Goal: Task Accomplishment & Management: Manage account settings

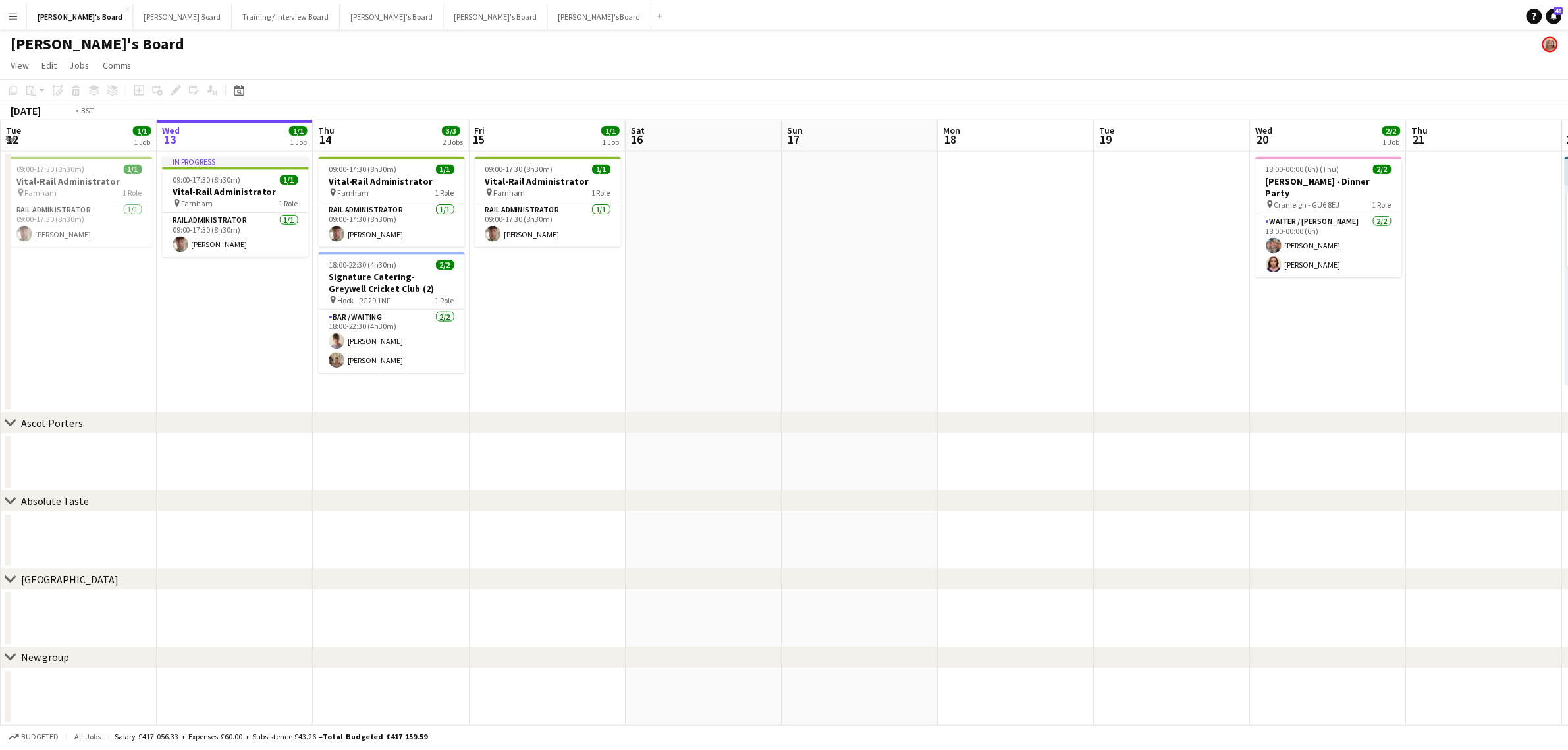
scroll to position [0, 386]
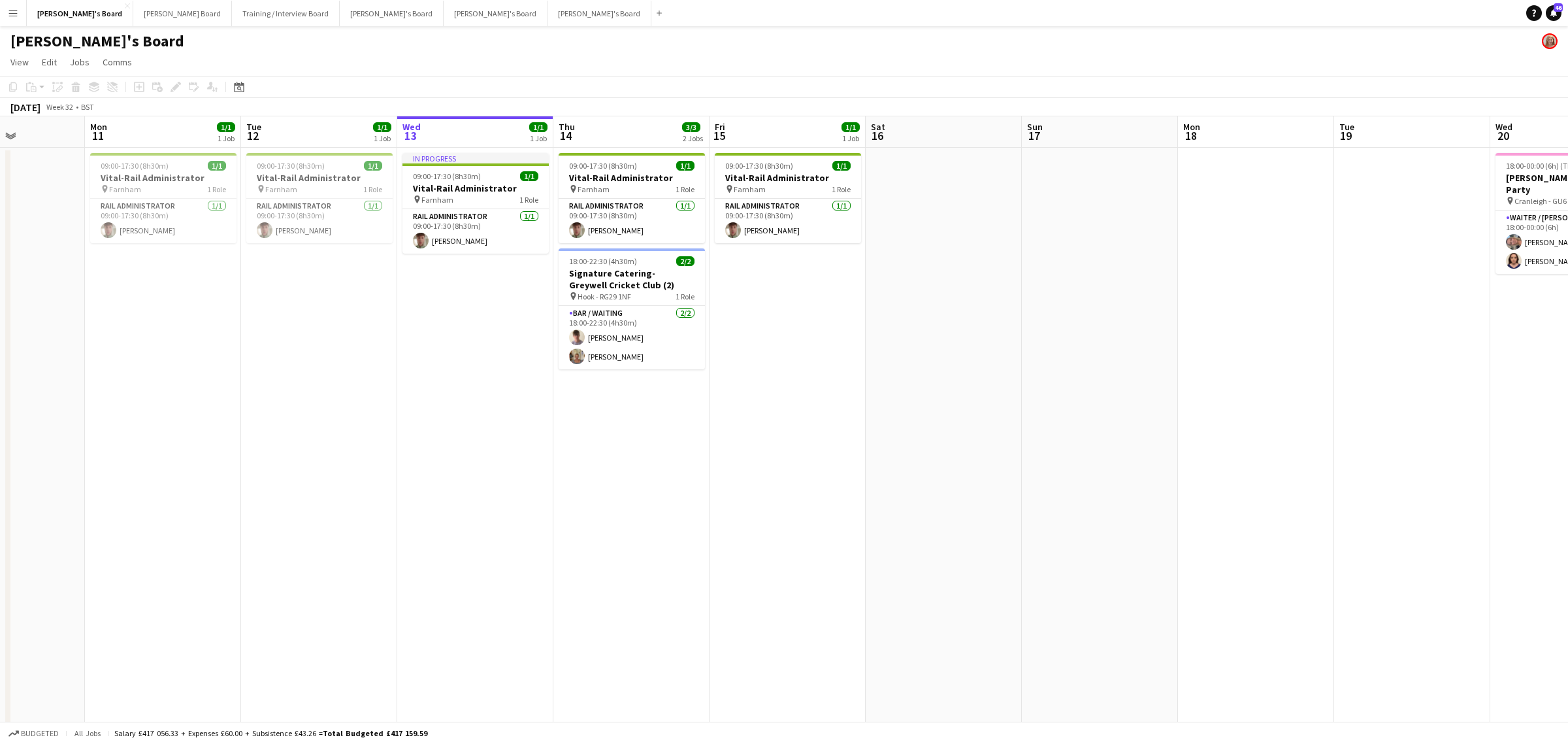
drag, startPoint x: 242, startPoint y: 328, endPoint x: 483, endPoint y: 370, distance: 244.6
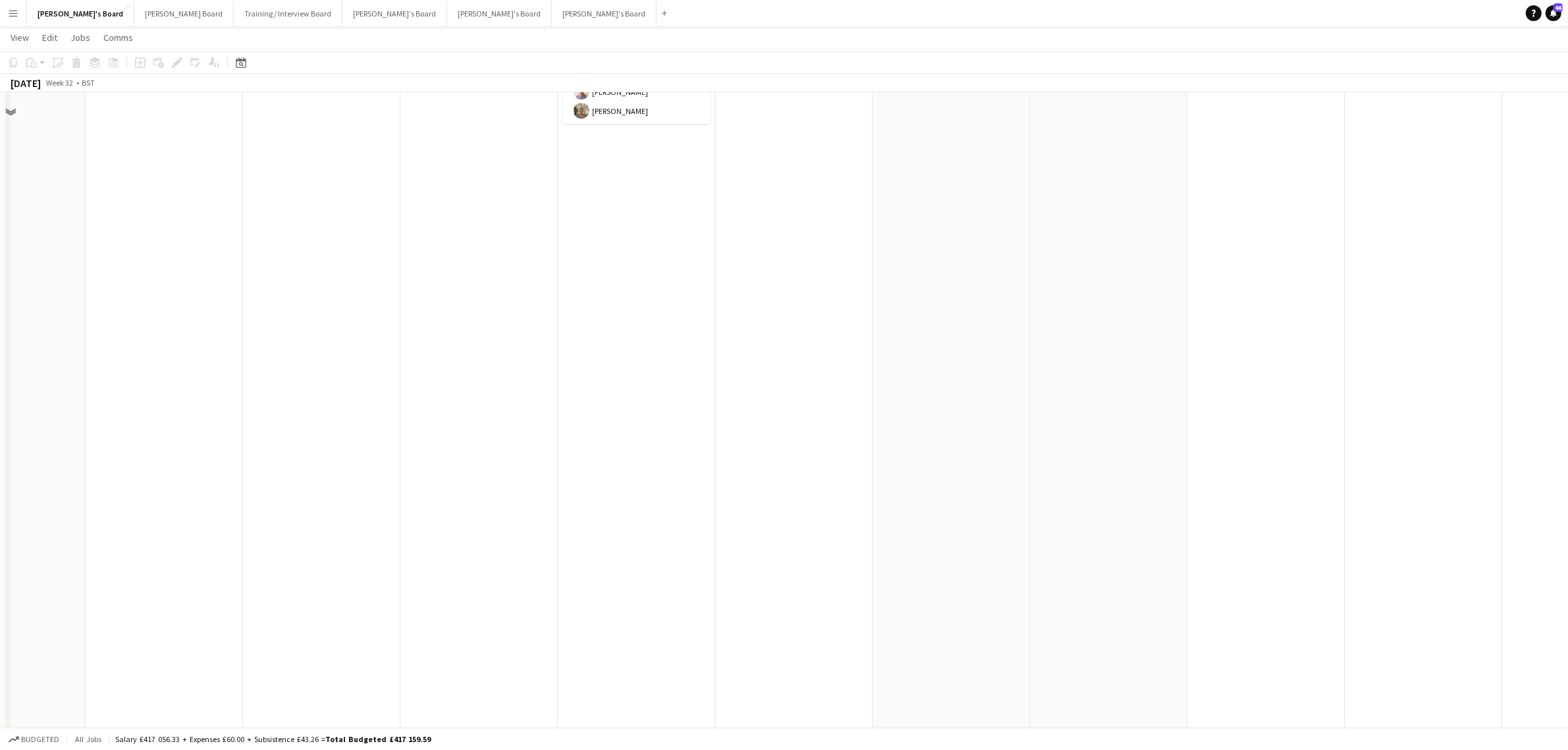
scroll to position [0, 0]
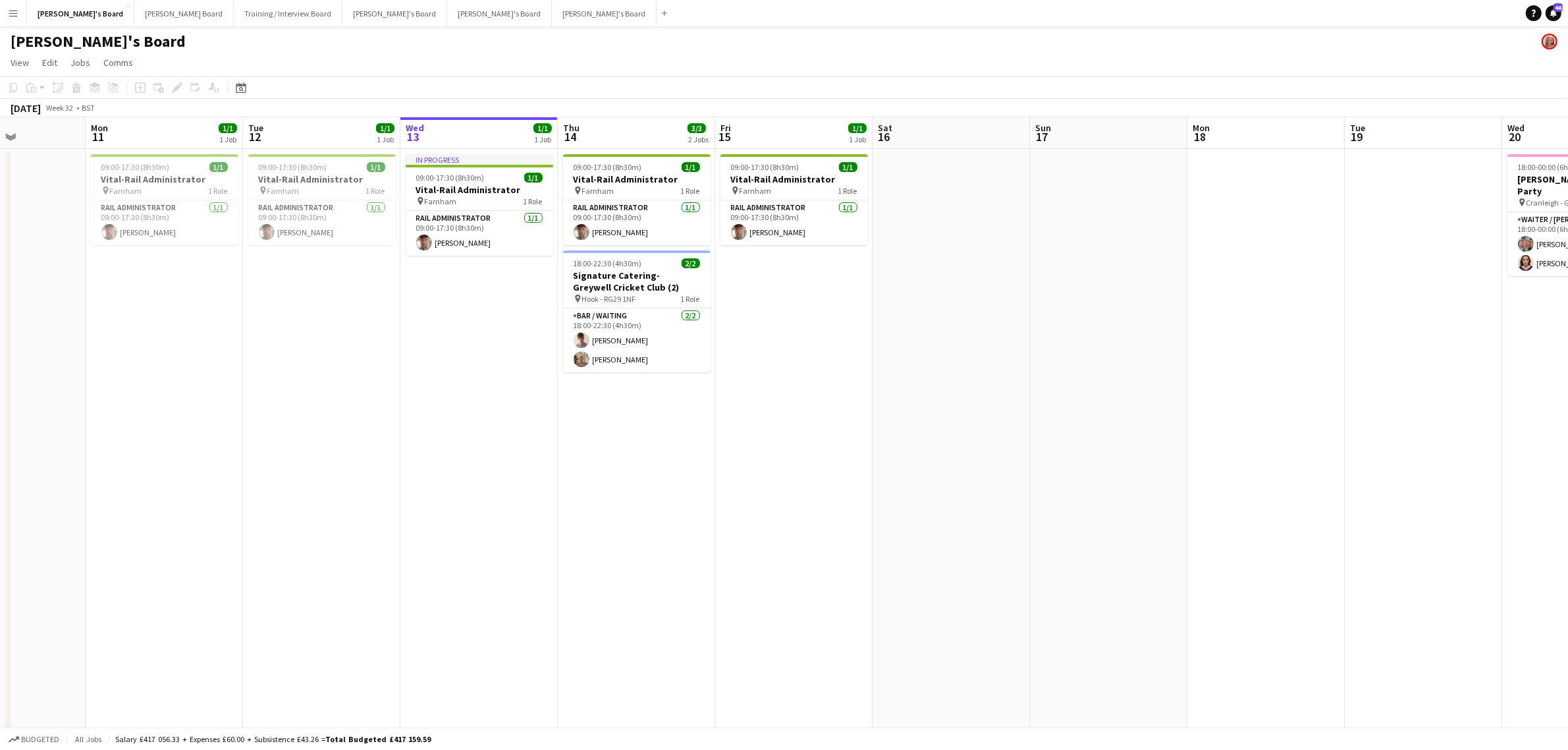
drag, startPoint x: 298, startPoint y: 474, endPoint x: 797, endPoint y: 482, distance: 499.1
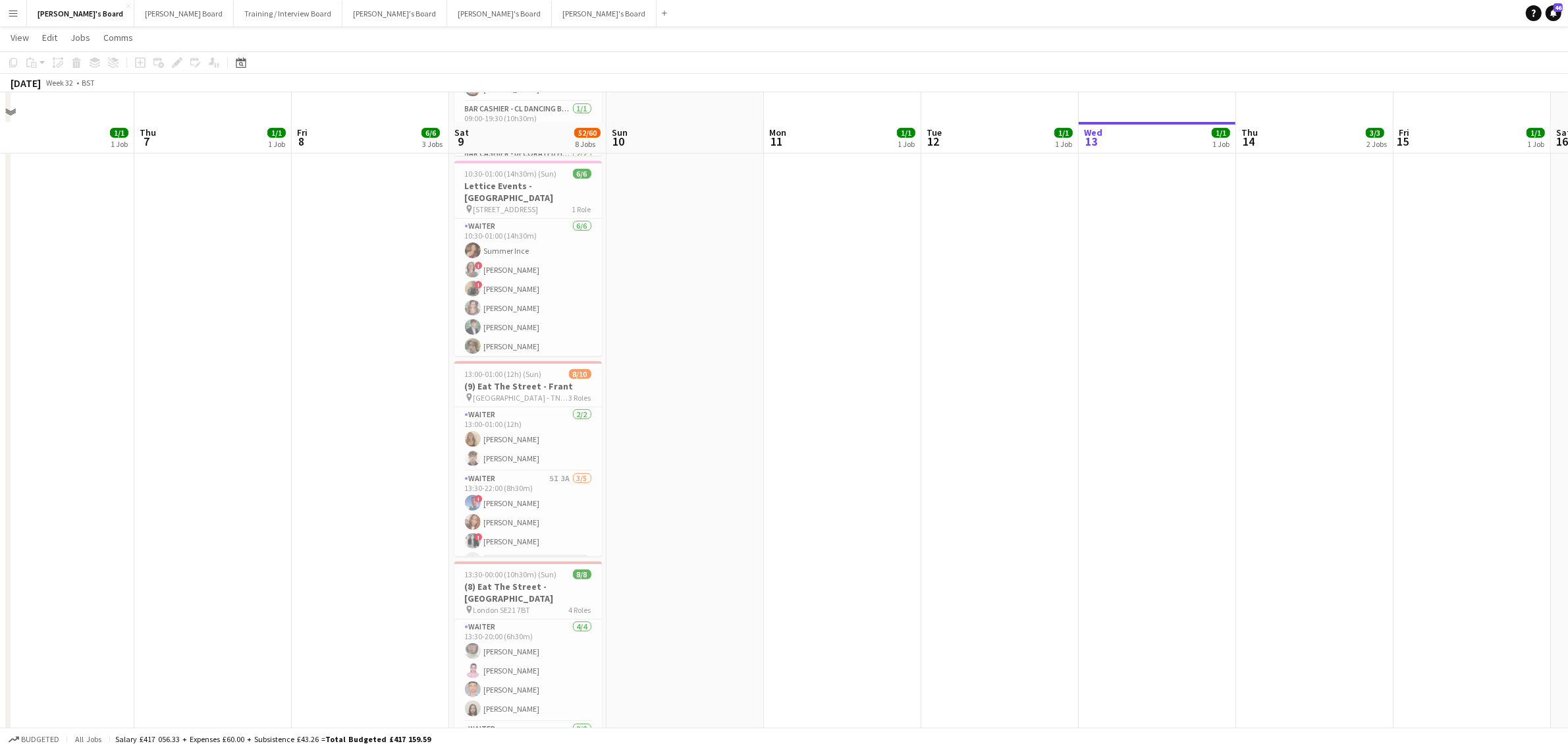
scroll to position [494, 0]
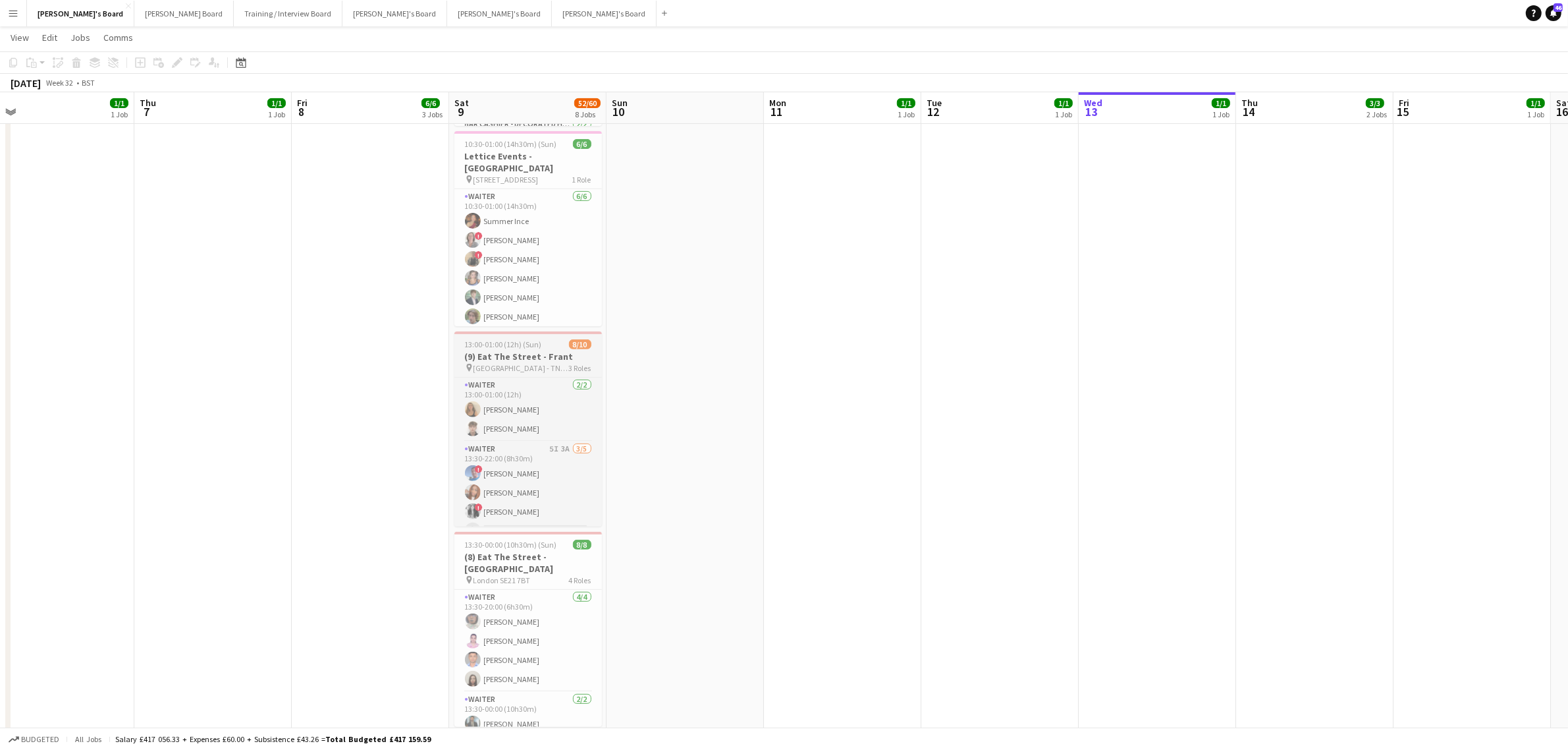
click at [559, 350] on h3 "(9) Eat The Street - Frant" at bounding box center [527, 356] width 148 height 11
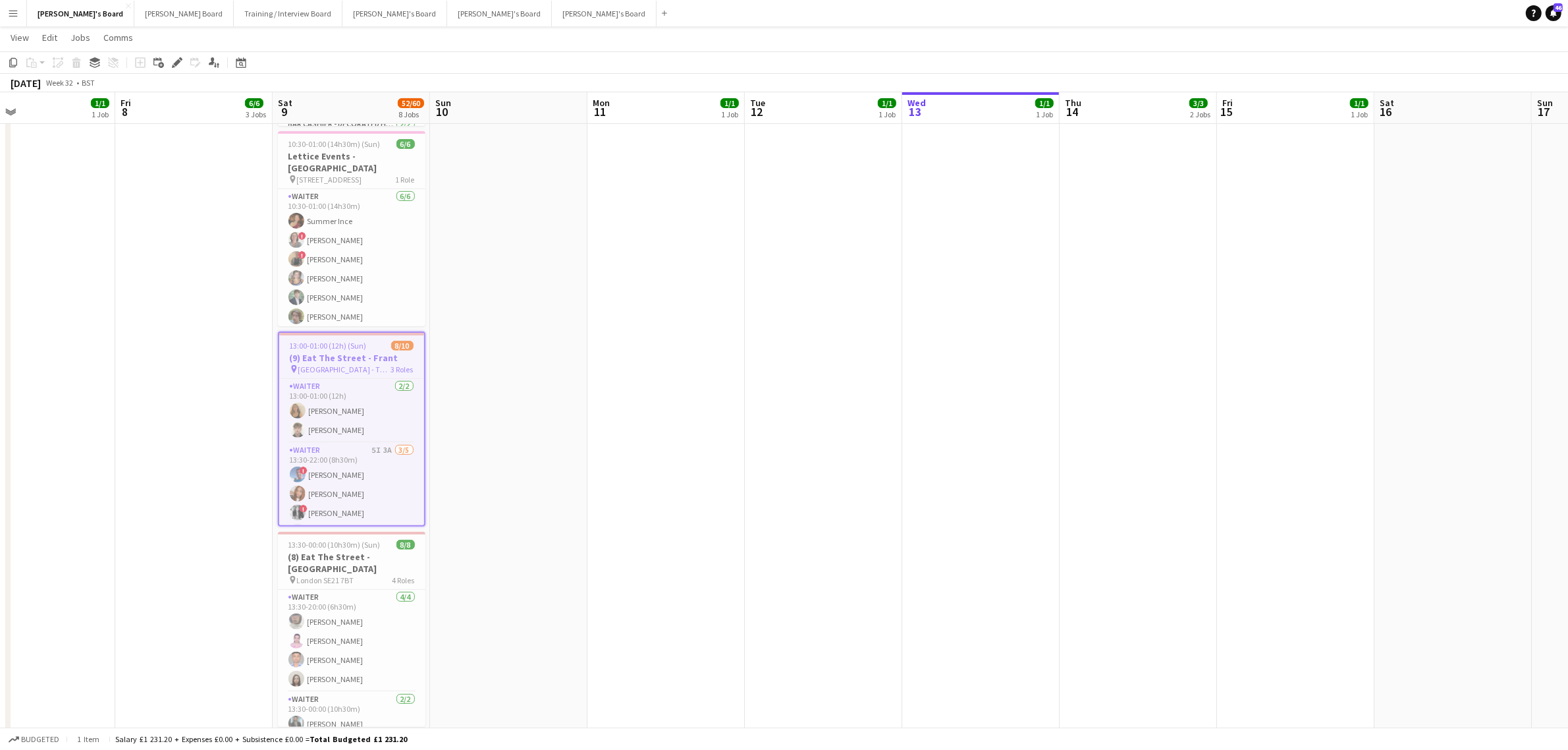
drag, startPoint x: 1045, startPoint y: 376, endPoint x: 396, endPoint y: 432, distance: 651.4
click at [419, 428] on app-calendar-viewport "Mon 4 1/1 1 Job Tue 5 1/1 1 Job Wed 6 1/1 1 Job Thu 7 1/1 1 Job Fri 8 6/6 3 Job…" at bounding box center [784, 440] width 1568 height 1765
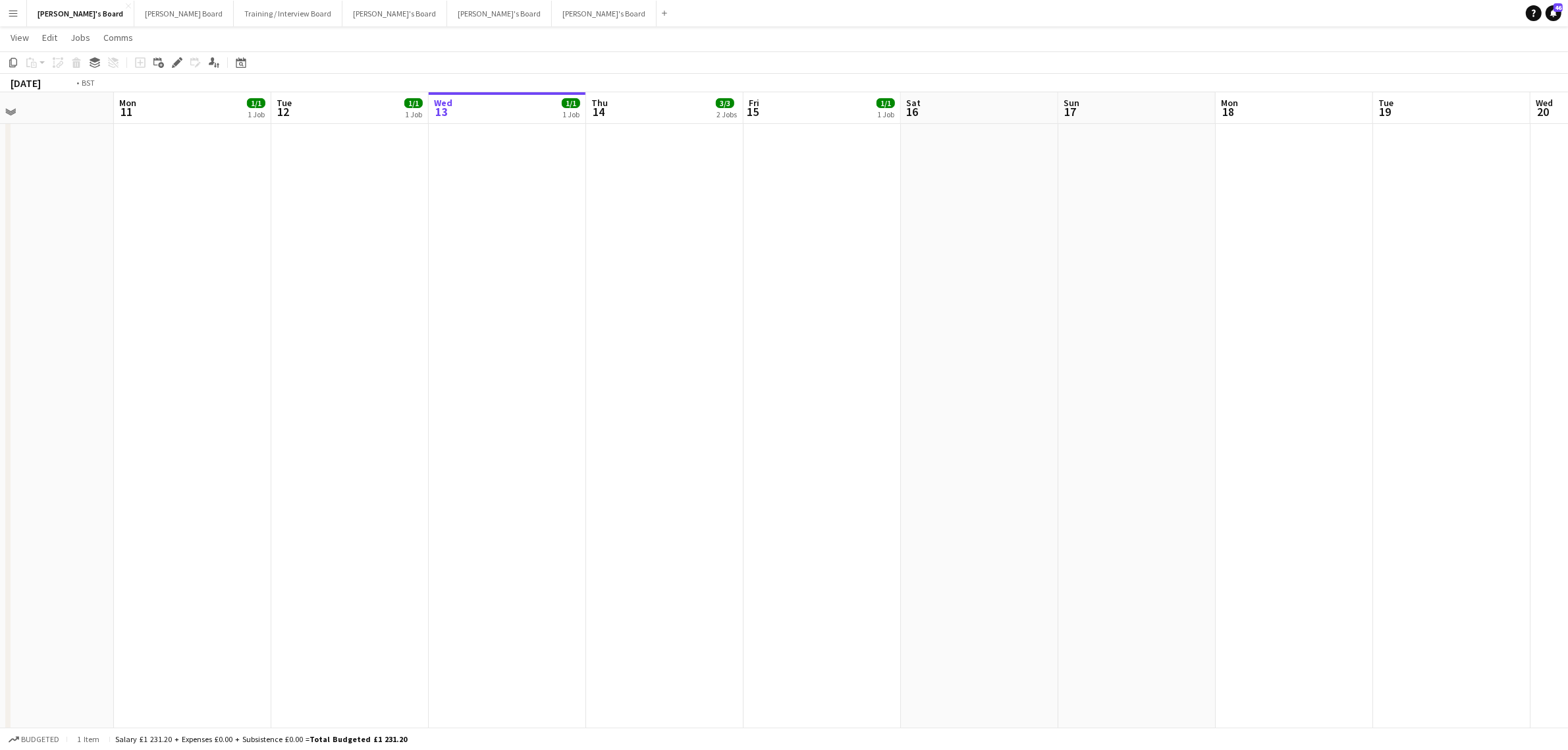
drag, startPoint x: 1097, startPoint y: 360, endPoint x: 413, endPoint y: 471, distance: 692.9
click at [429, 469] on app-calendar-viewport "Wed 6 1/1 1 Job Thu 7 1/1 1 Job Fri 8 6/6 3 Jobs Sat 9 52/60 8 Jobs Sun 10 Mon …" at bounding box center [784, 440] width 1568 height 1765
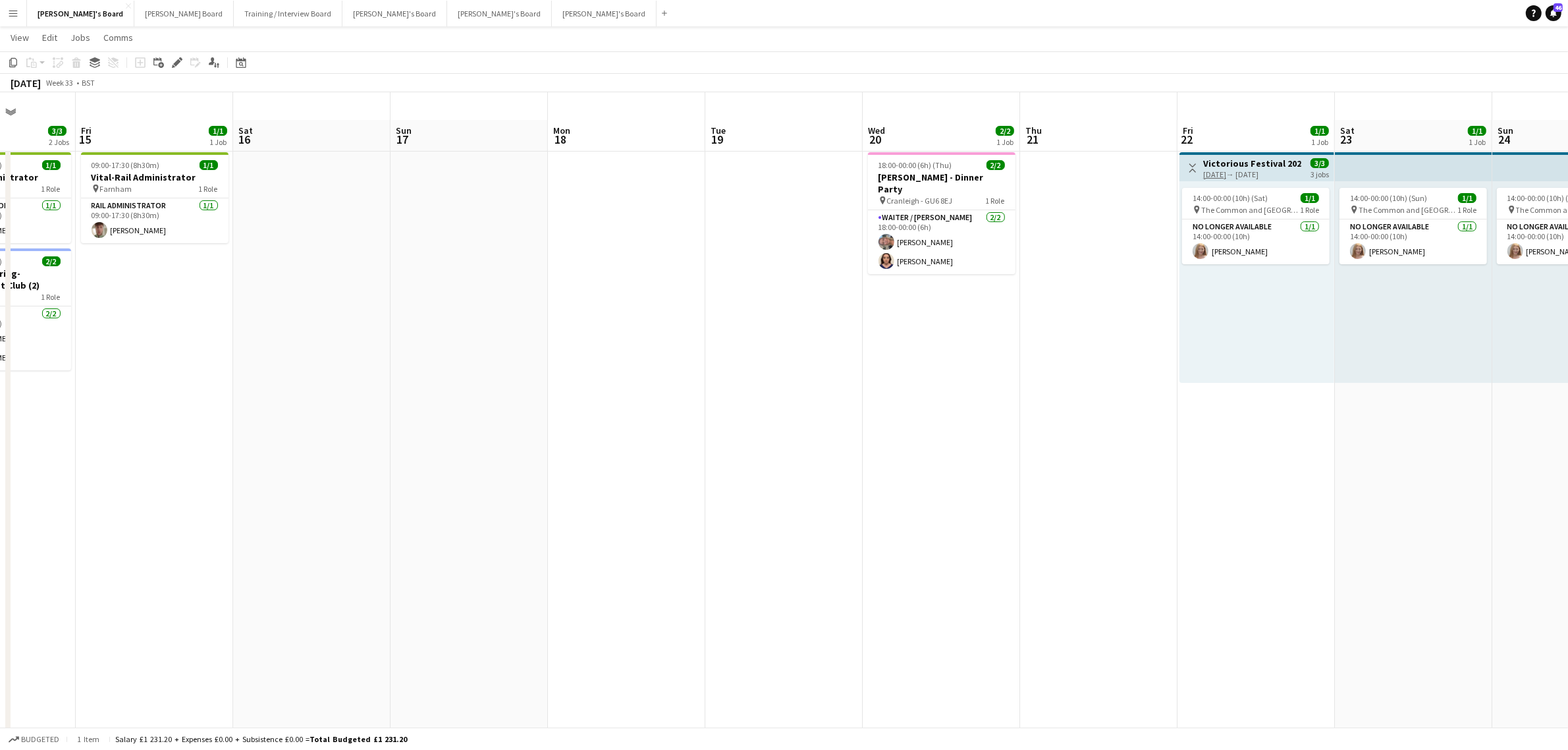
scroll to position [0, 0]
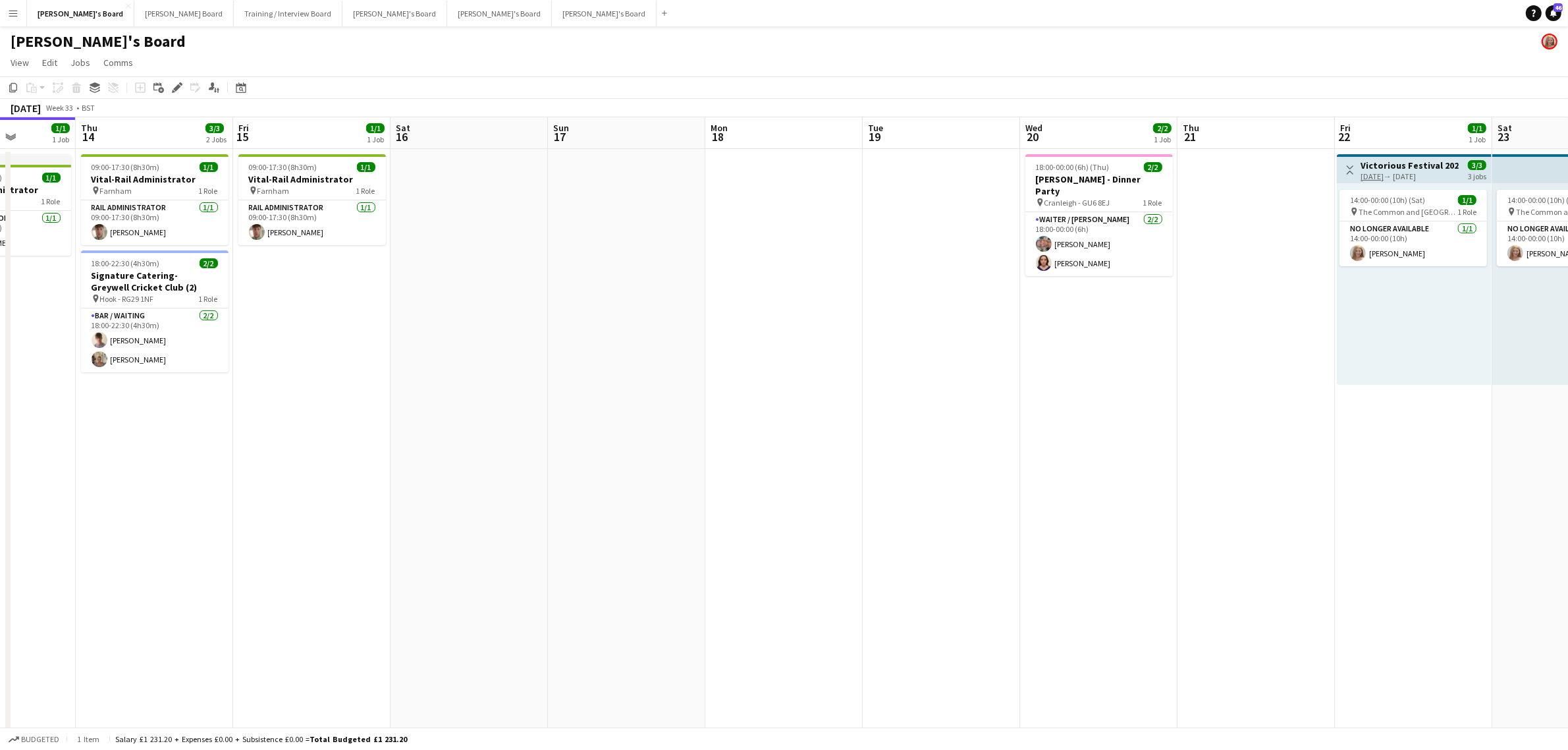
drag, startPoint x: 511, startPoint y: 386, endPoint x: 712, endPoint y: 385, distance: 201.0
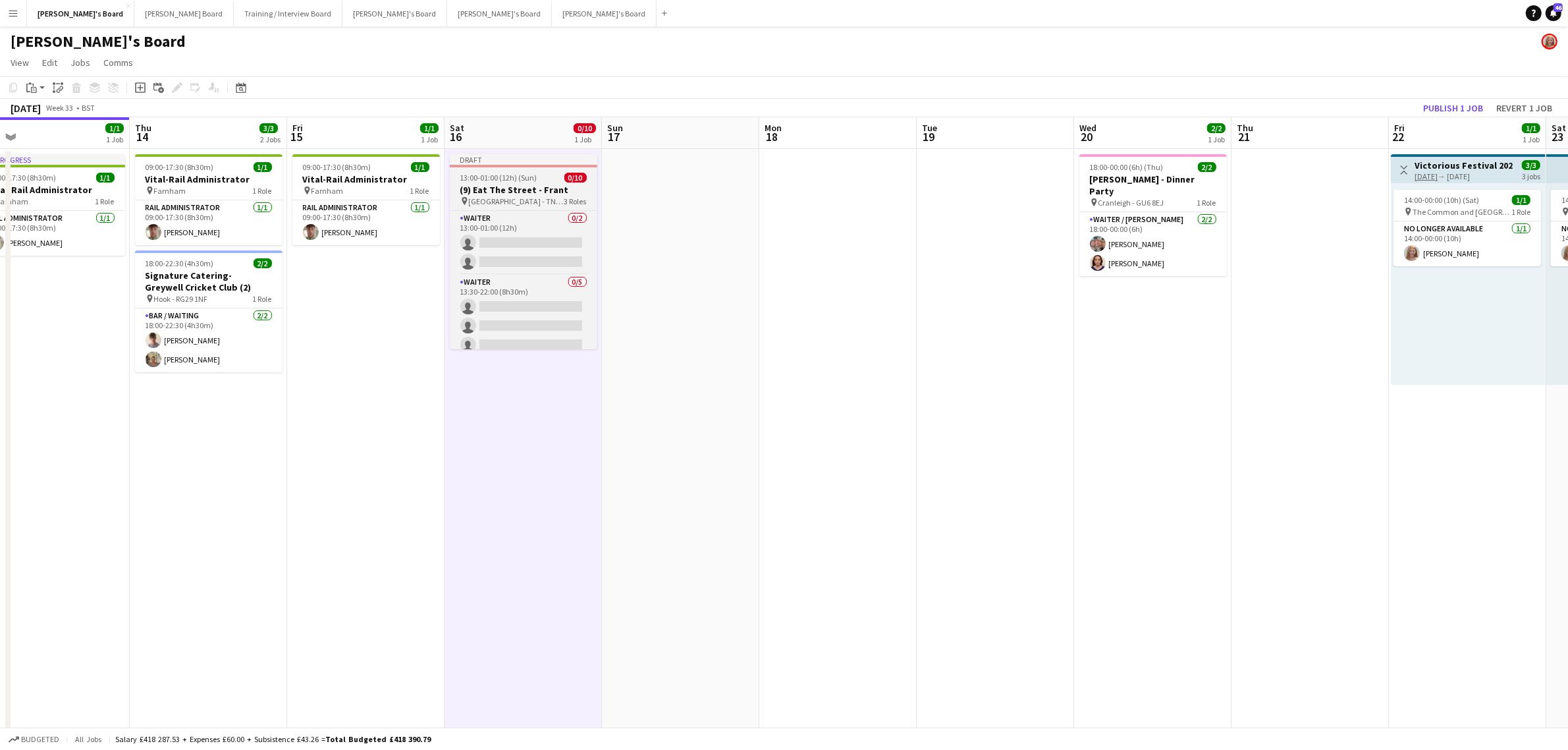
click at [527, 167] on app-job-card "Draft 13:00-01:00 (12h) (Sun) 0/10 (9) Eat The Street - Frant pin [GEOGRAPHIC_D…" at bounding box center [524, 252] width 148 height 195
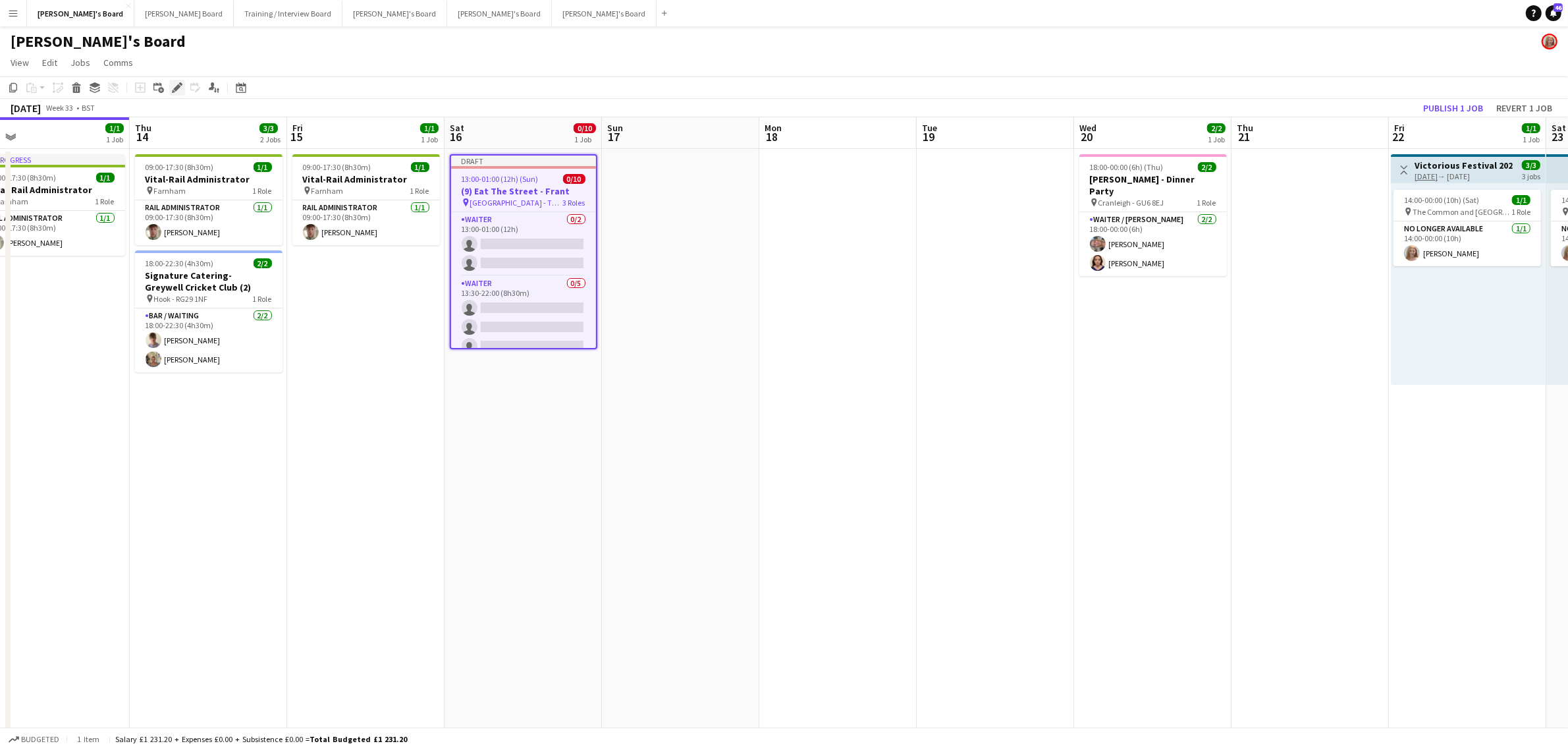
click at [170, 84] on div "Edit" at bounding box center [176, 88] width 16 height 16
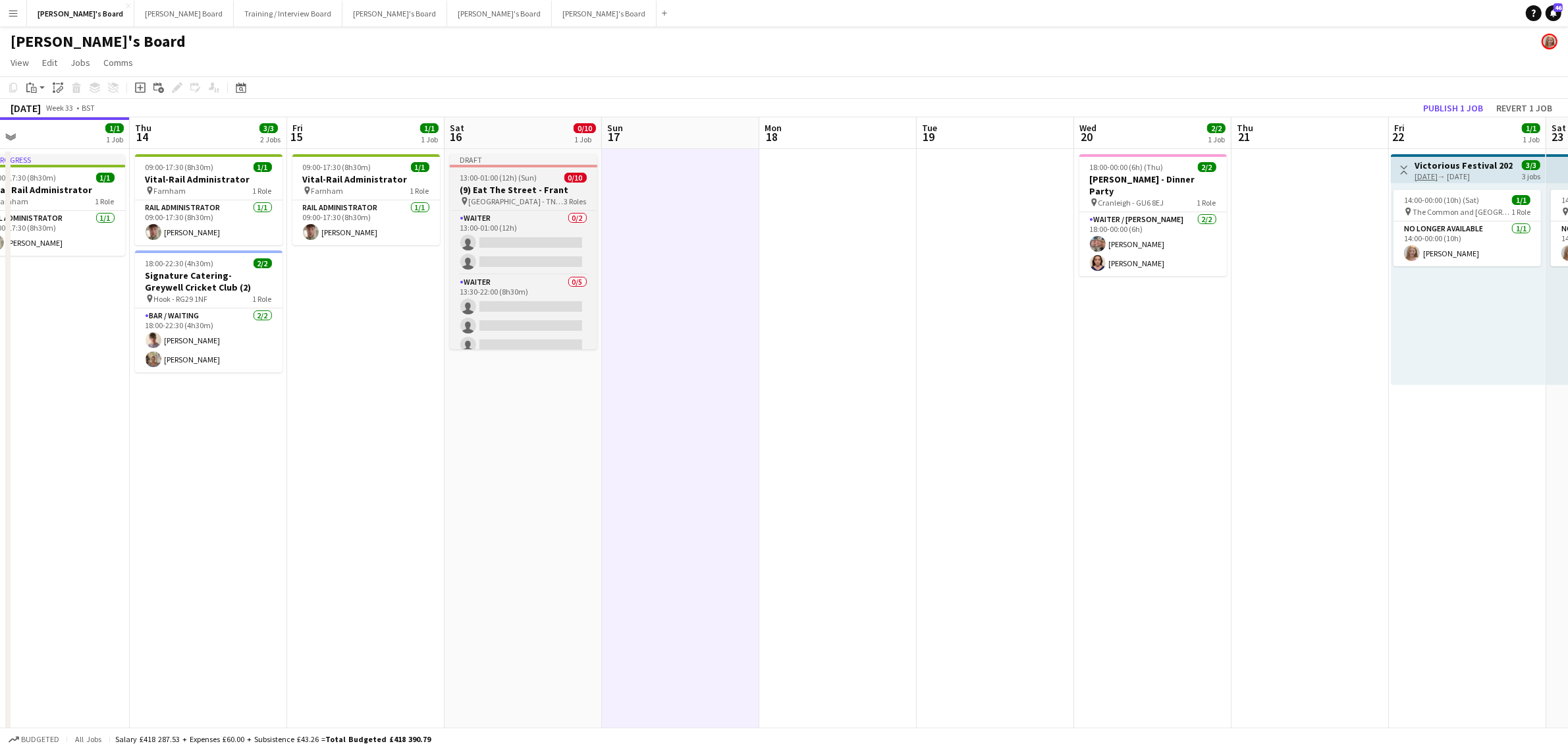
click at [499, 188] on h3 "(9) Eat The Street - Frant" at bounding box center [524, 190] width 148 height 11
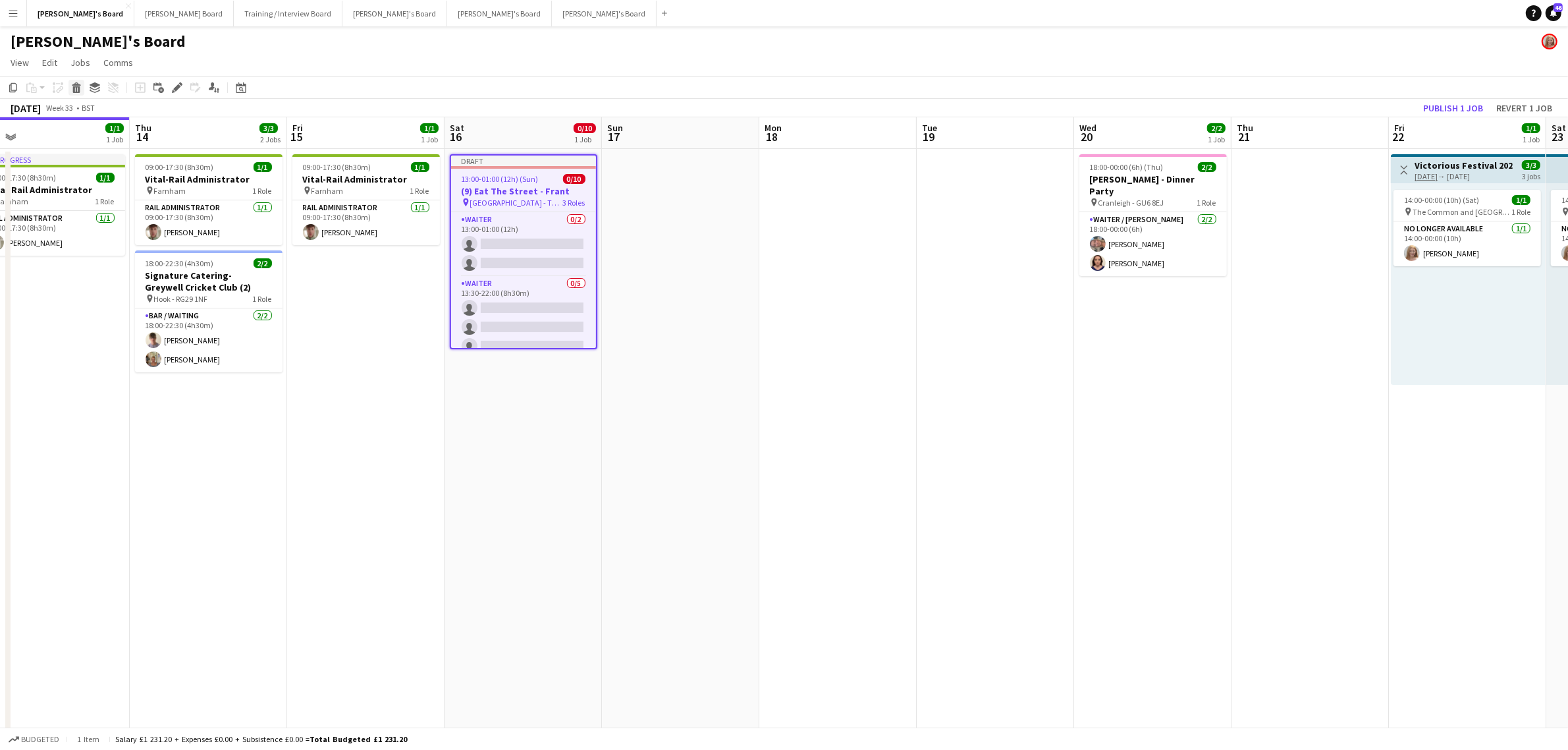
click at [72, 89] on icon "Delete" at bounding box center [76, 87] width 10 height 10
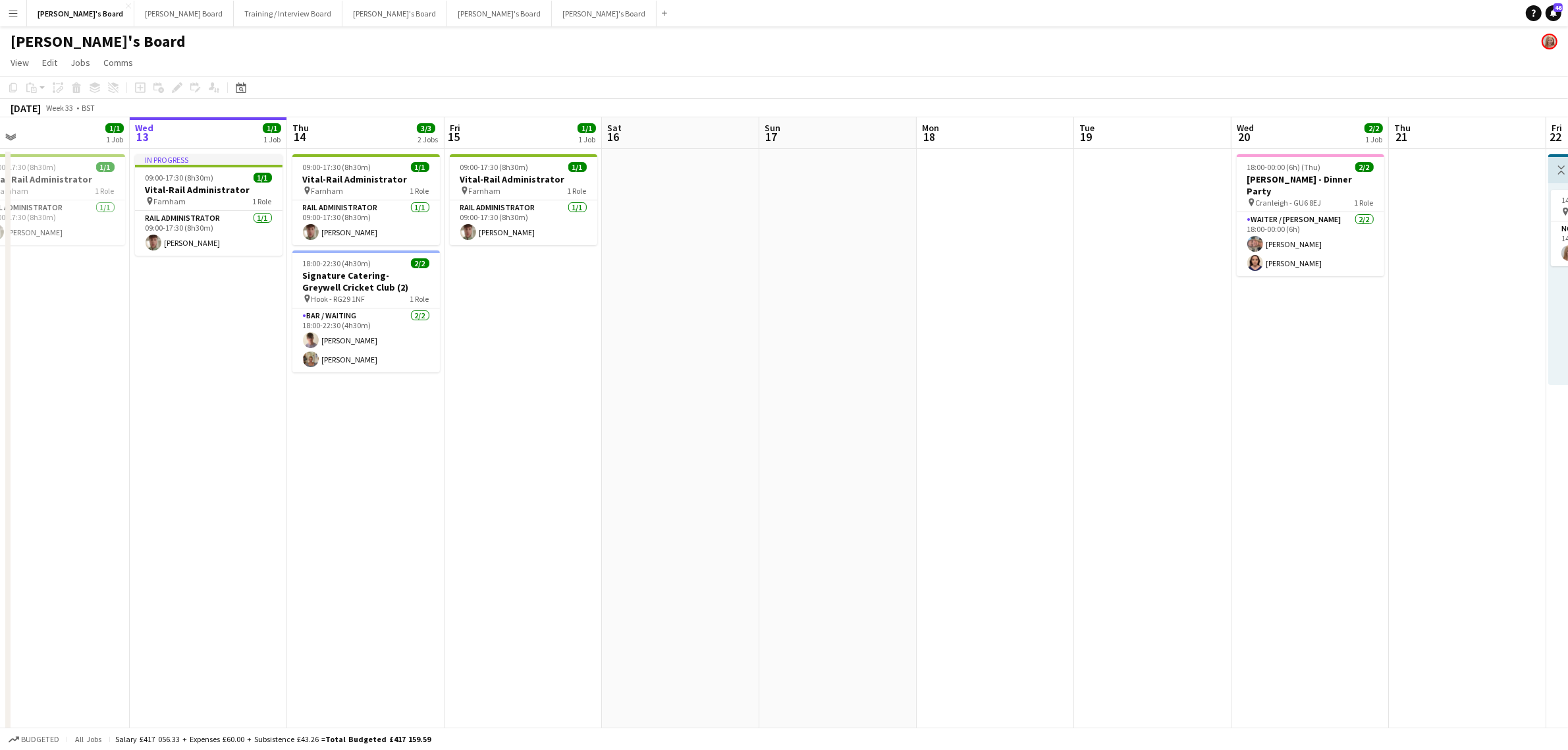
drag, startPoint x: 573, startPoint y: 449, endPoint x: 685, endPoint y: 457, distance: 112.3
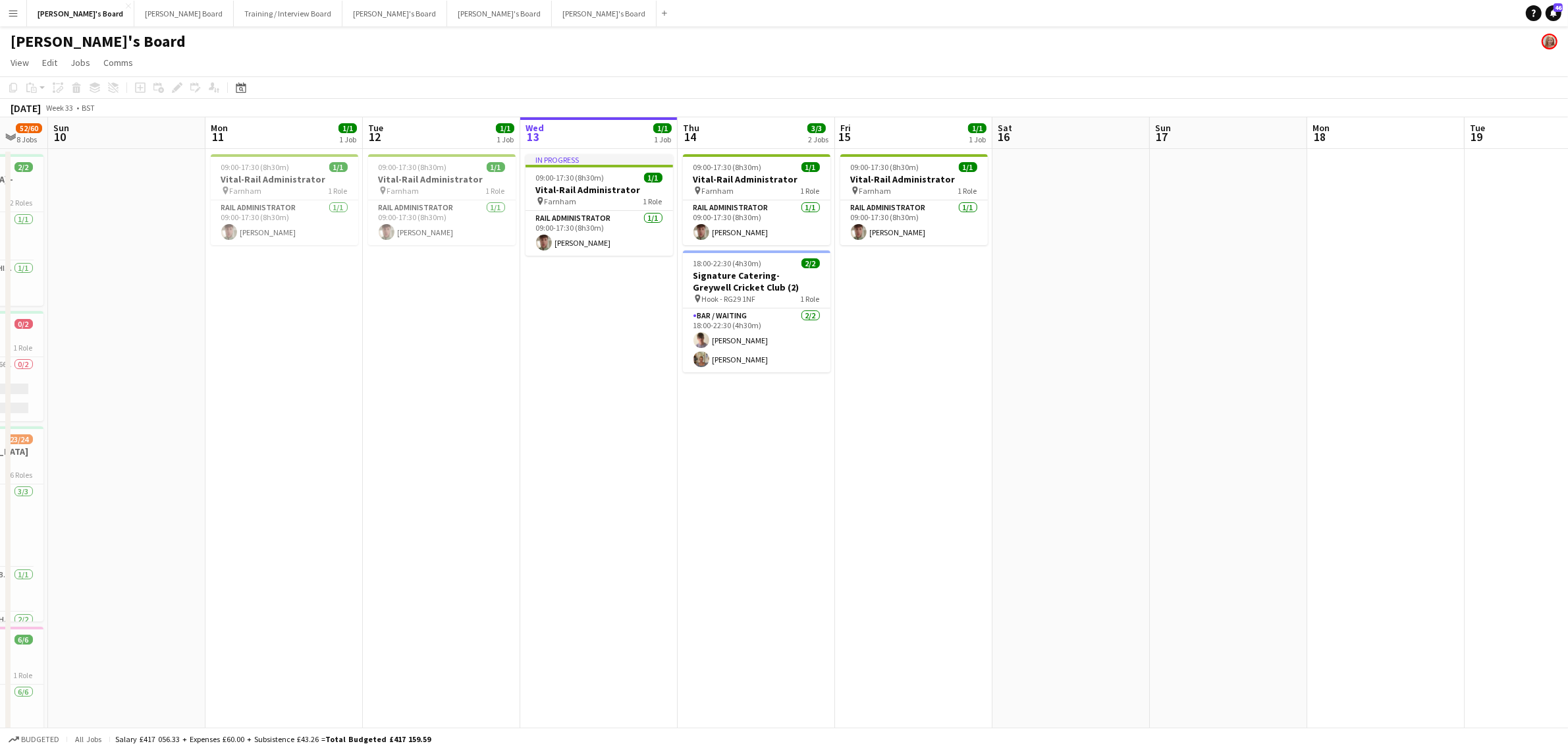
drag, startPoint x: 357, startPoint y: 474, endPoint x: 700, endPoint y: 427, distance: 346.2
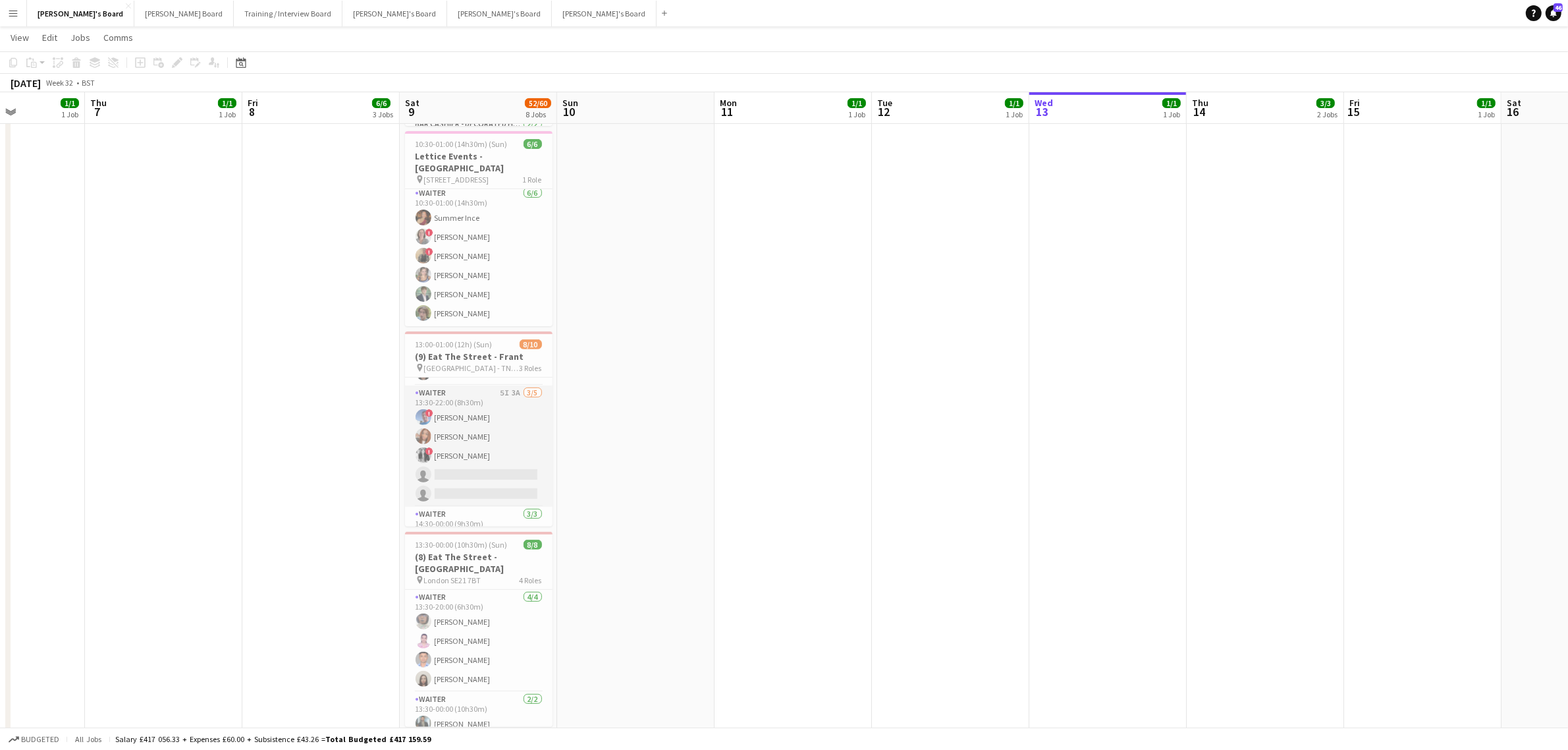
scroll to position [120, 0]
click at [467, 340] on span "13:00-01:00 (12h) (Sun)" at bounding box center [454, 344] width 77 height 10
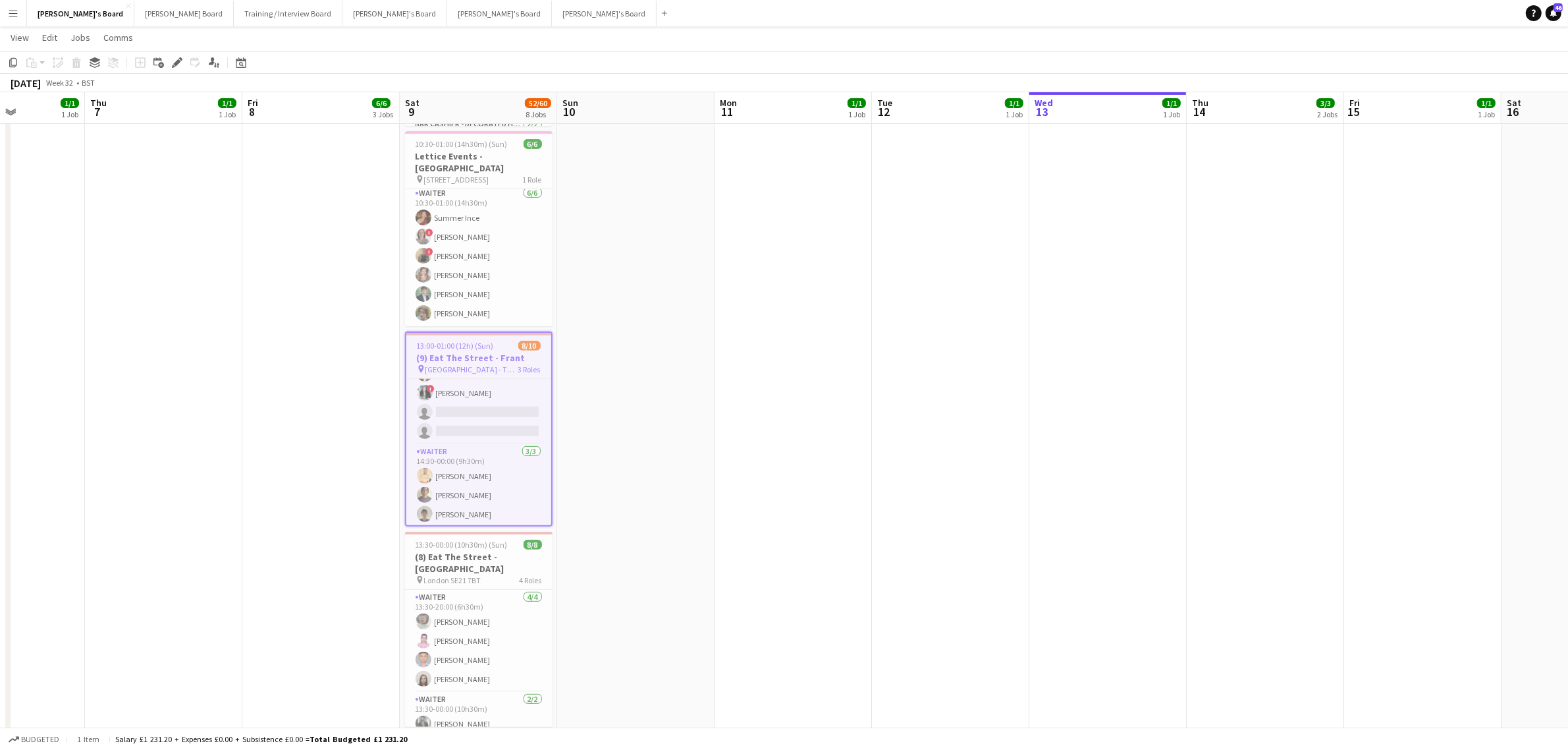
drag, startPoint x: 1097, startPoint y: 461, endPoint x: 505, endPoint y: 459, distance: 592.0
click at [423, 478] on app-calendar-viewport "Mon 4 1/1 1 Job Tue 5 1/1 1 Job Wed 6 1/1 1 Job Thu 7 1/1 1 Job Fri 8 6/6 3 Job…" at bounding box center [784, 488] width 1568 height 1861
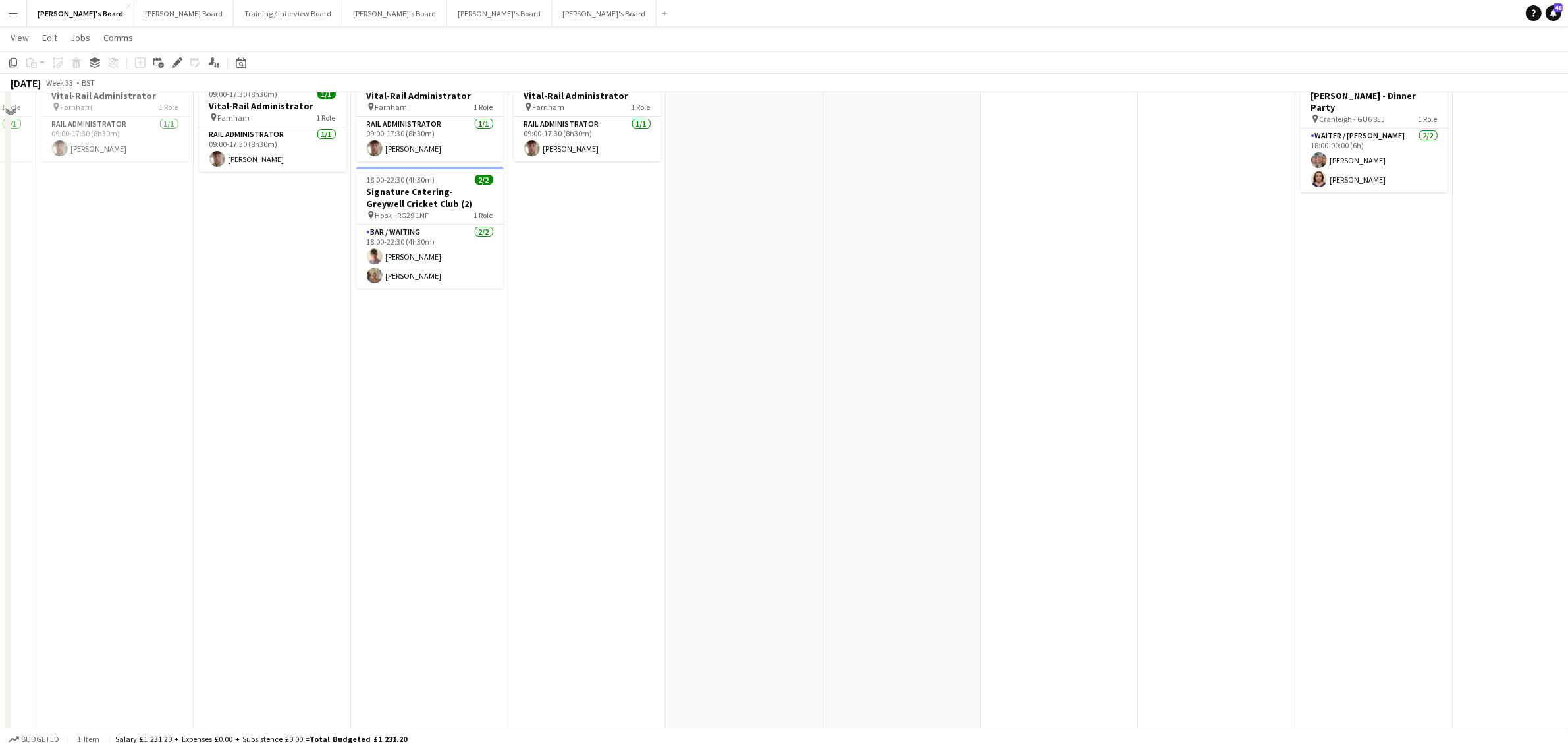
scroll to position [0, 0]
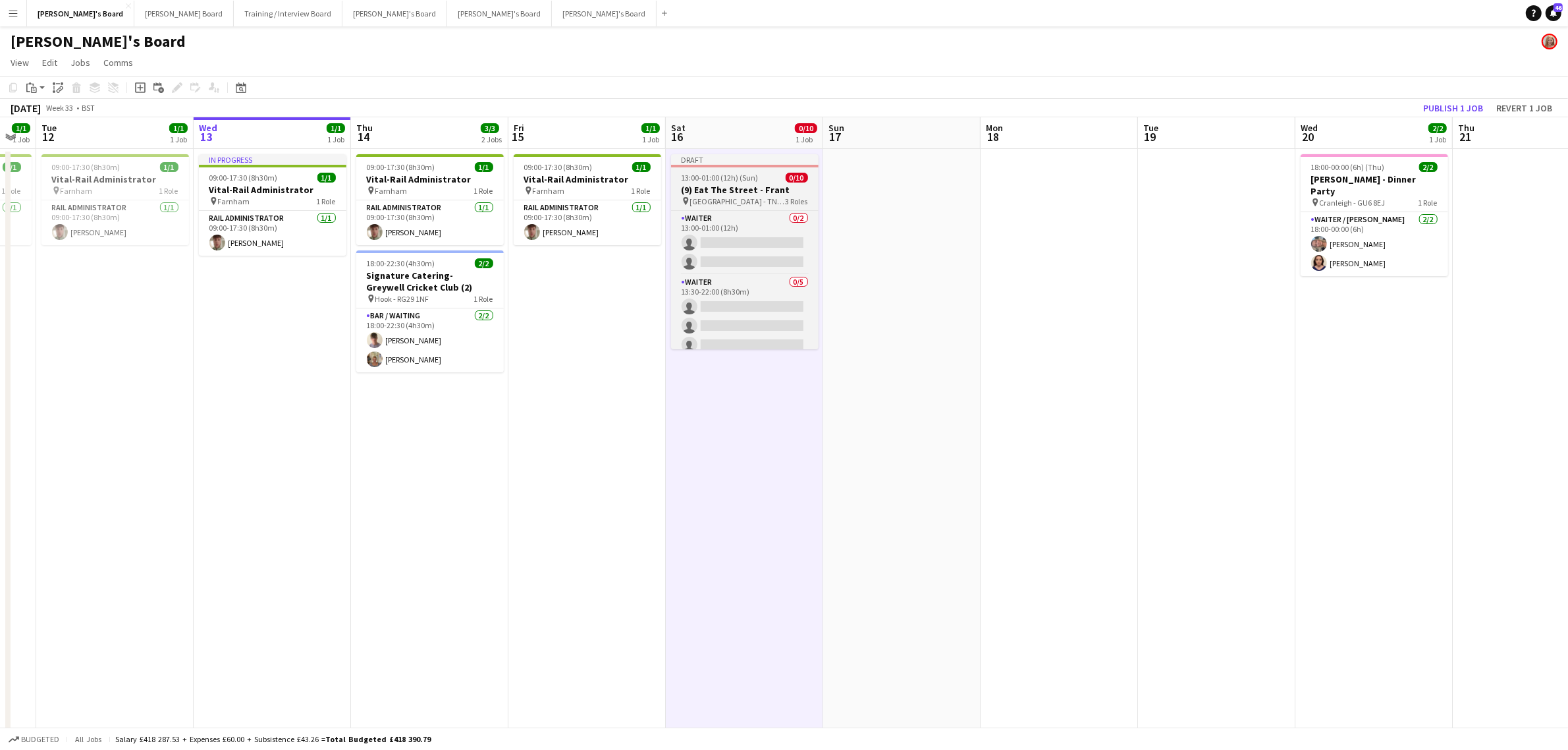
click at [733, 188] on h3 "(9) Eat The Street - Frant" at bounding box center [745, 190] width 148 height 11
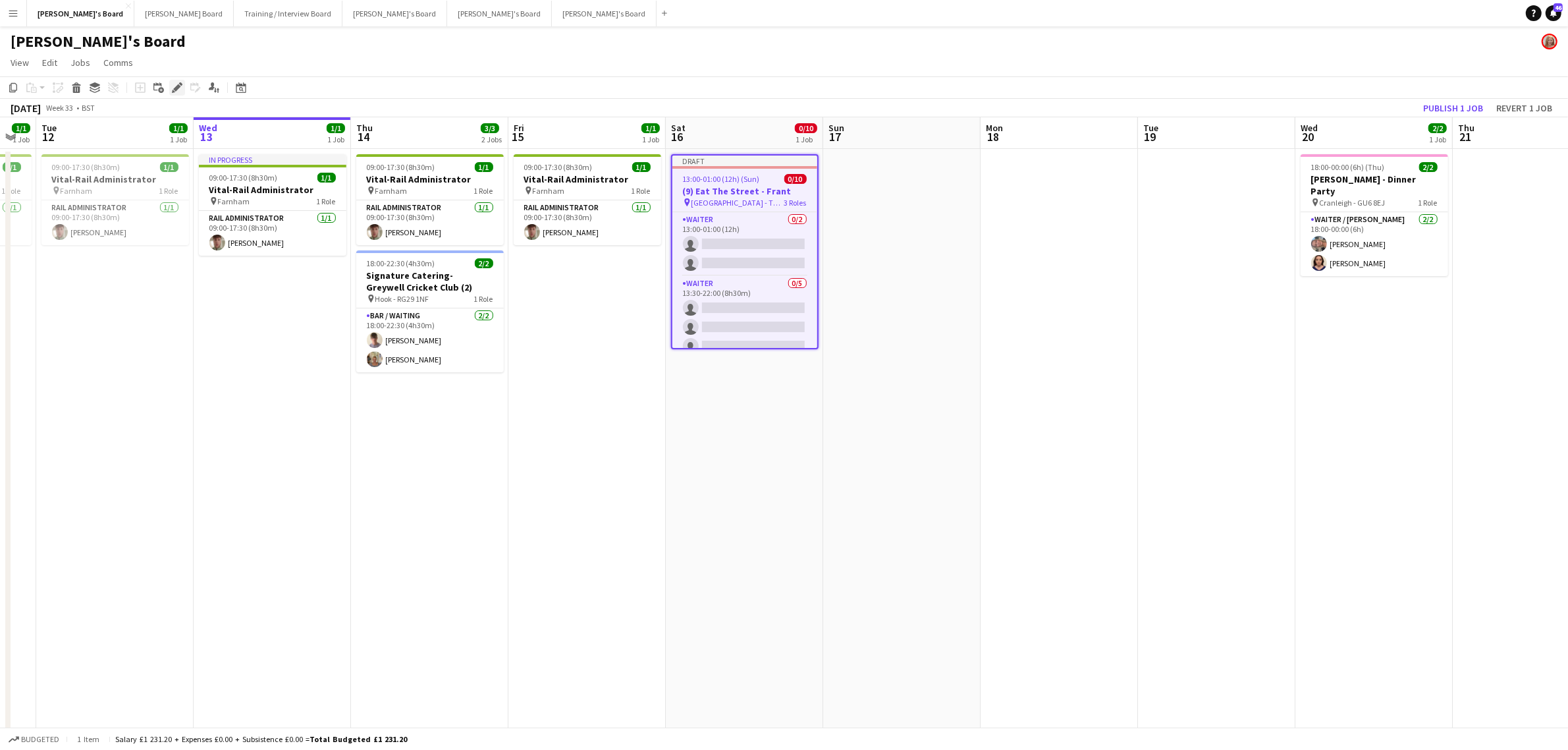
click at [177, 91] on icon "Edit" at bounding box center [176, 87] width 10 height 10
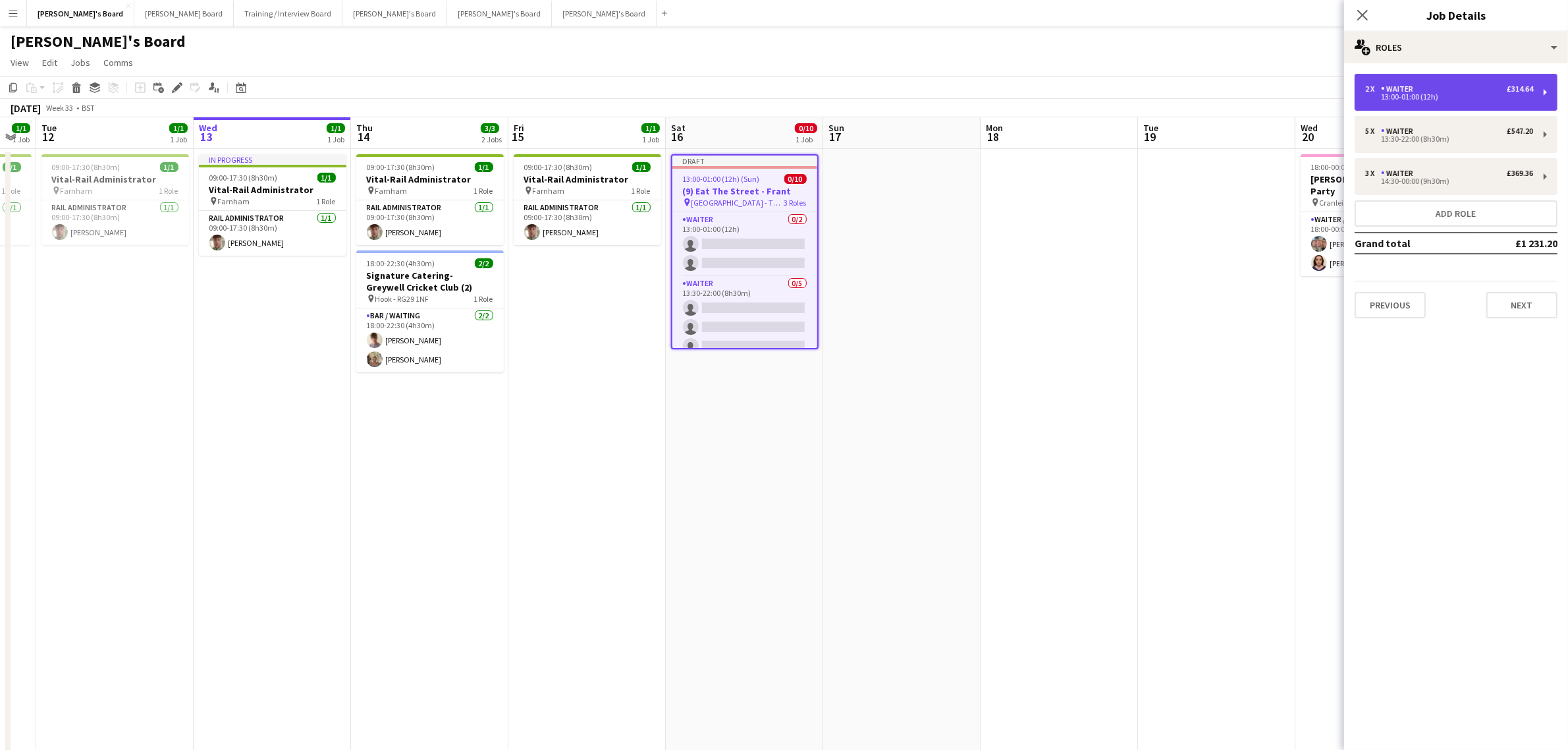
click at [1432, 102] on div "2 x Waiter £314.64 13:00-01:00 (12h)" at bounding box center [1455, 92] width 203 height 37
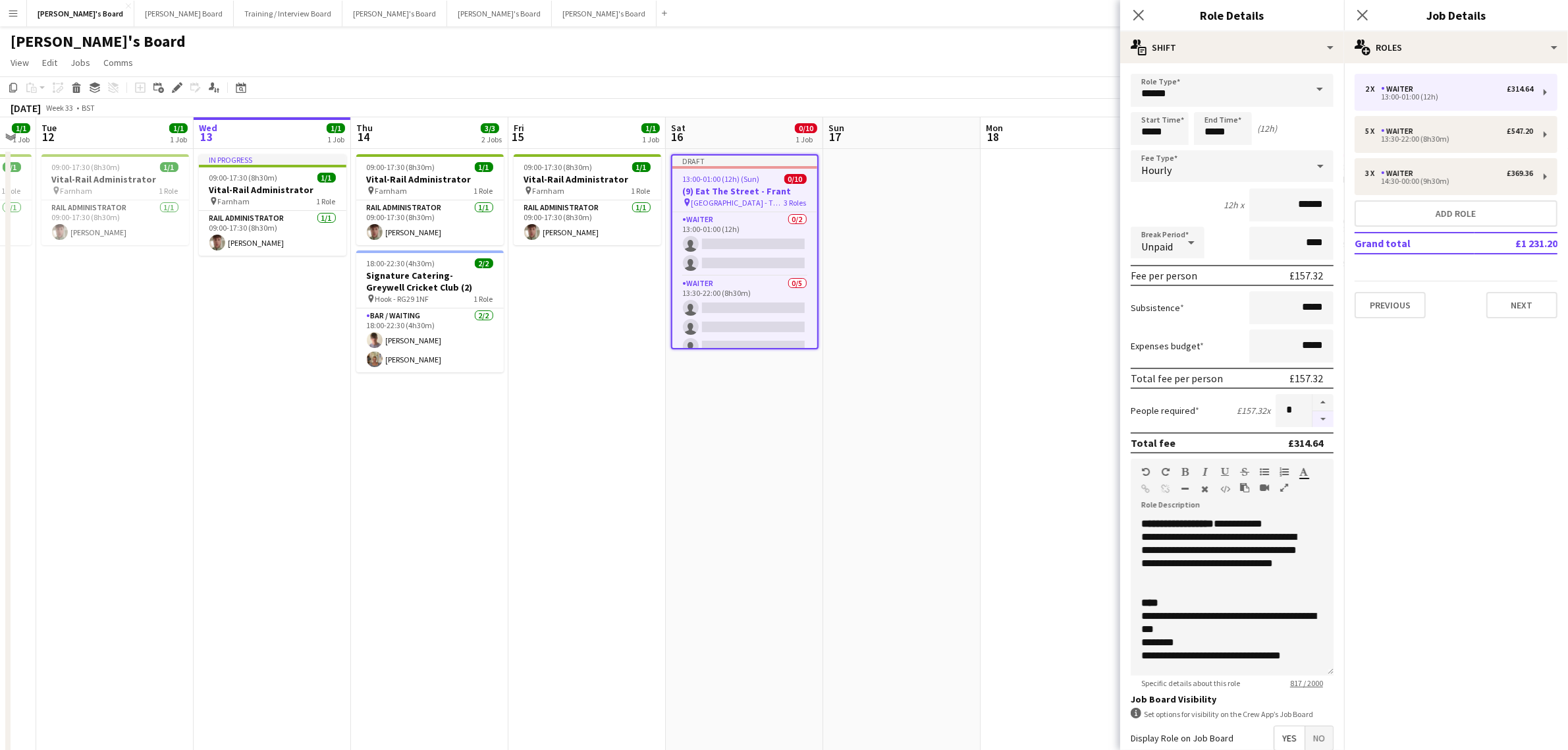
click at [1312, 411] on button "button" at bounding box center [1323, 419] width 21 height 16
type input "*"
click at [1161, 124] on input "*****" at bounding box center [1160, 128] width 58 height 33
click at [1150, 153] on div at bounding box center [1146, 152] width 27 height 13
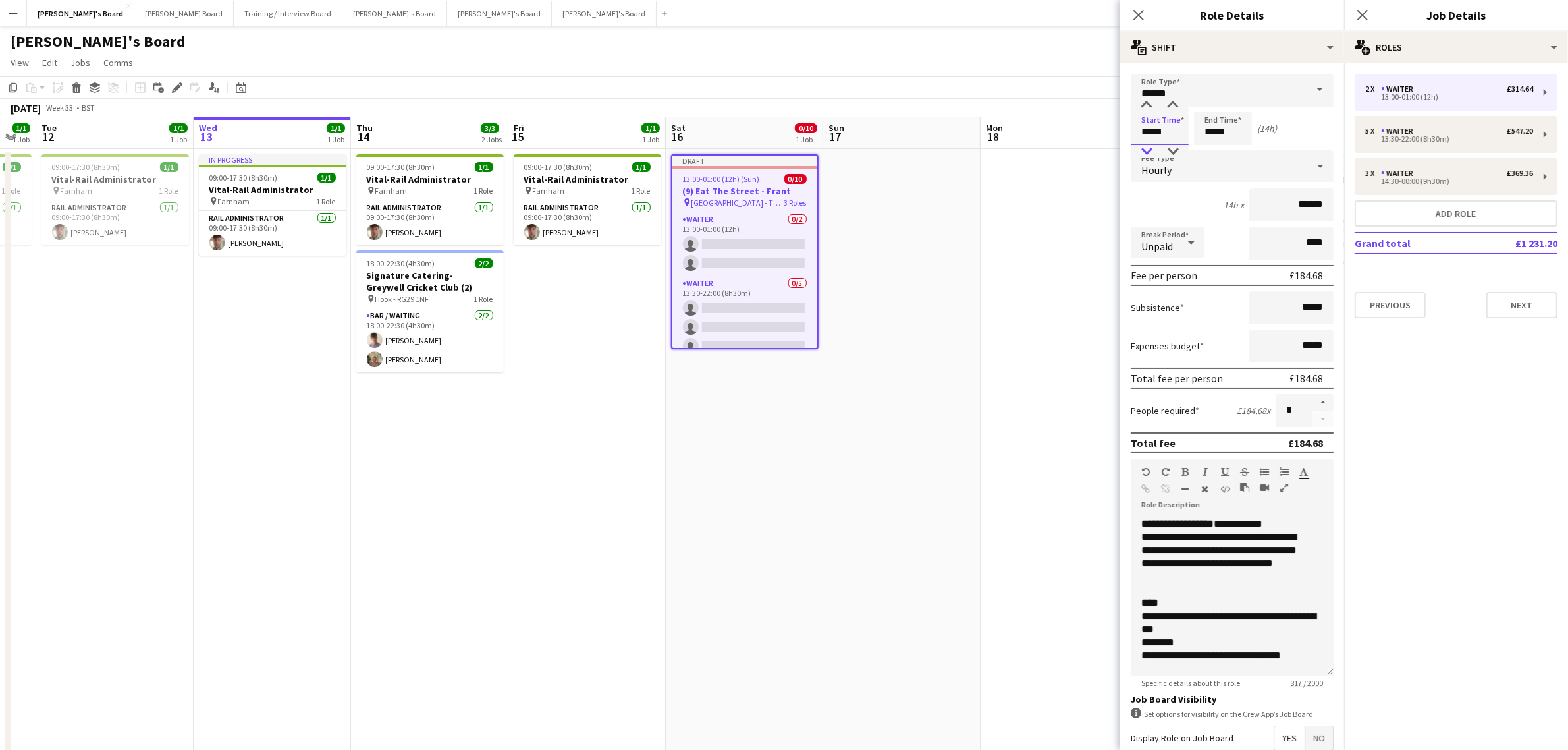
click at [1150, 153] on div at bounding box center [1146, 152] width 27 height 13
type input "*****"
click at [1147, 109] on div at bounding box center [1146, 106] width 27 height 13
click at [1244, 142] on input "*****" at bounding box center [1223, 128] width 58 height 33
click at [1206, 146] on div at bounding box center [1210, 152] width 27 height 13
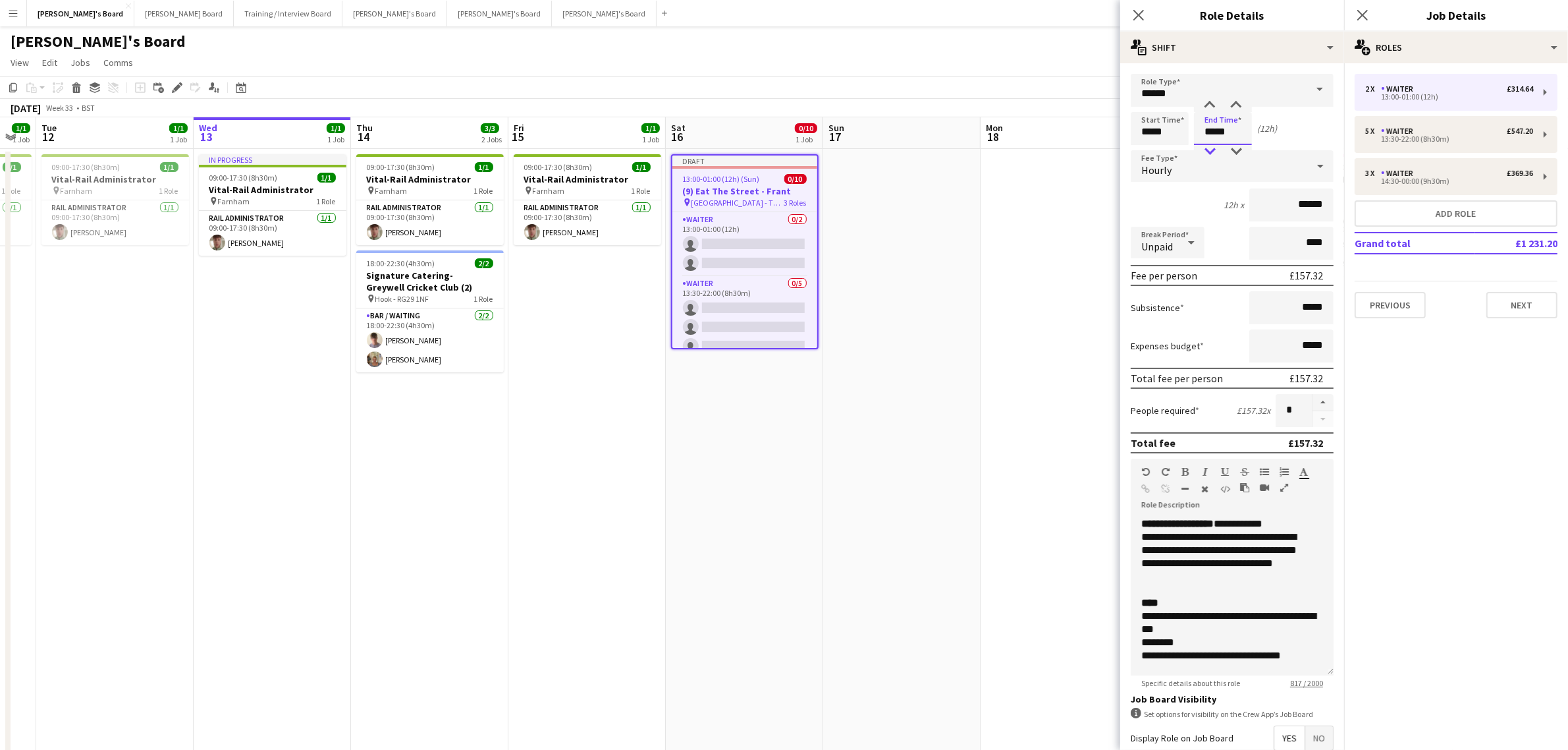
click at [1206, 146] on div at bounding box center [1210, 152] width 27 height 13
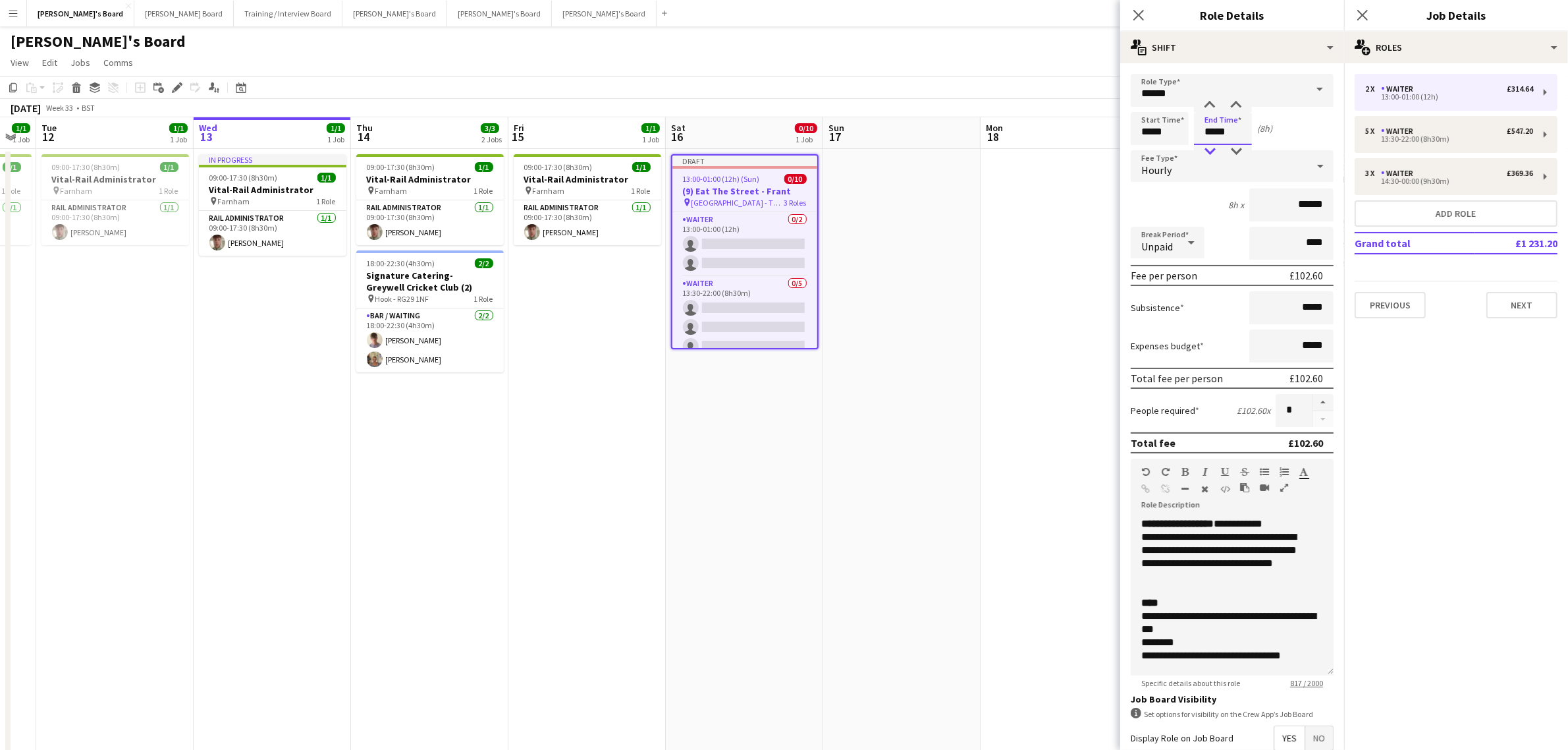
click at [1206, 146] on div at bounding box center [1210, 152] width 27 height 13
type input "*****"
click at [1208, 100] on div at bounding box center [1210, 106] width 27 height 13
click at [1291, 133] on div "Start Time ***** End Time ***** (8h)" at bounding box center [1232, 128] width 203 height 33
click at [1402, 132] on div "Waiter" at bounding box center [1399, 132] width 37 height 10
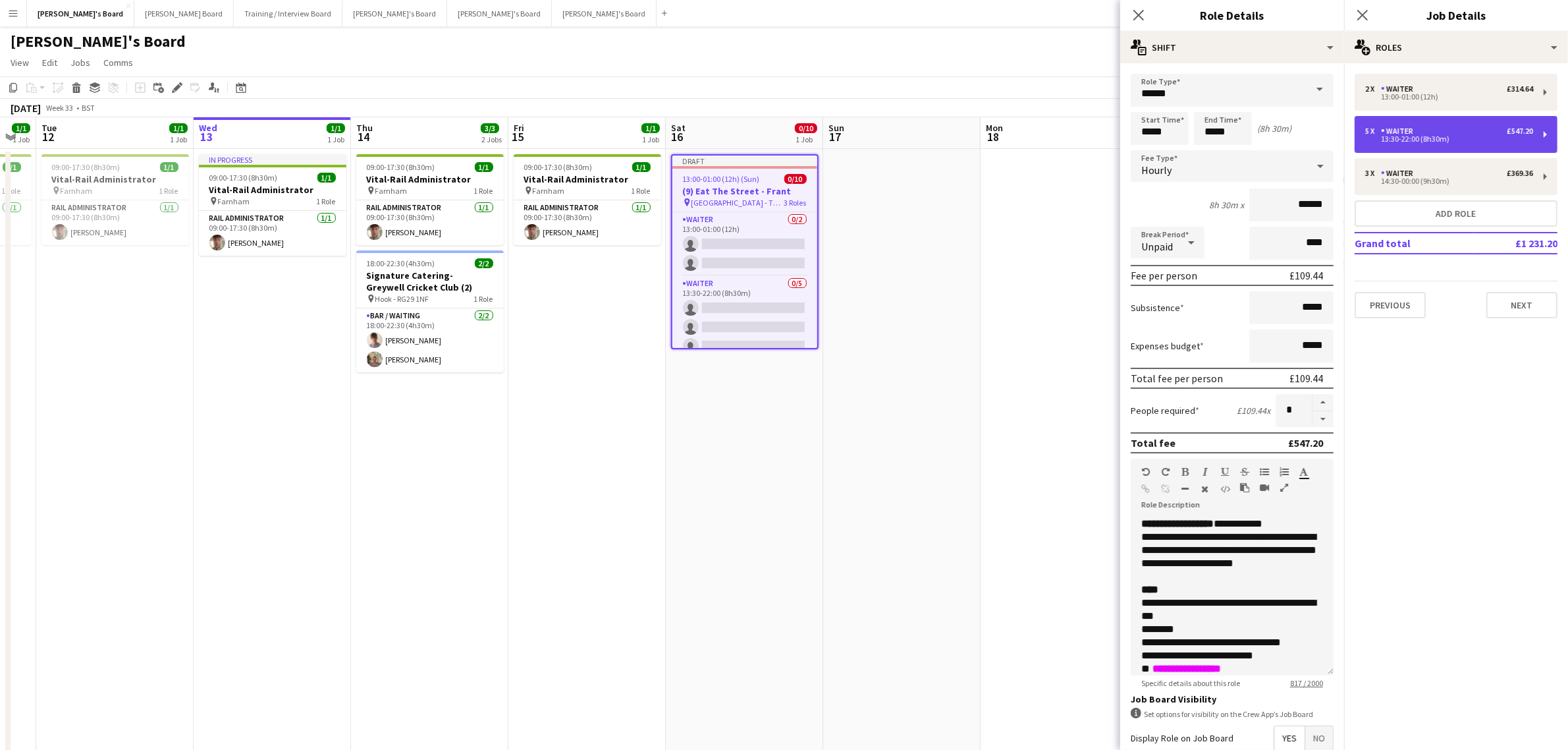
type input "*****"
type input "*"
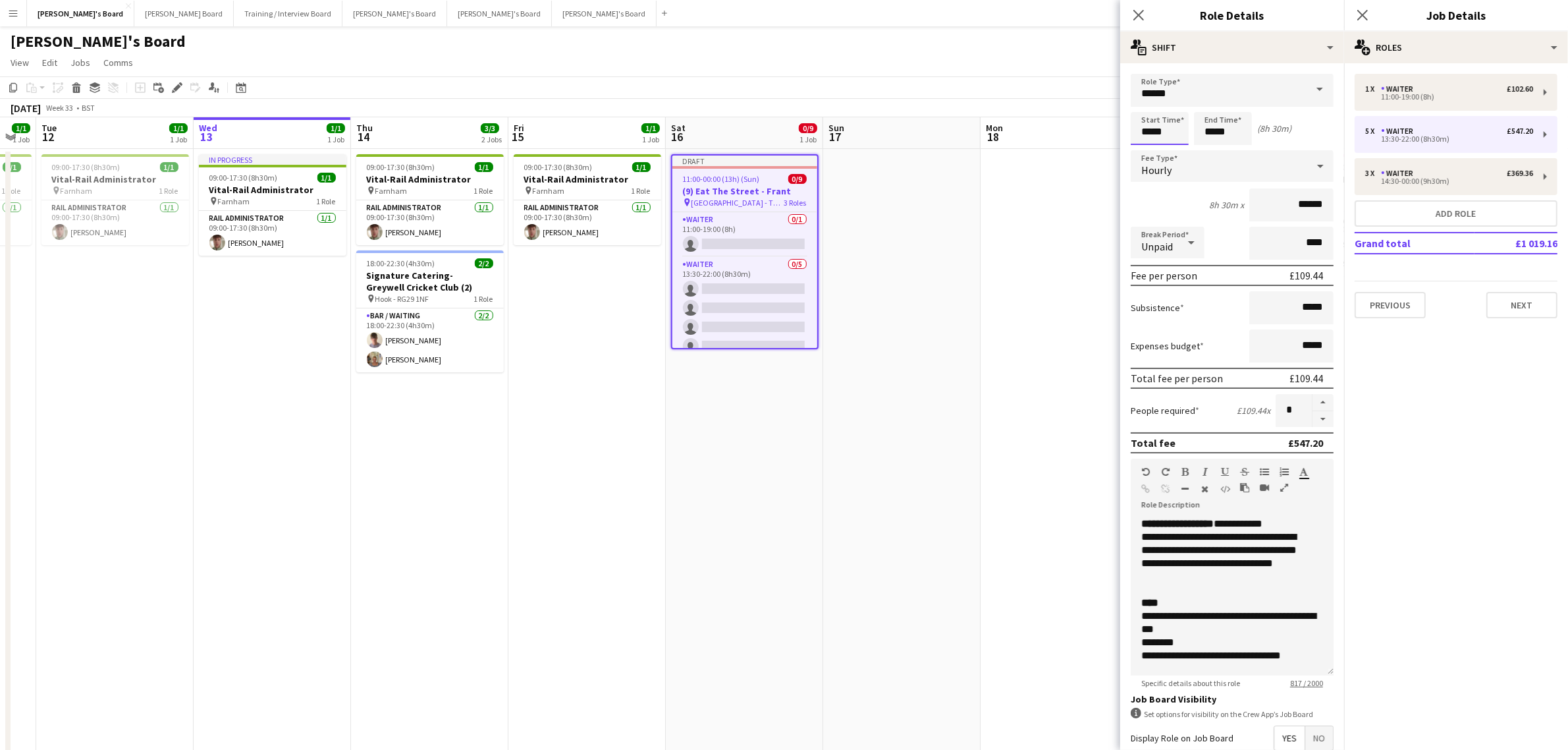
click at [1160, 129] on input "*****" at bounding box center [1160, 128] width 58 height 33
click at [1140, 137] on input "*****" at bounding box center [1160, 128] width 58 height 33
click at [1142, 147] on div at bounding box center [1146, 152] width 27 height 13
type input "*****"
click at [1143, 147] on div at bounding box center [1146, 152] width 27 height 13
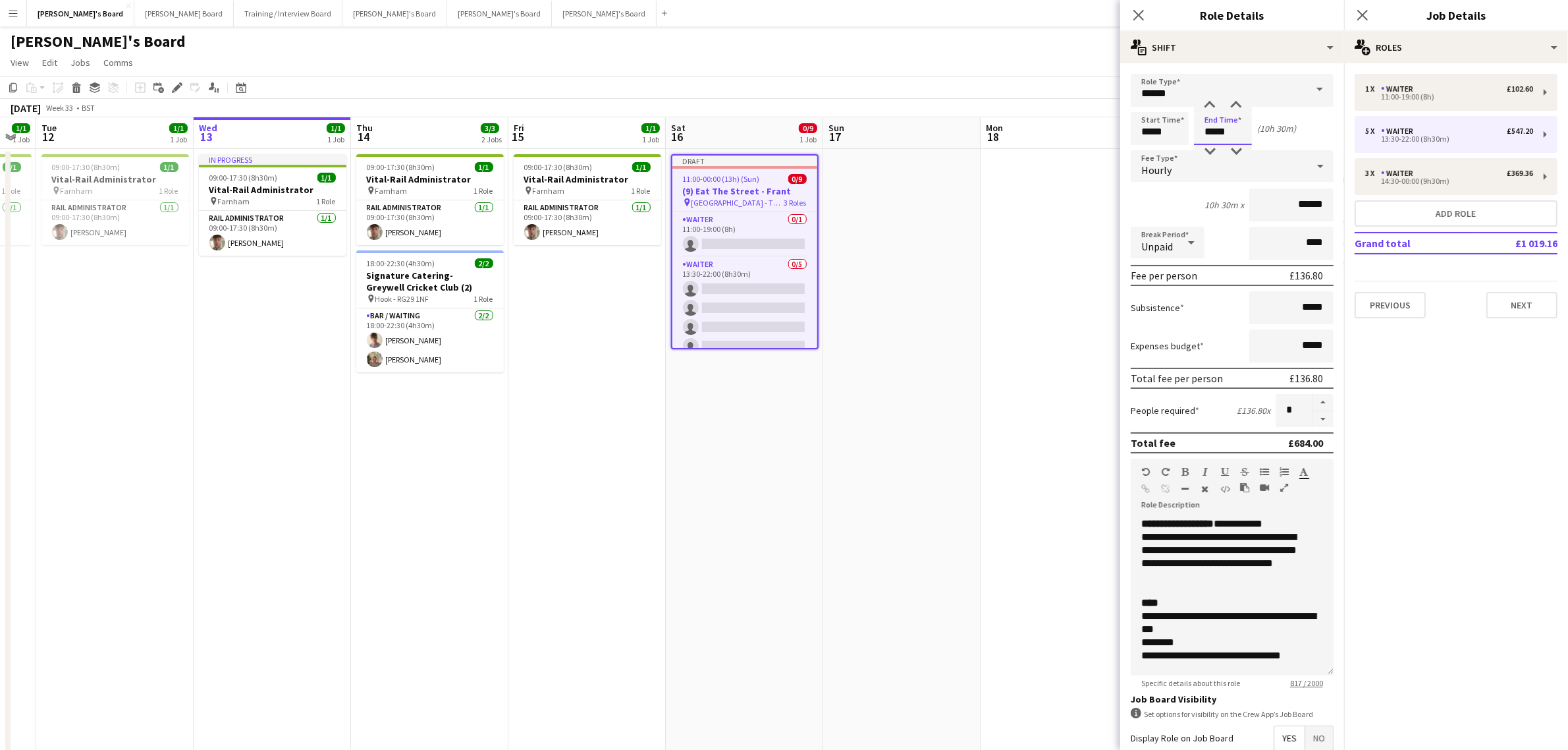
click at [1223, 133] on input "*****" at bounding box center [1223, 128] width 58 height 33
click at [1201, 159] on div "Hourly" at bounding box center [1219, 165] width 176 height 31
click at [1206, 152] on div at bounding box center [784, 375] width 1568 height 750
click at [1206, 126] on input "*****" at bounding box center [1223, 128] width 58 height 33
click at [1203, 146] on div at bounding box center [1210, 152] width 27 height 13
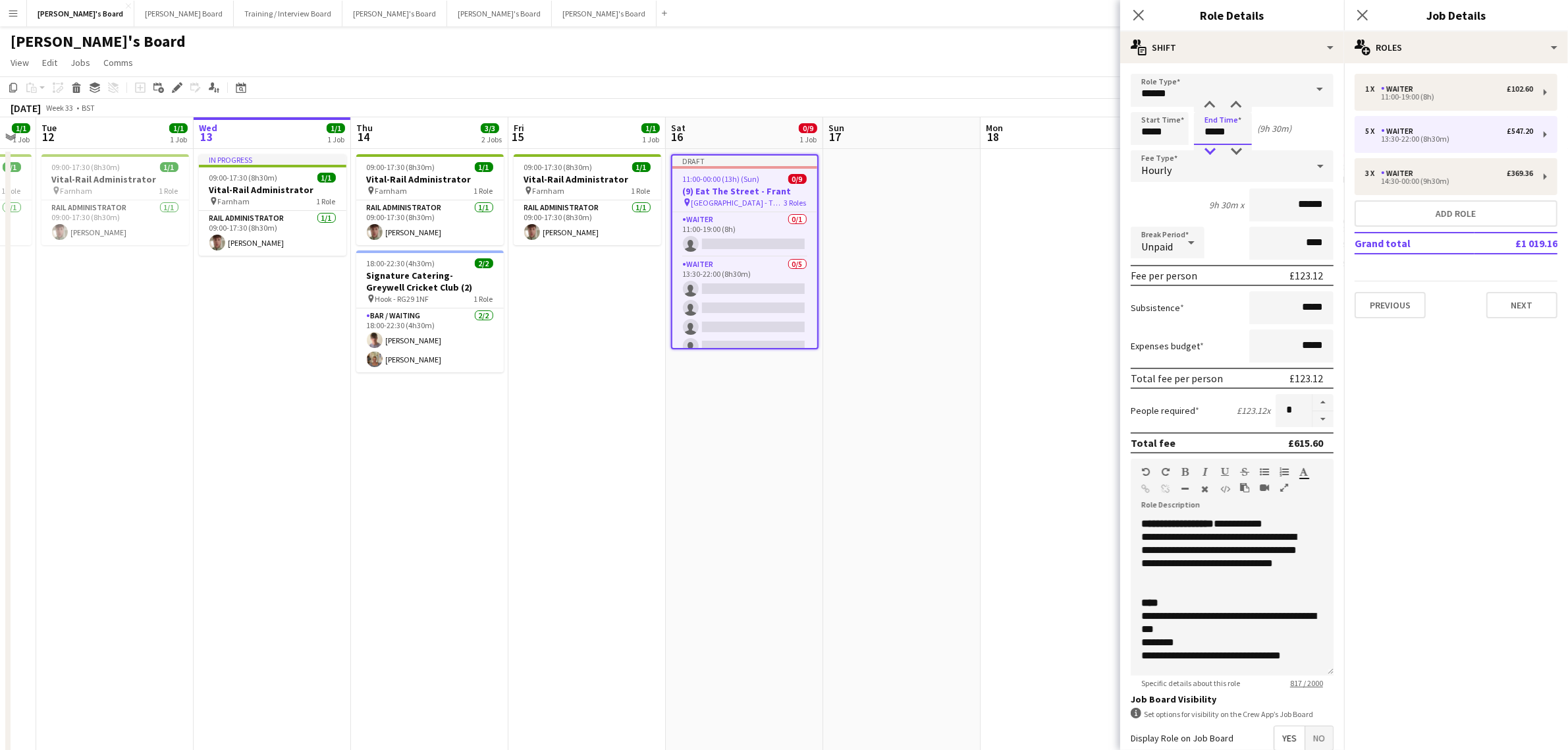
click at [1203, 146] on div at bounding box center [1210, 152] width 27 height 13
click at [1239, 106] on div at bounding box center [1236, 106] width 27 height 13
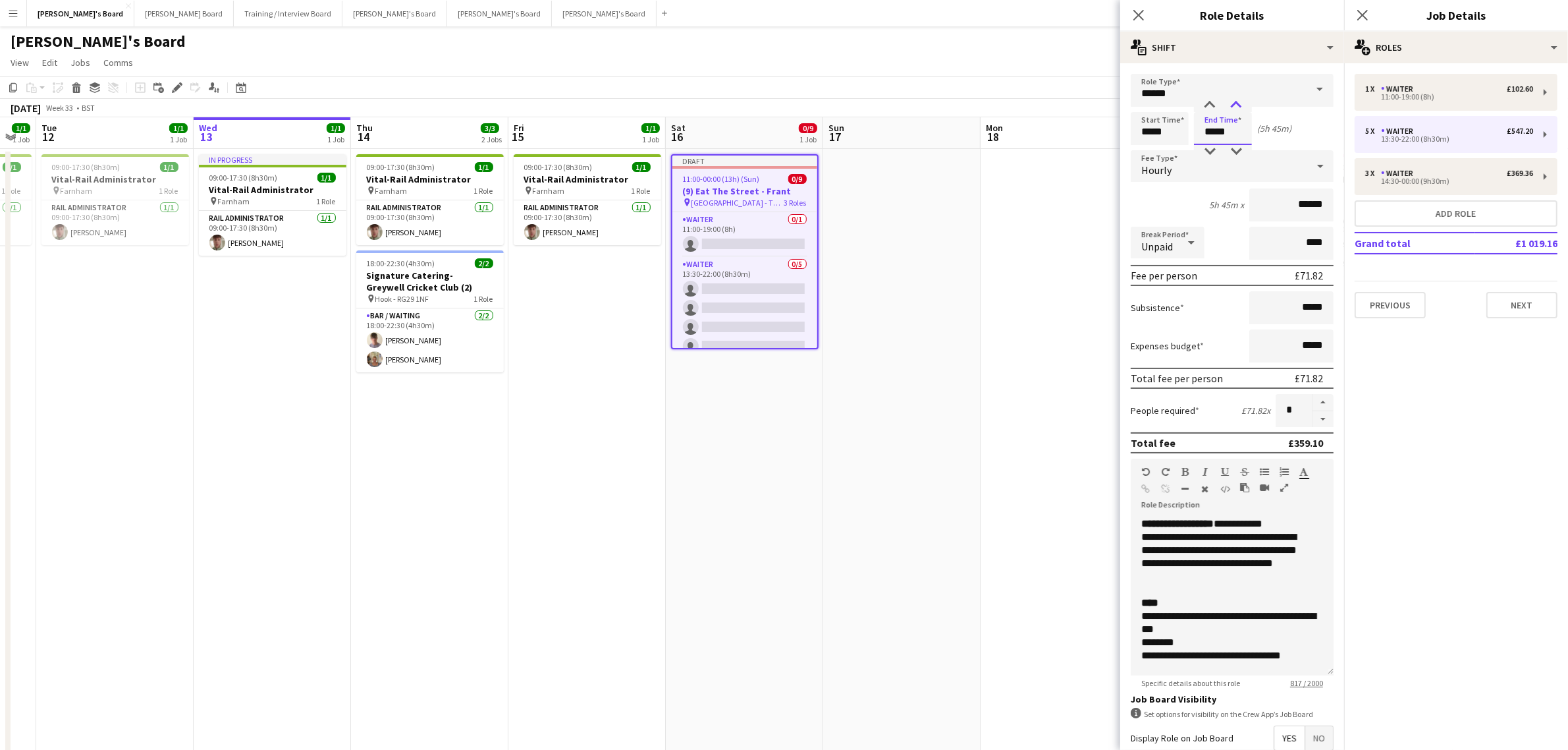
type input "*****"
click at [1239, 106] on div at bounding box center [1236, 106] width 27 height 13
click at [1274, 131] on div "Start Time ***** End Time ***** (6h)" at bounding box center [1232, 128] width 203 height 33
drag, startPoint x: 1295, startPoint y: 407, endPoint x: 902, endPoint y: 416, distance: 393.1
click at [1142, 407] on div "People required £75.24 x *" at bounding box center [1232, 410] width 203 height 33
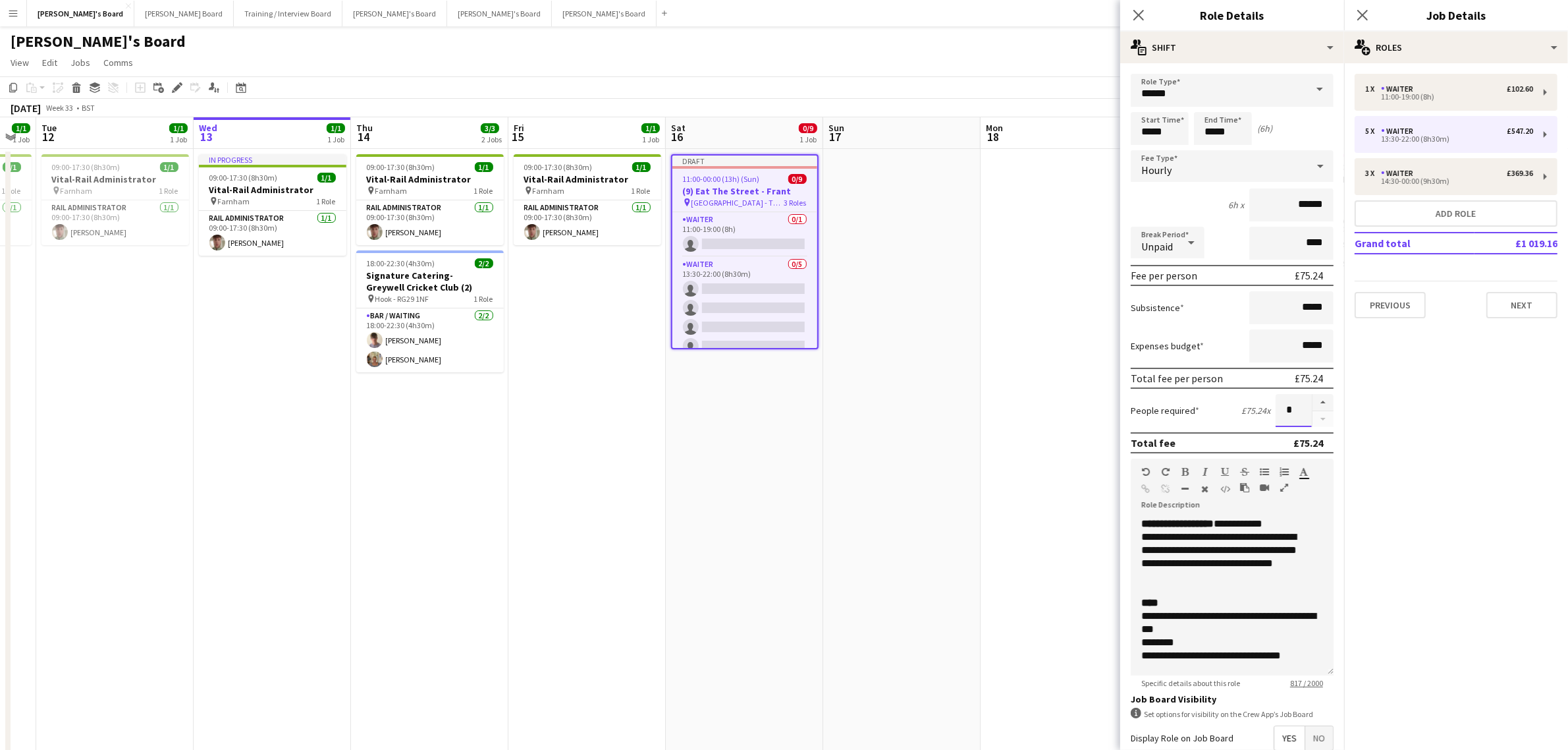
type input "*"
click at [1183, 188] on div "6h x ******" at bounding box center [1232, 204] width 203 height 33
click at [1430, 160] on div "3 x Waiter £369.36 14:30-00:00 (9h30m)" at bounding box center [1455, 177] width 203 height 37
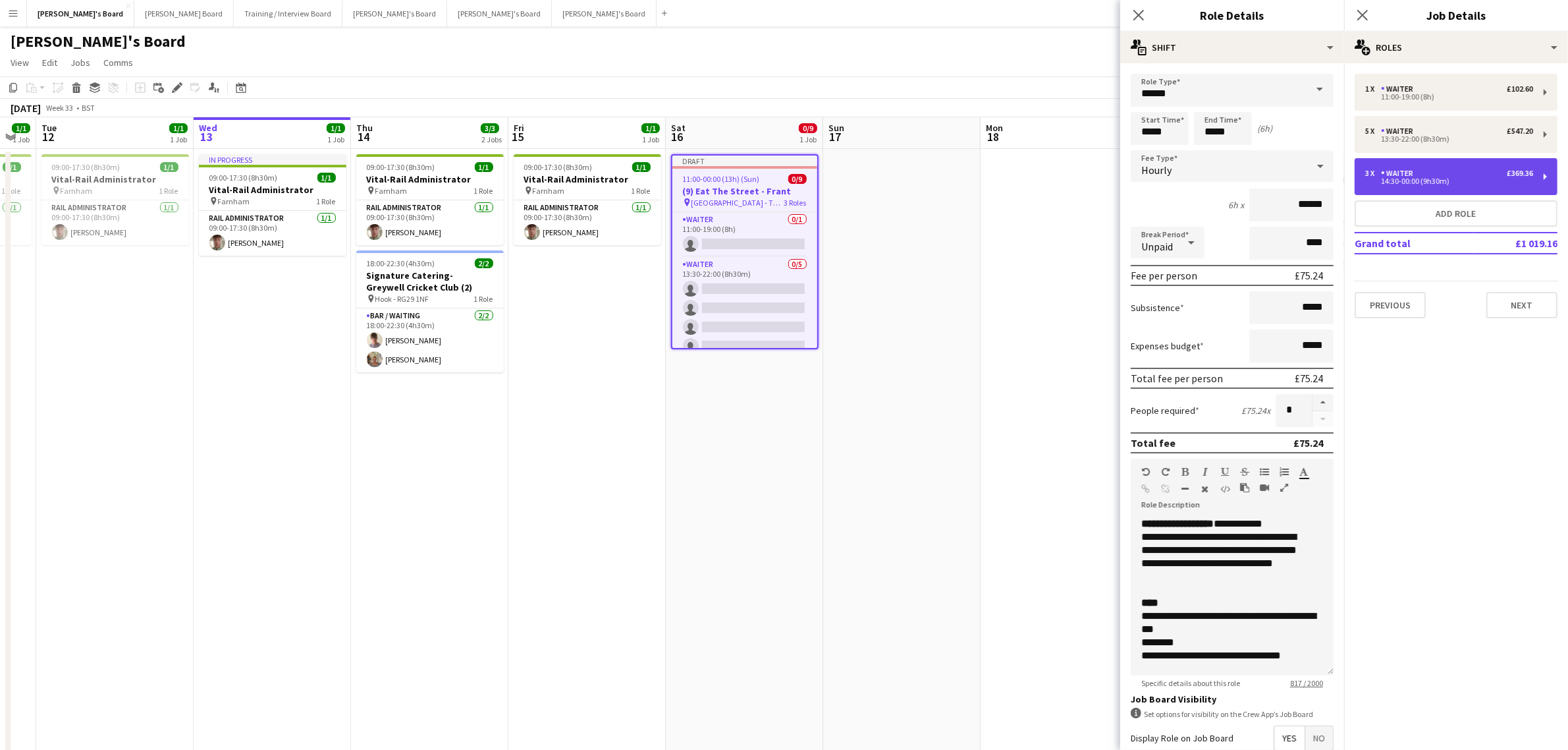
type input "*****"
type input "*"
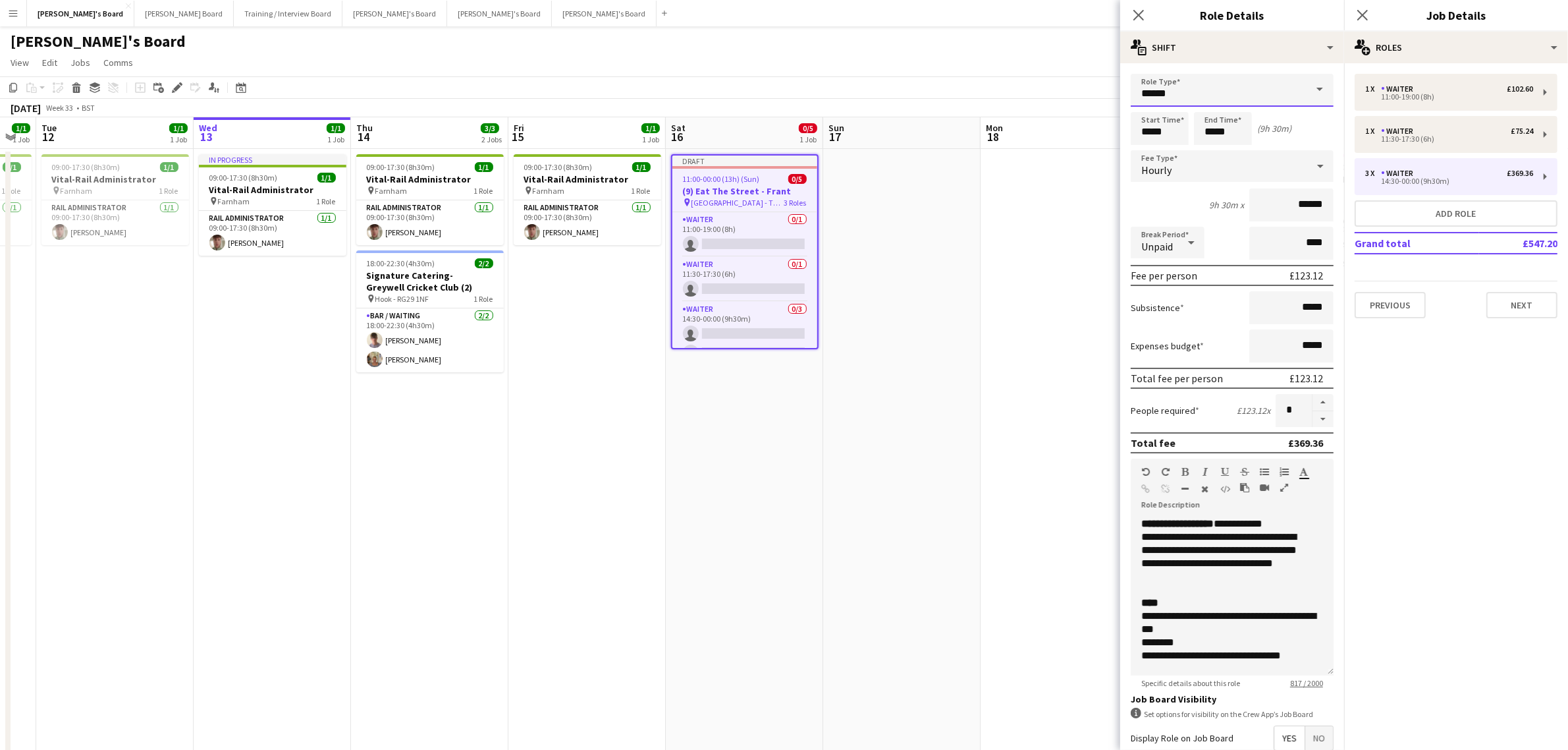
click at [1219, 88] on input "******" at bounding box center [1232, 90] width 203 height 33
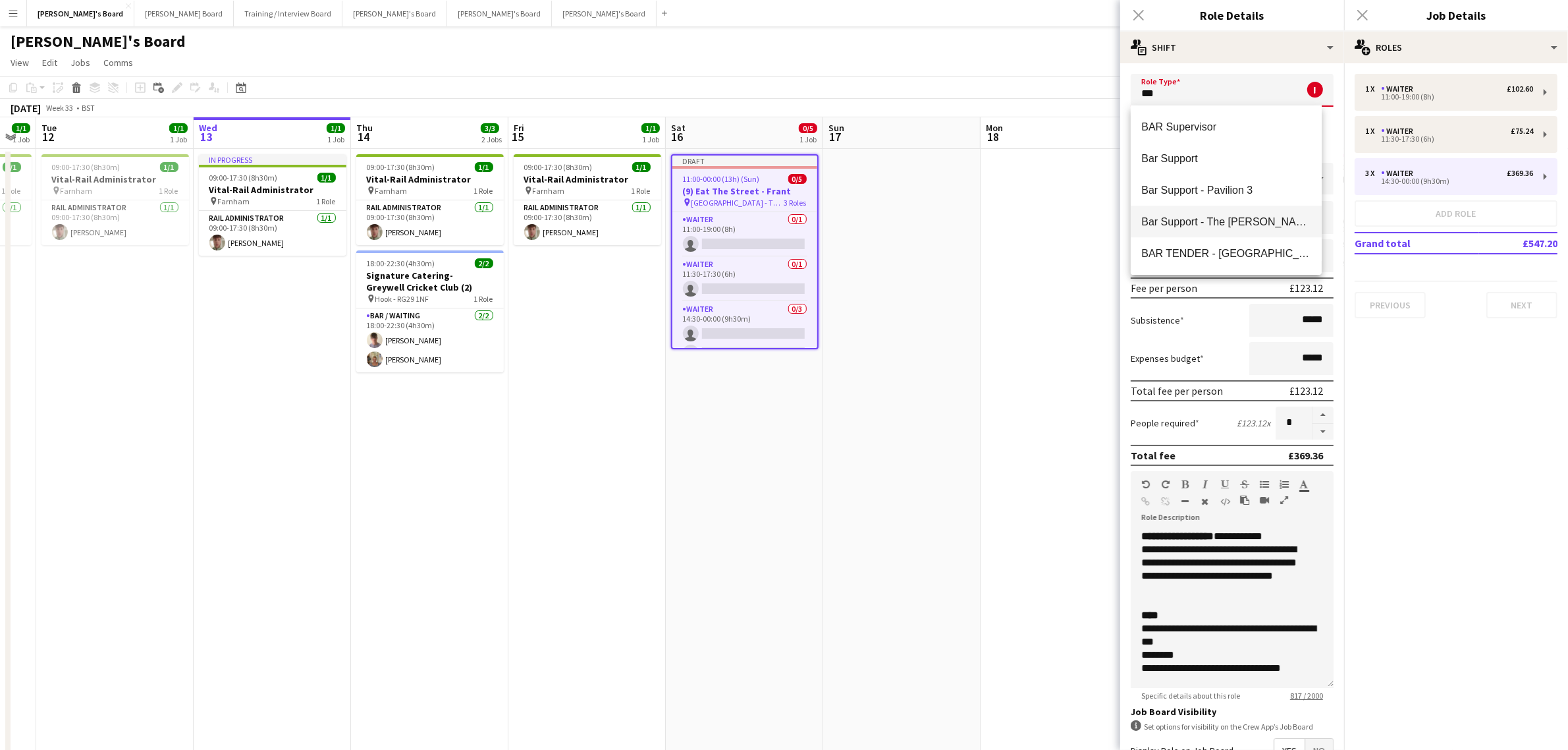
scroll to position [4200, 0]
click at [1206, 212] on mat-option "BAR STAFF" at bounding box center [1227, 227] width 191 height 31
type input "*********"
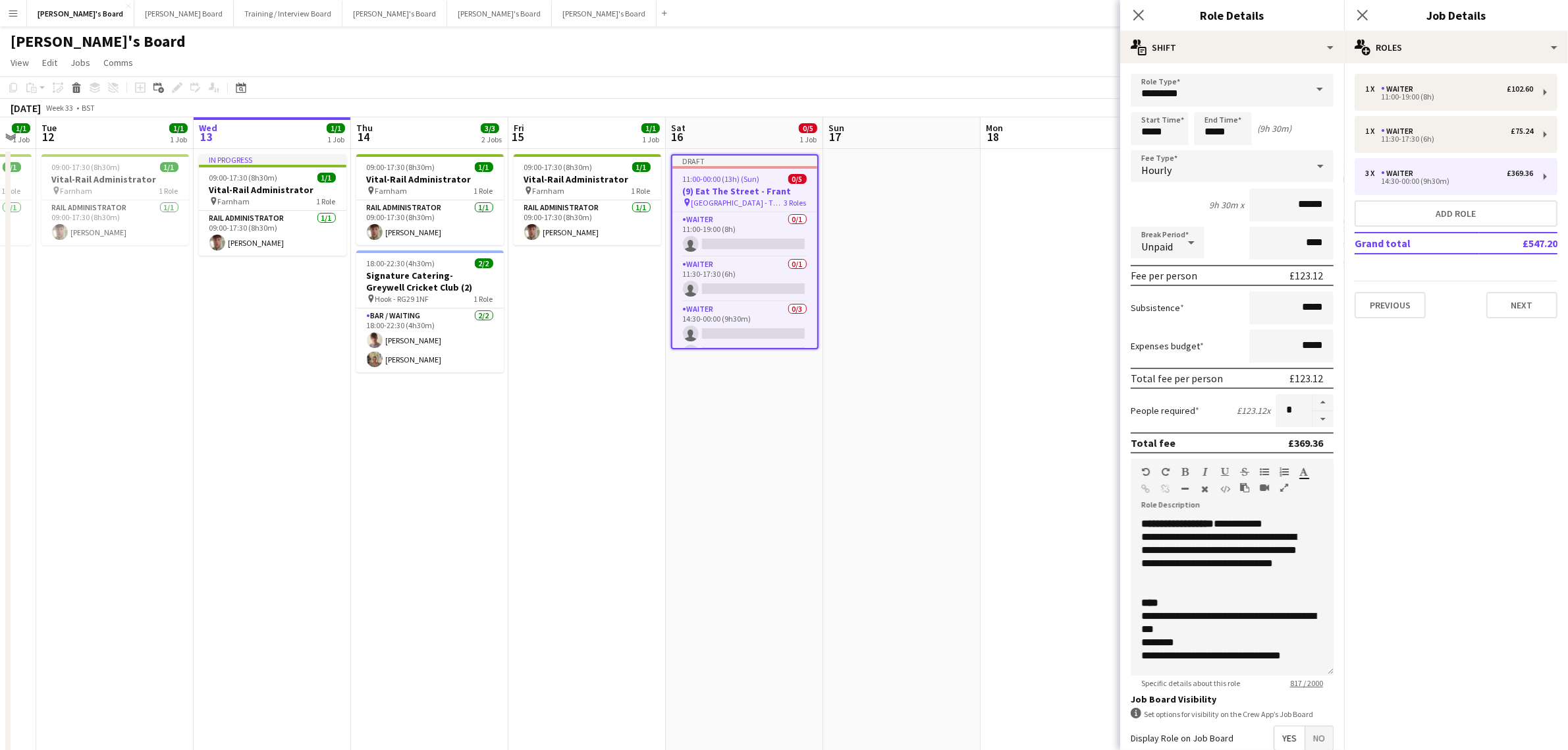
click at [1302, 130] on div "Start Time ***** End Time ***** (9h 30m)" at bounding box center [1232, 128] width 203 height 33
click at [1166, 122] on input "*****" at bounding box center [1160, 128] width 58 height 33
click at [1150, 104] on div at bounding box center [1146, 106] width 27 height 13
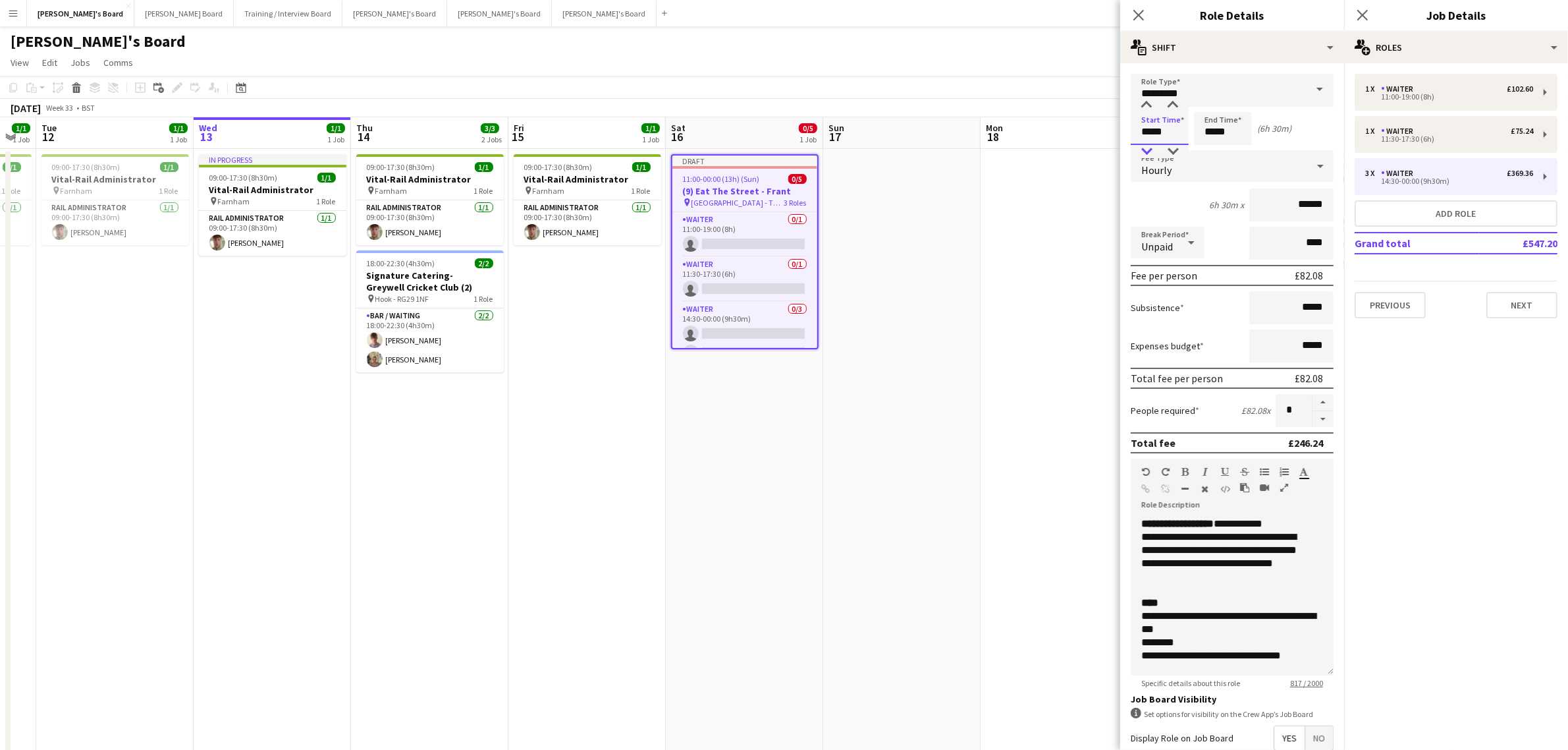
click at [1147, 148] on div at bounding box center [1146, 152] width 27 height 13
click at [1165, 152] on div at bounding box center [1173, 152] width 27 height 13
type input "*****"
click at [1165, 152] on div at bounding box center [1173, 152] width 27 height 13
click at [1217, 133] on input "*****" at bounding box center [1223, 128] width 58 height 33
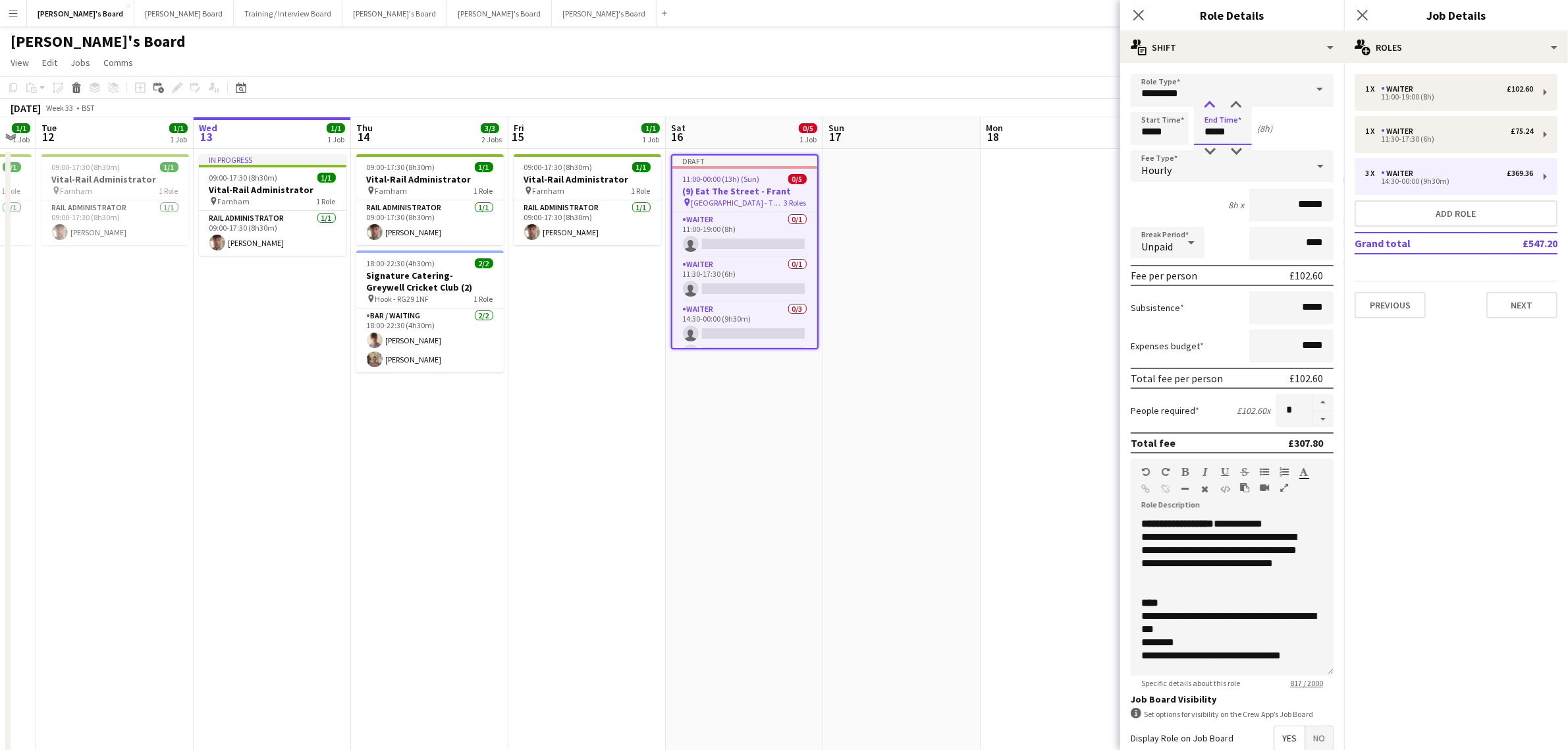
type input "*****"
click at [1210, 104] on div at bounding box center [1210, 106] width 27 height 13
click at [1266, 119] on div "Start Time ***** End Time ***** (9h)" at bounding box center [1232, 128] width 203 height 33
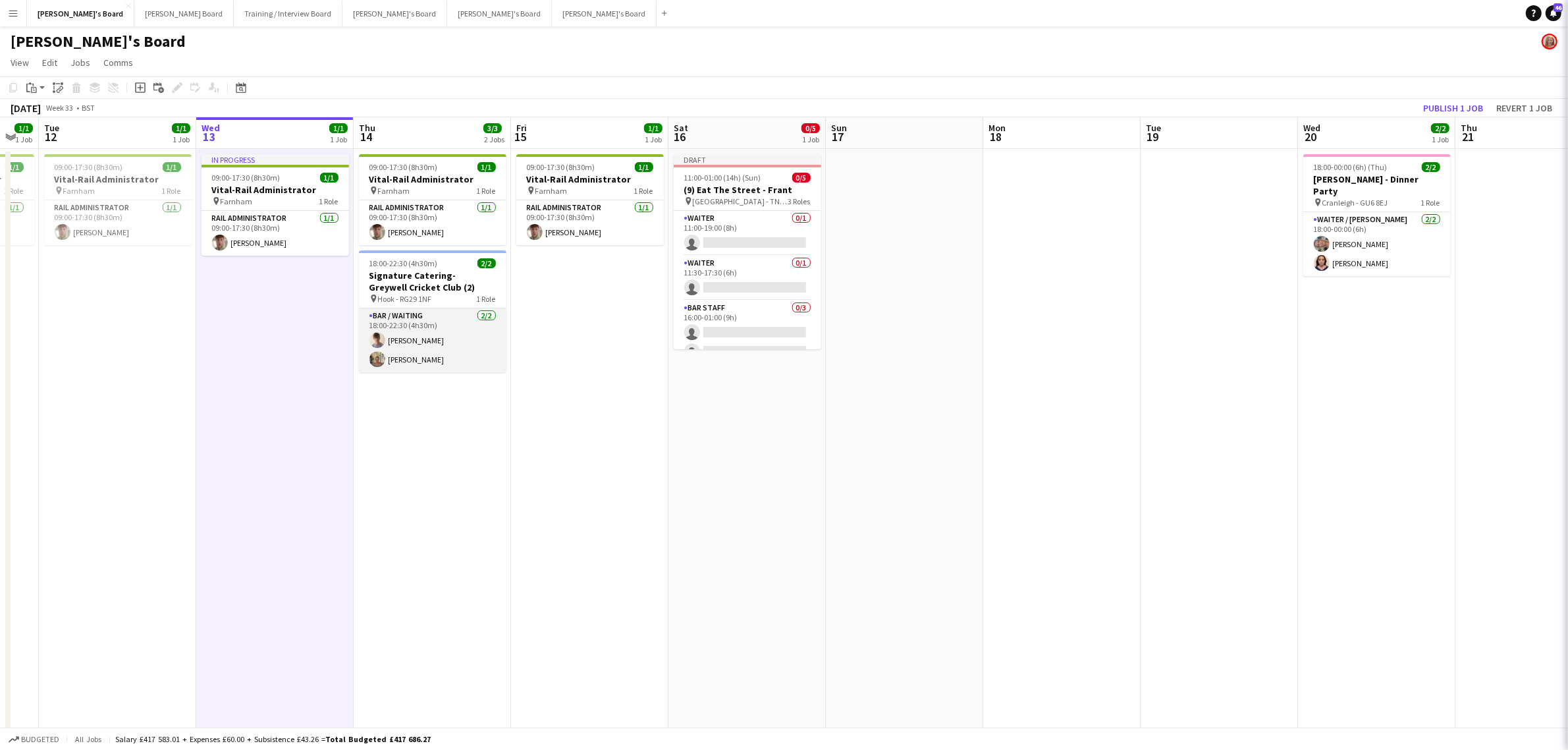
click at [463, 308] on app-card-role "Bar / Waiting 2/2 18:00-22:30 (4h30m) Ralph Nevile Jacqueline Whitehorn-Scott" at bounding box center [432, 340] width 148 height 64
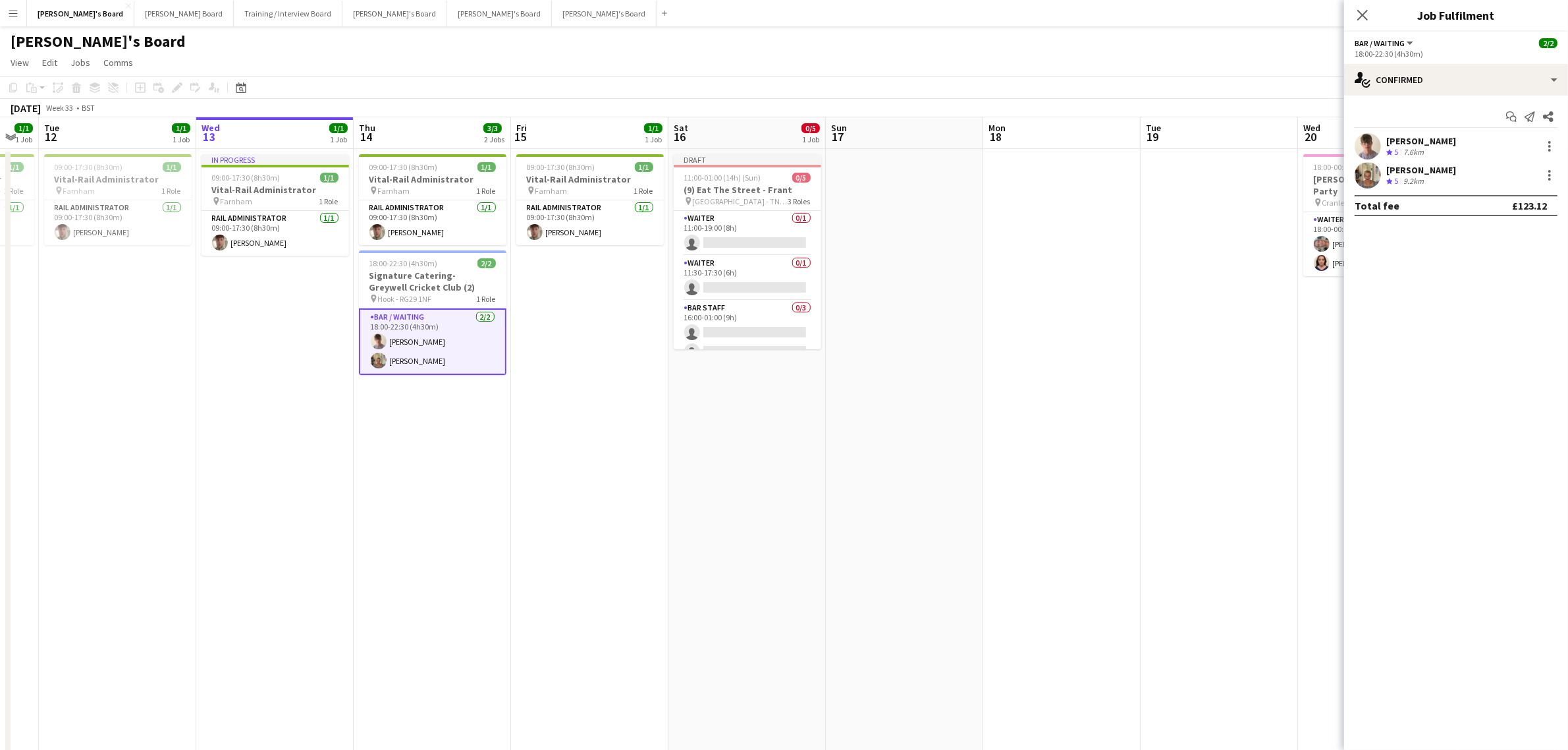
drag, startPoint x: 217, startPoint y: 453, endPoint x: 578, endPoint y: 475, distance: 361.7
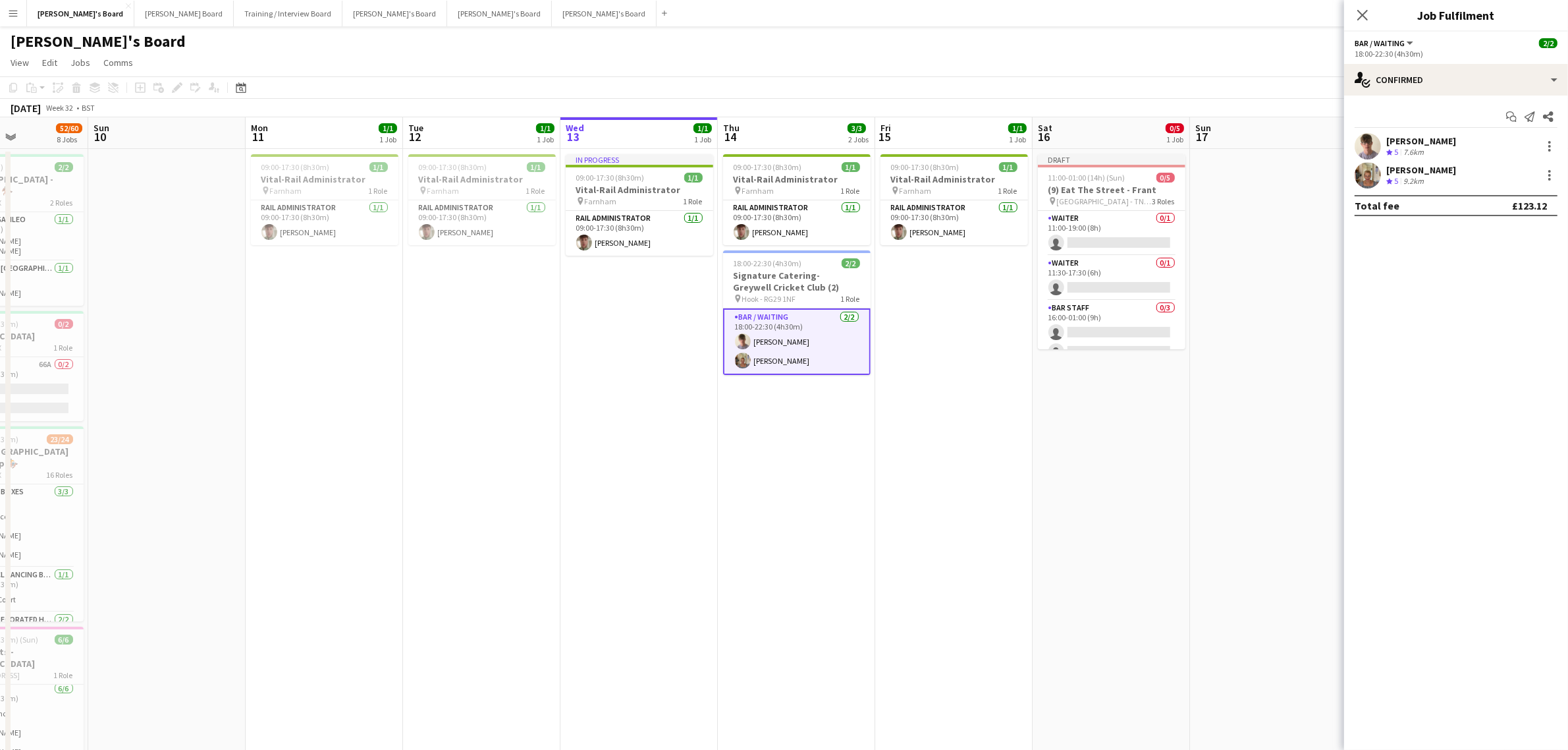
drag, startPoint x: 397, startPoint y: 476, endPoint x: 709, endPoint y: 469, distance: 312.1
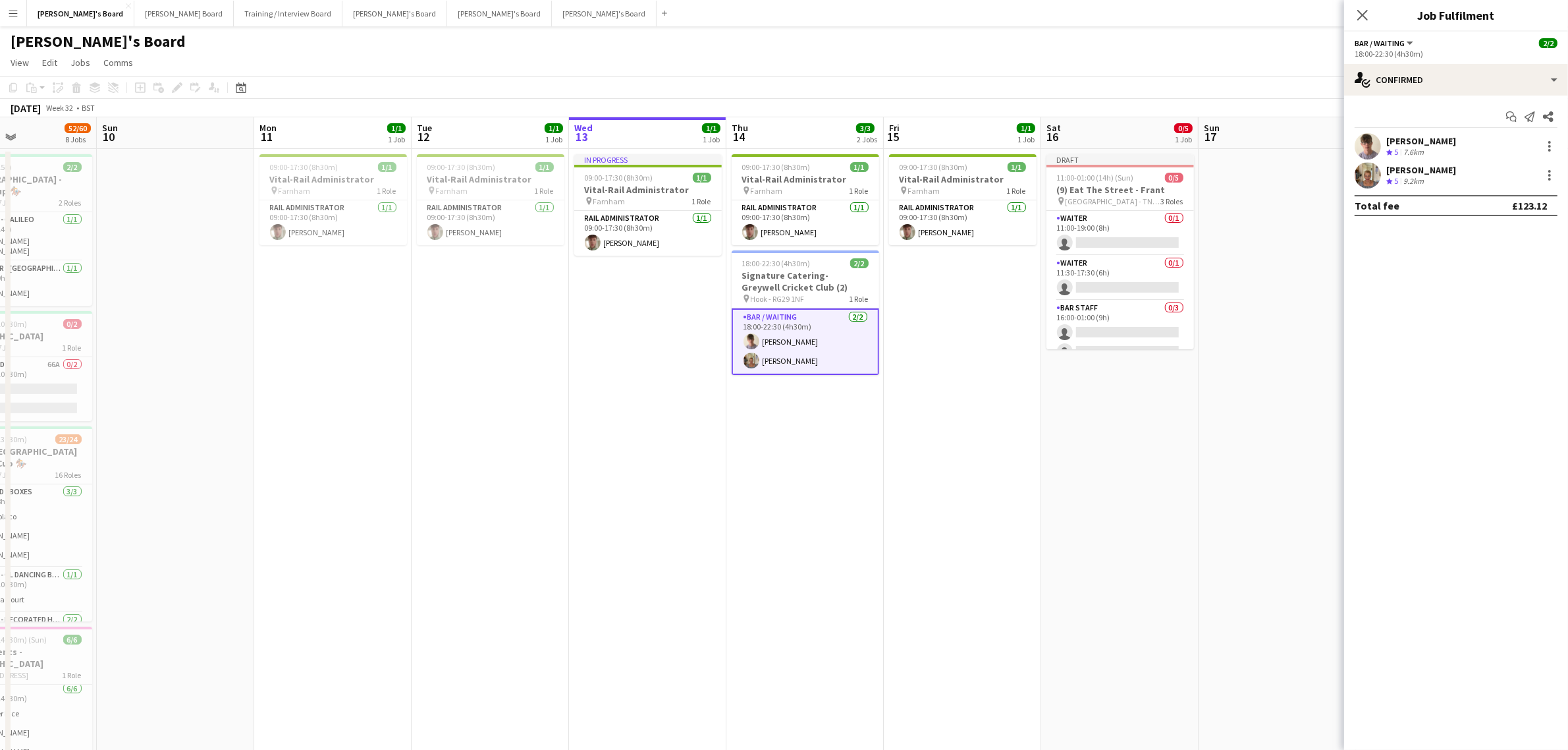
drag, startPoint x: 310, startPoint y: 473, endPoint x: 759, endPoint y: 451, distance: 449.5
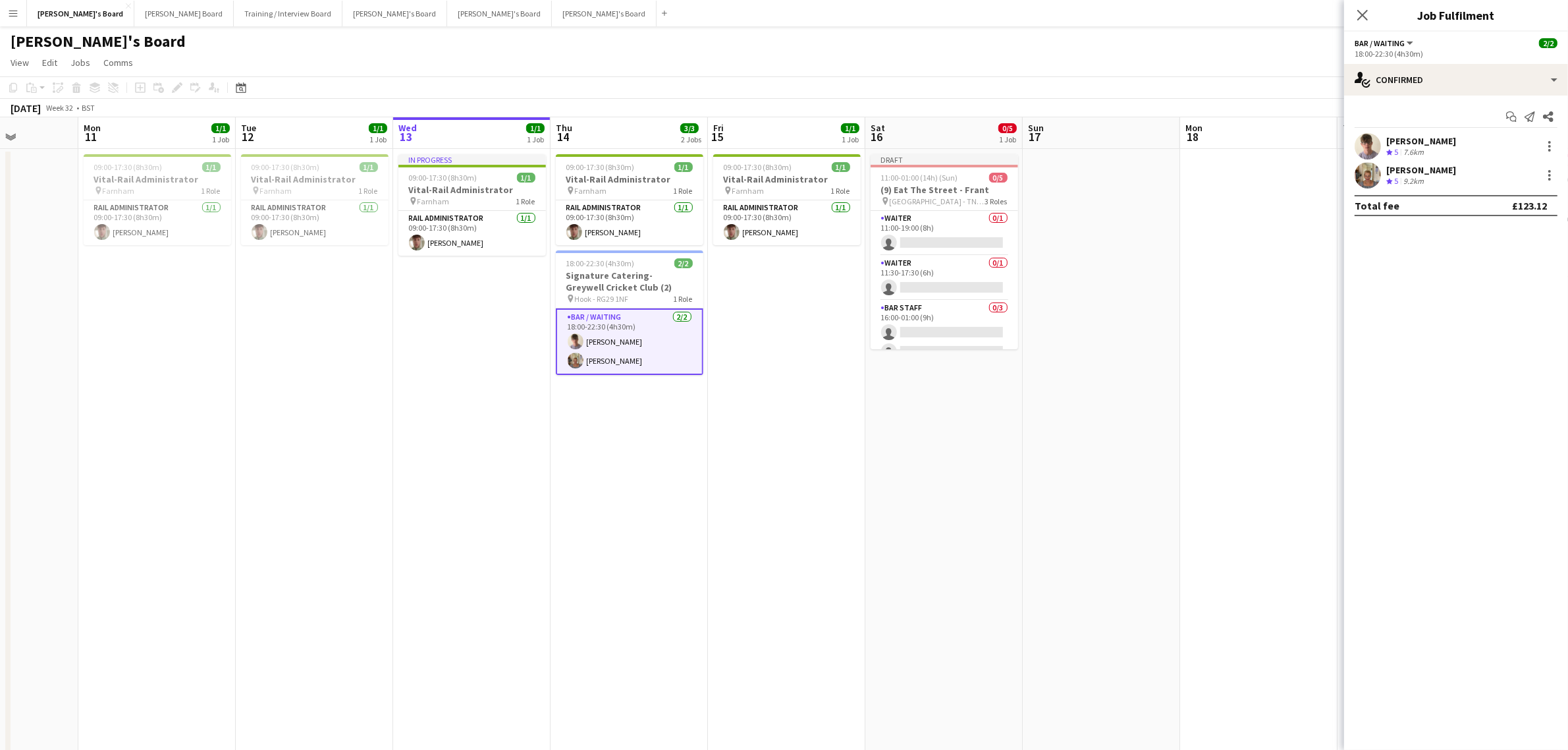
drag, startPoint x: 544, startPoint y: 490, endPoint x: 267, endPoint y: 526, distance: 279.3
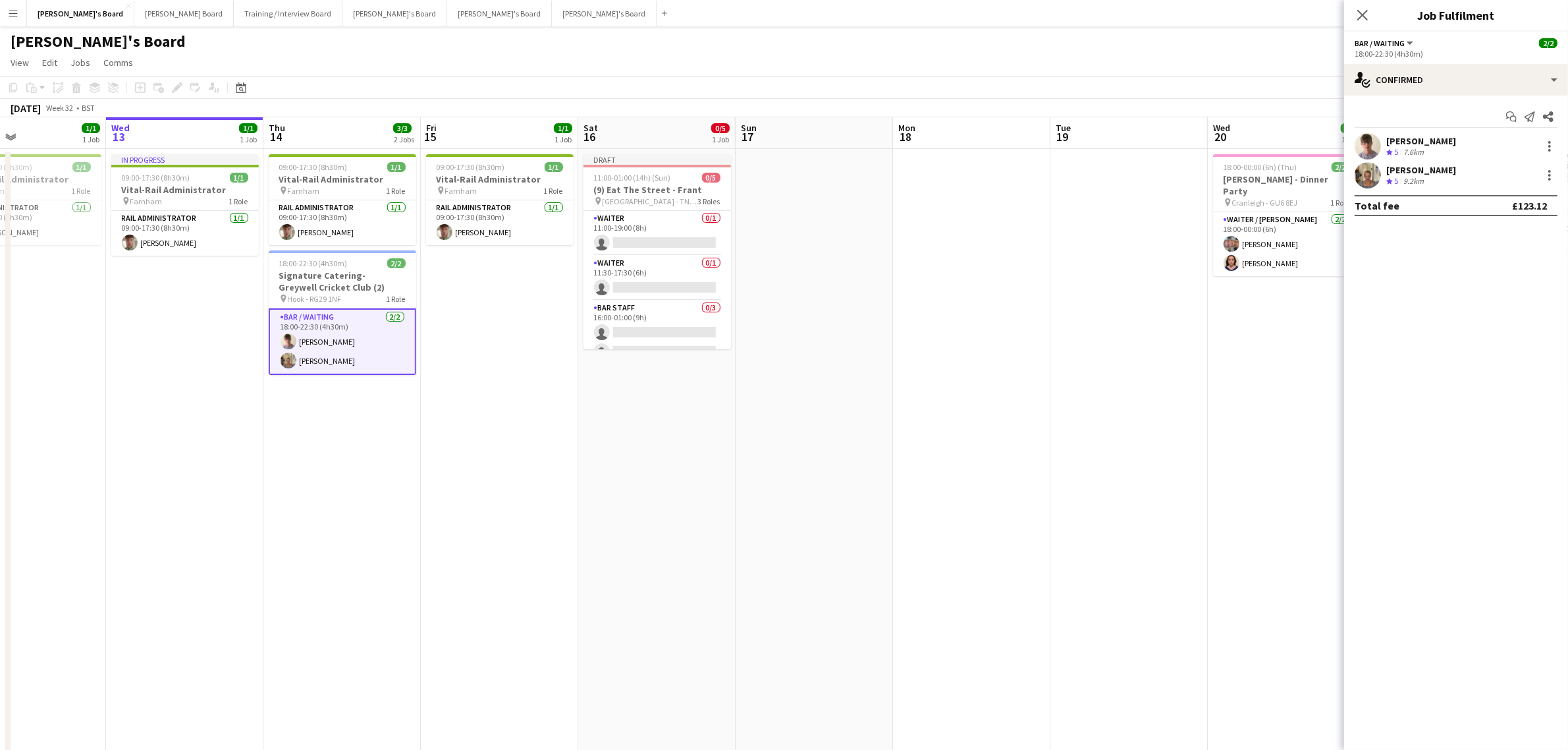
drag, startPoint x: 641, startPoint y: 461, endPoint x: 567, endPoint y: 463, distance: 74.0
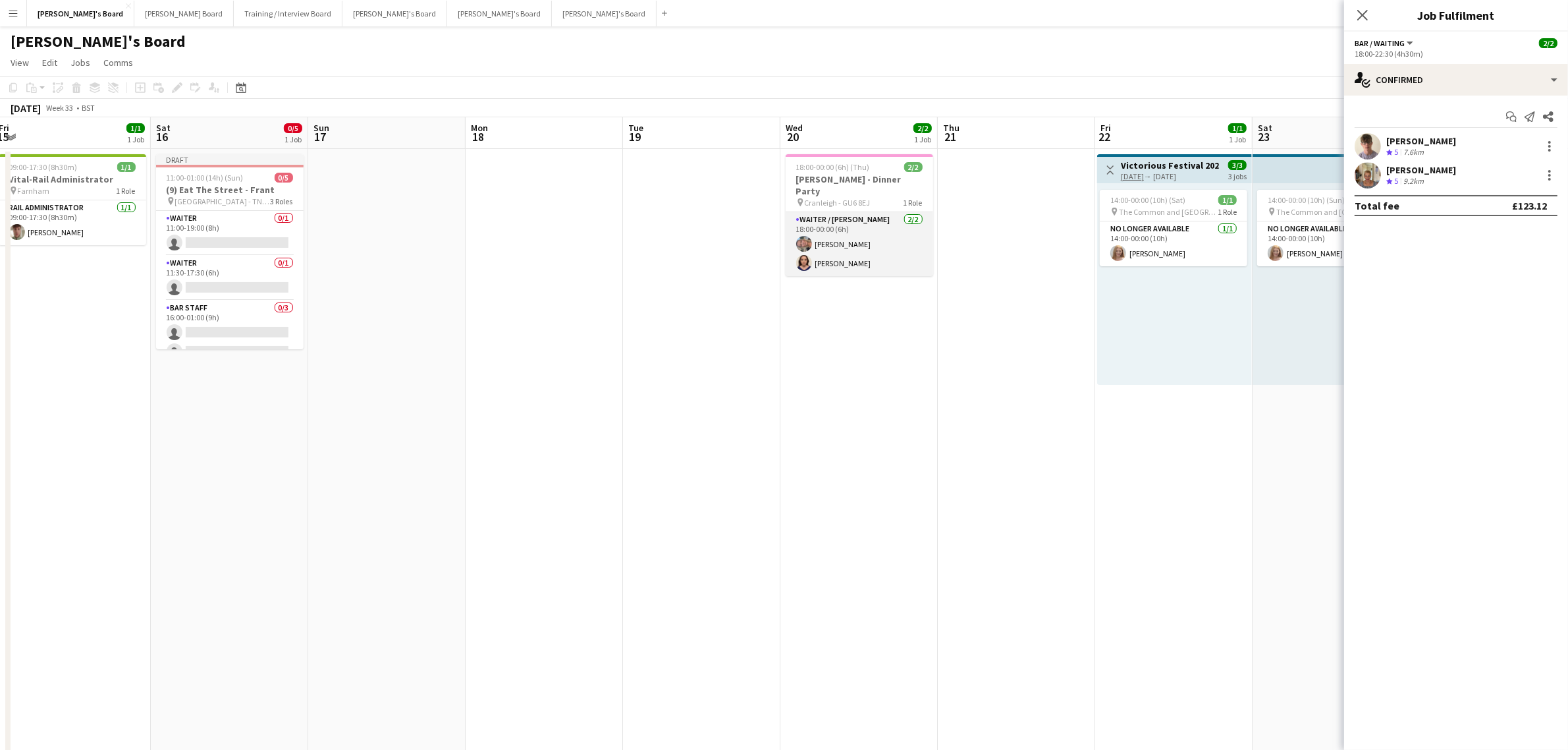
click at [861, 213] on app-card-role "Waiter / Barman 2/2 18:00-00:00 (6h) Elaine Louise Mander Molly Harper" at bounding box center [859, 243] width 148 height 64
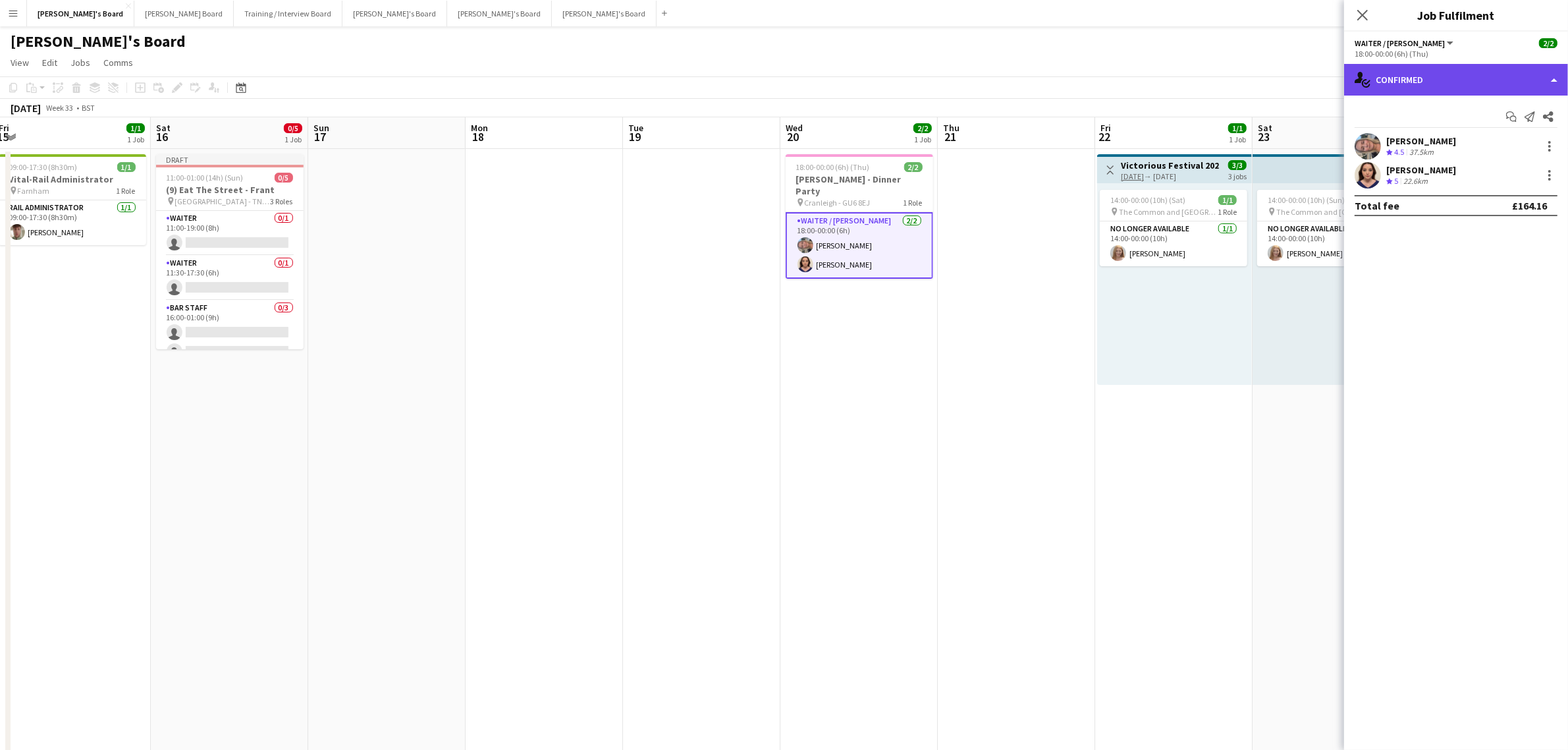
click at [1395, 91] on div "single-neutral-actions-check-2 Confirmed" at bounding box center [1455, 79] width 224 height 31
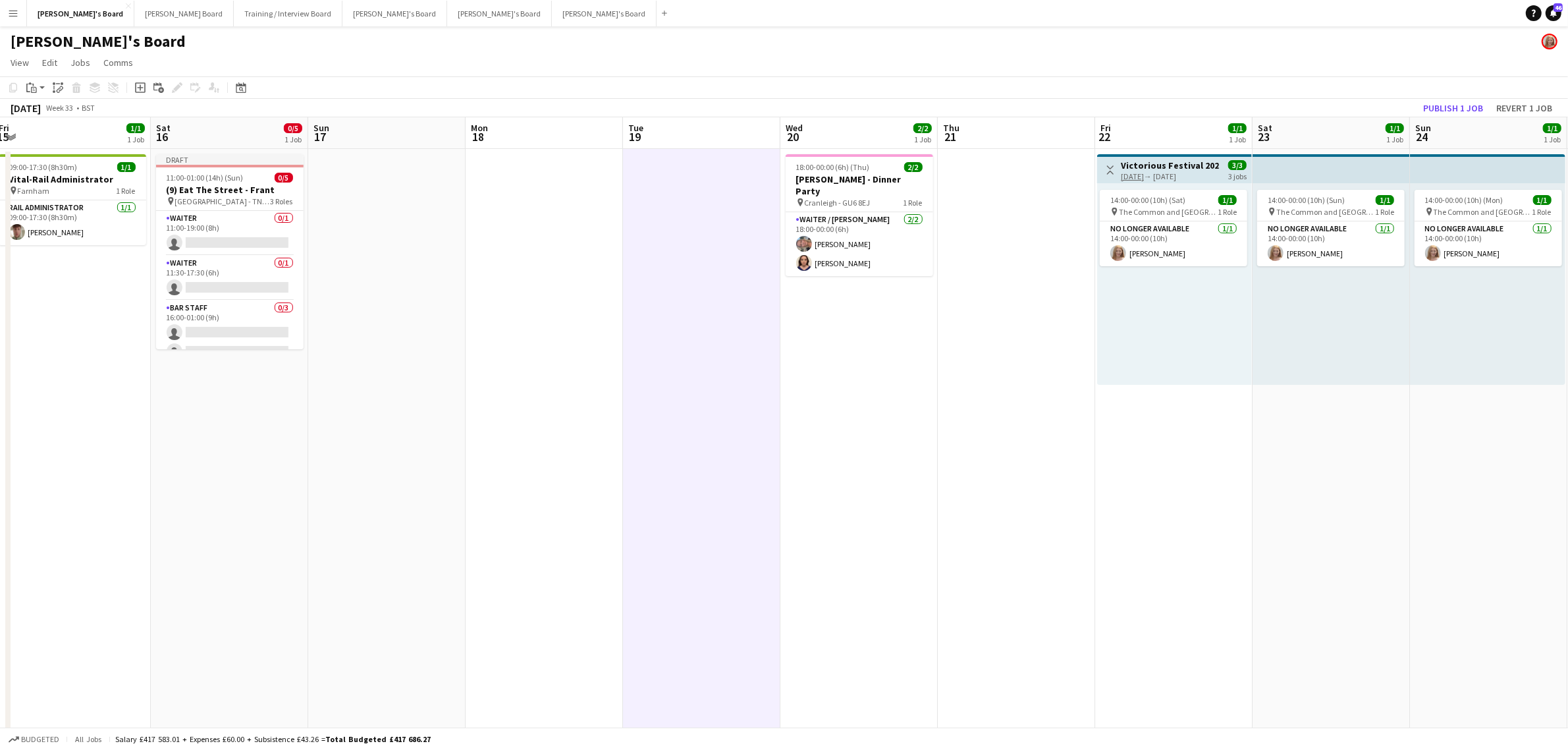
drag, startPoint x: 1074, startPoint y: 449, endPoint x: 278, endPoint y: 488, distance: 797.0
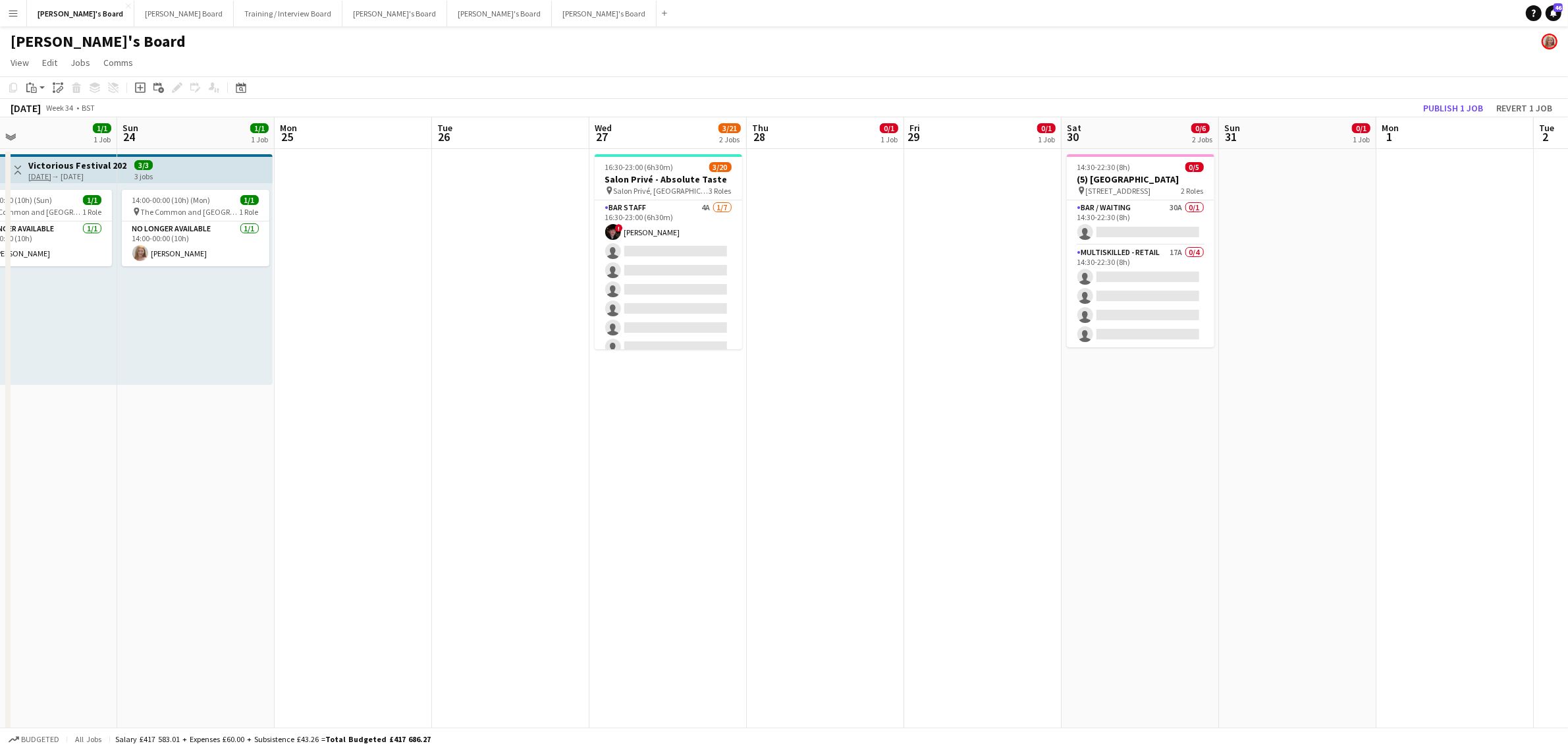
drag, startPoint x: 929, startPoint y: 416, endPoint x: 530, endPoint y: 426, distance: 399.1
click at [719, 260] on app-card-role "BAR STAFF 4A 1/7 16:30-23:00 (6h30m) ! Ryan Filkins single-neutral-actions sing…" at bounding box center [669, 280] width 148 height 159
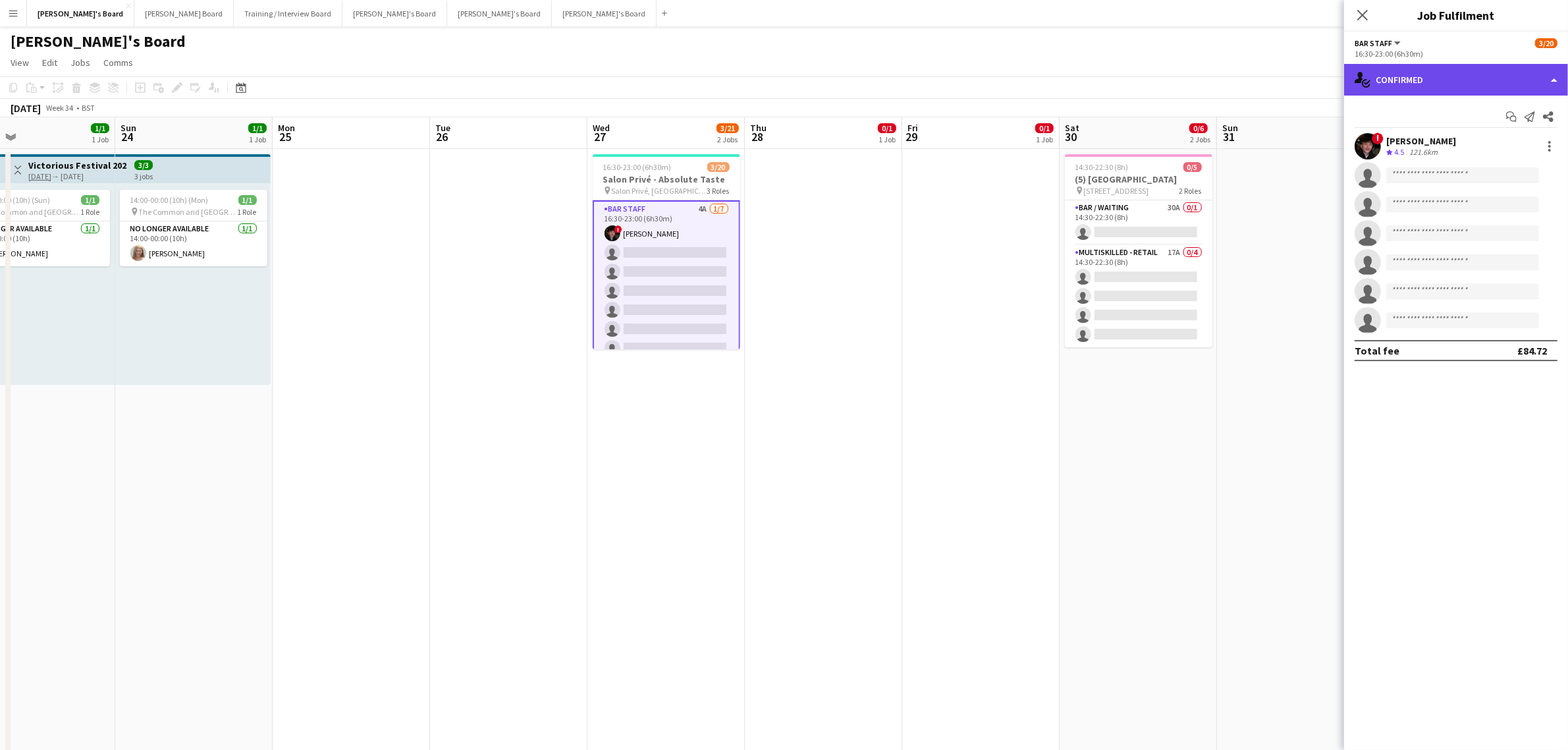
click at [1441, 91] on div "single-neutral-actions-check-2 Confirmed" at bounding box center [1455, 79] width 224 height 31
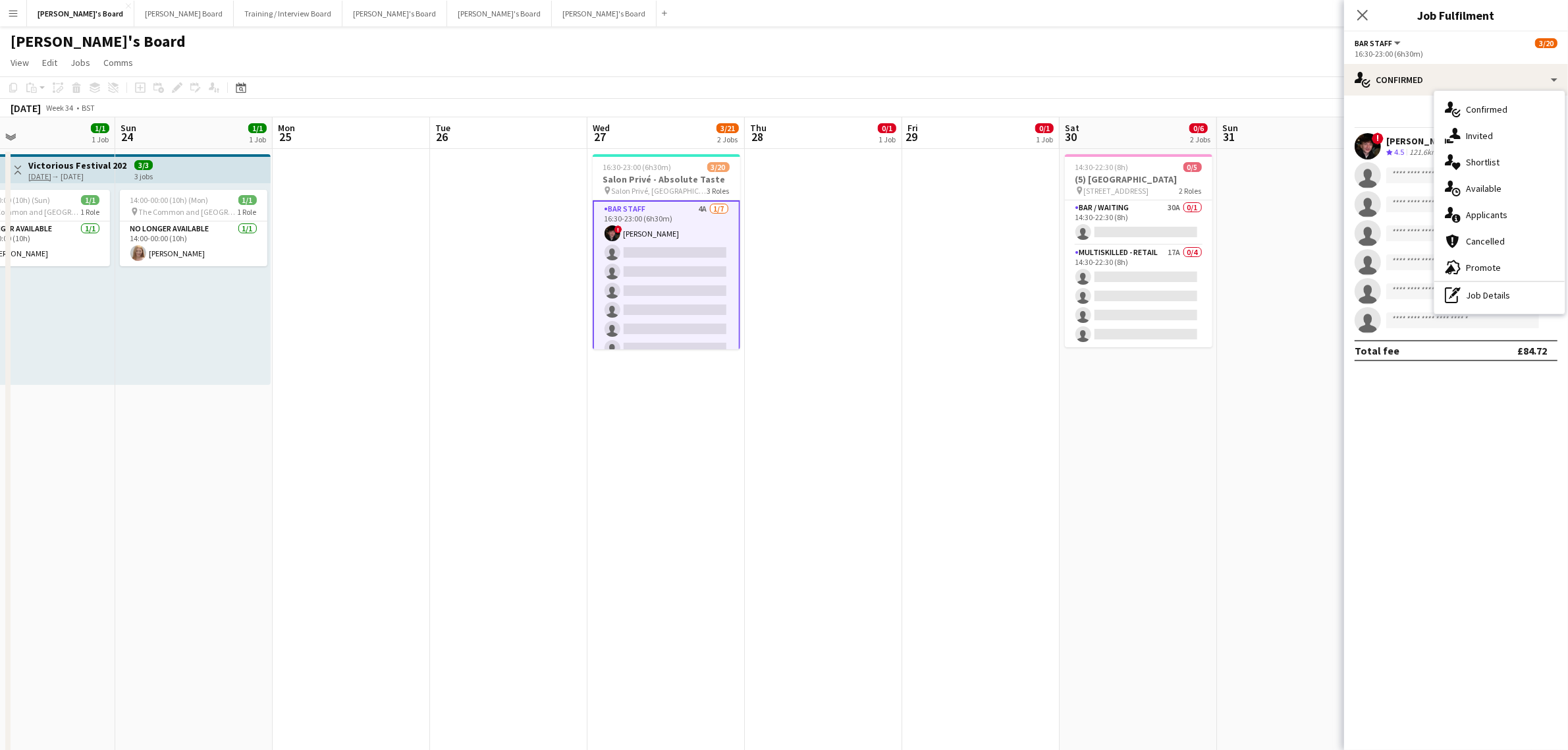
click at [1515, 300] on div "pen-write Job Details" at bounding box center [1499, 296] width 131 height 27
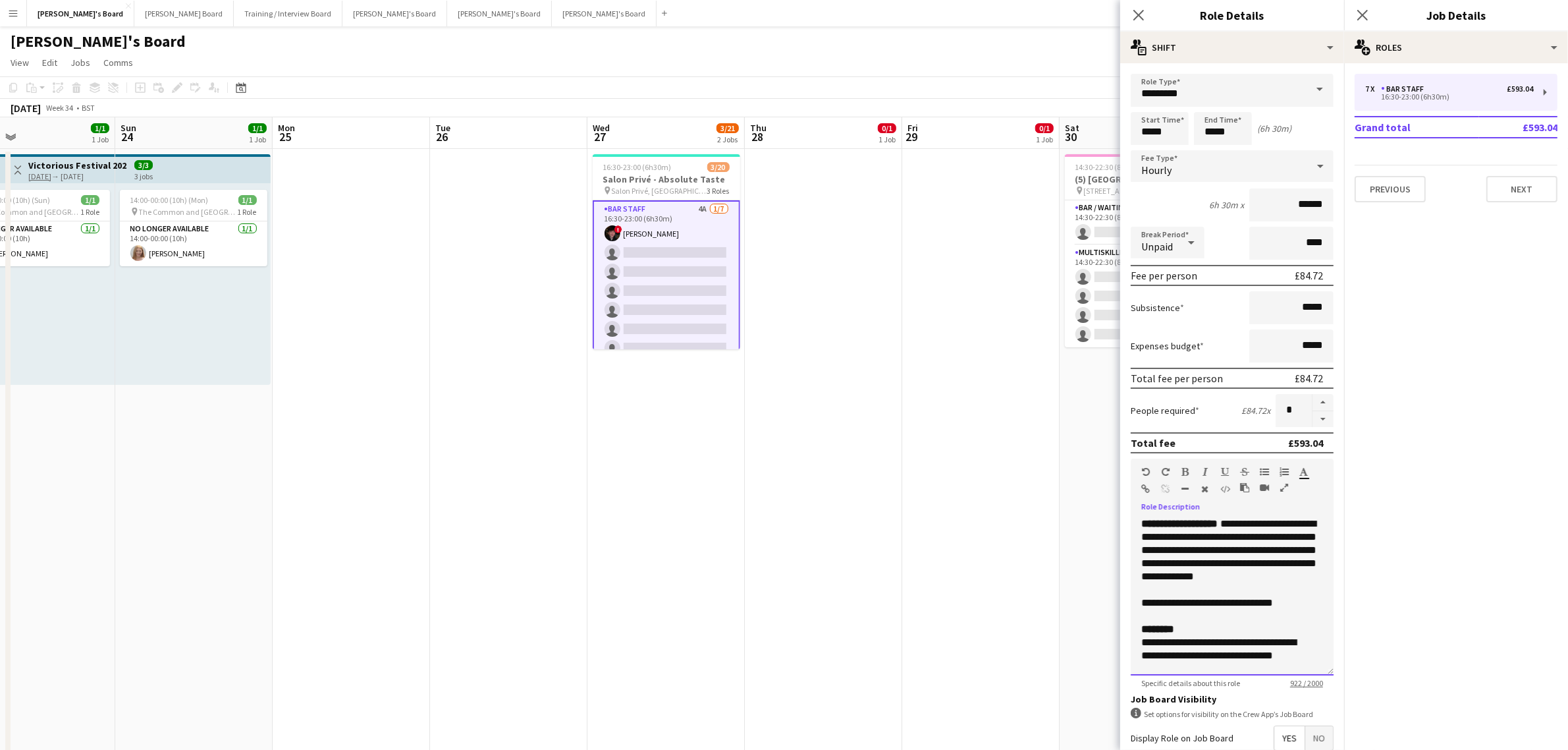
drag, startPoint x: 1140, startPoint y: 517, endPoint x: 1167, endPoint y: 539, distance: 34.8
click at [1167, 539] on div "**********" at bounding box center [1232, 596] width 203 height 158
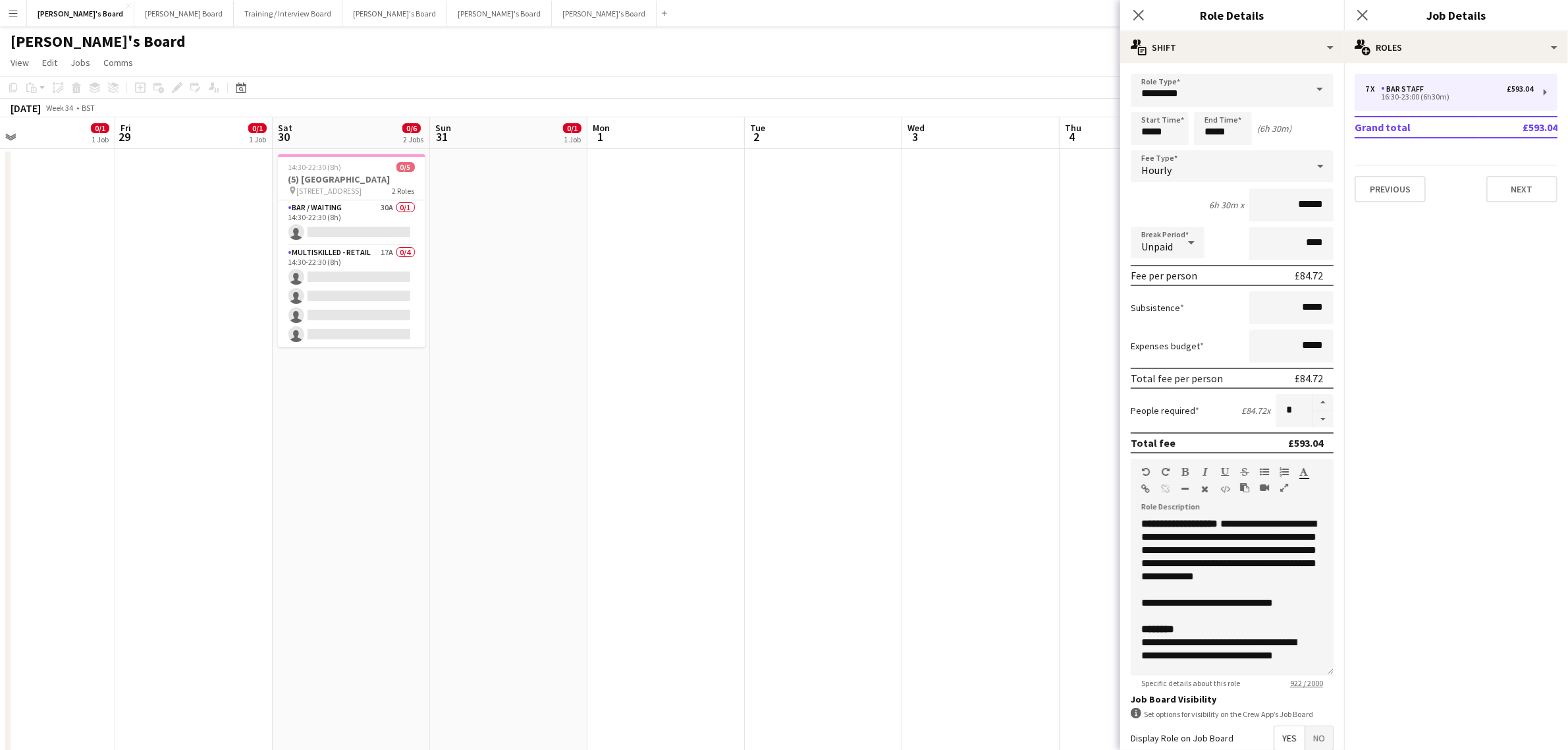
scroll to position [0, 423]
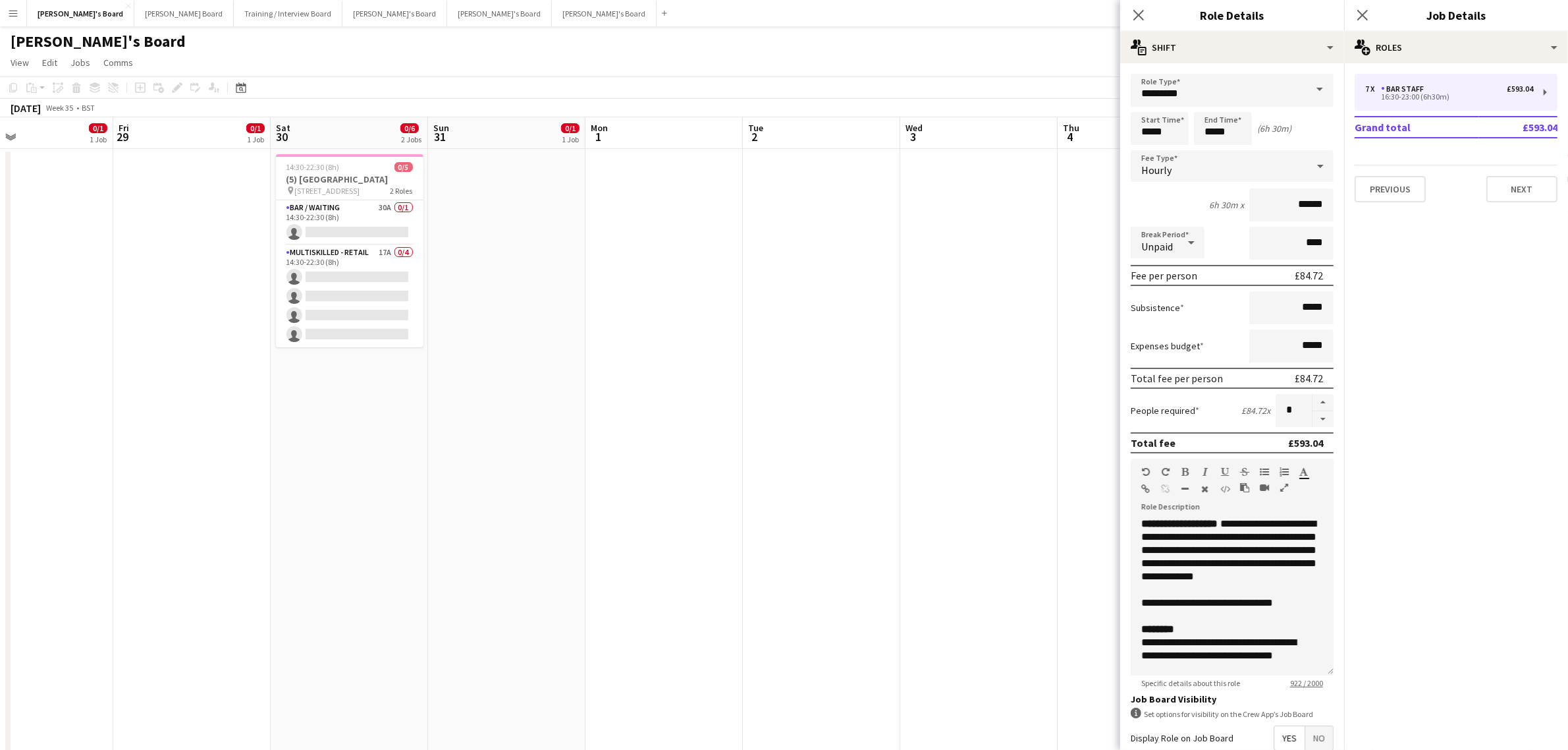
drag, startPoint x: 715, startPoint y: 376, endPoint x: 353, endPoint y: 408, distance: 363.4
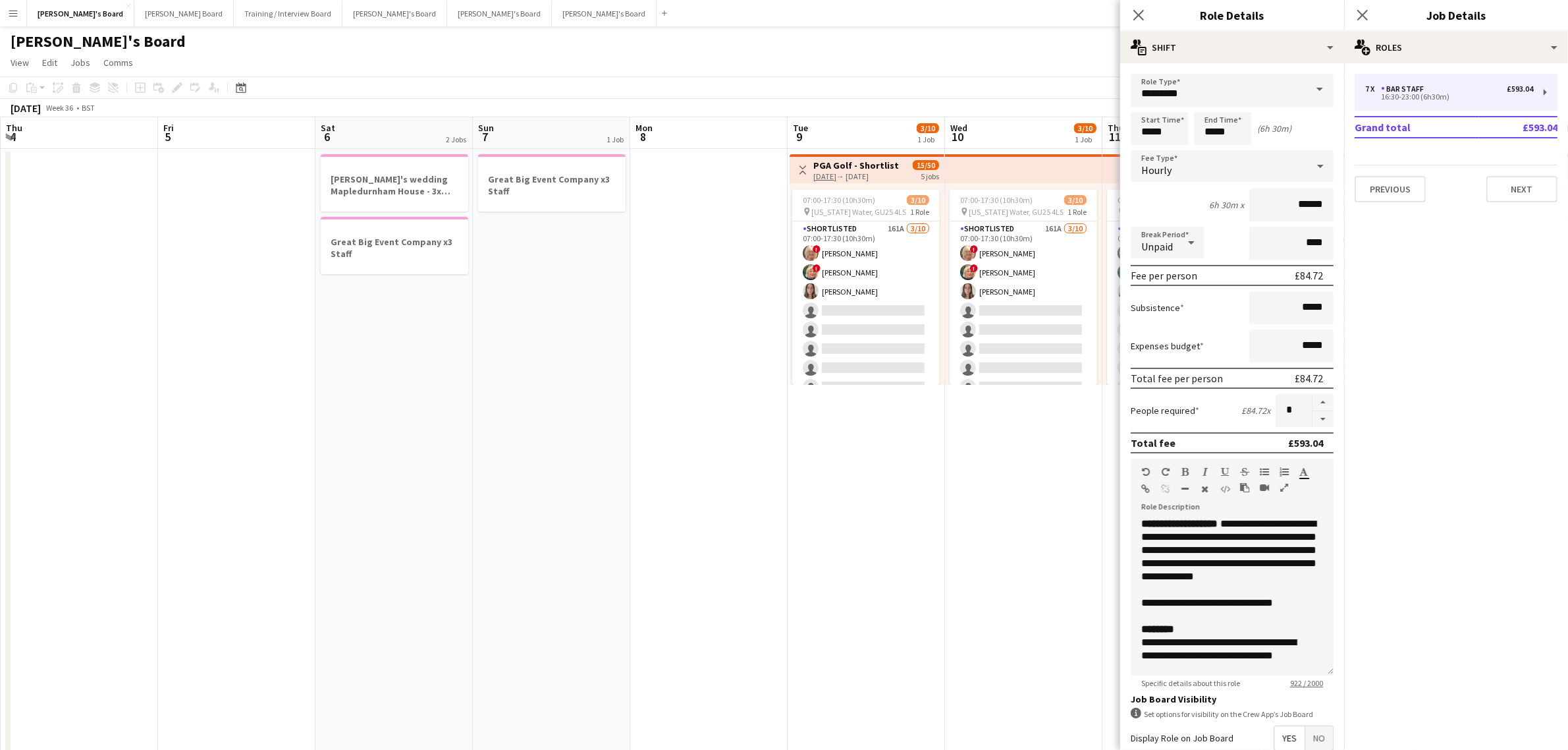
drag, startPoint x: 402, startPoint y: 426, endPoint x: 1414, endPoint y: 431, distance: 1012.0
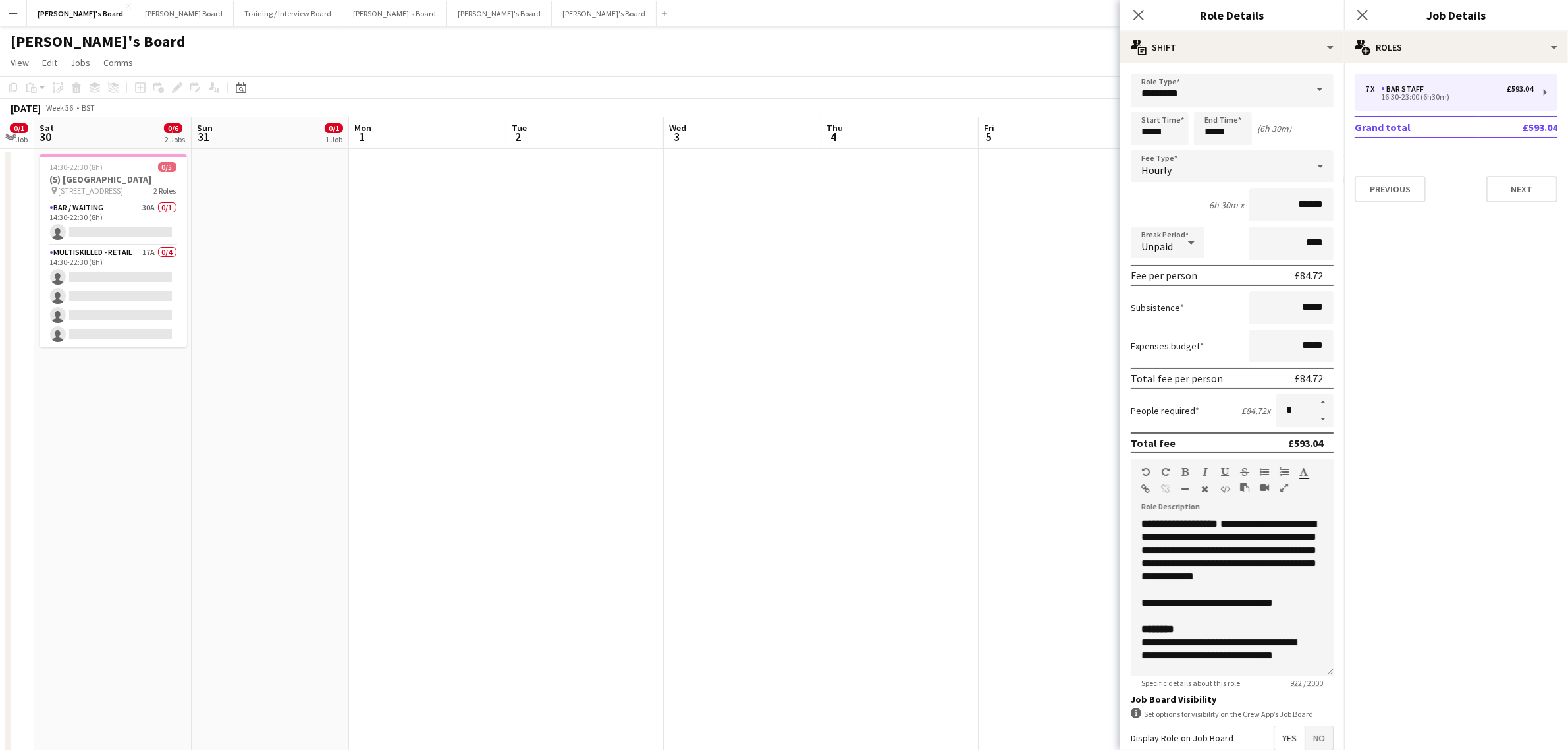
drag, startPoint x: 976, startPoint y: 424, endPoint x: 804, endPoint y: 430, distance: 172.1
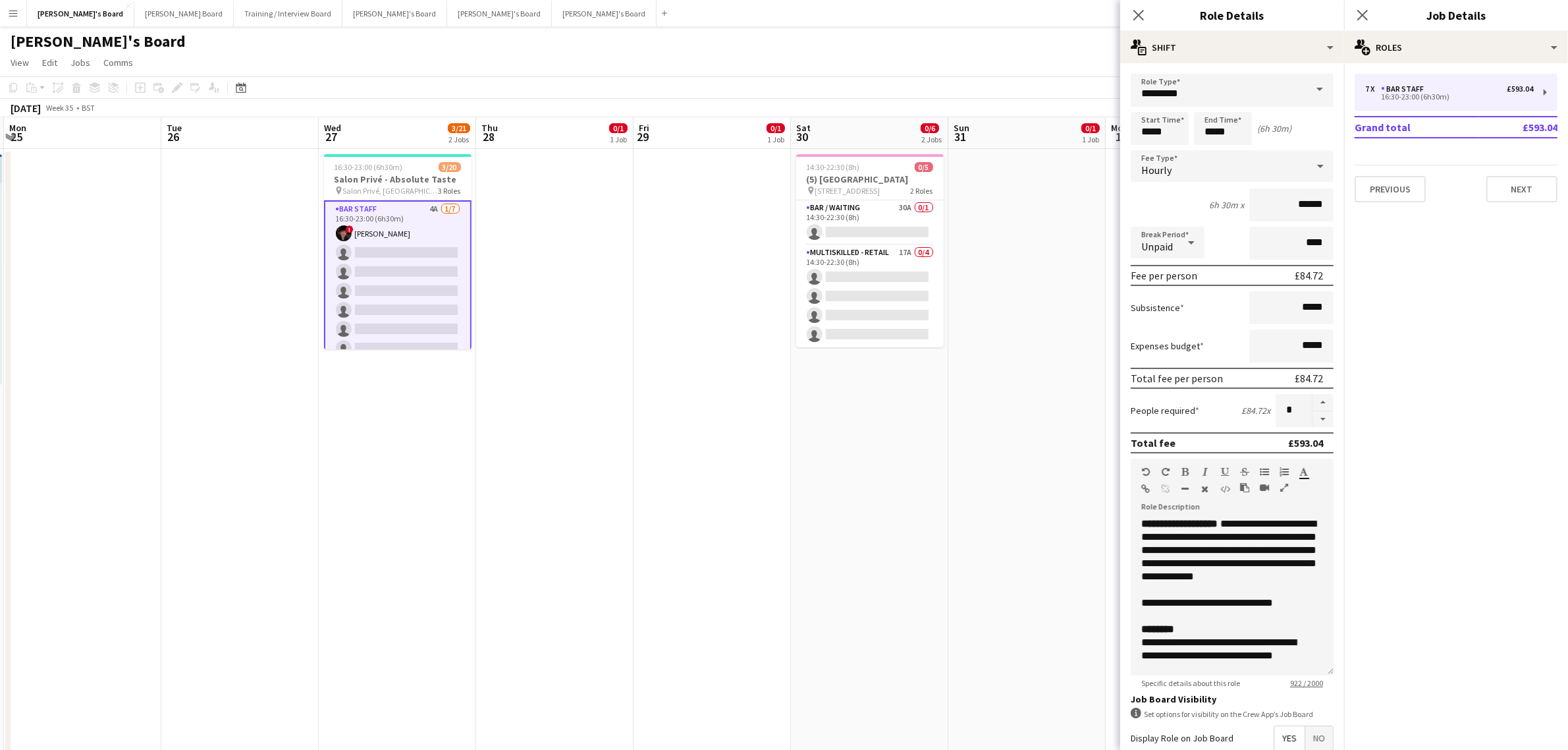
drag, startPoint x: 512, startPoint y: 457, endPoint x: 880, endPoint y: 447, distance: 368.1
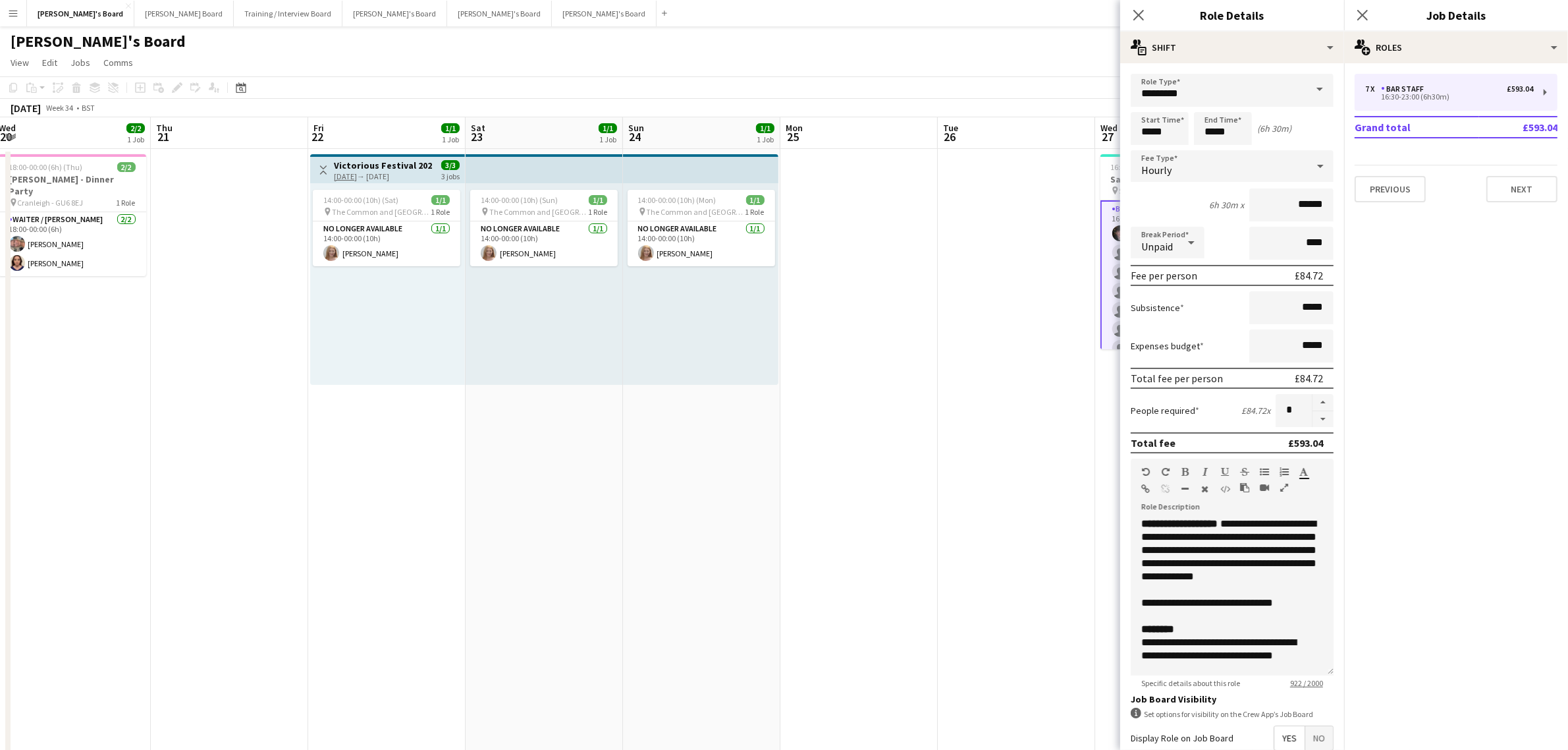
drag, startPoint x: 676, startPoint y: 412, endPoint x: 523, endPoint y: 420, distance: 153.2
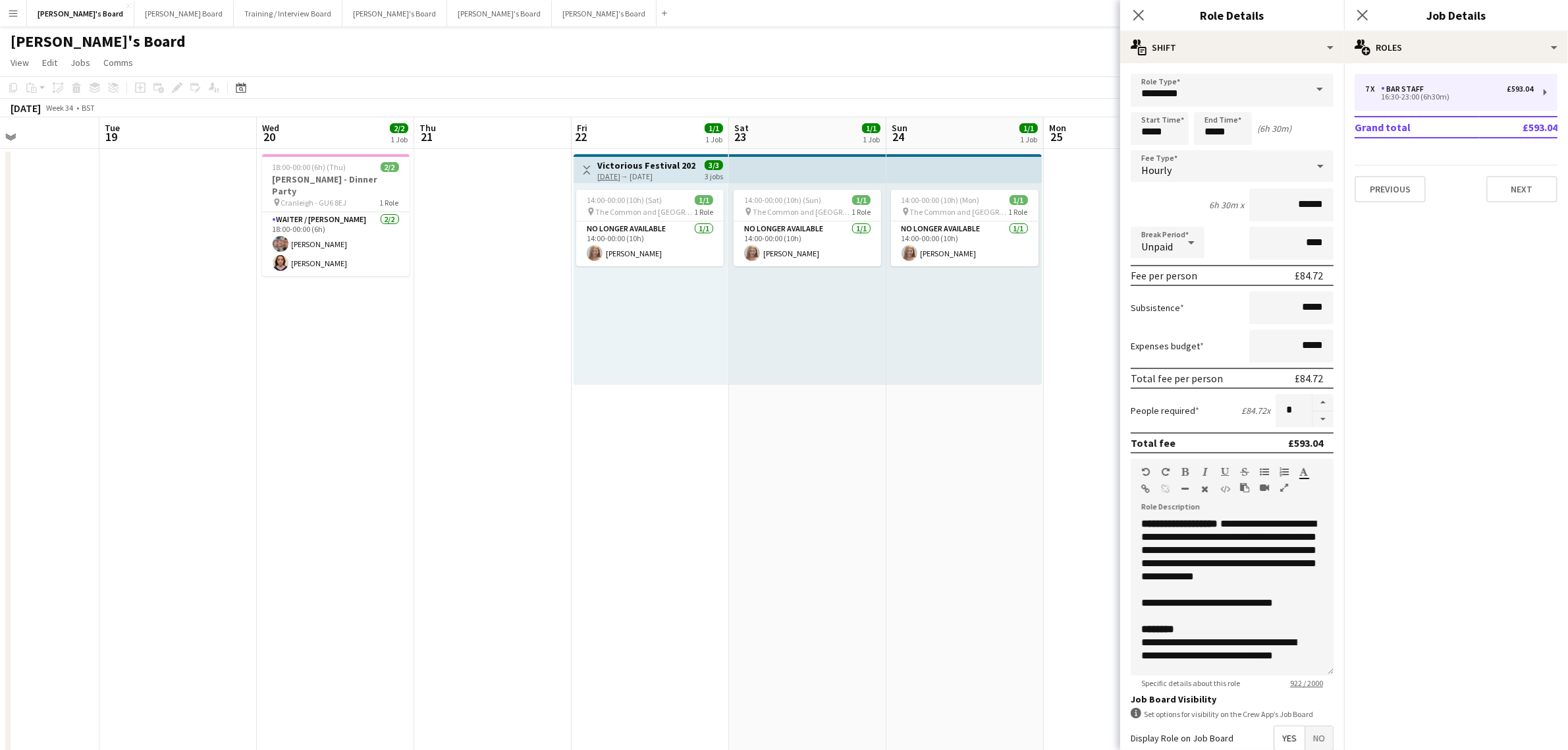
drag, startPoint x: 137, startPoint y: 422, endPoint x: 330, endPoint y: 416, distance: 193.1
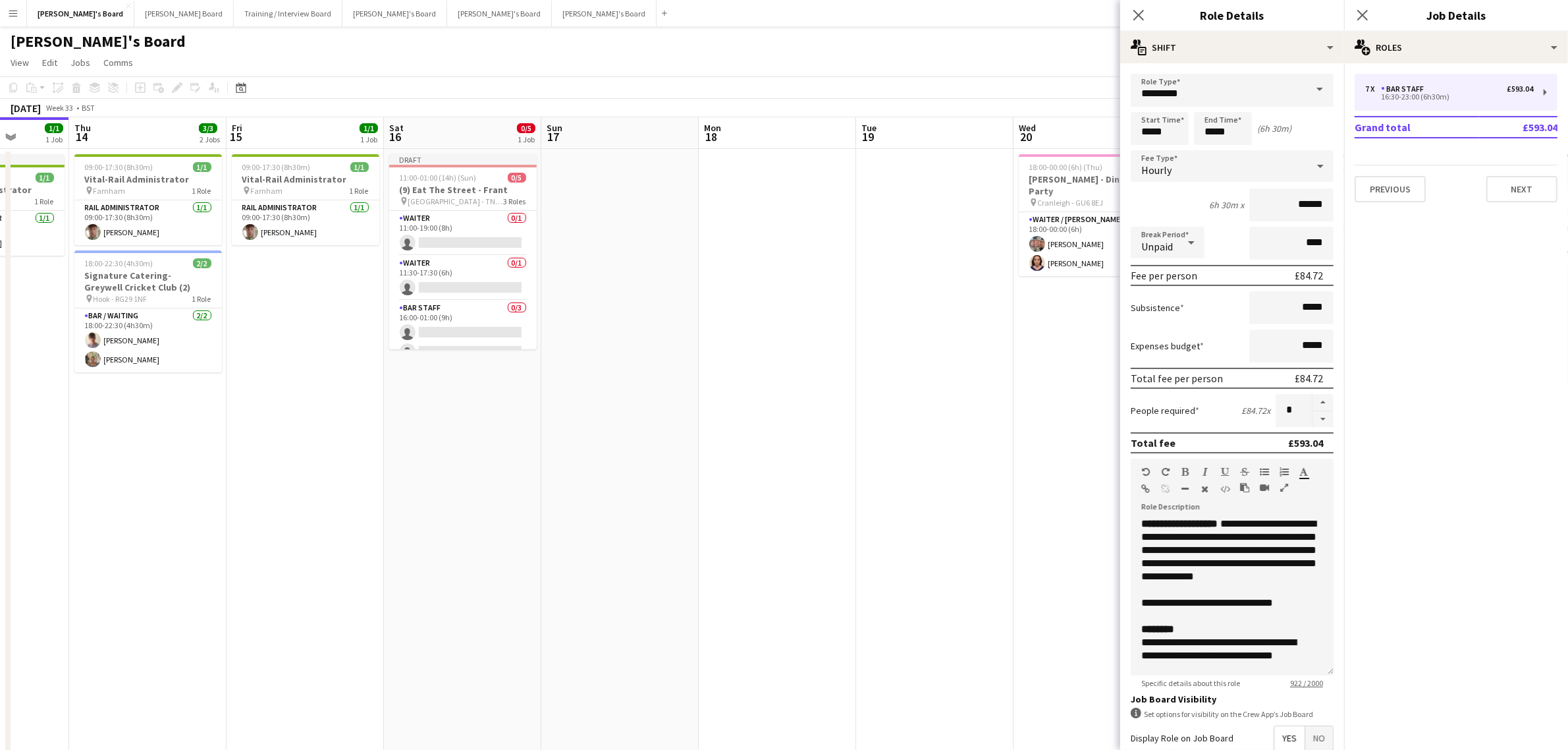
drag, startPoint x: 435, startPoint y: 419, endPoint x: 433, endPoint y: 435, distance: 16.1
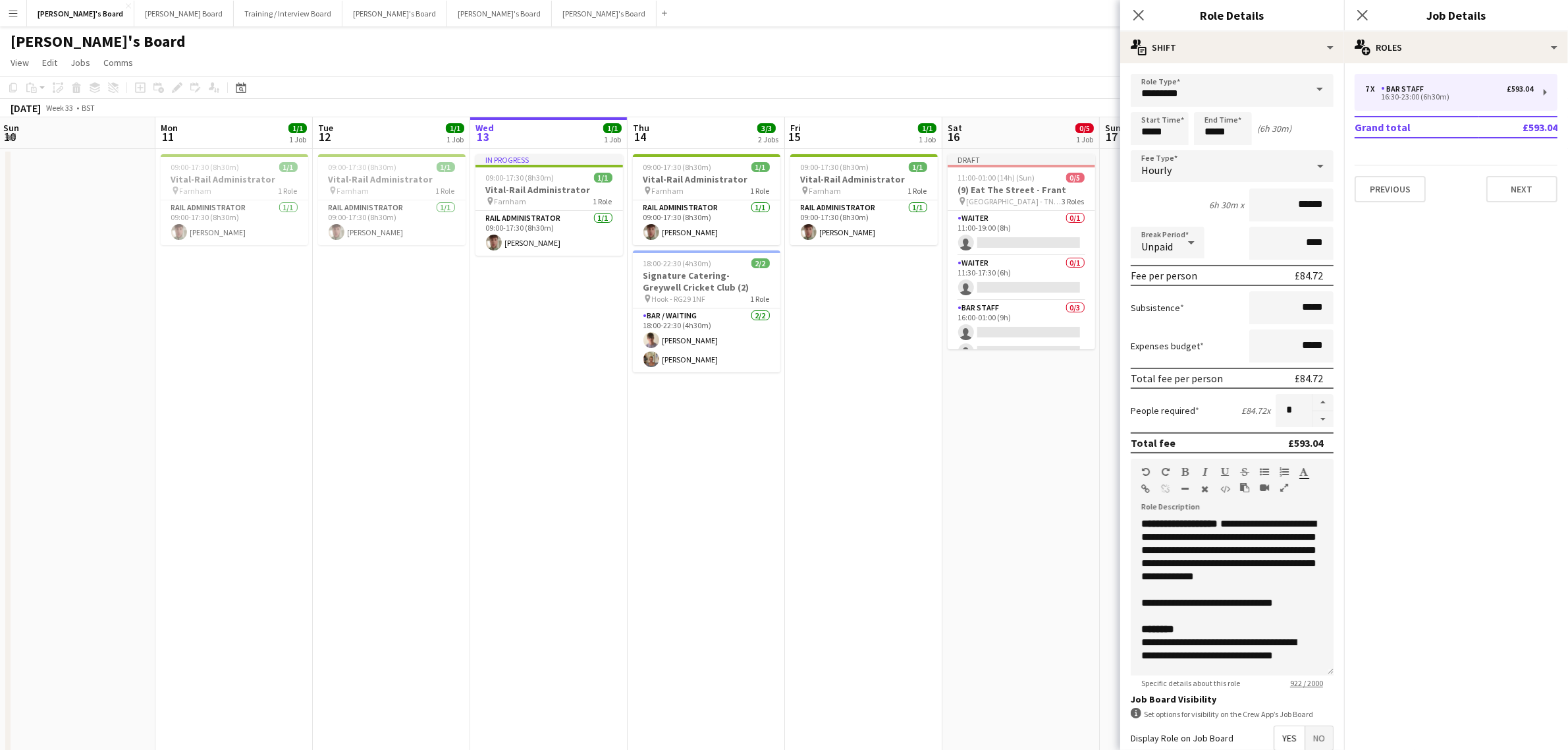
drag, startPoint x: 342, startPoint y: 446, endPoint x: 538, endPoint y: 425, distance: 197.1
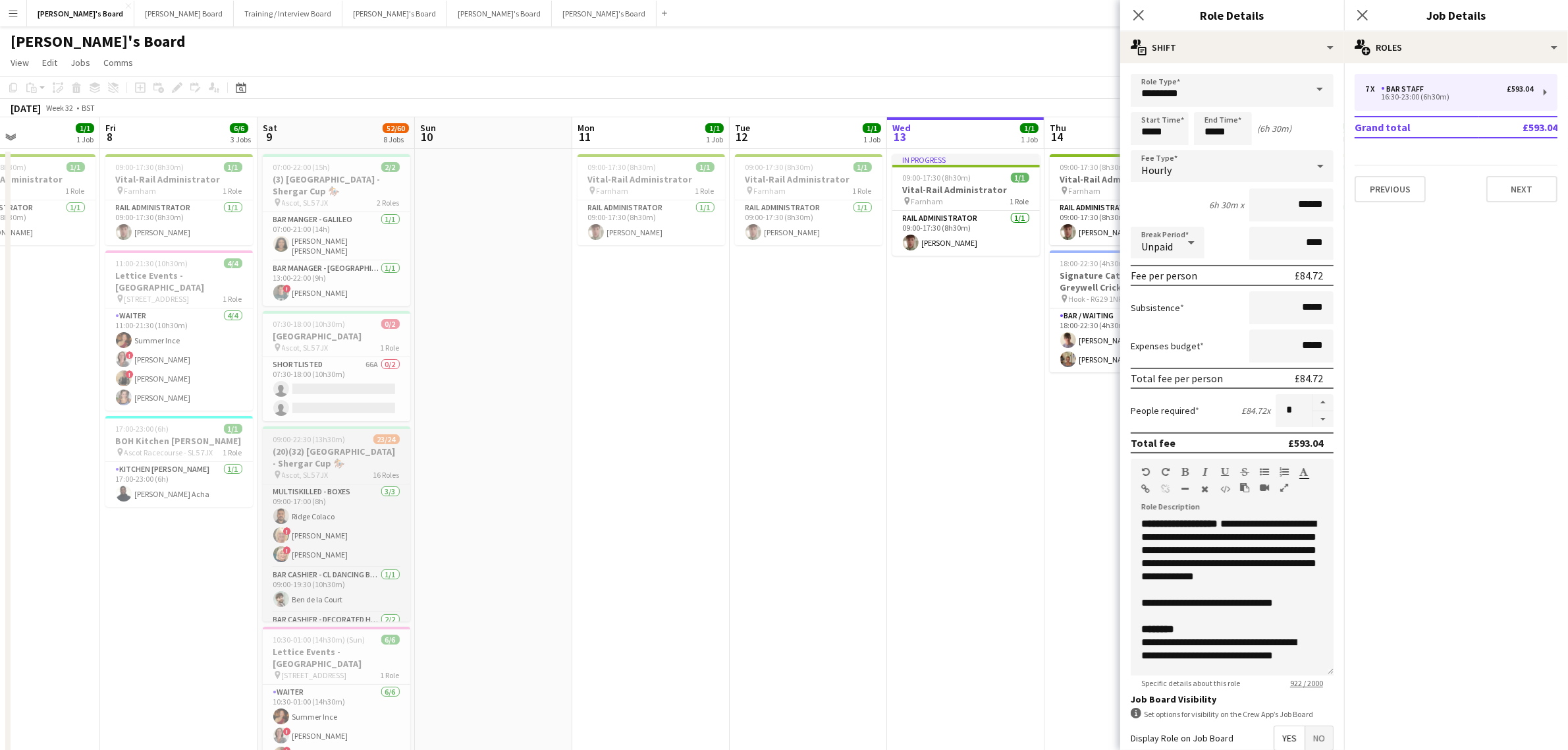
click at [386, 436] on span "23/24" at bounding box center [387, 439] width 27 height 10
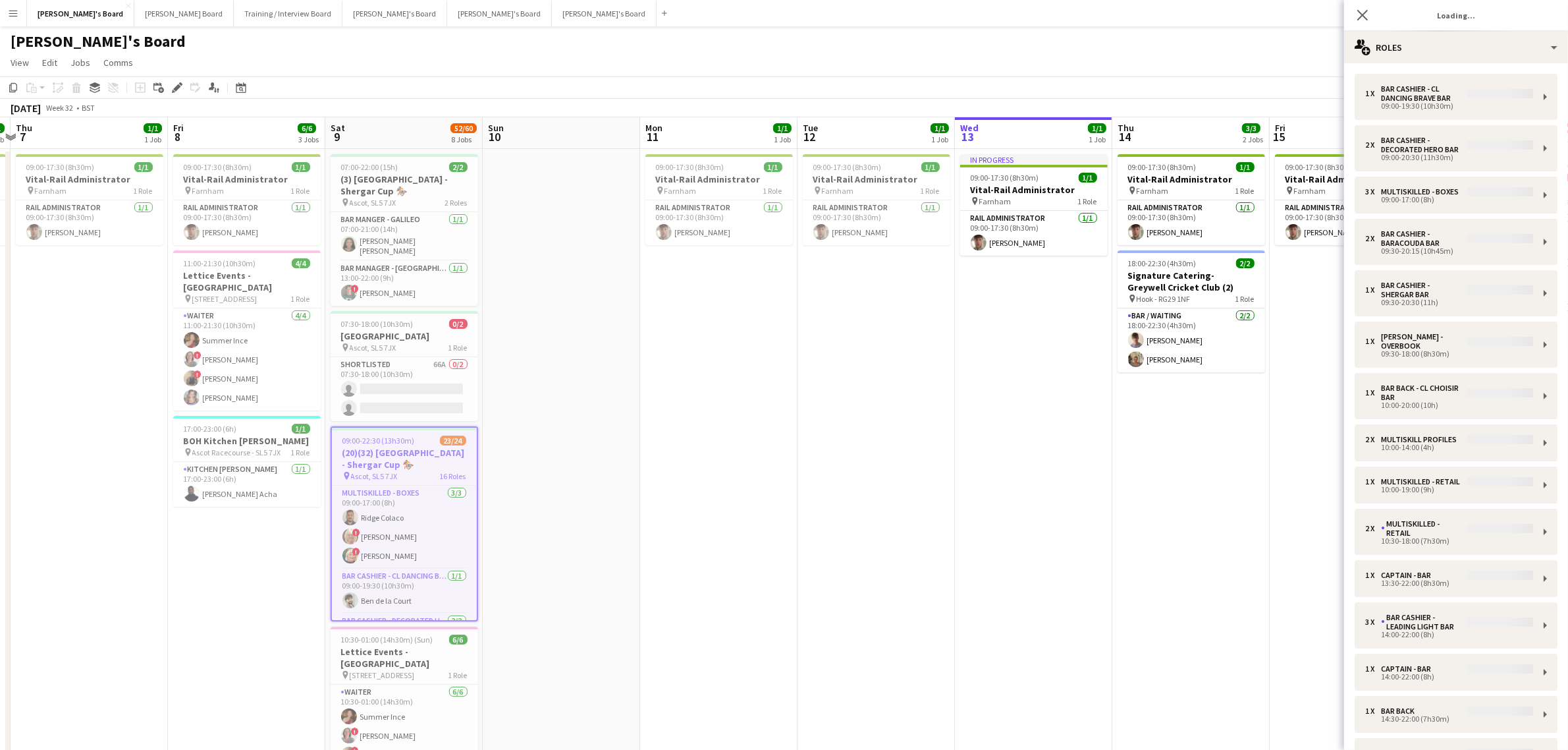
scroll to position [0, 299]
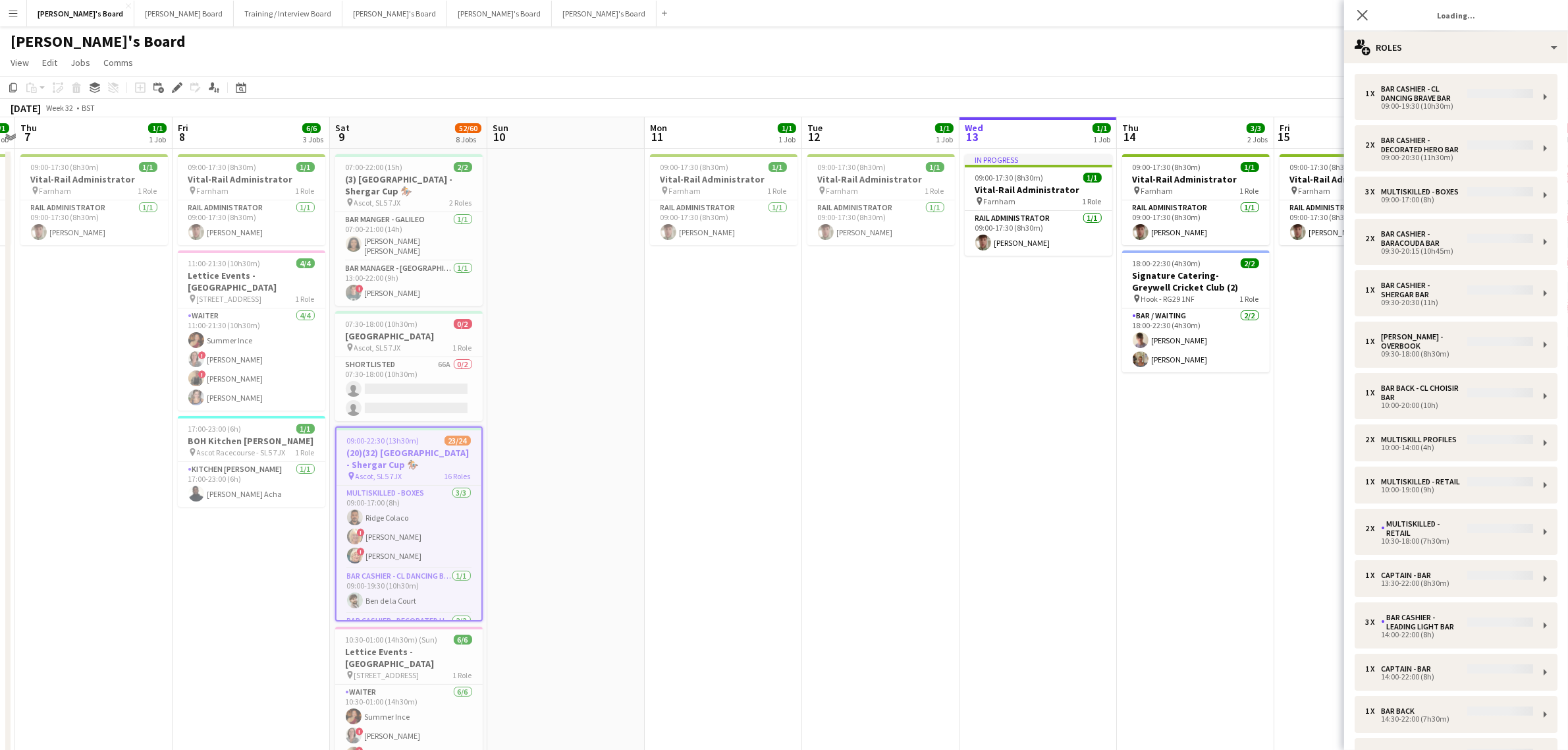
drag, startPoint x: 417, startPoint y: 385, endPoint x: 489, endPoint y: 388, distance: 72.1
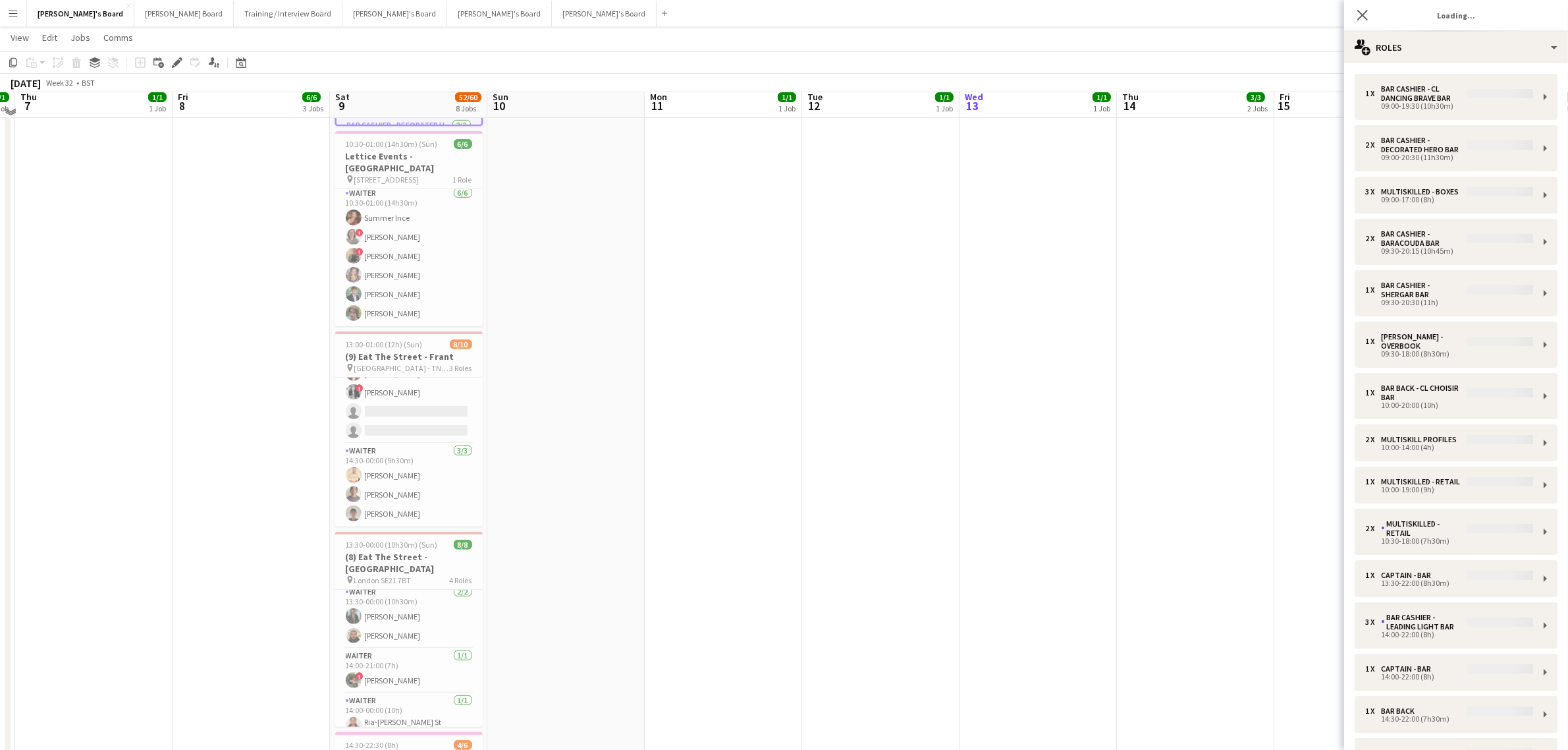
scroll to position [0, 0]
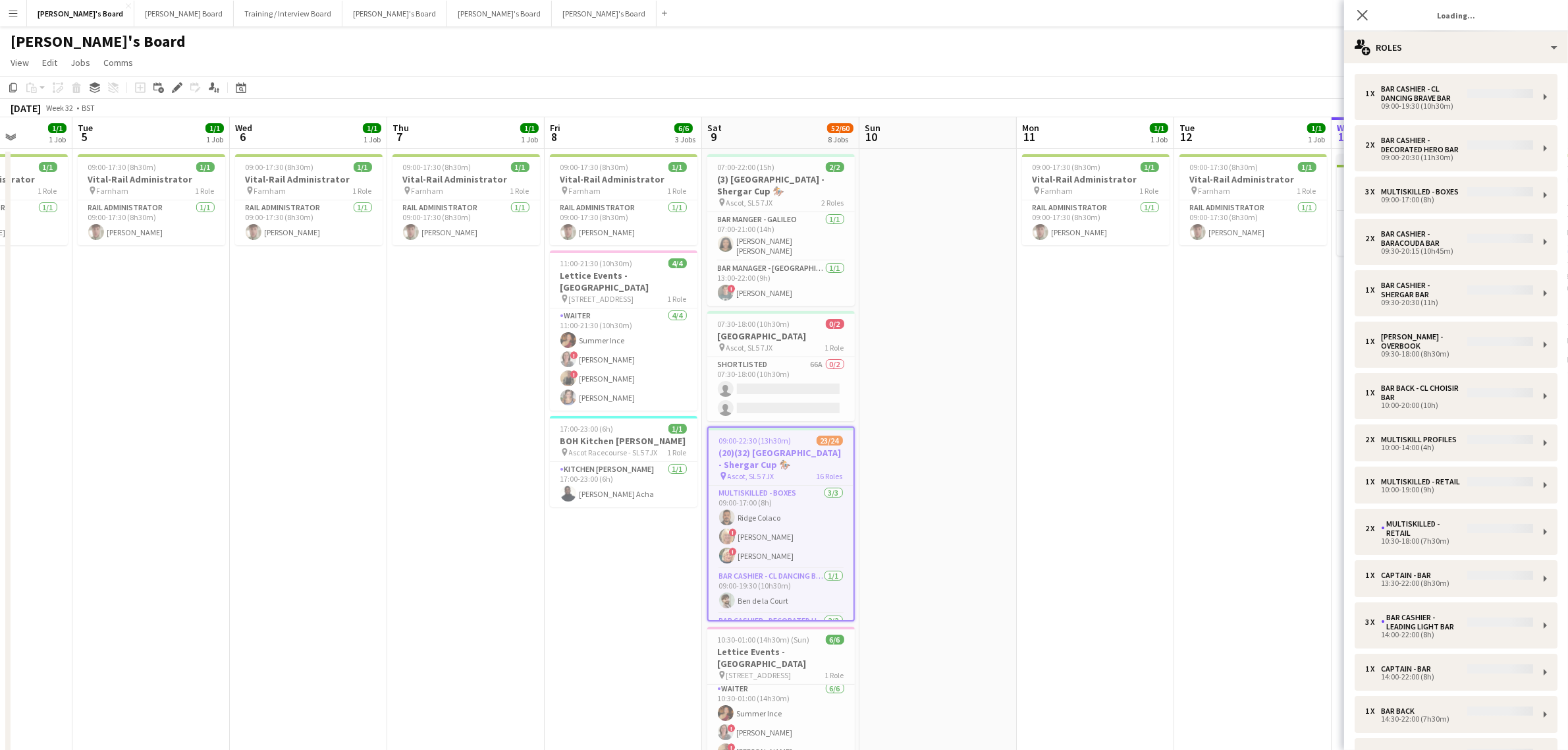
drag, startPoint x: 153, startPoint y: 337, endPoint x: 525, endPoint y: 312, distance: 372.8
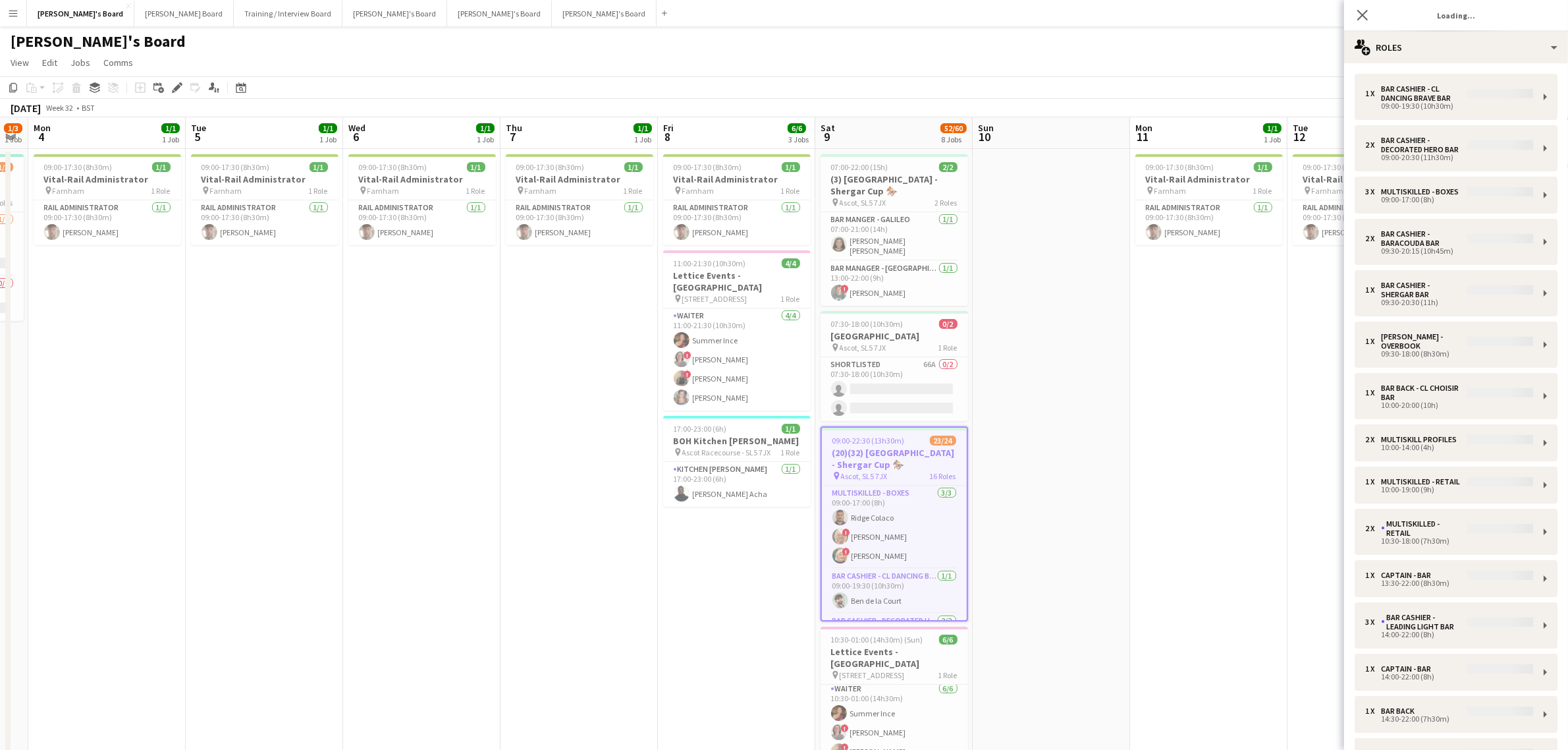
drag, startPoint x: 153, startPoint y: 315, endPoint x: 402, endPoint y: 340, distance: 250.3
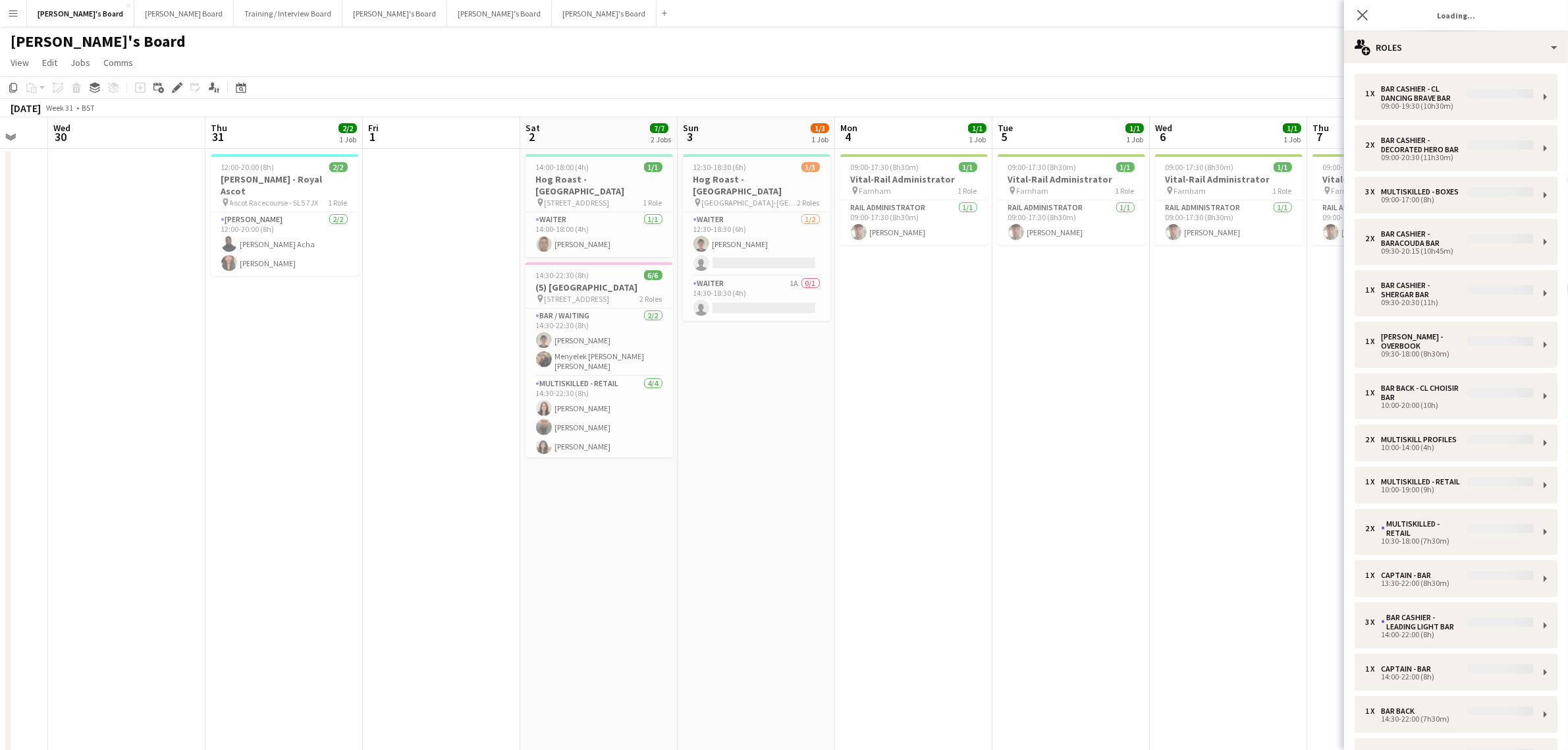
scroll to position [0, 399]
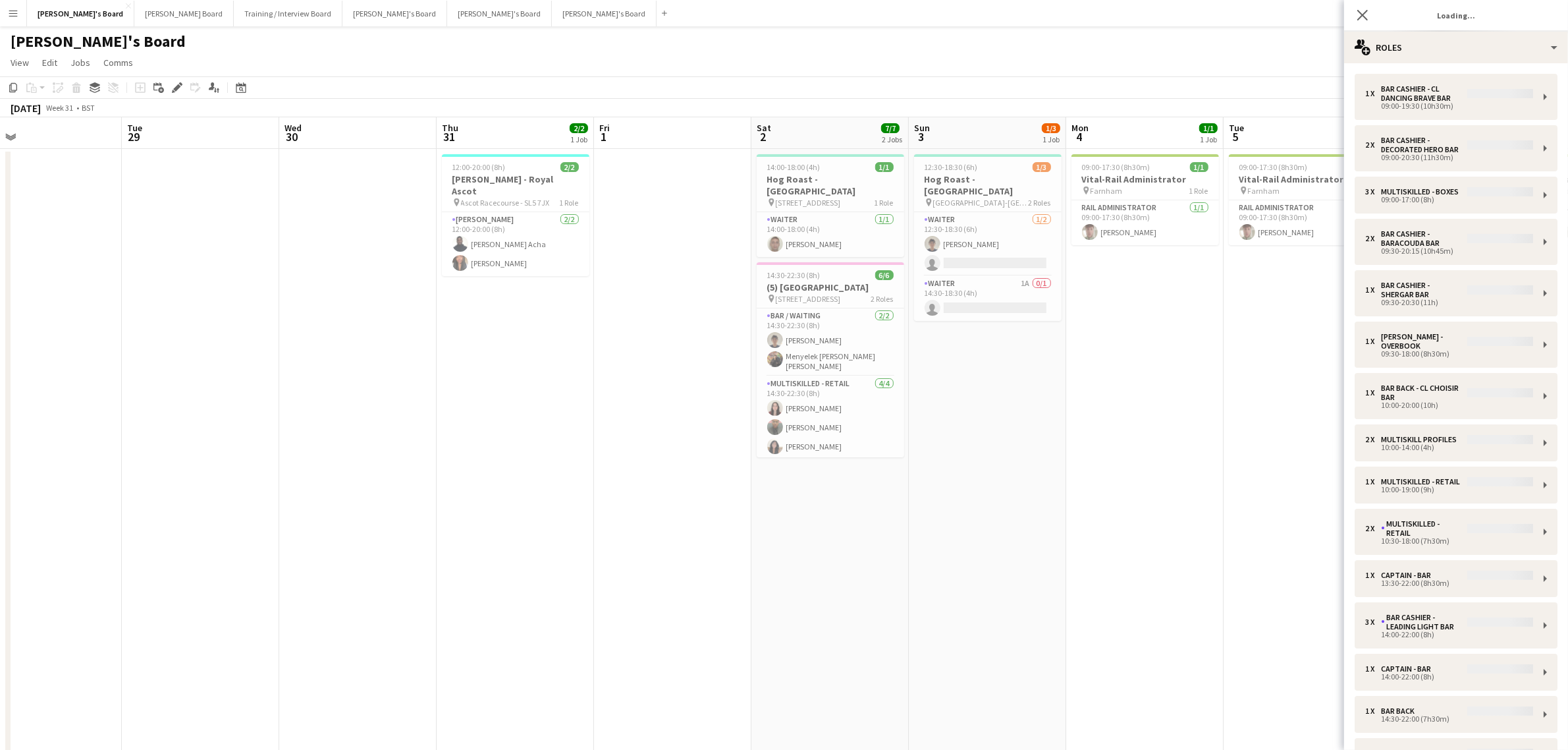
drag, startPoint x: 208, startPoint y: 404, endPoint x: 815, endPoint y: 431, distance: 607.6
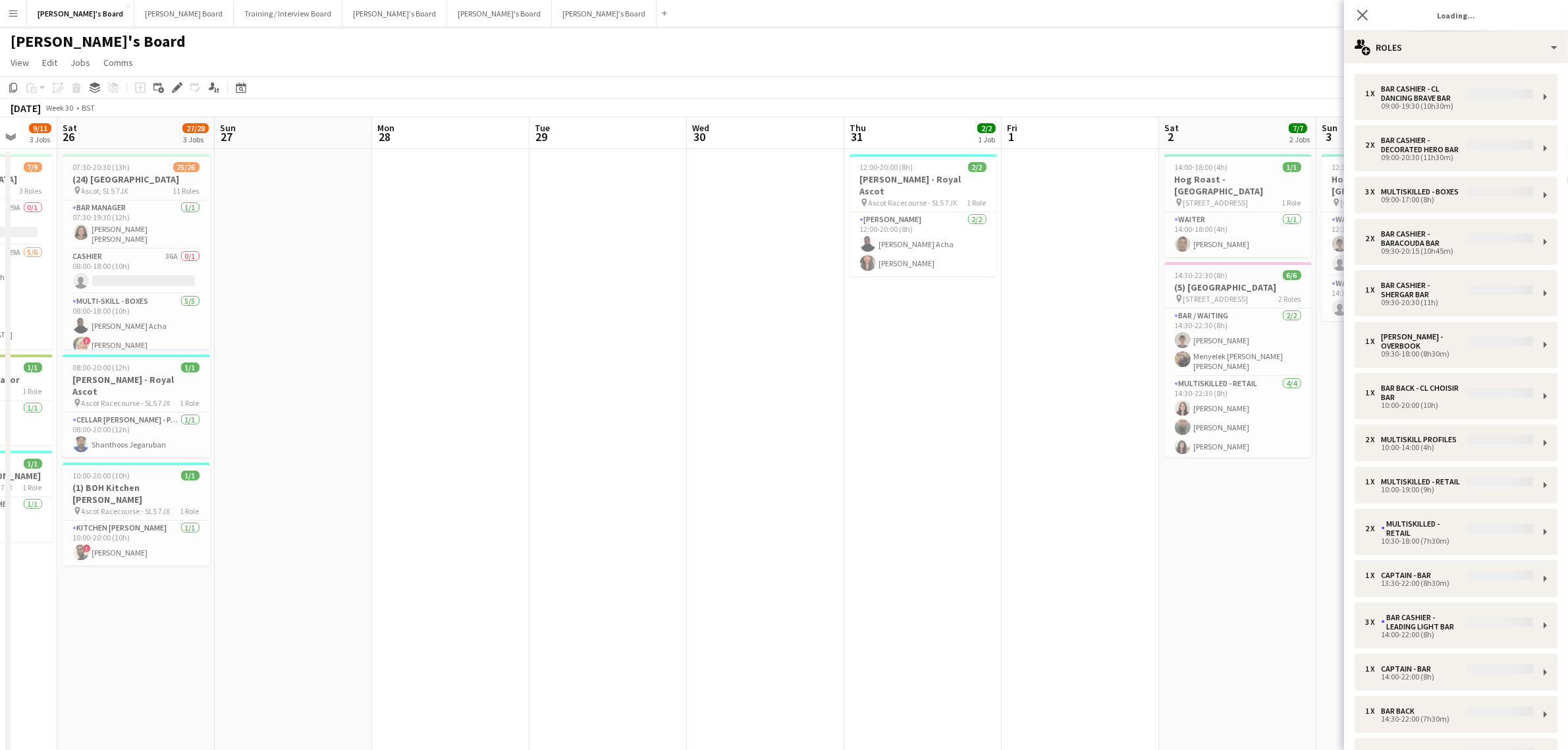
drag, startPoint x: 337, startPoint y: 447, endPoint x: 745, endPoint y: 427, distance: 408.5
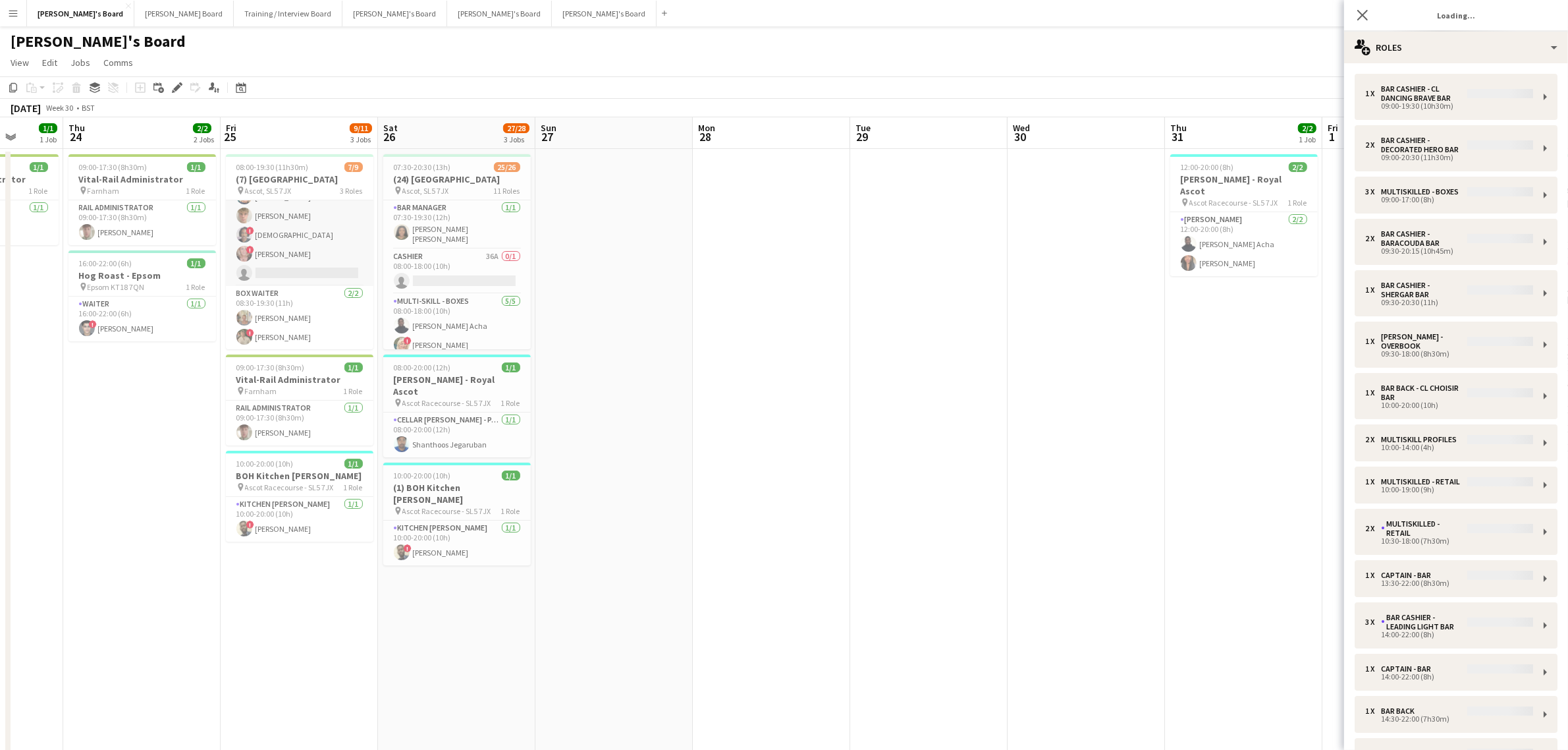
scroll to position [100, 0]
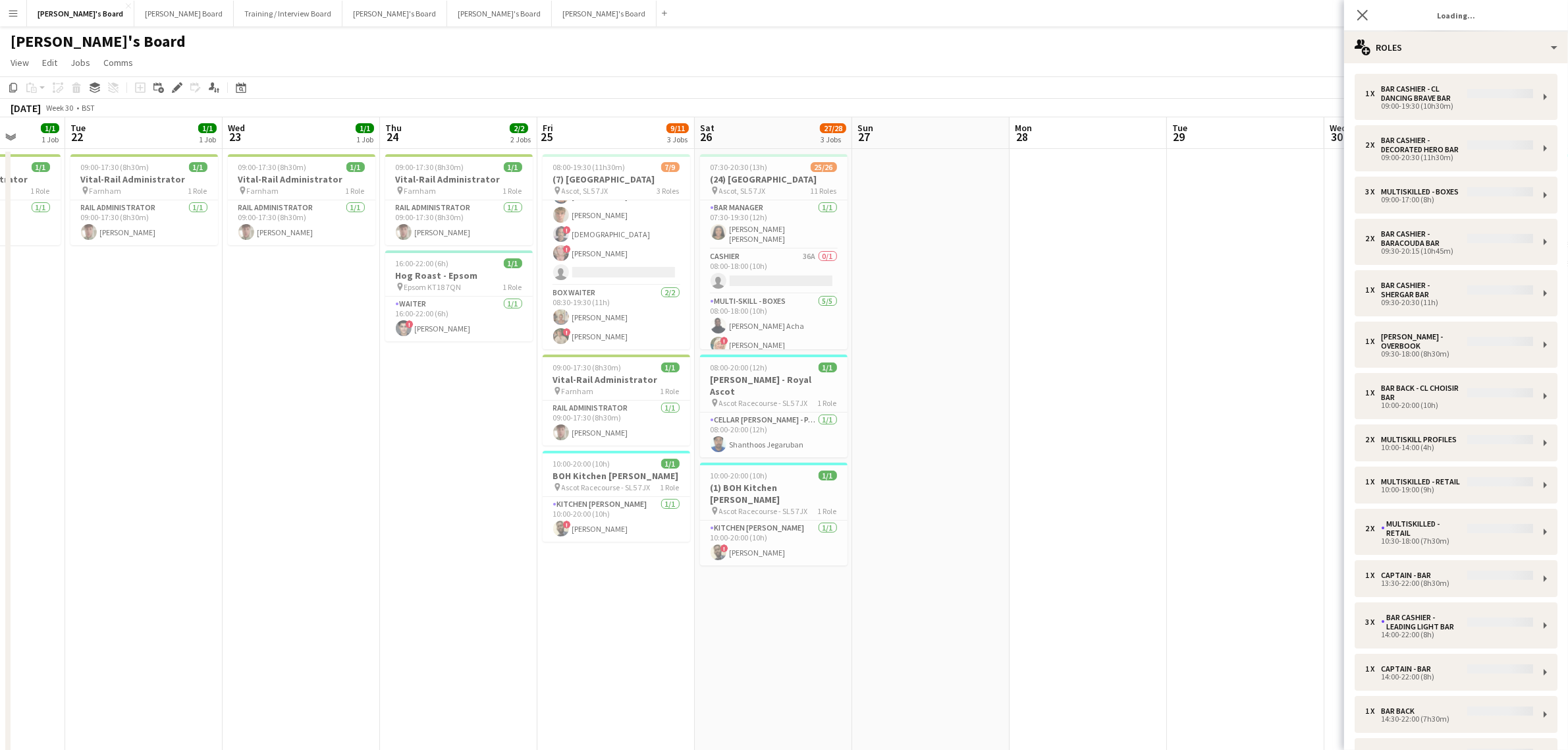
drag, startPoint x: 120, startPoint y: 498, endPoint x: 596, endPoint y: 537, distance: 477.6
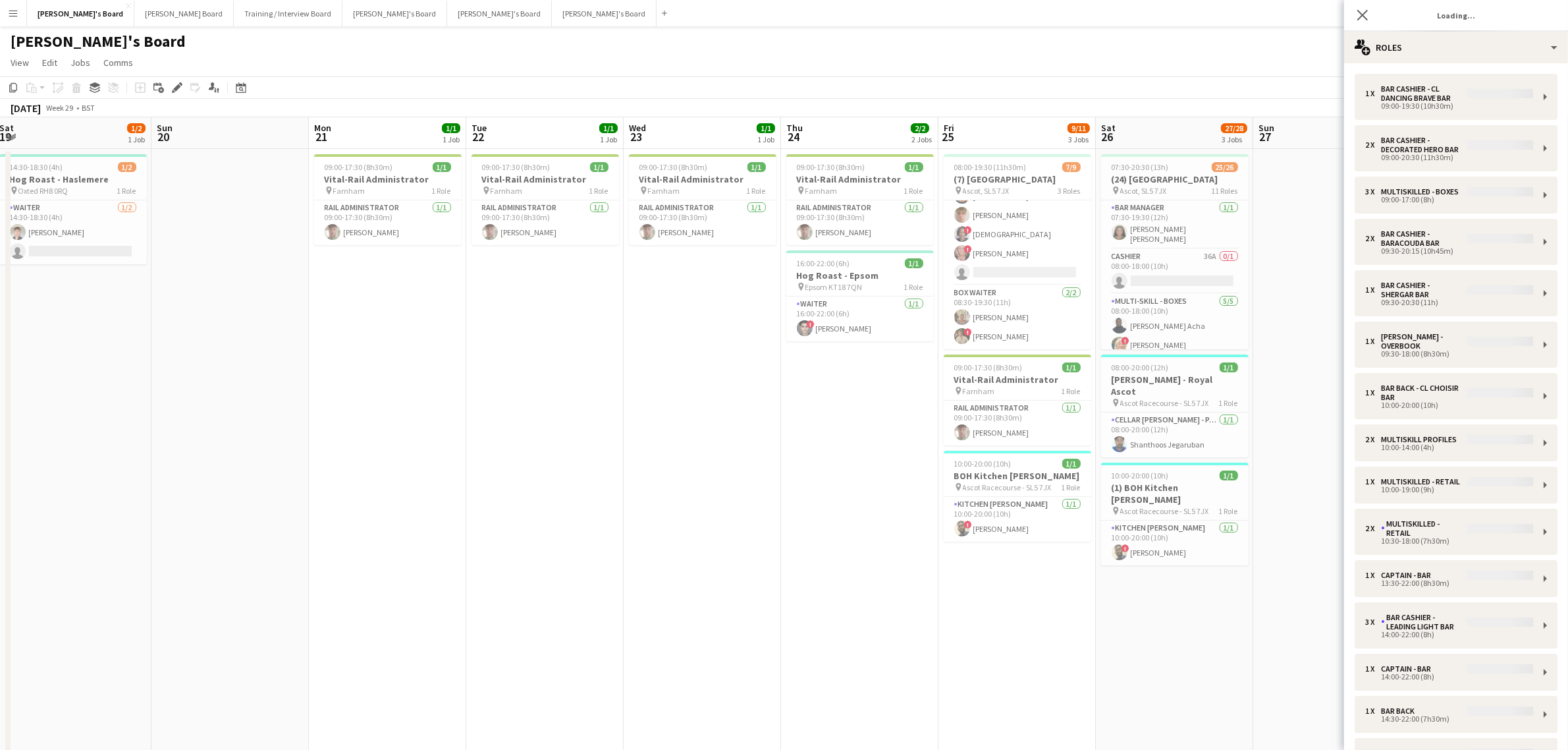
drag, startPoint x: 493, startPoint y: 510, endPoint x: 959, endPoint y: 527, distance: 466.3
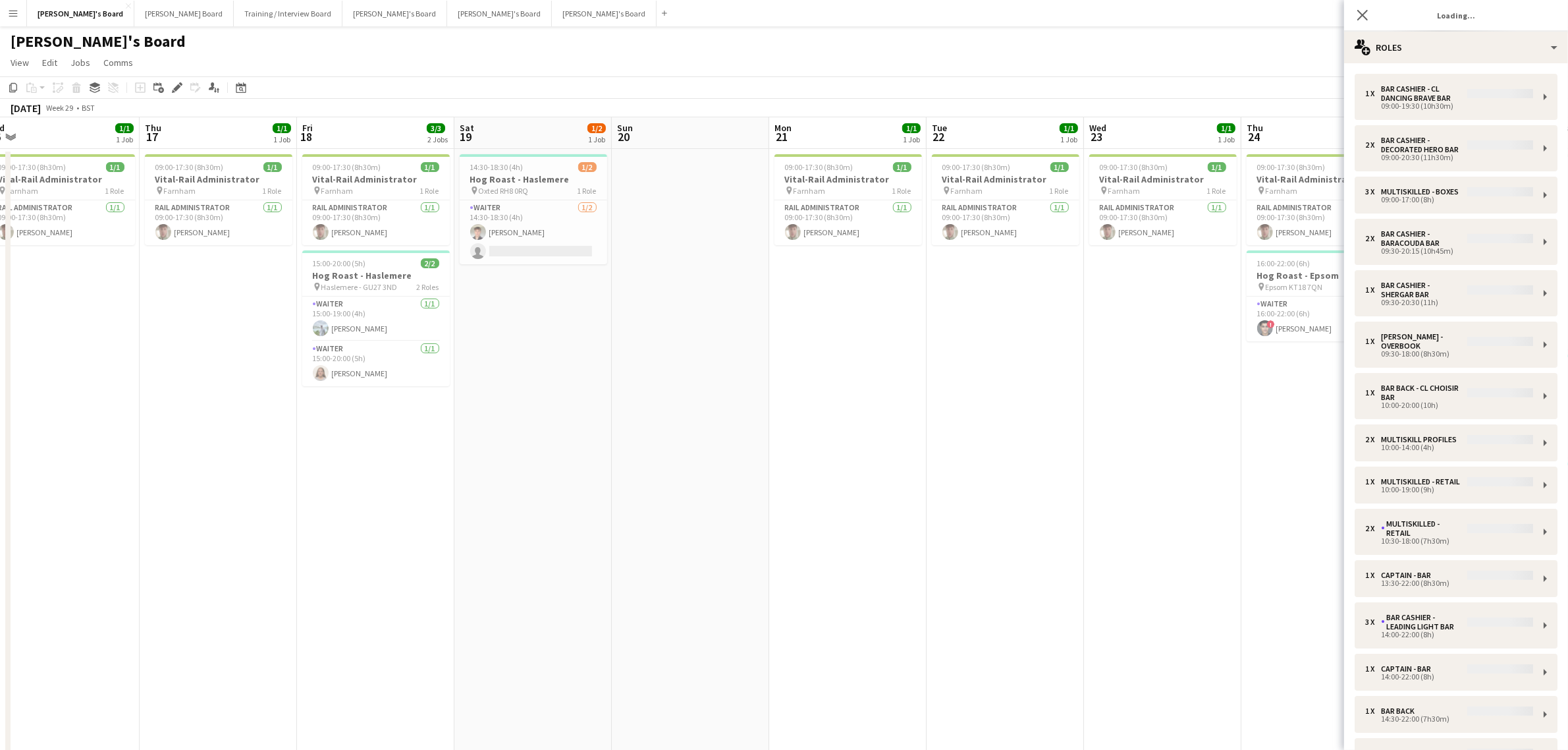
drag, startPoint x: 621, startPoint y: 472, endPoint x: 670, endPoint y: 478, distance: 49.4
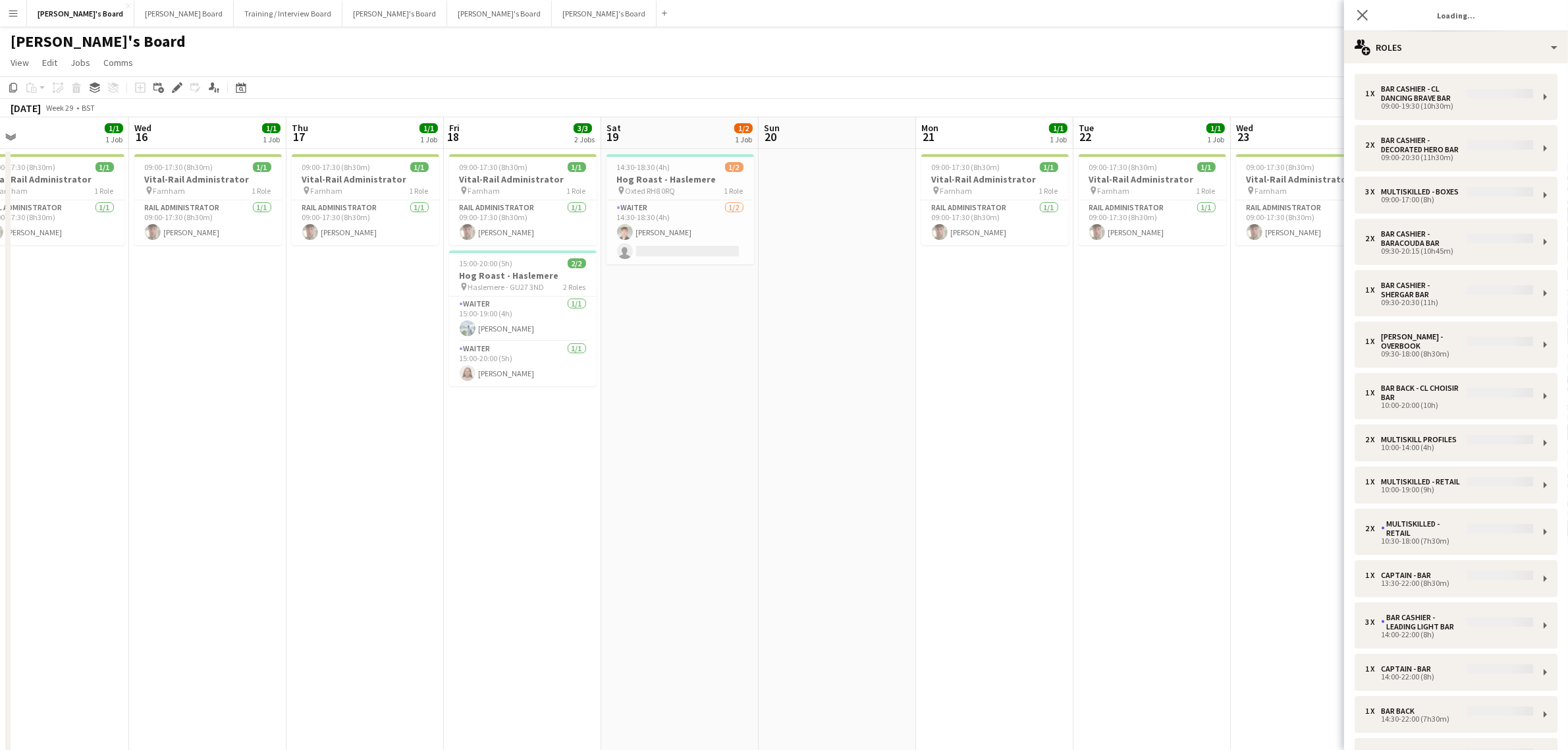
scroll to position [0, 314]
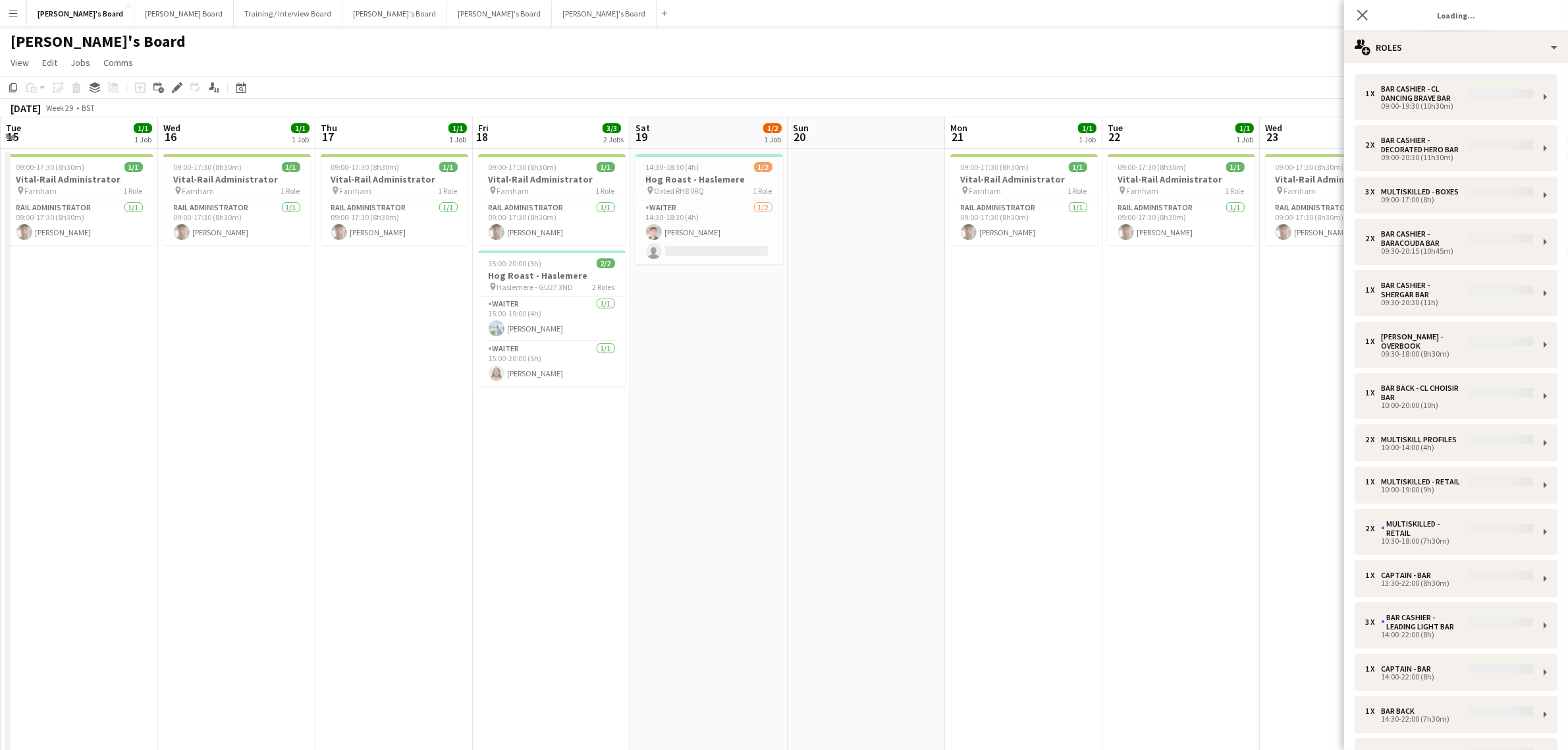
drag, startPoint x: 315, startPoint y: 465, endPoint x: 490, endPoint y: 485, distance: 176.1
drag, startPoint x: 422, startPoint y: 427, endPoint x: 1123, endPoint y: 426, distance: 701.0
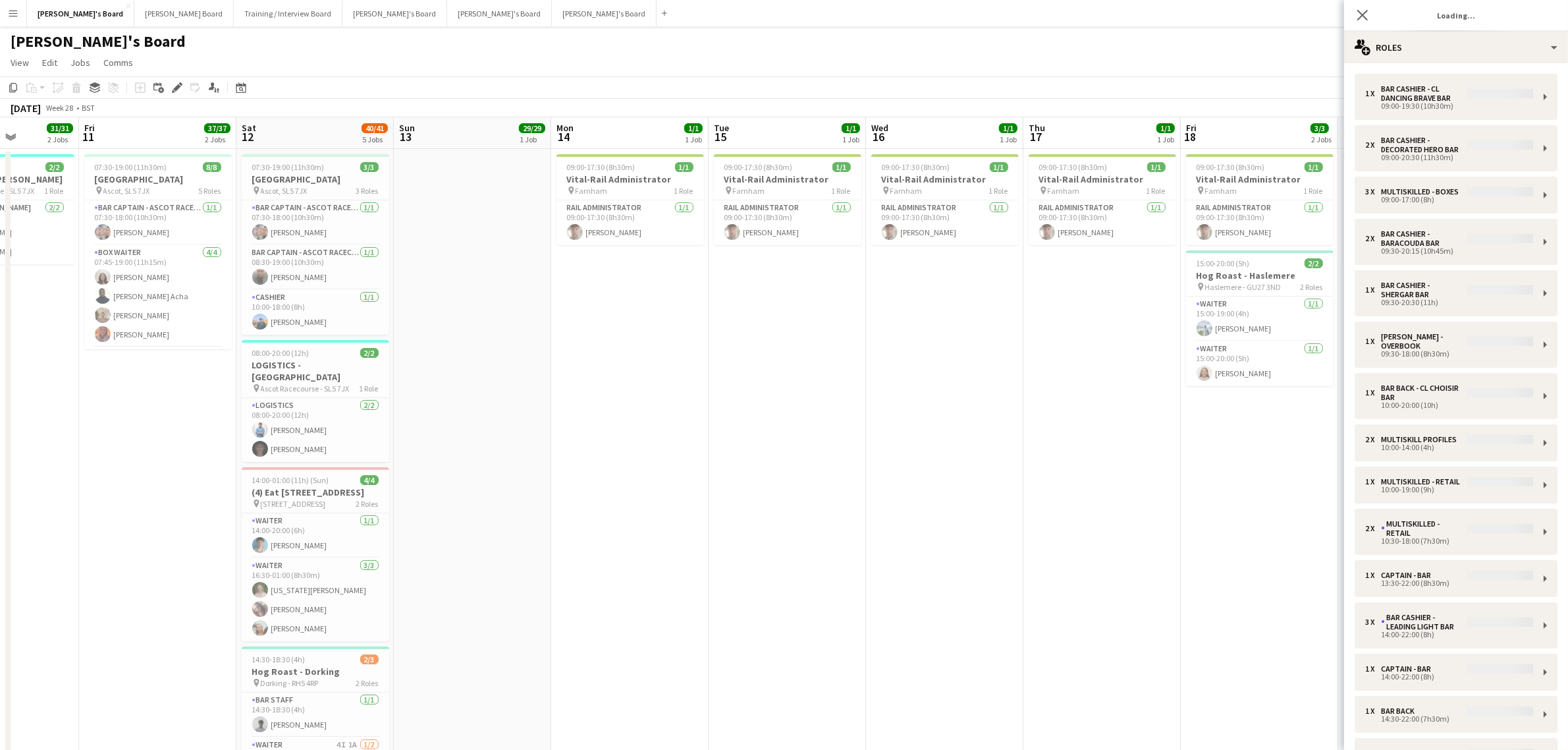
scroll to position [0, 291]
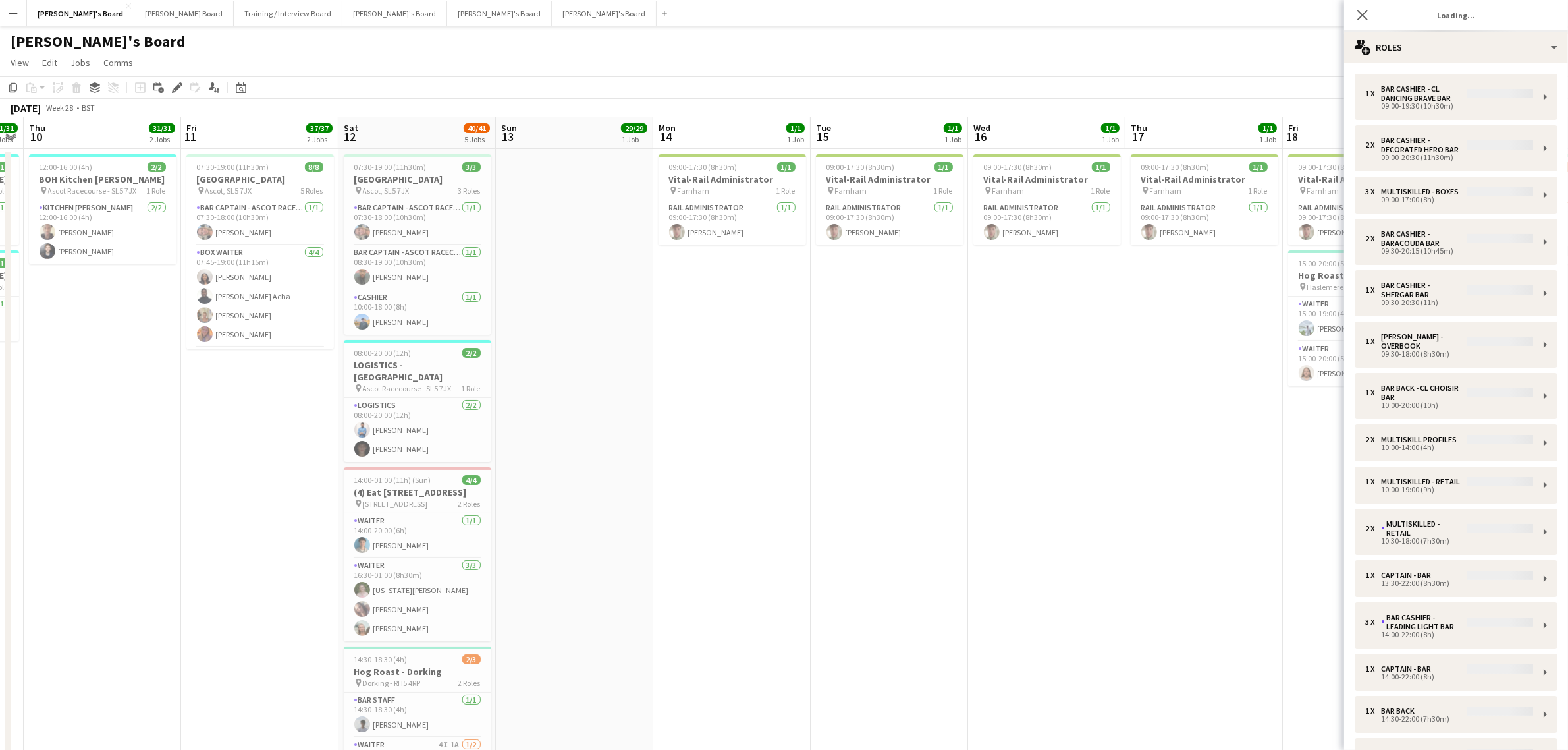
drag, startPoint x: 493, startPoint y: 420, endPoint x: 729, endPoint y: 452, distance: 238.2
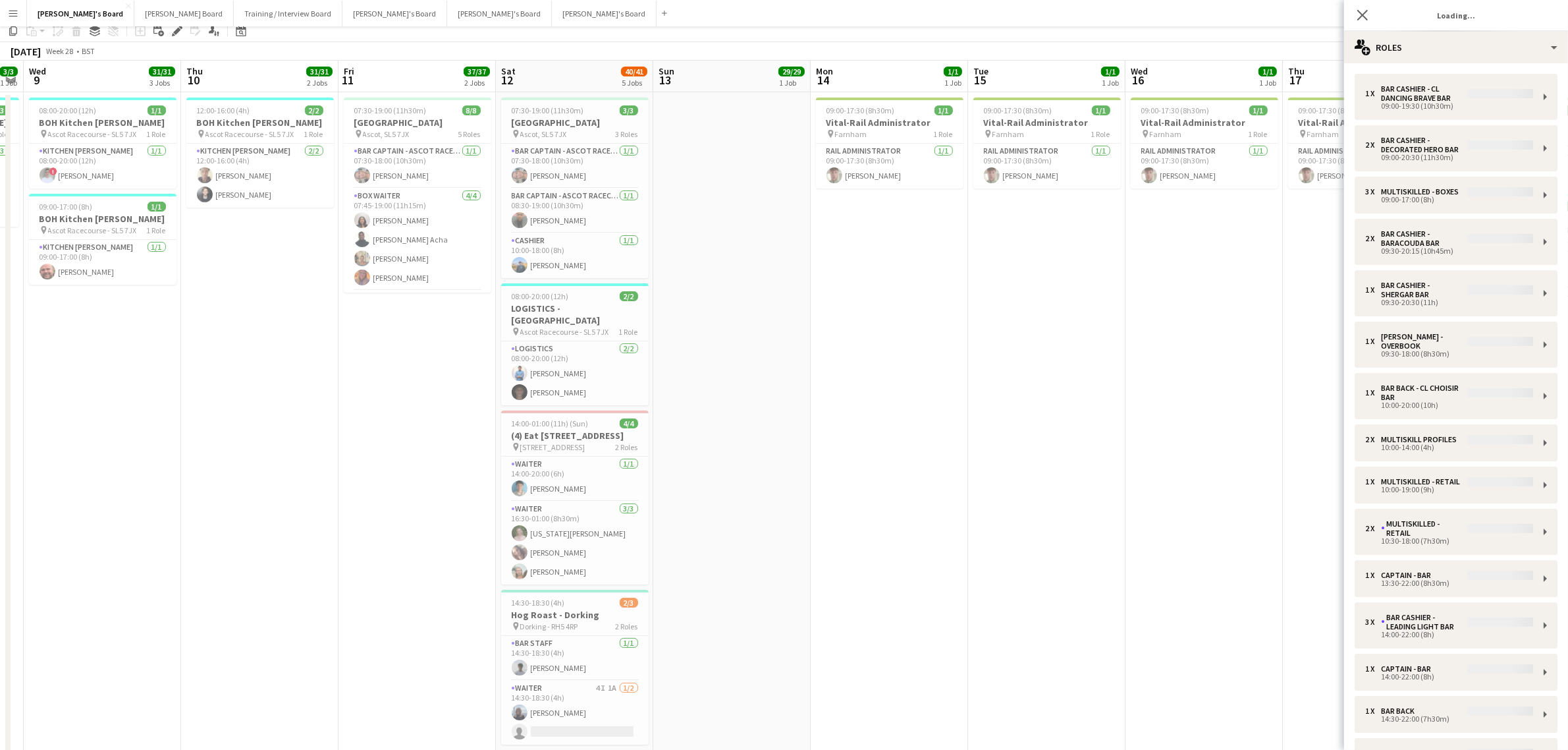
scroll to position [82, 0]
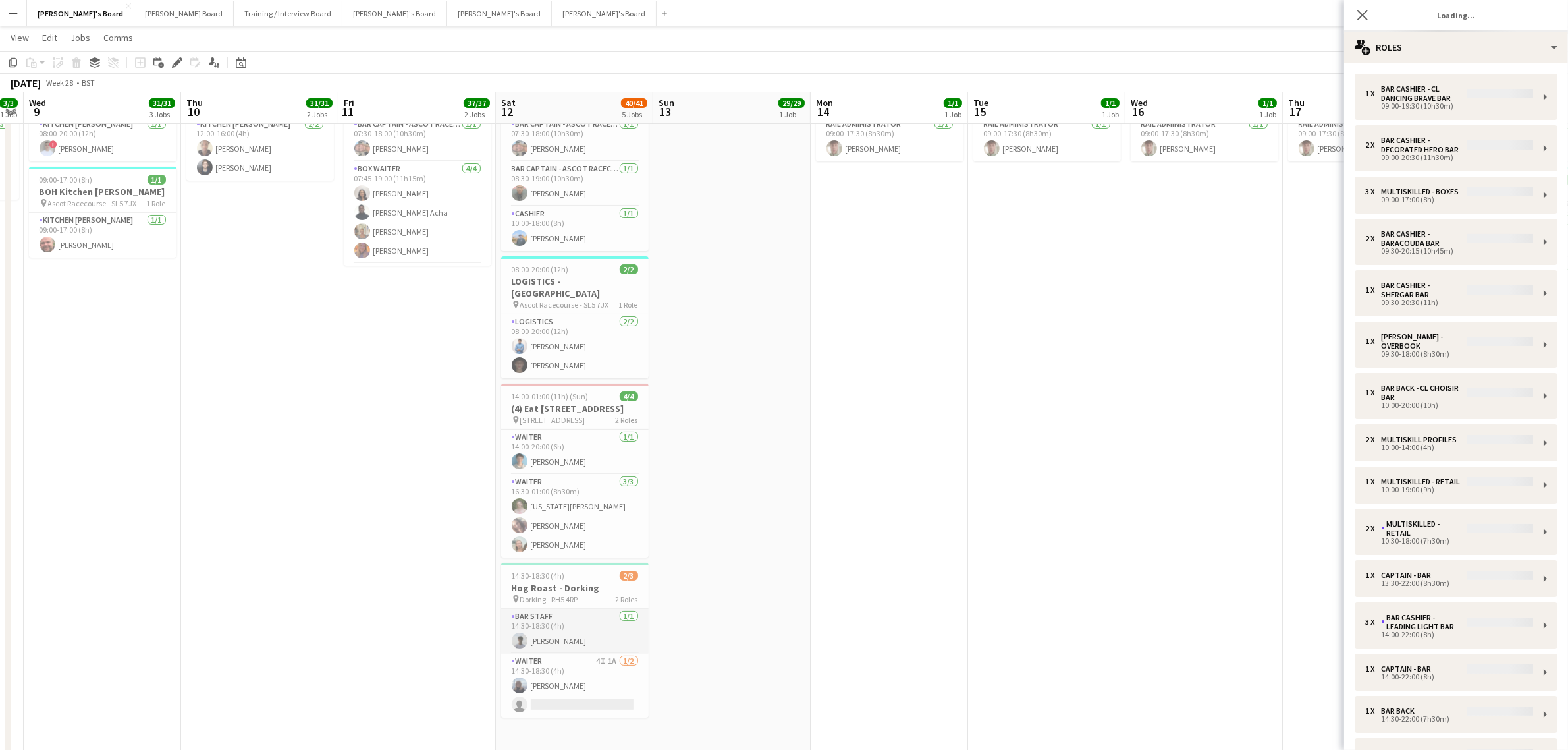
click at [621, 627] on app-card-role "BAR STAFF 1/1 14:30-18:30 (4h) Charlie Johnson" at bounding box center [575, 631] width 148 height 45
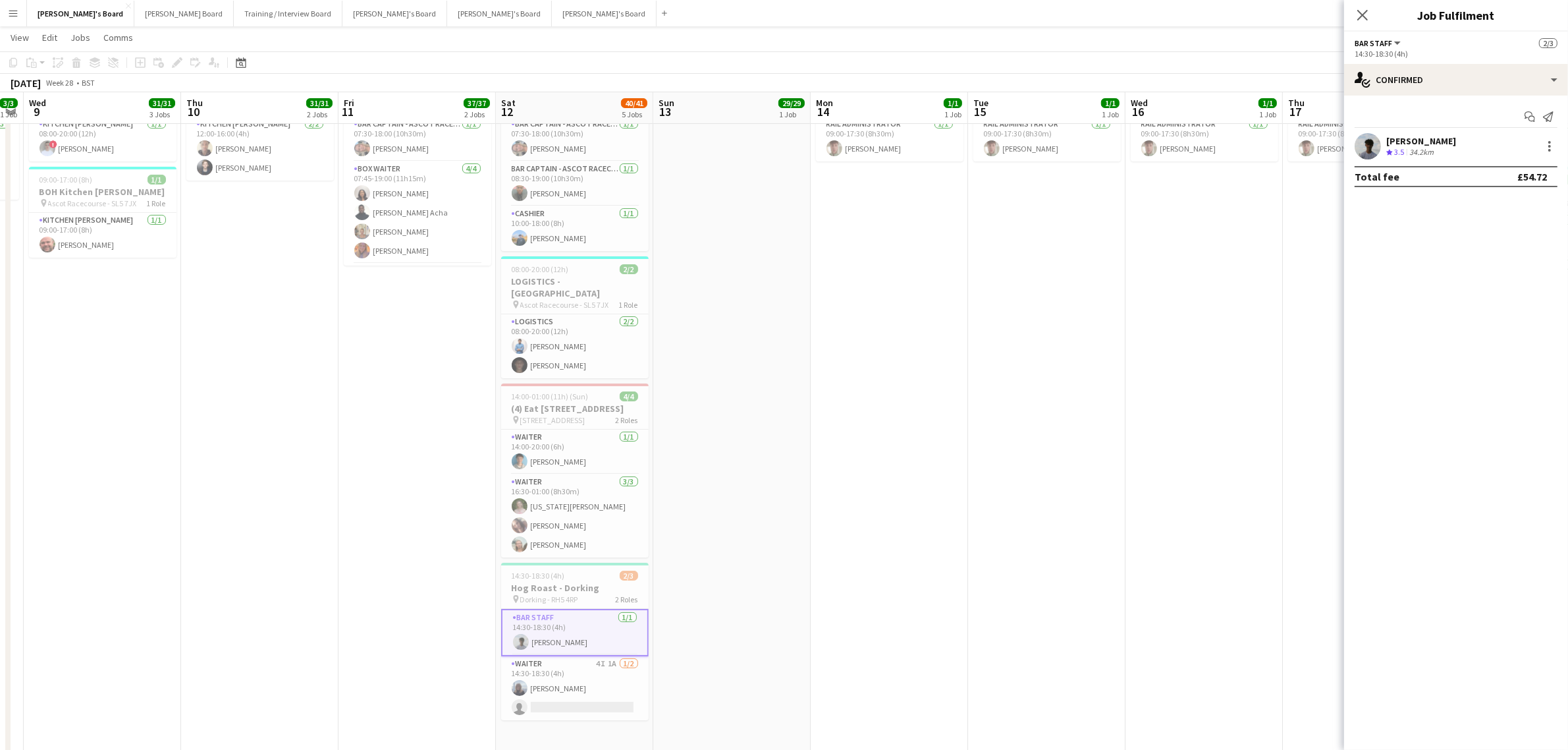
click at [1416, 56] on div "14:30-18:30 (4h)" at bounding box center [1455, 53] width 203 height 10
click at [1416, 73] on div "single-neutral-actions-check-2 Confirmed" at bounding box center [1455, 79] width 224 height 31
click at [1464, 244] on div "pen-write Job Details" at bounding box center [1499, 242] width 131 height 27
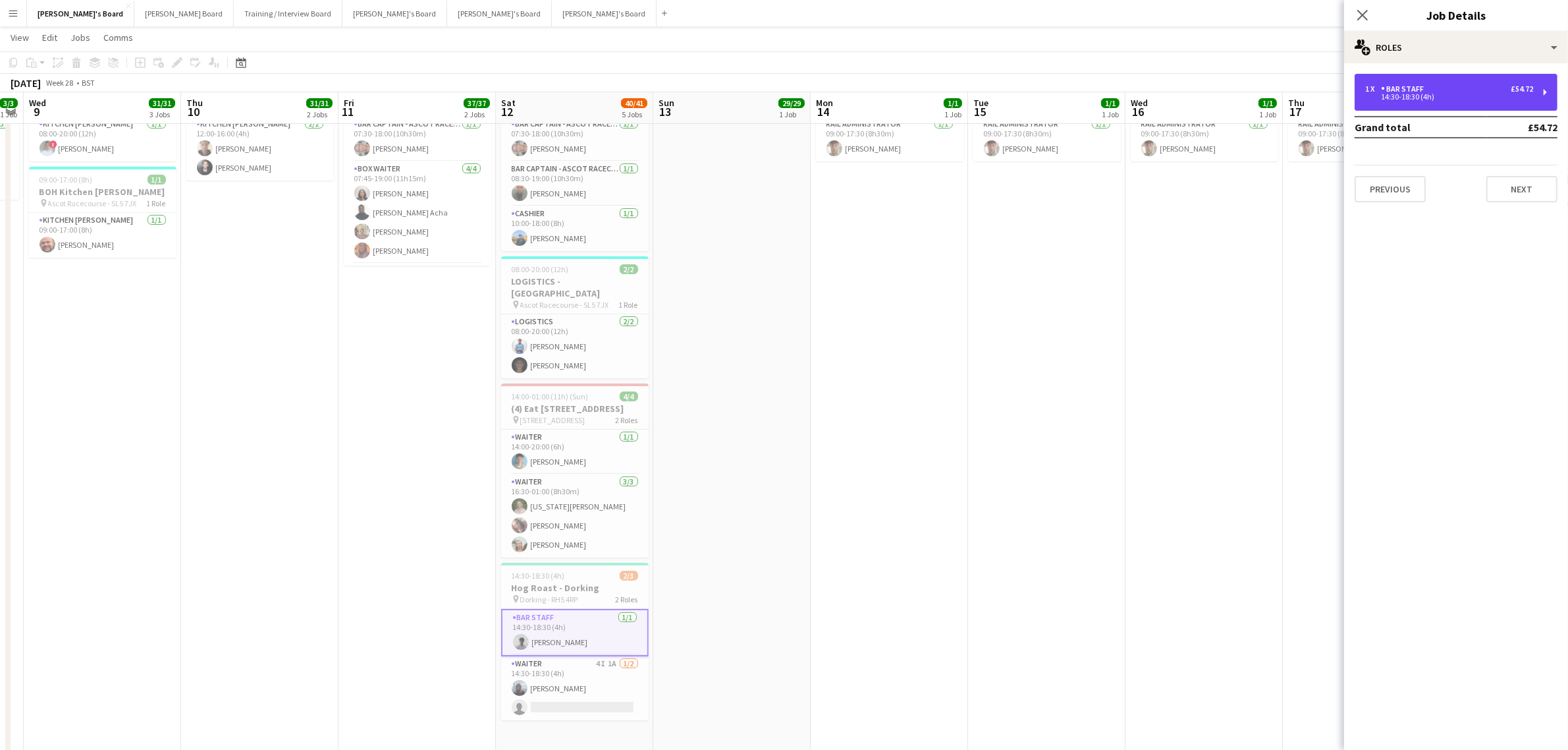
click at [1440, 80] on div "1 x BAR STAFF £54.72 14:30-18:30 (4h)" at bounding box center [1455, 92] width 203 height 37
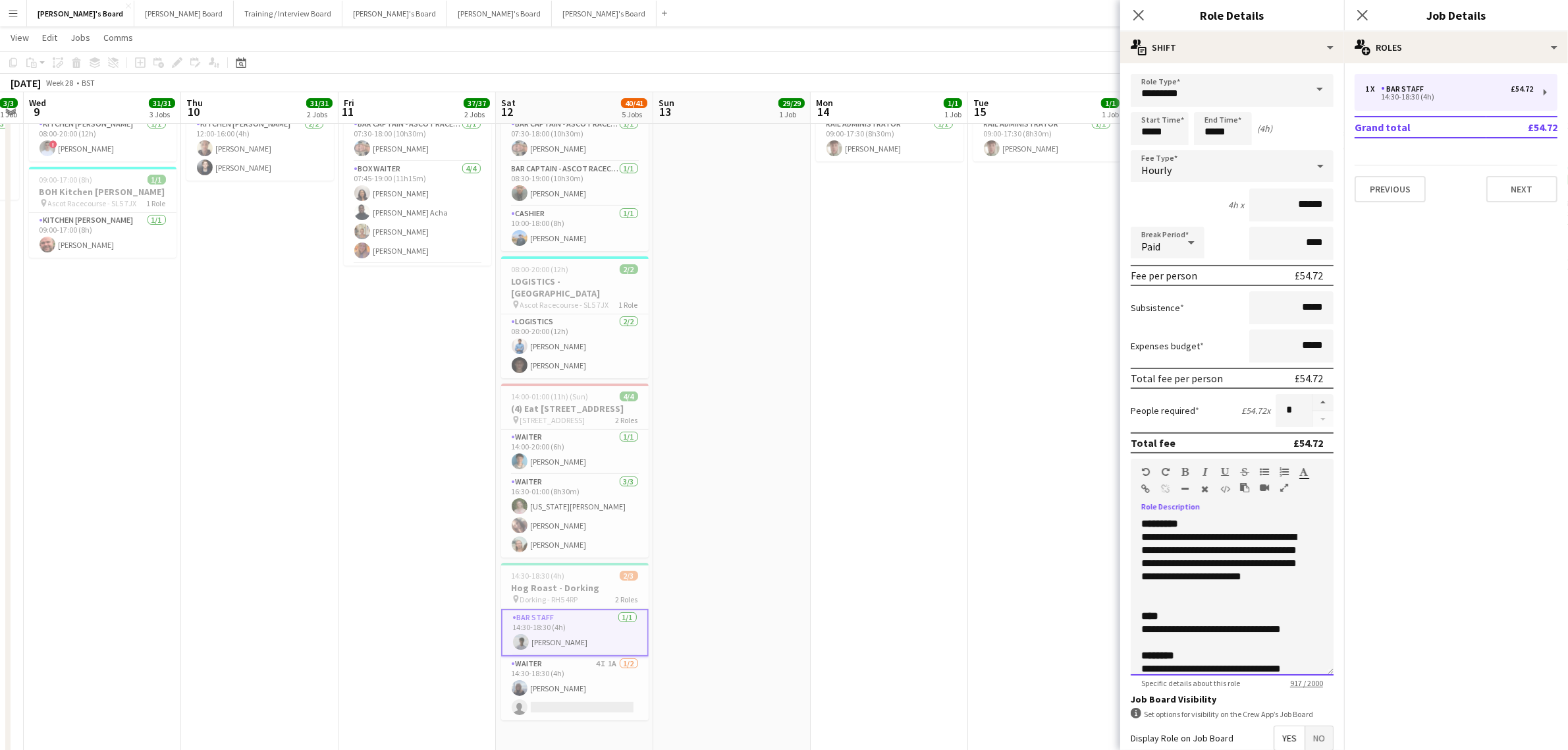
scroll to position [365, 0]
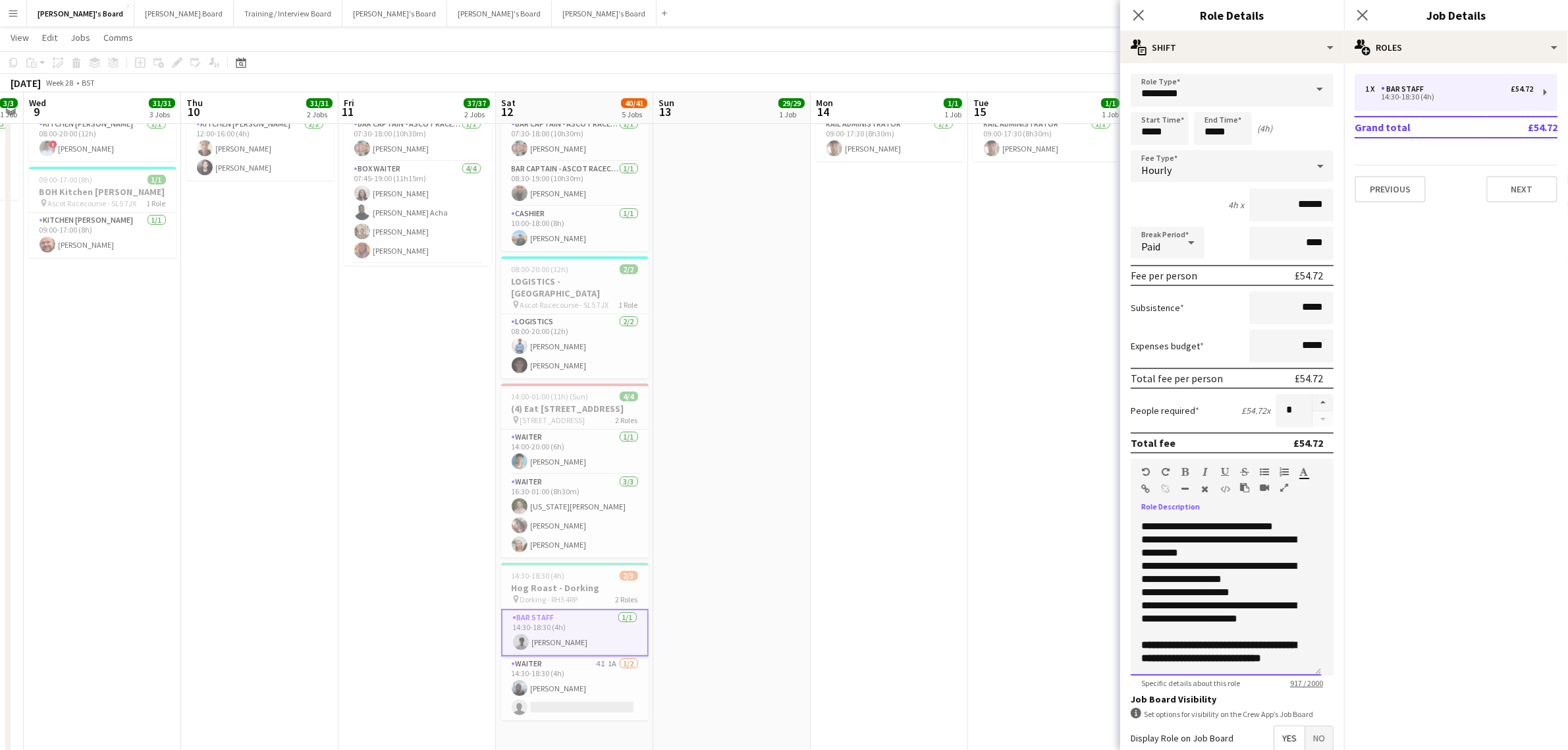
drag, startPoint x: 1141, startPoint y: 518, endPoint x: 1280, endPoint y: 673, distance: 208.2
click at [1280, 673] on app-form-group "**********" at bounding box center [1232, 573] width 203 height 229
click at [1233, 586] on div "**********" at bounding box center [1220, 593] width 157 height 13
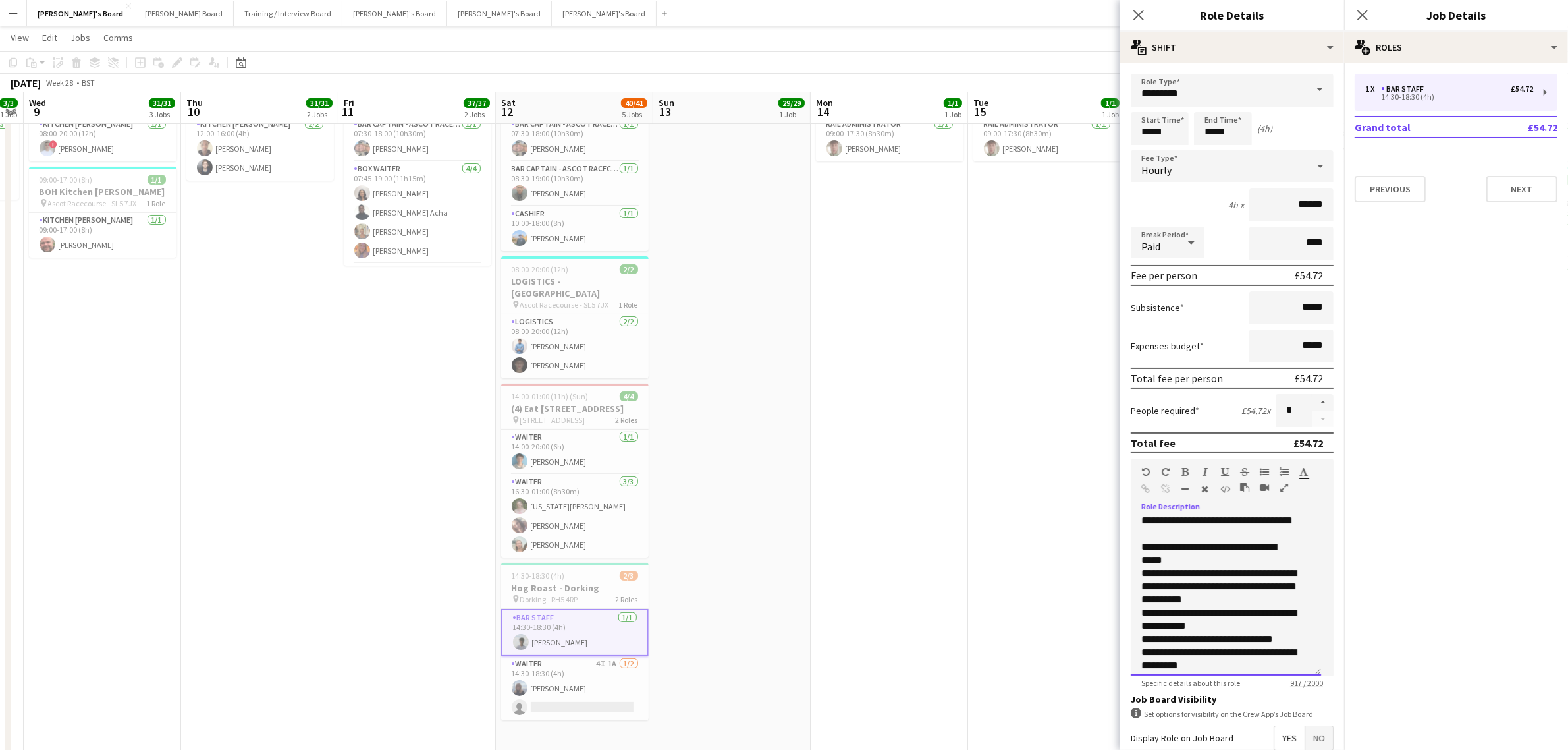
scroll to position [0, 0]
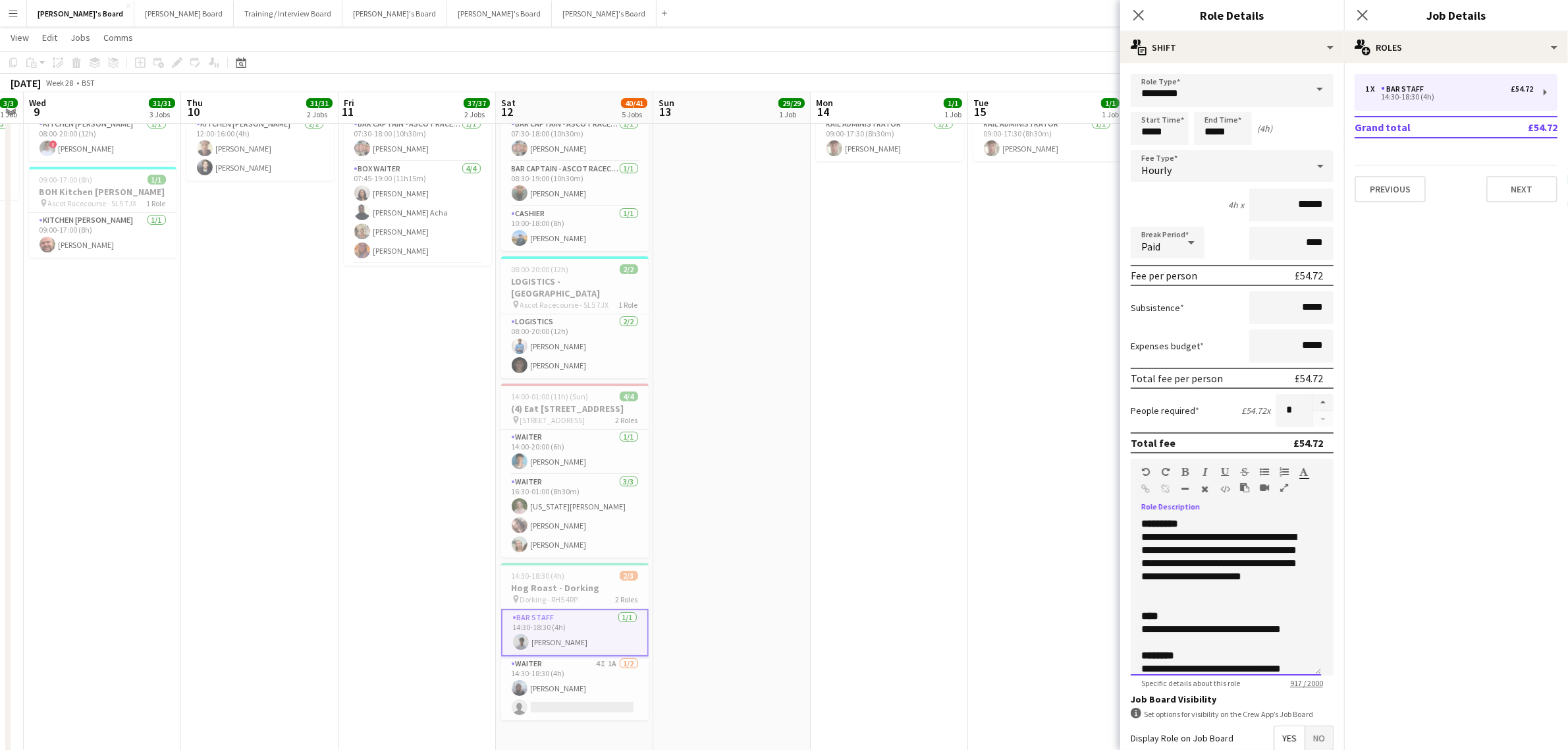
drag, startPoint x: 1141, startPoint y: 521, endPoint x: 1183, endPoint y: 588, distance: 79.1
click at [1183, 588] on div "**********" at bounding box center [1227, 596] width 191 height 158
copy div "**********"
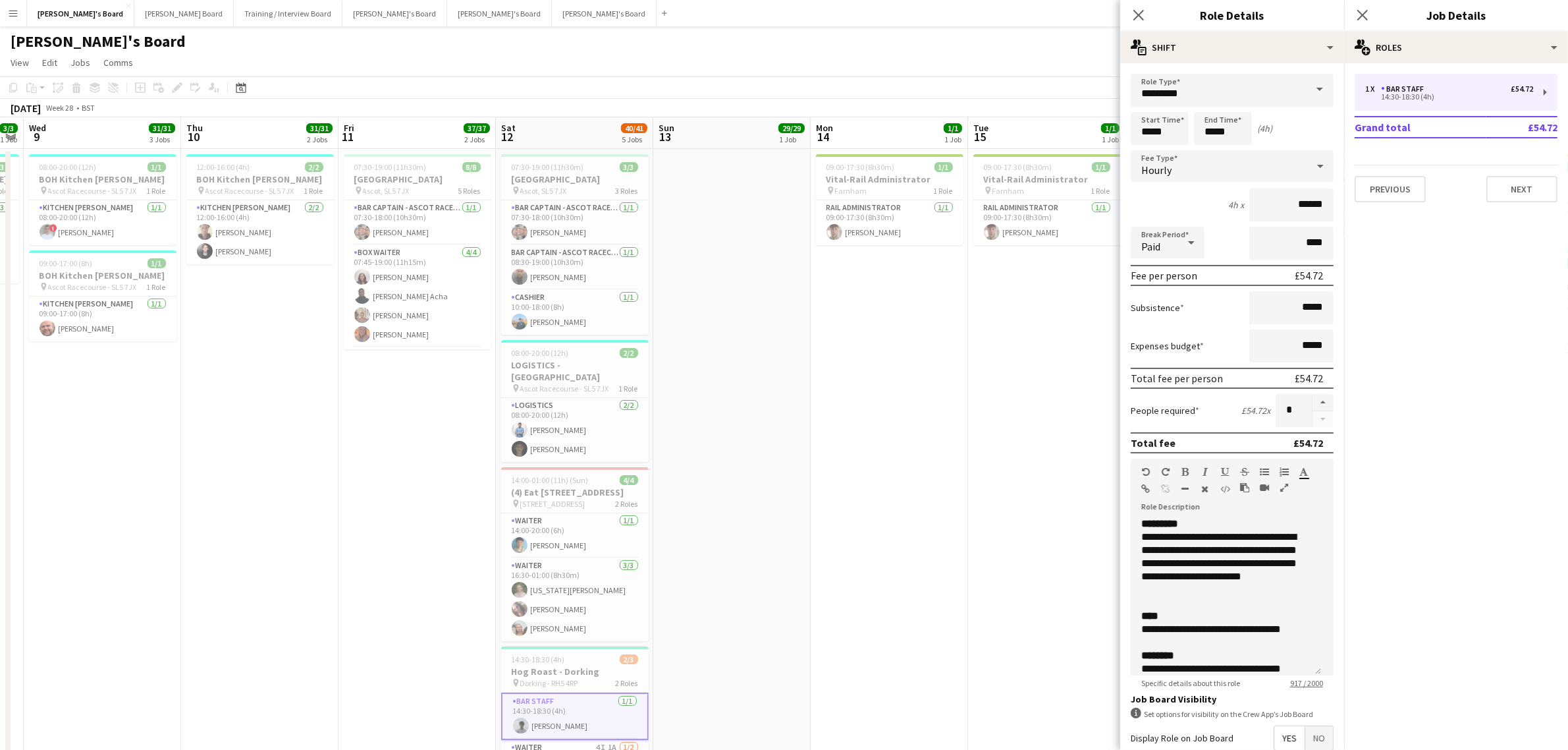
drag, startPoint x: 476, startPoint y: 361, endPoint x: 585, endPoint y: 353, distance: 109.3
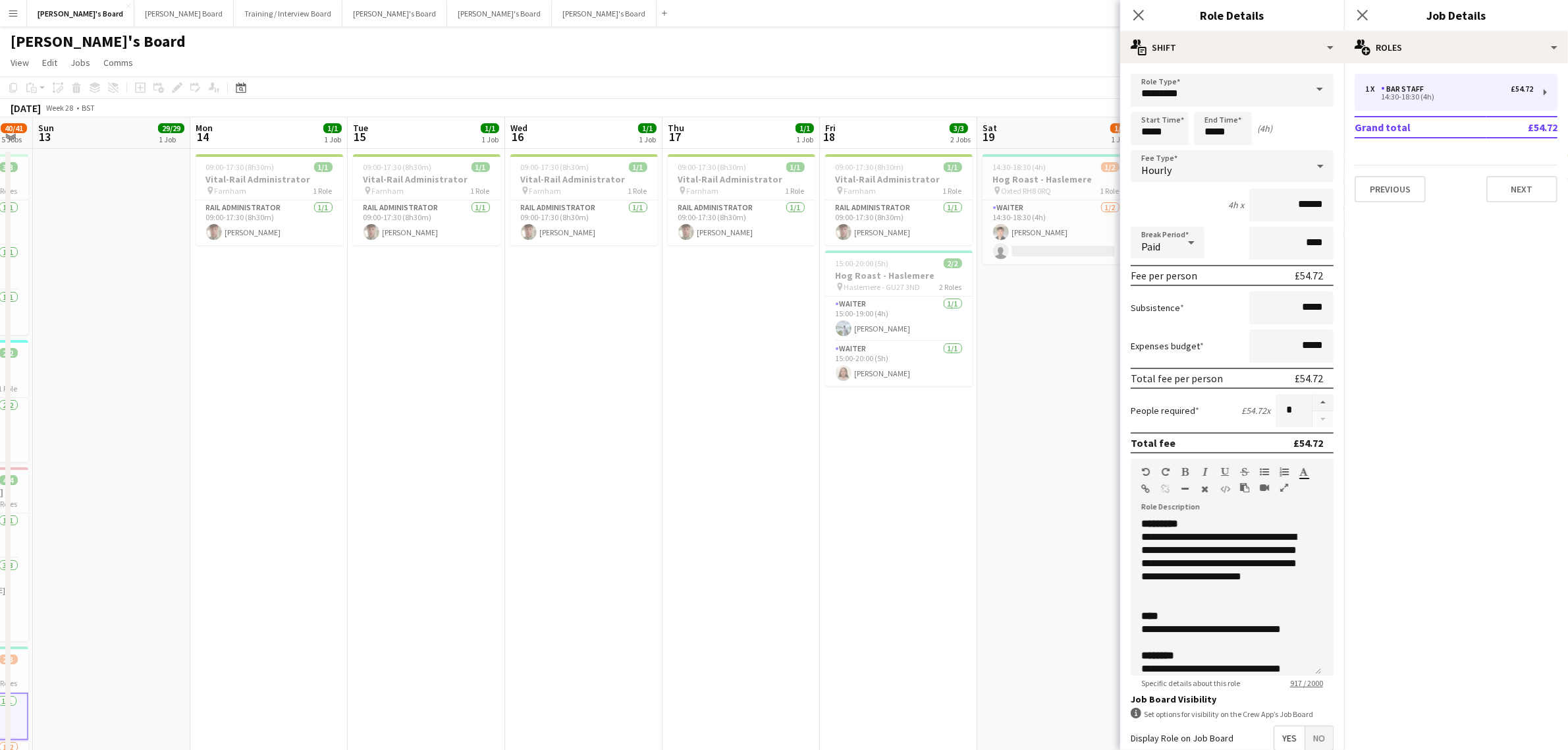
drag, startPoint x: 382, startPoint y: 374, endPoint x: 425, endPoint y: 410, distance: 56.1
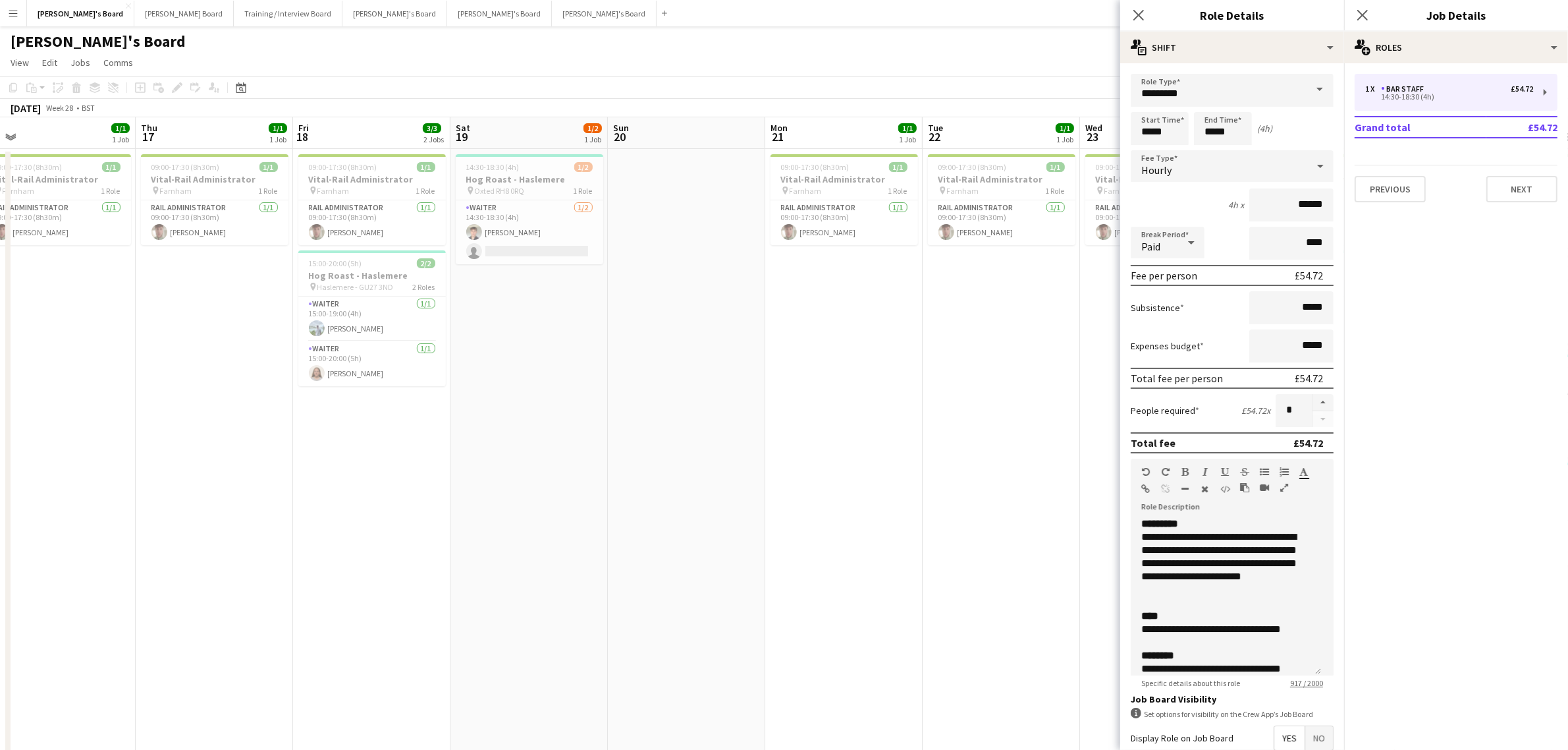
drag, startPoint x: 229, startPoint y: 472, endPoint x: 248, endPoint y: 476, distance: 19.4
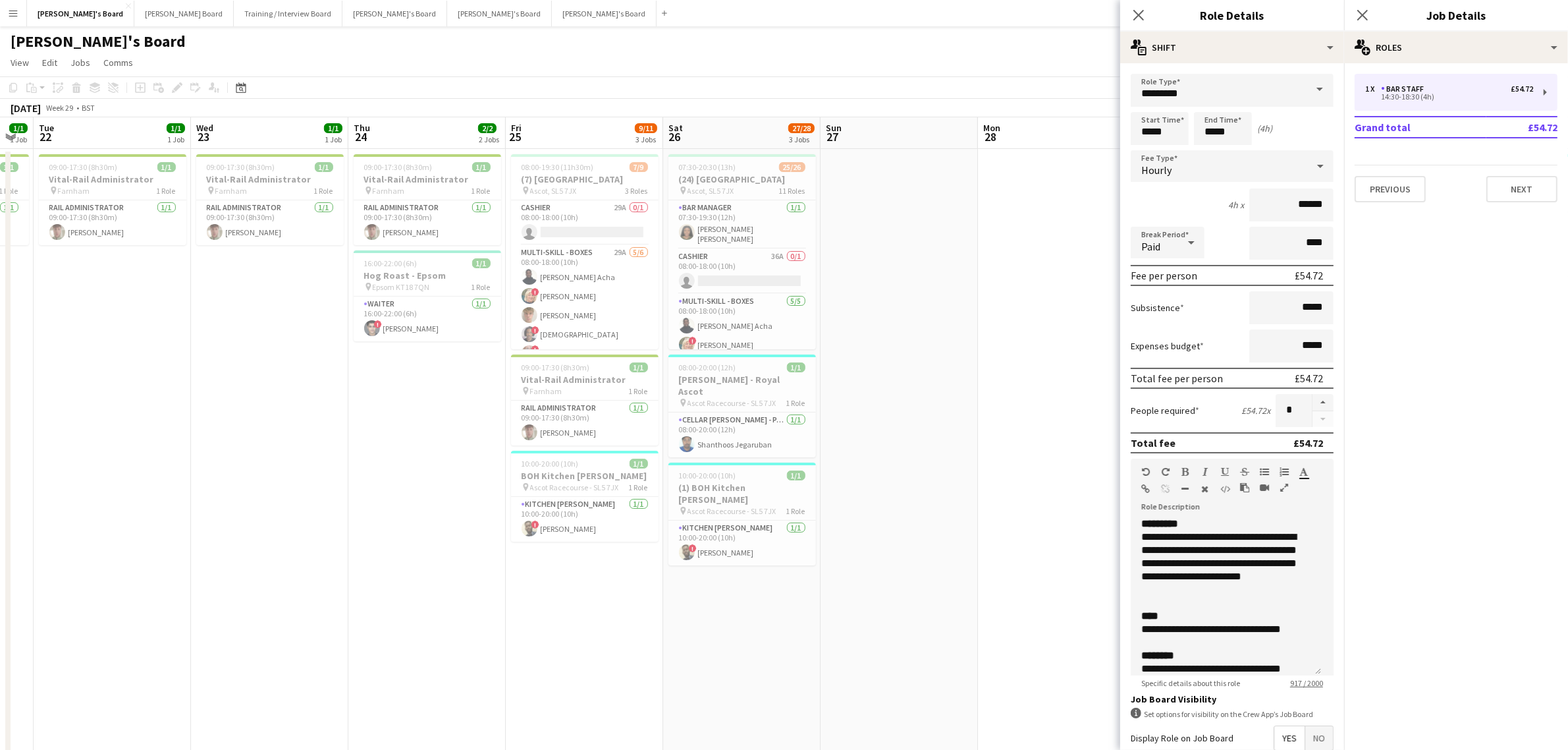
drag, startPoint x: 514, startPoint y: 469, endPoint x: 119, endPoint y: 511, distance: 397.2
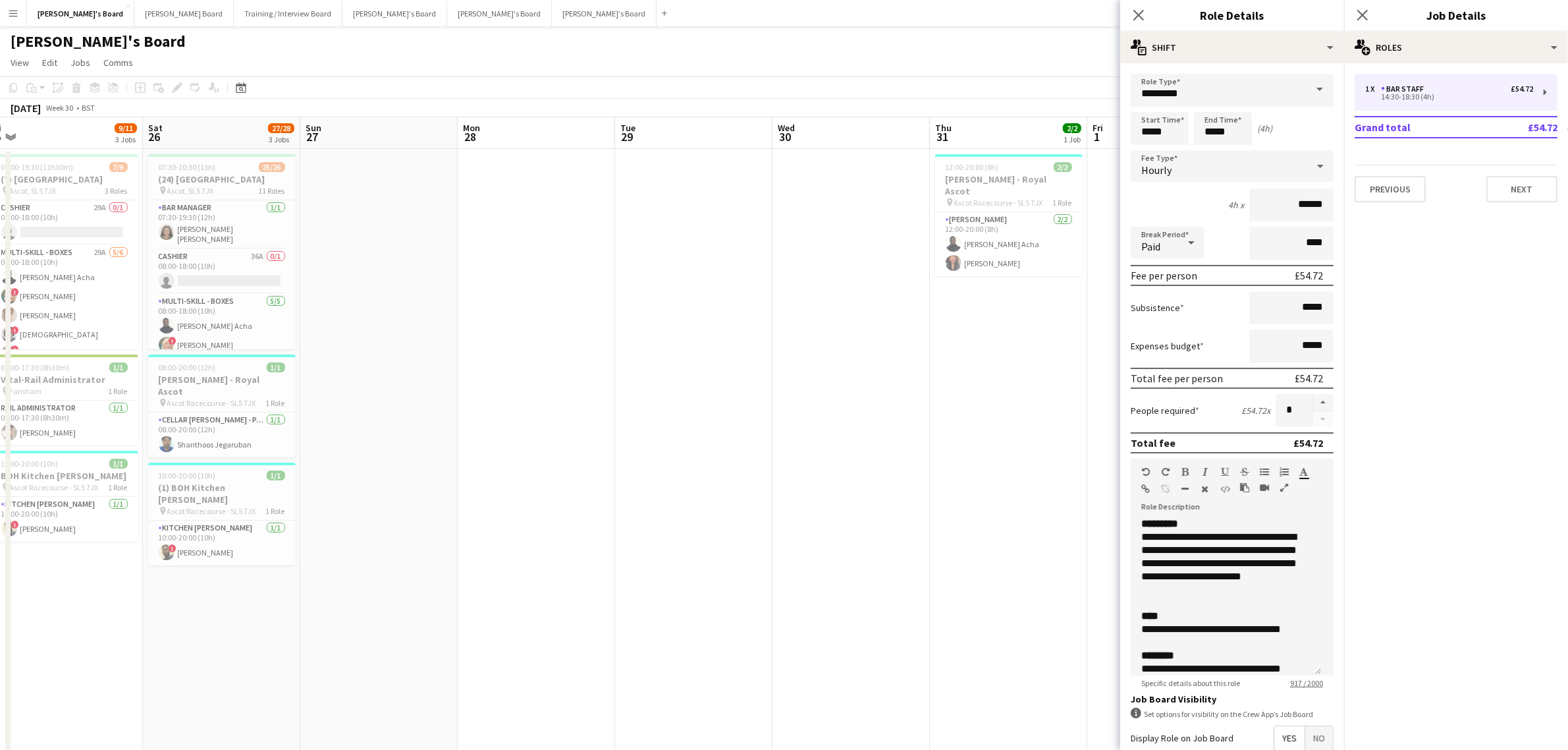
drag, startPoint x: 753, startPoint y: 385, endPoint x: 206, endPoint y: 412, distance: 547.7
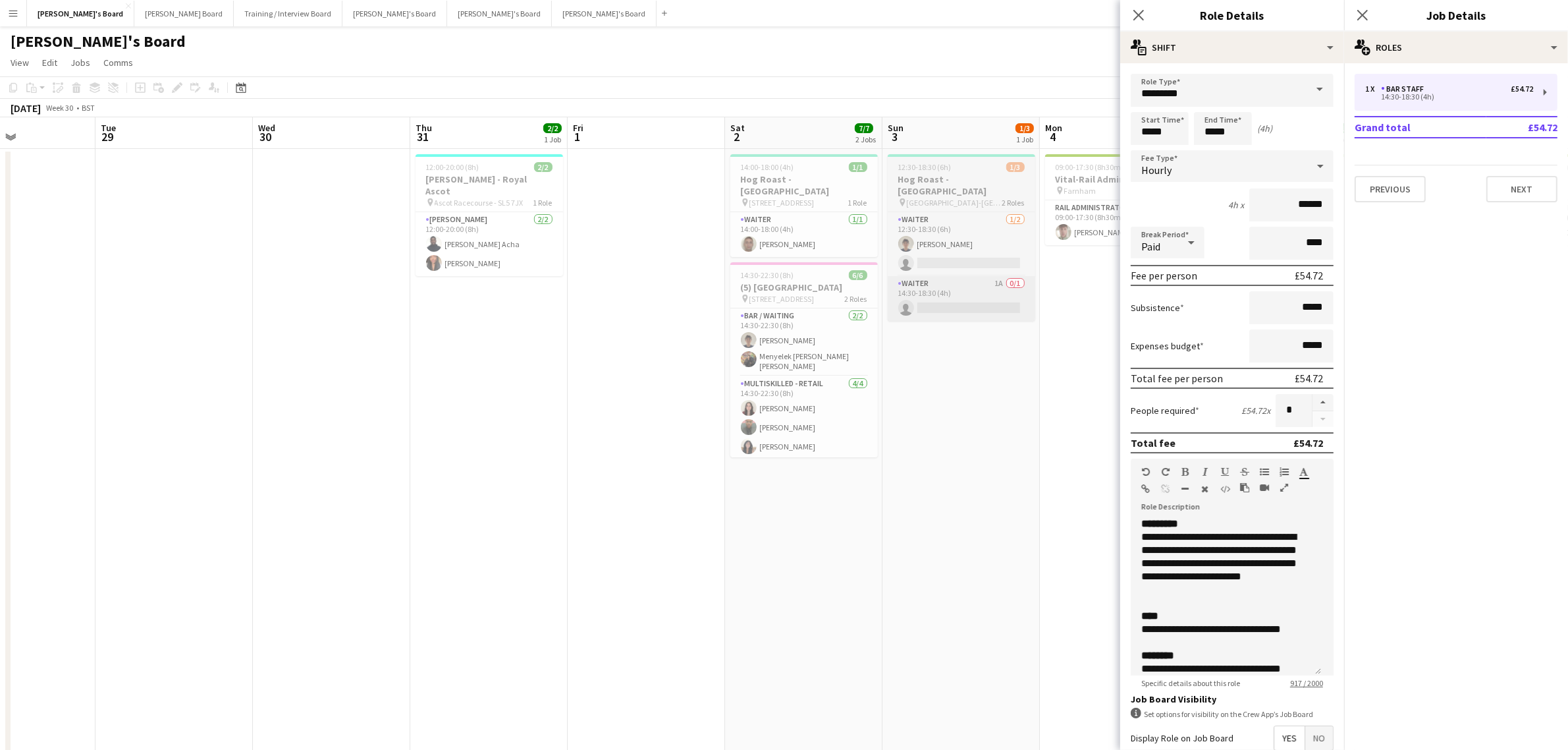
drag, startPoint x: 766, startPoint y: 340, endPoint x: 370, endPoint y: 302, distance: 397.8
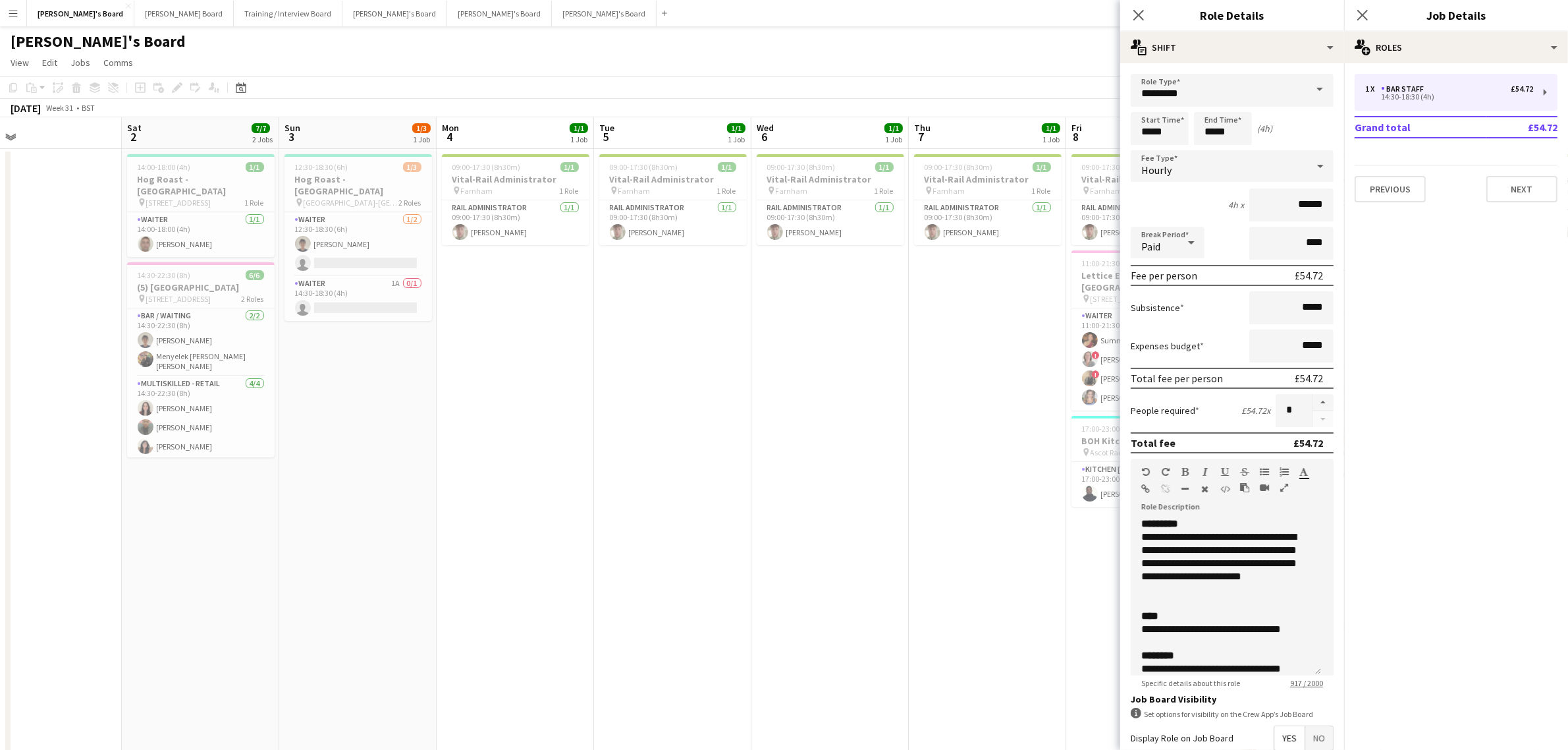
drag, startPoint x: 478, startPoint y: 295, endPoint x: 176, endPoint y: 338, distance: 305.0
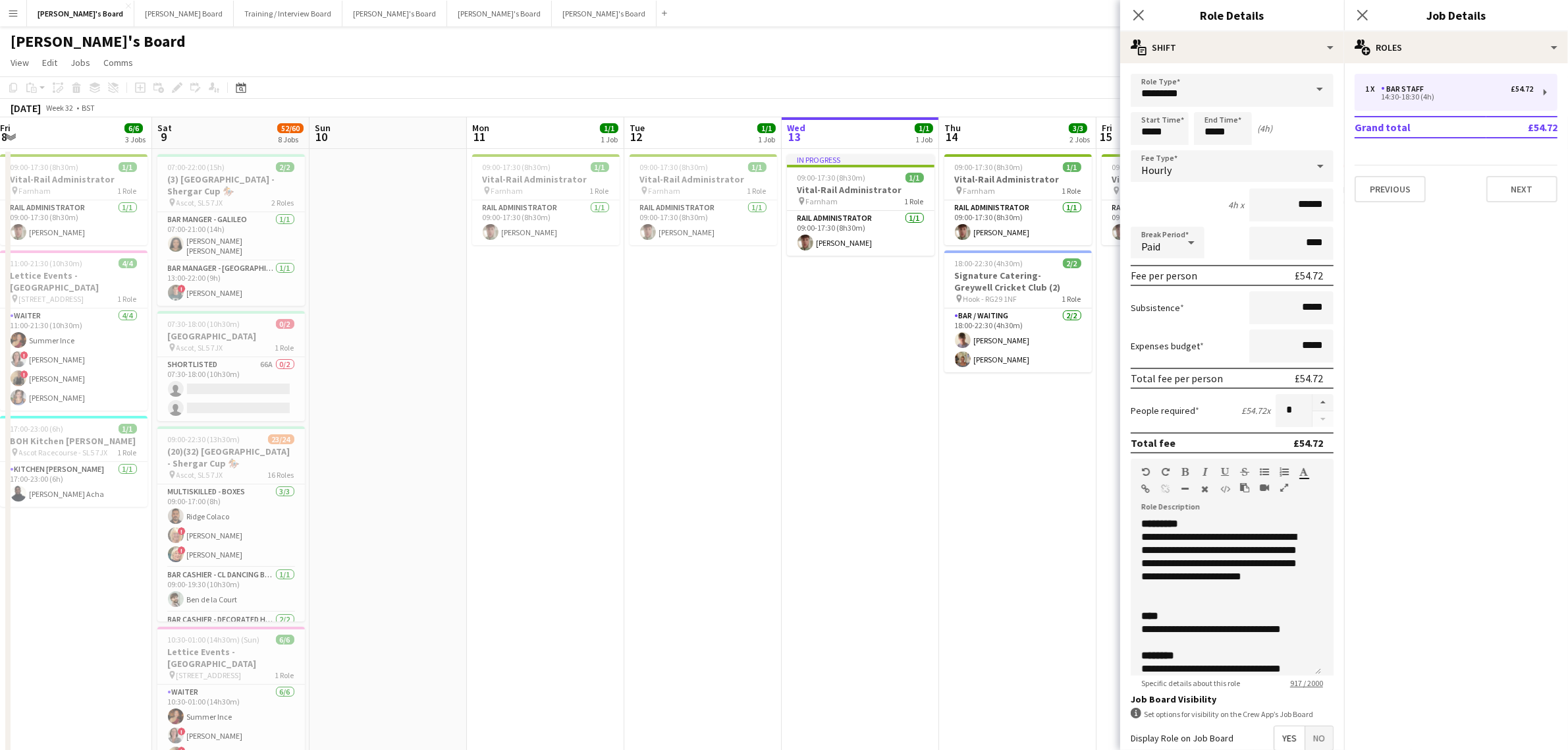
drag, startPoint x: 851, startPoint y: 305, endPoint x: -277, endPoint y: 357, distance: 1129.2
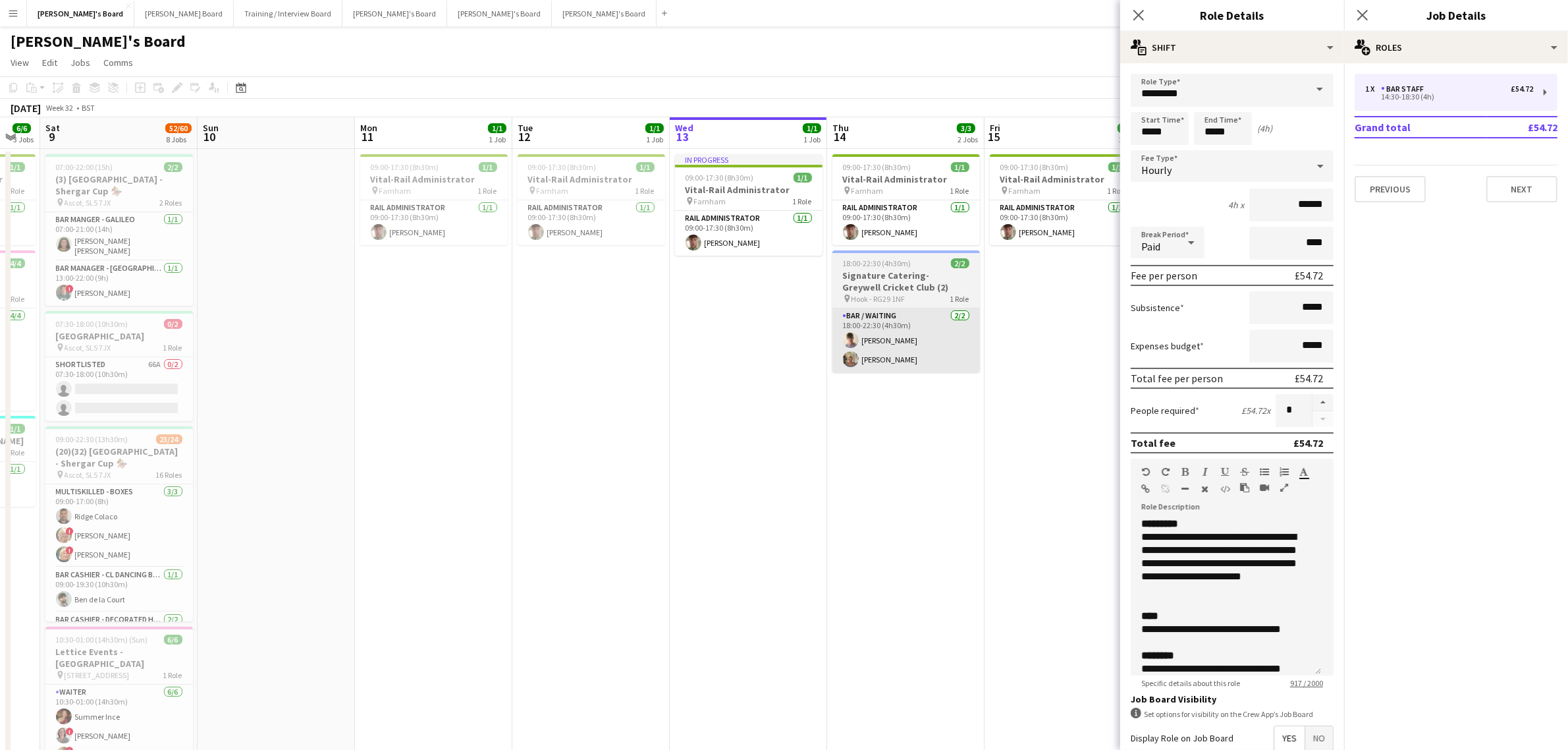
drag, startPoint x: -79, startPoint y: 352, endPoint x: 567, endPoint y: 310, distance: 647.4
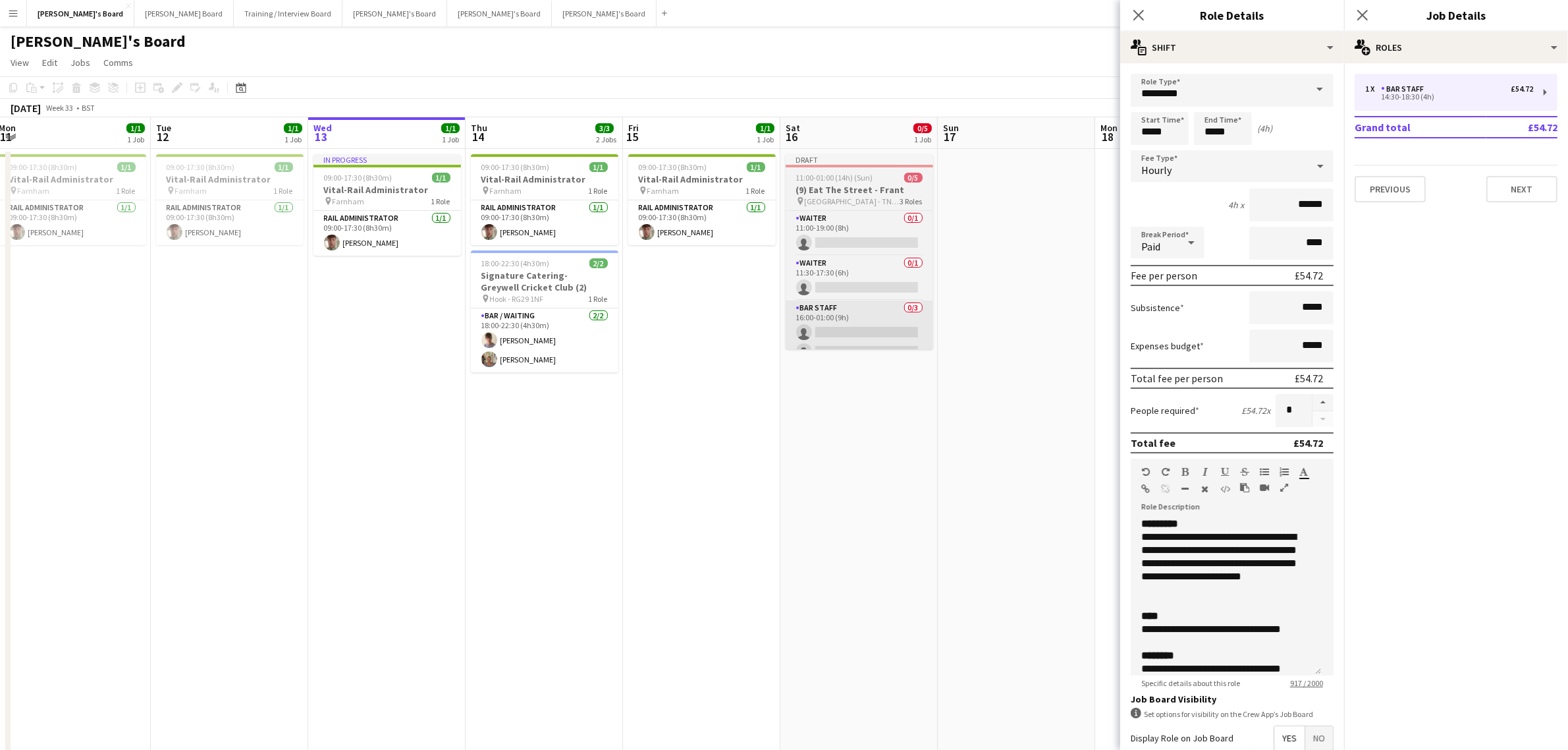
drag, startPoint x: 407, startPoint y: 315, endPoint x: 303, endPoint y: 337, distance: 106.3
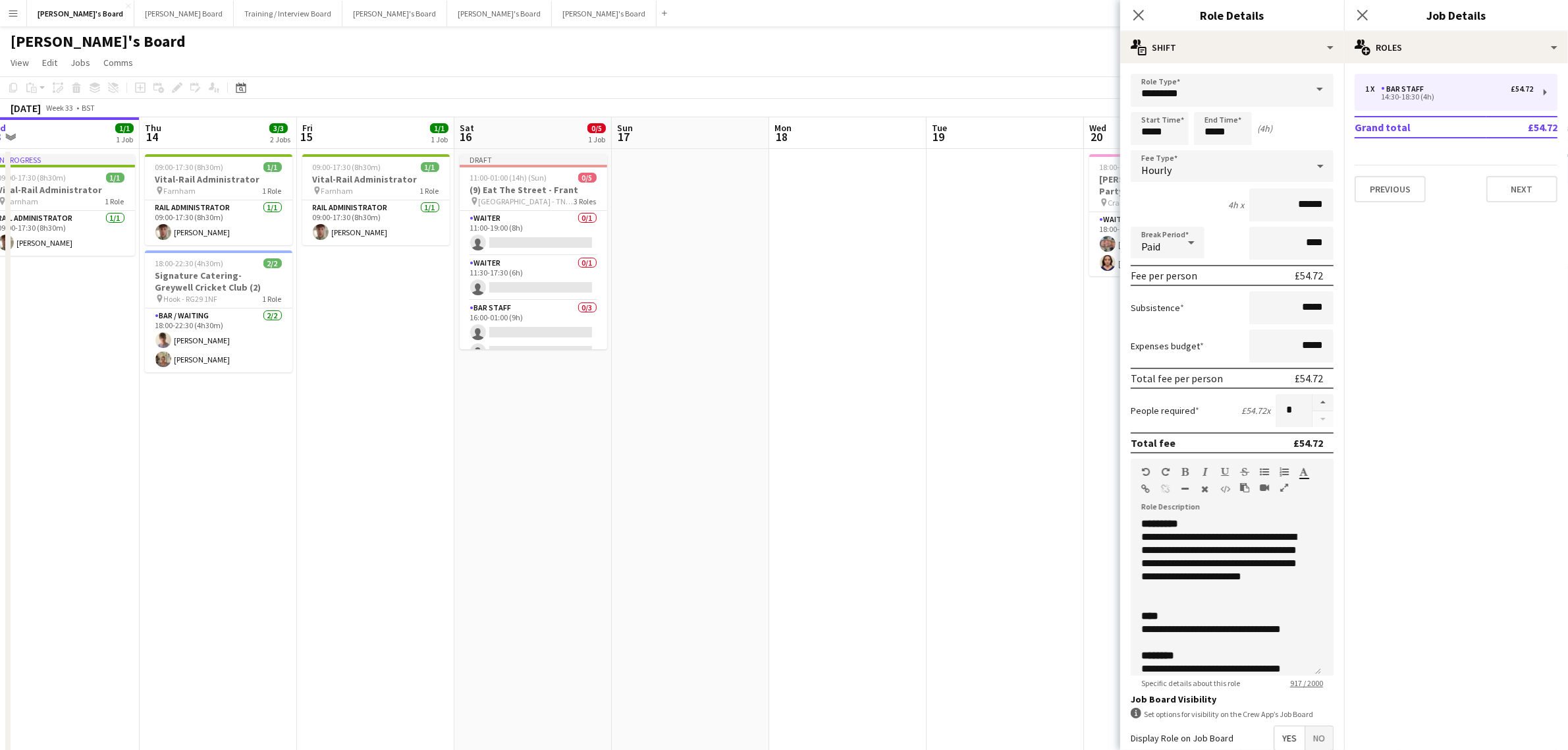
scroll to position [0, 291]
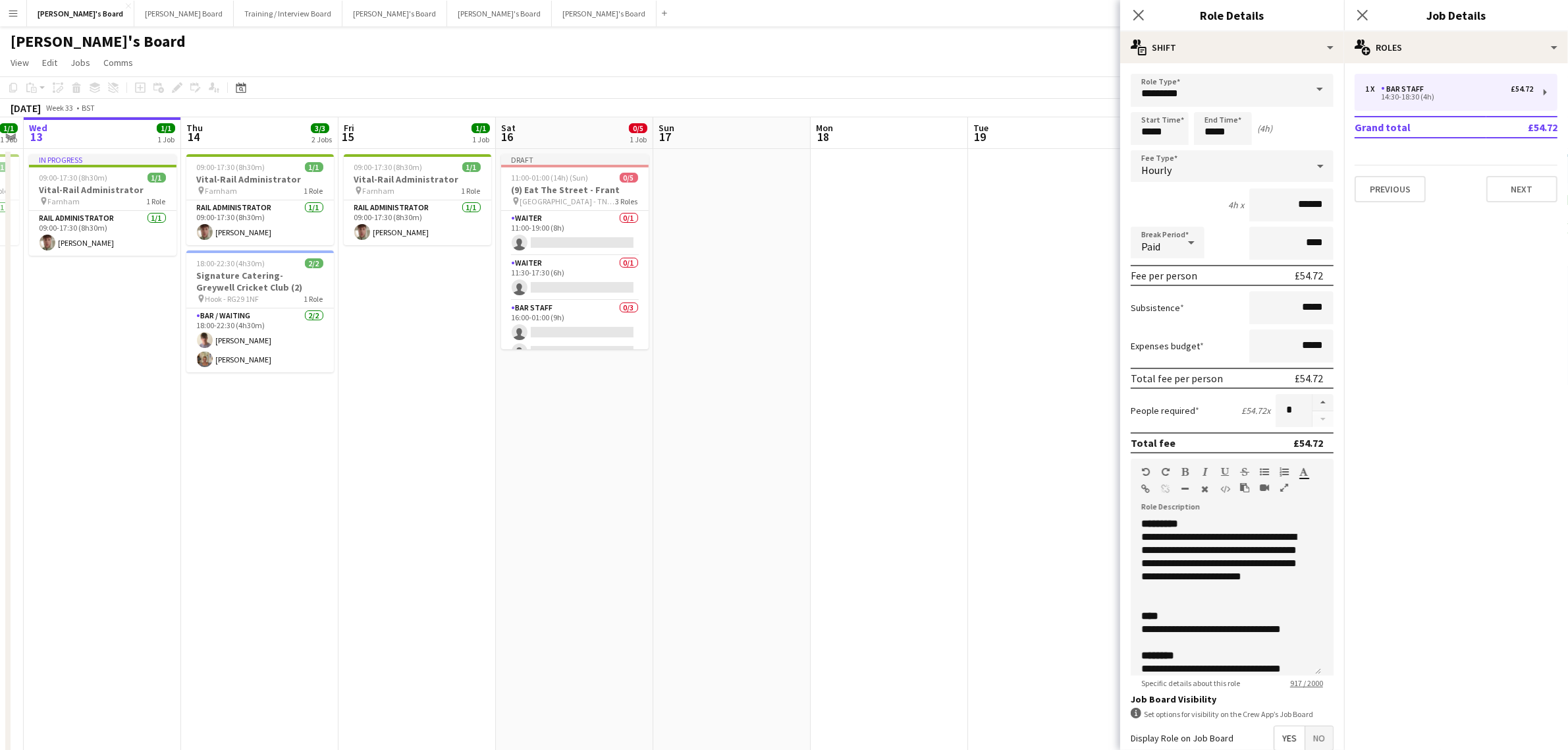
drag, startPoint x: 580, startPoint y: 365, endPoint x: 690, endPoint y: 369, distance: 110.1
click at [550, 303] on app-card-role "BAR STAFF 0/3 16:00-01:00 (9h) single-neutral-actions single-neutral-actions si…" at bounding box center [575, 342] width 148 height 83
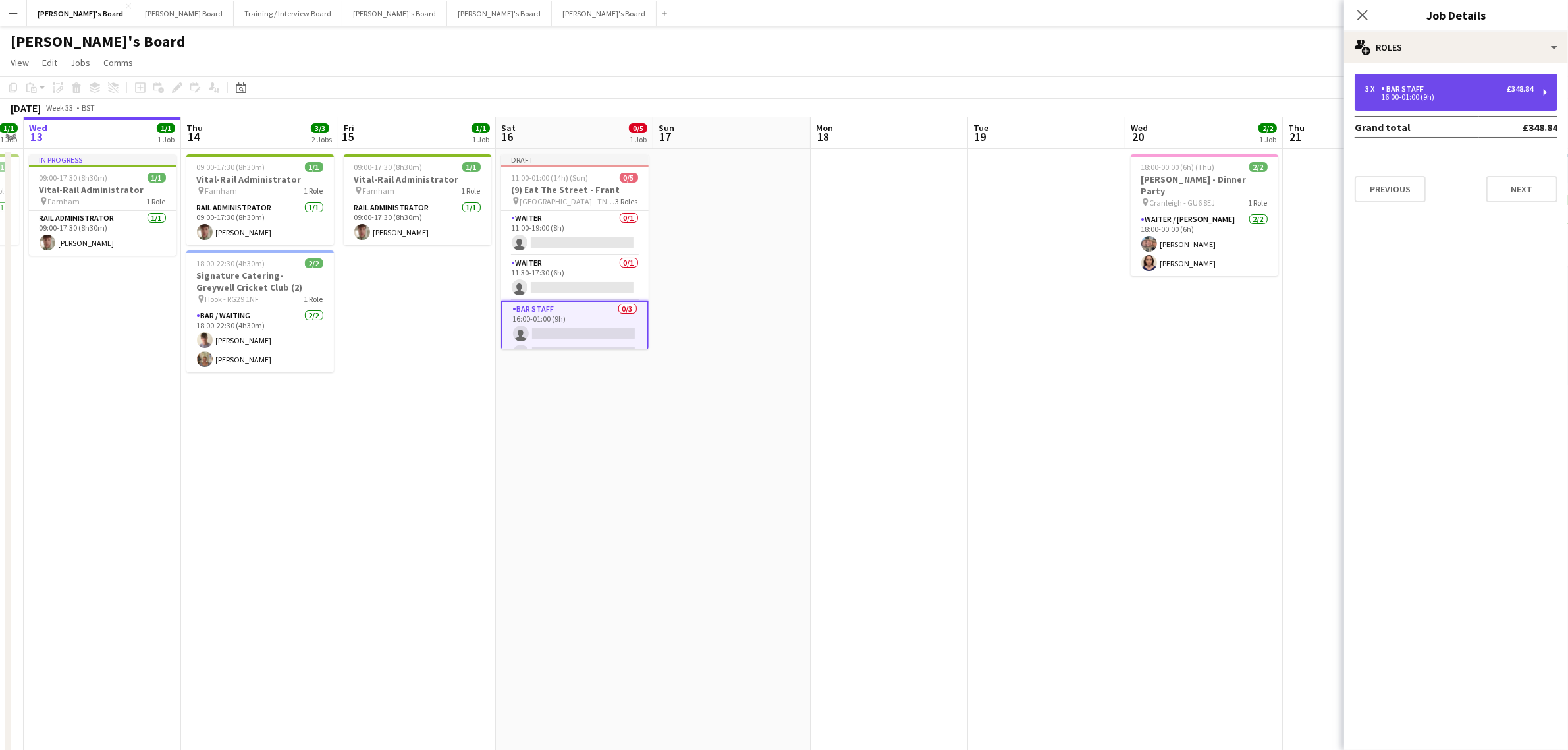
click at [1432, 90] on div "3 x BAR STAFF £348.84" at bounding box center [1450, 89] width 168 height 10
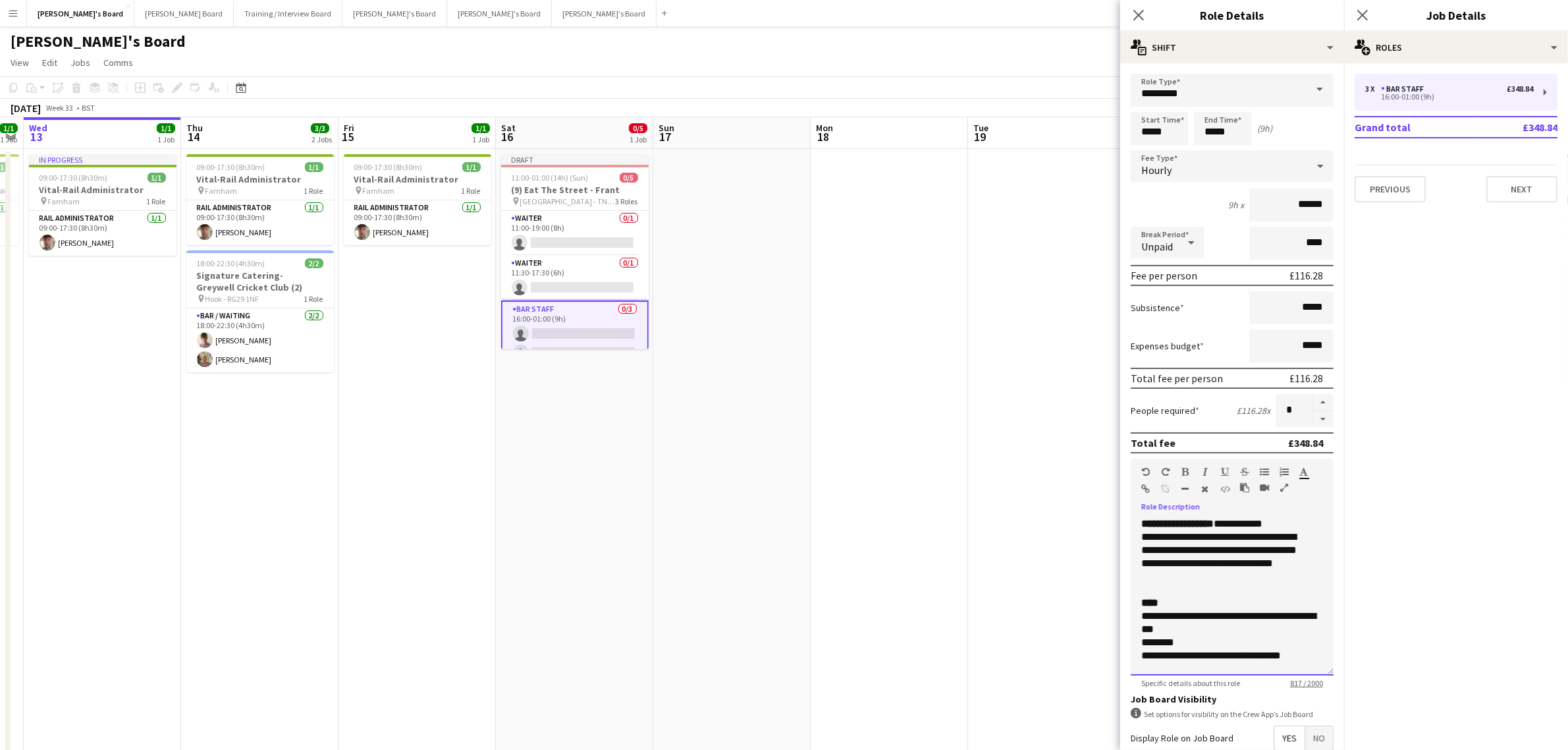
drag, startPoint x: 1191, startPoint y: 552, endPoint x: 1094, endPoint y: 504, distance: 108.2
drag, startPoint x: 1260, startPoint y: 572, endPoint x: 1117, endPoint y: 508, distance: 156.7
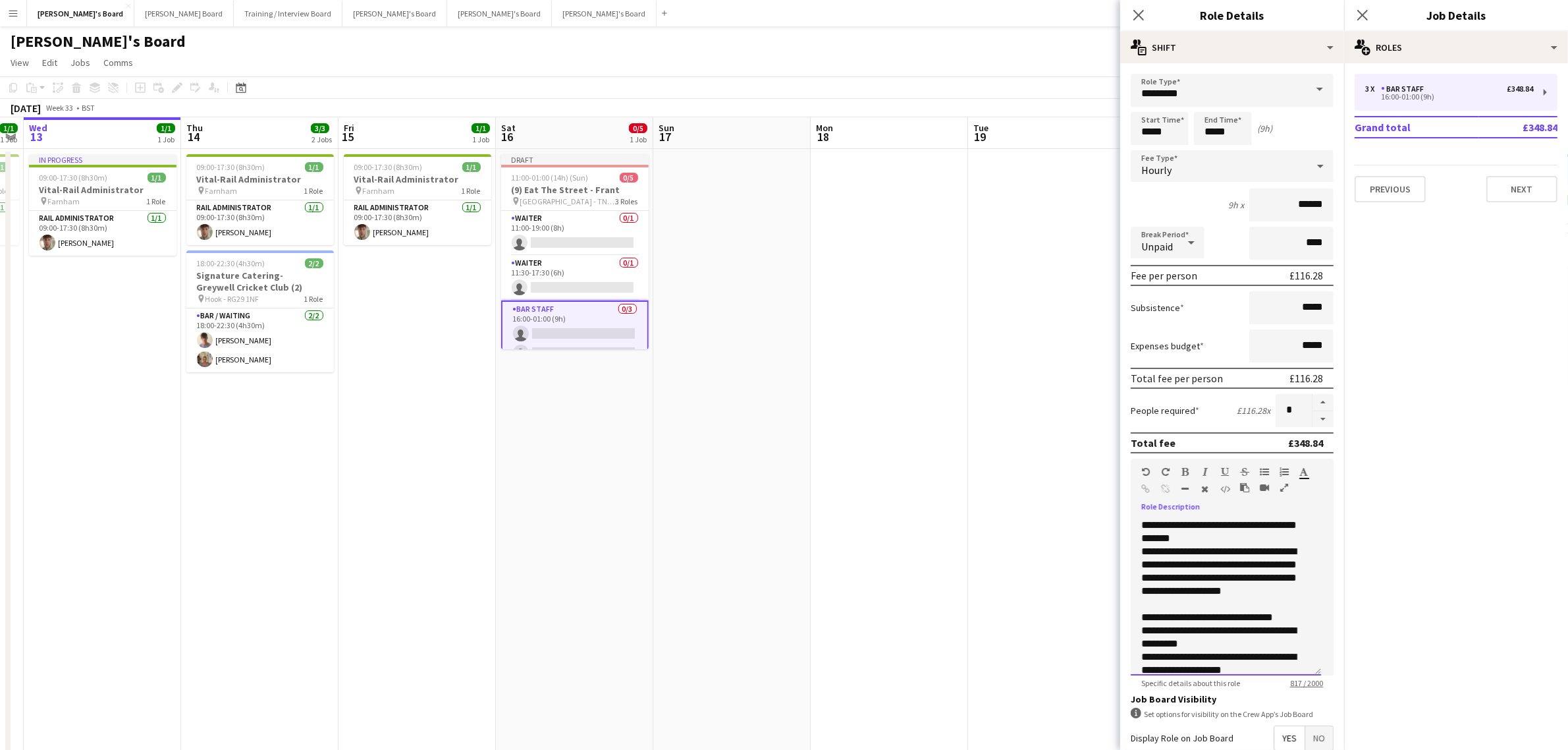
scroll to position [300, 0]
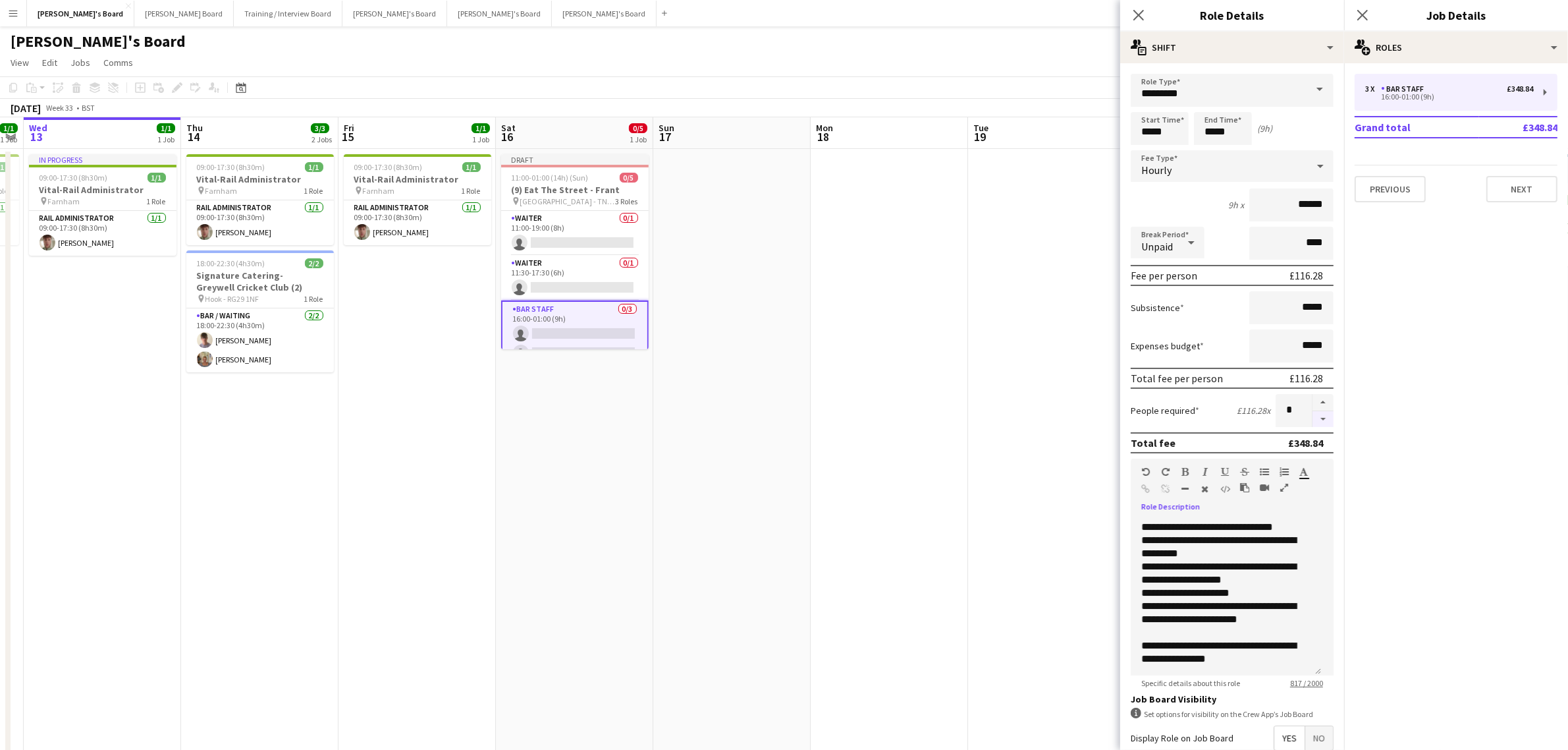
click at [1312, 416] on button "button" at bounding box center [1323, 419] width 21 height 16
type input "*"
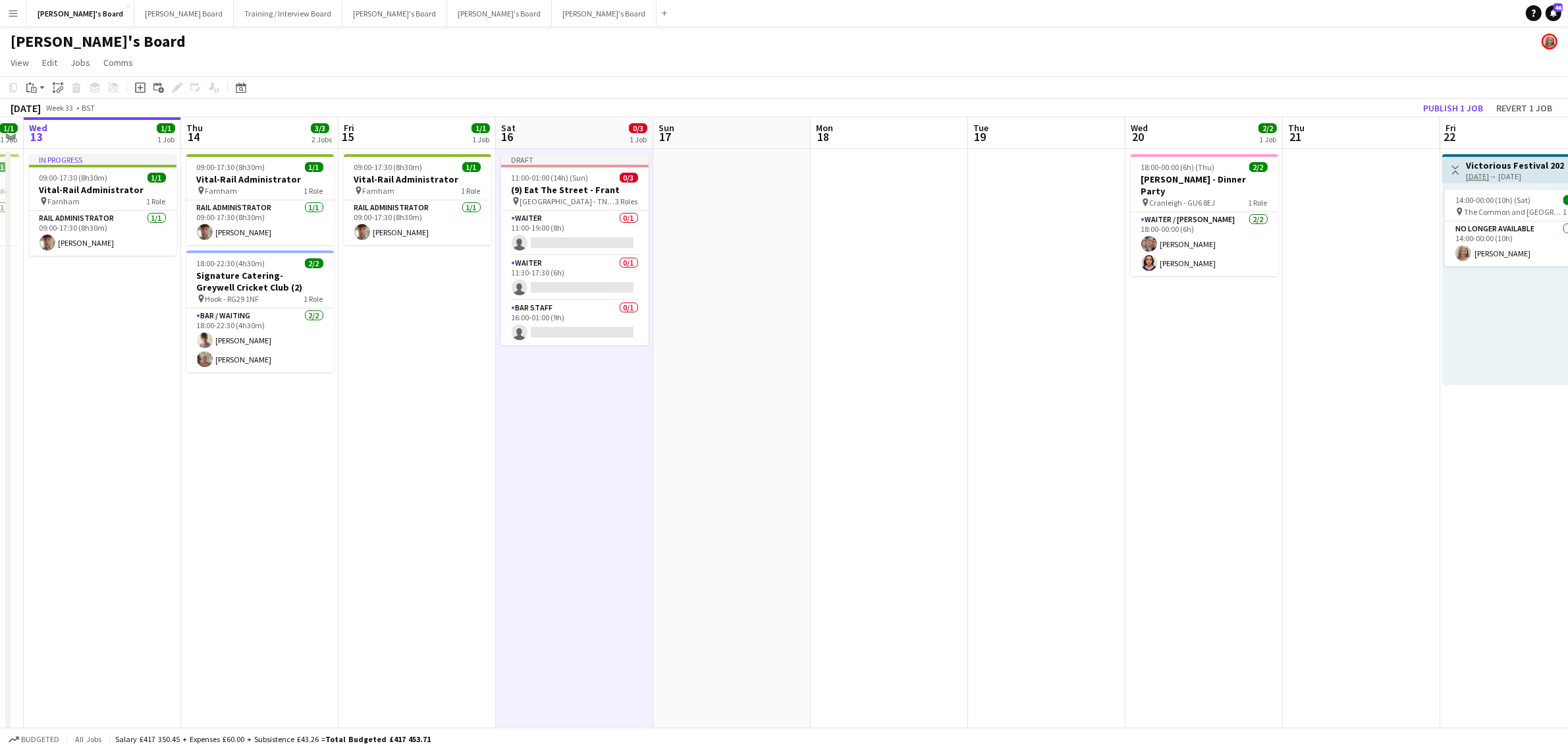
click at [562, 186] on h3 "(9) Eat The Street - Frant" at bounding box center [575, 190] width 148 height 11
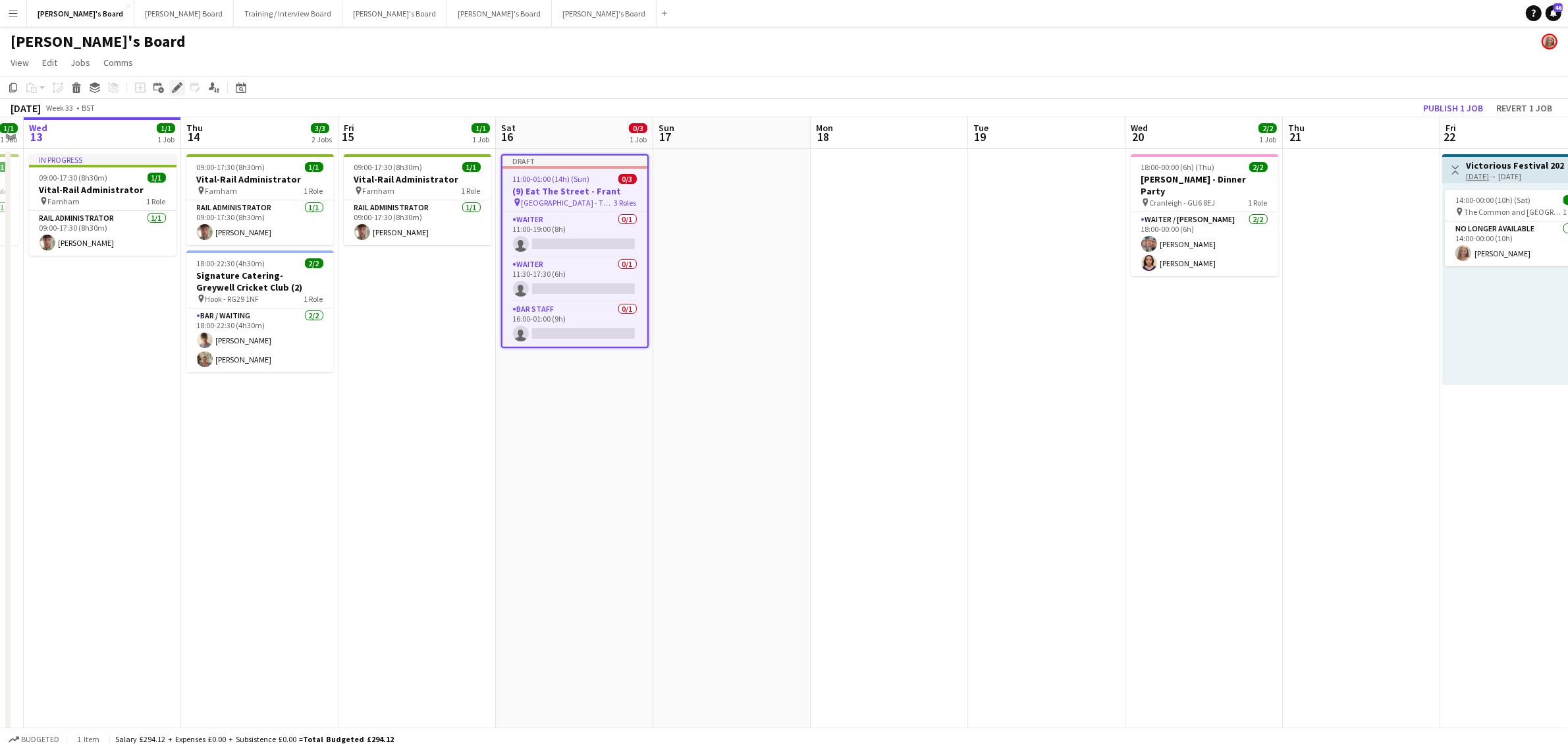
click at [176, 90] on icon at bounding box center [177, 88] width 8 height 8
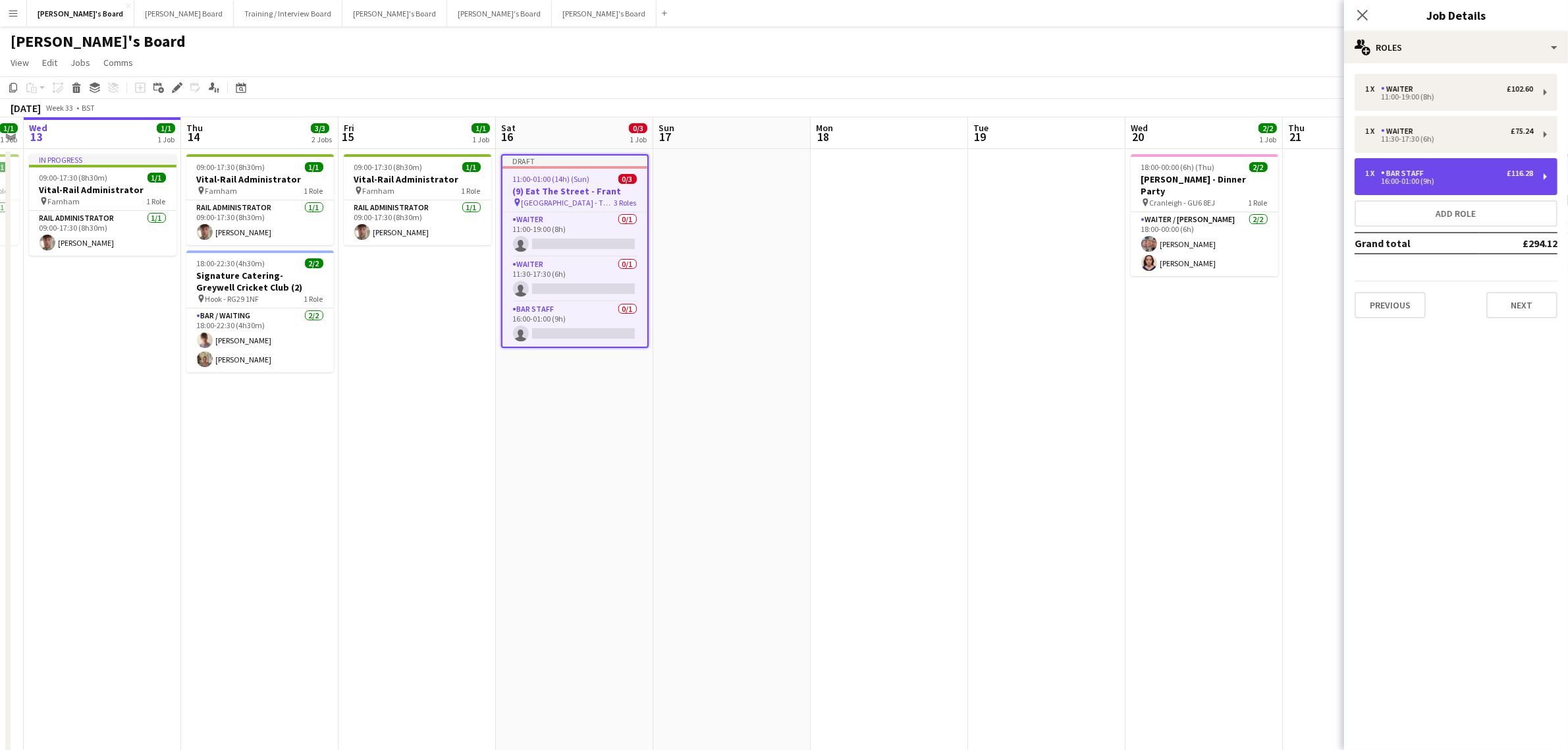
click at [1457, 163] on div "1 x BAR STAFF £116.28 16:00-01:00 (9h)" at bounding box center [1455, 177] width 203 height 37
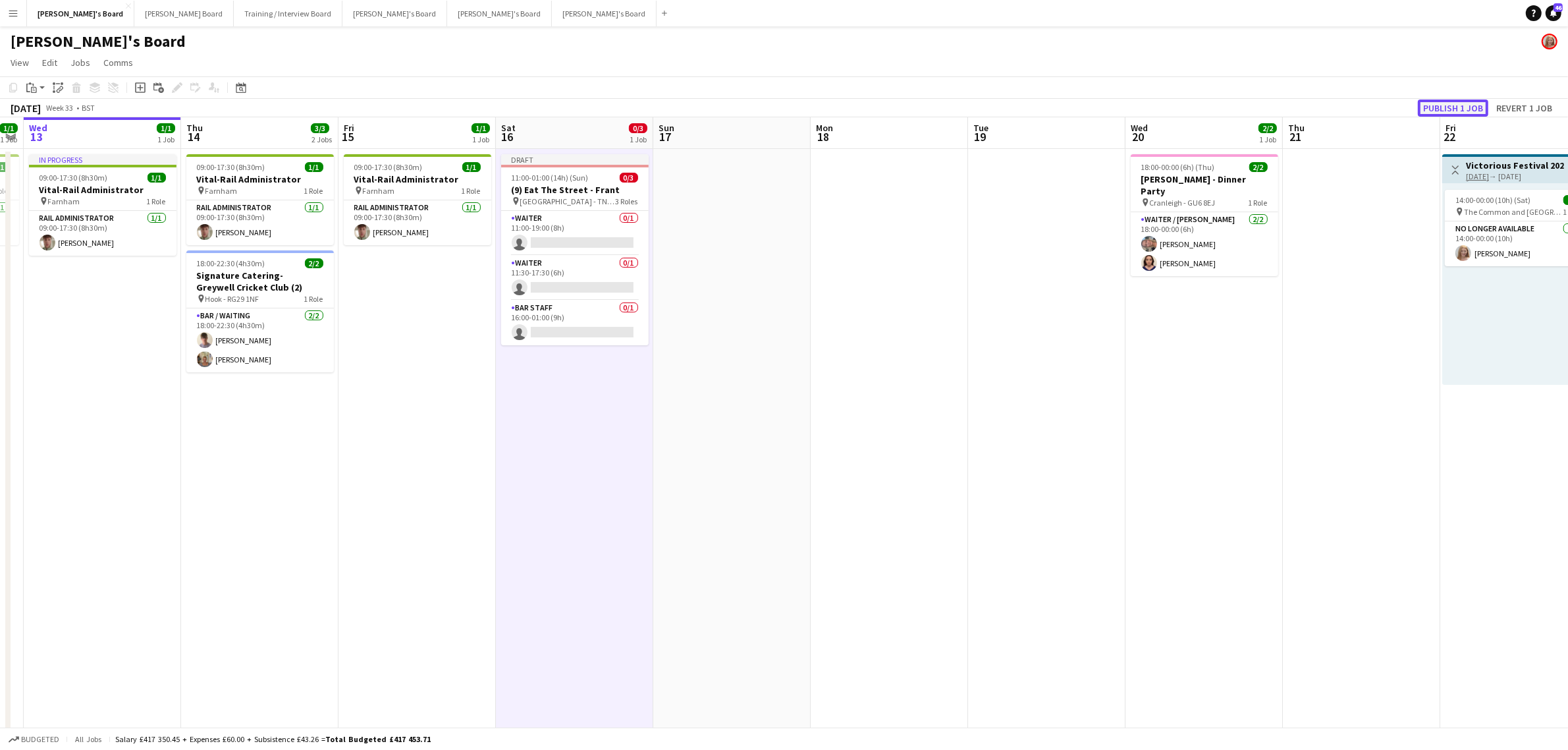
click at [1451, 106] on button "Publish 1 job" at bounding box center [1454, 108] width 71 height 17
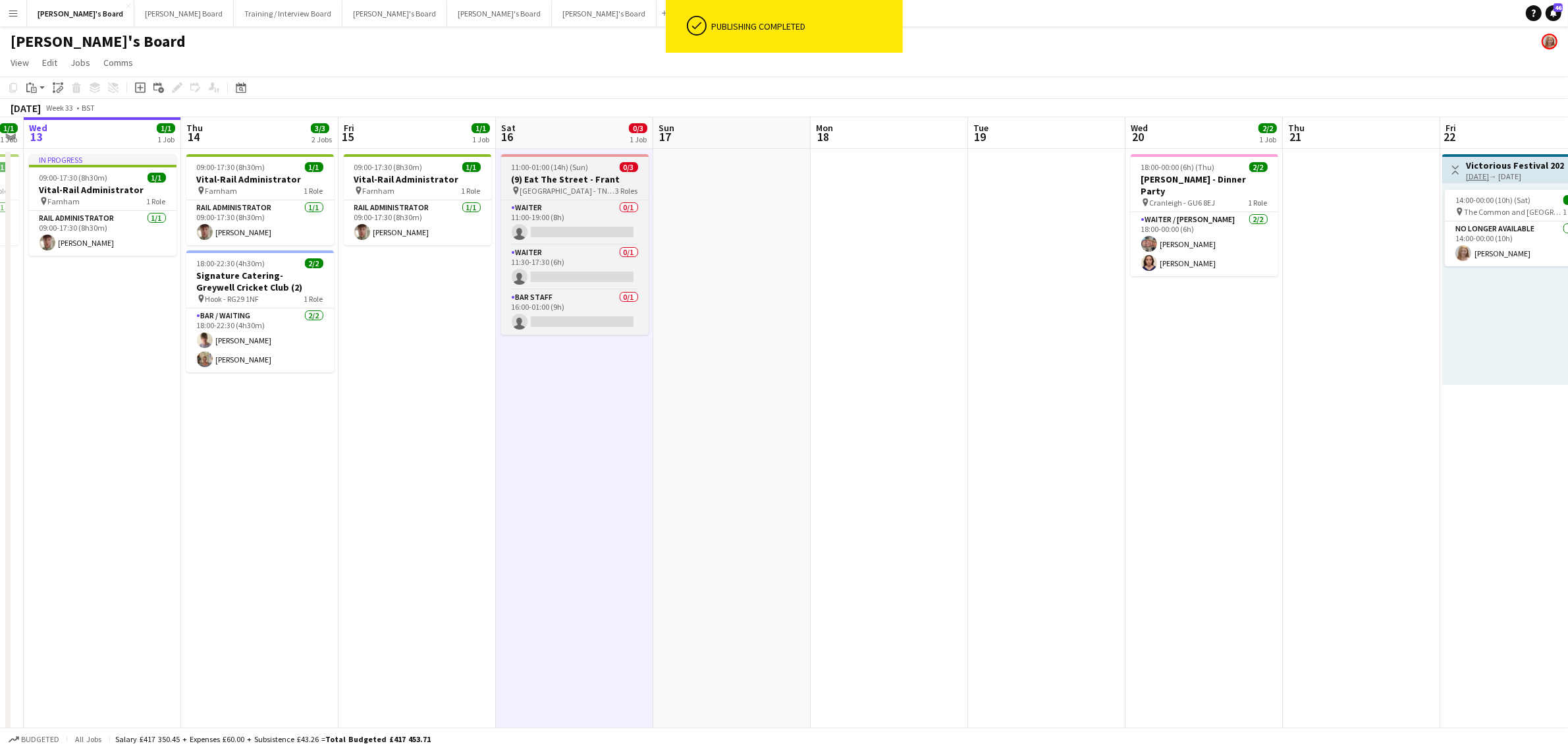
click at [542, 190] on span "East Sussex - TN3 9BD" at bounding box center [568, 191] width 95 height 10
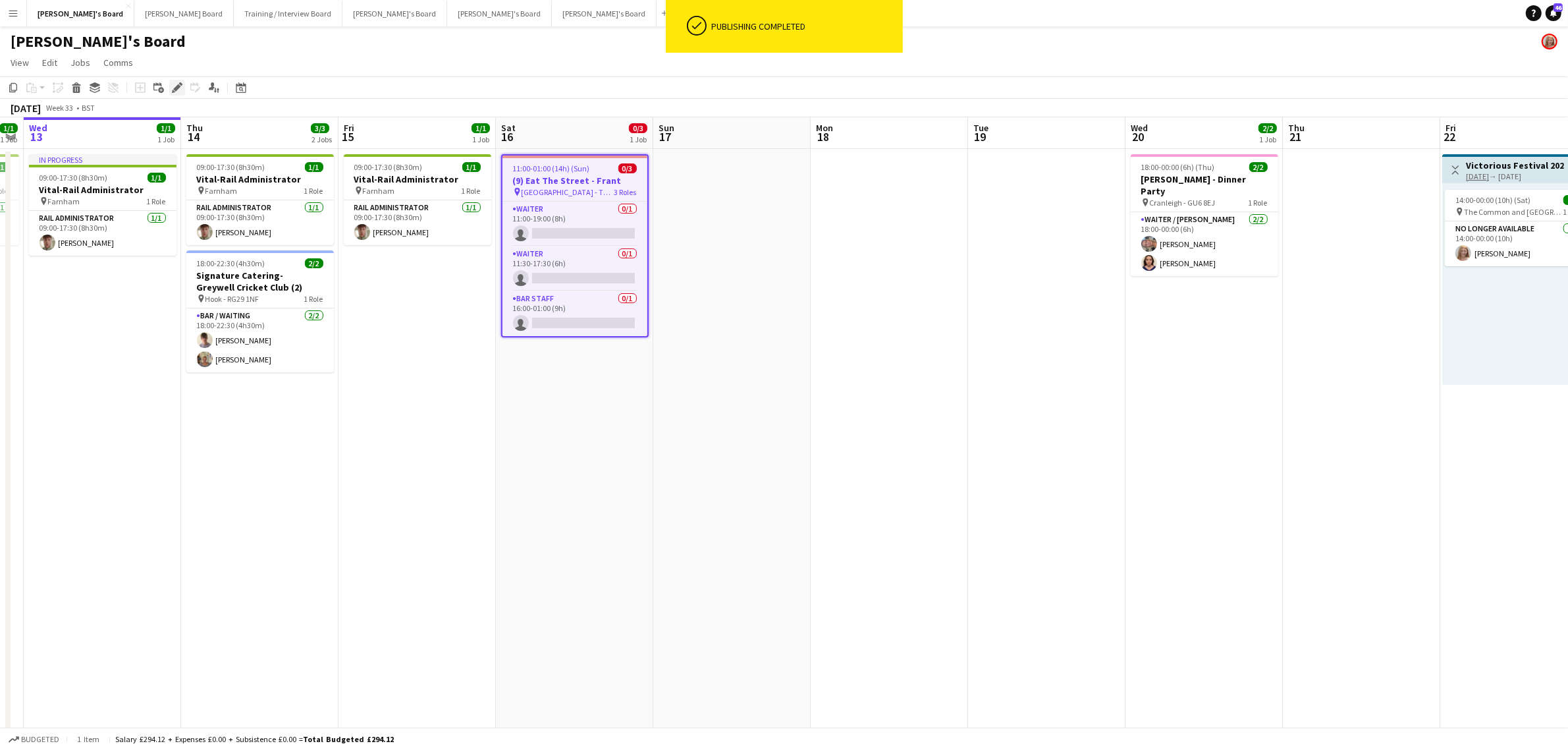
click at [178, 94] on div "Edit" at bounding box center [176, 88] width 16 height 16
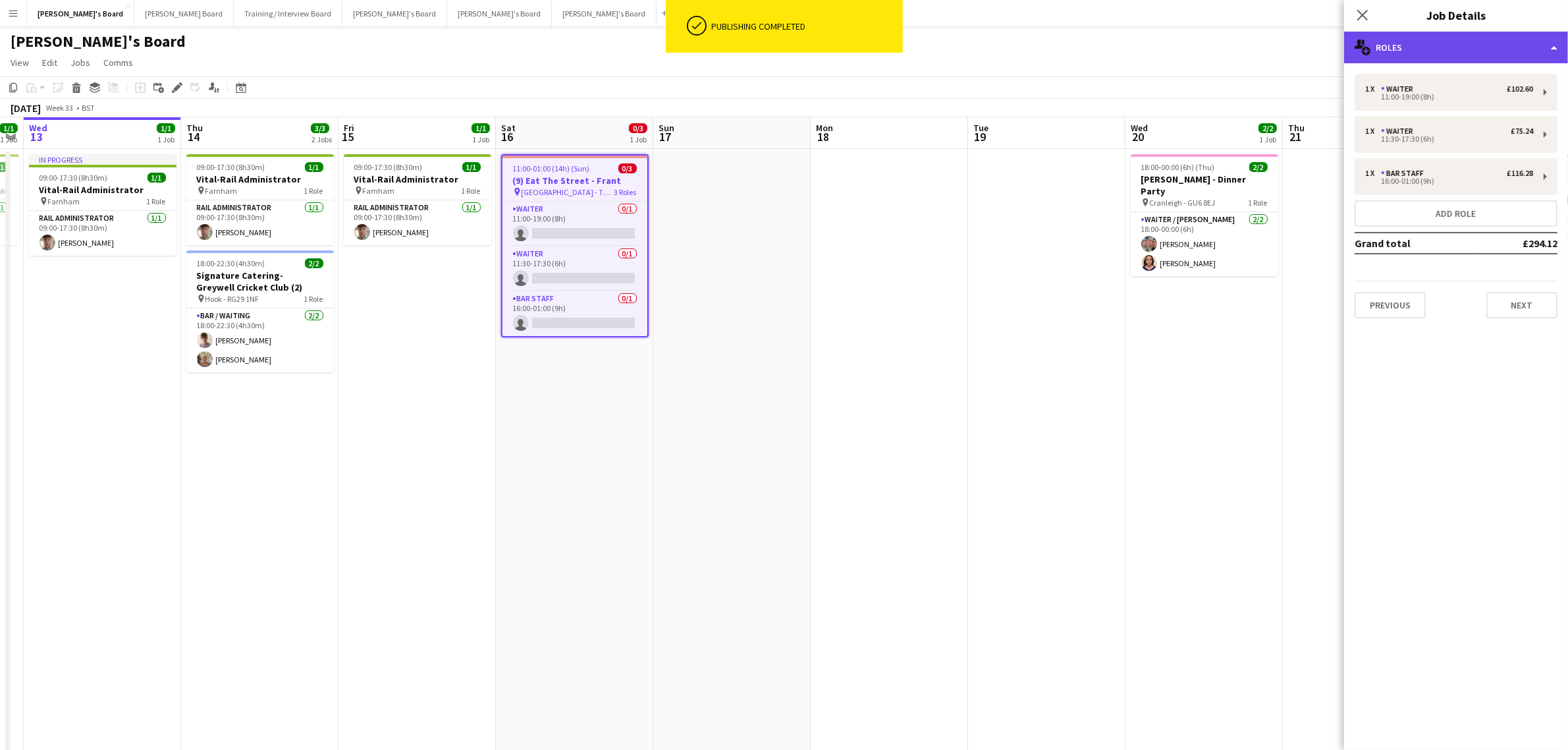
click at [1408, 38] on div "multiple-users-add Roles" at bounding box center [1455, 47] width 224 height 31
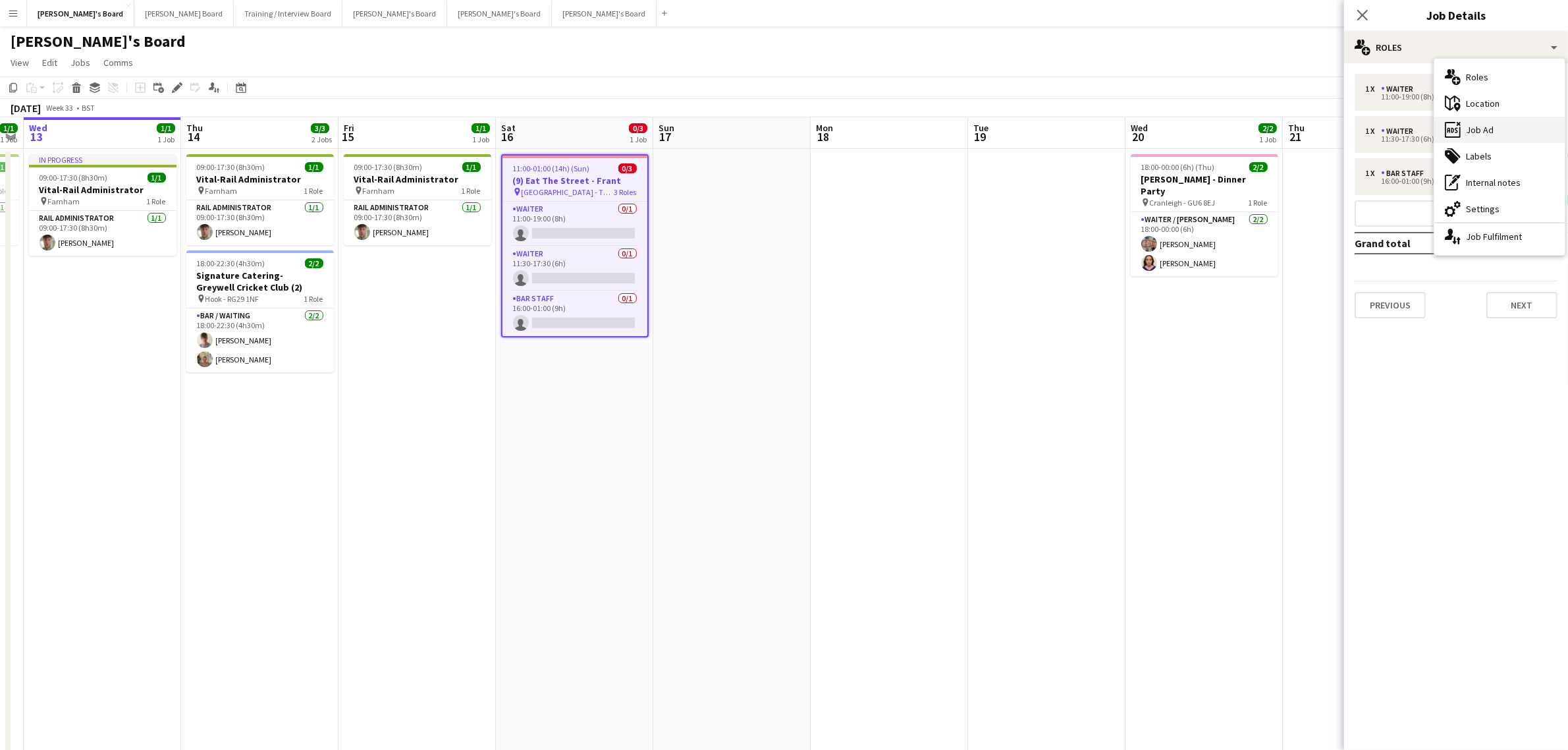
click at [1492, 119] on div "ads-window Job Ad" at bounding box center [1499, 130] width 131 height 27
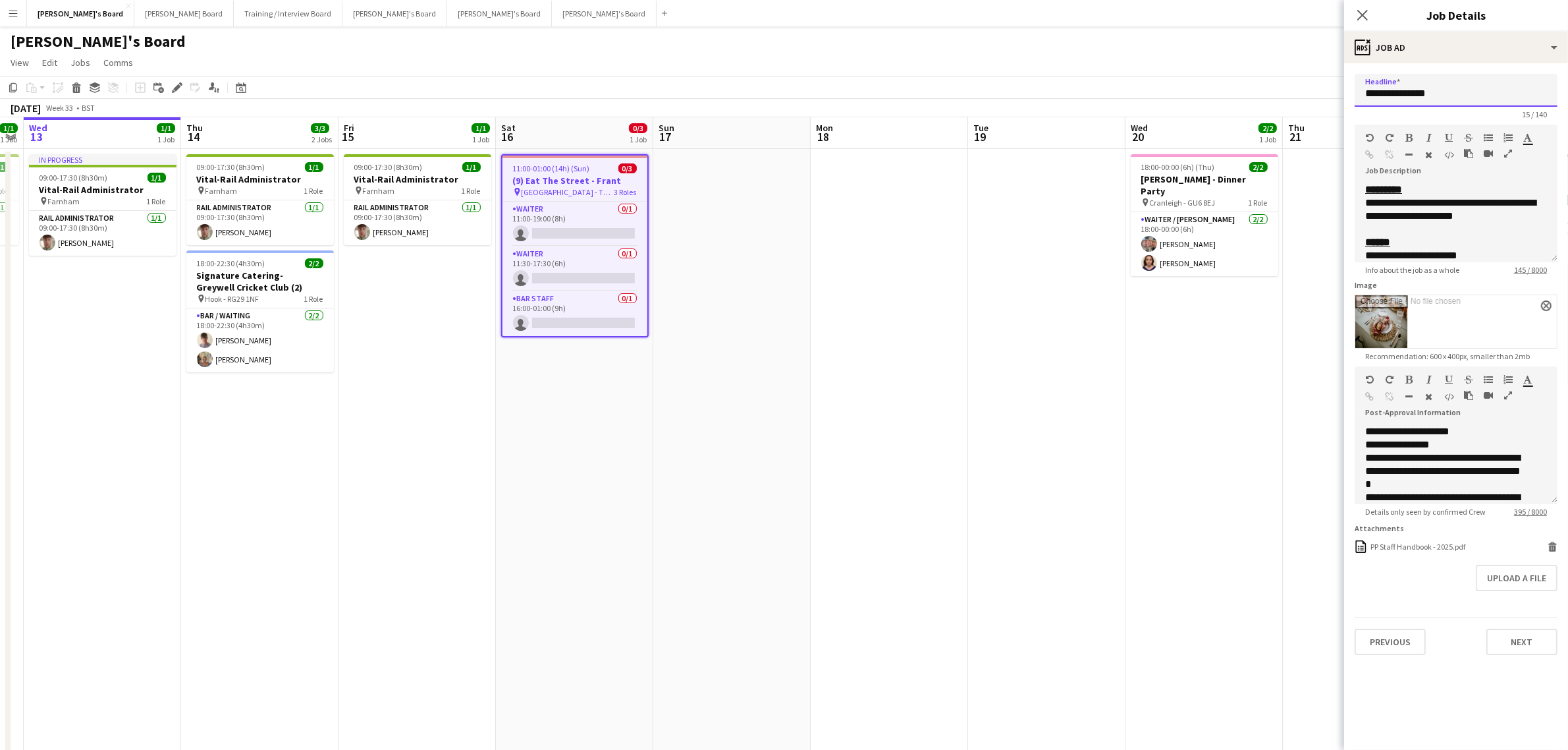
drag, startPoint x: 1444, startPoint y: 94, endPoint x: 1413, endPoint y: 88, distance: 31.6
click at [1413, 88] on input "**********" at bounding box center [1455, 90] width 203 height 33
type input "**********"
drag, startPoint x: 1532, startPoint y: 213, endPoint x: 1358, endPoint y: 208, distance: 174.1
click at [1358, 208] on div "**********" at bounding box center [1455, 222] width 203 height 79
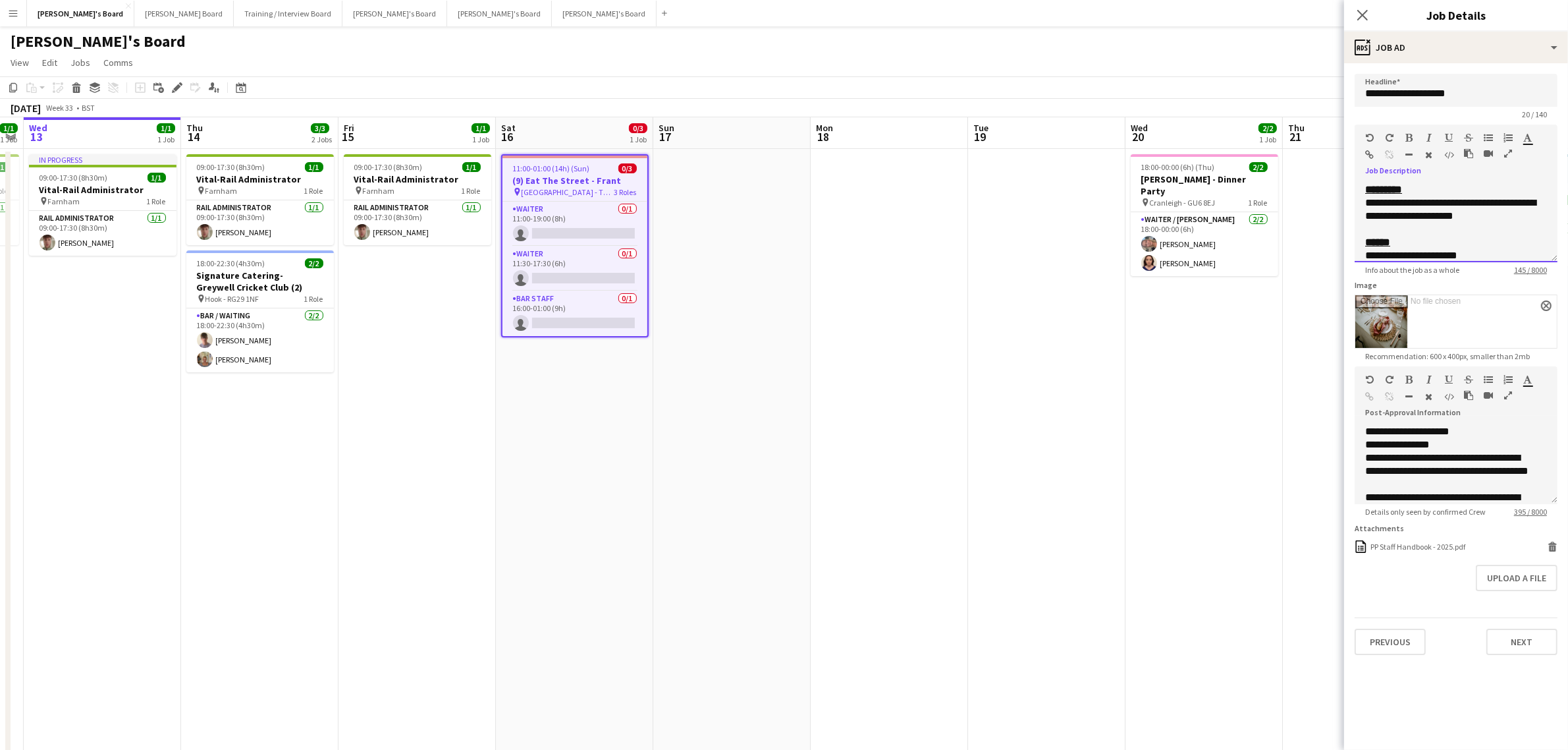
paste div
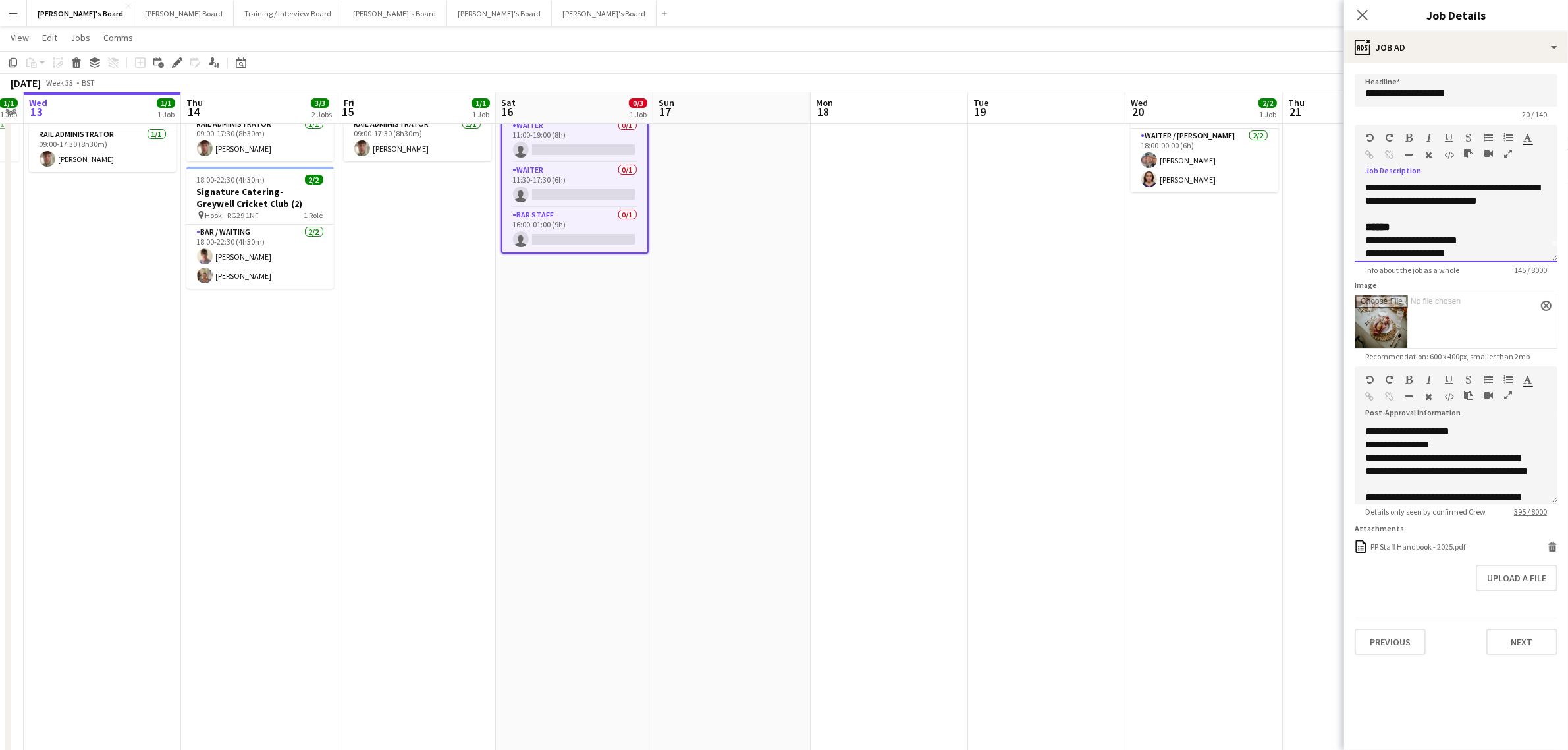
scroll to position [0, 0]
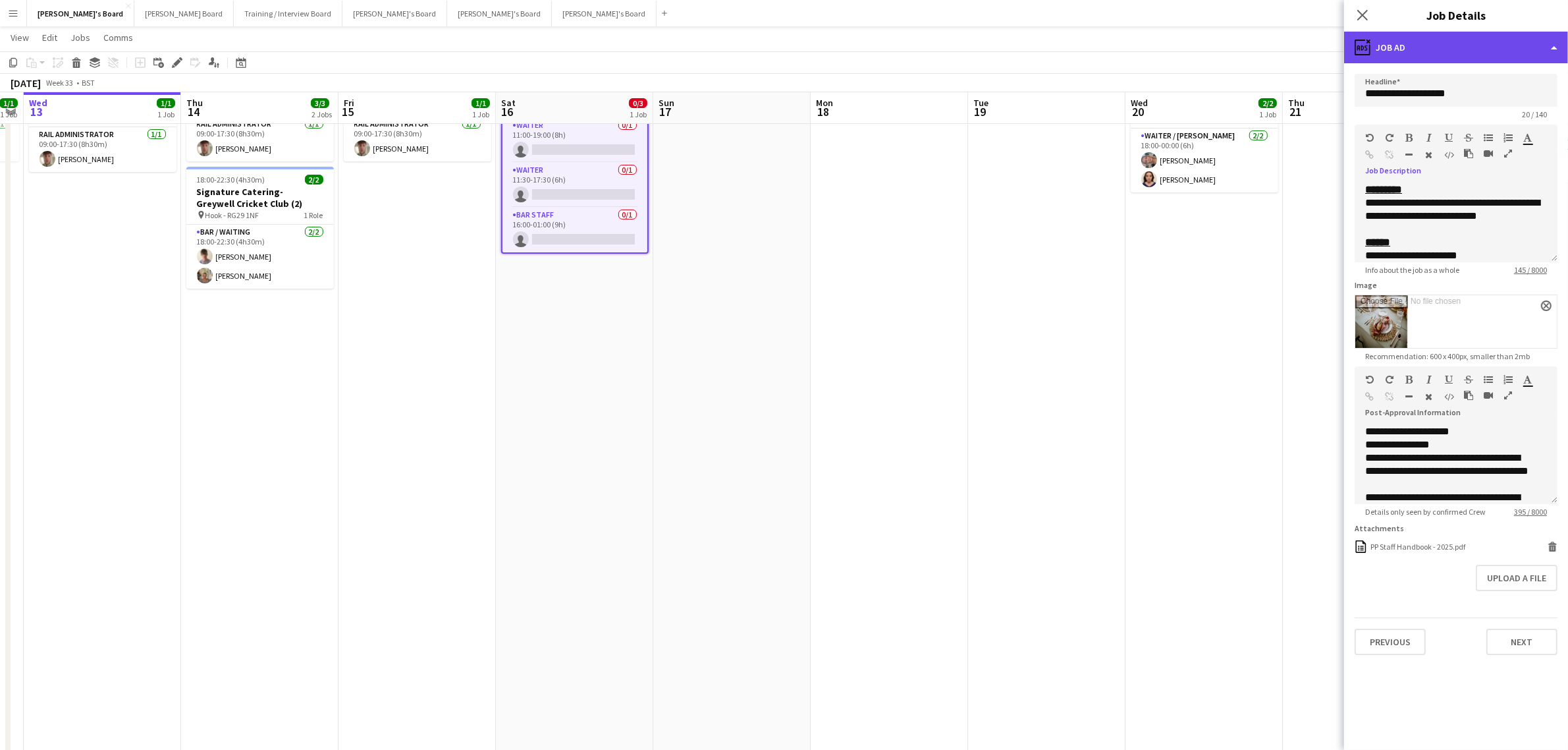
click at [1430, 48] on div "ads-window Job Ad" at bounding box center [1455, 47] width 224 height 31
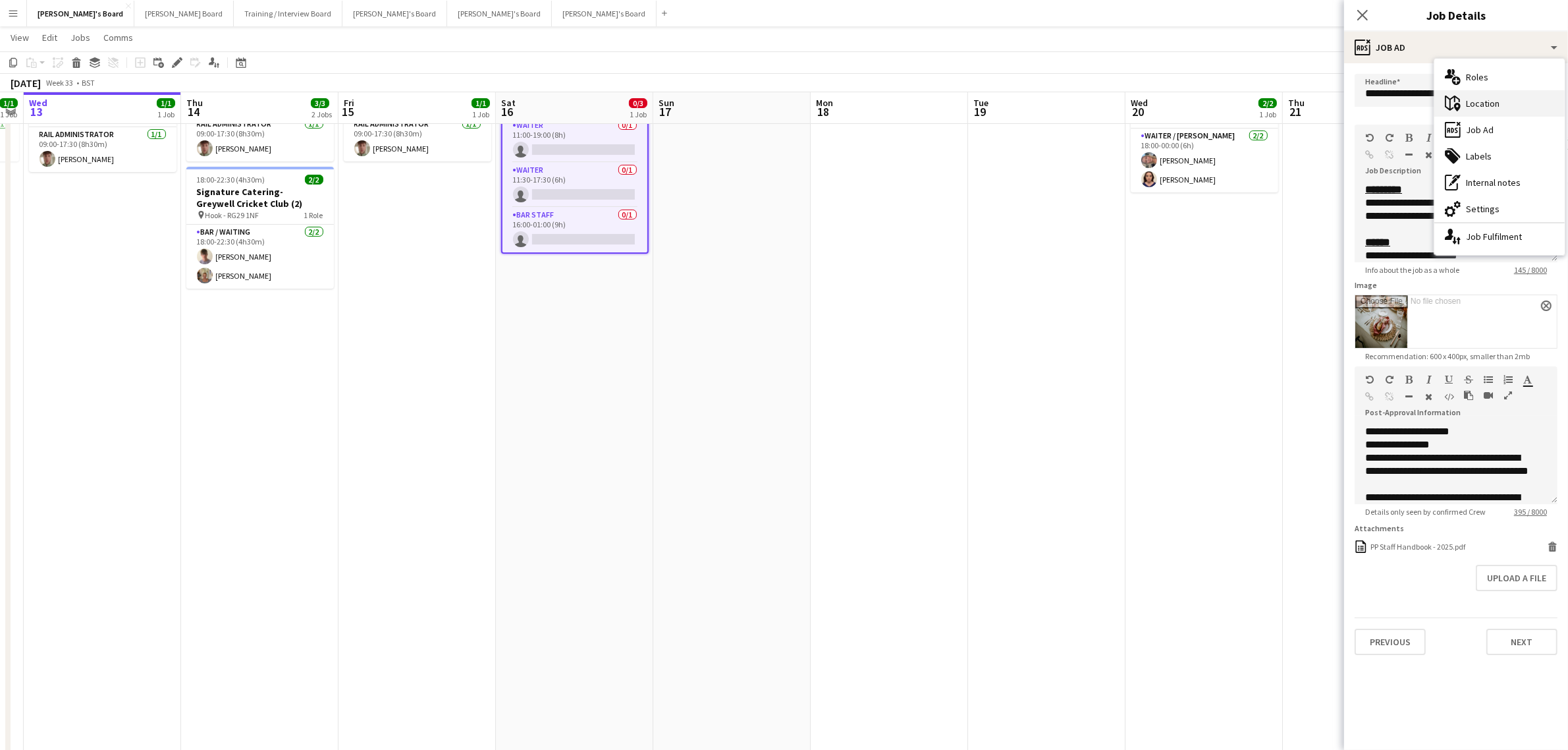
click at [1478, 113] on div "maps-pin-1 Location" at bounding box center [1499, 104] width 131 height 27
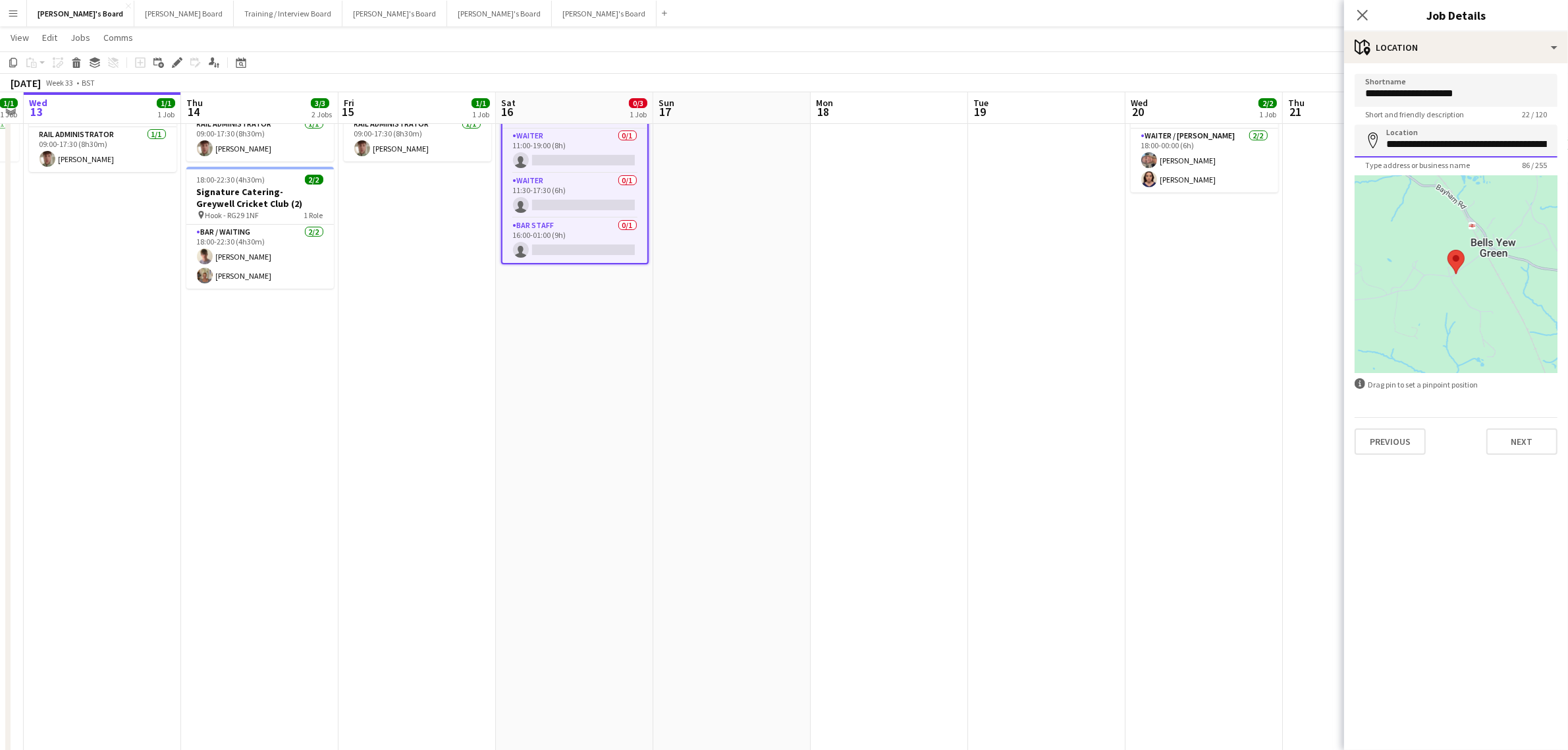
click at [1420, 147] on input "**********" at bounding box center [1455, 141] width 203 height 33
paste input
type input "**********"
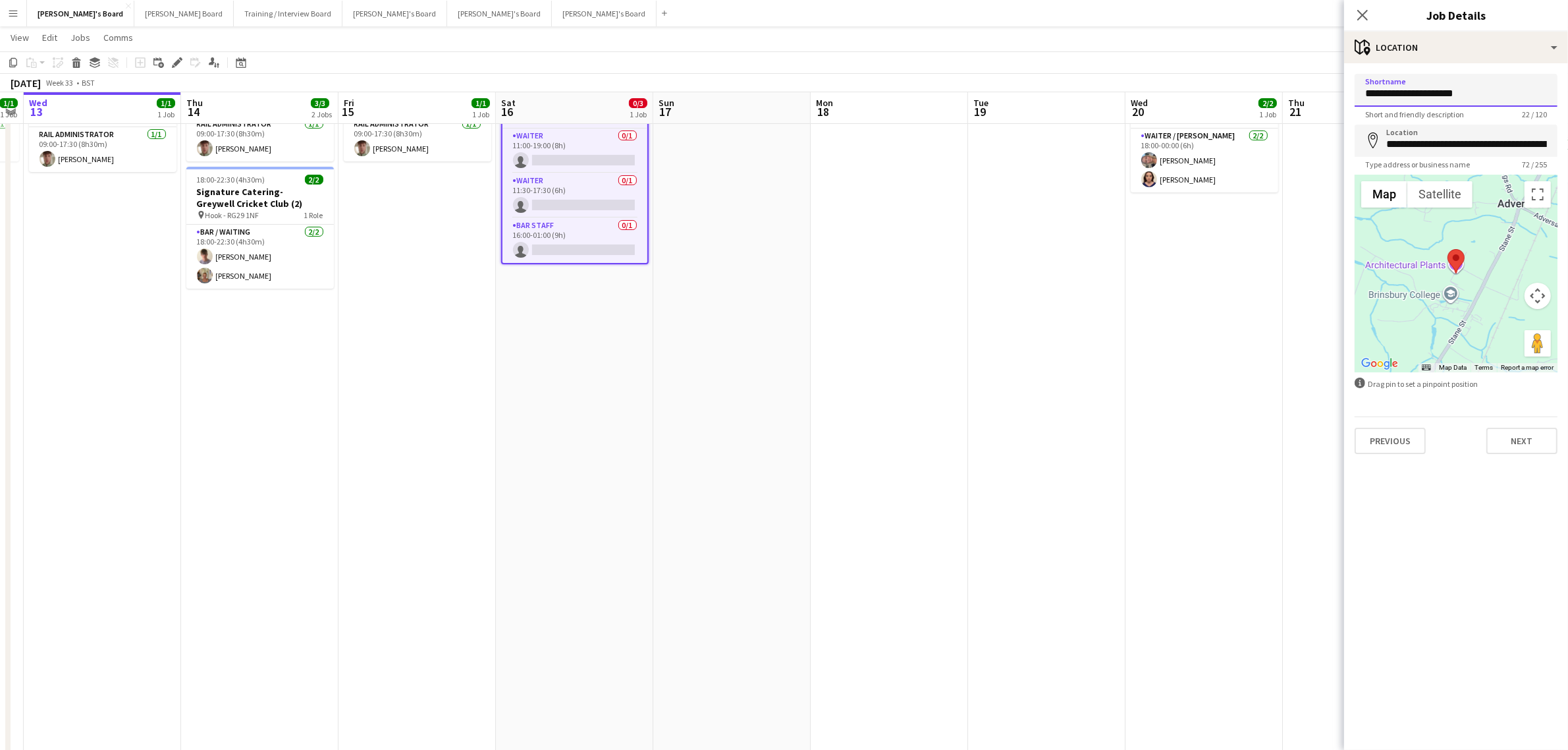
click at [1473, 97] on input "**********" at bounding box center [1455, 90] width 203 height 33
drag, startPoint x: 1381, startPoint y: 99, endPoint x: 1368, endPoint y: 97, distance: 13.2
click at [1368, 97] on input "**********" at bounding box center [1455, 90] width 203 height 33
drag, startPoint x: 1414, startPoint y: 97, endPoint x: 1341, endPoint y: 88, distance: 73.6
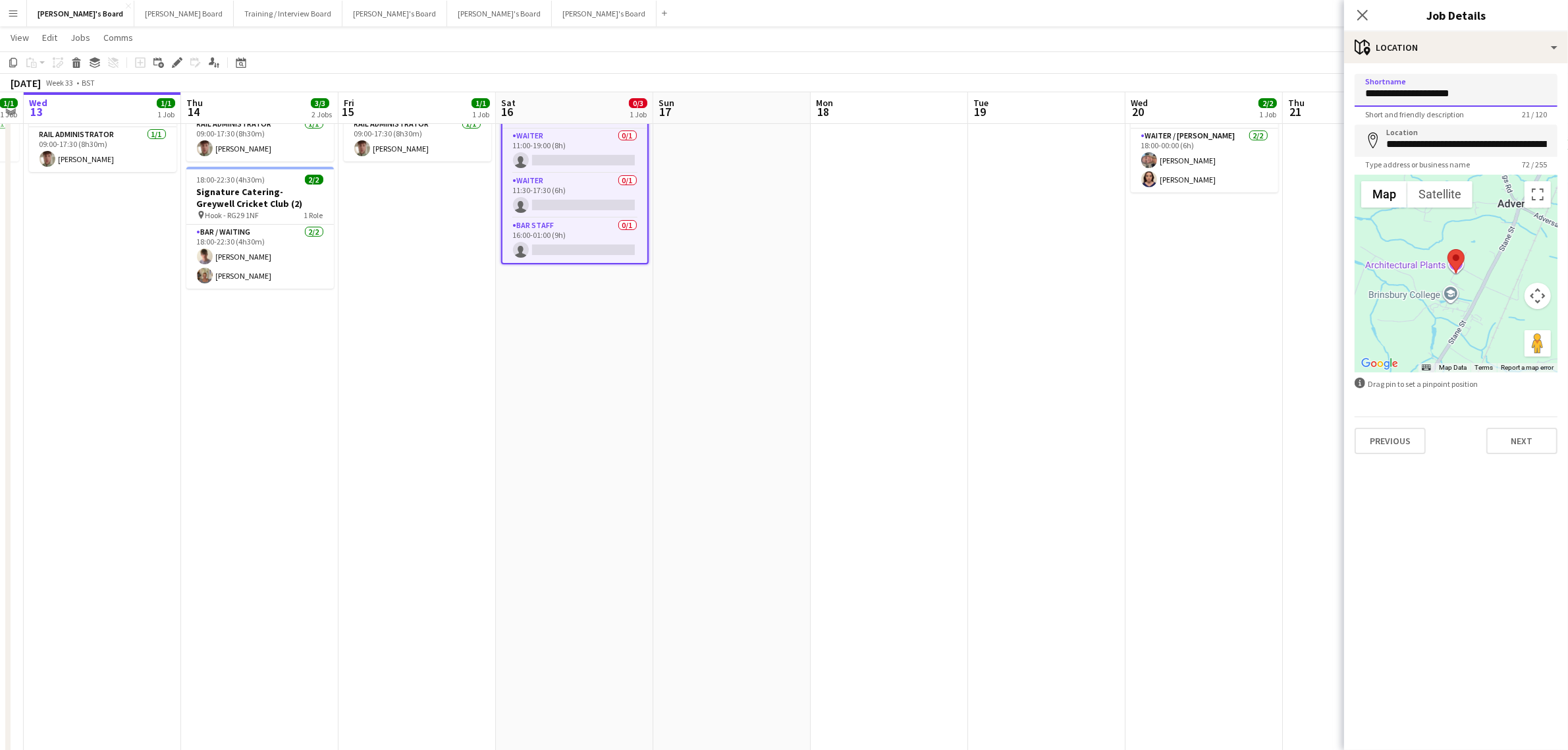
drag, startPoint x: 1498, startPoint y: 94, endPoint x: 1427, endPoint y: 95, distance: 71.0
click at [1427, 95] on input "**********" at bounding box center [1455, 90] width 203 height 33
paste input "*"
type input "**********"
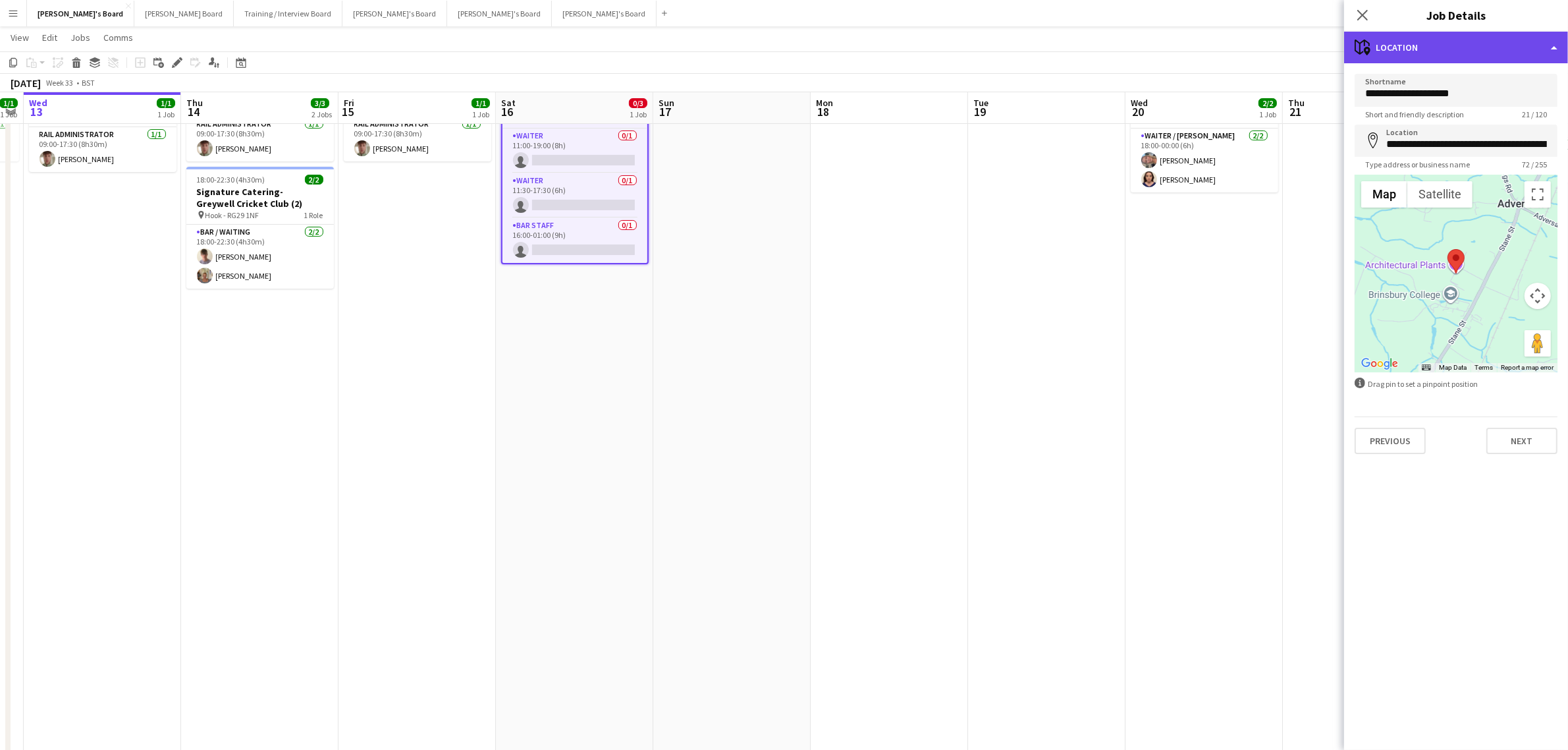
click at [1503, 44] on div "maps-pin-1 Location" at bounding box center [1455, 47] width 224 height 31
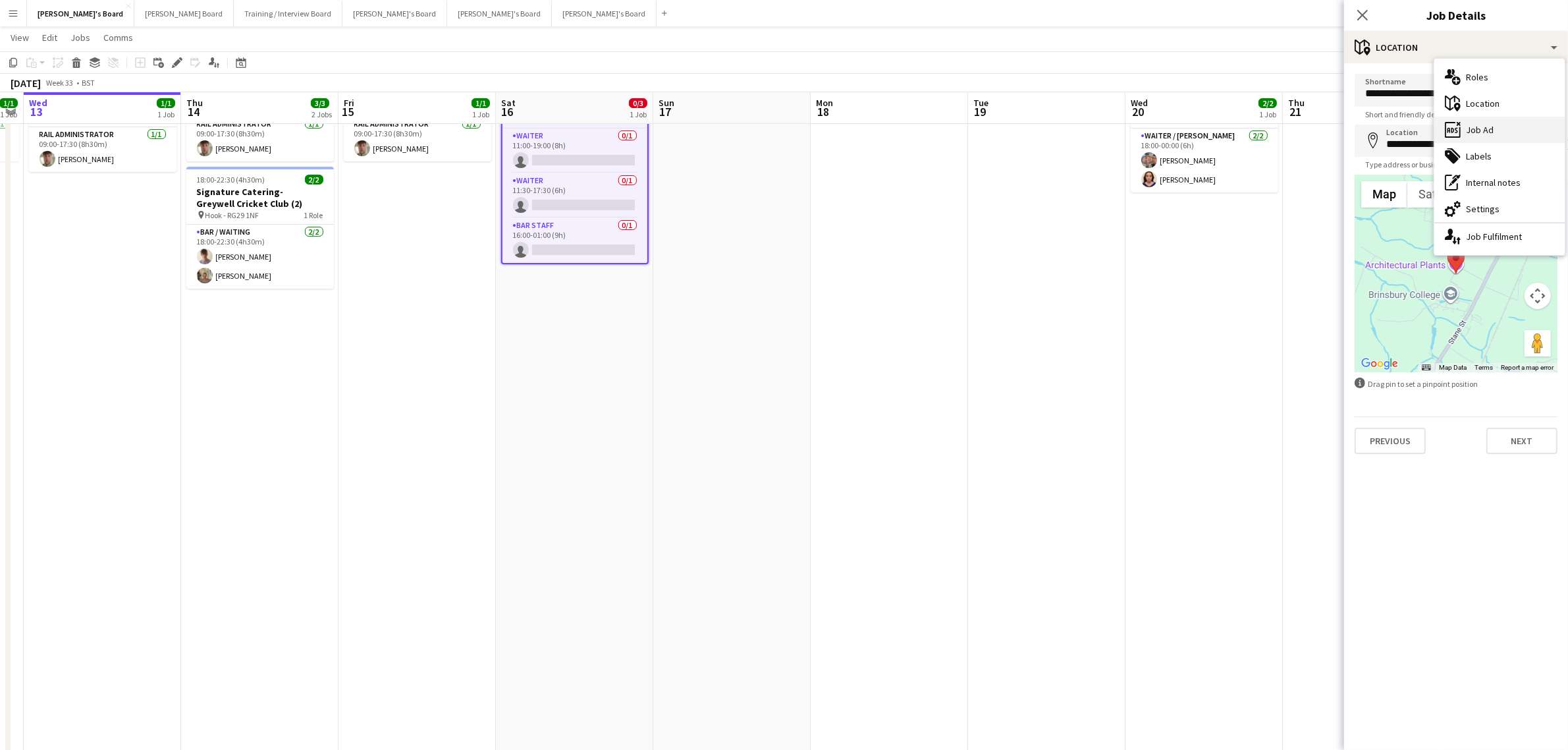
click at [1494, 134] on div "ads-window Job Ad" at bounding box center [1499, 130] width 131 height 27
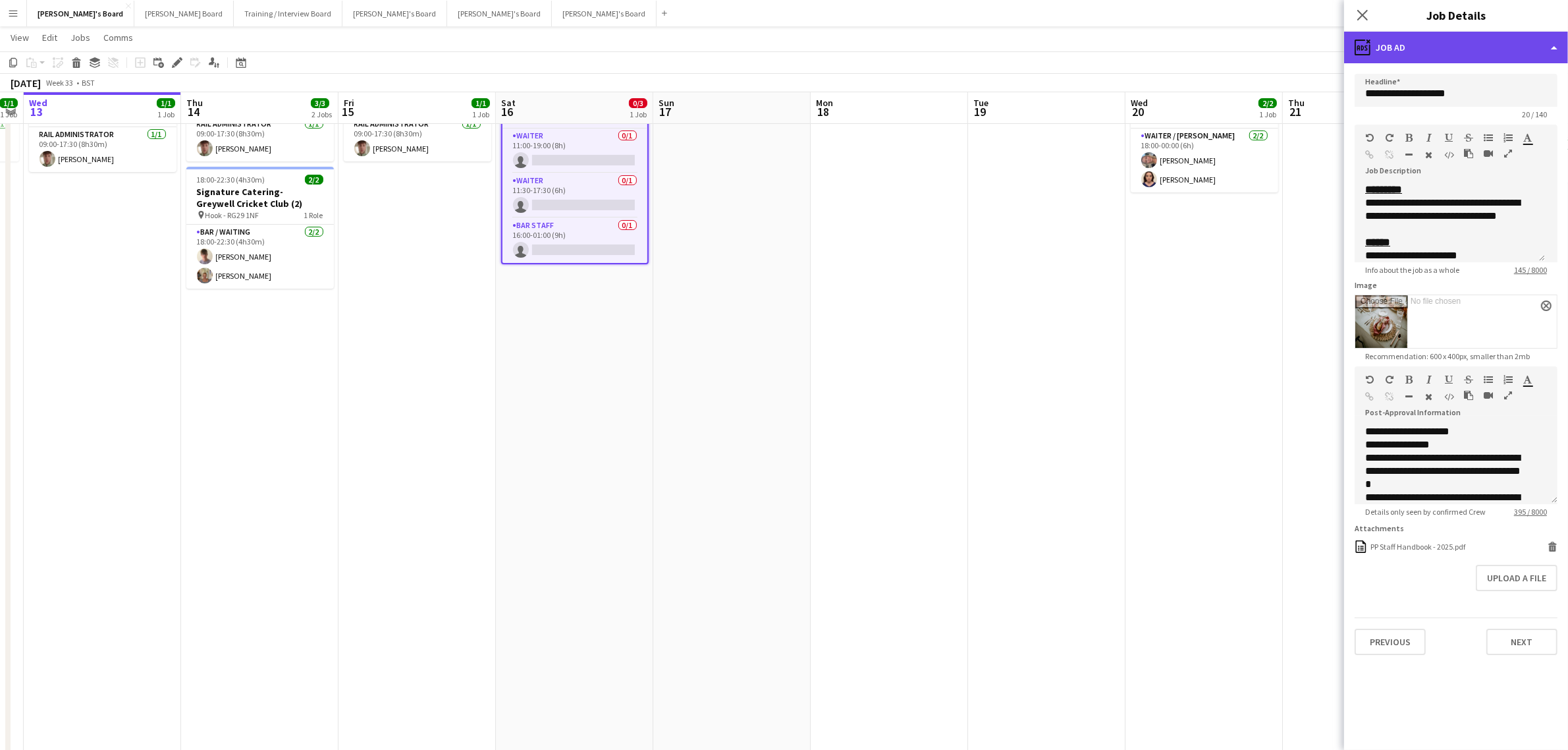
click at [1496, 54] on div "ads-window Job Ad" at bounding box center [1455, 47] width 224 height 31
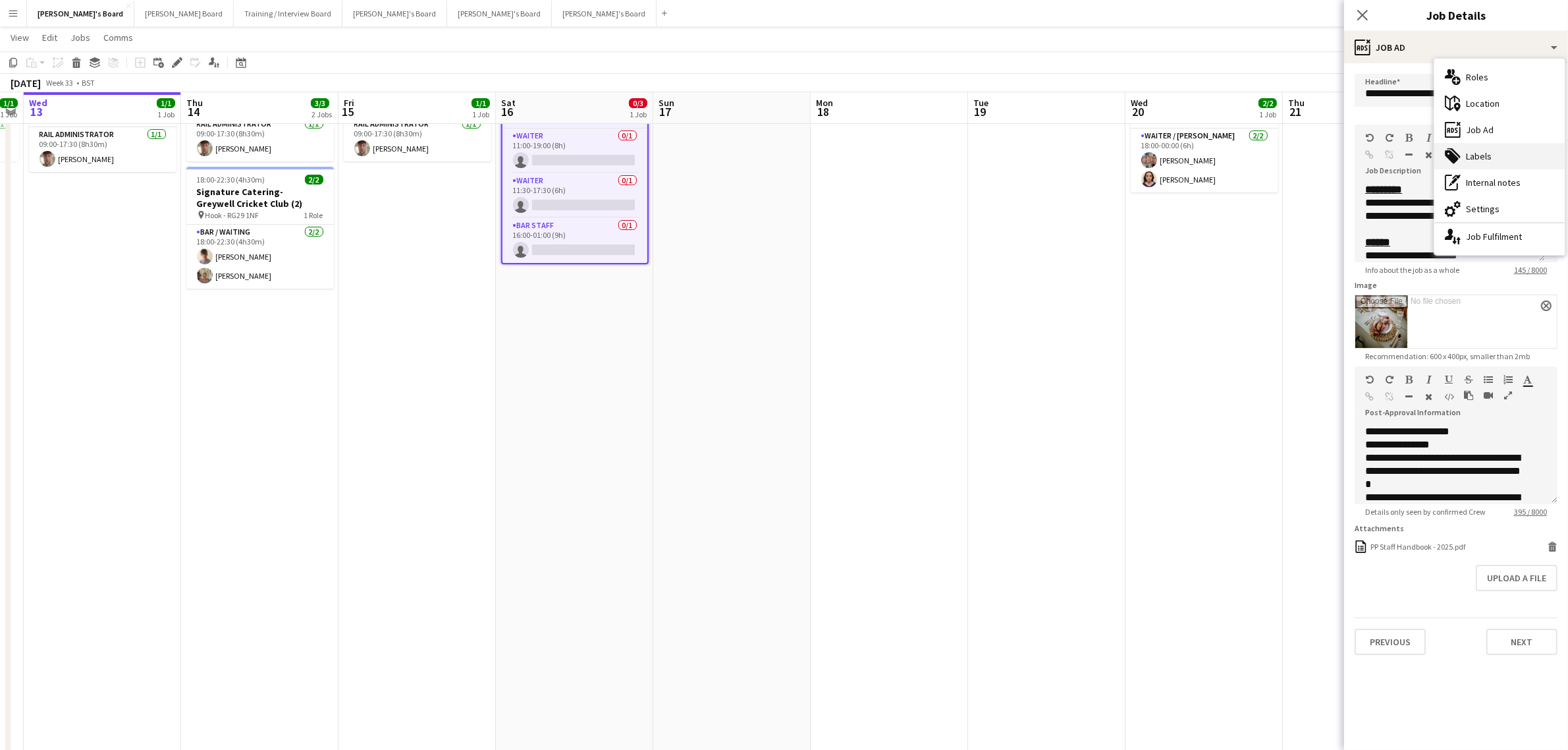
click at [1493, 156] on div "tags-double Labels" at bounding box center [1499, 156] width 131 height 27
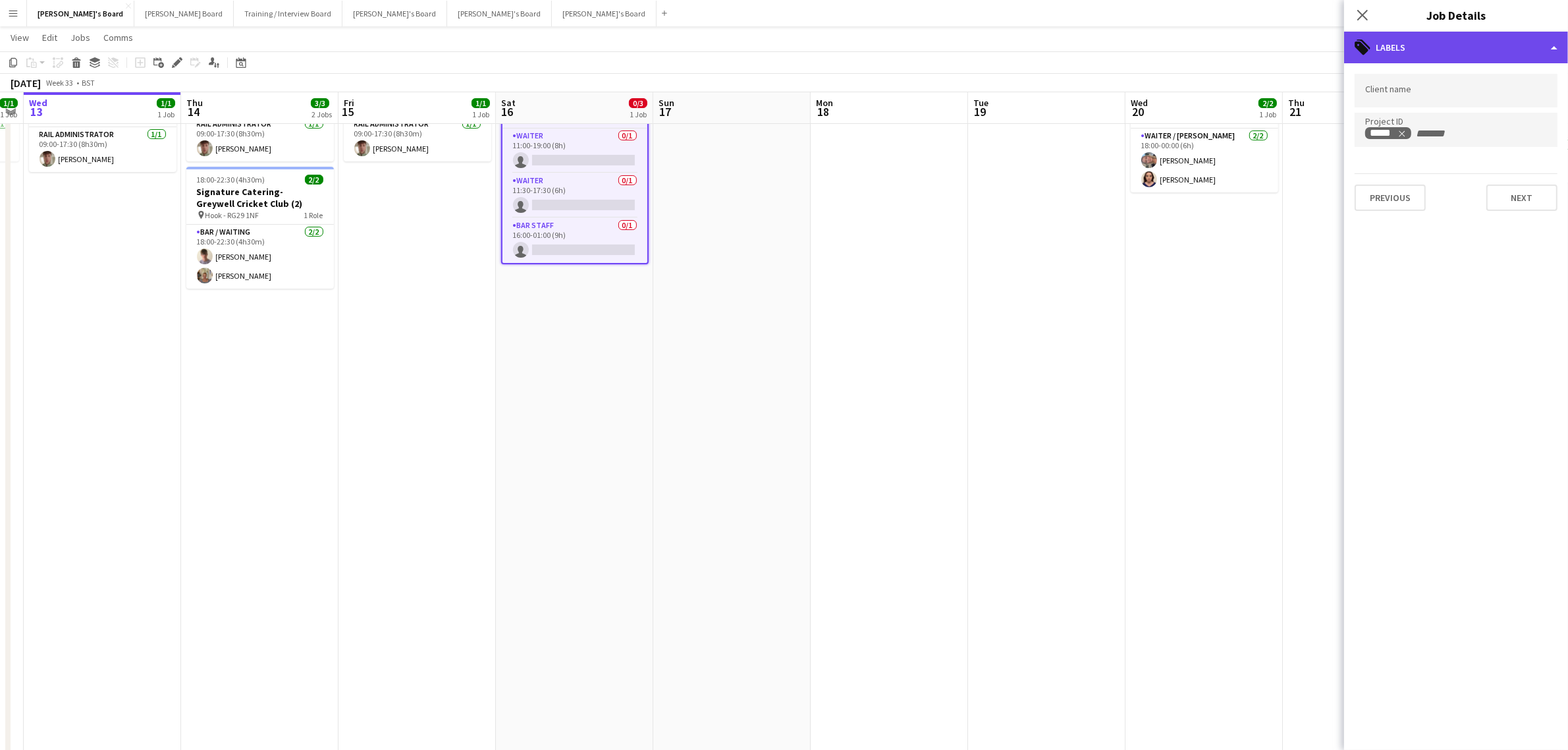
click at [1480, 54] on div "tags-double Labels" at bounding box center [1455, 47] width 224 height 31
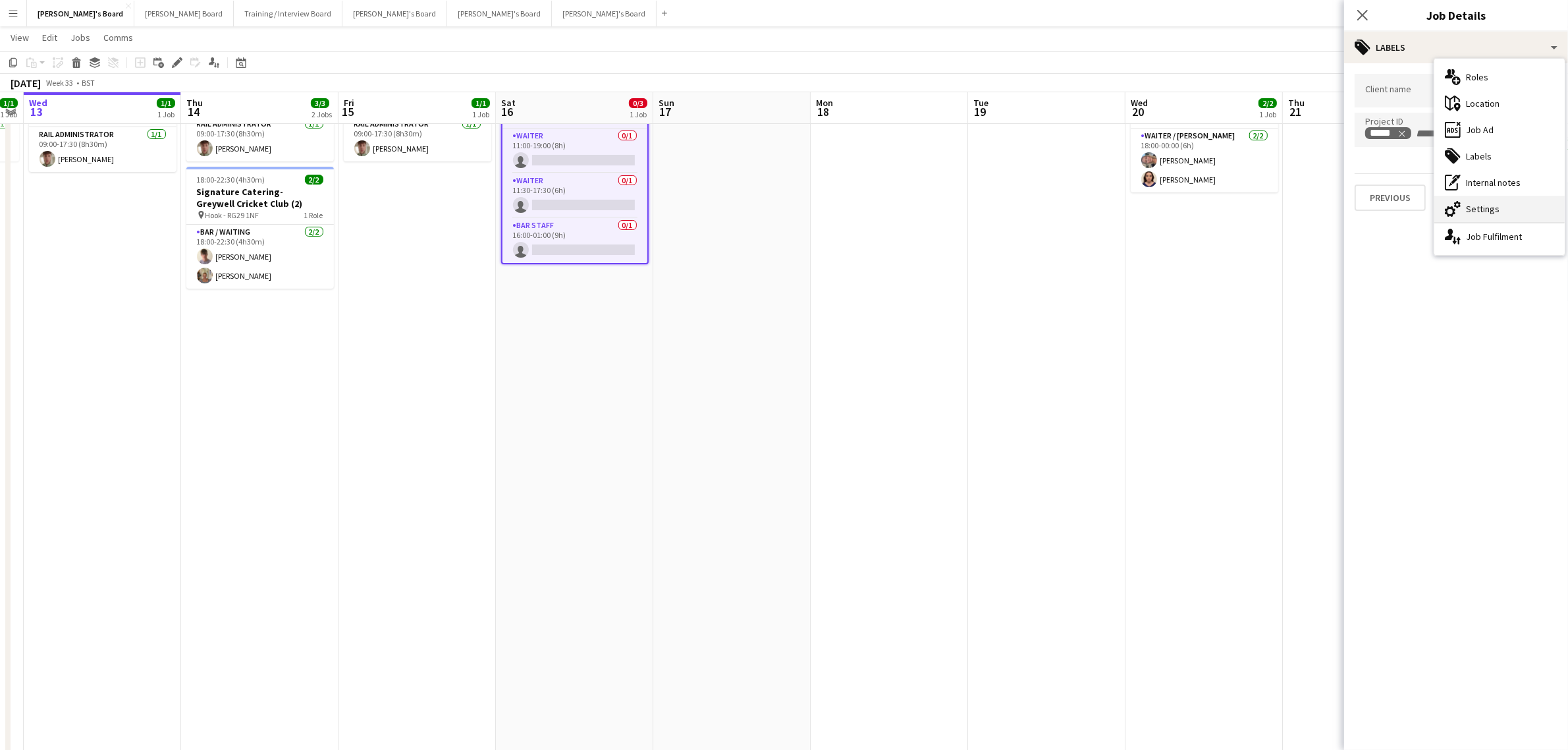
click at [1482, 203] on div "cog-double-3 Settings" at bounding box center [1499, 209] width 131 height 27
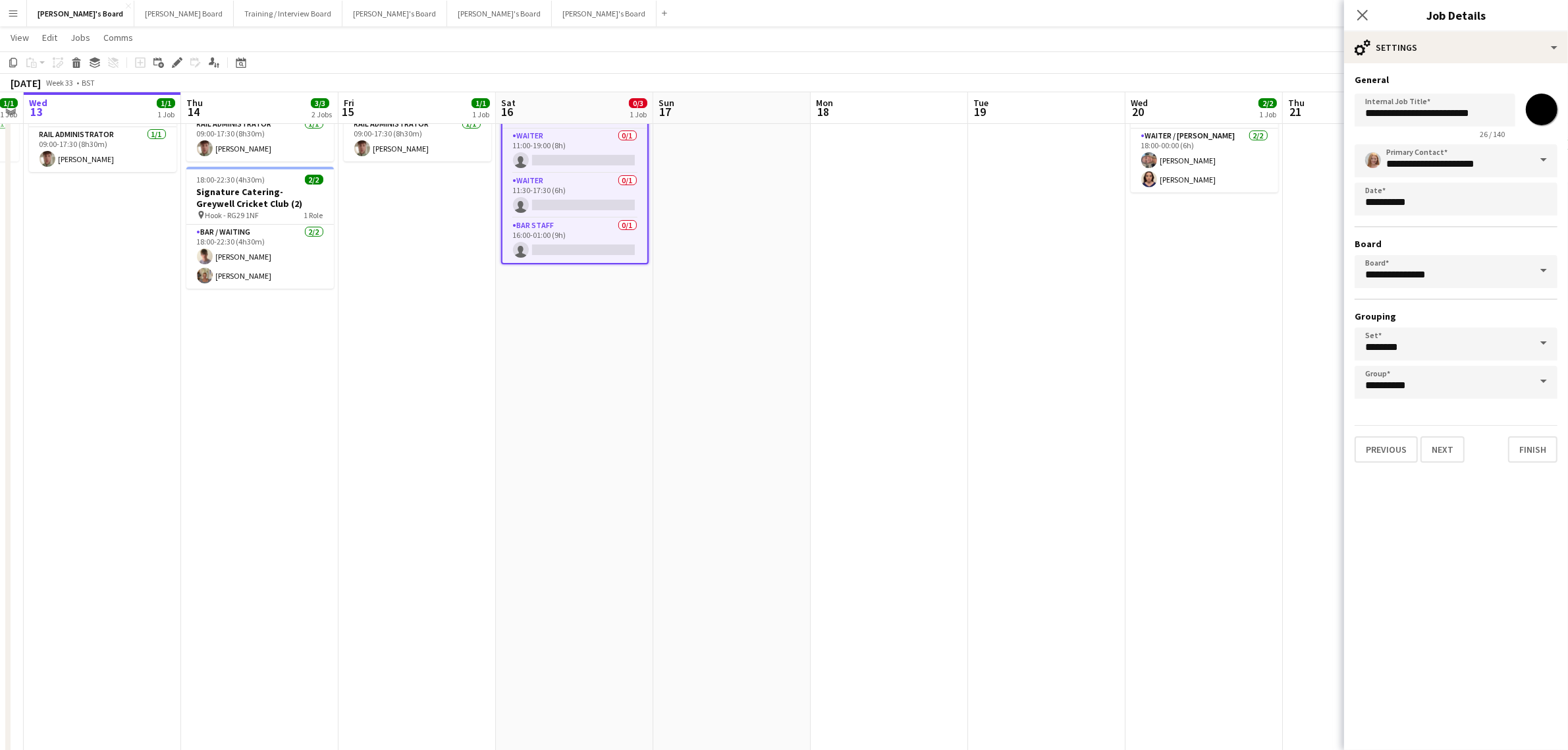
click at [1489, 64] on div "**********" at bounding box center [1455, 268] width 224 height 410
click at [1370, 111] on input "**********" at bounding box center [1434, 110] width 160 height 33
drag, startPoint x: 1471, startPoint y: 116, endPoint x: 1450, endPoint y: 116, distance: 21.0
click at [1450, 116] on input "**********" at bounding box center [1434, 110] width 160 height 33
type input "**********"
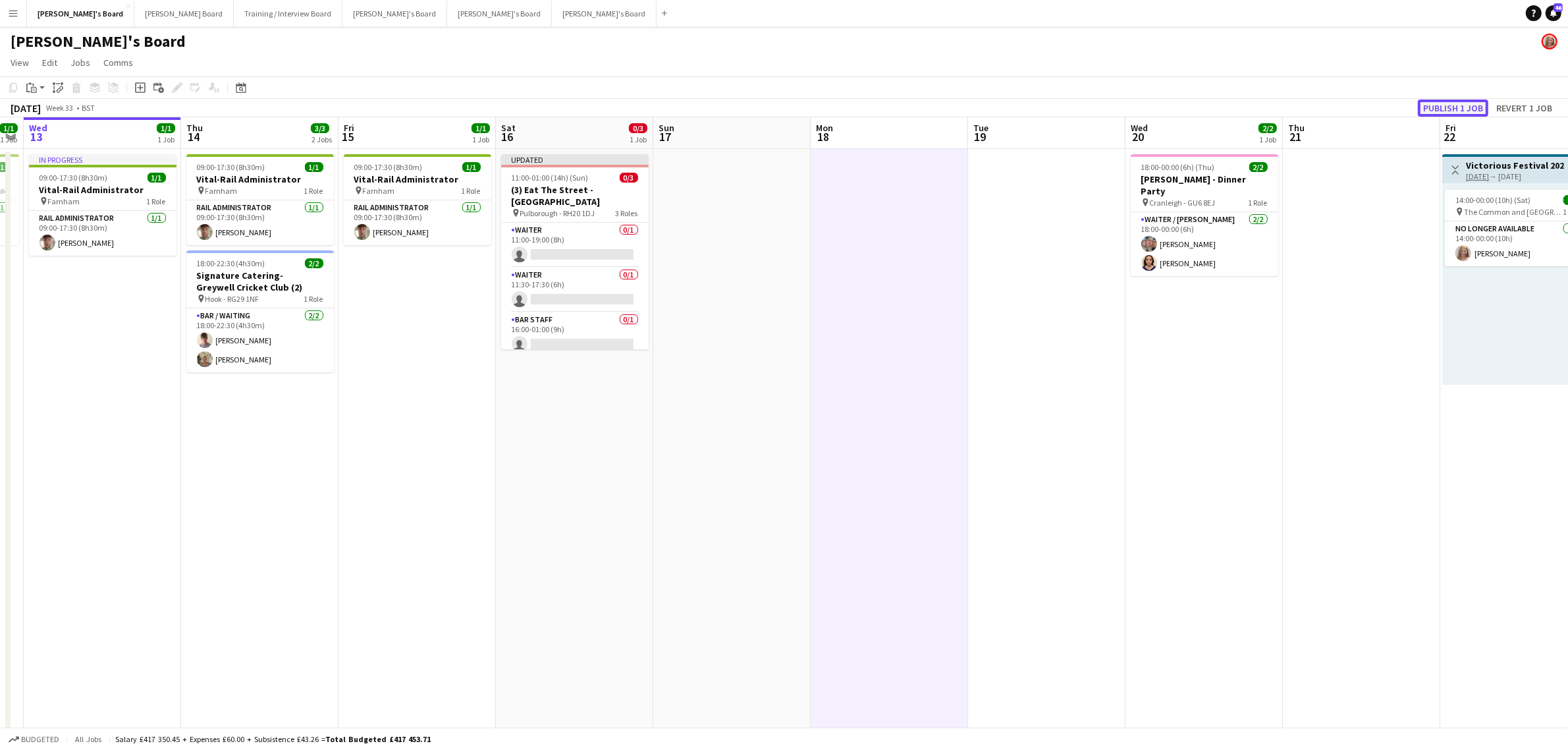
click at [1461, 107] on button "Publish 1 job" at bounding box center [1454, 108] width 71 height 17
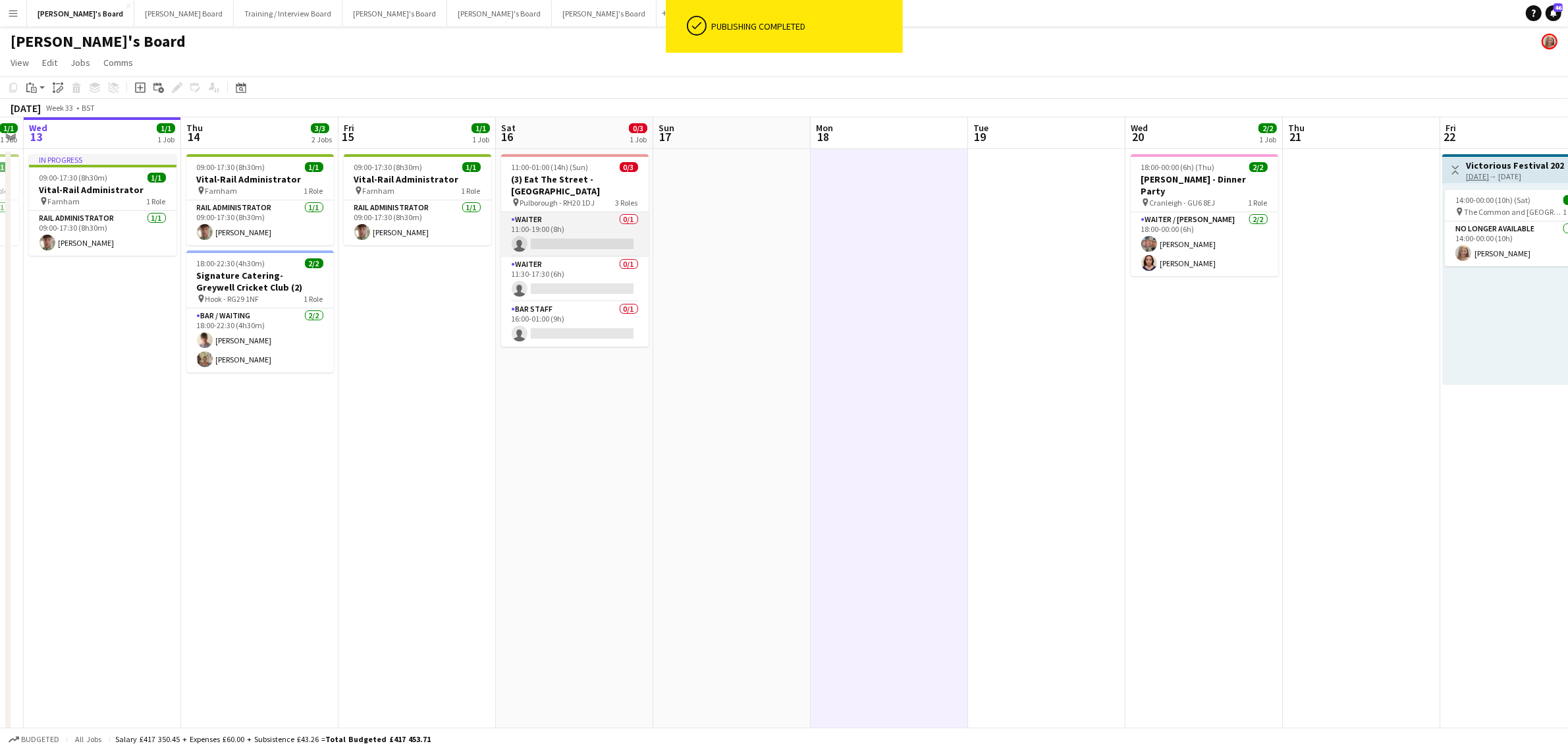
click at [537, 224] on app-card-role "Waiter 0/1 11:00-19:00 (8h) single-neutral-actions" at bounding box center [575, 234] width 148 height 45
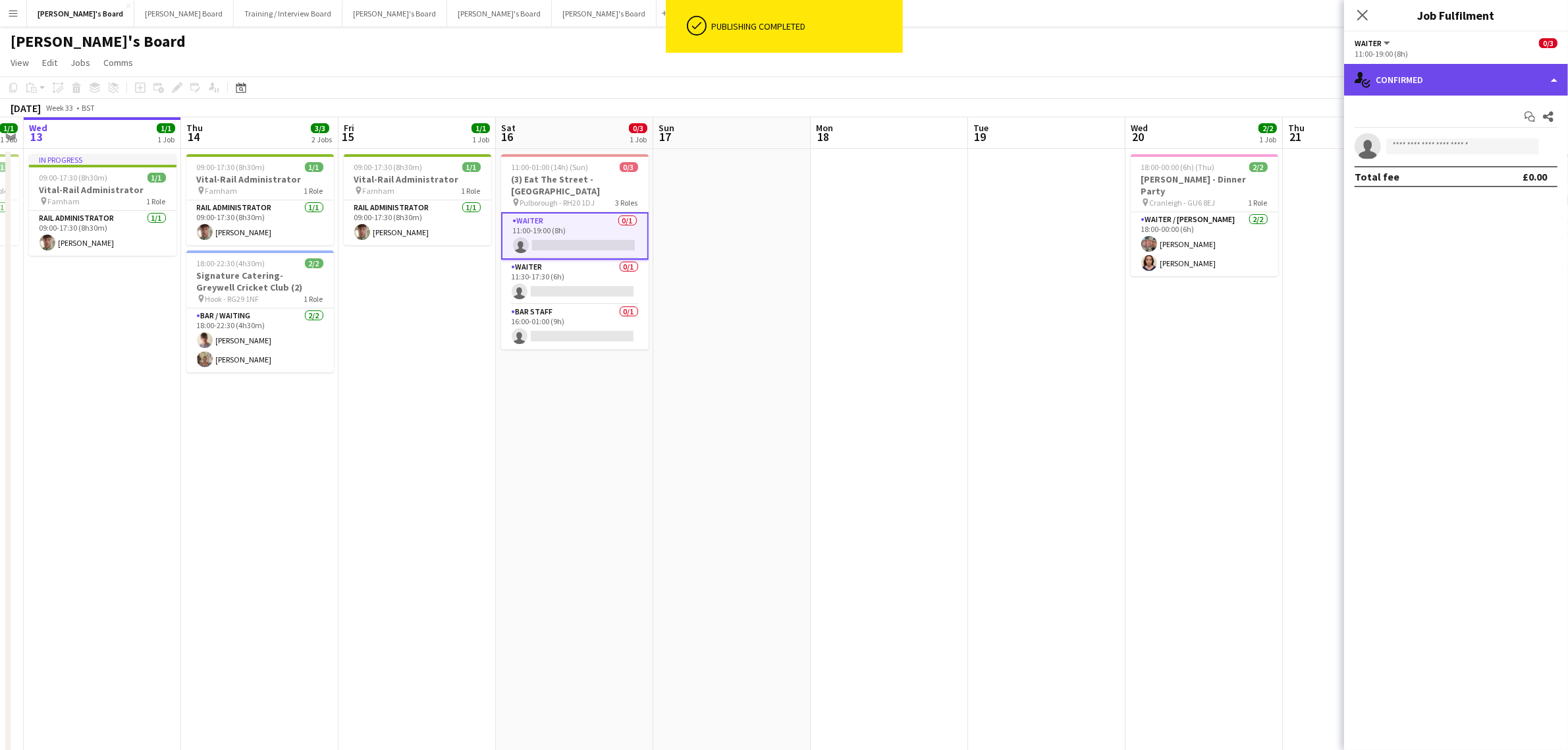
click at [1390, 71] on div "single-neutral-actions-check-2 Confirmed" at bounding box center [1455, 79] width 224 height 31
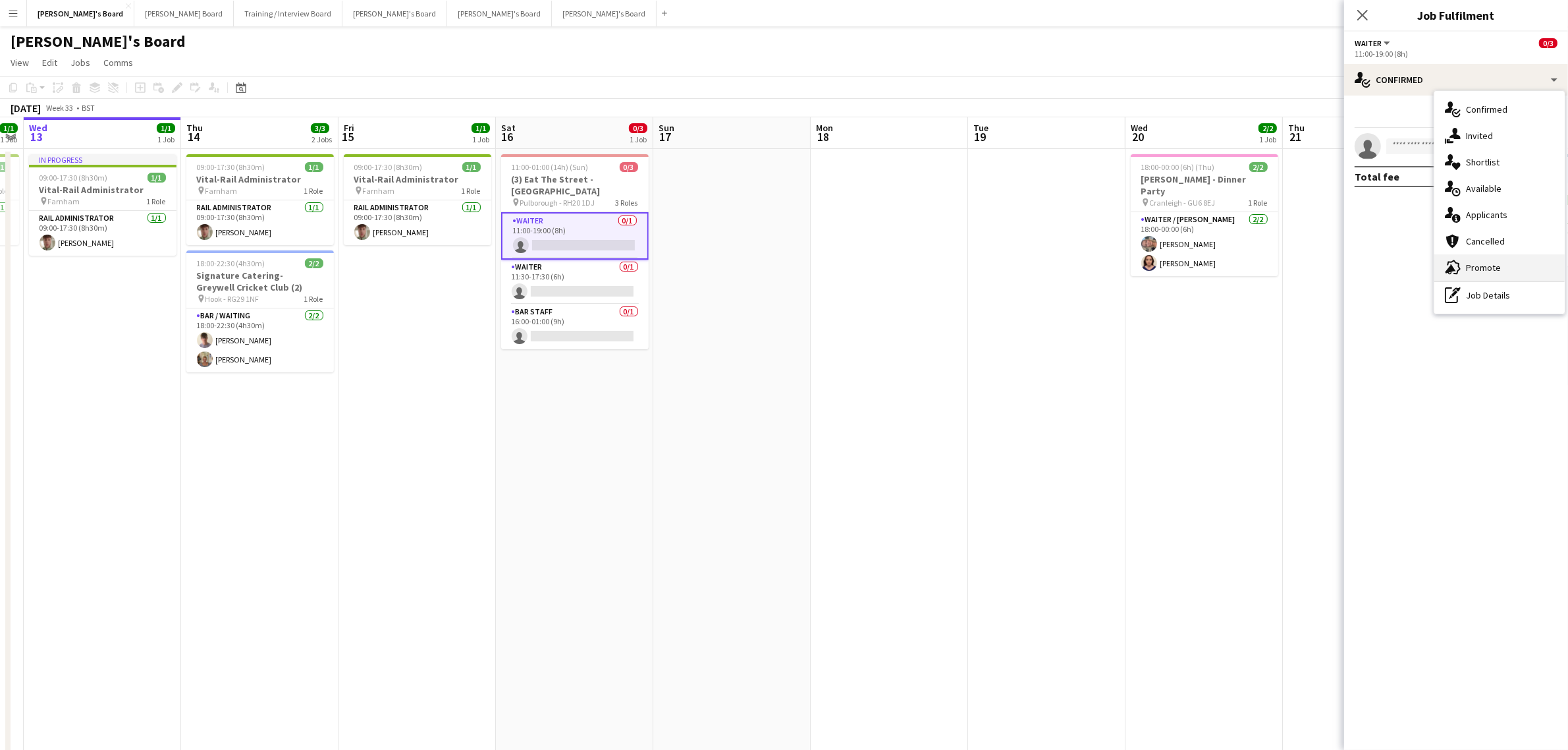
click at [1473, 260] on div "advertising-megaphone Promote" at bounding box center [1499, 268] width 131 height 27
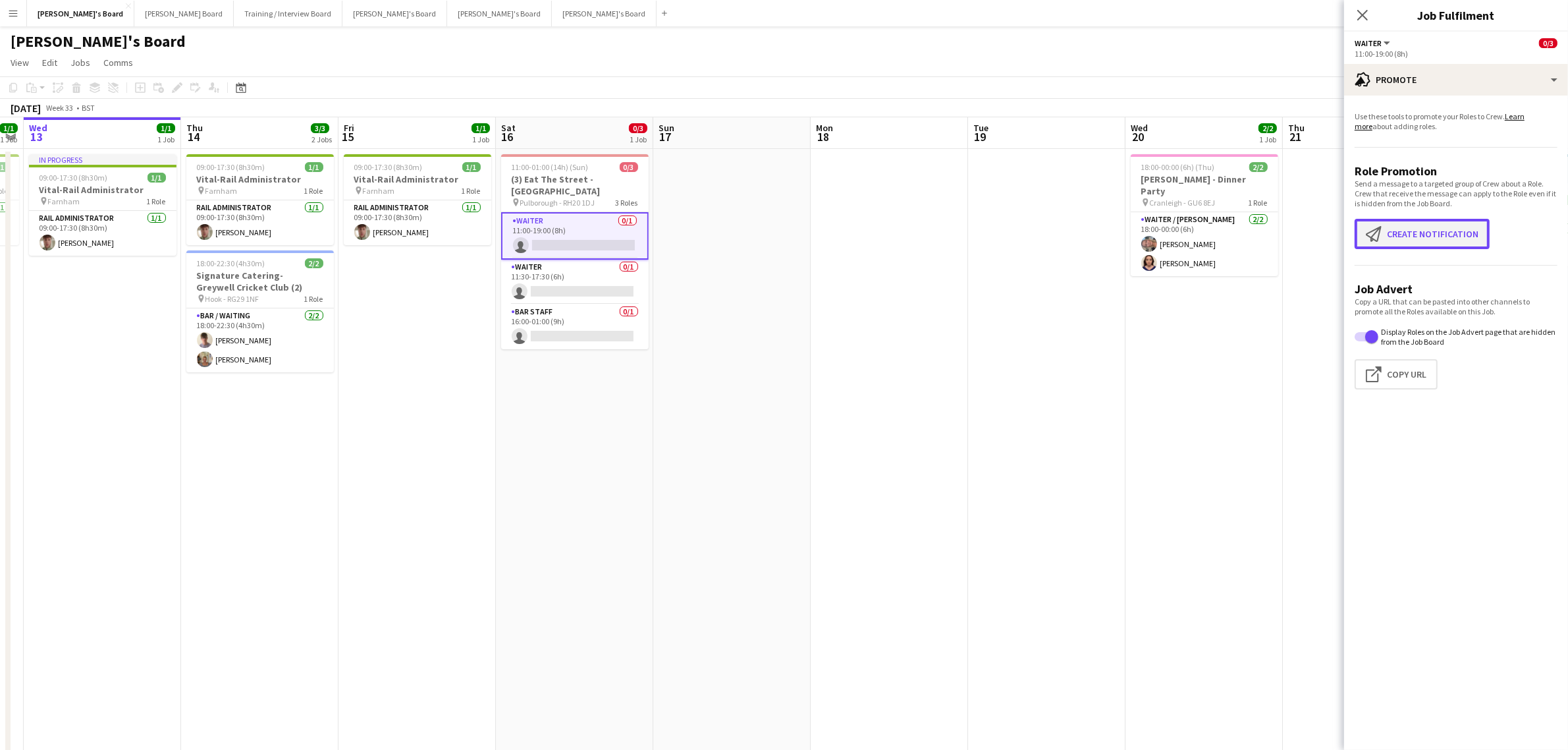
click at [1398, 227] on button "Create notification Create notification" at bounding box center [1422, 234] width 135 height 31
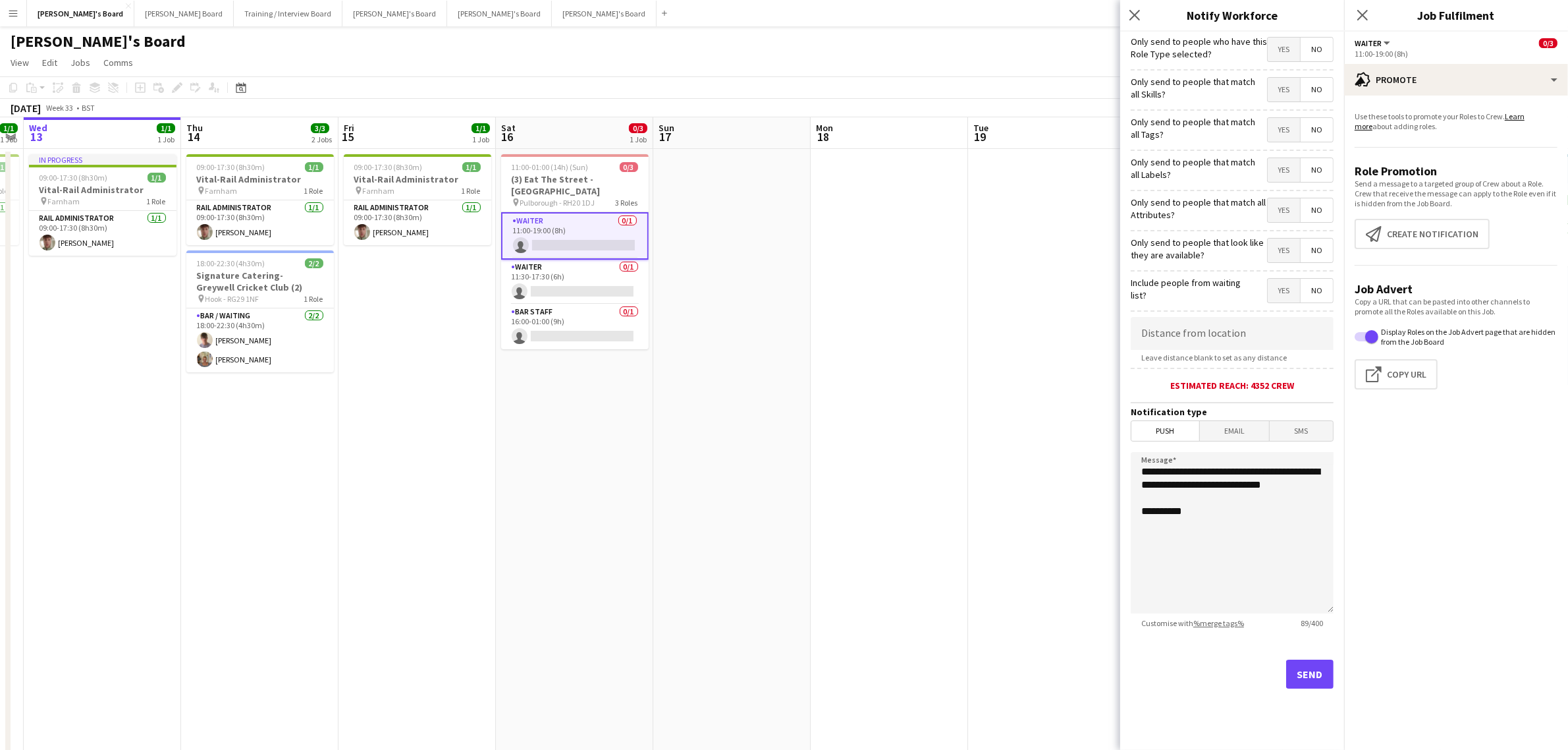
click at [1207, 301] on label "Include people from waiting list?" at bounding box center [1192, 288] width 122 height 24
click at [1189, 331] on input at bounding box center [1232, 333] width 203 height 33
type input "*****"
click at [1303, 686] on button "Send" at bounding box center [1310, 674] width 48 height 29
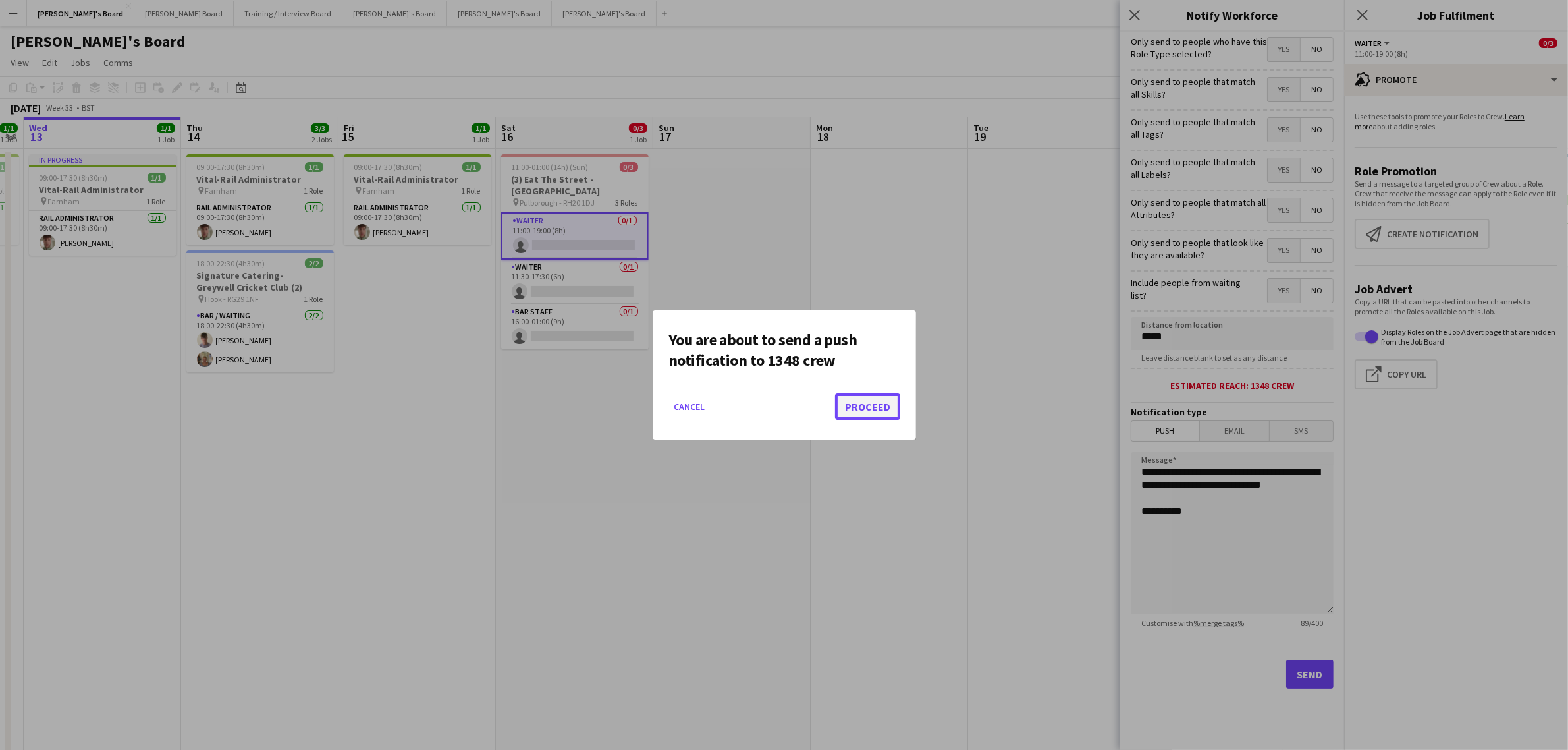
click at [887, 412] on button "Proceed" at bounding box center [868, 406] width 65 height 27
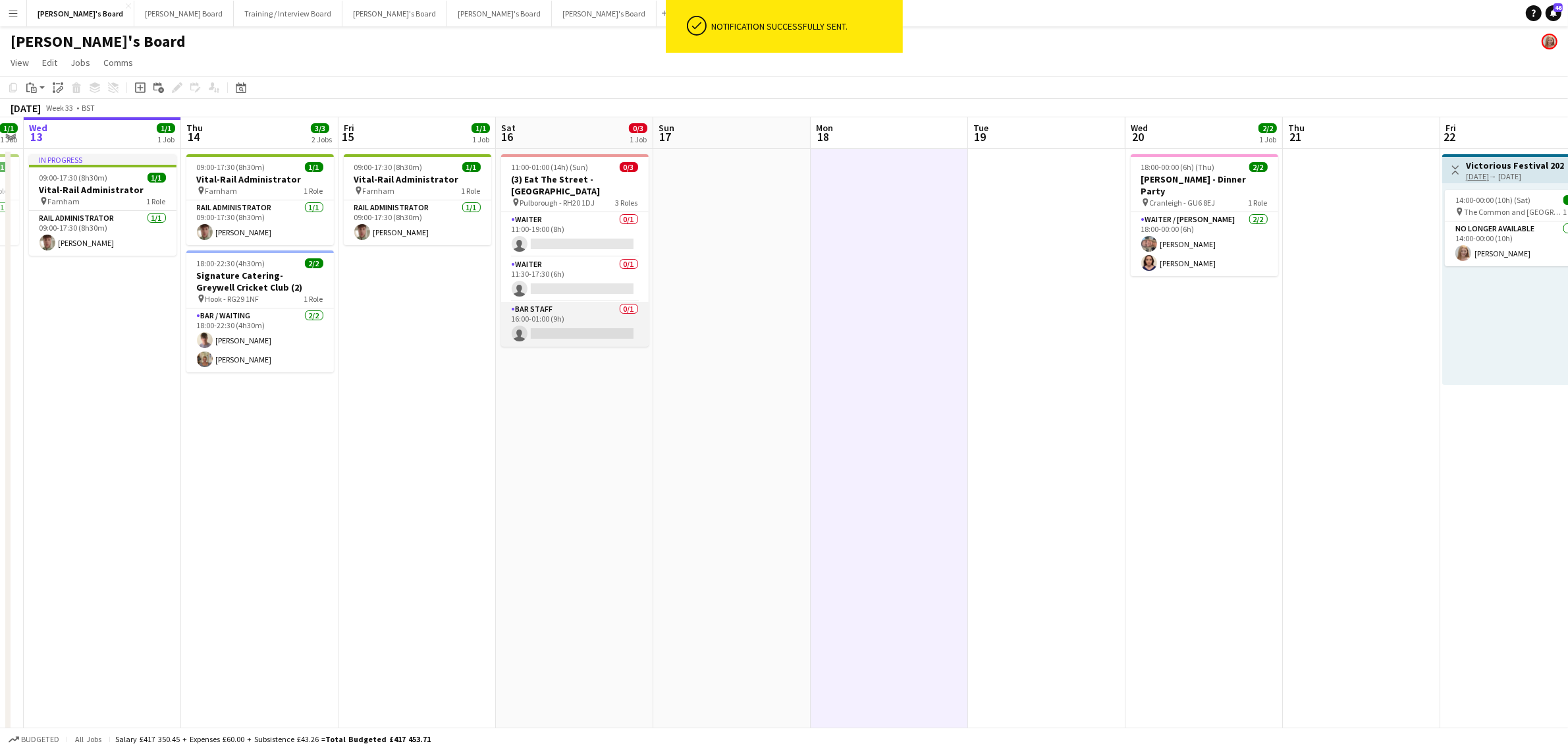
click at [515, 316] on app-card-role "BAR STAFF 0/1 16:00-01:00 (9h) single-neutral-actions" at bounding box center [575, 323] width 148 height 45
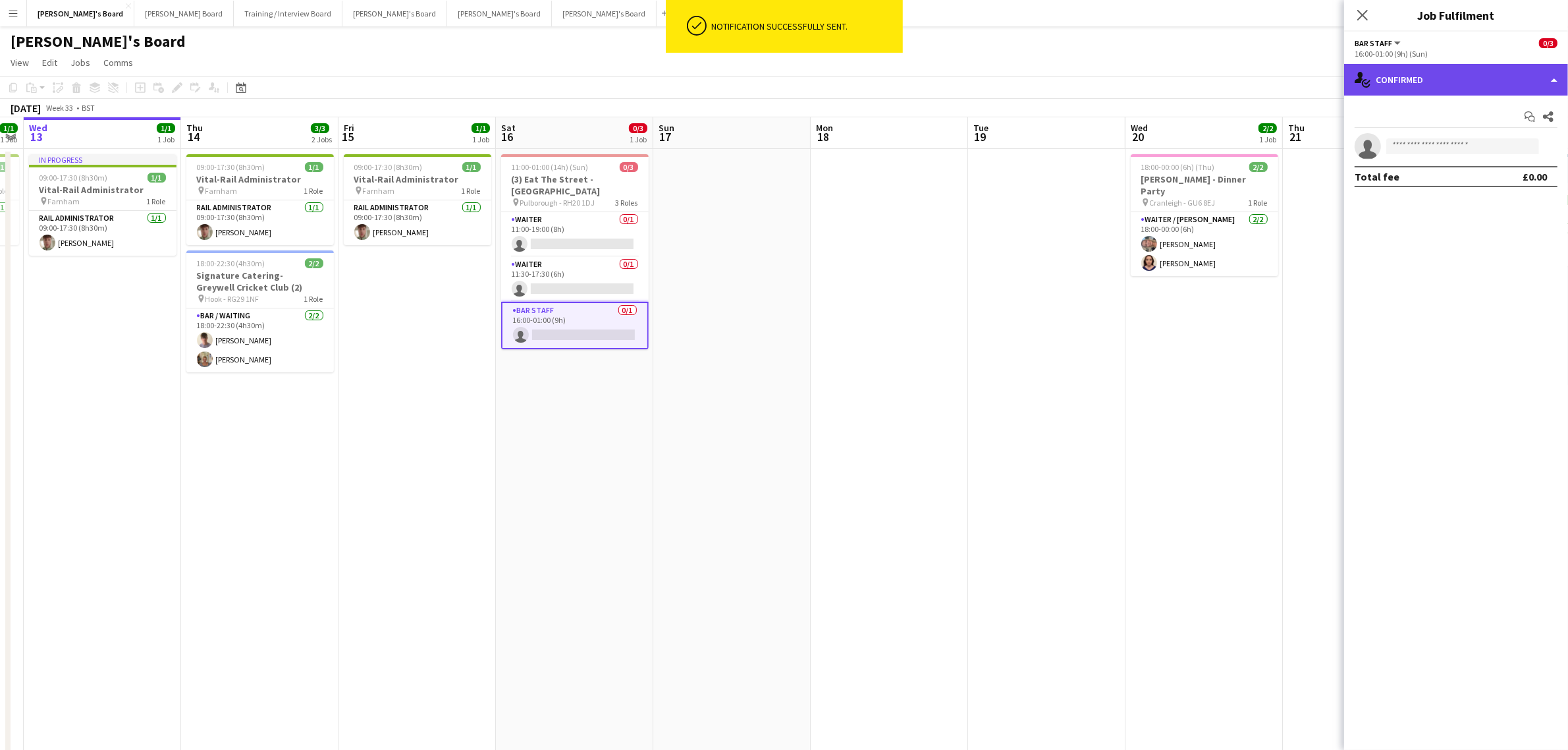
click at [1408, 83] on div "single-neutral-actions-check-2 Confirmed" at bounding box center [1455, 79] width 224 height 31
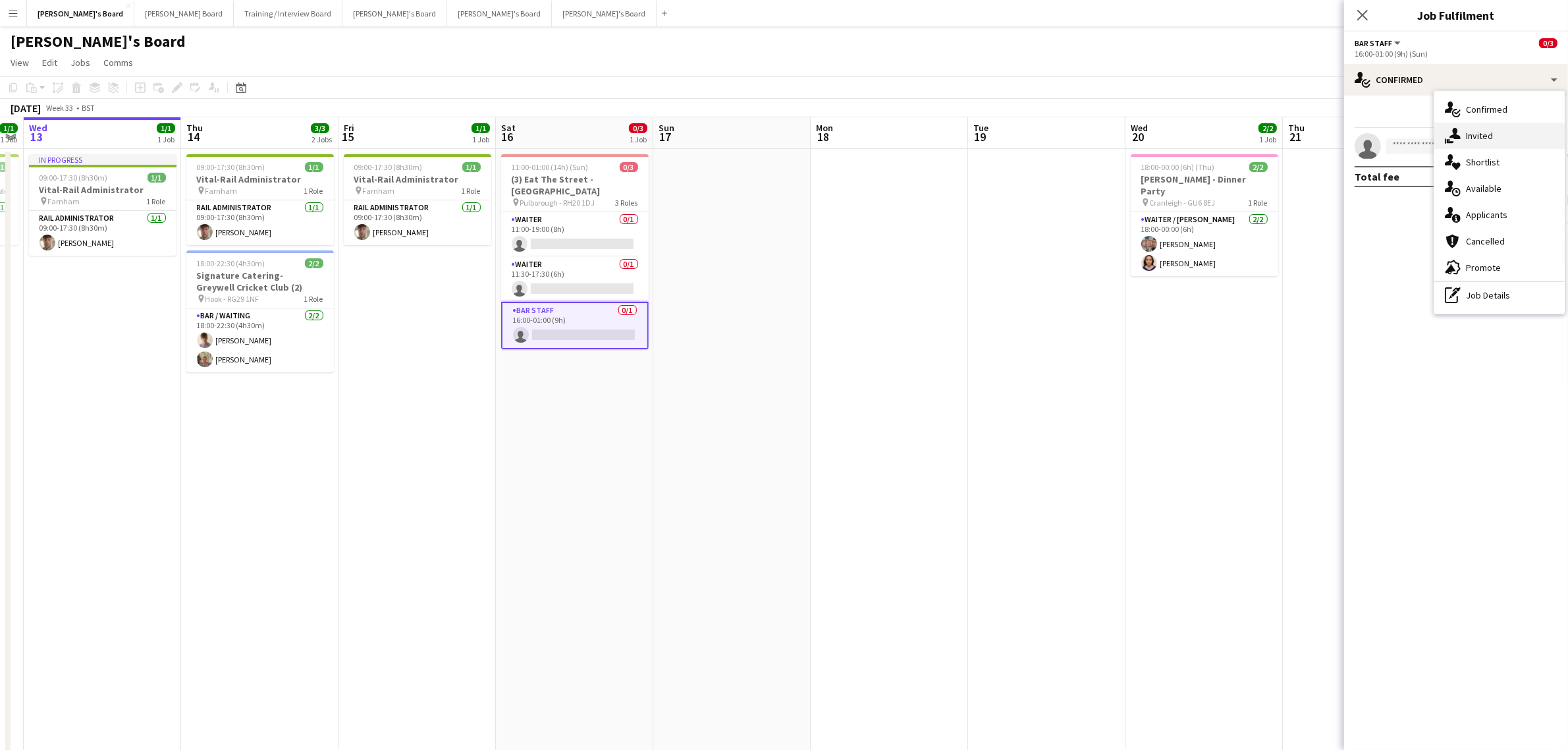
click at [1465, 142] on div "single-neutral-actions-share-1 Invited" at bounding box center [1499, 135] width 131 height 27
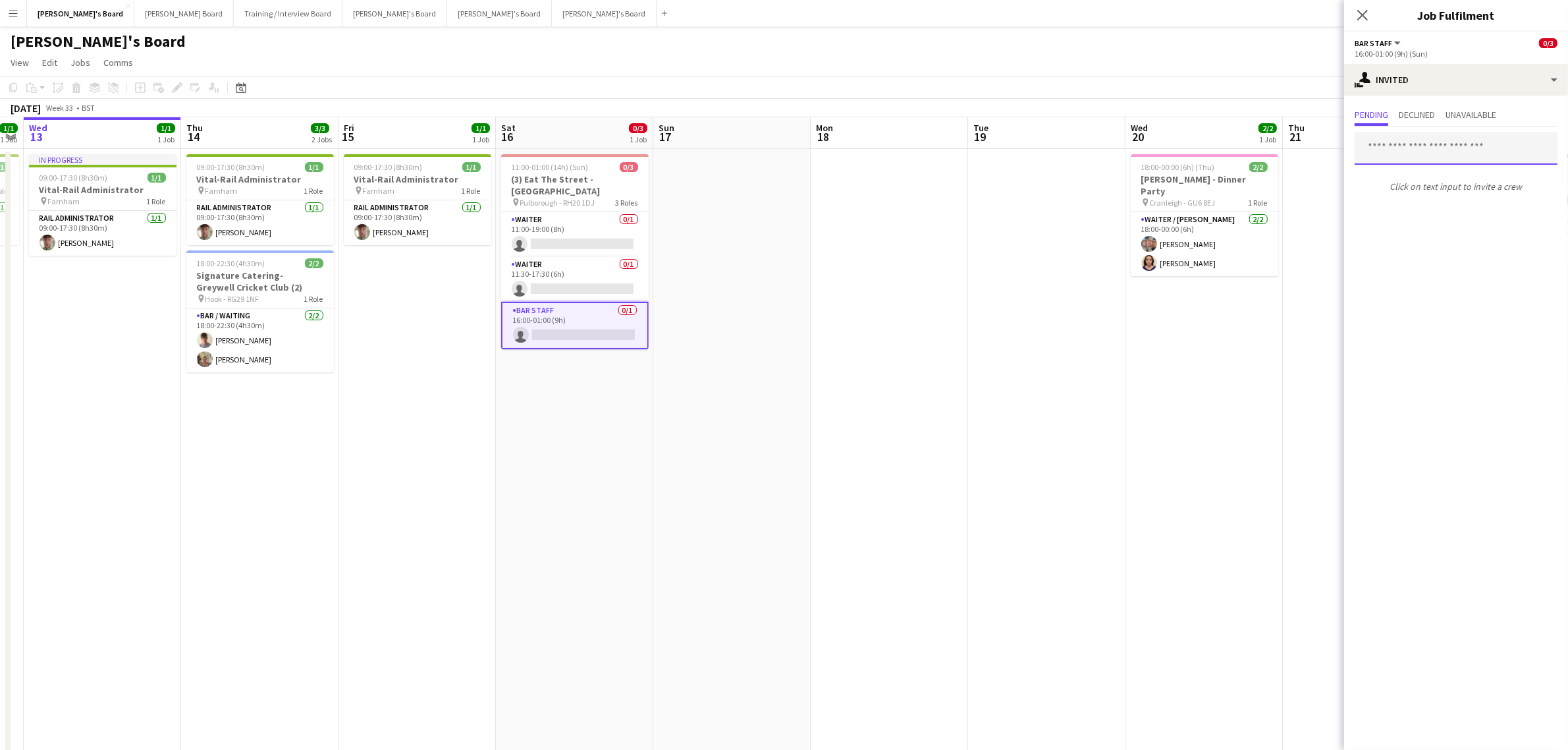
click at [1402, 144] on input "text" at bounding box center [1455, 148] width 203 height 33
type input "*"
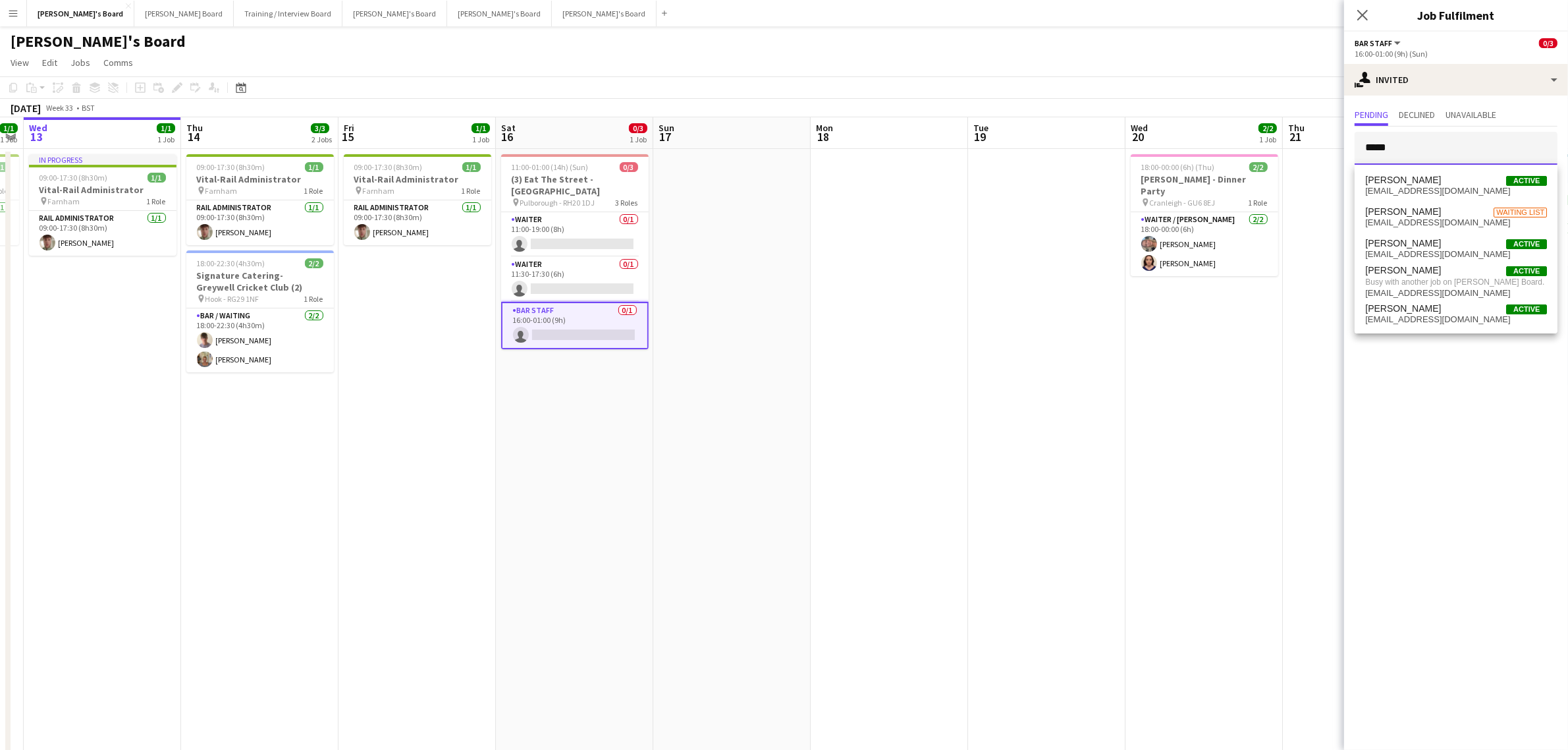
click at [1366, 148] on input "*****" at bounding box center [1455, 148] width 203 height 33
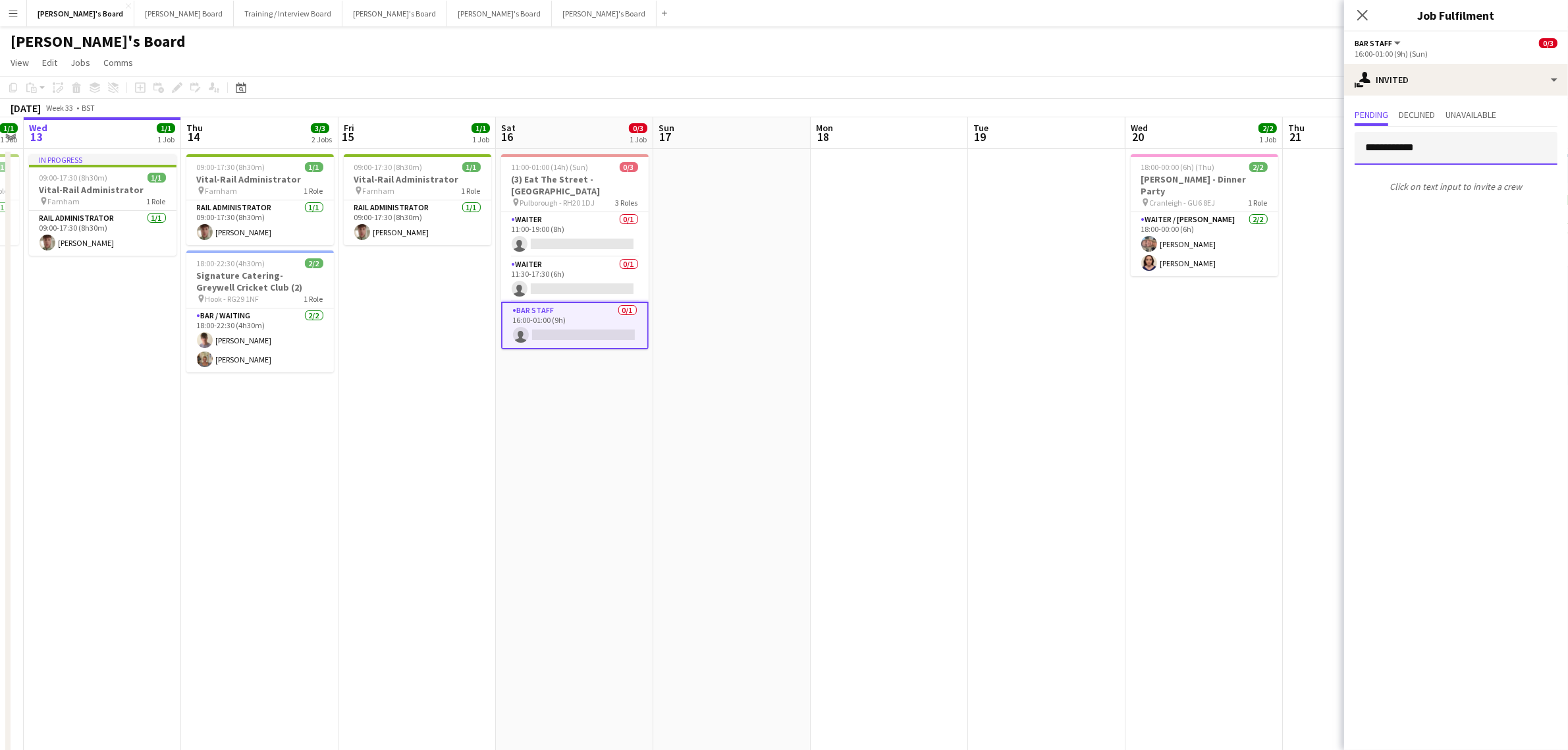
drag, startPoint x: 1399, startPoint y: 149, endPoint x: 1095, endPoint y: 148, distance: 304.0
type input "*****"
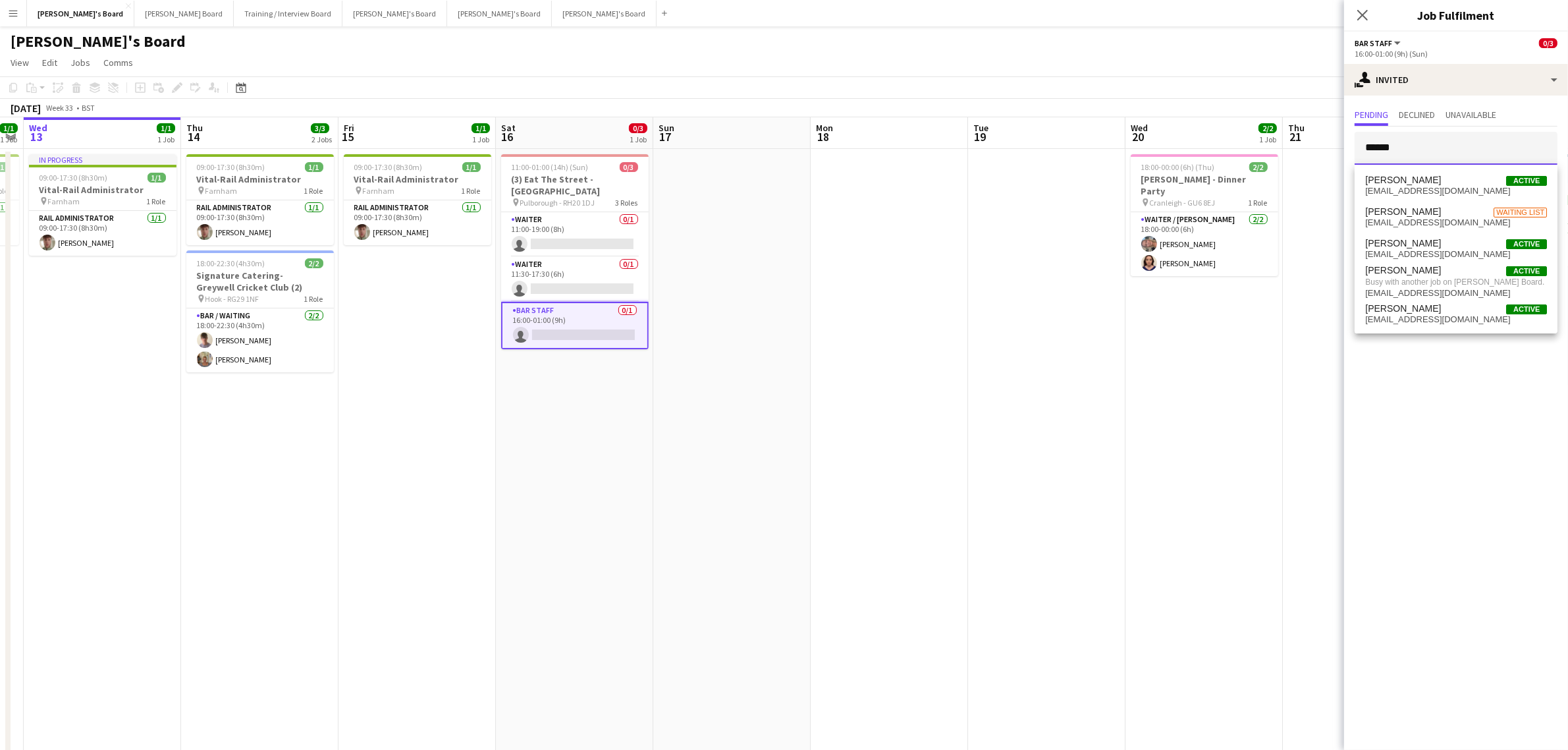
drag, startPoint x: 1395, startPoint y: 140, endPoint x: 1029, endPoint y: 176, distance: 367.8
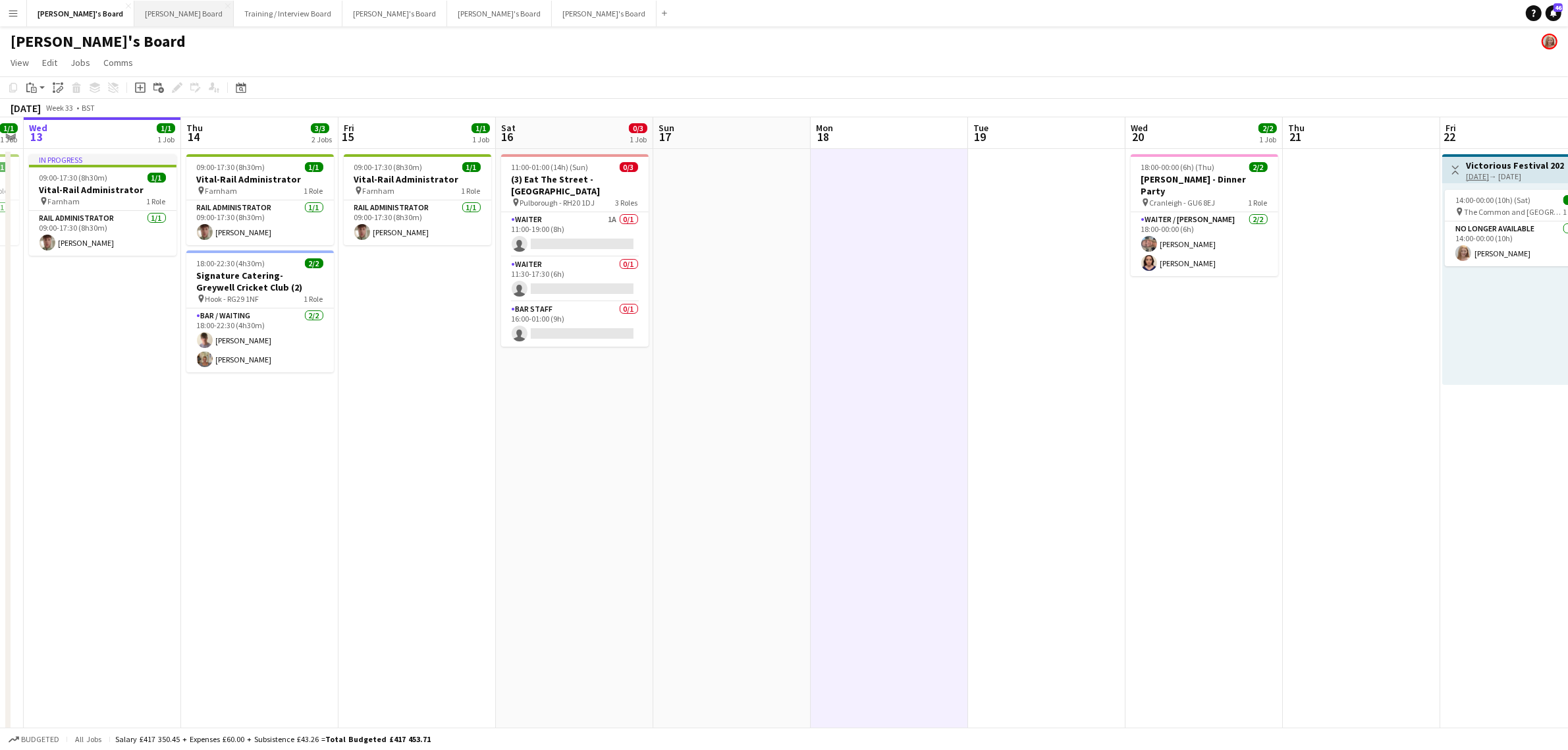
click at [136, 16] on button "Dean's Board Close" at bounding box center [184, 13] width 99 height 26
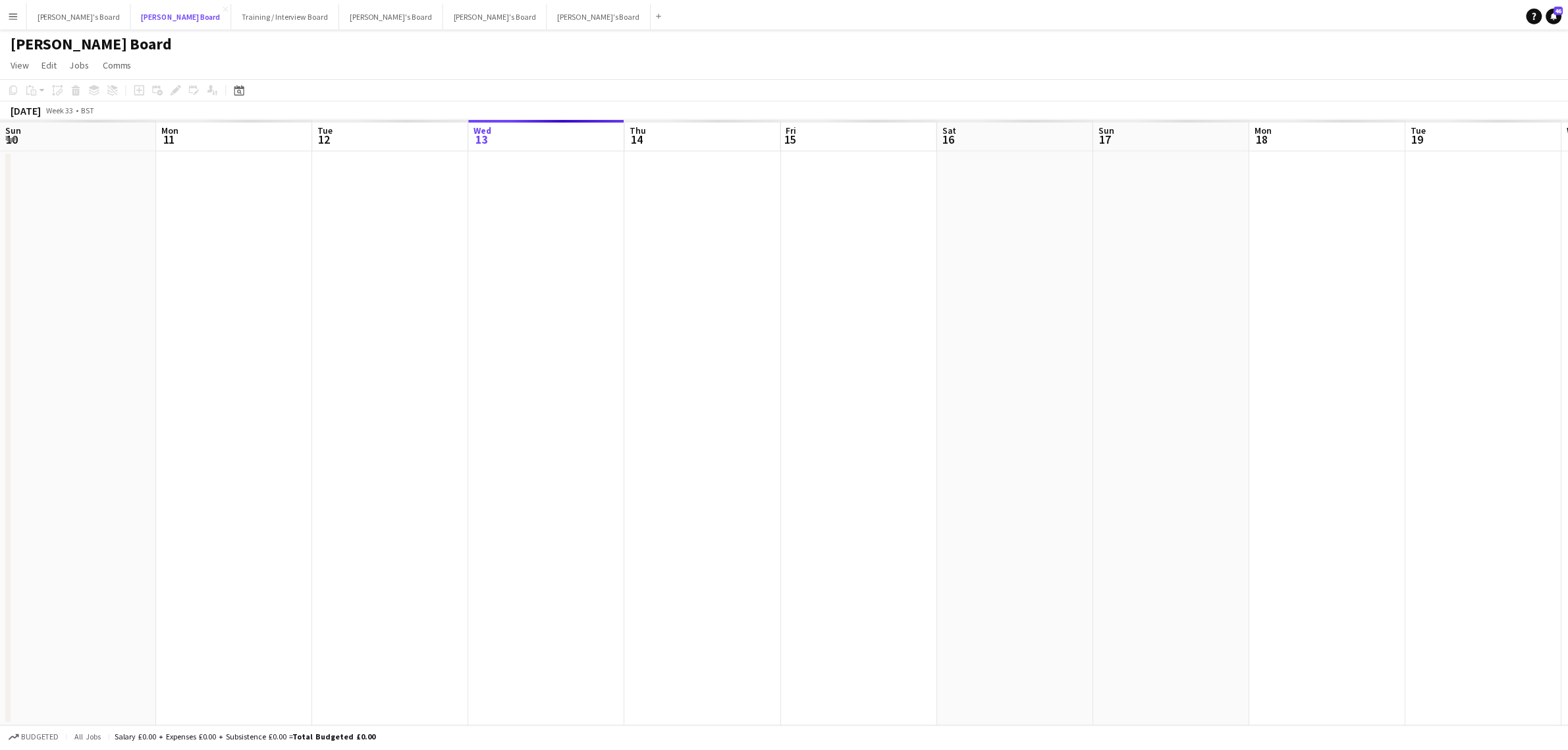
scroll to position [0, 314]
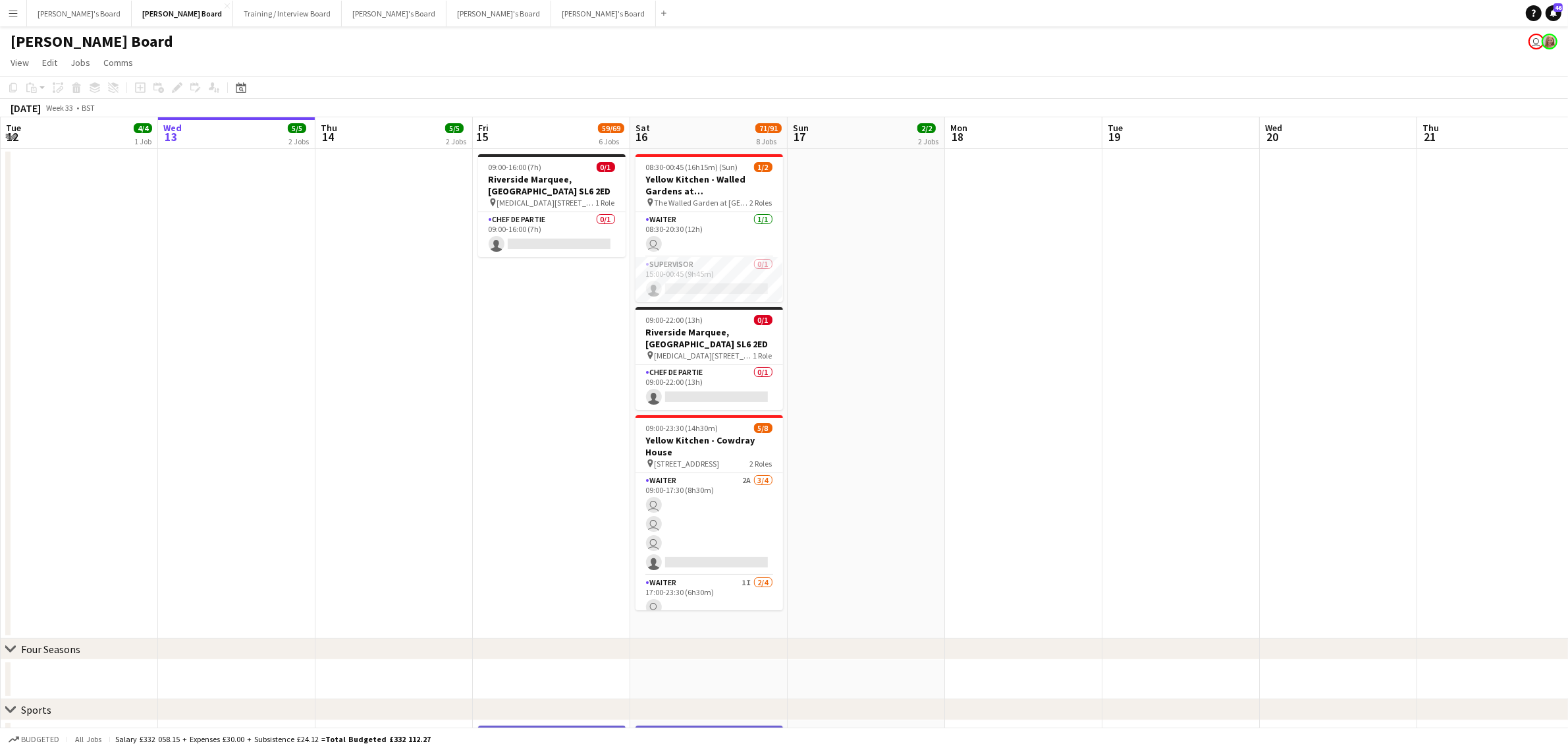
drag, startPoint x: 208, startPoint y: 372, endPoint x: 630, endPoint y: 388, distance: 422.3
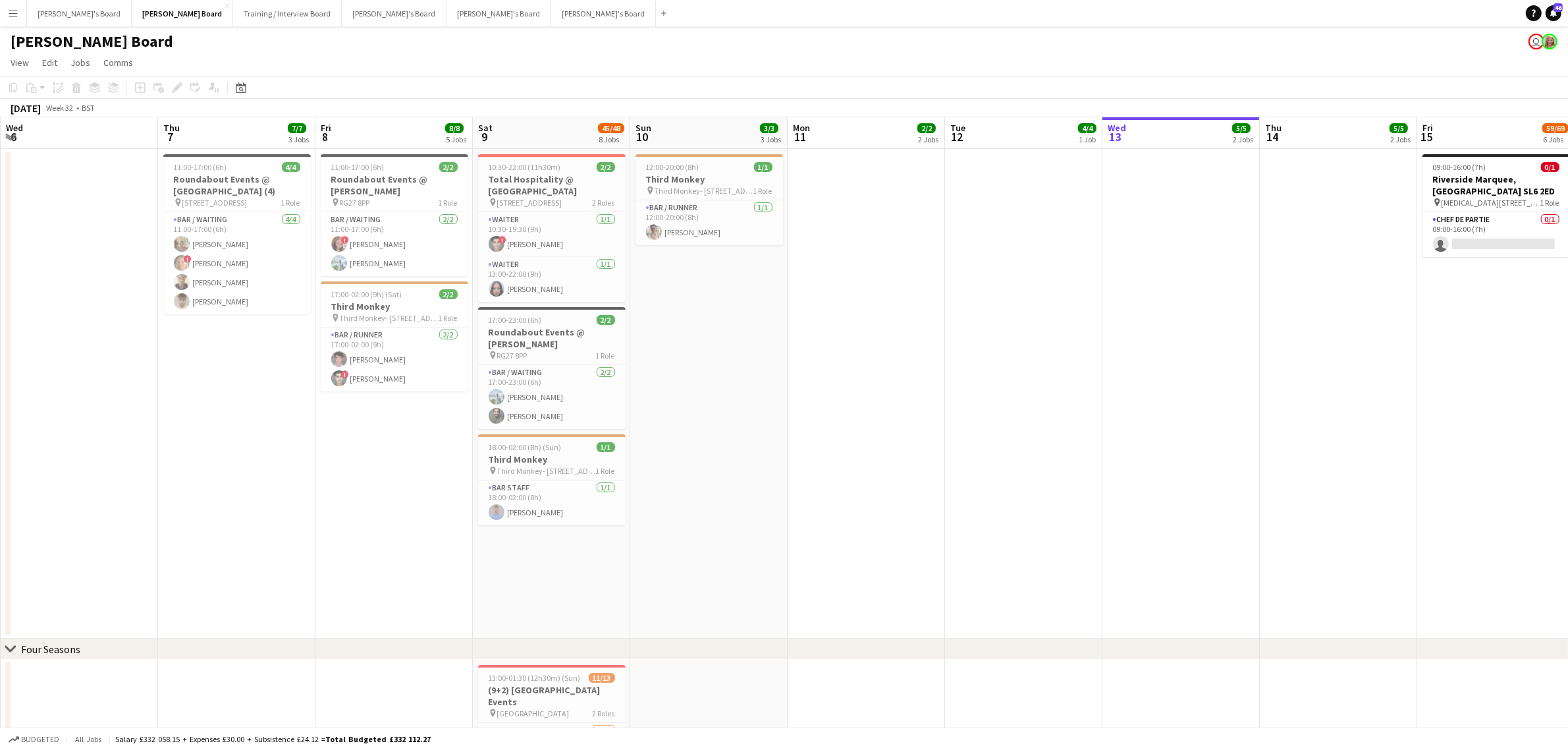
drag, startPoint x: 321, startPoint y: 469, endPoint x: 489, endPoint y: 502, distance: 171.2
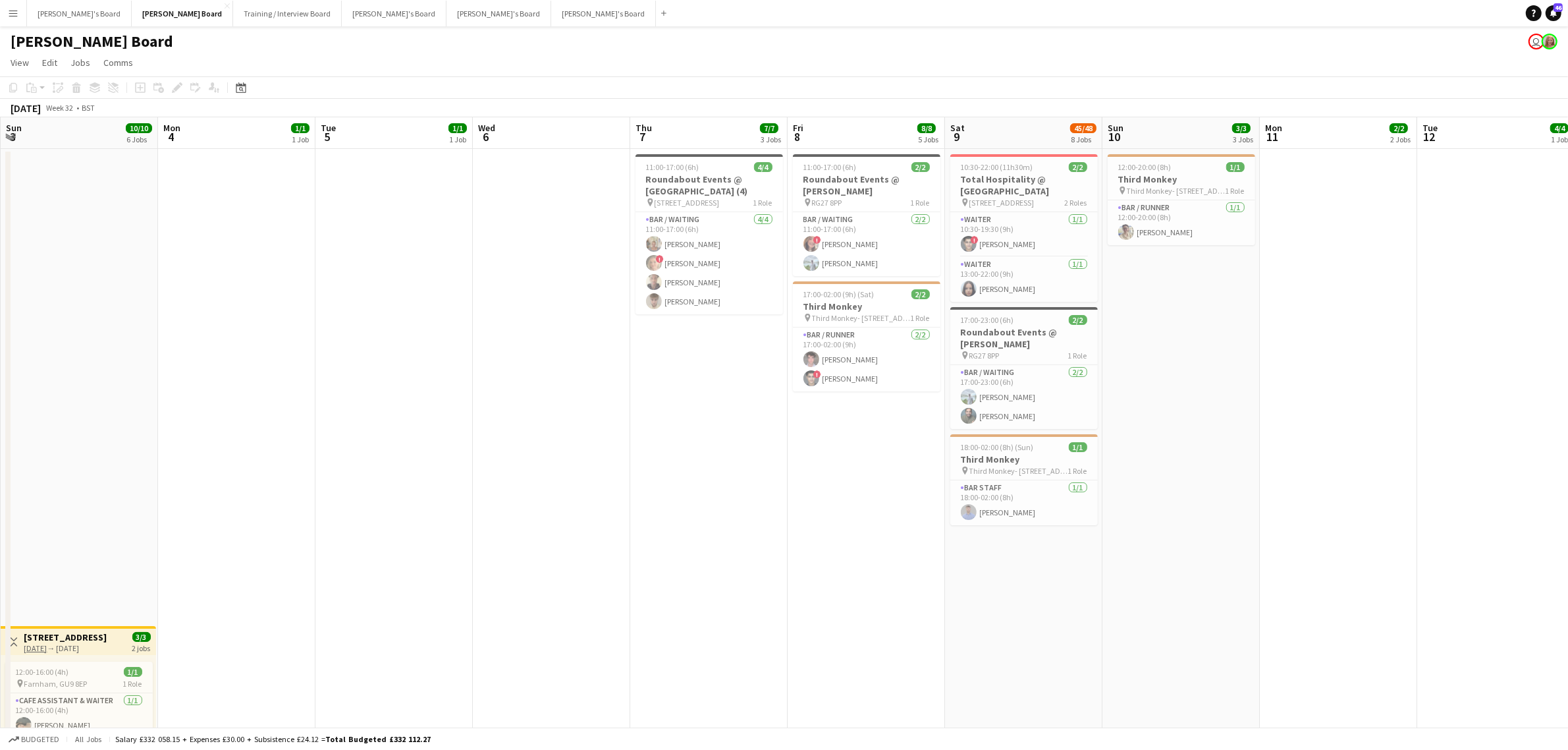
scroll to position [0, 0]
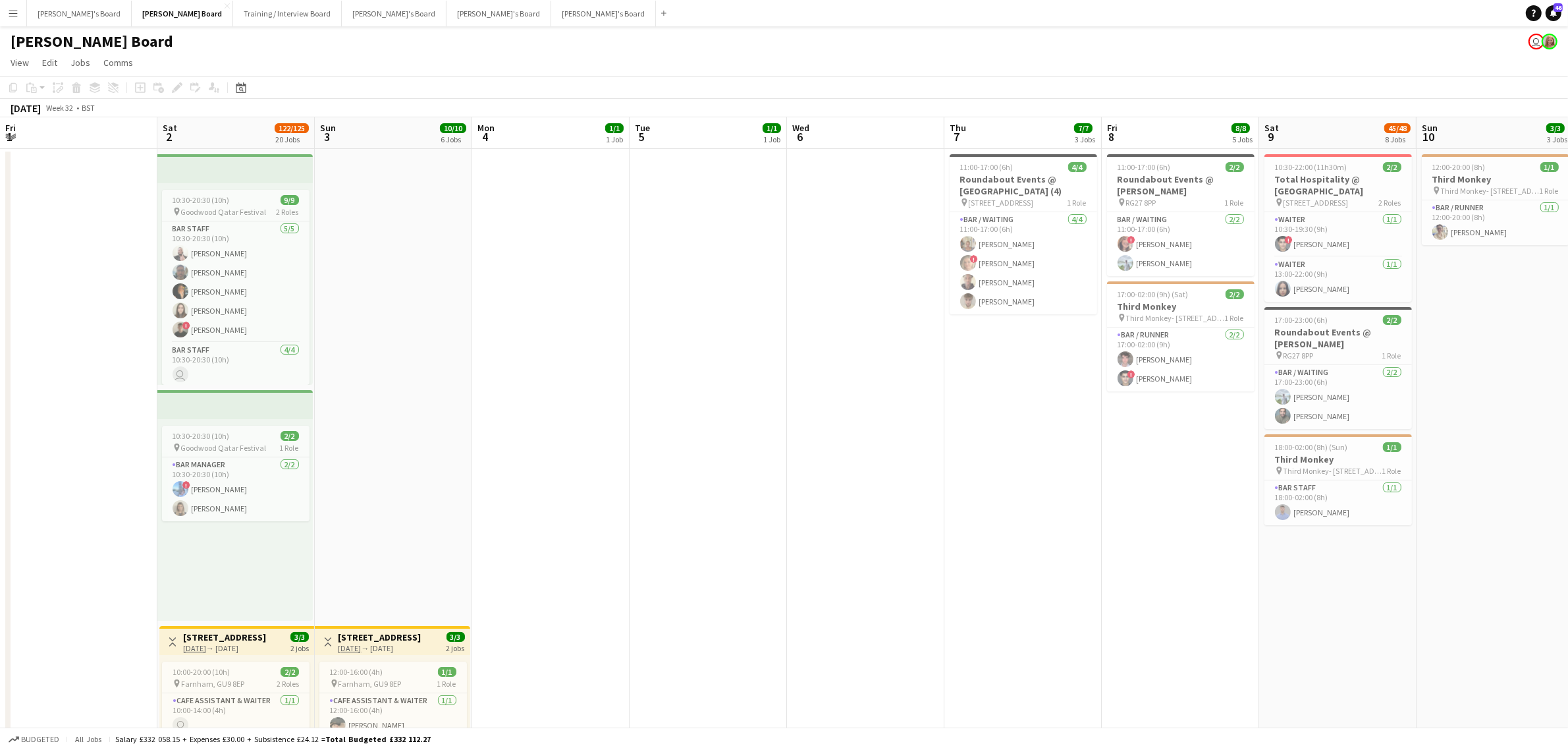
drag, startPoint x: 832, startPoint y: 460, endPoint x: 902, endPoint y: 466, distance: 70.3
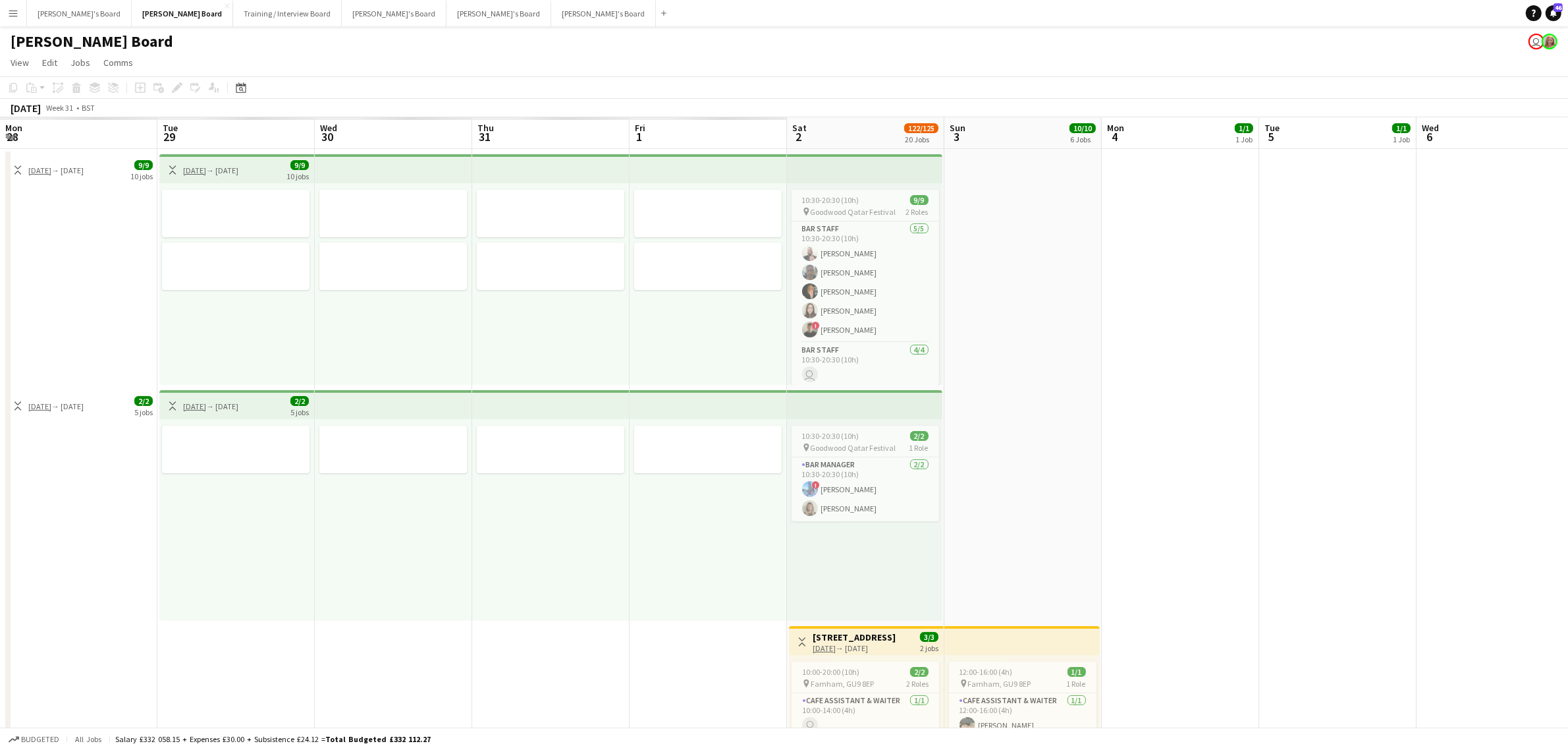
scroll to position [0, 311]
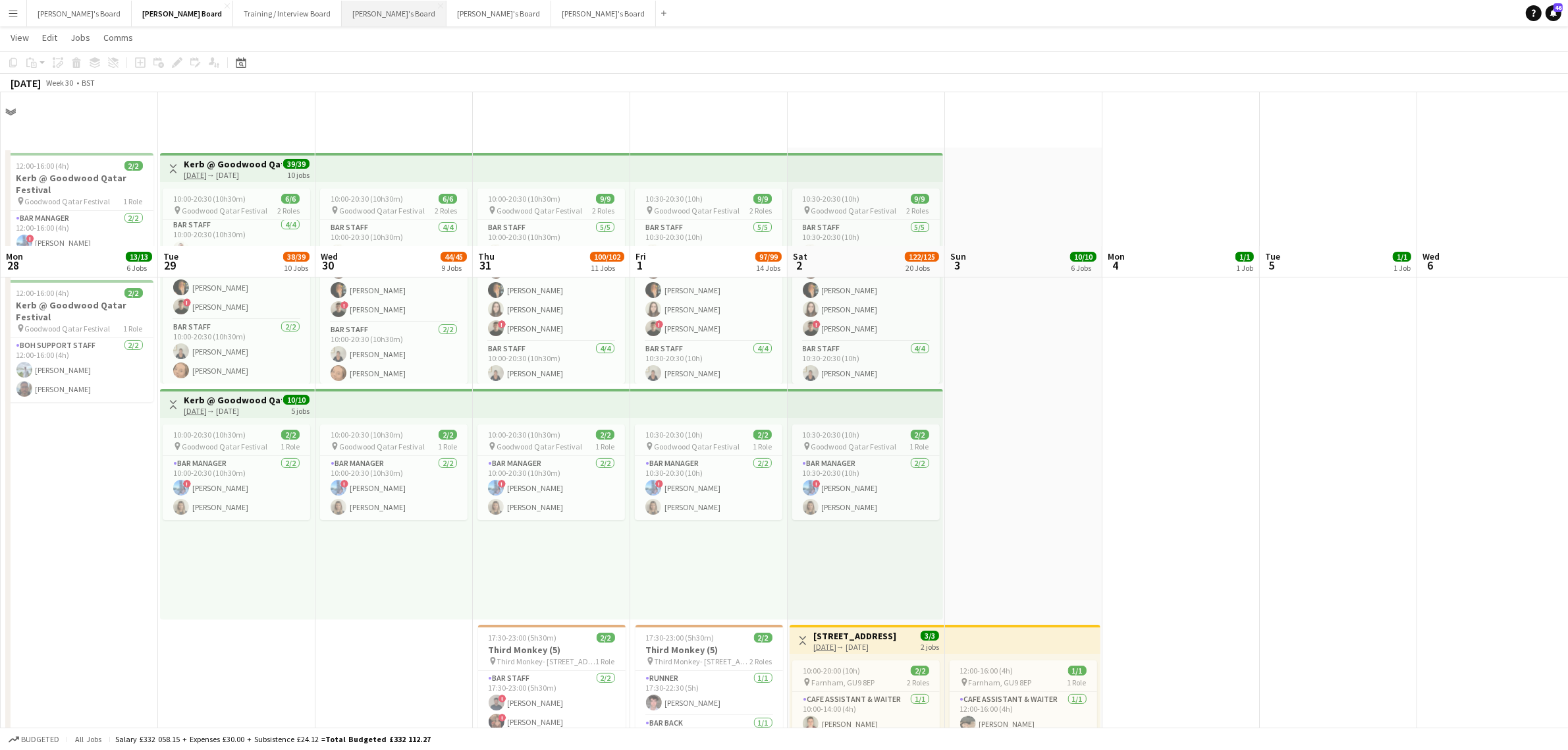
scroll to position [494, 0]
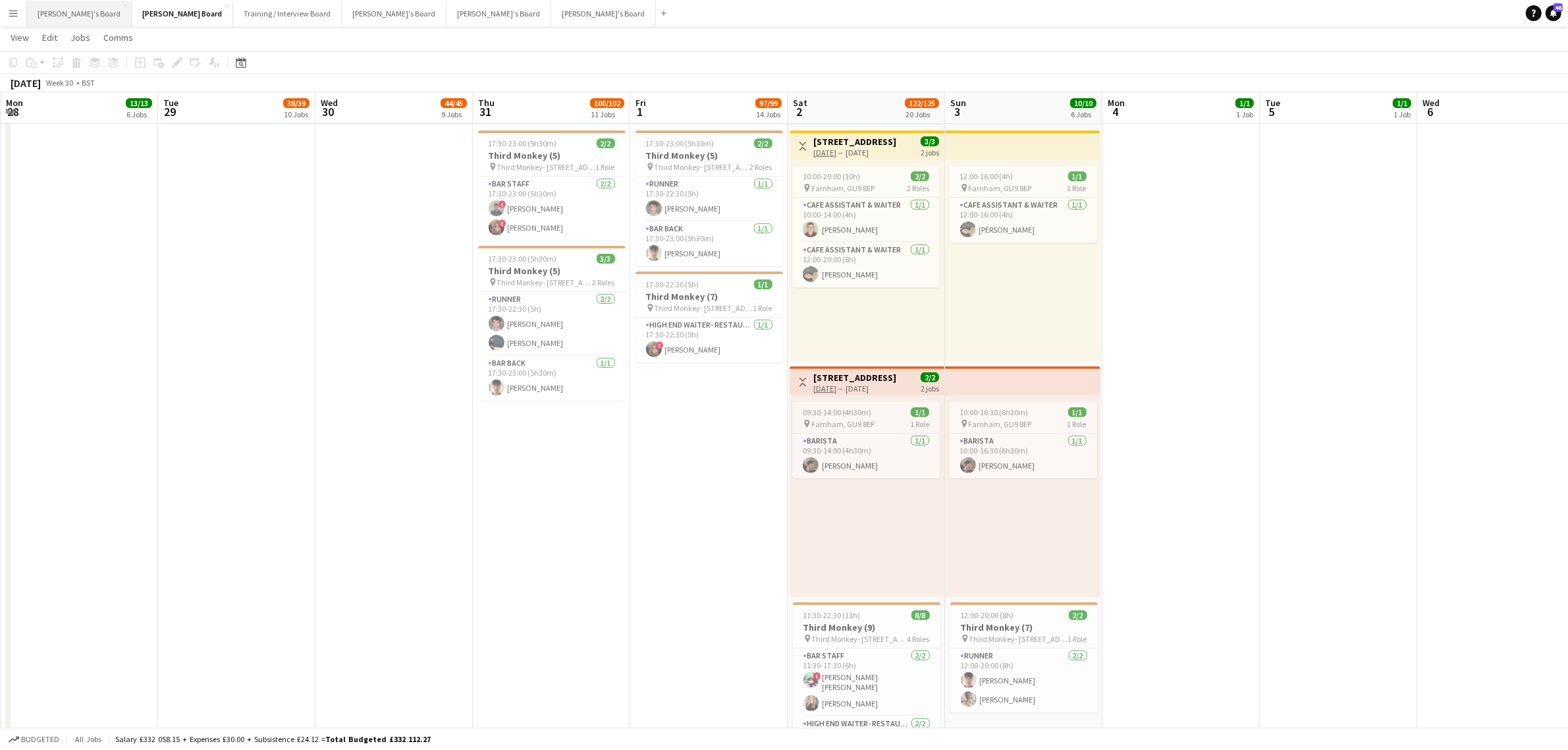
click at [66, 9] on button "Caitlin's Board Close" at bounding box center [79, 13] width 105 height 26
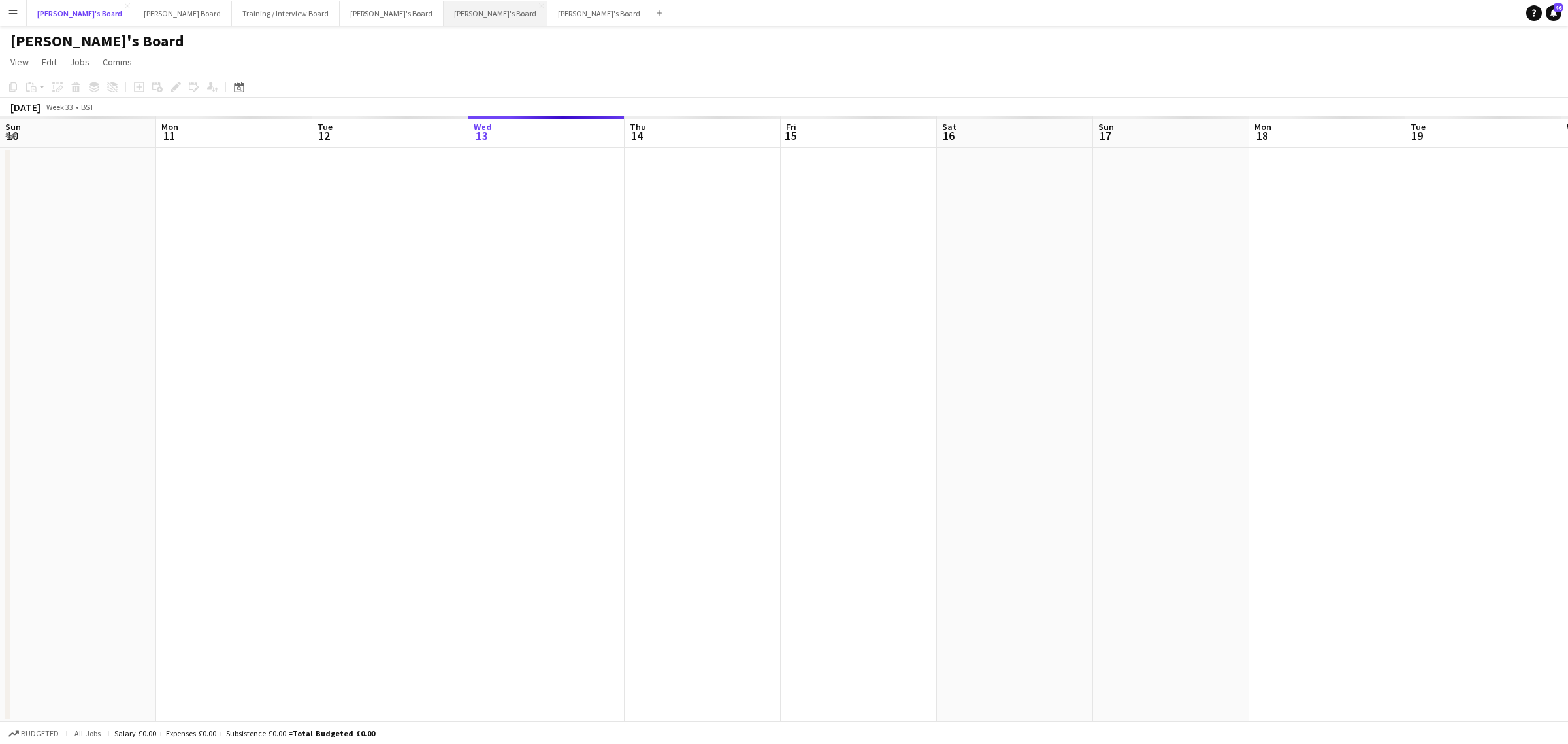
scroll to position [0, 311]
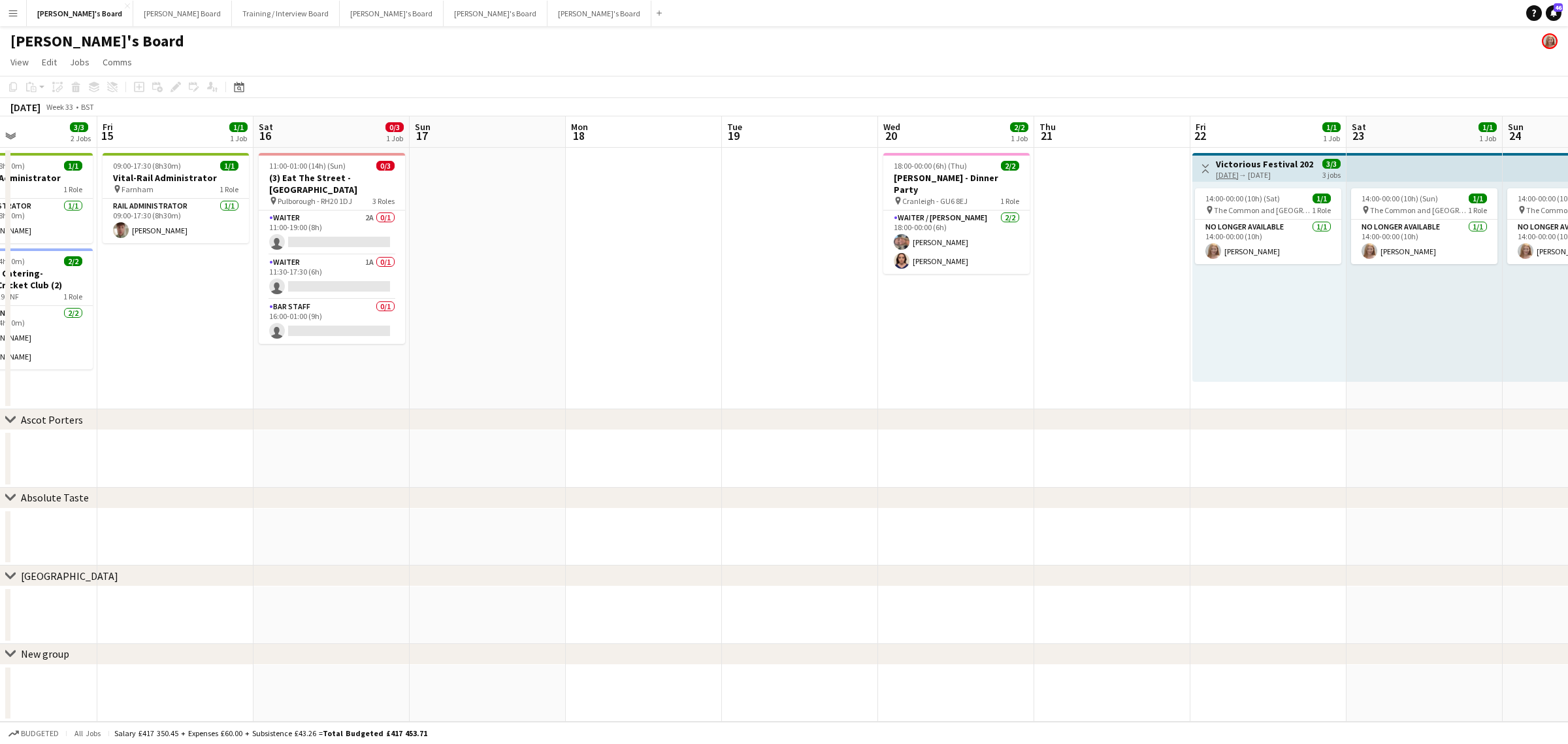
drag, startPoint x: 879, startPoint y: 427, endPoint x: 809, endPoint y: 441, distance: 71.4
click at [266, 463] on app-calendar-viewport "Sun 10 Mon 11 1/1 1 Job Tue 12 1/1 1 Job Wed 13 1/1 1 Job Thu 14 3/3 2 Jobs Fri…" at bounding box center [784, 418] width 1568 height 605
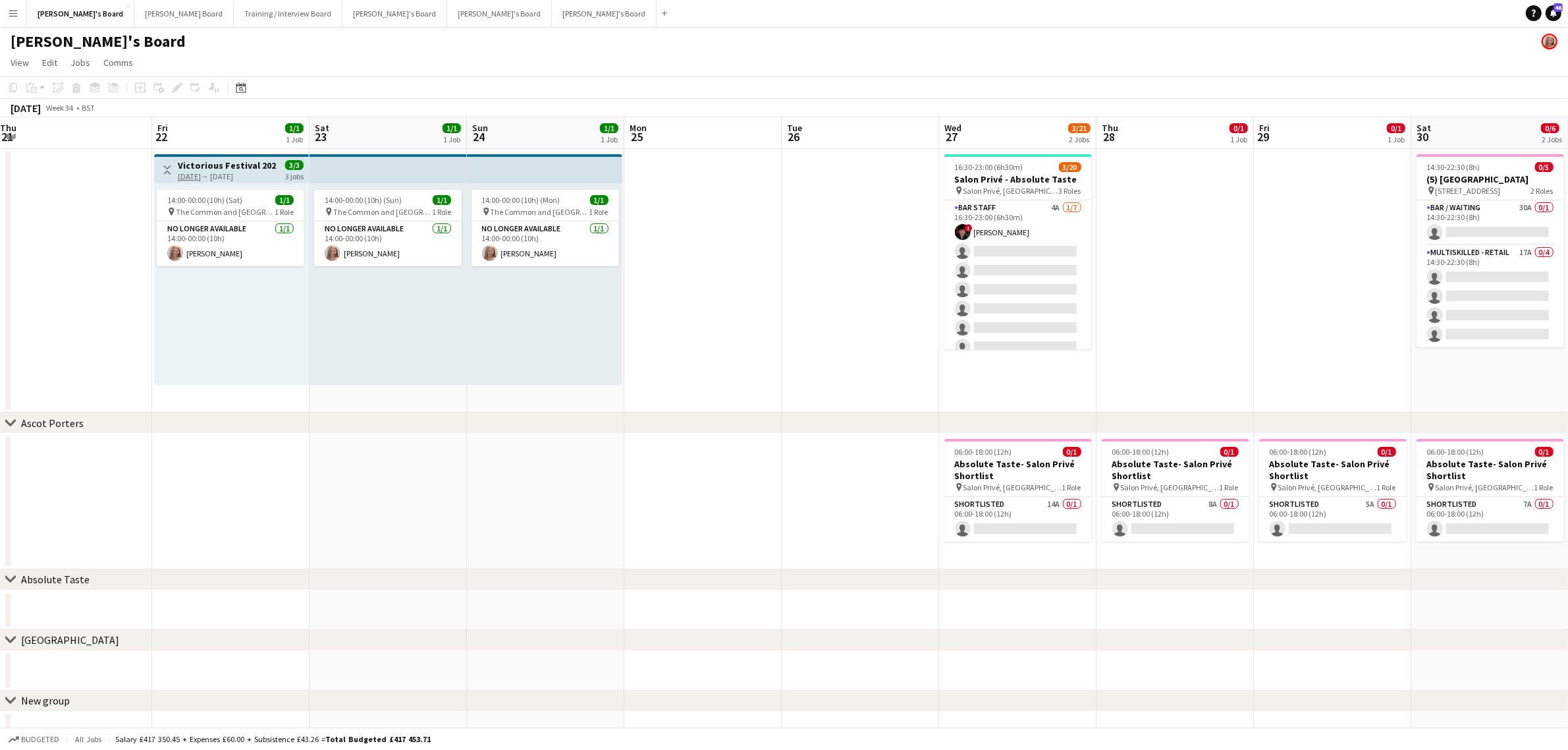
drag, startPoint x: 208, startPoint y: 468, endPoint x: 225, endPoint y: 468, distance: 17.0
click at [180, 471] on app-calendar-viewport "Sat 16 0/3 1 Job Sun 17 Mon 18 Tue 19 Wed 20 2/2 1 Job Thu 21 Fri 22 1/1 1 Job …" at bounding box center [784, 434] width 1568 height 634
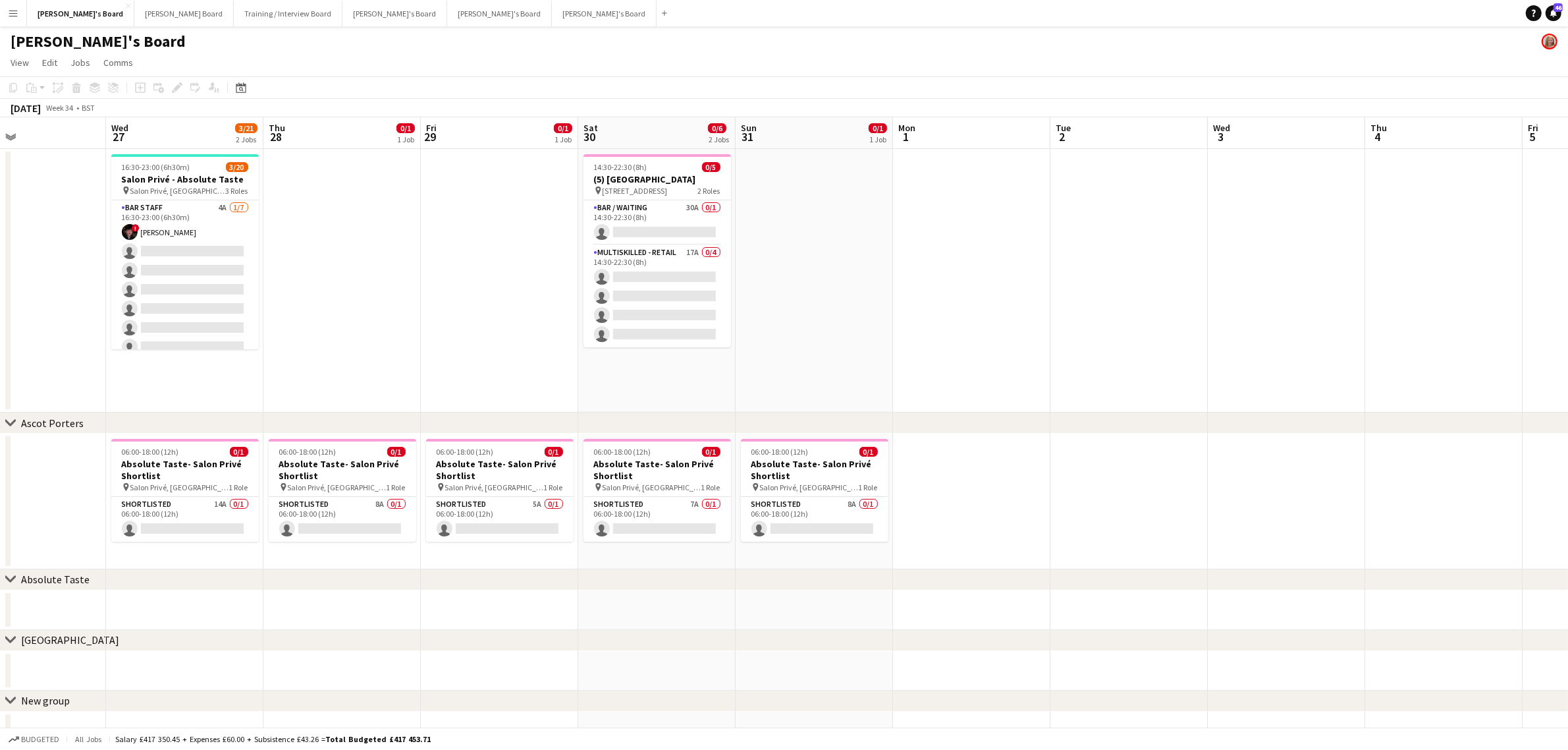
drag, startPoint x: 1255, startPoint y: 363, endPoint x: 405, endPoint y: 444, distance: 853.9
click at [246, 468] on app-calendar-viewport "Sun 24 1/1 1 Job Mon 25 Tue 26 Wed 27 3/21 2 Jobs Thu 28 0/1 1 Job Fri 29 0/1 1…" at bounding box center [784, 434] width 1568 height 634
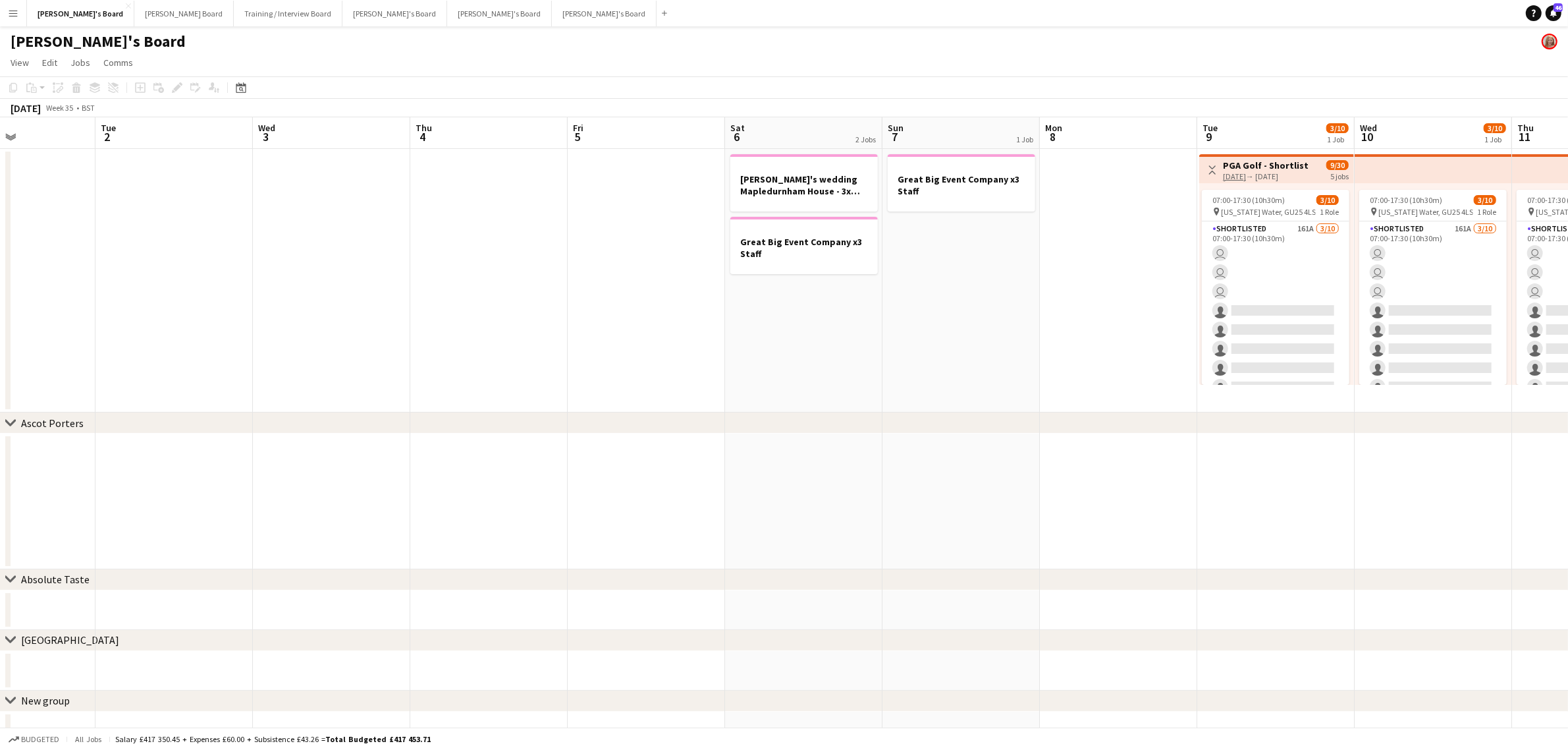
drag, startPoint x: 361, startPoint y: 407, endPoint x: 466, endPoint y: 414, distance: 105.2
click at [297, 423] on div "chevron-right Ascot Porters chevron-right Absolute Taste chevron-right Twickenh…" at bounding box center [784, 434] width 1568 height 634
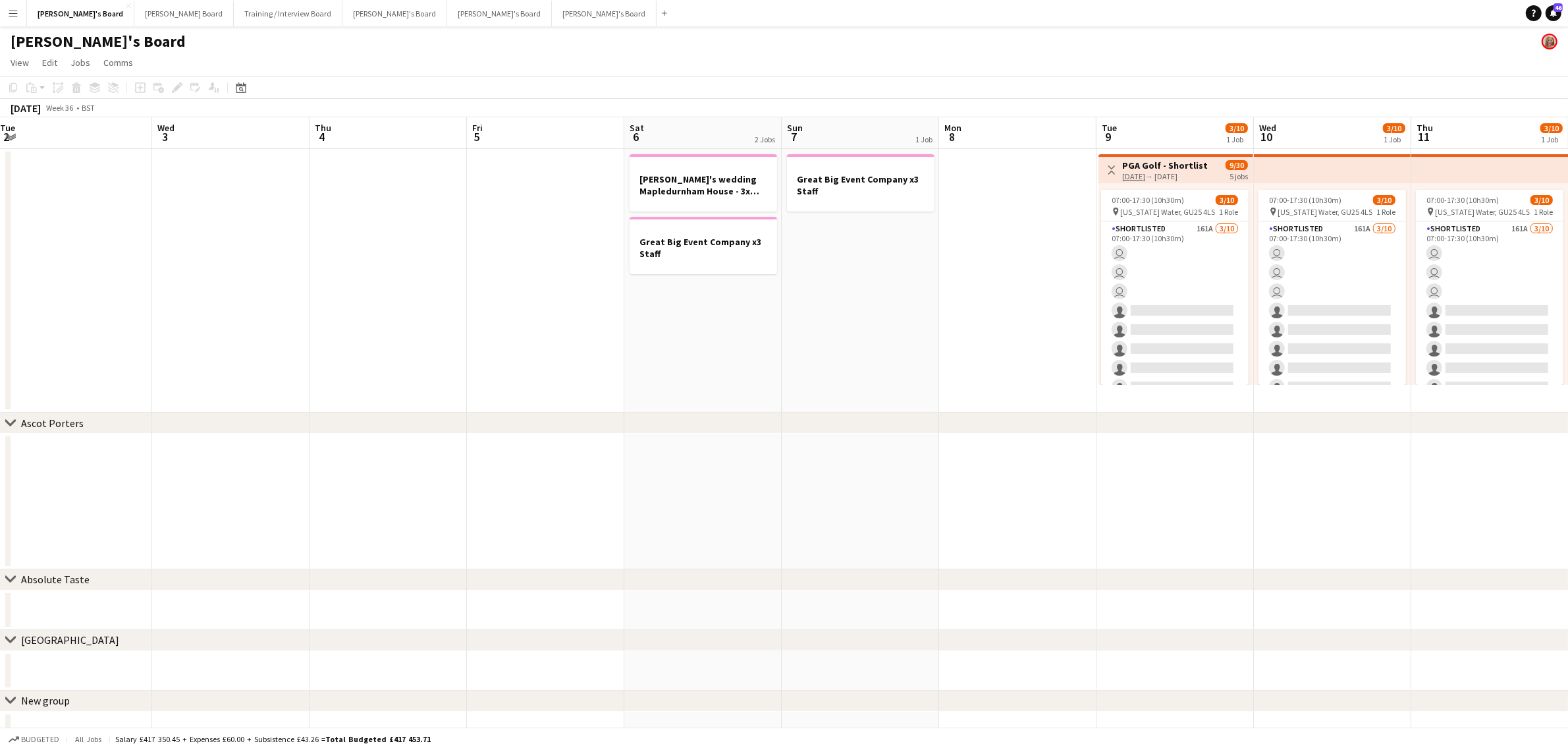
drag, startPoint x: 646, startPoint y: 367, endPoint x: 1169, endPoint y: 294, distance: 528.1
click at [269, 412] on div "chevron-right Ascot Porters chevron-right Absolute Taste chevron-right Twickenh…" at bounding box center [784, 434] width 1568 height 634
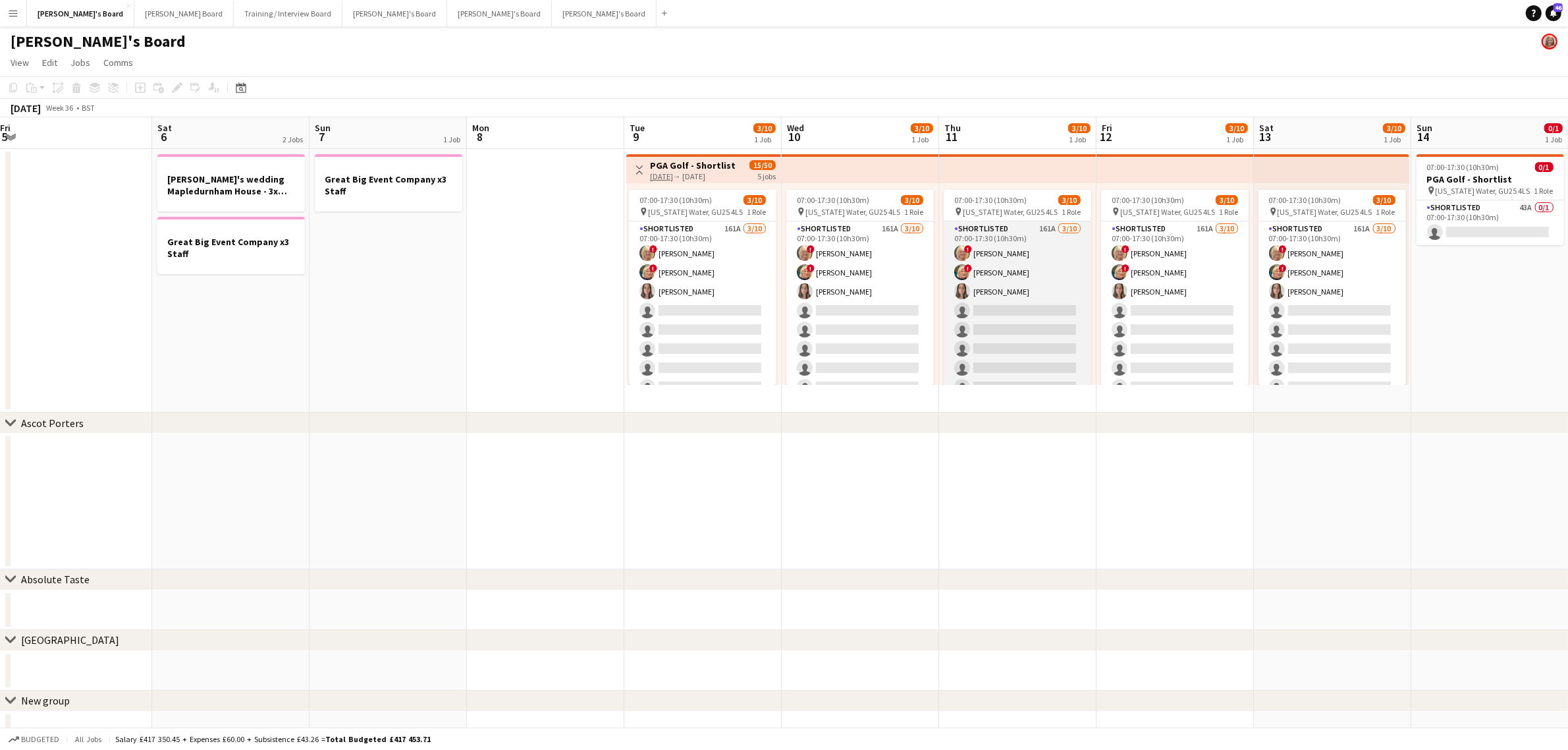
scroll to position [0, 413]
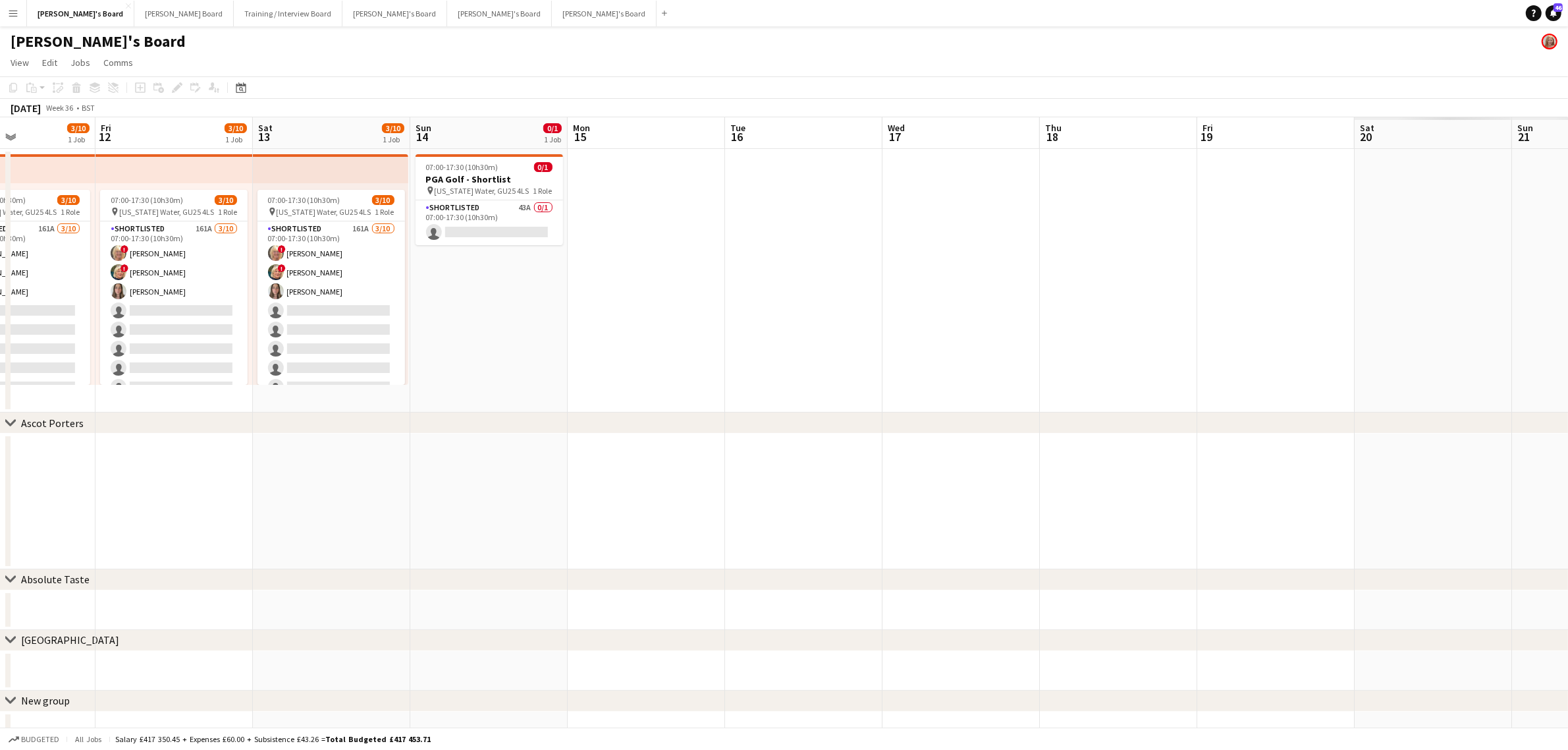
drag, startPoint x: 1199, startPoint y: 279, endPoint x: 1065, endPoint y: 290, distance: 134.5
click at [475, 365] on app-calendar-viewport "Sun 7 1 Job Mon 8 Tue 9 3/10 1 Job Wed 10 3/10 1 Job Thu 11 3/10 1 Job Fri 12 3…" at bounding box center [784, 434] width 1568 height 634
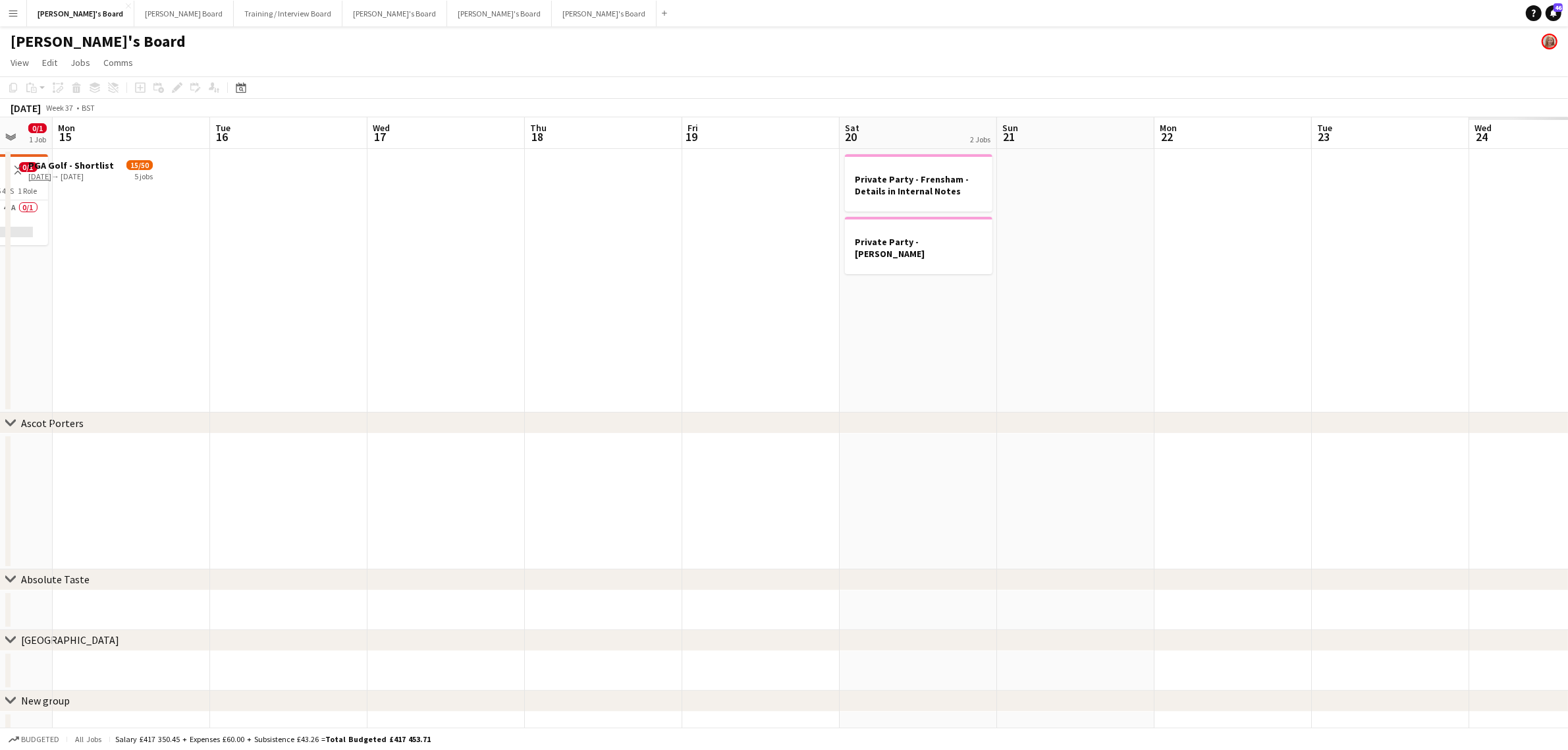
drag, startPoint x: 1127, startPoint y: 274, endPoint x: 258, endPoint y: 365, distance: 873.8
click at [240, 376] on app-calendar-viewport "Wed 10 3/10 1 Job Thu 11 3/10 1 Job Fri 12 3/10 1 Job Sat 13 3/10 1 Job Sun 14 …" at bounding box center [784, 434] width 1568 height 634
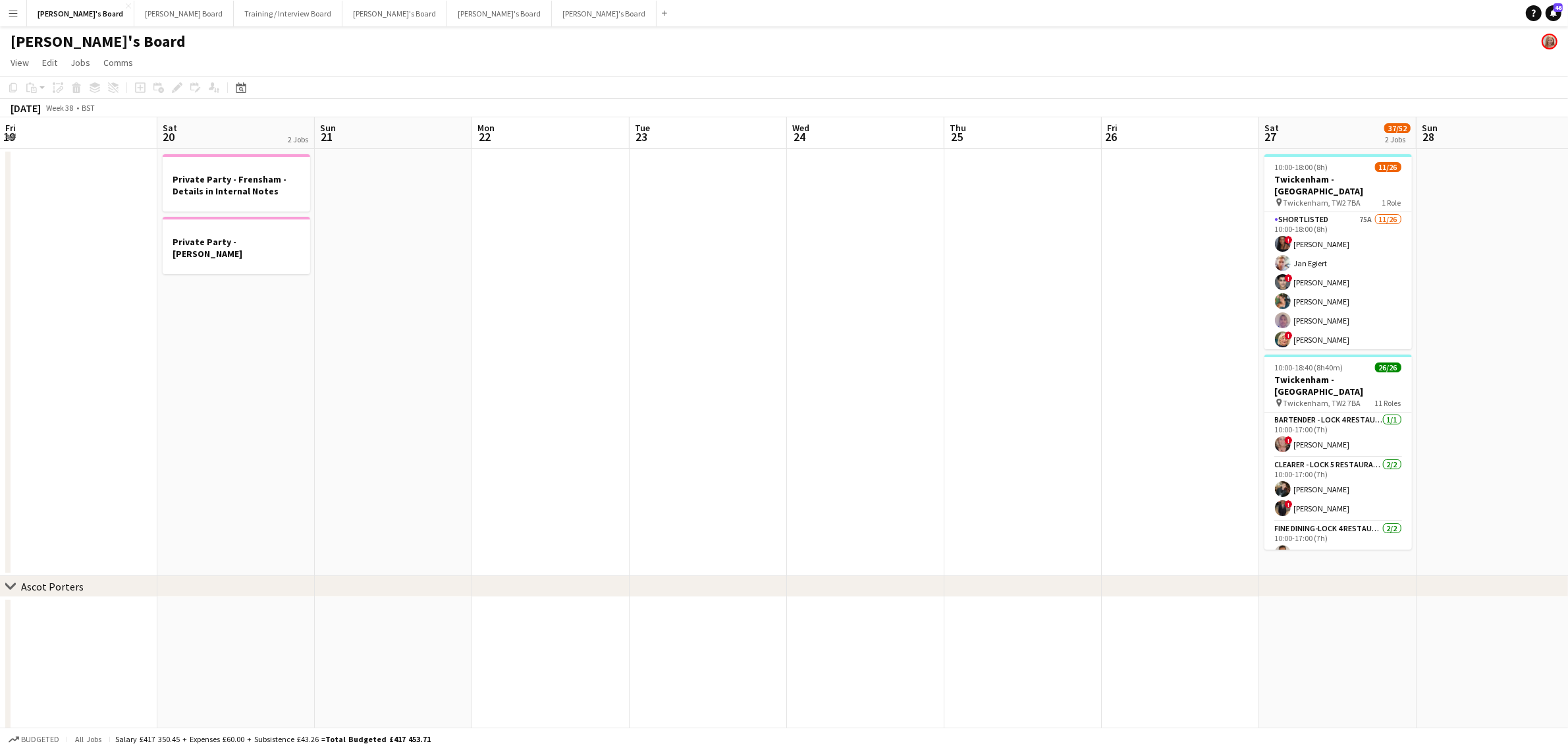
drag, startPoint x: 1000, startPoint y: 281, endPoint x: 284, endPoint y: 364, distance: 720.8
click at [285, 364] on app-calendar-viewport "Mon 15 Tue 16 Wed 17 Thu 18 Fri 19 Sat 20 2 Jobs Sun 21 Mon 22 Tue 23 Wed 24 Th…" at bounding box center [784, 516] width 1568 height 798
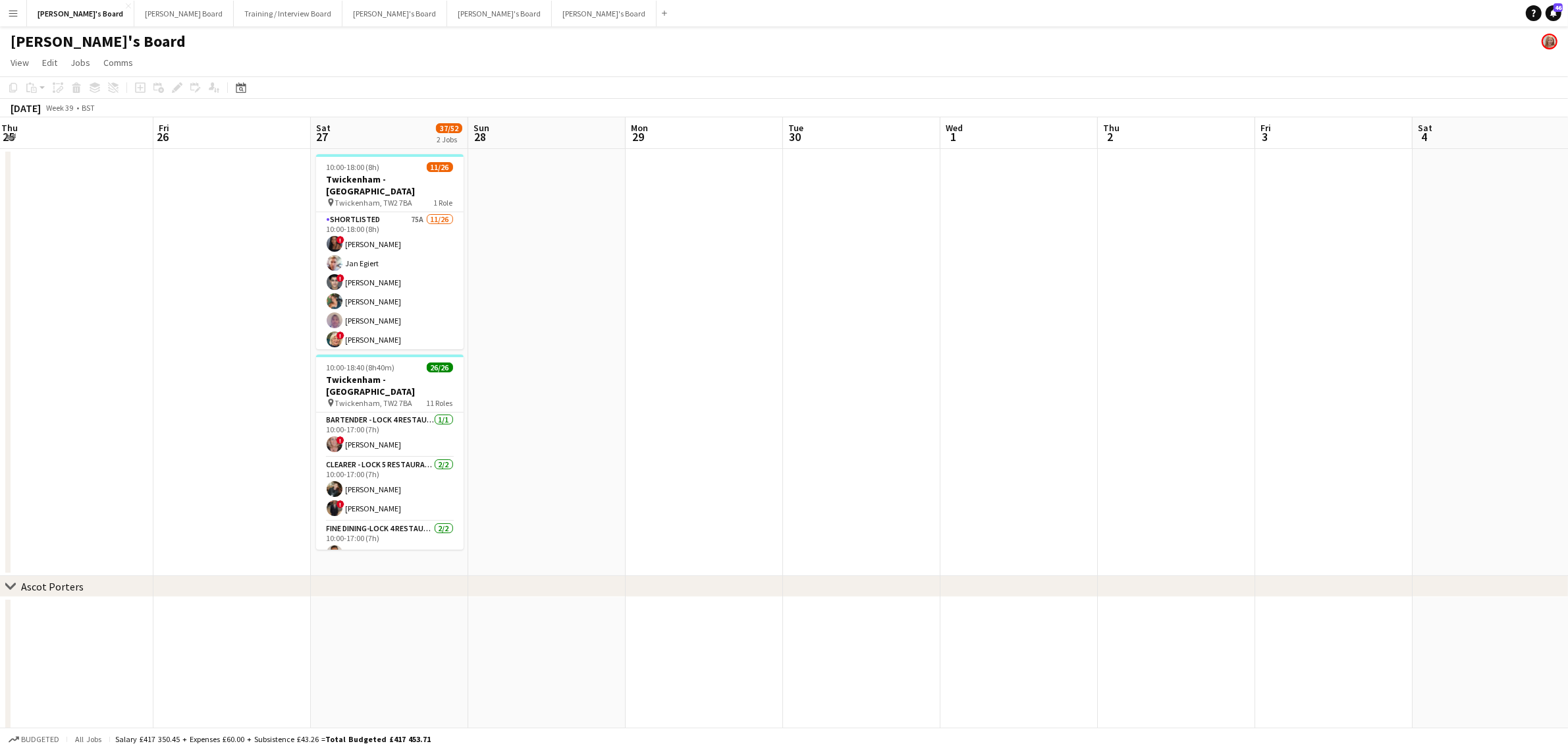
scroll to position [0, 479]
drag, startPoint x: 1012, startPoint y: 310, endPoint x: 707, endPoint y: 319, distance: 305.1
click at [707, 319] on app-calendar-viewport "Mon 22 Tue 23 Wed 24 Thu 25 Fri 26 Sat 27 37/52 2 Jobs Sun 28 Mon 29 Tue 30 Wed…" at bounding box center [784, 516] width 1568 height 798
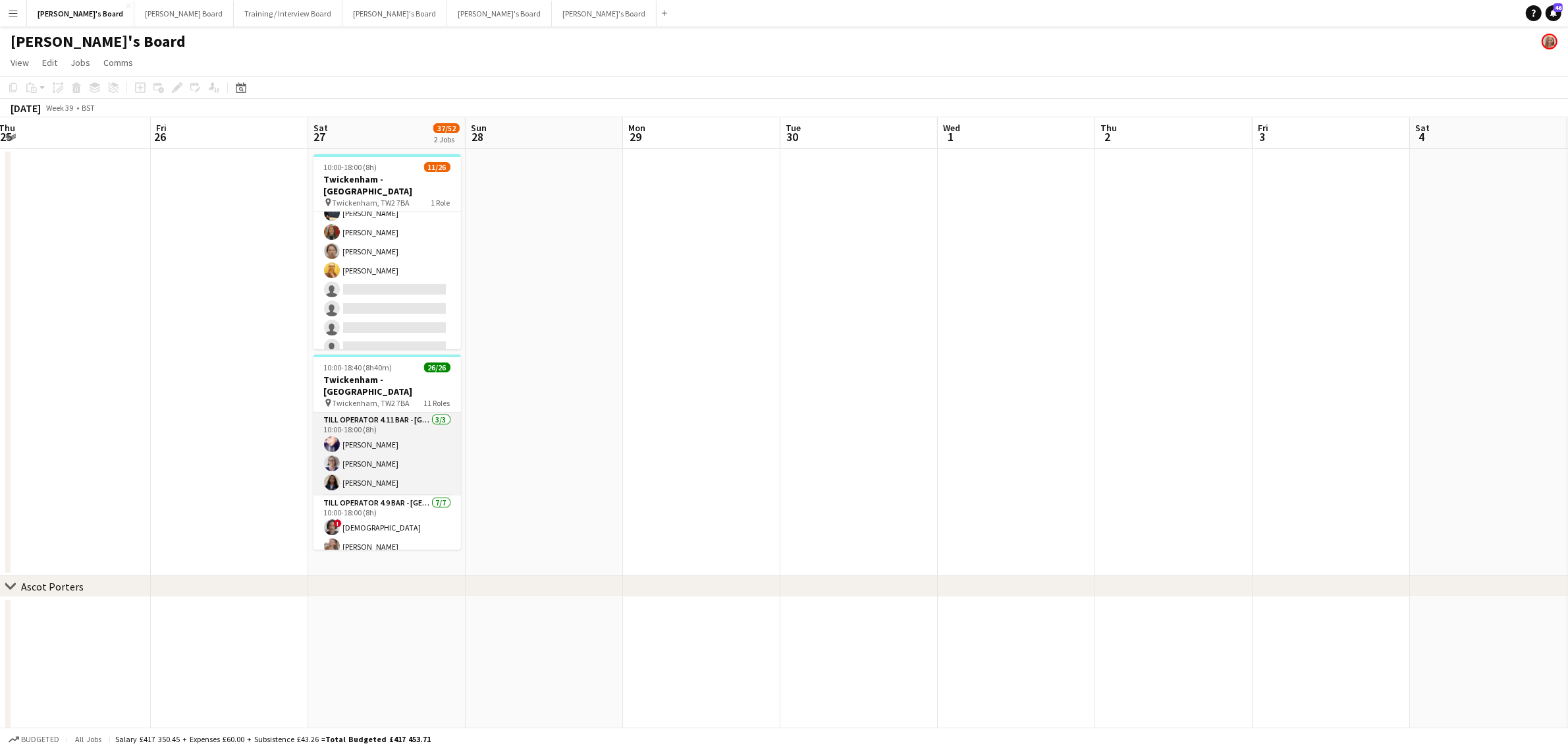
scroll to position [329, 0]
click at [380, 448] on app-card-role "Till Operator 4.9 BAR - SOUTH EAST CORNER 7/7 10:00-18:00 (8h) ! Mofe Soyibo Sa…" at bounding box center [387, 464] width 148 height 159
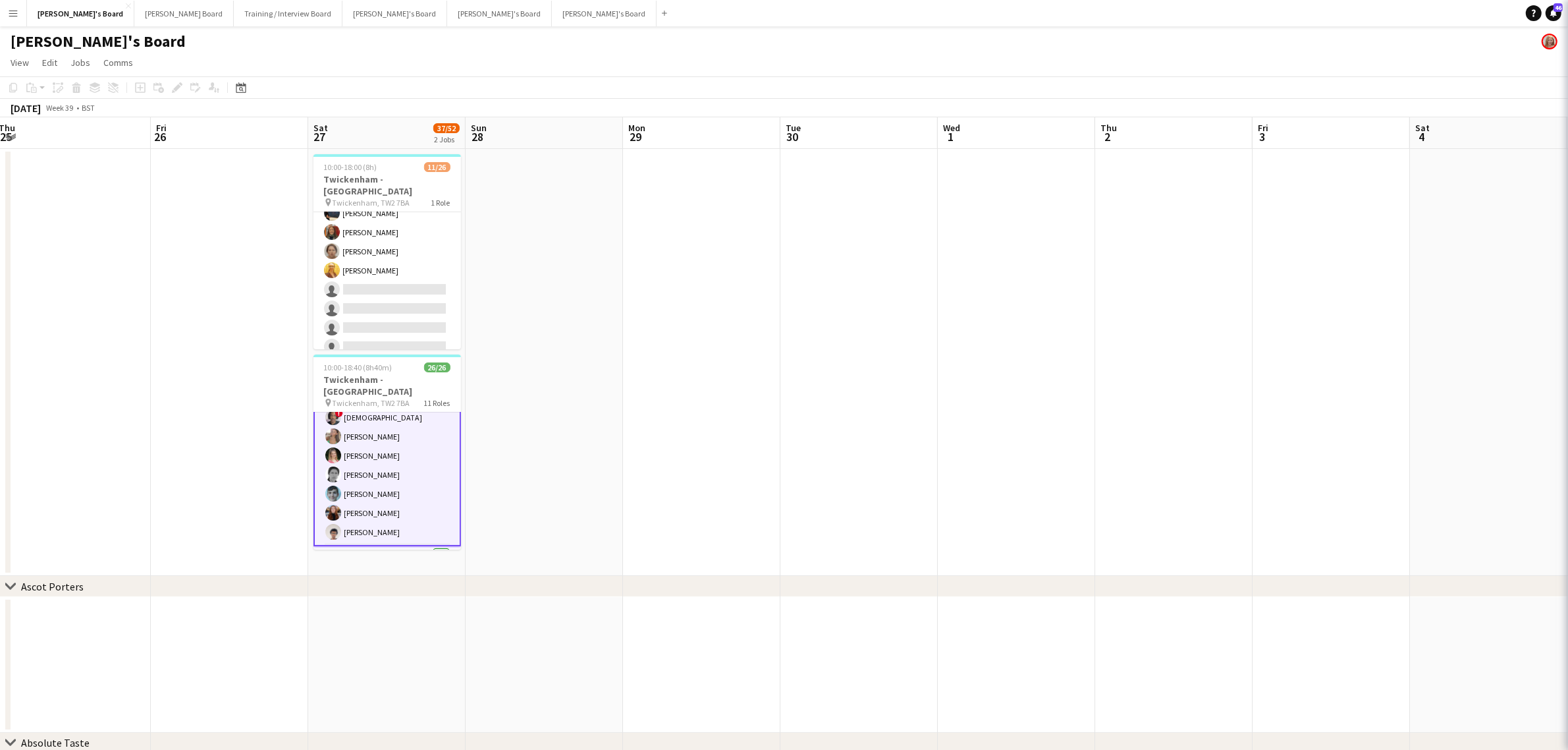
scroll to position [412, 0]
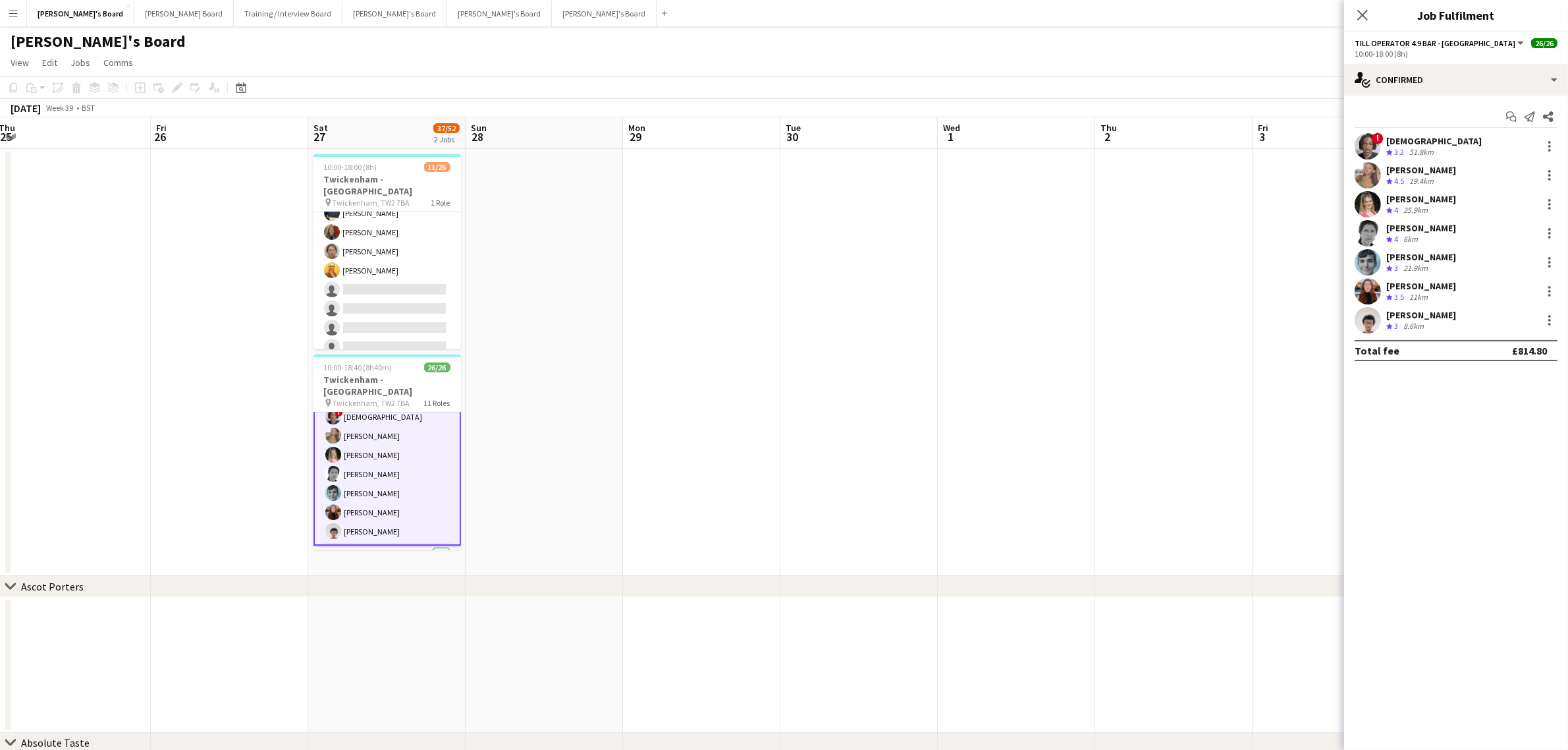
click at [1447, 182] on div "Crew rating 4.5 19.4km" at bounding box center [1421, 181] width 70 height 11
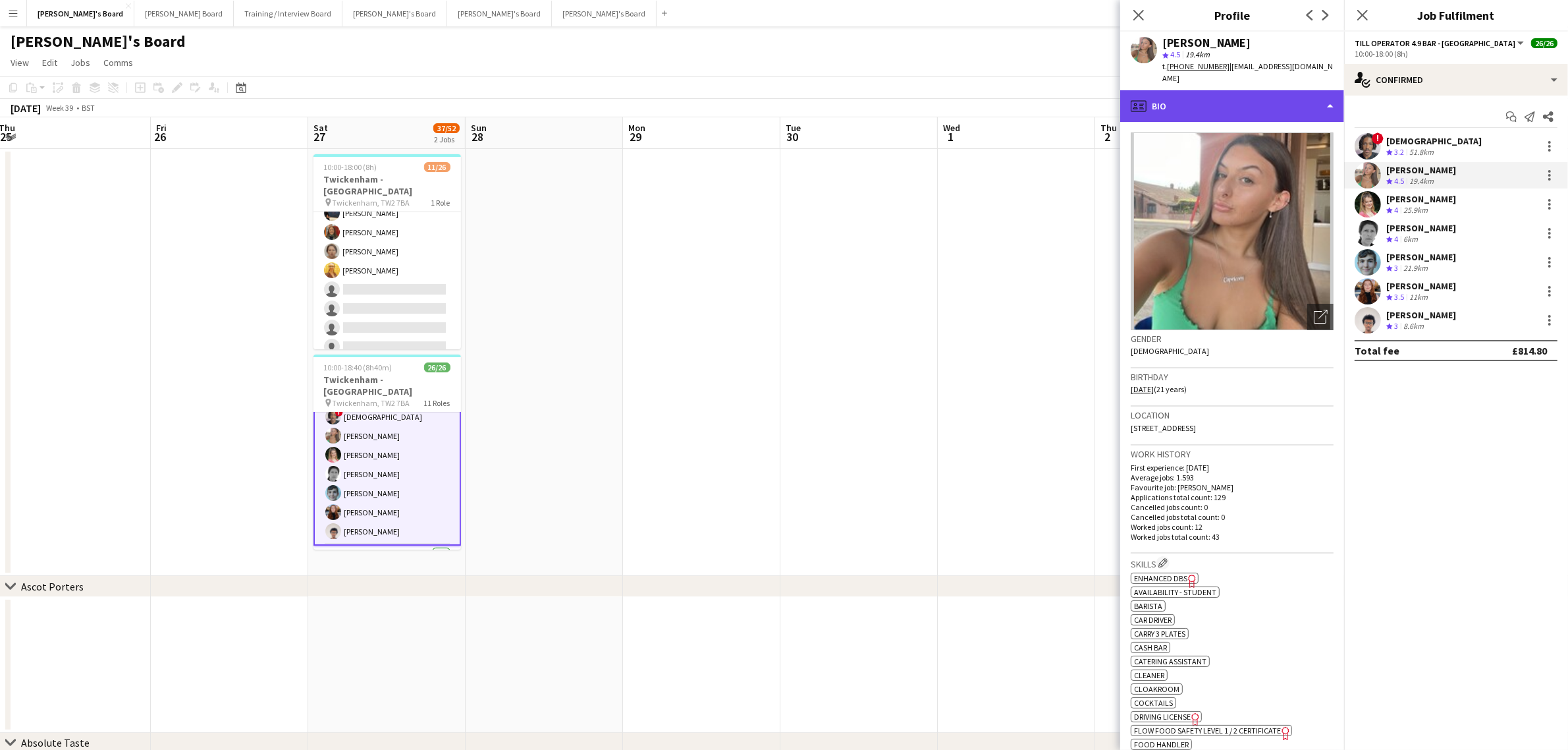
click at [1230, 100] on div "profile Bio" at bounding box center [1232, 106] width 224 height 31
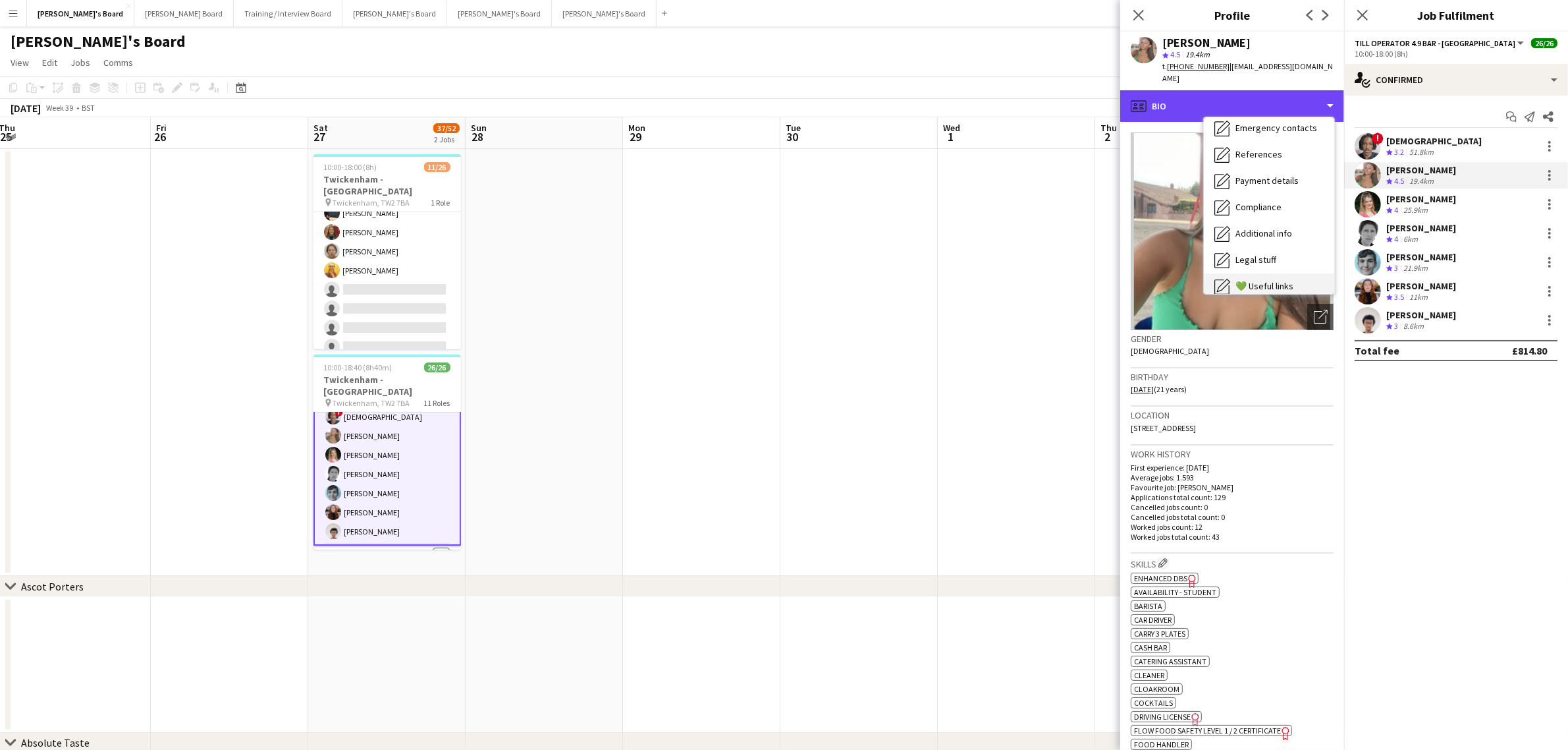
scroll to position [165, 0]
click at [1266, 149] on span "Compliance" at bounding box center [1258, 155] width 46 height 11
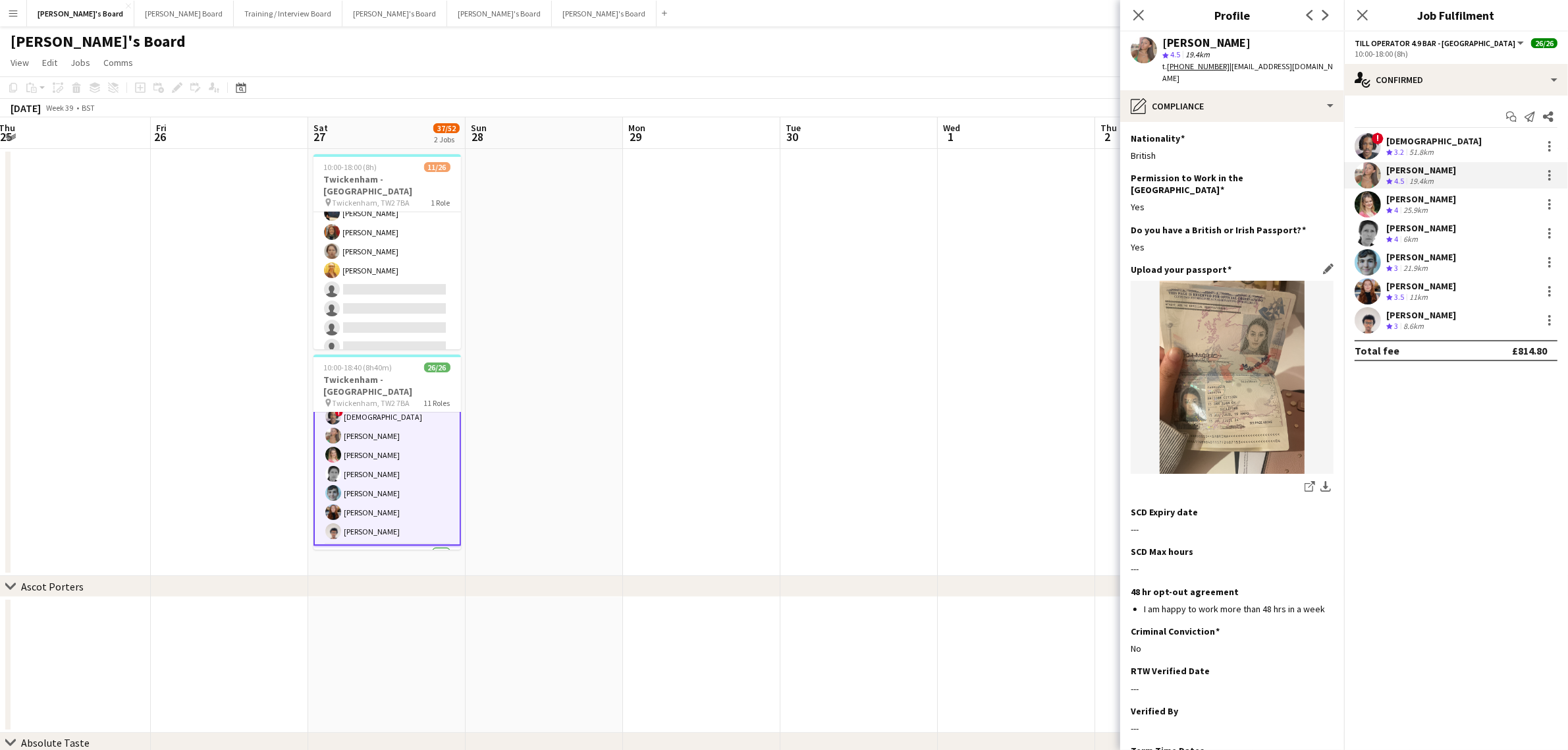
click at [1289, 479] on div "share-external-link-1 download-bottom" at bounding box center [1232, 487] width 203 height 16
click at [1305, 481] on icon "share-external-link-1" at bounding box center [1310, 486] width 10 height 10
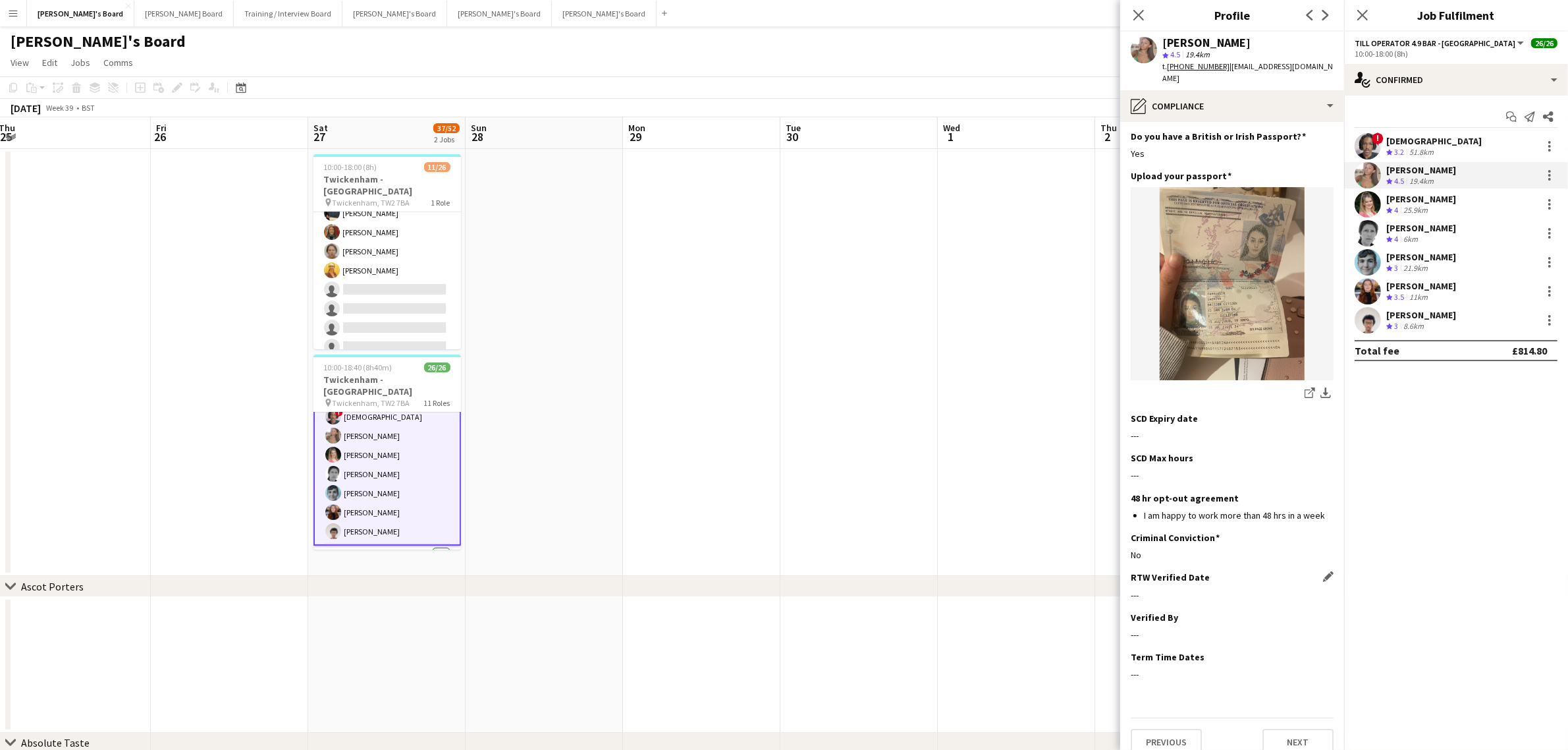
scroll to position [95, 0]
click at [757, 295] on app-date-cell at bounding box center [701, 362] width 157 height 427
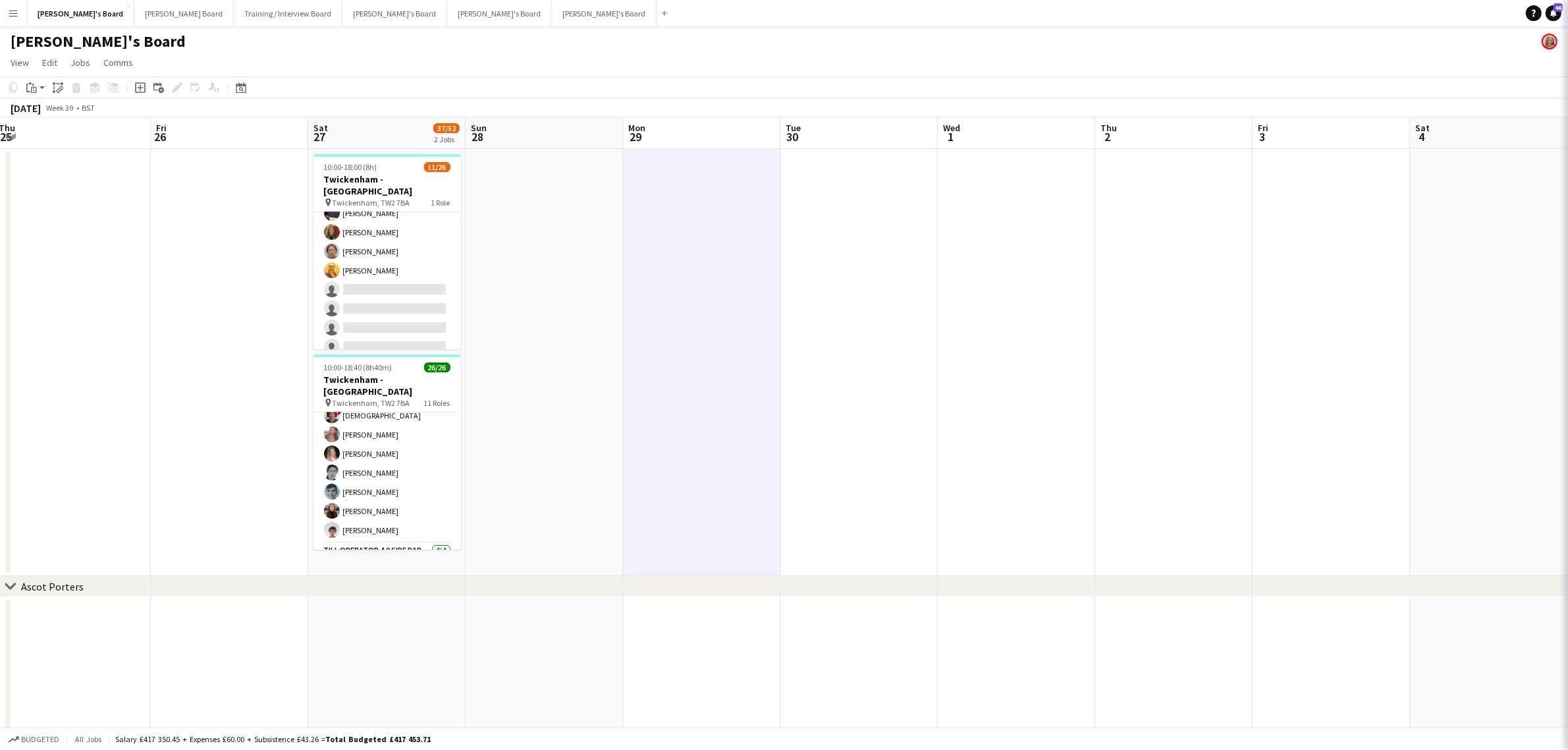
click at [551, 306] on app-calendar-viewport "Mon 22 Tue 23 Wed 24 Thu 25 Fri 26 Sat 27 37/52 2 Jobs Sun 28 Mon 29 Tue 30 Wed…" at bounding box center [784, 516] width 1568 height 798
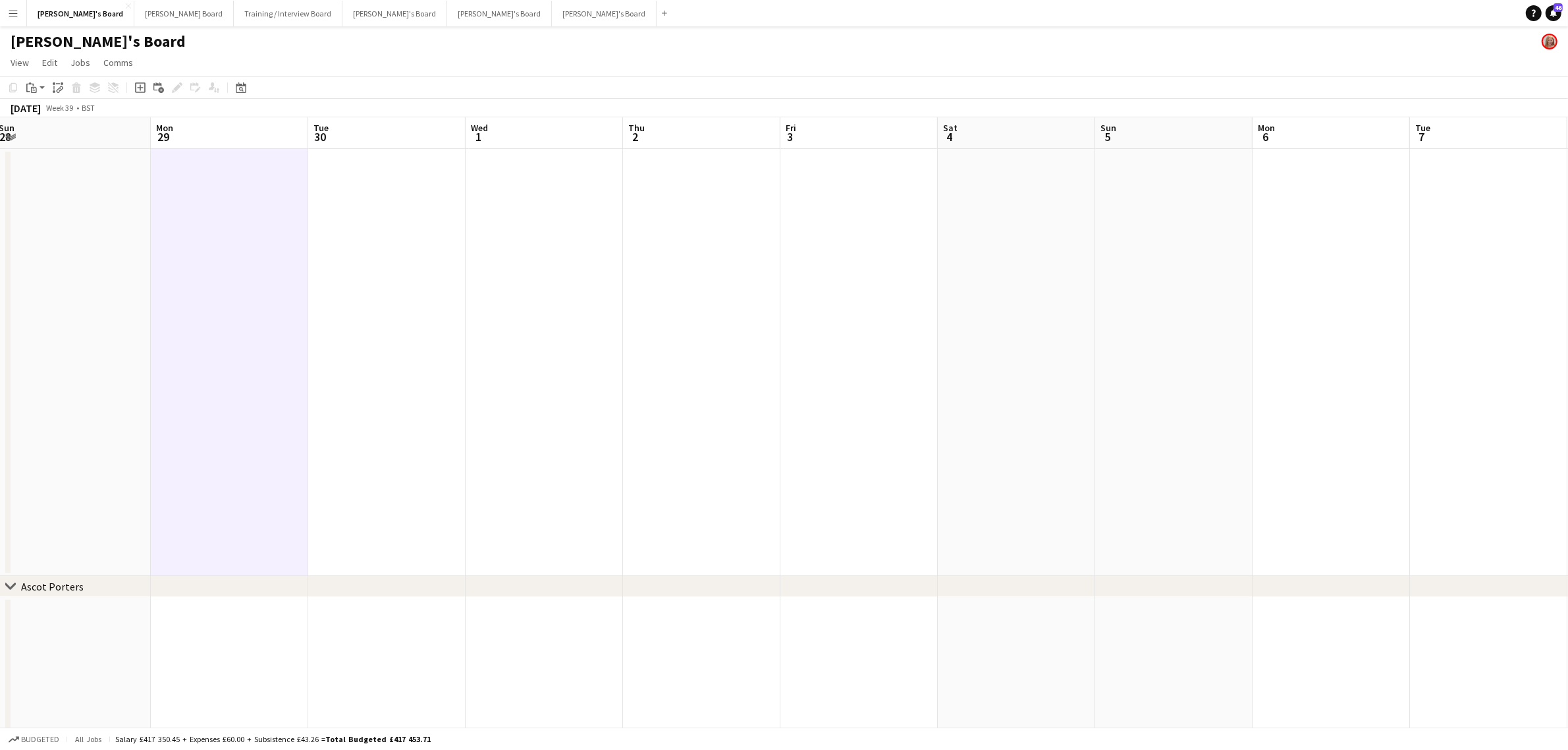
click at [490, 324] on app-calendar-viewport "Thu 25 Fri 26 Sat 27 37/52 2 Jobs Sun 28 Mon 29 Tue 30 Wed 1 Thu 2 Fri 3 Sat 4 …" at bounding box center [784, 516] width 1568 height 798
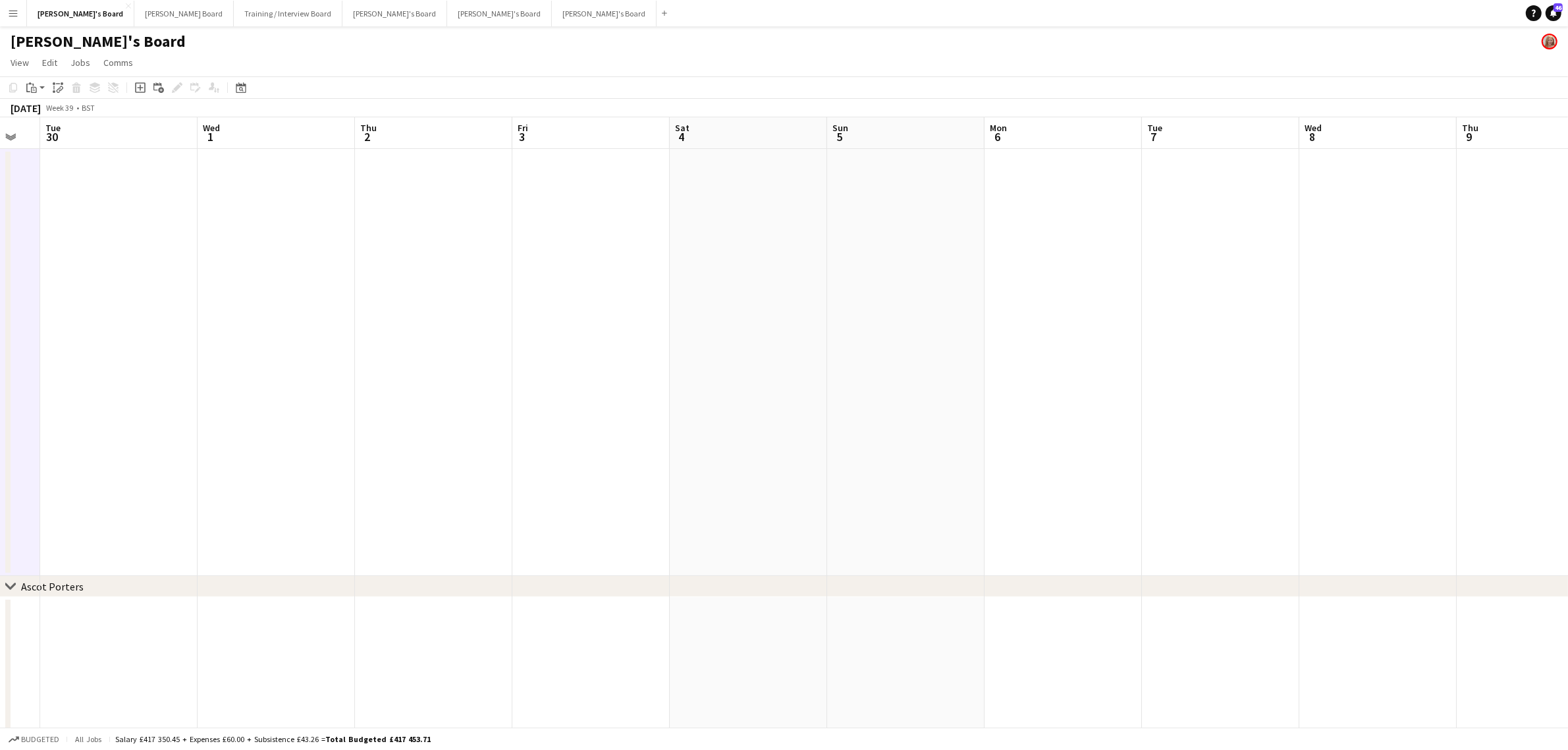
click at [460, 329] on app-calendar-viewport "Sat 27 37/52 2 Jobs Sun 28 Mon 29 Tue 30 Wed 1 Thu 2 Fri 3 Sat 4 Sun 5 Mon 6 Tu…" at bounding box center [784, 516] width 1568 height 798
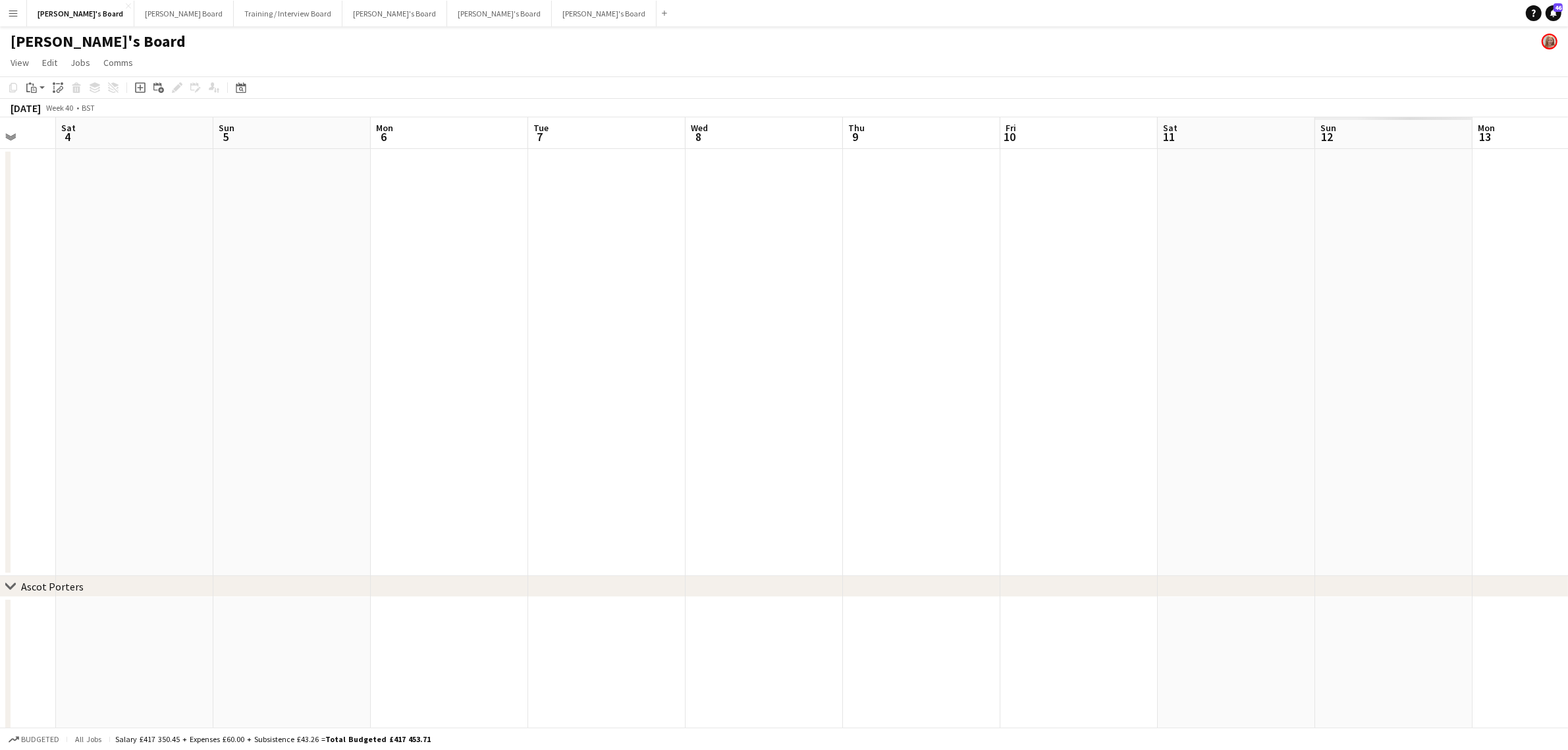
click at [376, 324] on app-calendar-viewport "Wed 1 Thu 2 Fri 3 Sat 4 Sun 5 Mon 6 Tue 7 Wed 8 Thu 9 Fri 10 Sat 11 Sun 12 Mon …" at bounding box center [784, 516] width 1568 height 798
drag, startPoint x: 342, startPoint y: 321, endPoint x: 644, endPoint y: 321, distance: 302.0
click at [297, 324] on app-calendar-viewport "Mon 6 Tue 7 Wed 8 Thu 9 Fri 10 Sat 11 Sun 12 Mon 13 Tue 14 Wed 15 Thu 16 Fri 17…" at bounding box center [784, 516] width 1568 height 798
click at [180, 320] on app-calendar-viewport "Thu 9 Fri 10 Sat 11 Sun 12 Mon 13 Tue 14 Wed 15 Thu 16 Fri 17 Sat 18 Sun 19 Mon…" at bounding box center [784, 516] width 1568 height 798
click at [284, 278] on app-calendar-viewport "Thu 9 Fri 10 Sat 11 Sun 12 Mon 13 Tue 14 Wed 15 Thu 16 Fri 17 Sat 18 Sun 19 Mon…" at bounding box center [784, 516] width 1568 height 798
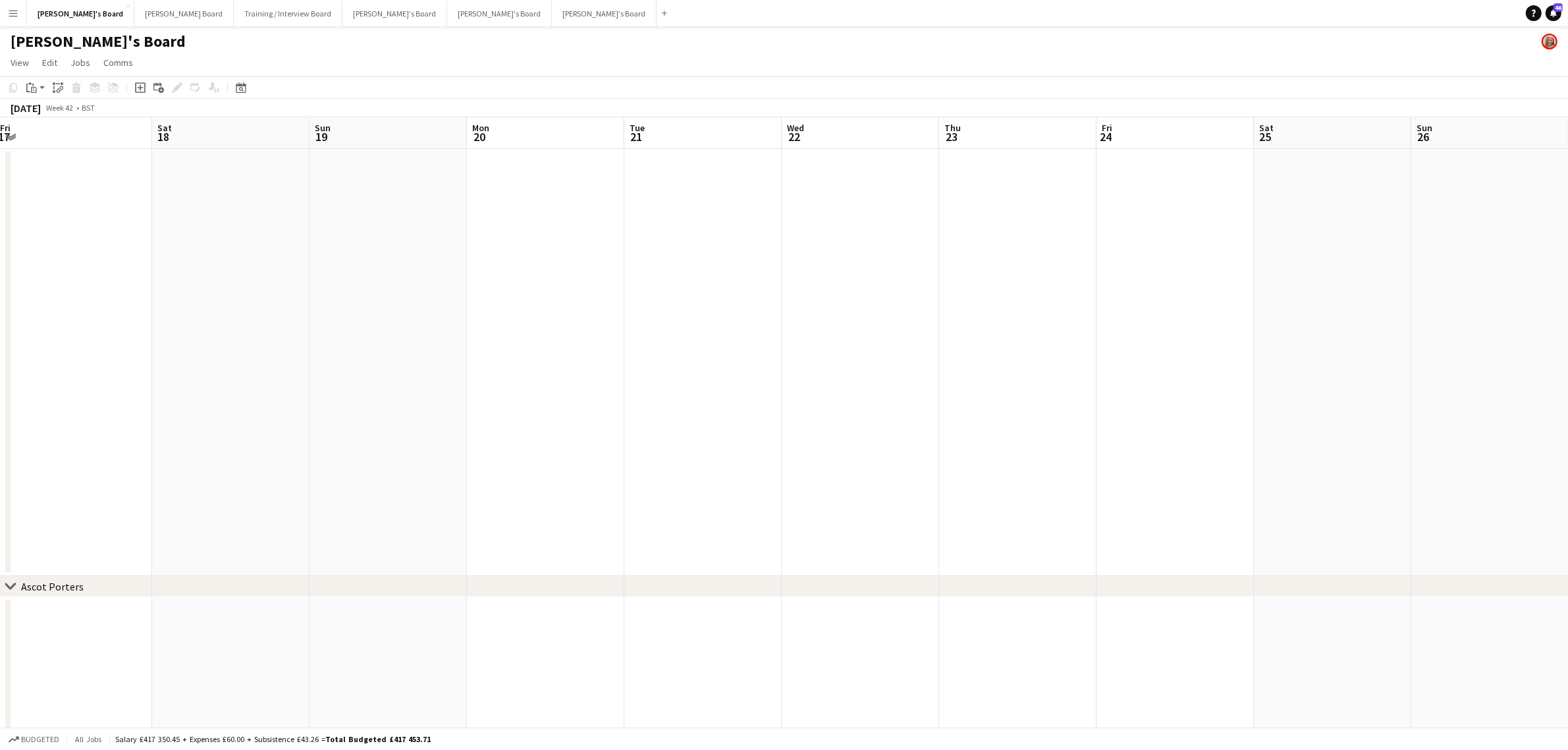
drag, startPoint x: 406, startPoint y: 244, endPoint x: 1104, endPoint y: 255, distance: 698.1
click at [1196, 236] on app-calendar-viewport "Wed 15 Thu 16 Fri 17 Sat 18 Sun 19 Mon 20 Tue 21 Wed 22 Thu 23 Fri 24 Sat 25 Su…" at bounding box center [784, 516] width 1568 height 798
click at [1169, 324] on app-calendar-viewport "Thu 9 Fri 10 Sat 11 Sun 12 Mon 13 Tue 14 Wed 15 Thu 16 Fri 17 Sat 18 Sun 19 Mon…" at bounding box center [784, 516] width 1568 height 798
drag, startPoint x: 957, startPoint y: 342, endPoint x: 1387, endPoint y: 352, distance: 430.1
click at [1568, 343] on html "Menu Boards Boards Boards All jobs Status Workforce Workforce My Workforce Recr…" at bounding box center [784, 469] width 1568 height 937
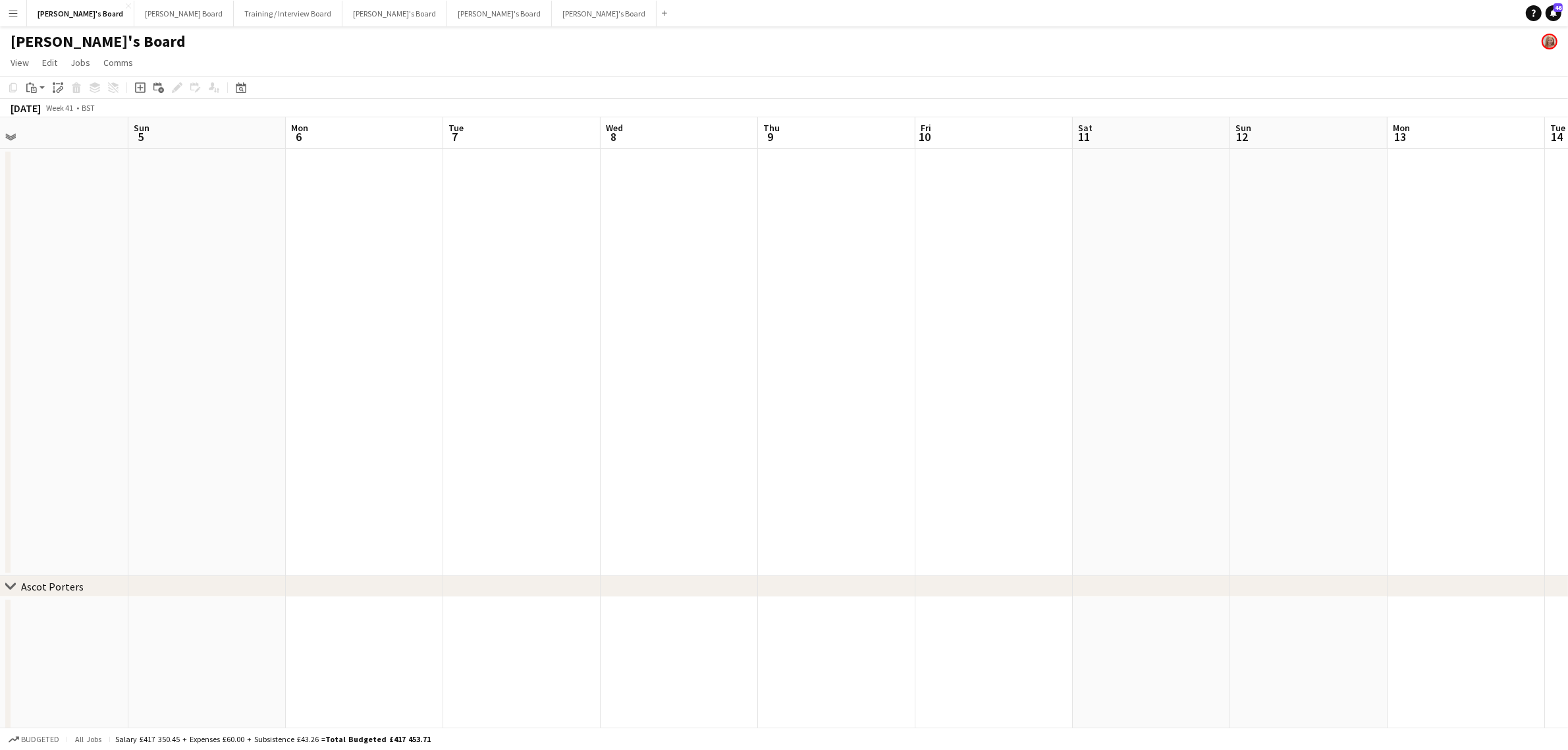
drag, startPoint x: 886, startPoint y: 321, endPoint x: 1330, endPoint y: 324, distance: 444.0
click at [1316, 324] on app-calendar-viewport "Thu 2 Fri 3 Sat 4 Sun 5 Mon 6 Tue 7 Wed 8 Thu 9 Fri 10 Sat 11 Sun 12 Mon 13 Tue…" at bounding box center [784, 516] width 1568 height 798
drag, startPoint x: 562, startPoint y: 323, endPoint x: 1104, endPoint y: 369, distance: 543.9
click at [1111, 363] on app-calendar-viewport "Sun 28 Mon 29 Tue 30 Wed 1 Thu 2 Fri 3 Sat 4 Sun 5 Mon 6 Tue 7 Wed 8 Thu 9 Fri …" at bounding box center [784, 516] width 1568 height 798
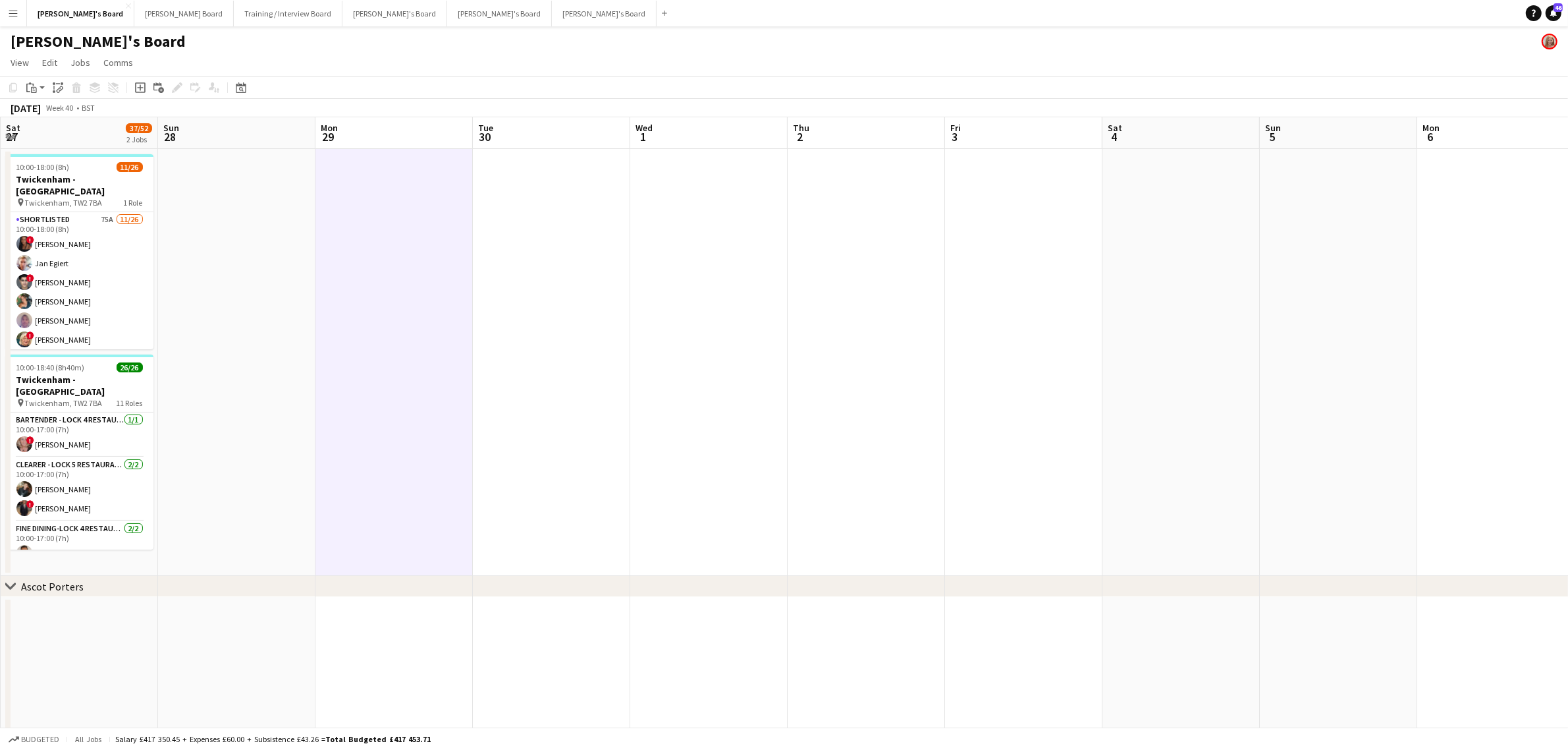
drag, startPoint x: 597, startPoint y: 366, endPoint x: 1174, endPoint y: 367, distance: 577.0
click at [1163, 366] on app-calendar-viewport "Thu 25 Fri 26 Sat 27 37/52 2 Jobs Sun 28 Mon 29 Tue 30 Wed 1 Thu 2 Fri 3 Sat 4 …" at bounding box center [784, 516] width 1568 height 798
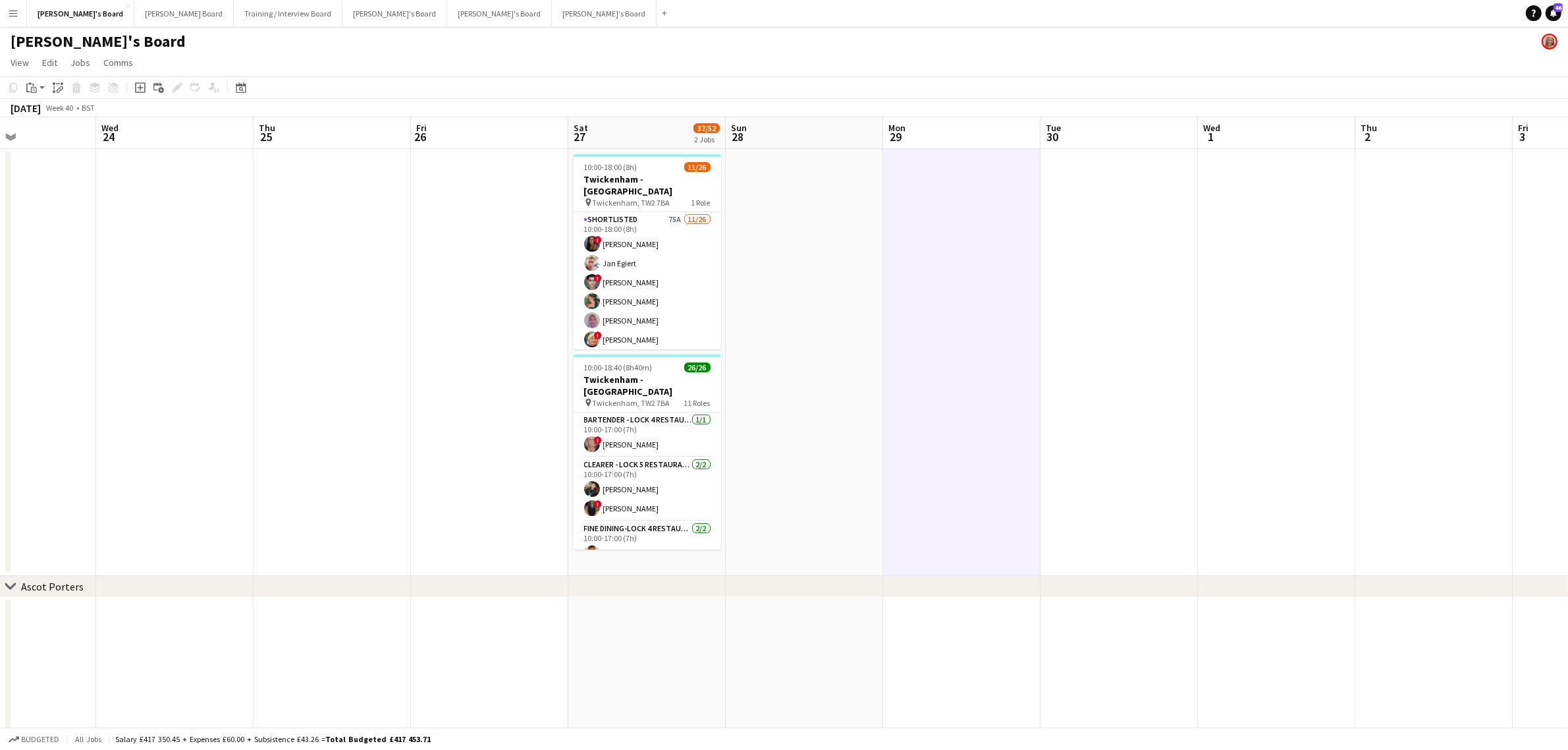
scroll to position [0, 376]
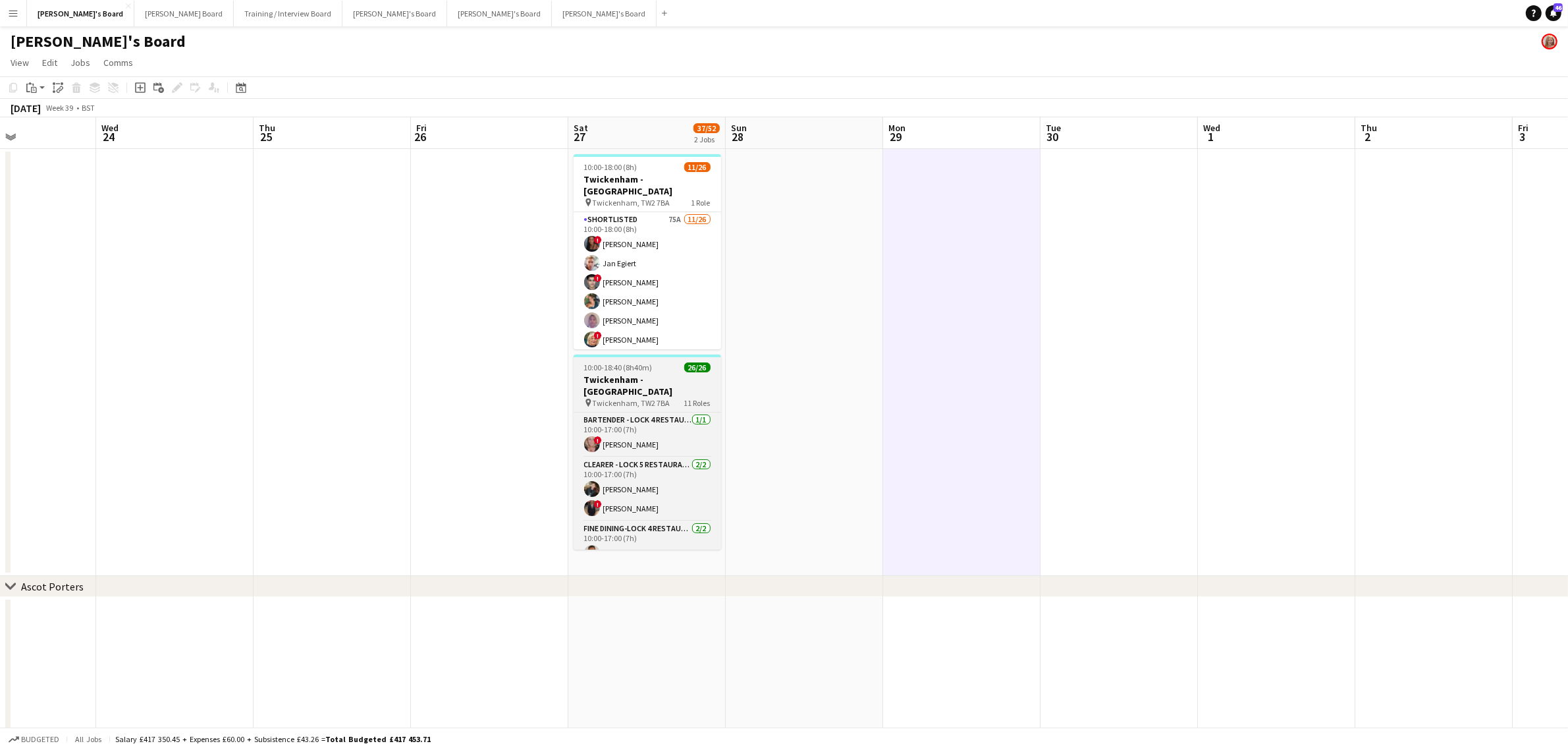
click at [625, 361] on app-job-card "10:00-18:40 (8h40m) 26/26 Twickenham - Allianz Stadium pin Twickenham, TW2 7BA …" at bounding box center [647, 452] width 148 height 195
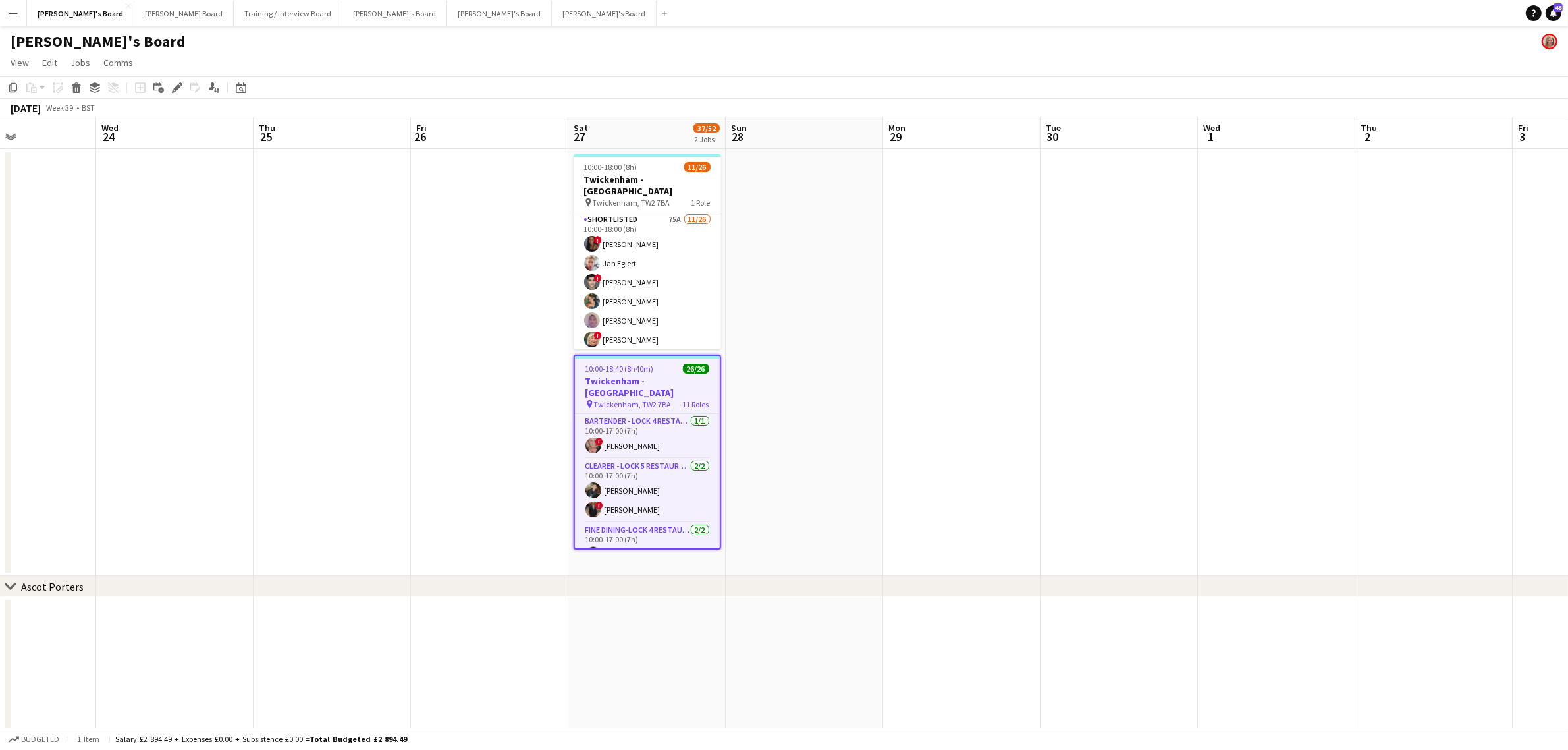
click at [528, 259] on app-date-cell at bounding box center [489, 362] width 157 height 427
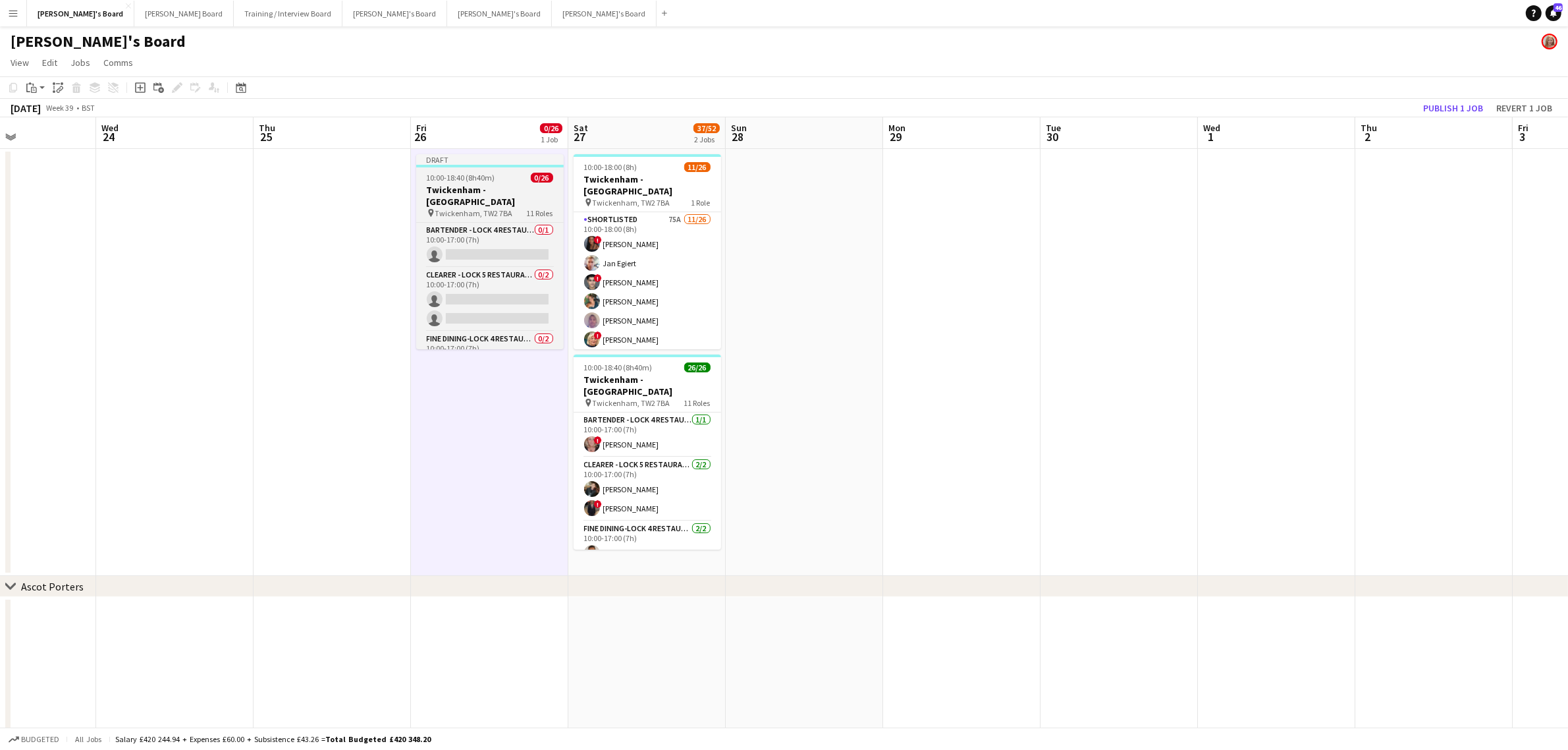
click at [488, 167] on app-job-card "Draft 10:00-18:40 (8h40m) 0/26 Twickenham - Allianz Stadium pin Twickenham, TW2…" at bounding box center [489, 252] width 148 height 195
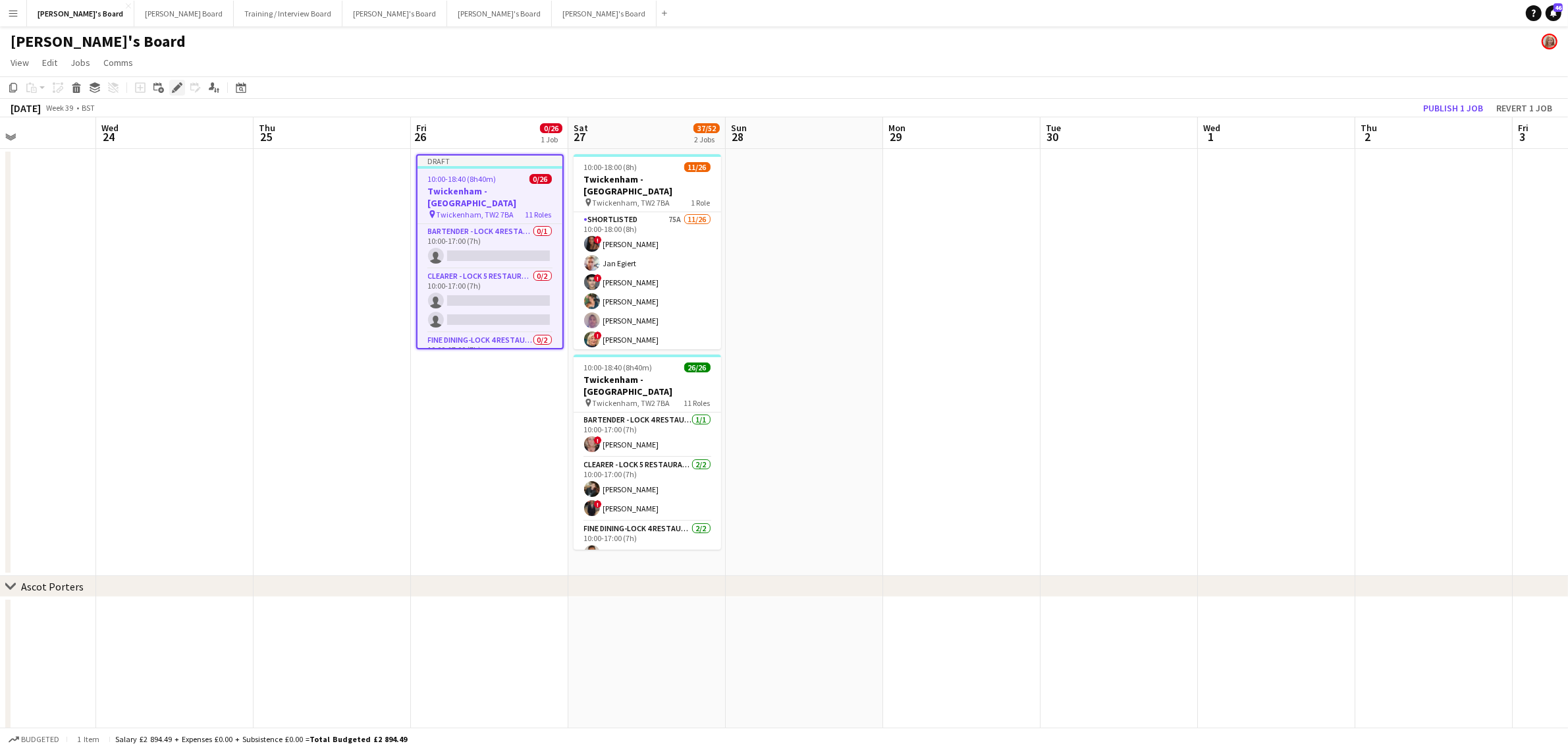
click at [181, 83] on icon "Edit" at bounding box center [176, 87] width 10 height 10
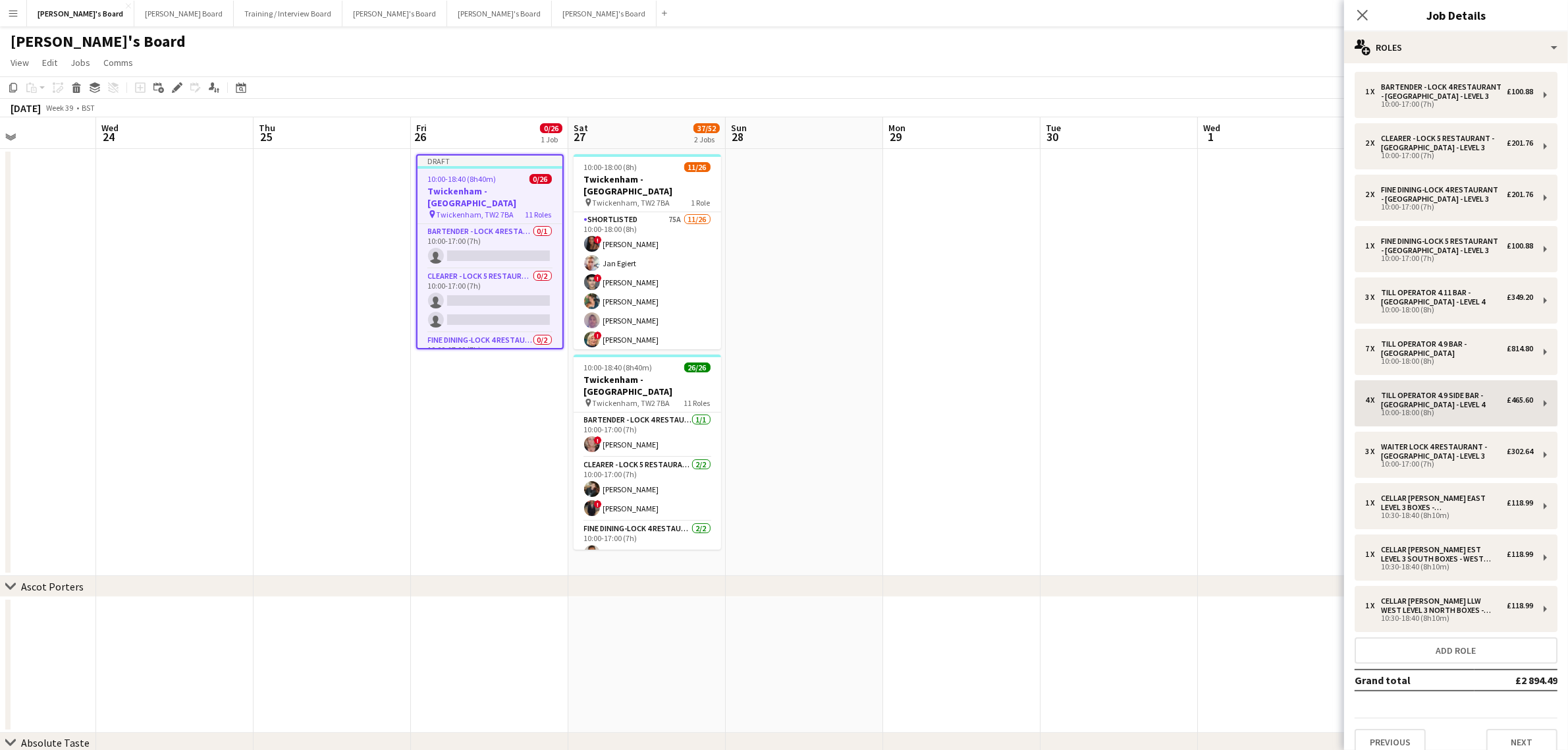
scroll to position [0, 0]
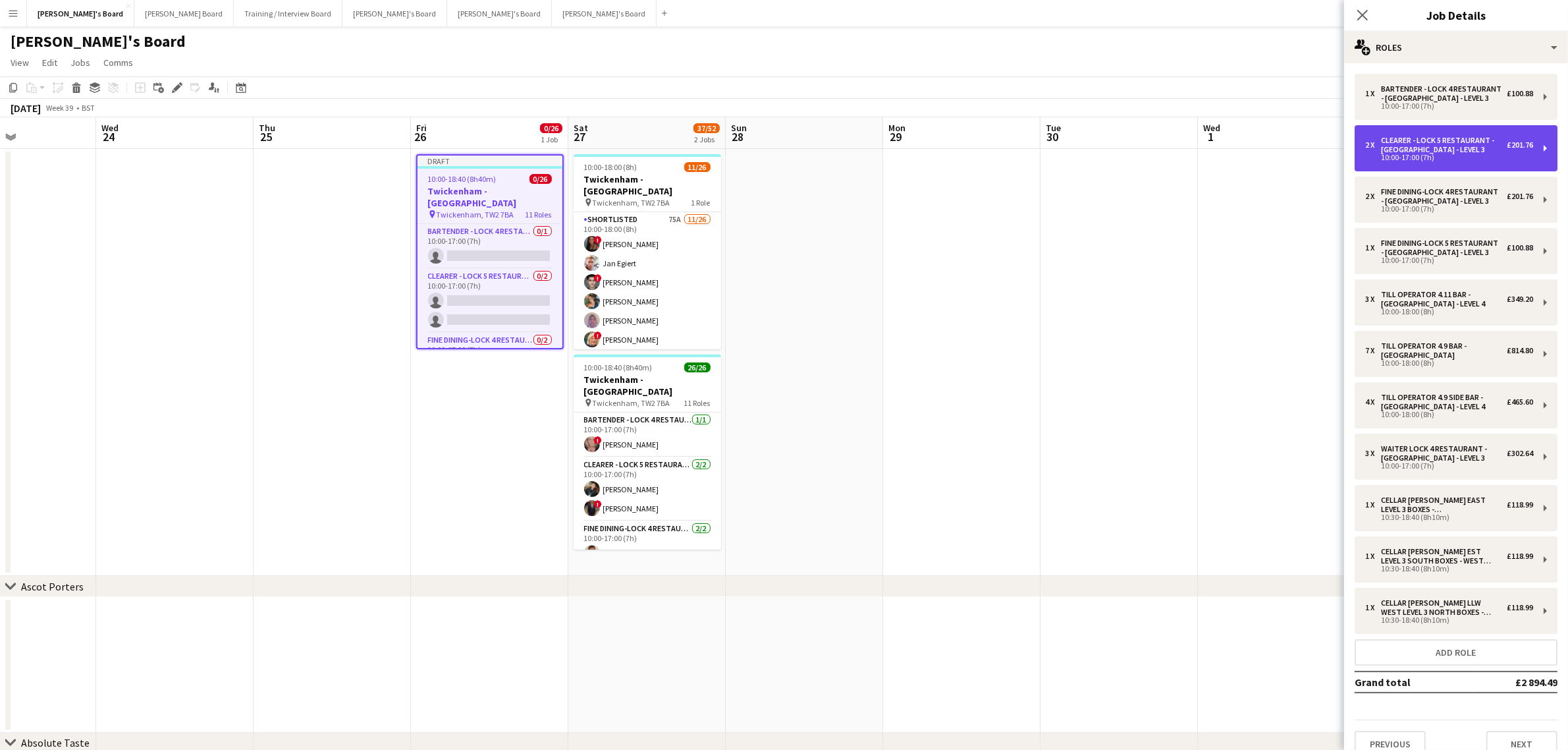
click at [1437, 156] on div "10:00-17:00 (7h)" at bounding box center [1450, 157] width 168 height 7
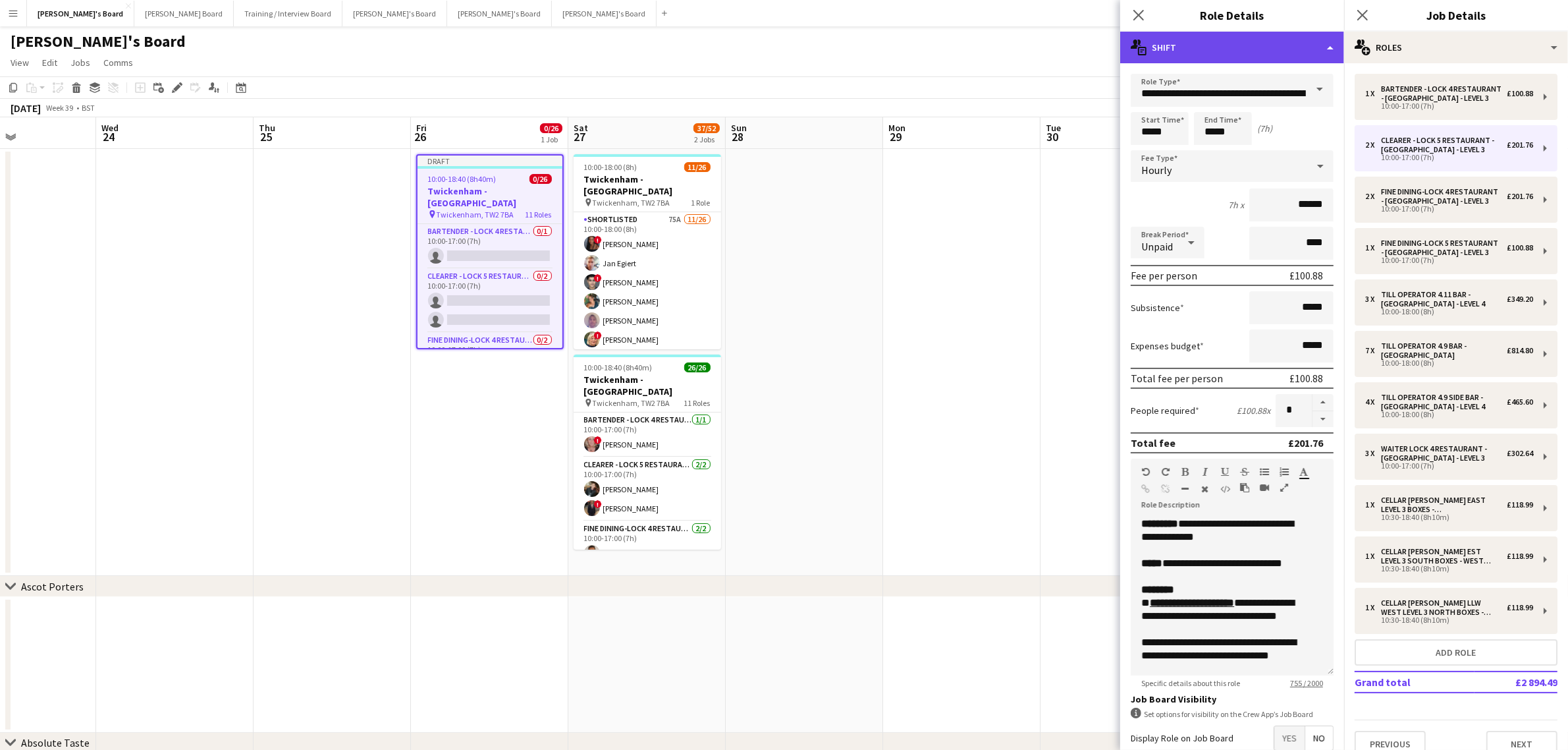
click at [1230, 42] on div "multiple-actions-text Shift" at bounding box center [1232, 47] width 224 height 31
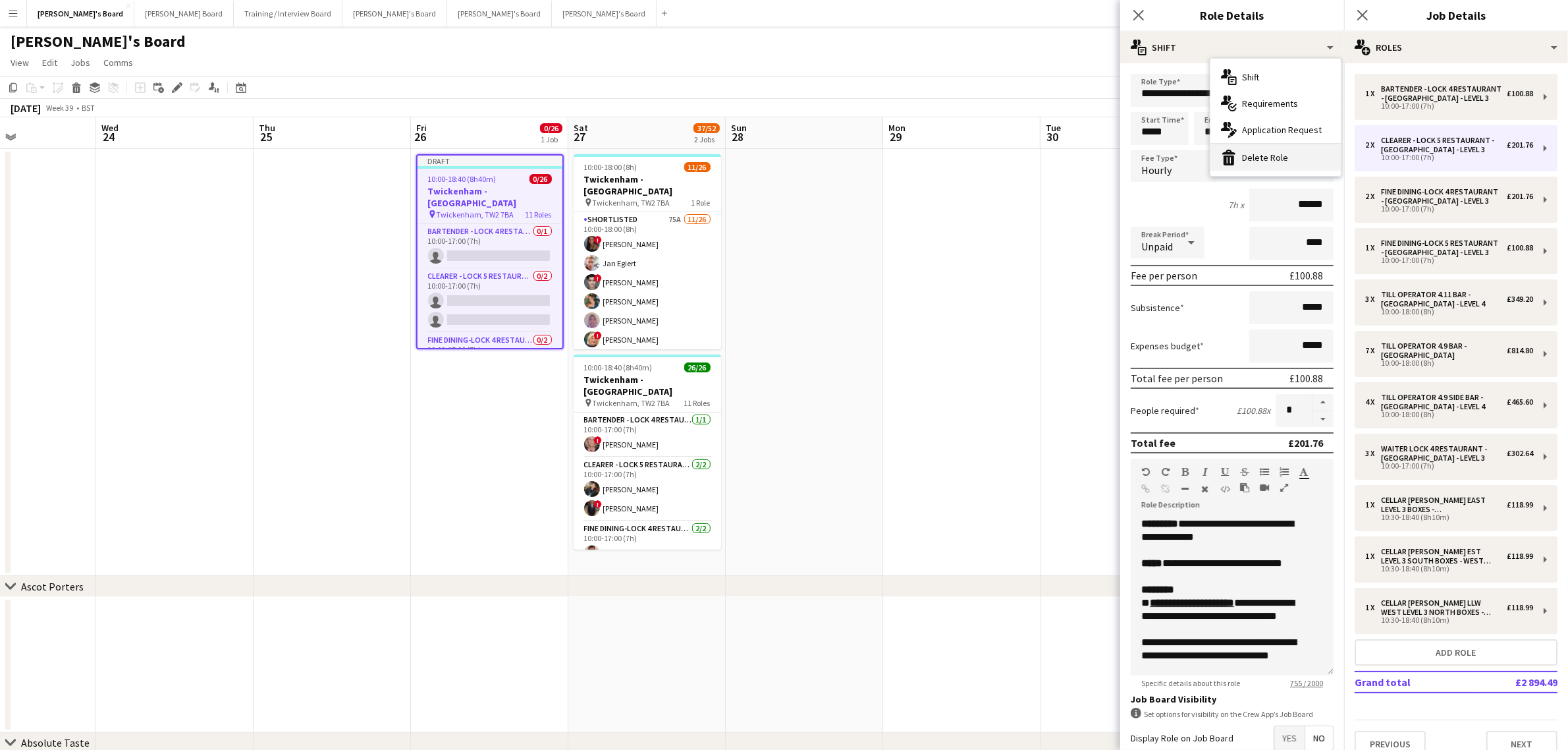
click at [1261, 161] on div "bin-2 Delete Role" at bounding box center [1275, 157] width 131 height 27
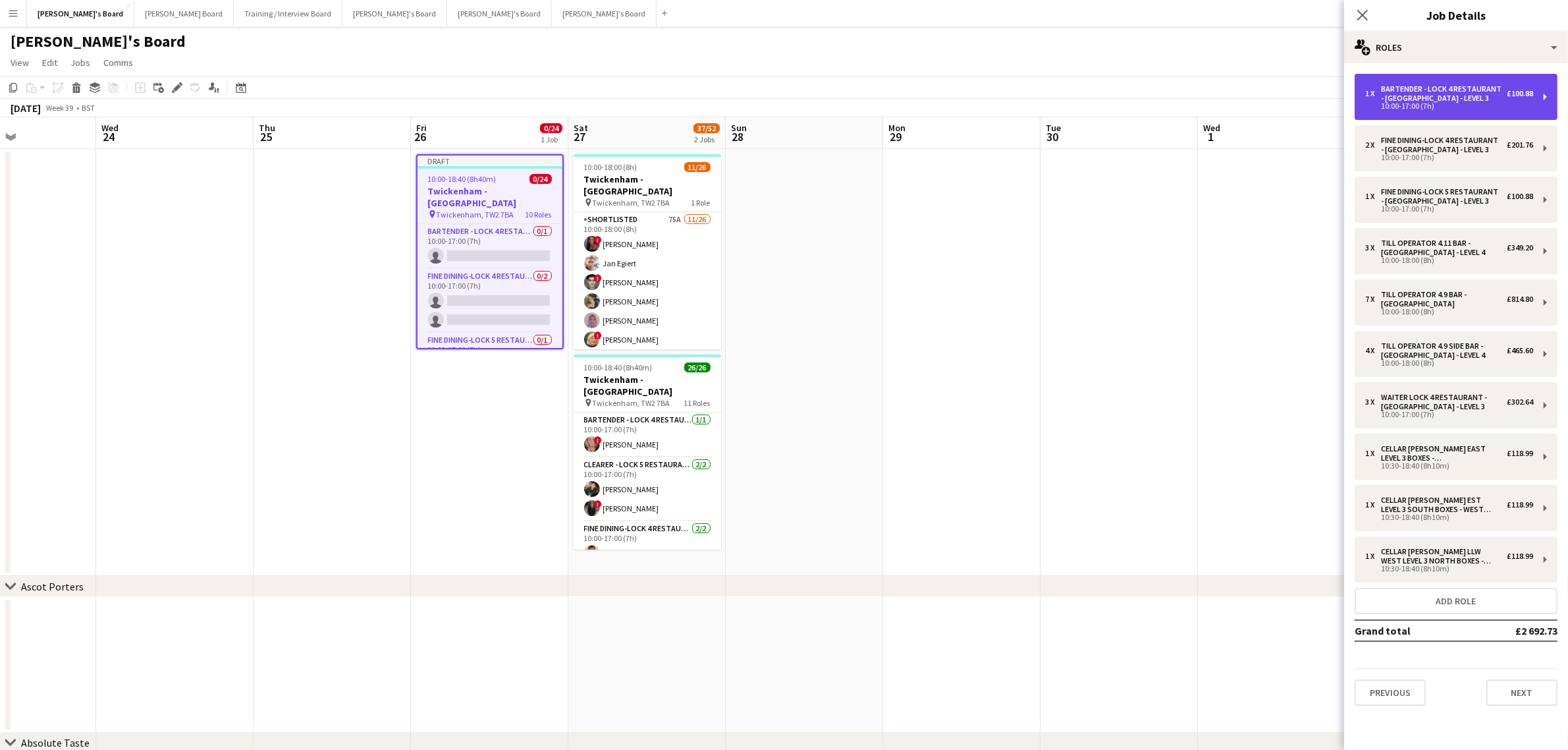
click at [1443, 88] on div "Bartender - LOCK 4 RESTAURANT - [GEOGRAPHIC_DATA] - LEVEL 3" at bounding box center [1444, 93] width 126 height 18
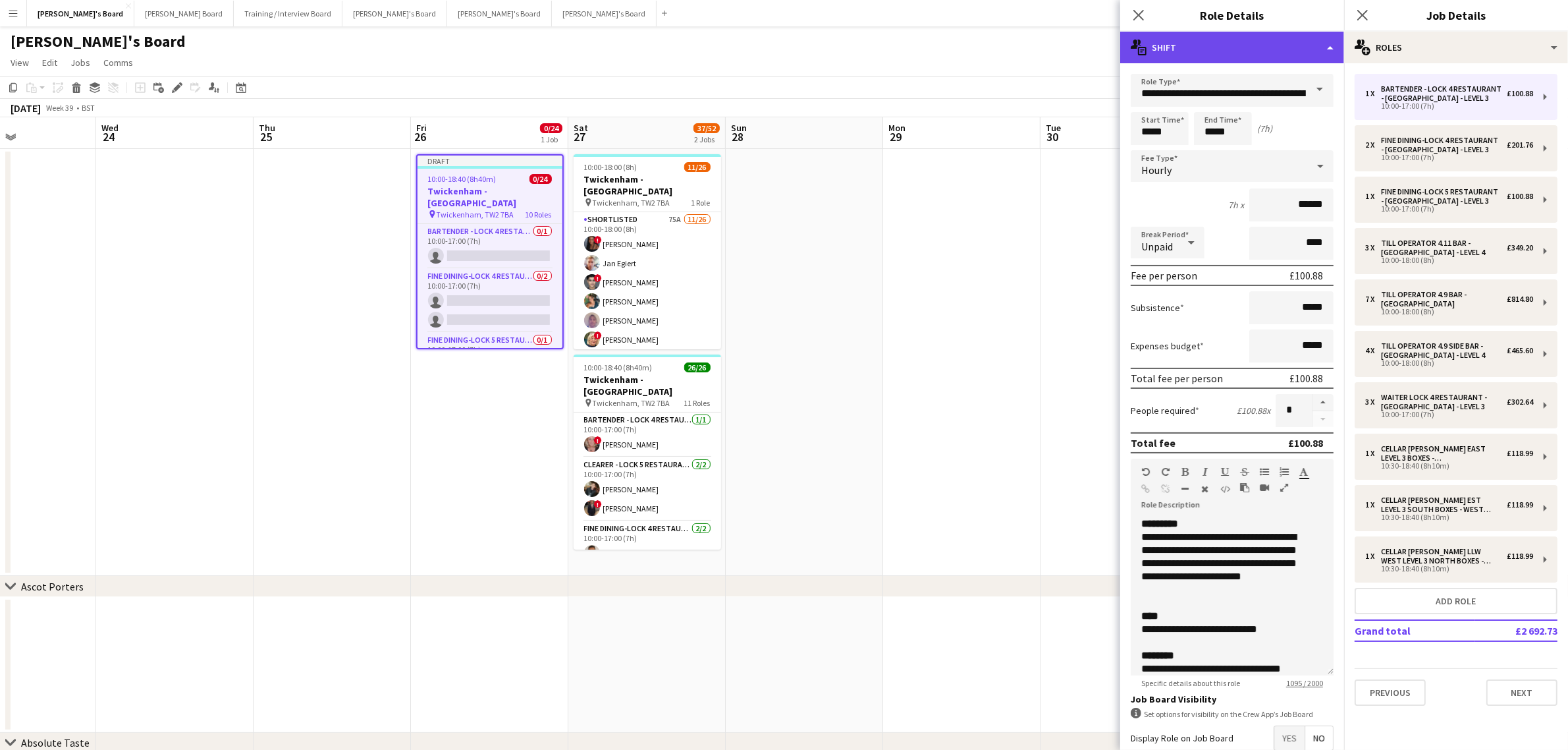
click at [1251, 47] on div "multiple-actions-text Shift" at bounding box center [1232, 47] width 224 height 31
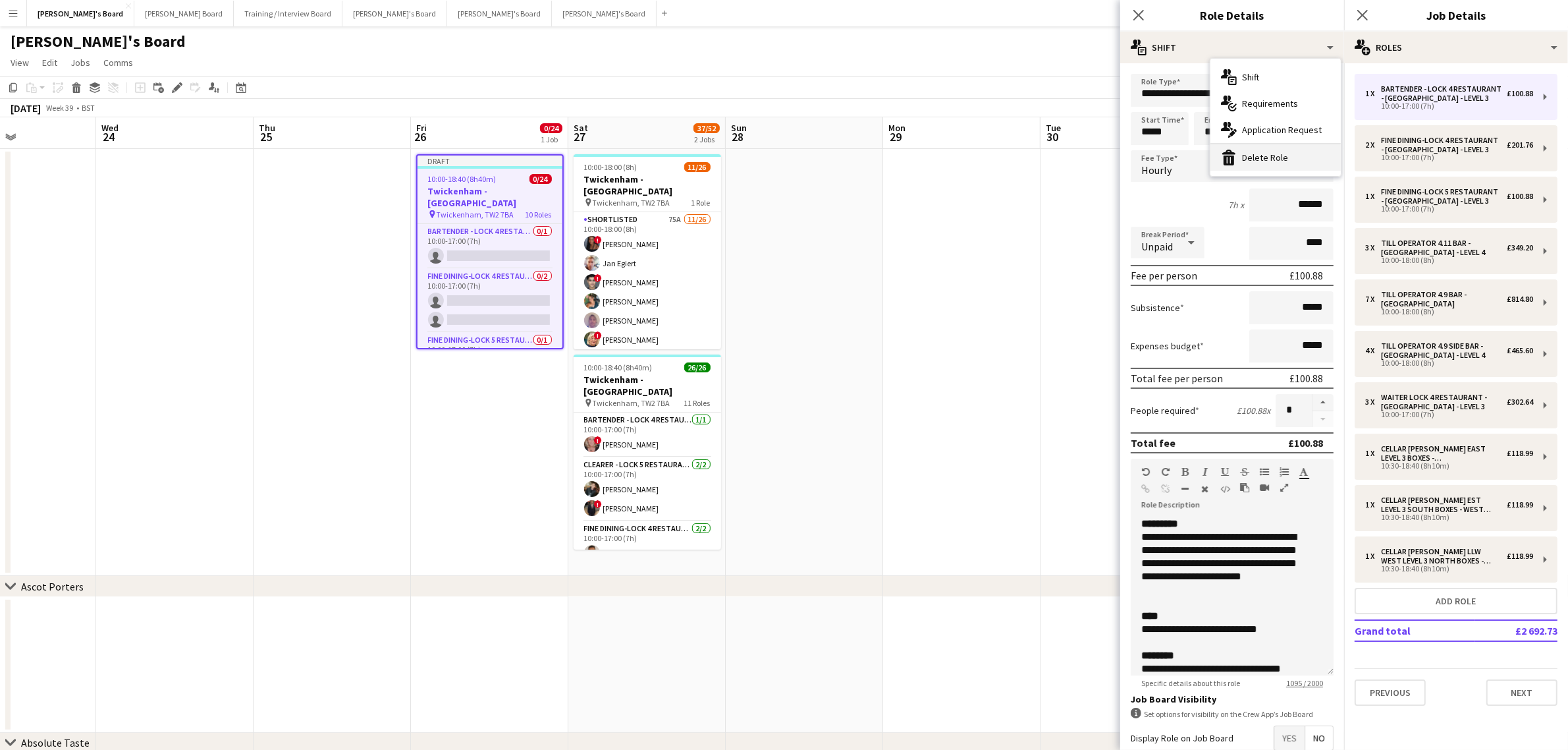
click at [1251, 159] on div "bin-2 Delete Role" at bounding box center [1275, 157] width 131 height 27
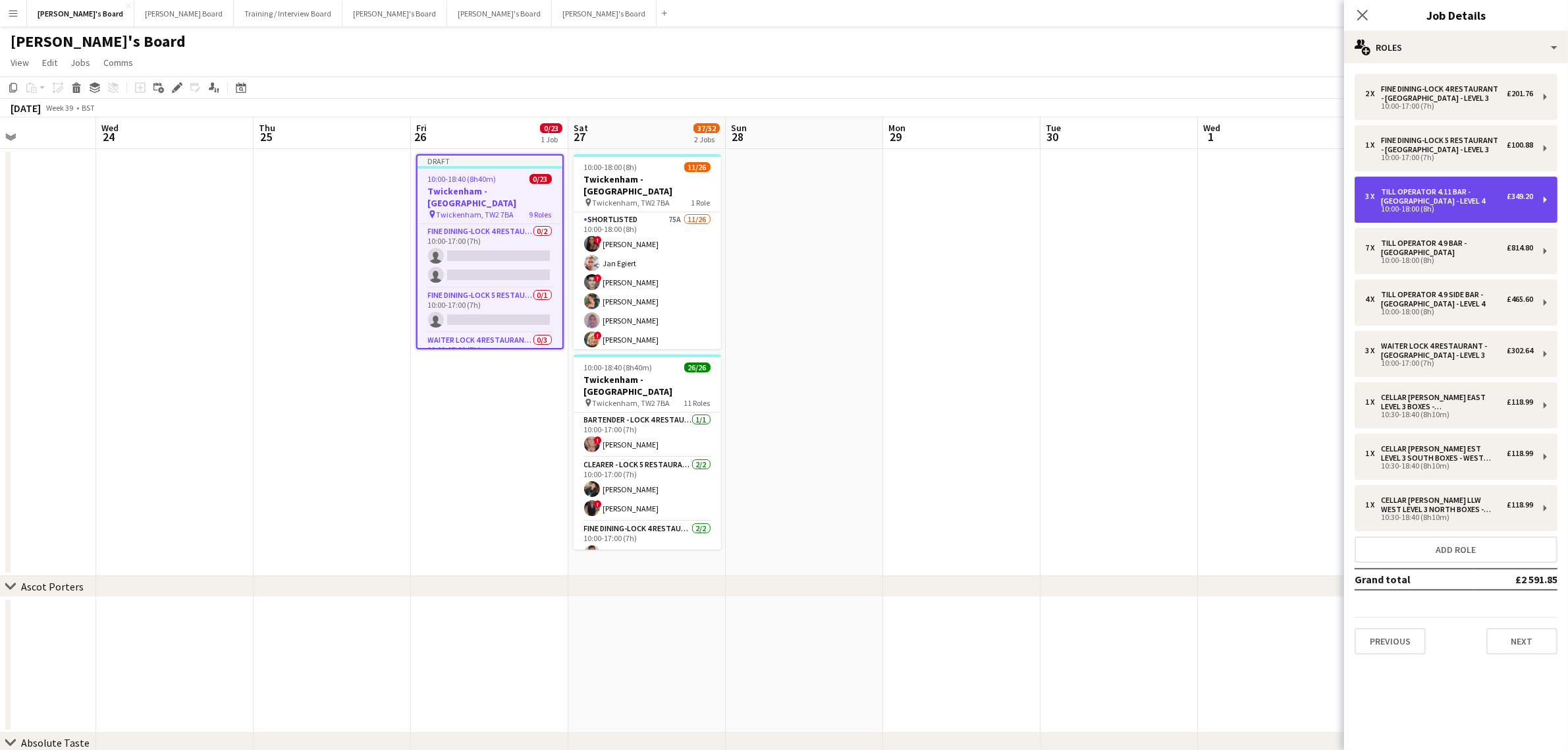
click at [1427, 218] on div "3 x Till Operator 4.11 BAR - SOUTH WEST CORNER - LEVEL 4 £349.20 10:00-18:00 (8…" at bounding box center [1455, 199] width 203 height 46
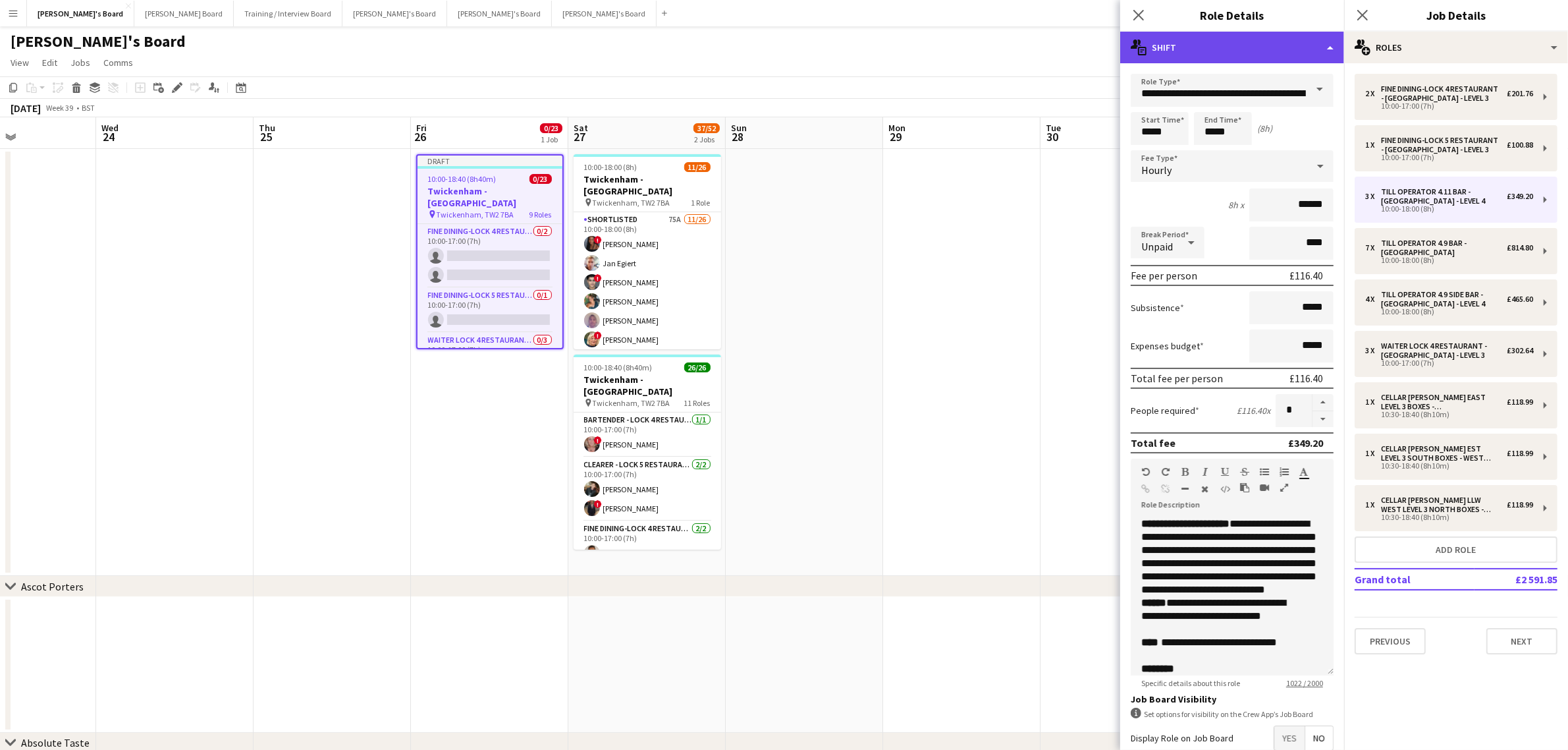
click at [1131, 48] on icon at bounding box center [1135, 44] width 8 height 10
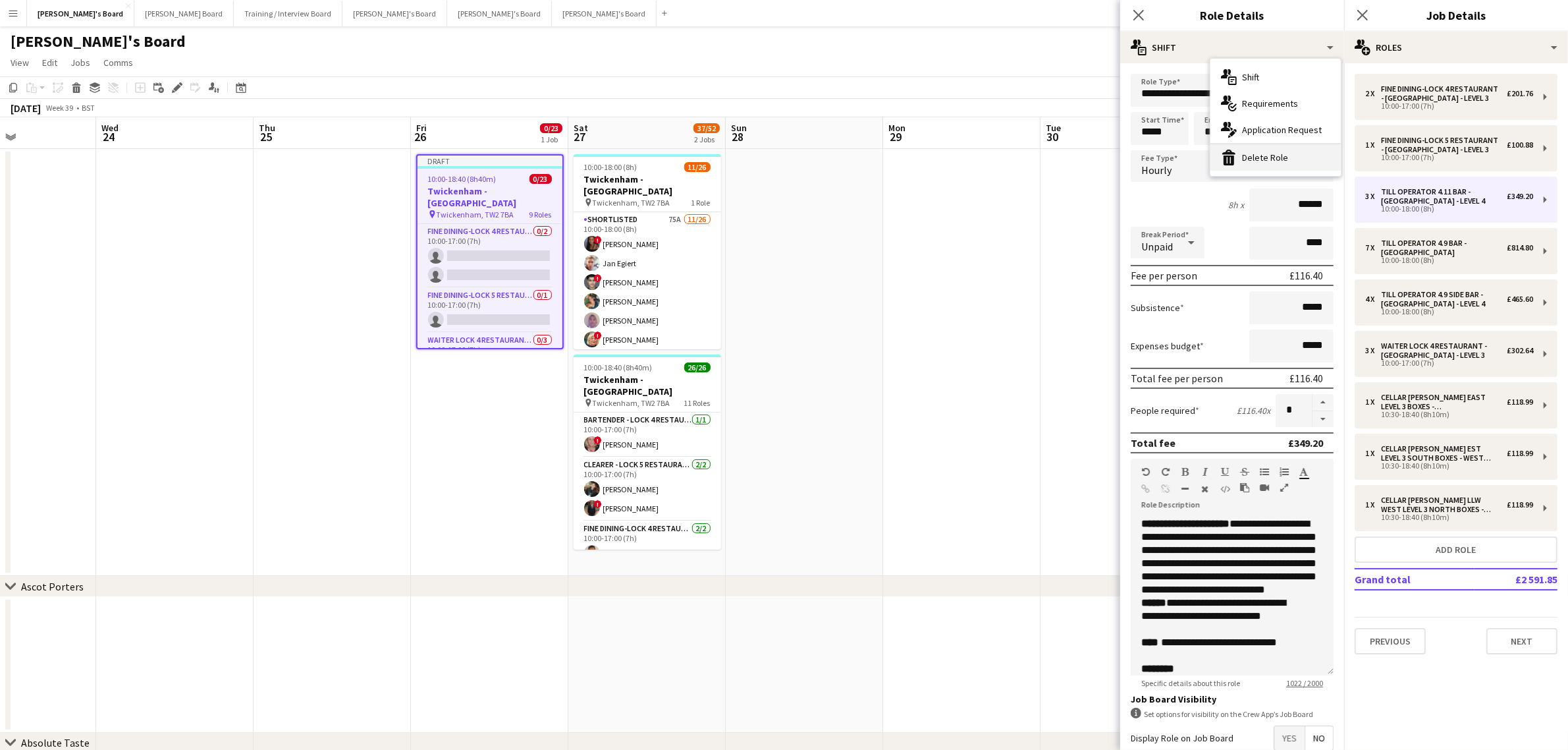
click at [1242, 145] on div "bin-2 Delete Role" at bounding box center [1275, 157] width 131 height 27
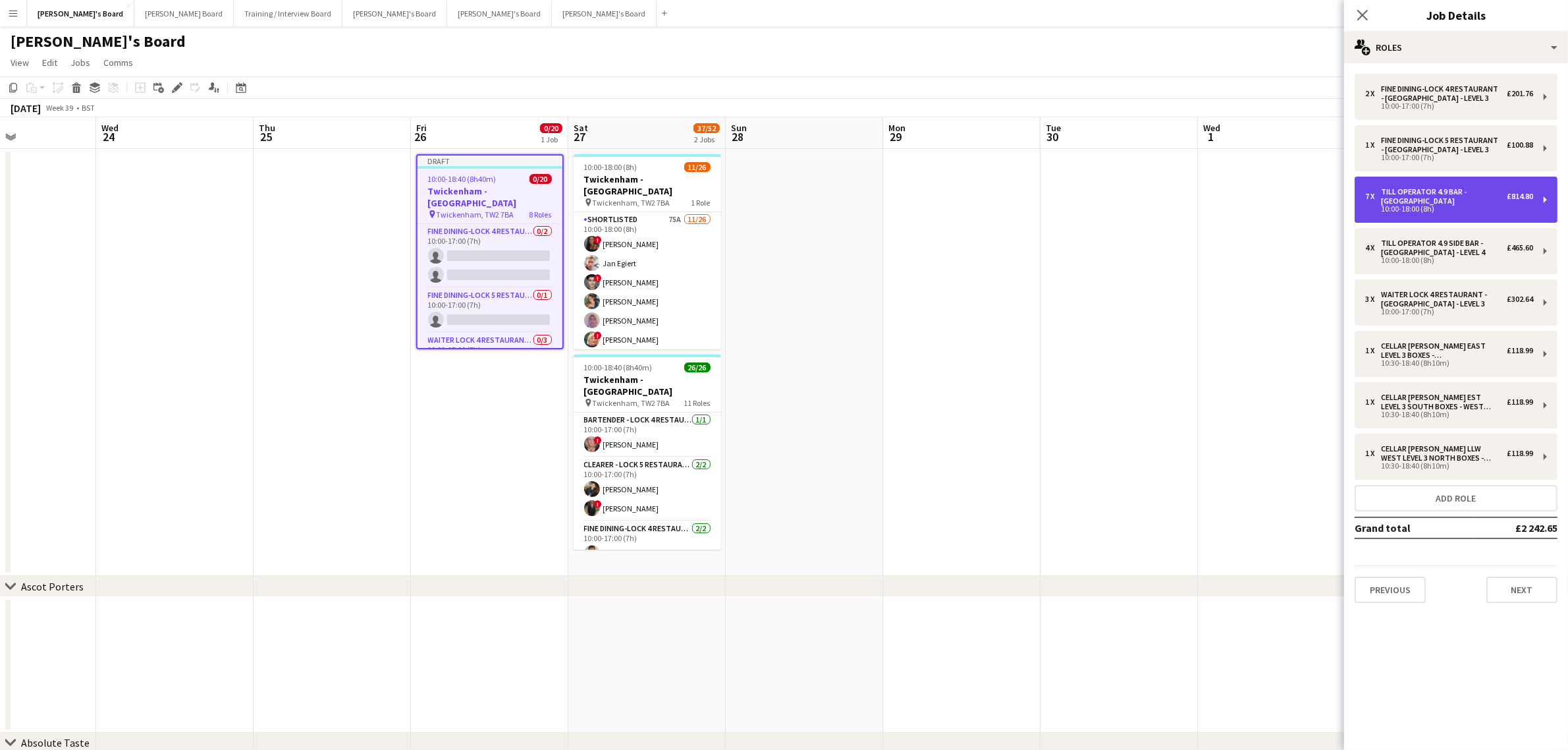
click at [1416, 198] on div "Till Operator 4.9 BAR - [GEOGRAPHIC_DATA]" at bounding box center [1444, 196] width 126 height 18
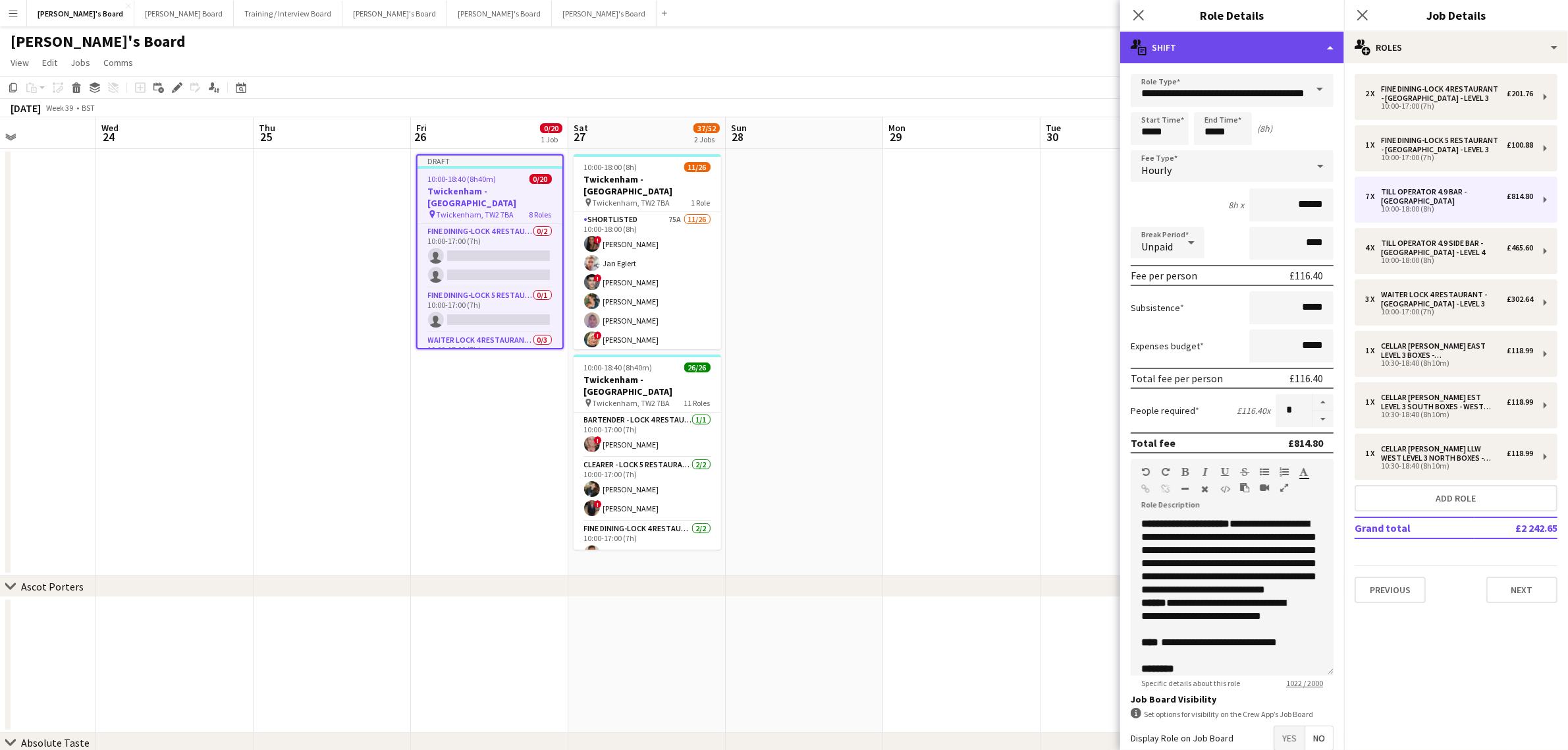
click at [1196, 47] on div "multiple-actions-text Shift" at bounding box center [1232, 47] width 224 height 31
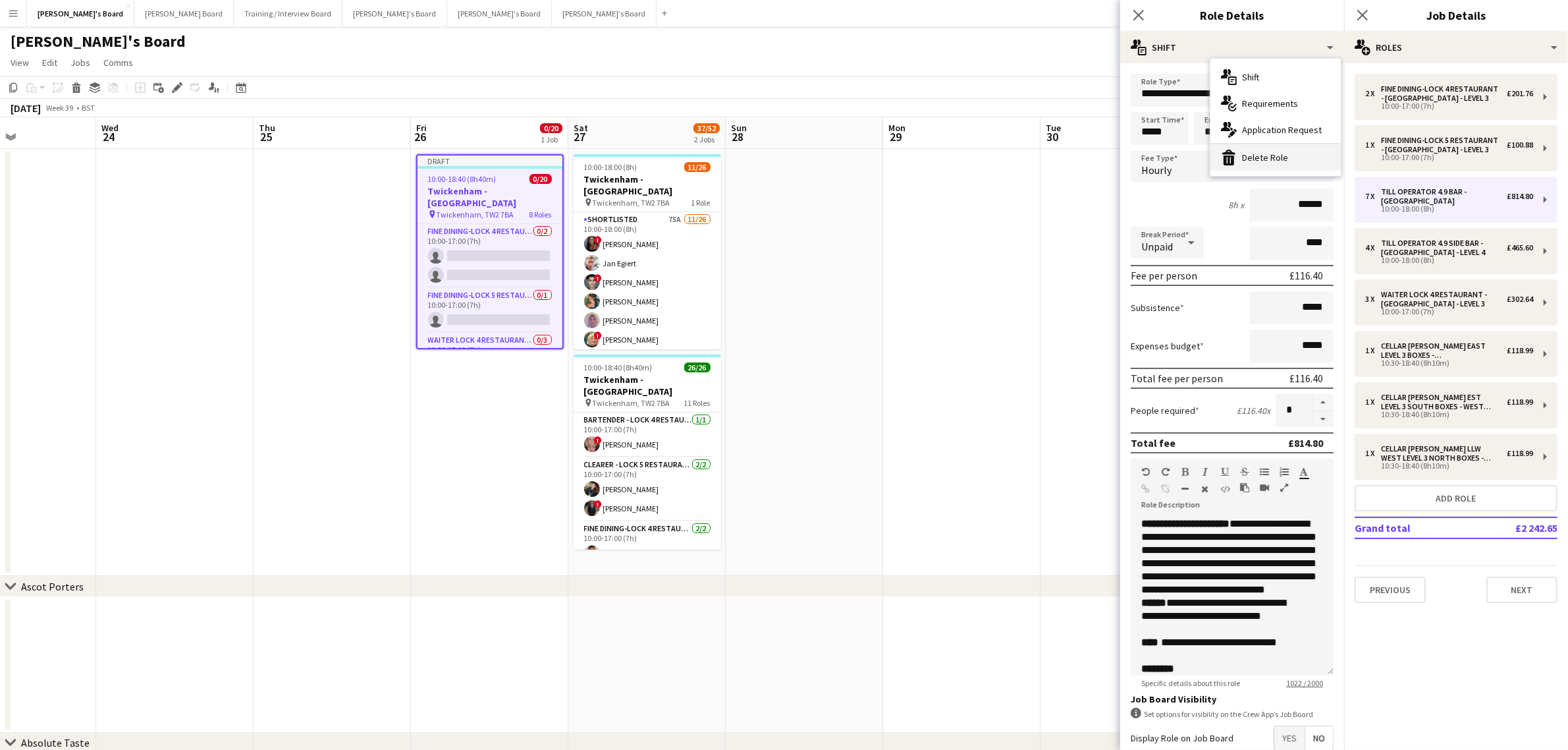
click at [1248, 154] on div "bin-2 Delete Role" at bounding box center [1275, 157] width 131 height 27
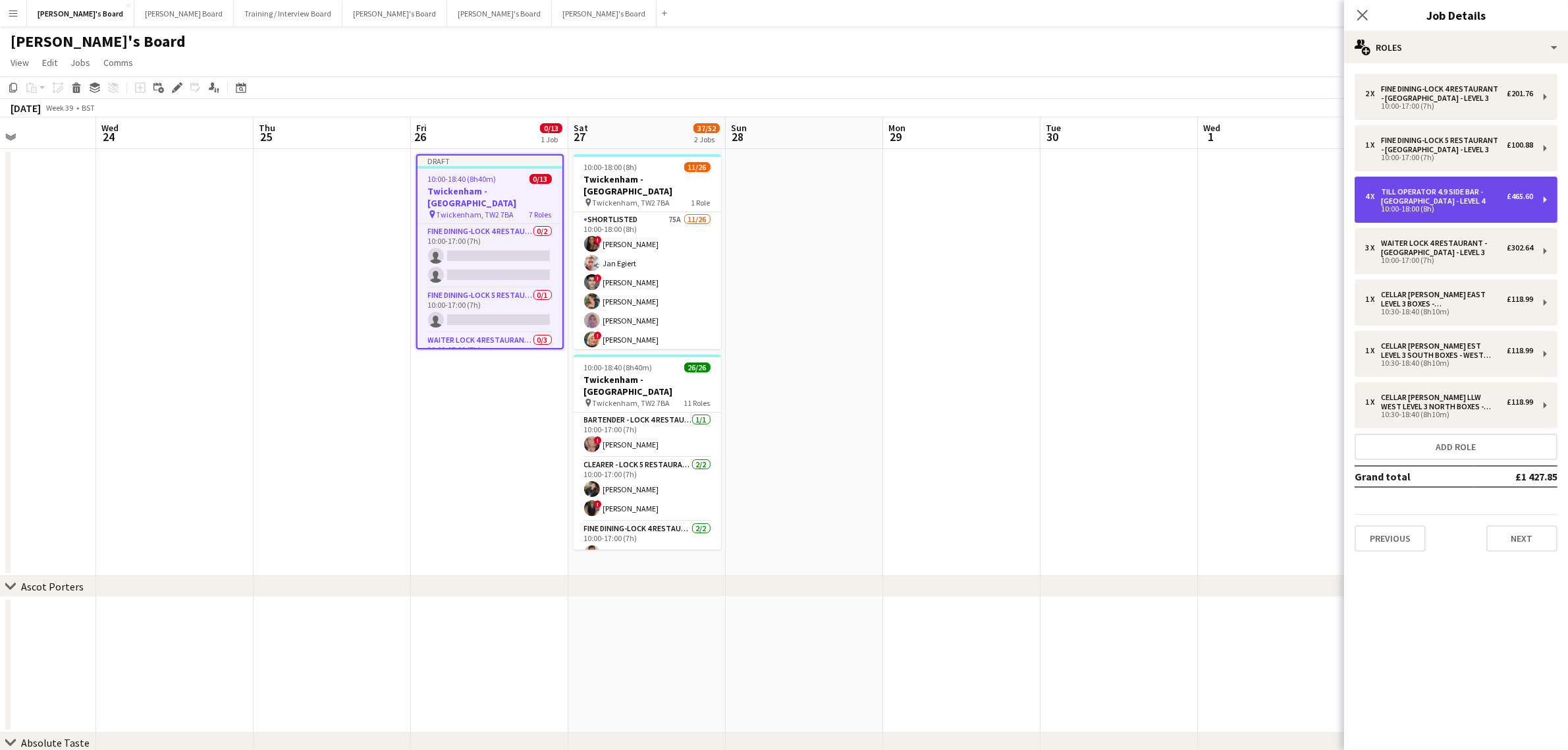
click at [1421, 203] on div "Till Operator 4.9 SIDE BAR - [GEOGRAPHIC_DATA] - LEVEL 4" at bounding box center [1444, 196] width 126 height 18
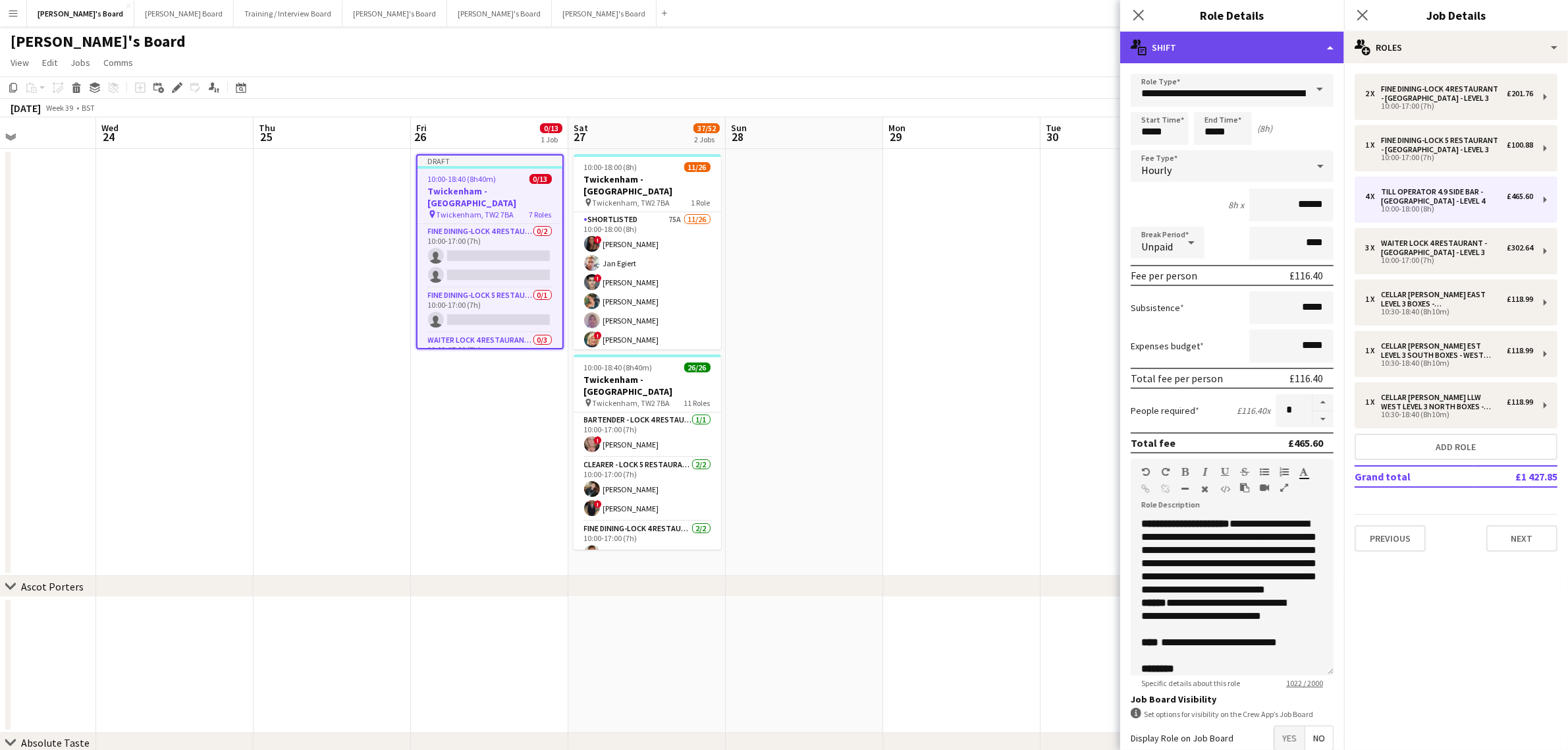
click at [1240, 45] on div "multiple-actions-text Shift" at bounding box center [1232, 47] width 224 height 31
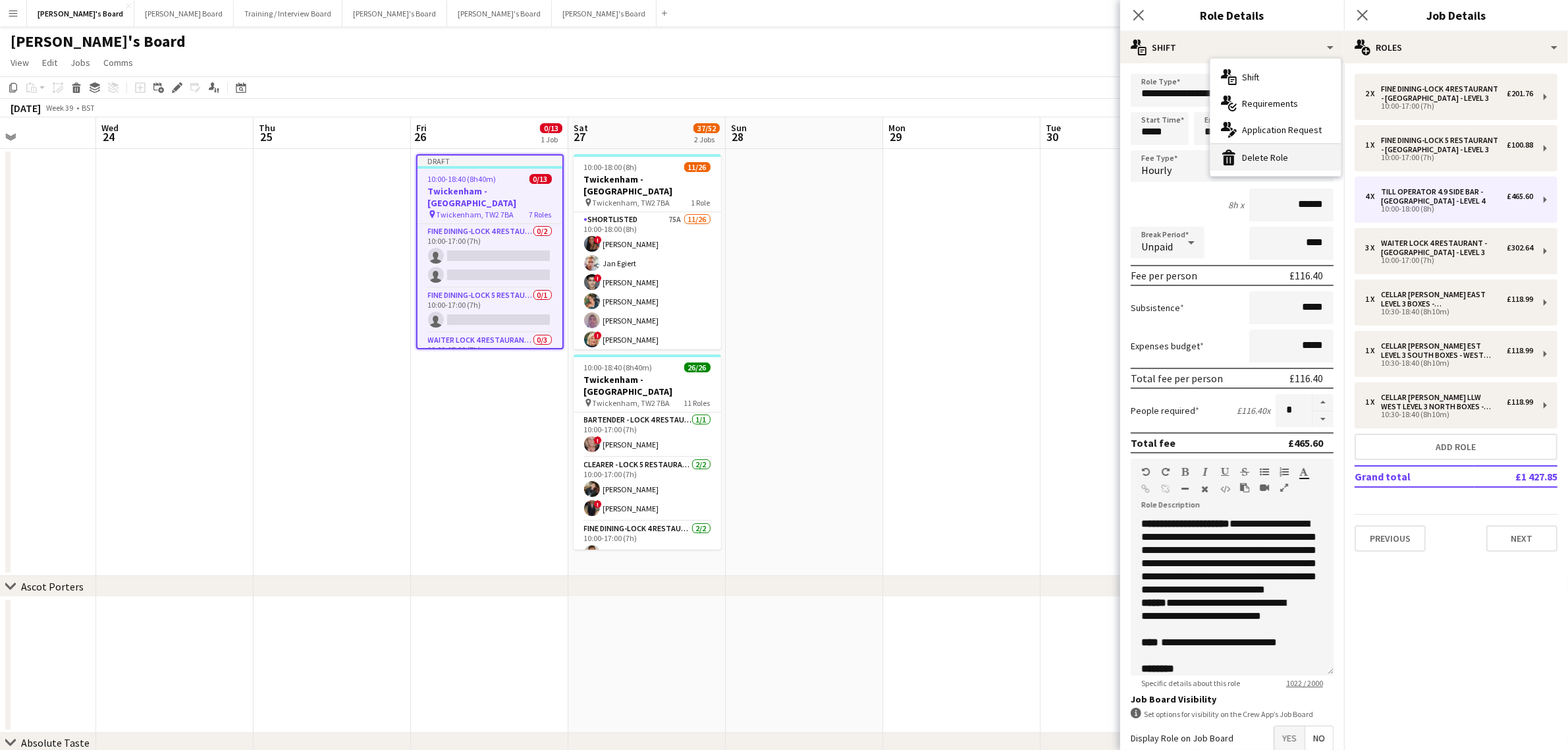
click at [1261, 156] on div "bin-2 Delete Role" at bounding box center [1275, 157] width 131 height 27
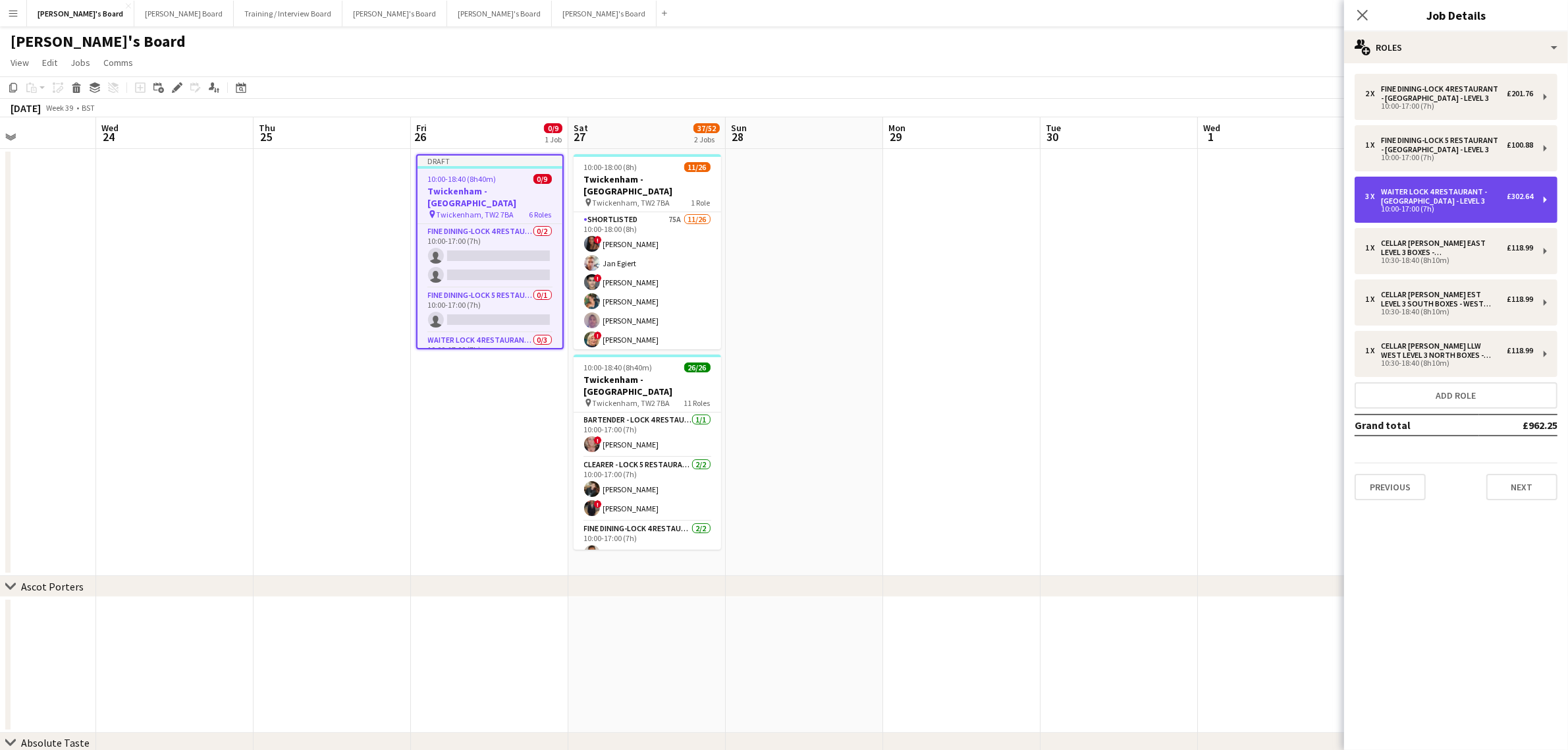
click at [1414, 198] on div "Waiter LOCK 4 RESTAURANT - EAST STAND - LEVEL 3" at bounding box center [1444, 196] width 126 height 18
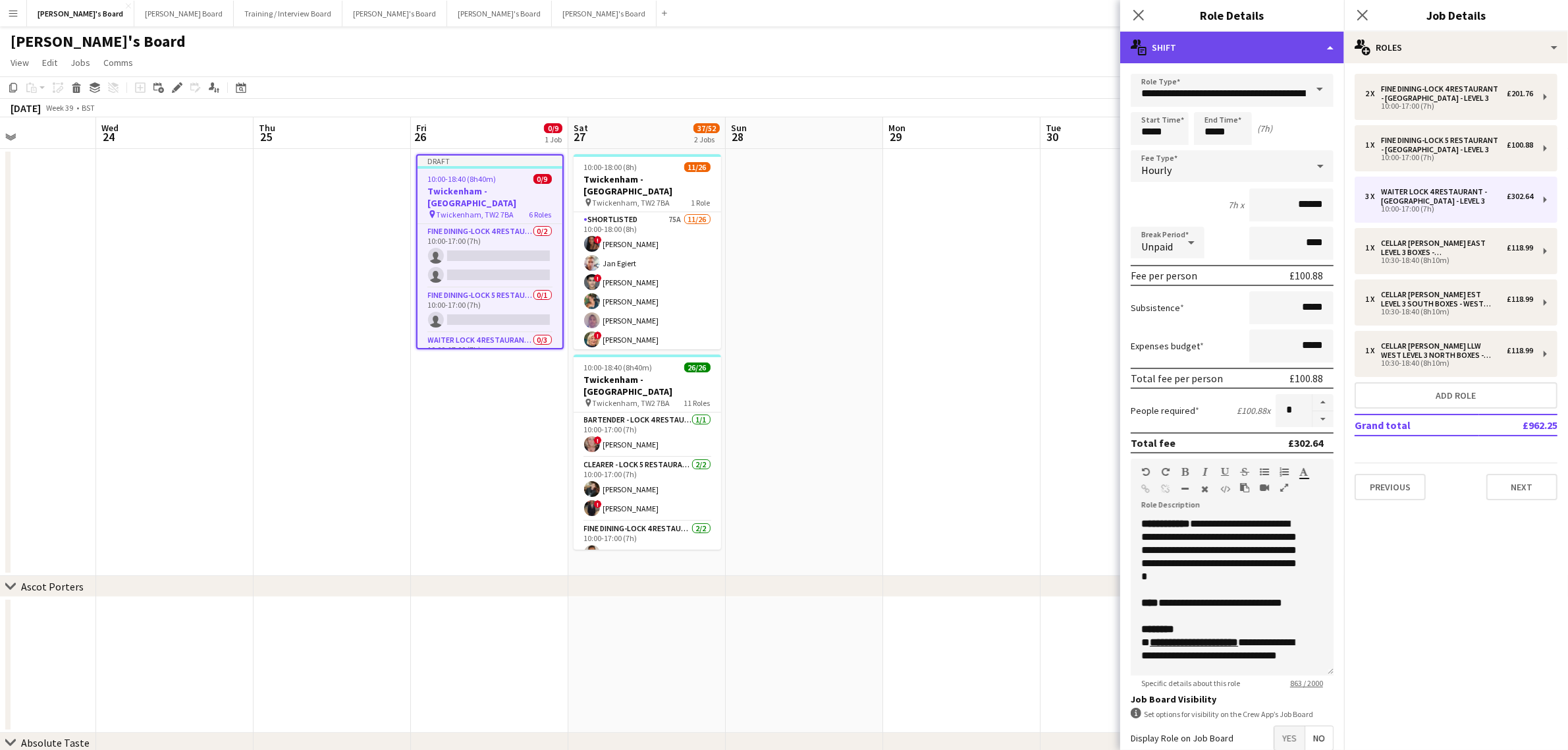
click at [1217, 40] on div "multiple-actions-text Shift" at bounding box center [1232, 47] width 224 height 31
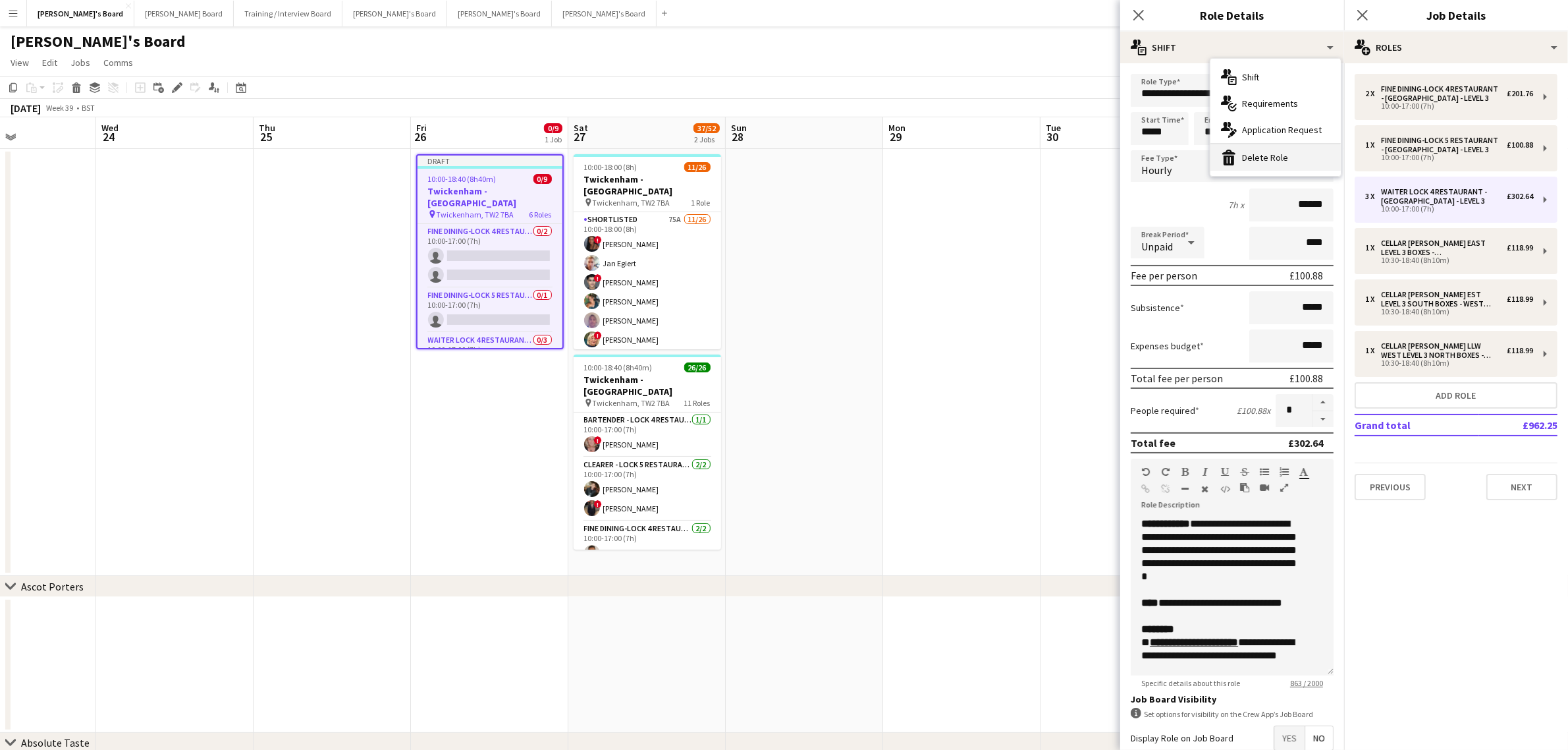
click at [1255, 156] on div "bin-2 Delete Role" at bounding box center [1275, 157] width 131 height 27
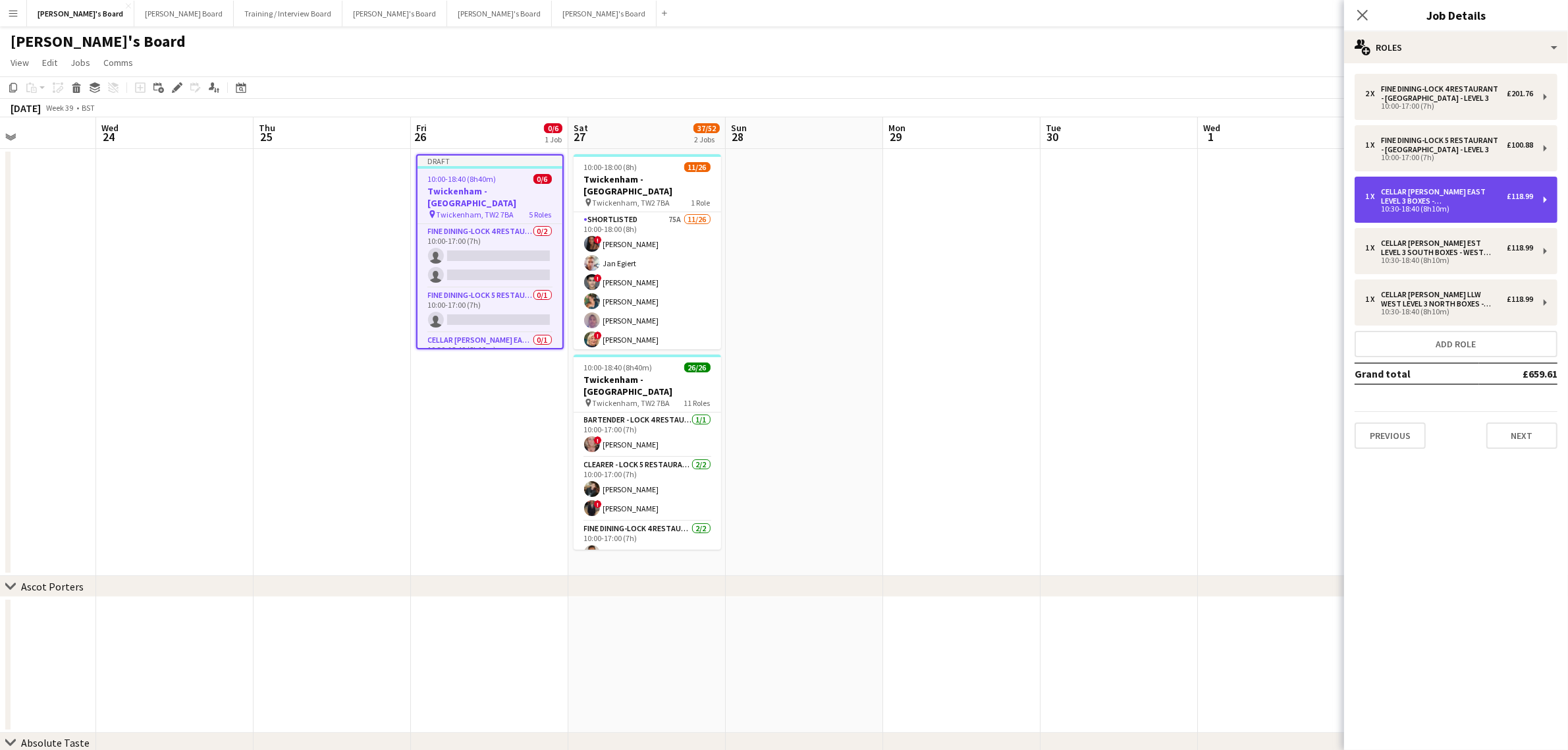
click at [1398, 198] on div "Cellar Porter EAST LEVEL 3 BOXES - EAST STAND" at bounding box center [1444, 196] width 126 height 18
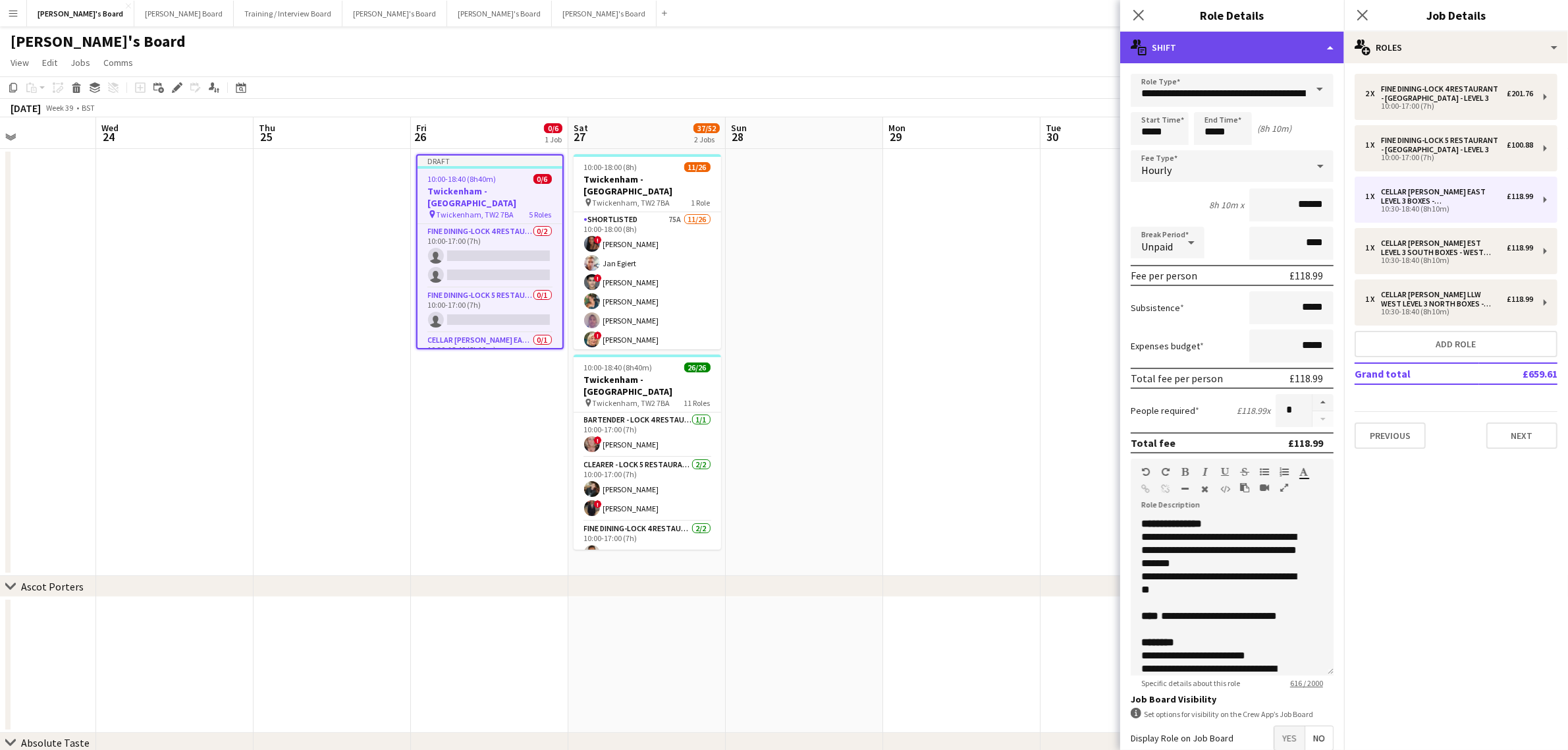
click at [1228, 51] on div "multiple-actions-text Shift" at bounding box center [1232, 47] width 224 height 31
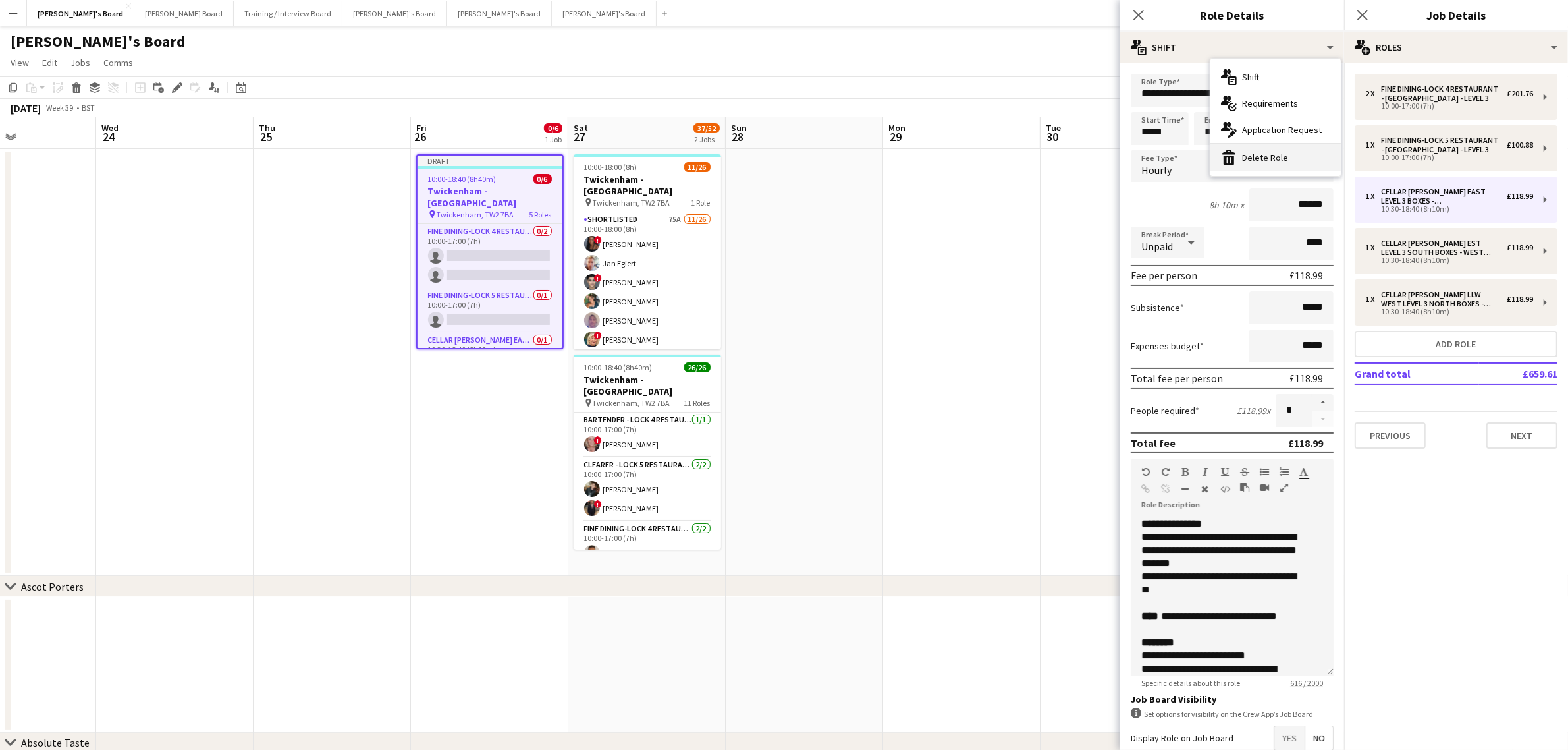
click at [1252, 156] on div "bin-2 Delete Role" at bounding box center [1275, 157] width 131 height 27
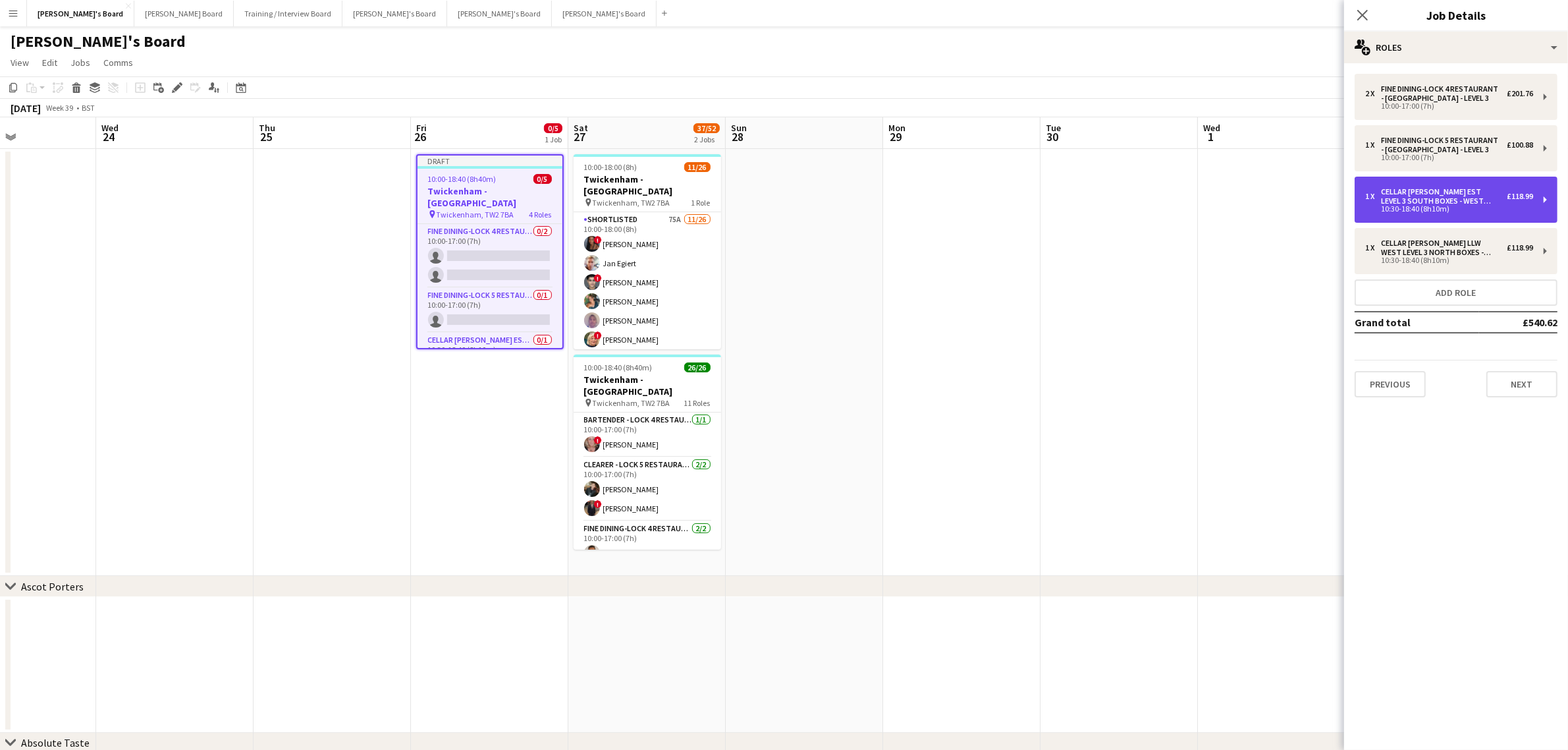
click at [1503, 203] on div "Cellar [PERSON_NAME] EST LEVEL 3 SOUTH BOXES - WEST STAND - LEVEL 3" at bounding box center [1444, 196] width 126 height 18
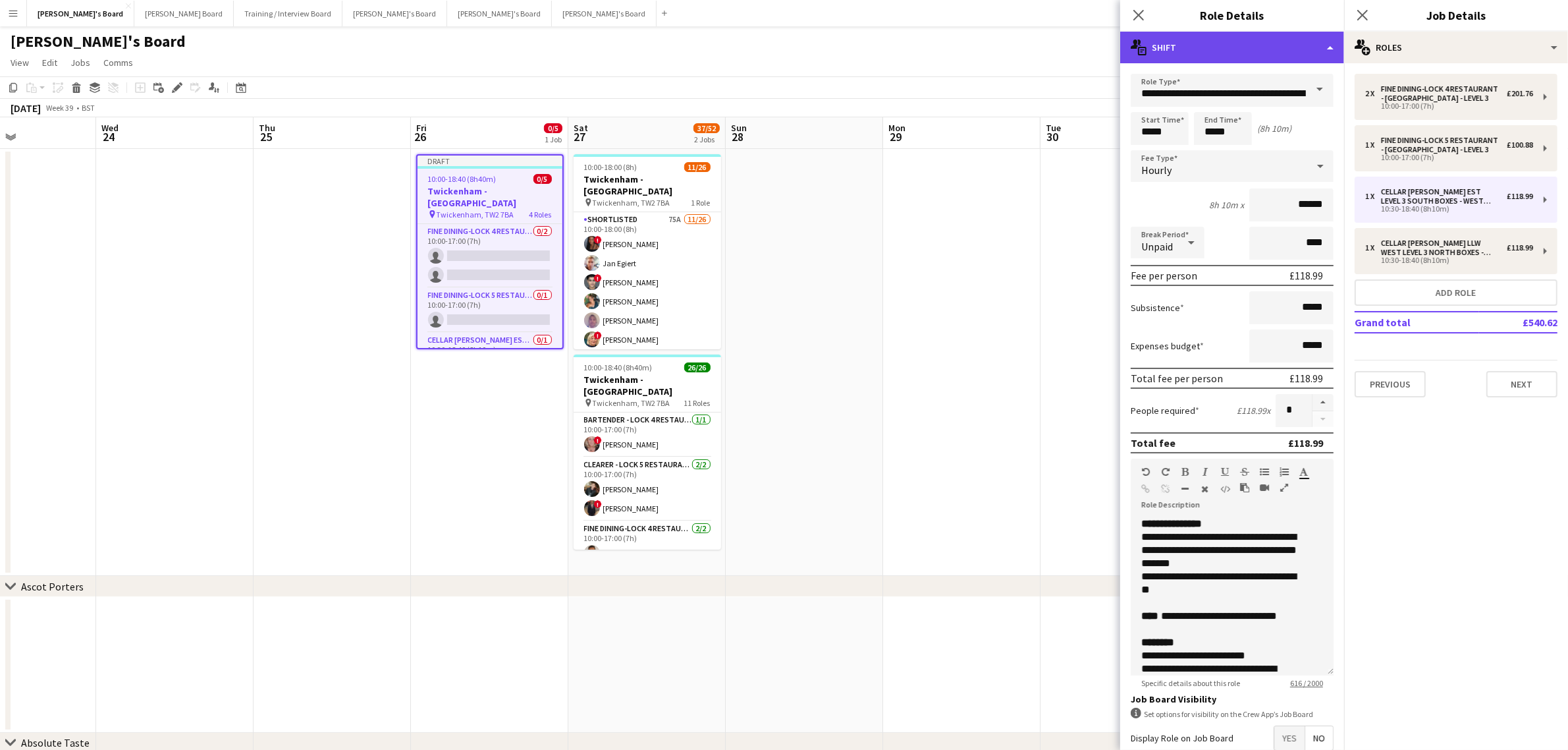
click at [1247, 56] on div "multiple-actions-text Shift" at bounding box center [1232, 47] width 224 height 31
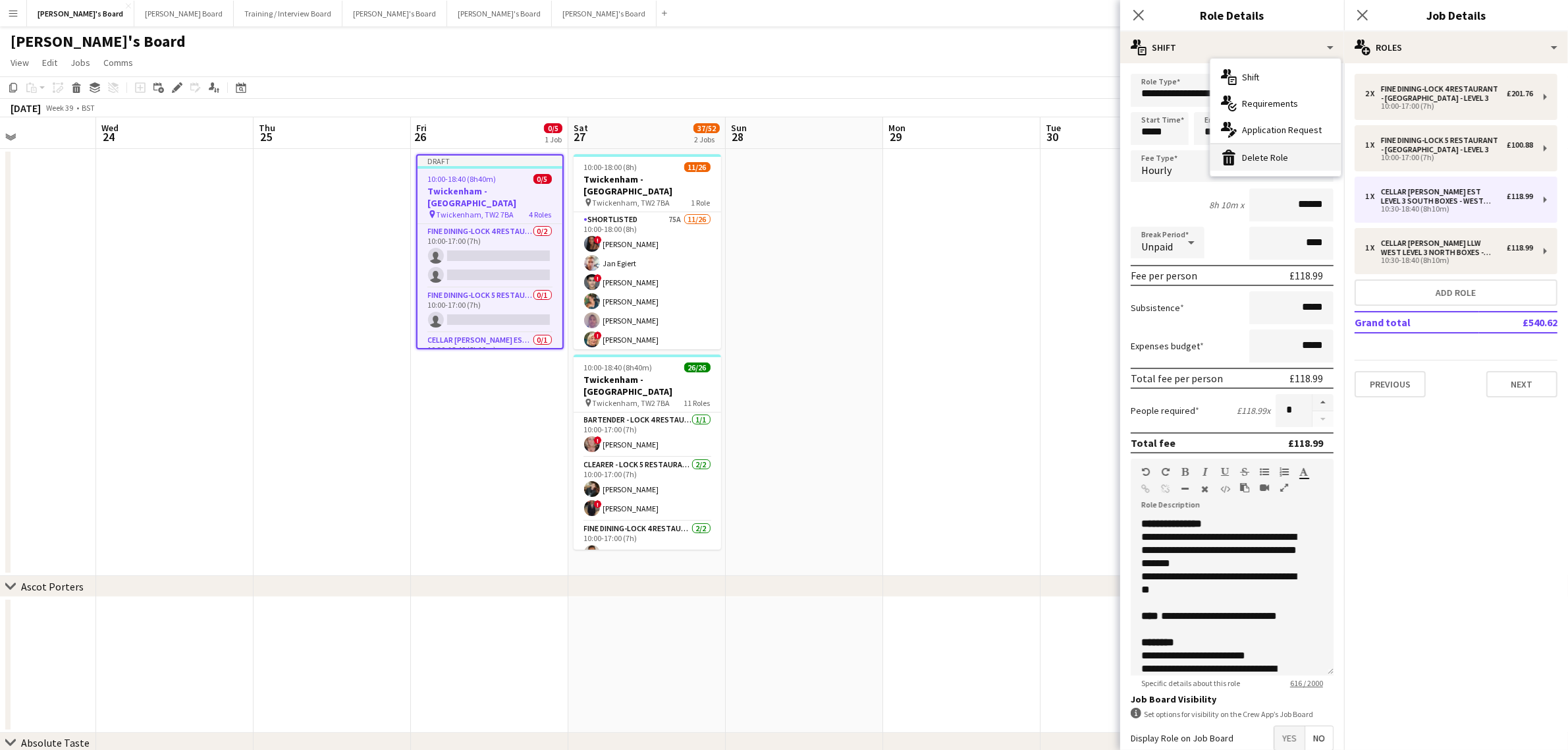
click at [1269, 158] on div "bin-2 Delete Role" at bounding box center [1275, 157] width 131 height 27
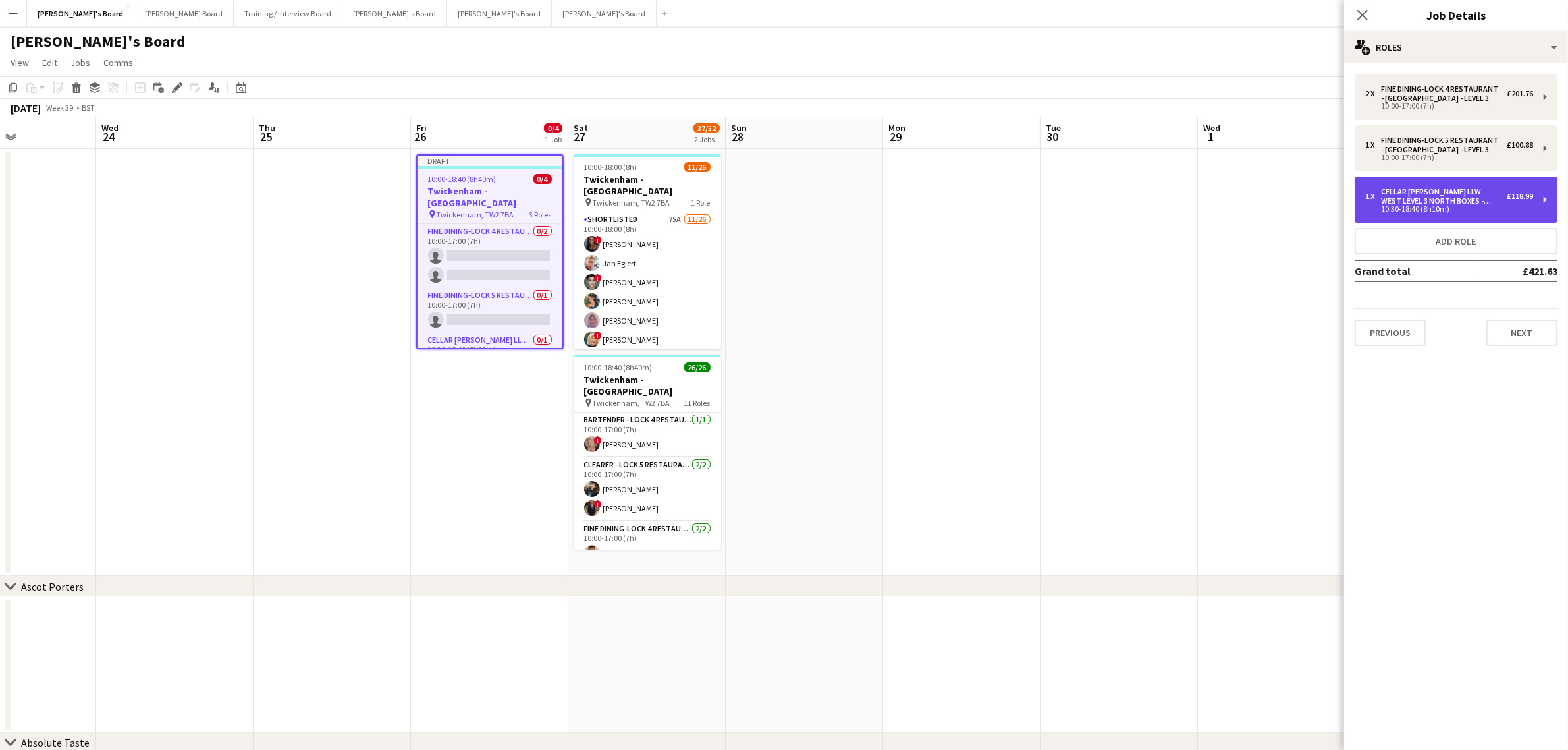
click at [1430, 214] on div "1 x Cellar Porter LLW WEST LEVEL 3 NORTH BOXES - WEST STAND - LEVEL 3 £118.99 1…" at bounding box center [1455, 199] width 203 height 46
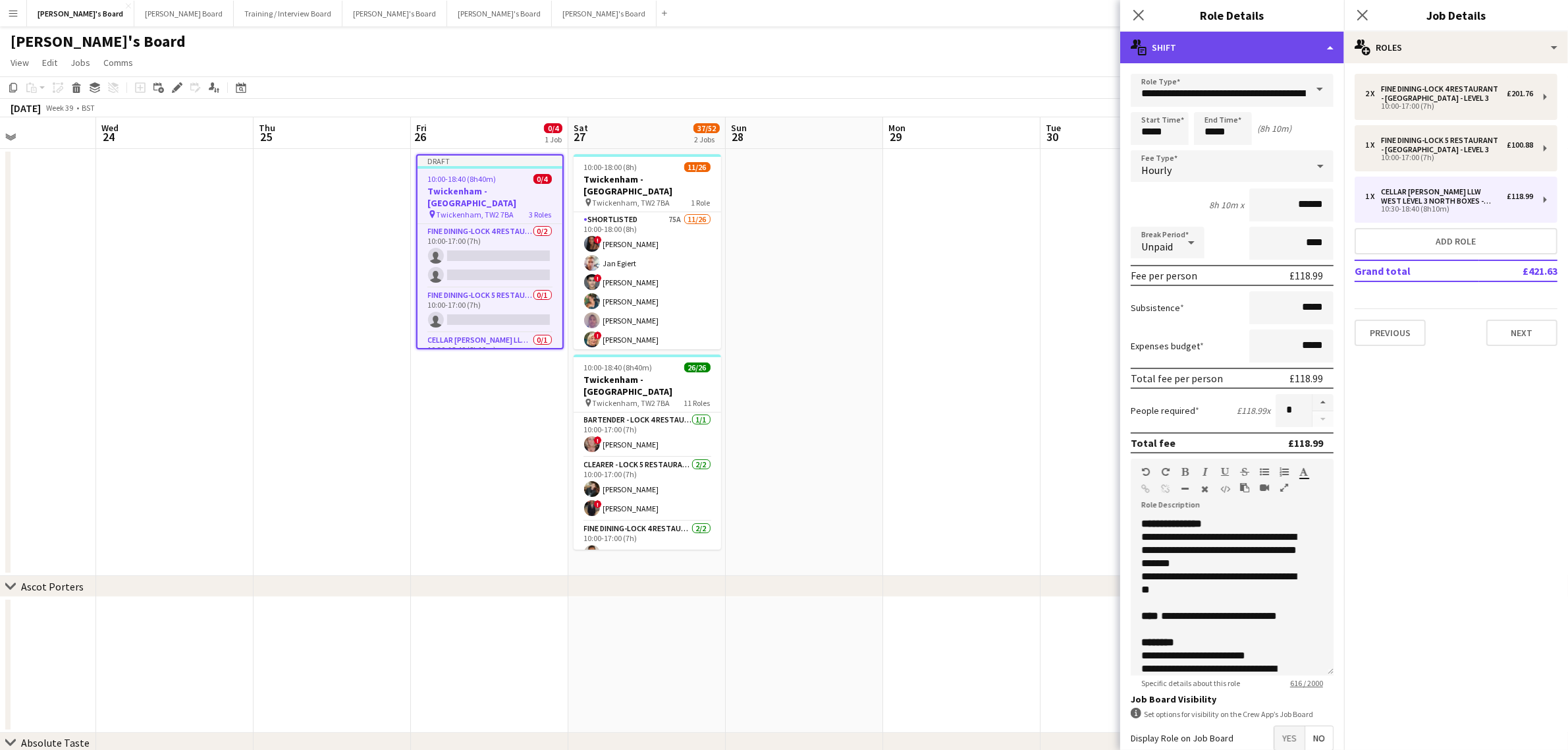
click at [1160, 48] on div "multiple-actions-text Shift" at bounding box center [1232, 47] width 224 height 31
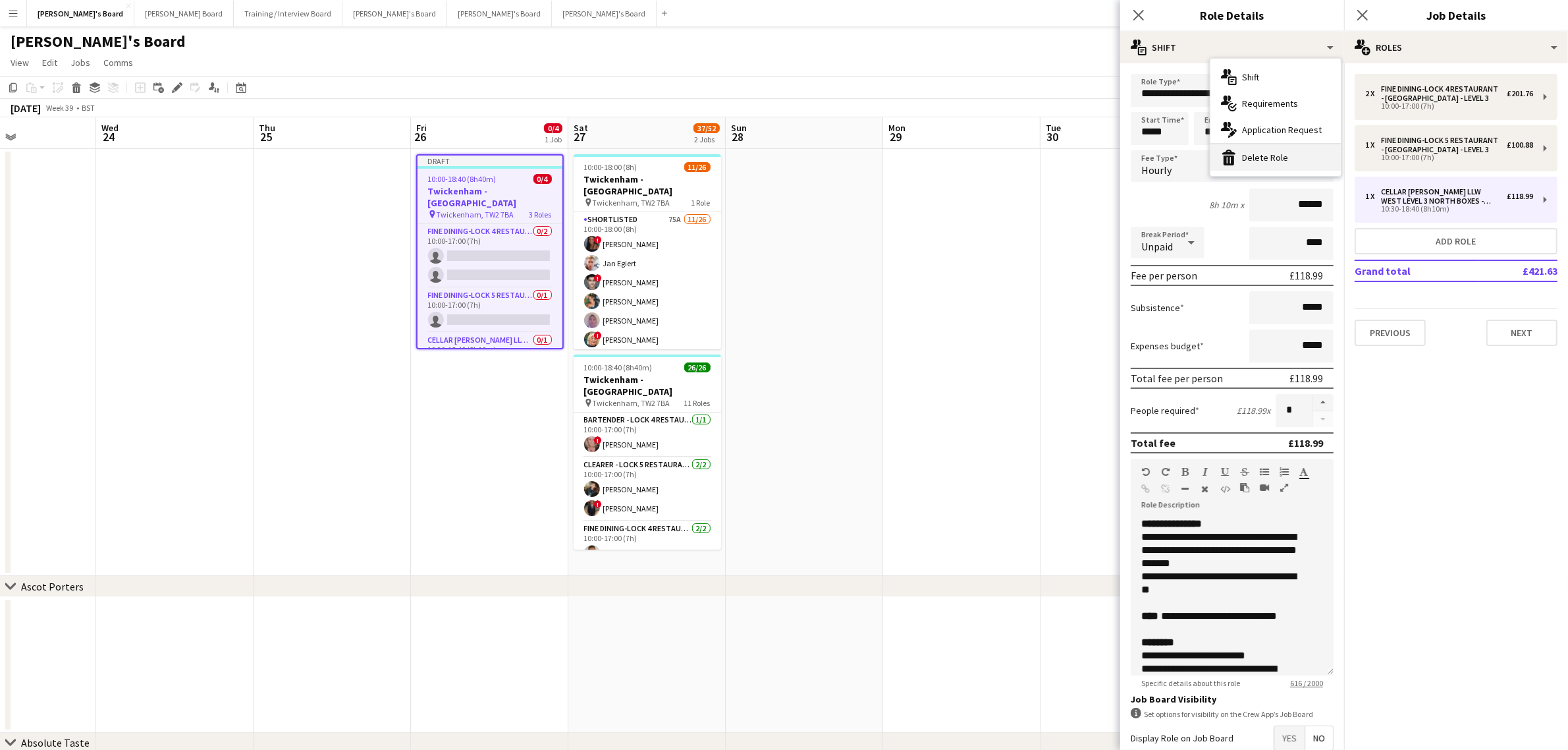
click at [1245, 161] on div "bin-2 Delete Role" at bounding box center [1275, 157] width 131 height 27
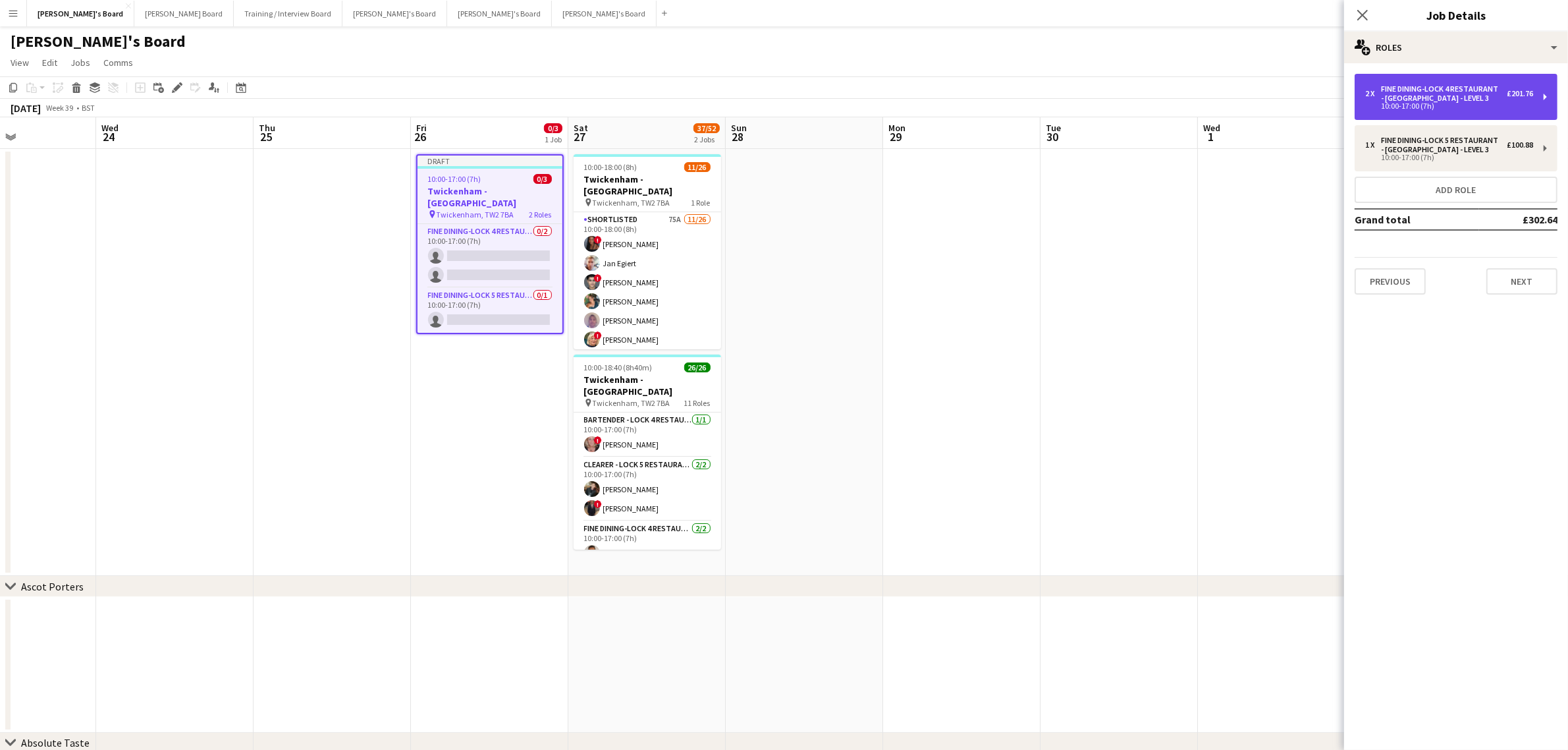
click at [1450, 96] on div "Fine Dining-LOCK 4 RESTAURANT - EAST STAND - LEVEL 3" at bounding box center [1444, 93] width 126 height 18
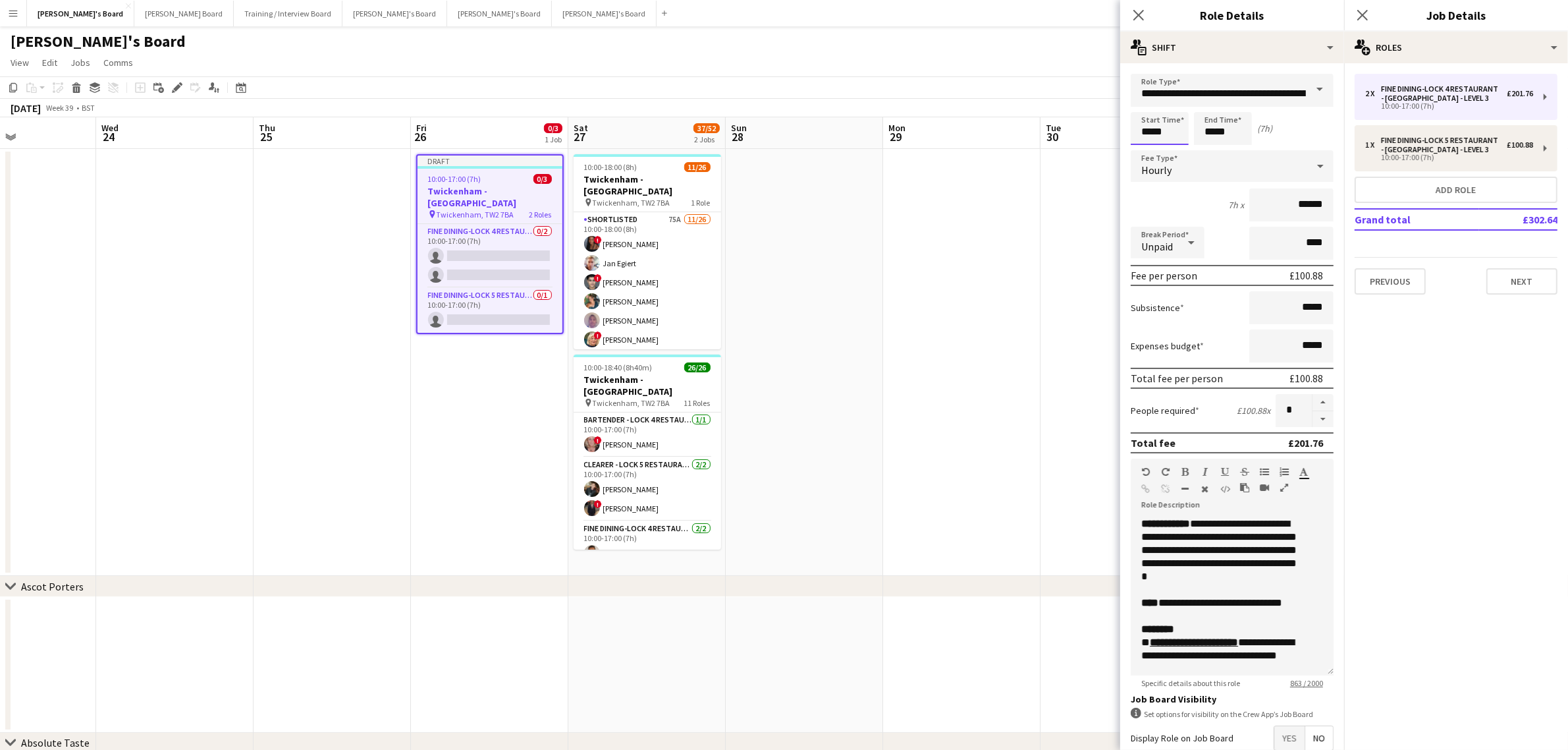
click at [1141, 133] on input "*****" at bounding box center [1160, 128] width 58 height 33
click at [1172, 109] on div at bounding box center [1173, 106] width 27 height 13
type input "*****"
click at [1172, 109] on div at bounding box center [1173, 106] width 27 height 13
click at [1216, 139] on input "*****" at bounding box center [1223, 128] width 58 height 33
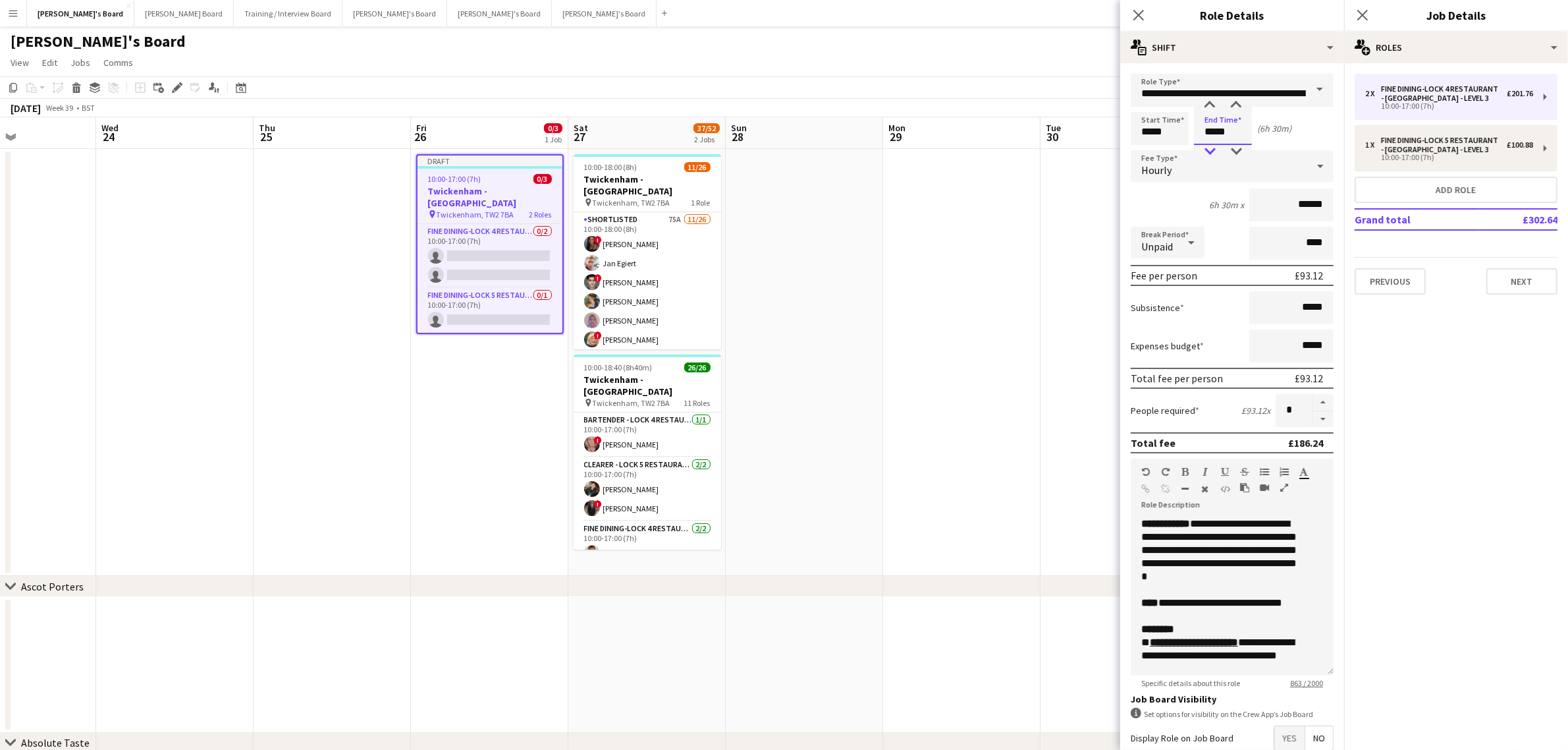
click at [1210, 152] on div at bounding box center [1210, 152] width 27 height 13
click at [1231, 105] on div at bounding box center [1236, 106] width 27 height 13
type input "*****"
click at [1231, 105] on div at bounding box center [1236, 106] width 27 height 13
click at [1325, 120] on form "**********" at bounding box center [1232, 448] width 224 height 751
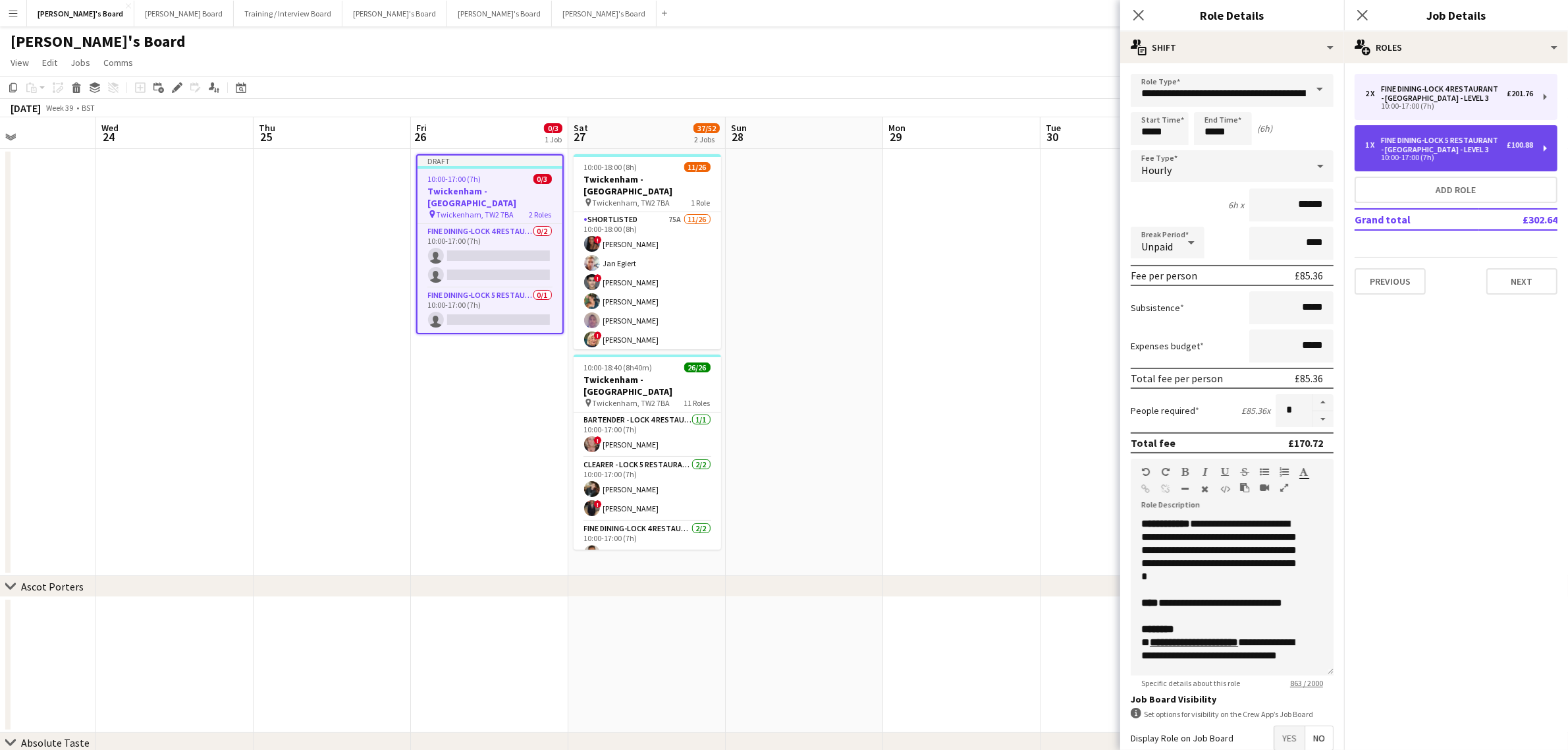
click at [1440, 152] on div "Fine Dining-LOCK 5 RESTAURANT - [GEOGRAPHIC_DATA] - LEVEL 3" at bounding box center [1444, 144] width 126 height 18
type input "**********"
type input "*****"
type input "*"
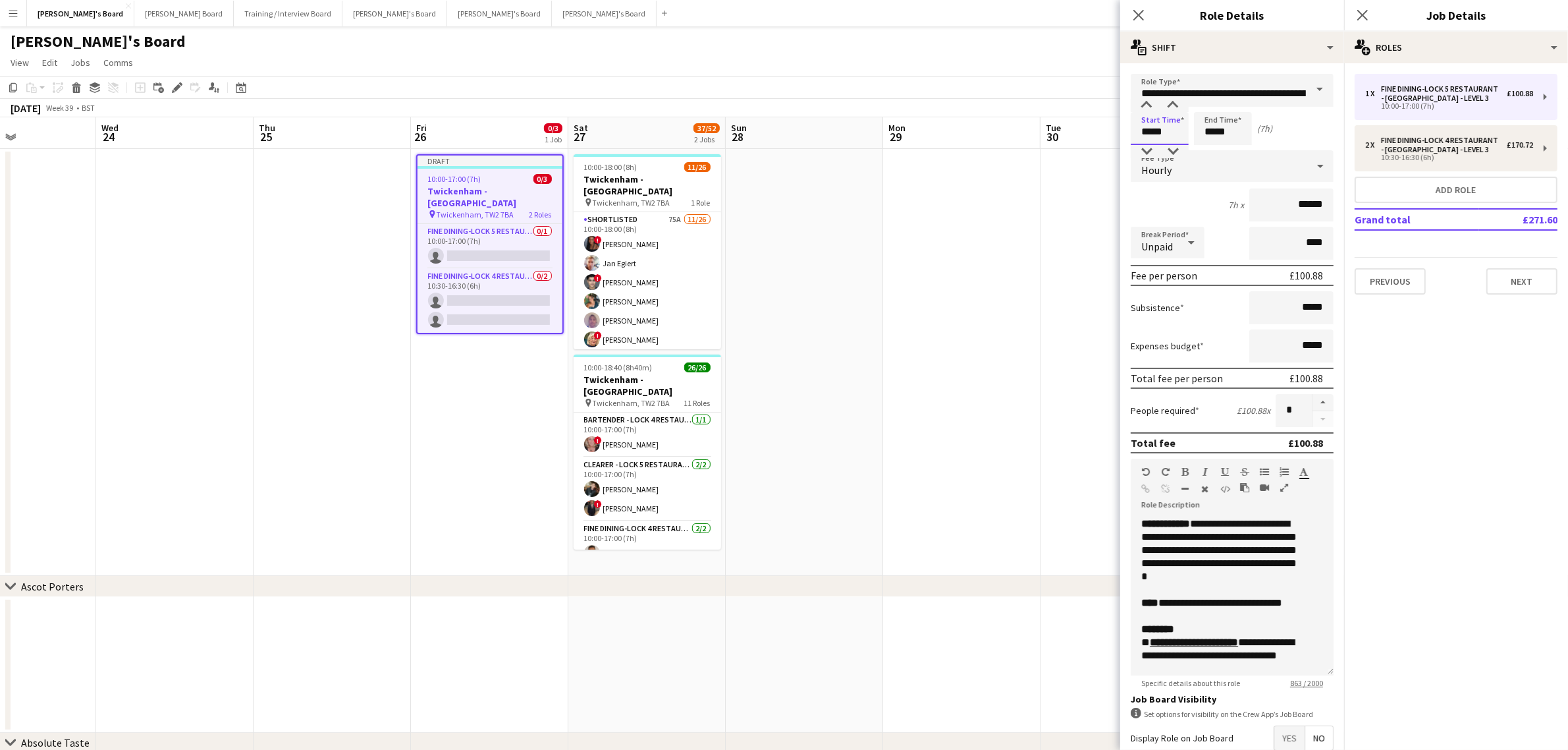
click at [1164, 140] on input "*****" at bounding box center [1160, 128] width 58 height 33
click at [1167, 102] on div at bounding box center [1173, 106] width 27 height 13
type input "*****"
click at [1167, 102] on div at bounding box center [1173, 106] width 27 height 13
click at [1223, 127] on input "*****" at bounding box center [1223, 128] width 58 height 33
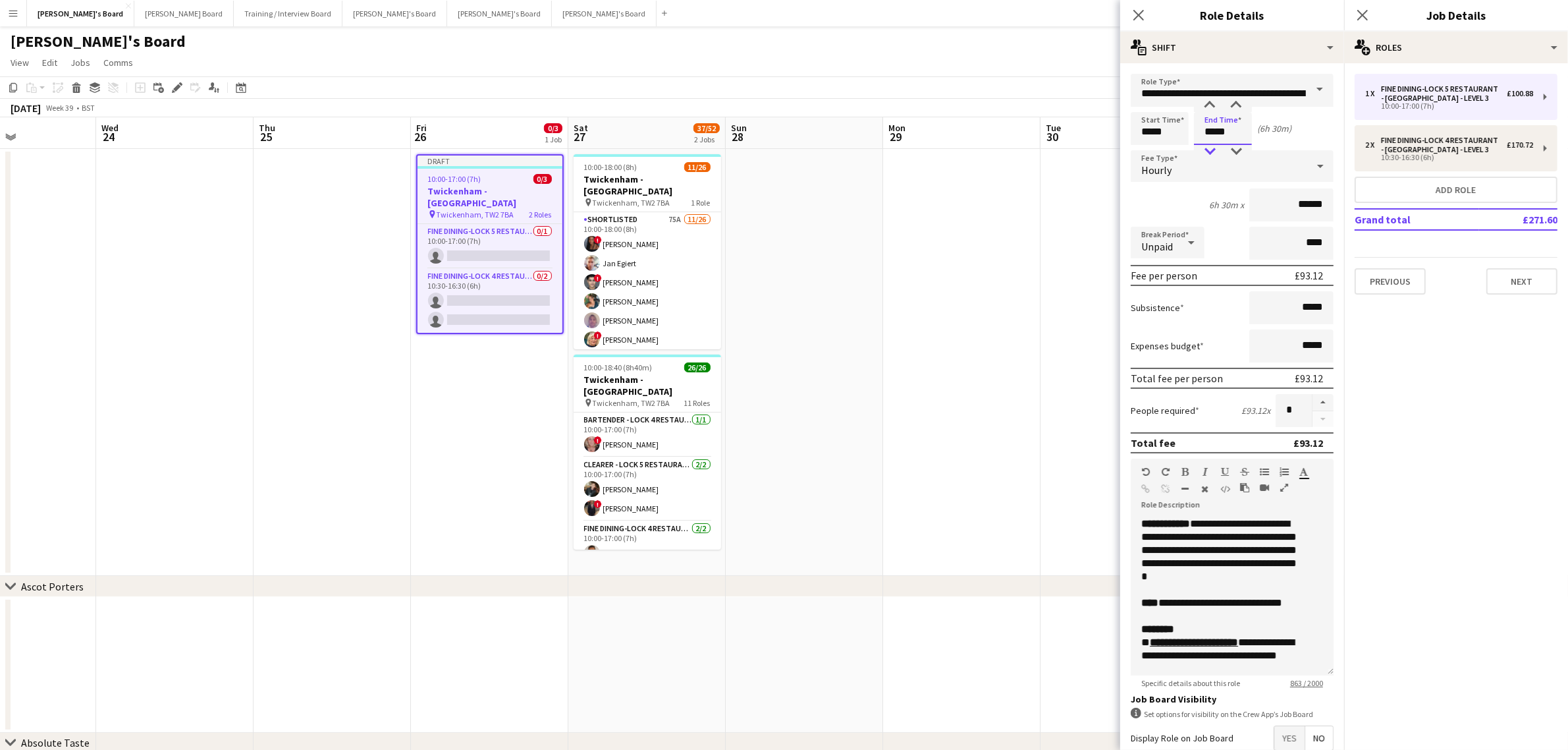
click at [1214, 148] on div at bounding box center [1210, 152] width 27 height 13
click at [1248, 104] on div at bounding box center [1236, 106] width 27 height 13
type input "*****"
click at [1248, 104] on div at bounding box center [1236, 106] width 27 height 13
click at [1314, 122] on div "Start Time ***** End Time ***** (6h)" at bounding box center [1232, 128] width 203 height 33
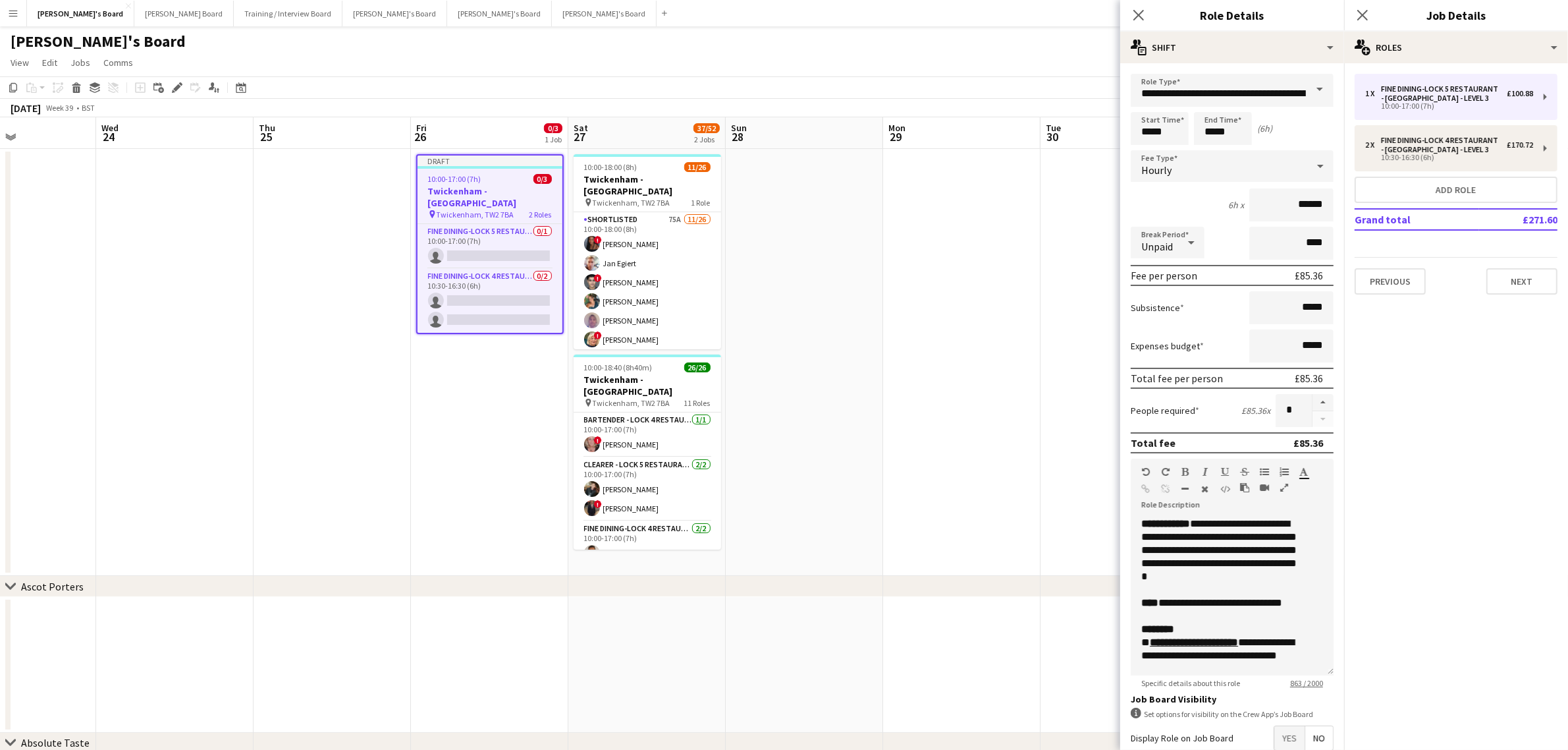
click at [929, 326] on app-date-cell at bounding box center [961, 362] width 157 height 427
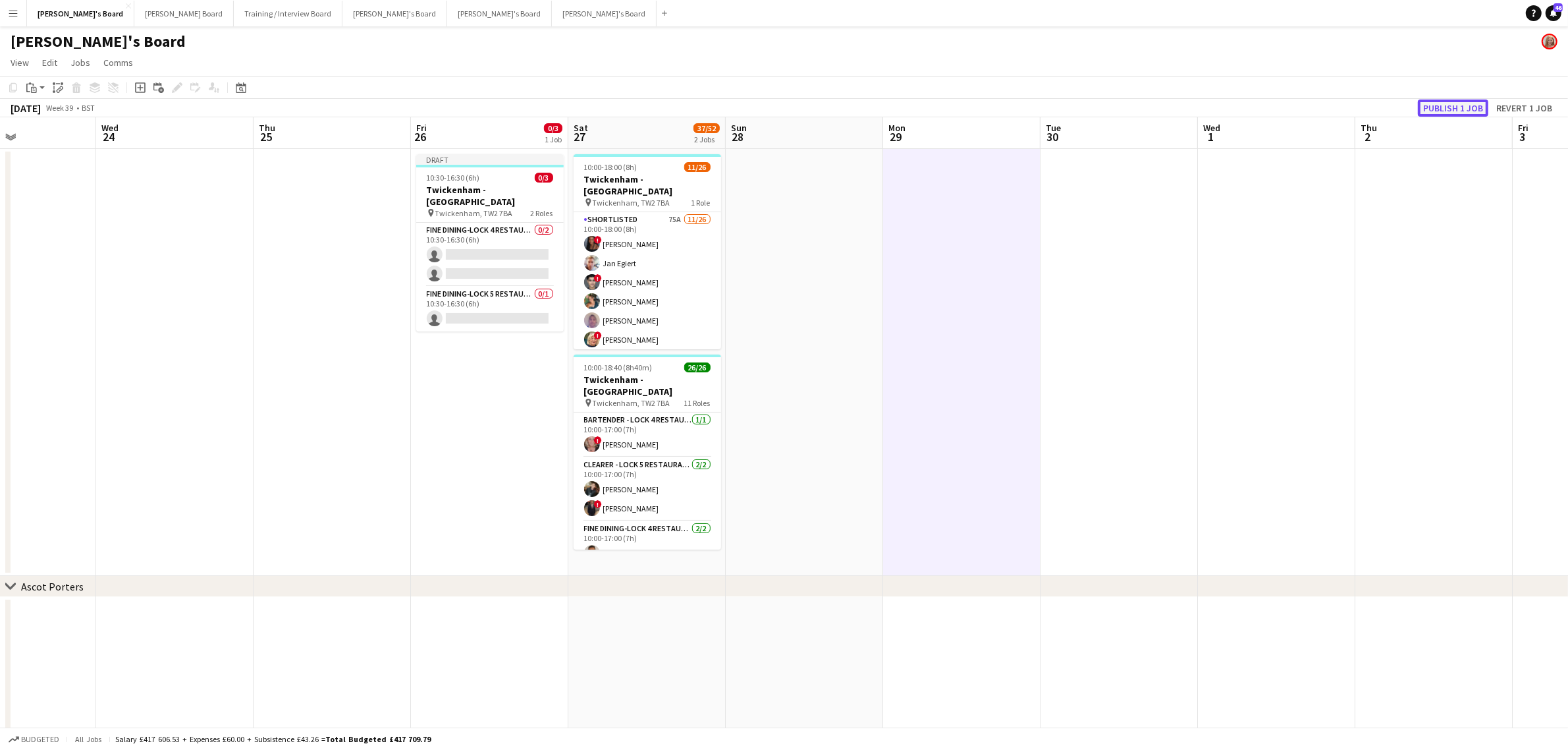
click at [1450, 106] on button "Publish 1 job" at bounding box center [1454, 108] width 71 height 17
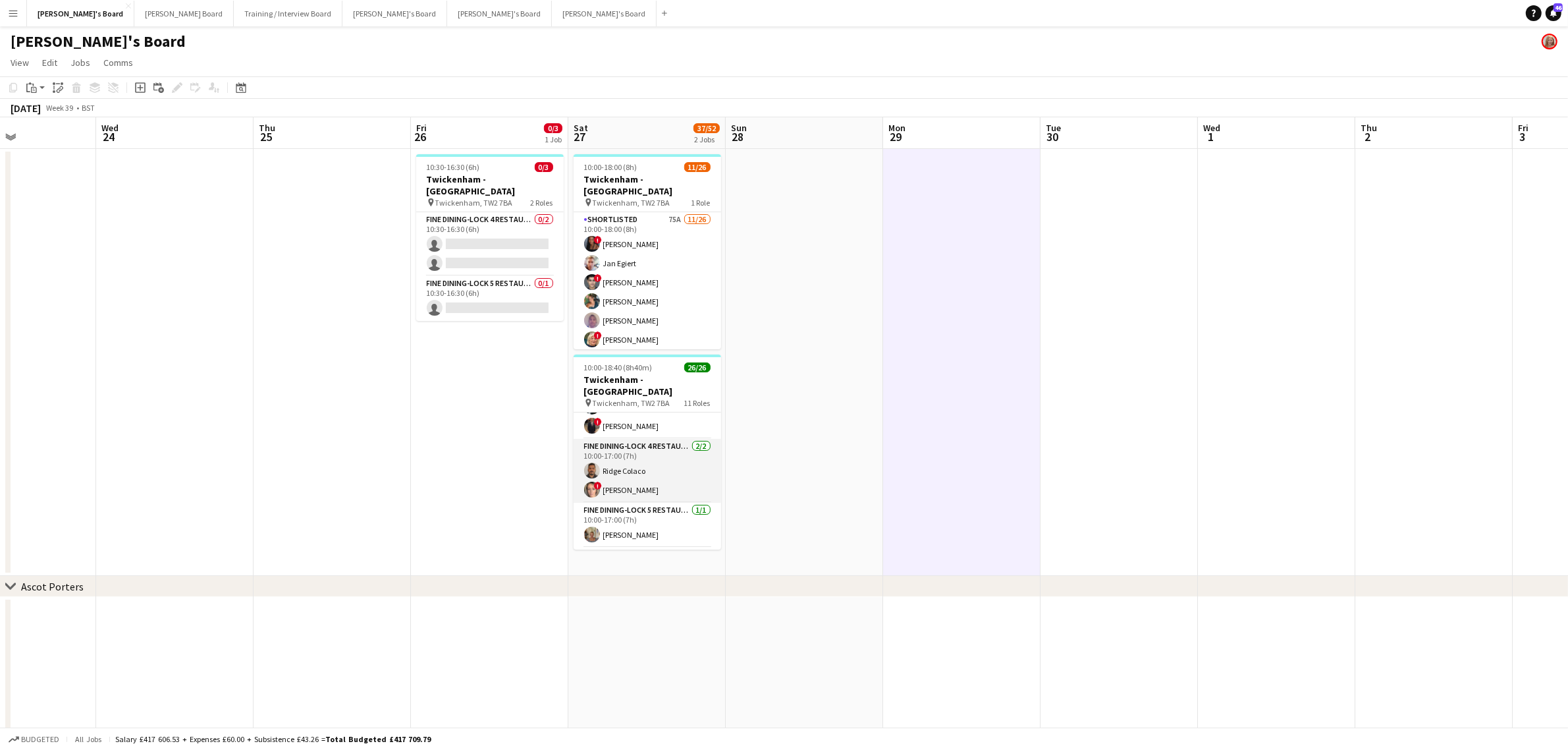
click at [643, 452] on app-card-role "Fine Dining-LOCK 4 RESTAURANT - EAST STAND - LEVEL 3 2/2 10:00-17:00 (7h) Ridge…" at bounding box center [647, 470] width 148 height 64
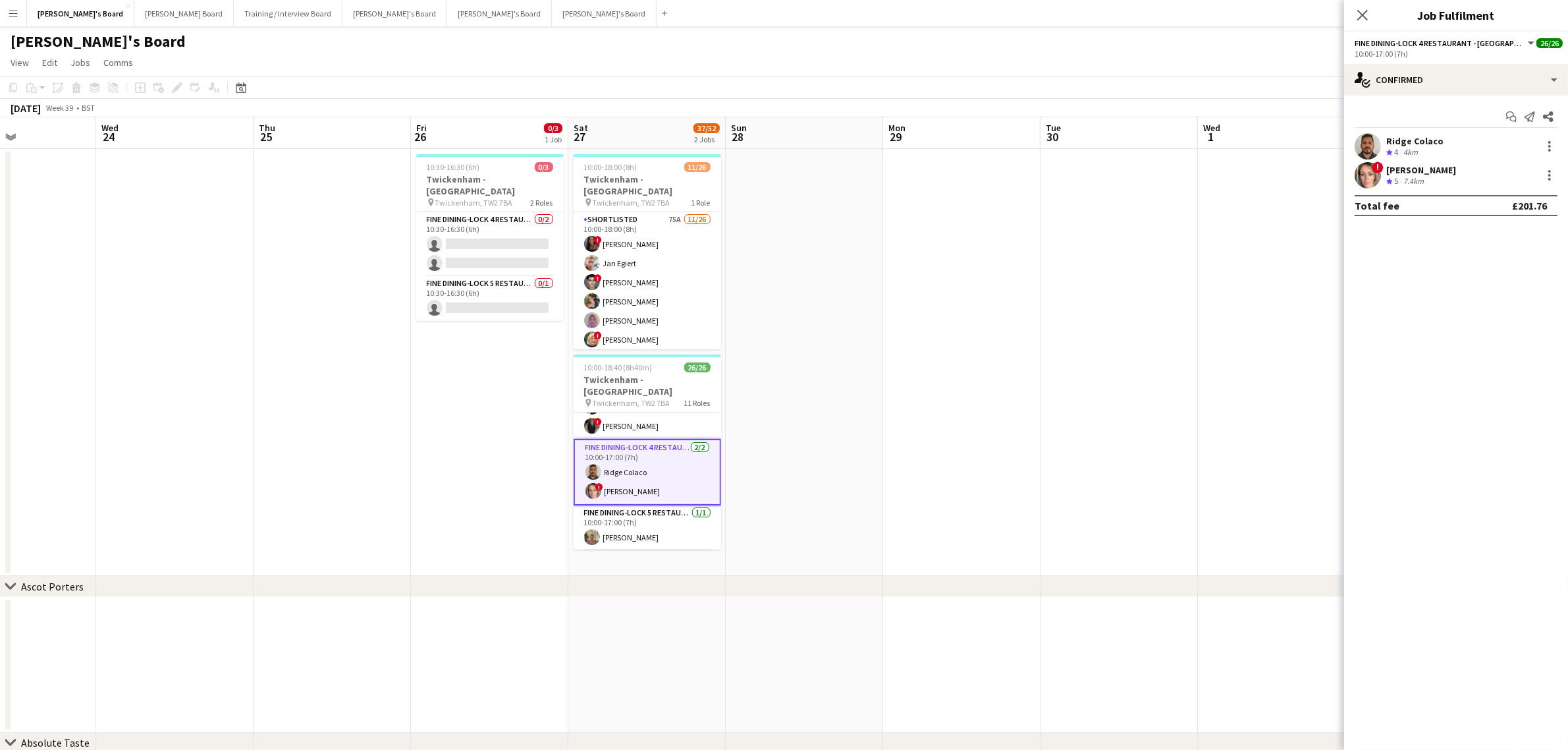
click at [1394, 145] on div "Ridge Colaco" at bounding box center [1415, 141] width 57 height 11
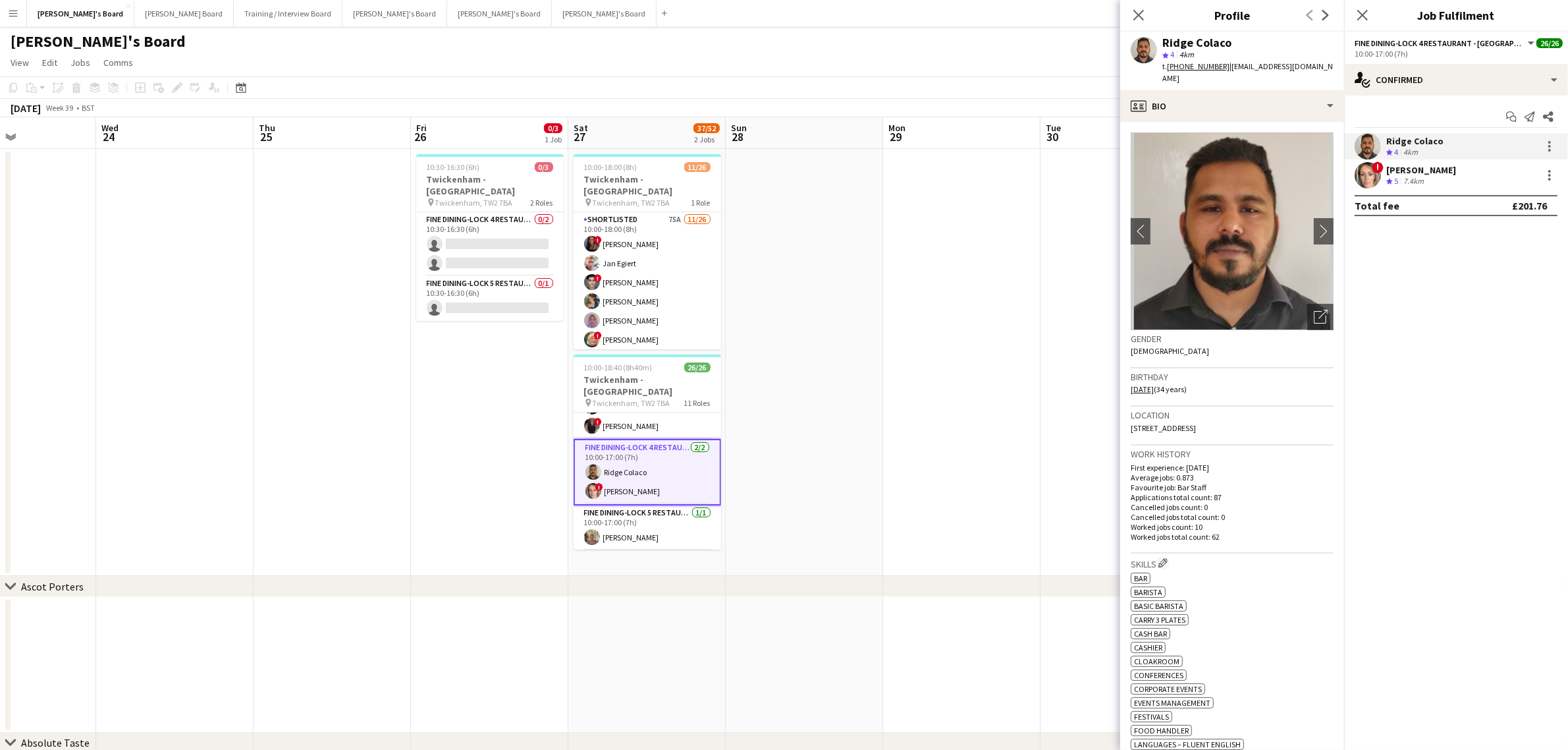
drag, startPoint x: 1236, startPoint y: 42, endPoint x: 1158, endPoint y: 43, distance: 78.0
click at [1158, 43] on div "Ridge Colaco star 4 4km t. +447404675439 | colaco.ridge@gmail.com" at bounding box center [1232, 60] width 224 height 58
copy div "Ridge Colaco"
click at [498, 212] on app-card-role "Fine Dining-LOCK 4 RESTAURANT - EAST STAND - LEVEL 3 0/2 10:30-16:30 (6h) singl…" at bounding box center [489, 243] width 148 height 64
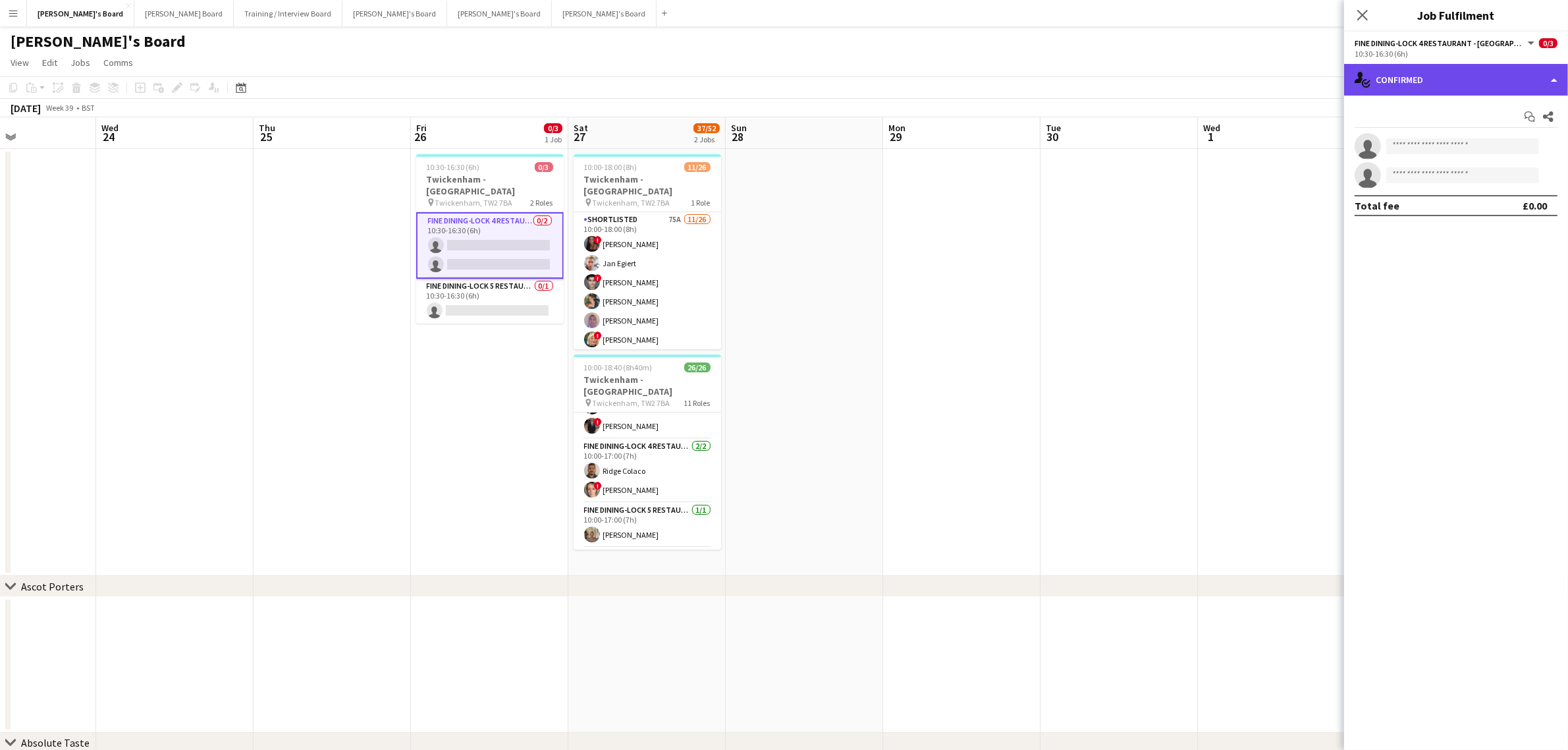
click at [1427, 91] on div "single-neutral-actions-check-2 Confirmed" at bounding box center [1455, 79] width 224 height 31
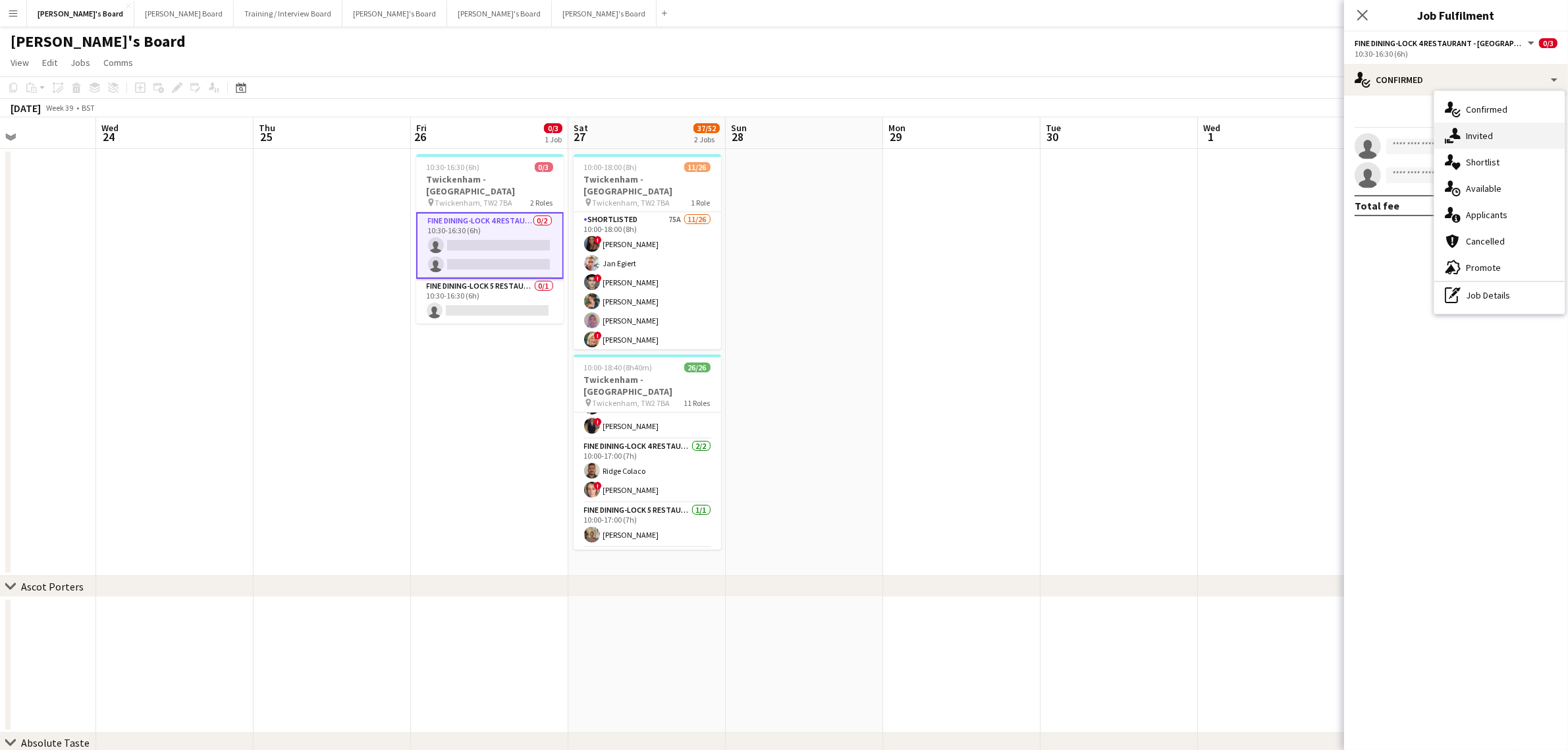
click at [1470, 135] on div "single-neutral-actions-share-1 Invited" at bounding box center [1499, 135] width 131 height 27
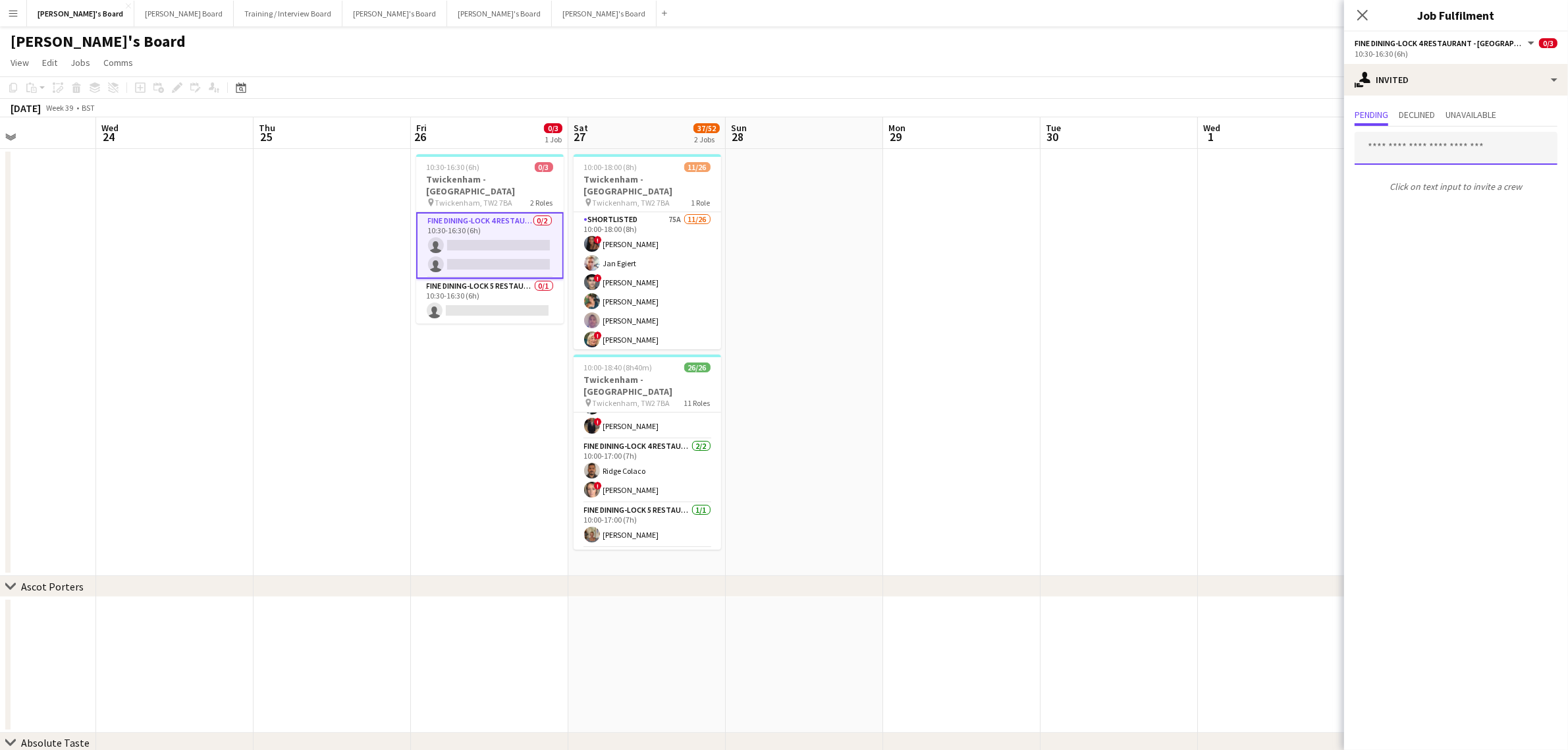
click at [1420, 139] on input "text" at bounding box center [1455, 148] width 203 height 33
paste input "**********"
type input "**********"
click at [1421, 176] on span "Ridge Colaco Active" at bounding box center [1456, 180] width 182 height 11
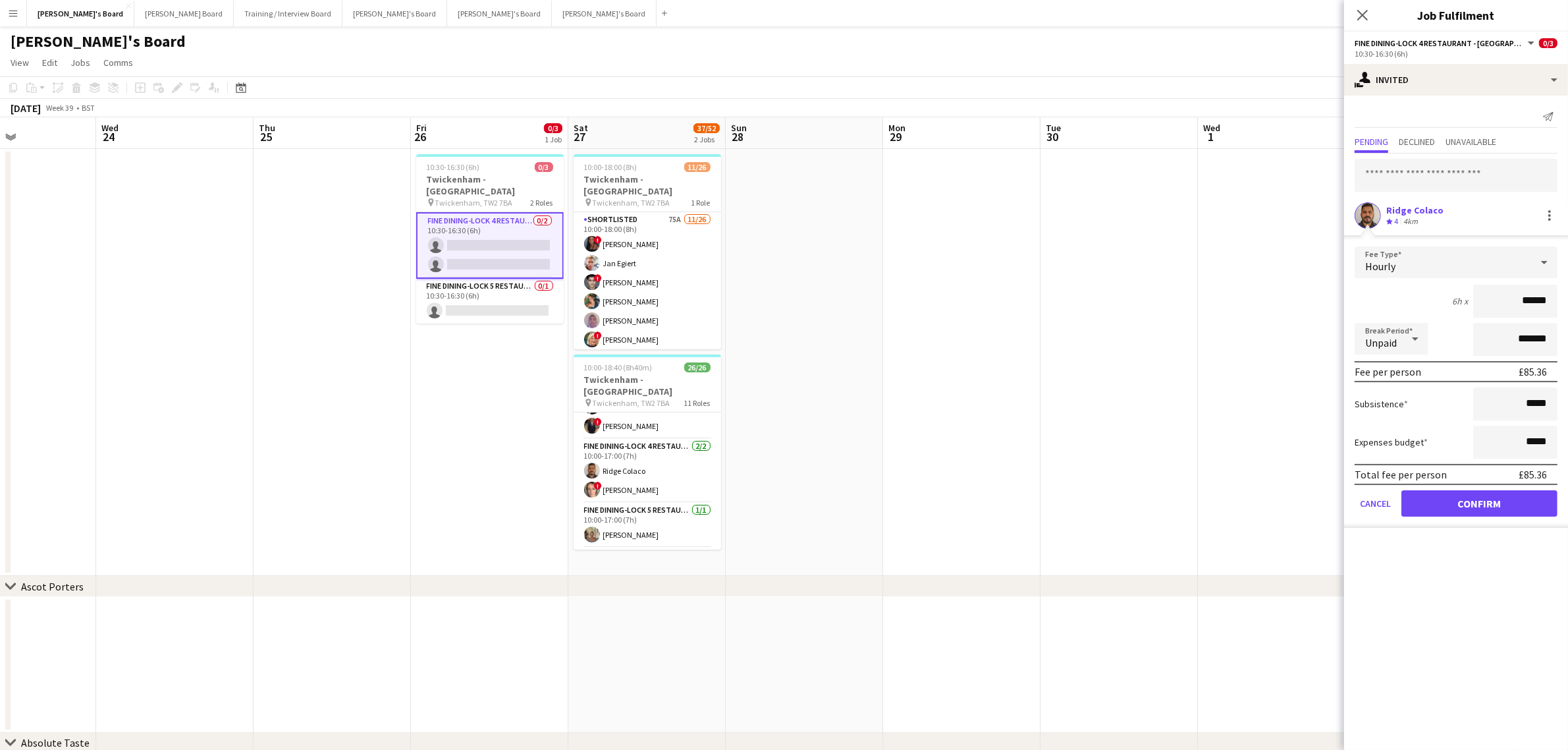
click at [1467, 514] on form "Fee Type Hourly 6h x ****** Break Period Unpaid ******* Fee per person £85.36 S…" at bounding box center [1455, 386] width 224 height 281
click at [1464, 504] on button "Confirm" at bounding box center [1480, 504] width 156 height 27
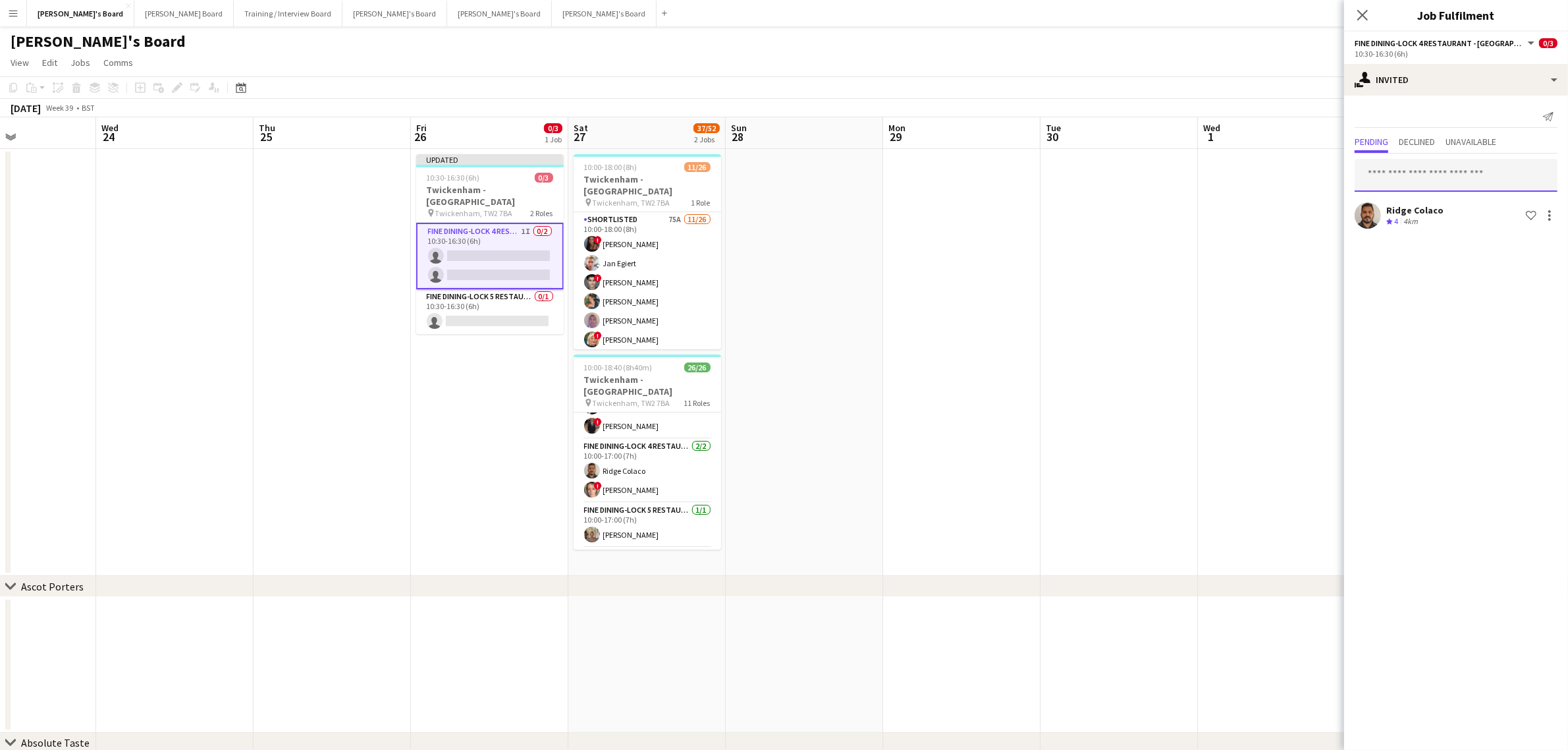
click at [1459, 178] on input "text" at bounding box center [1455, 175] width 203 height 33
type input "*****"
click at [1434, 221] on span "khouryrikke@hotmail.com" at bounding box center [1456, 219] width 182 height 10
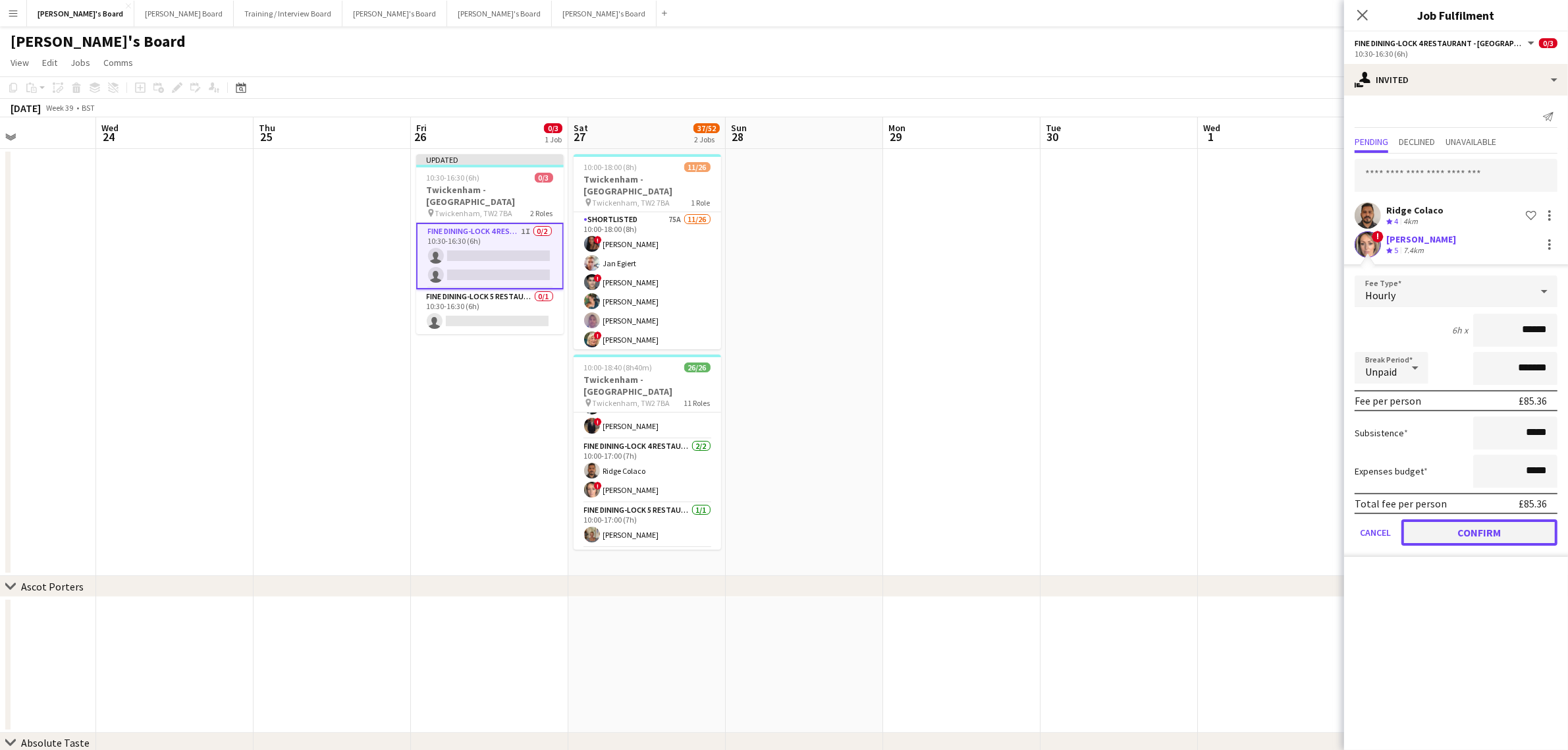
click at [1472, 525] on button "Confirm" at bounding box center [1480, 532] width 156 height 27
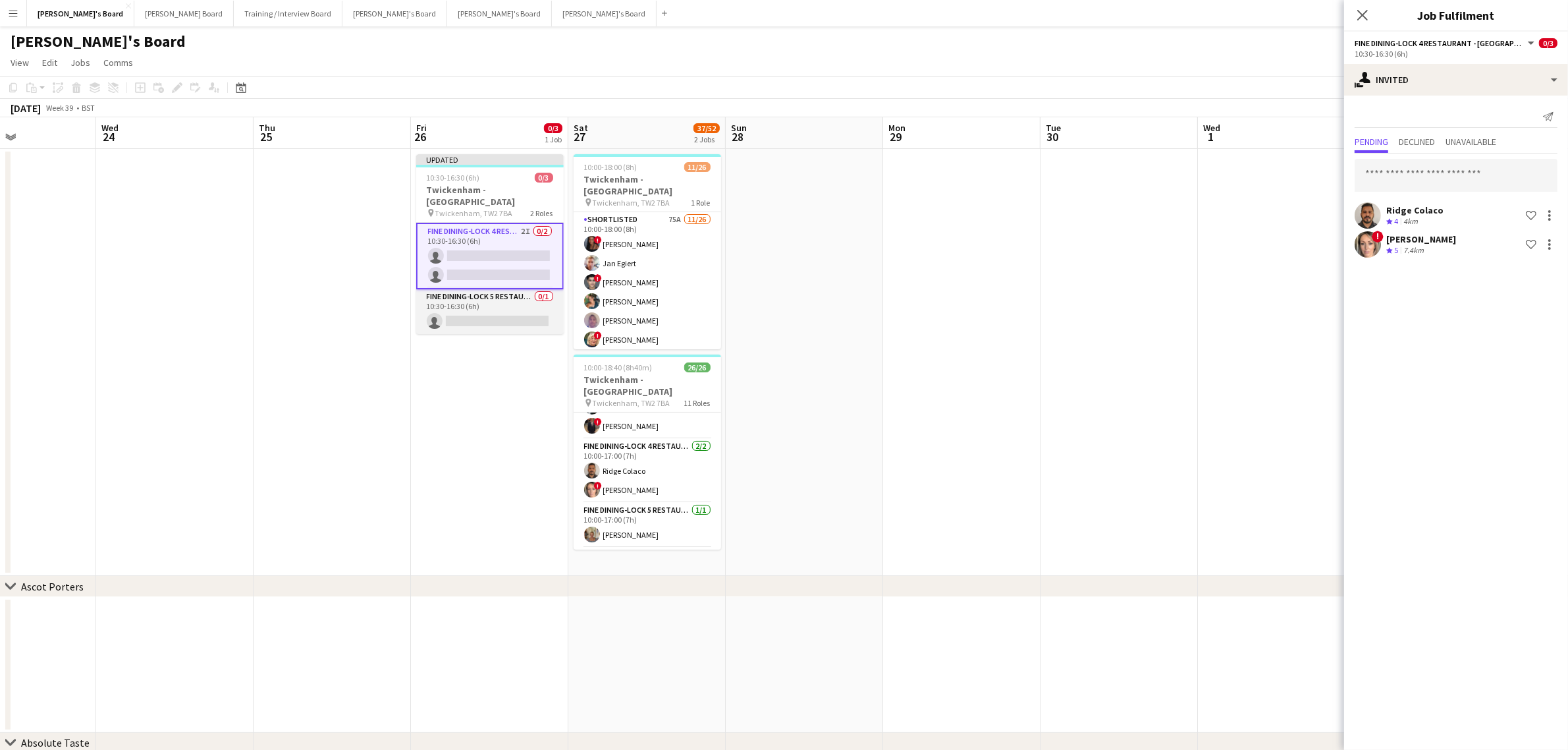
click at [485, 289] on app-card-role "Fine Dining-LOCK 5 RESTAURANT - EAST STAND - LEVEL 3 0/1 10:30-16:30 (6h) singl…" at bounding box center [489, 311] width 148 height 45
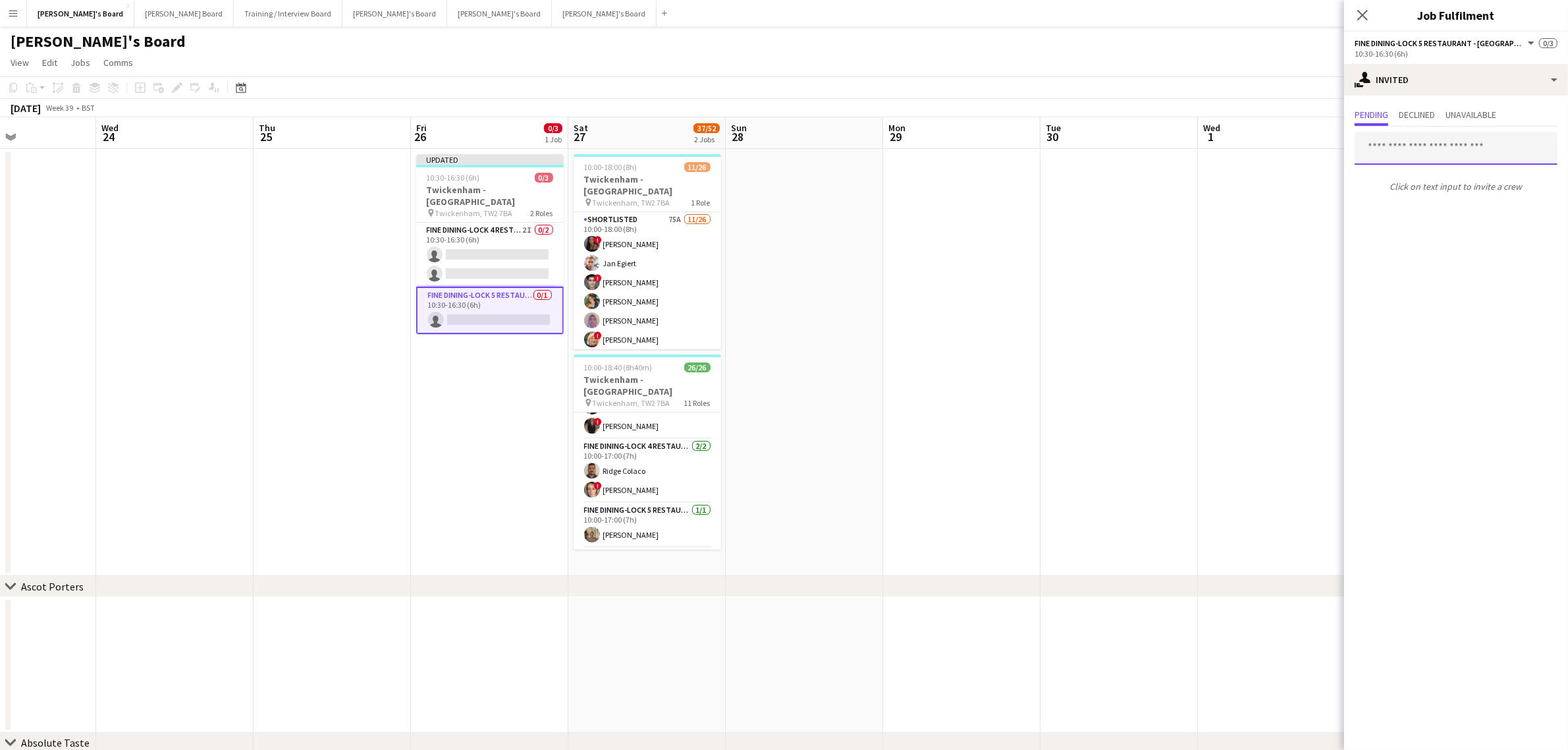
click at [1483, 144] on input "text" at bounding box center [1455, 148] width 203 height 33
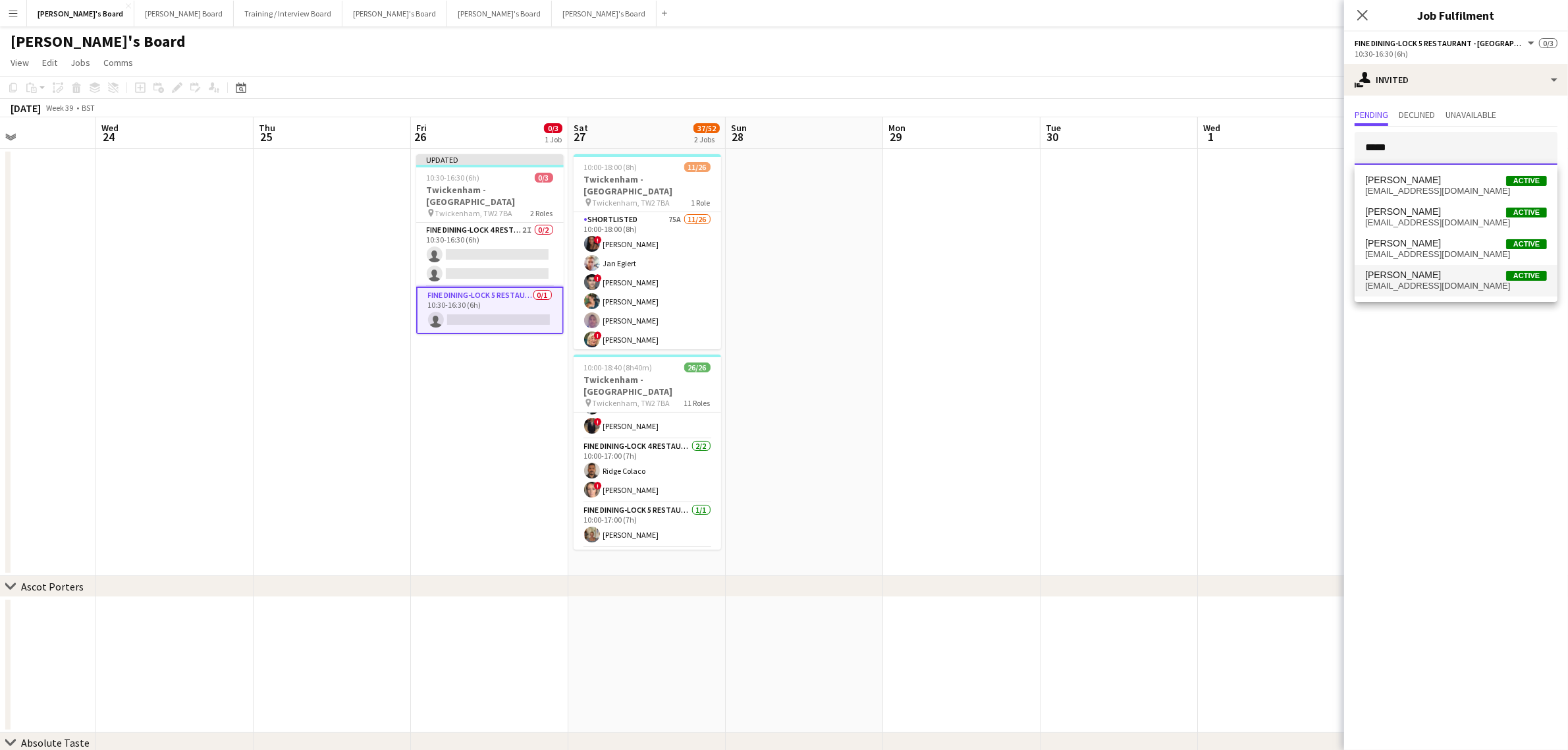
type input "*****"
click at [1449, 282] on span "scottwhitehorn@icloud.com" at bounding box center [1456, 285] width 182 height 10
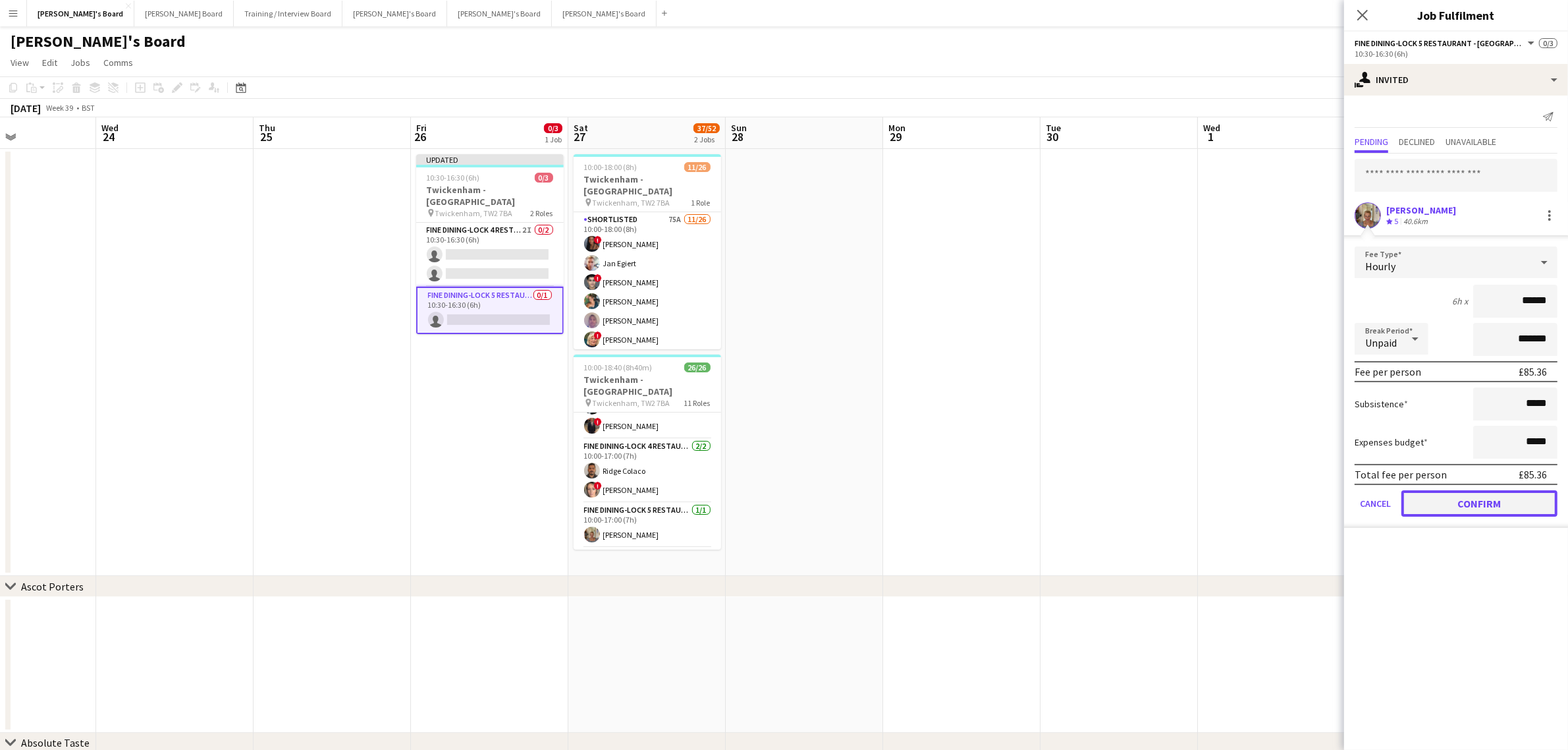
click at [1503, 501] on button "Confirm" at bounding box center [1480, 504] width 156 height 27
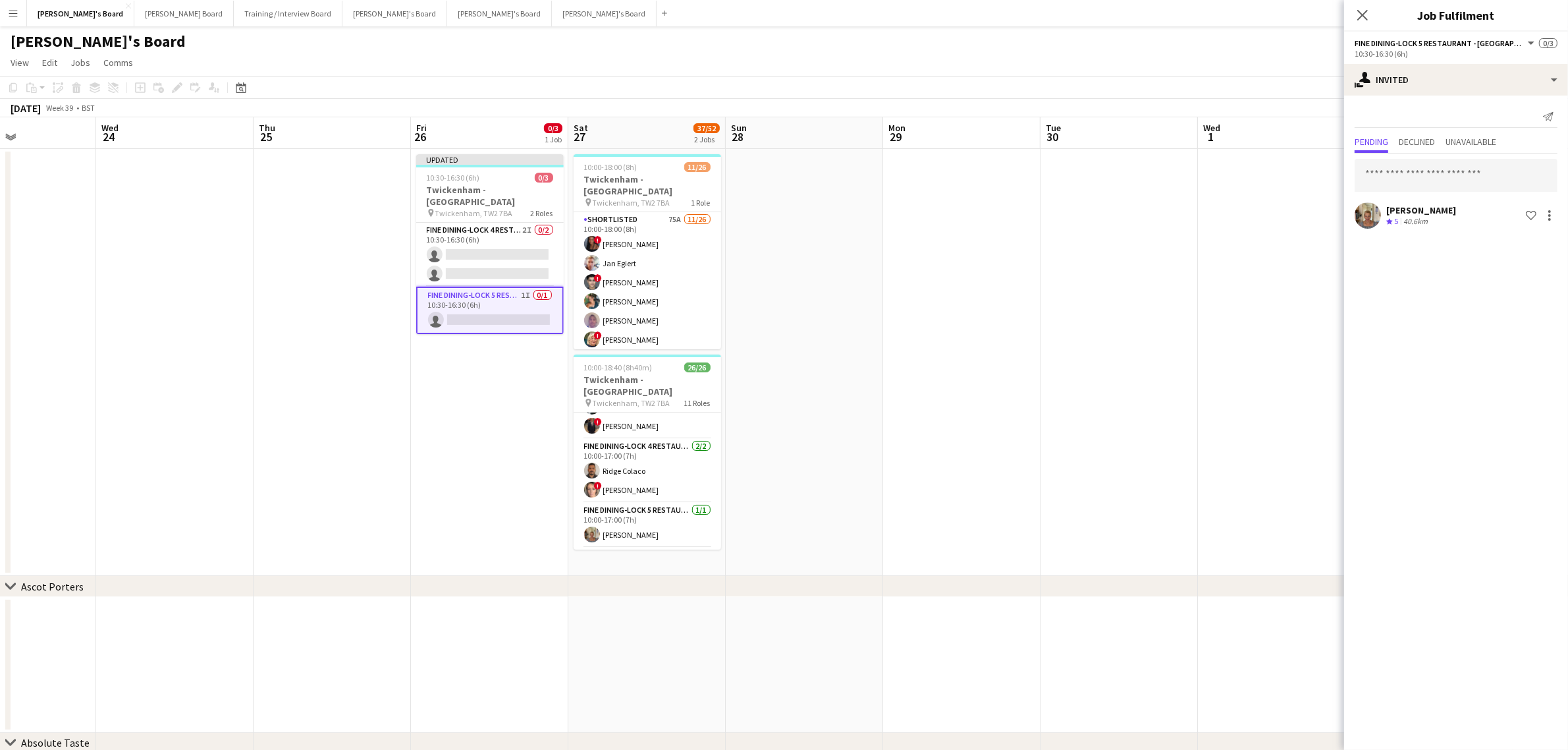
click at [1124, 340] on app-date-cell at bounding box center [1119, 362] width 157 height 427
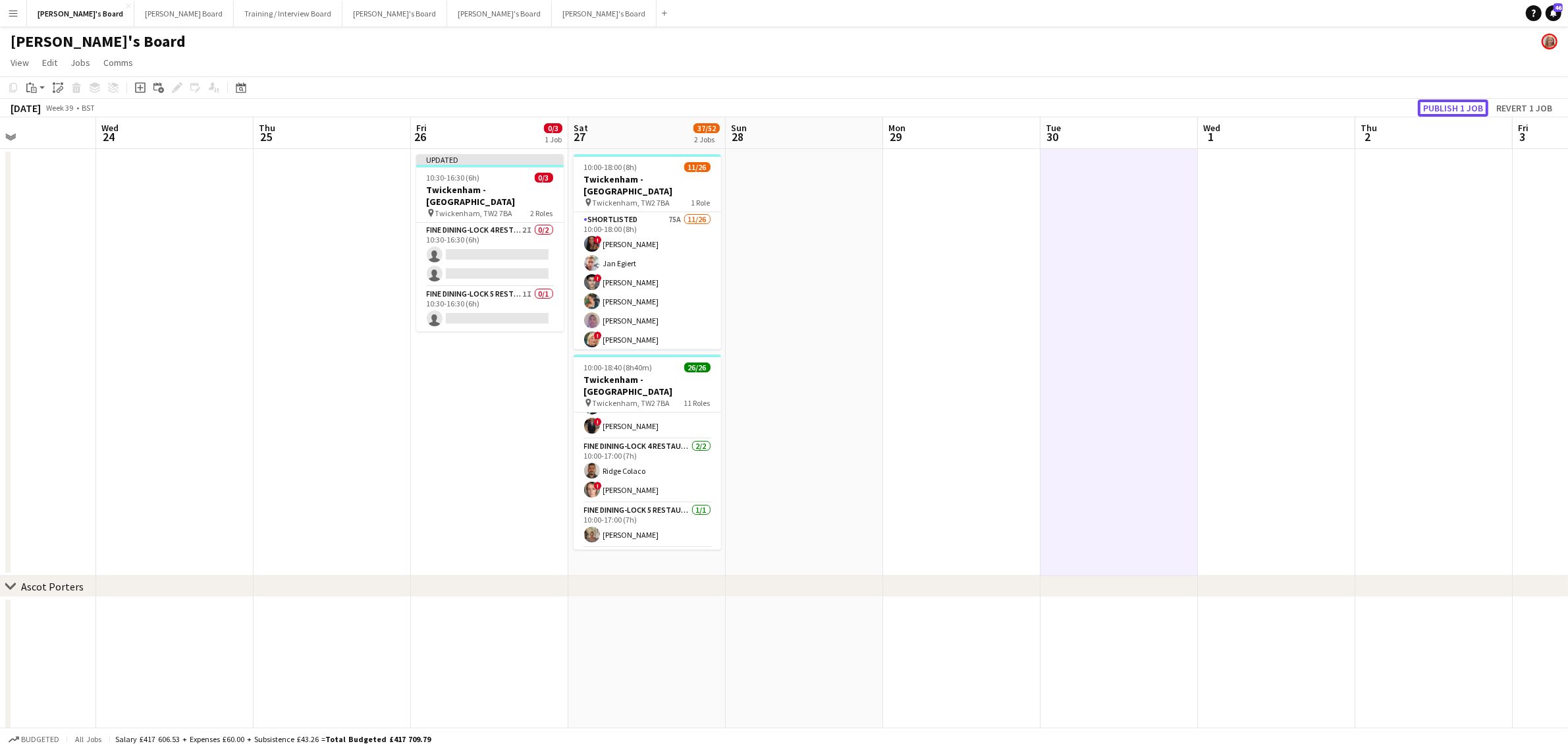
click at [1453, 103] on button "Publish 1 job" at bounding box center [1454, 108] width 71 height 17
click at [960, 407] on app-date-cell at bounding box center [961, 362] width 157 height 427
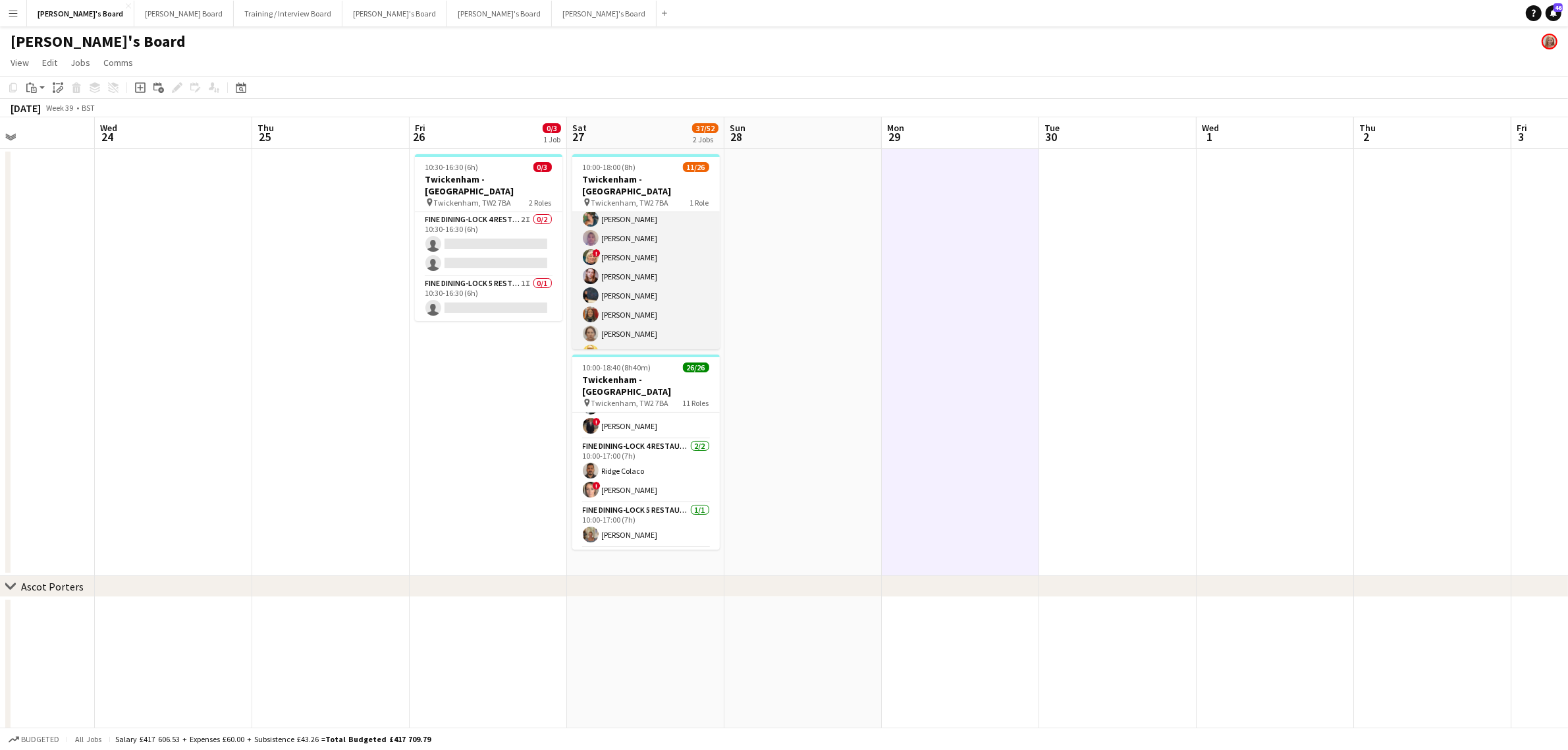
scroll to position [0, 0]
click at [657, 302] on app-card-role "Shortlisted 75A 11/26 10:00-18:00 (8h) ! Cherise Ewhrudjakpor Jan Egiert ! Fedr…" at bounding box center [646, 473] width 148 height 523
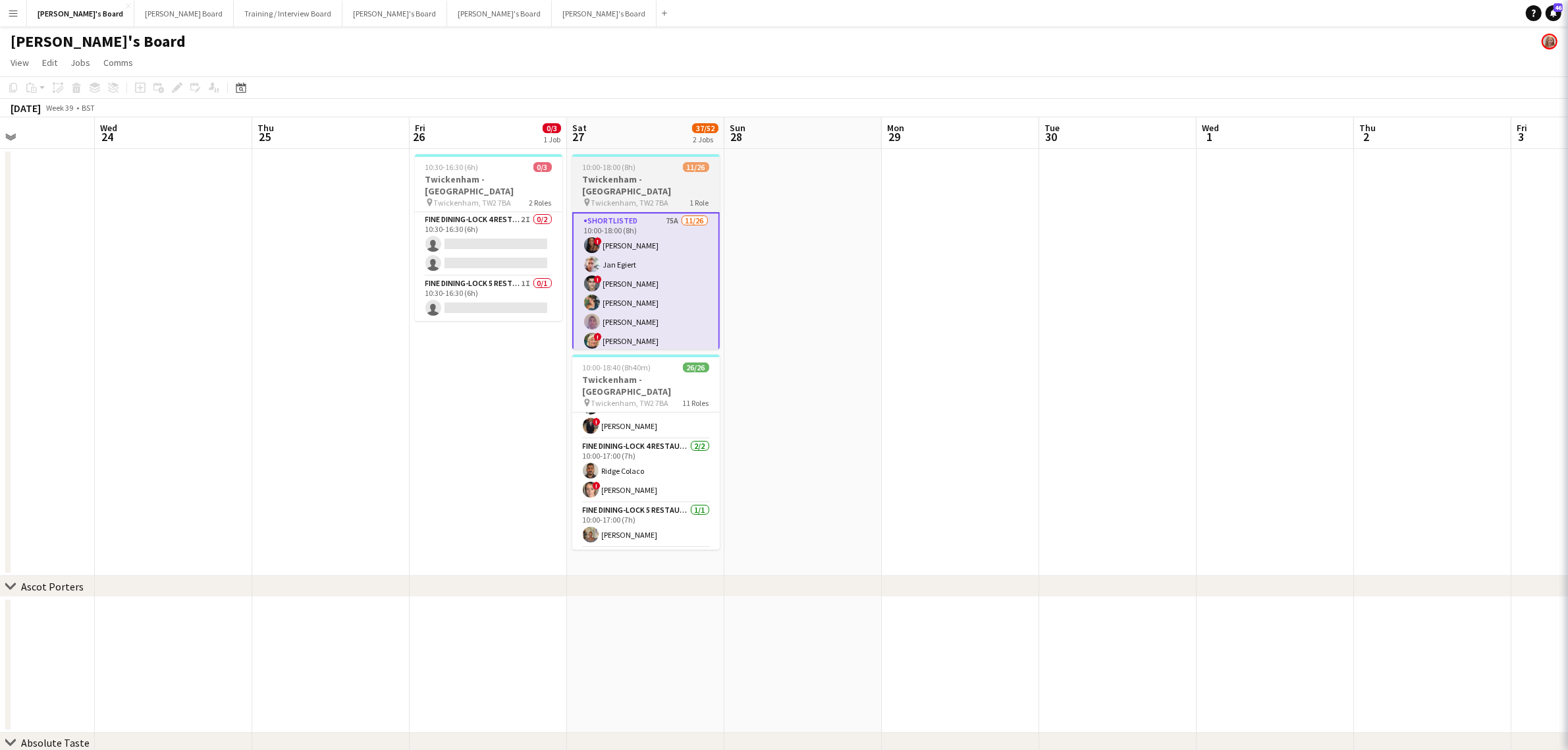
scroll to position [0, 377]
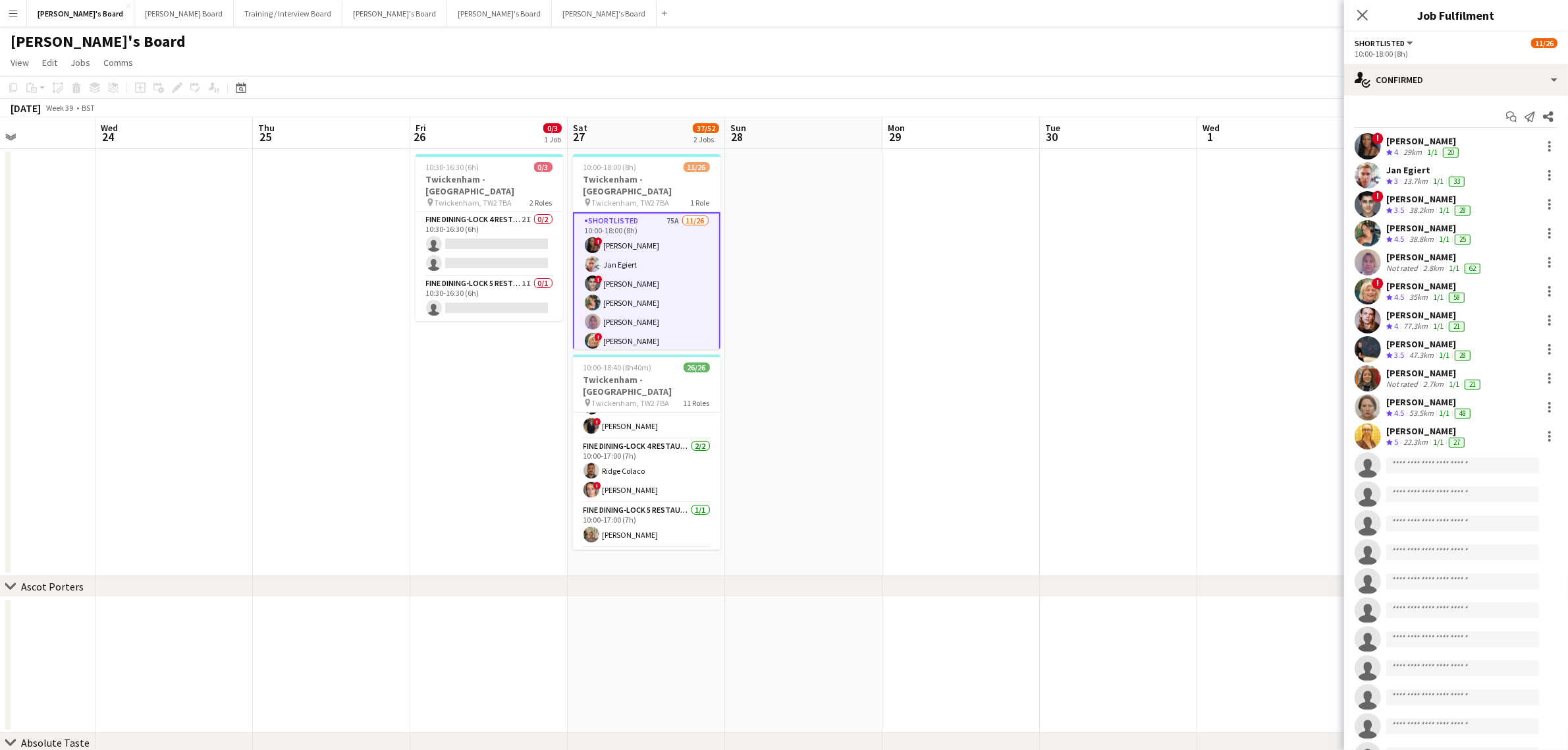
click at [1427, 202] on div "[PERSON_NAME]" at bounding box center [1430, 198] width 87 height 11
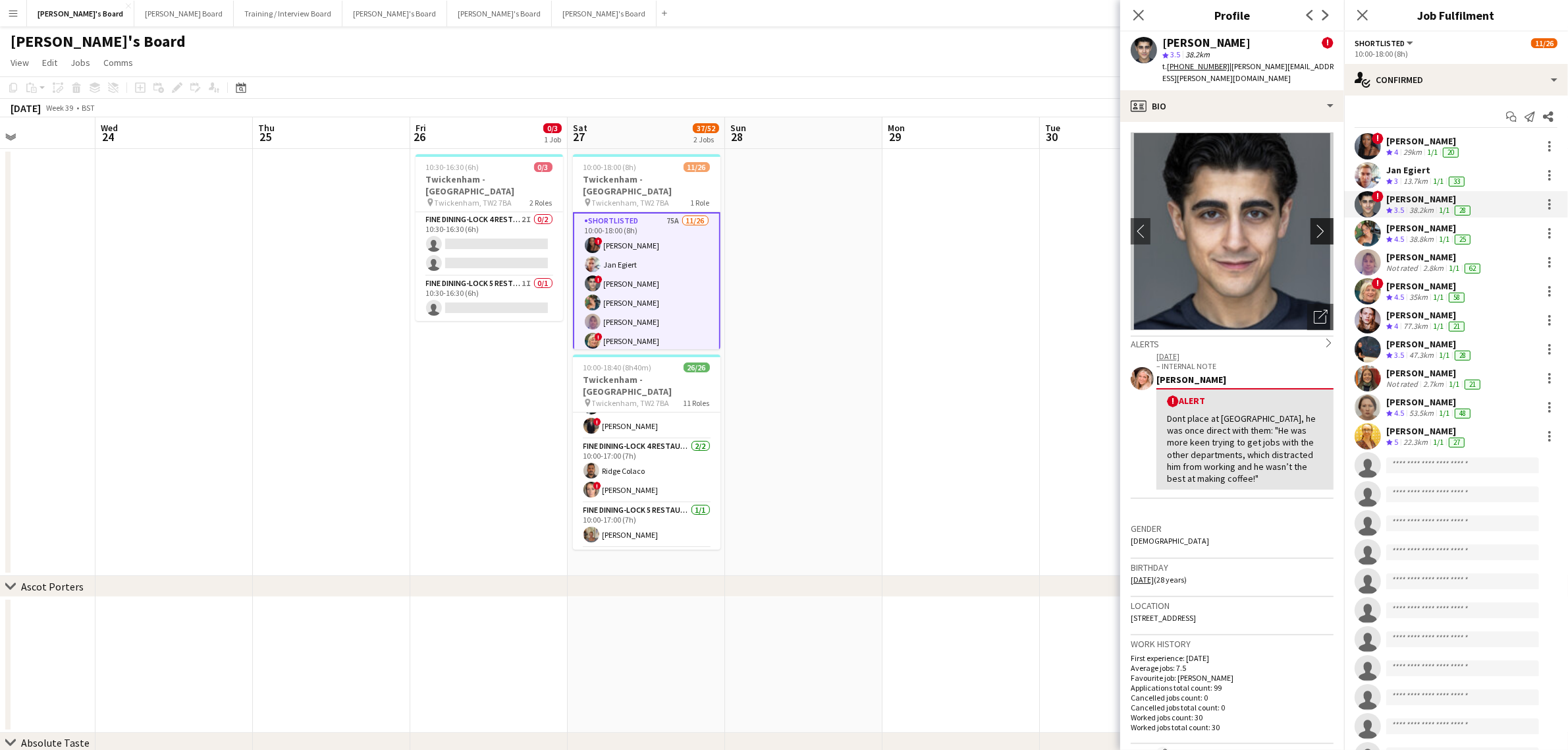
click at [1318, 224] on app-icon "chevron-right" at bounding box center [1324, 231] width 20 height 14
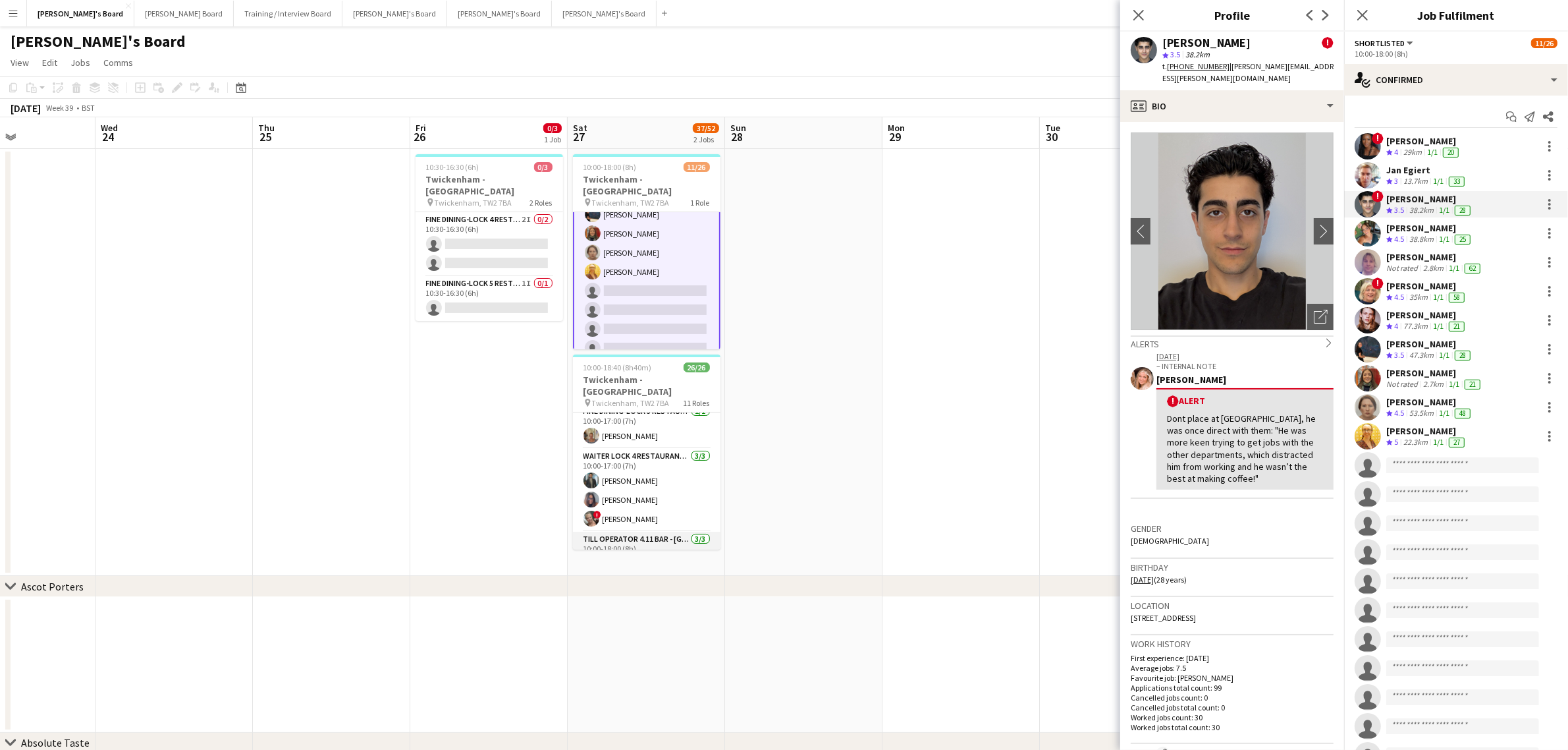
scroll to position [165, 0]
click at [654, 488] on app-card-role "Waiter LOCK 4 RESTAURANT - EAST STAND - LEVEL 3 3/3 10:00-17:00 (7h) Muhammad I…" at bounding box center [647, 507] width 148 height 83
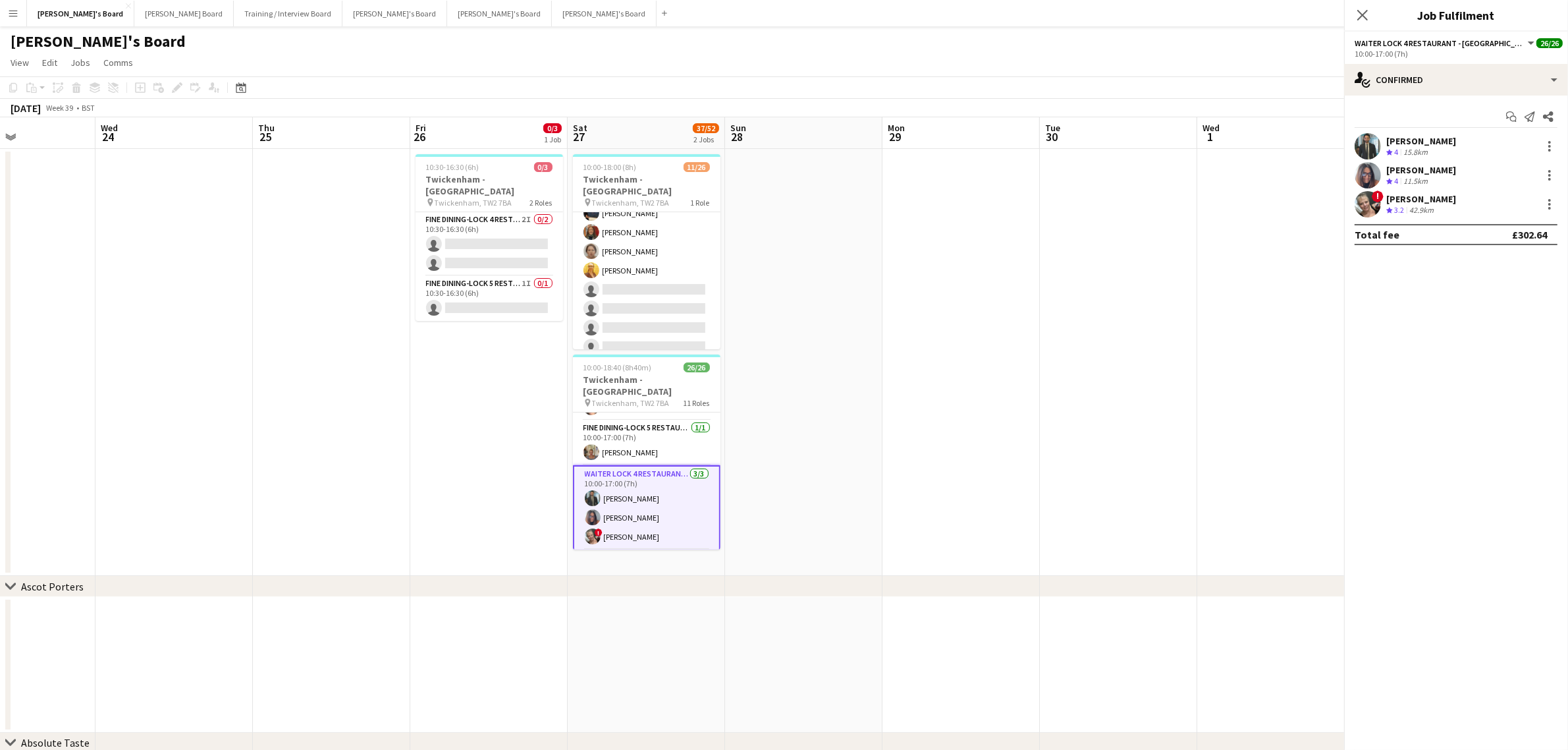
scroll to position [163, 0]
click at [1548, 205] on div at bounding box center [1550, 204] width 16 height 16
click at [1496, 354] on span "Remove" at bounding box center [1485, 355] width 39 height 11
click at [1128, 286] on app-date-cell at bounding box center [1118, 362] width 157 height 427
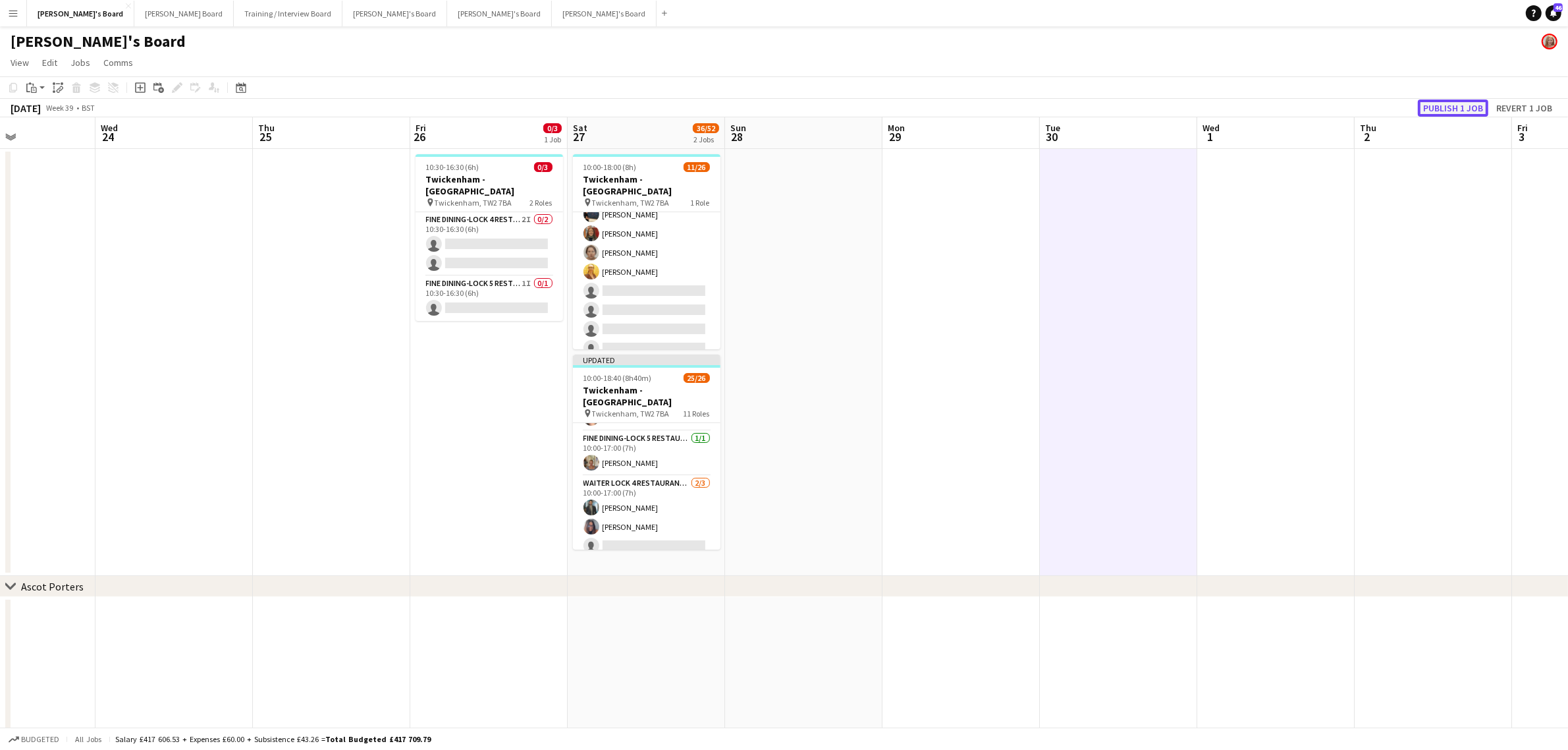
click at [1451, 109] on button "Publish 1 job" at bounding box center [1454, 108] width 71 height 17
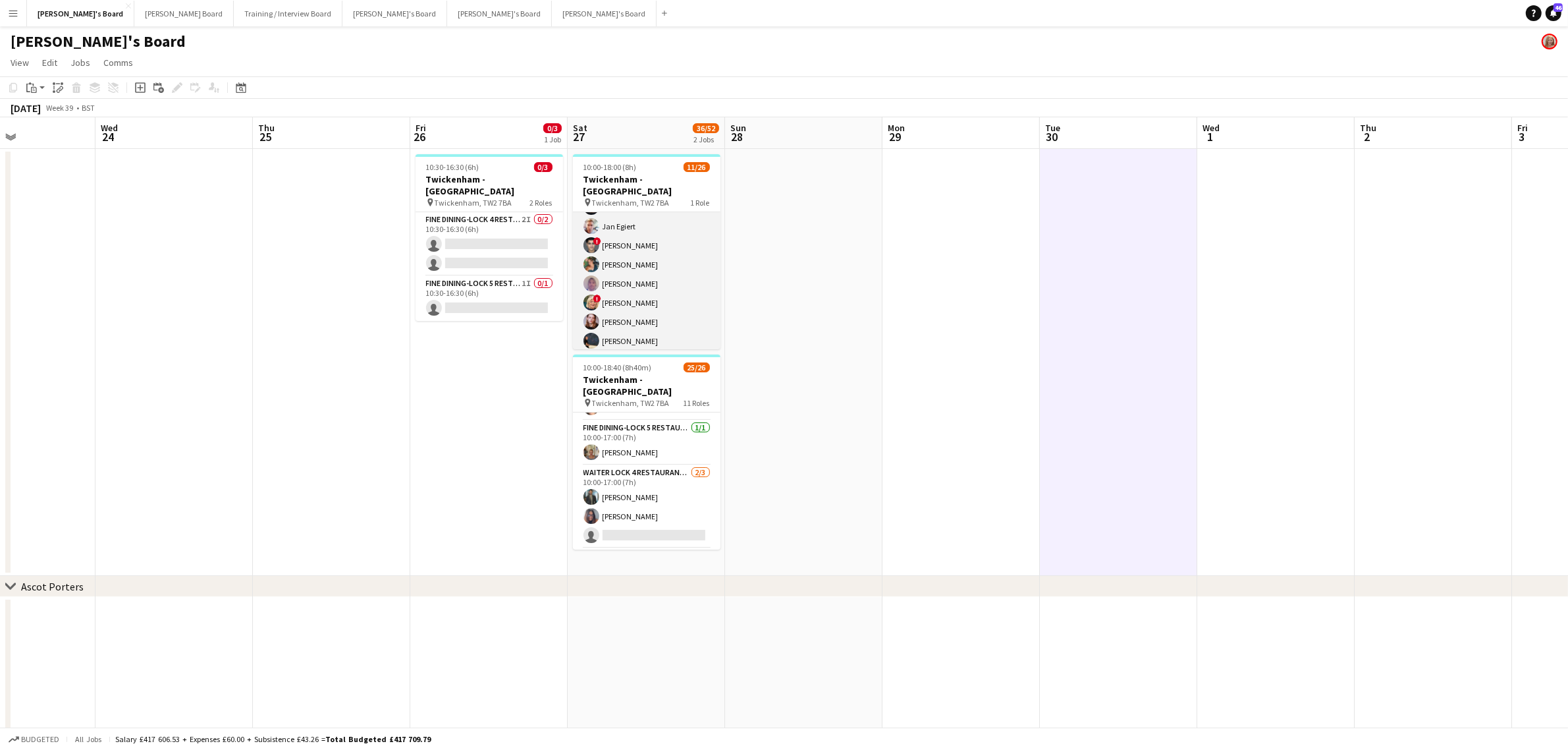
scroll to position [0, 0]
click at [662, 295] on app-card-role "Shortlisted 75A 11/26 10:00-18:00 (8h) ! Cherise Ewhrudjakpor Jan Egiert ! Fedr…" at bounding box center [647, 473] width 148 height 523
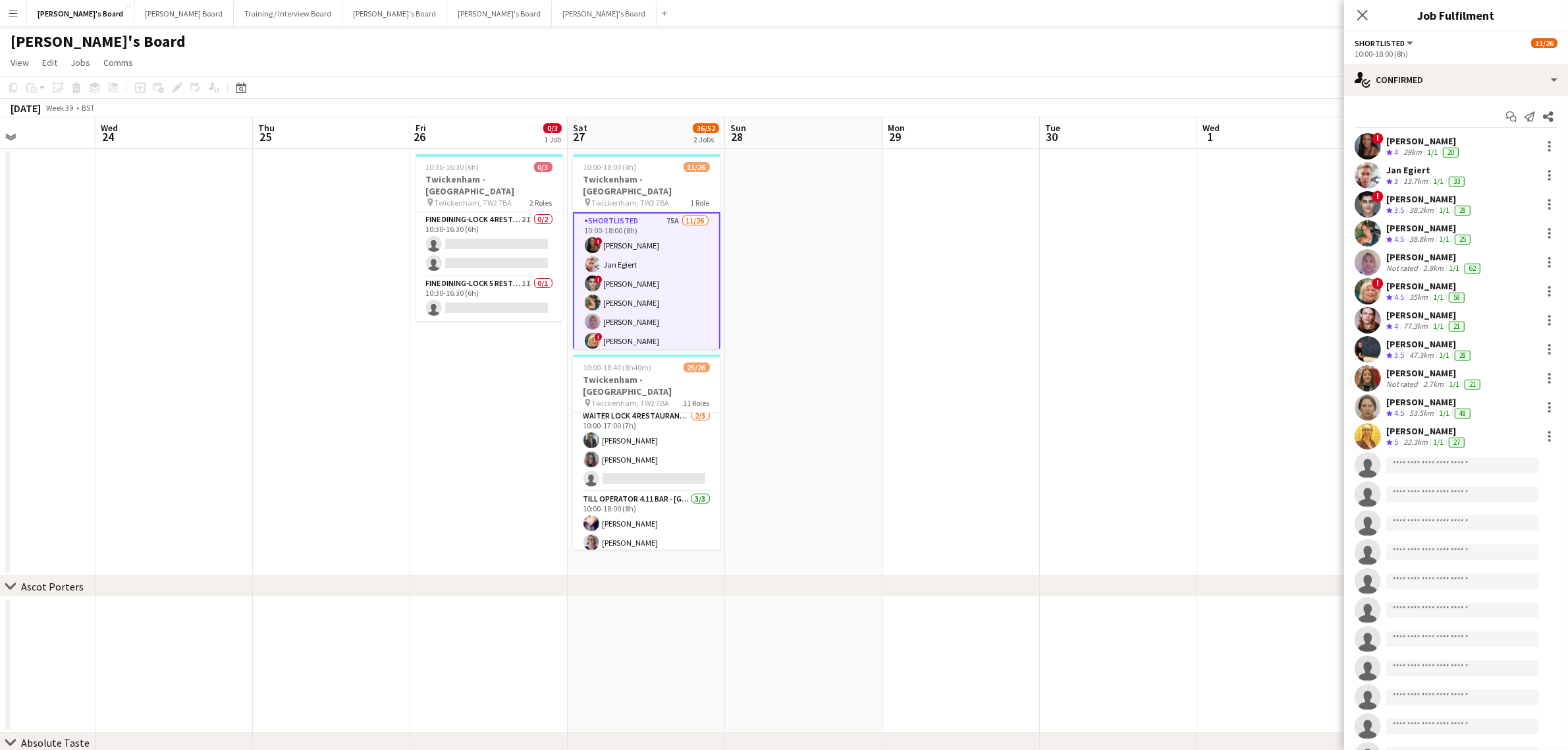
click at [1546, 291] on div "! Mairead Sullivan Crew rating 4.5 35km 1/1 58" at bounding box center [1455, 291] width 224 height 27
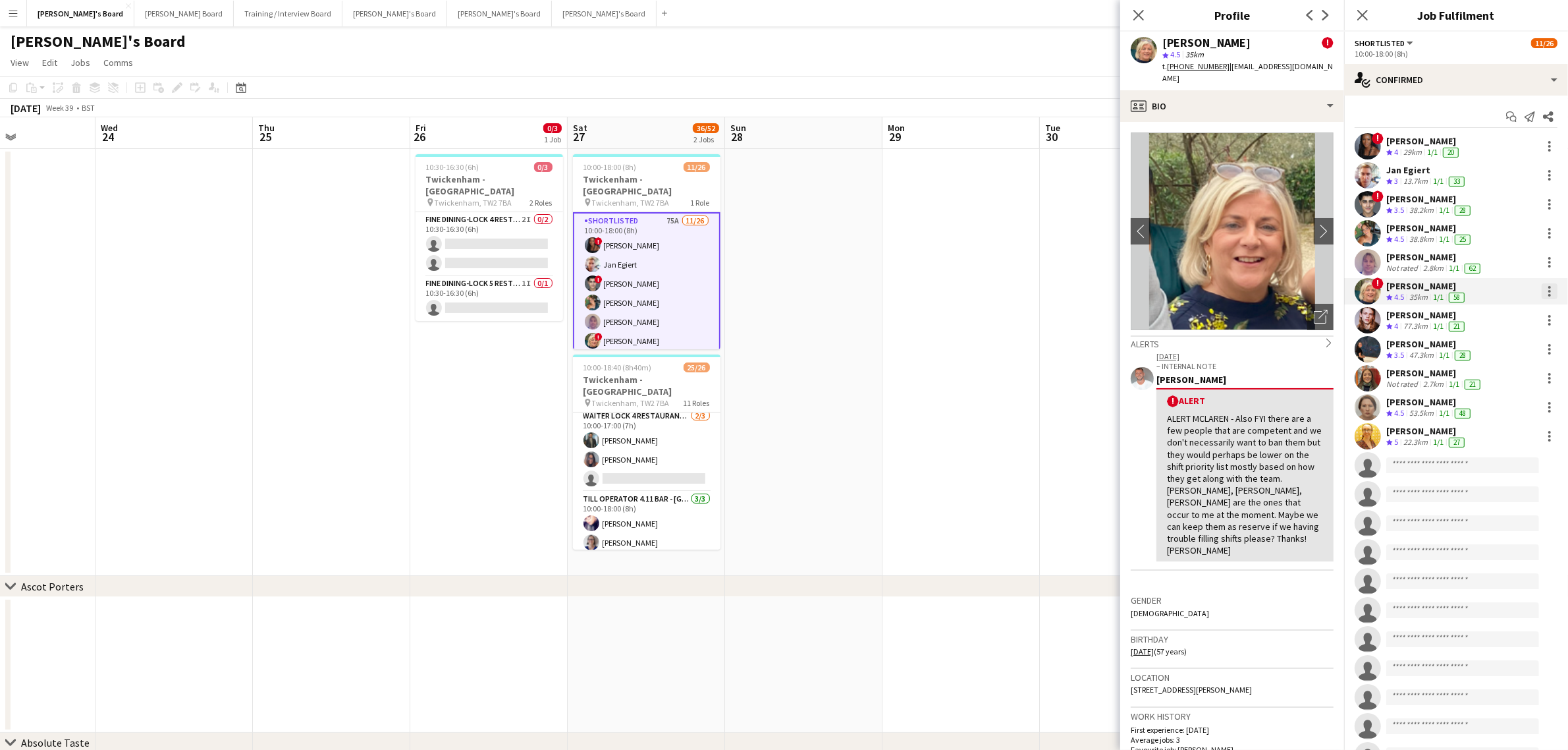
click at [1542, 287] on div at bounding box center [1550, 291] width 16 height 16
click at [1505, 351] on span "Switch crew" at bounding box center [1481, 347] width 56 height 11
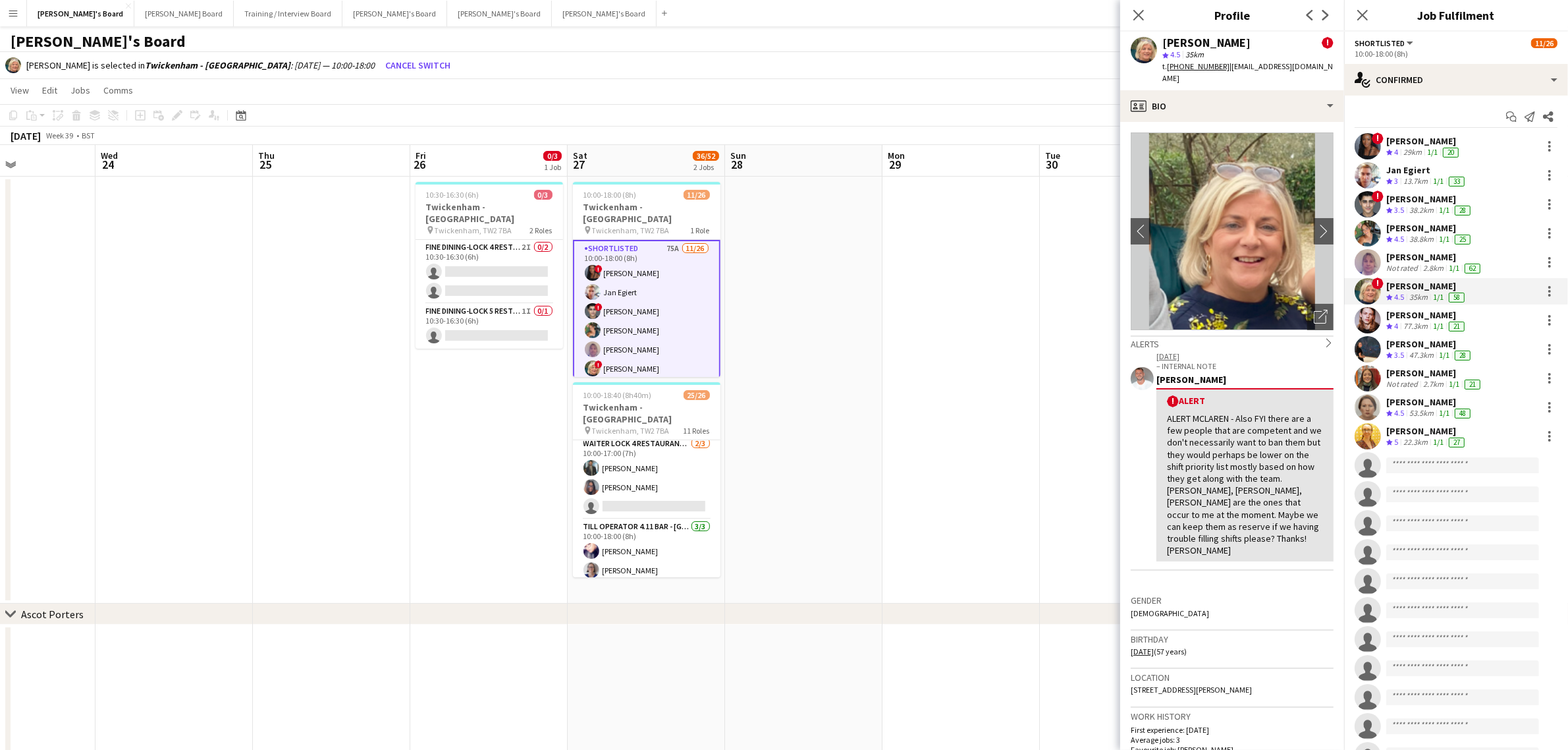
drag, startPoint x: 652, startPoint y: 485, endPoint x: 1558, endPoint y: 384, distance: 911.6
click at [653, 485] on app-card-role "Waiter LOCK 4 RESTAURANT - EAST STAND - LEVEL 3 2/3 10:00-17:00 (7h) Muhammad I…" at bounding box center [647, 477] width 148 height 83
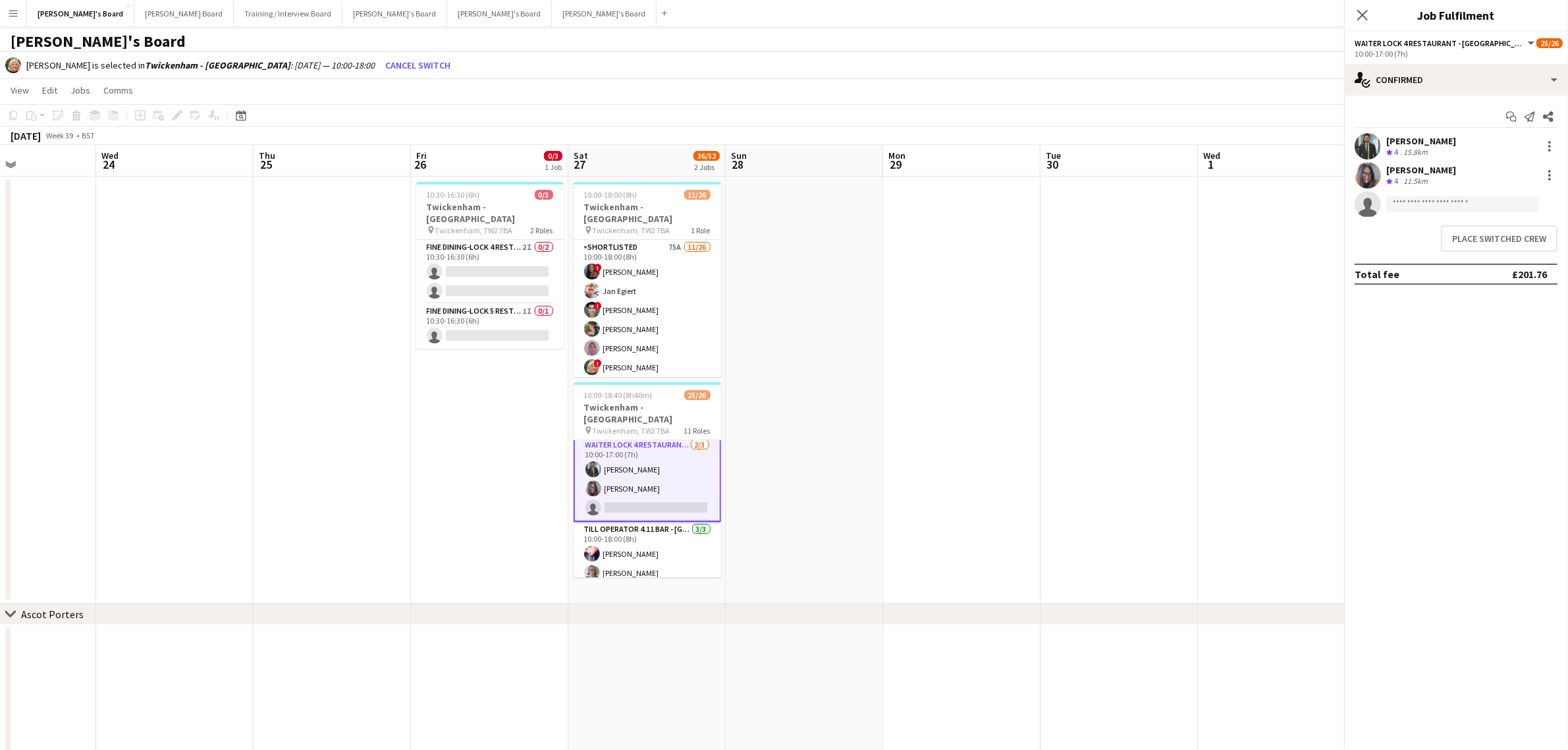
scroll to position [222, 0]
click at [1525, 248] on button "Place switched crew" at bounding box center [1499, 239] width 116 height 27
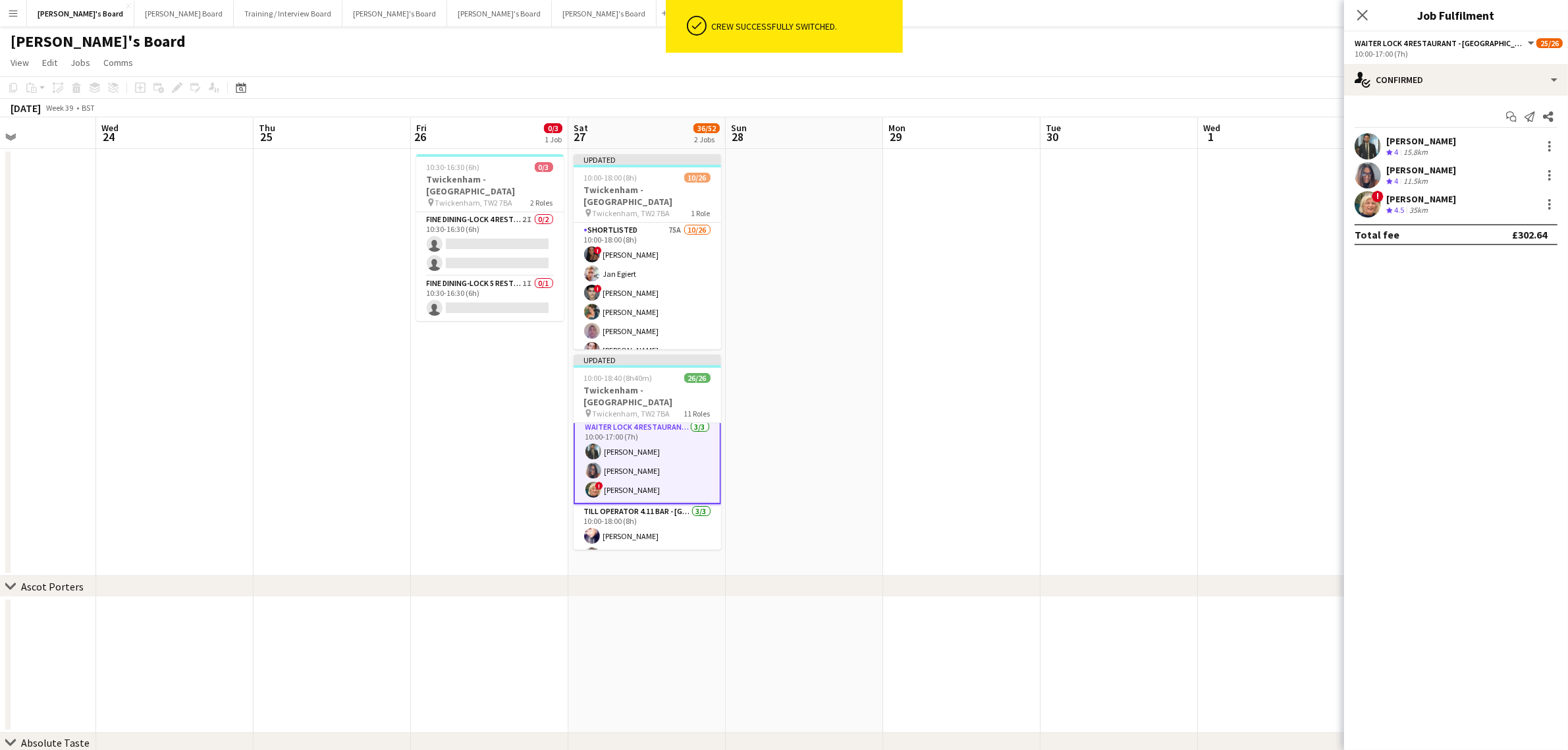
click at [842, 283] on app-date-cell at bounding box center [804, 362] width 157 height 427
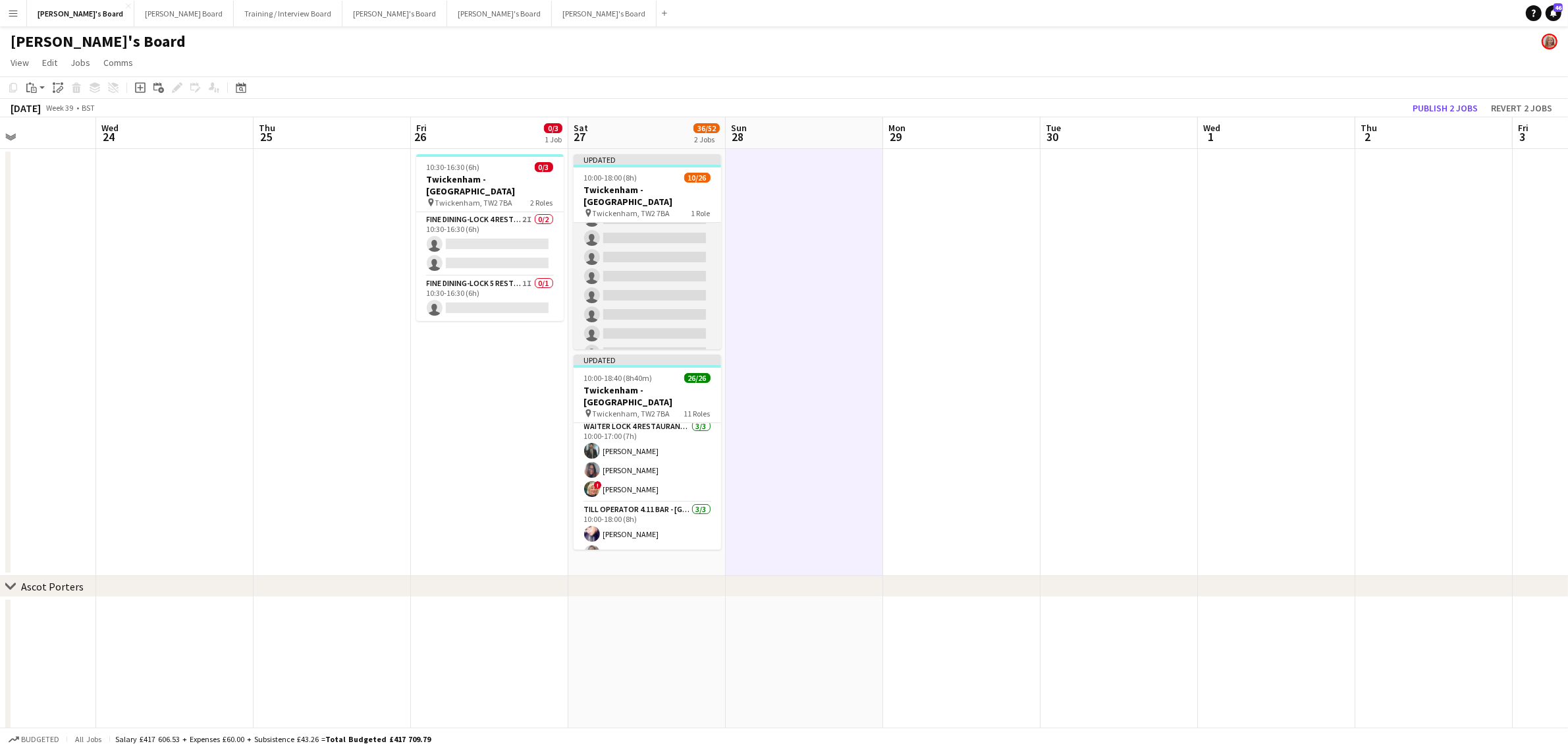
scroll to position [384, 0]
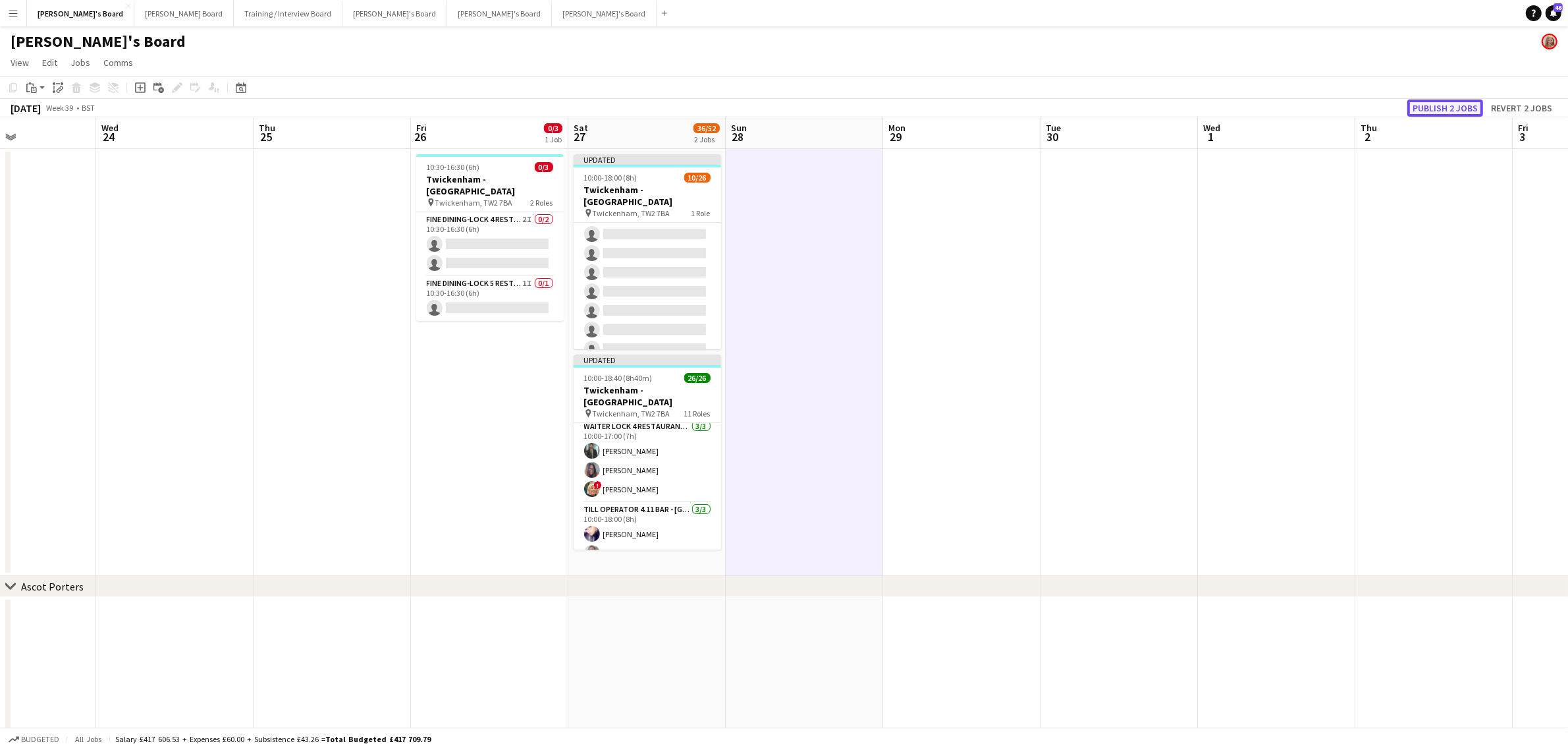
click at [1457, 109] on button "Publish 2 jobs" at bounding box center [1445, 108] width 75 height 17
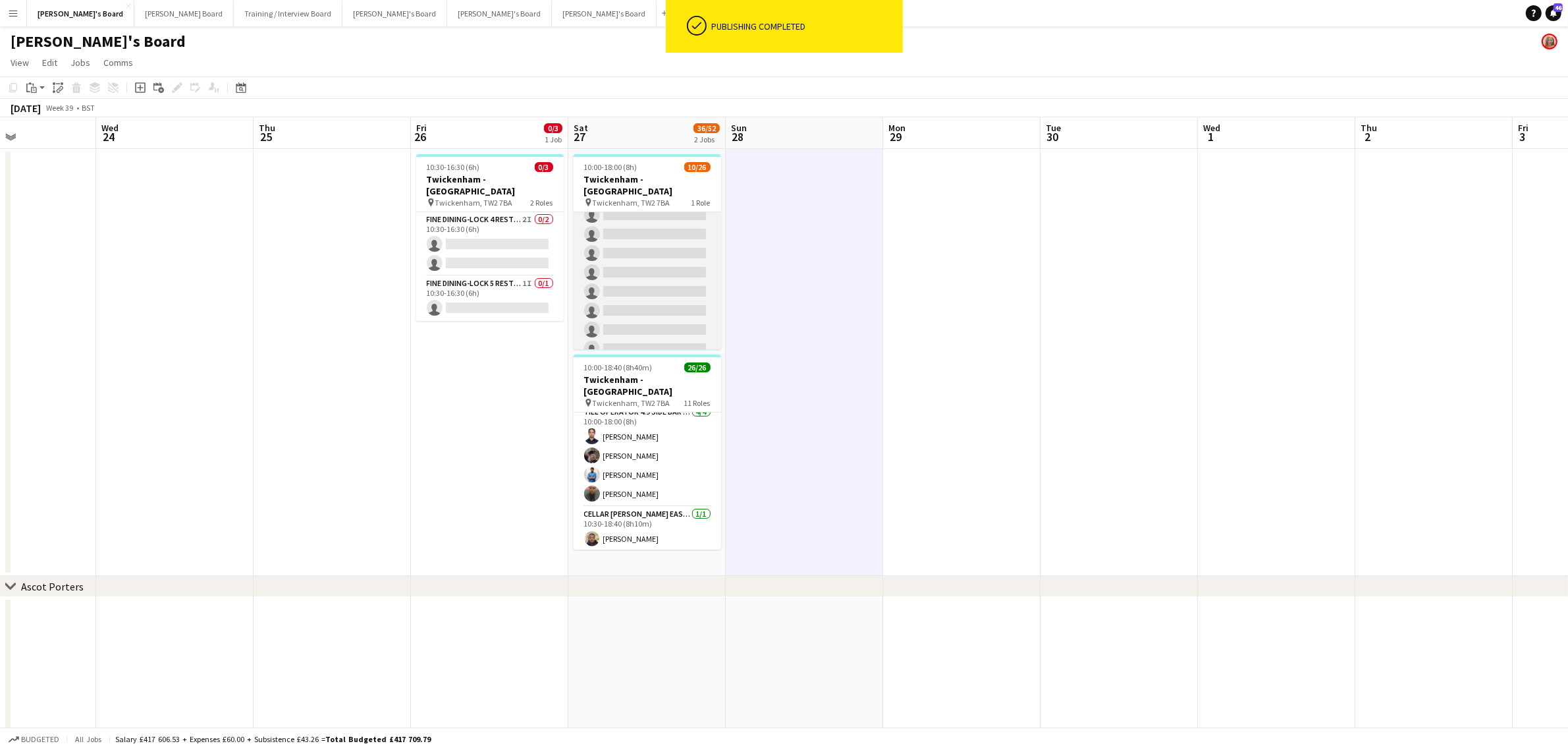
scroll to position [0, 0]
click at [623, 278] on app-card-role "Shortlisted 75A 10/26 10:00-18:00 (8h) ! Cherise Ewhrudjakpor Jan Egiert ! Fedr…" at bounding box center [647, 473] width 148 height 523
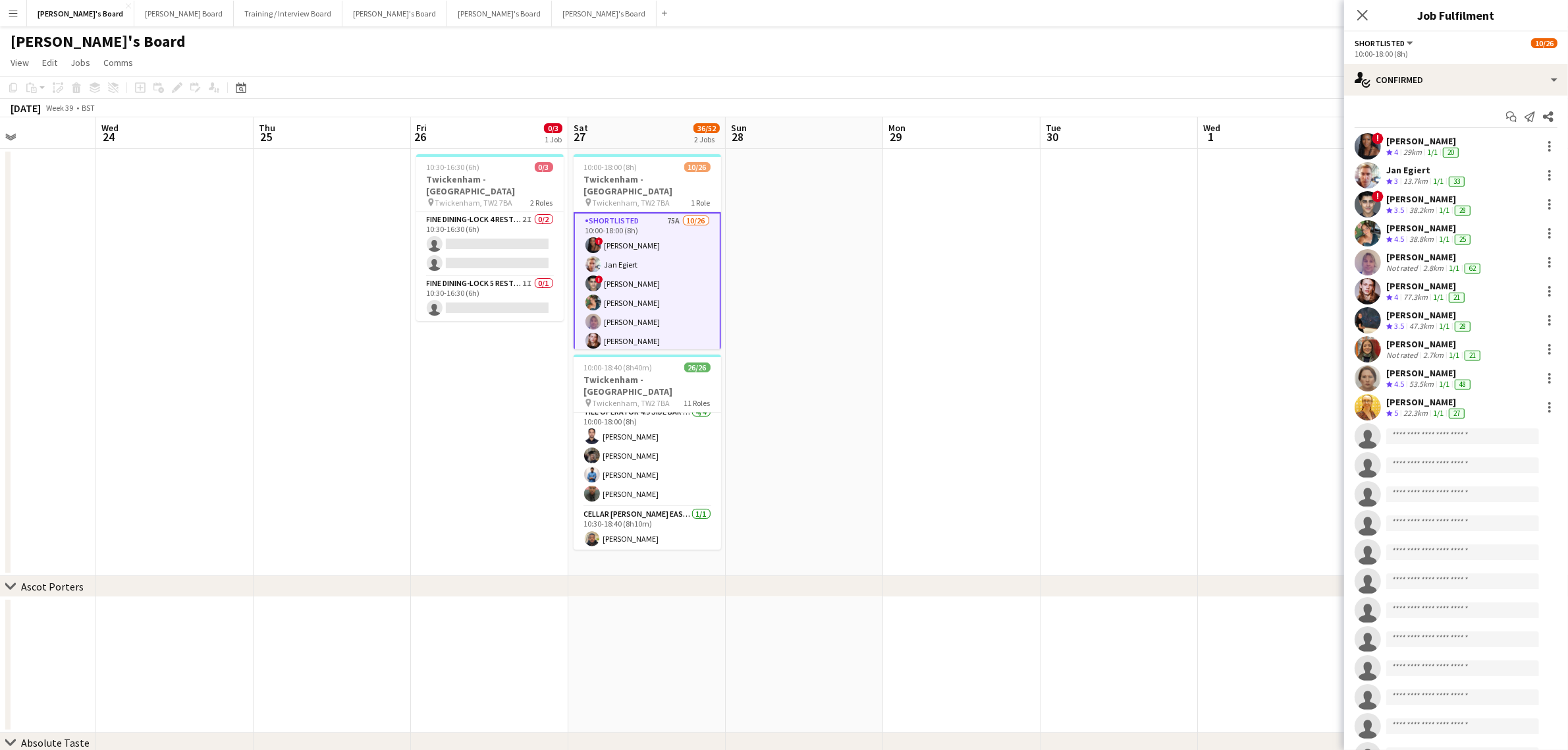
click at [1423, 201] on div "[PERSON_NAME]" at bounding box center [1430, 198] width 87 height 11
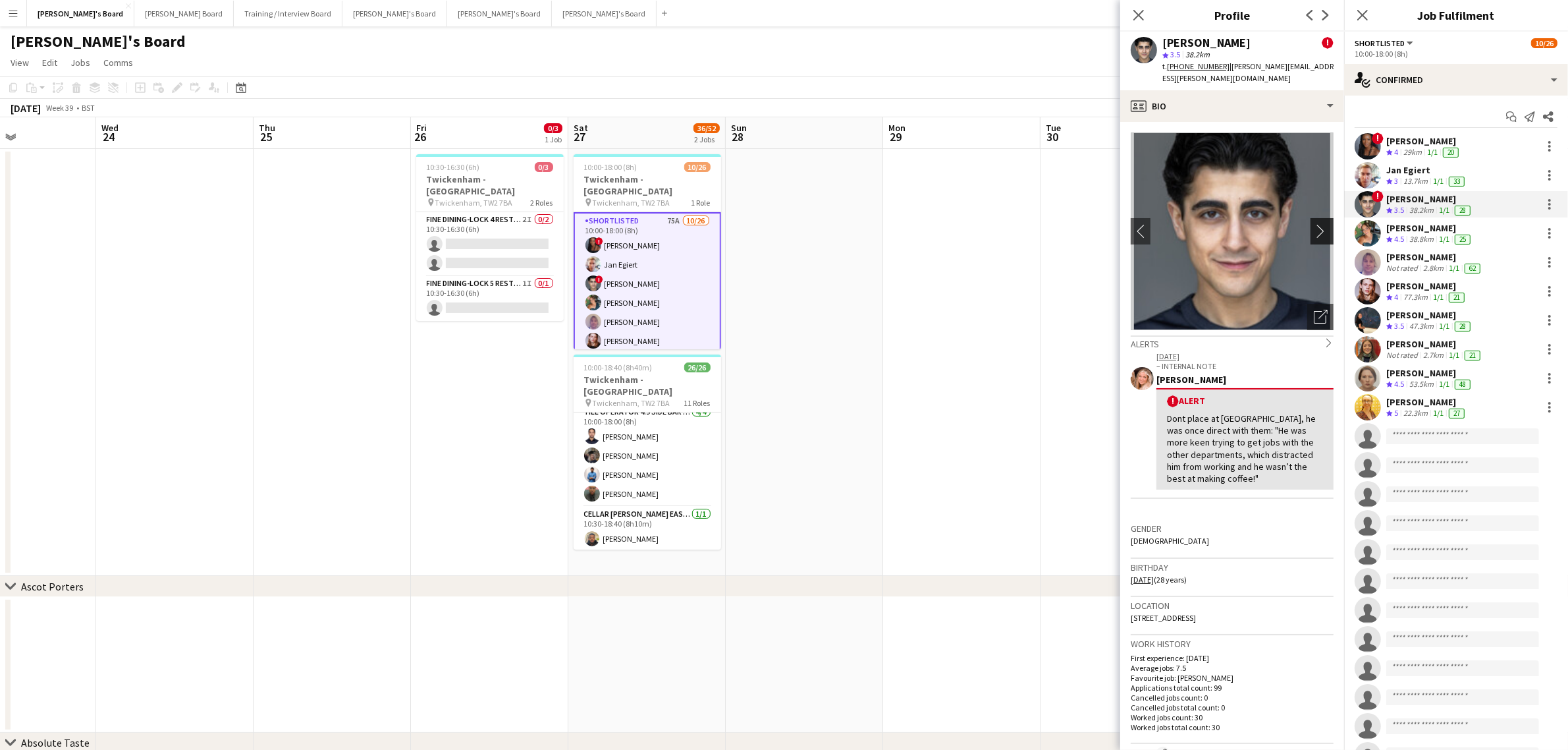
click at [1314, 224] on app-icon "chevron-right" at bounding box center [1324, 231] width 20 height 14
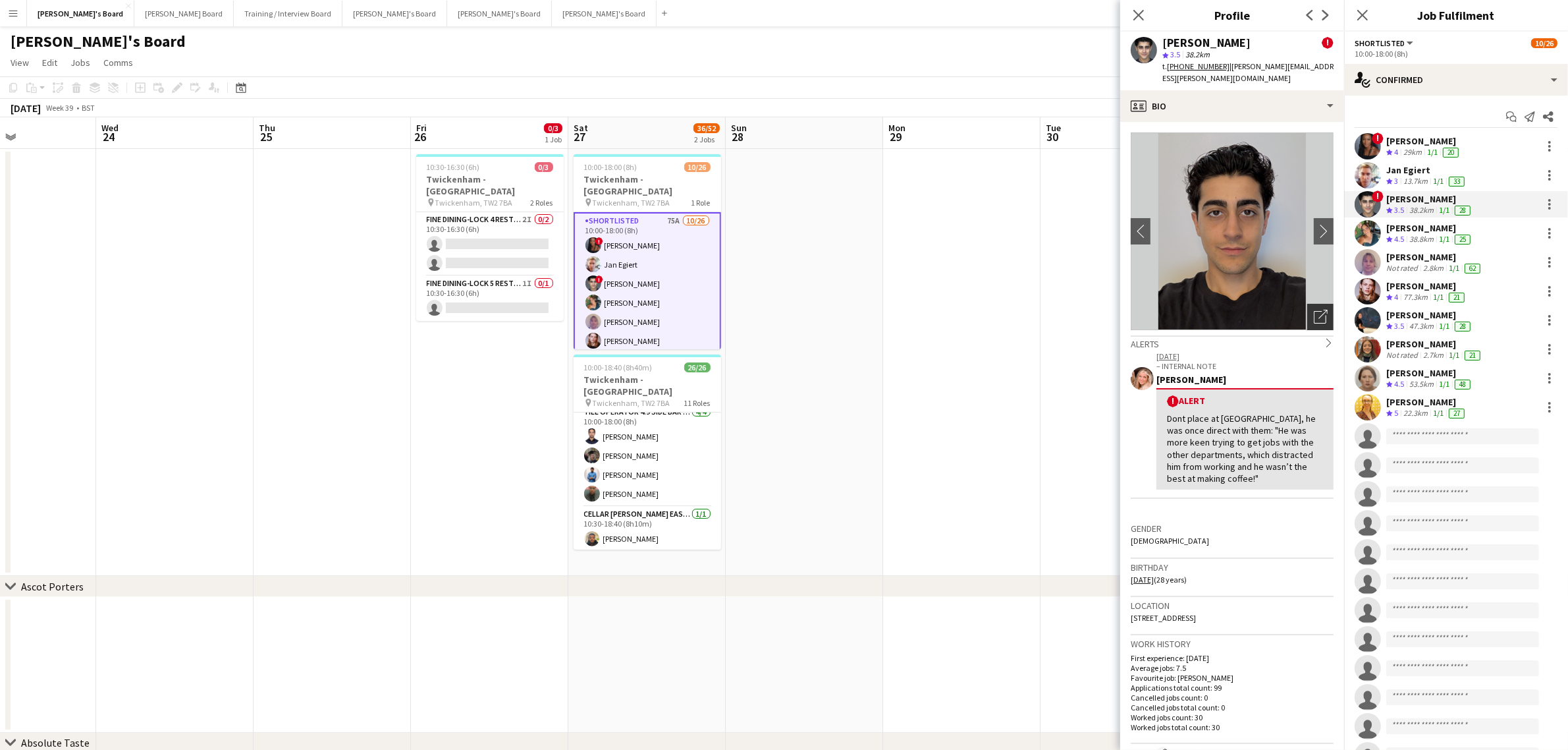
click at [1314, 310] on icon "Open photos pop-in" at bounding box center [1321, 317] width 14 height 14
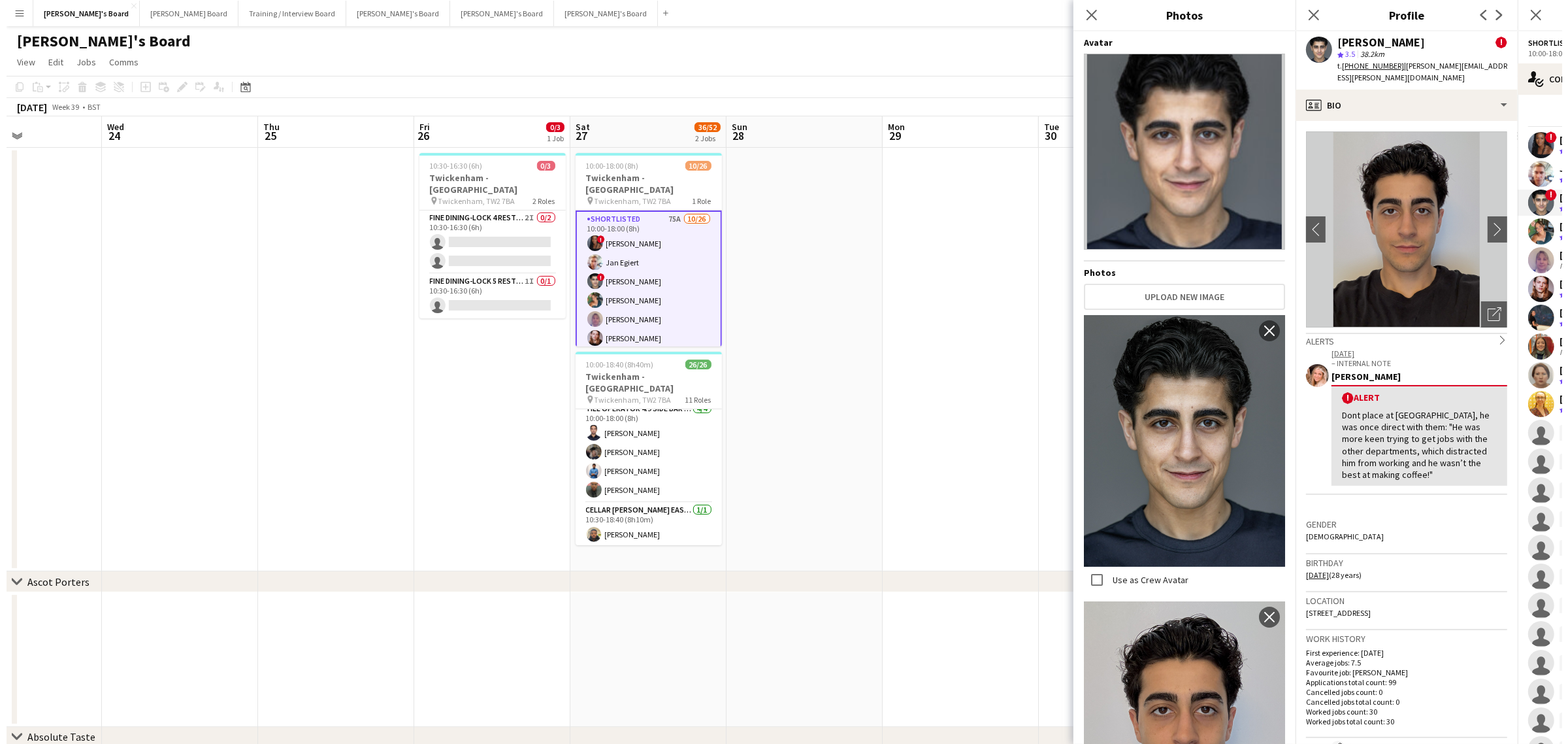
scroll to position [113, 0]
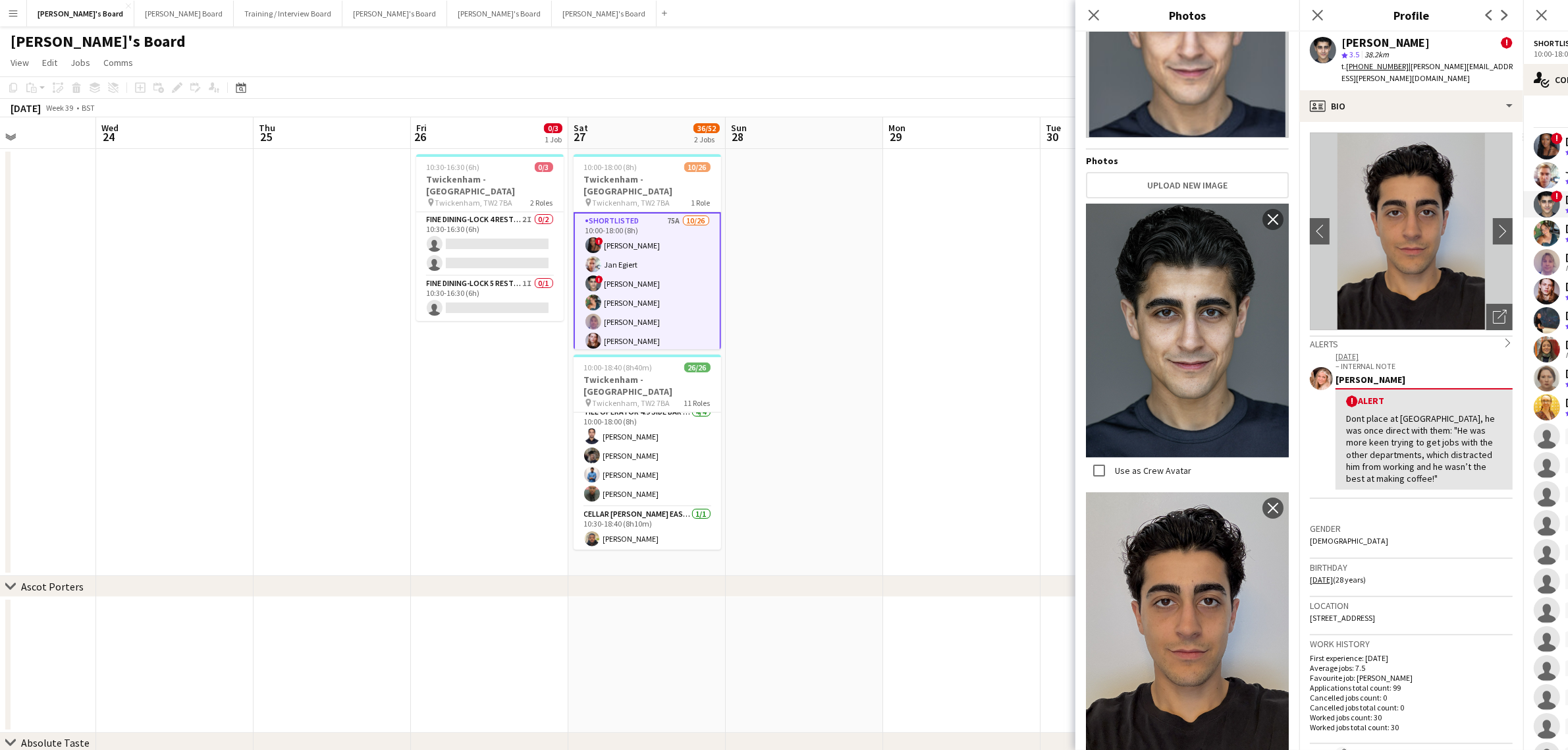
drag, startPoint x: 870, startPoint y: 363, endPoint x: 1042, endPoint y: 1, distance: 400.8
click at [870, 363] on app-date-cell at bounding box center [804, 362] width 157 height 427
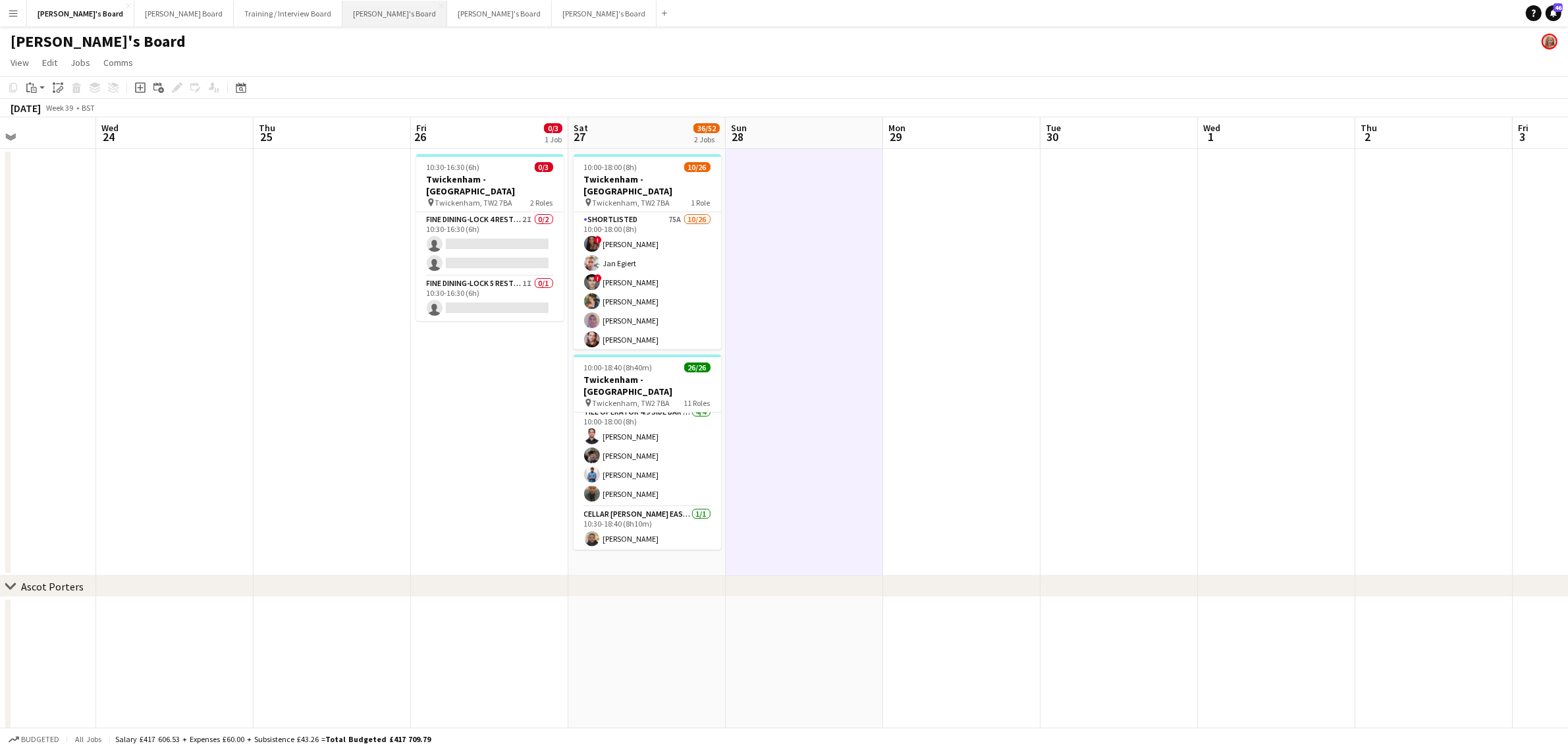
click at [342, 2] on button "Thomasina's Board Close" at bounding box center [395, 13] width 105 height 26
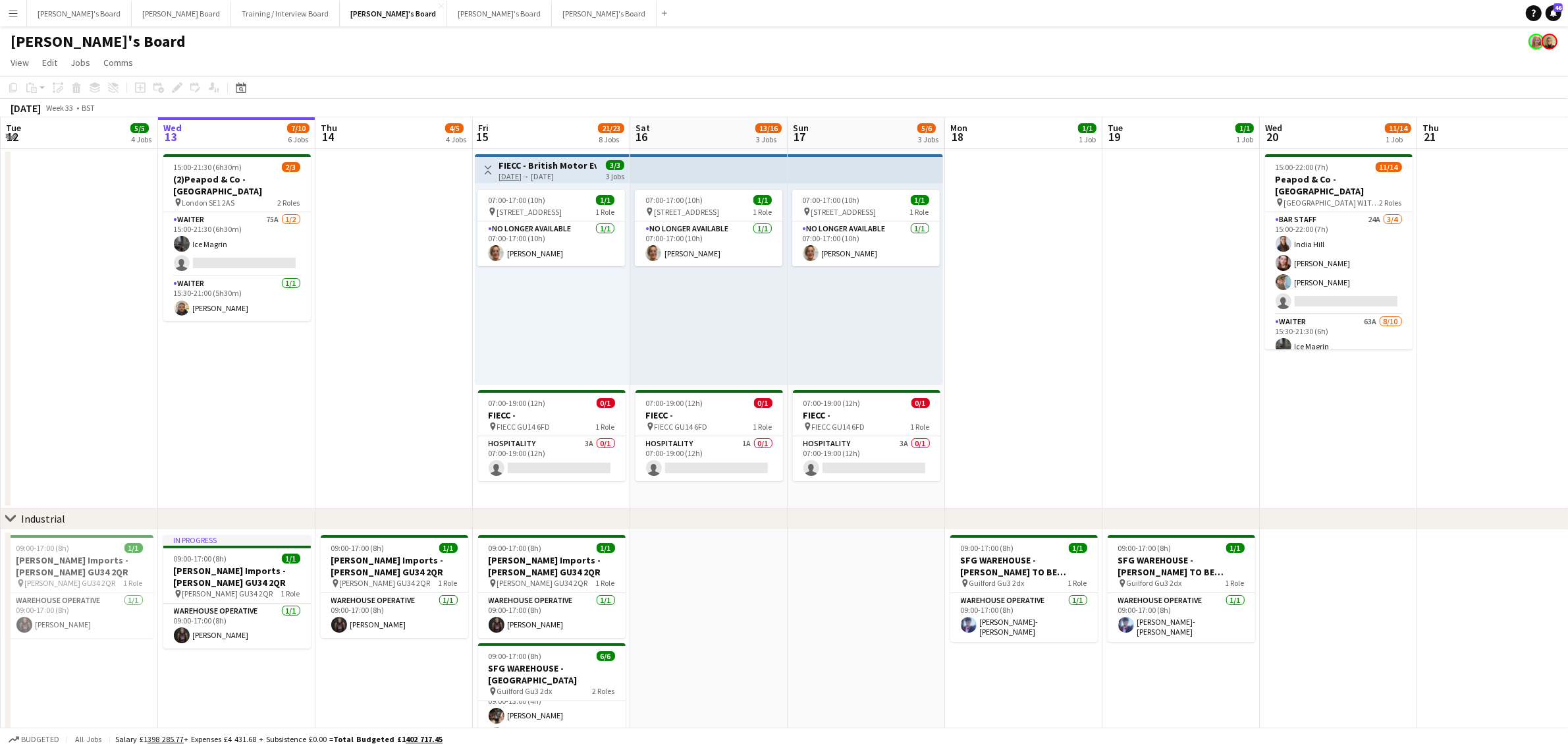
drag, startPoint x: 593, startPoint y: 402, endPoint x: 782, endPoint y: 376, distance: 190.8
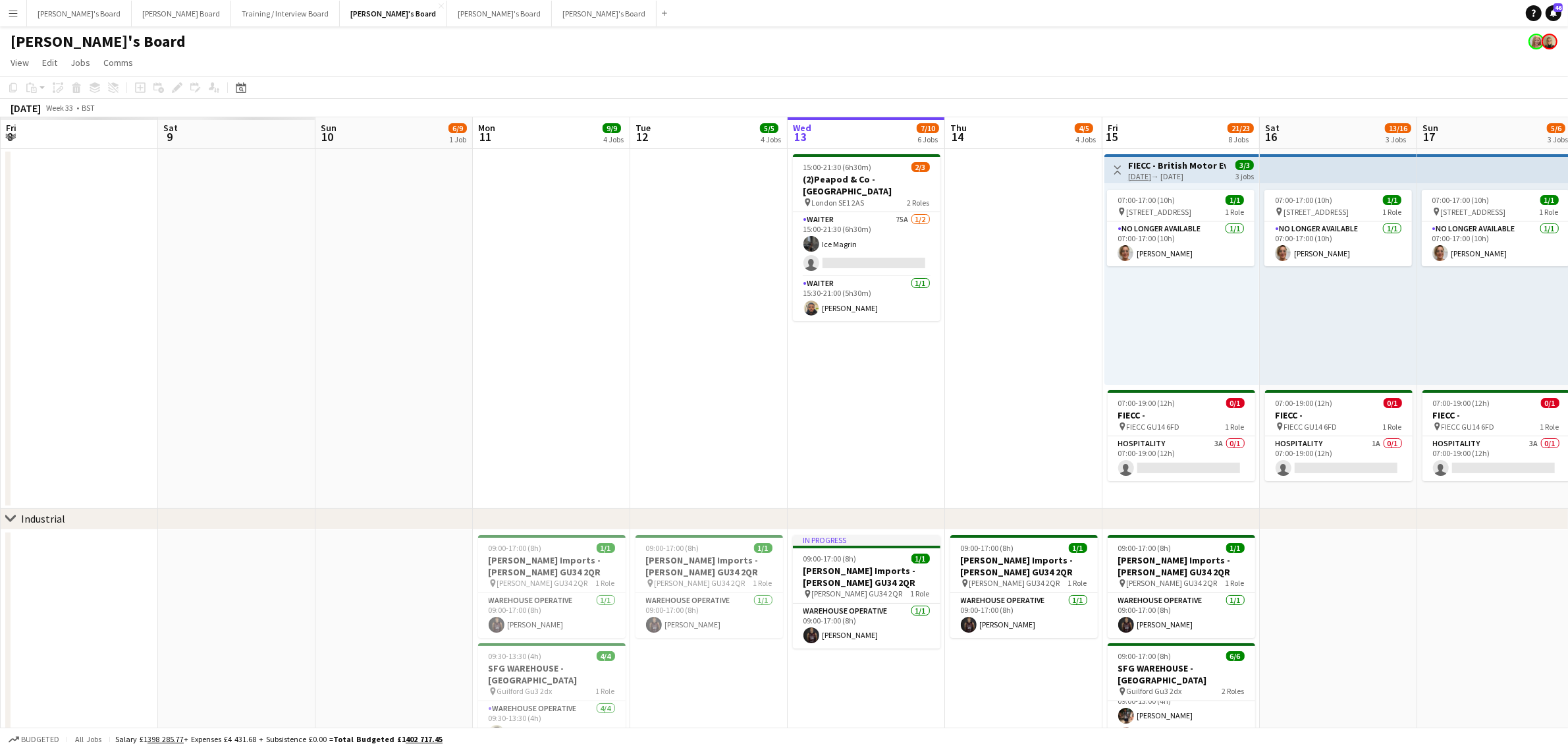
drag, startPoint x: 782, startPoint y: 376, endPoint x: 607, endPoint y: 408, distance: 177.9
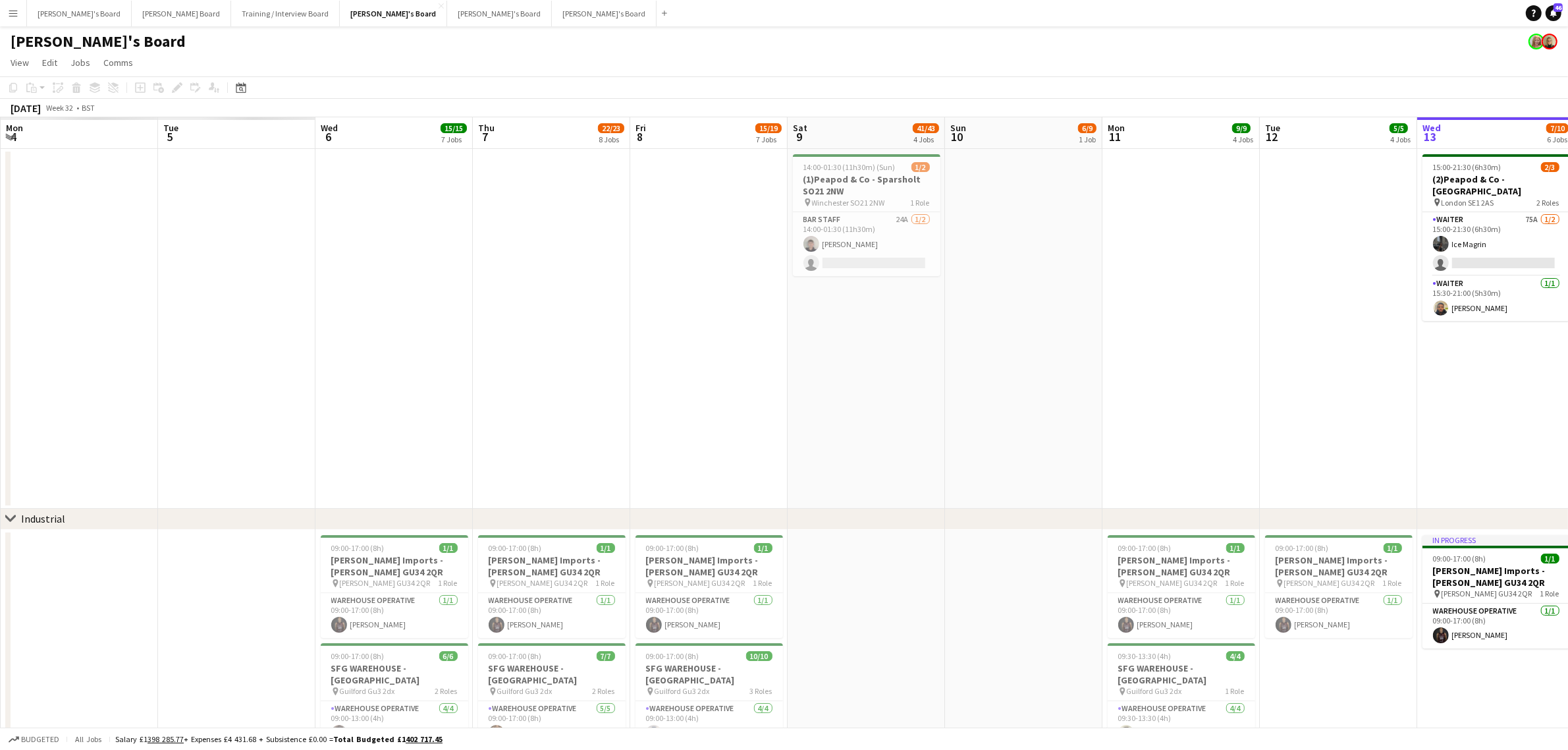
scroll to position [0, 314]
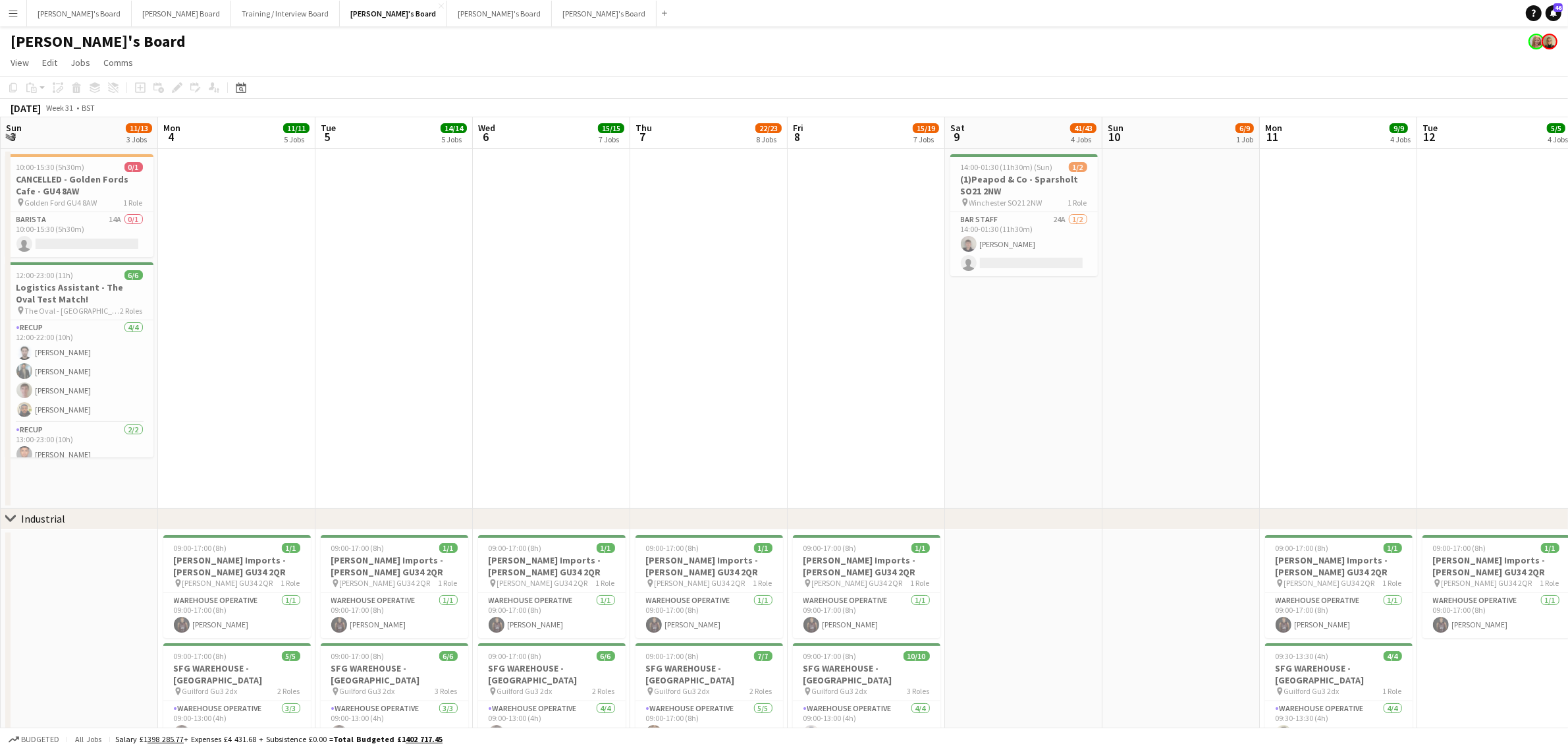
drag, startPoint x: 353, startPoint y: 395, endPoint x: 537, endPoint y: 380, distance: 184.6
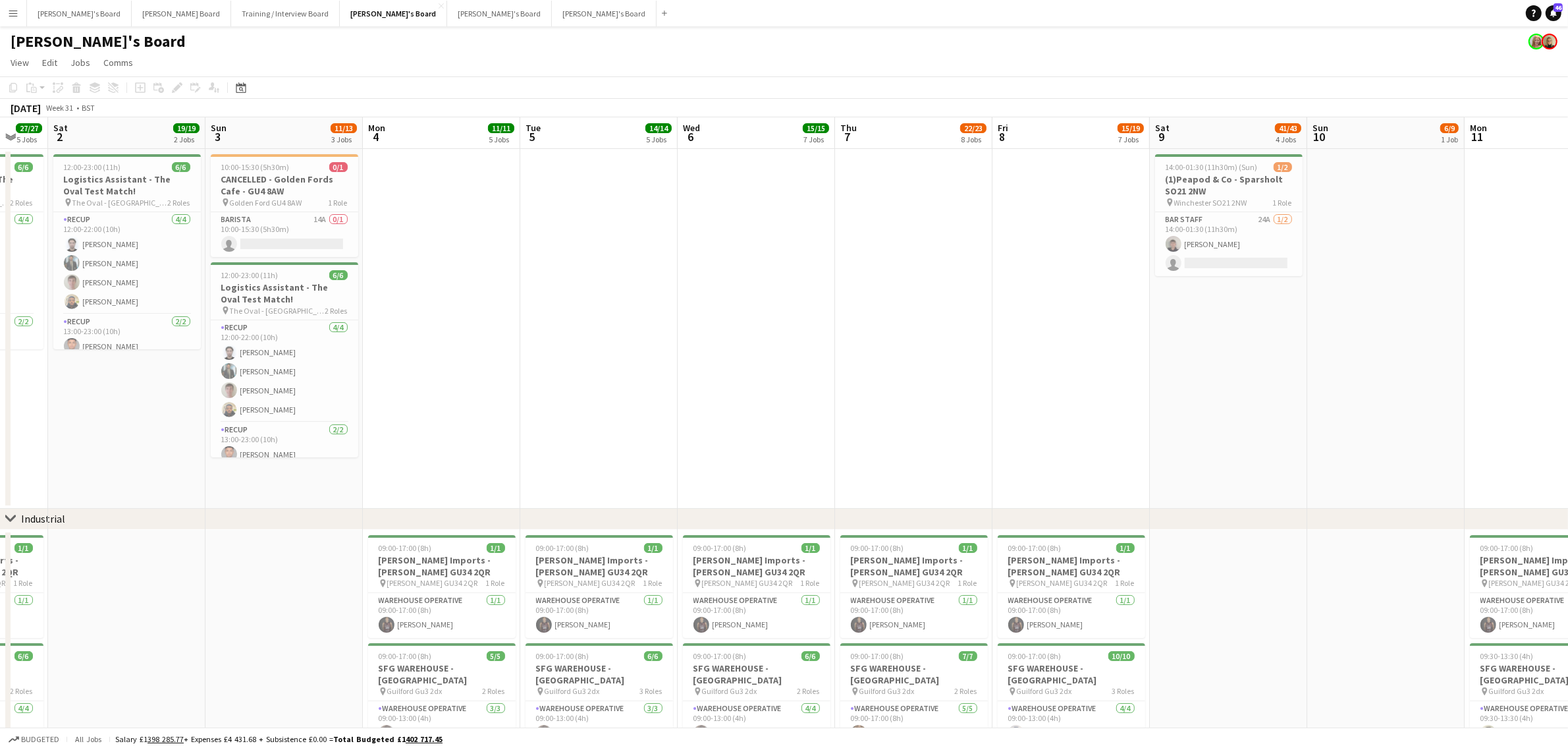
drag, startPoint x: 424, startPoint y: 406, endPoint x: 469, endPoint y: 423, distance: 48.1
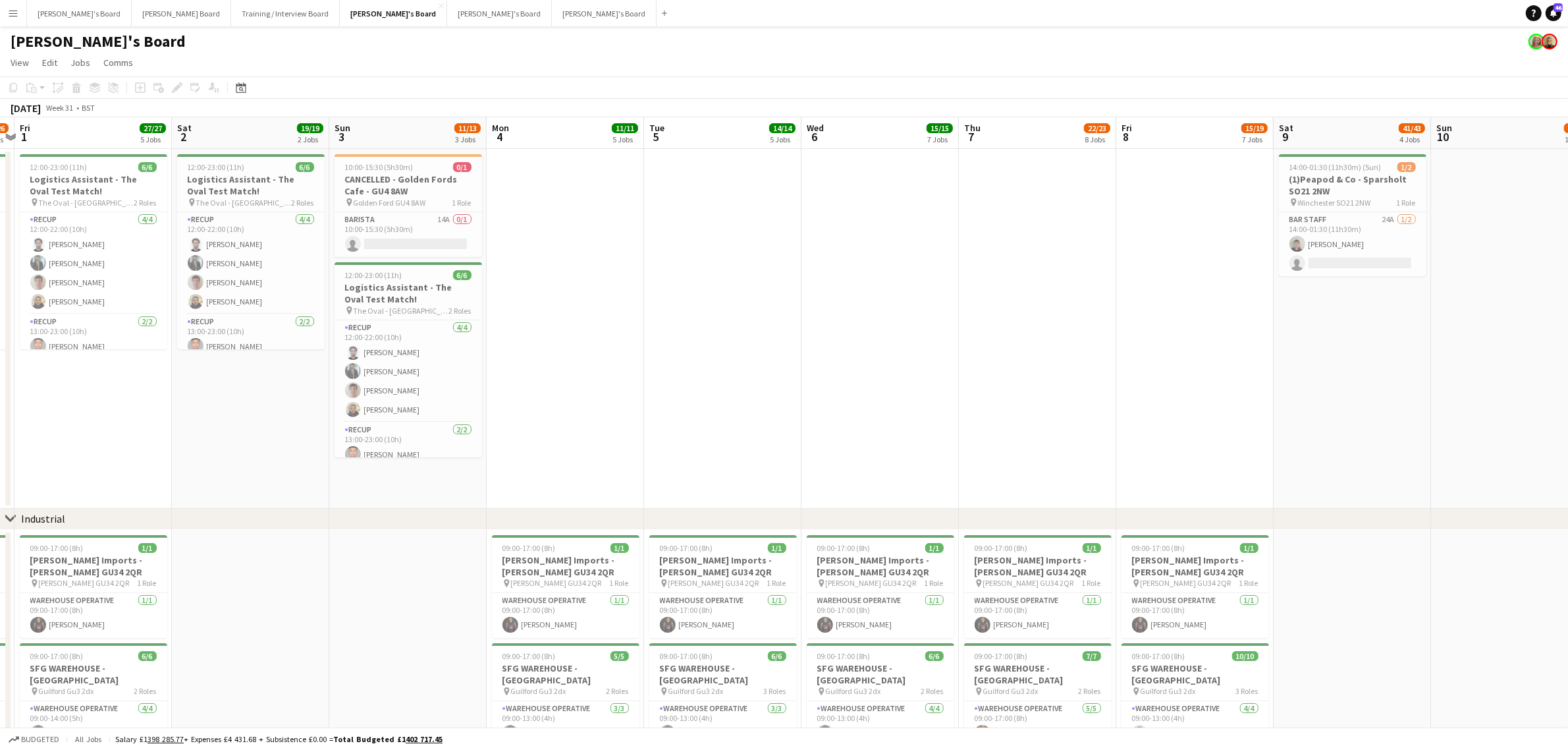
scroll to position [0, 301]
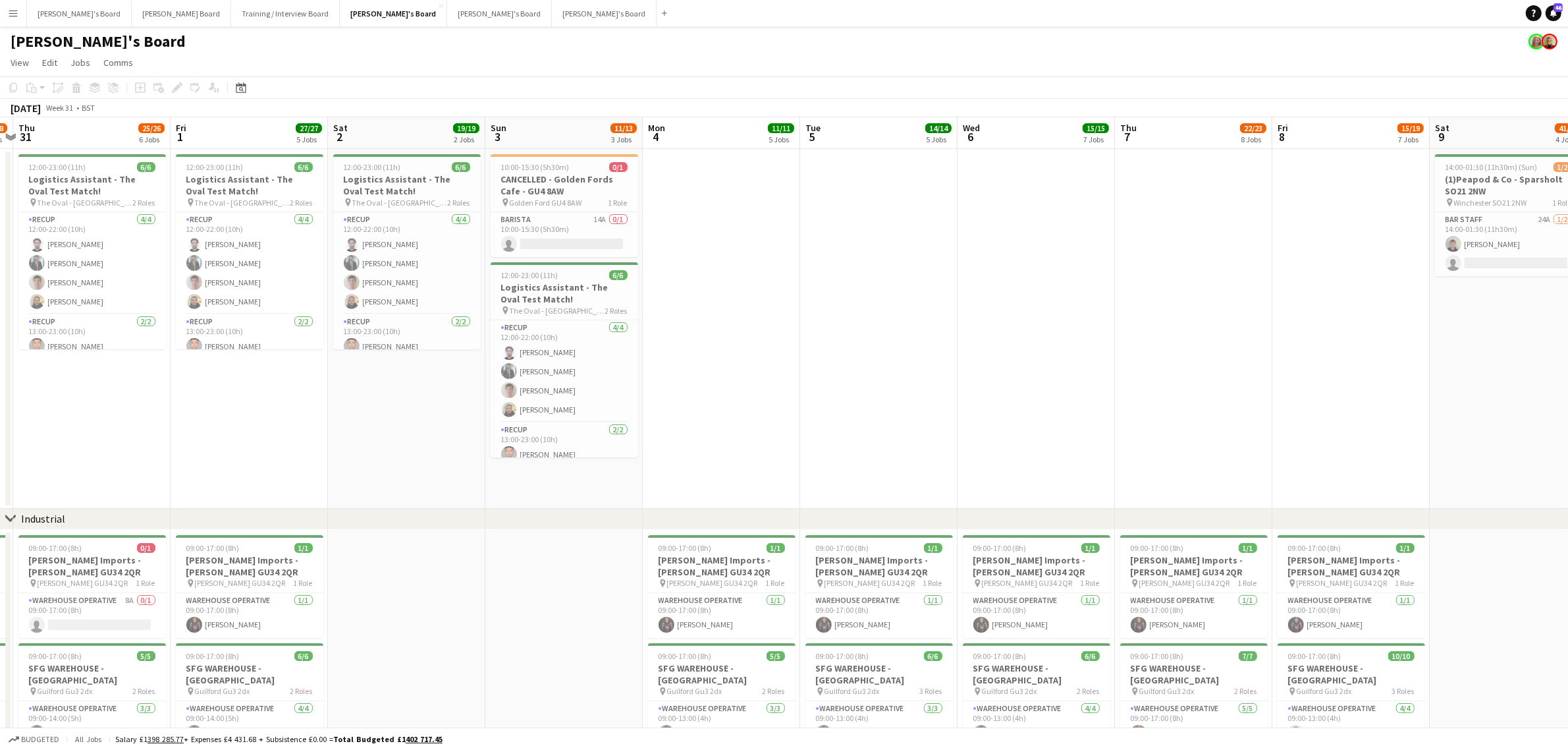
drag, startPoint x: 407, startPoint y: 447, endPoint x: 523, endPoint y: 450, distance: 116.0
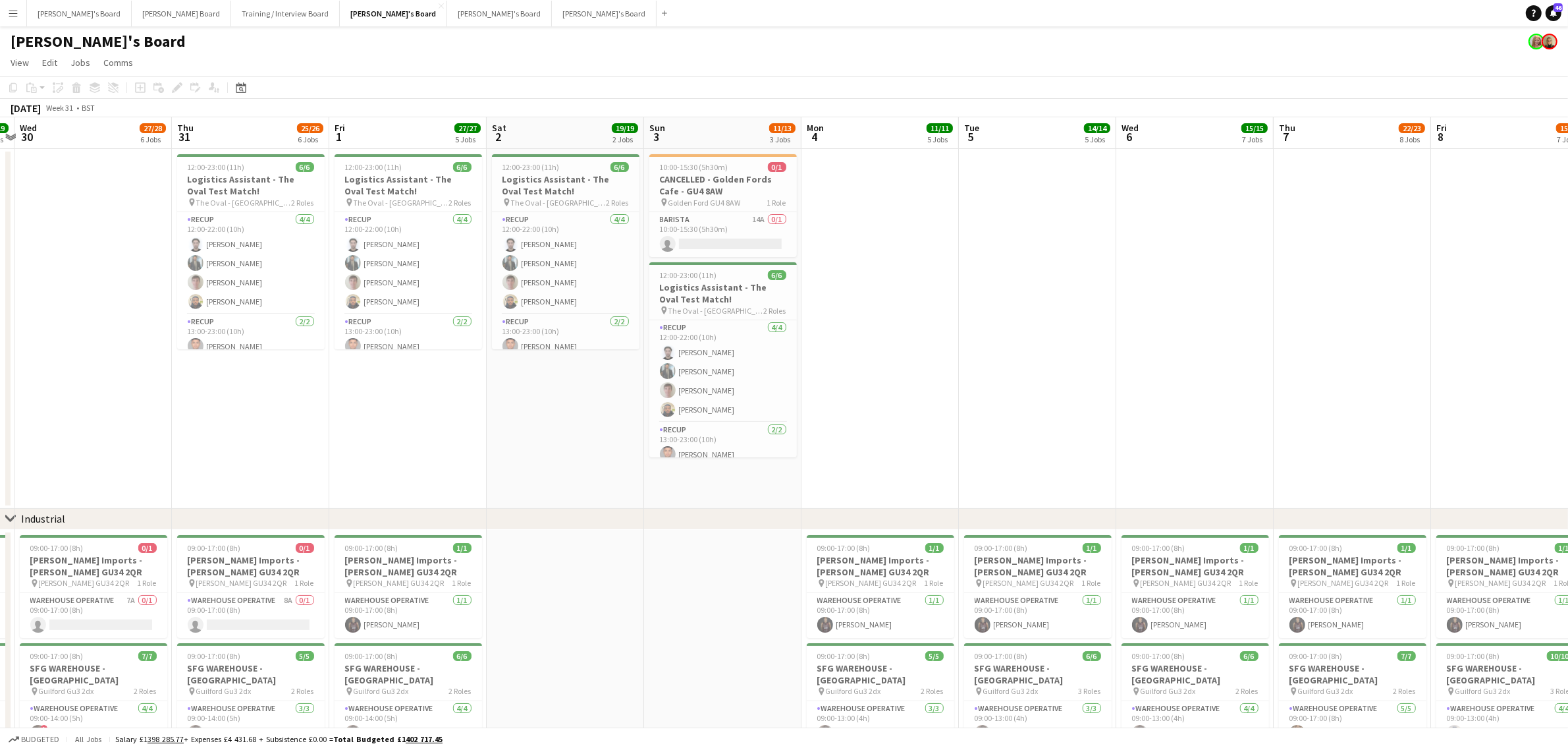
drag, startPoint x: 326, startPoint y: 407, endPoint x: 122, endPoint y: 426, distance: 204.9
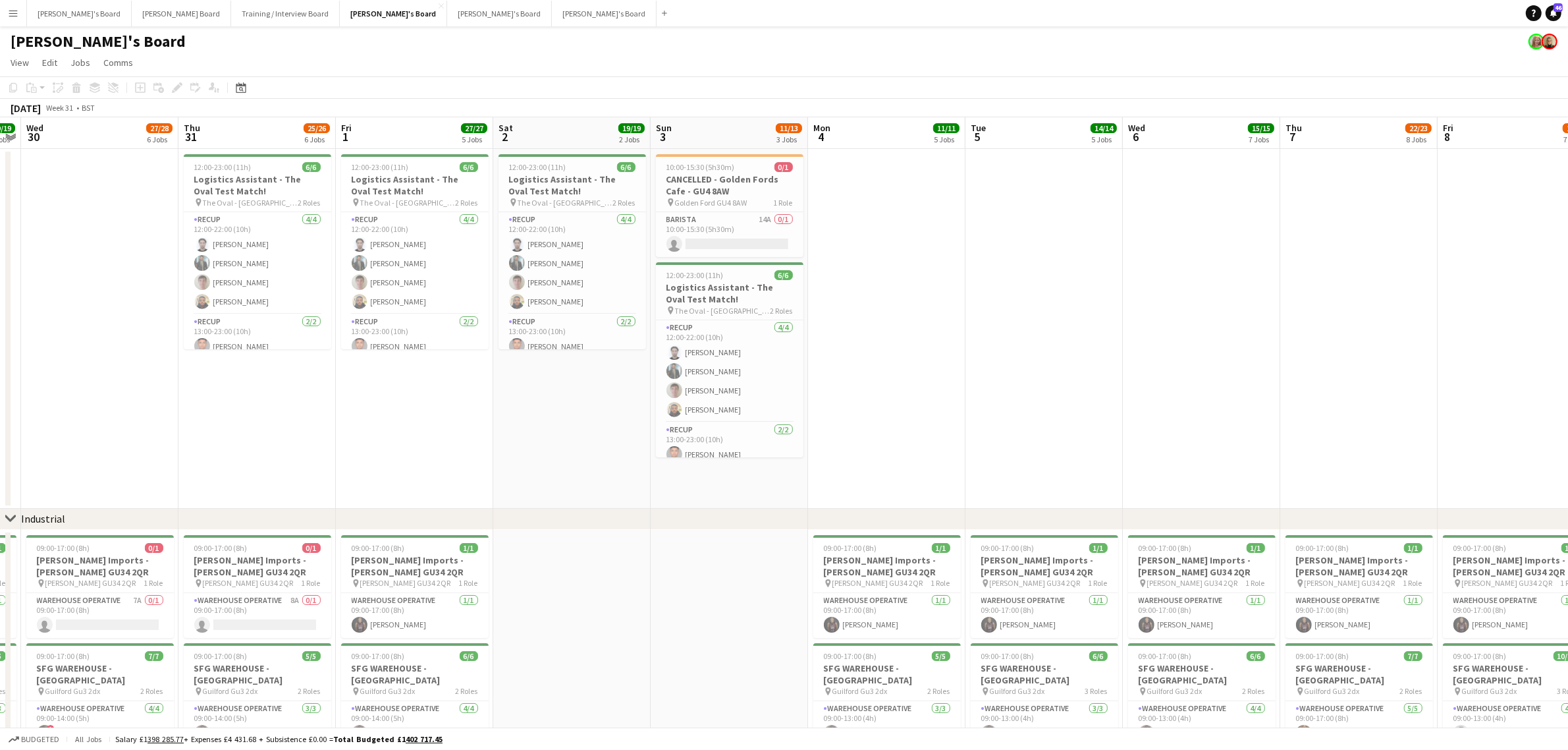
drag, startPoint x: 104, startPoint y: 416, endPoint x: 514, endPoint y: 426, distance: 410.1
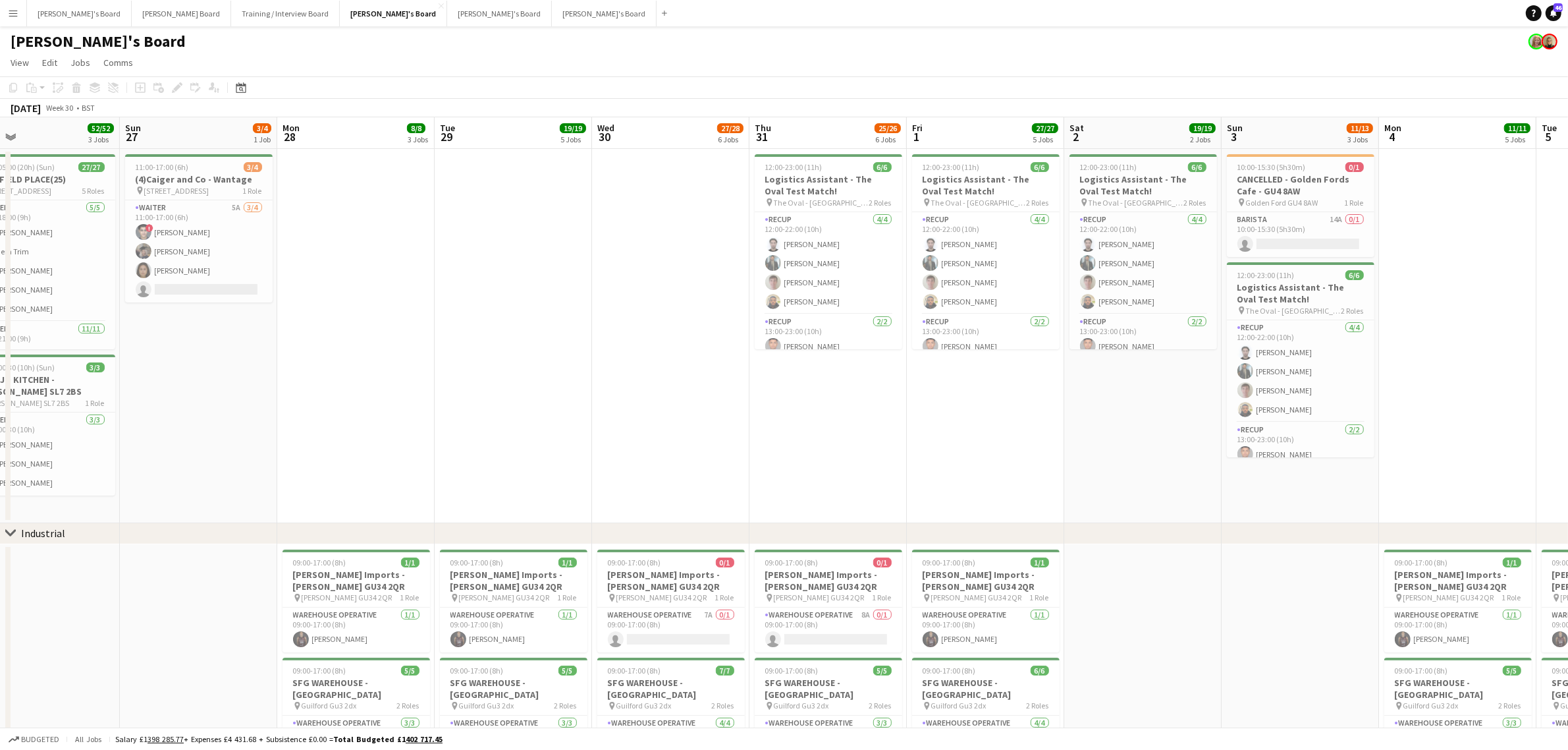
drag, startPoint x: 346, startPoint y: 423, endPoint x: 665, endPoint y: 438, distance: 319.4
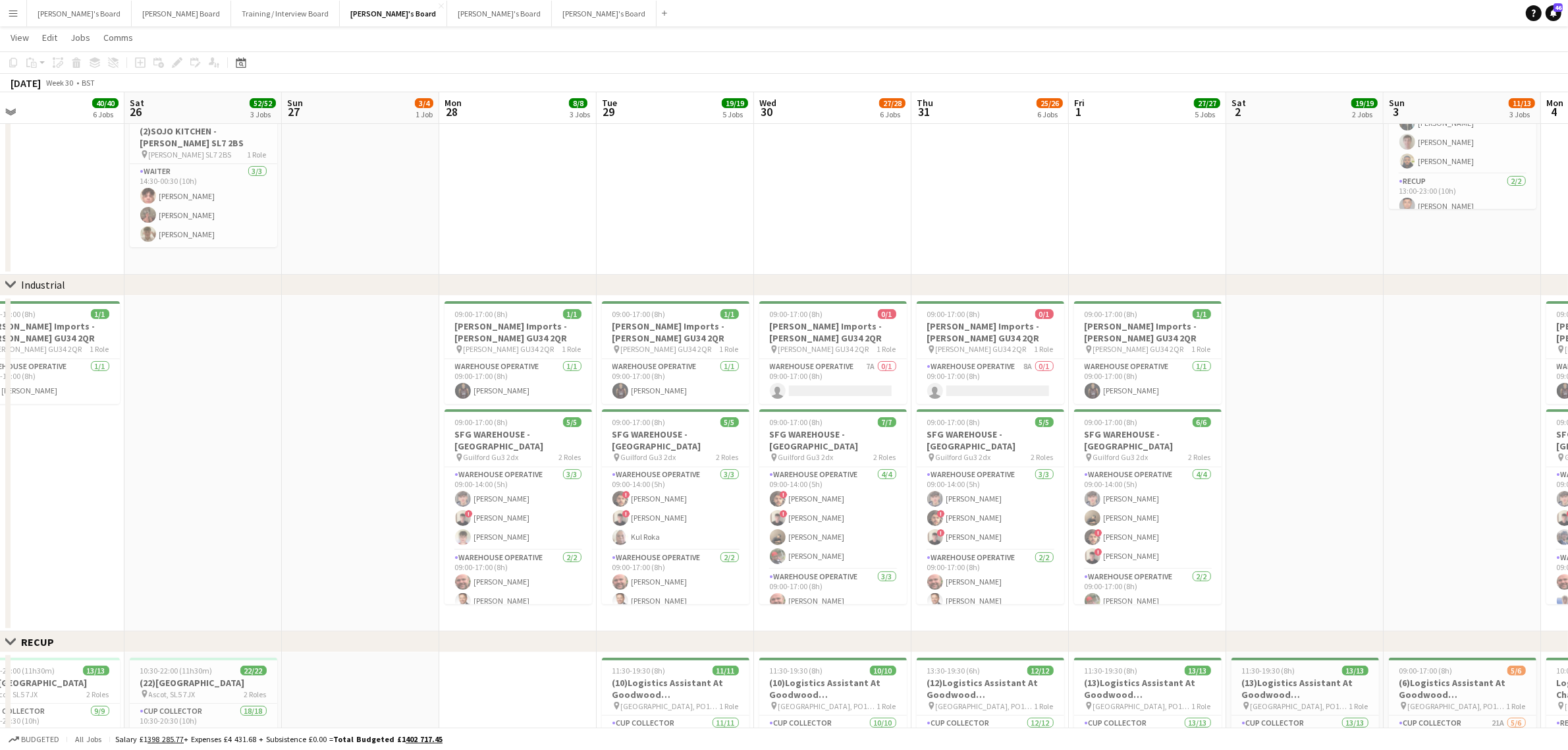
scroll to position [0, 0]
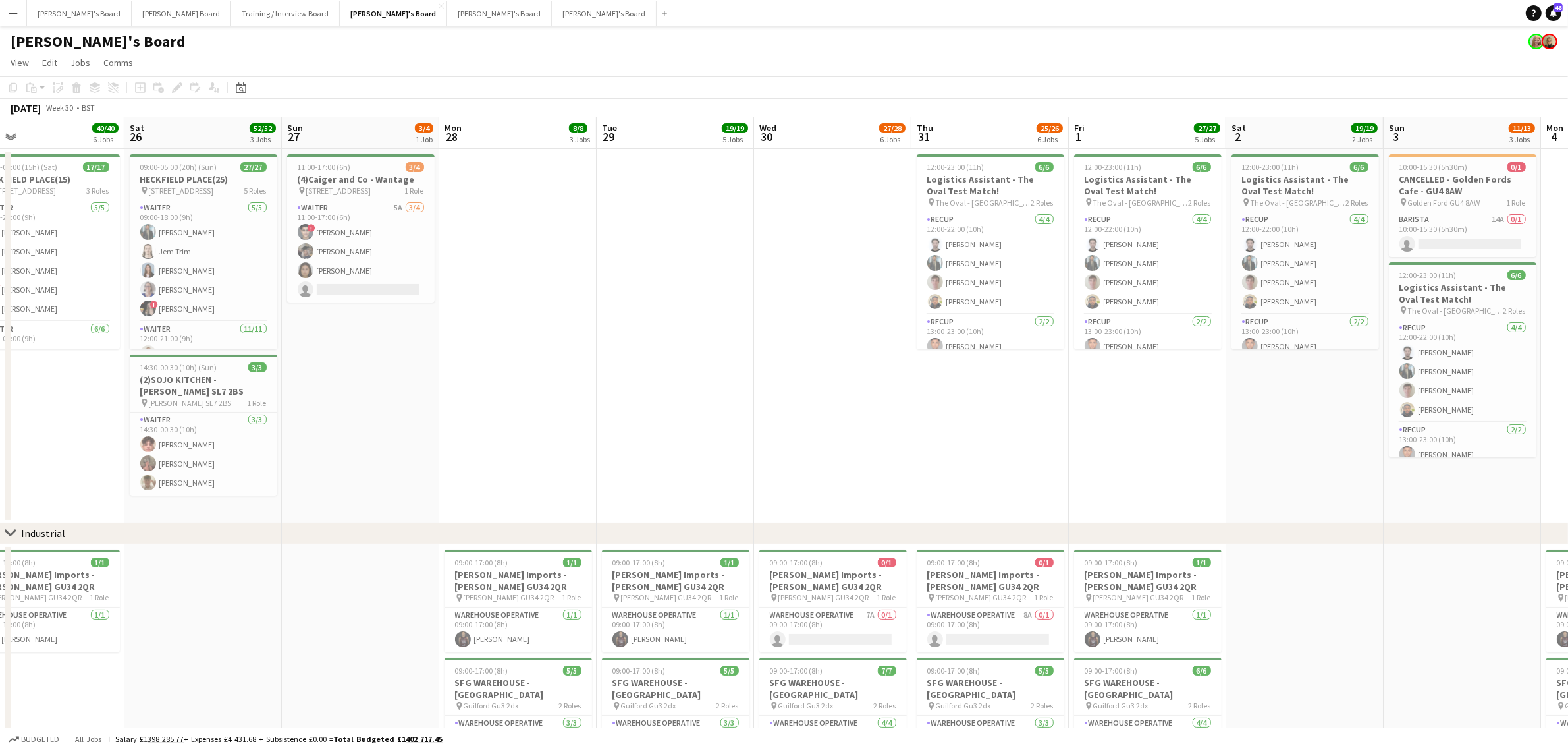
drag, startPoint x: 837, startPoint y: 320, endPoint x: 854, endPoint y: 314, distance: 18.0
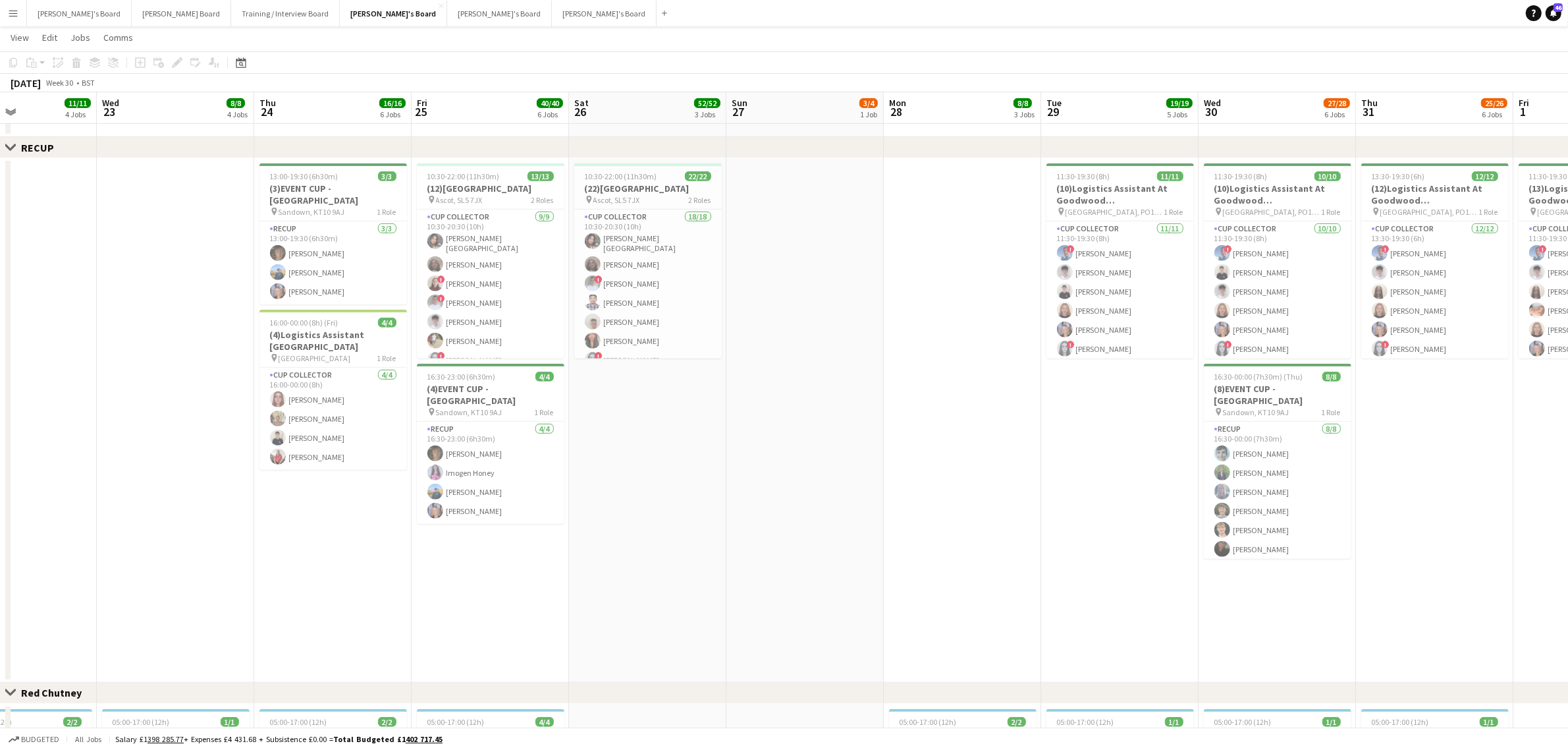
scroll to position [0, 349]
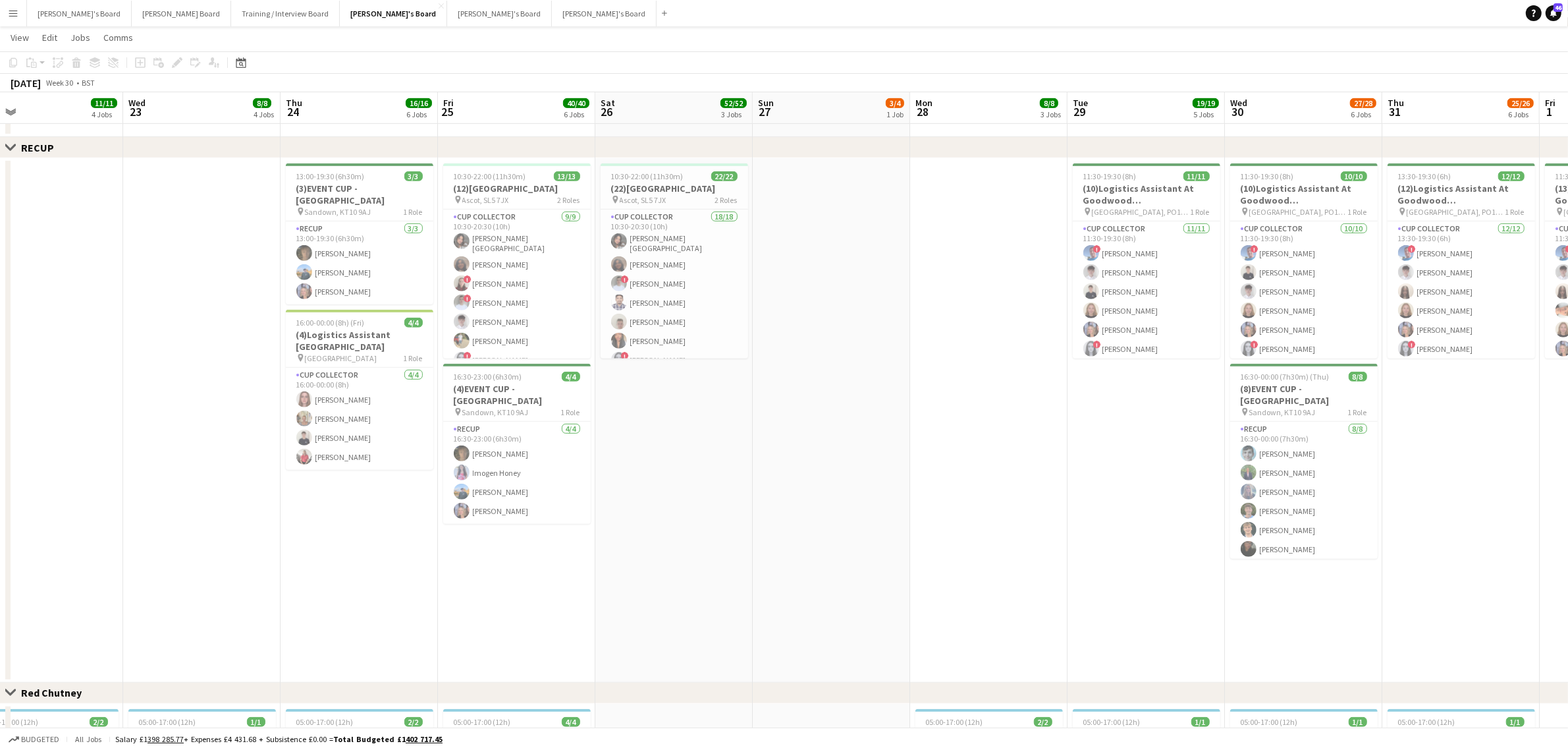
drag, startPoint x: 177, startPoint y: 437, endPoint x: 204, endPoint y: 438, distance: 27.0
click at [204, 438] on app-calendar-viewport "Sun 20 9/9 2 Jobs Mon 21 12/12 5 Jobs Tue 22 11/11 4 Jobs Wed 23 8/8 4 Jobs Thu…" at bounding box center [784, 370] width 1568 height 2120
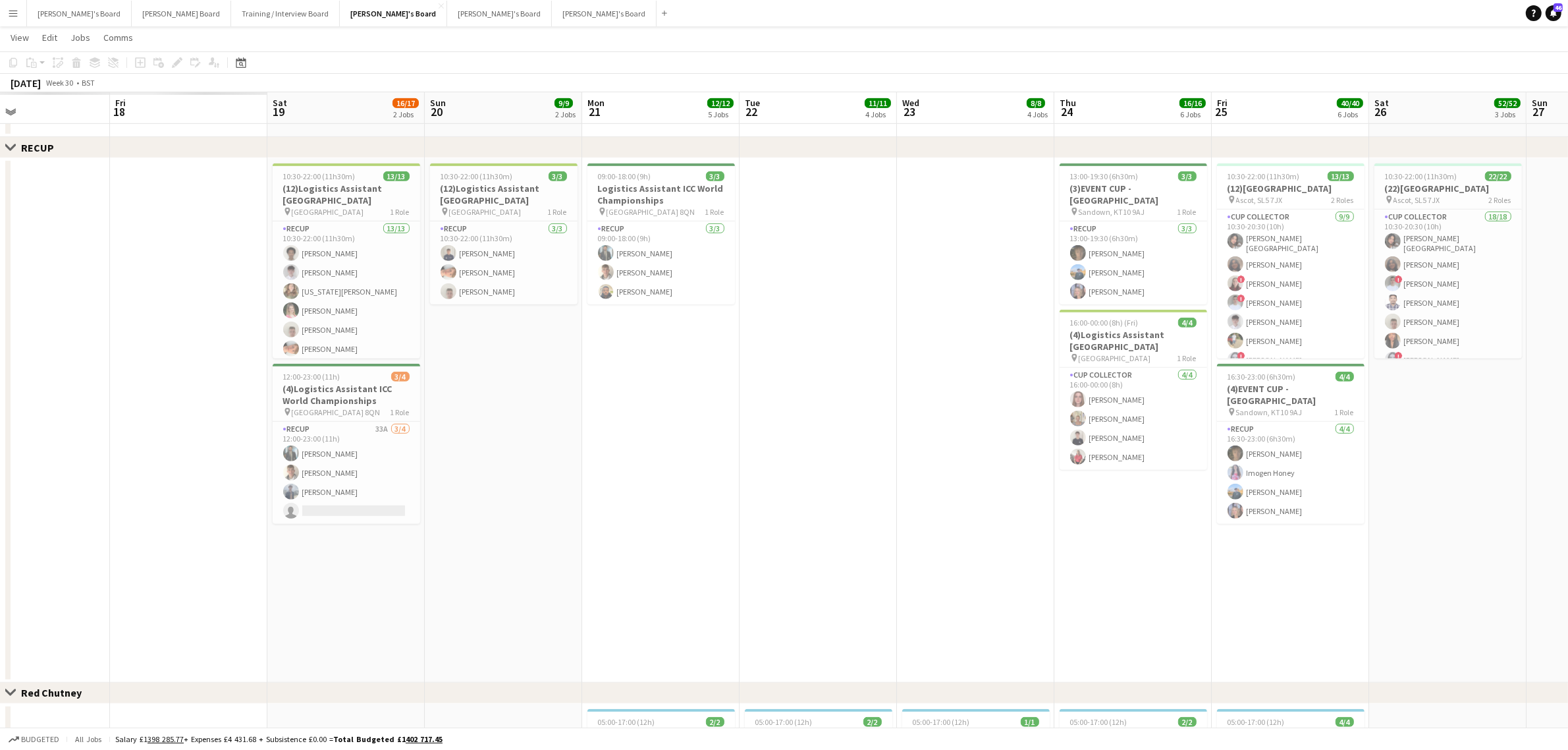
drag, startPoint x: 348, startPoint y: 319, endPoint x: 754, endPoint y: 308, distance: 406.1
click at [754, 308] on app-calendar-viewport "Thu 17 Fri 18 Sat 19 16/17 2 Jobs Sun 20 9/9 2 Jobs Mon 21 12/12 5 Jobs Tue 22 …" at bounding box center [784, 370] width 1568 height 2120
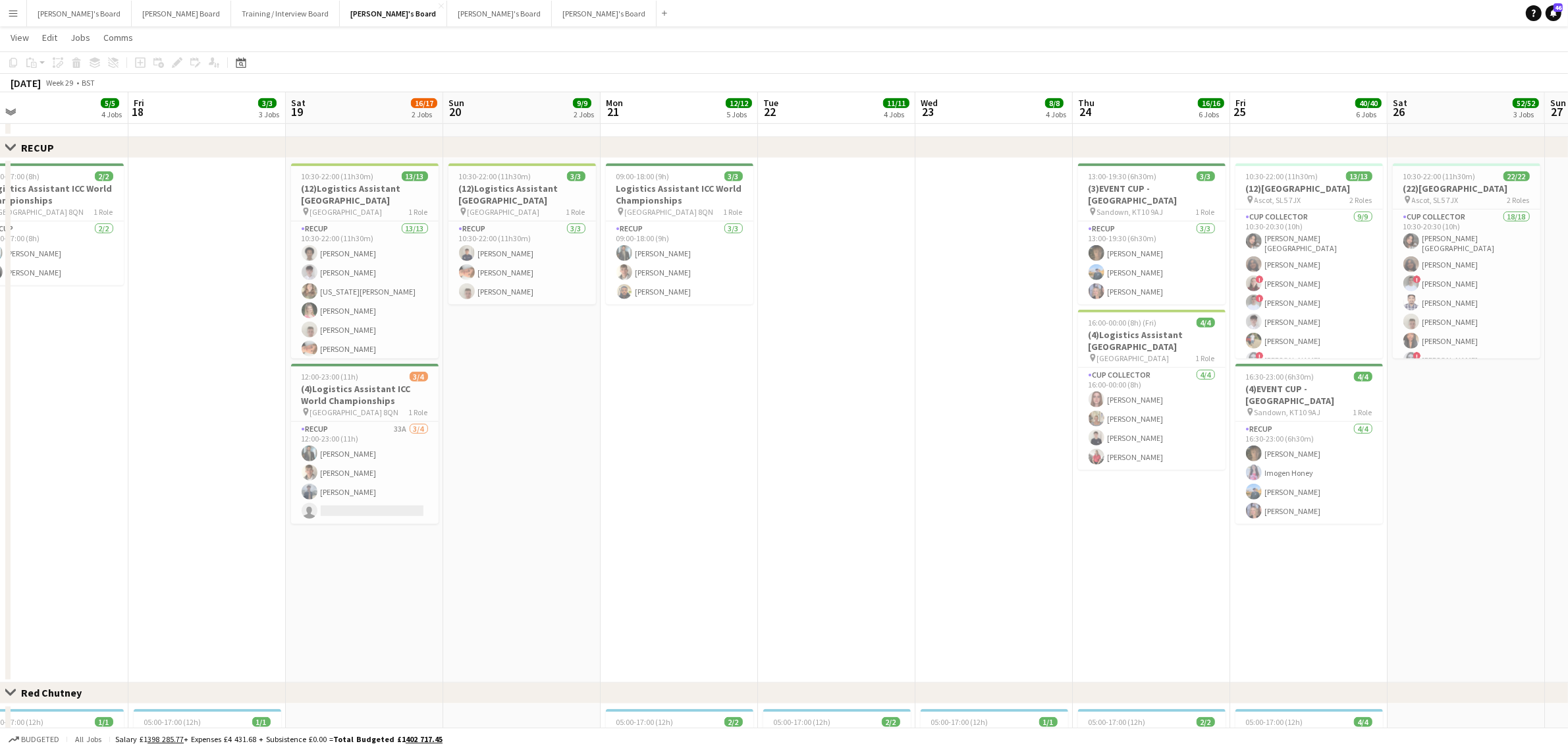
drag, startPoint x: 412, startPoint y: 357, endPoint x: 631, endPoint y: 357, distance: 219.0
click at [668, 354] on app-calendar-viewport "Tue 15 Wed 16 Thu 17 5/5 4 Jobs Fri 18 3/3 3 Jobs Sat 19 16/17 2 Jobs Sun 20 9/…" at bounding box center [784, 370] width 1568 height 2120
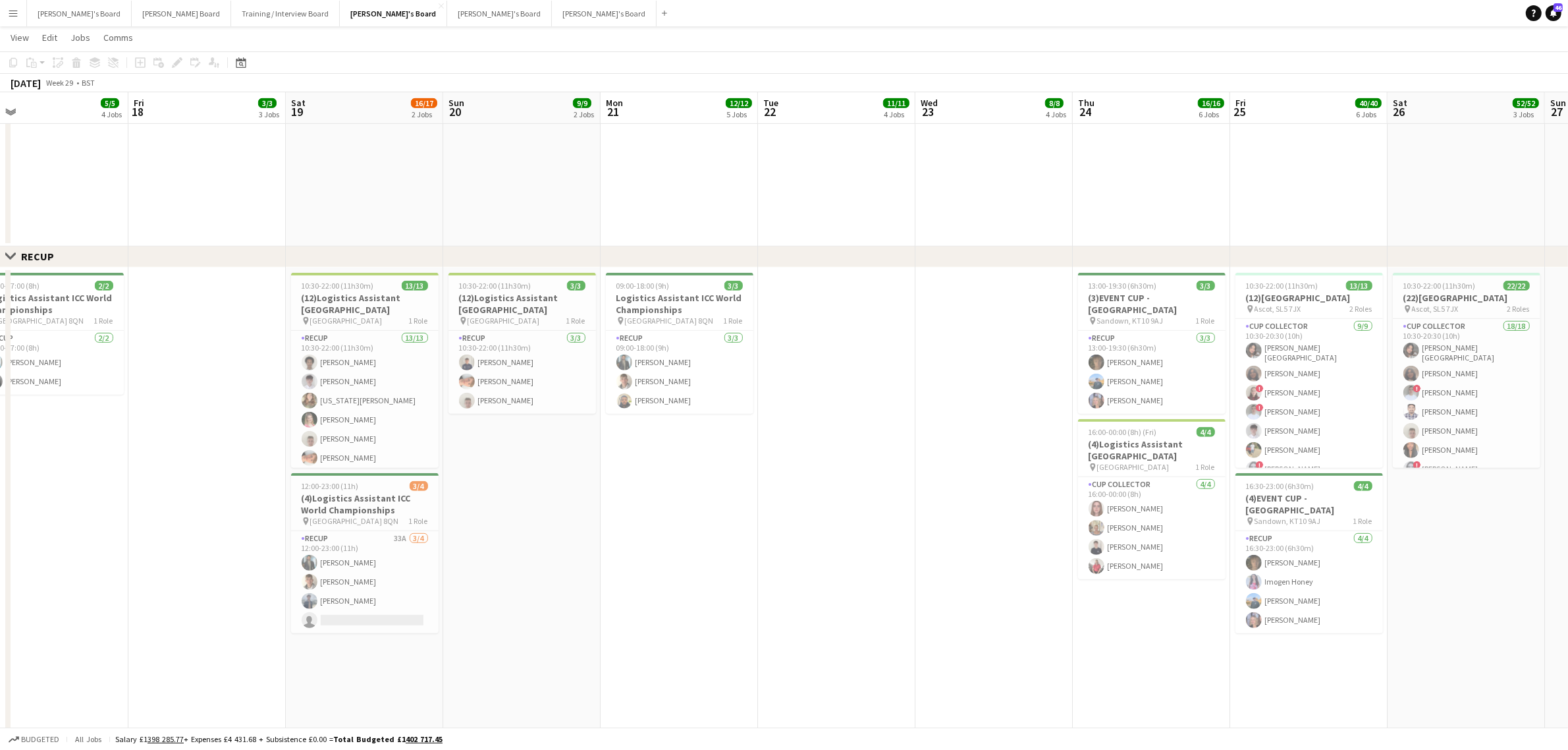
scroll to position [0, 350]
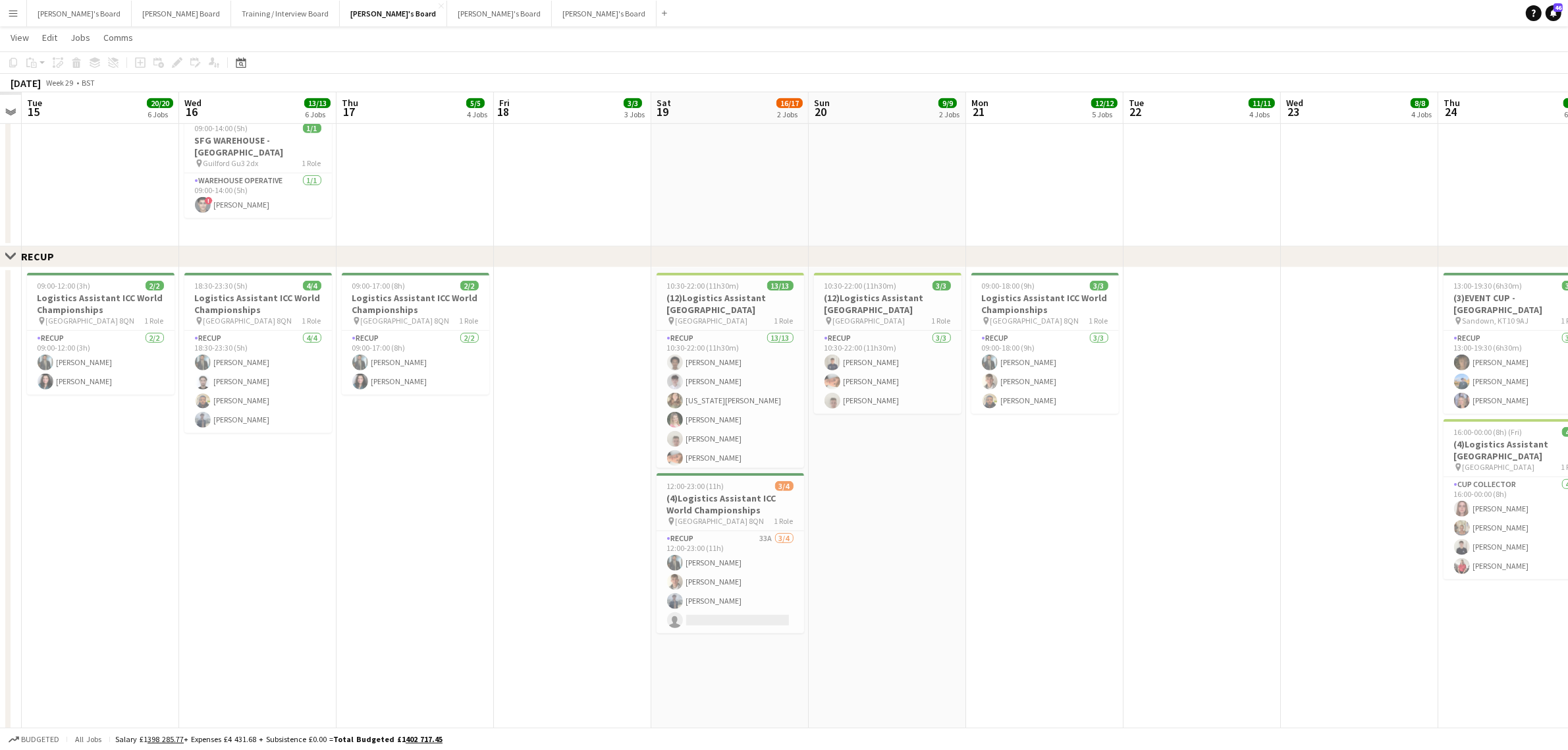
drag, startPoint x: 260, startPoint y: 394, endPoint x: 618, endPoint y: 358, distance: 359.8
click at [626, 356] on app-calendar-viewport "Sun 13 Mon 14 Tue 15 20/20 6 Jobs Wed 16 13/13 6 Jobs Thu 17 5/5 4 Jobs Fri 18 …" at bounding box center [784, 425] width 1568 height 2229
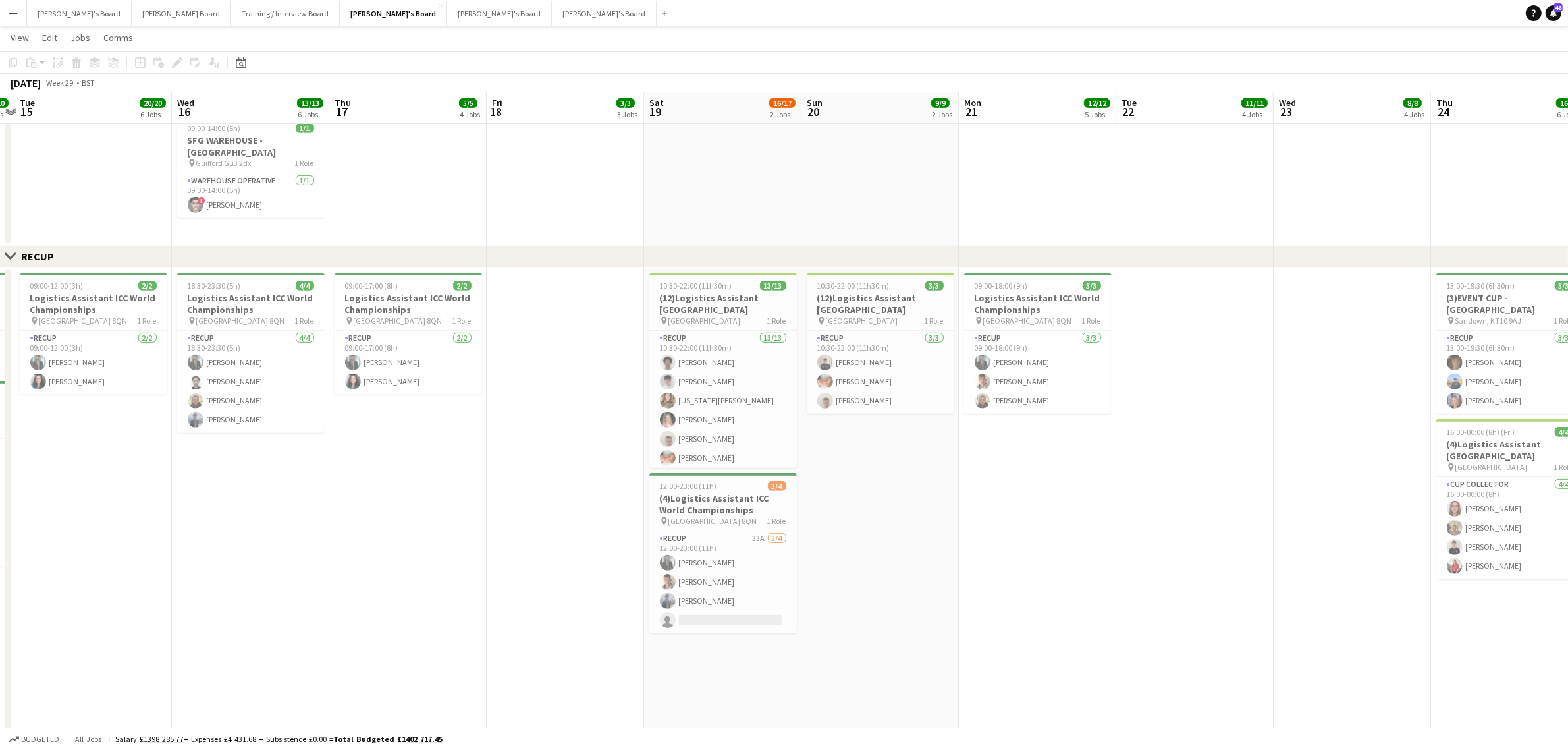
drag, startPoint x: 526, startPoint y: 438, endPoint x: 739, endPoint y: 438, distance: 213.0
click at [739, 438] on app-calendar-viewport "Sun 13 13/13 2 Jobs Mon 14 10/10 4 Jobs Tue 15 20/20 6 Jobs Wed 16 13/13 6 Jobs…" at bounding box center [784, 425] width 1568 height 2229
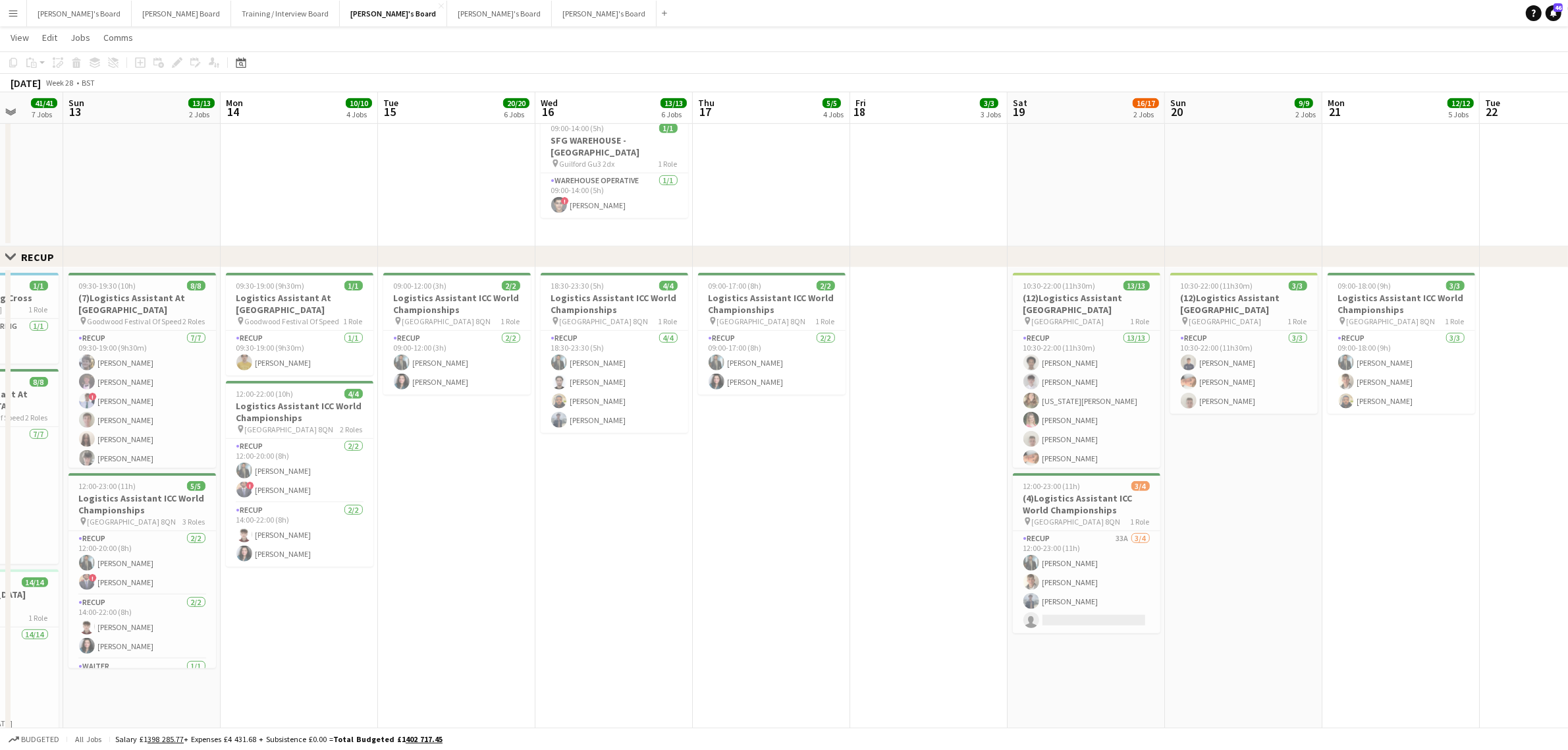
scroll to position [0, 448]
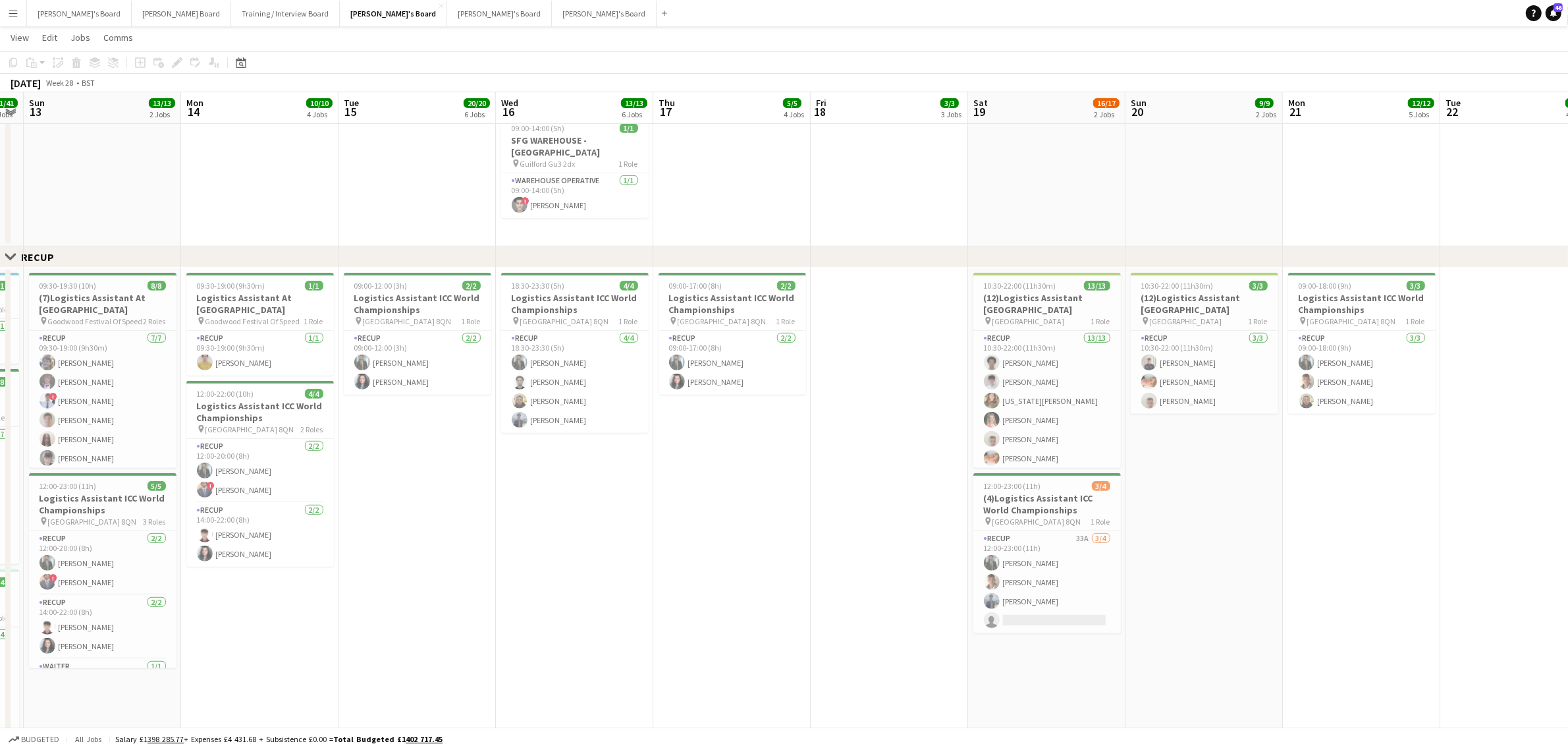
drag, startPoint x: 476, startPoint y: 429, endPoint x: 752, endPoint y: 426, distance: 276.0
click at [752, 426] on app-calendar-viewport "Thu 10 19/19 5 Jobs Fri 11 32/32 7 Jobs Sat 12 41/41 7 Jobs Sun 13 13/13 2 Jobs…" at bounding box center [784, 486] width 1568 height 2531
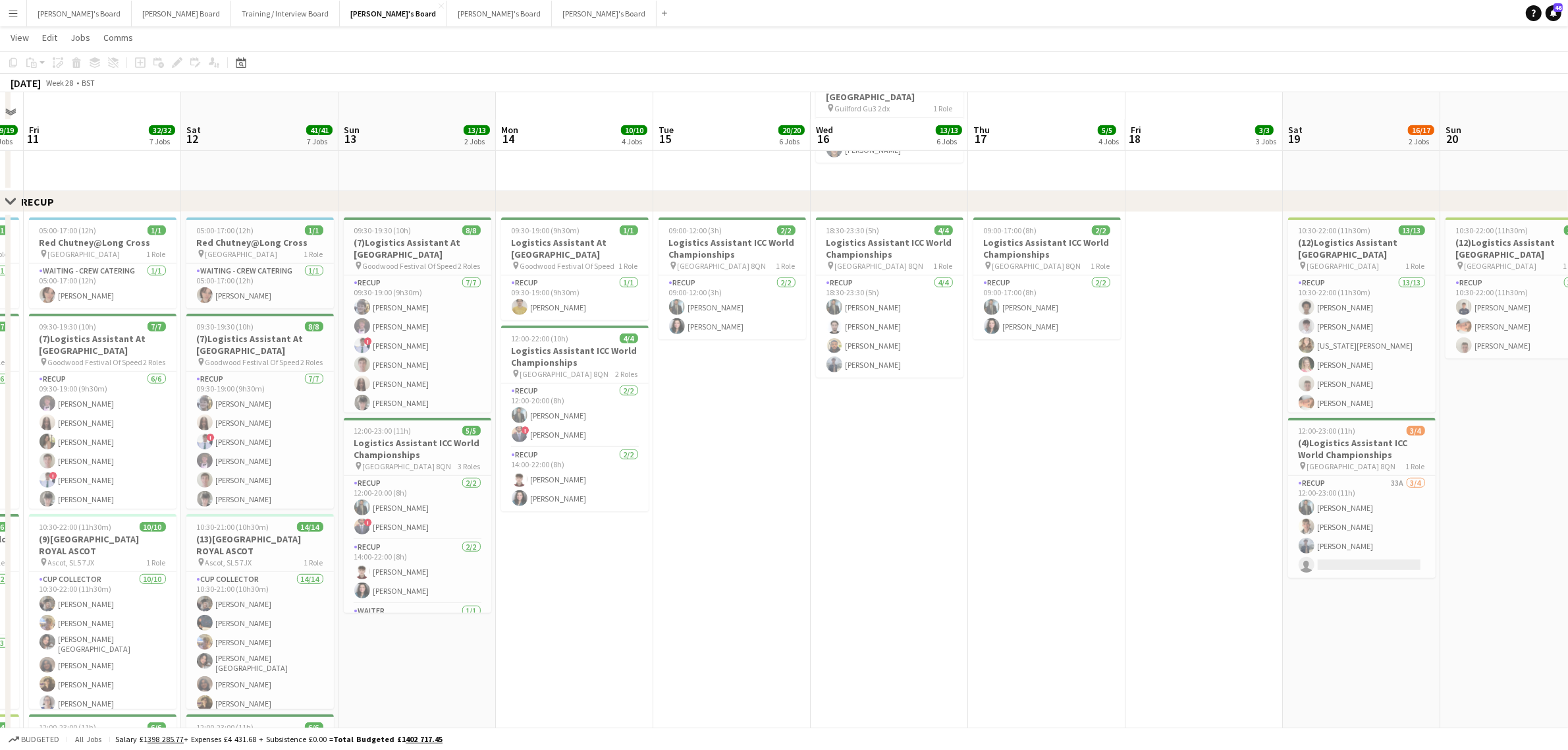
scroll to position [913, 0]
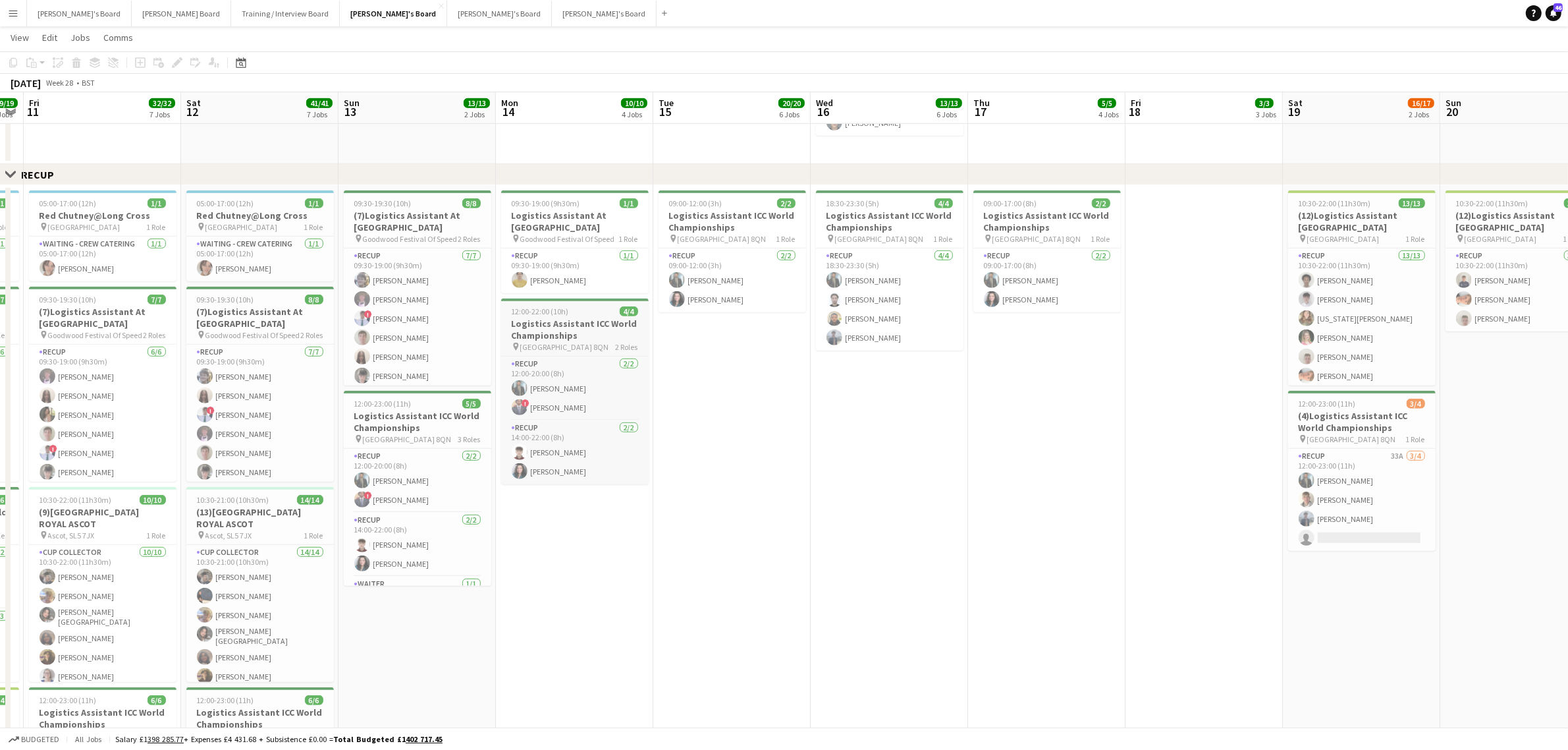
click at [589, 338] on h3 "Logistics Assistant ICC World Championships" at bounding box center [575, 329] width 148 height 24
drag, startPoint x: 765, startPoint y: 376, endPoint x: 386, endPoint y: 460, distance: 388.2
click at [382, 462] on app-calendar-viewport "Tue 8 9/9 4 Jobs Wed 9 12/12 6 Jobs Thu 10 19/19 5 Jobs Fri 11 32/32 7 Jobs Sat…" at bounding box center [784, 404] width 1568 height 2531
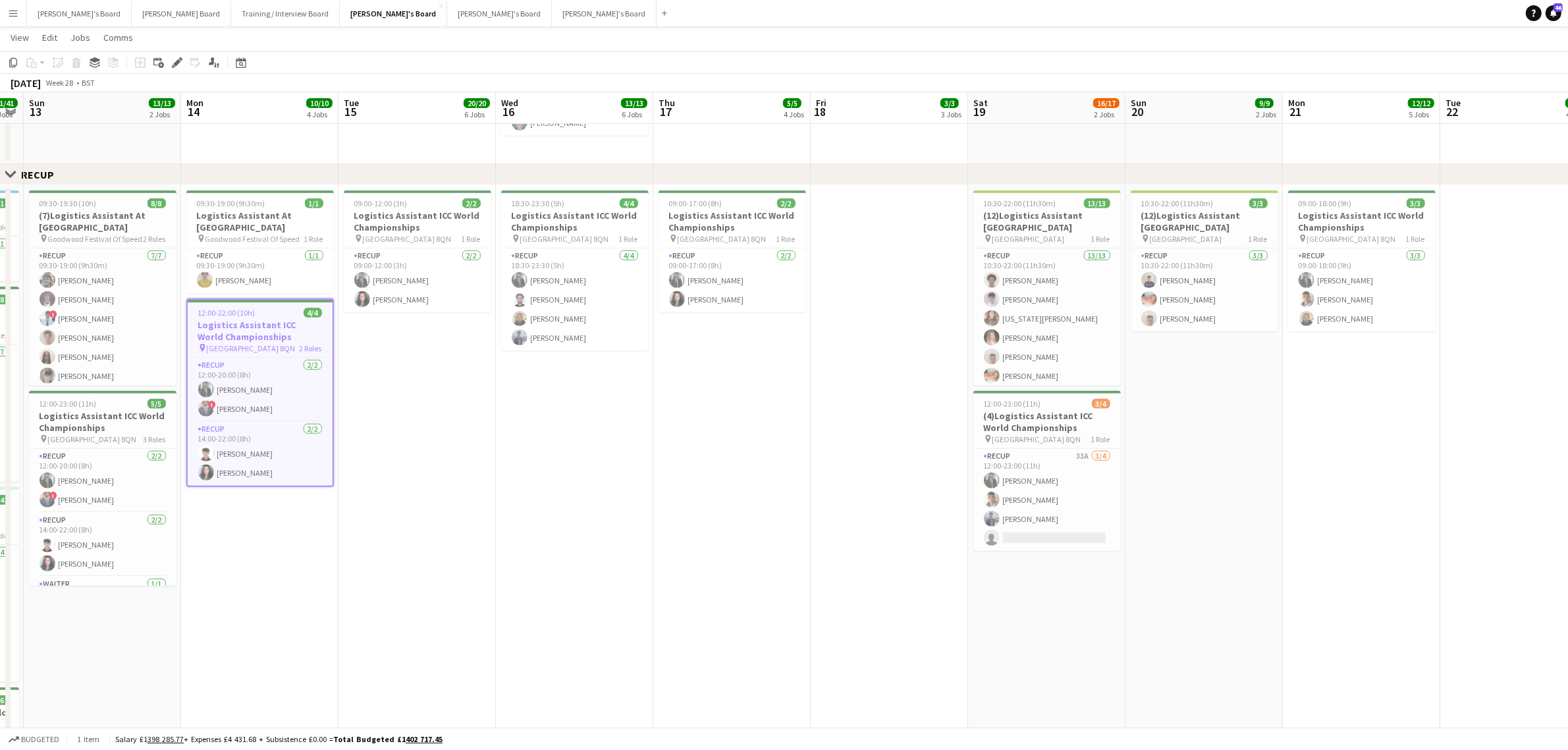
click at [388, 522] on app-calendar-viewport "Thu 10 19/19 5 Jobs Fri 11 32/32 7 Jobs Sat 12 41/41 7 Jobs Sun 13 13/13 2 Jobs…" at bounding box center [784, 404] width 1568 height 2531
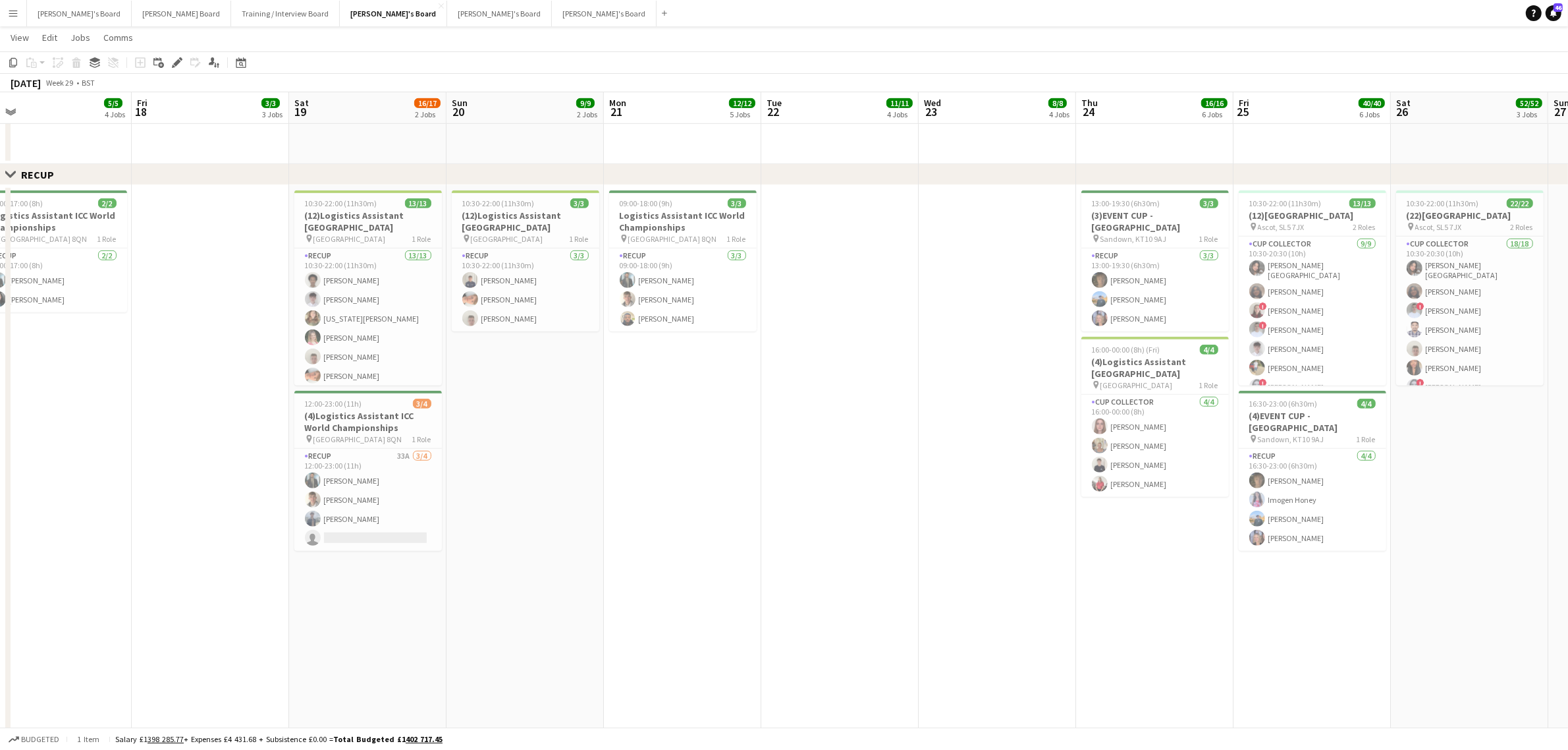
click at [129, 606] on app-calendar-viewport "Tue 15 20/20 6 Jobs Wed 16 13/13 6 Jobs Thu 17 5/5 4 Jobs Fri 18 3/3 3 Jobs Sat…" at bounding box center [784, 404] width 1568 height 2531
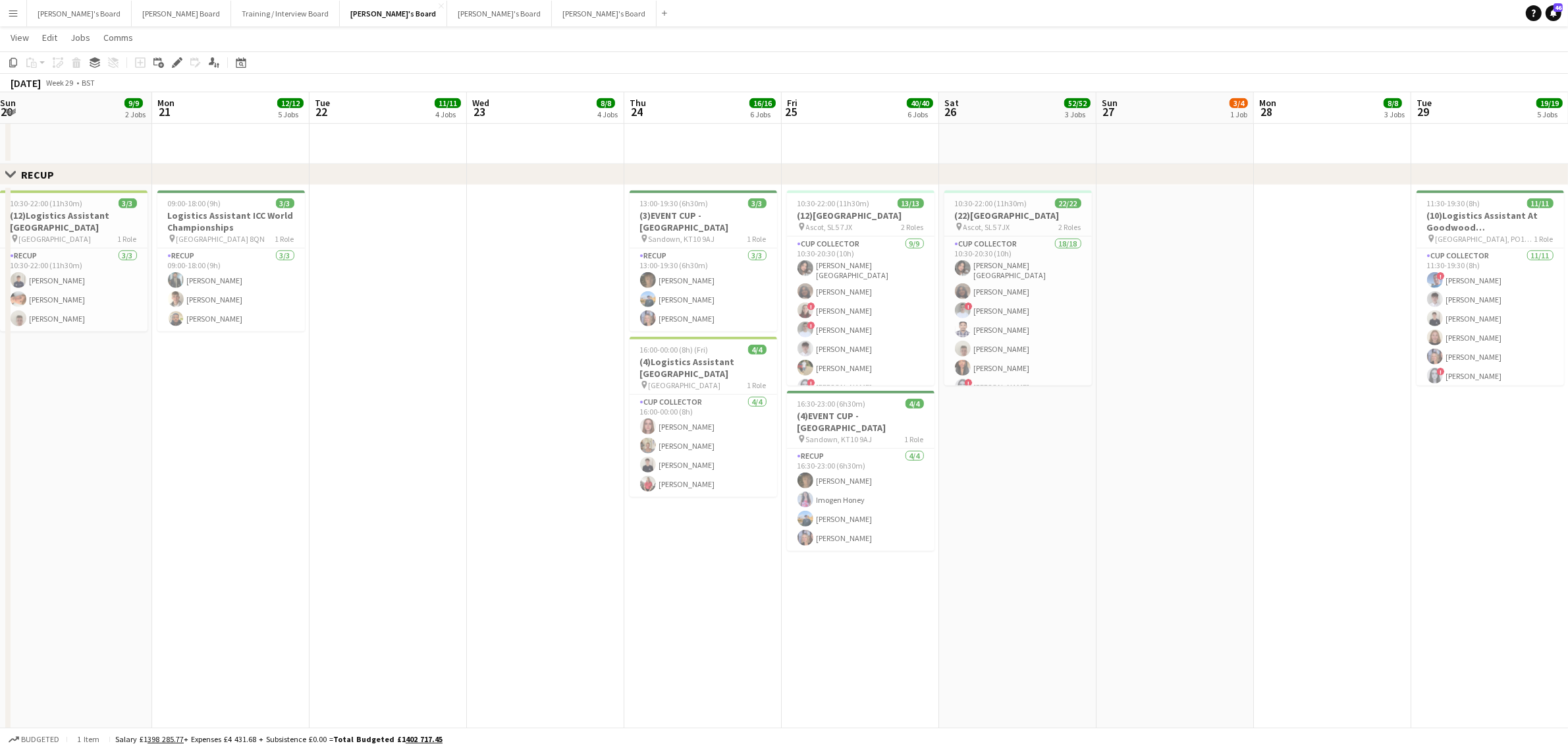
drag, startPoint x: 895, startPoint y: 447, endPoint x: 245, endPoint y: 538, distance: 656.3
click at [278, 531] on app-calendar-viewport "Fri 18 3/3 3 Jobs Sat 19 16/17 2 Jobs Sun 20 9/9 2 Jobs Mon 21 12/12 5 Jobs Tue…" at bounding box center [784, 404] width 1568 height 2531
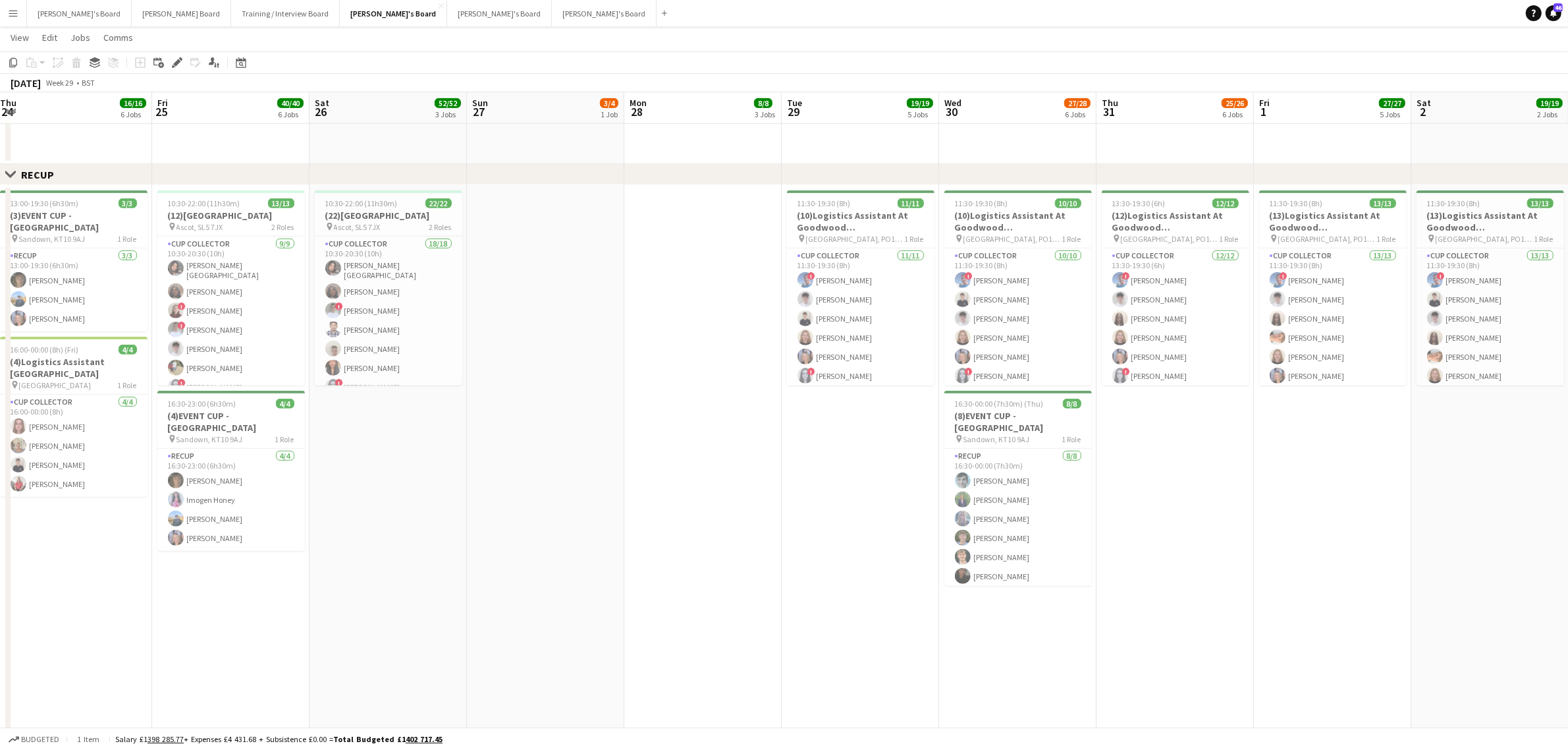
drag, startPoint x: 851, startPoint y: 435, endPoint x: 1155, endPoint y: 386, distance: 307.9
click at [245, 530] on app-calendar-viewport "Tue 22 11/11 4 Jobs Wed 23 8/8 4 Jobs Thu 24 16/16 6 Jobs Fri 25 40/40 6 Jobs S…" at bounding box center [784, 404] width 1568 height 2531
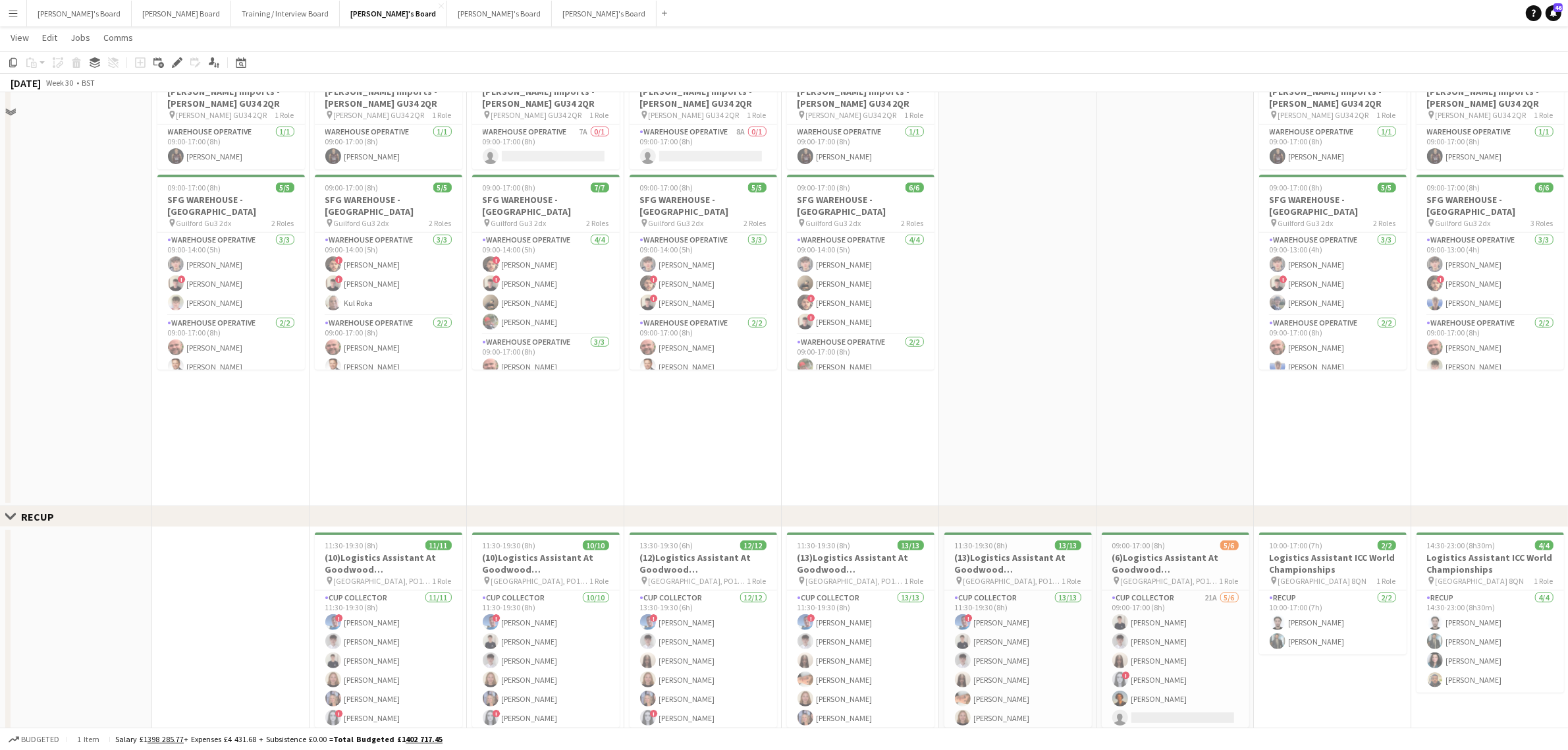
scroll to position [337, 0]
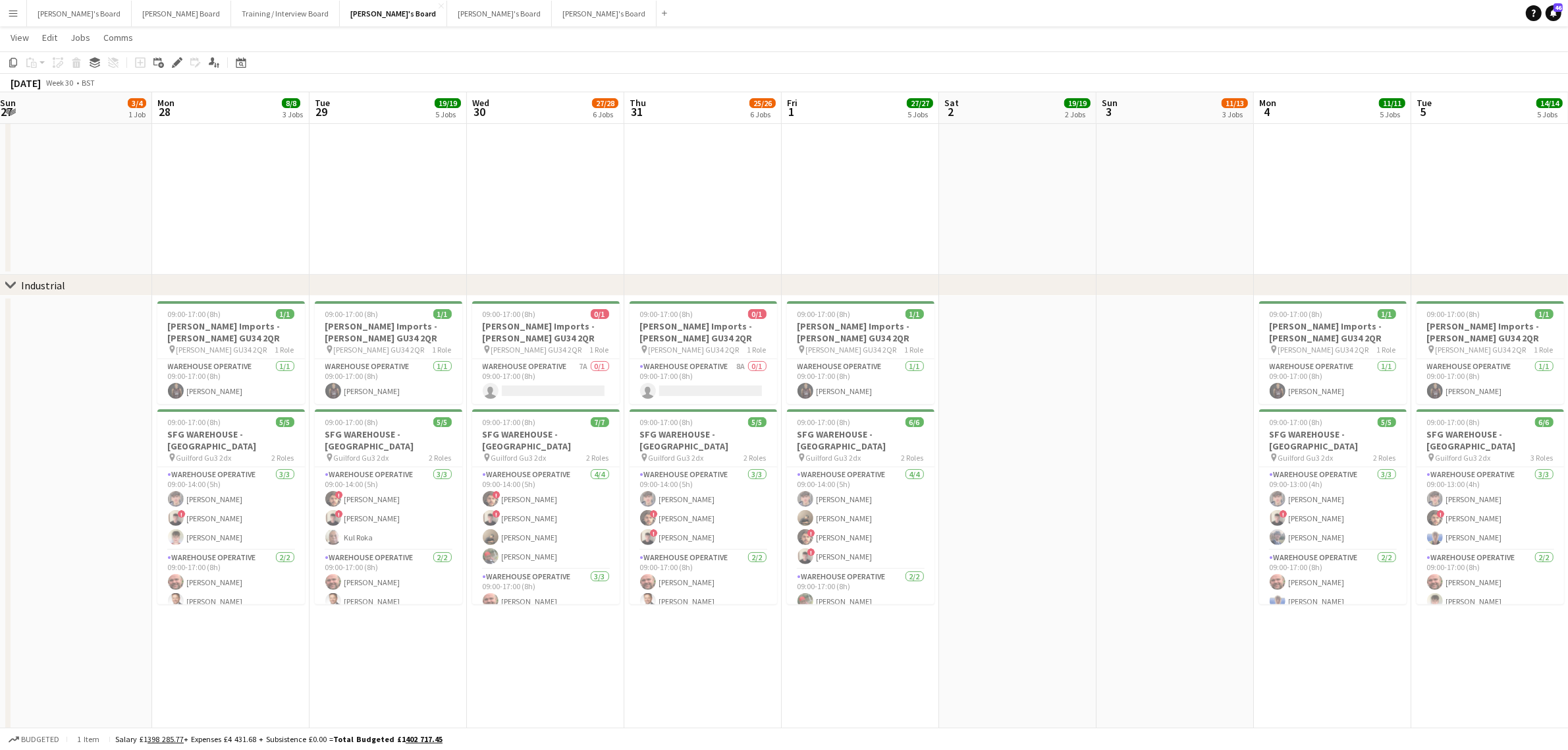
drag, startPoint x: 865, startPoint y: 349, endPoint x: 720, endPoint y: 385, distance: 149.4
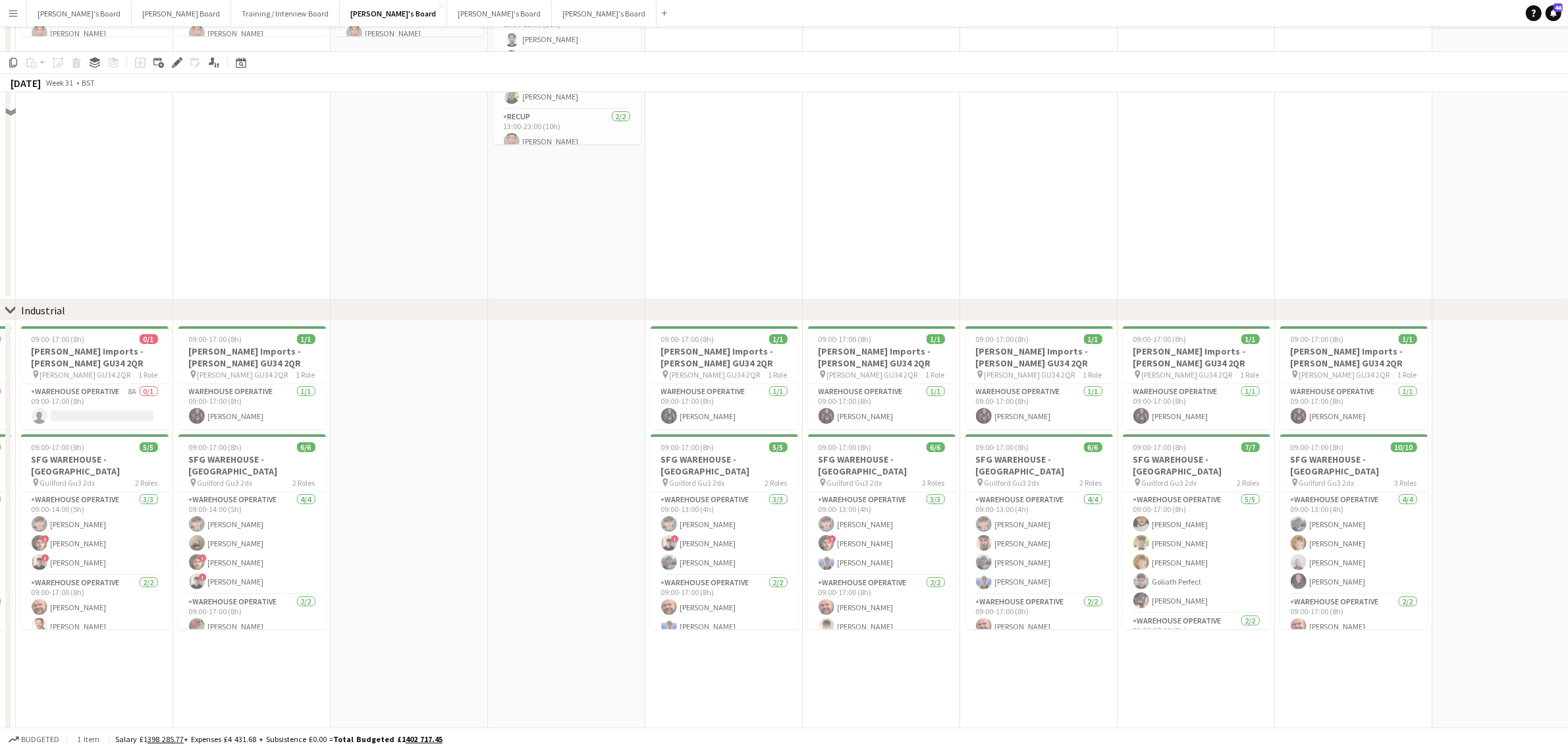
scroll to position [0, 0]
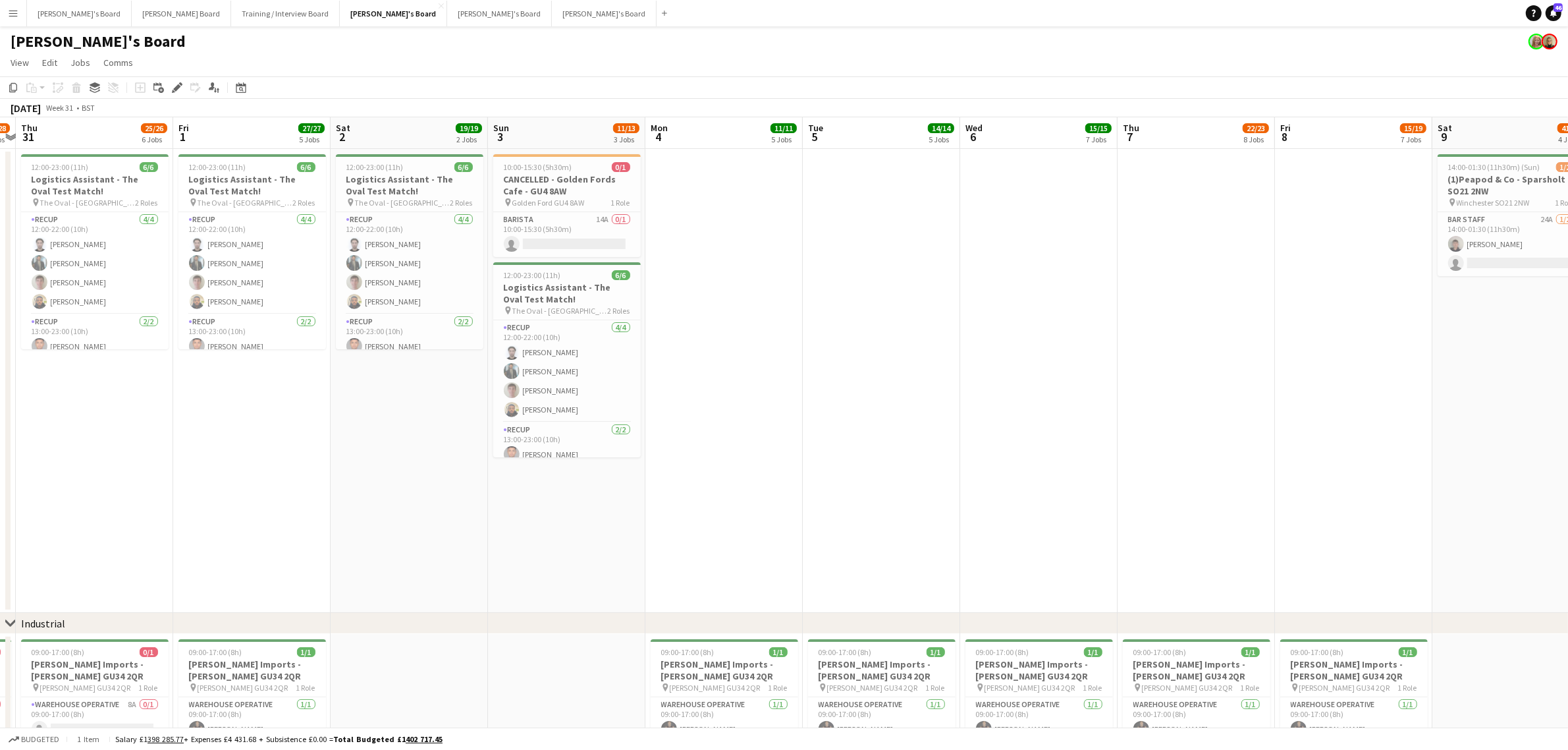
drag, startPoint x: 1044, startPoint y: 322, endPoint x: 720, endPoint y: 335, distance: 324.3
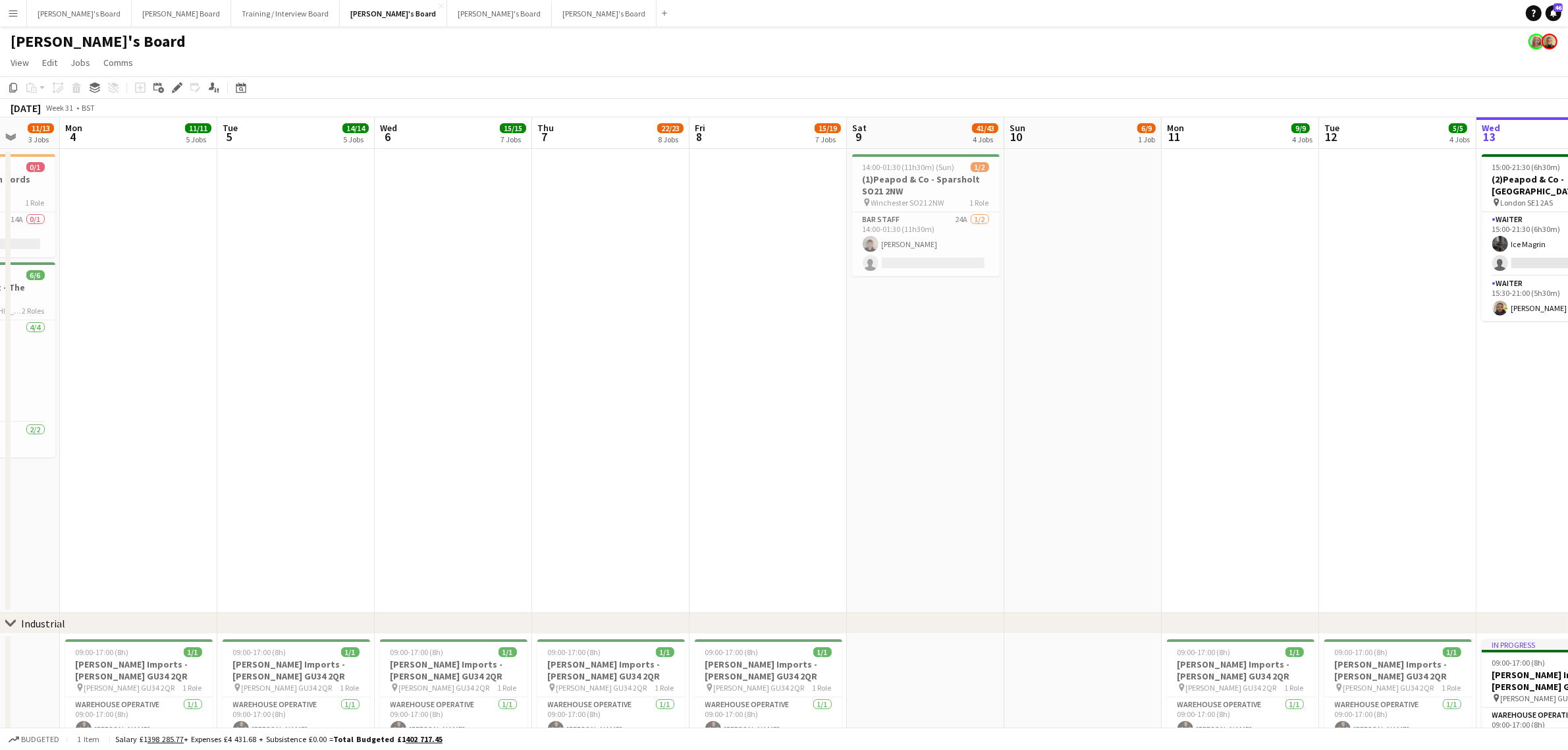
drag, startPoint x: 1055, startPoint y: 314, endPoint x: 463, endPoint y: 419, distance: 601.2
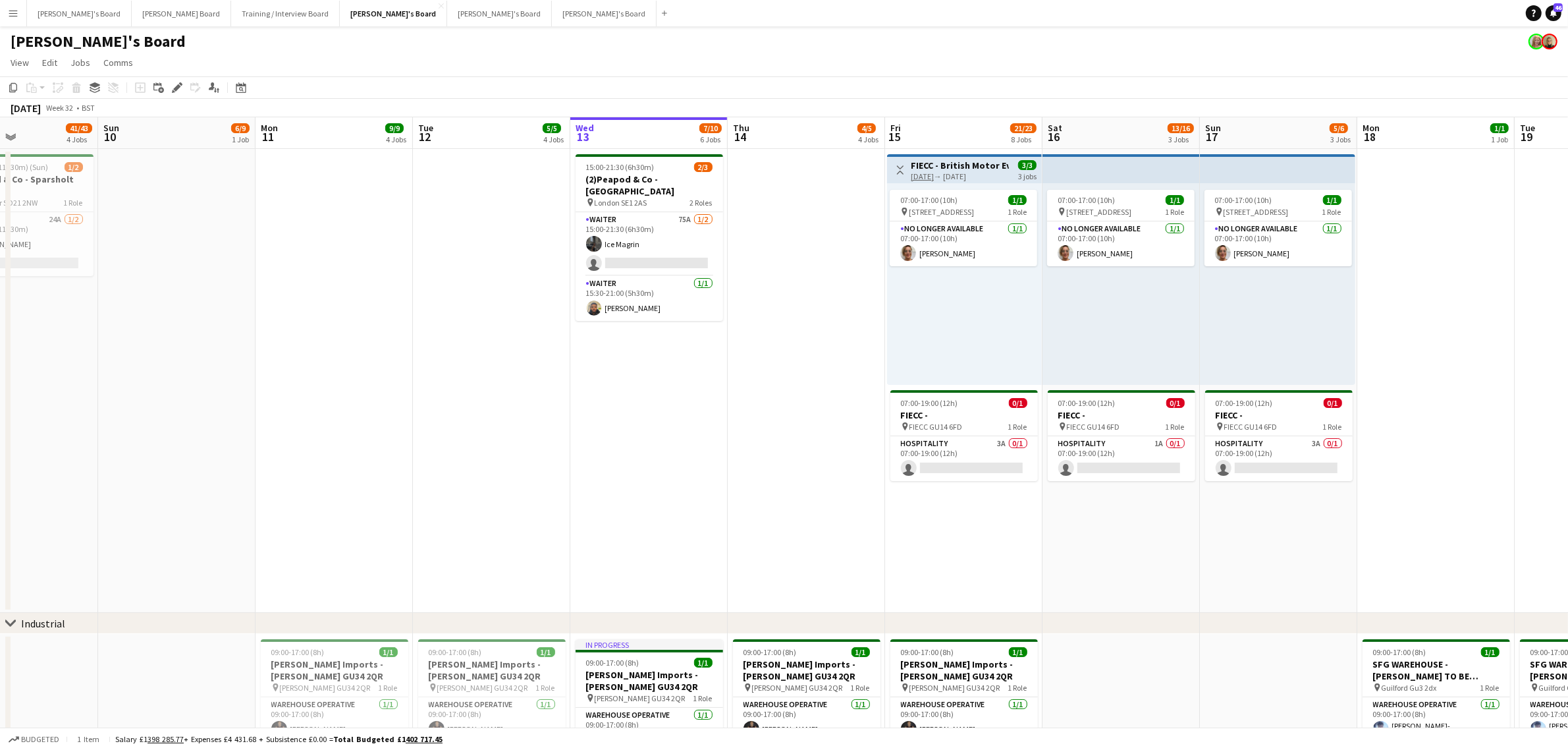
drag, startPoint x: 867, startPoint y: 369, endPoint x: 604, endPoint y: 433, distance: 270.7
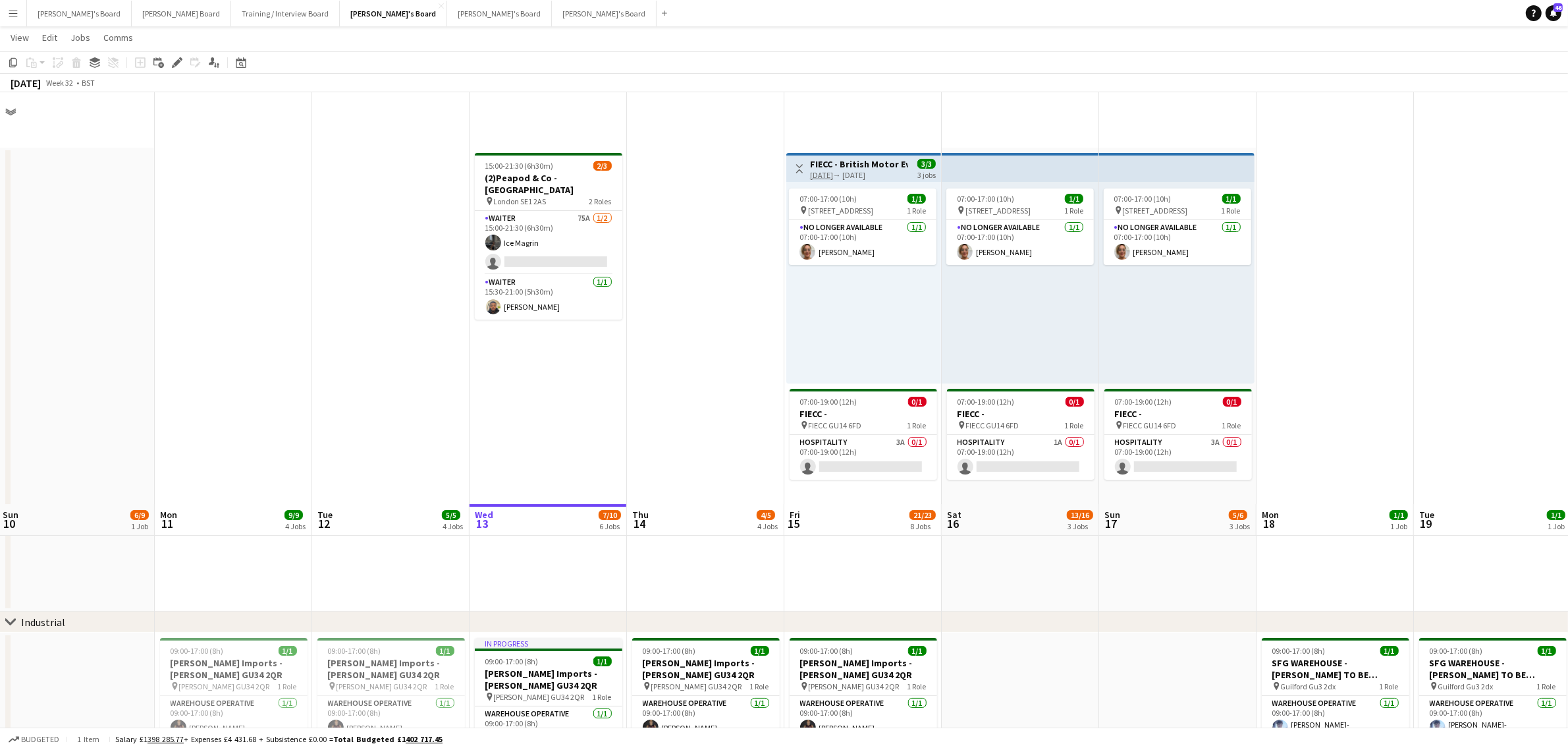
scroll to position [412, 0]
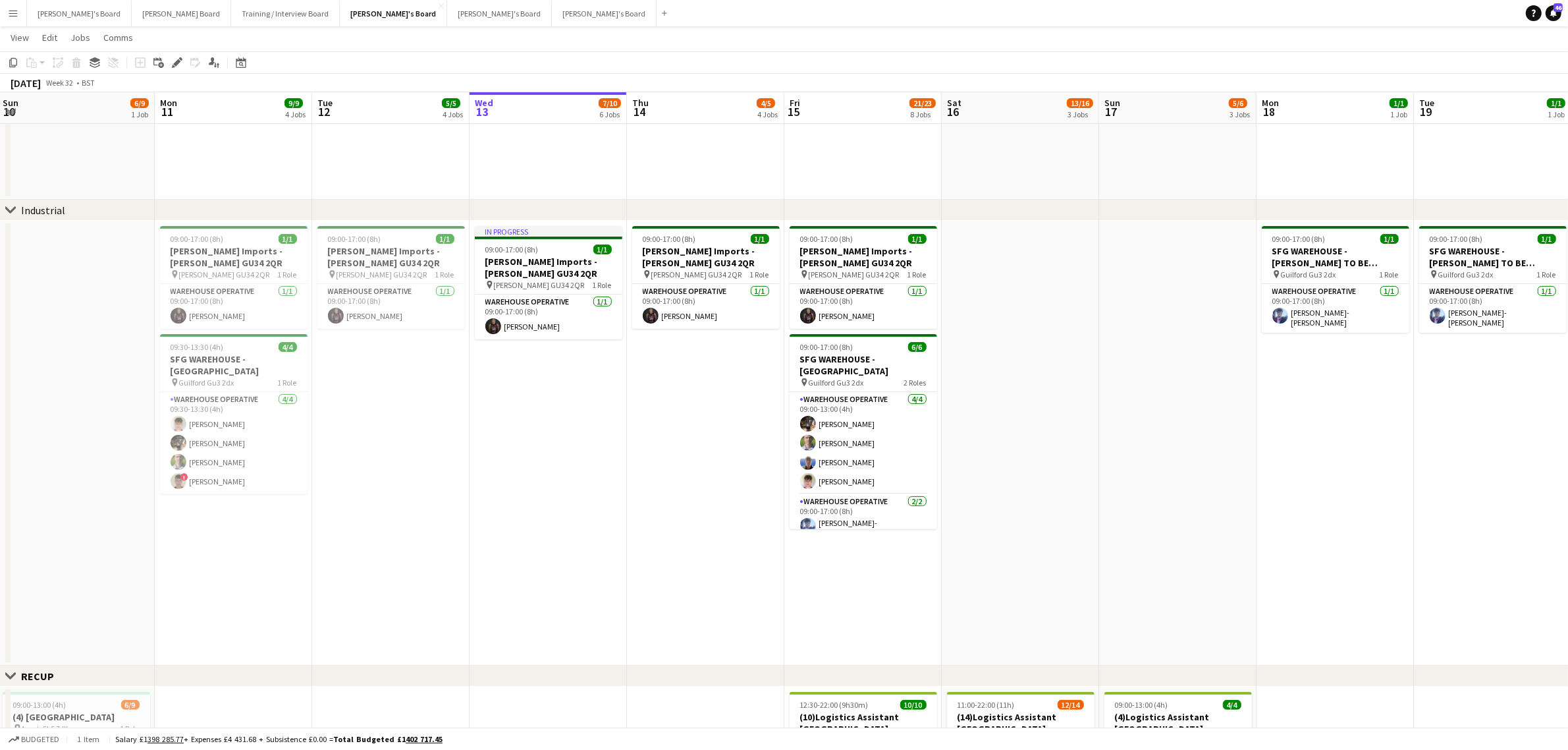
click at [691, 397] on app-date-cell "09:00-17:00 (8h) 1/1 Harvey Imports - ALTON GU34 2QR pin Alton GU34 2QR 1 Role …" at bounding box center [705, 443] width 157 height 445
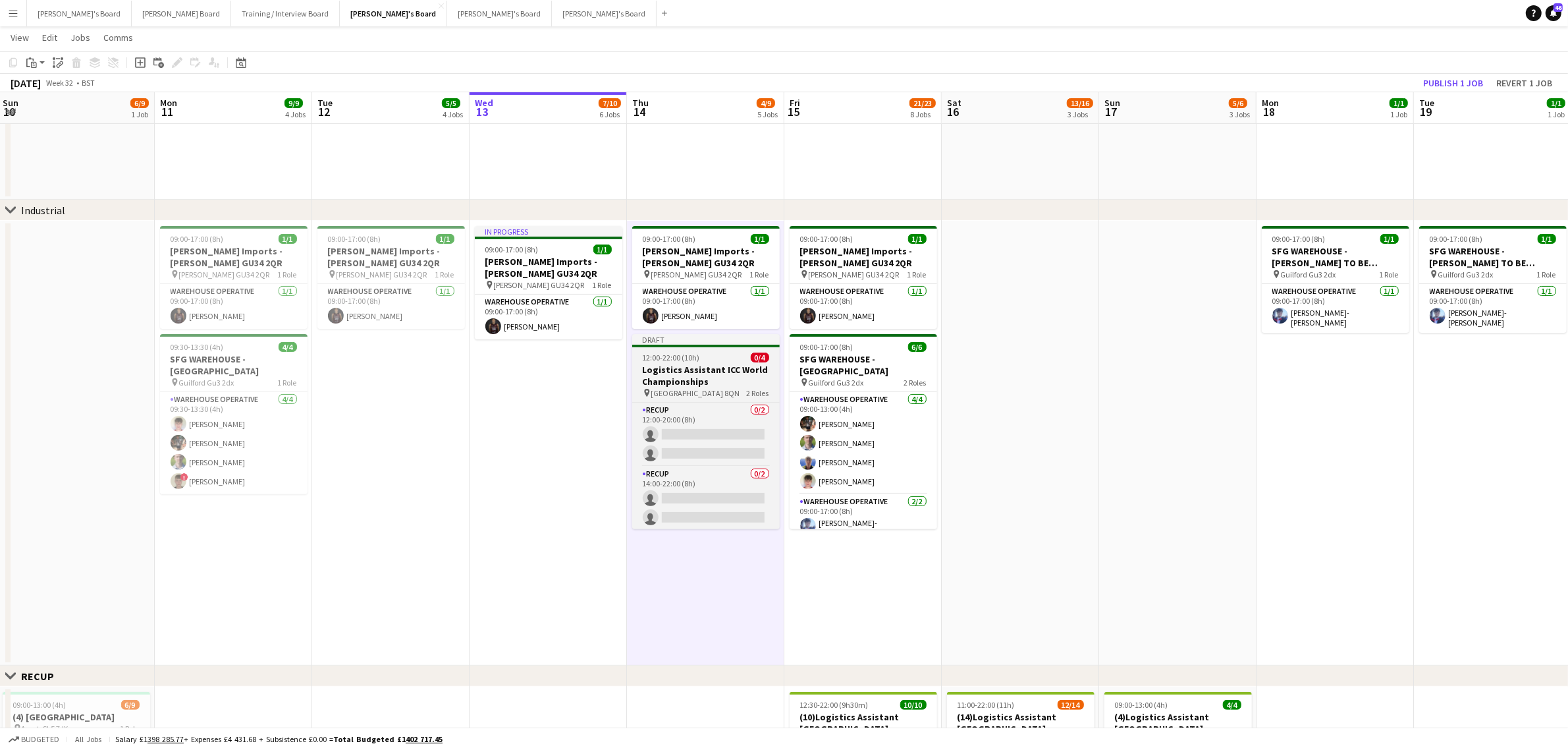
click at [706, 377] on h3 "Logistics Assistant ICC World Championships" at bounding box center [706, 375] width 148 height 24
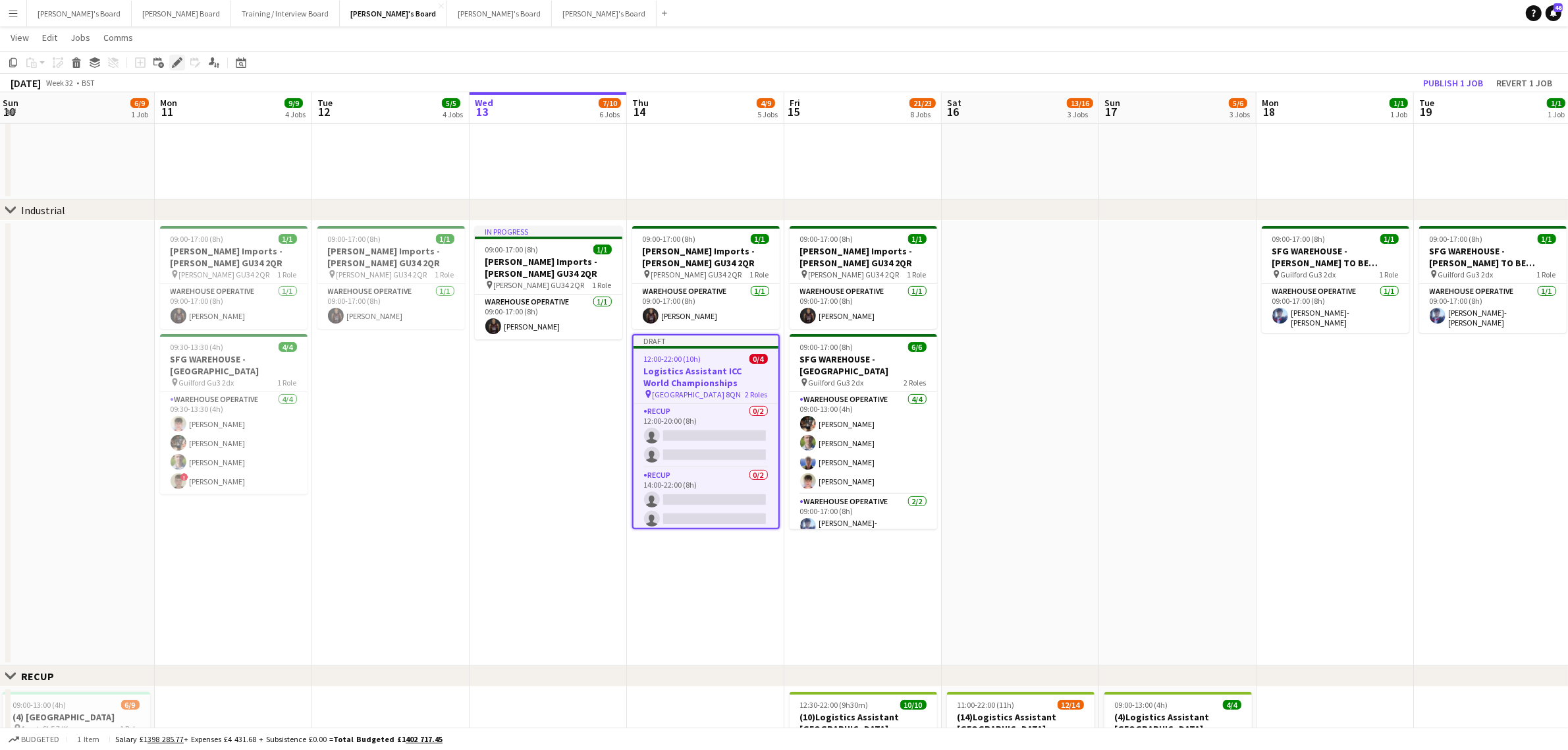
click at [180, 68] on div "Edit" at bounding box center [176, 62] width 16 height 16
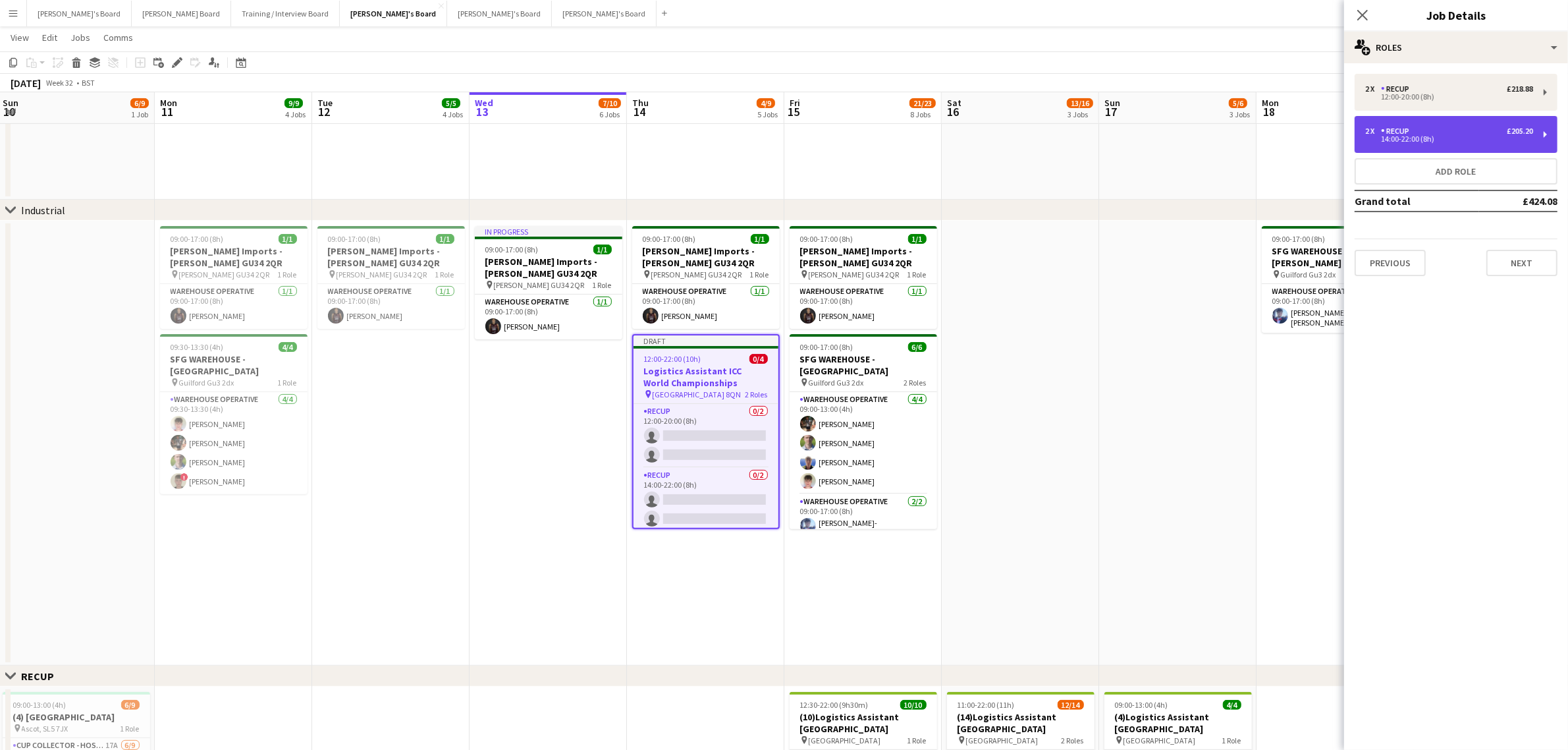
click at [1434, 130] on div "2 x RECUP £205.20" at bounding box center [1450, 132] width 168 height 10
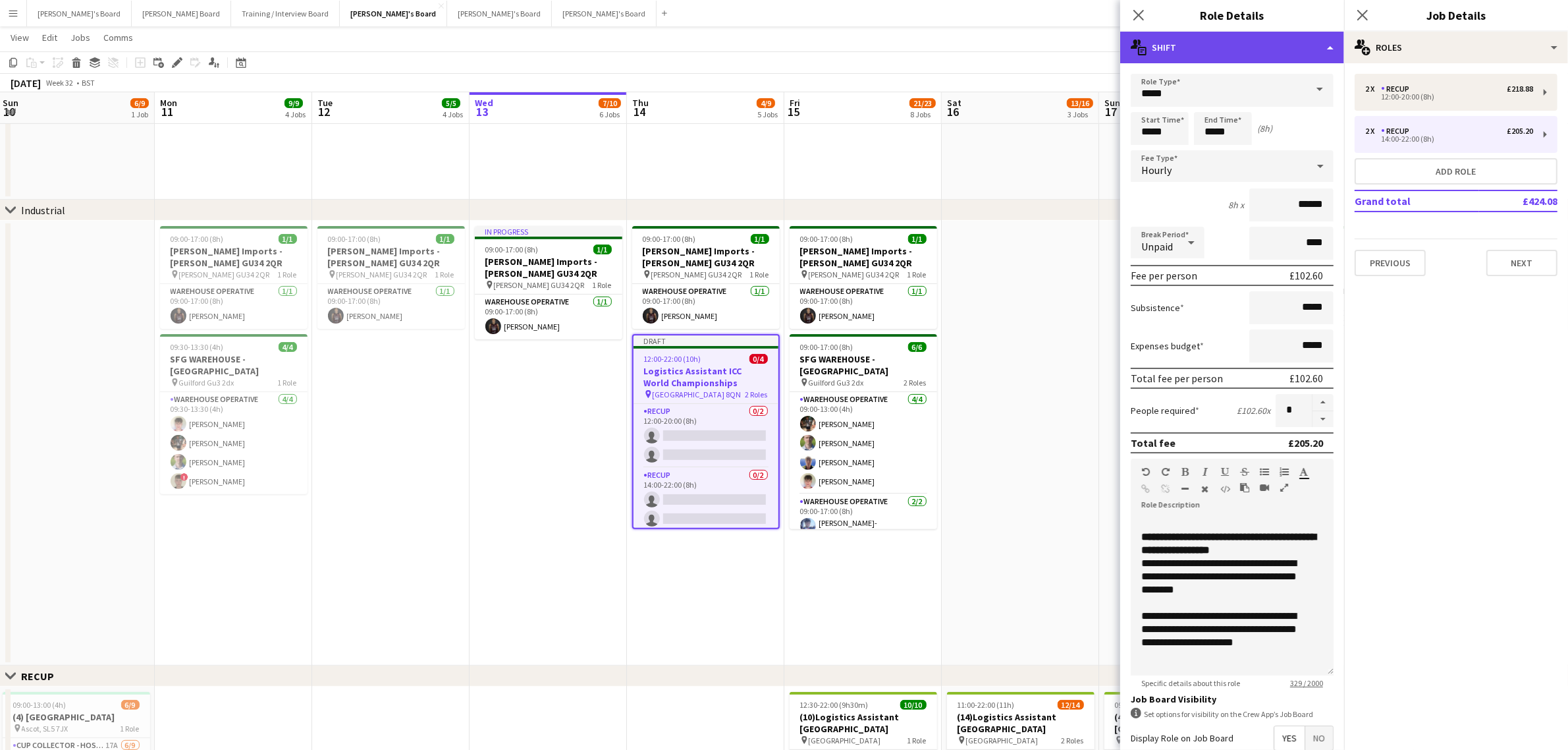
click at [1221, 50] on div "multiple-actions-text Shift" at bounding box center [1232, 47] width 224 height 31
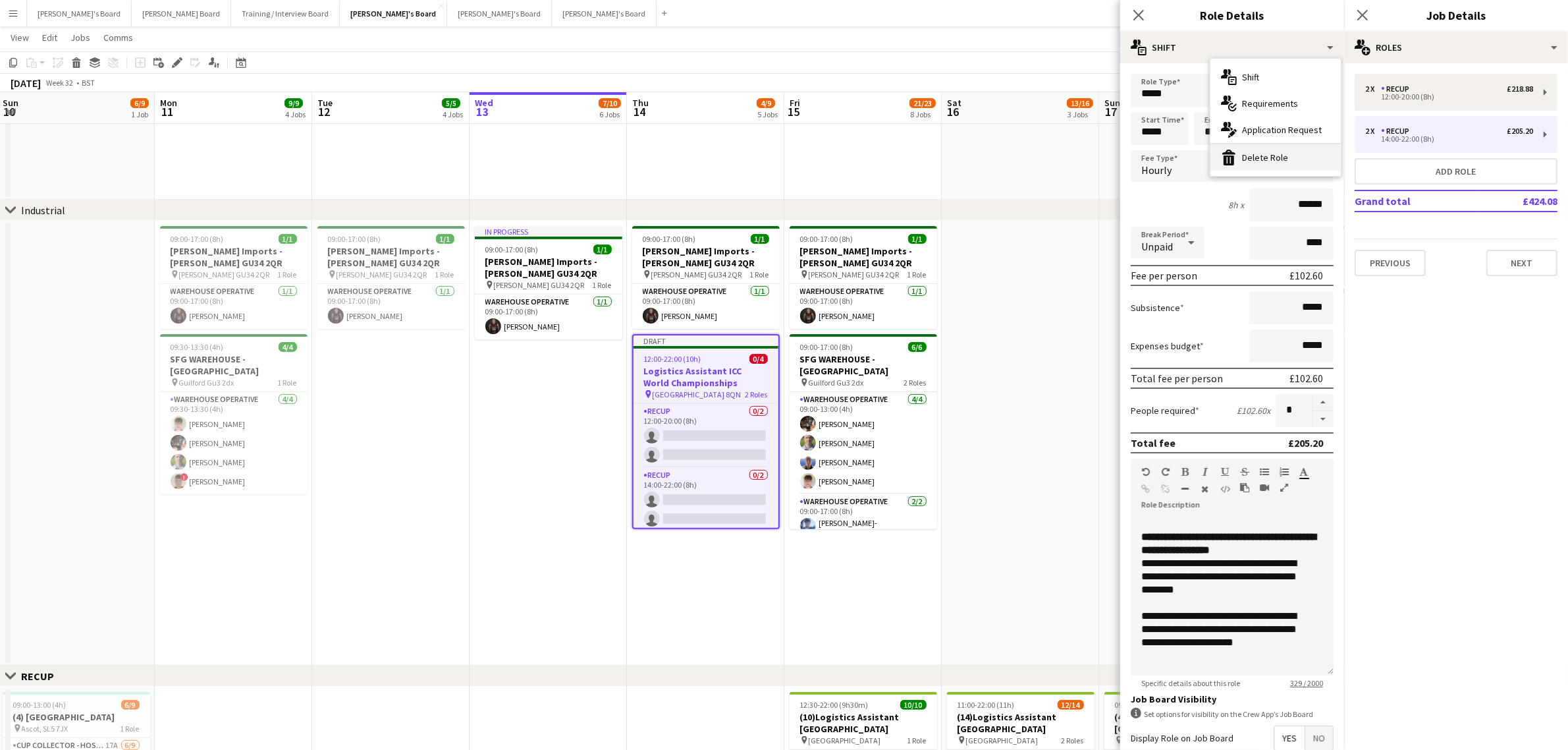
click at [1242, 150] on div "bin-2 Delete Role" at bounding box center [1275, 157] width 131 height 27
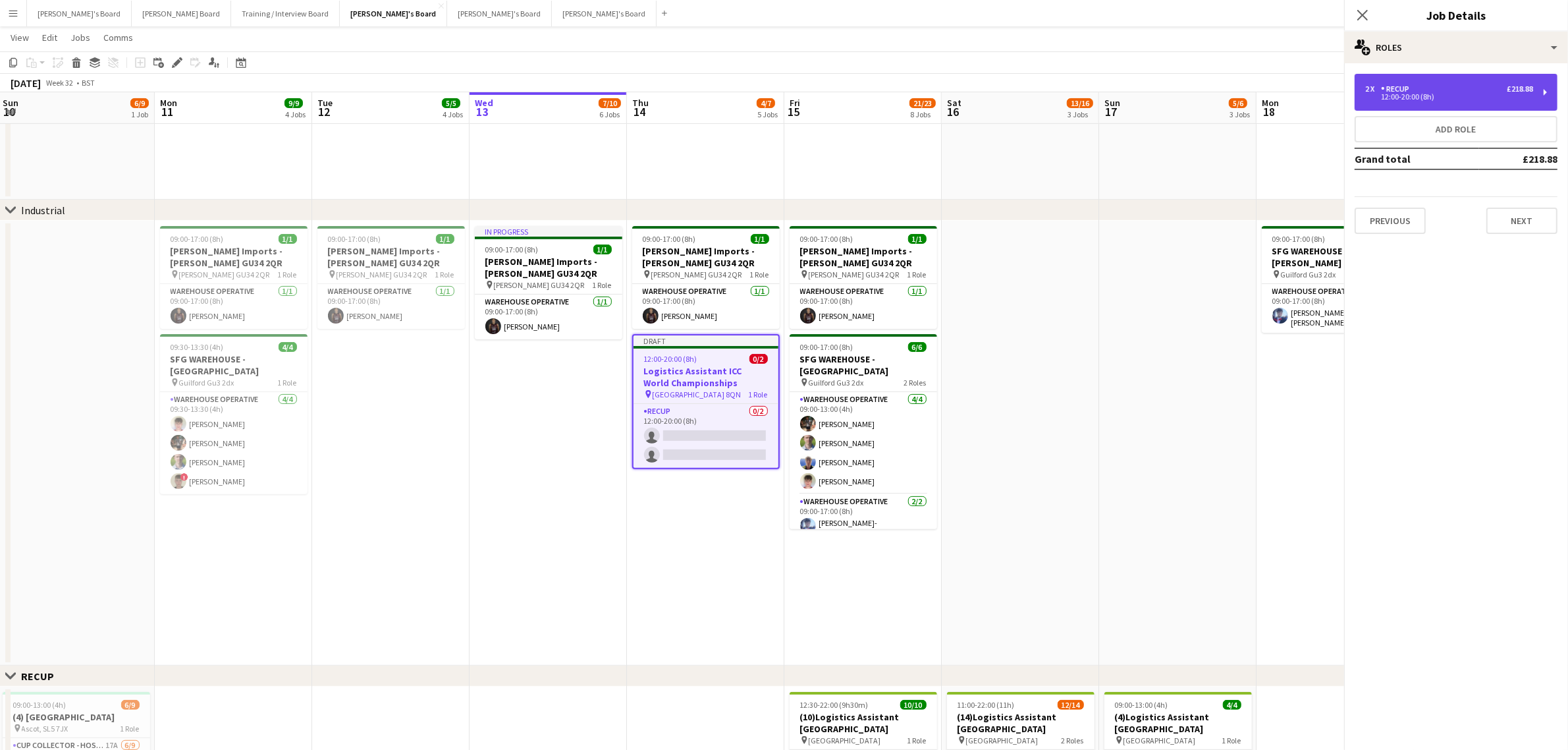
click at [1431, 80] on div "2 x RECUP £218.88 12:00-20:00 (8h)" at bounding box center [1455, 92] width 203 height 37
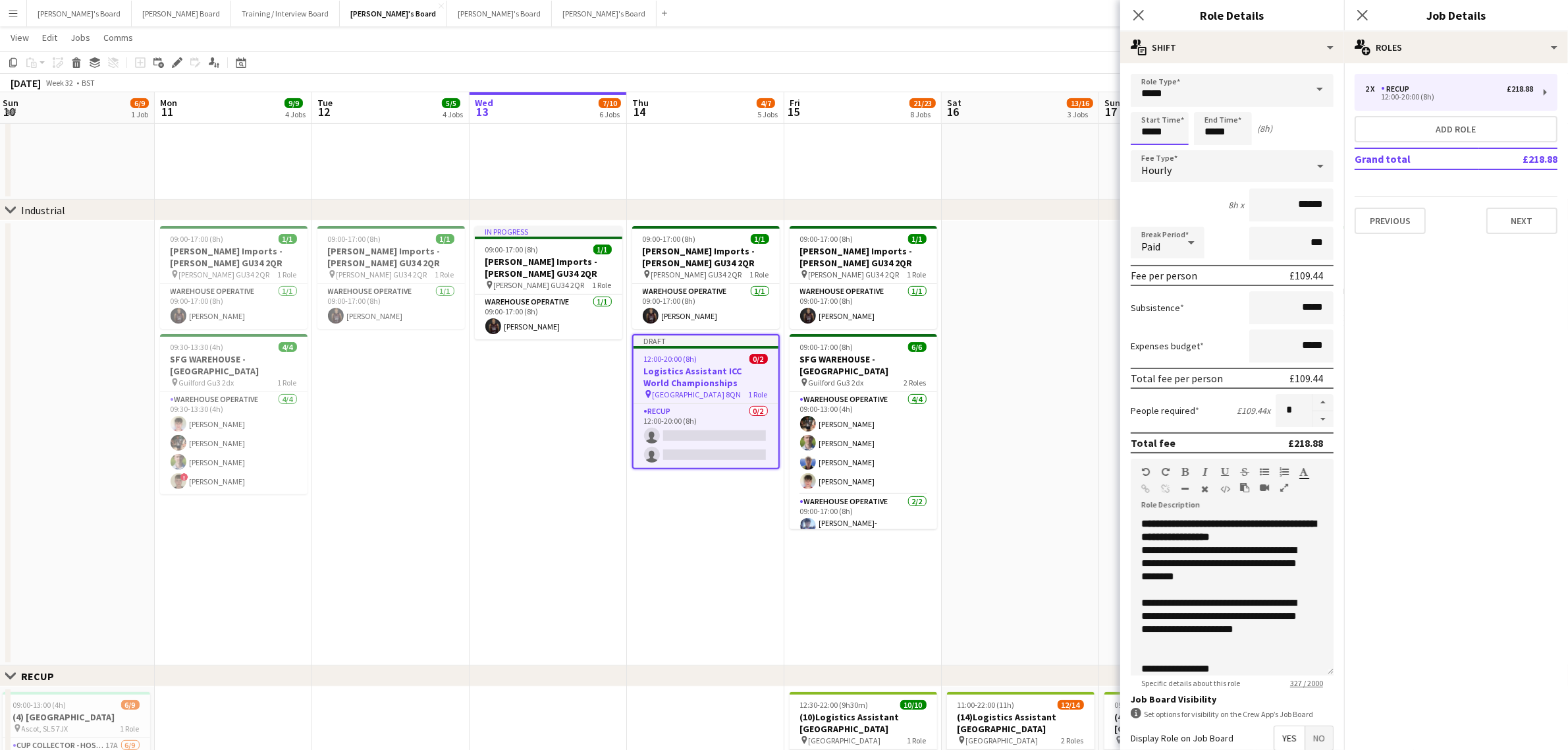
click at [1161, 117] on input "*****" at bounding box center [1160, 128] width 58 height 33
click at [1144, 110] on div at bounding box center [1146, 106] width 27 height 13
type input "*****"
click at [1144, 110] on div at bounding box center [1146, 106] width 27 height 13
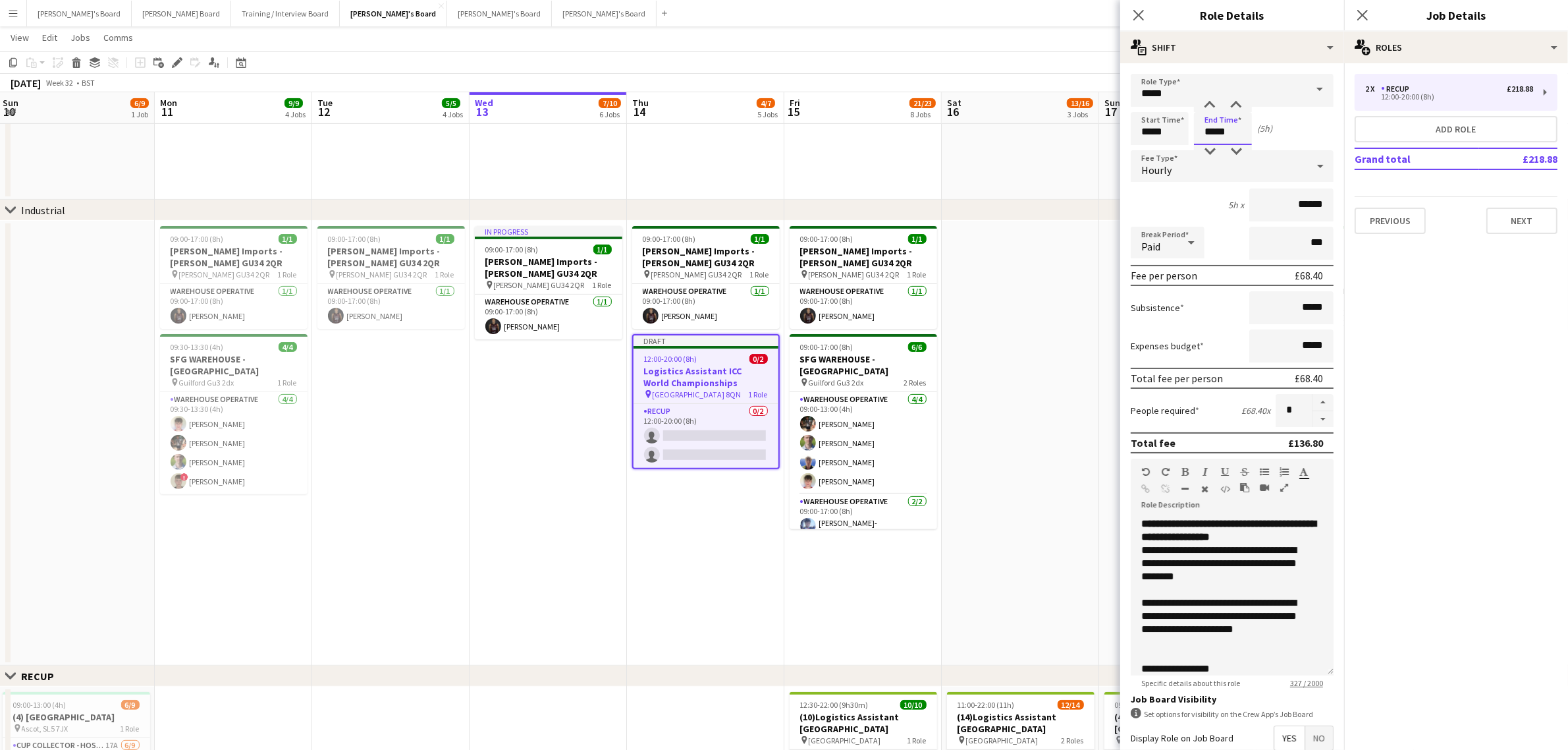
click at [1229, 127] on input "*****" at bounding box center [1223, 128] width 58 height 33
click at [1214, 99] on div at bounding box center [1210, 106] width 27 height 13
click at [1239, 103] on div at bounding box center [1236, 106] width 27 height 13
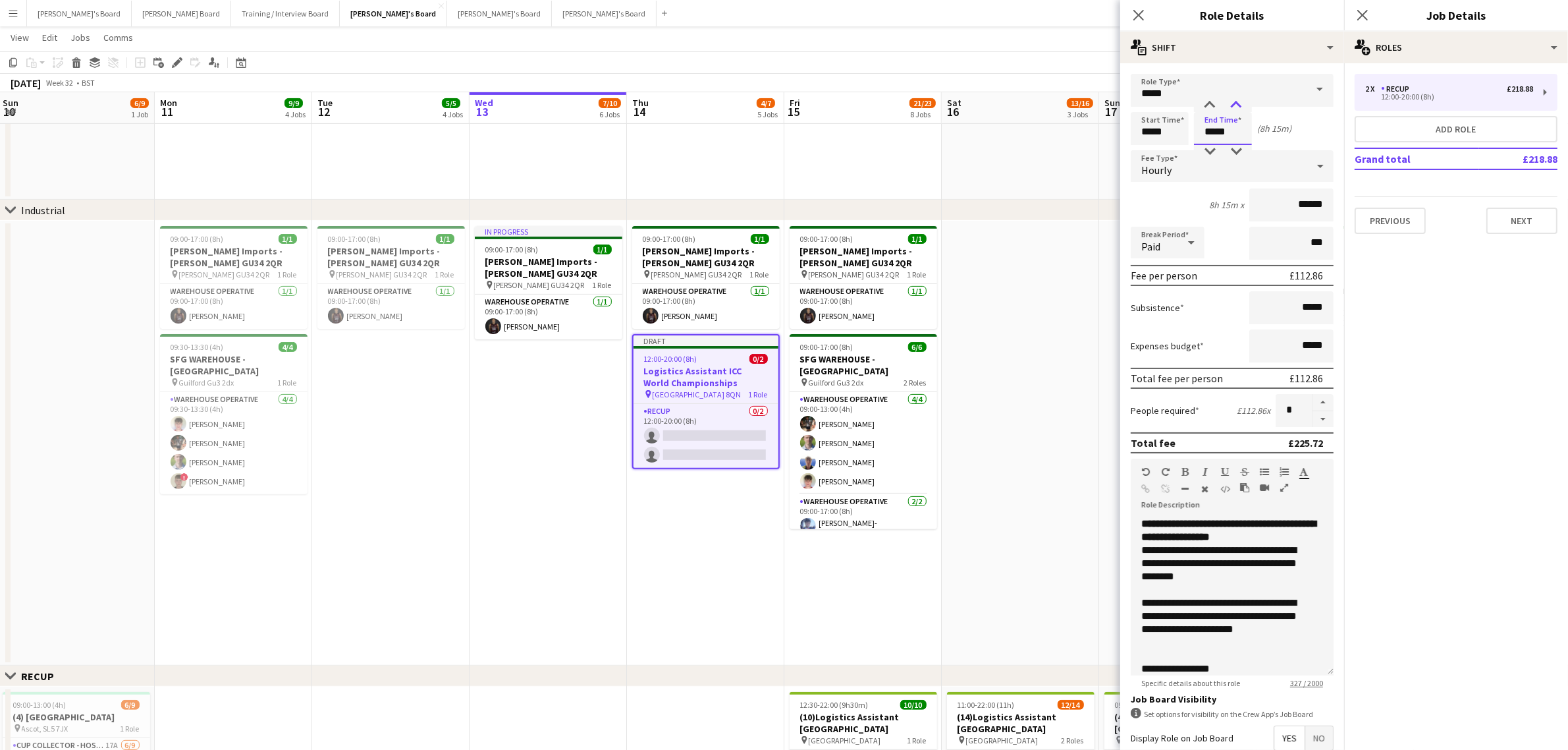
type input "*****"
click at [1239, 103] on div at bounding box center [1236, 106] width 27 height 13
click at [565, 531] on app-date-cell "In progress 09:00-17:00 (8h) 1/1 Harvey Imports - ALTON GU34 2QR pin Alton GU34…" at bounding box center [547, 443] width 157 height 445
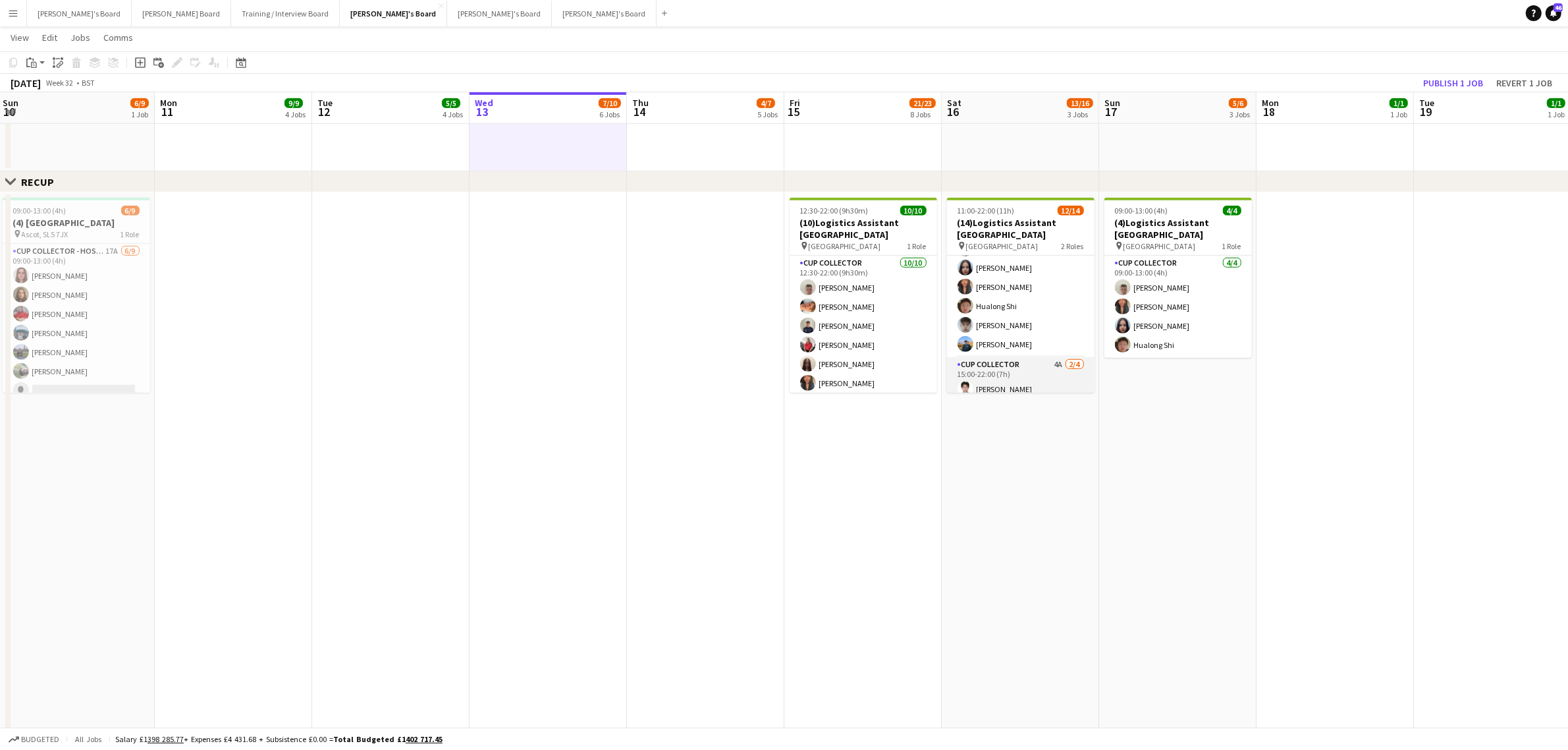
scroll to position [182, 0]
click at [985, 335] on app-card-role "CUP COLLECTOR 4A 2/4 15:00-22:00 (7h) Youngin Chung Phillippa Iyede single-neut…" at bounding box center [1021, 342] width 148 height 102
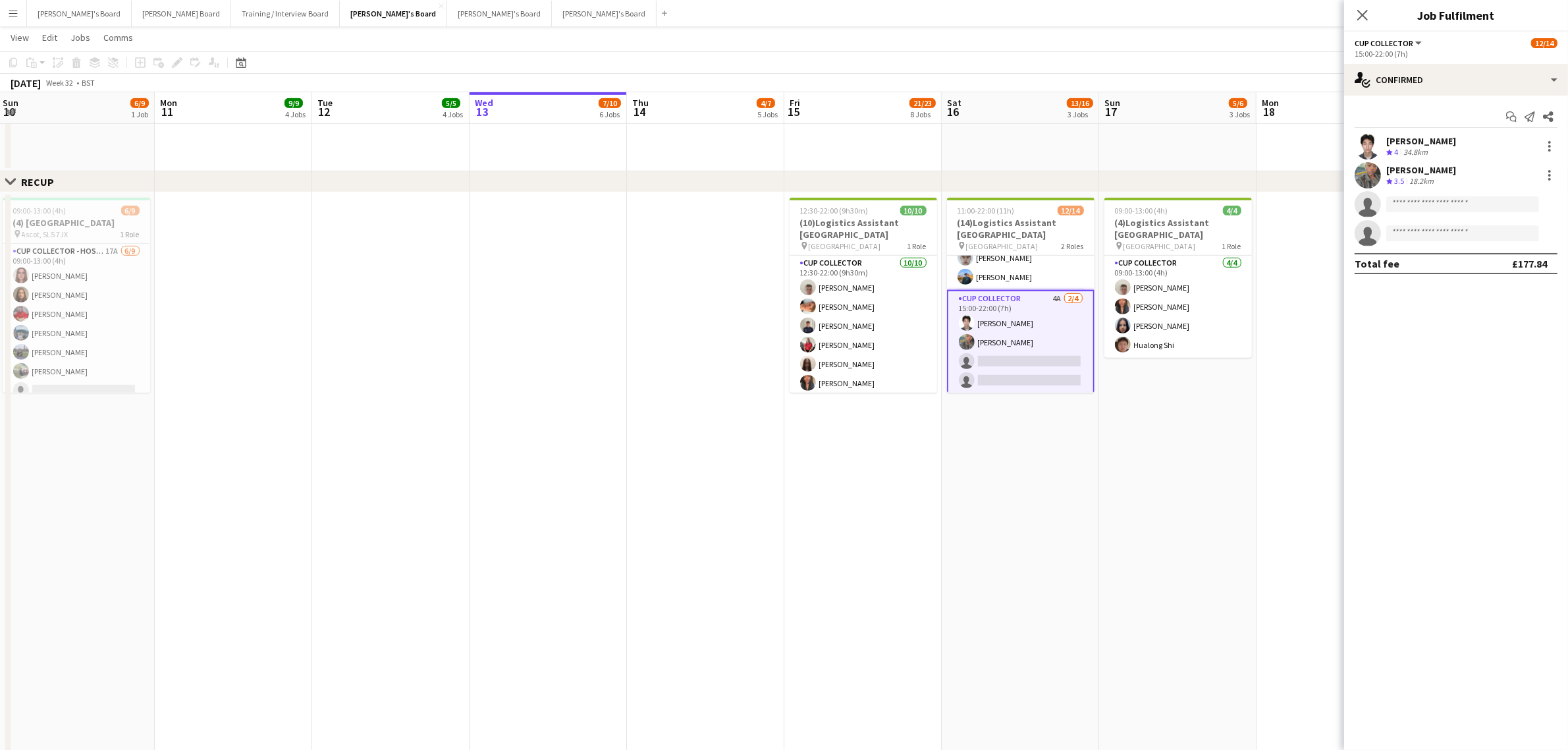
drag, startPoint x: 1395, startPoint y: 97, endPoint x: 1578, endPoint y: 116, distance: 184.0
click at [1396, 97] on div "Start chat Send notification Share Youngin Chung Crew rating 4 34.8km Phillippa…" at bounding box center [1455, 190] width 224 height 189
click at [1453, 70] on div "single-neutral-actions-check-2 Confirmed" at bounding box center [1455, 79] width 224 height 31
click at [1489, 209] on div "single-neutral-actions-information Applicants" at bounding box center [1499, 215] width 131 height 27
click at [1427, 163] on div "Musheer Ahamad" at bounding box center [1421, 164] width 70 height 11
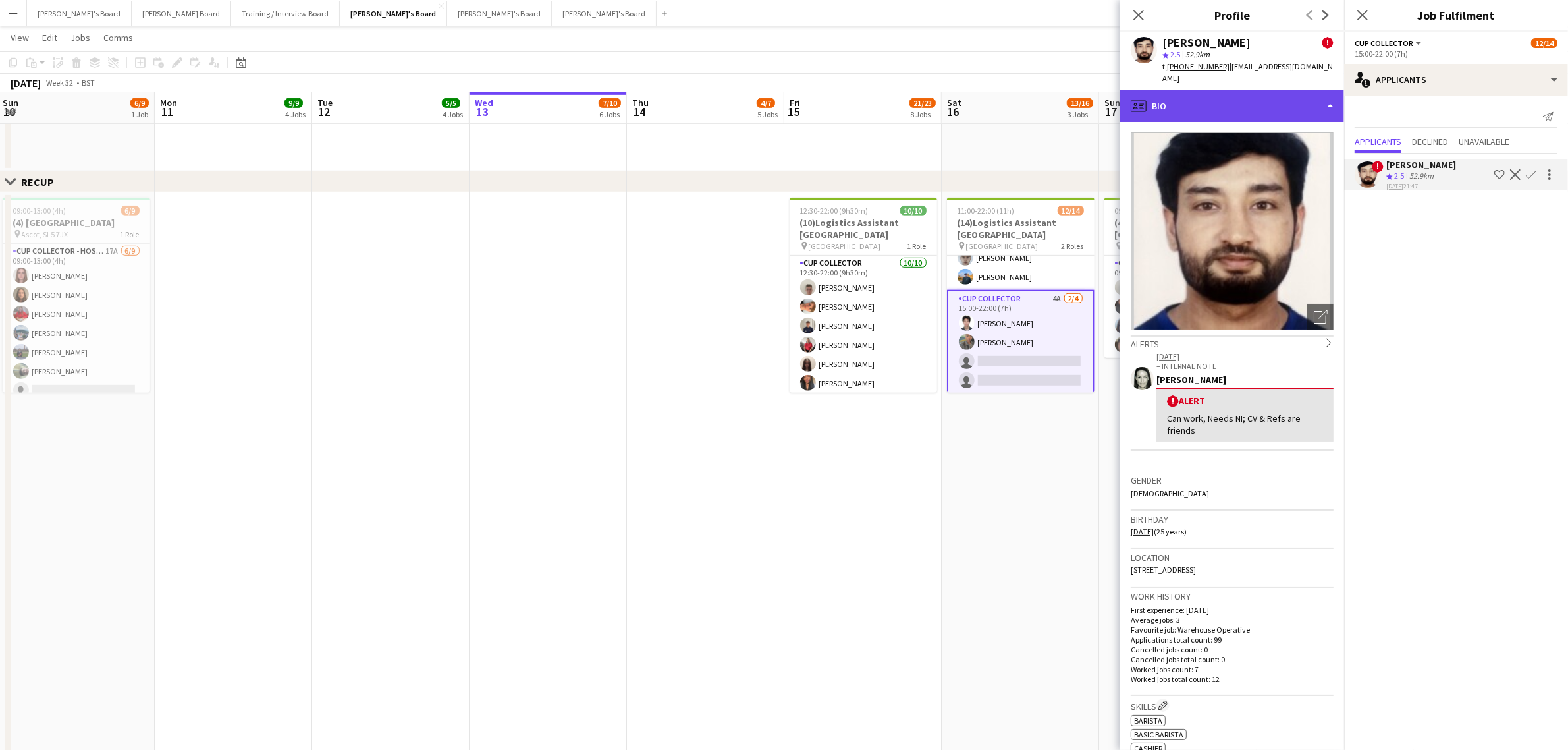
click at [1208, 91] on div "profile Bio" at bounding box center [1232, 106] width 224 height 31
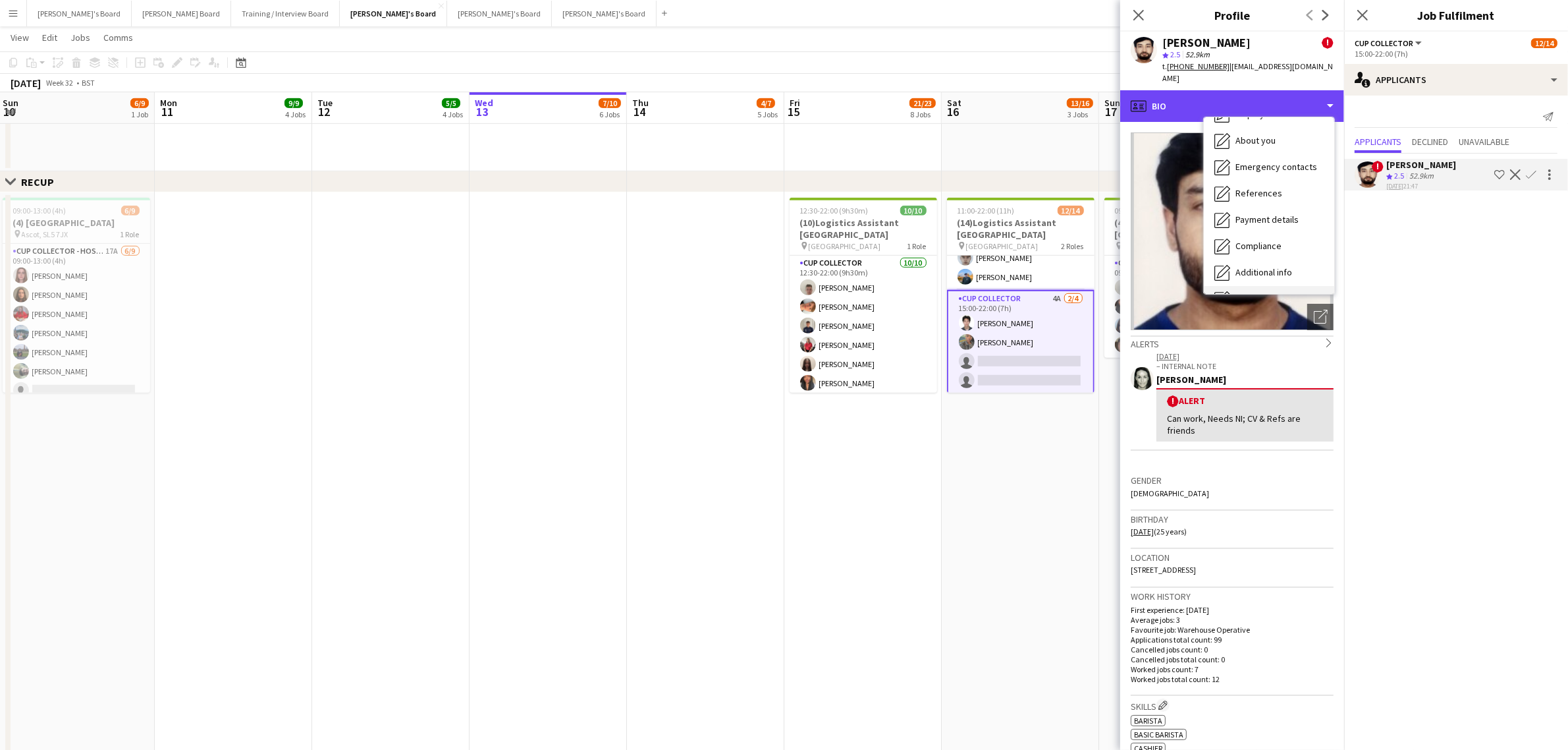
scroll to position [202, 0]
click at [1249, 263] on div "Calendar Calendar" at bounding box center [1269, 277] width 131 height 27
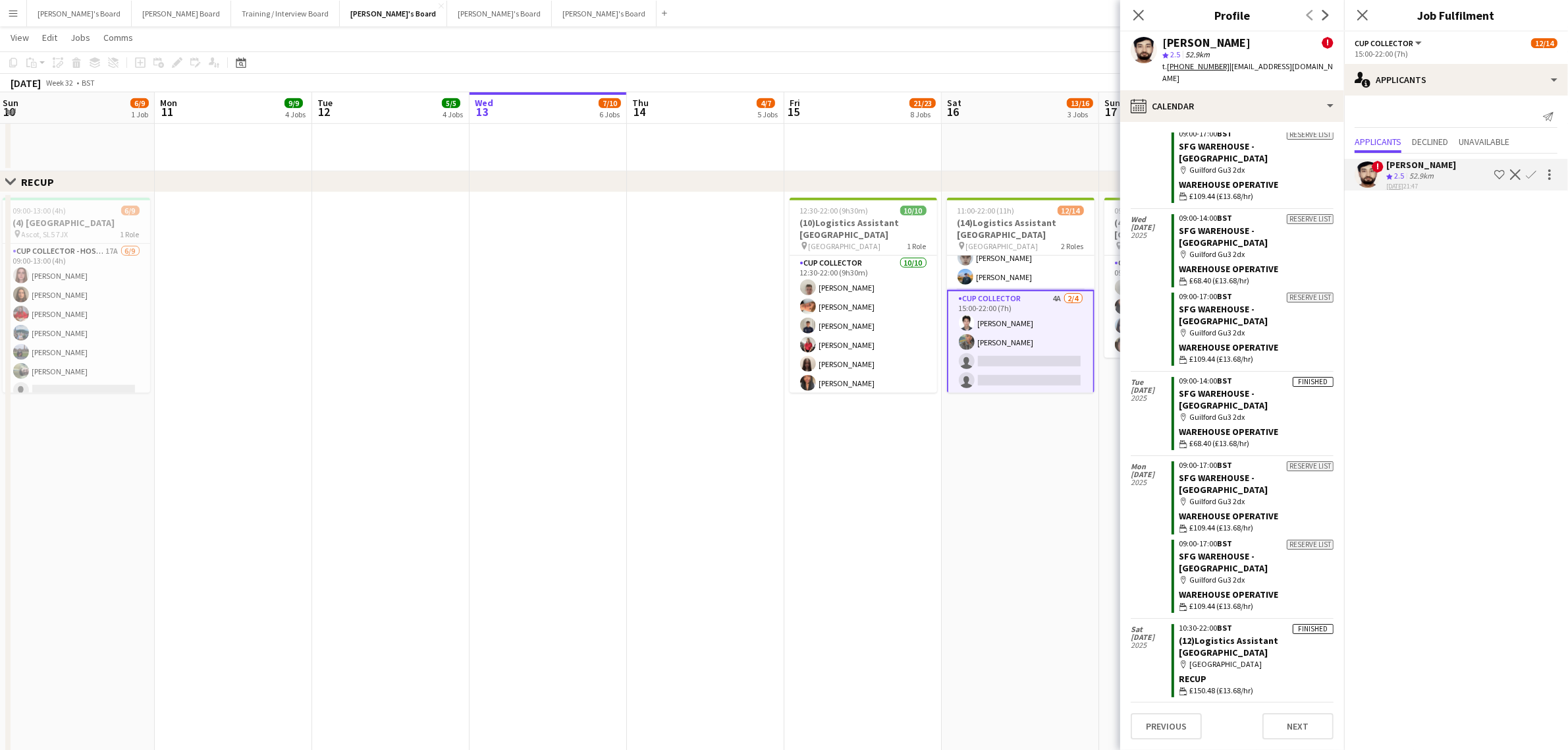
scroll to position [2016, 0]
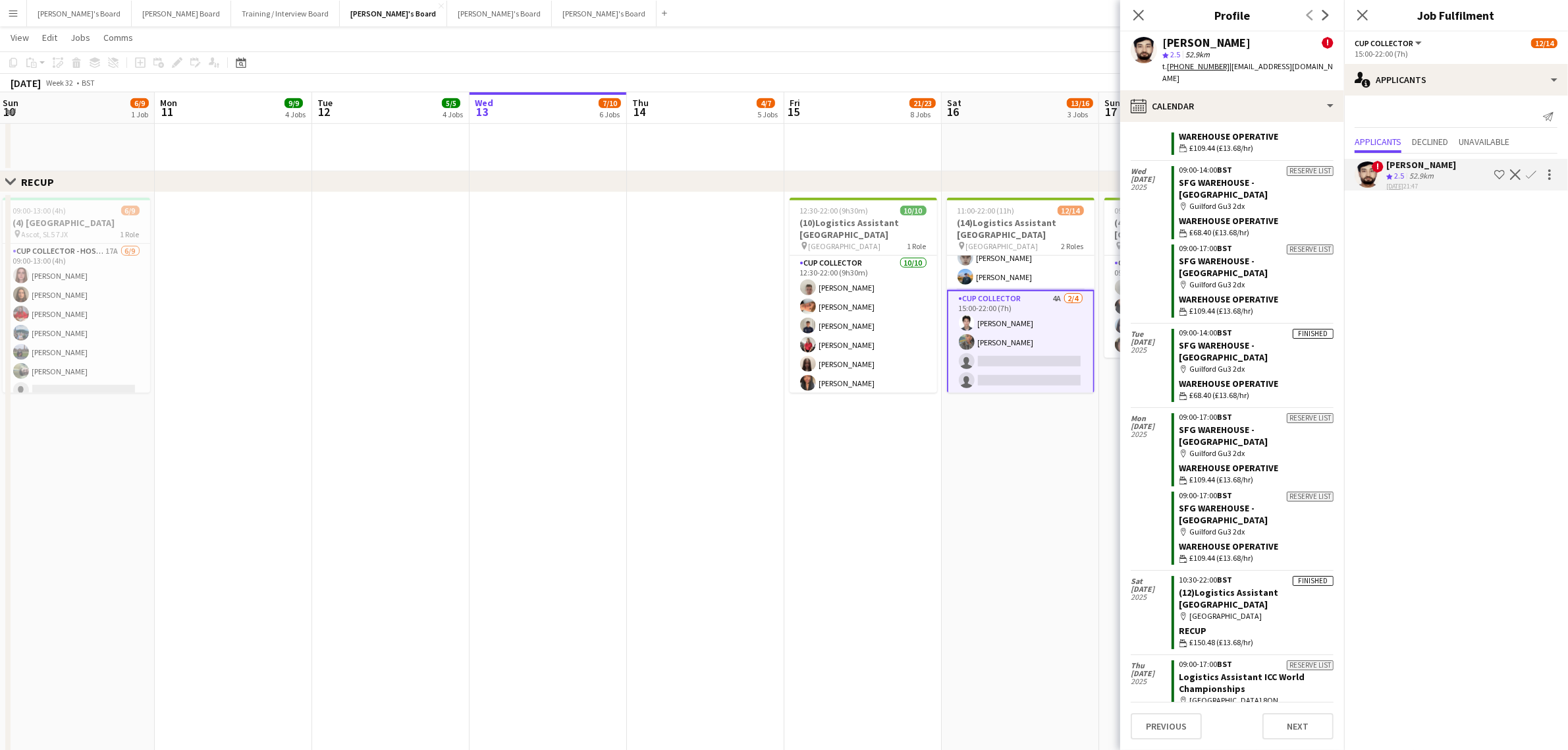
click at [1525, 174] on button "Confirm" at bounding box center [1531, 175] width 16 height 16
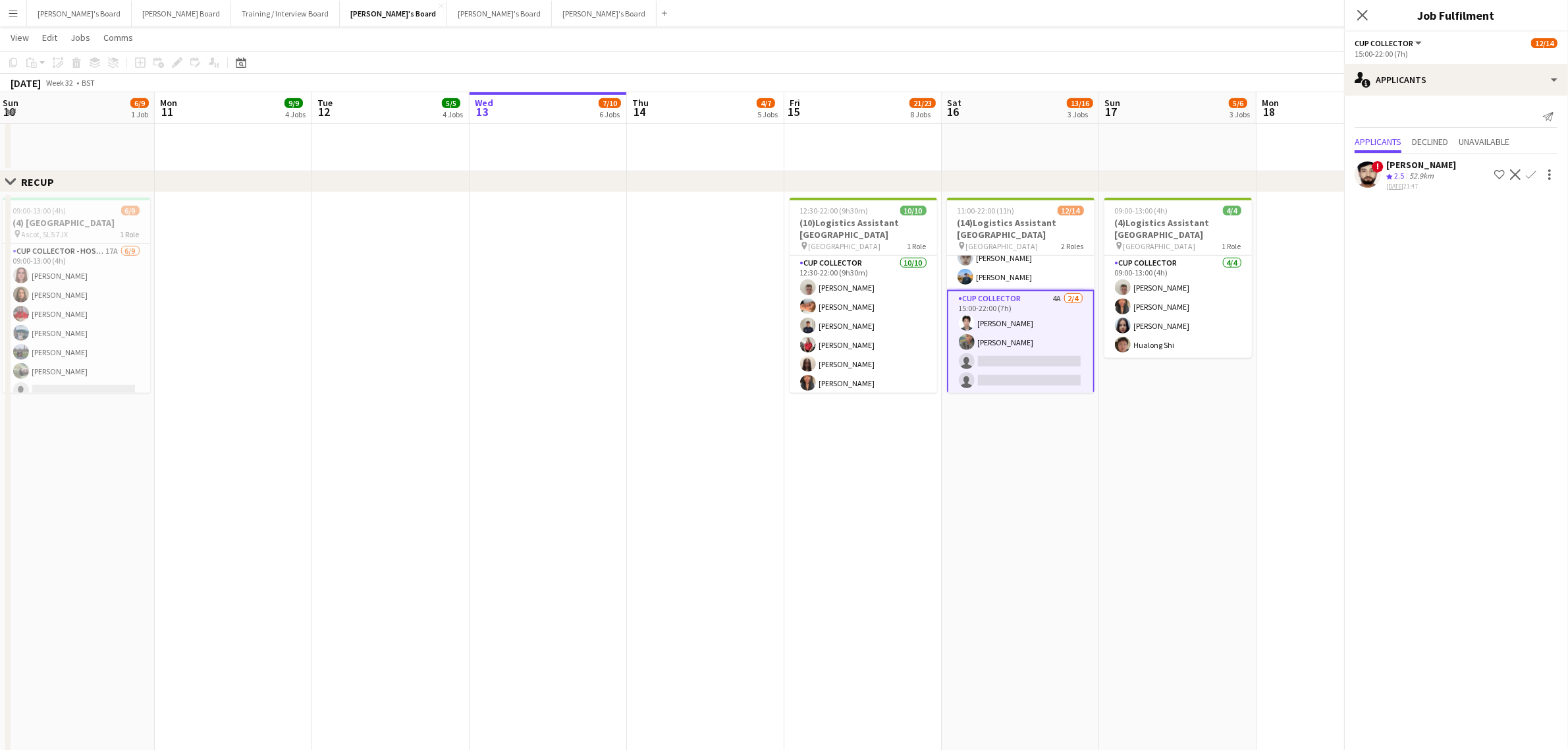
click at [1525, 174] on button "Confirm" at bounding box center [1531, 175] width 16 height 16
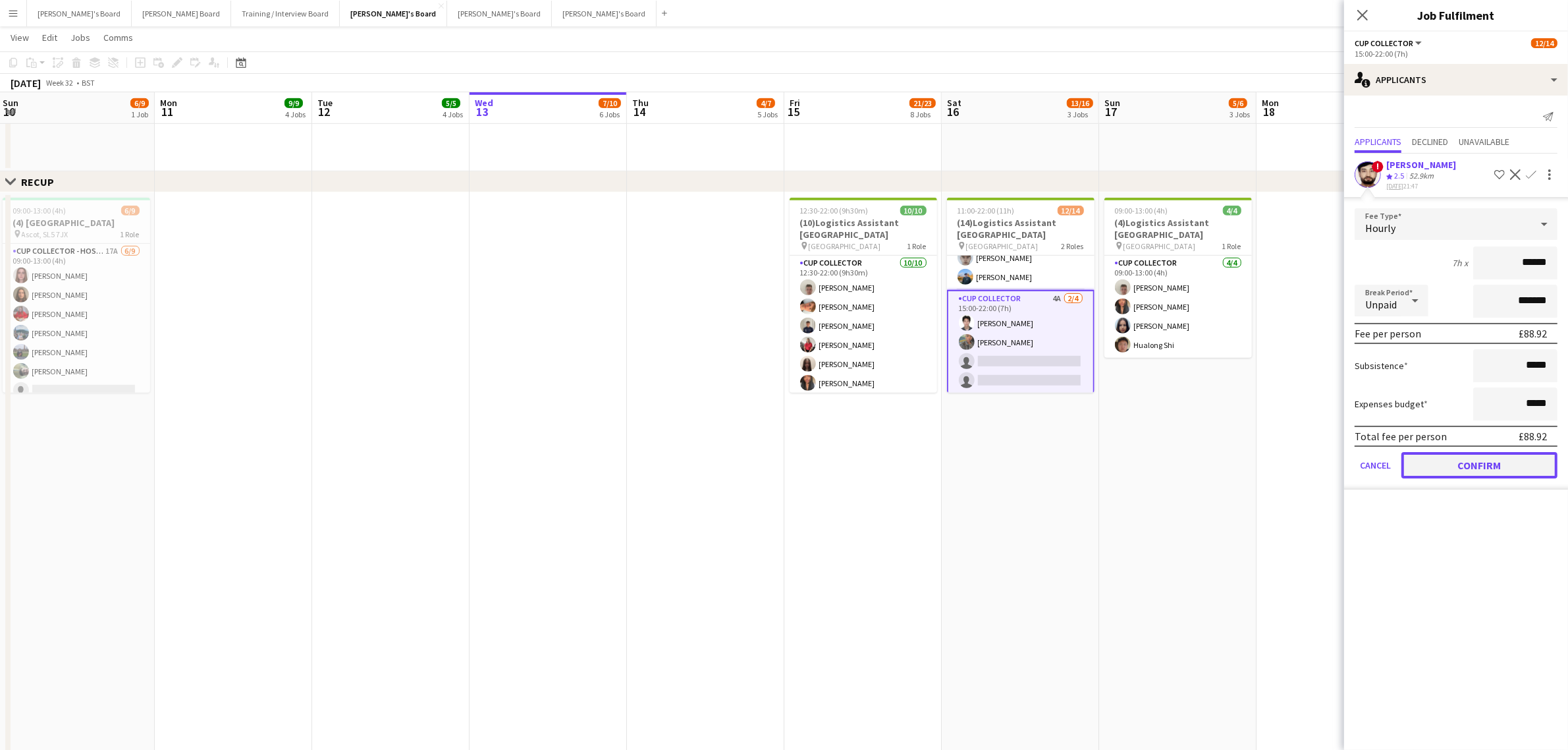
click at [1470, 452] on button "Confirm" at bounding box center [1480, 466] width 156 height 27
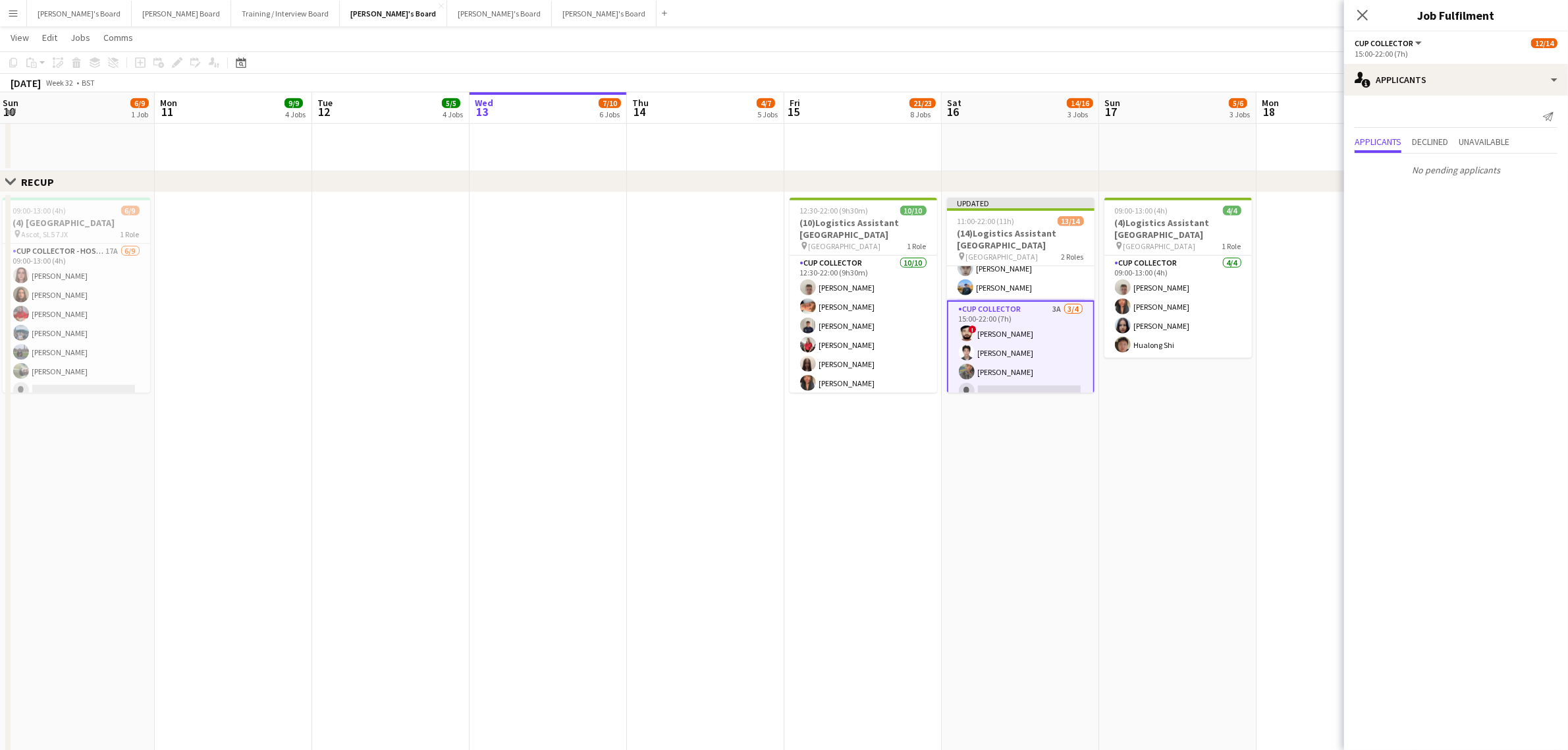
click at [1167, 388] on app-date-cell "09:00-13:00 (4h) 4/4 (4)Logistics Assistant Newbury pin Newbury Racecourse 1 Ro…" at bounding box center [1178, 561] width 157 height 737
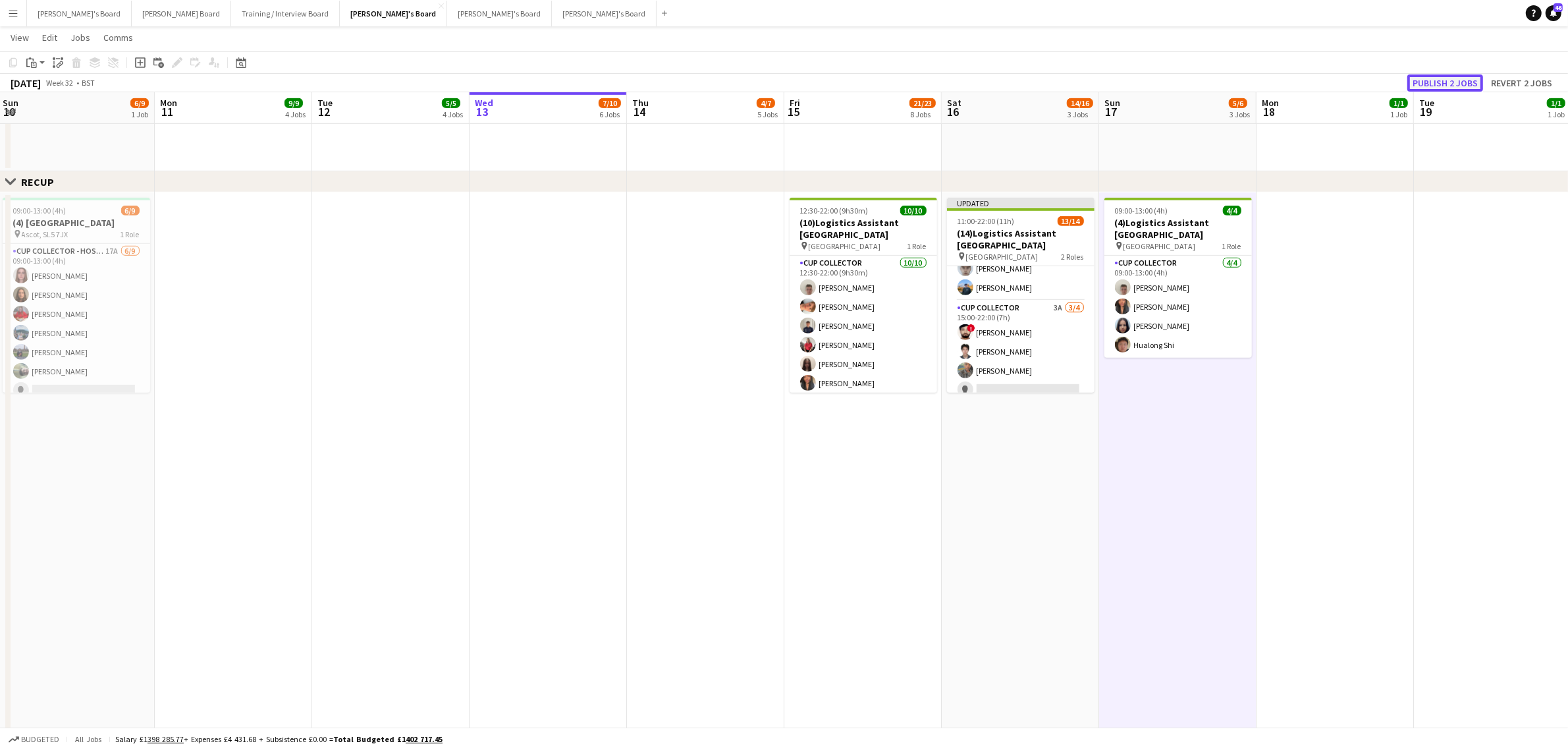
click at [1448, 83] on button "Publish 2 jobs" at bounding box center [1445, 83] width 75 height 17
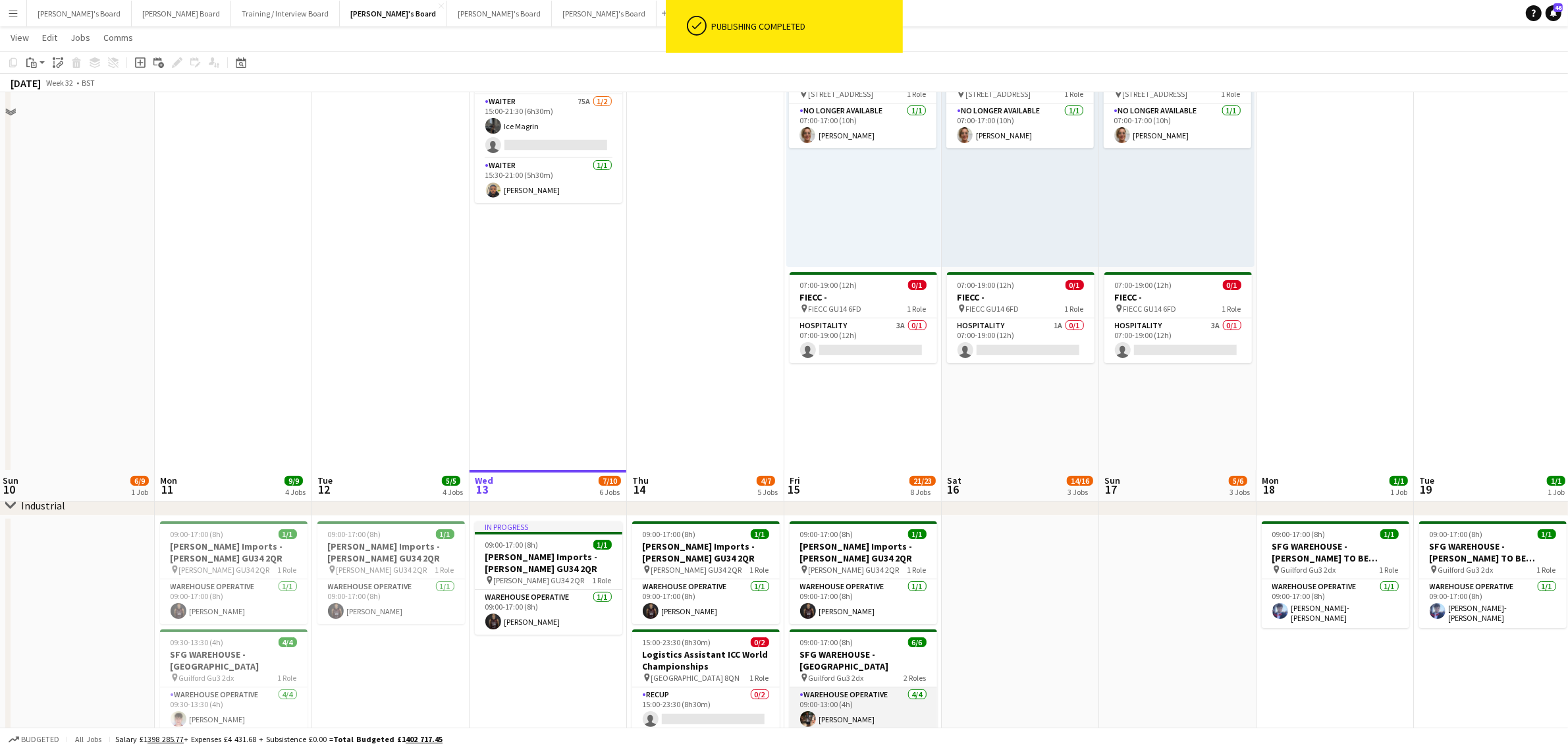
scroll to position [494, 0]
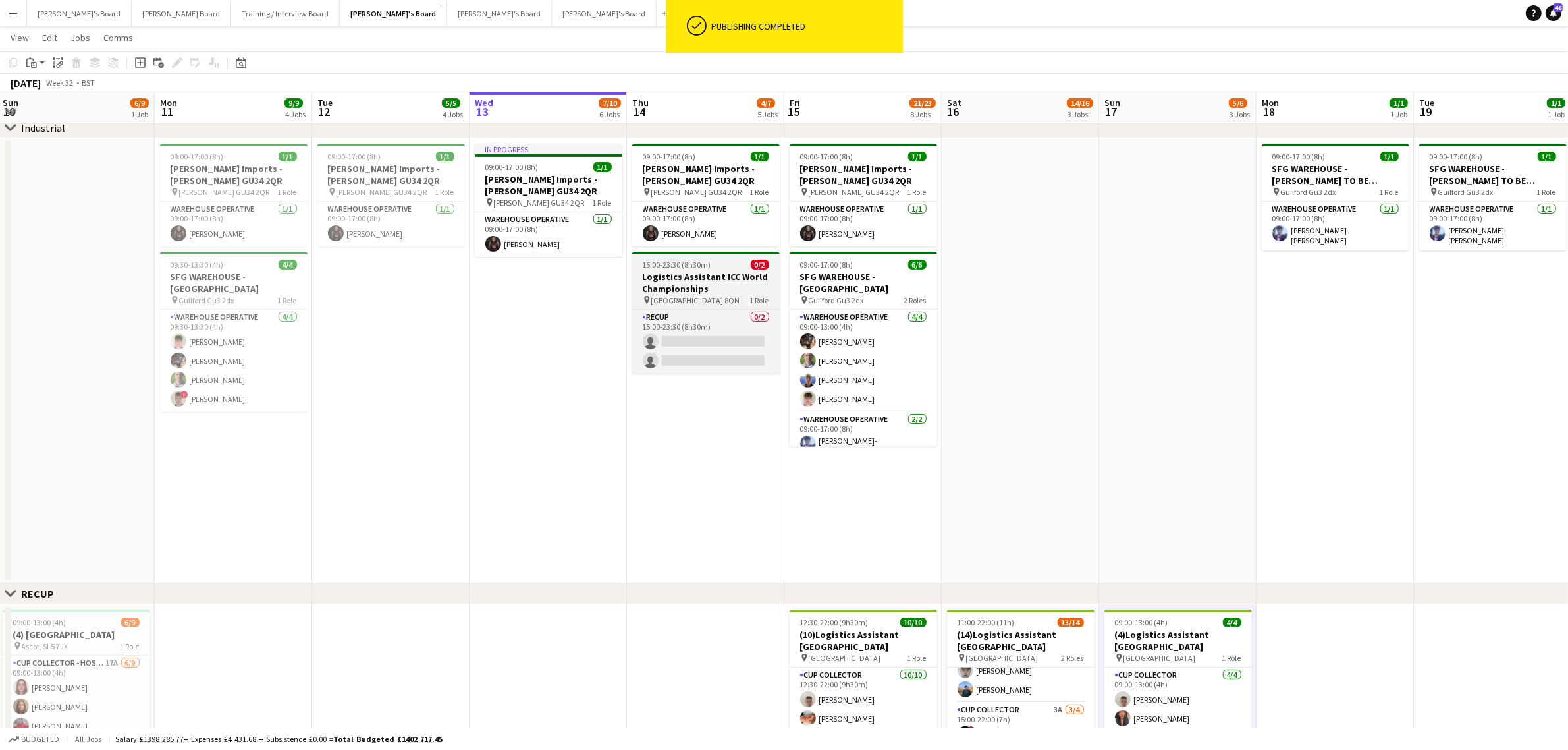
click at [722, 283] on h3 "Logistics Assistant ICC World Championships" at bounding box center [706, 282] width 148 height 24
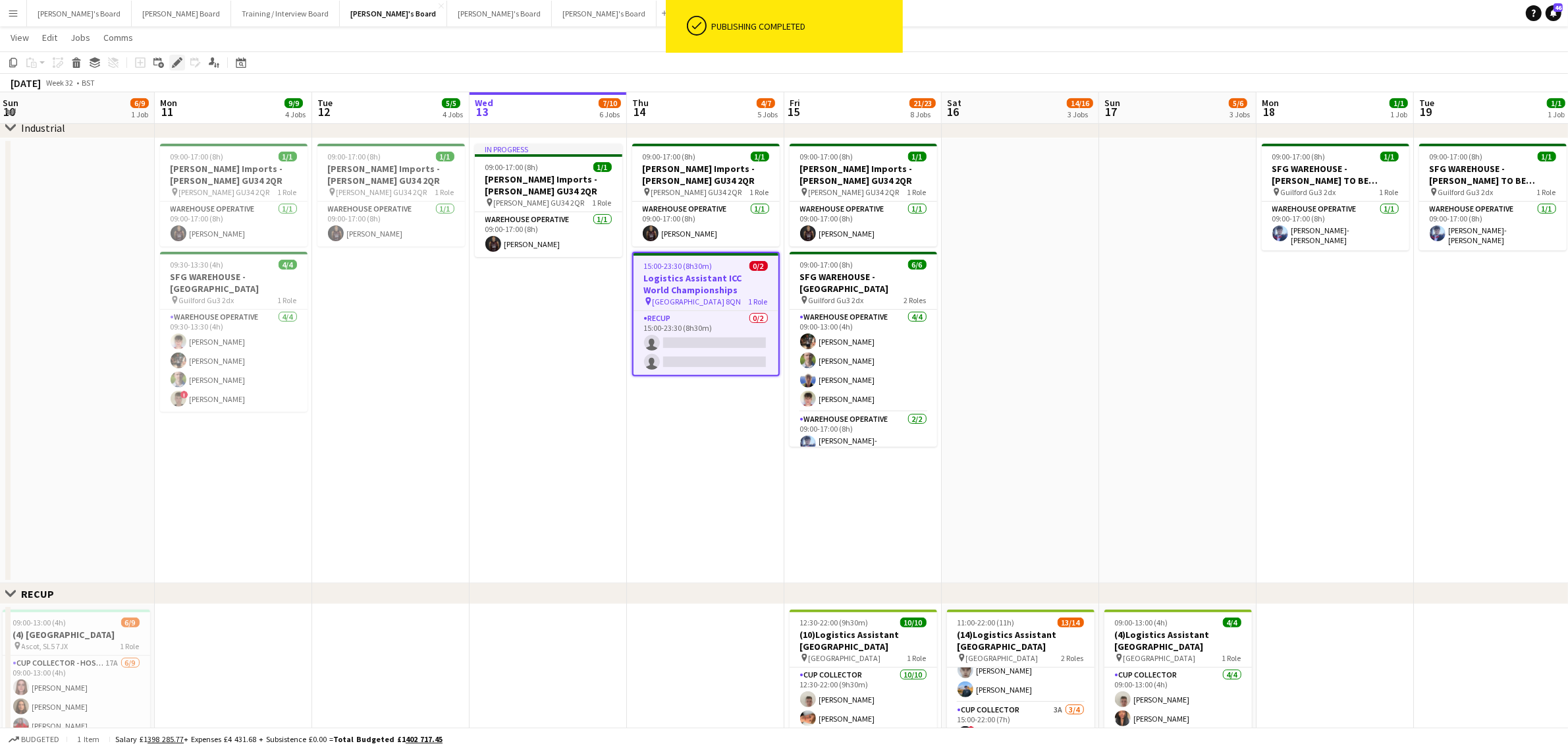
click at [176, 65] on icon "Edit" at bounding box center [176, 62] width 10 height 10
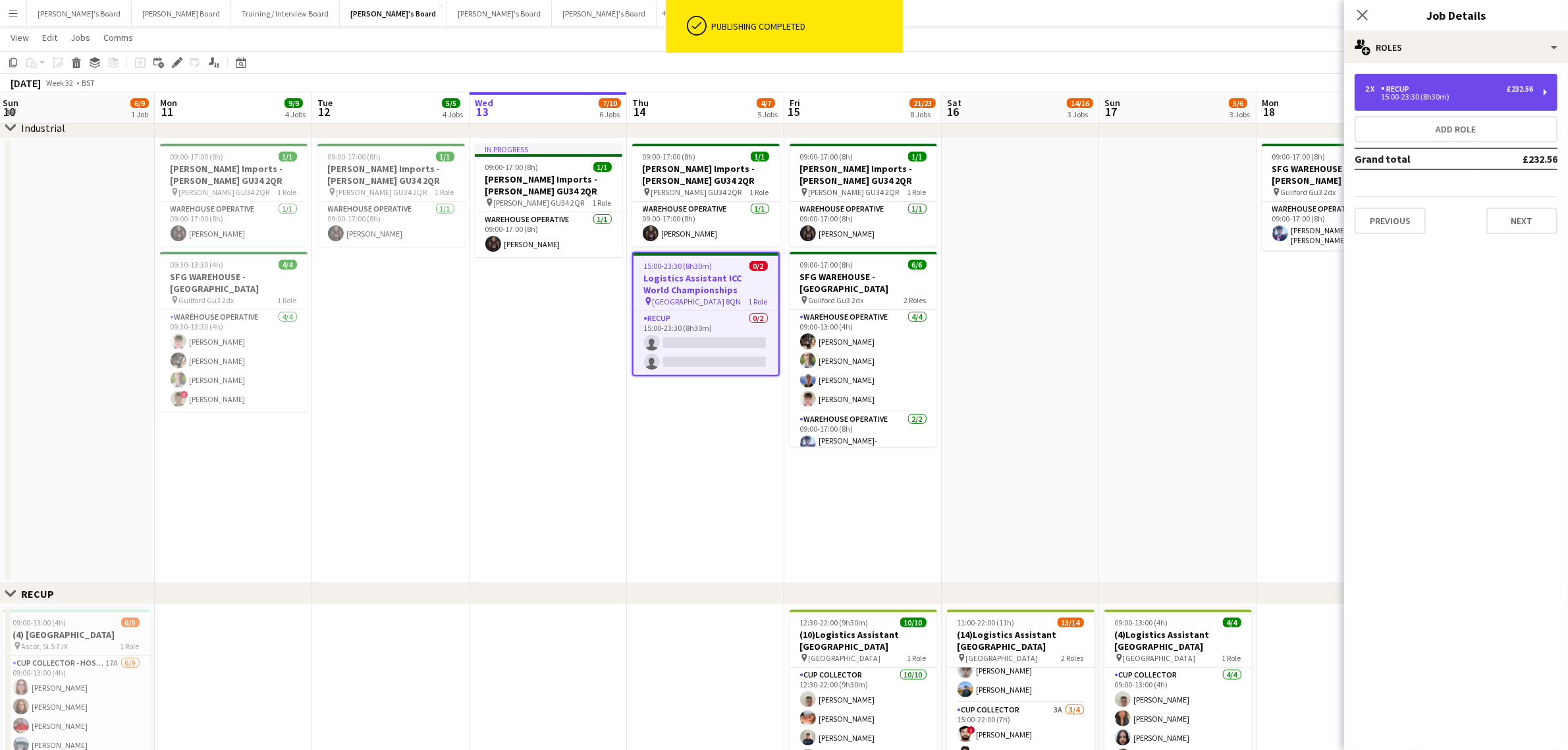
click at [1412, 86] on div "RECUP" at bounding box center [1397, 89] width 33 height 10
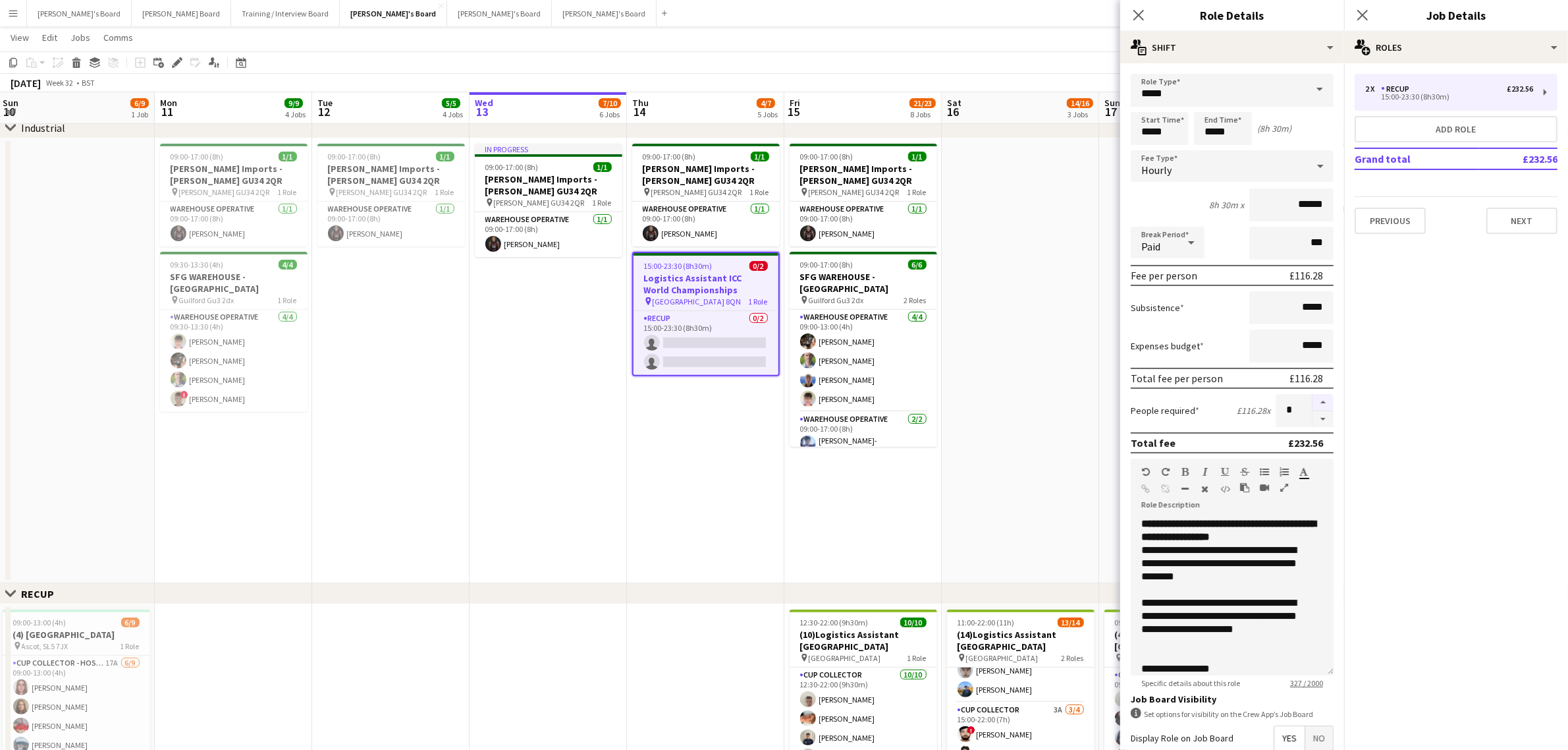
click at [1318, 395] on button "button" at bounding box center [1323, 403] width 21 height 17
type input "*"
click at [1173, 244] on div "Paid" at bounding box center [1155, 242] width 48 height 31
click at [1183, 313] on span "Unpaid" at bounding box center [1167, 310] width 52 height 12
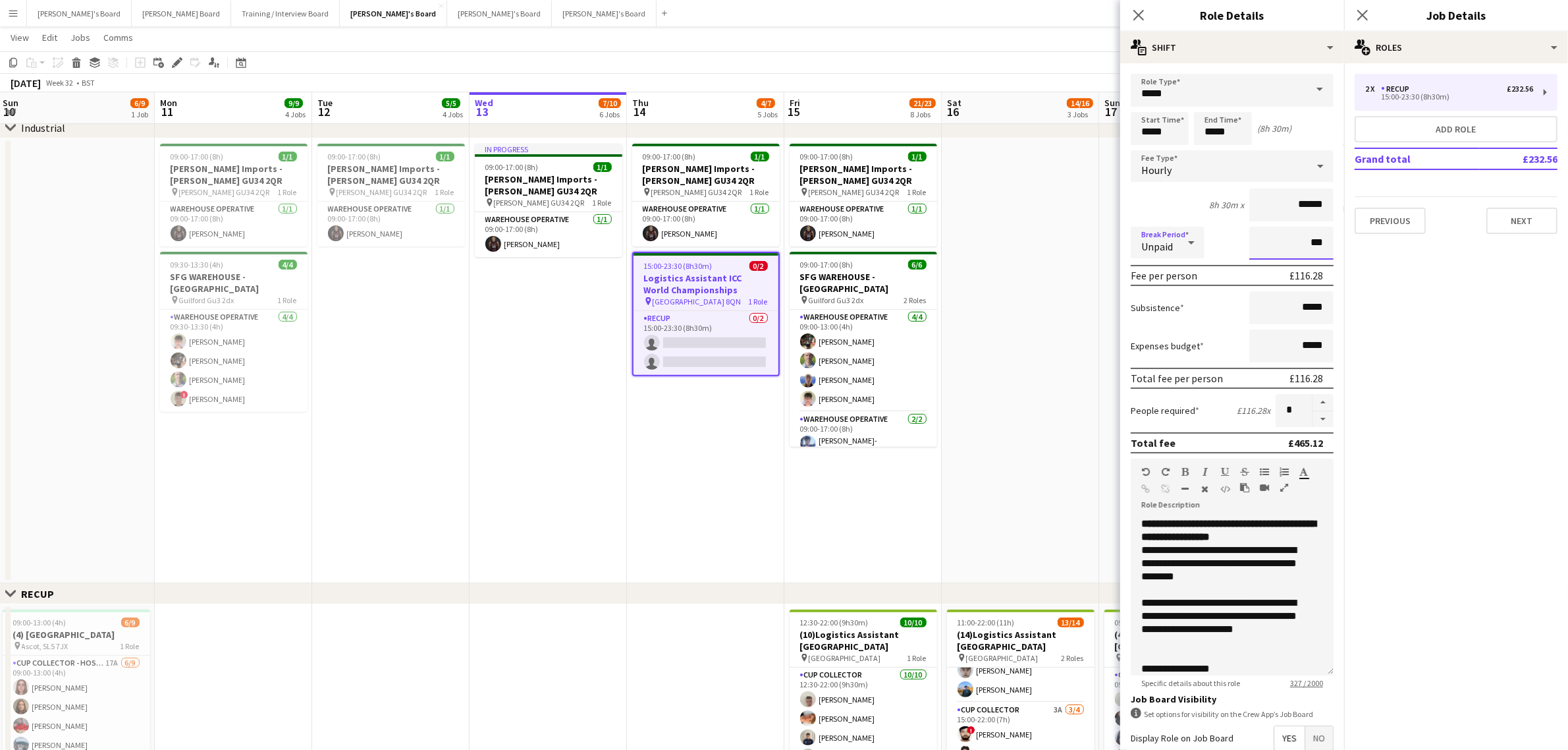
click at [1292, 244] on input "***" at bounding box center [1291, 243] width 84 height 33
type input "****"
click at [1176, 198] on div "8h 30m x ******" at bounding box center [1232, 204] width 203 height 33
click at [685, 426] on app-date-cell "09:00-17:00 (8h) 1/1 Harvey Imports - ALTON GU34 2QR pin Alton GU34 2QR 1 Role …" at bounding box center [705, 361] width 157 height 445
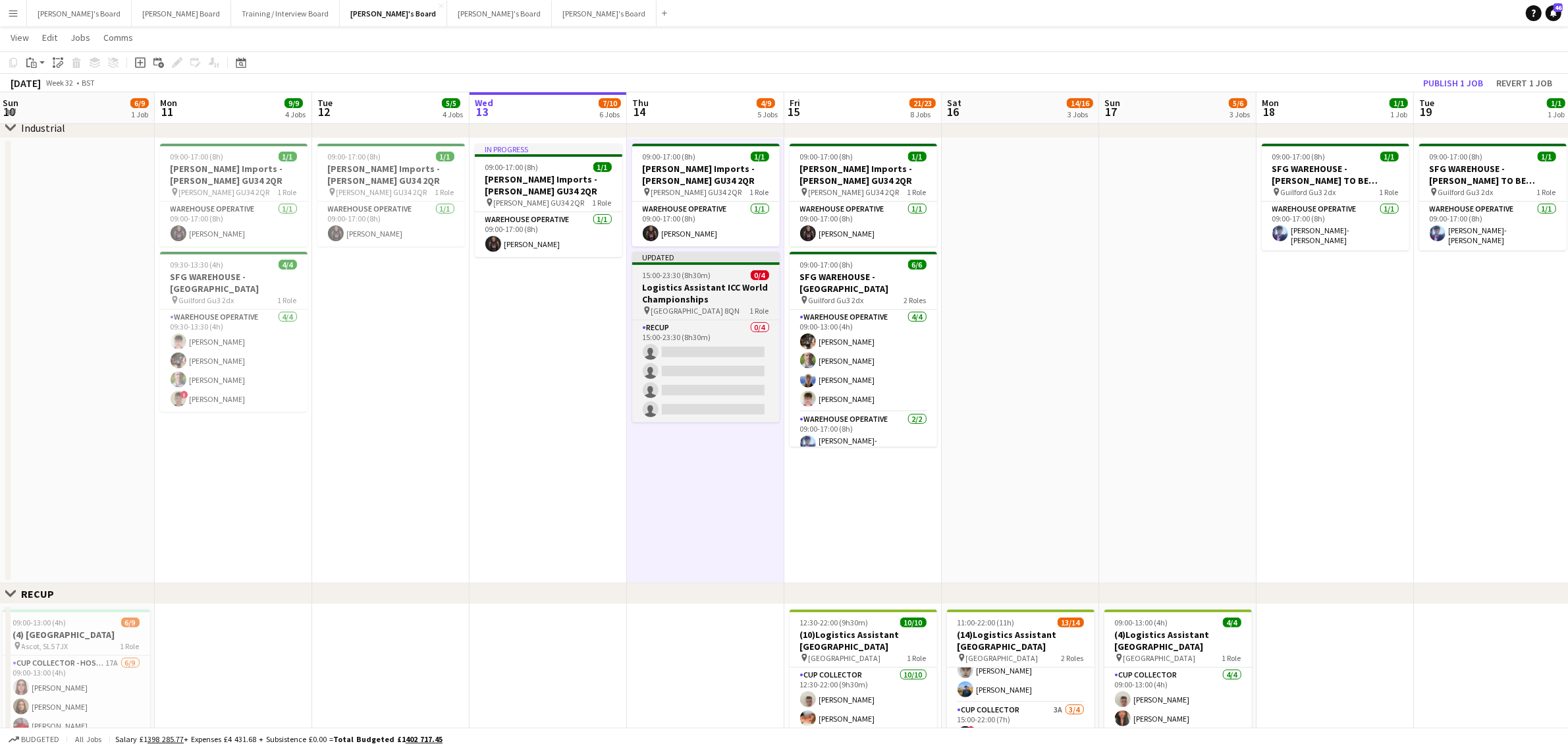
click at [706, 295] on h3 "Logistics Assistant ICC World Championships" at bounding box center [706, 293] width 148 height 24
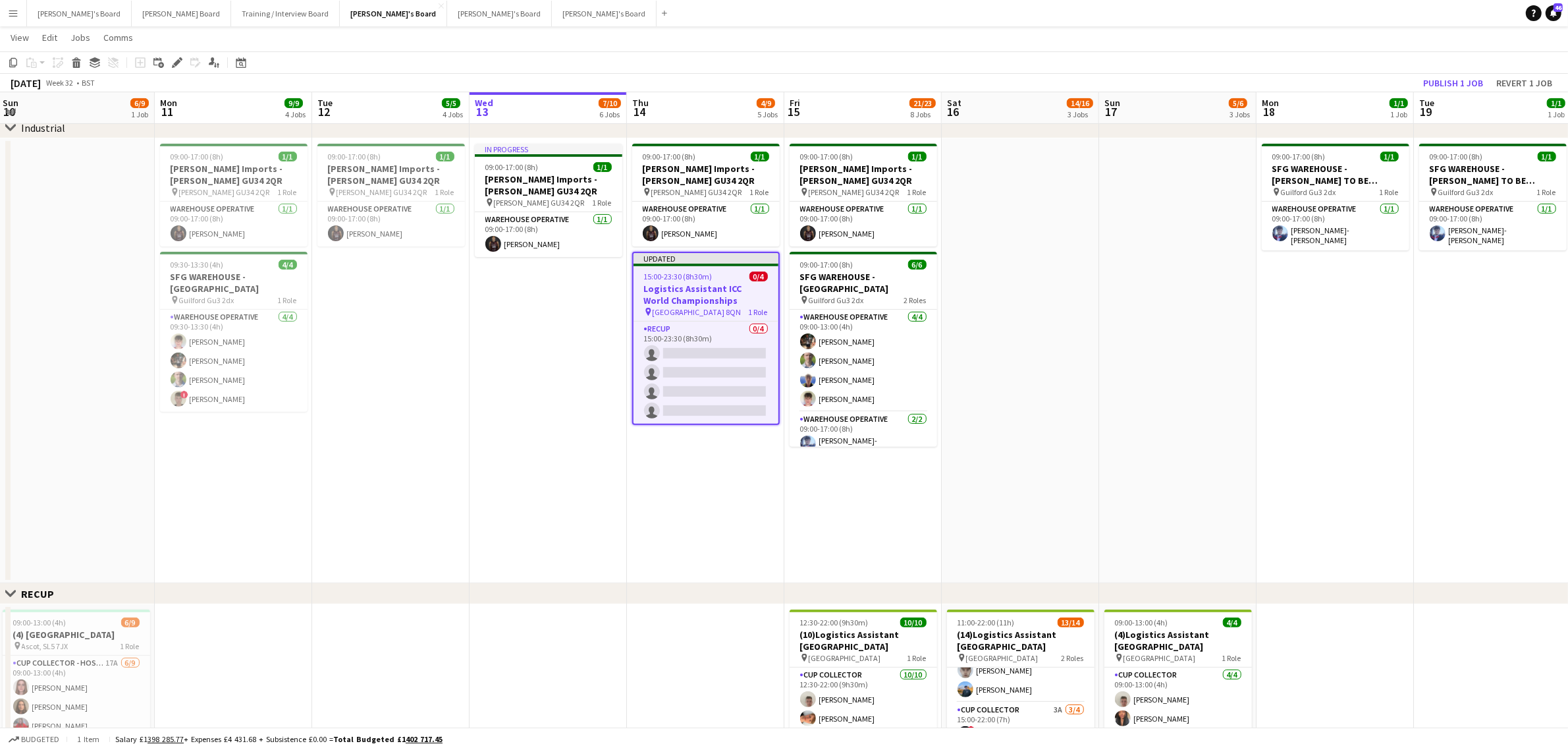
click at [886, 466] on app-date-cell "09:00-17:00 (8h) 1/1 Harvey Imports - ALTON GU34 2QR pin Alton GU34 2QR 1 Role …" at bounding box center [862, 361] width 157 height 445
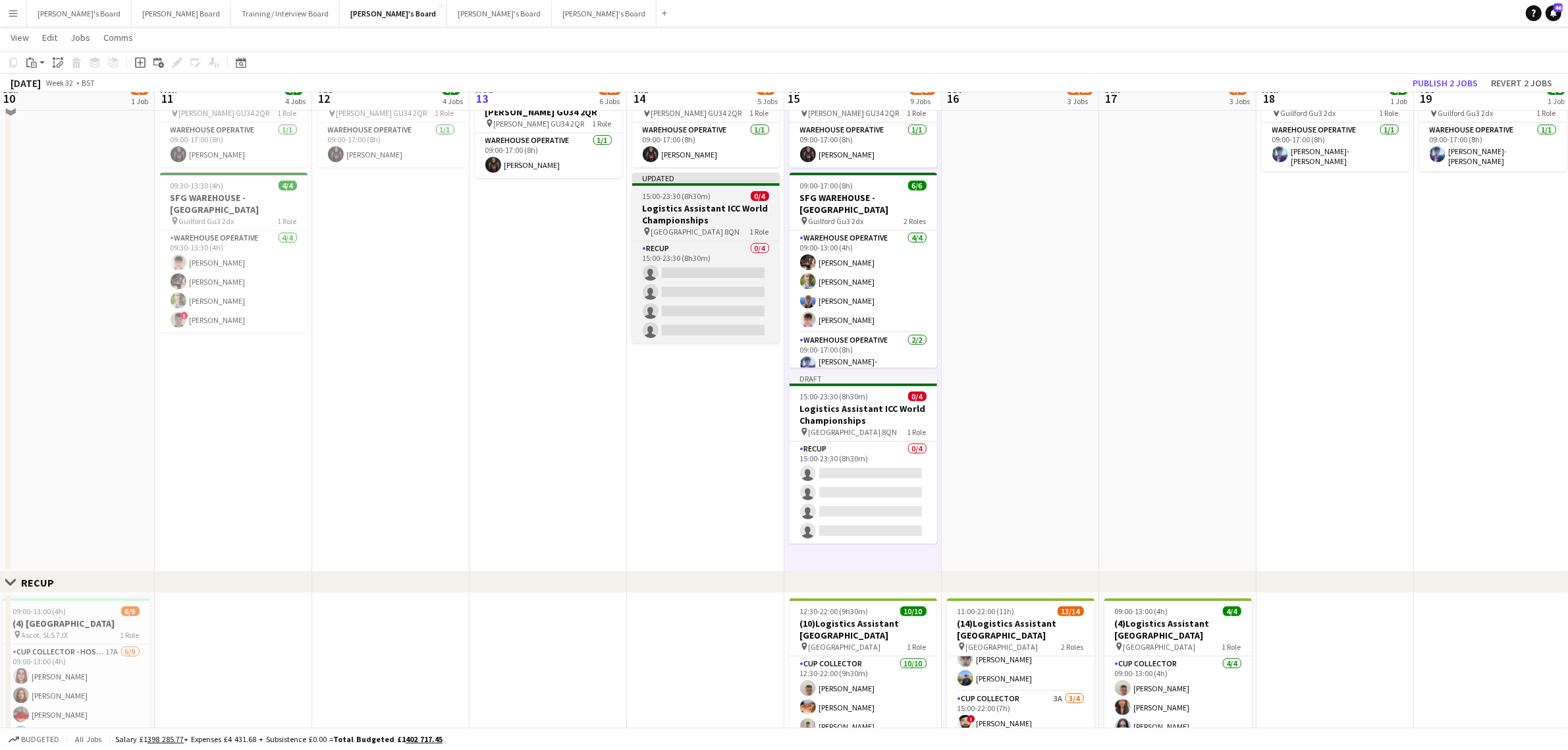
scroll to position [576, 0]
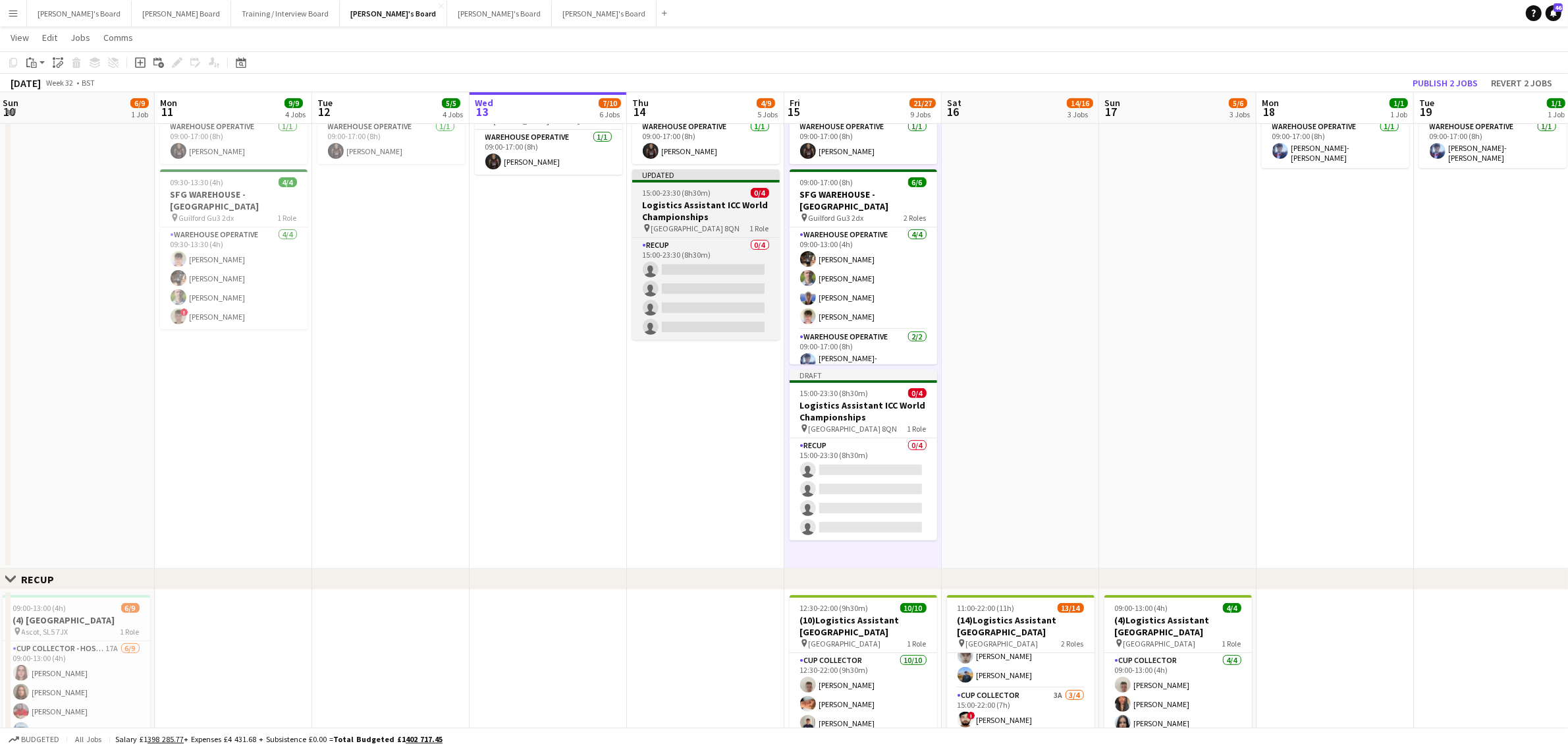
click at [710, 178] on div "Updated" at bounding box center [706, 174] width 148 height 10
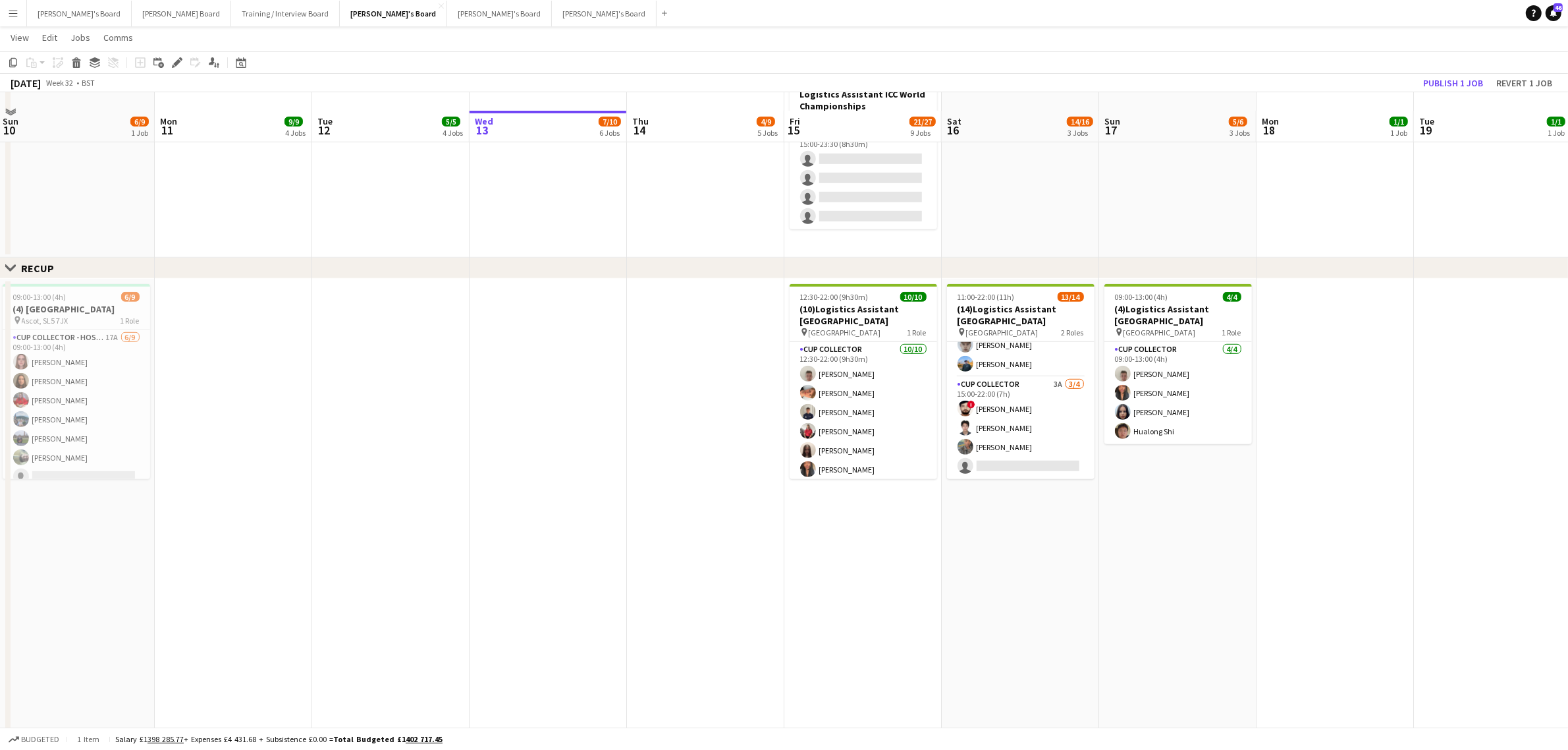
scroll to position [906, 0]
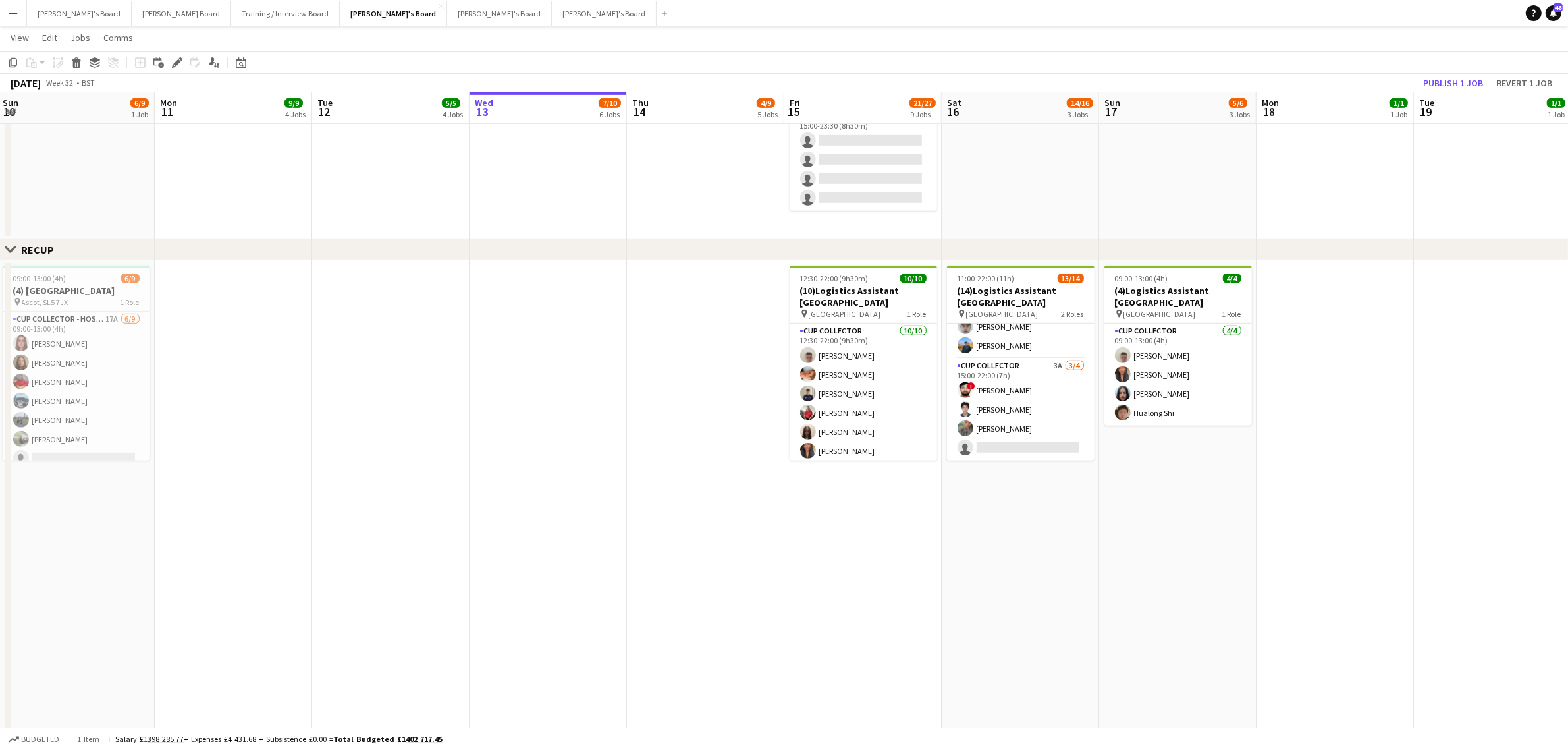
click at [692, 350] on app-date-cell at bounding box center [705, 629] width 157 height 737
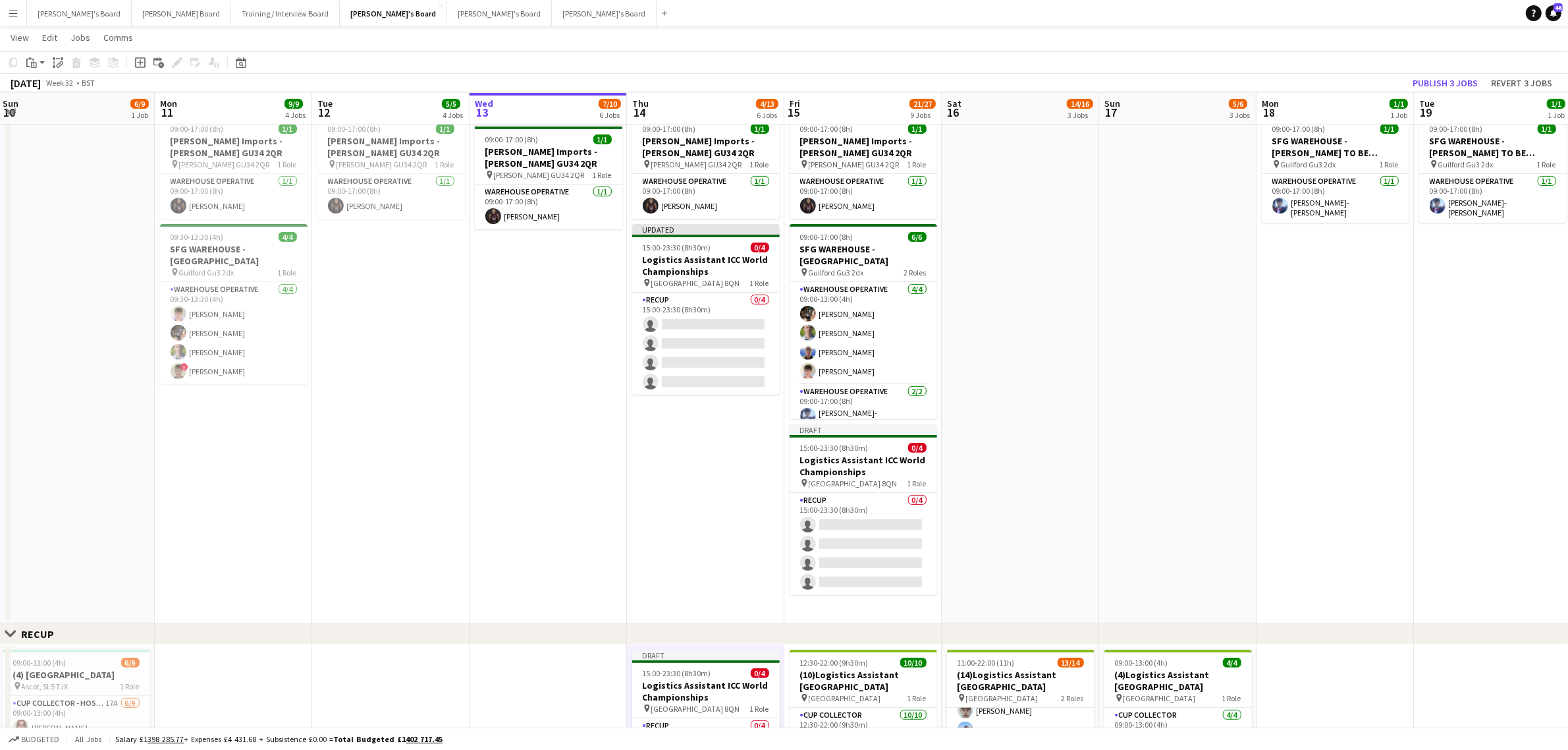
scroll to position [494, 0]
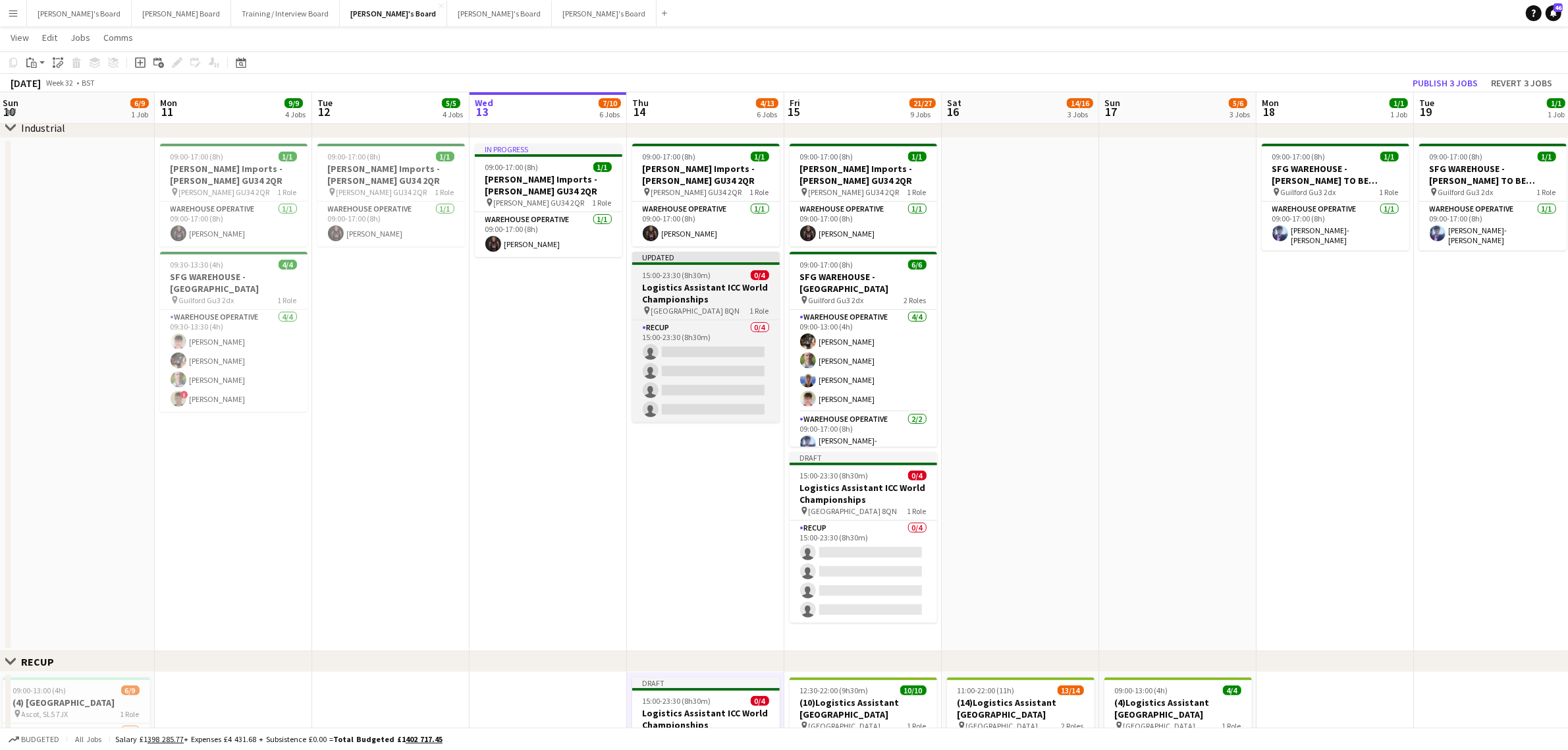
click at [696, 281] on h3 "Logistics Assistant ICC World Championships" at bounding box center [706, 293] width 148 height 24
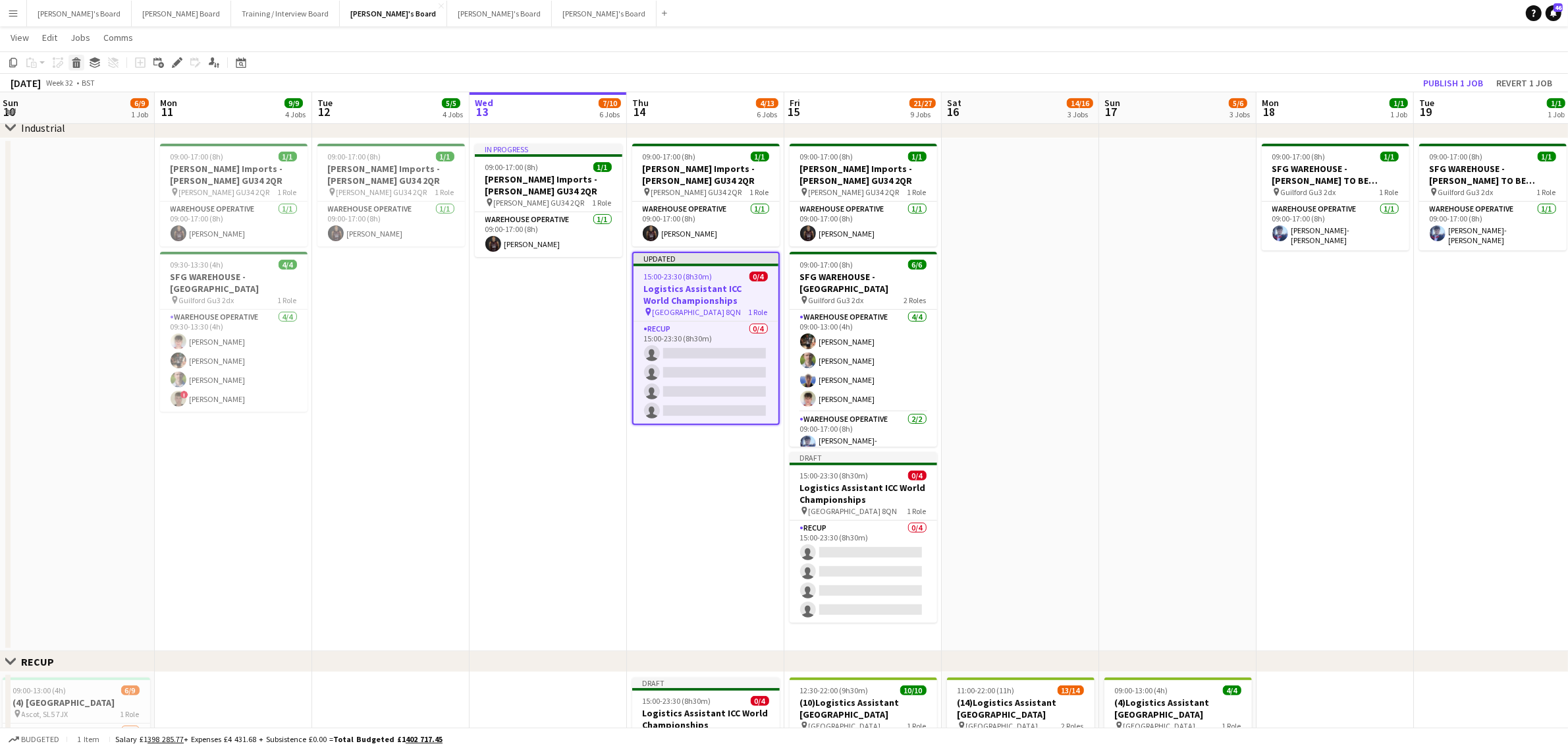
click at [80, 64] on icon "Delete" at bounding box center [76, 62] width 10 height 10
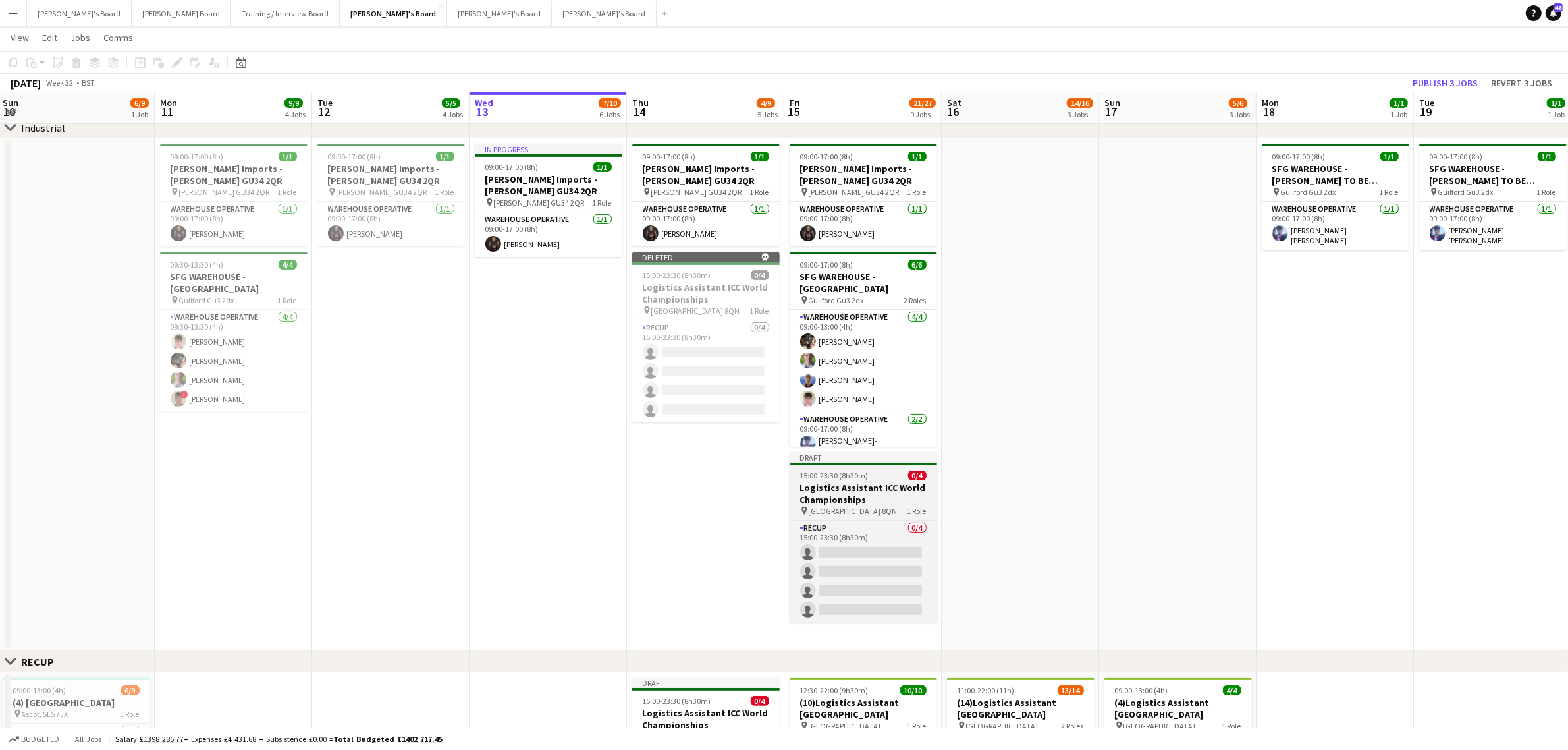
click at [827, 478] on span "15:00-23:30 (8h30m)" at bounding box center [835, 475] width 69 height 10
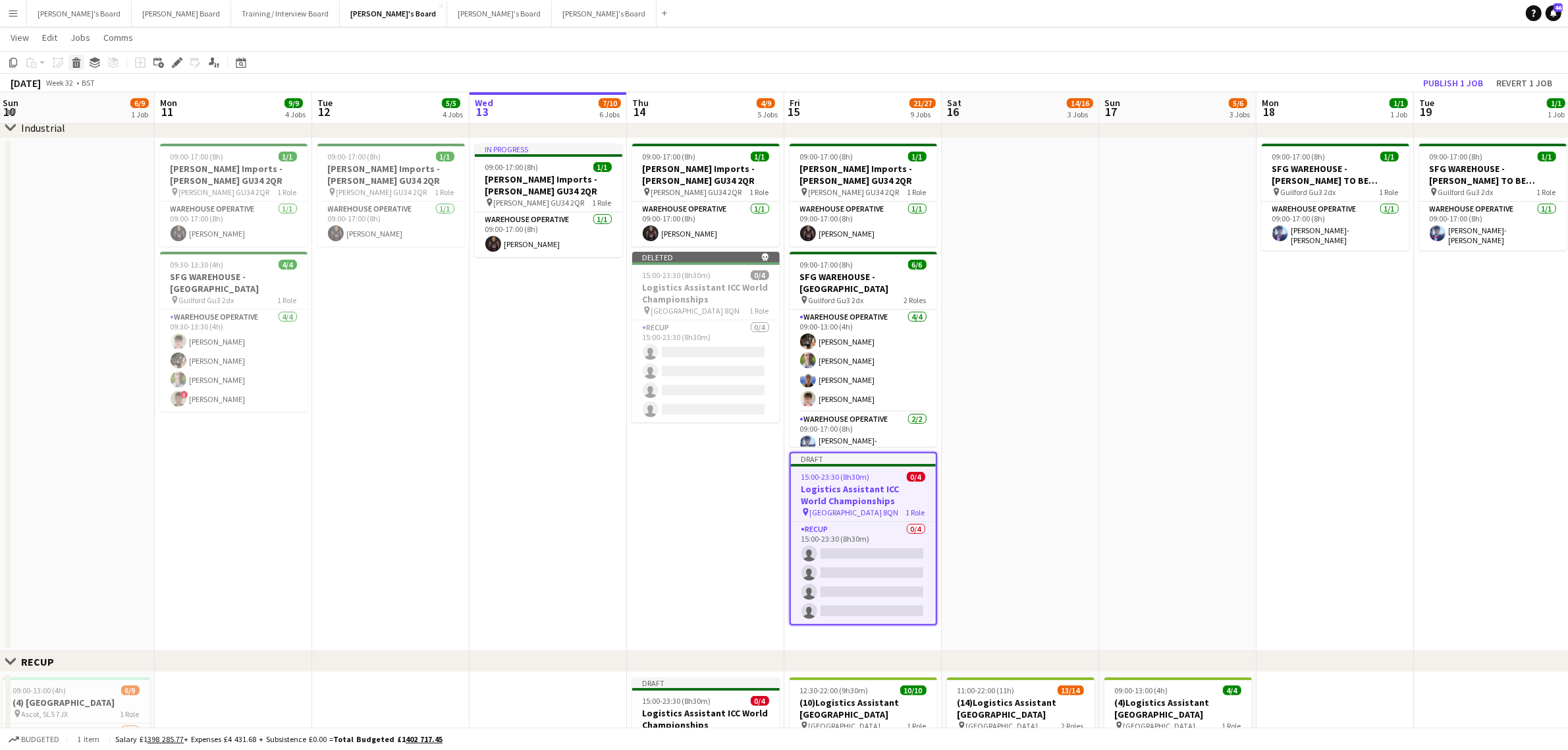
click at [80, 61] on icon "Delete" at bounding box center [76, 62] width 10 height 10
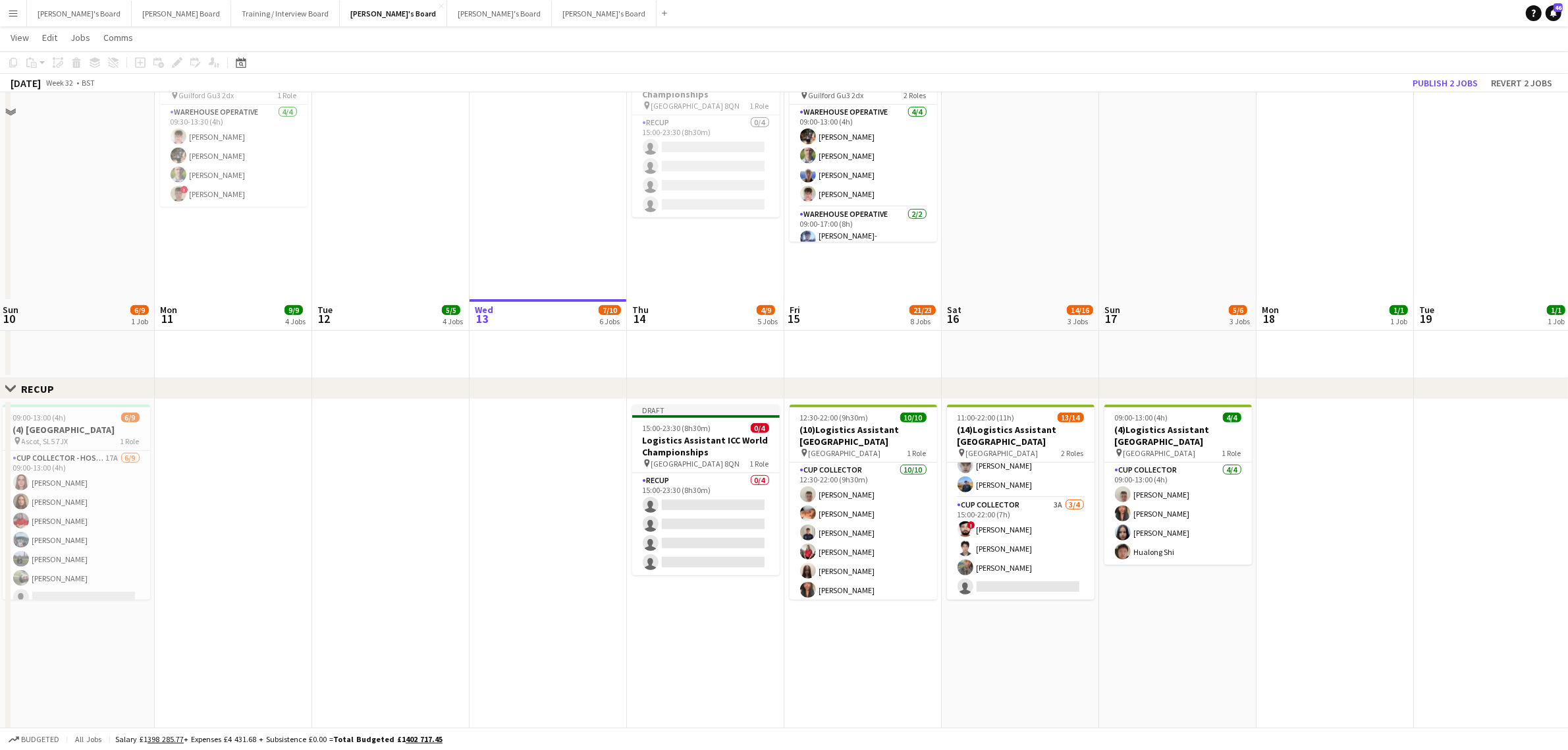
scroll to position [906, 0]
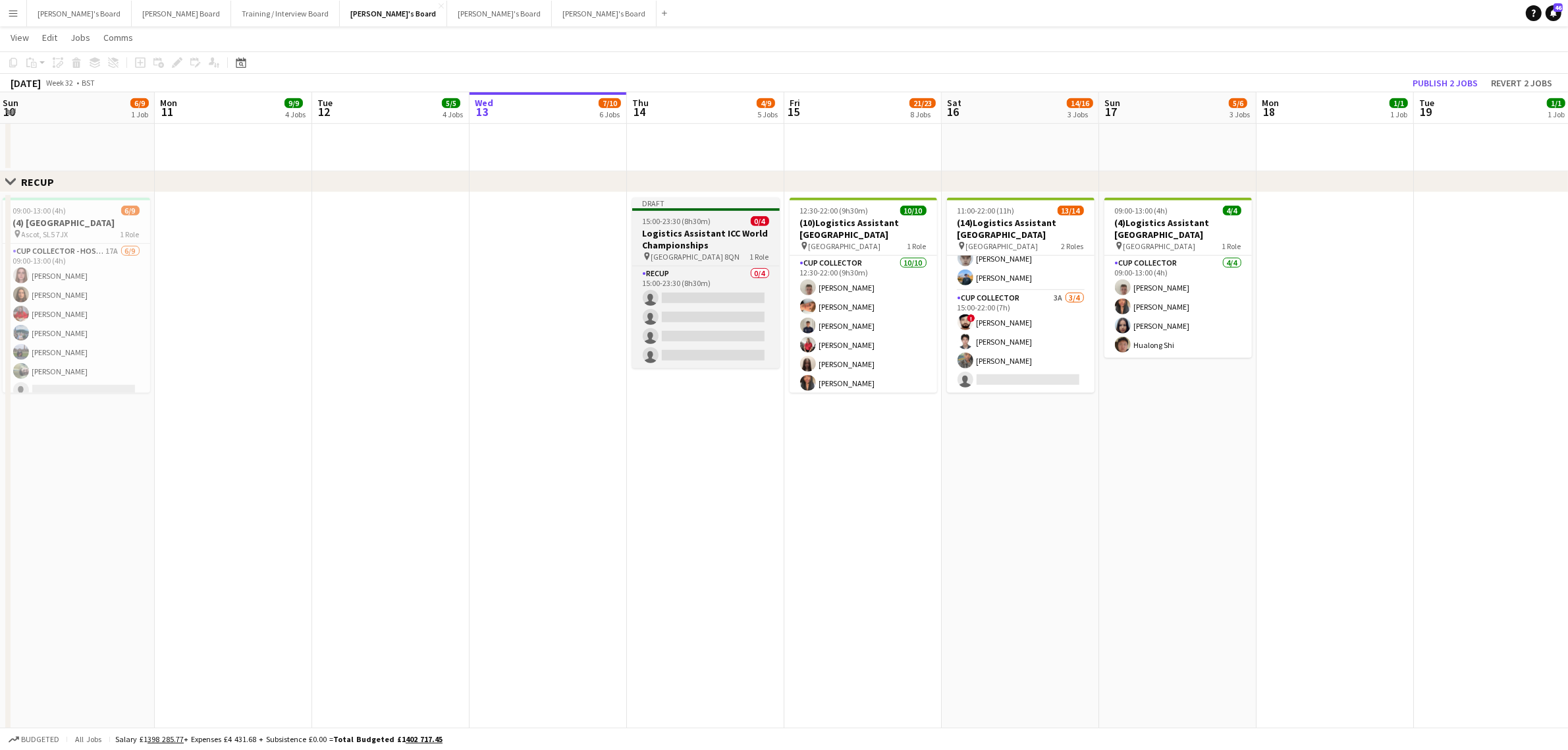
click at [700, 234] on h3 "Logistics Assistant ICC World Championships" at bounding box center [706, 239] width 148 height 24
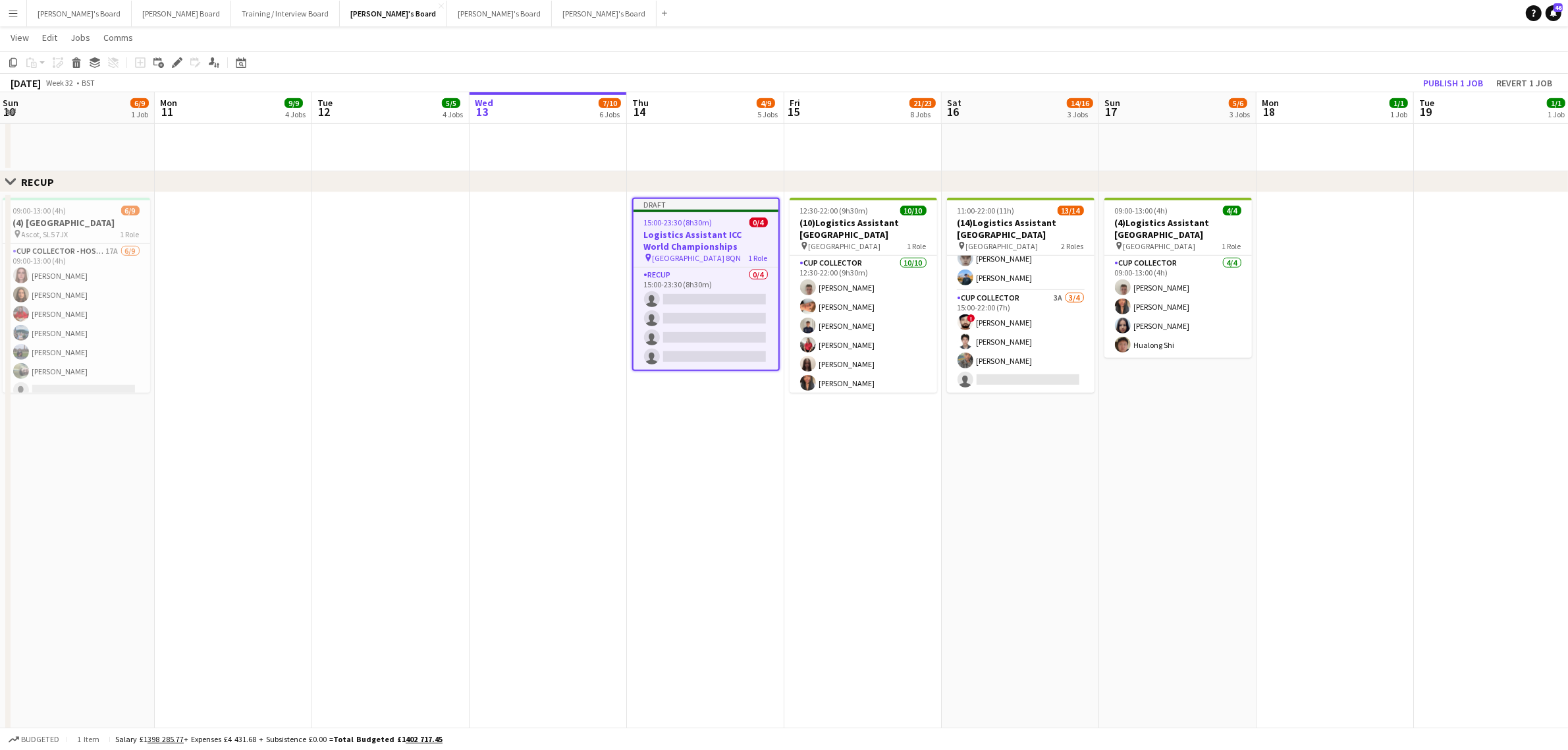
click at [846, 437] on app-date-cell "12:30-22:00 (9h30m) 10/10 (10)Logistics Assistant Newbury pin Newbury Racecours…" at bounding box center [862, 561] width 157 height 737
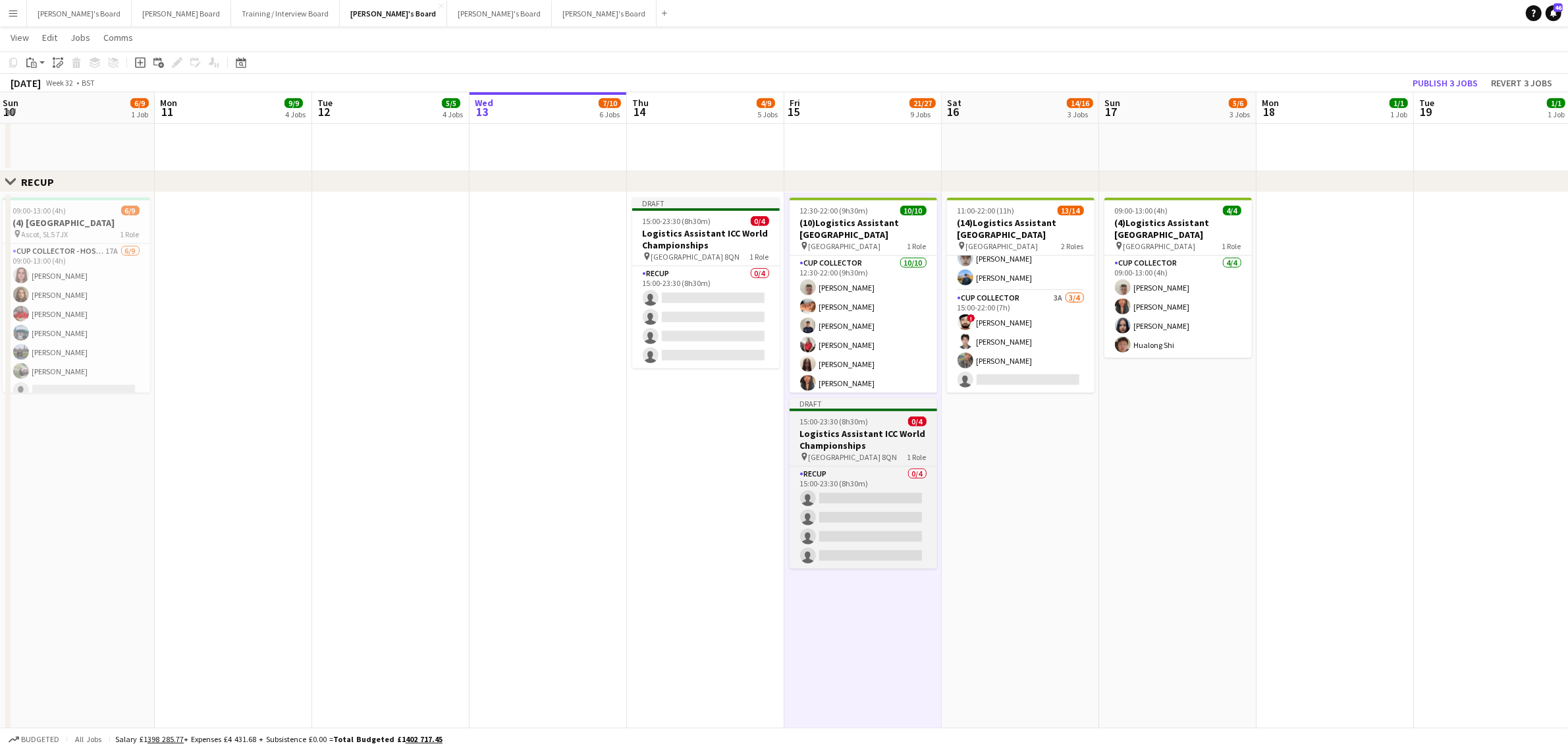
click at [870, 426] on div "15:00-23:30 (8h30m) 0/4" at bounding box center [863, 421] width 148 height 10
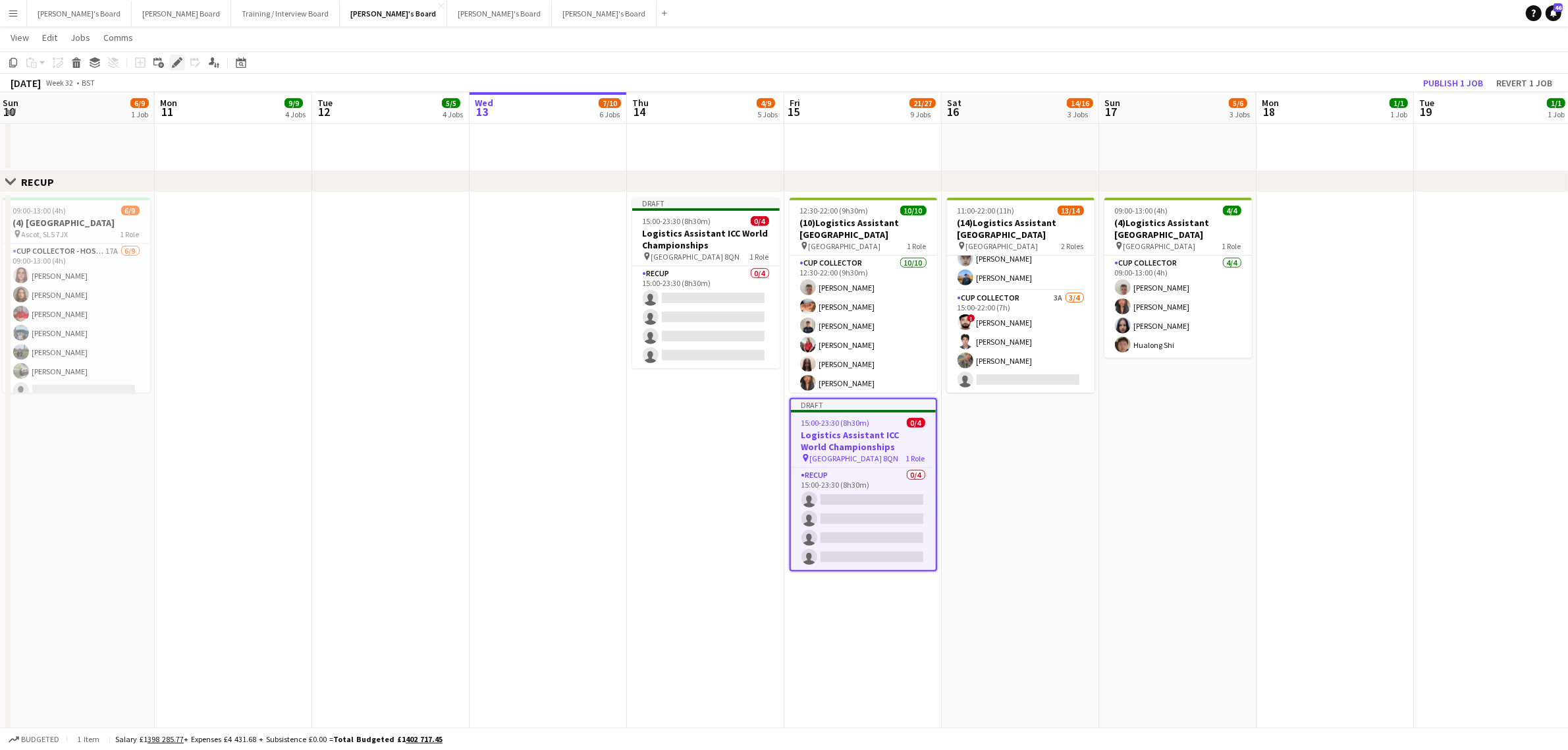
click at [174, 60] on icon "Edit" at bounding box center [176, 62] width 10 height 10
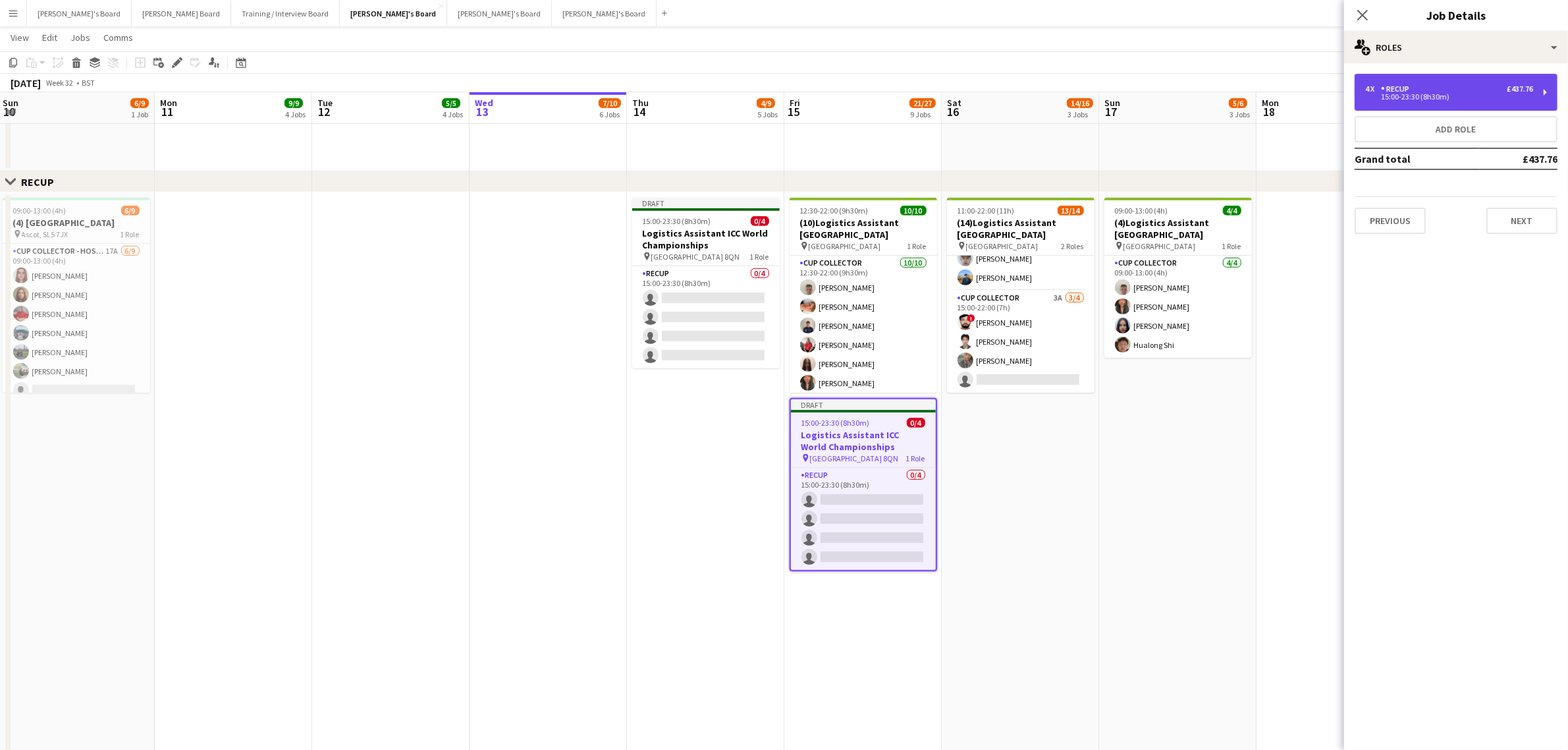
click at [1417, 86] on div "4 x RECUP £437.76" at bounding box center [1450, 89] width 168 height 10
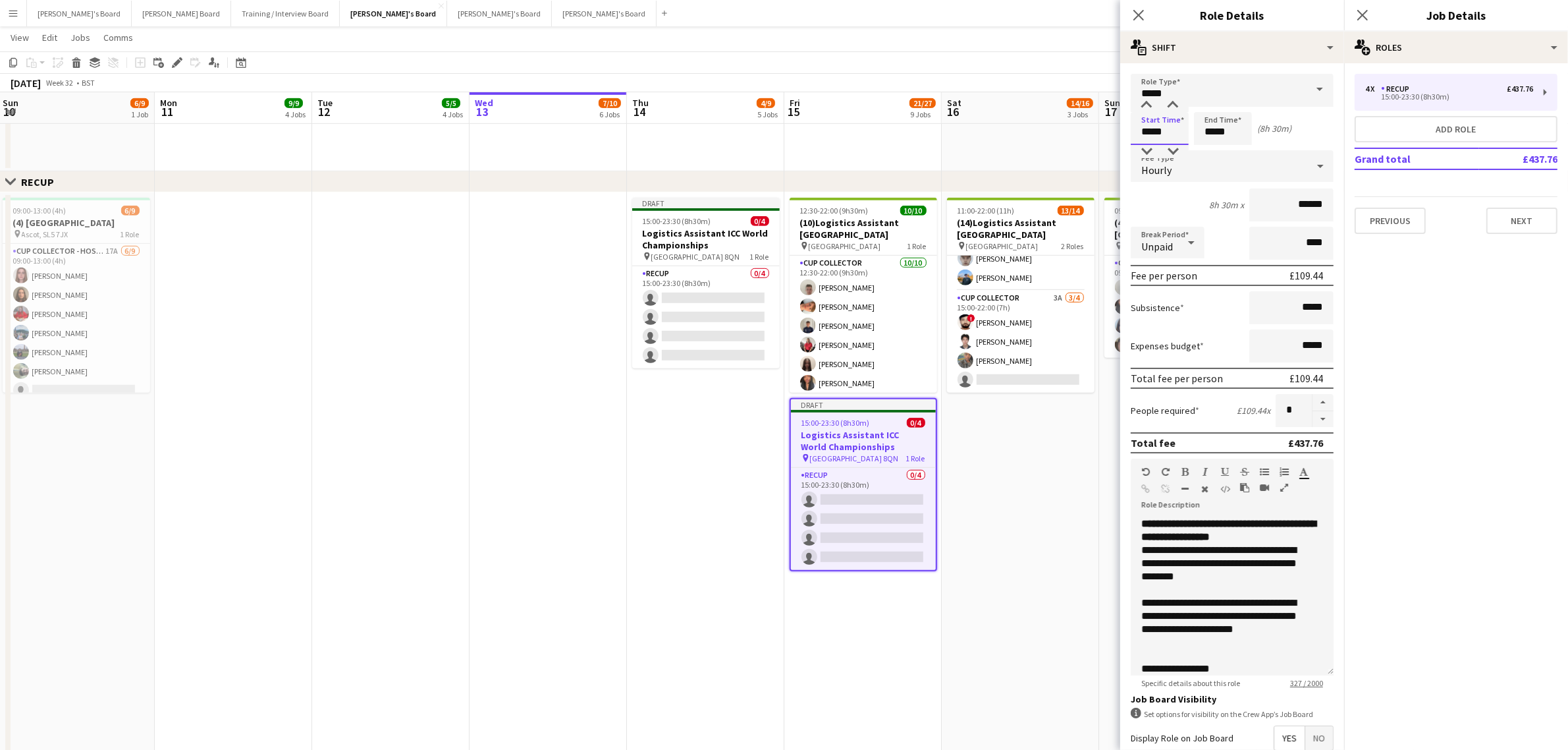
click at [1152, 135] on input "*****" at bounding box center [1160, 128] width 58 height 33
click at [1144, 146] on div at bounding box center [1146, 152] width 27 height 13
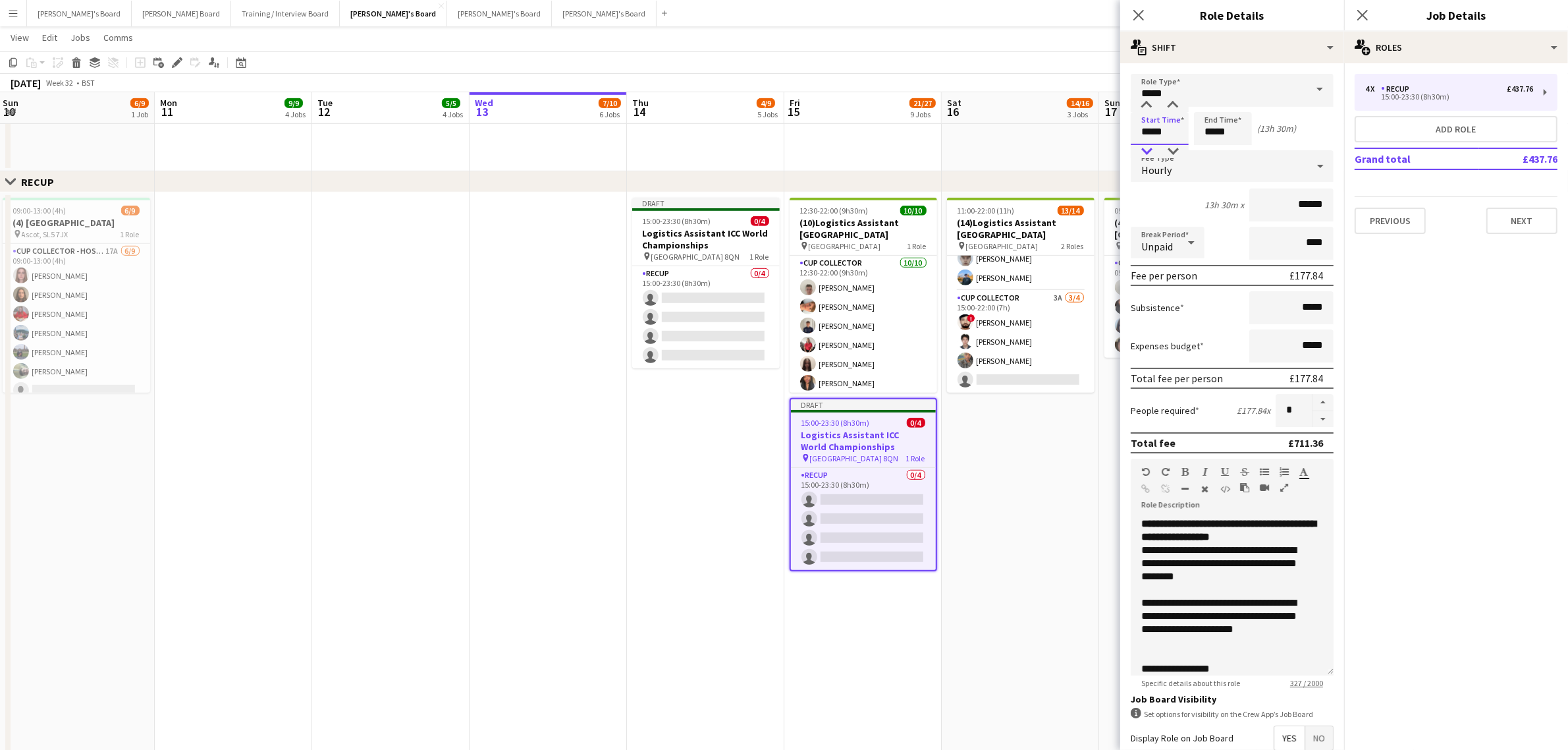
click at [1144, 146] on div at bounding box center [1146, 152] width 27 height 13
type input "*****"
click at [1144, 146] on div at bounding box center [1146, 152] width 27 height 13
click at [1210, 135] on input "*****" at bounding box center [1223, 128] width 58 height 33
click at [1212, 158] on div "Hourly" at bounding box center [1219, 165] width 176 height 31
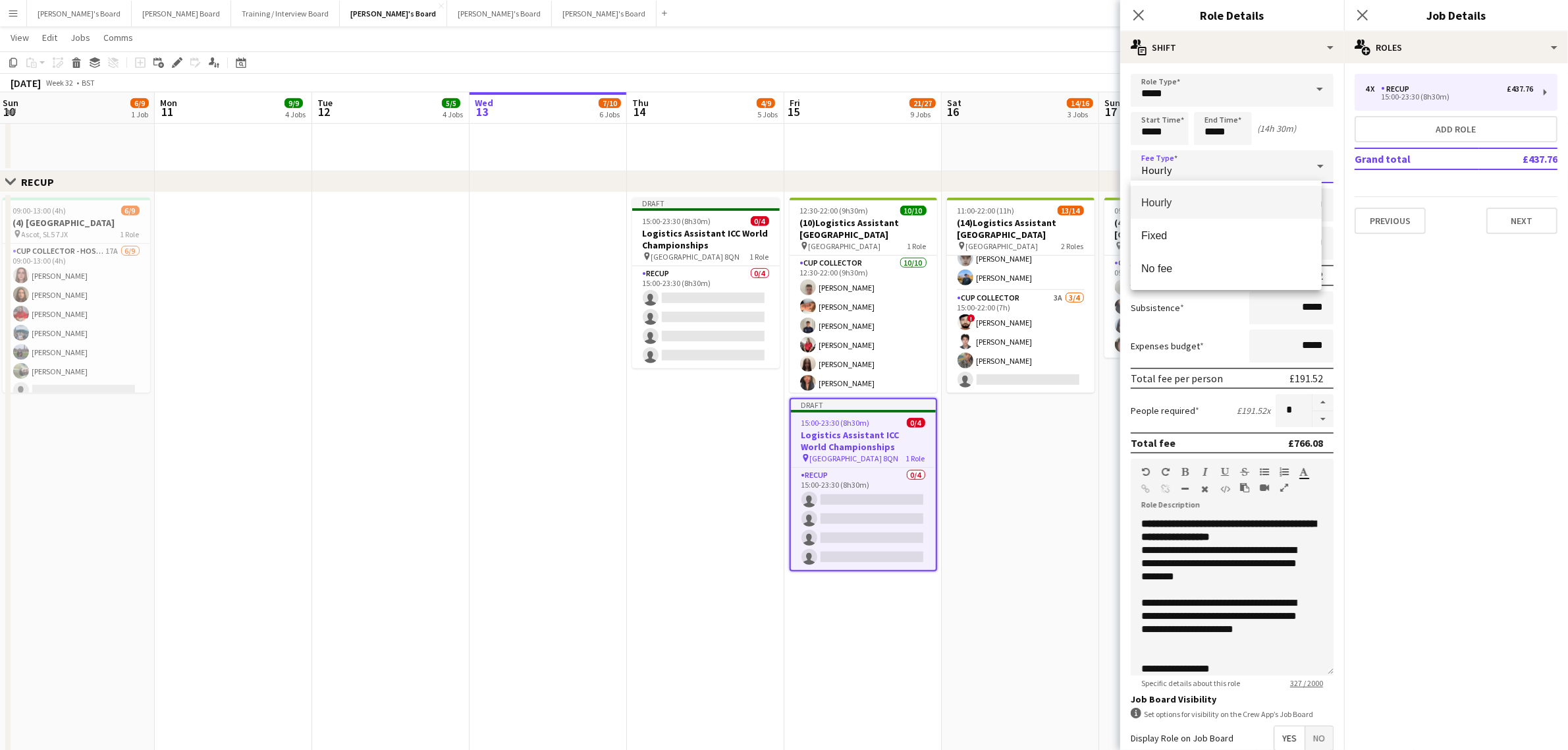
click at [1212, 158] on div at bounding box center [784, 375] width 1568 height 750
click at [1210, 134] on input "*****" at bounding box center [1223, 128] width 58 height 33
click at [1212, 156] on div at bounding box center [1210, 152] width 27 height 13
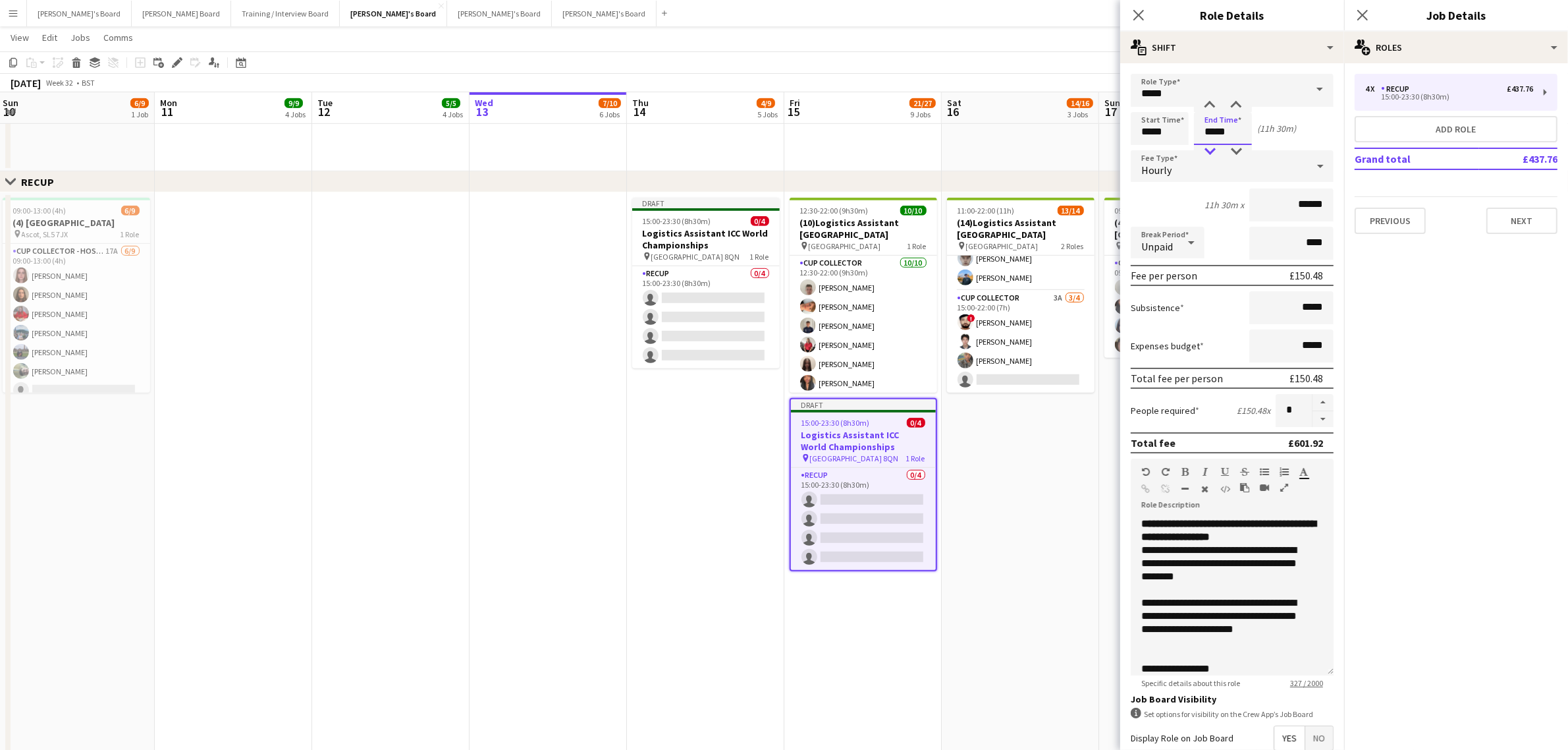
click at [1212, 156] on div at bounding box center [1210, 152] width 27 height 13
click at [1217, 149] on div at bounding box center [1210, 152] width 27 height 13
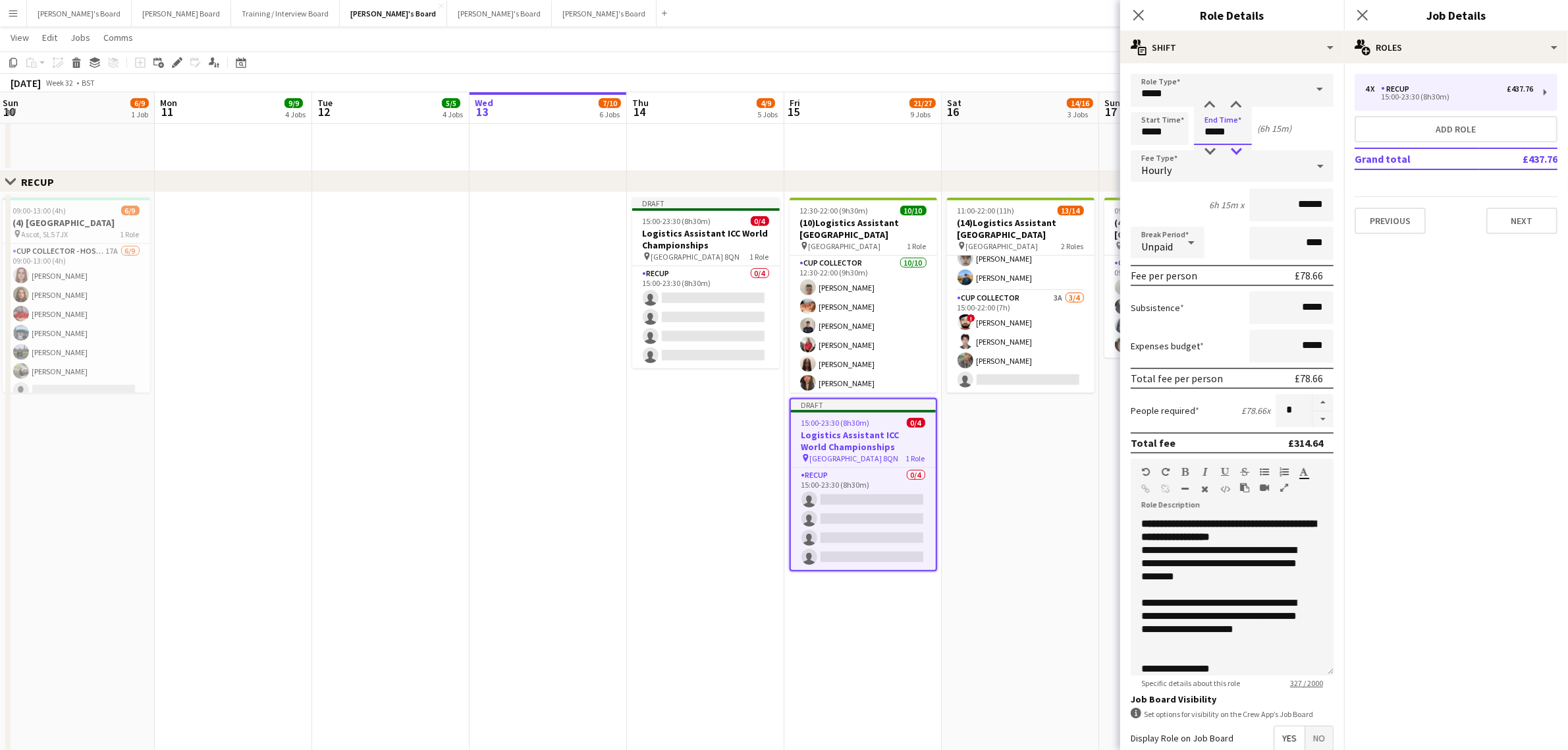
click at [1235, 150] on div at bounding box center [1236, 152] width 27 height 13
type input "*****"
click at [1235, 150] on div at bounding box center [1236, 152] width 27 height 13
click at [1312, 413] on button "button" at bounding box center [1323, 419] width 21 height 16
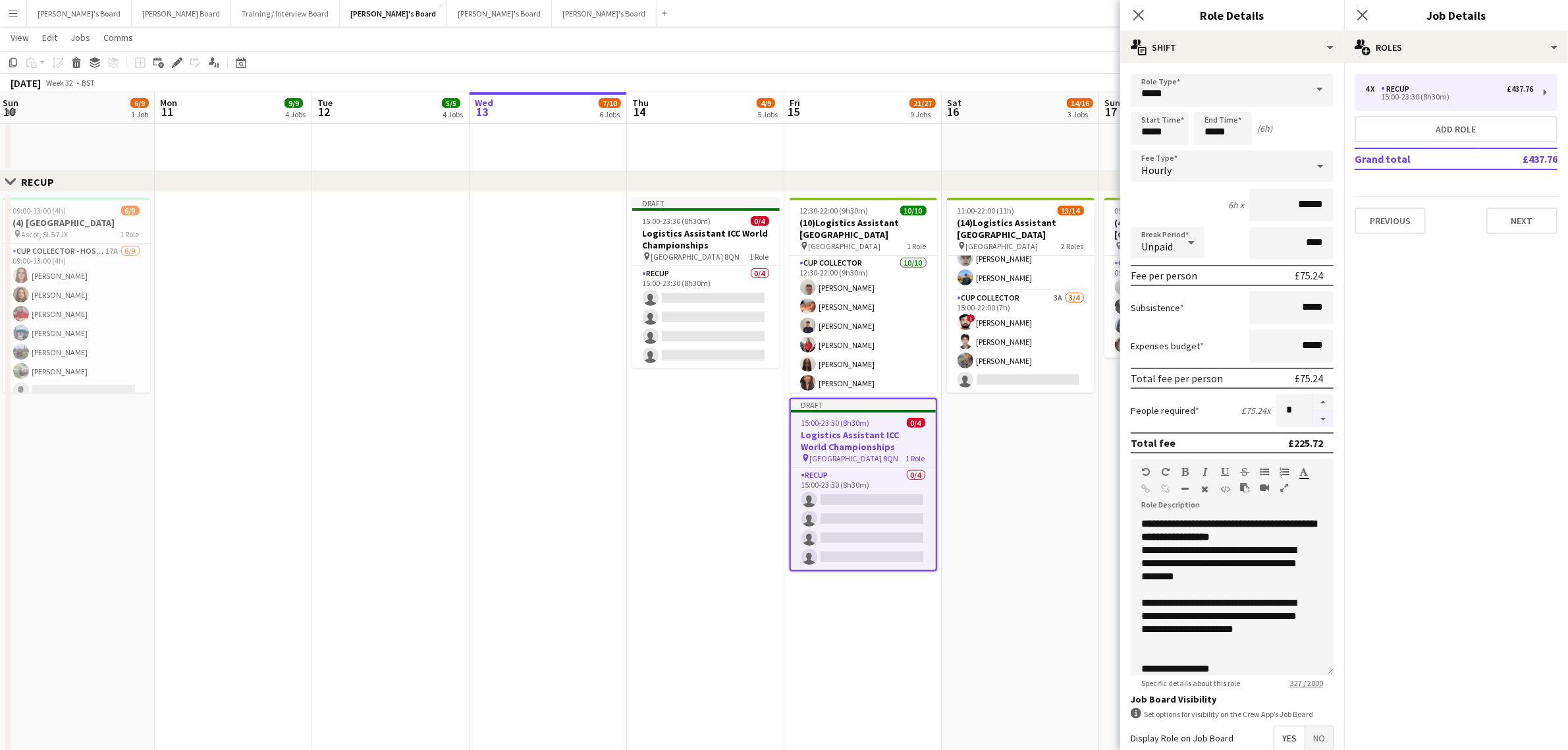
type input "*"
click at [1074, 455] on app-date-cell "11:00-22:00 (11h) 13/14 (14)Logistics Assistant Newbury pin Newbury Racecourse …" at bounding box center [1020, 561] width 157 height 737
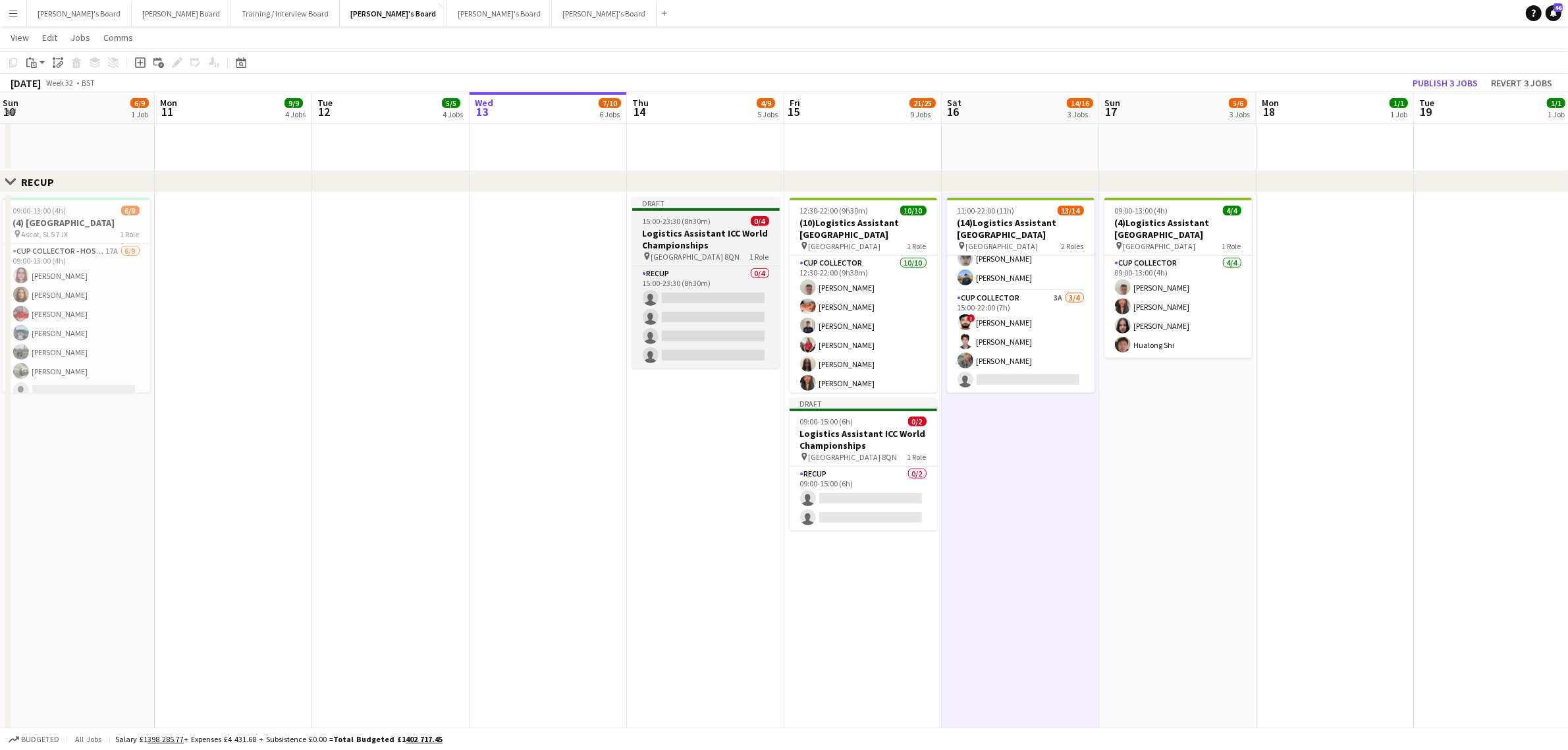
click at [707, 240] on h3 "Logistics Assistant ICC World Championships" at bounding box center [706, 239] width 148 height 24
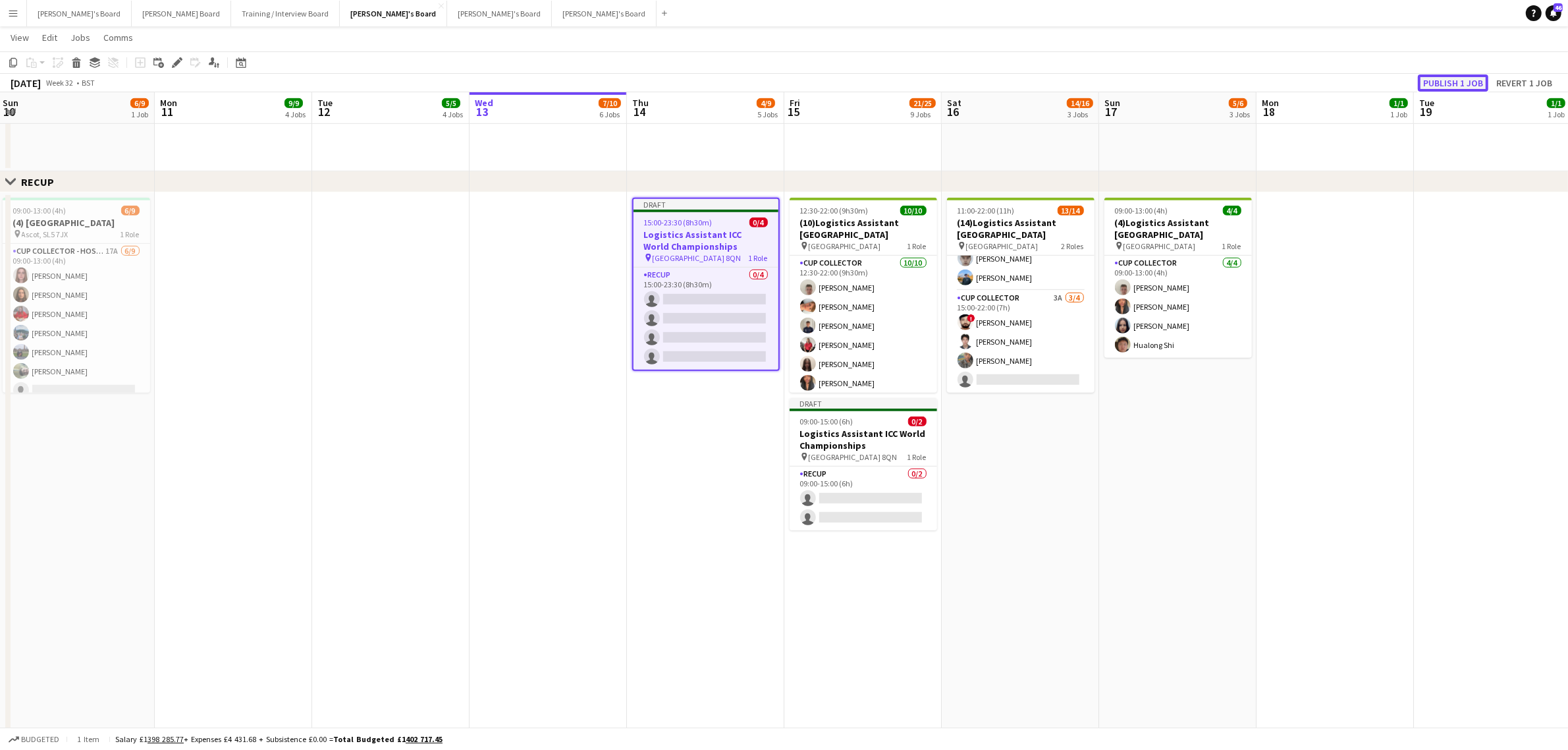
click at [1463, 83] on button "Publish 1 job" at bounding box center [1454, 83] width 71 height 17
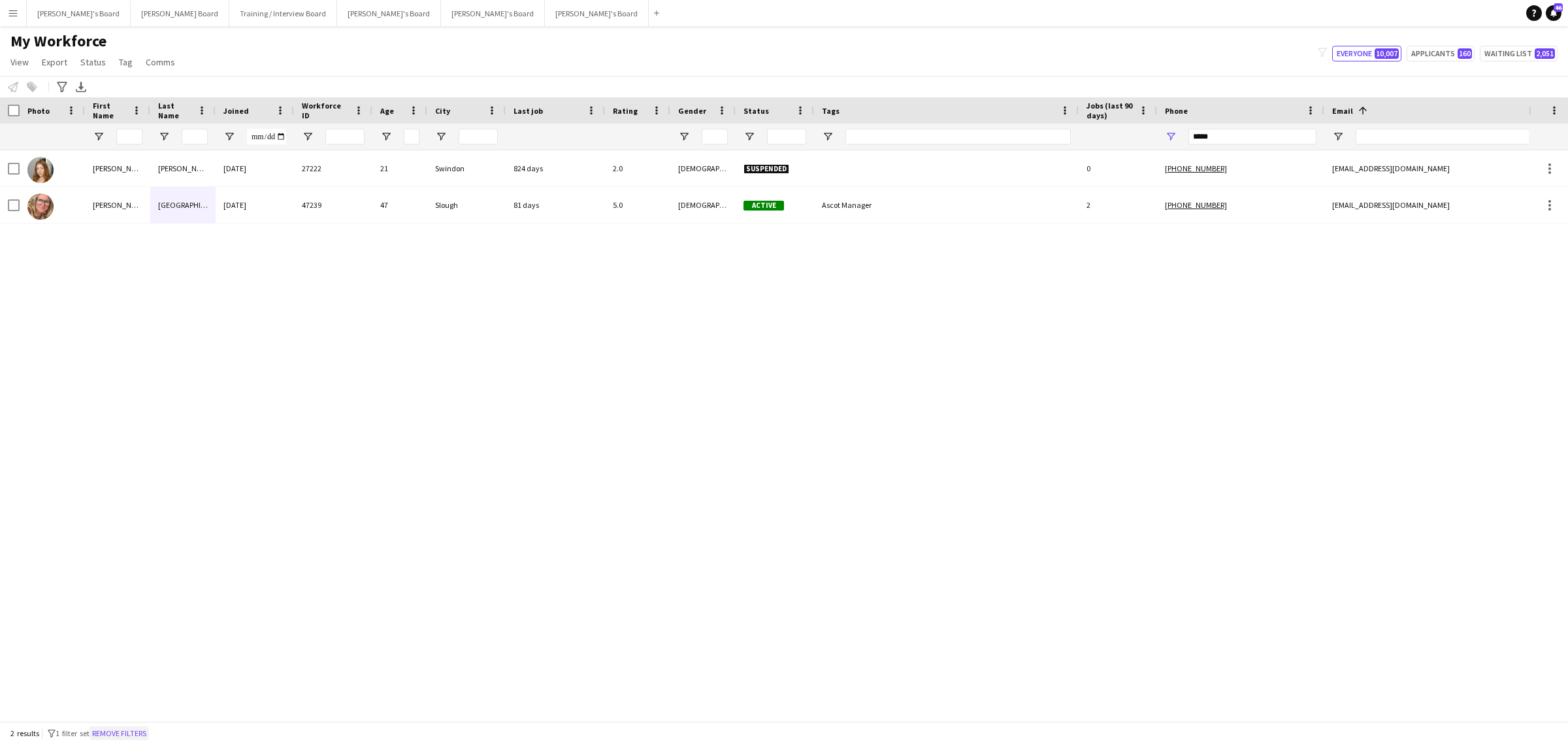
click at [126, 732] on button "Remove filters" at bounding box center [119, 733] width 60 height 14
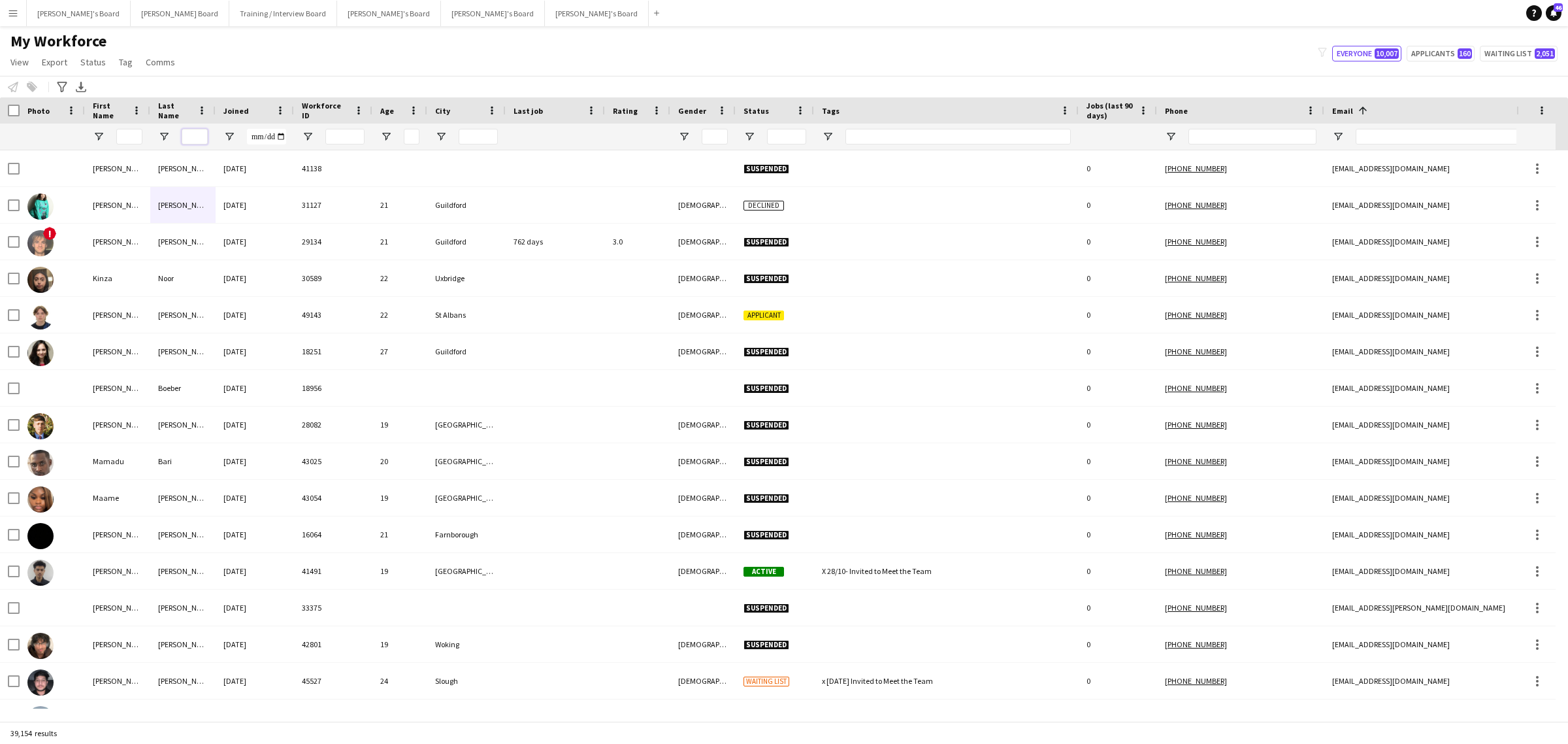
click at [191, 143] on input "Last Name Filter Input" at bounding box center [195, 136] width 26 height 16
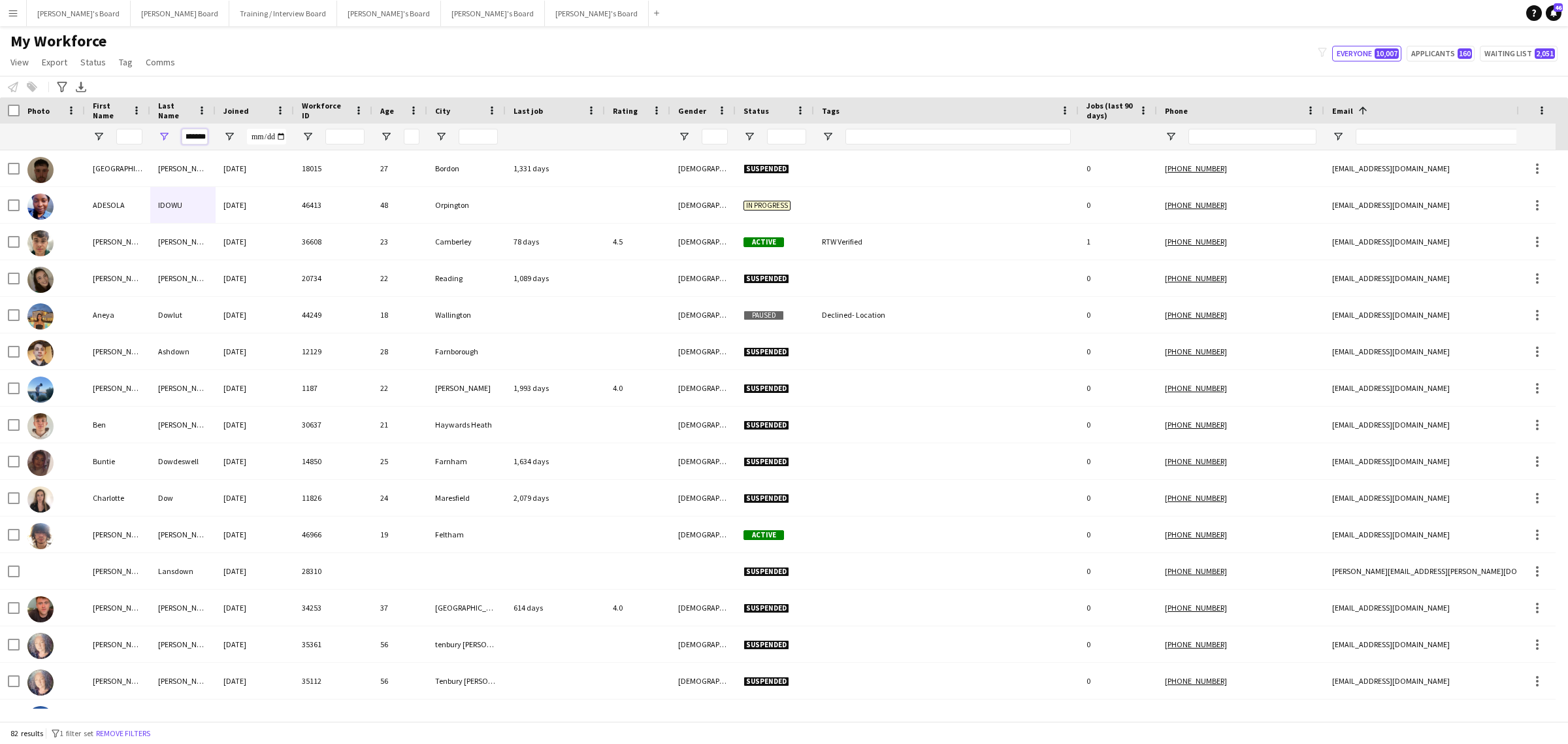
scroll to position [0, 9]
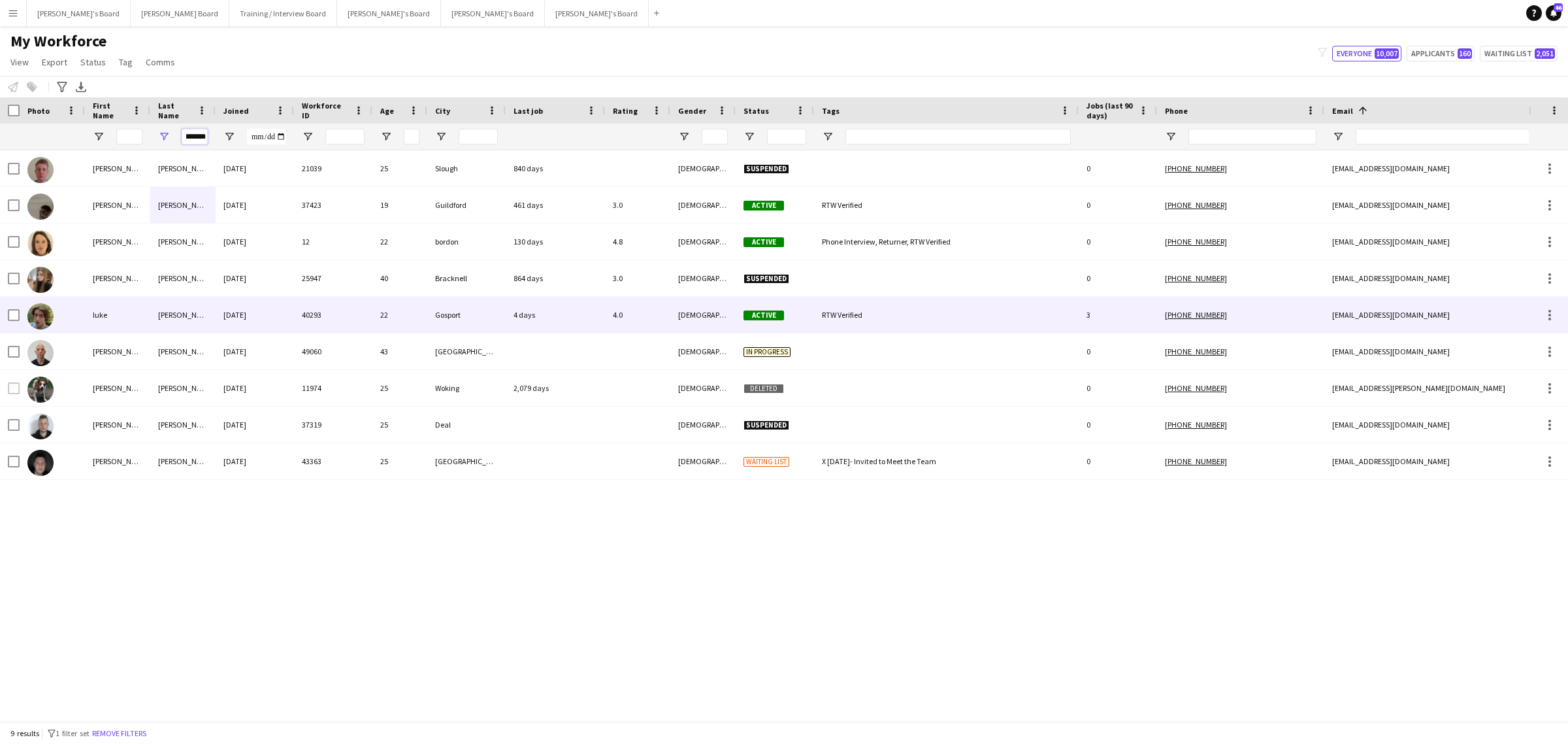
type input "*******"
click at [146, 318] on div "luke" at bounding box center [117, 315] width 65 height 36
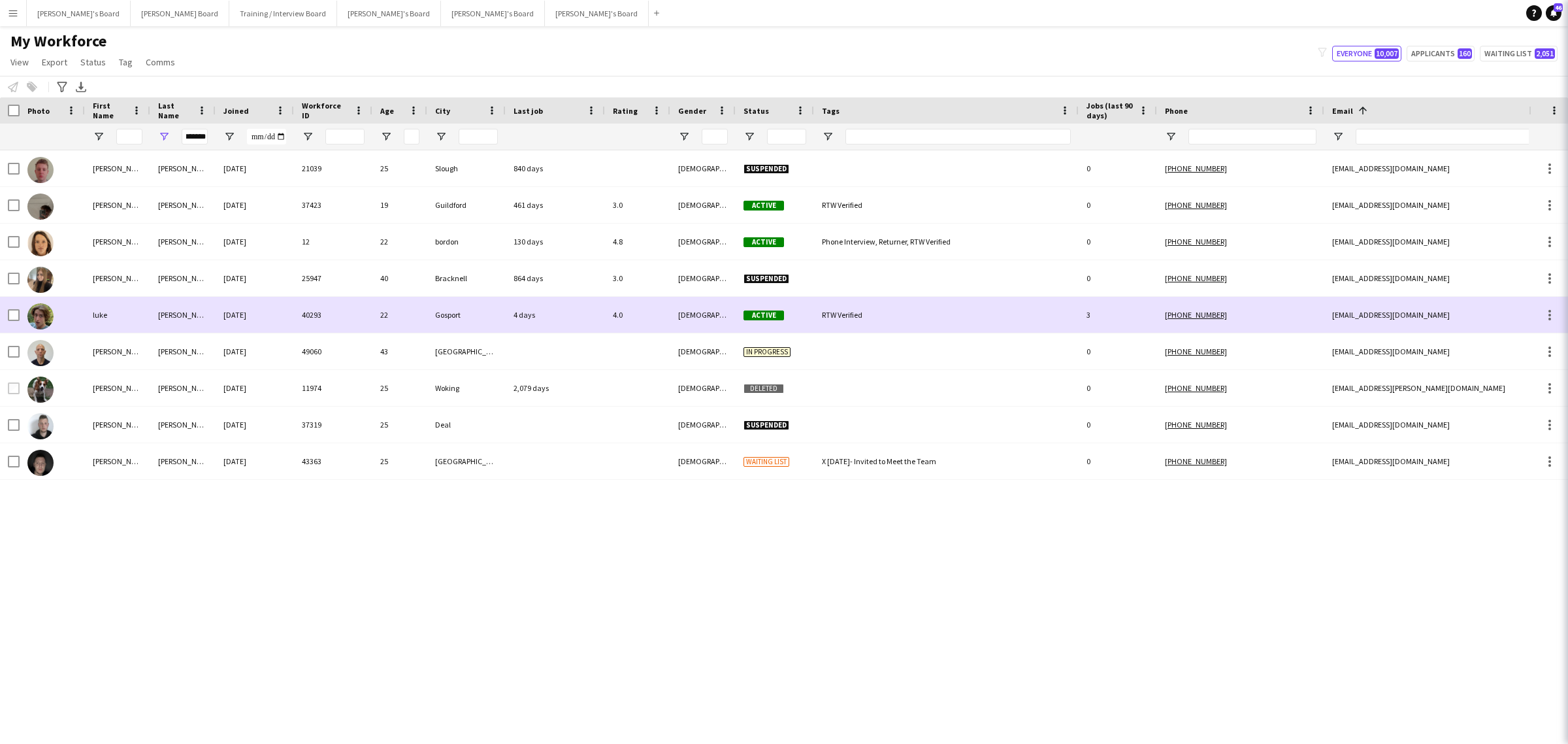
scroll to position [0, 0]
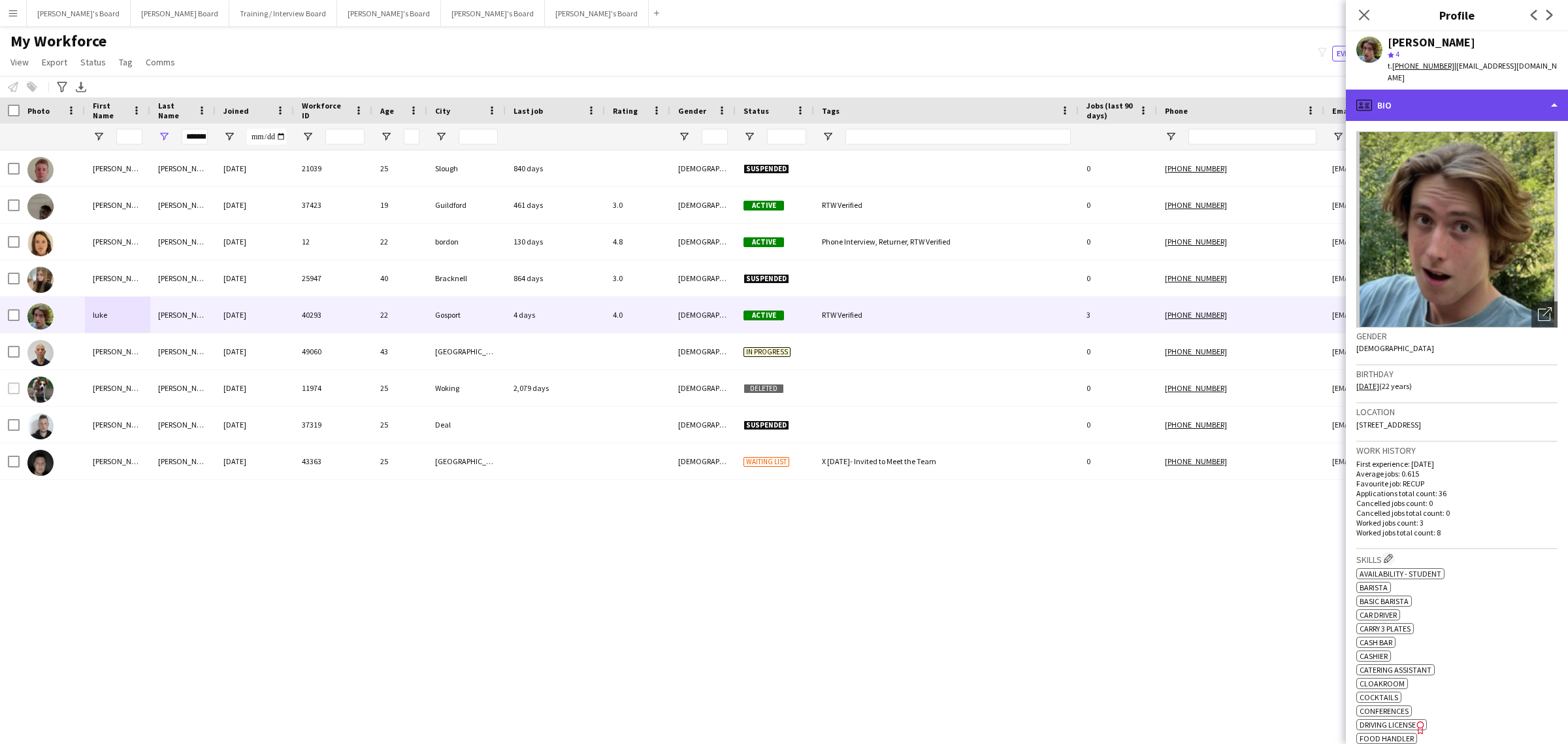
click at [1489, 90] on div "profile Bio" at bounding box center [1457, 105] width 222 height 31
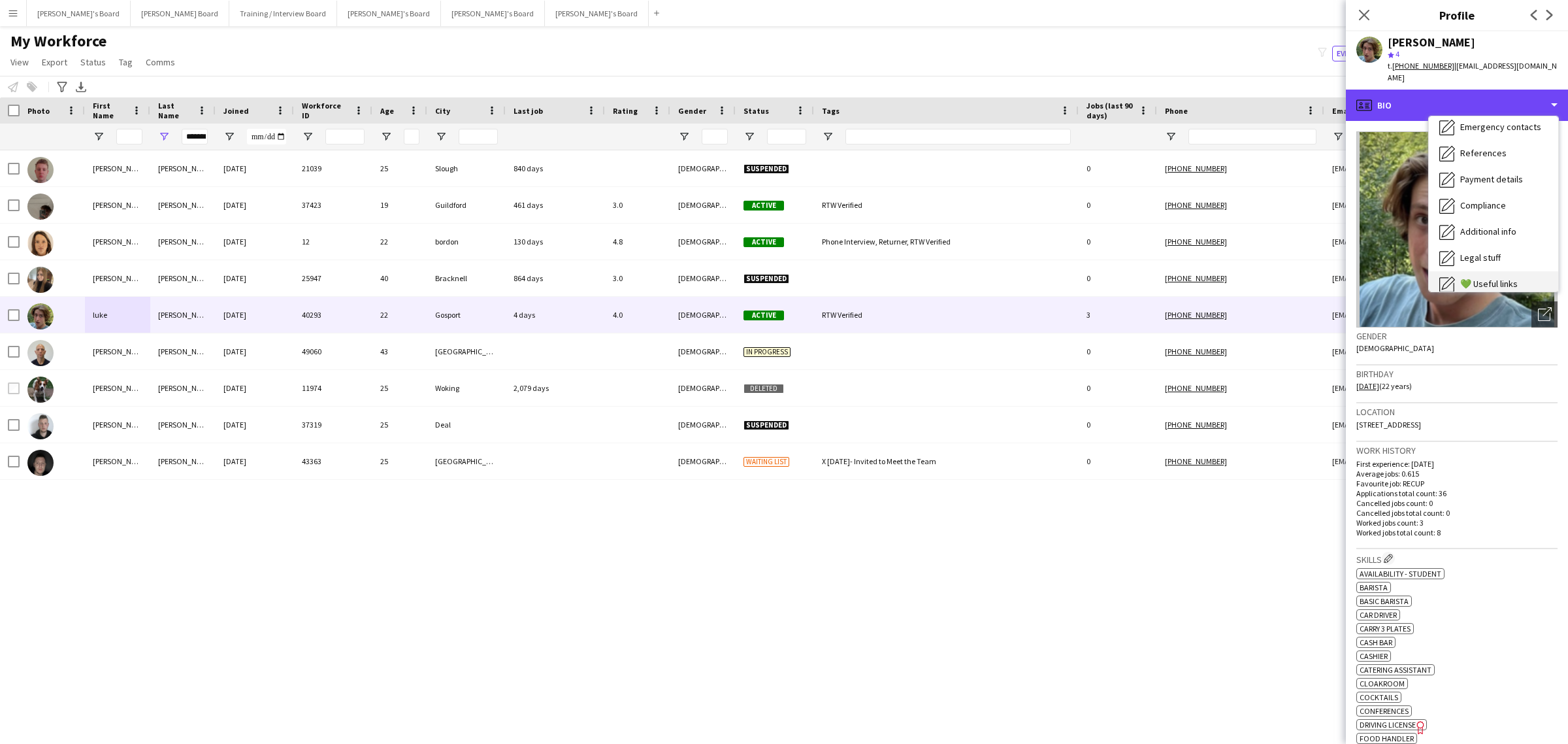
scroll to position [174, 0]
click at [1482, 267] on span "Calendar" at bounding box center [1477, 273] width 35 height 11
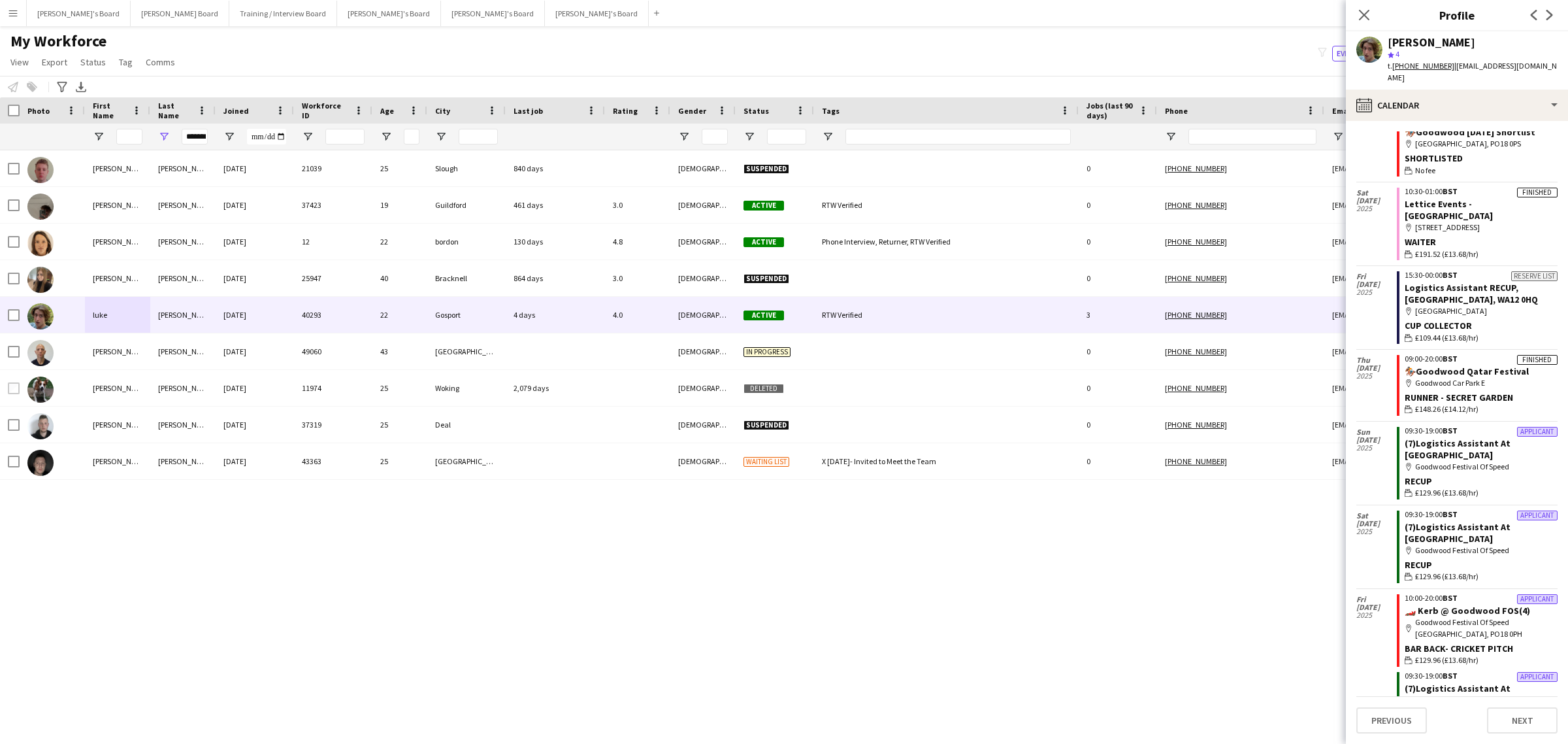
scroll to position [490, 0]
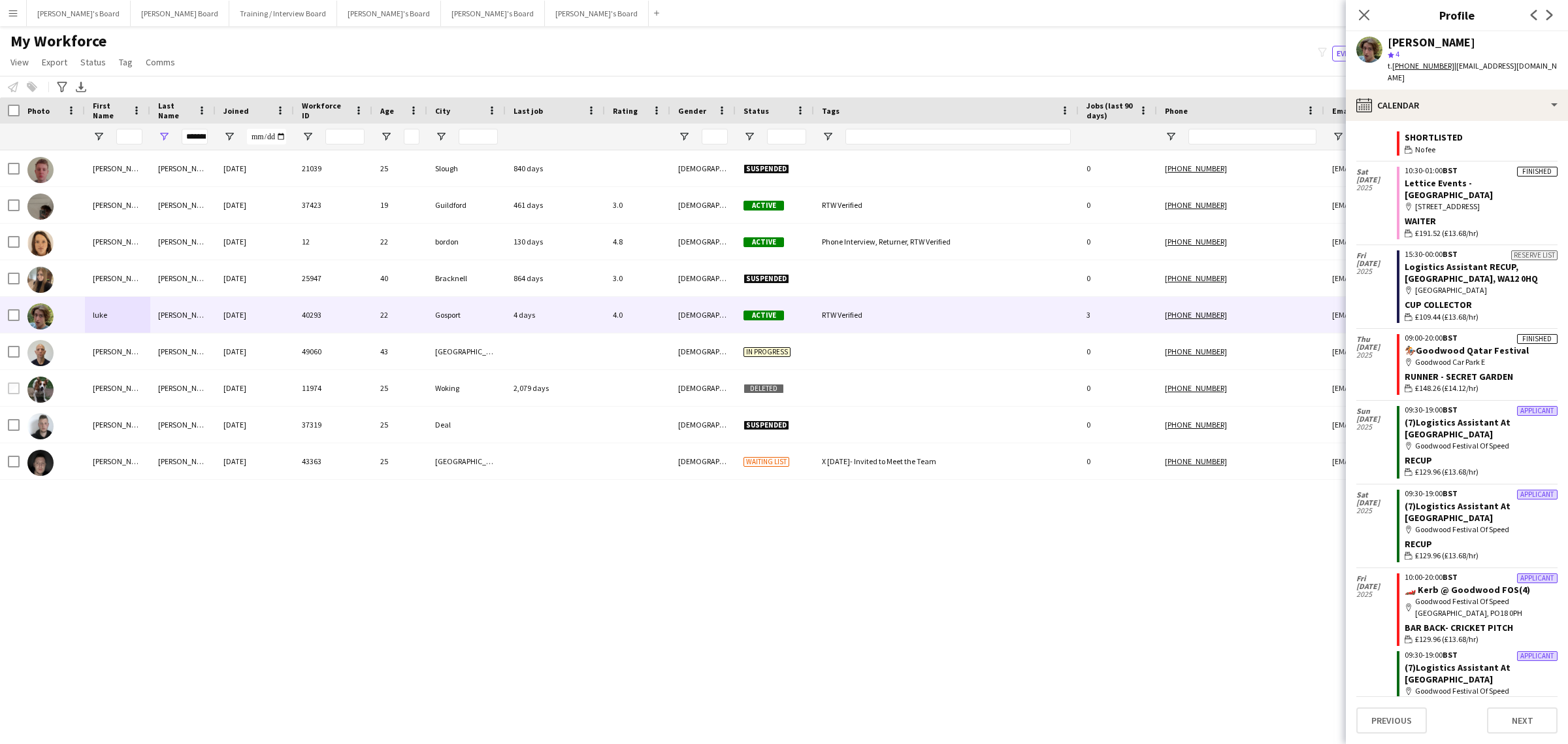
click at [9, 20] on button "Menu" at bounding box center [13, 13] width 26 height 27
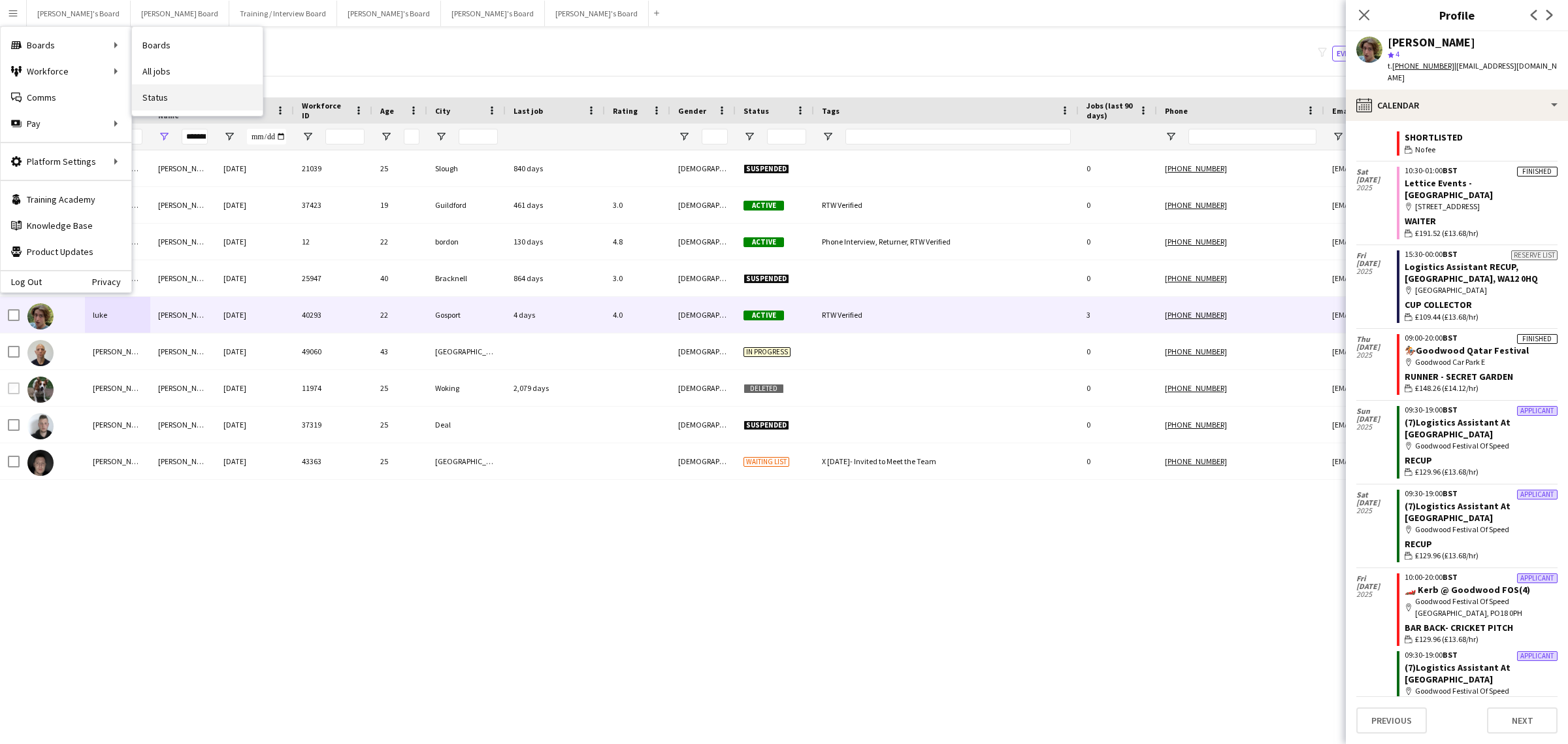
click at [140, 94] on link "Status" at bounding box center [197, 97] width 131 height 27
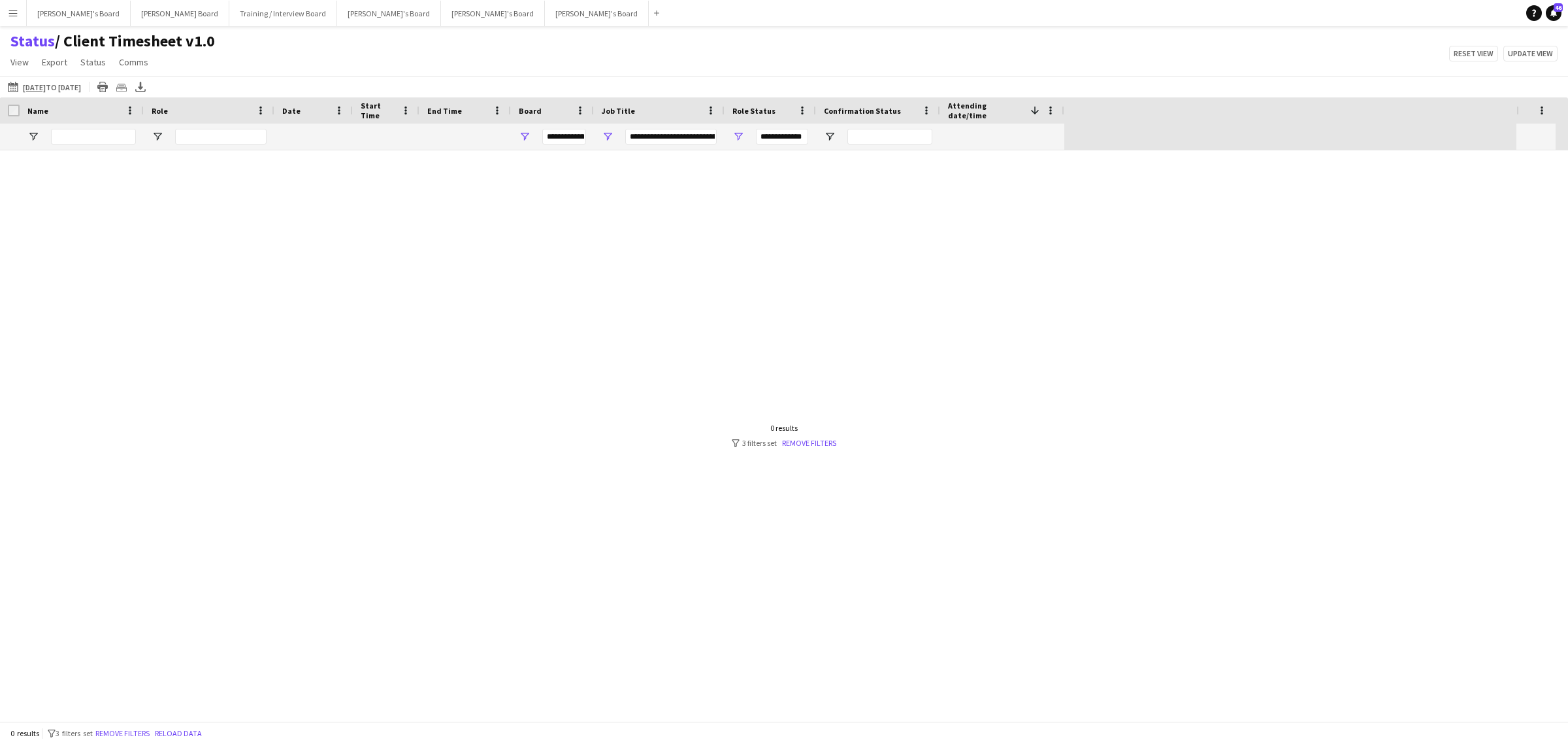
type input "***"
click at [797, 443] on link "Remove filters" at bounding box center [809, 443] width 54 height 9
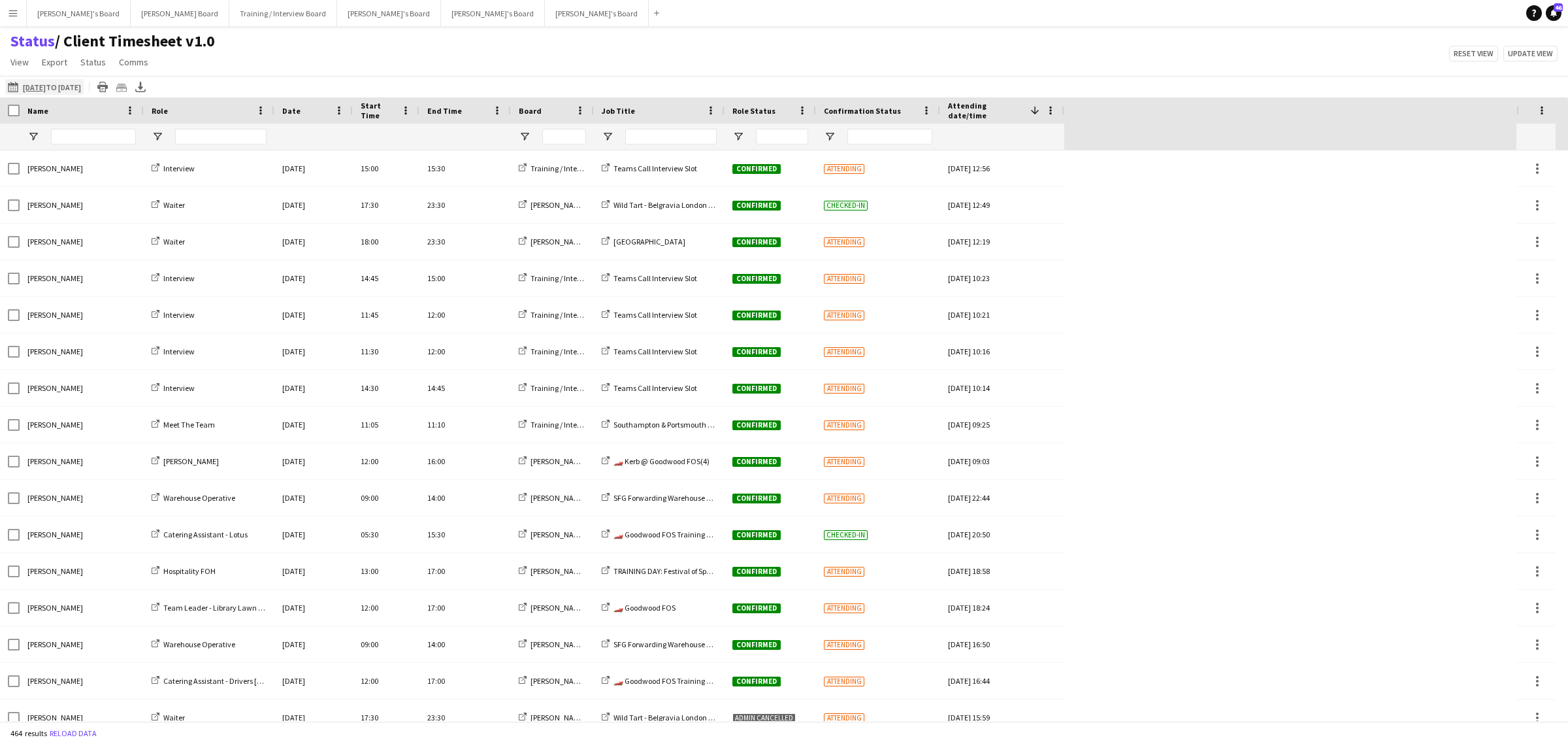
click at [10, 83] on app-icon "12-08-2025 to 18-08-2025" at bounding box center [15, 86] width 15 height 10
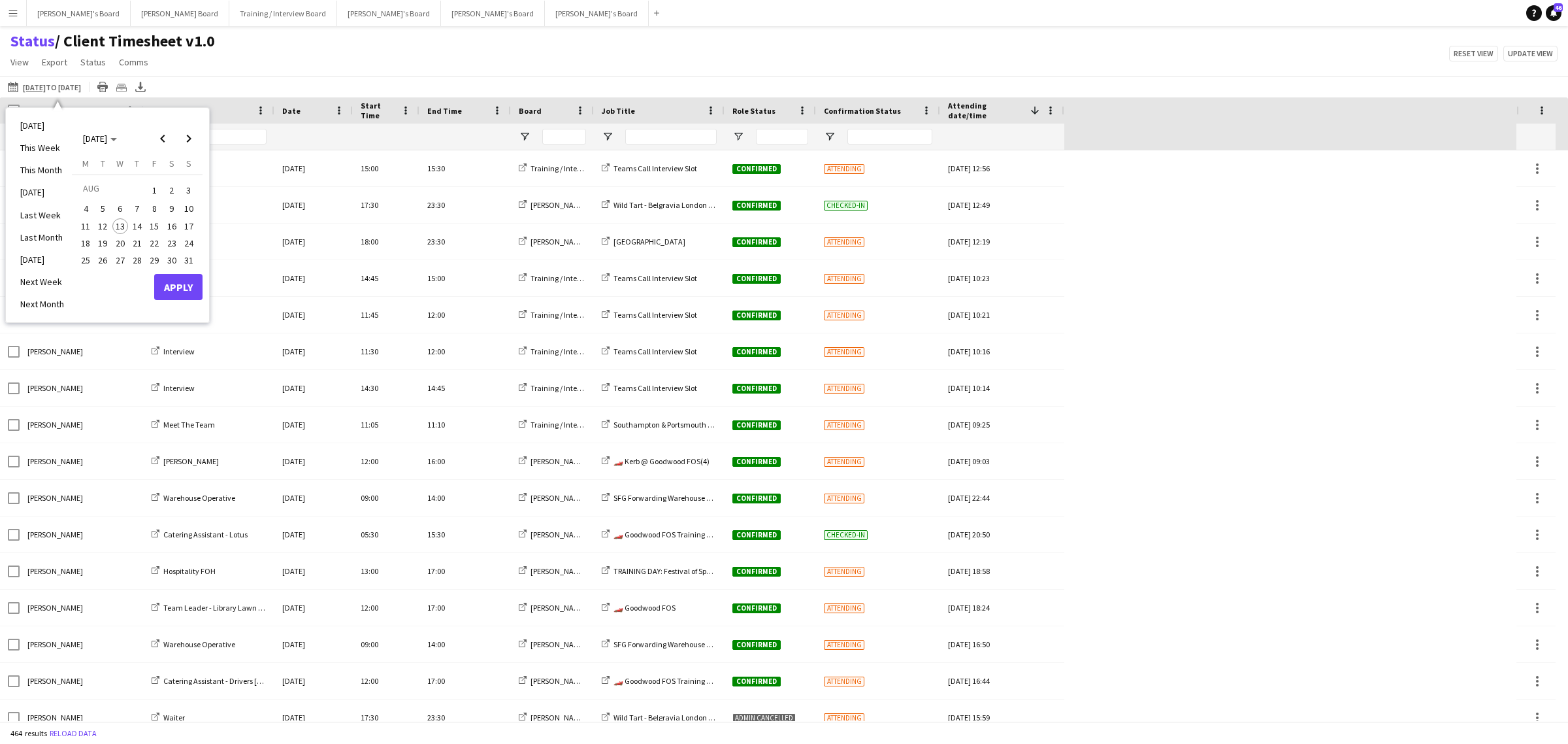
click at [119, 263] on span "27" at bounding box center [120, 260] width 16 height 16
click at [118, 263] on span "27" at bounding box center [120, 260] width 16 height 16
click at [164, 292] on button "Apply" at bounding box center [178, 287] width 48 height 27
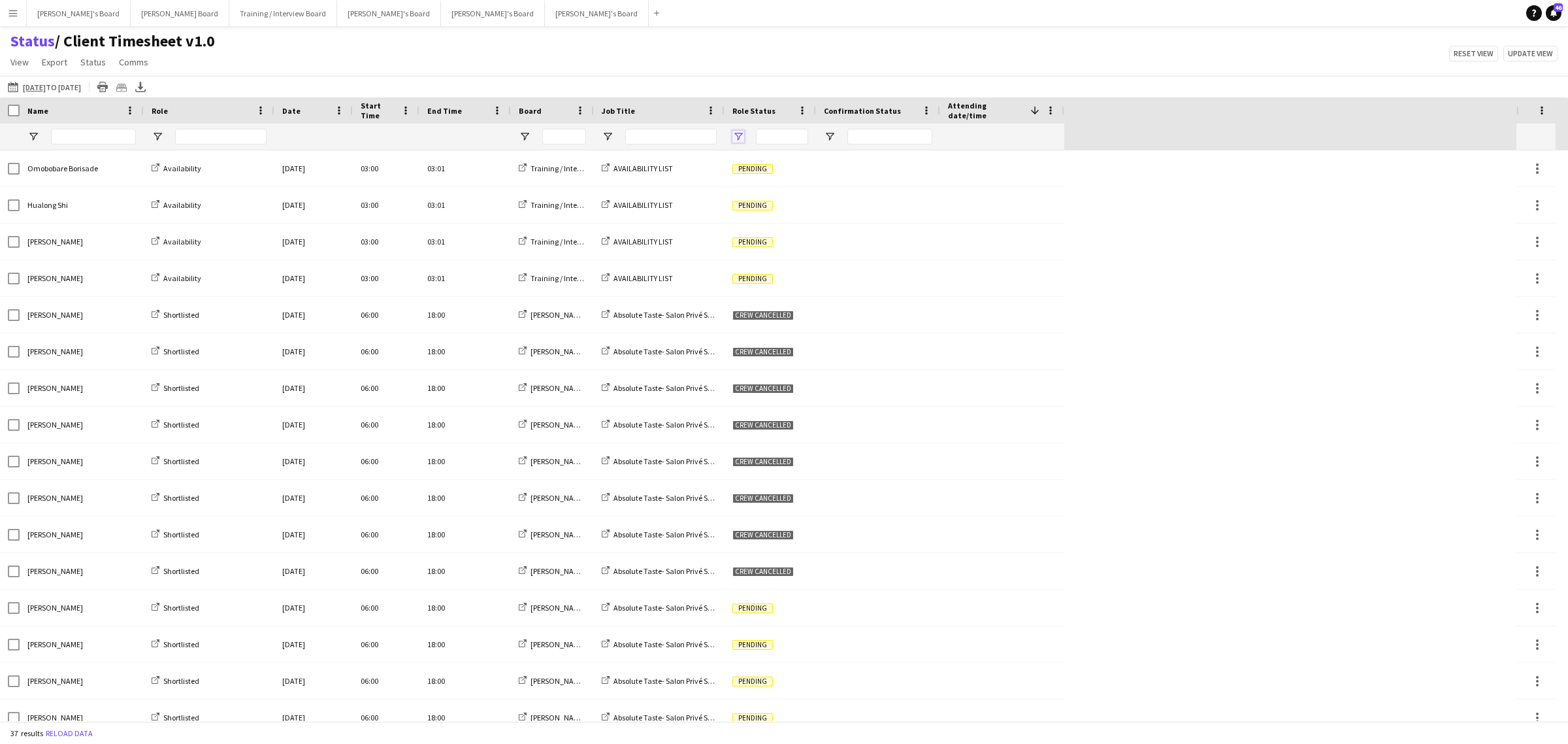
click at [739, 139] on span "Open Filter Menu" at bounding box center [738, 136] width 11 height 11
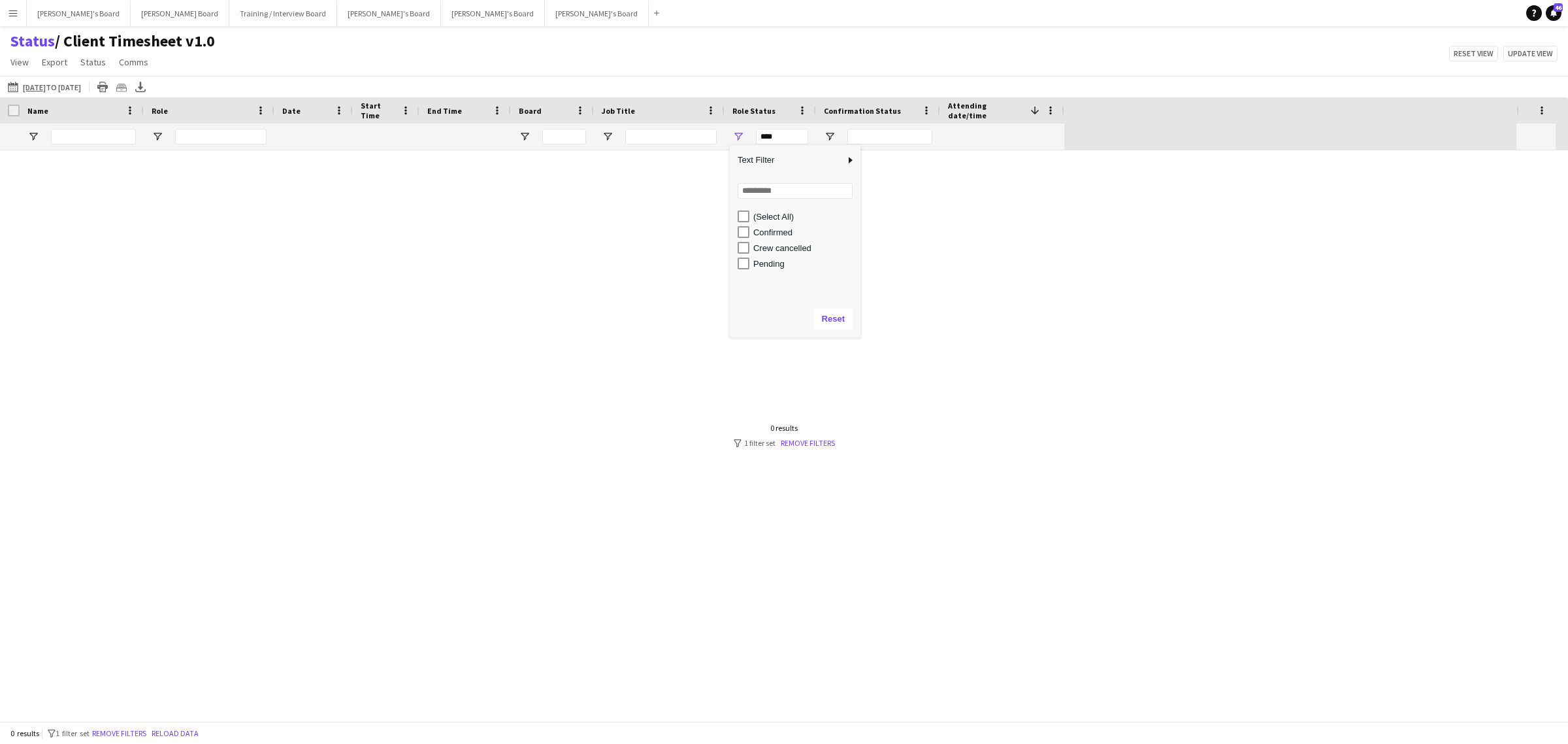
click at [751, 236] on div "Confirmed" at bounding box center [800, 232] width 123 height 16
type input "**********"
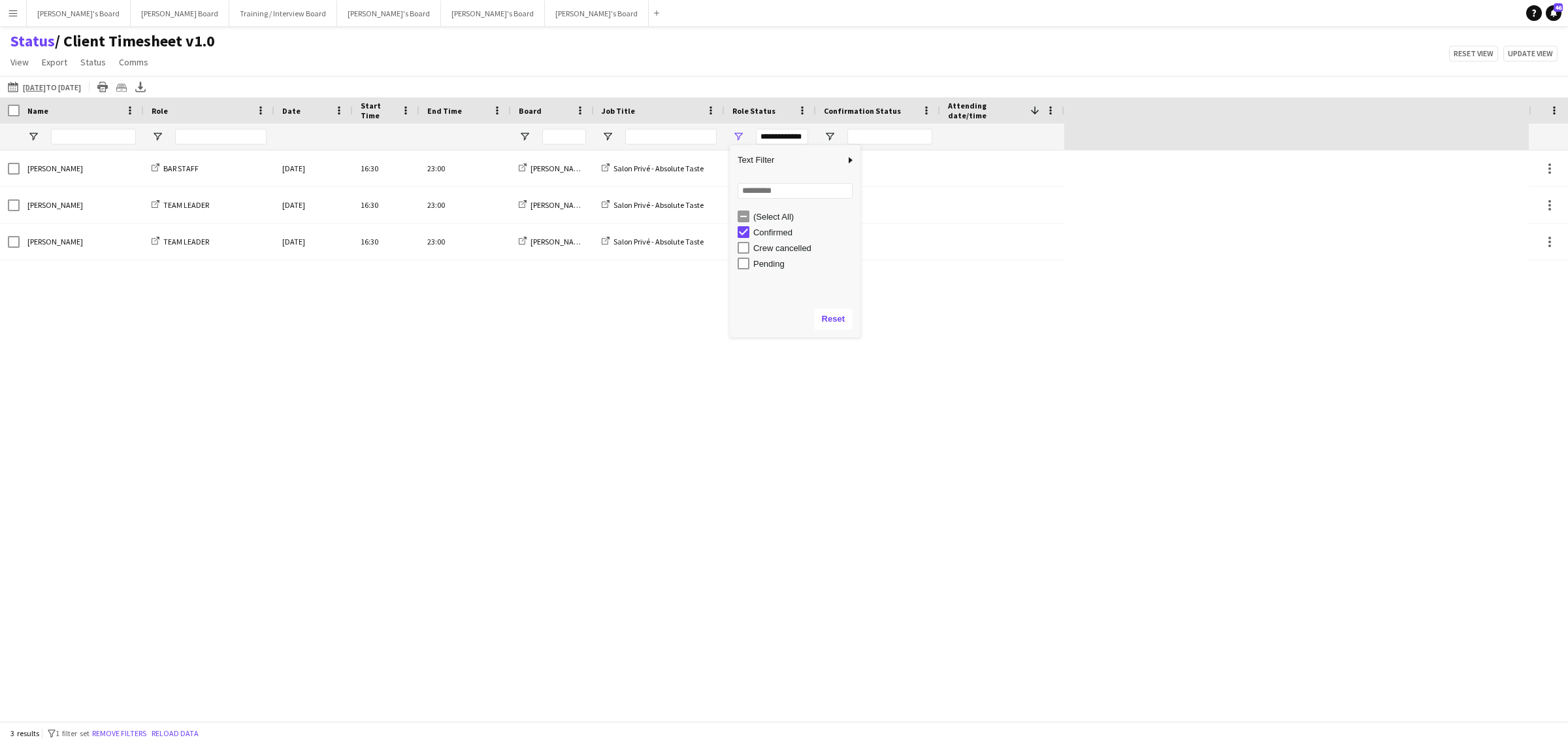
click at [692, 56] on div "Status / Client Timesheet v1.0 View Views Default view Airshow Accreditation Ai…" at bounding box center [784, 53] width 1568 height 44
click at [520, 140] on span "Open Filter Menu" at bounding box center [524, 136] width 11 height 11
click at [462, 358] on div "Ryan Filkins BAR STAFF Wed, 27 Aug 2025 16:30 23:00 Caitlin's Board Salon Privé…" at bounding box center [765, 435] width 1529 height 571
click at [9, 88] on app-icon "[DATE] to [DATE]" at bounding box center [15, 86] width 15 height 10
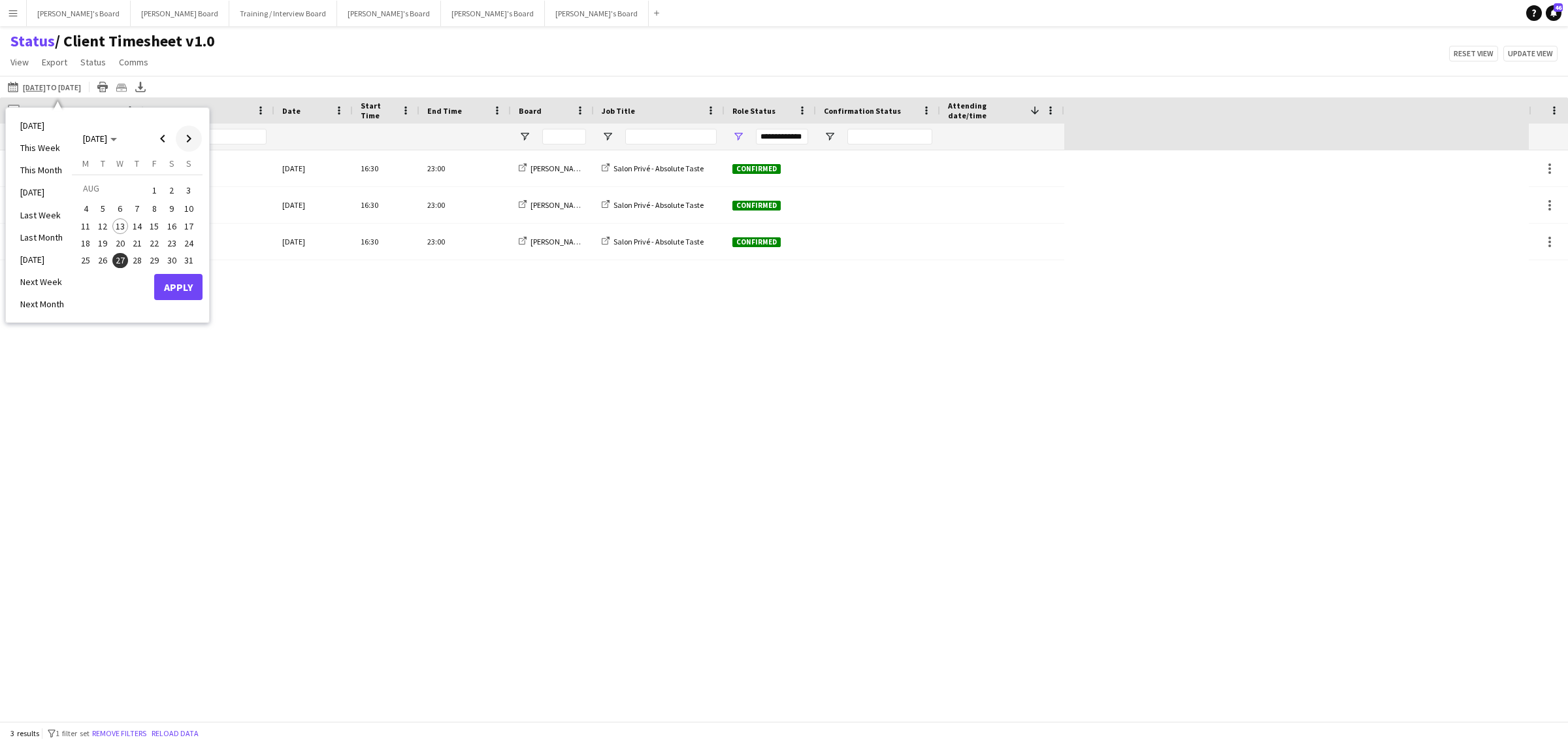
click at [193, 137] on span "Next month" at bounding box center [189, 139] width 26 height 27
click at [170, 257] on span "27" at bounding box center [171, 257] width 16 height 16
click at [187, 305] on button "Apply" at bounding box center [178, 302] width 48 height 27
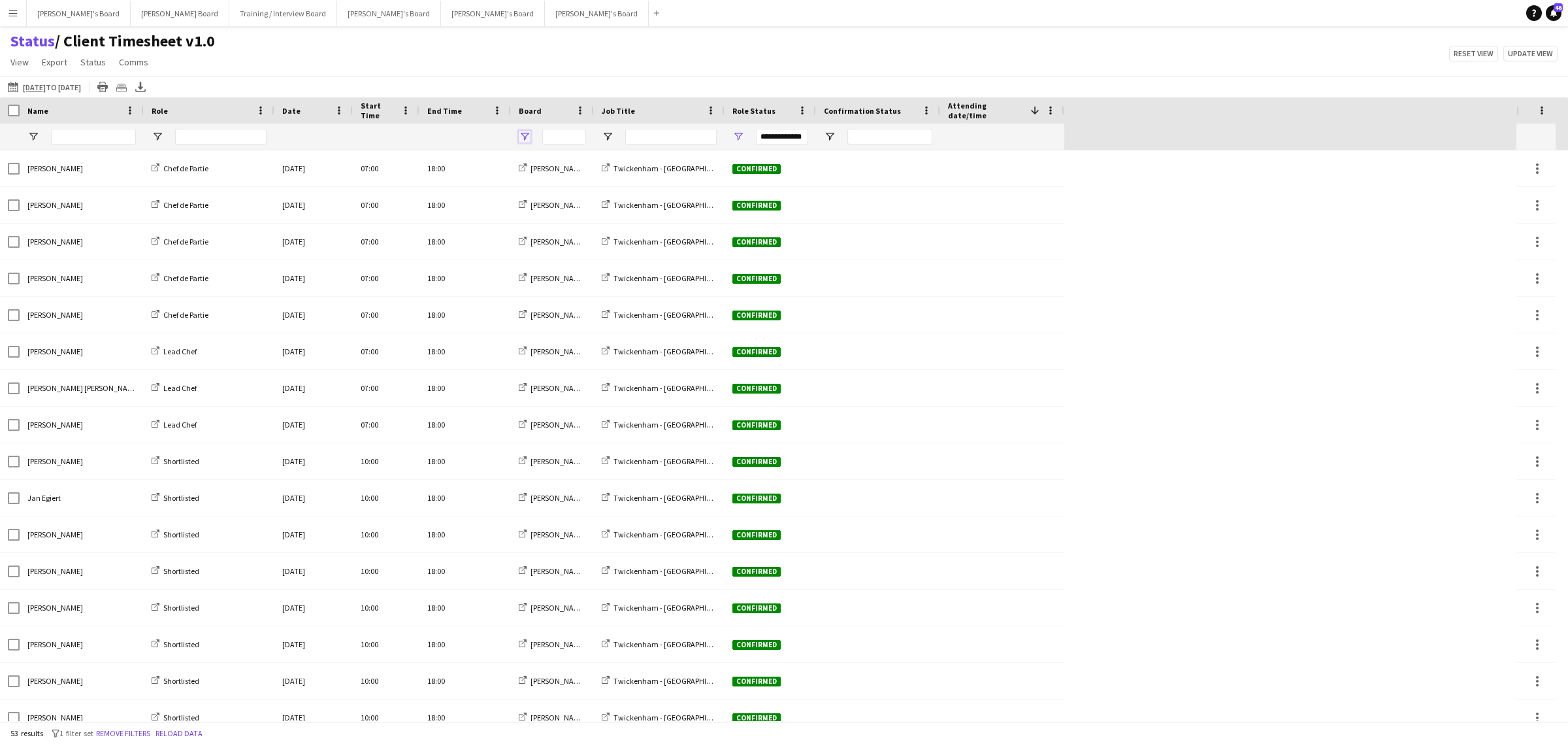
click at [522, 134] on span "Open Filter Menu" at bounding box center [524, 136] width 11 height 11
type input "**********"
click at [584, 67] on div "Status / Client Timesheet v1.0 View Views Default view Airshow Accreditation Ai…" at bounding box center [784, 53] width 1568 height 44
click at [606, 138] on span "Open Filter Menu" at bounding box center [608, 136] width 11 height 11
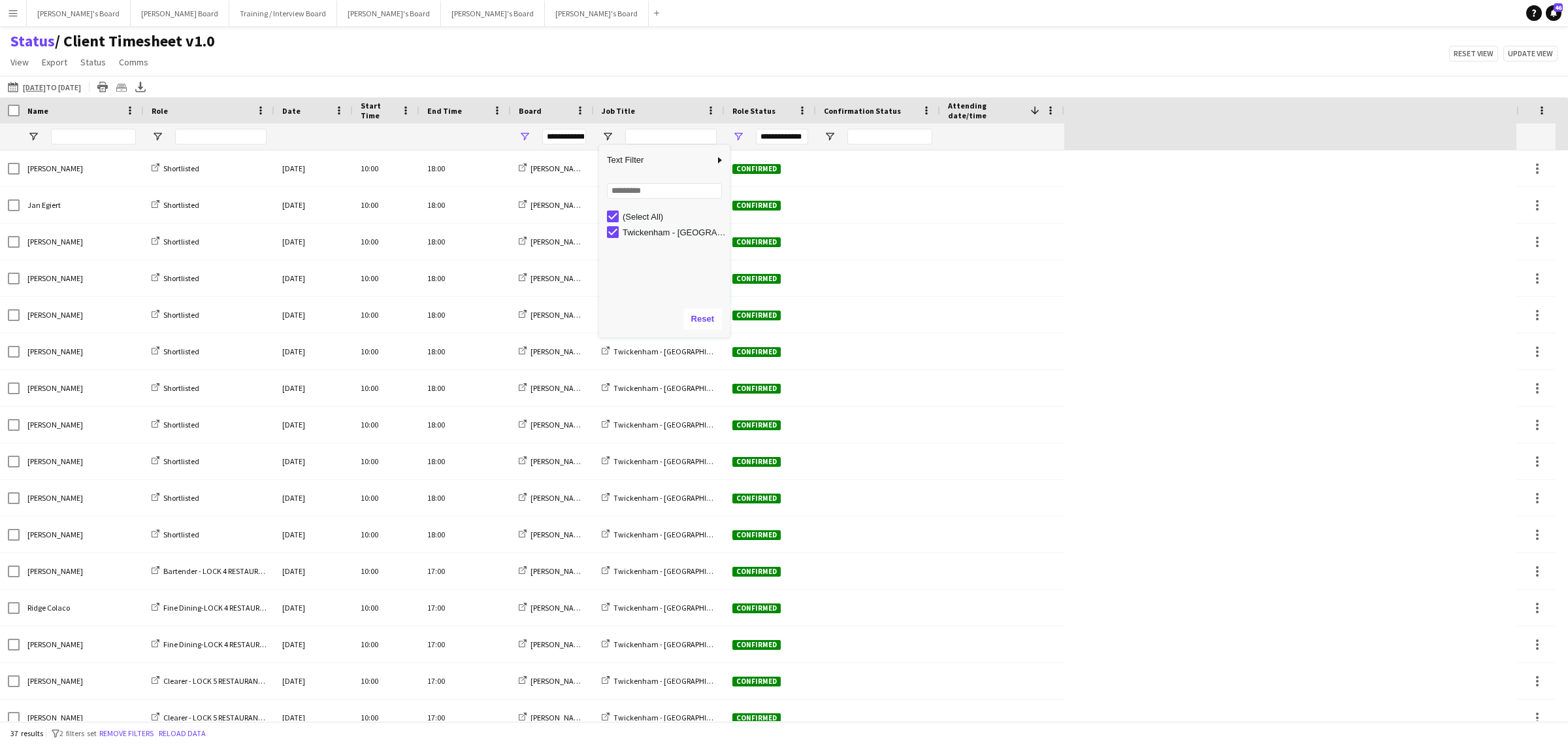
click at [650, 62] on div "Status / Client Timesheet v1.0 View Views Default view Airshow Accreditation Ai…" at bounding box center [784, 53] width 1568 height 44
click at [528, 129] on div "**********" at bounding box center [553, 137] width 83 height 27
click at [527, 139] on span "Open Filter Menu" at bounding box center [524, 136] width 11 height 11
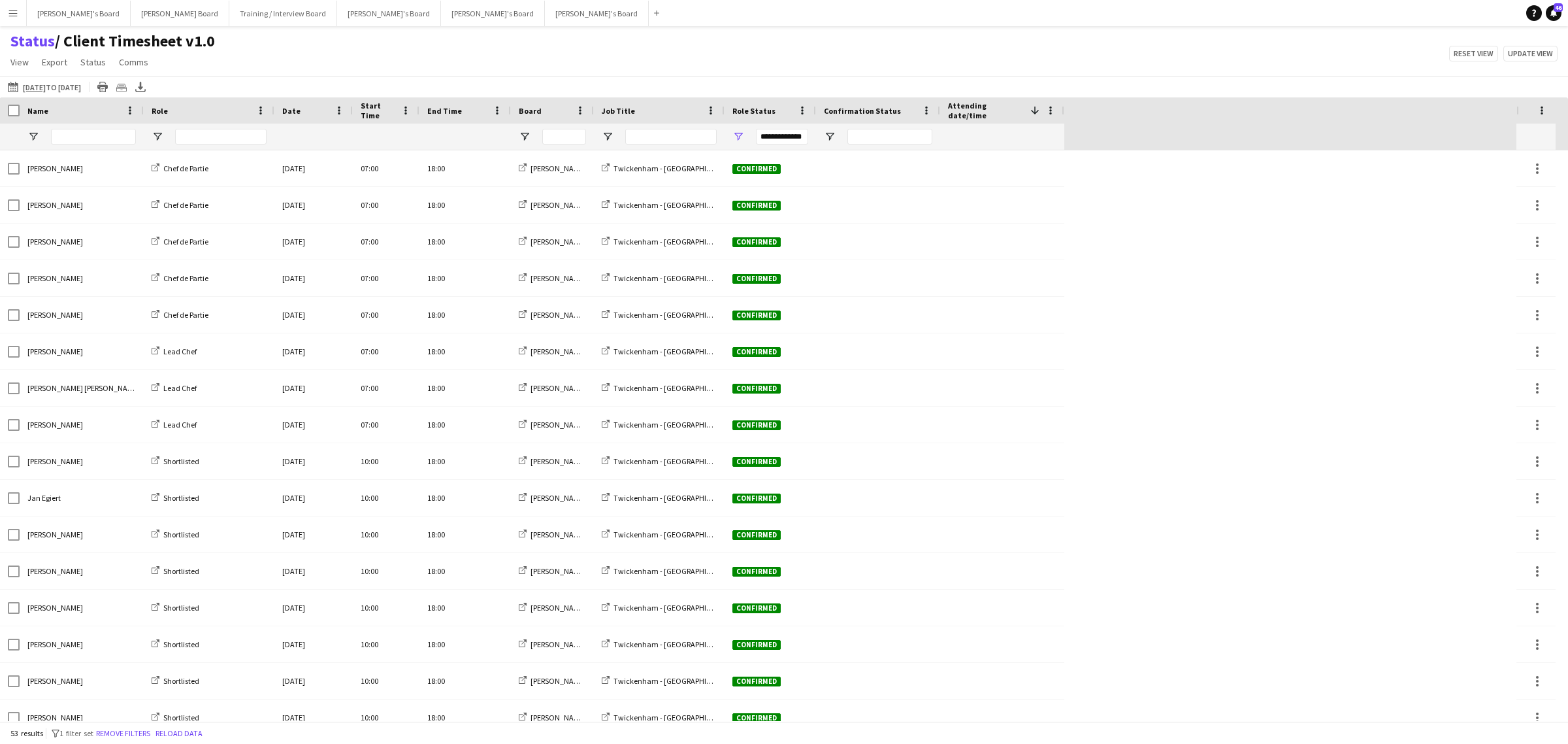
click at [513, 61] on div "Status / Client Timesheet v1.0 View Views Default view Airshow Accreditation Ai…" at bounding box center [784, 53] width 1568 height 44
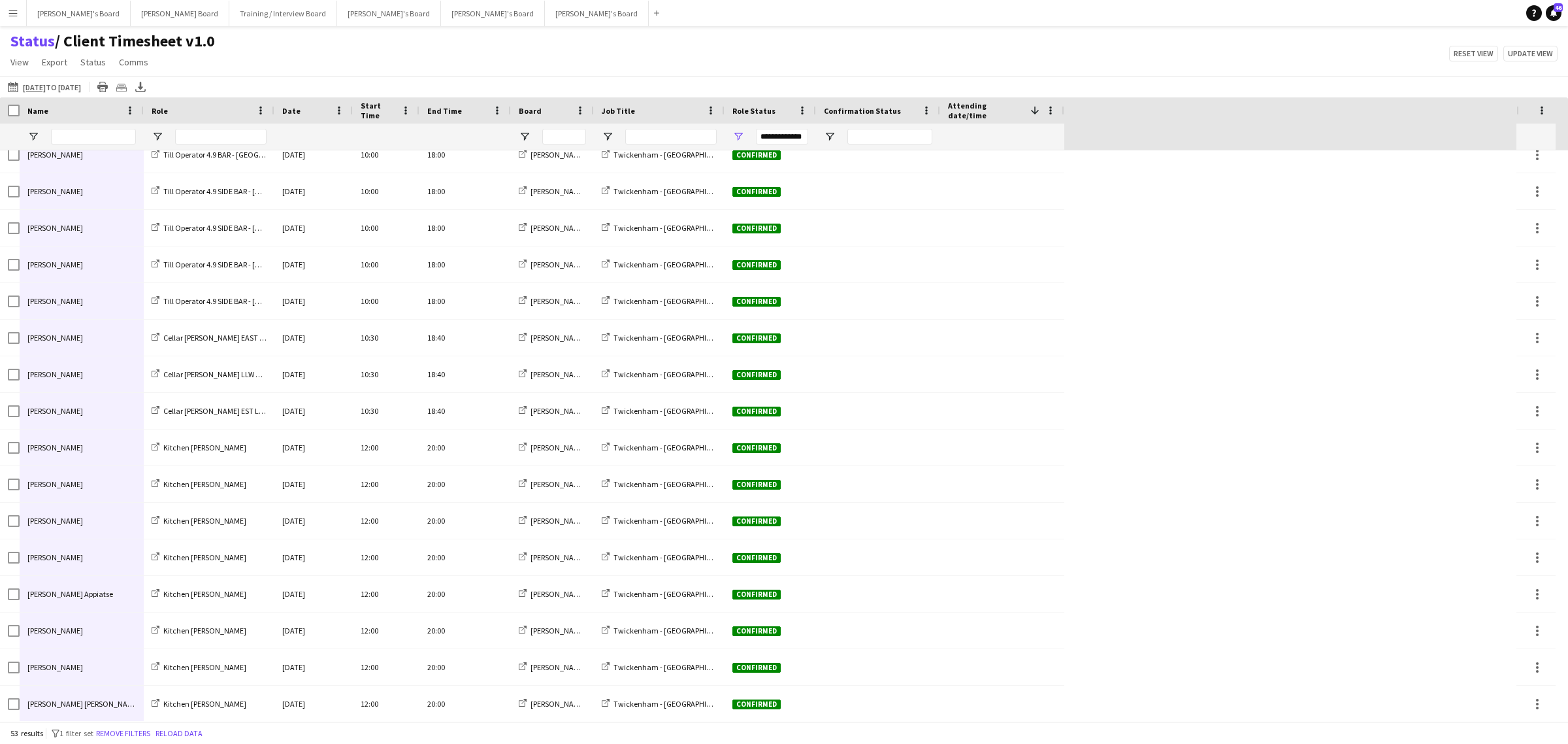
drag, startPoint x: 73, startPoint y: 162, endPoint x: 80, endPoint y: 736, distance: 574.0
click at [80, 726] on main "Status / Client Timesheet v1.0 View Views Default view Airshow Accreditation Ai…" at bounding box center [784, 377] width 1568 height 700
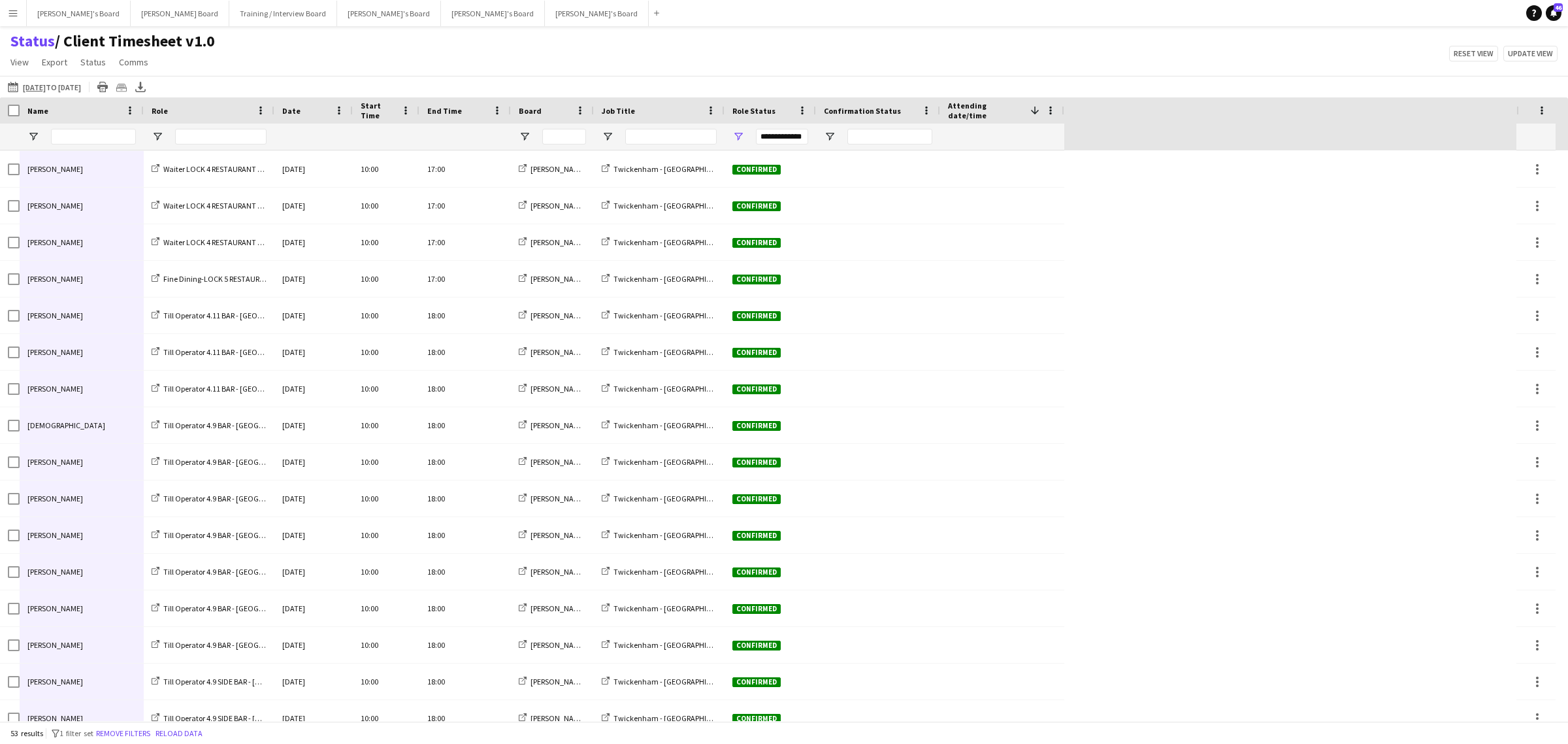
click at [960, 348] on div at bounding box center [1002, 352] width 109 height 36
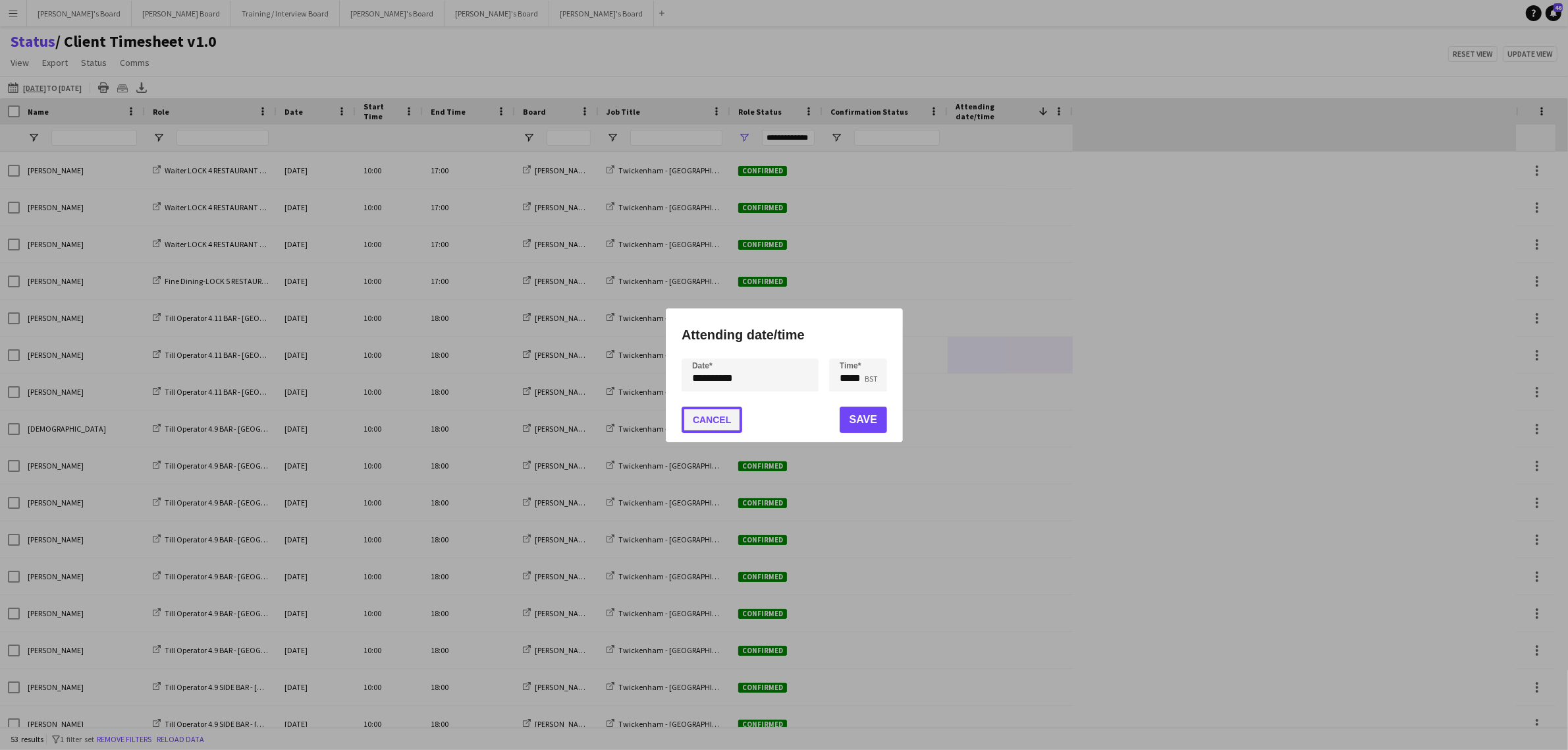
click at [723, 416] on button "Cancel" at bounding box center [712, 420] width 61 height 27
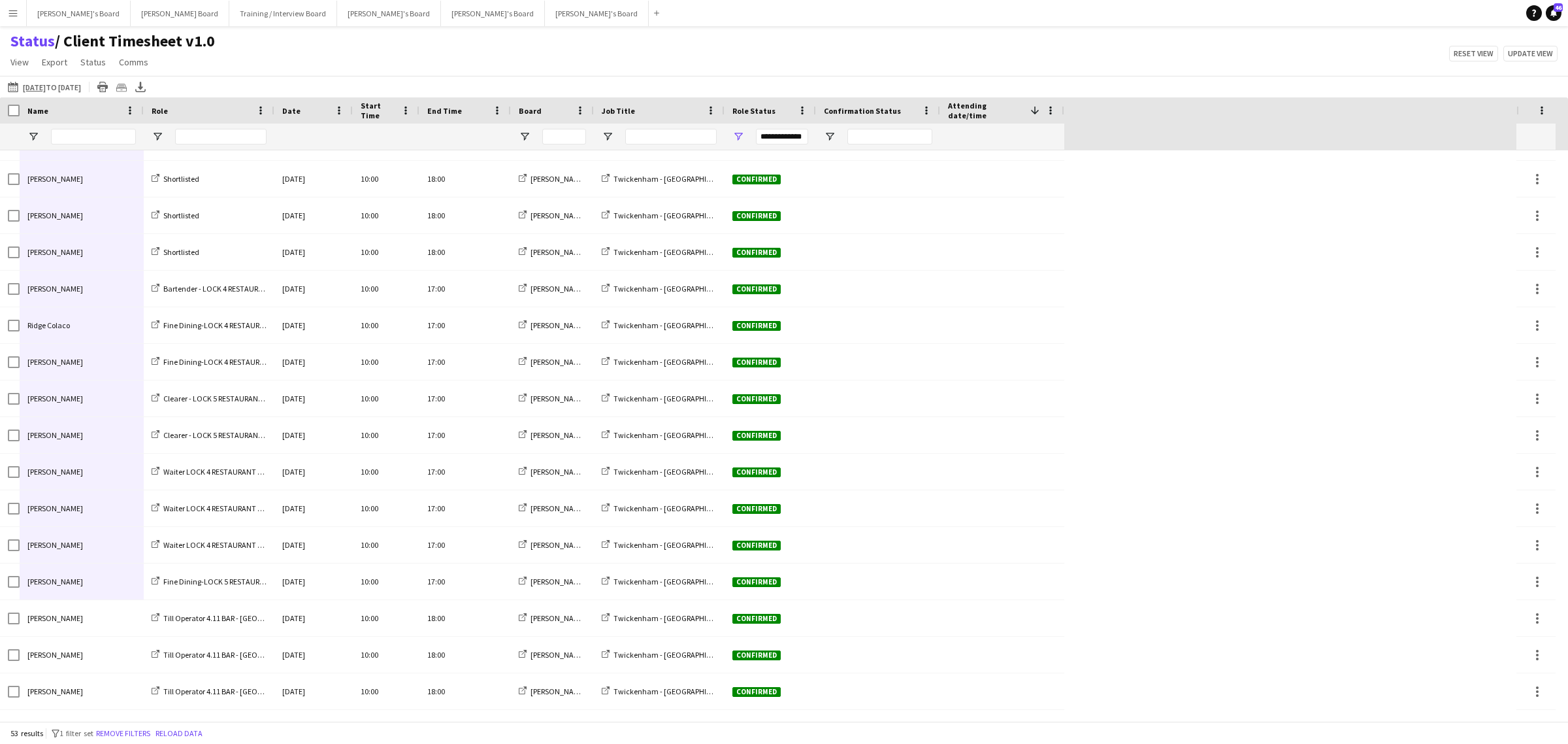
scroll to position [628, 0]
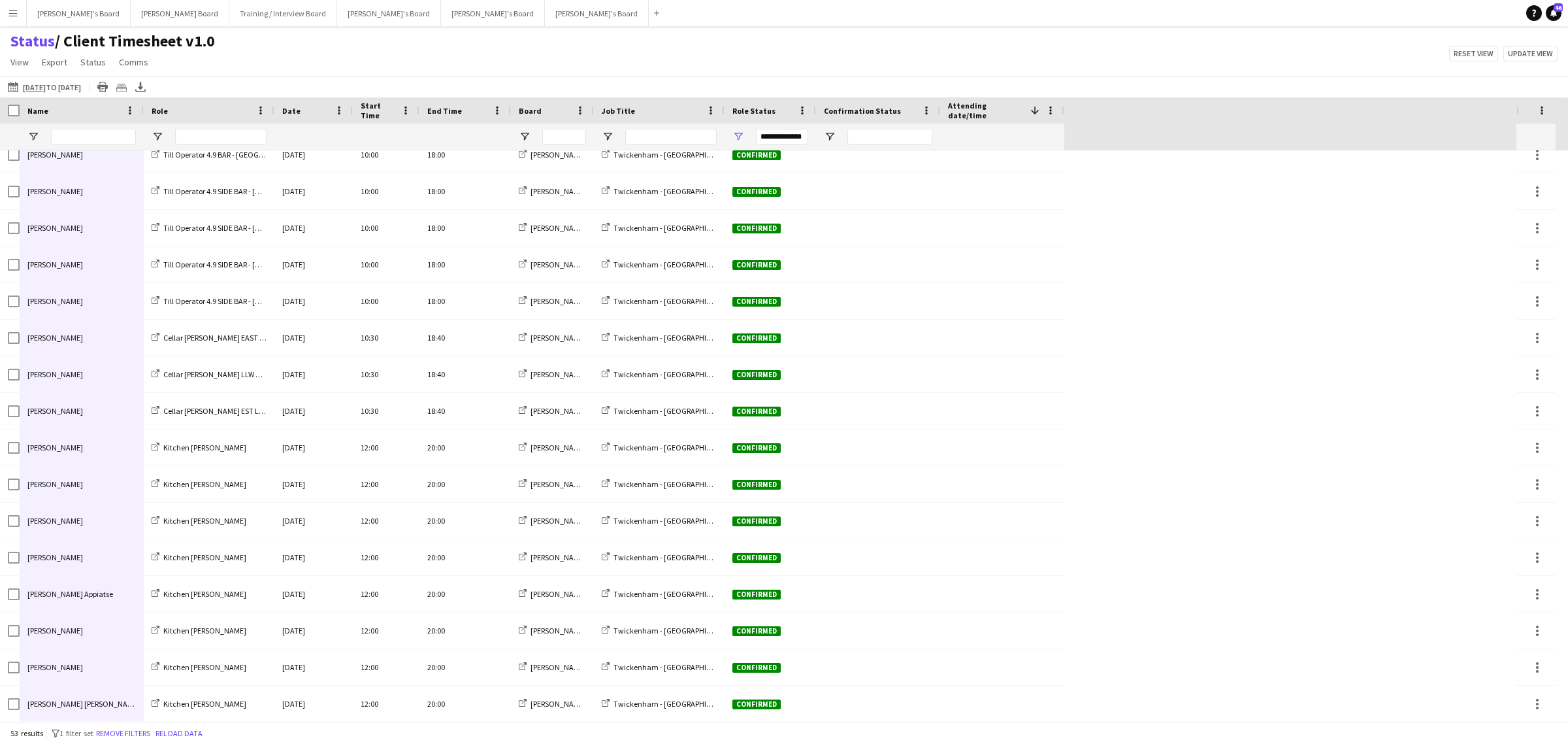
drag, startPoint x: 75, startPoint y: 170, endPoint x: 63, endPoint y: 783, distance: 613.1
click at [63, 743] on html "Menu Boards Boards Boards All jobs Status Workforce Workforce My Workforce Recr…" at bounding box center [784, 372] width 1568 height 744
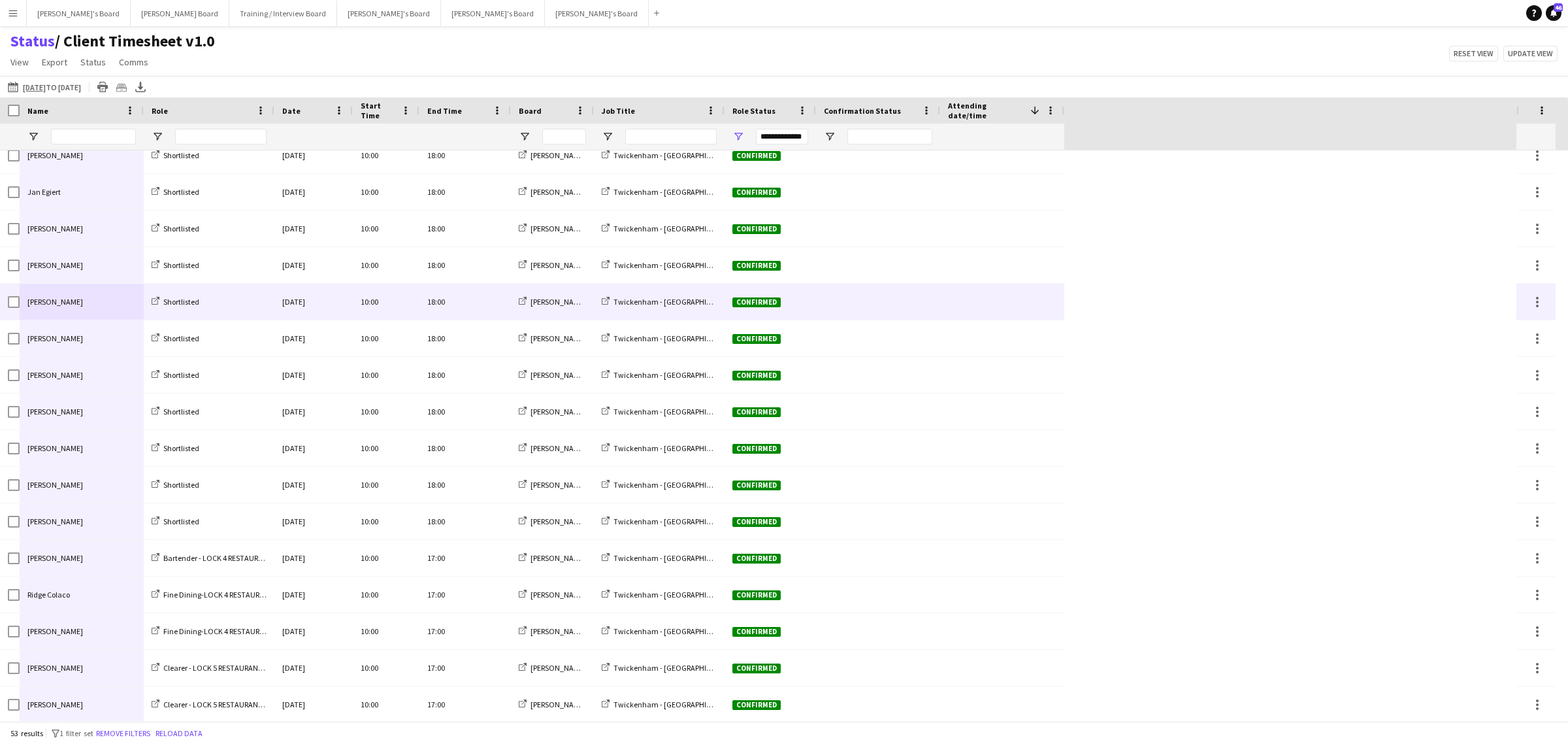
scroll to position [0, 0]
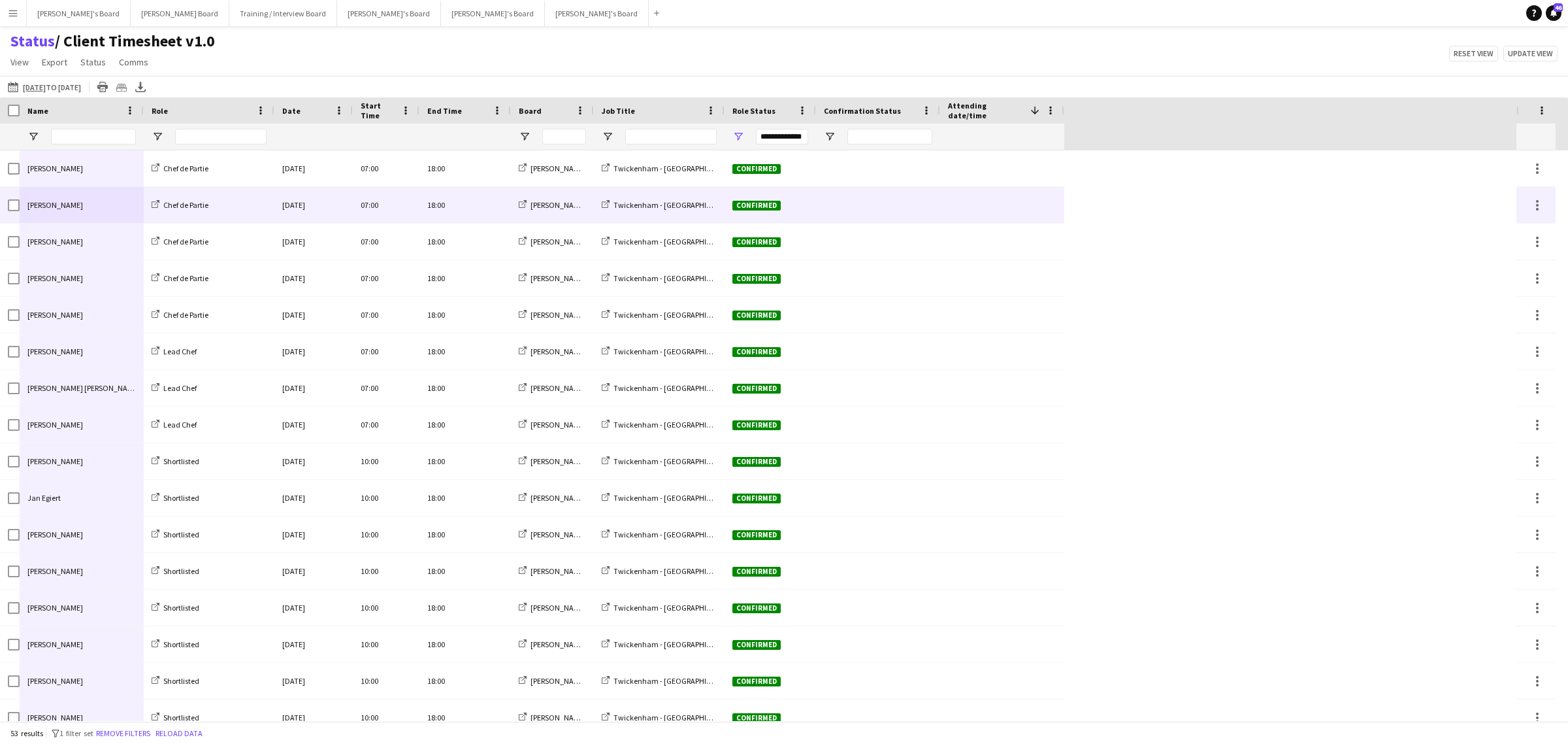
click at [93, 174] on div "[PERSON_NAME]" at bounding box center [81, 168] width 124 height 36
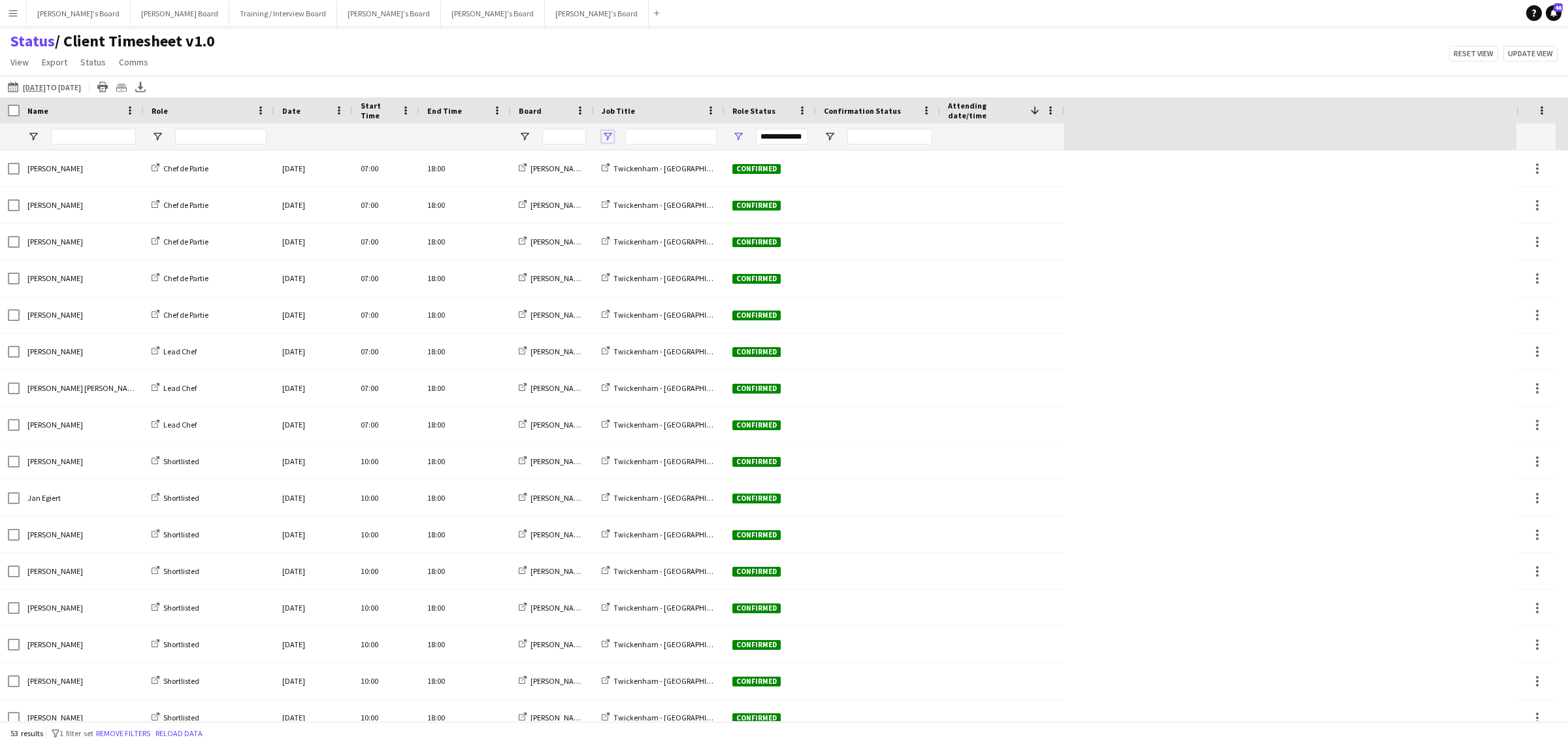
click at [605, 133] on span "Open Filter Menu" at bounding box center [608, 136] width 11 height 11
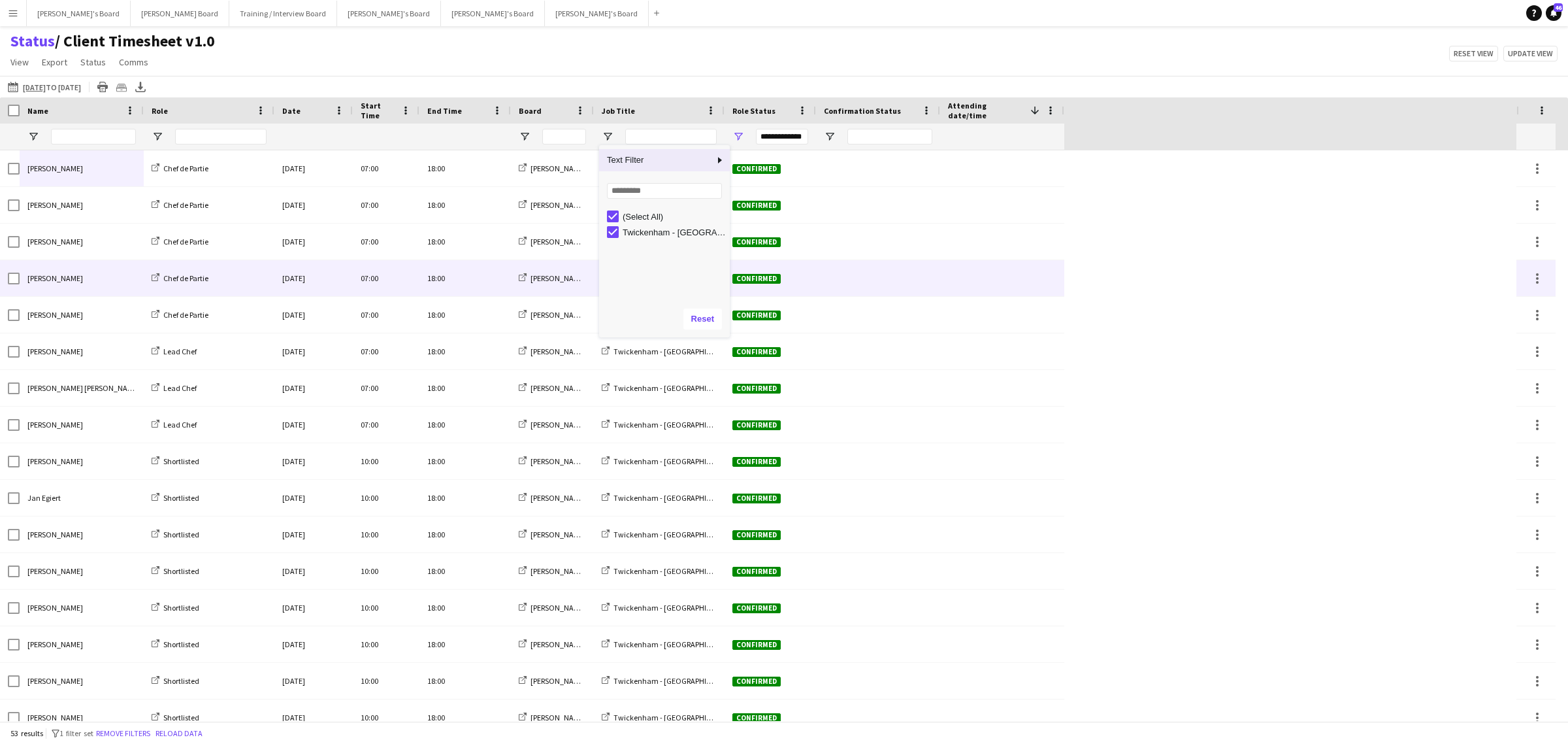
click at [1045, 270] on div at bounding box center [1002, 278] width 109 height 36
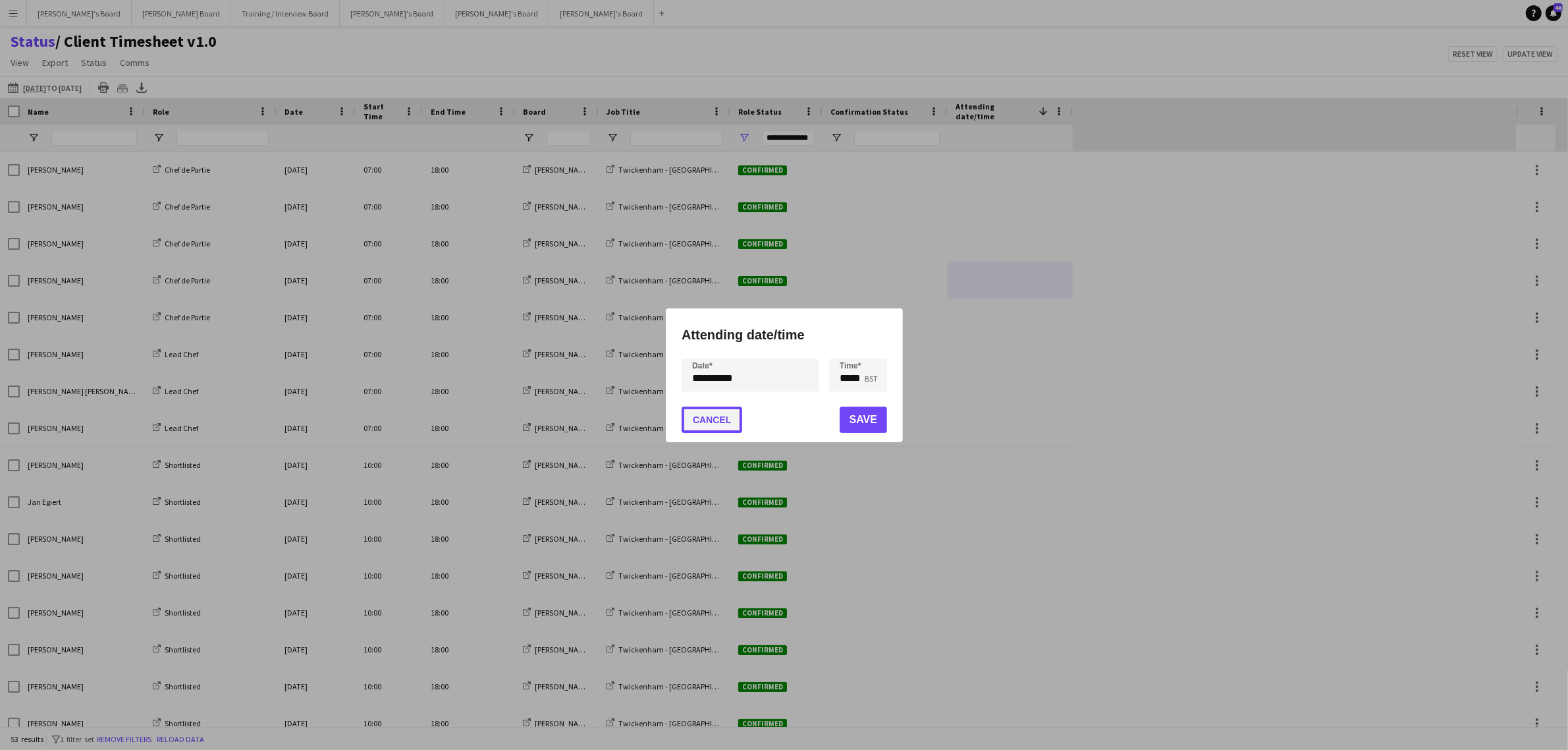
click at [729, 416] on button "Cancel" at bounding box center [712, 420] width 61 height 27
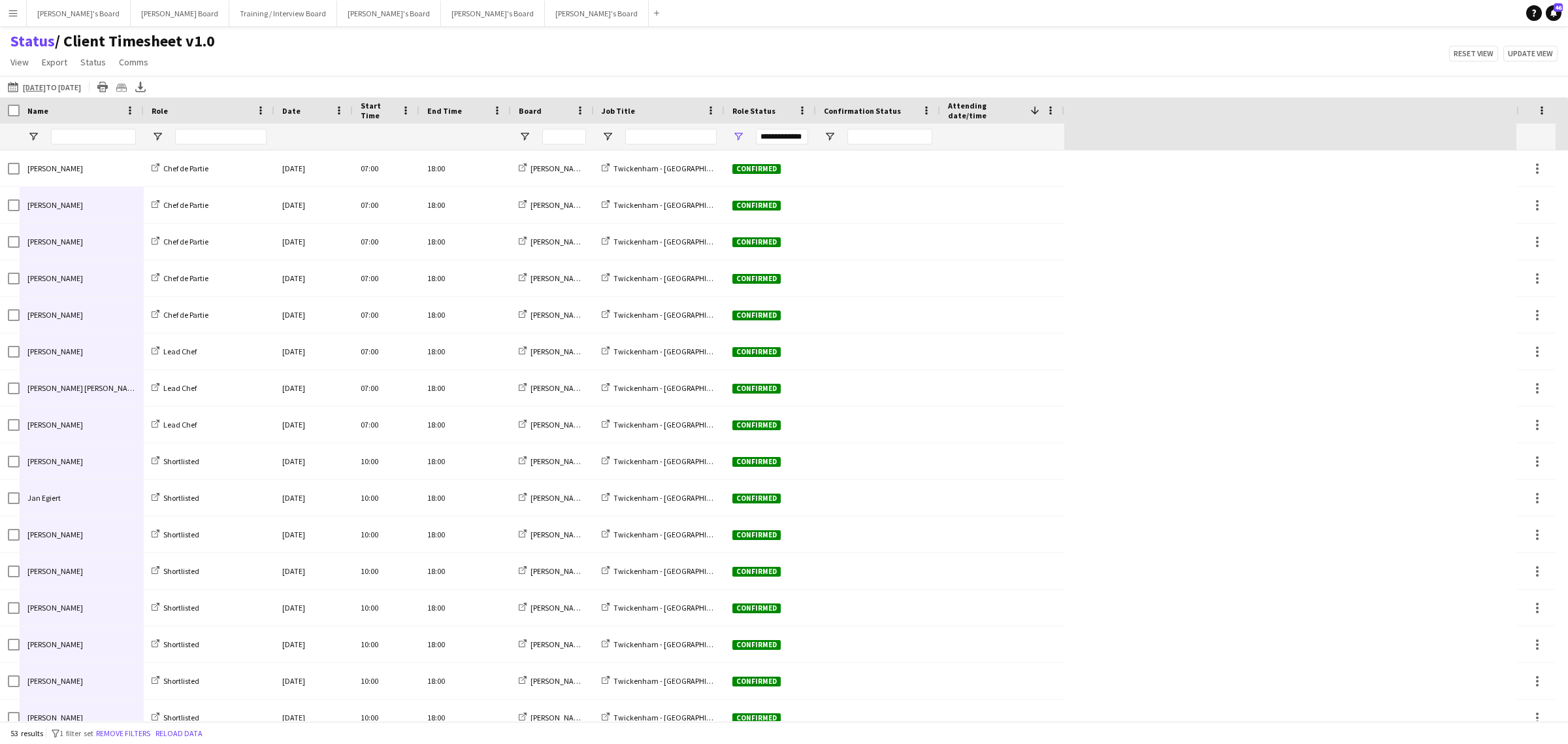
scroll to position [52, 0]
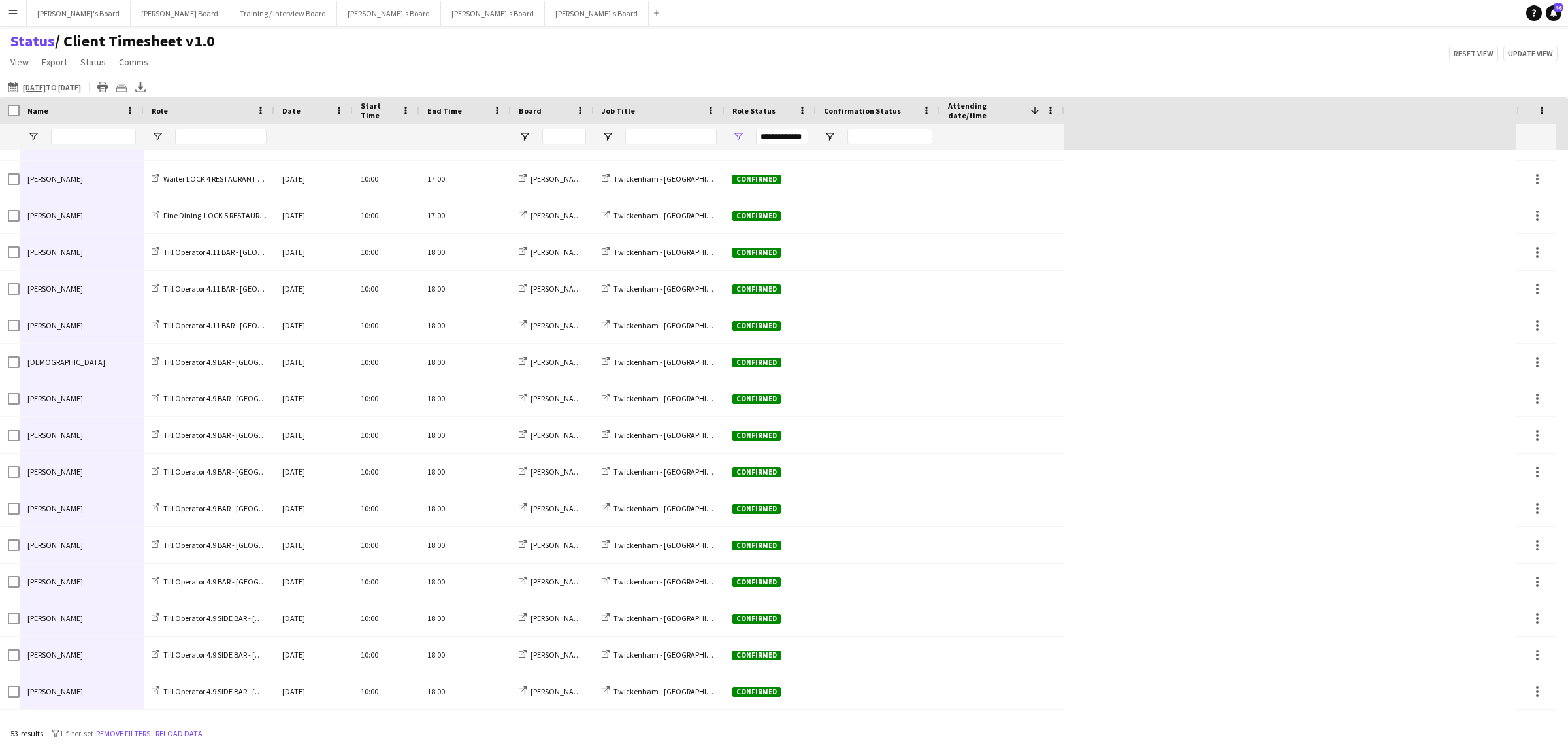
drag, startPoint x: 90, startPoint y: 166, endPoint x: 79, endPoint y: 716, distance: 550.1
click at [79, 716] on div "Melanie Wood Waiter LOCK 4 RESTAURANT - EAST STAND - LEVEL 3 Sat, 27 Sep 2025 1…" at bounding box center [532, 179] width 1065 height 1940
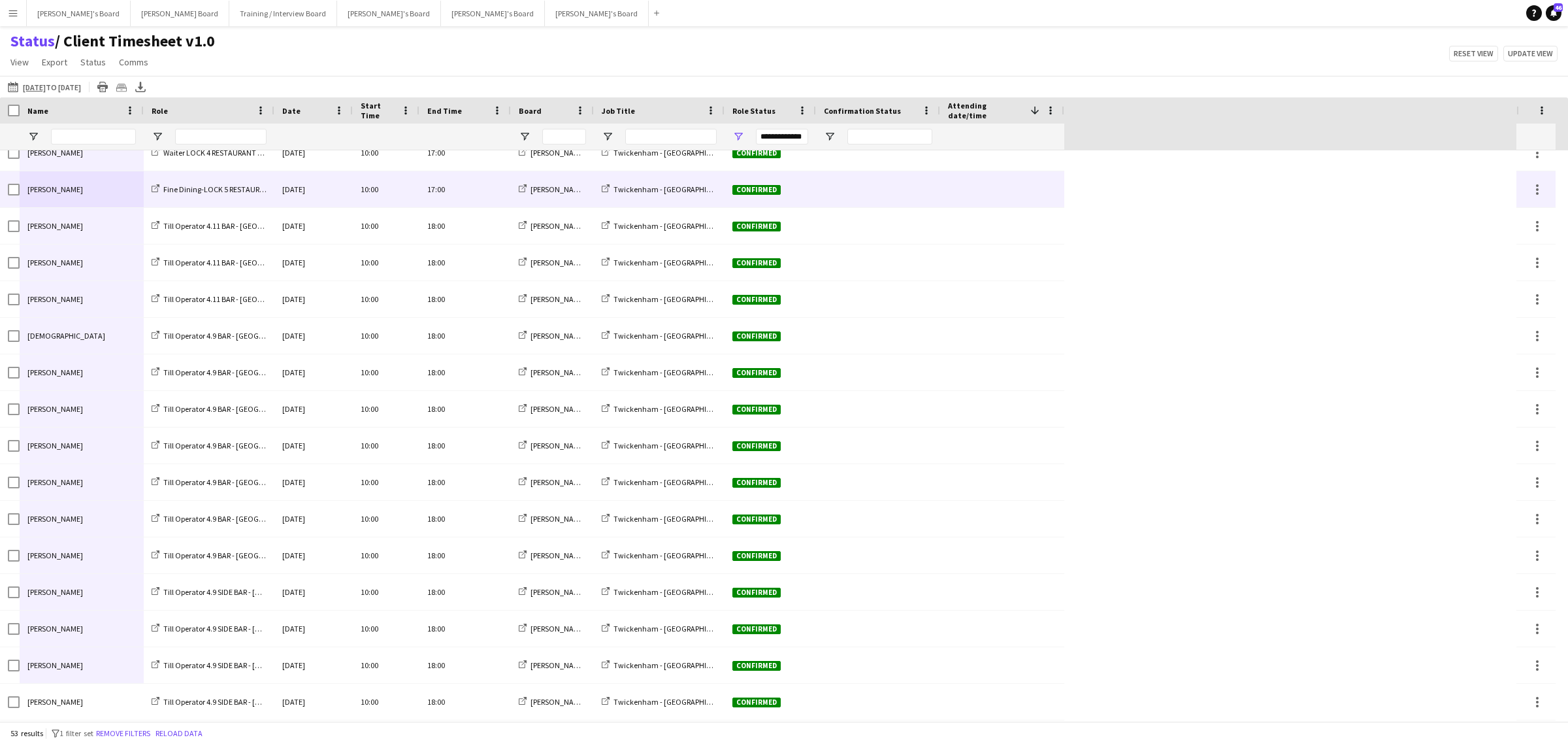
click at [110, 200] on div "[PERSON_NAME]" at bounding box center [81, 189] width 124 height 36
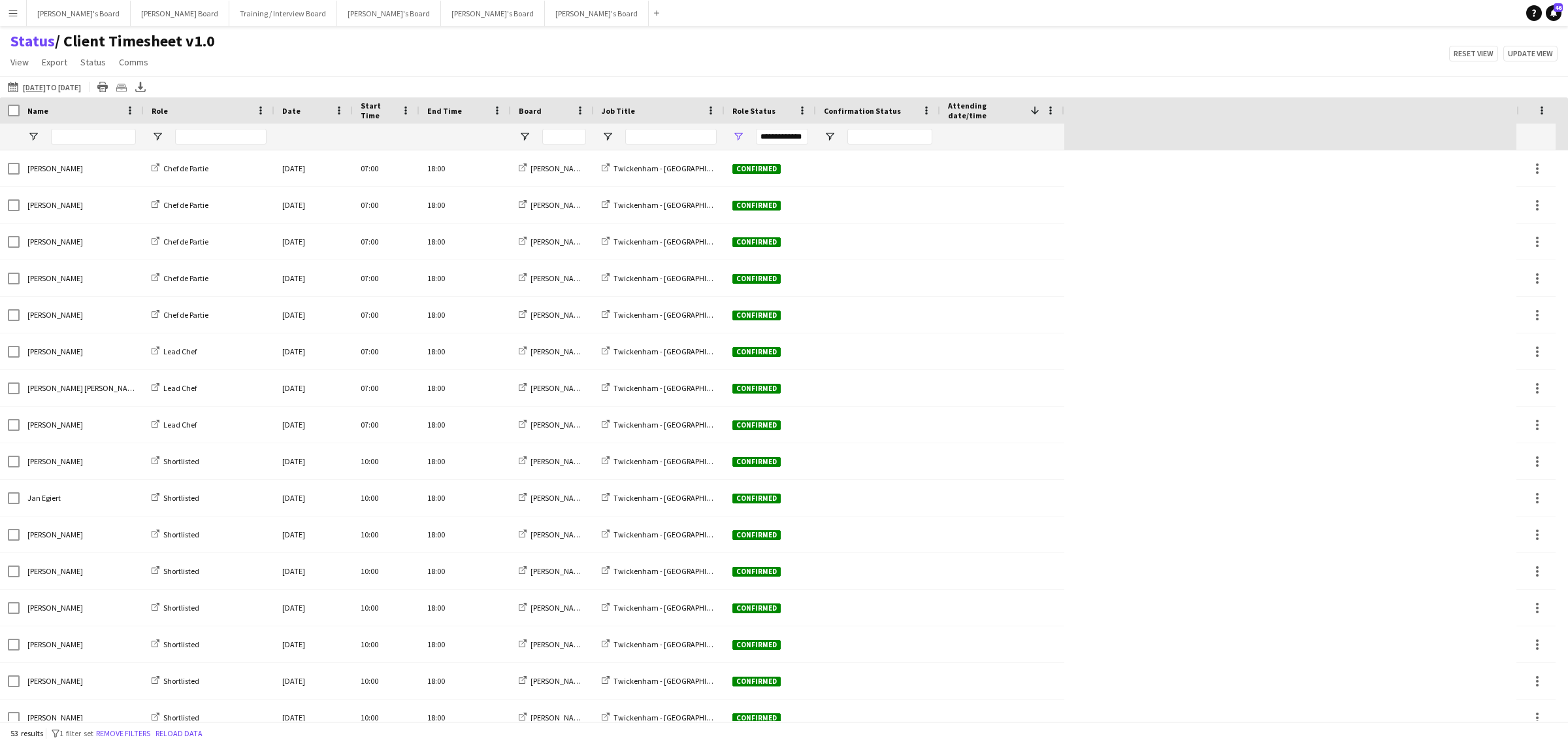
click at [11, 81] on app-icon "[DATE] to [DATE]" at bounding box center [15, 86] width 15 height 10
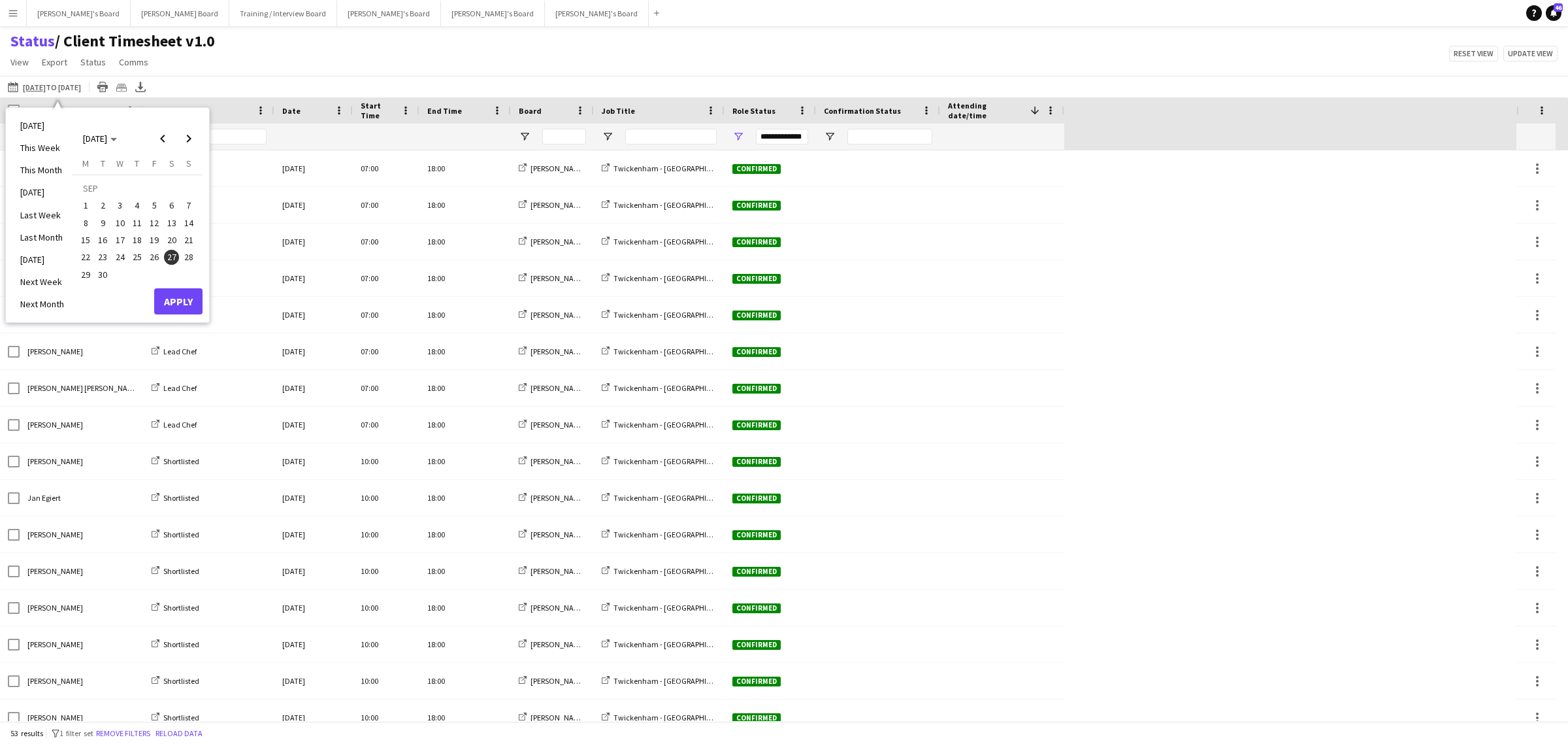
click at [299, 44] on div "Status / Client Timesheet v1.0 View Views Default view Airshow Accreditation Ai…" at bounding box center [784, 53] width 1568 height 44
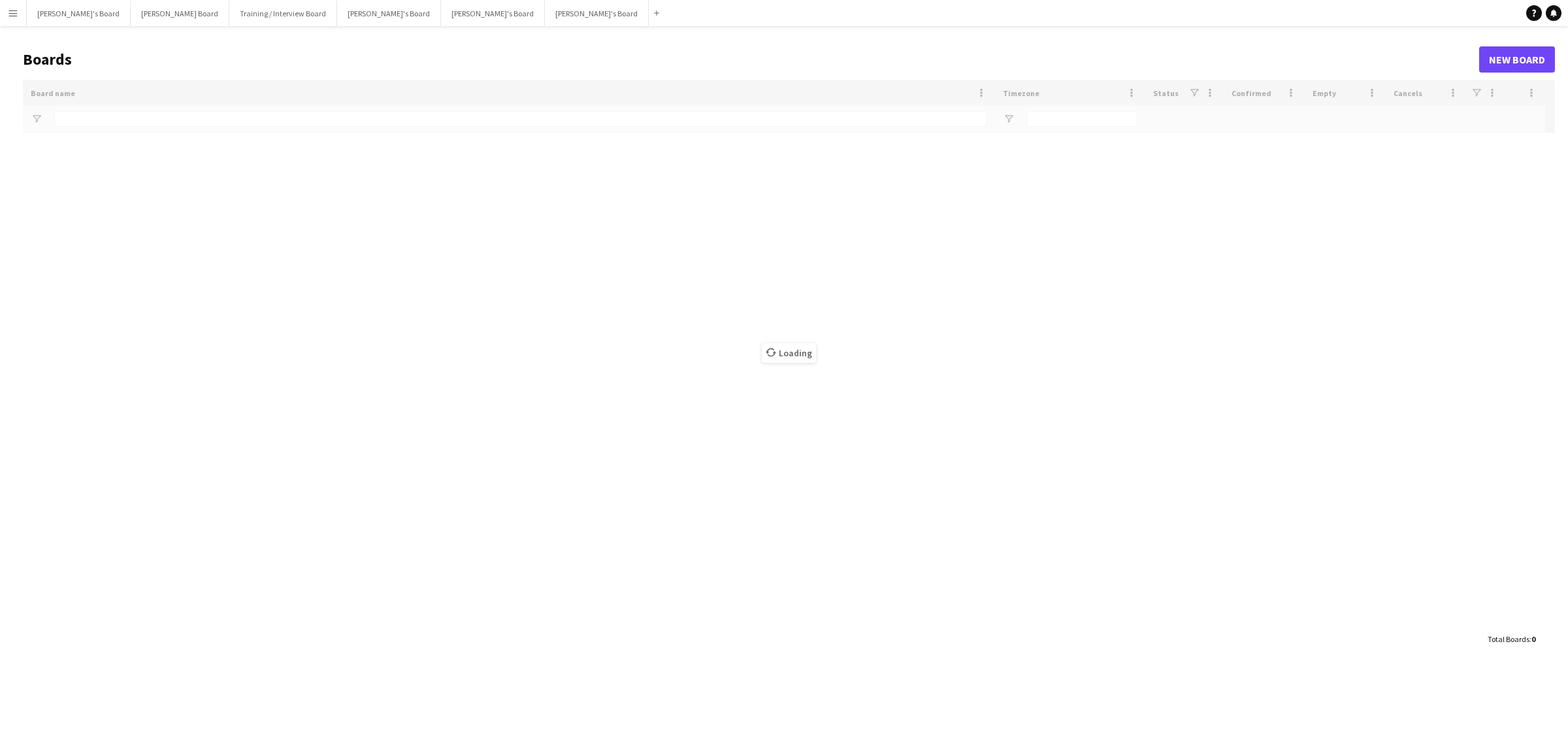
type input "*"
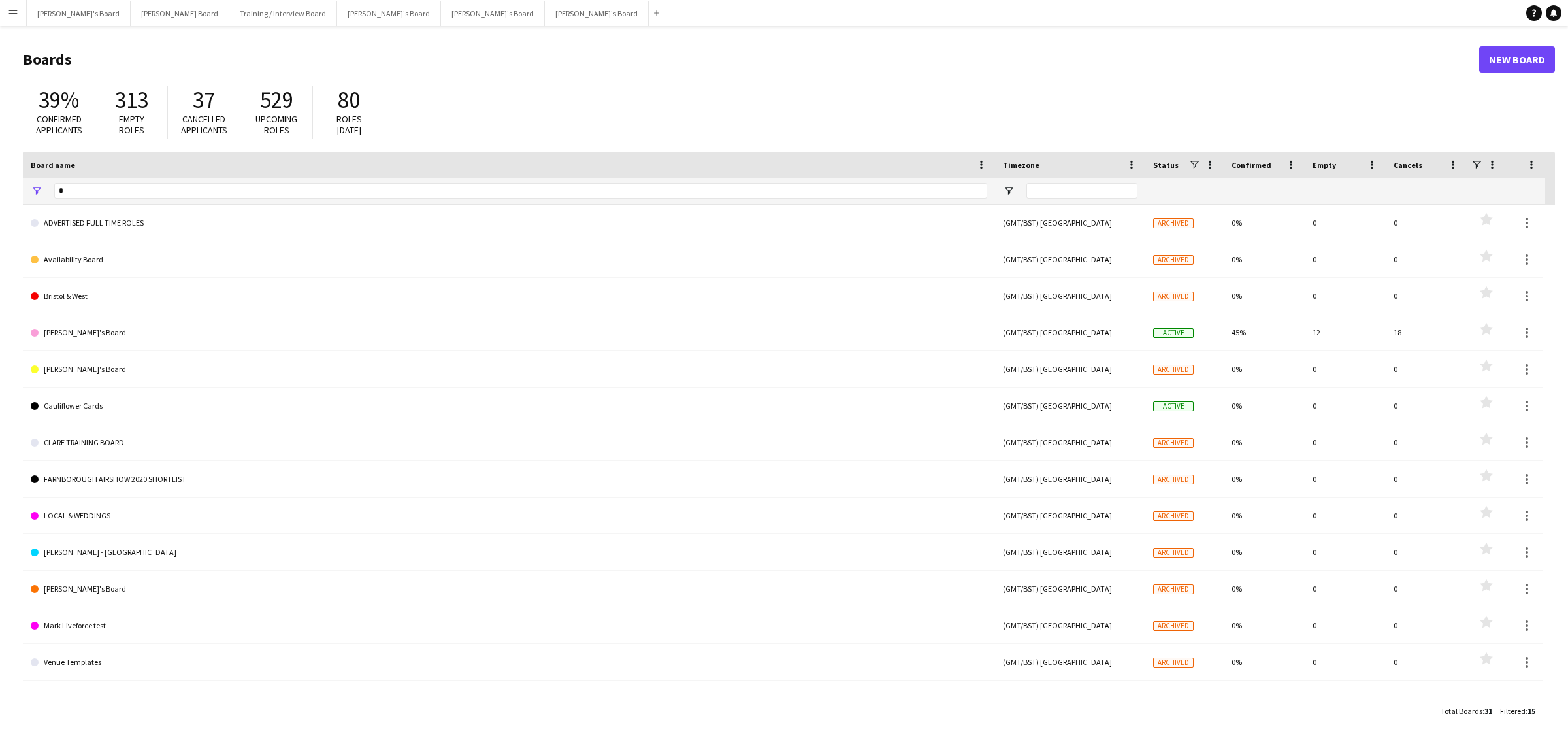
click at [15, 9] on app-icon "Menu" at bounding box center [12, 12] width 10 height 10
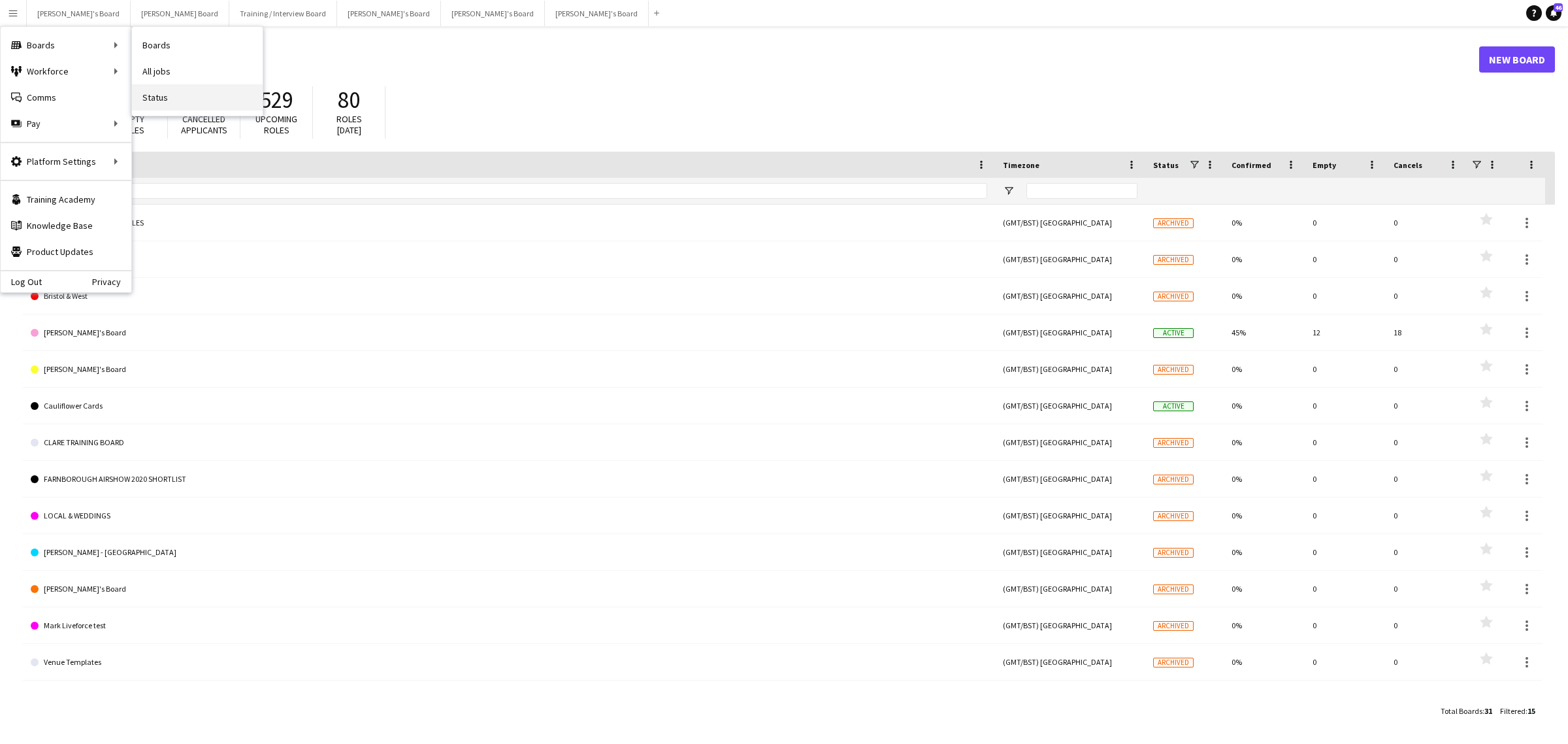
click at [179, 103] on link "Status" at bounding box center [197, 97] width 131 height 27
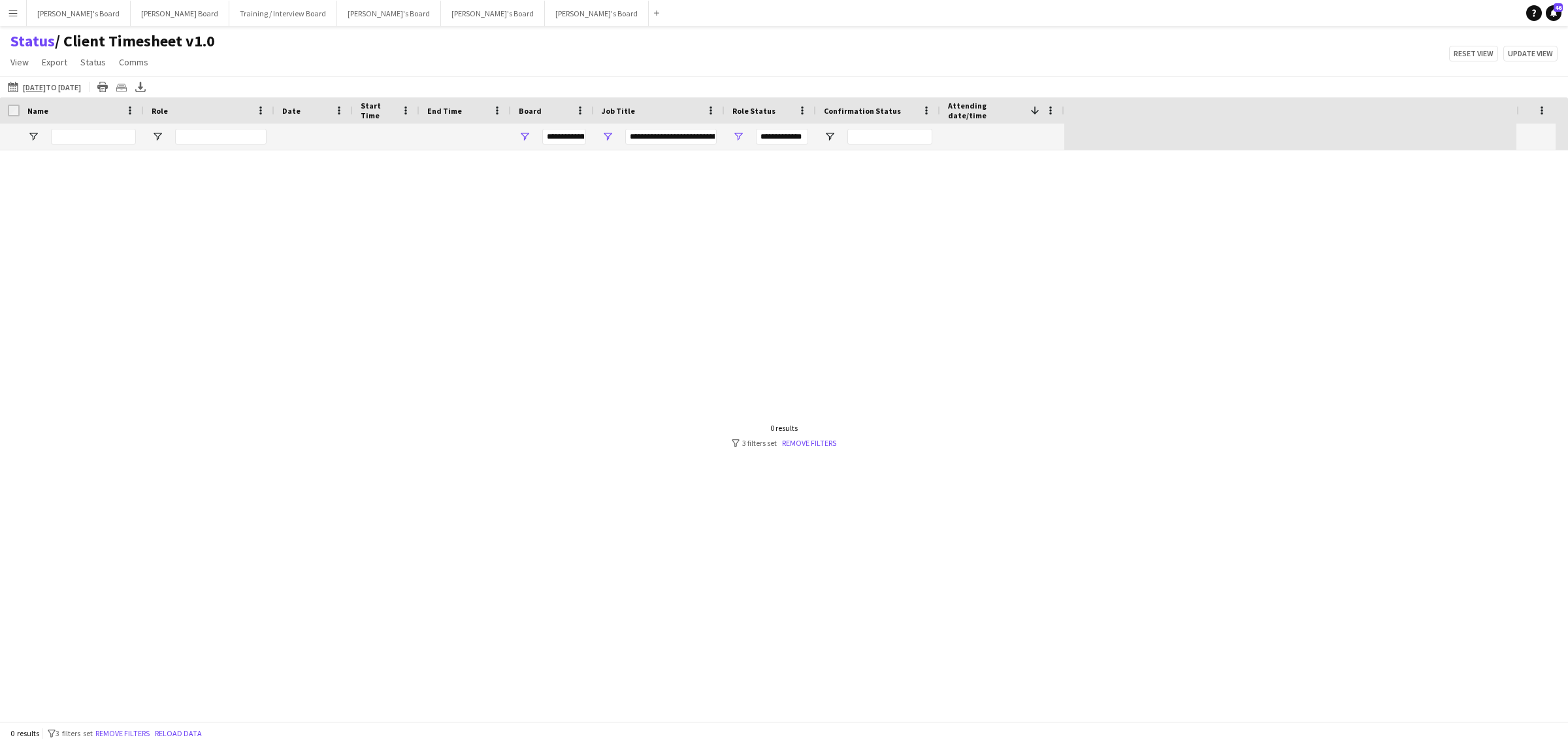
type input "***"
click at [11, 87] on app-icon "13-08-2025 to 19-08-2025" at bounding box center [15, 86] width 15 height 10
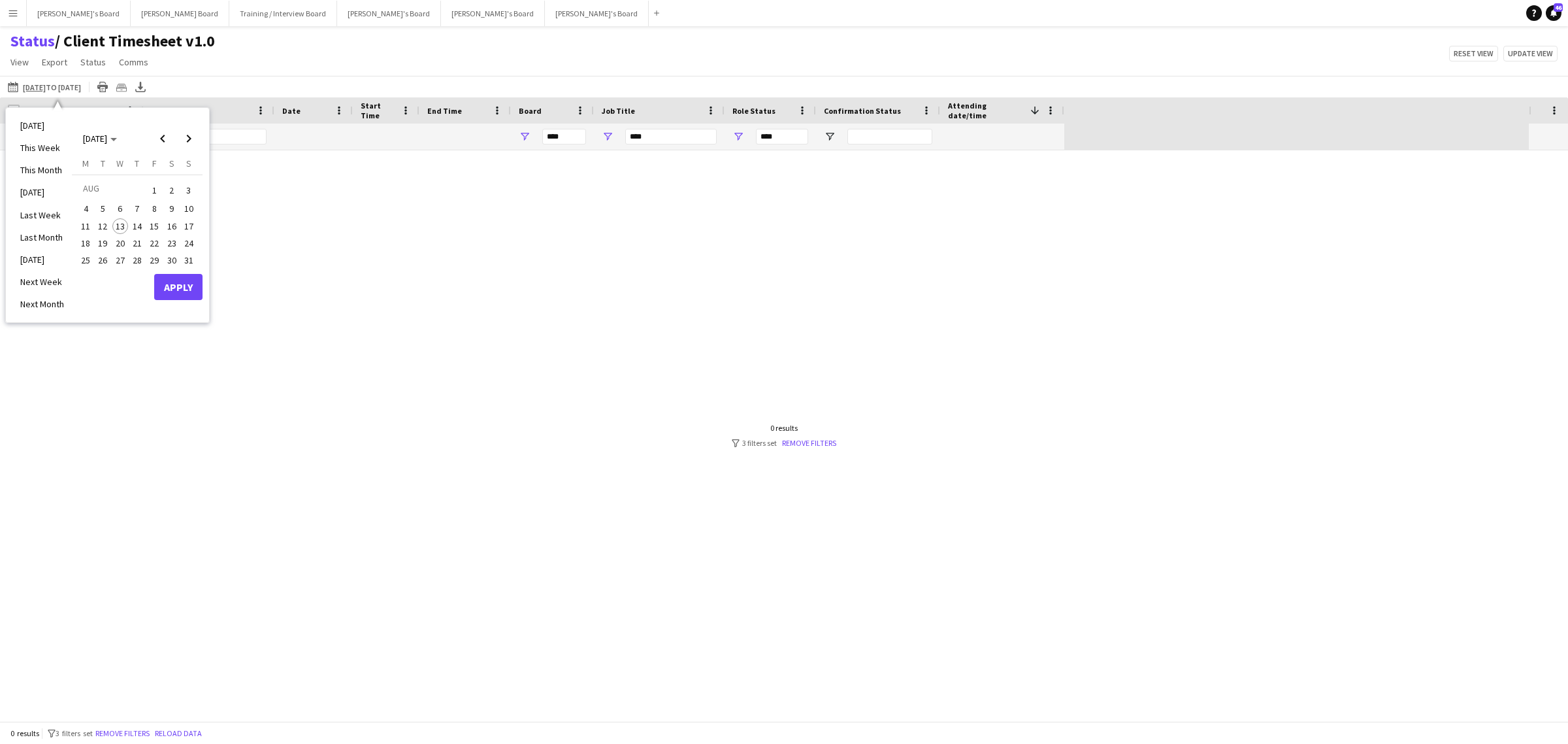
click at [136, 223] on span "14" at bounding box center [137, 226] width 16 height 16
click at [119, 227] on span "13" at bounding box center [120, 226] width 16 height 16
click at [182, 286] on button "Apply" at bounding box center [178, 287] width 48 height 27
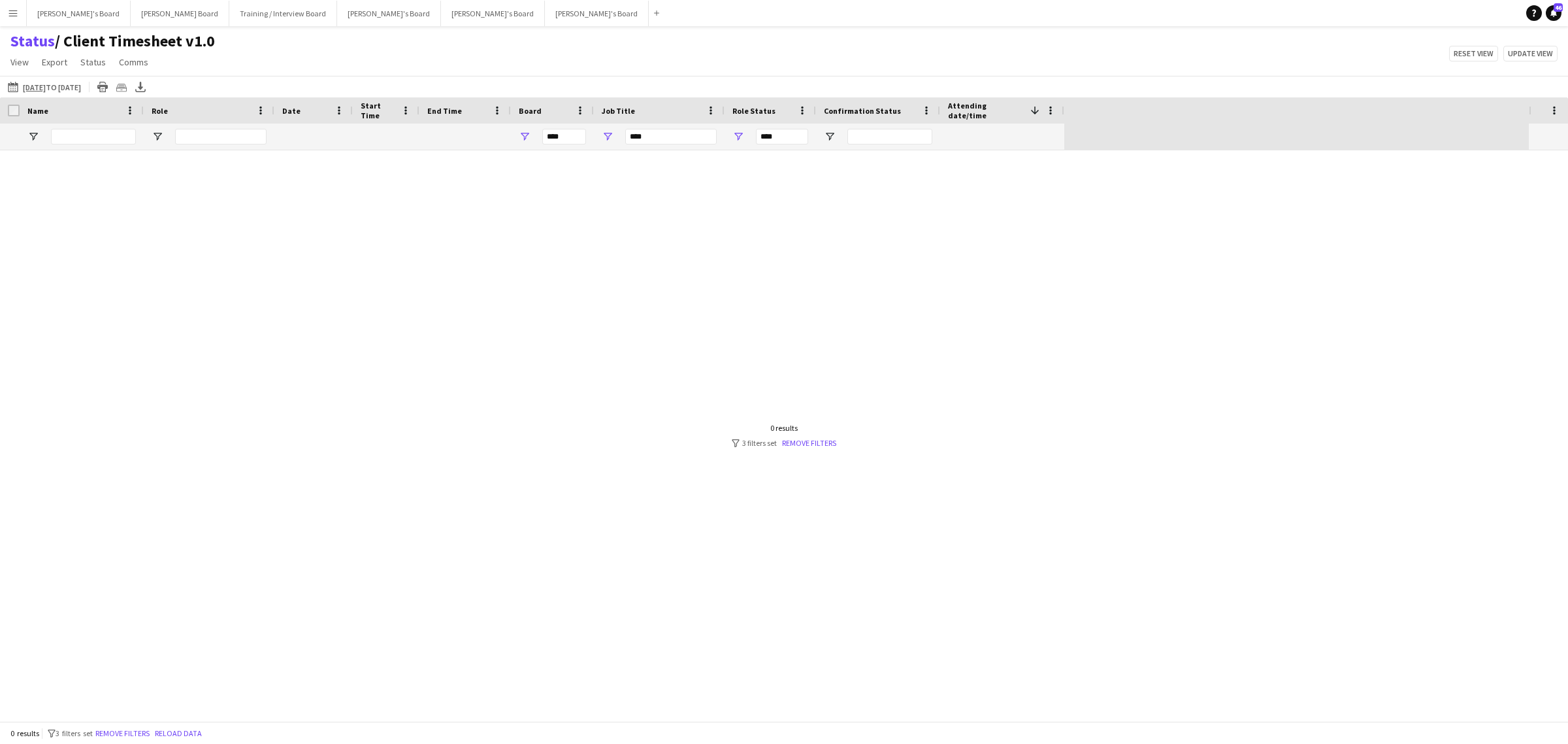
click at [831, 449] on div at bounding box center [765, 435] width 1529 height 571
click at [828, 432] on div "0 results" at bounding box center [784, 428] width 104 height 9
click at [821, 443] on link "Remove filters" at bounding box center [809, 443] width 54 height 9
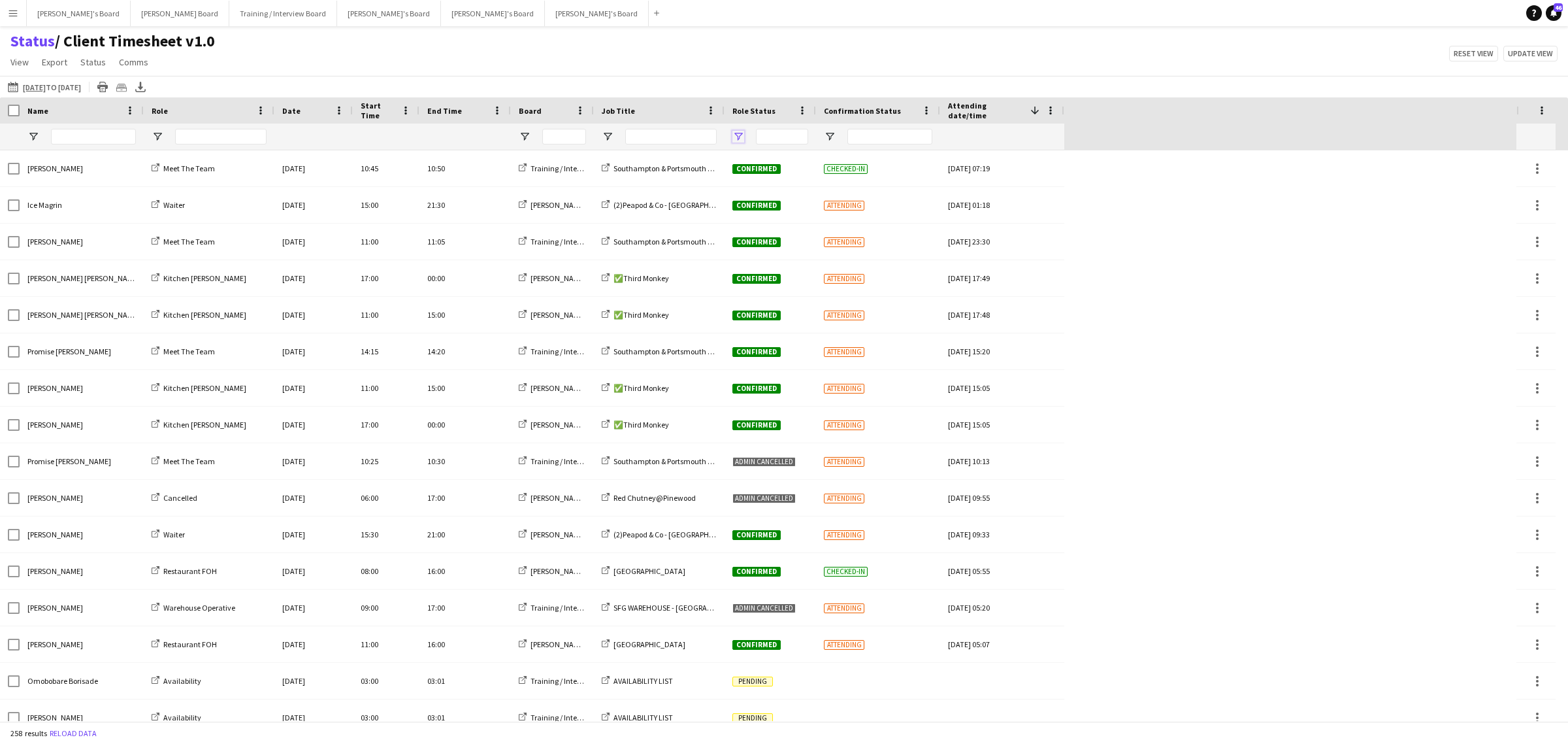
click at [737, 141] on span "Open Filter Menu" at bounding box center [738, 136] width 11 height 11
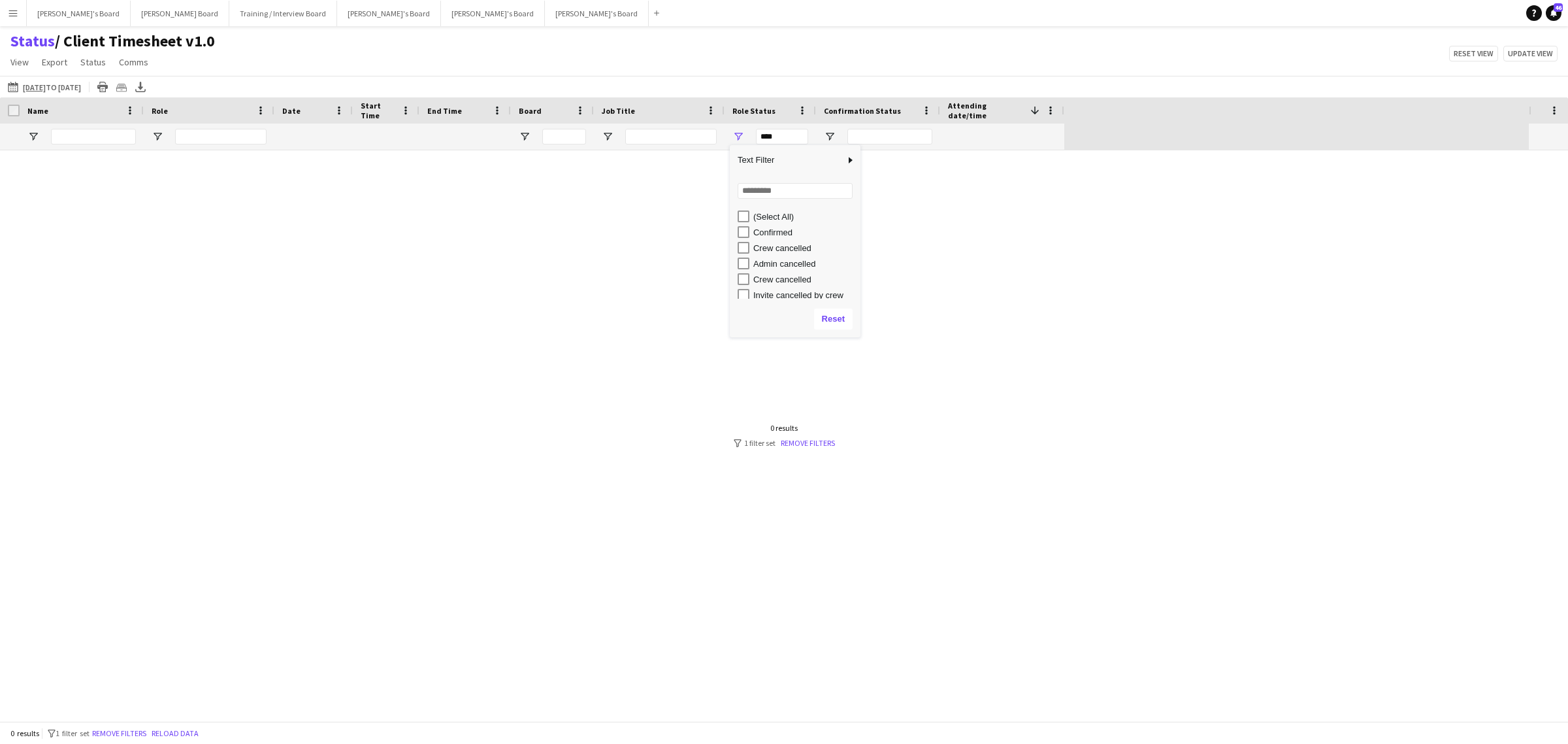
click at [749, 229] on div "Confirmed" at bounding box center [800, 232] width 123 height 16
type input "**********"
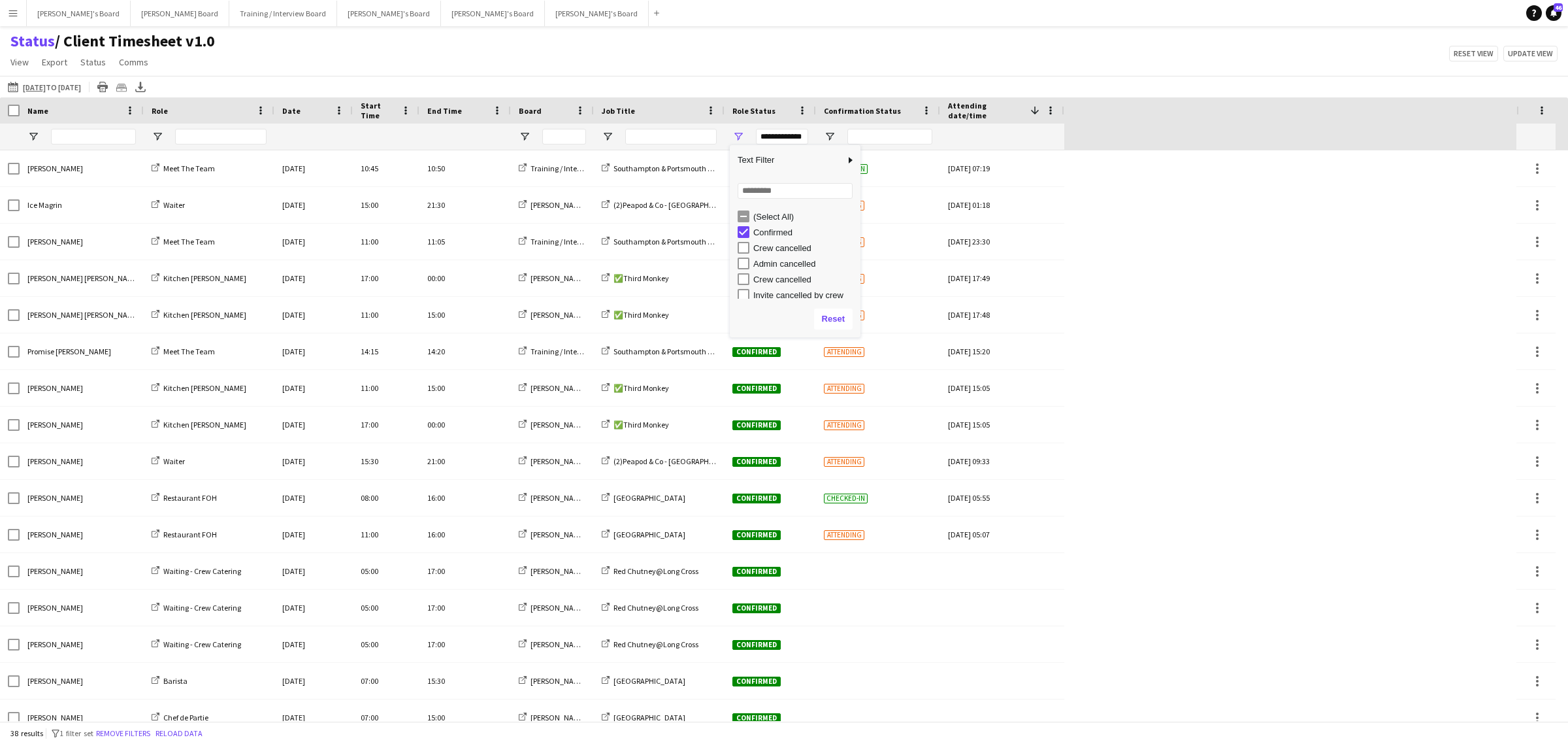
click at [641, 47] on div "Status / Client Timesheet v1.0 View Views Default view Airshow Accreditation Ai…" at bounding box center [784, 53] width 1568 height 44
click at [521, 136] on span "Open Filter Menu" at bounding box center [524, 136] width 11 height 11
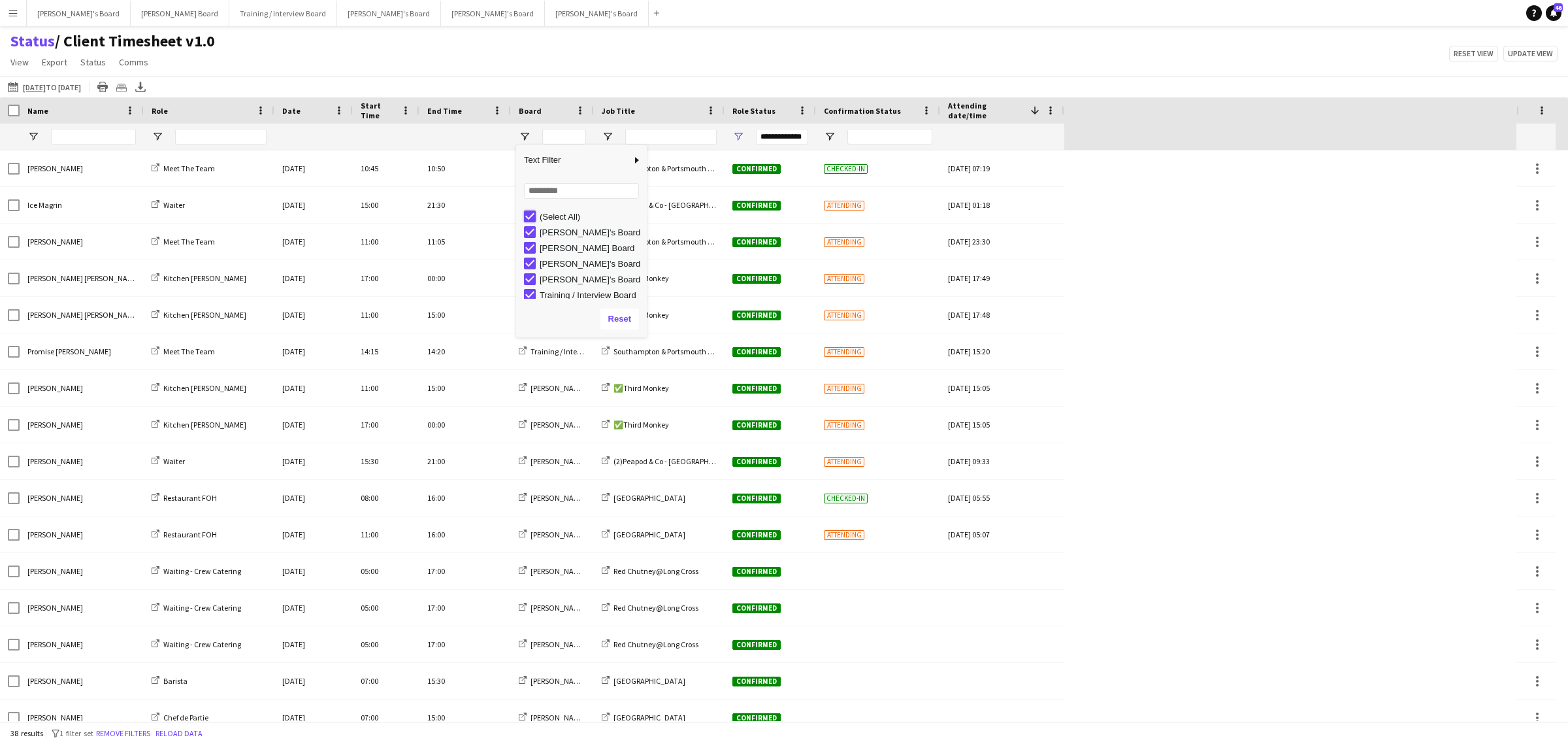
type input "***"
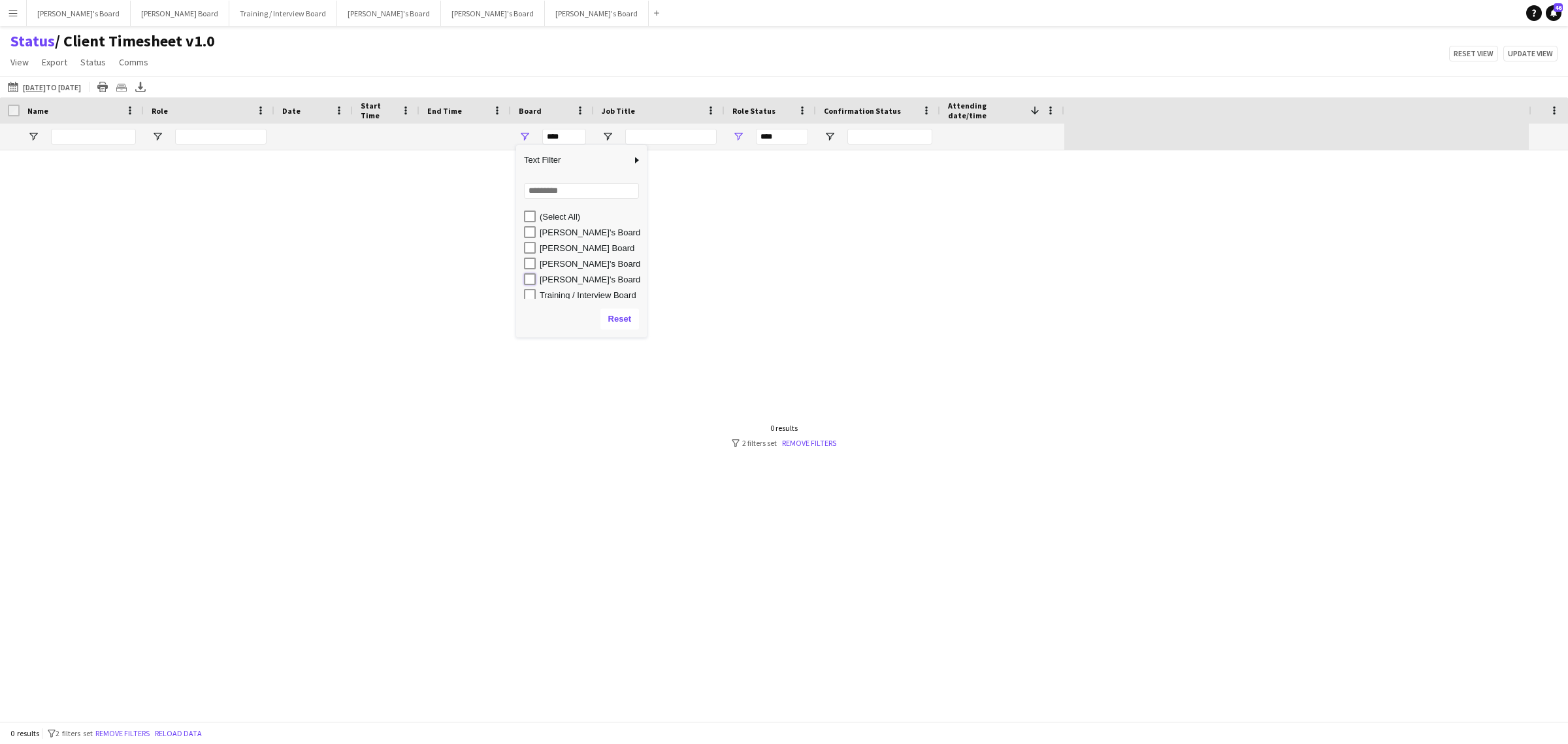
type input "**********"
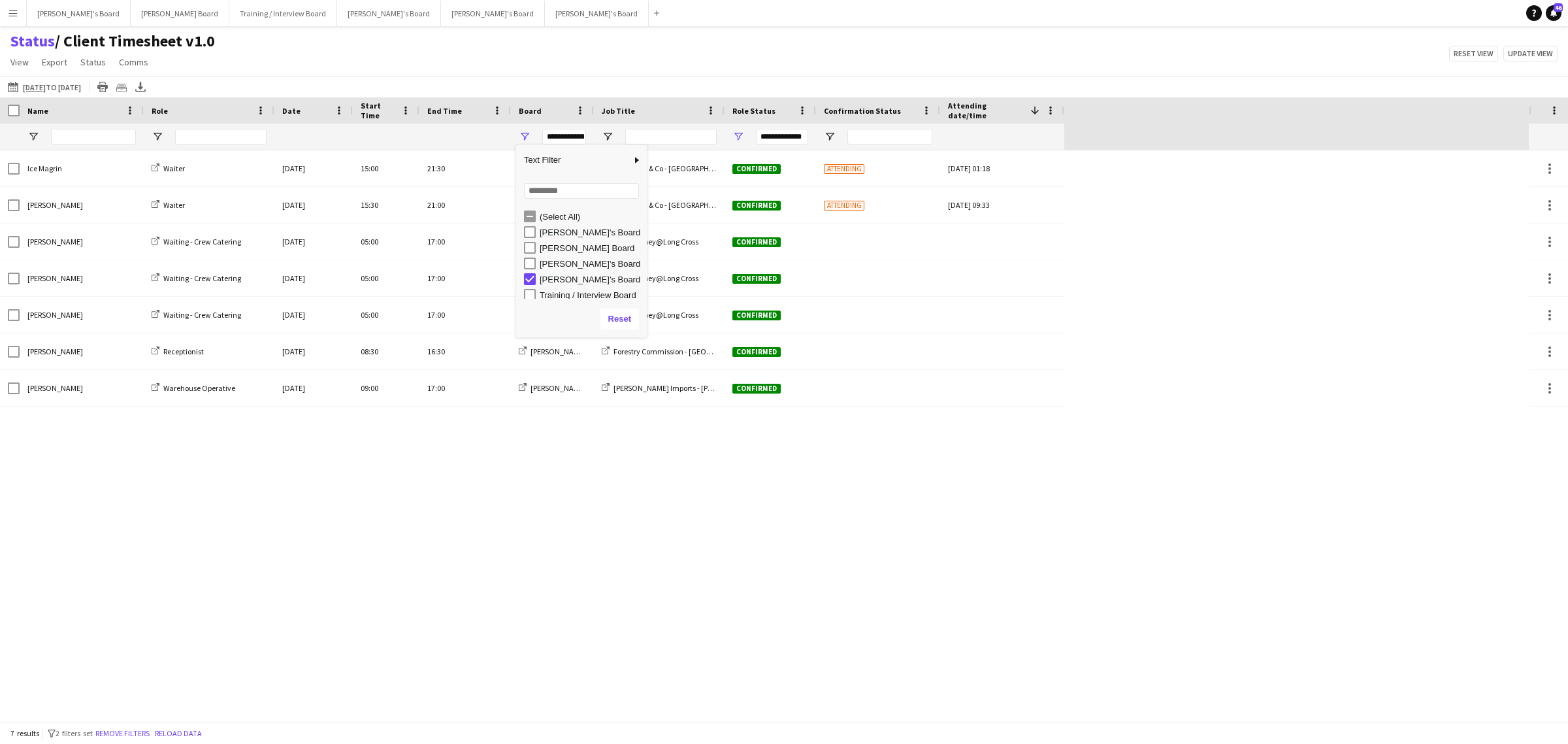
click at [456, 38] on div "Status / Client Timesheet v1.0 View Views Default view Airshow Accreditation Ai…" at bounding box center [784, 53] width 1568 height 44
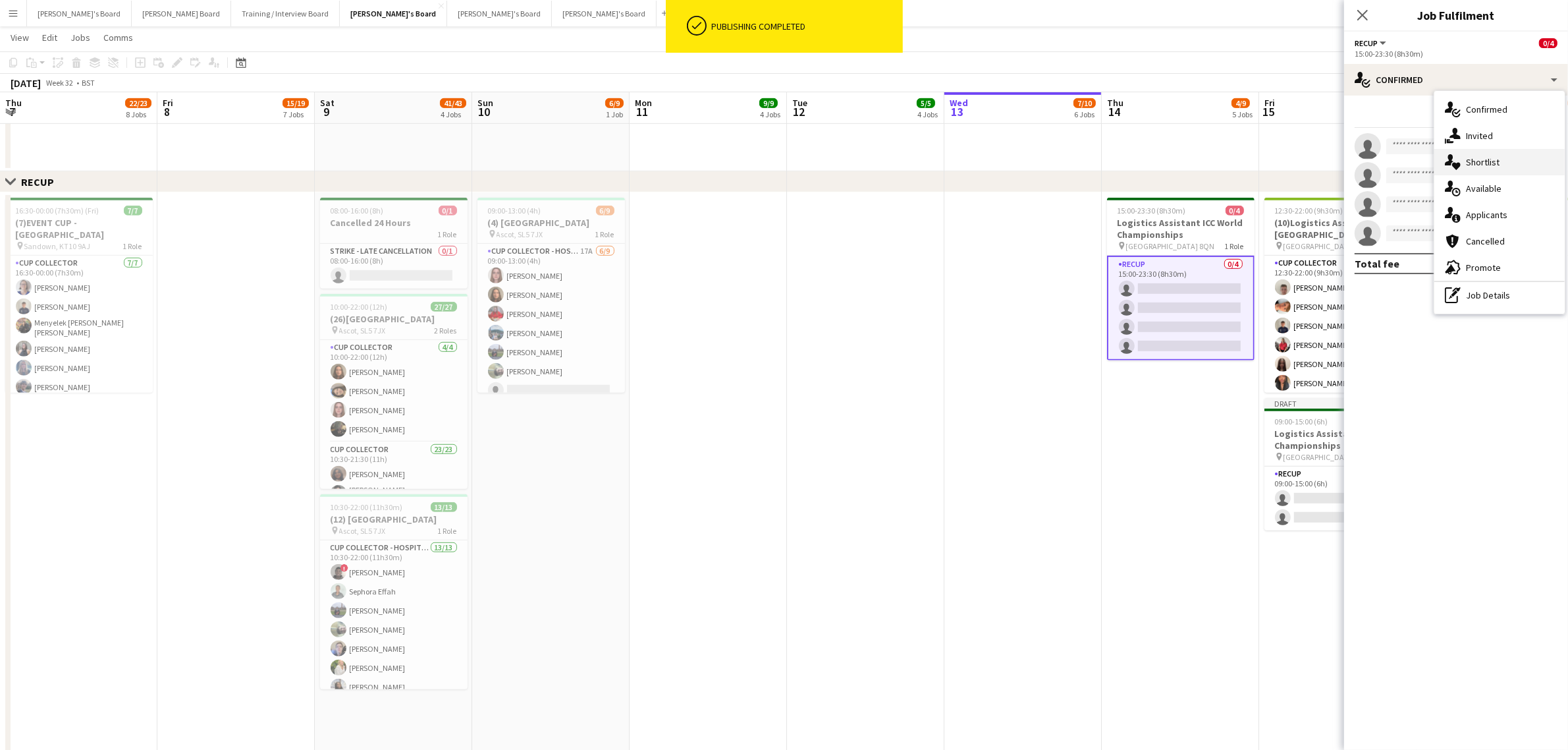
scroll to position [182, 0]
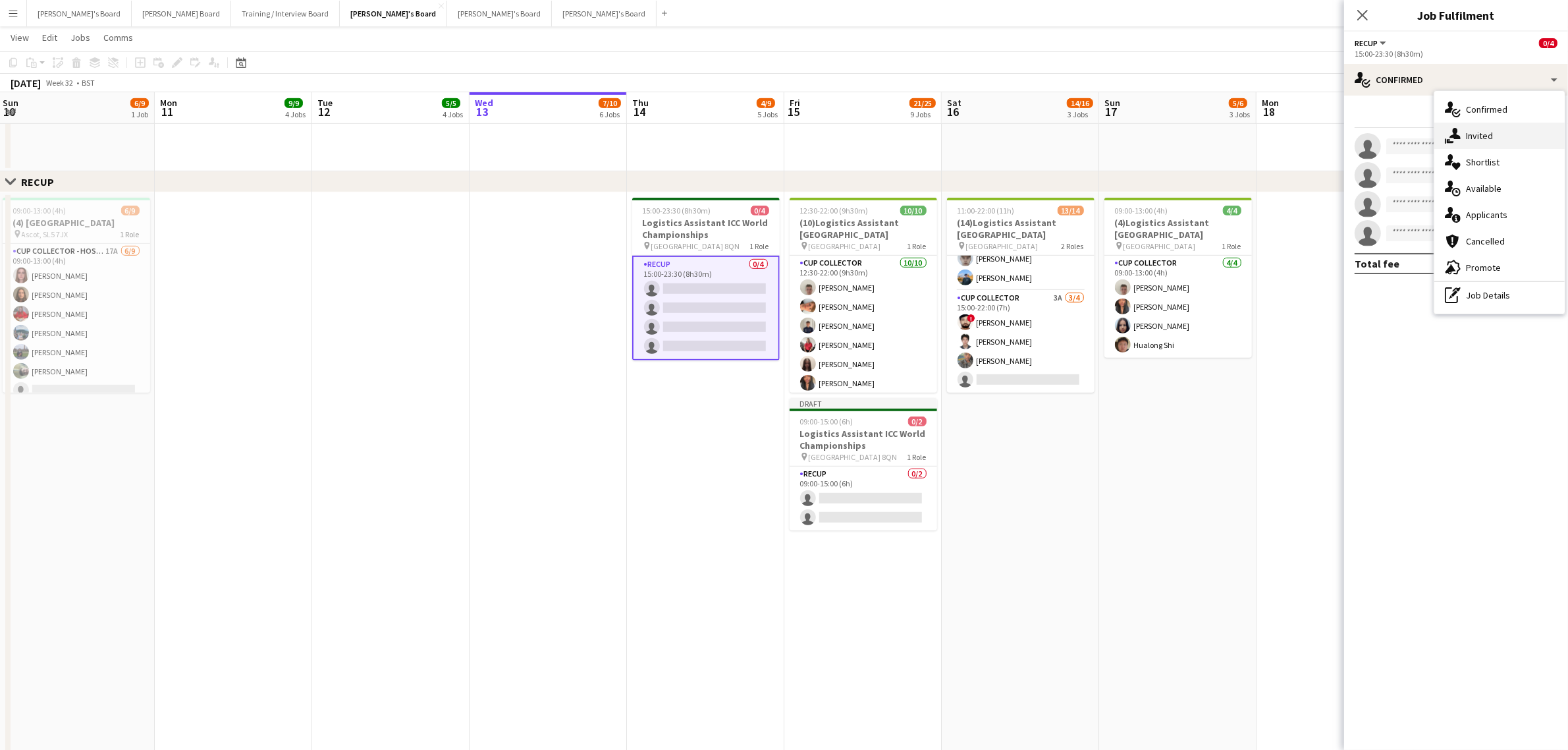
click at [1485, 136] on div "single-neutral-actions-share-1 Invited" at bounding box center [1499, 135] width 131 height 27
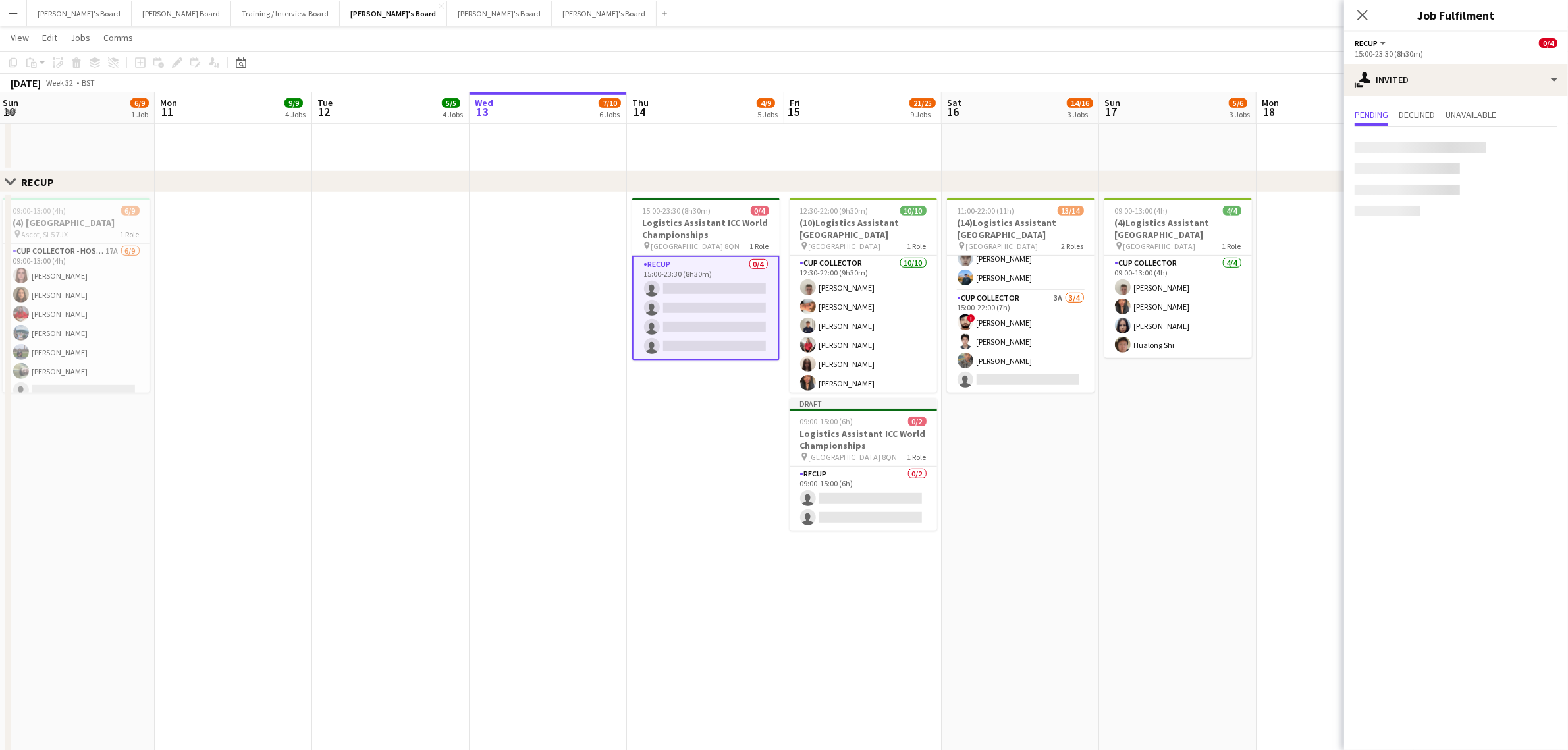
click at [1434, 152] on div at bounding box center [1420, 147] width 132 height 10
click at [1406, 152] on input "text" at bounding box center [1455, 148] width 203 height 33
type input "********"
click at [1410, 179] on span "[PERSON_NAME]" at bounding box center [1403, 180] width 75 height 11
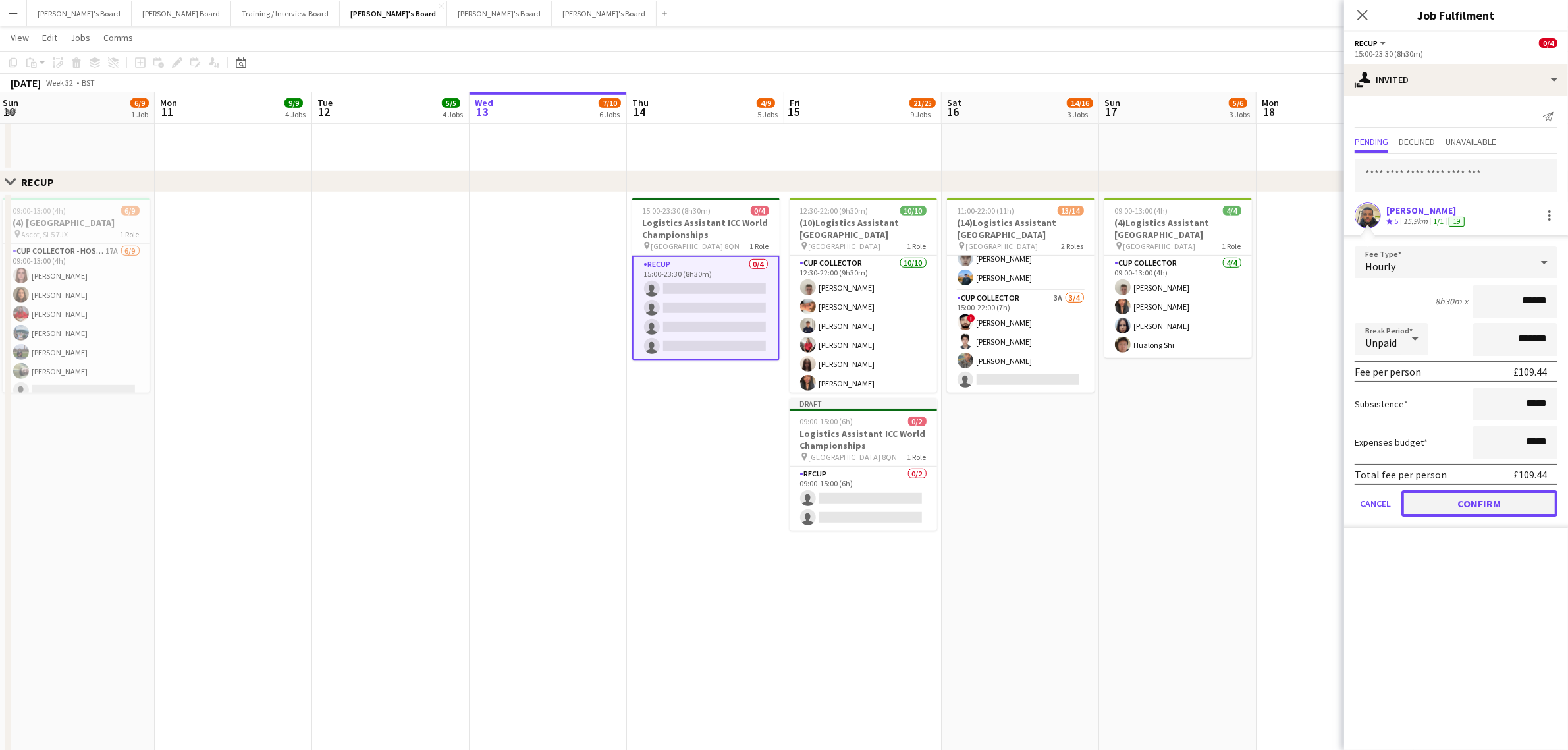
click at [1463, 499] on button "Confirm" at bounding box center [1480, 504] width 156 height 27
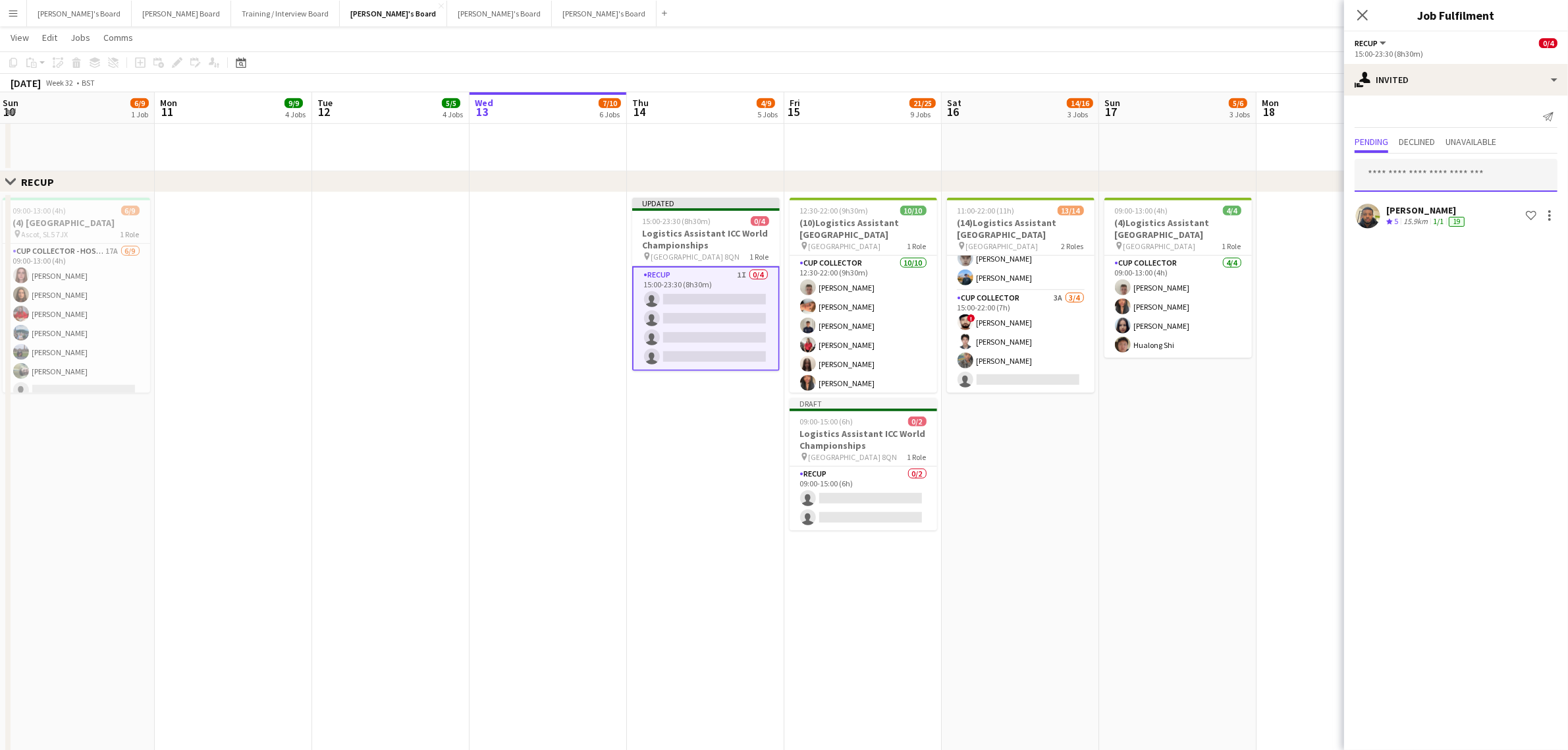
click at [1427, 177] on input "text" at bounding box center [1455, 175] width 203 height 33
type input "**********"
click at [1448, 203] on span "Muhammad Imad Active" at bounding box center [1456, 208] width 182 height 11
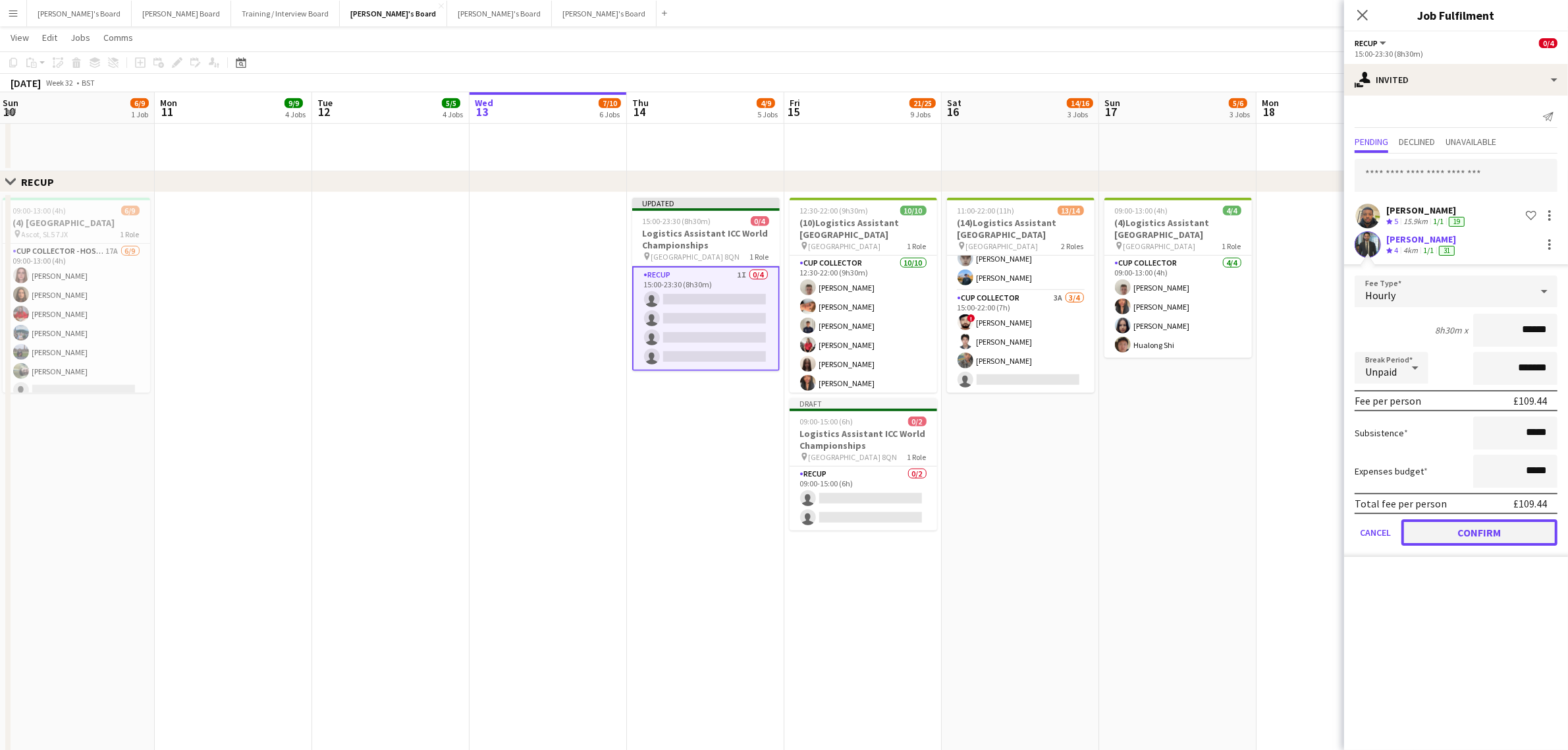
click at [1519, 527] on button "Confirm" at bounding box center [1480, 532] width 156 height 27
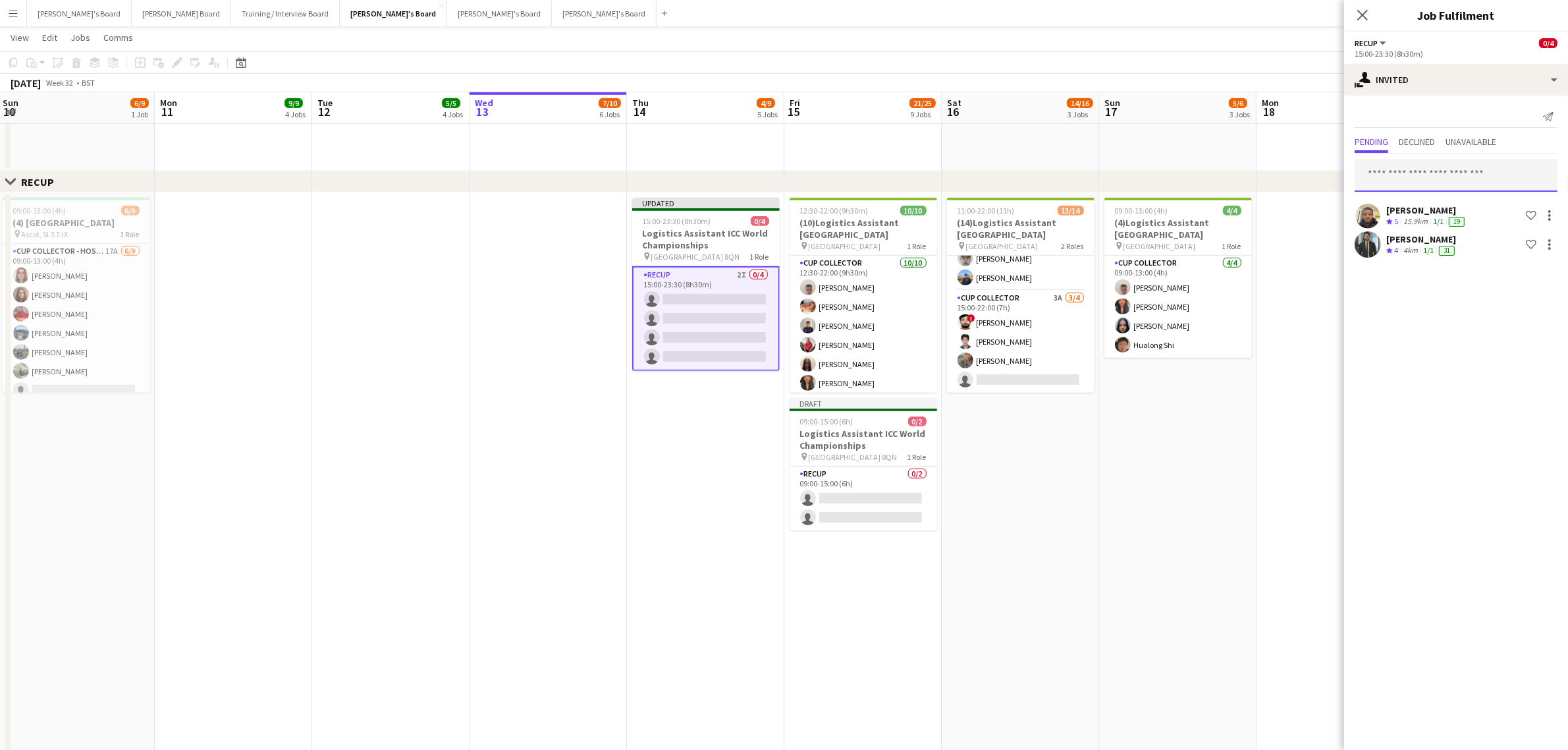
click at [1470, 166] on input "text" at bounding box center [1455, 175] width 203 height 33
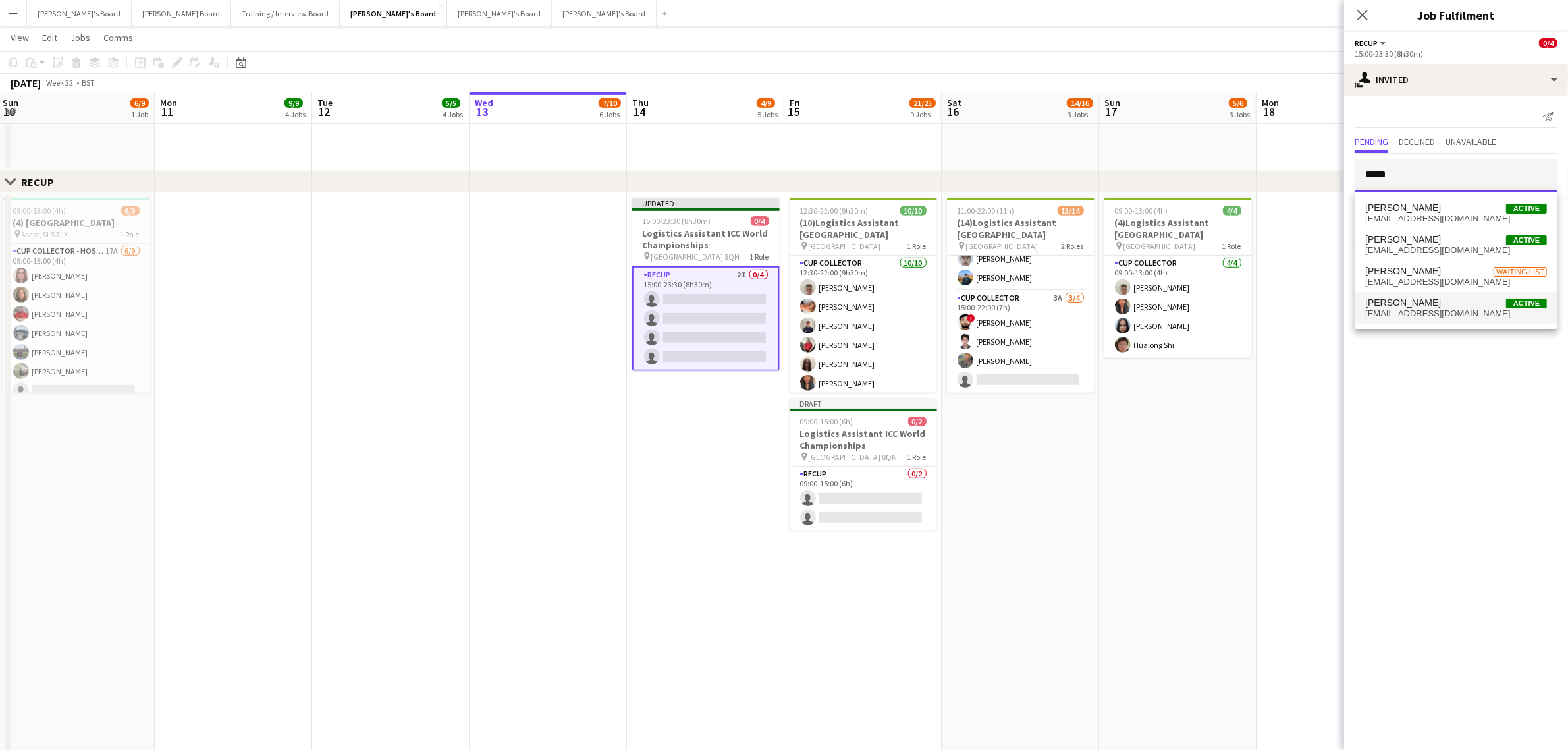
type input "****"
click at [1439, 297] on span "Iris Wyles Active" at bounding box center [1456, 302] width 182 height 11
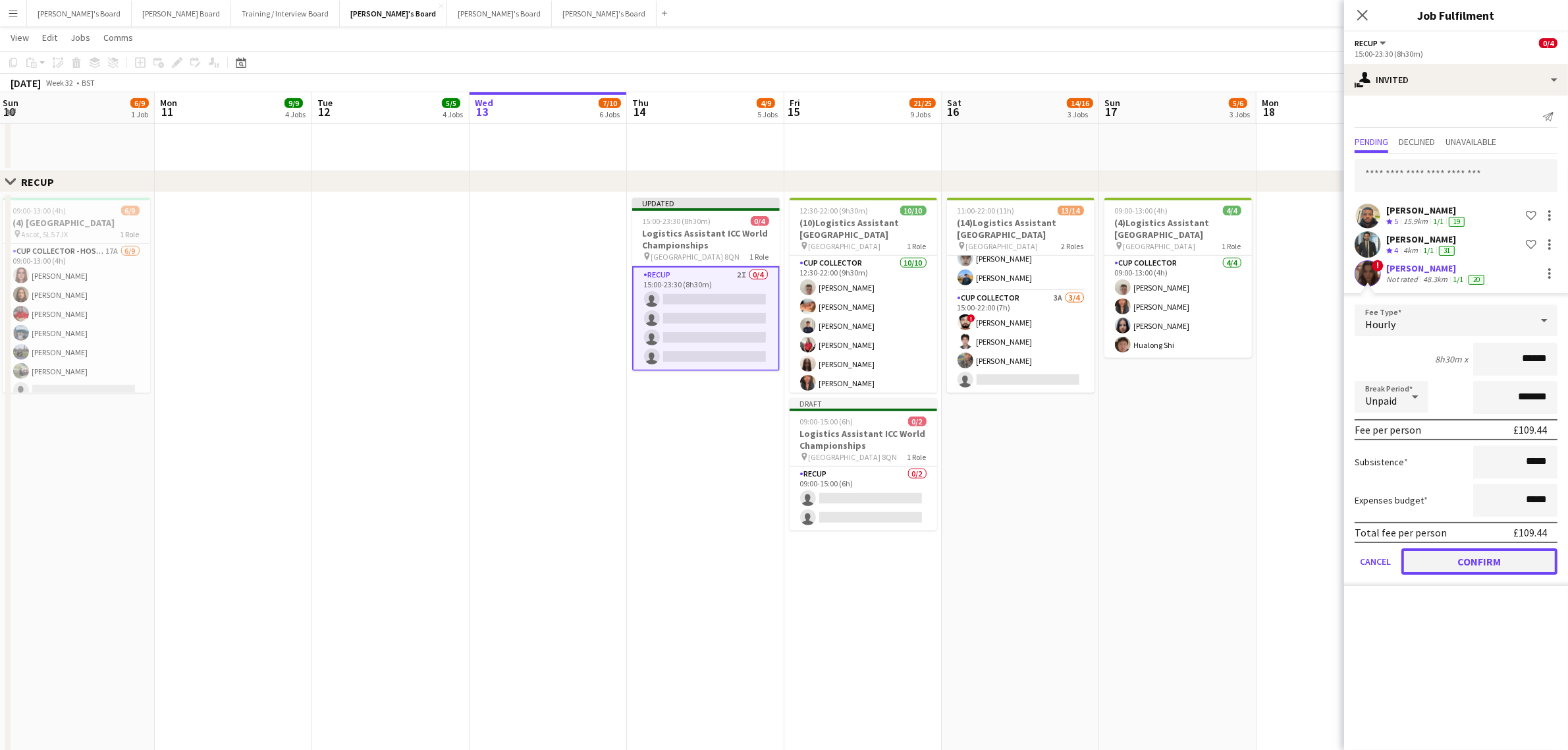
click at [1425, 554] on button "Confirm" at bounding box center [1480, 562] width 156 height 27
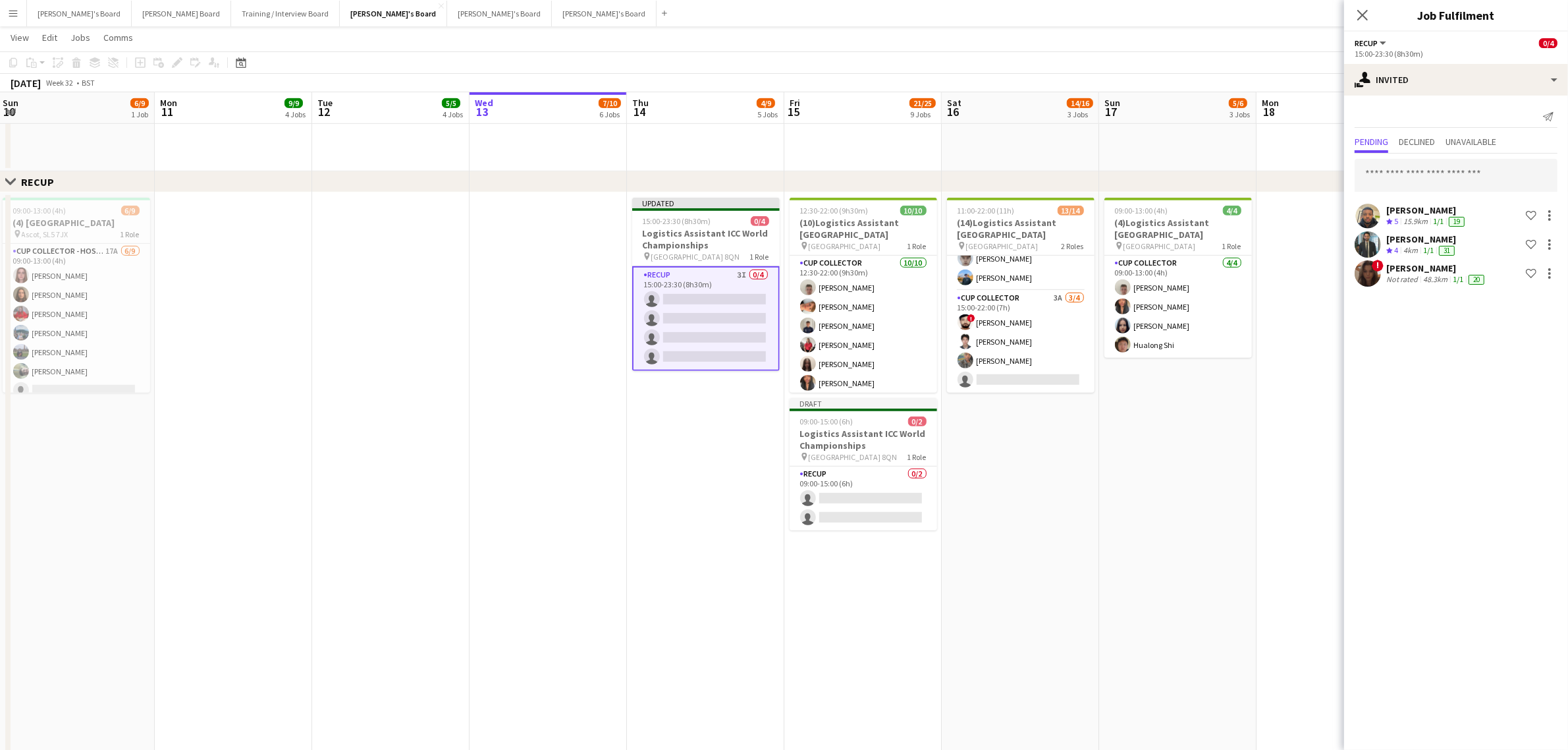
click at [1402, 277] on div "Not rated" at bounding box center [1404, 279] width 34 height 10
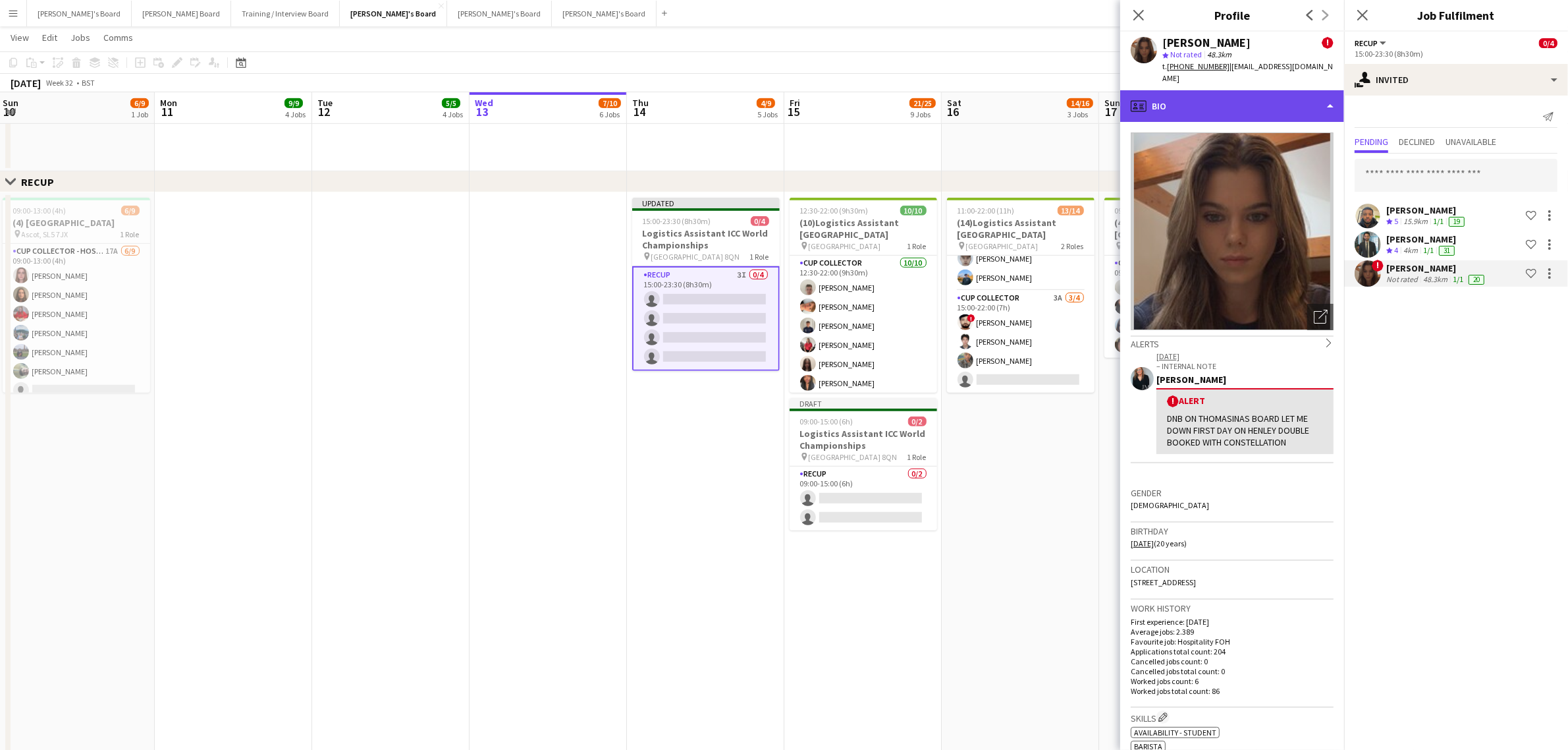
click at [1206, 91] on div "profile Bio" at bounding box center [1232, 106] width 224 height 31
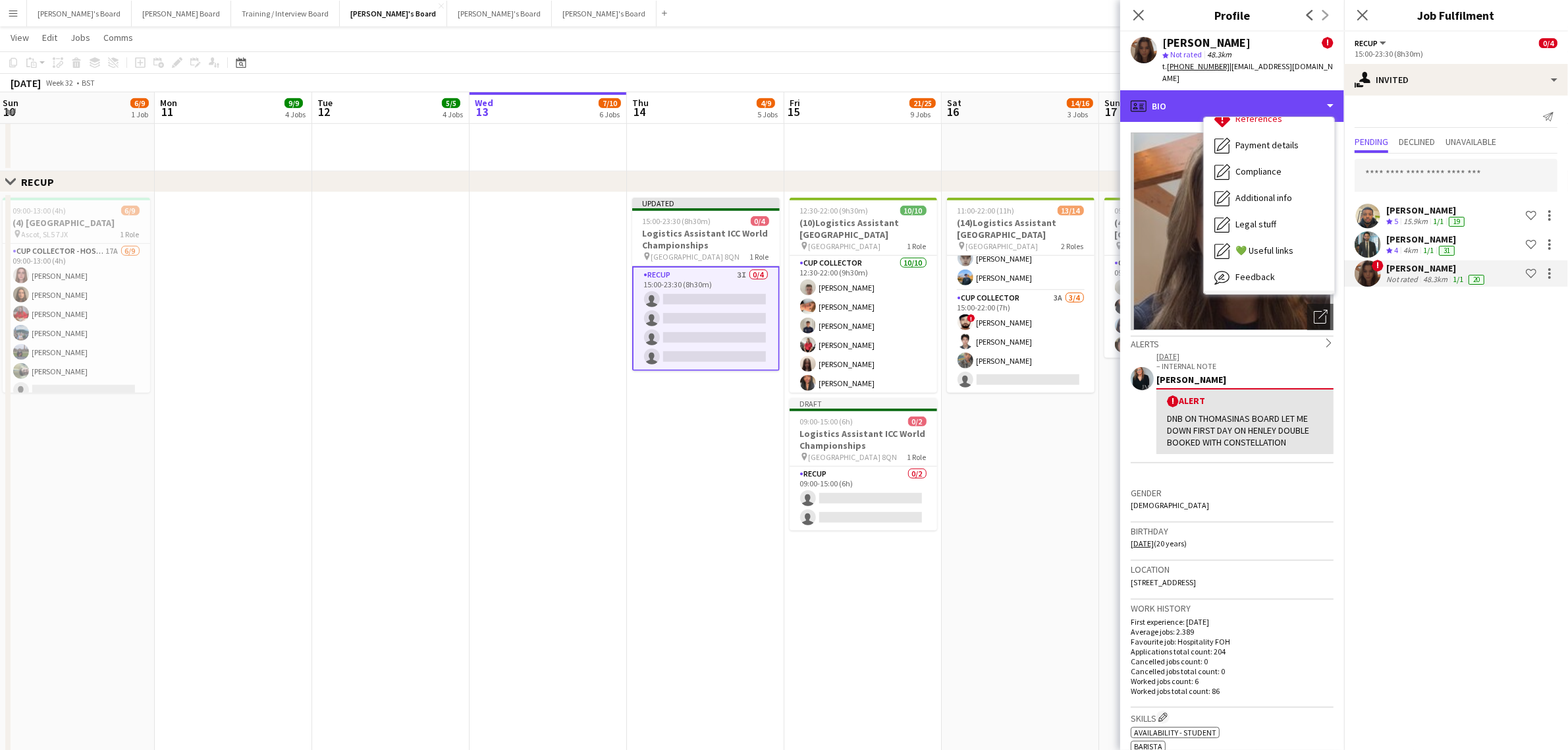
scroll to position [176, 0]
click at [1240, 269] on span "Calendar" at bounding box center [1252, 275] width 35 height 11
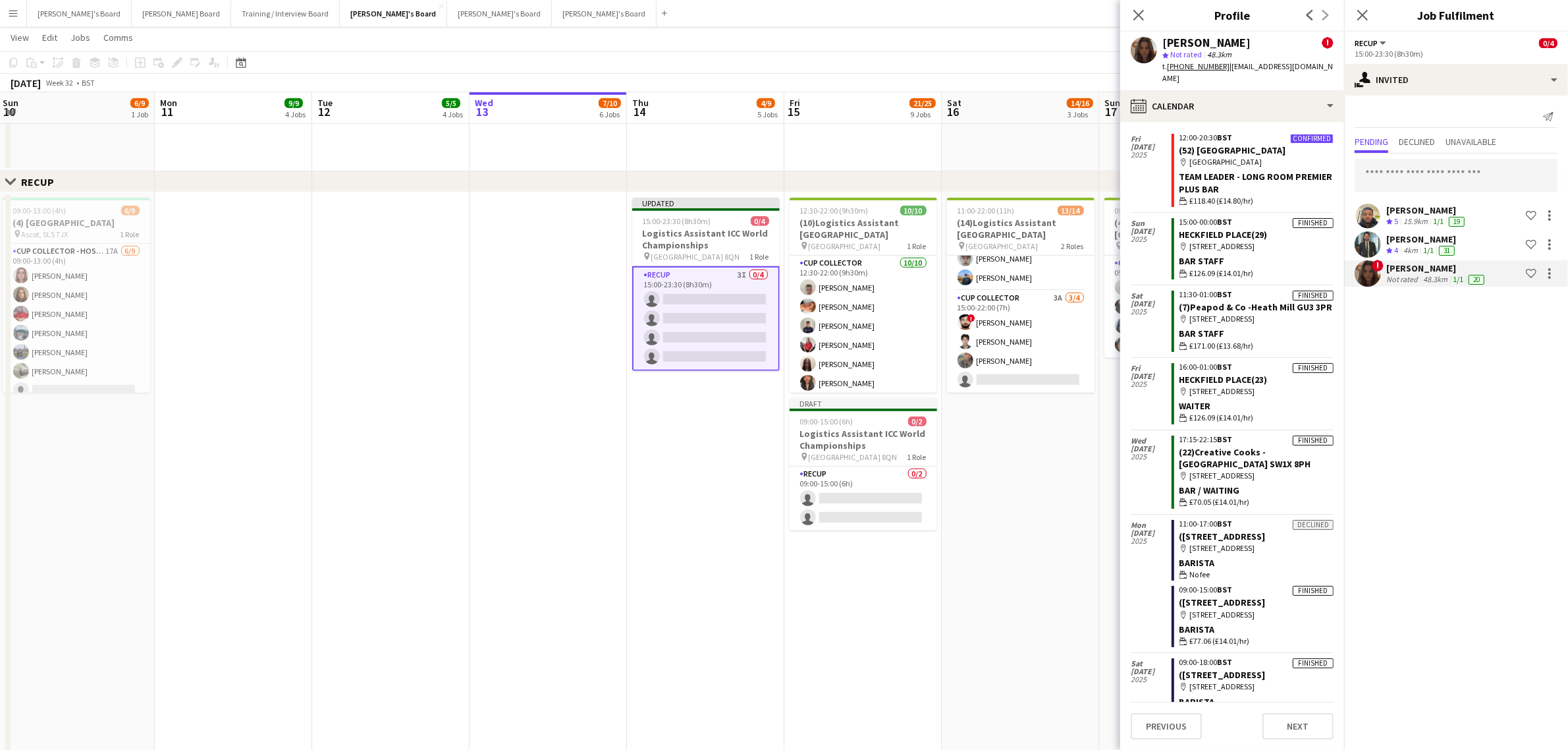
scroll to position [0, 0]
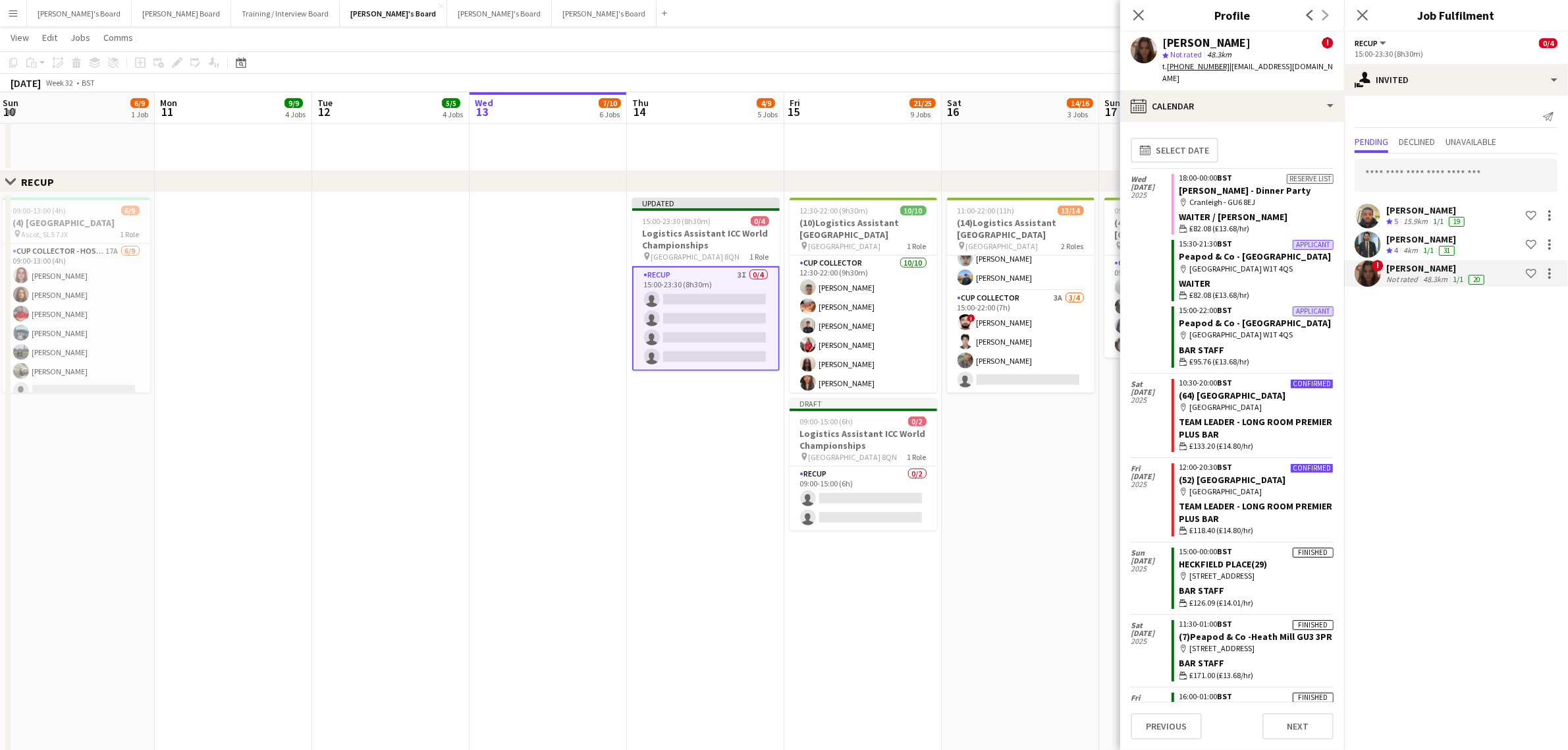
click at [1434, 376] on mat-expansion-panel "user-plus Invited Send notification Pending Declined Unavailable Lance Chowdhur…" at bounding box center [1455, 423] width 224 height 655
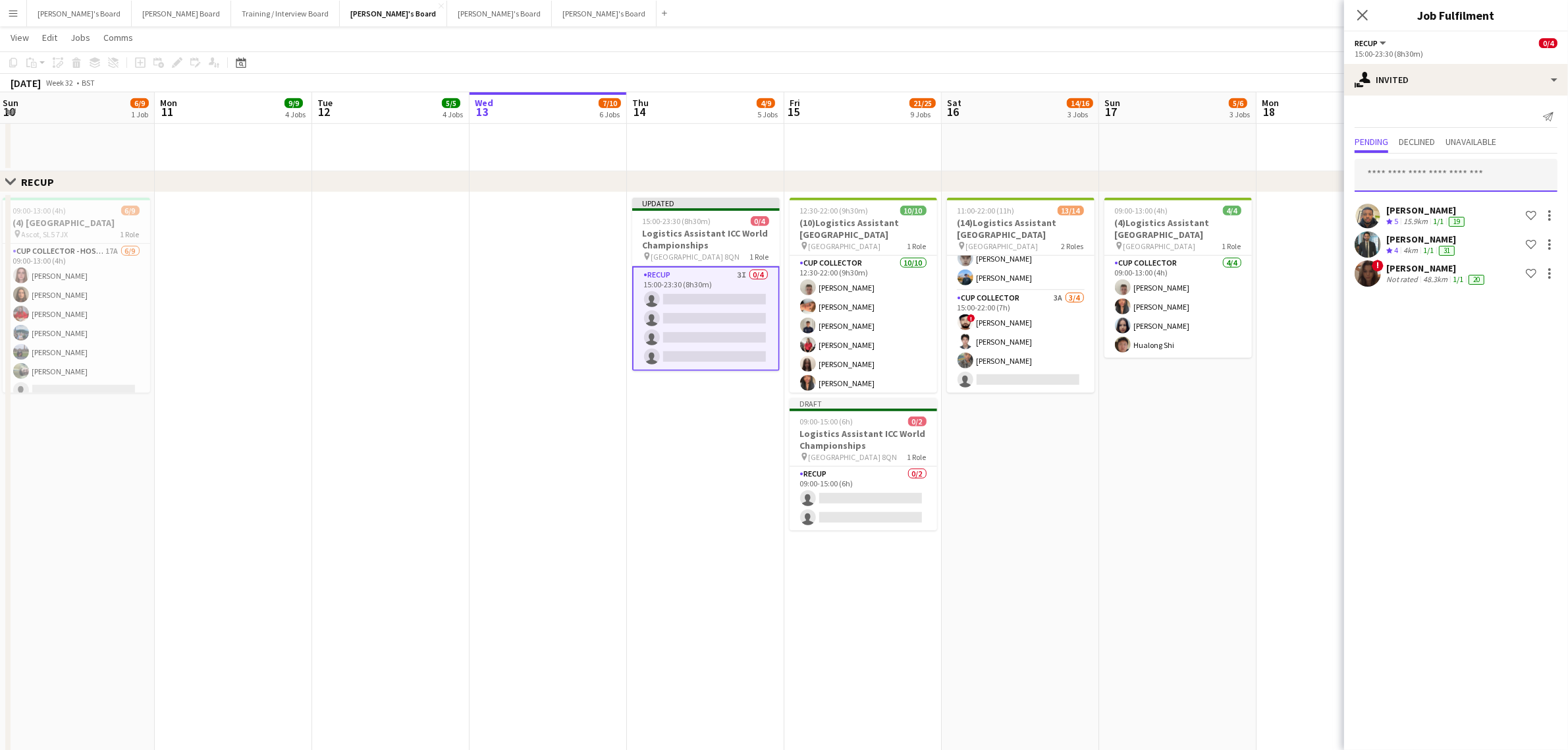
click at [1418, 169] on input "text" at bounding box center [1455, 175] width 203 height 33
type input "******"
click at [1466, 205] on span "Gopesh Patel-Hellyer Active" at bounding box center [1456, 208] width 182 height 11
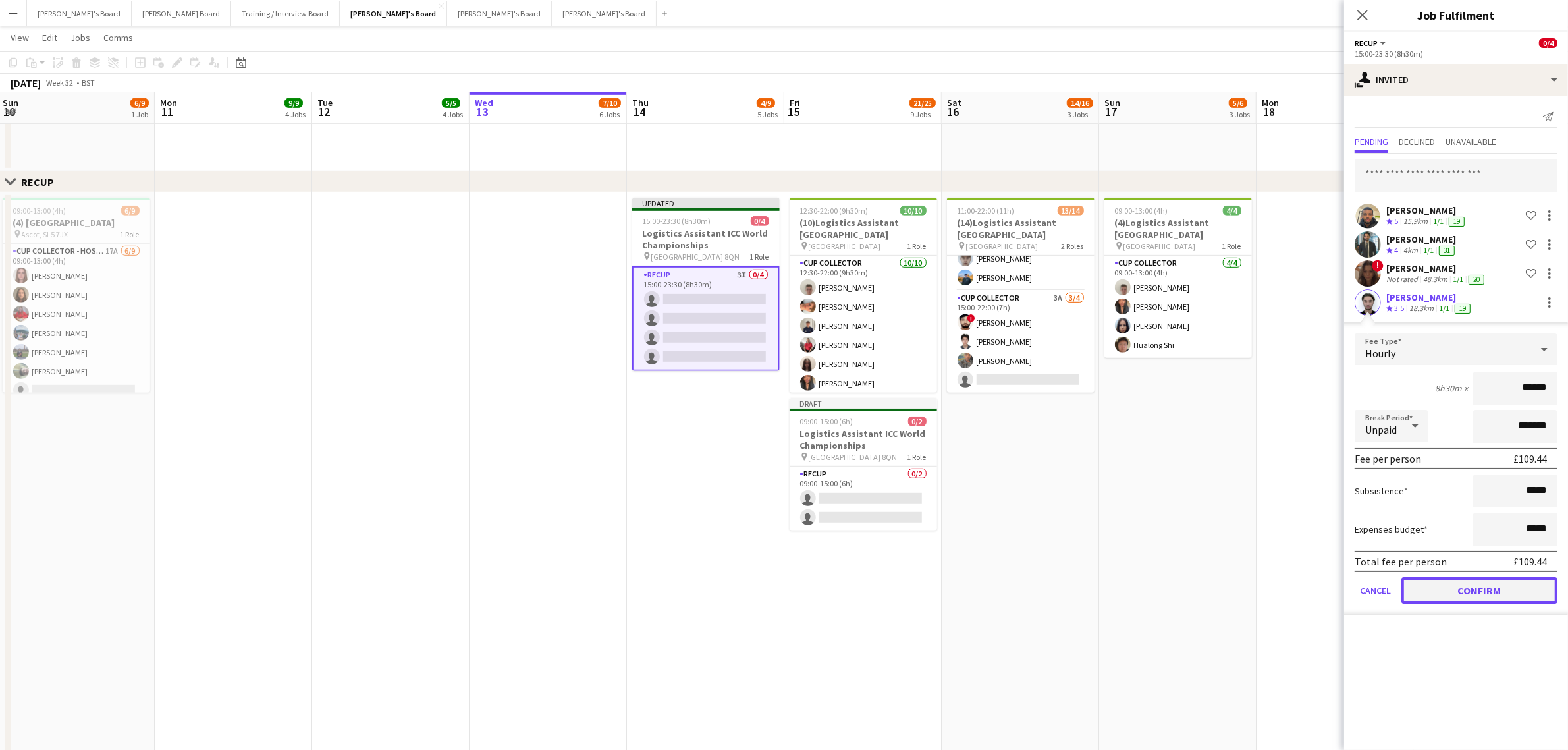
click at [1476, 587] on button "Confirm" at bounding box center [1480, 591] width 156 height 27
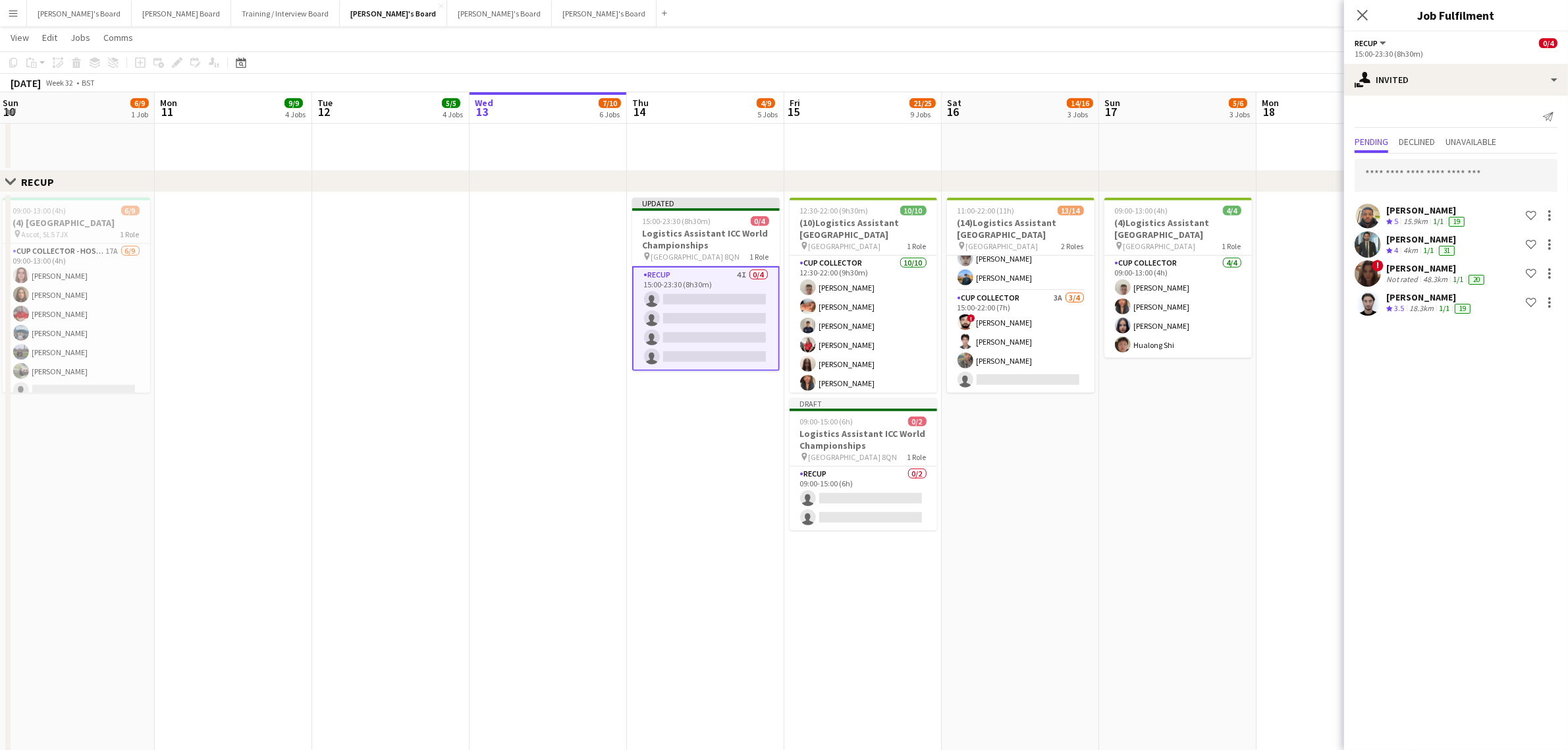
click at [1430, 307] on div "18.3km" at bounding box center [1421, 309] width 30 height 11
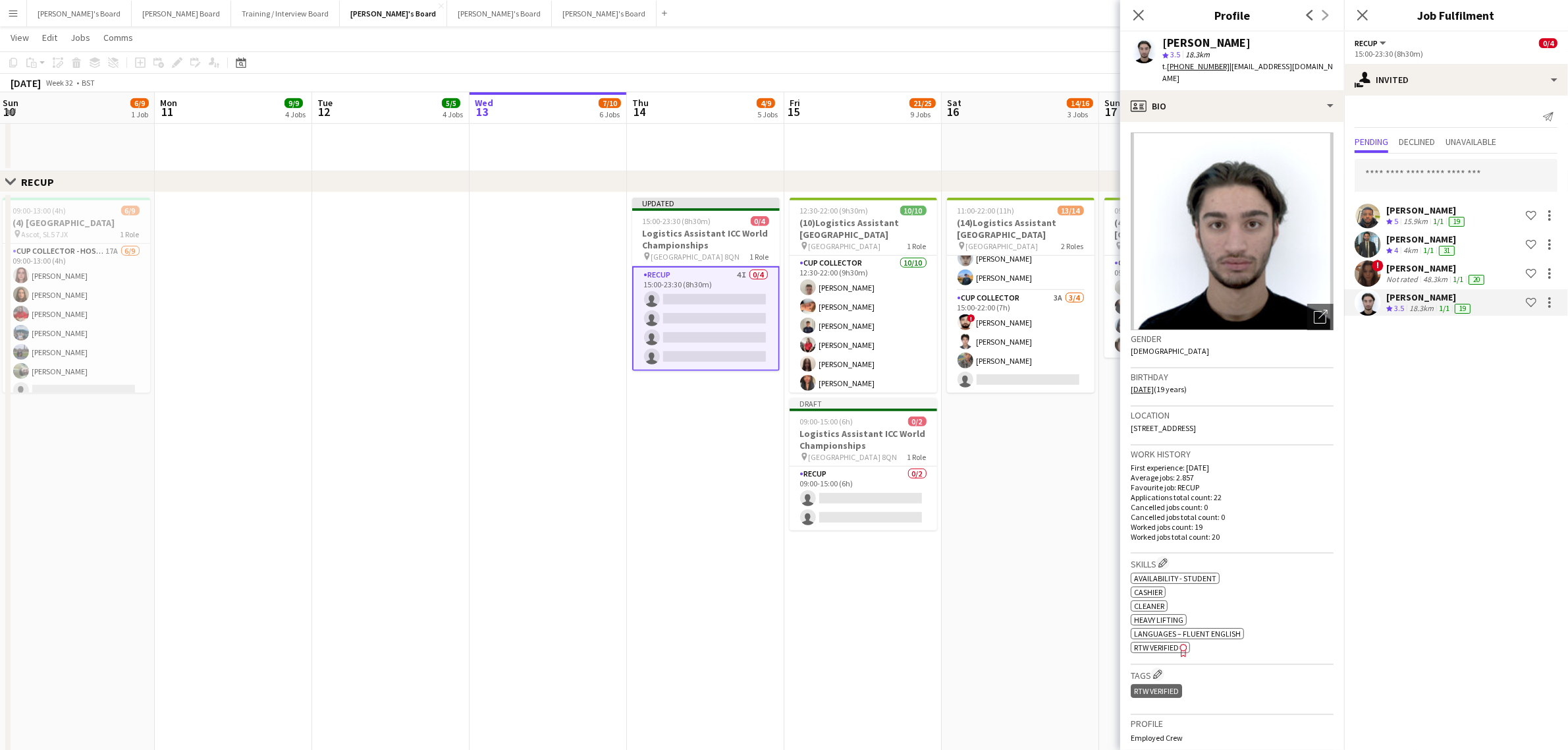
click at [1005, 568] on app-date-cell "11:00-22:00 (11h) 13/14 (14)Logistics Assistant Newbury pin Newbury Racecourse …" at bounding box center [1020, 561] width 157 height 737
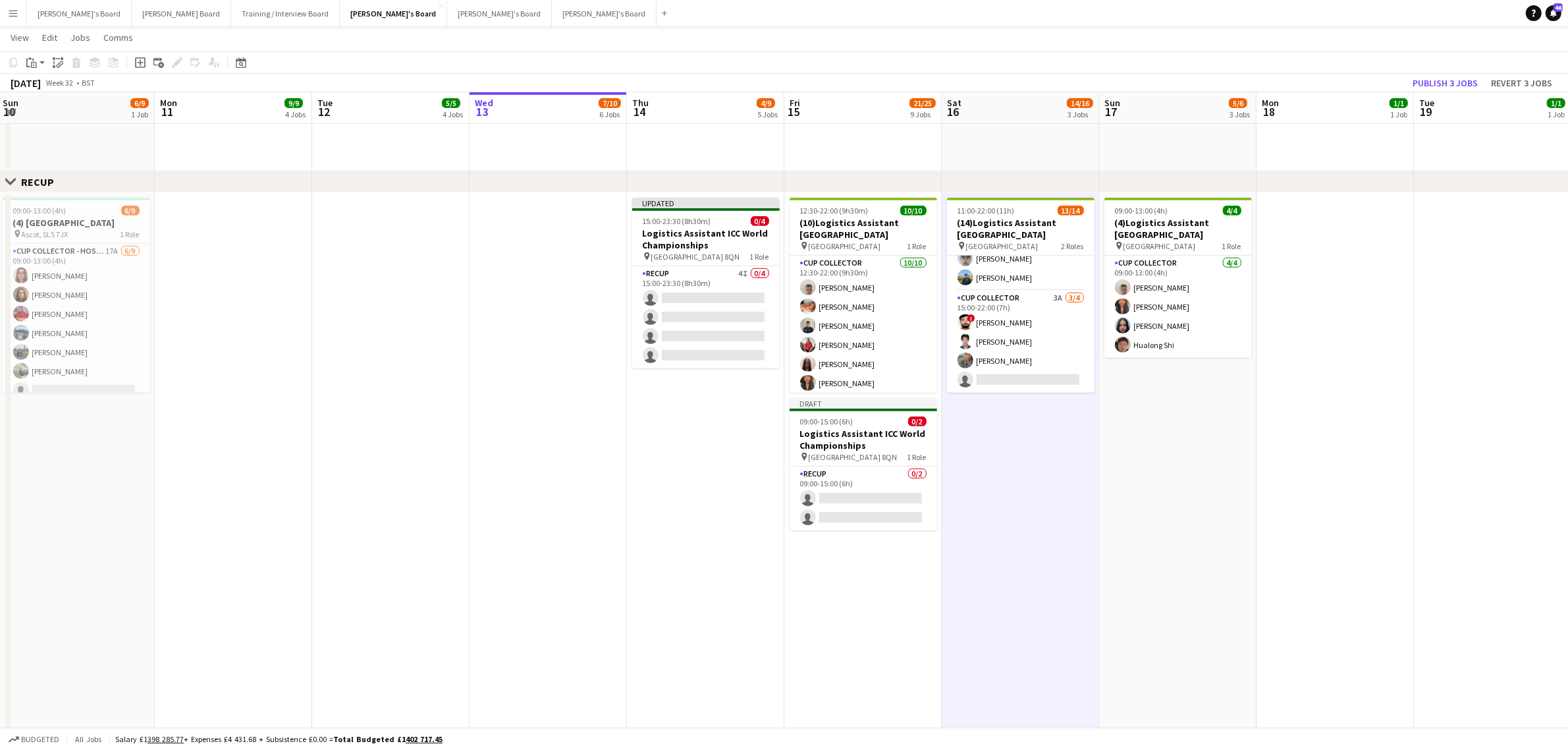
click at [1453, 71] on app-toolbar "Copy Paste Paste Ctrl+V Paste with crew Ctrl+Shift+V Paste linked Job Delete Gr…" at bounding box center [784, 62] width 1568 height 22
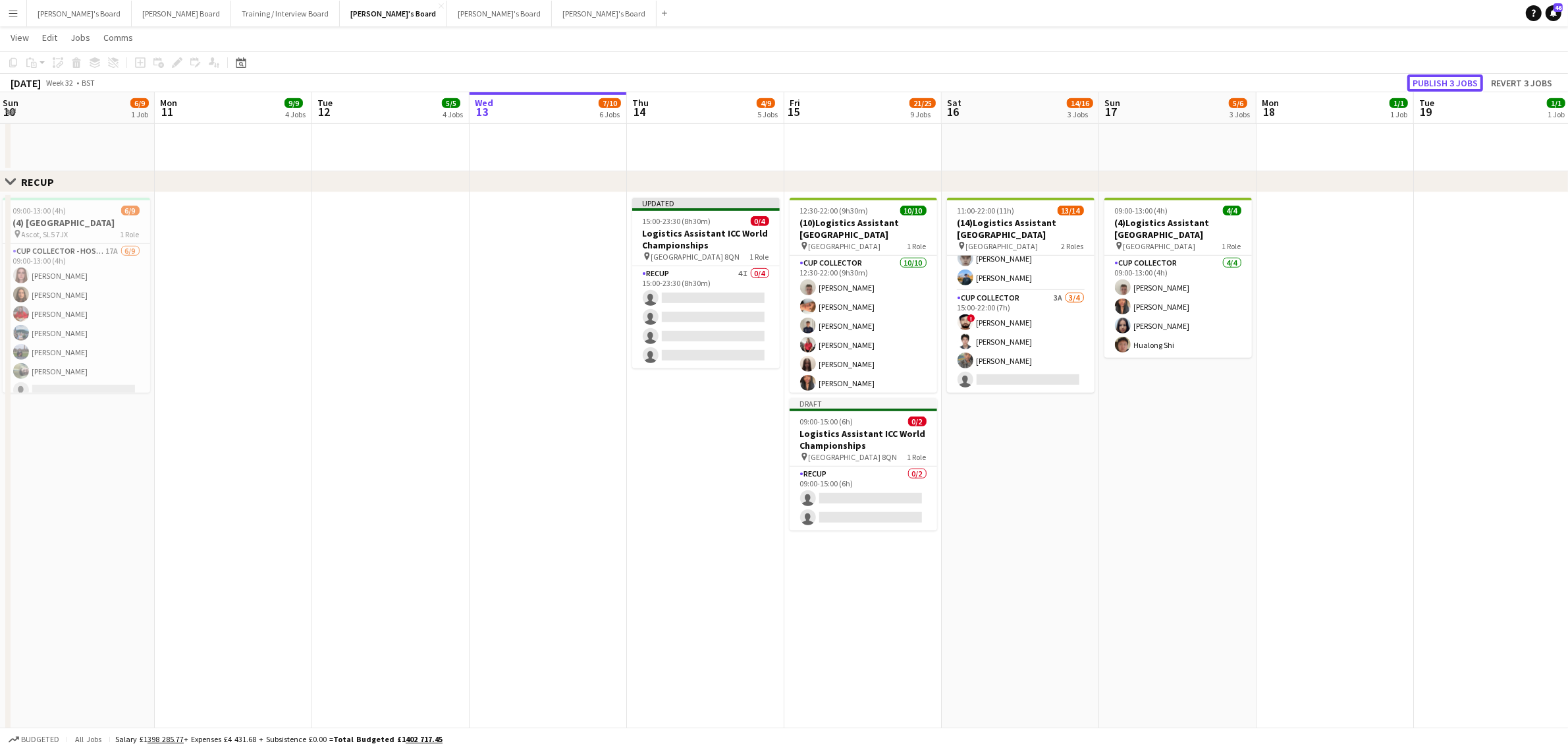
click at [1449, 75] on button "Publish 3 jobs" at bounding box center [1445, 83] width 75 height 17
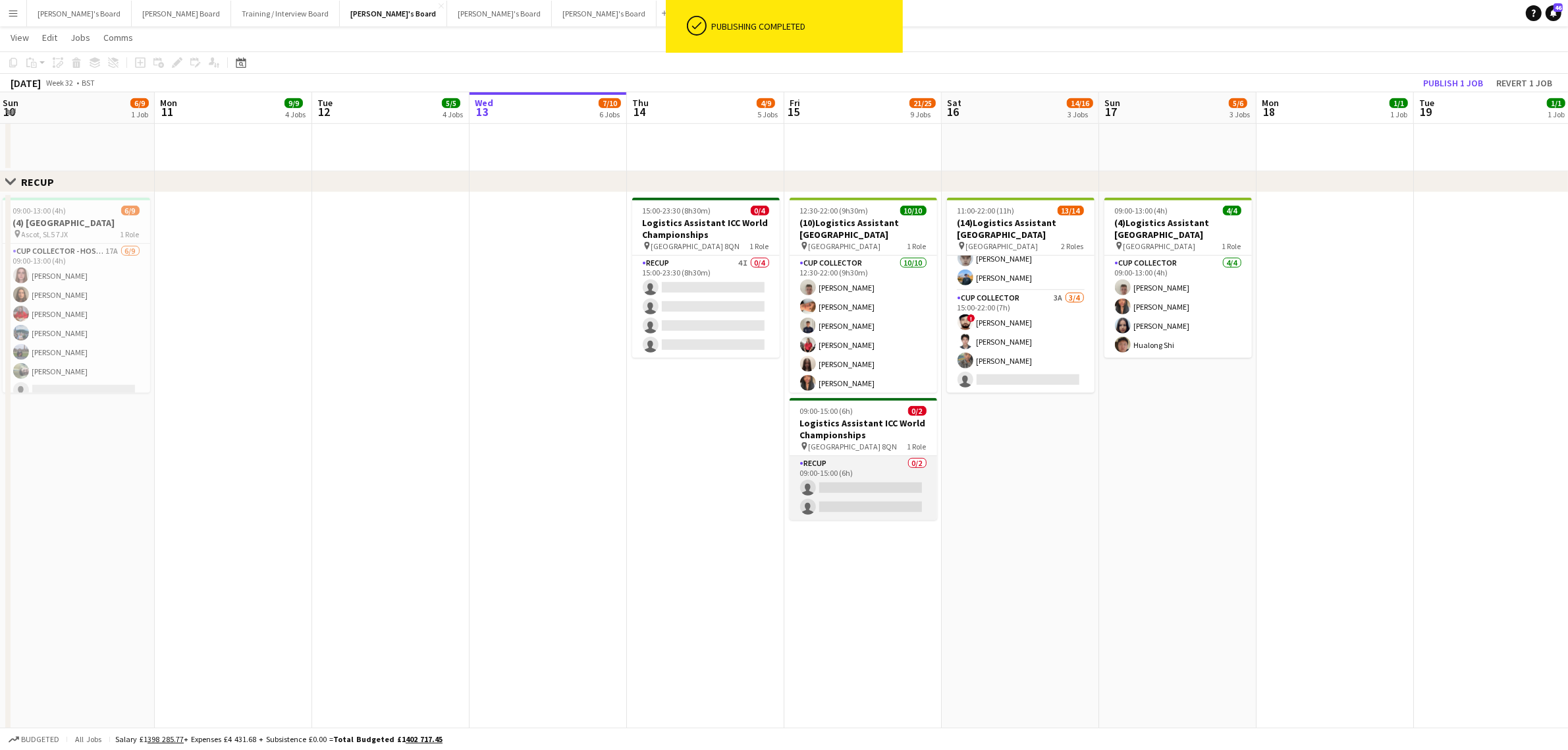
click at [843, 493] on app-card-role "RECUP 0/2 09:00-15:00 (6h) single-neutral-actions single-neutral-actions" at bounding box center [863, 488] width 148 height 64
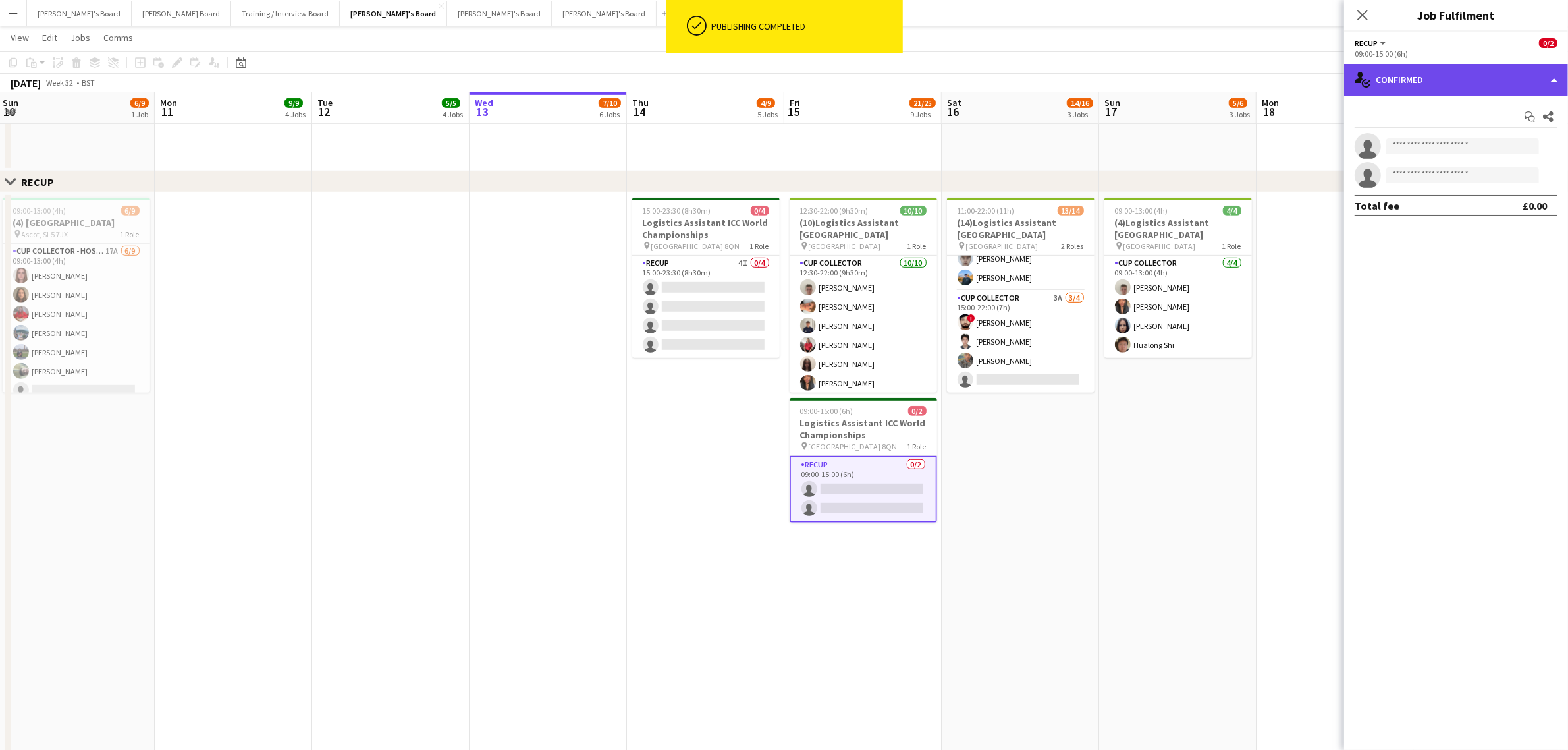
click at [1484, 70] on div "single-neutral-actions-check-2 Confirmed" at bounding box center [1455, 79] width 224 height 31
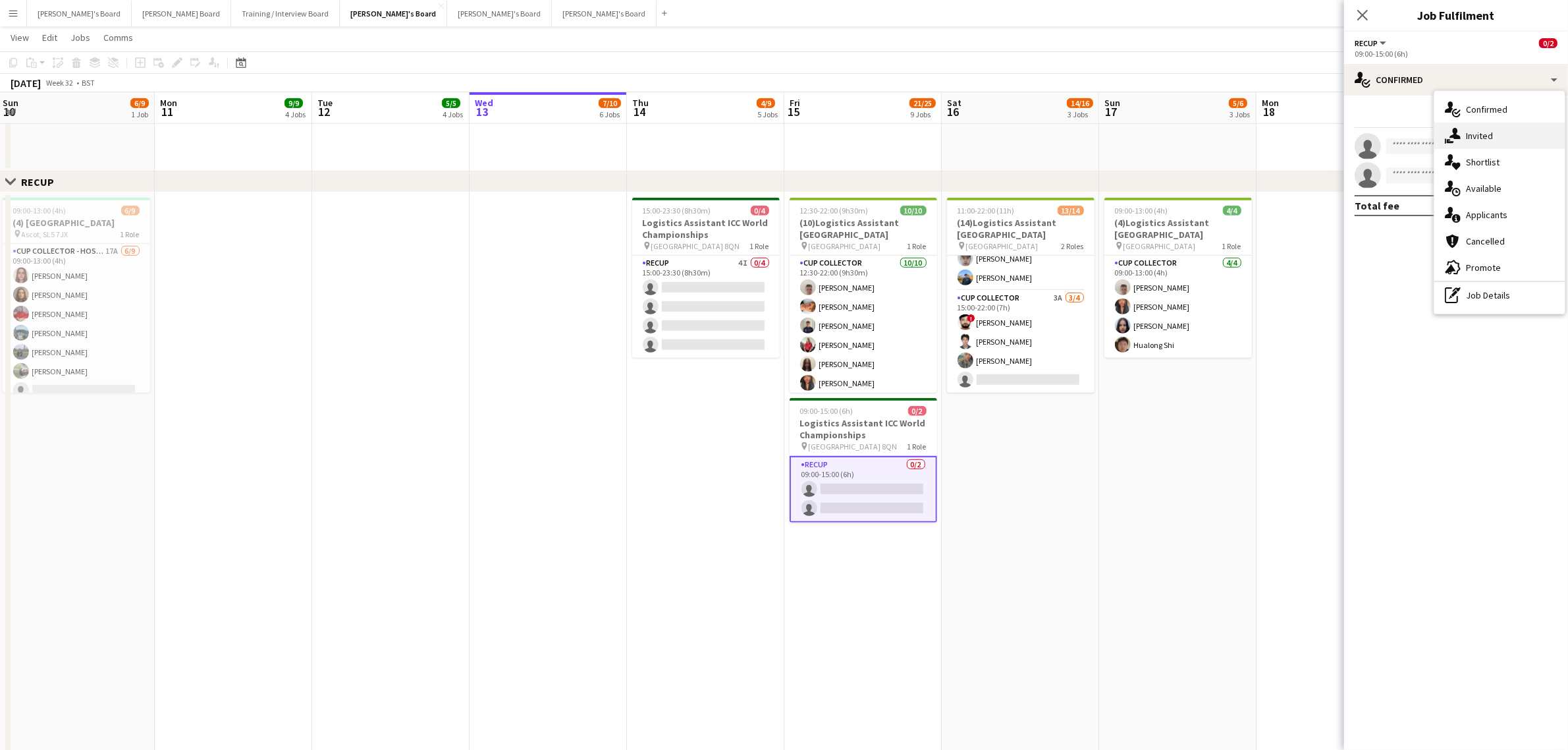
click at [1485, 123] on div "single-neutral-actions-share-1 Invited" at bounding box center [1499, 135] width 131 height 27
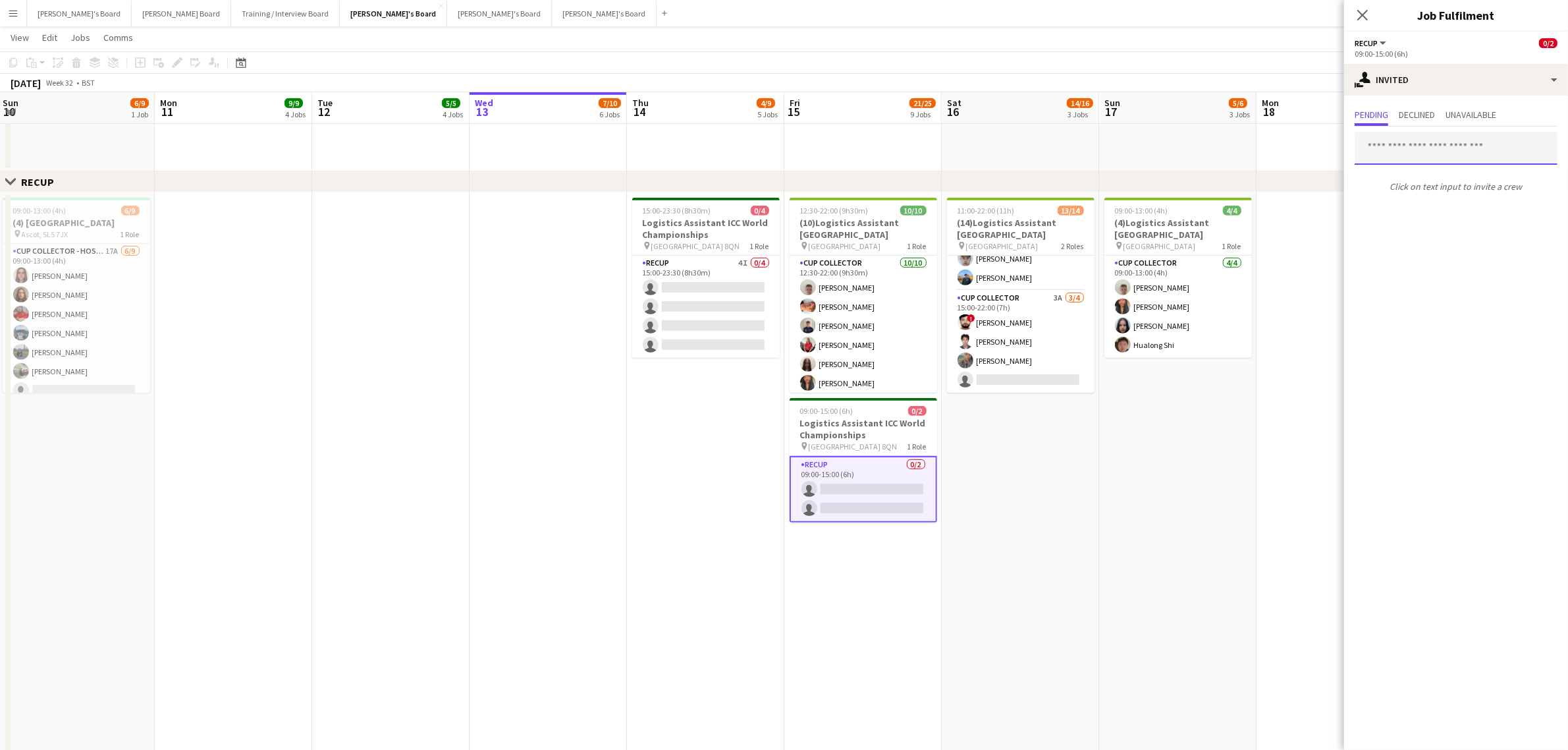
click at [1427, 150] on input "text" at bounding box center [1455, 148] width 203 height 33
type input "********"
click at [1408, 177] on span "[PERSON_NAME]" at bounding box center [1403, 180] width 75 height 11
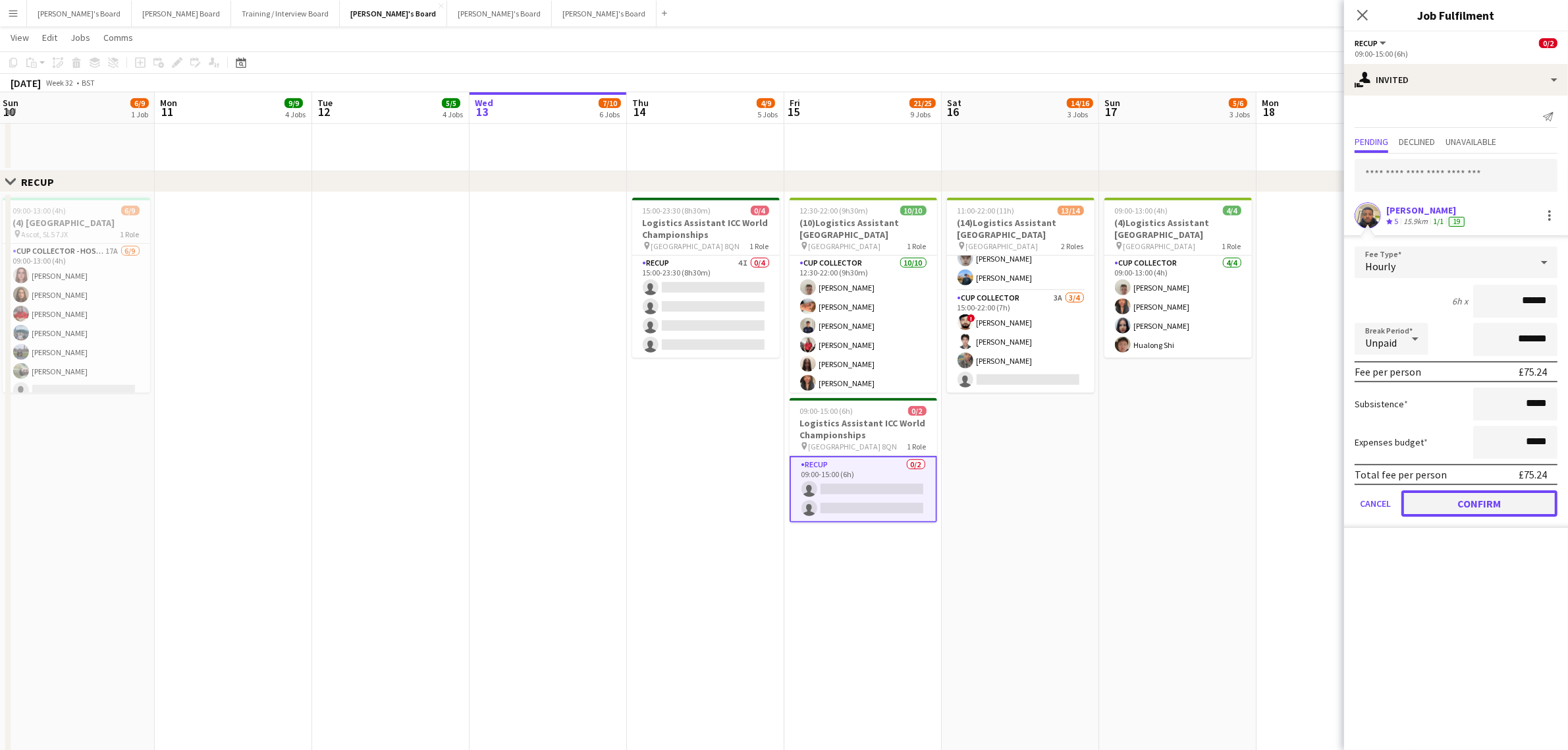
click at [1474, 495] on button "Confirm" at bounding box center [1480, 504] width 156 height 27
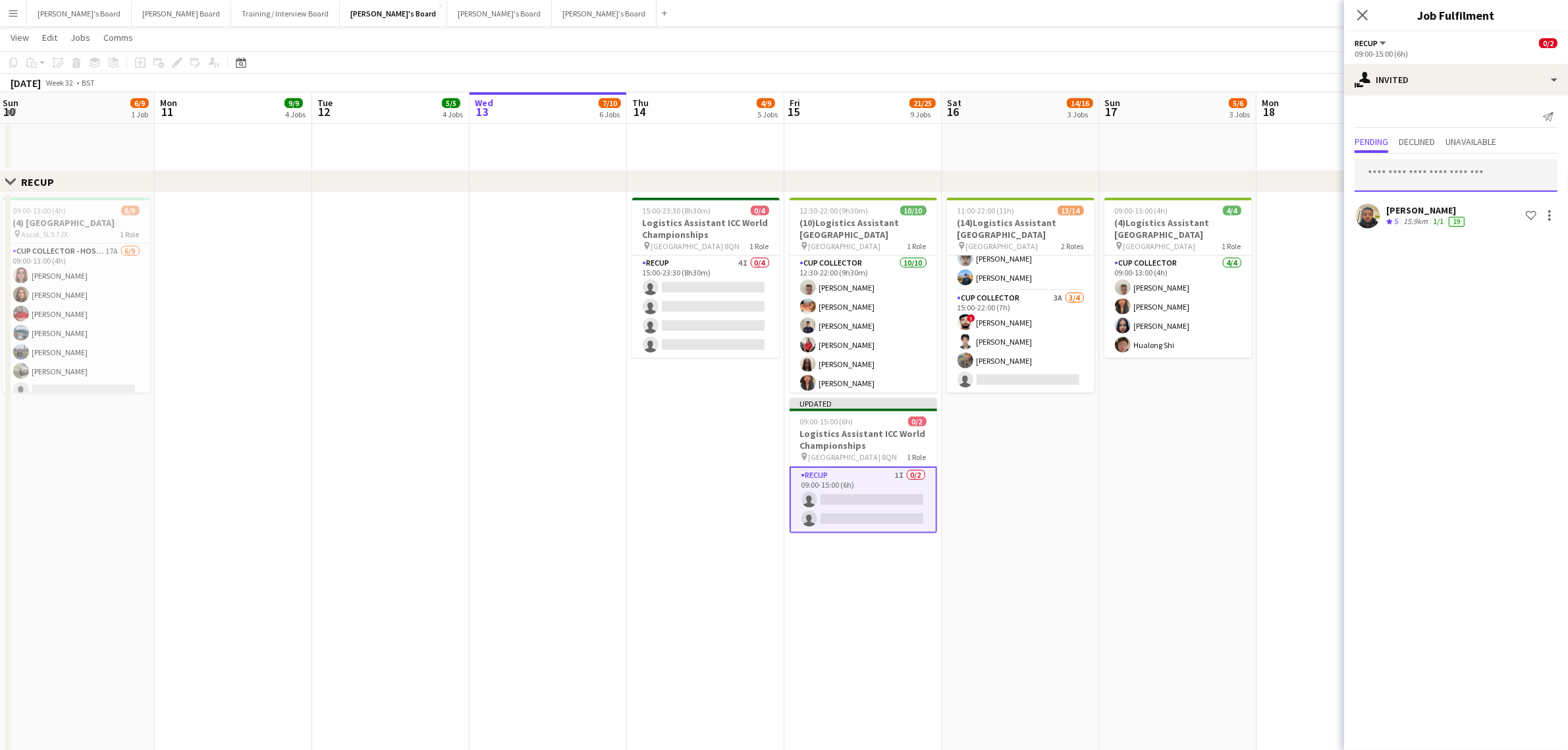
click at [1446, 174] on input "text" at bounding box center [1455, 175] width 203 height 33
type input "*"
type input "****"
click at [1441, 202] on span "Muhammad Imad Active" at bounding box center [1456, 202] width 182 height 11
click at [1395, 177] on input "text" at bounding box center [1455, 175] width 203 height 33
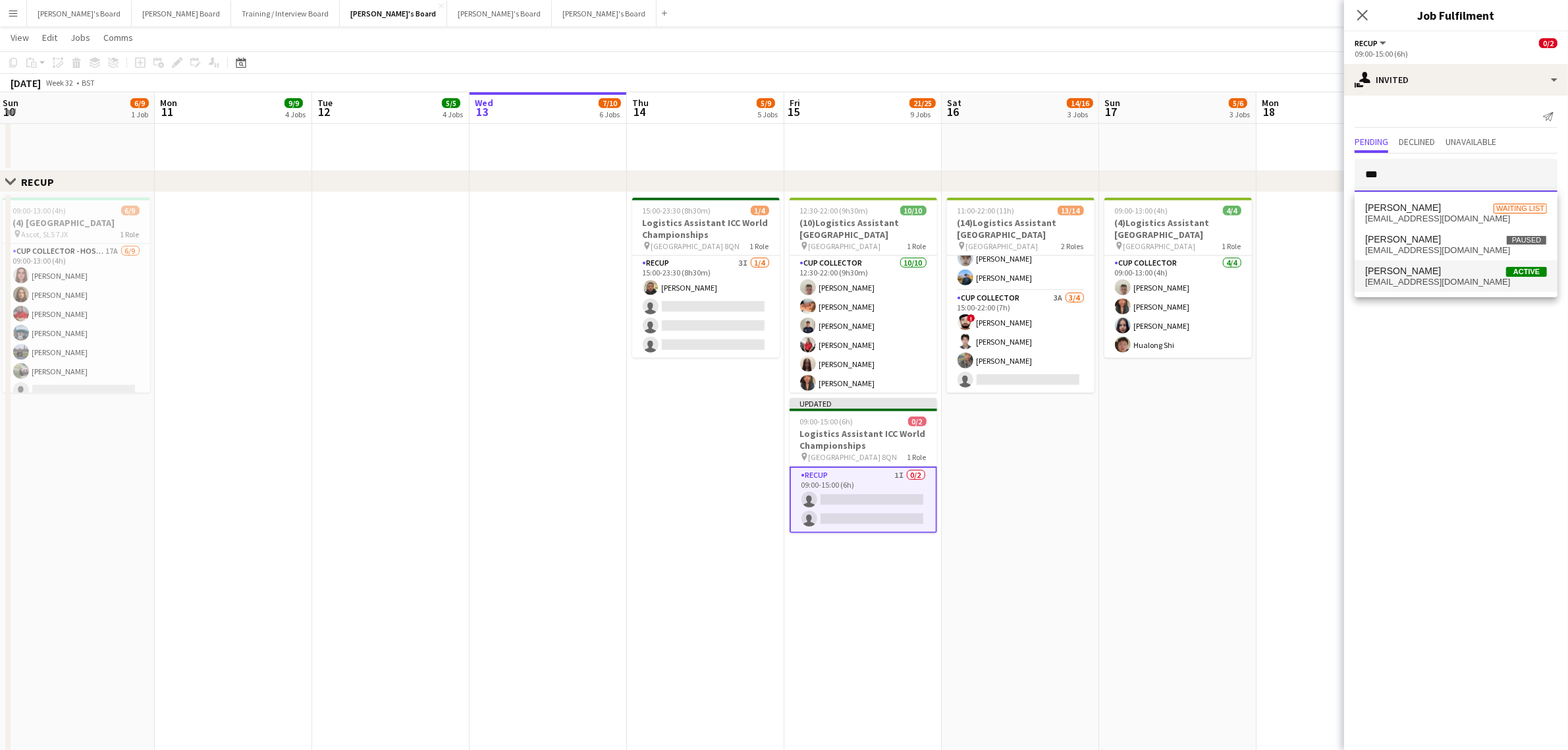
type input "***"
click at [1453, 280] on span "gpatelhellyer@gmail.com" at bounding box center [1456, 281] width 182 height 10
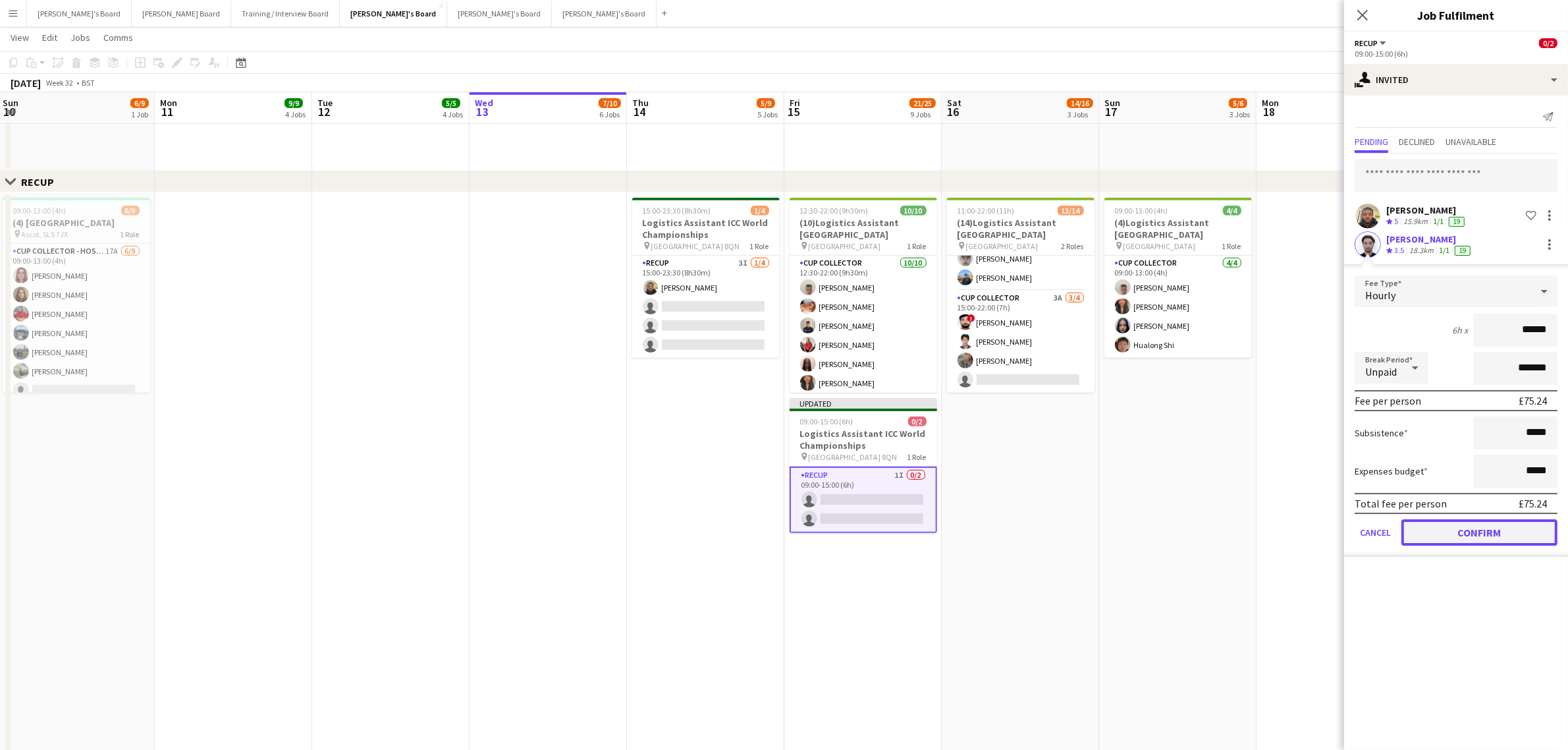
click at [1513, 521] on button "Confirm" at bounding box center [1480, 532] width 156 height 27
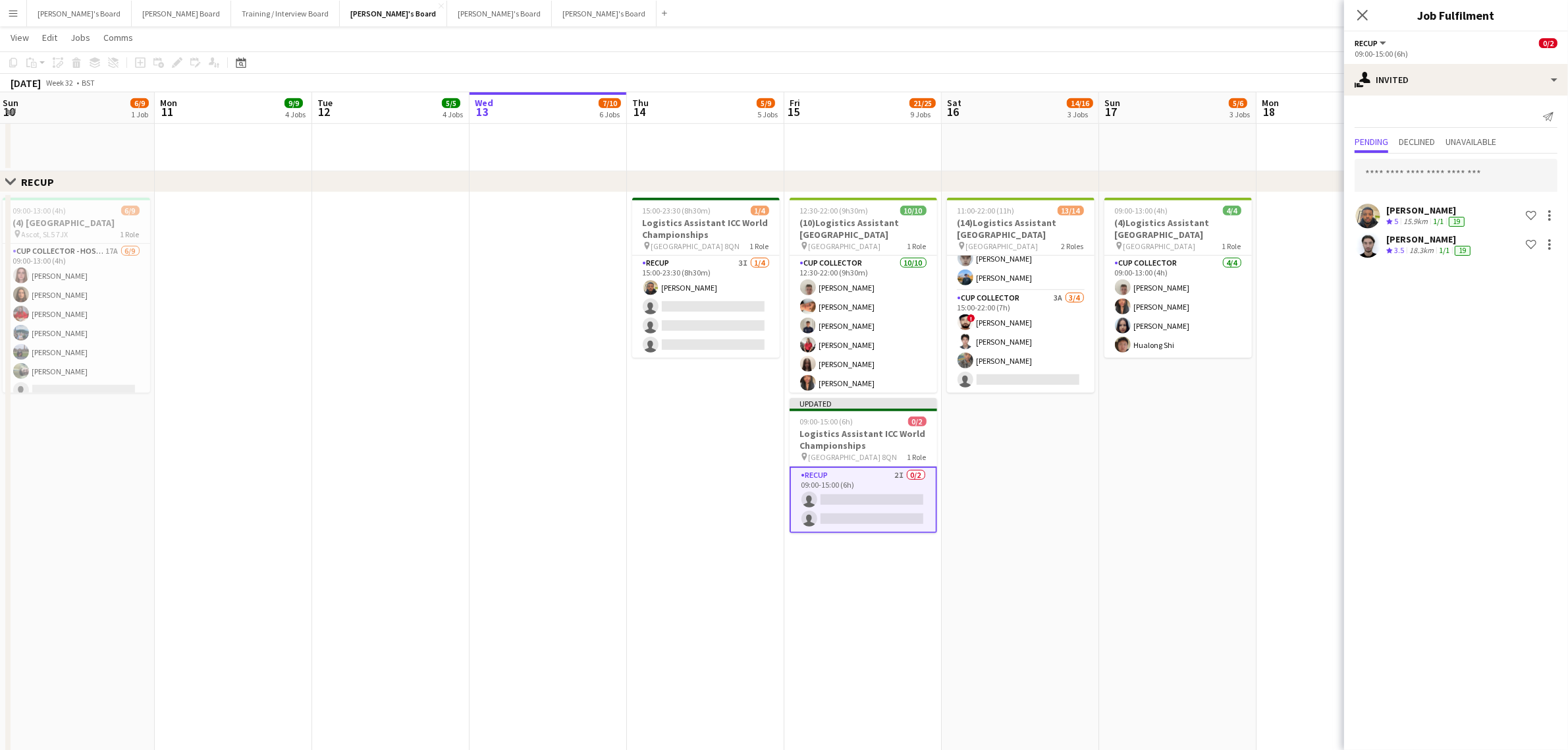
click at [1189, 515] on app-date-cell "09:00-13:00 (4h) 4/4 (4)Logistics Assistant Newbury pin Newbury Racecourse 1 Ro…" at bounding box center [1178, 561] width 157 height 737
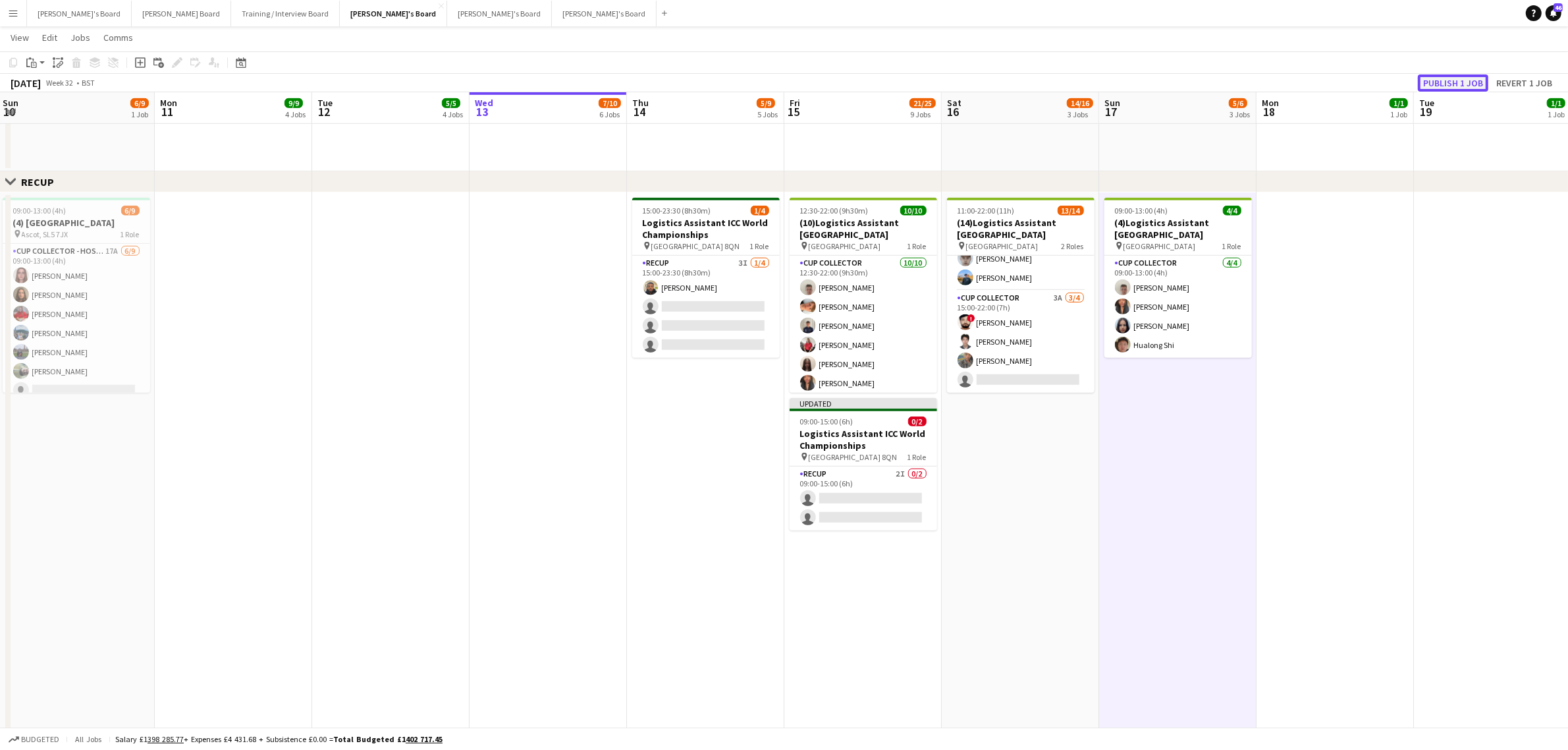
click at [1453, 77] on button "Publish 1 job" at bounding box center [1454, 83] width 71 height 17
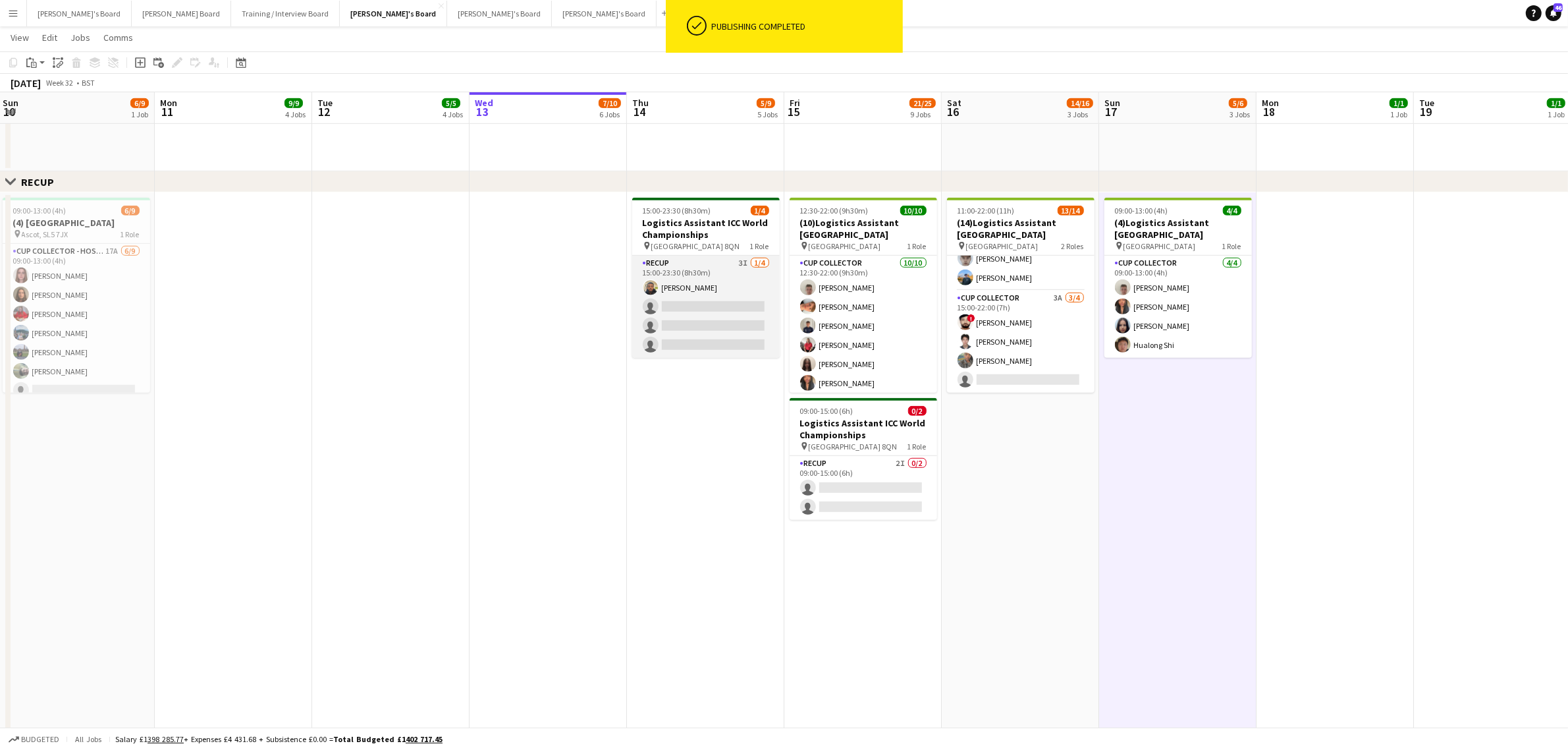
click at [754, 297] on app-card-role "RECUP 3I 1/4 15:00-23:30 (8h30m) Lance Chowdhury single-neutral-actions single-…" at bounding box center [706, 306] width 148 height 102
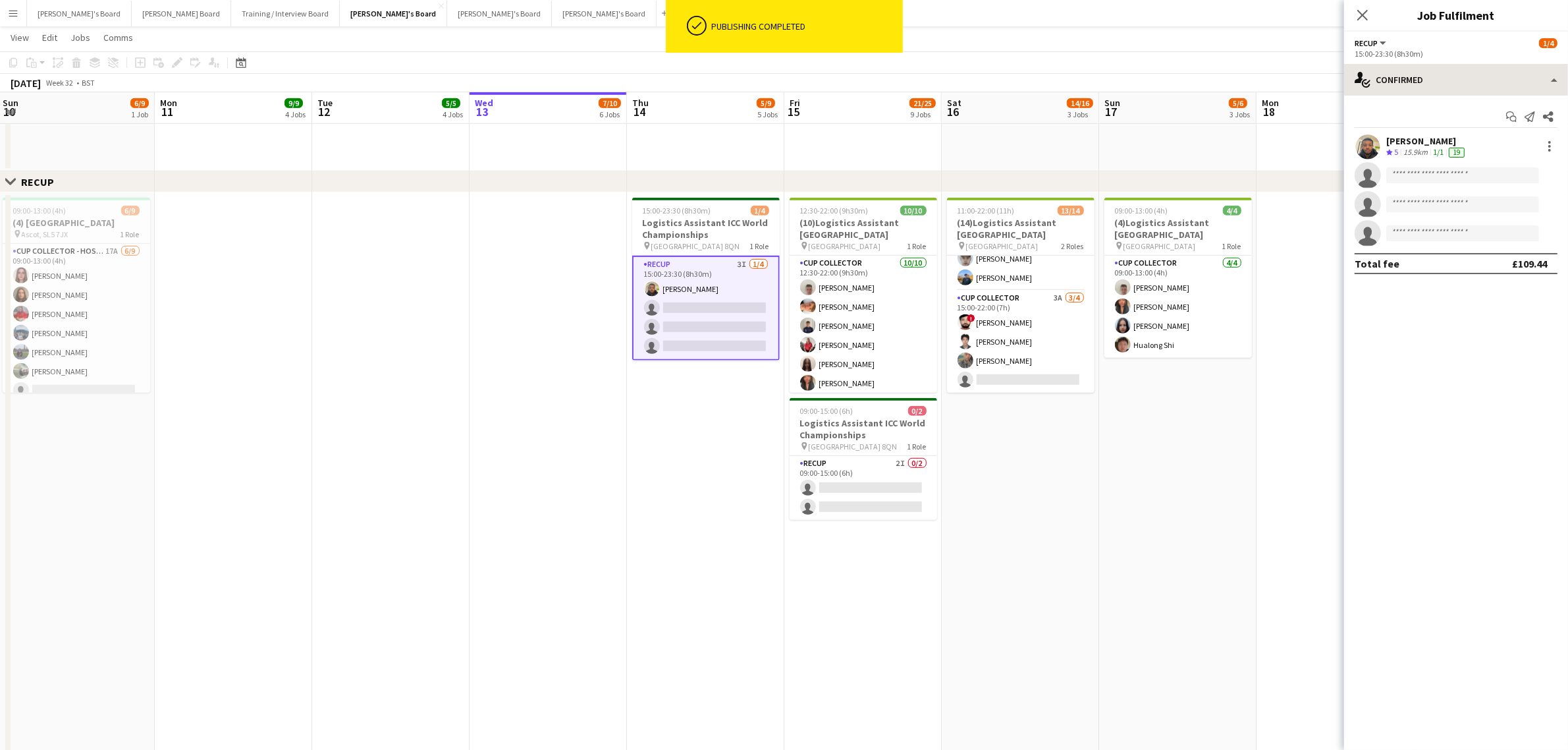
click at [1460, 116] on div "Start chat Send notification Share" at bounding box center [1455, 116] width 203 height 22
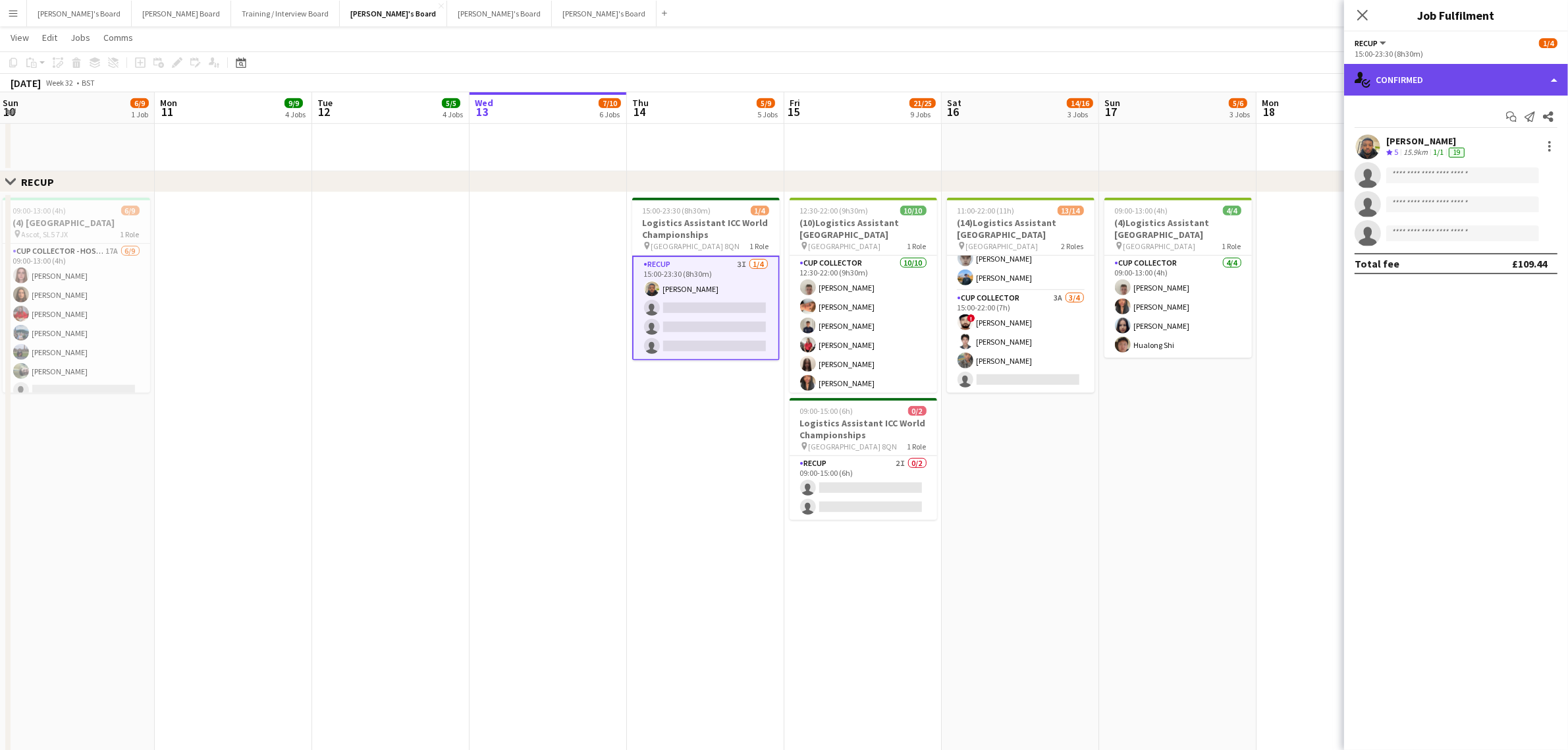
click at [1434, 84] on div "single-neutral-actions-check-2 Confirmed" at bounding box center [1455, 79] width 224 height 31
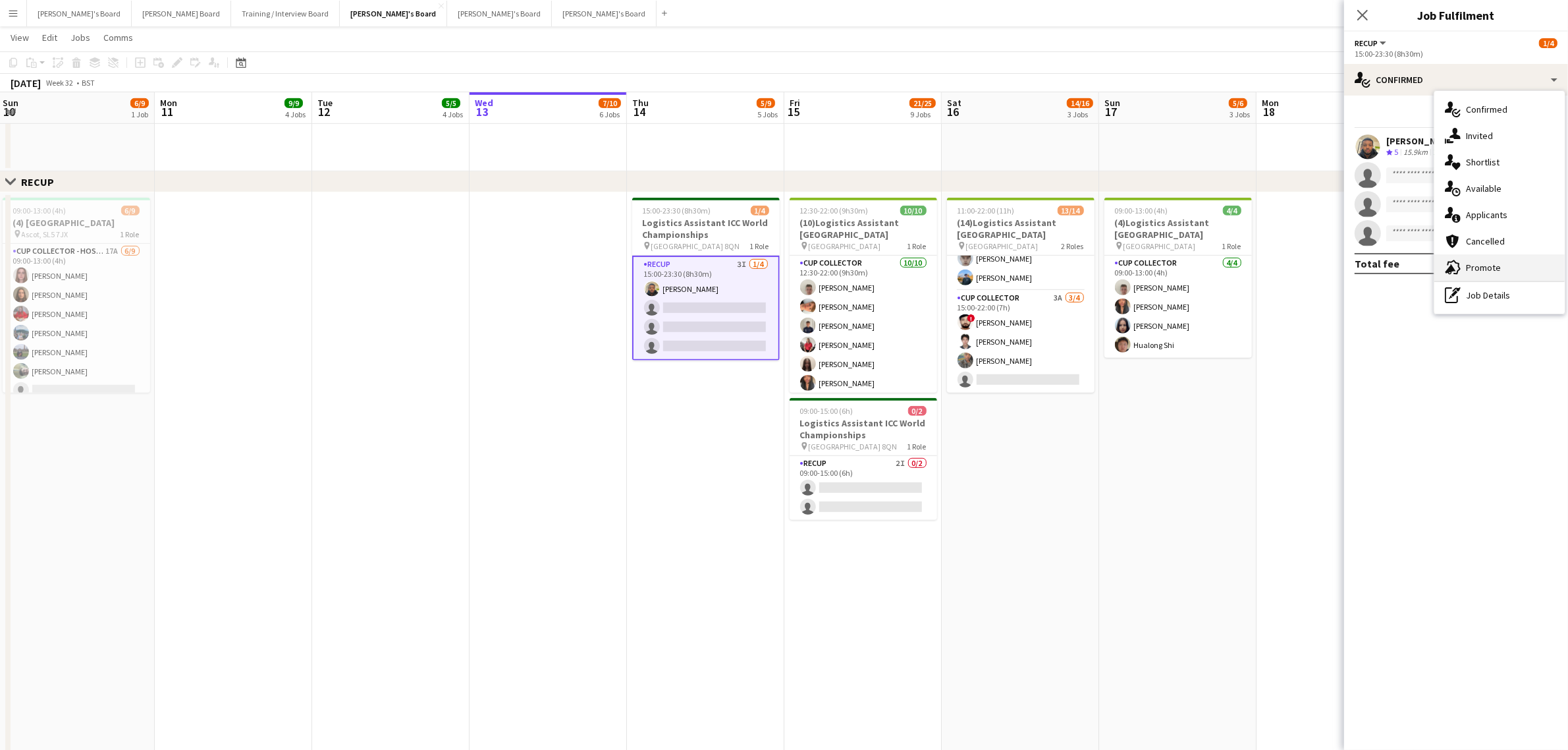
click at [1494, 269] on div "advertising-megaphone Promote" at bounding box center [1499, 268] width 131 height 27
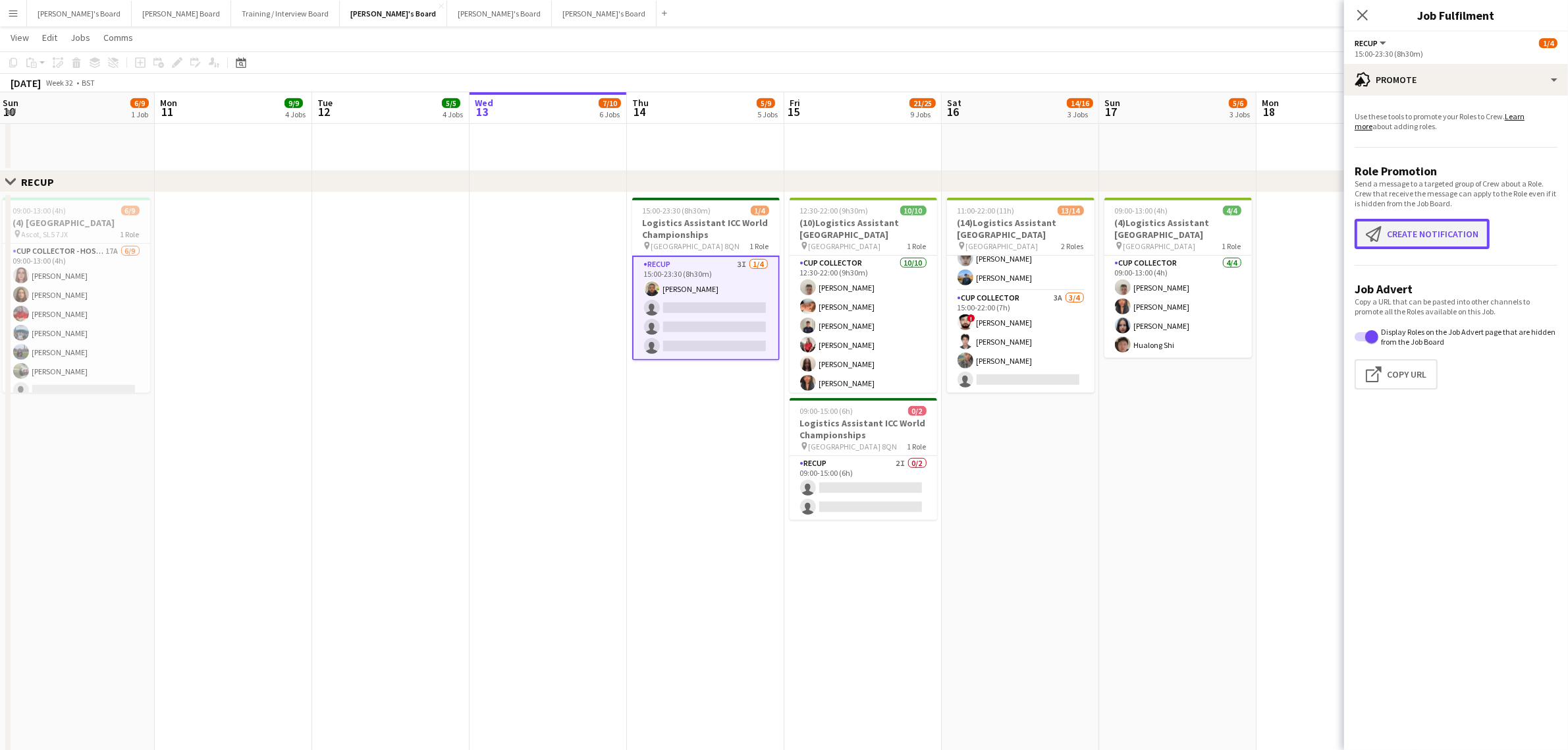
click at [1430, 228] on button "Create notification Create notification" at bounding box center [1422, 234] width 135 height 31
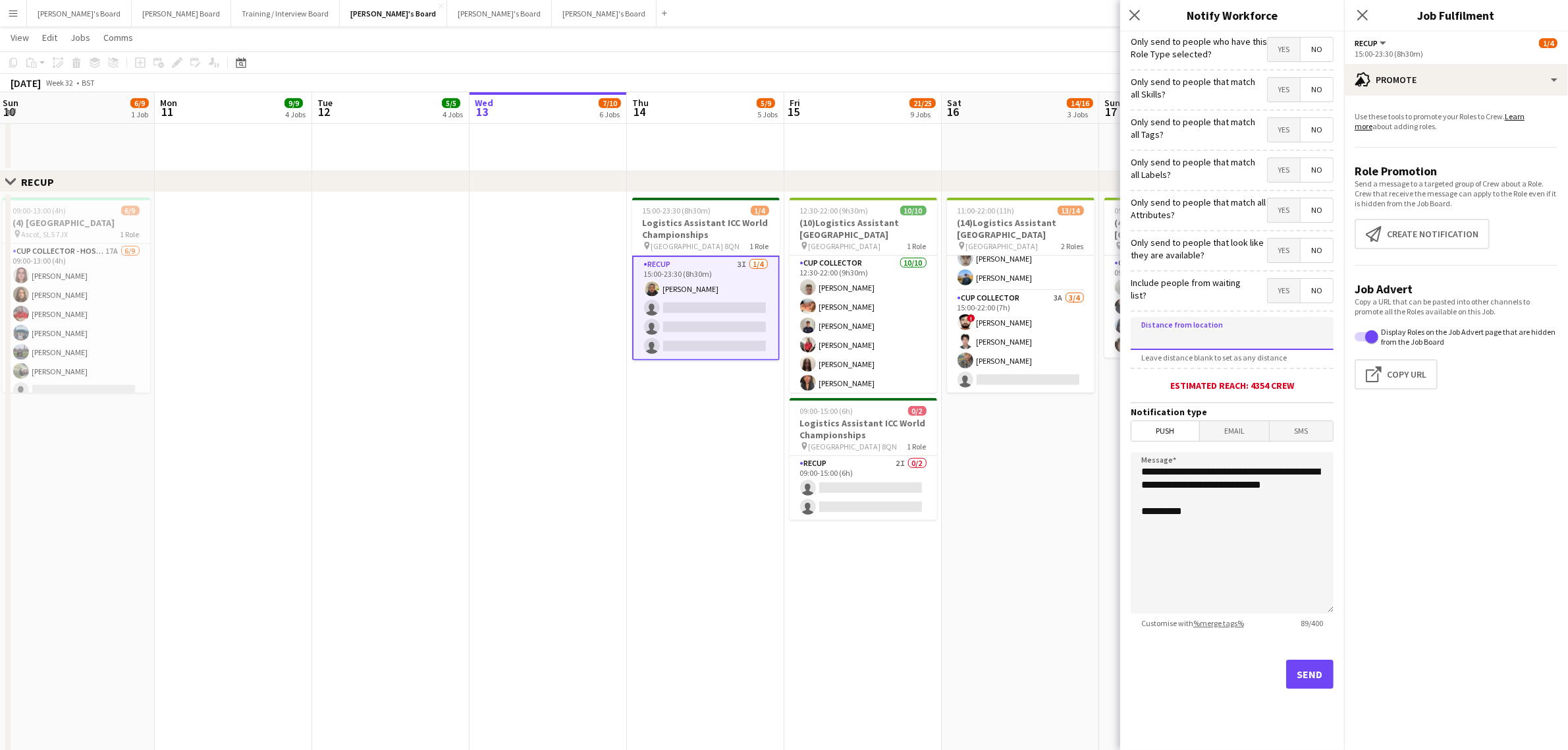
click at [1219, 323] on input at bounding box center [1232, 333] width 203 height 33
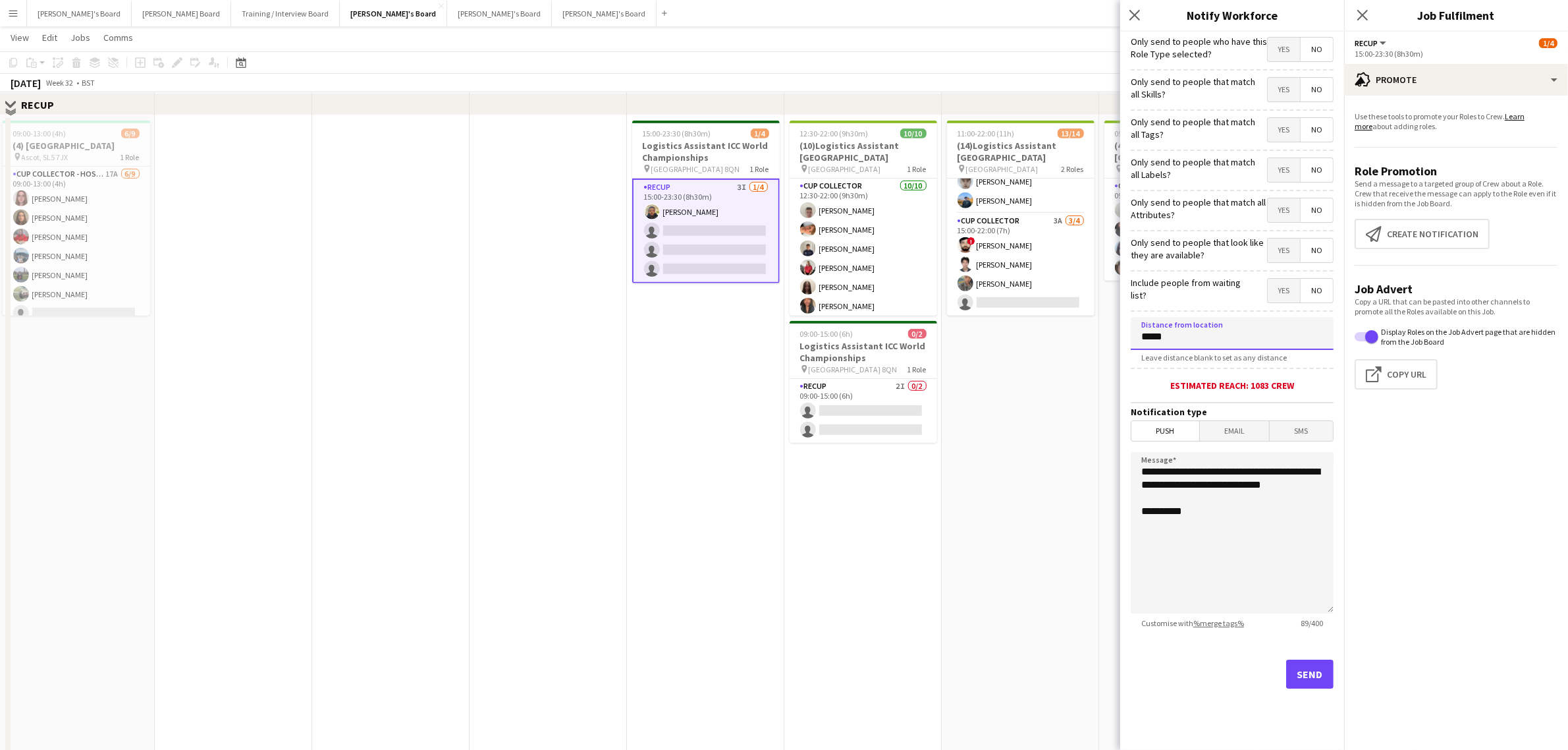
scroll to position [906, 0]
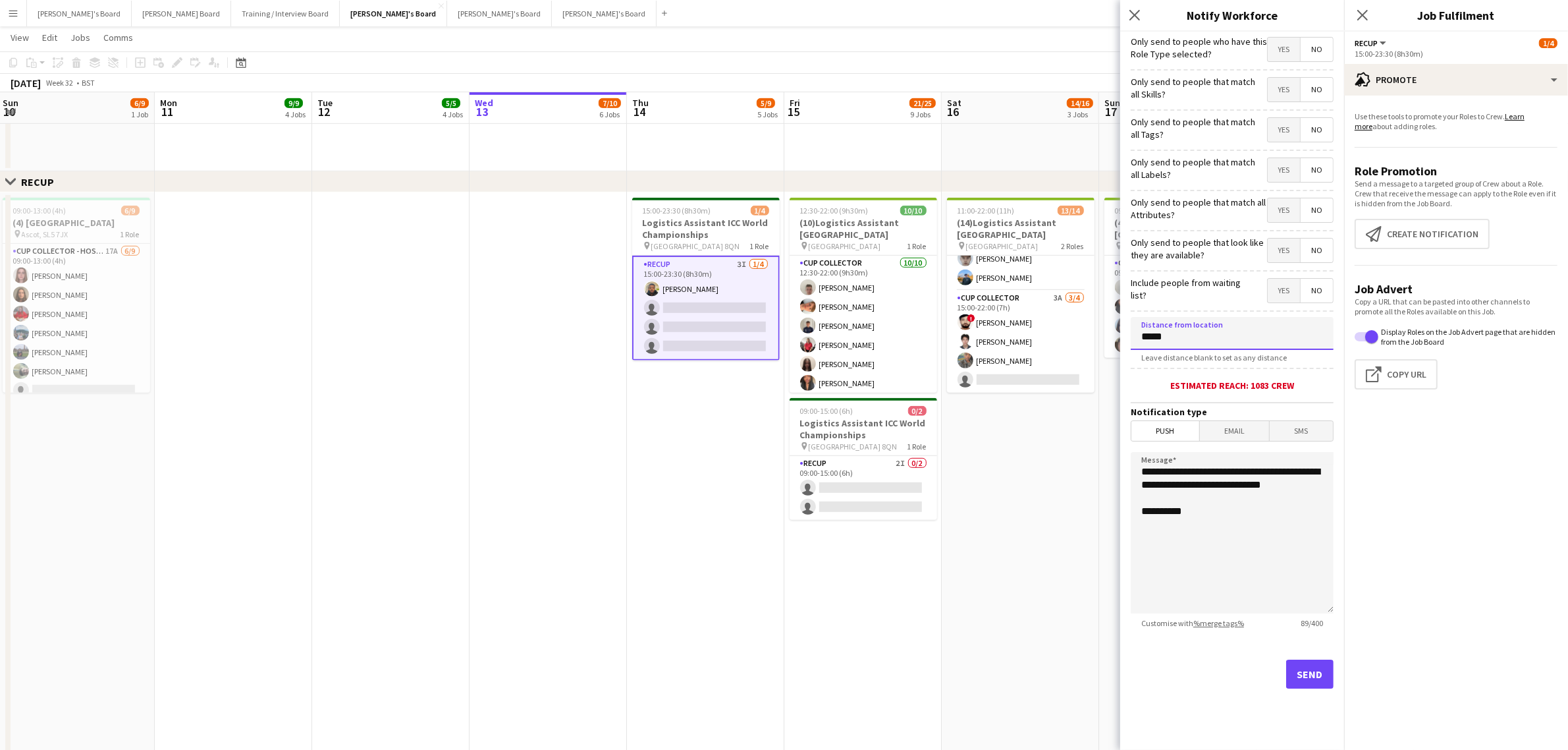
type input "*****"
click at [1308, 674] on button "Send" at bounding box center [1310, 674] width 48 height 29
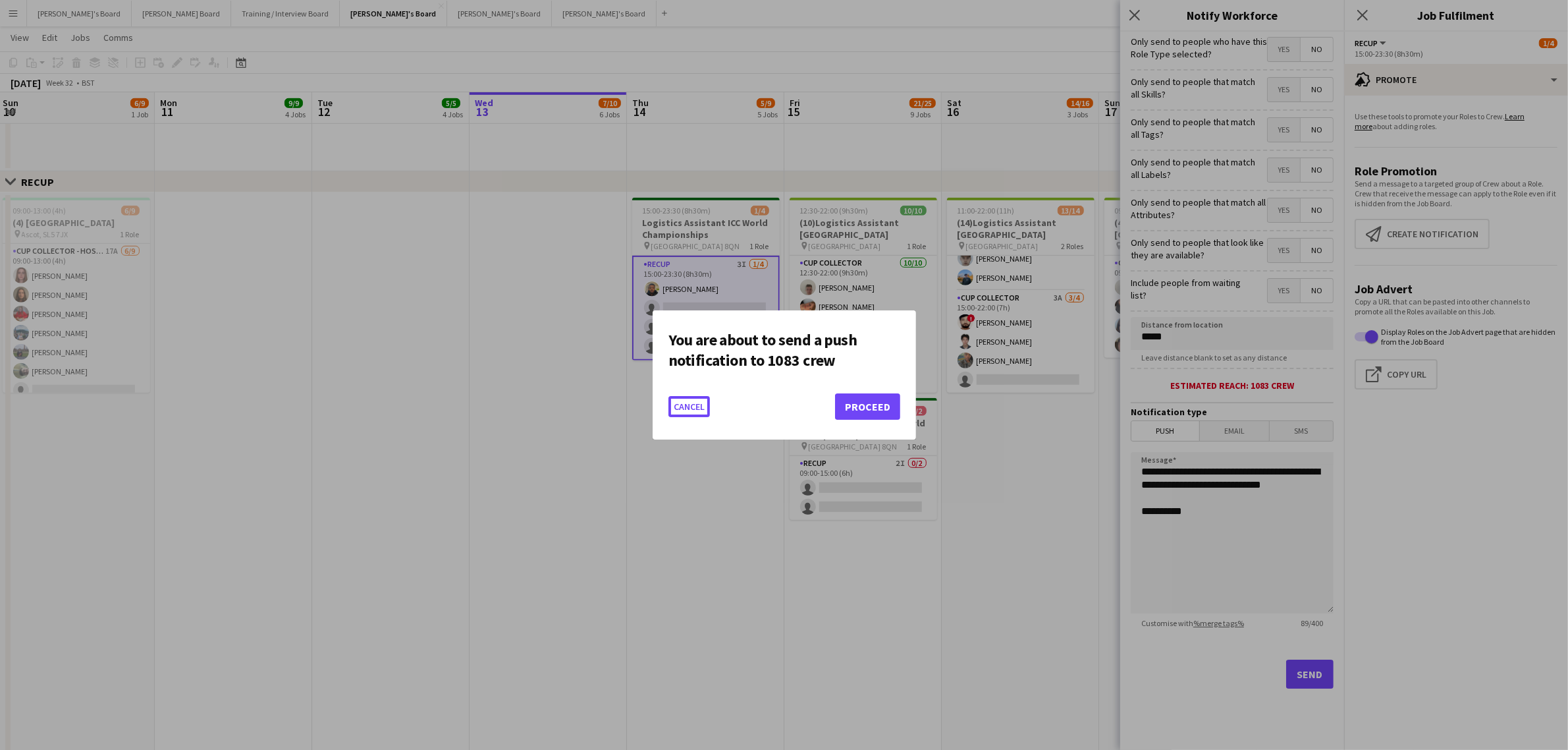
scroll to position [0, 0]
click at [864, 408] on button "Proceed" at bounding box center [868, 406] width 65 height 27
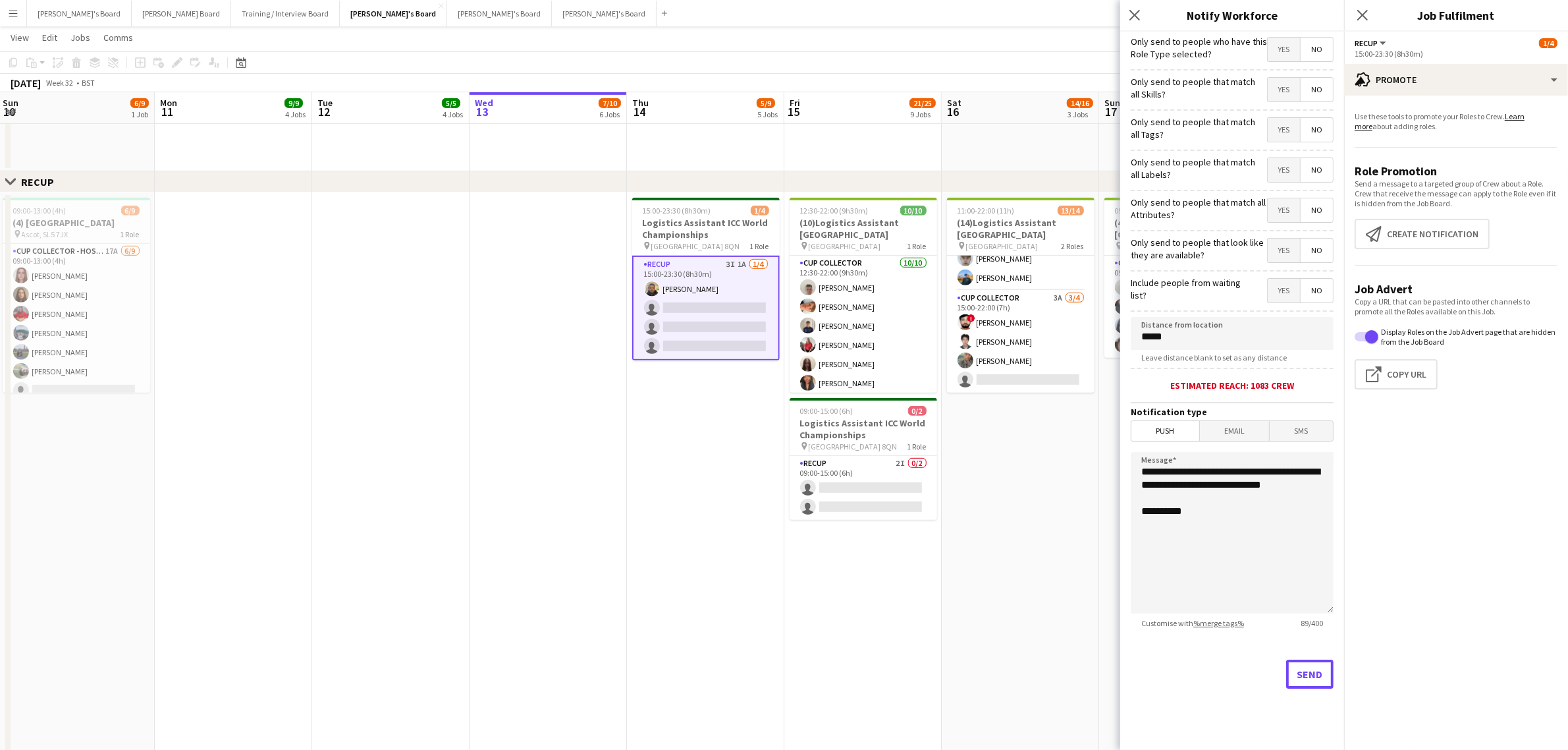
scroll to position [906, 0]
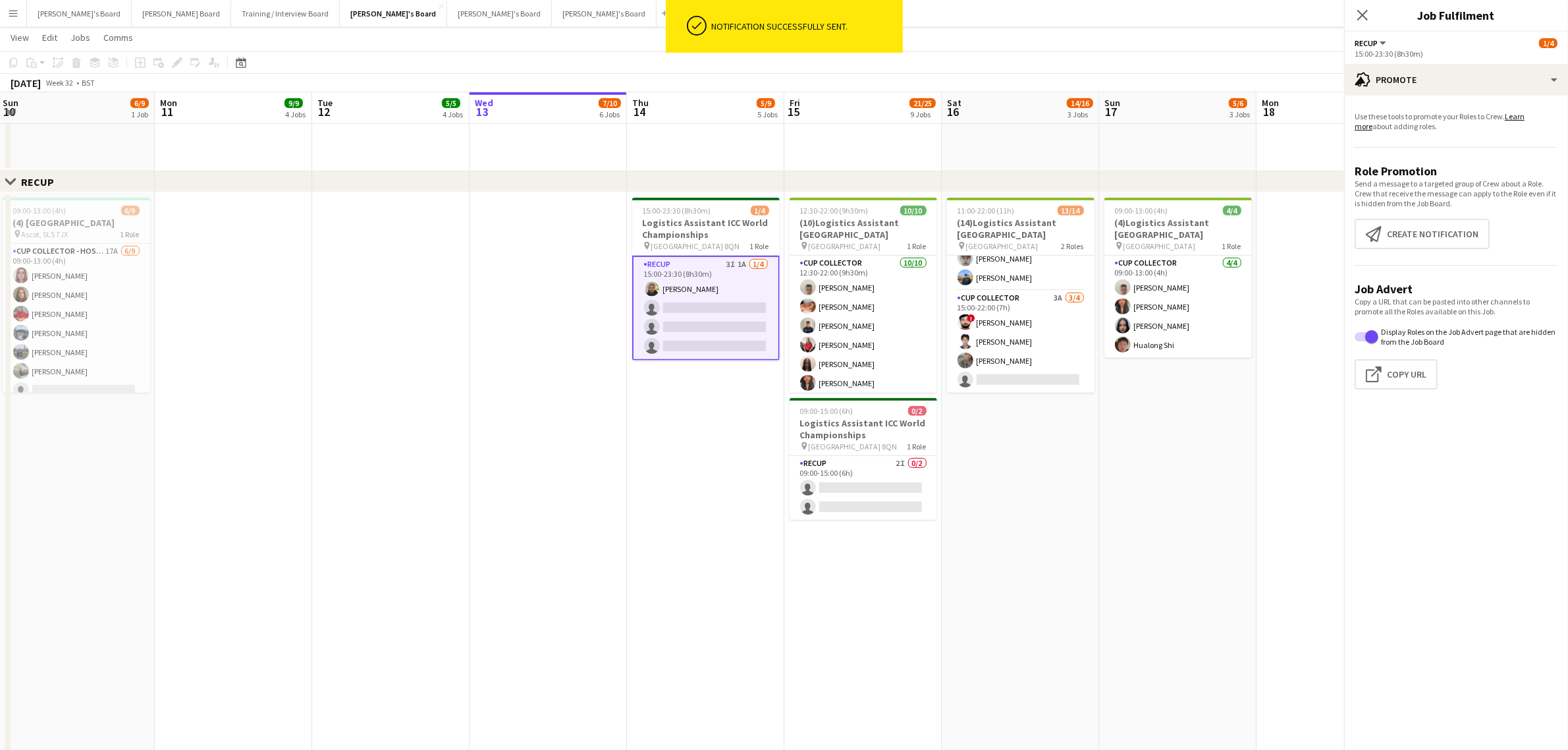
click at [712, 478] on app-date-cell "15:00-23:30 (8h30m) 1/4 Logistics Assistant ICC World Championships pin Lord Cr…" at bounding box center [705, 561] width 157 height 737
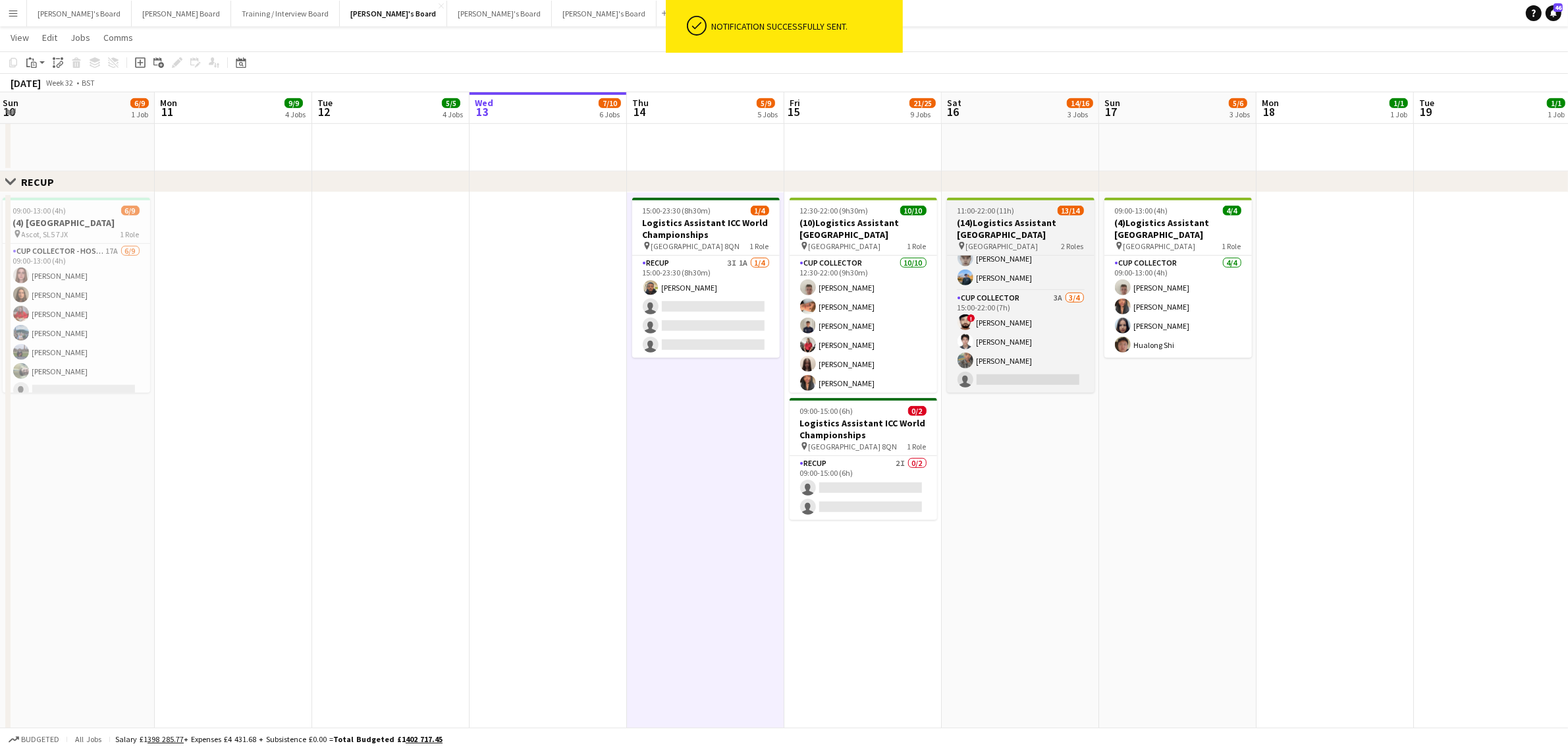
click at [708, 286] on app-card-role "RECUP 3I 1A 1/4 15:00-23:30 (8h30m) Lance Chowdhury single-neutral-actions sing…" at bounding box center [706, 306] width 148 height 102
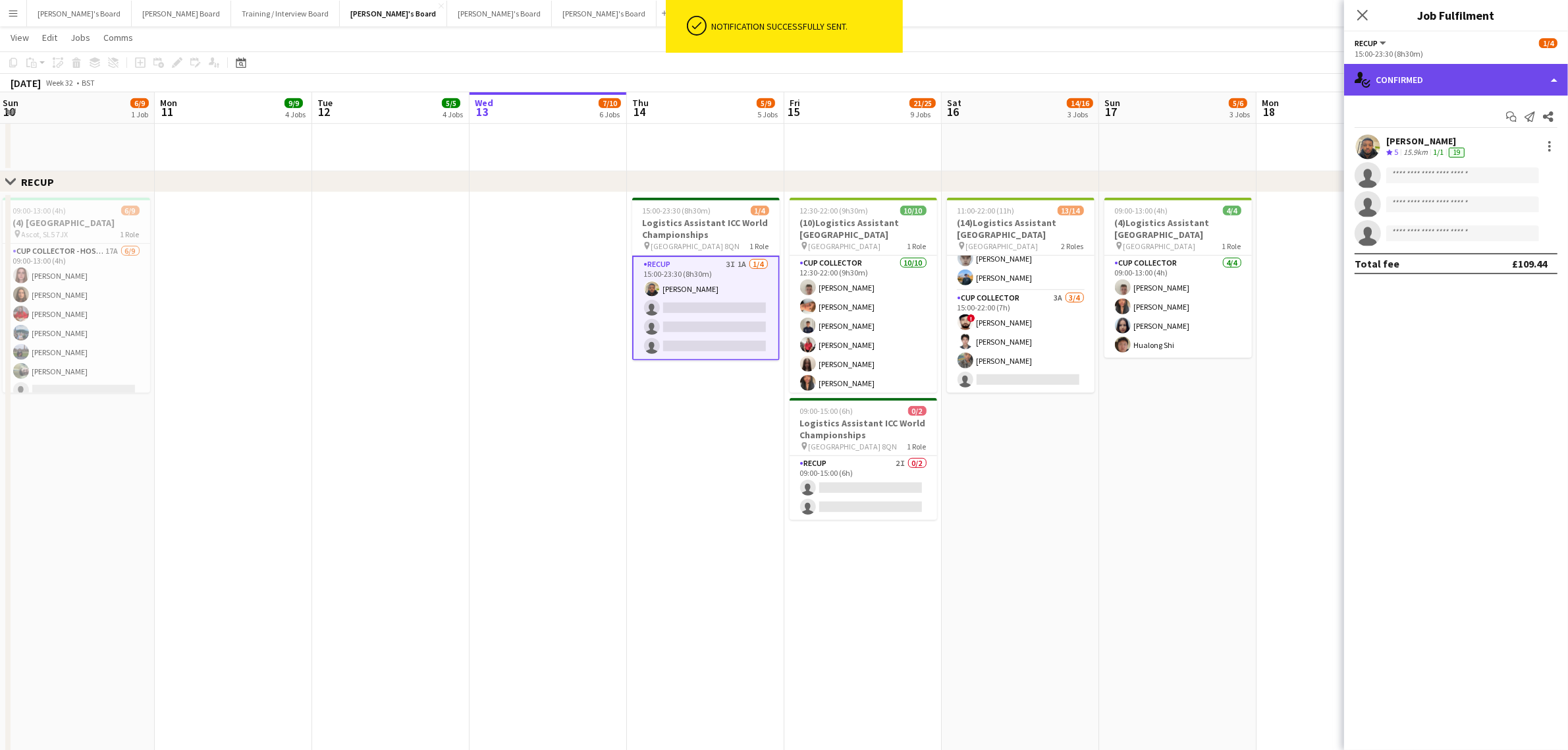
click at [1367, 84] on icon "single-neutral-actions-check-2" at bounding box center [1362, 79] width 16 height 16
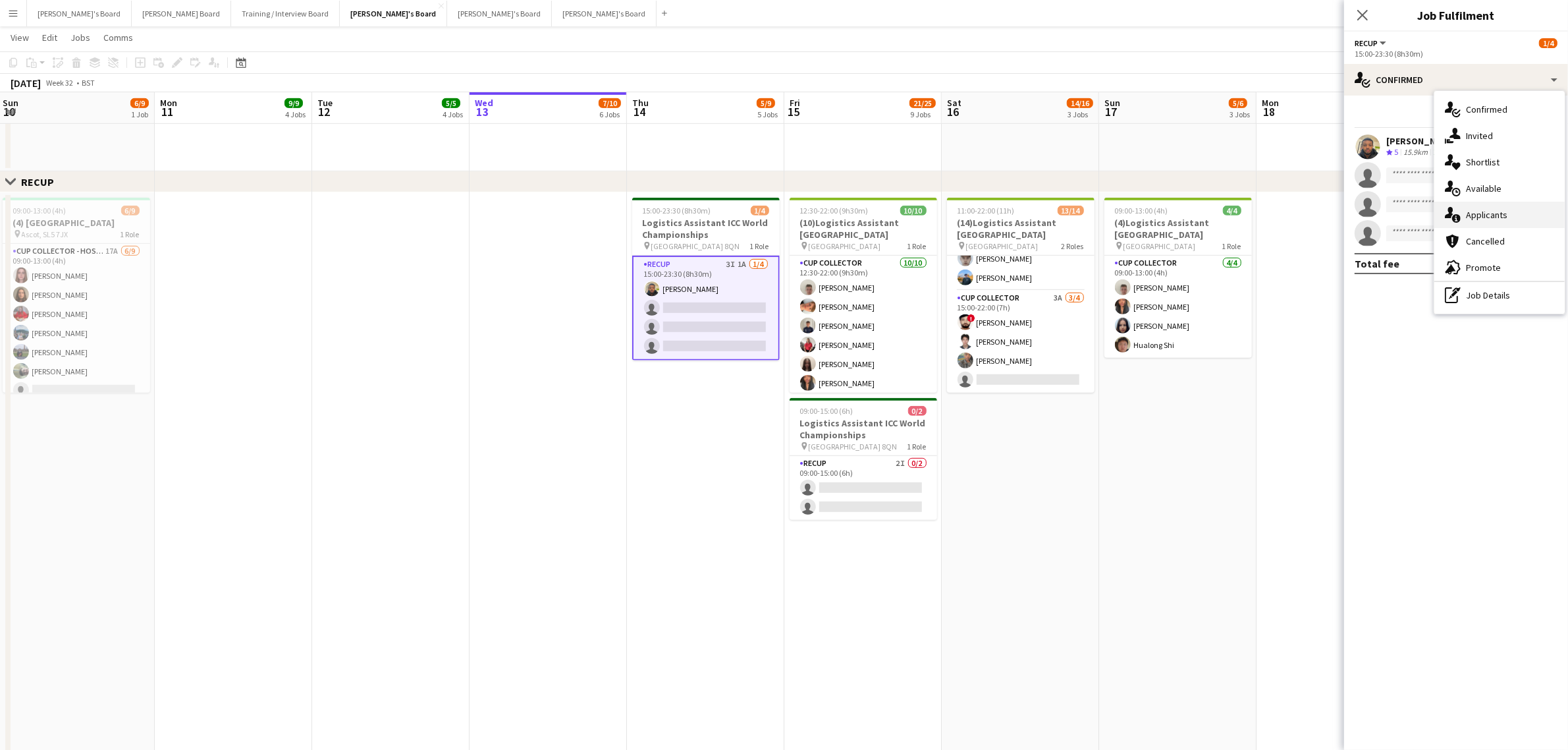
click at [1486, 205] on div "single-neutral-actions-information Applicants" at bounding box center [1499, 215] width 131 height 27
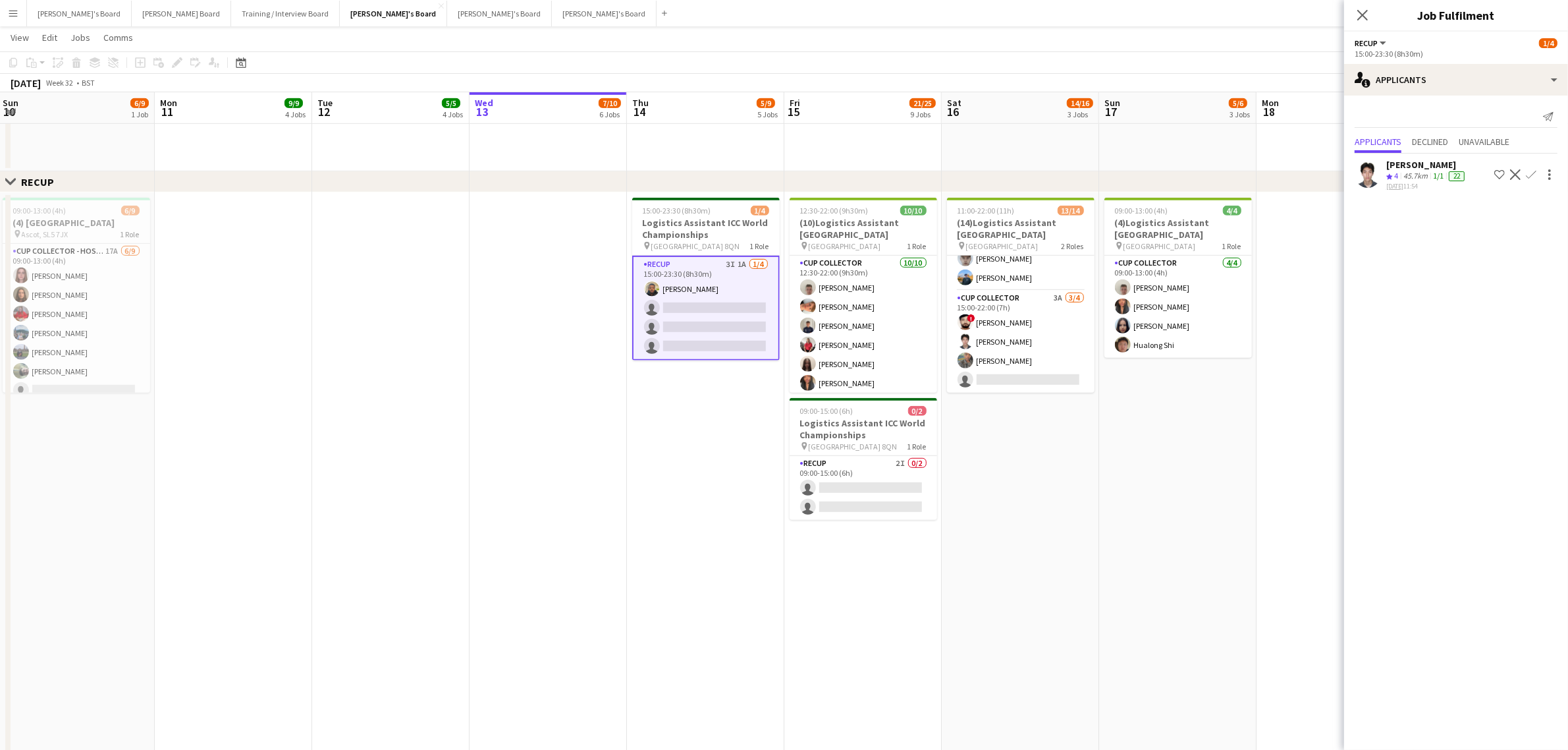
click at [1413, 173] on div "45.7km" at bounding box center [1415, 177] width 30 height 11
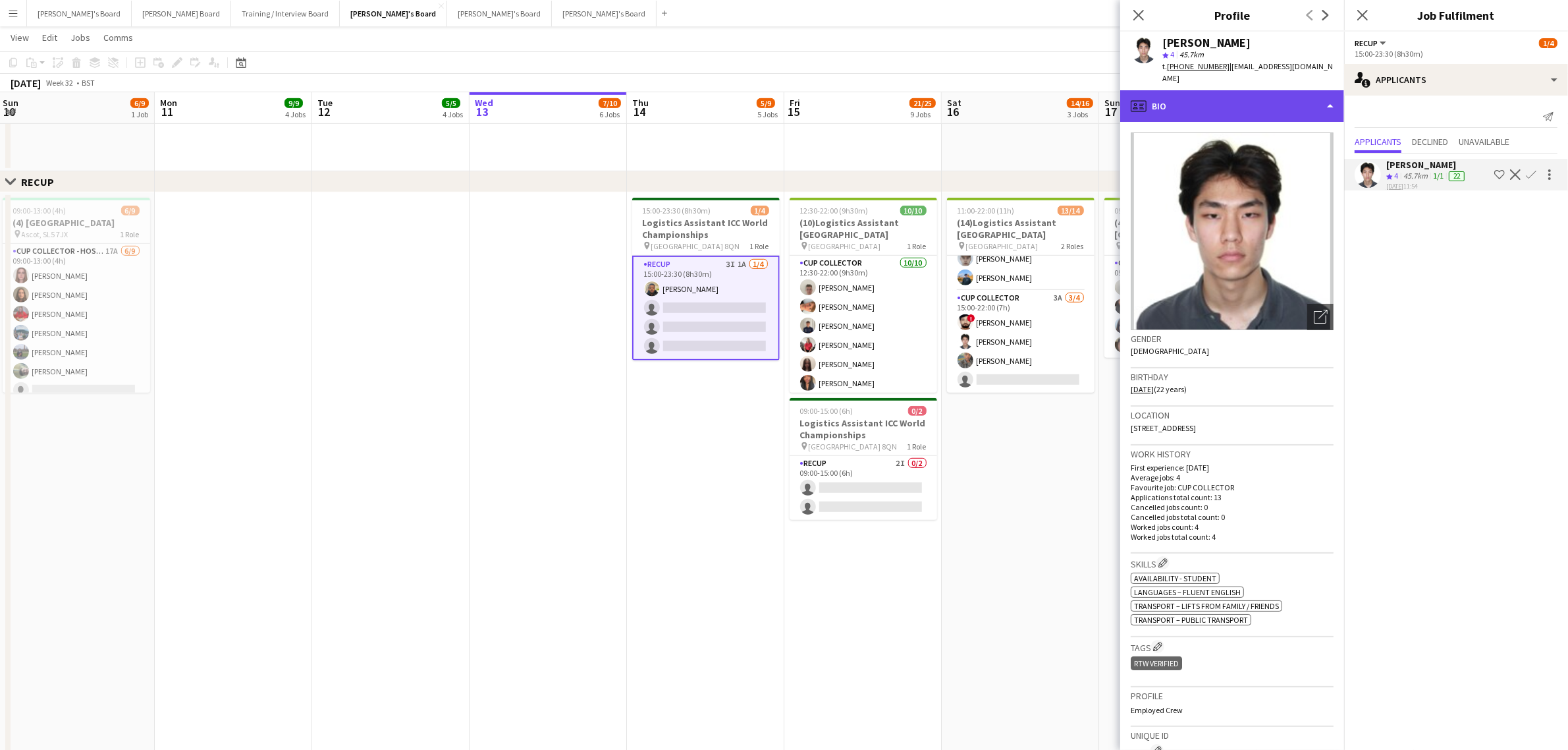
click at [1224, 91] on div "profile Bio" at bounding box center [1232, 106] width 224 height 31
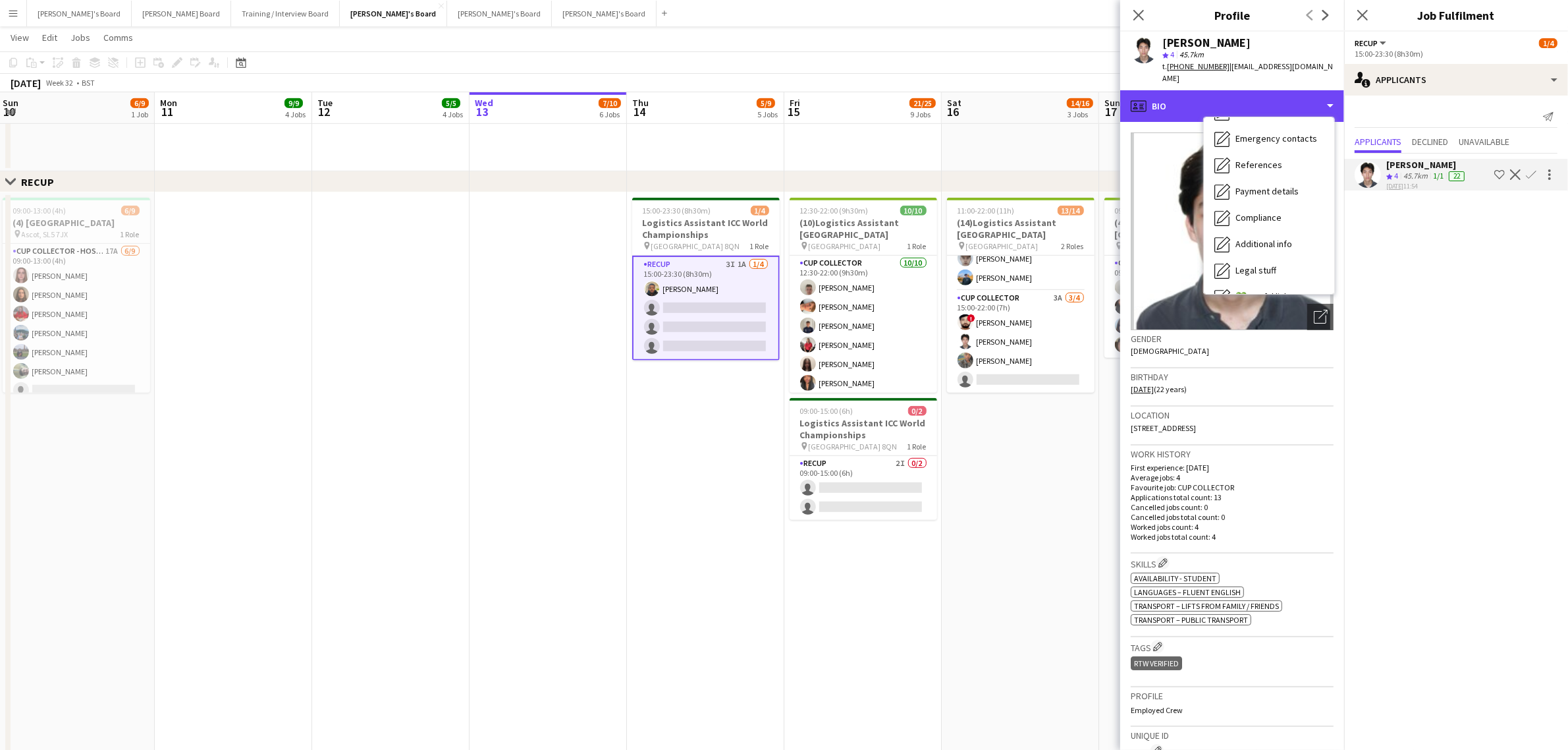
scroll to position [202, 0]
click at [1243, 269] on span "Calendar" at bounding box center [1252, 275] width 35 height 11
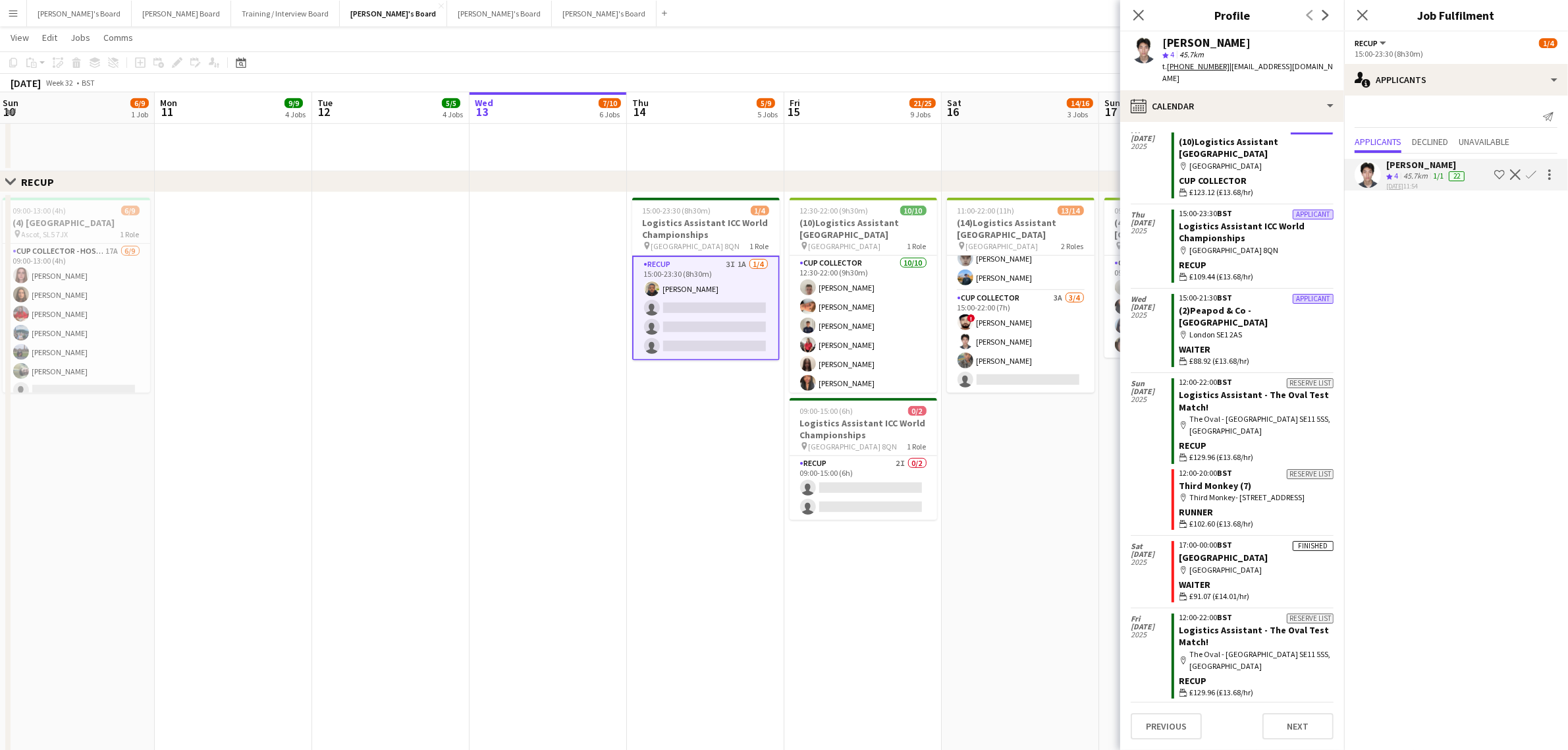
scroll to position [346, 0]
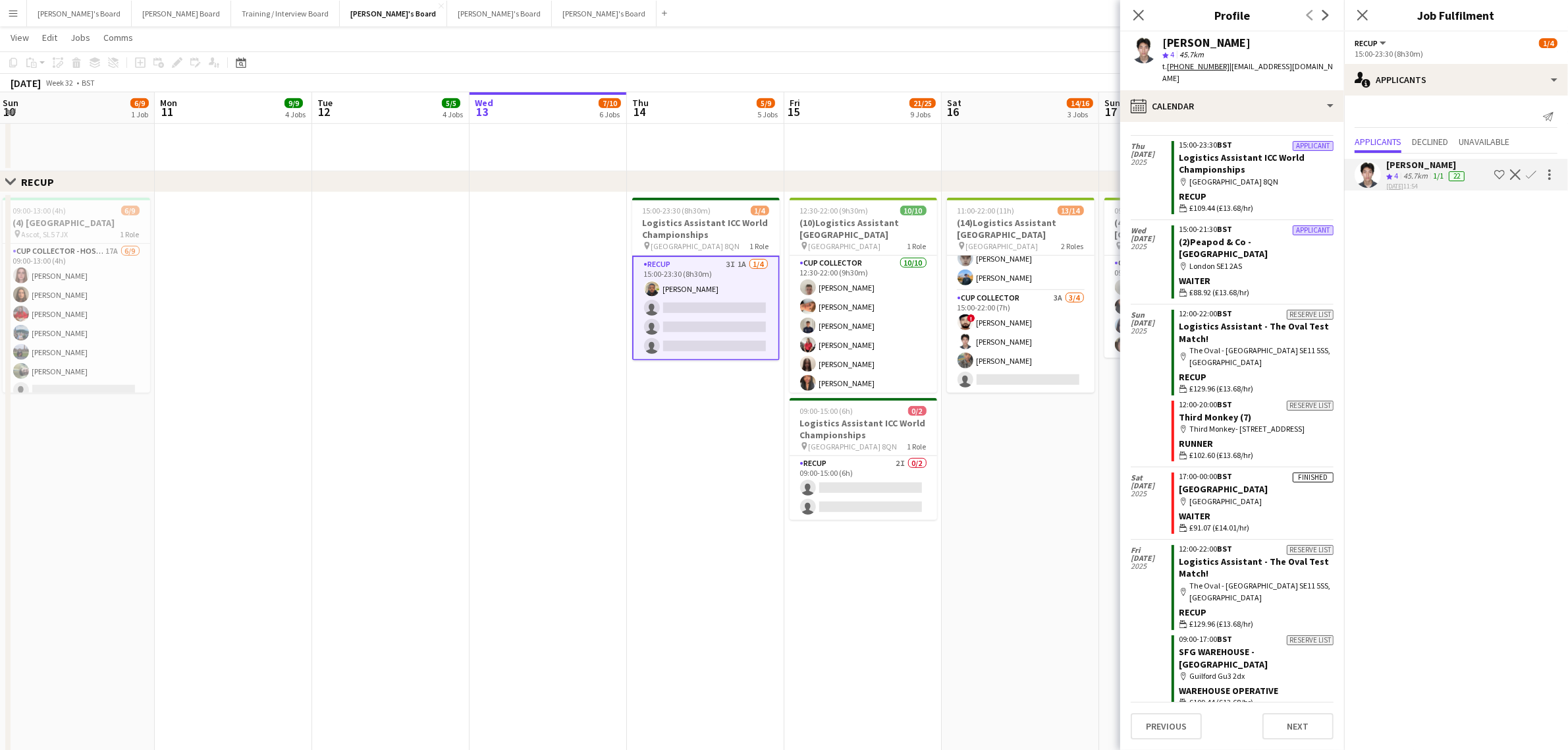
click at [676, 442] on app-date-cell "15:00-23:30 (8h30m) 1/4 Logistics Assistant ICC World Championships pin Lord Cr…" at bounding box center [705, 561] width 157 height 737
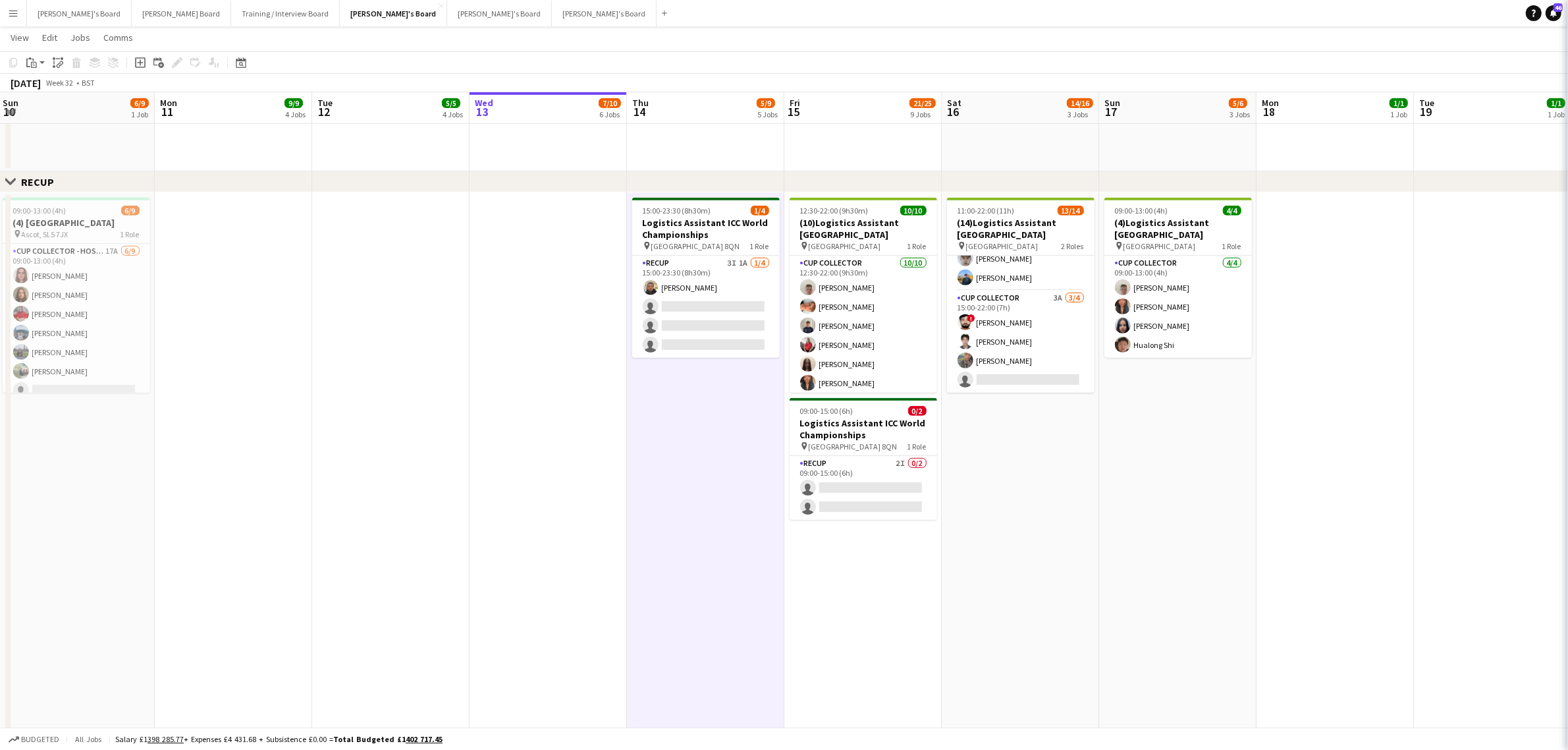
click at [676, 442] on app-date-cell "15:00-23:30 (8h30m) 1/4 Logistics Assistant ICC World Championships pin Lord Cr…" at bounding box center [705, 561] width 157 height 737
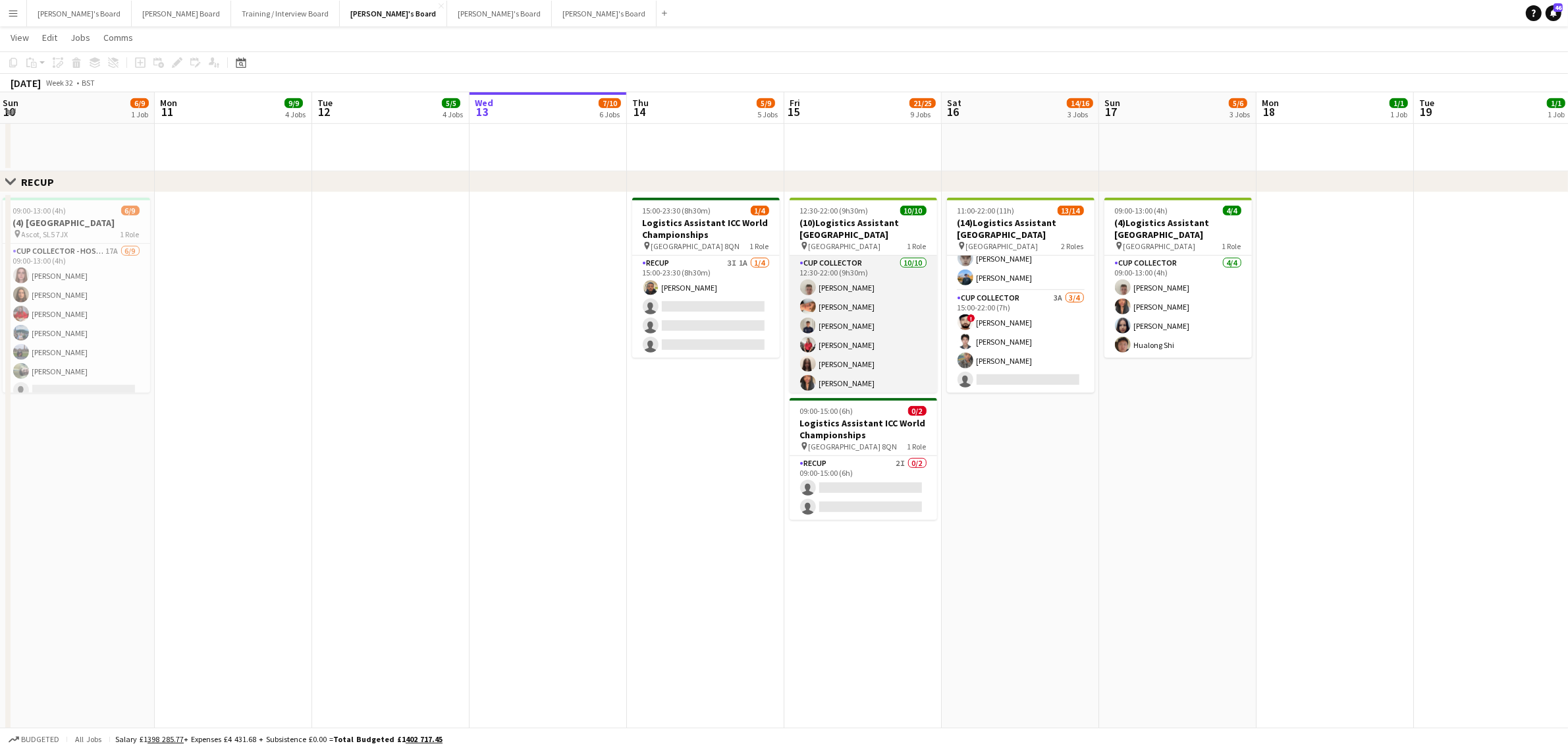
scroll to position [80, 0]
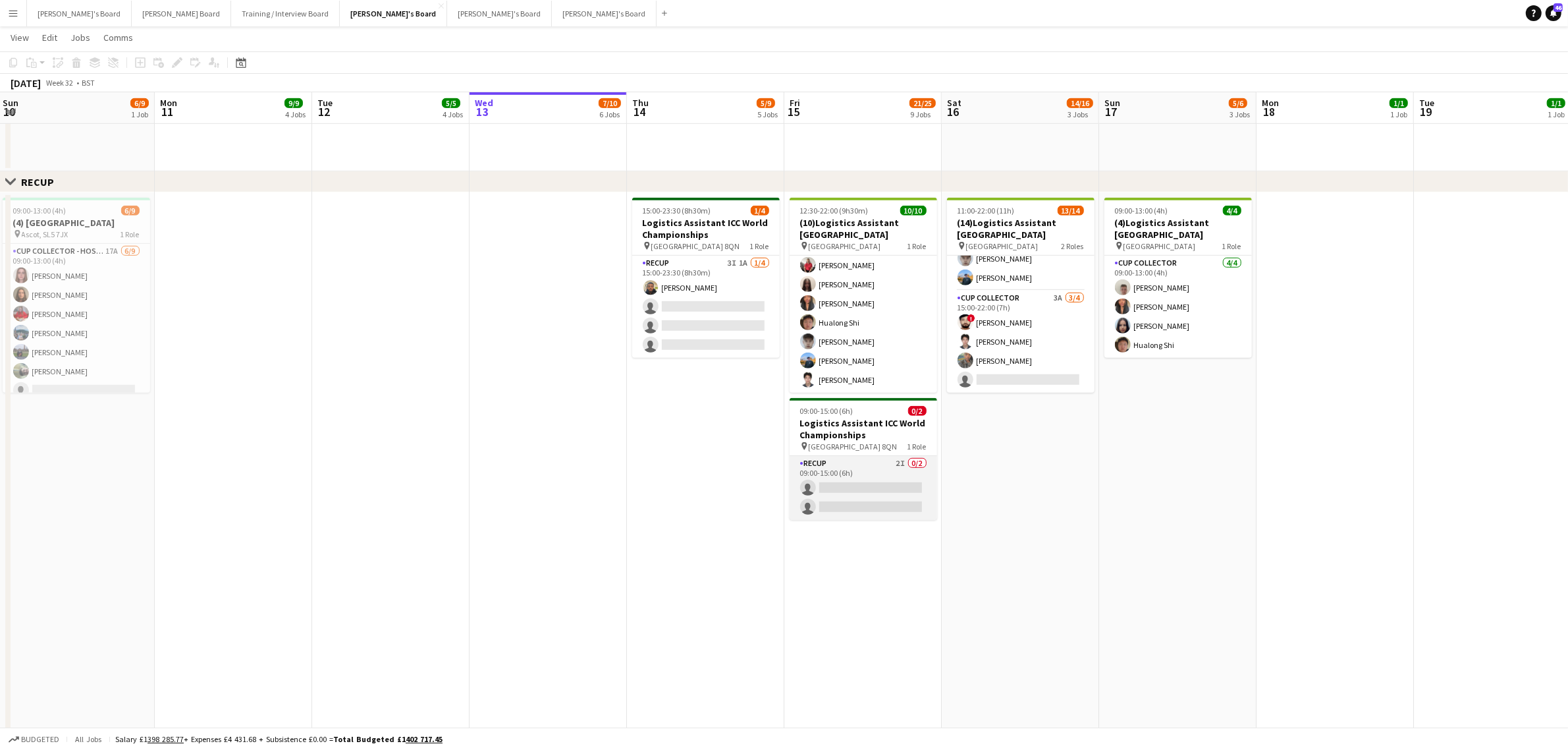
click at [851, 472] on app-card-role "RECUP 2I 0/2 09:00-15:00 (6h) single-neutral-actions single-neutral-actions" at bounding box center [863, 488] width 148 height 64
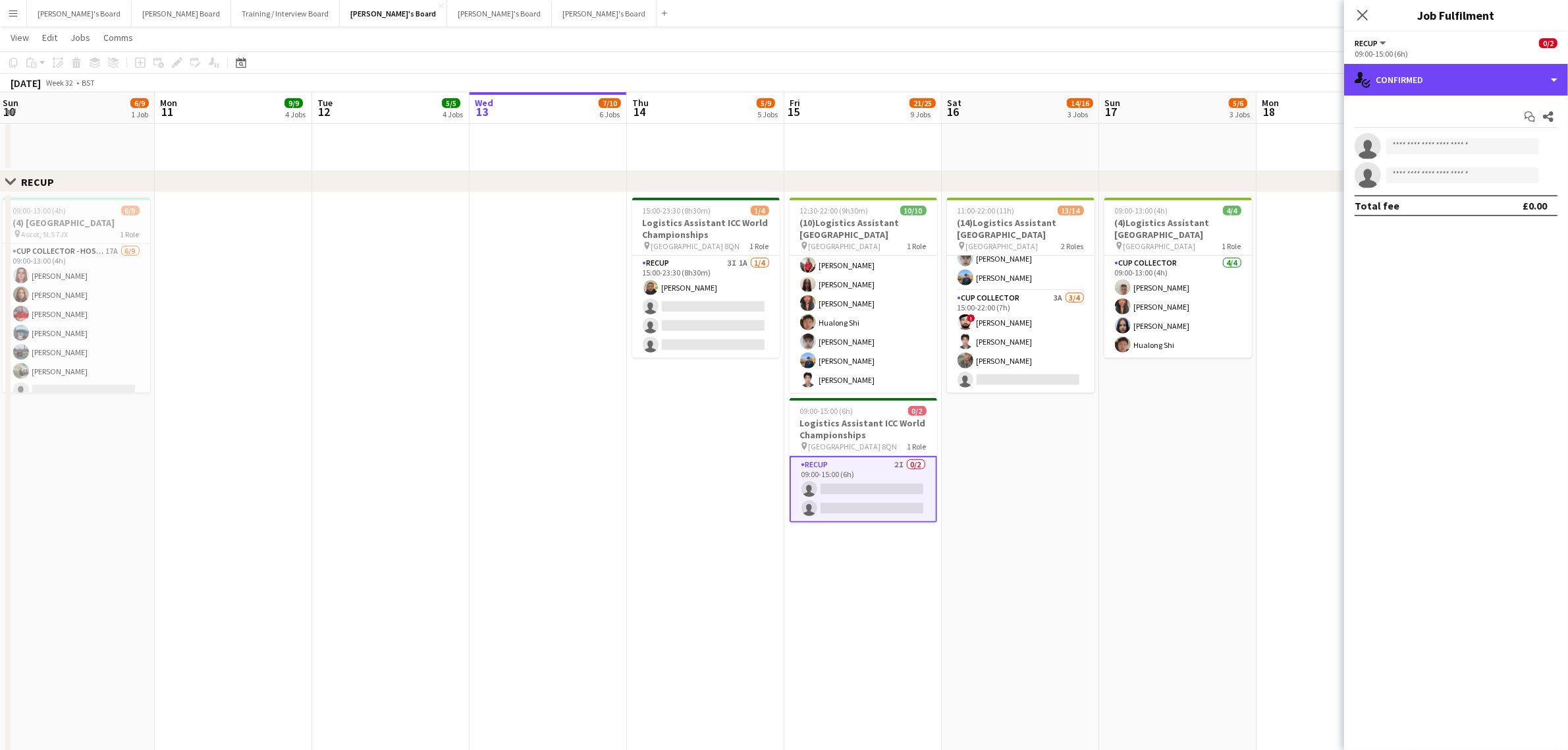
click at [1411, 70] on div "single-neutral-actions-check-2 Confirmed" at bounding box center [1455, 79] width 224 height 31
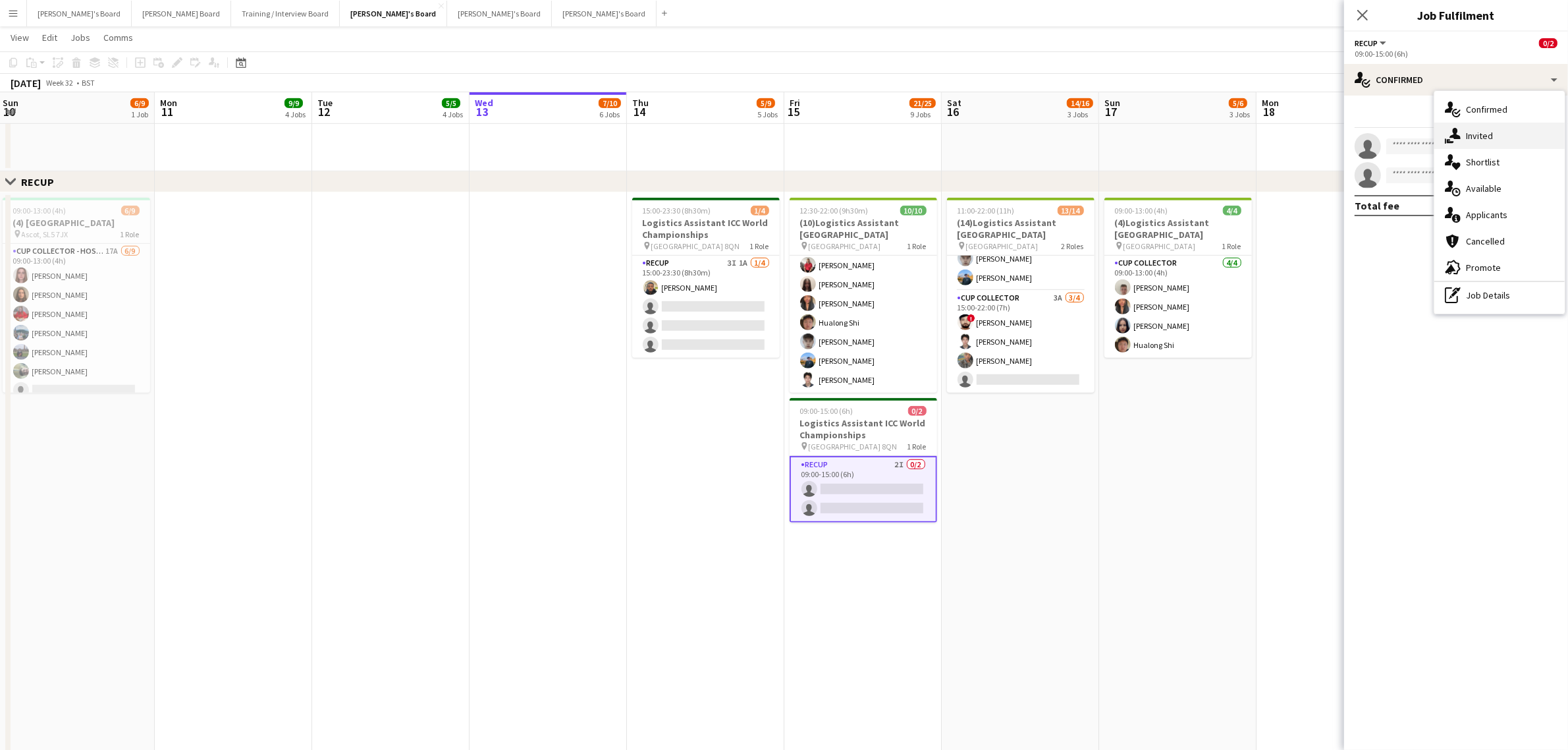
click at [1480, 138] on div "single-neutral-actions-share-1 Invited" at bounding box center [1499, 135] width 131 height 27
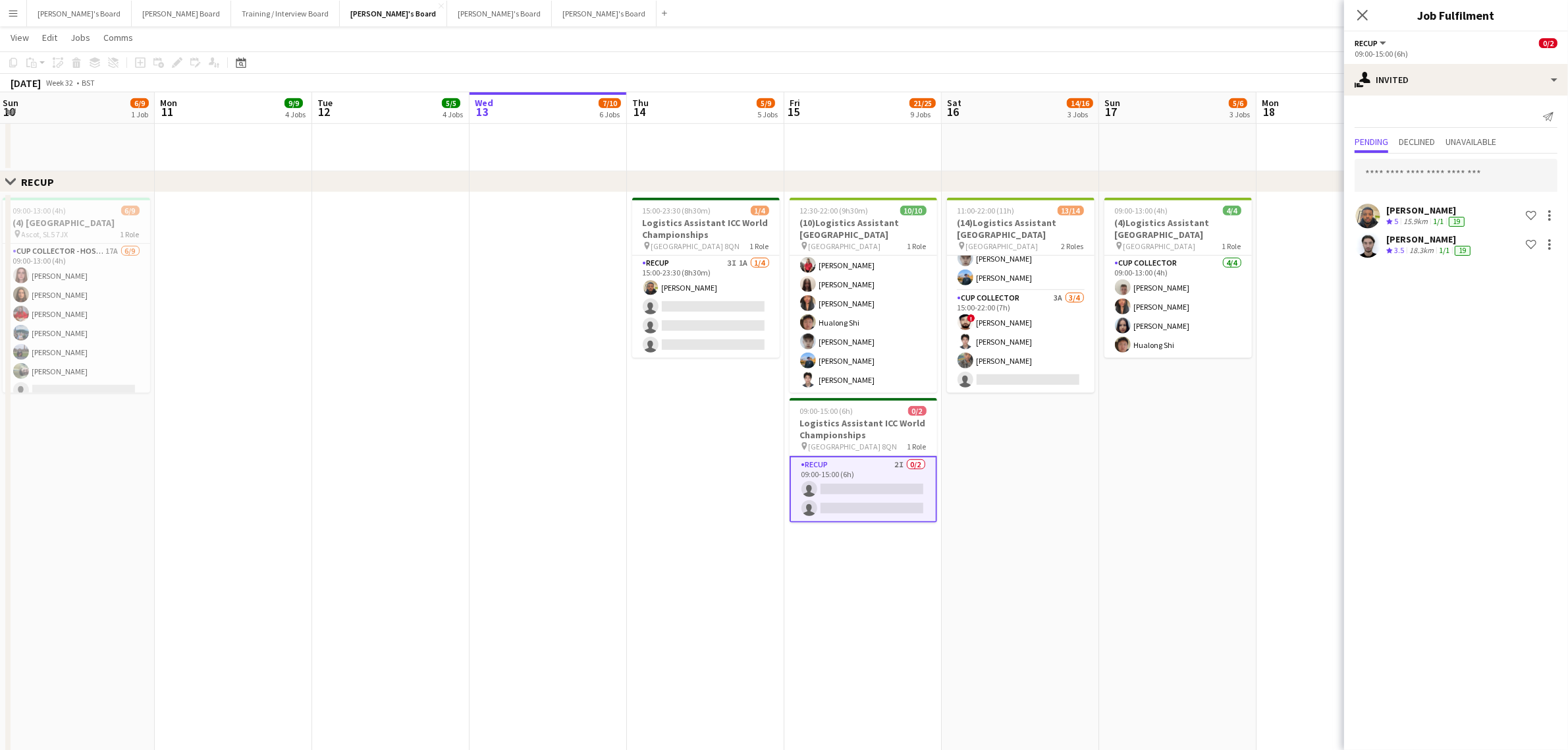
click at [1176, 510] on app-date-cell "09:00-13:00 (4h) 4/4 (4)Logistics Assistant Newbury pin Newbury Racecourse 1 Ro…" at bounding box center [1178, 561] width 157 height 737
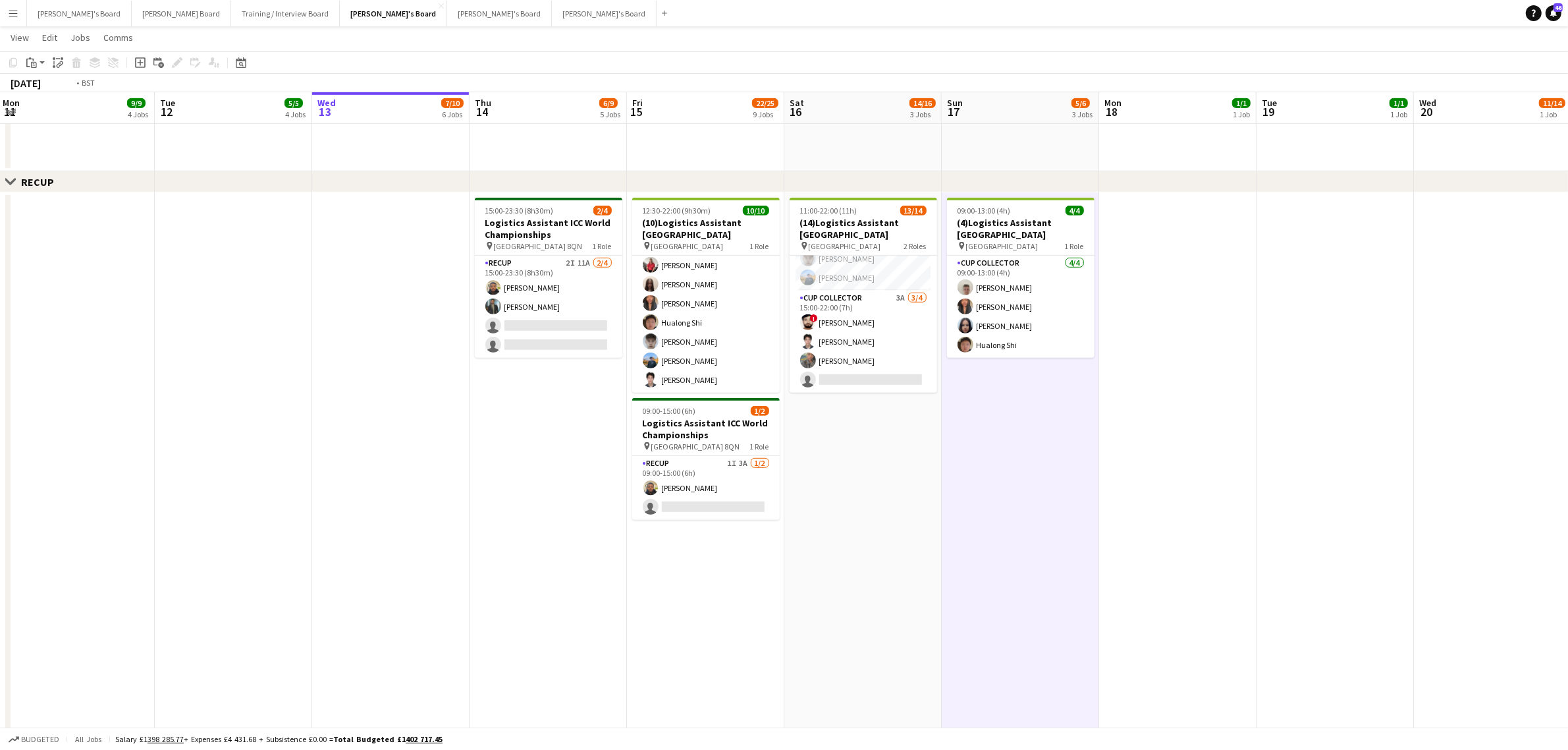
click at [775, 549] on app-calendar-viewport "Fri 8 15/19 7 Jobs Sat 9 41/43 4 Jobs Sun 10 6/9 1 Job Mon 11 9/9 4 Jobs Tue 12…" at bounding box center [784, 410] width 1568 height 2531
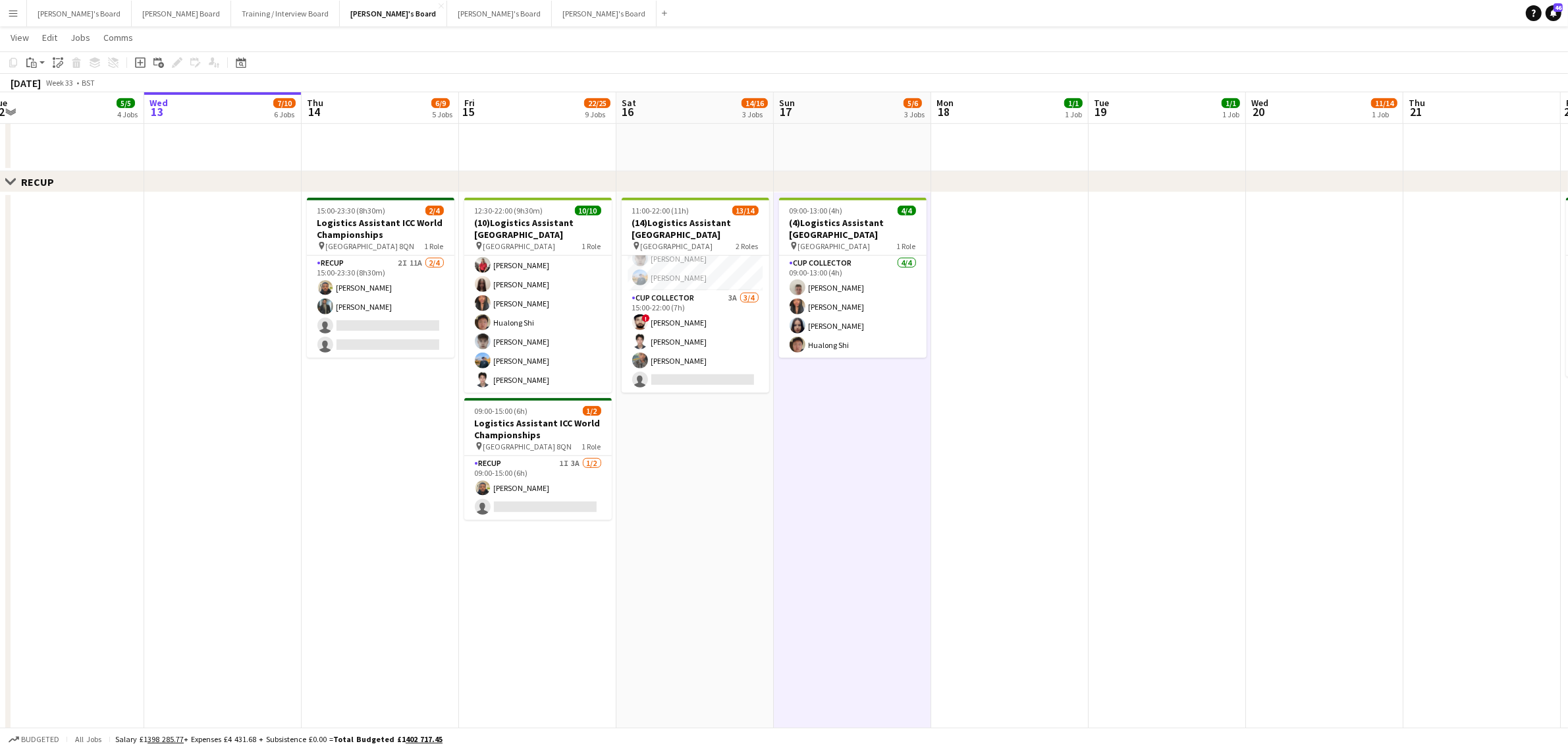
scroll to position [0, 272]
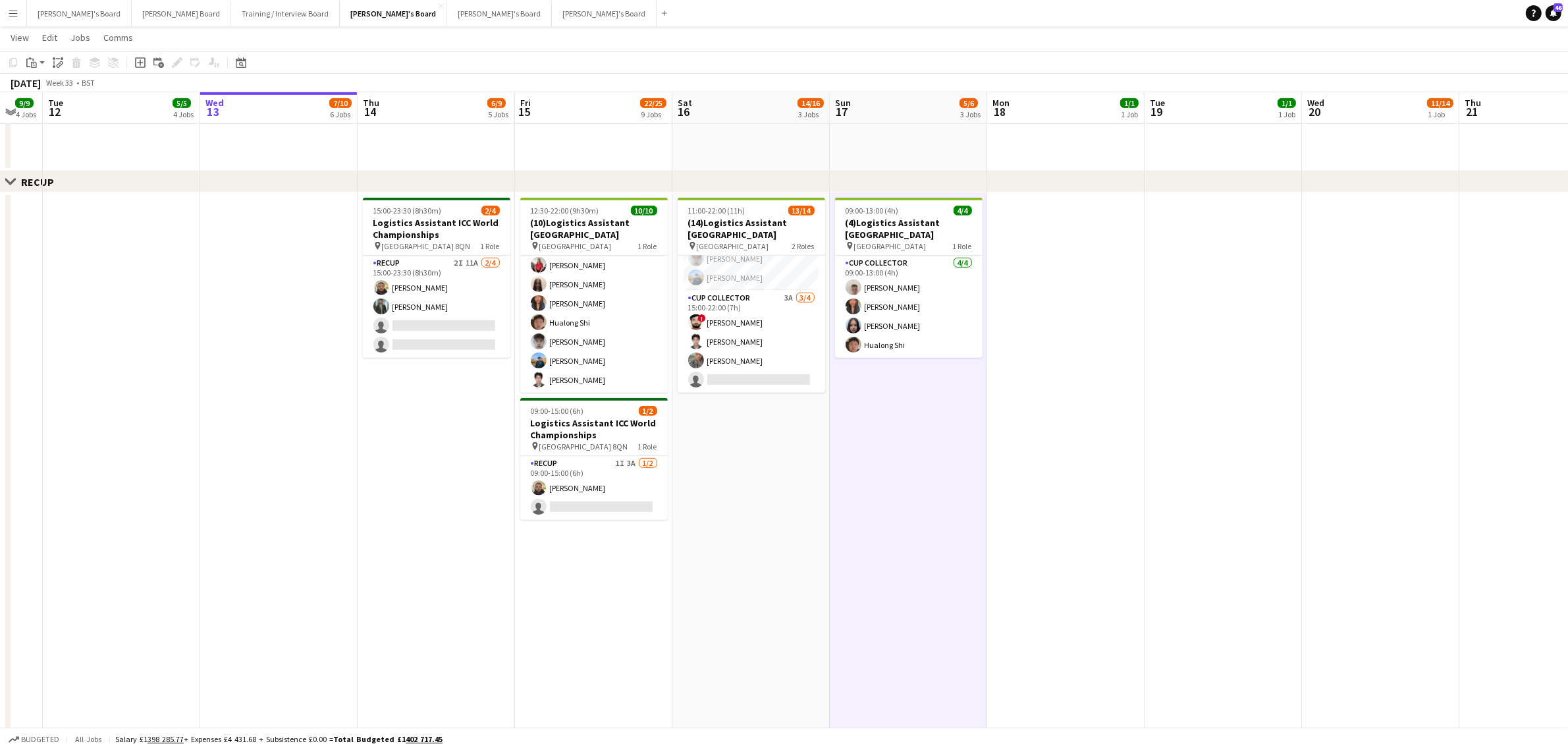
drag, startPoint x: 328, startPoint y: 386, endPoint x: 384, endPoint y: 412, distance: 61.7
click at [384, 412] on app-calendar-viewport "Sun 10 6/9 1 Job Mon 11 9/9 4 Jobs Tue 12 5/5 4 Jobs Wed 13 7/10 6 Jobs Thu 14 …" at bounding box center [784, 410] width 1568 height 2531
click at [442, 308] on app-card-role "RECUP 2I 11A 2/4 15:00-23:30 (8h30m) Lance Chowdhury Muhammad Imad single-neutr…" at bounding box center [436, 306] width 148 height 102
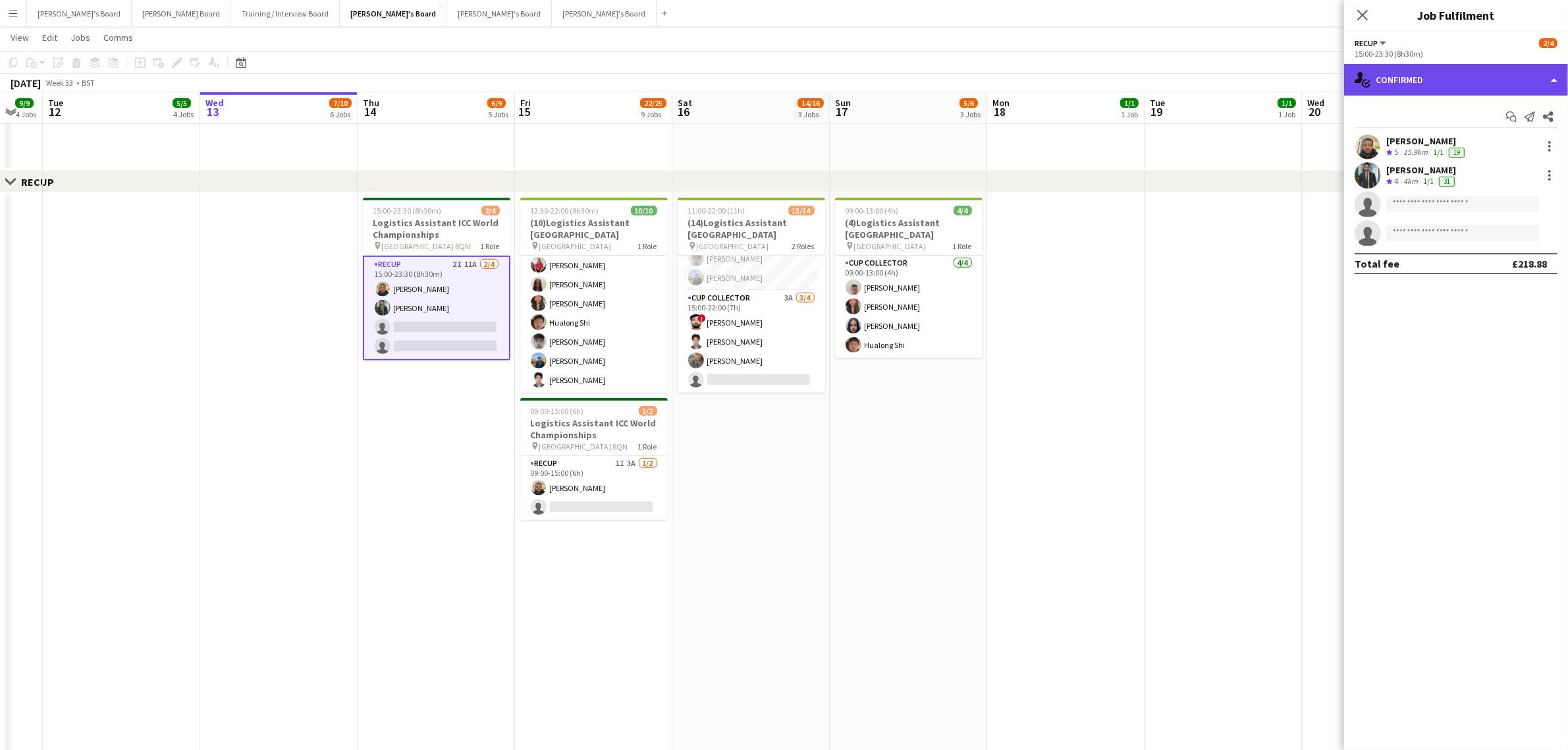
click at [1457, 84] on div "single-neutral-actions-check-2 Confirmed" at bounding box center [1455, 79] width 224 height 31
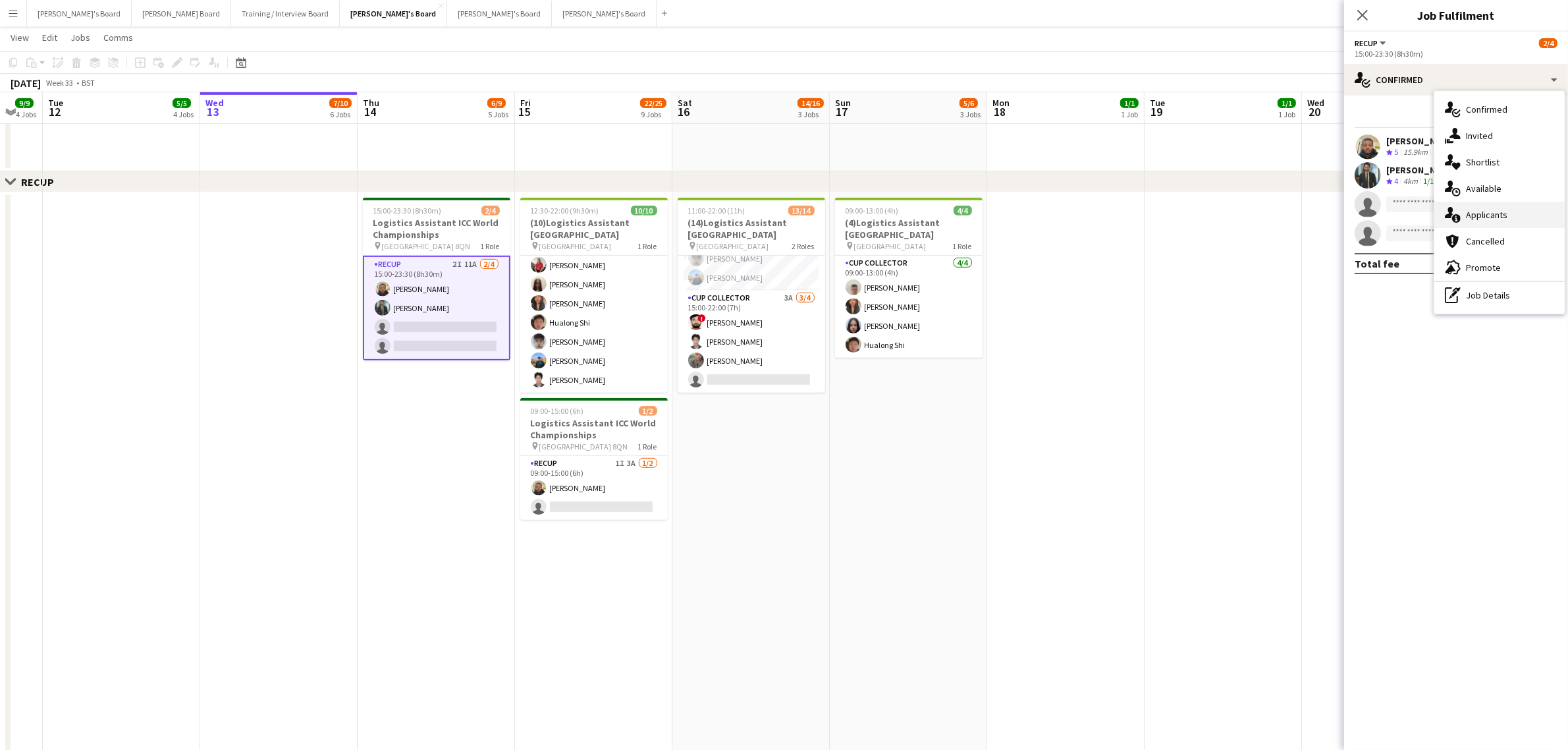
click at [1502, 213] on div "single-neutral-actions-information Applicants" at bounding box center [1499, 215] width 131 height 27
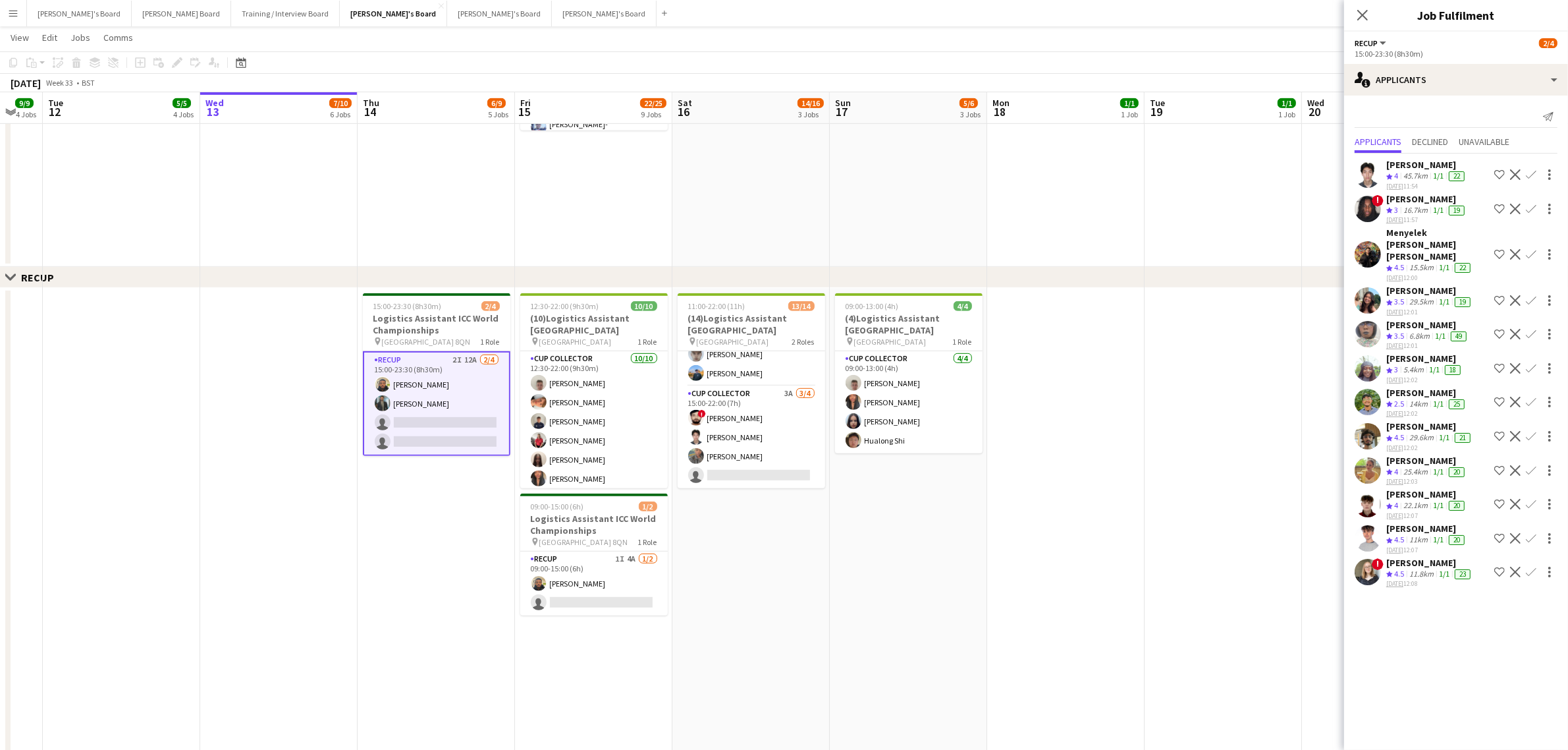
scroll to position [823, 0]
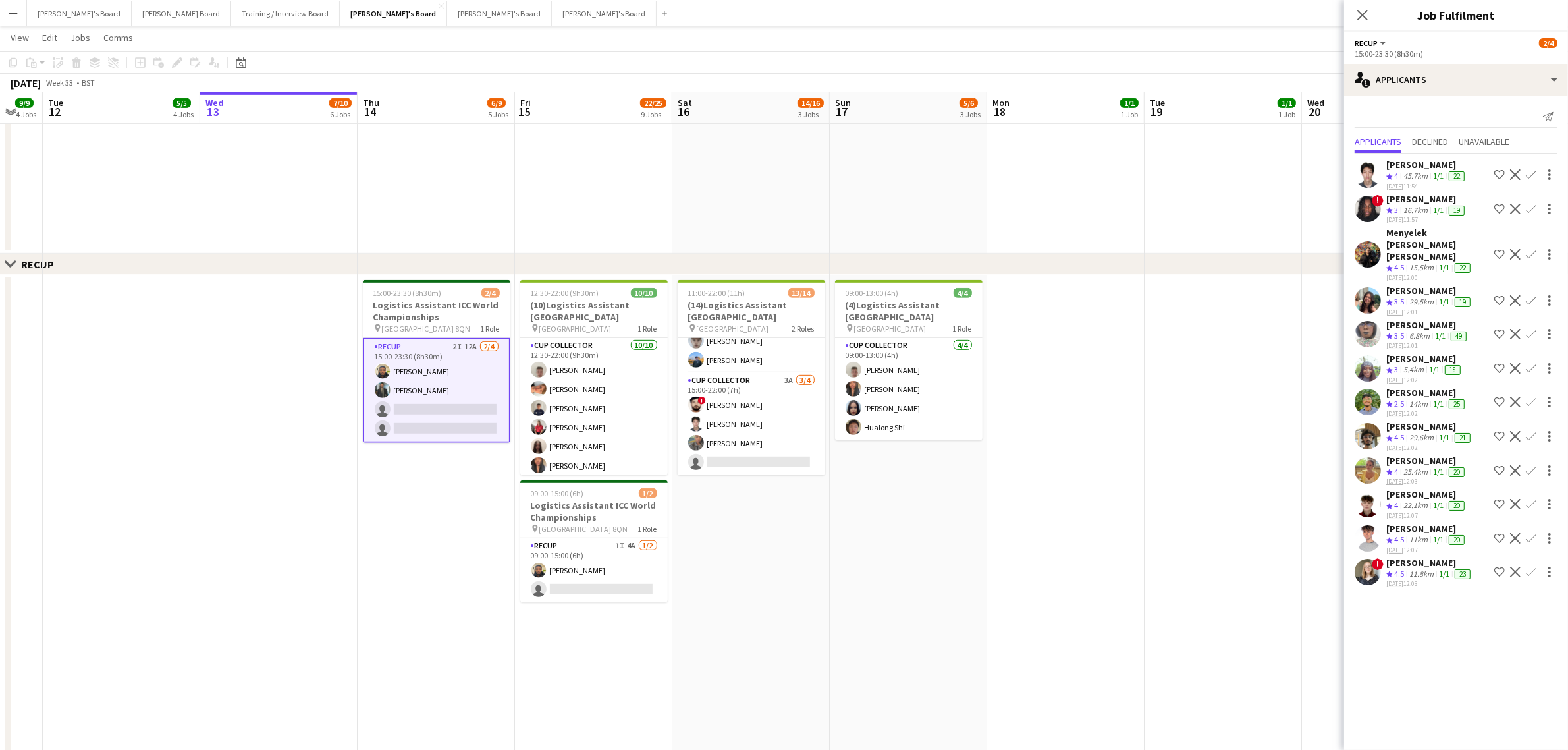
click at [1426, 500] on div "22.1km" at bounding box center [1415, 506] width 30 height 11
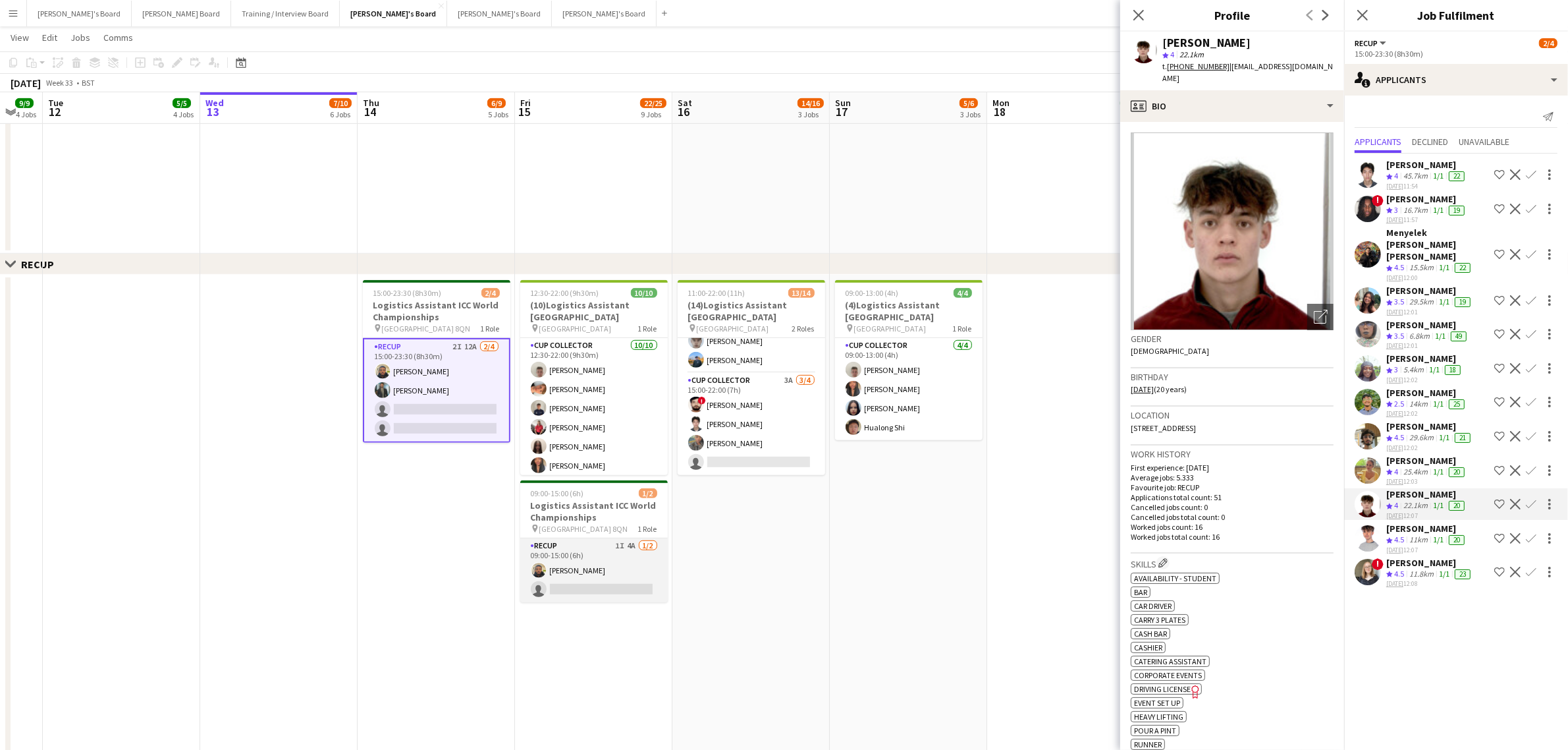
click at [627, 577] on app-card-role "RECUP 1I 4A 1/2 09:00-15:00 (6h) Lance Chowdhury single-neutral-actions" at bounding box center [594, 570] width 148 height 64
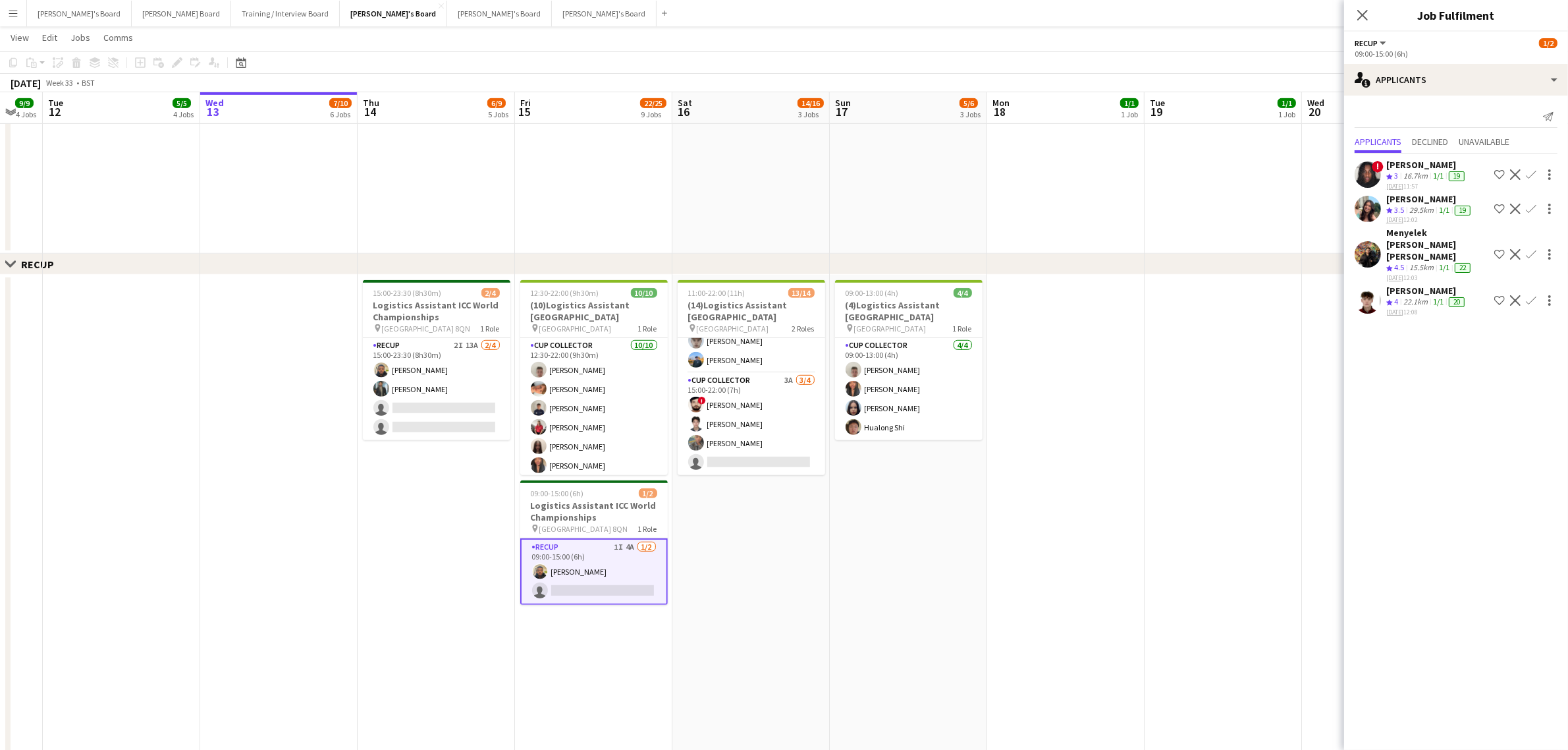
click at [1525, 293] on button "Confirm" at bounding box center [1531, 301] width 16 height 16
click at [1461, 582] on mat-expansion-panel "users2 Applicants Send notification Applicants Declined Unavailable ! Hamza Yus…" at bounding box center [1455, 423] width 224 height 655
click at [1530, 295] on app-icon "Confirm" at bounding box center [1531, 300] width 10 height 10
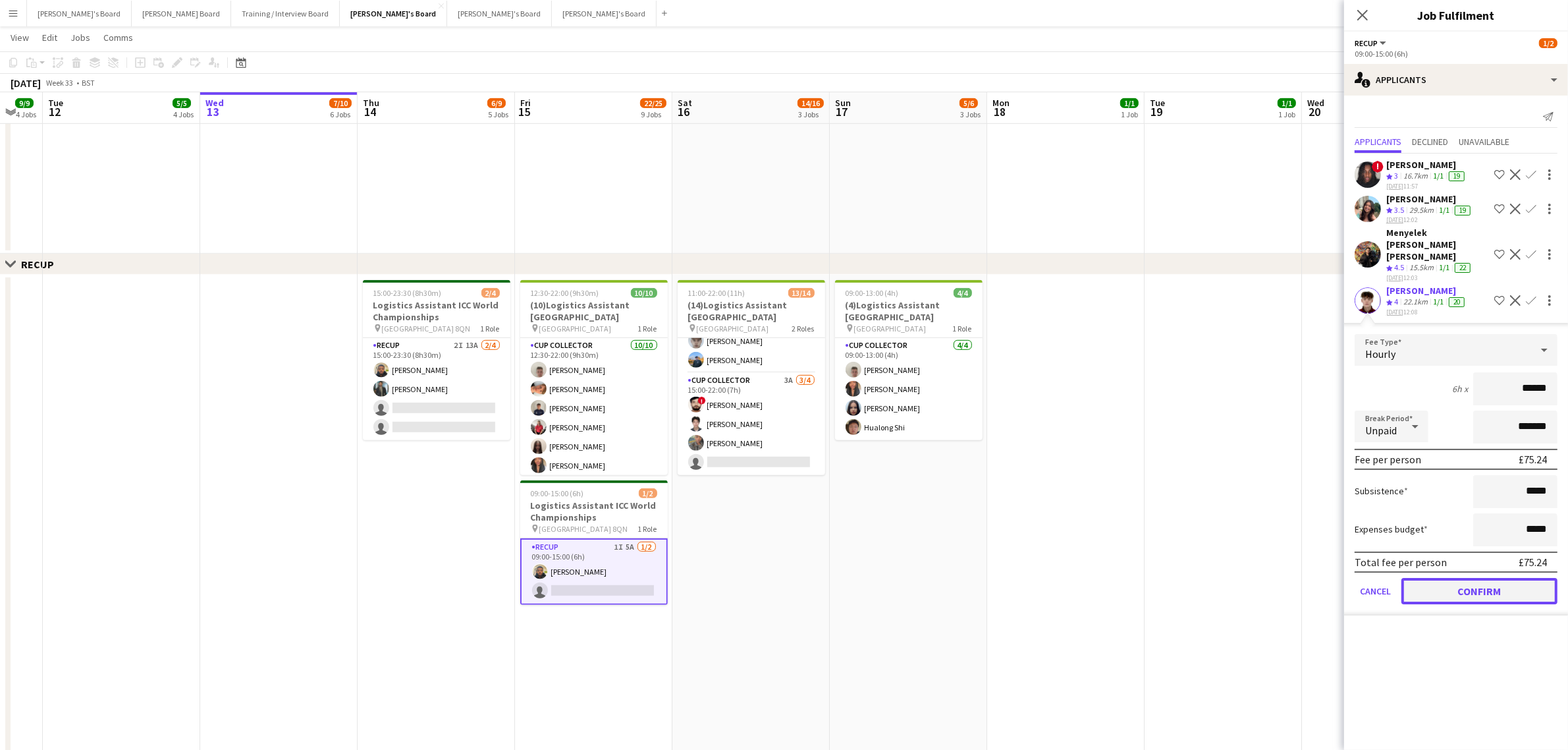
click at [1453, 578] on button "Confirm" at bounding box center [1480, 592] width 156 height 27
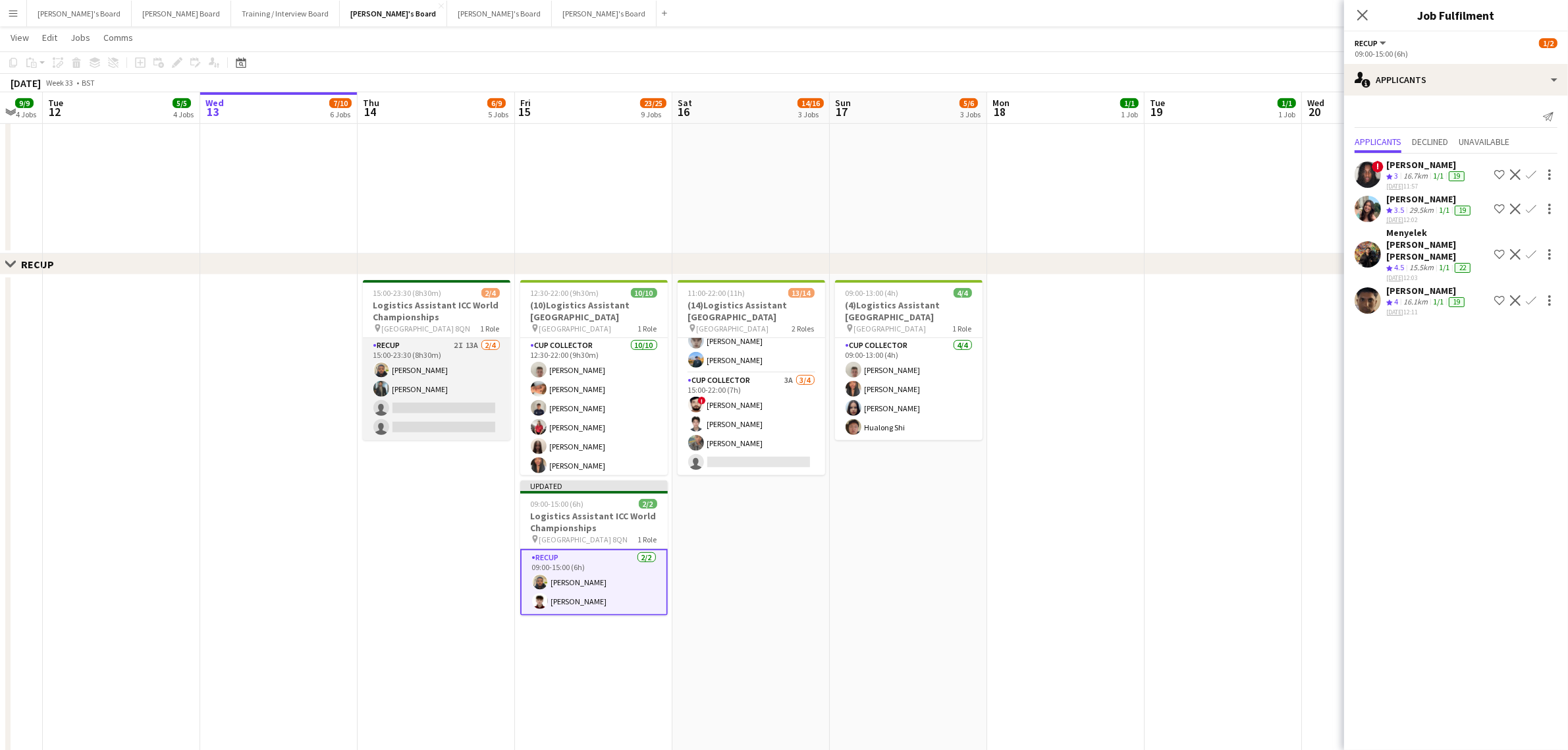
click at [415, 386] on app-card-role "RECUP 2I 13A 2/4 15:00-23:30 (8h30m) Lance Chowdhury Muhammad Imad single-neutr…" at bounding box center [436, 388] width 148 height 102
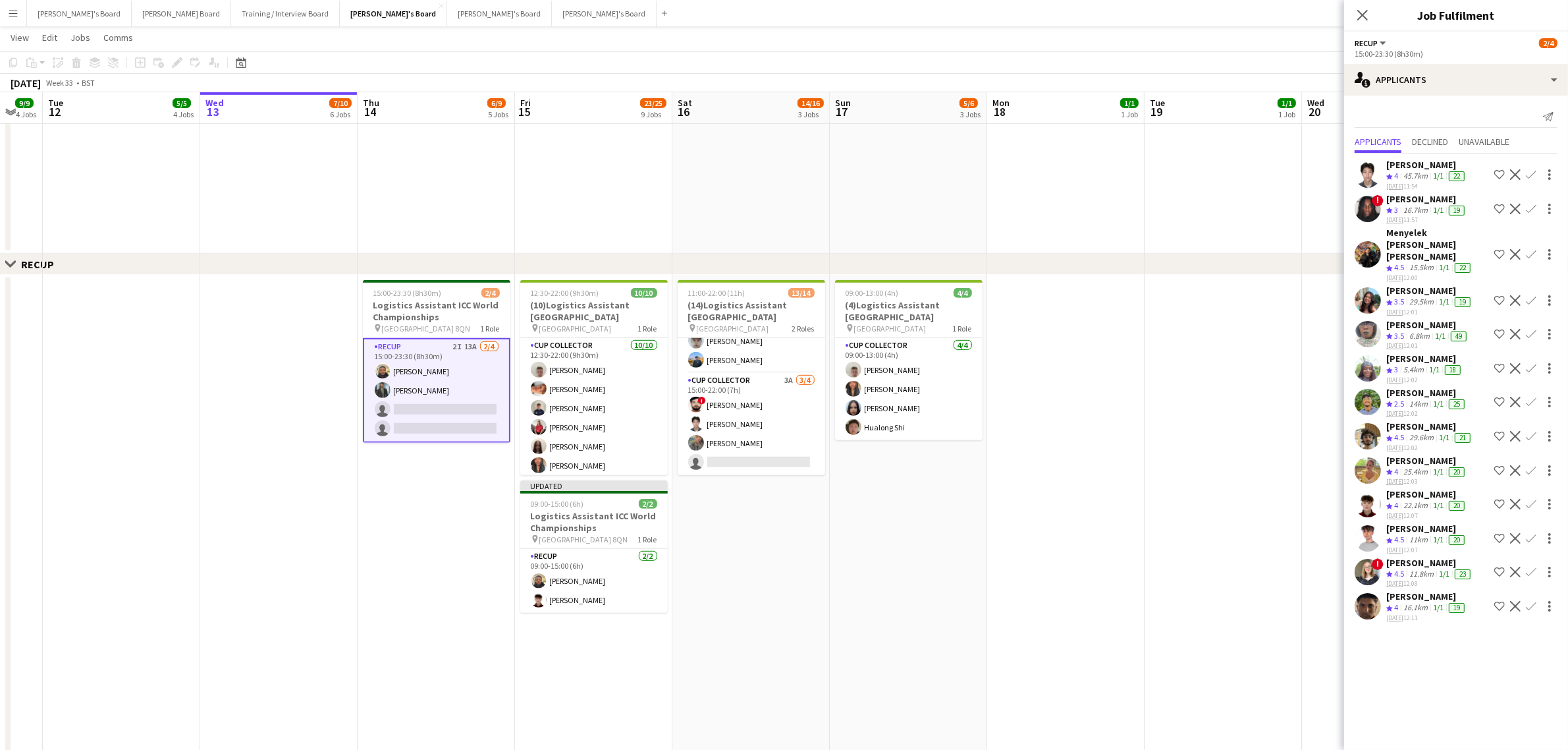
click at [1530, 499] on app-icon "Confirm" at bounding box center [1531, 504] width 10 height 10
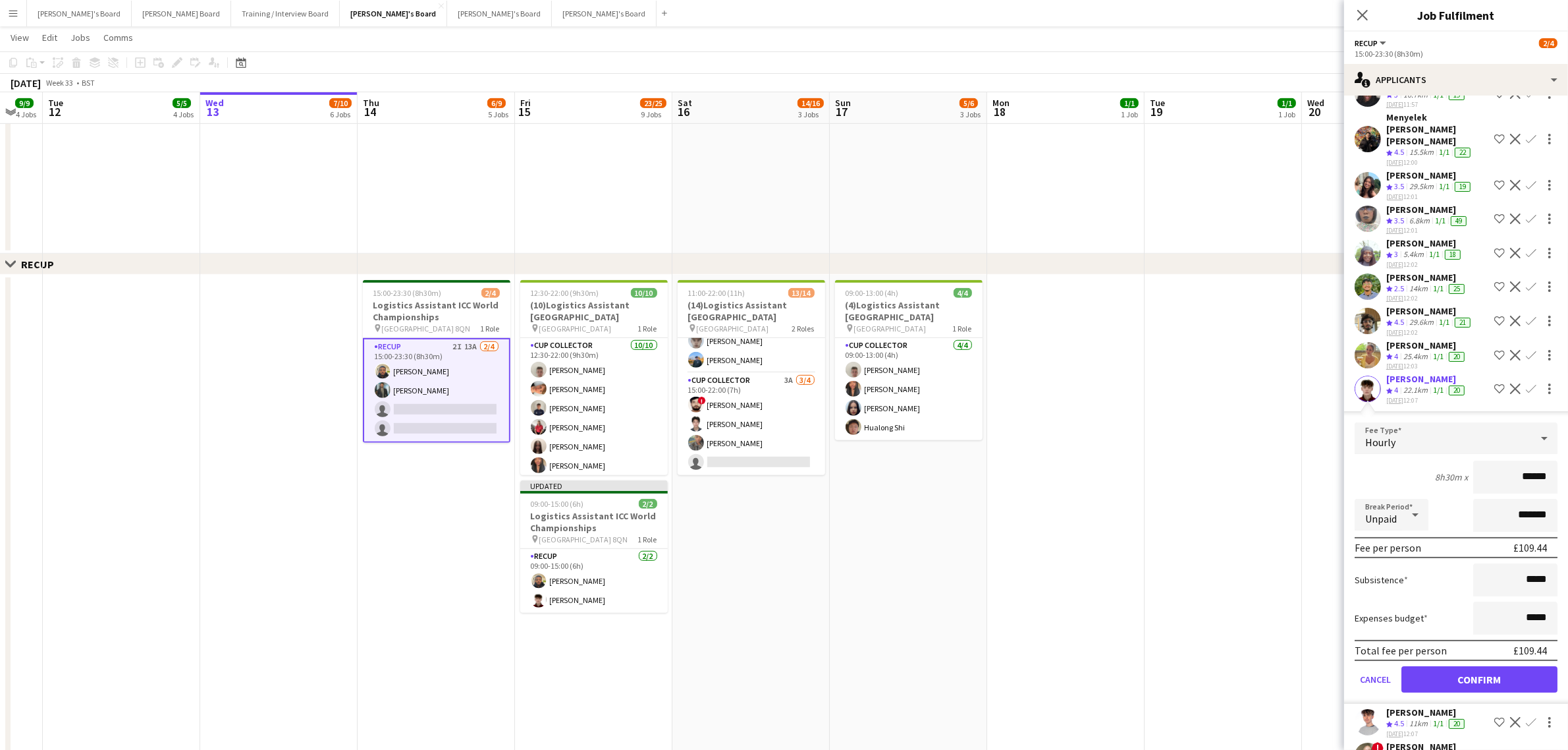
scroll to position [186, 0]
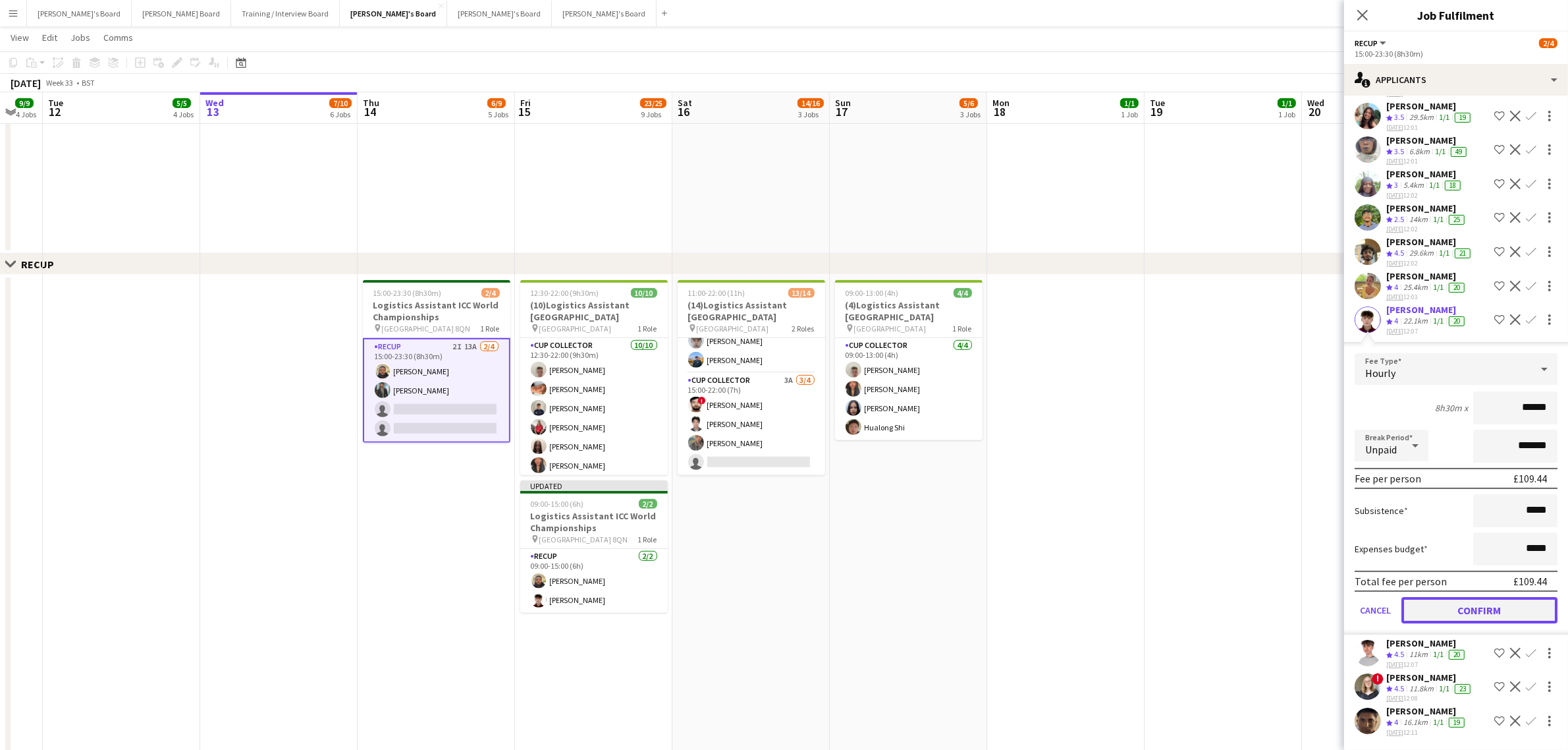
click at [1485, 616] on button "Confirm" at bounding box center [1480, 611] width 156 height 27
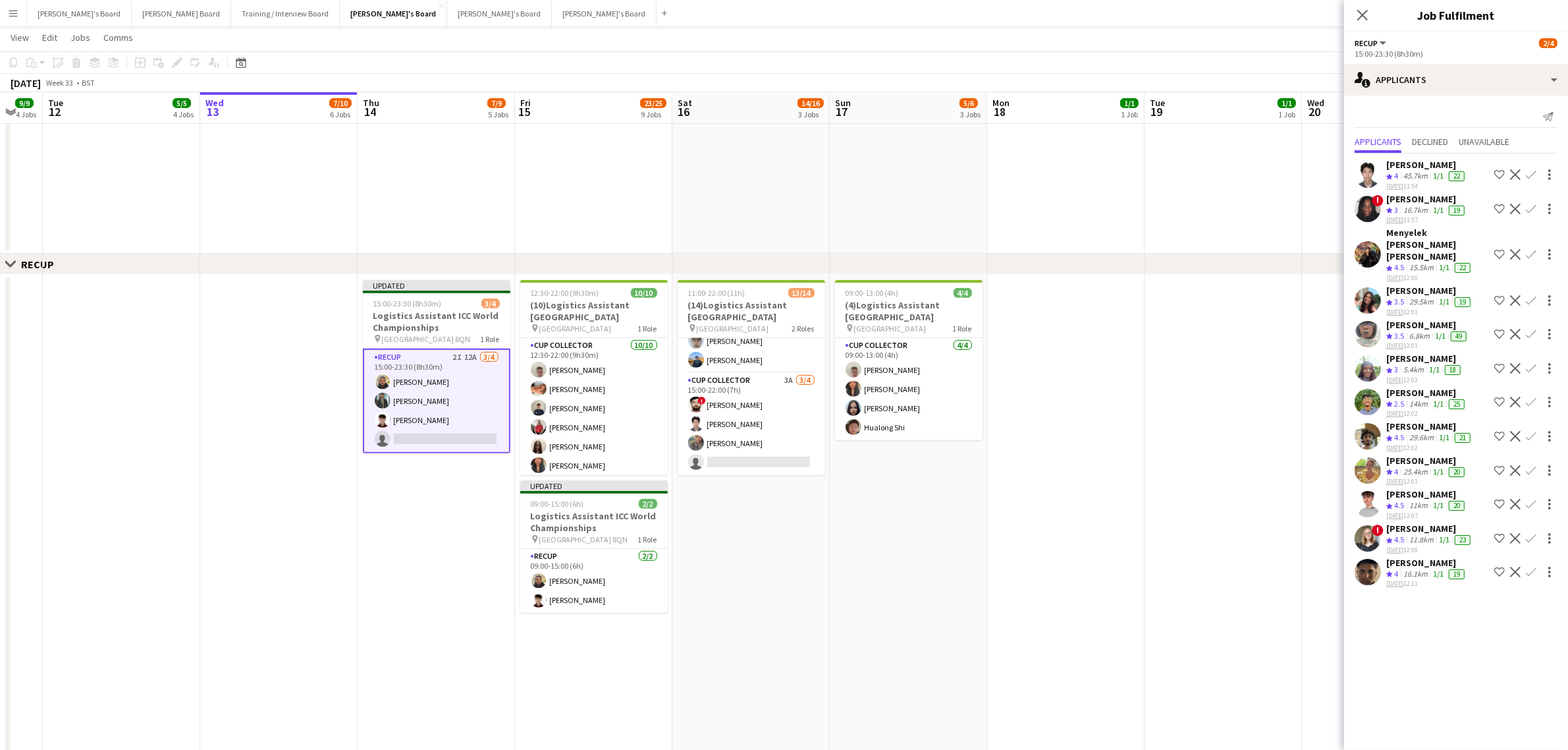
scroll to position [0, 0]
click at [967, 545] on app-date-cell "09:00-13:00 (4h) 4/4 (4)Logistics Assistant Newbury pin Newbury Racecourse 1 Ro…" at bounding box center [908, 643] width 157 height 737
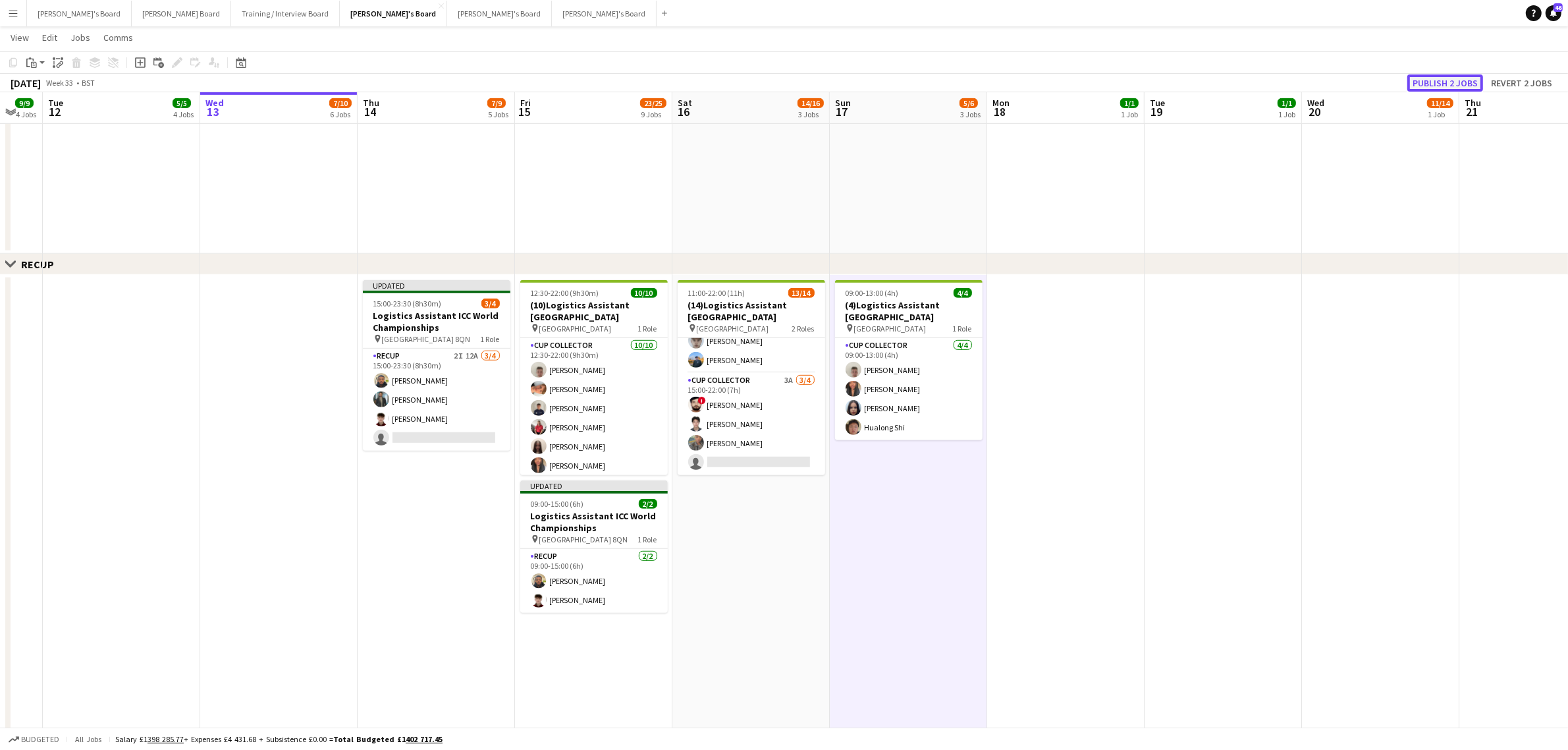
click at [1430, 75] on button "Publish 2 jobs" at bounding box center [1445, 83] width 75 height 17
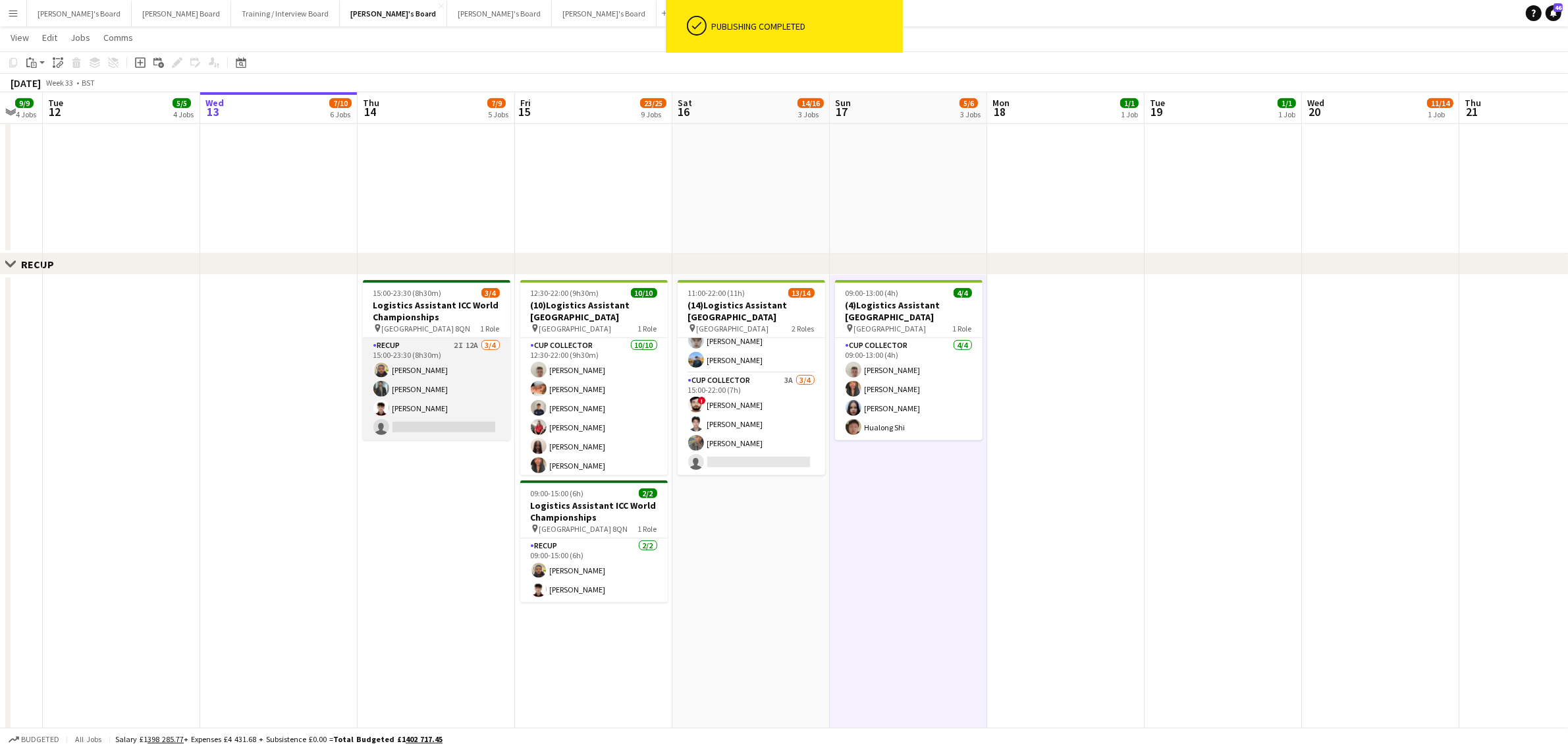
click at [473, 396] on app-card-role "RECUP 2I 12A 3/4 15:00-23:30 (8h30m) Lance Chowdhury Muhammad Imad Sam Gower-Sm…" at bounding box center [436, 388] width 148 height 102
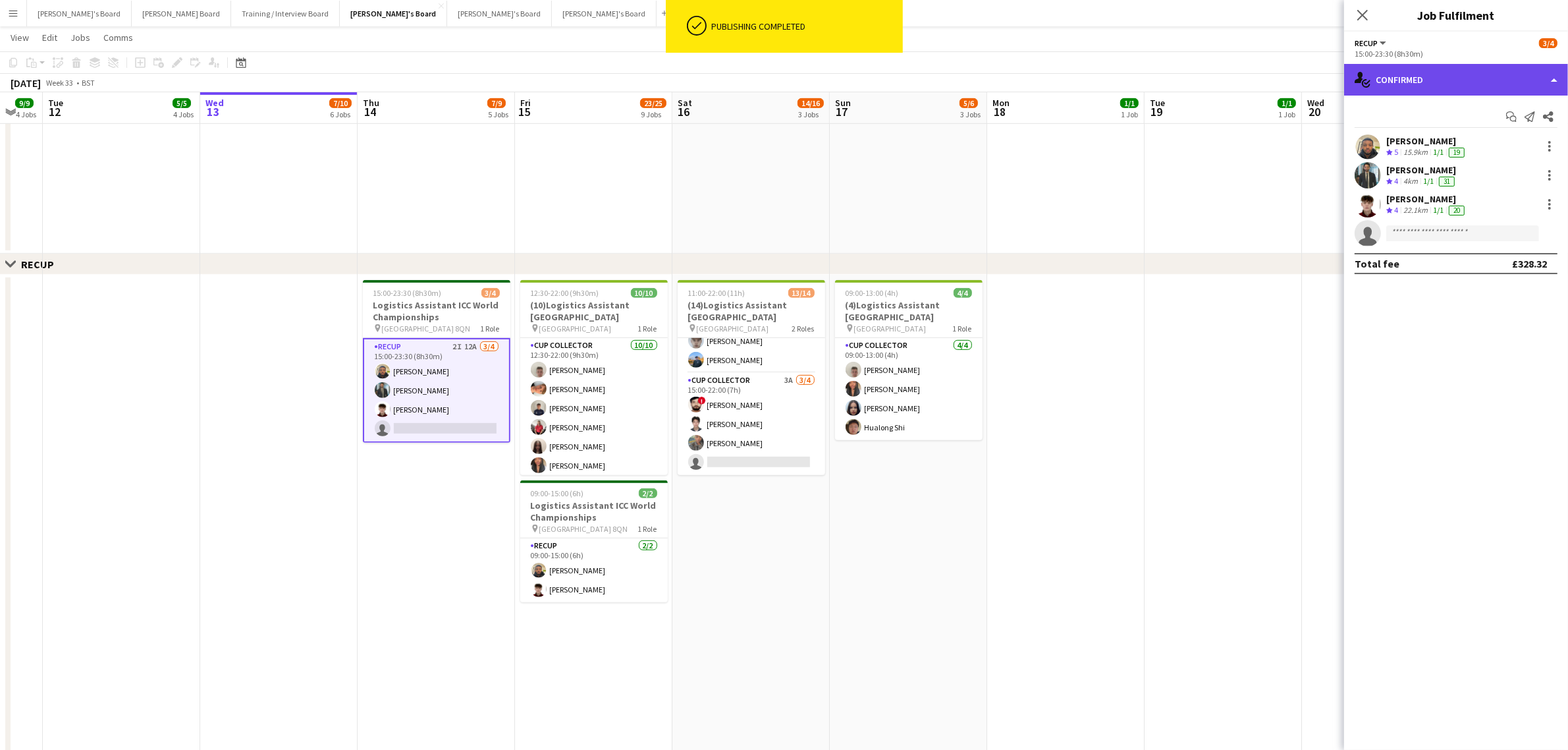
click at [1471, 77] on div "single-neutral-actions-check-2 Confirmed" at bounding box center [1455, 79] width 224 height 31
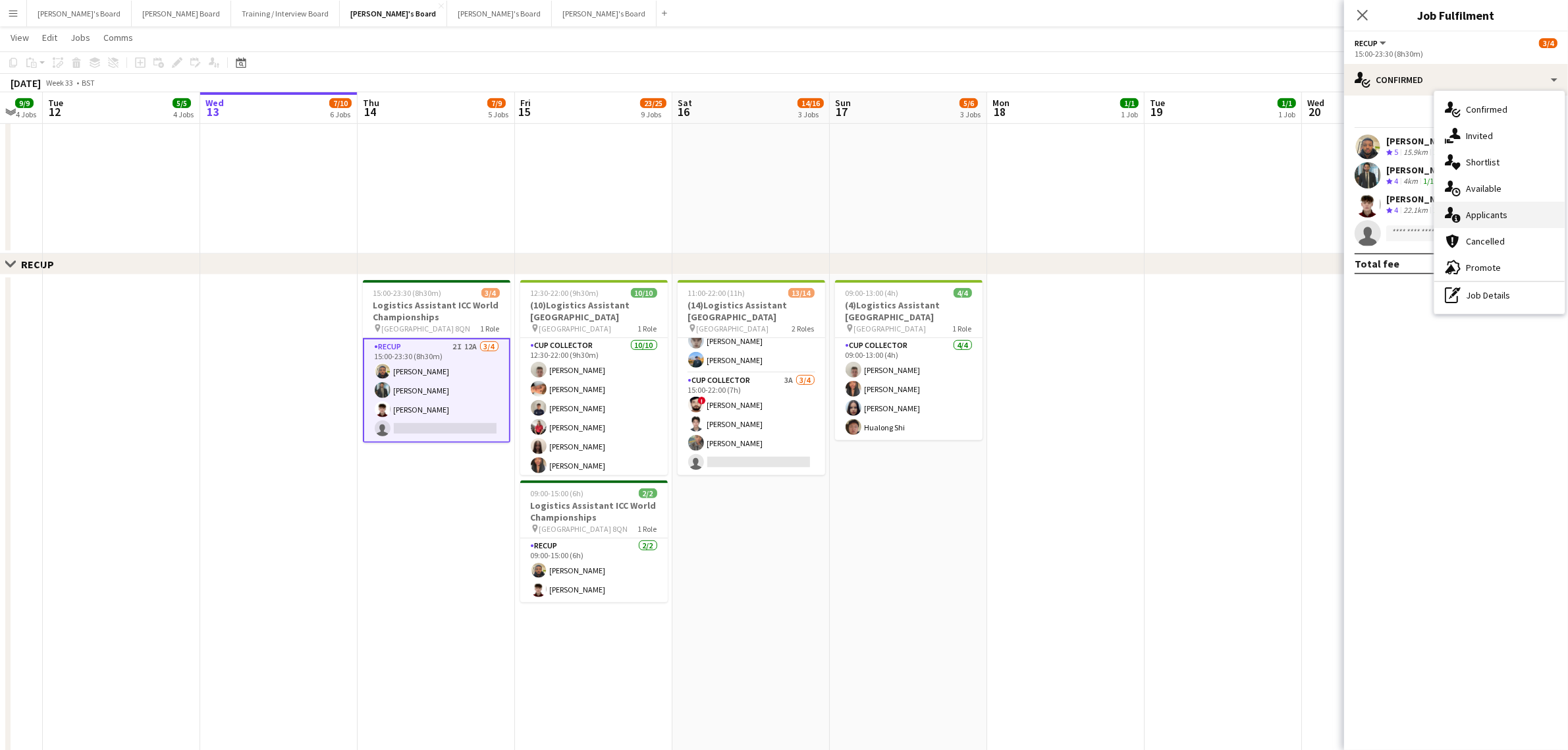
click at [1516, 218] on div "single-neutral-actions-information Applicants" at bounding box center [1499, 215] width 131 height 27
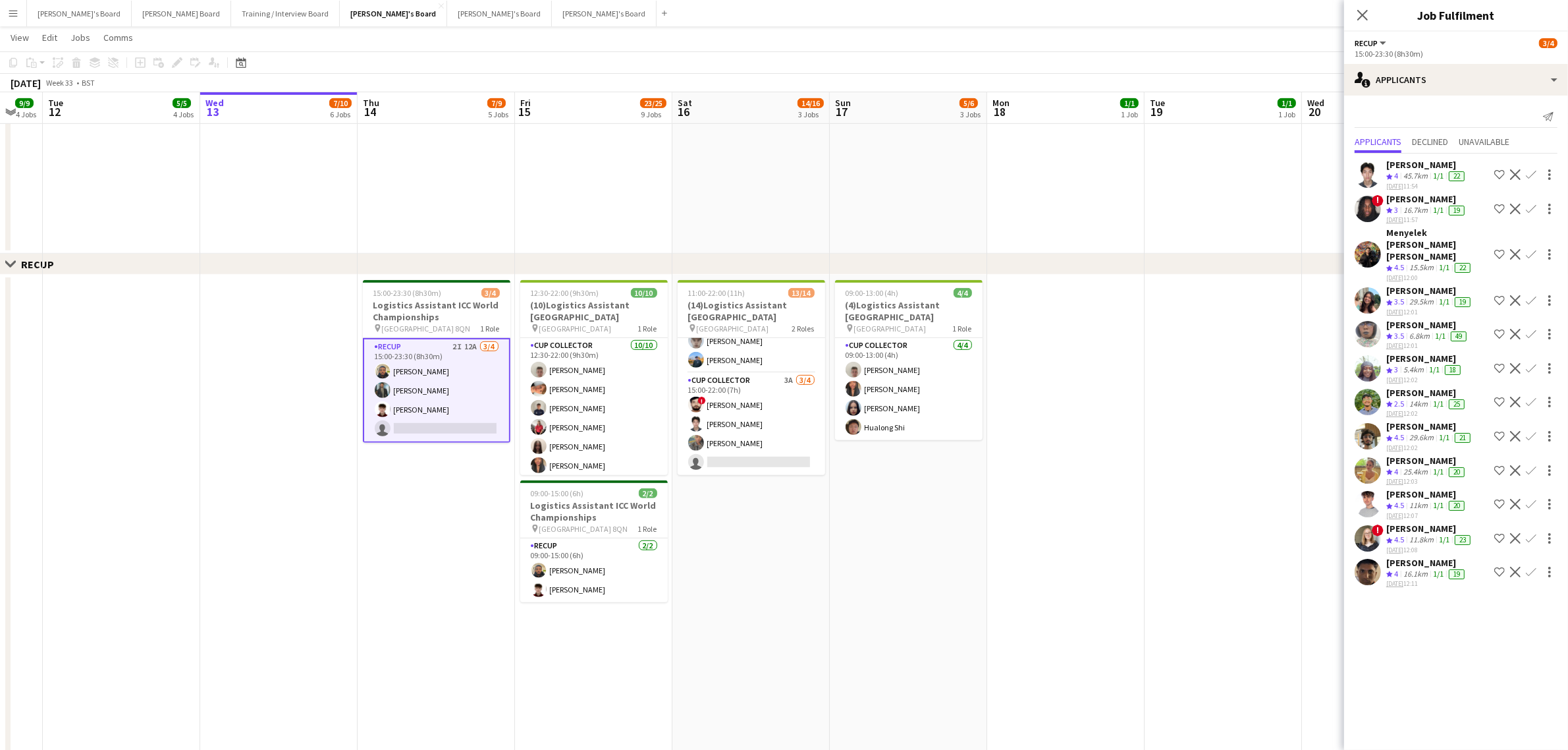
scroll to position [23, 0]
drag, startPoint x: 135, startPoint y: 396, endPoint x: 383, endPoint y: 404, distance: 248.1
click at [383, 404] on app-calendar-viewport "Sun 10 6/9 1 Job Mon 11 9/9 4 Jobs Tue 12 5/5 4 Jobs Wed 13 7/10 6 Jobs Thu 14 …" at bounding box center [784, 493] width 1568 height 2531
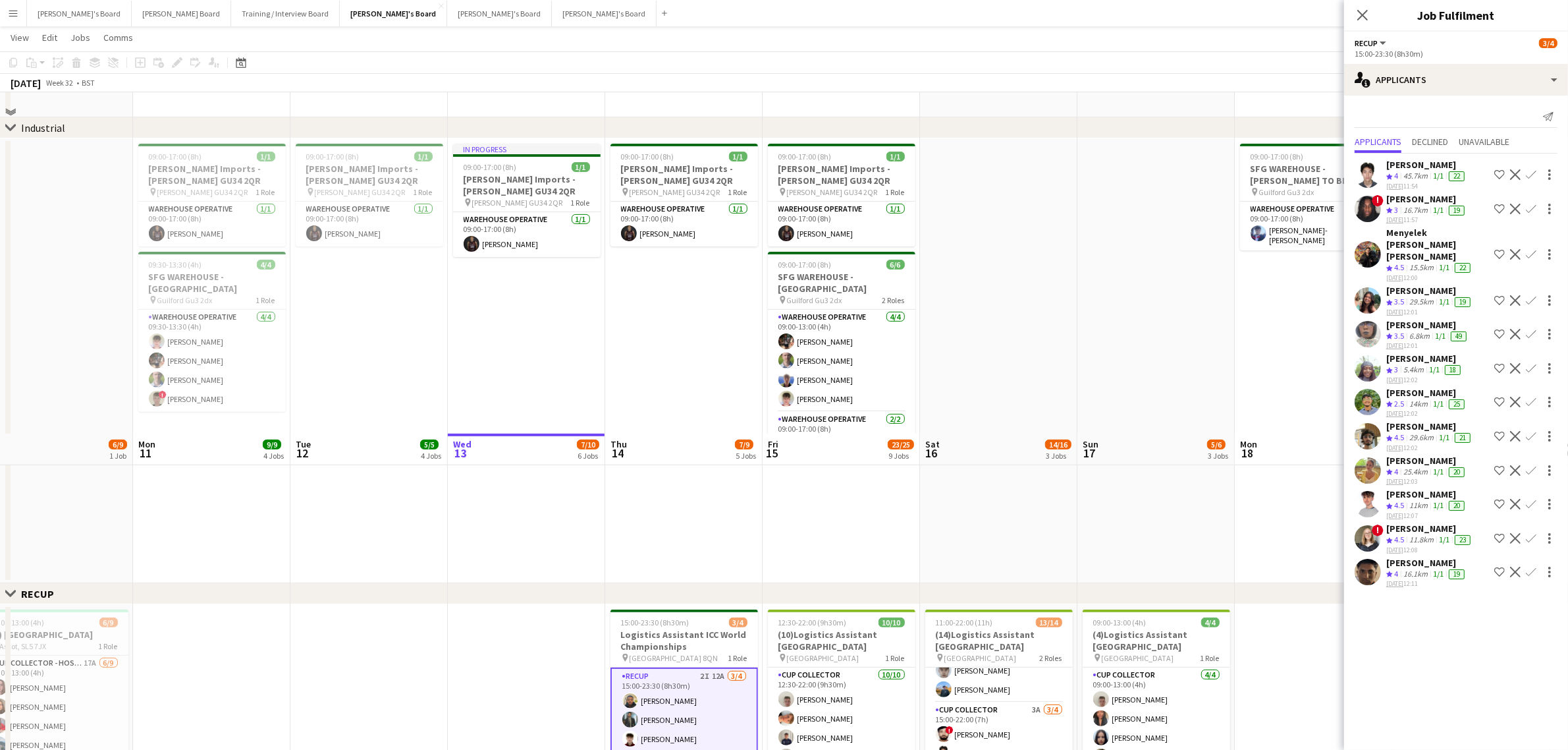
scroll to position [906, 0]
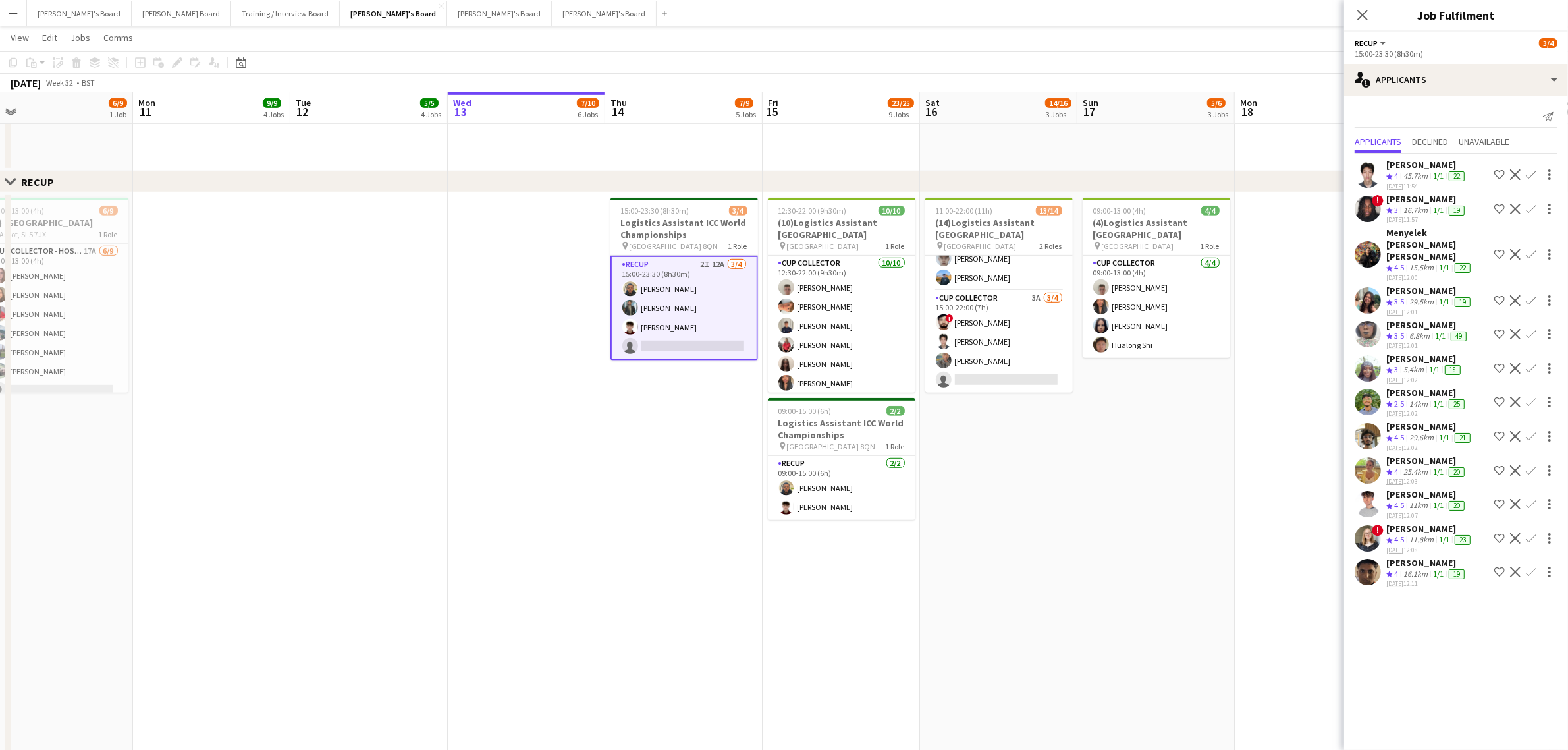
drag, startPoint x: 395, startPoint y: 466, endPoint x: 571, endPoint y: 488, distance: 177.4
click at [609, 474] on app-calendar-viewport "Fri 8 15/19 7 Jobs Sat 9 41/43 4 Jobs Sun 10 6/9 1 Job Mon 11 9/9 4 Jobs Tue 12…" at bounding box center [784, 410] width 1568 height 2531
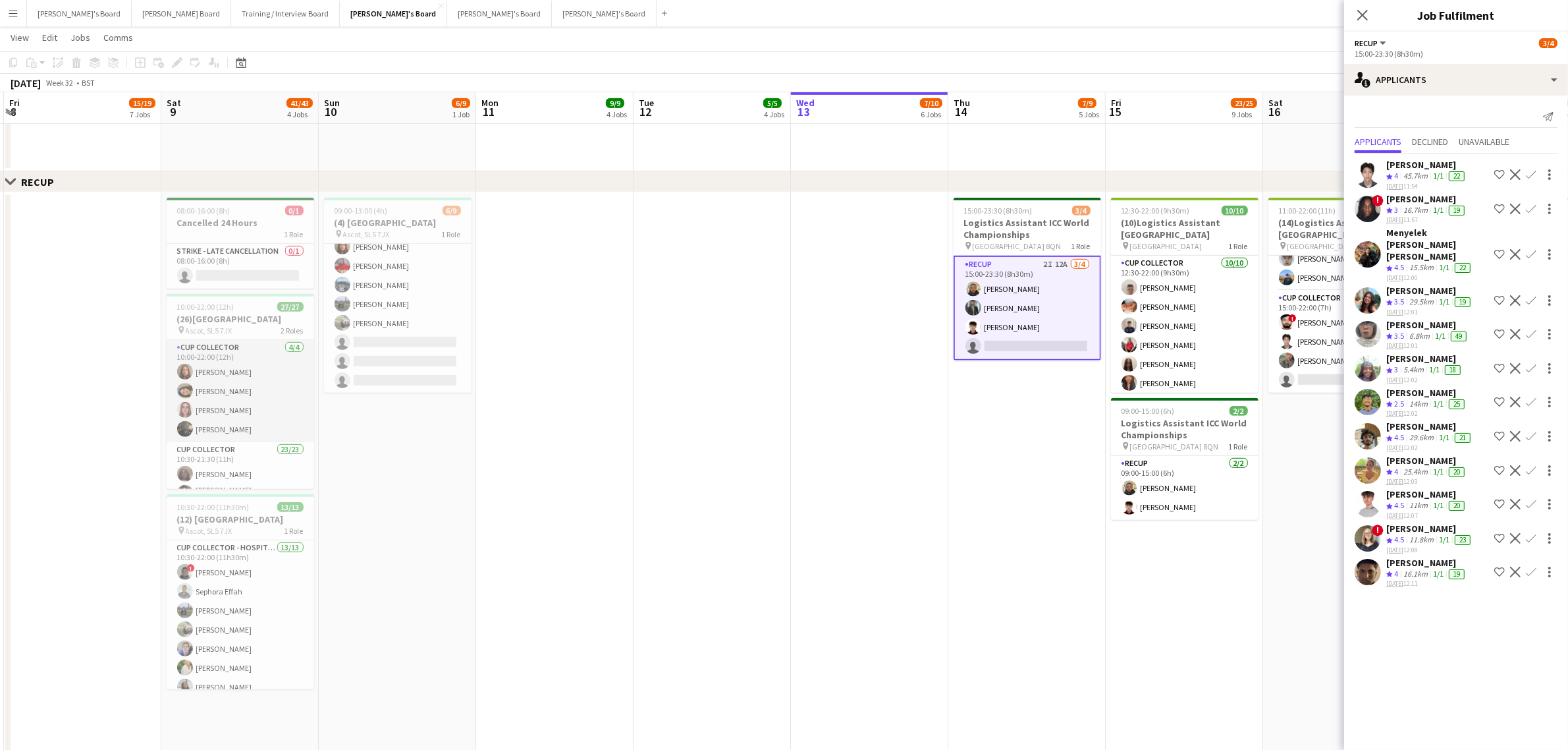
scroll to position [82, 0]
drag, startPoint x: 667, startPoint y: 488, endPoint x: 244, endPoint y: 459, distance: 424.0
click at [669, 473] on app-calendar-viewport "Tue 5 14/14 5 Jobs Wed 6 15/15 7 Jobs Thu 7 22/23 8 Jobs Fri 8 15/19 7 Jobs Sat…" at bounding box center [784, 410] width 1568 height 2531
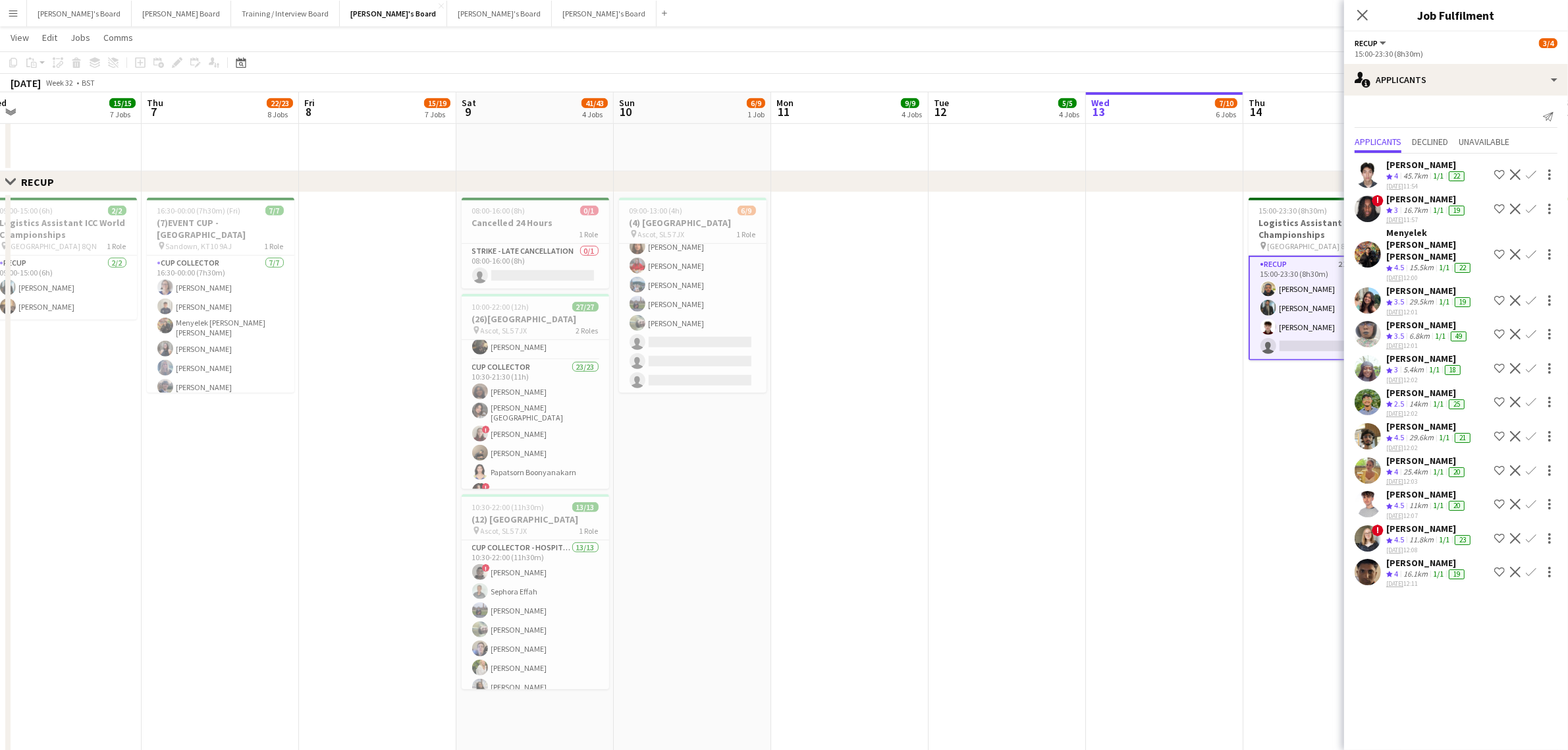
drag, startPoint x: 214, startPoint y: 459, endPoint x: 397, endPoint y: 490, distance: 185.6
click at [397, 490] on app-calendar-viewport "Mon 4 11/11 5 Jobs Tue 5 14/14 5 Jobs Wed 6 15/15 7 Jobs Thu 7 22/23 8 Jobs Fri…" at bounding box center [784, 410] width 1568 height 2531
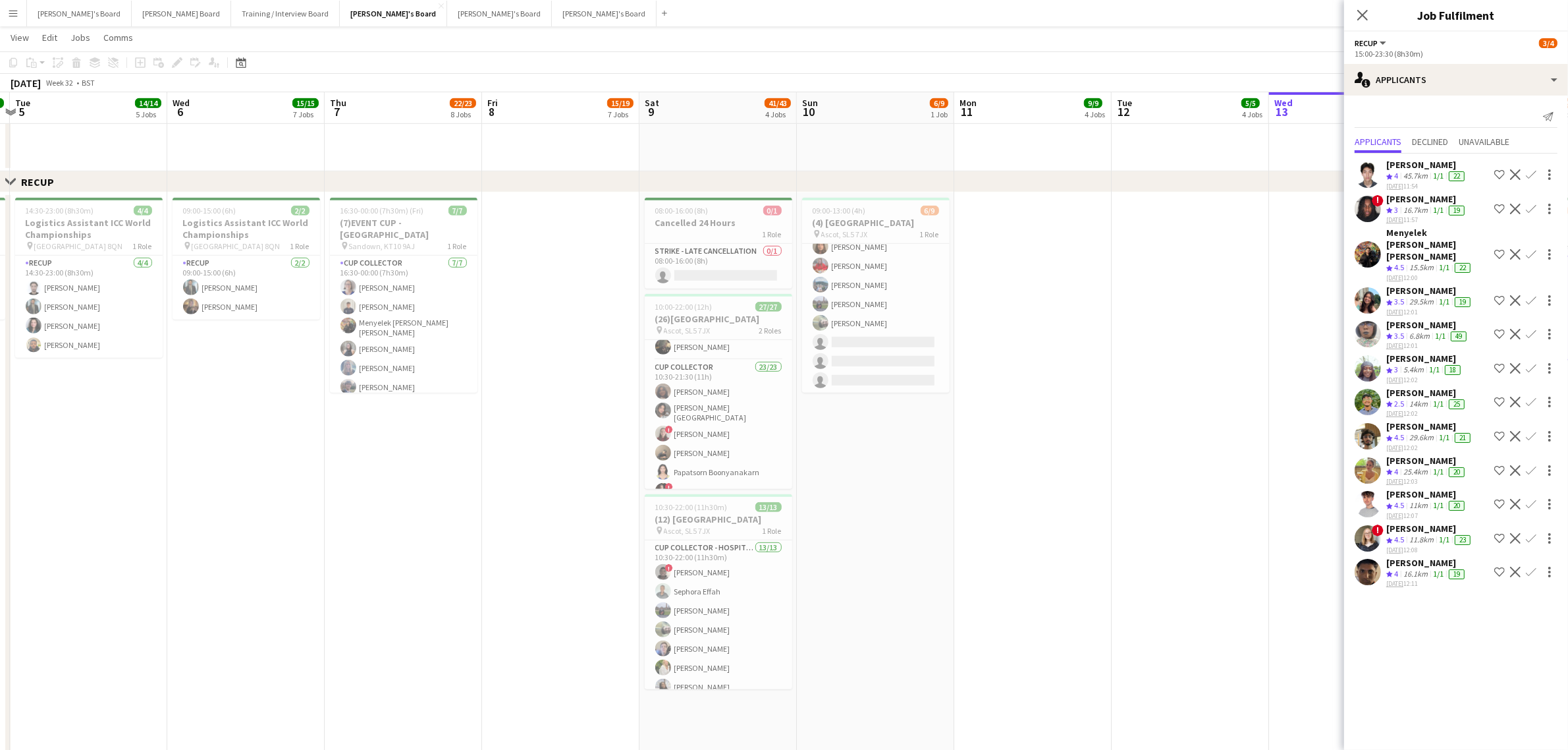
scroll to position [0, 395]
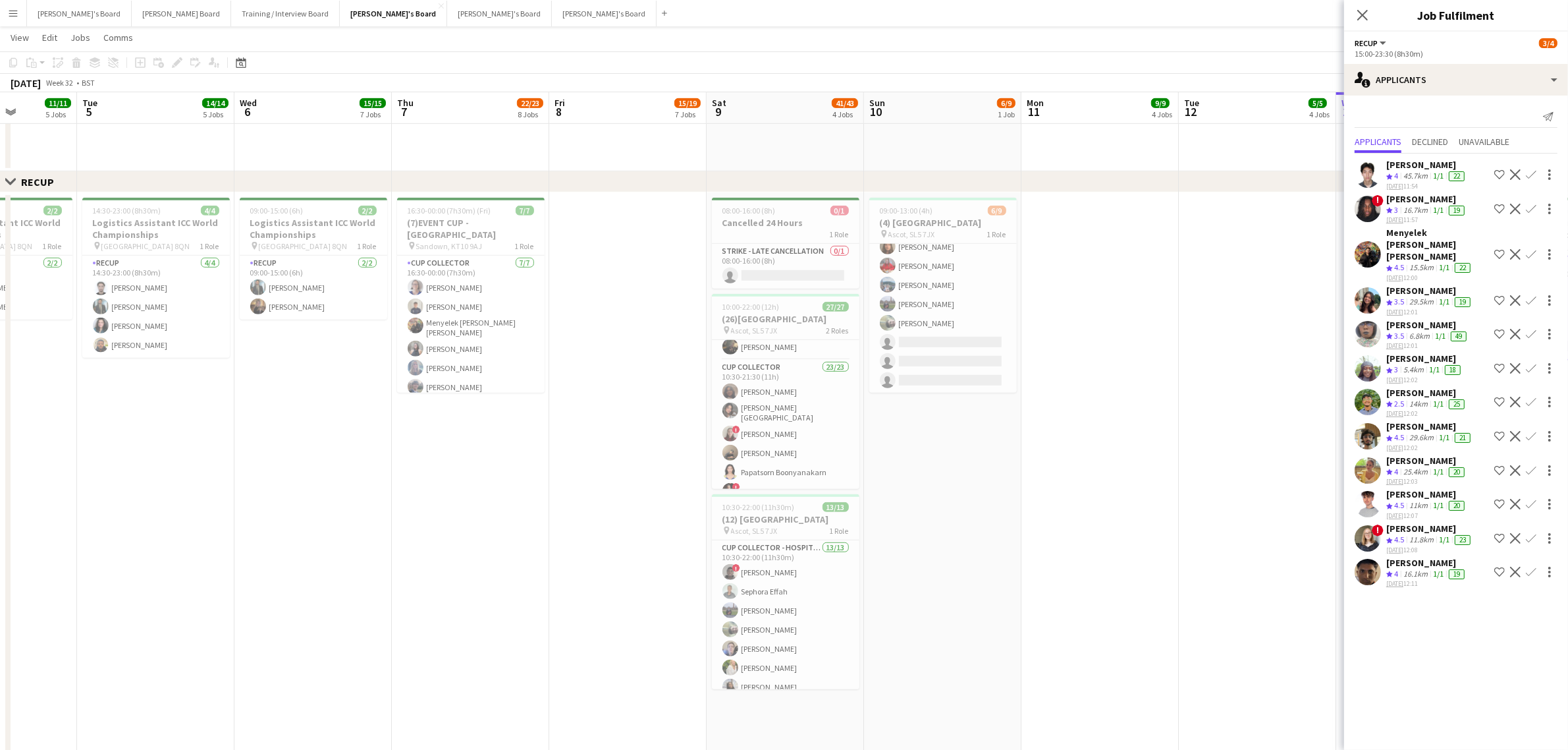
drag, startPoint x: 361, startPoint y: 471, endPoint x: 428, endPoint y: 476, distance: 67.2
click at [428, 476] on app-calendar-viewport "Sat 2 19/19 2 Jobs Sun 3 11/13 3 Jobs Mon 4 11/11 5 Jobs Tue 5 14/14 5 Jobs Wed…" at bounding box center [784, 410] width 1568 height 2531
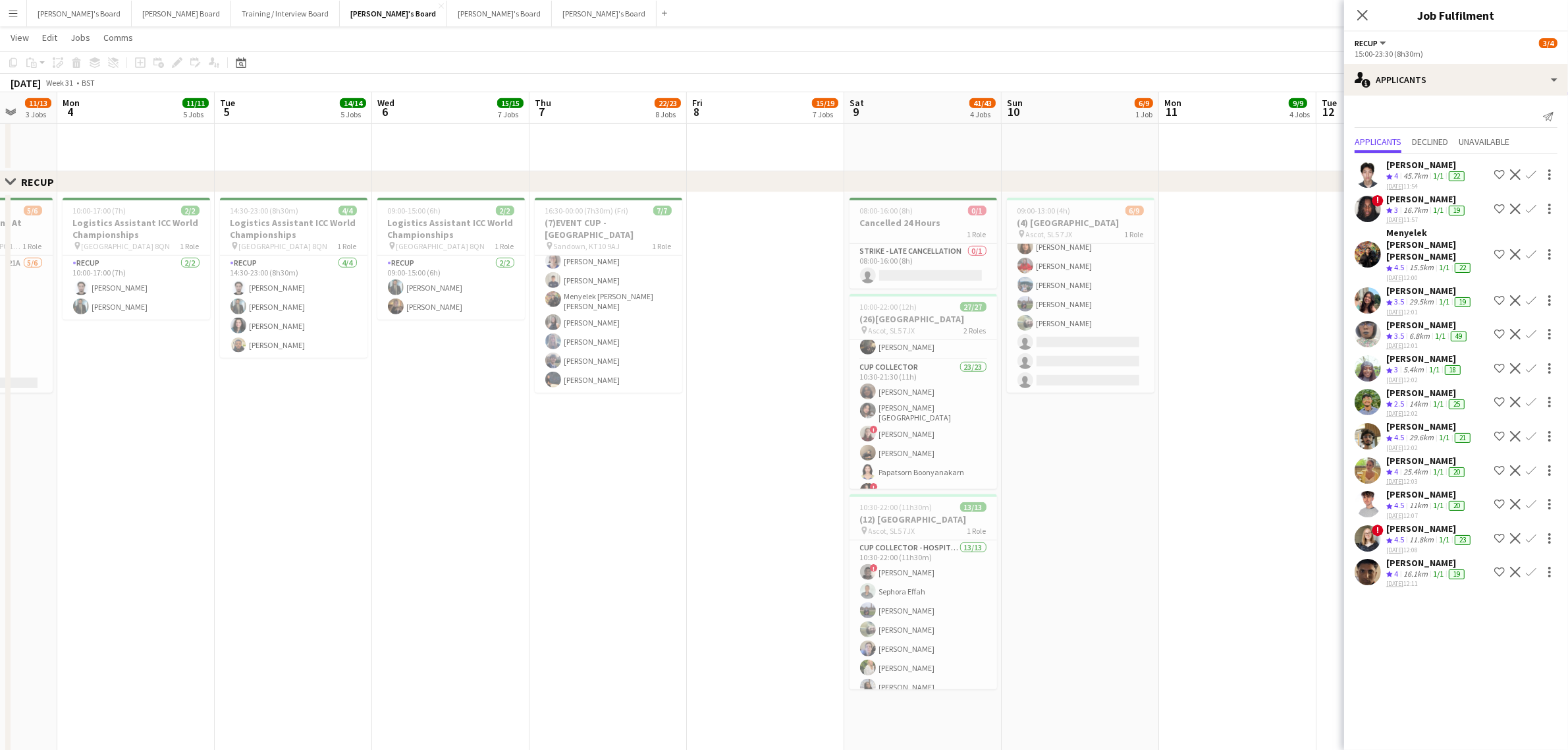
drag, startPoint x: 440, startPoint y: 442, endPoint x: 497, endPoint y: 435, distance: 57.4
click at [497, 435] on app-calendar-viewport "Sat 2 19/19 2 Jobs Sun 3 11/13 3 Jobs Mon 4 11/11 5 Jobs Tue 5 14/14 5 Jobs Wed…" at bounding box center [784, 410] width 1568 height 2531
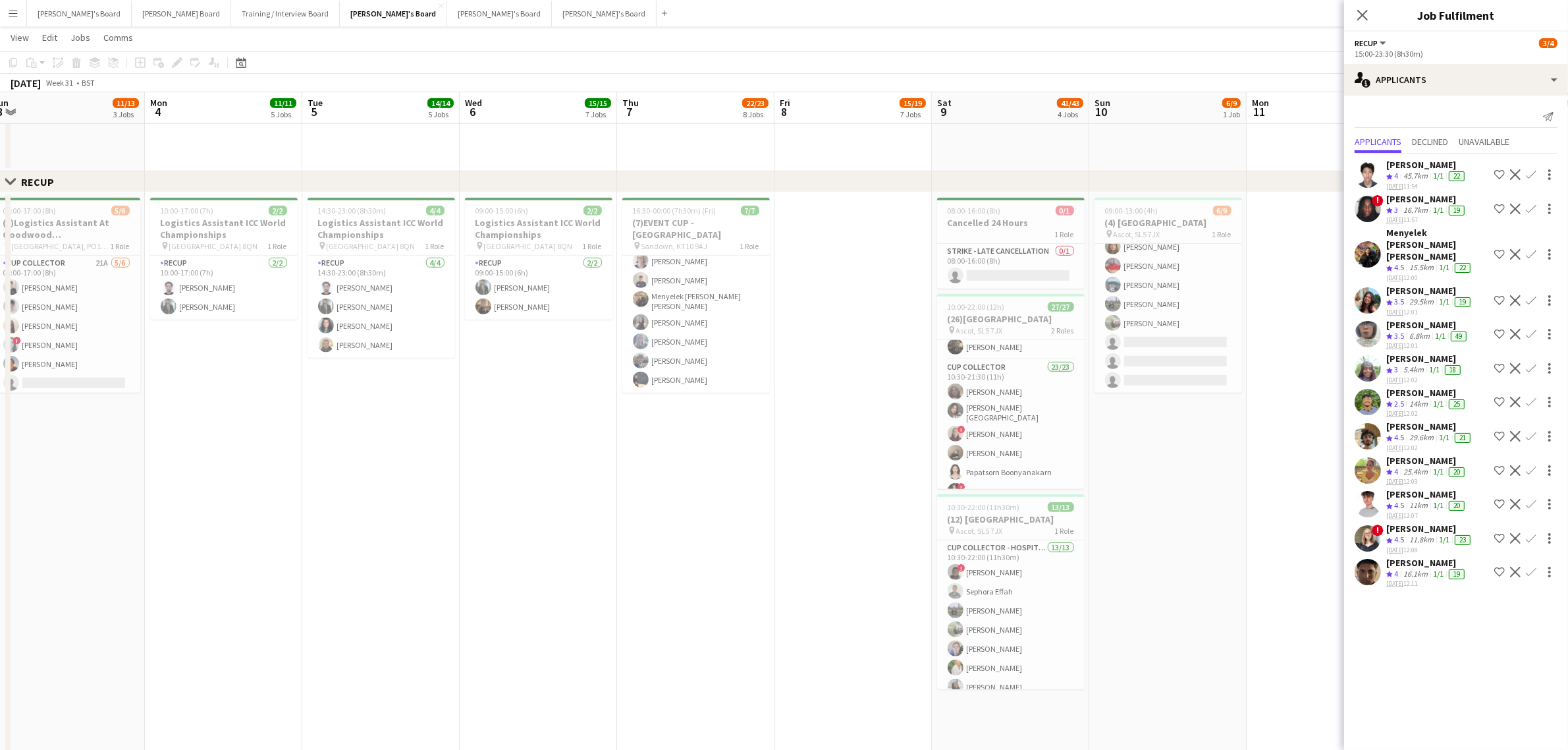
drag, startPoint x: 256, startPoint y: 443, endPoint x: 400, endPoint y: 429, distance: 144.7
click at [394, 433] on app-calendar-viewport "Fri 1 27/27 5 Jobs Sat 2 19/19 2 Jobs Sun 3 11/13 3 Jobs Mon 4 11/11 5 Jobs Tue…" at bounding box center [784, 410] width 1568 height 2531
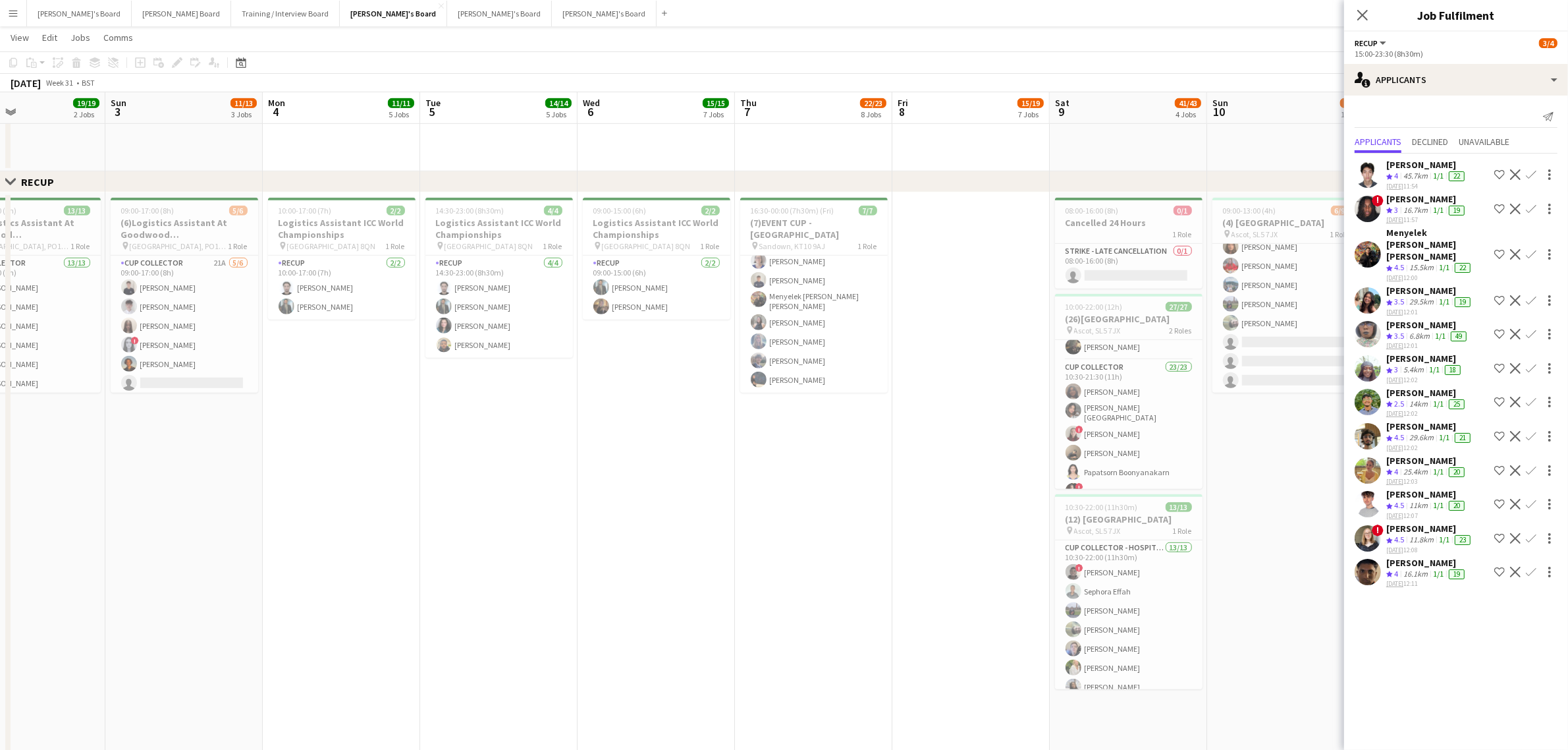
scroll to position [0, 364]
drag, startPoint x: 261, startPoint y: 427, endPoint x: 331, endPoint y: 437, distance: 70.7
click at [331, 437] on app-calendar-viewport "Thu 31 25/26 6 Jobs Fri 1 27/27 5 Jobs Sat 2 19/19 2 Jobs Sun 3 11/13 3 Jobs Mo…" at bounding box center [784, 410] width 1568 height 2531
click at [679, 303] on app-card-role "RECUP 2/2 09:00-15:00 (6h) Muhammad Imad Iris Sorrell" at bounding box center [659, 287] width 148 height 64
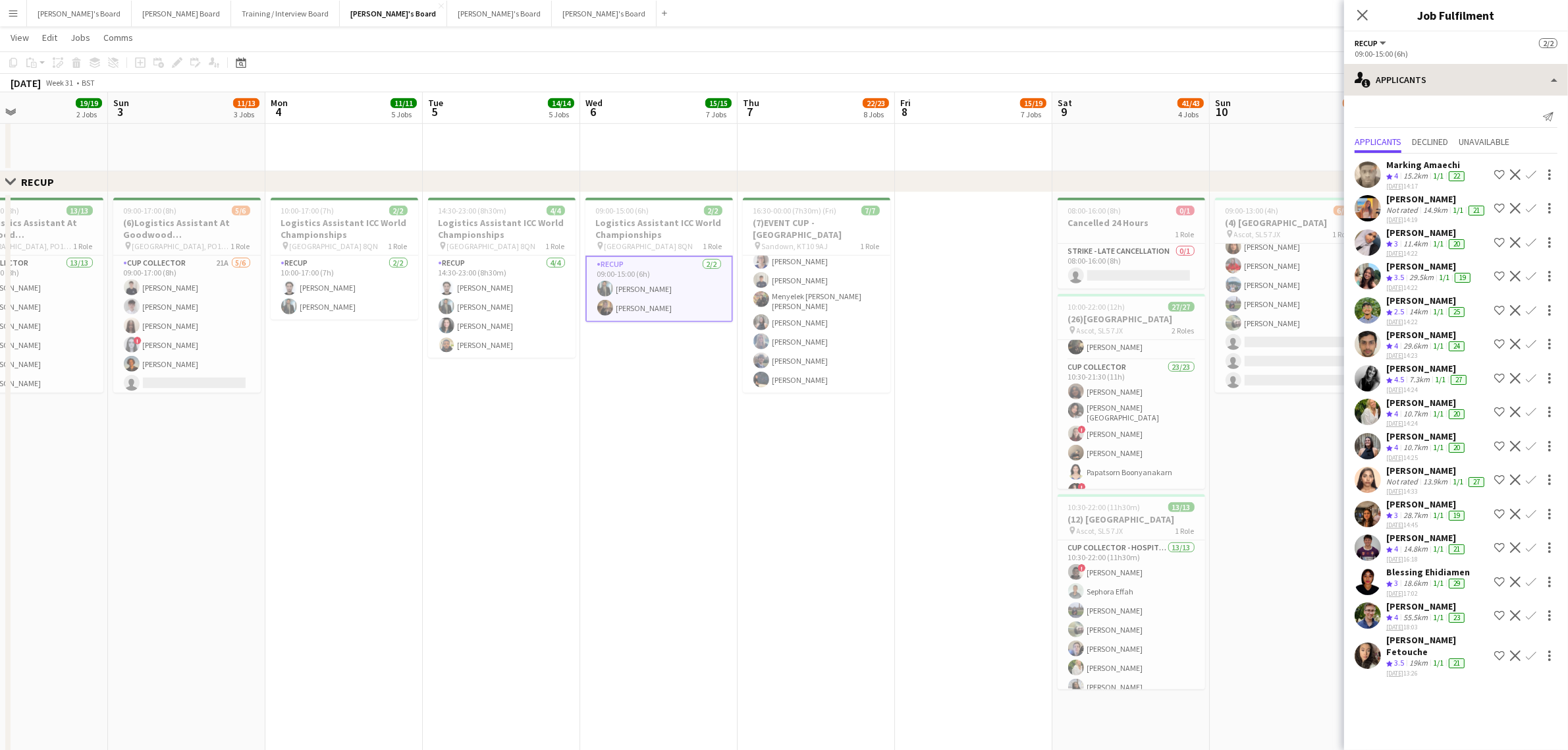
scroll to position [0, 0]
click at [1405, 83] on div "single-neutral-actions-information Applicants" at bounding box center [1455, 79] width 224 height 31
click at [1484, 108] on div "single-neutral-actions-check-2 Confirmed" at bounding box center [1499, 110] width 131 height 27
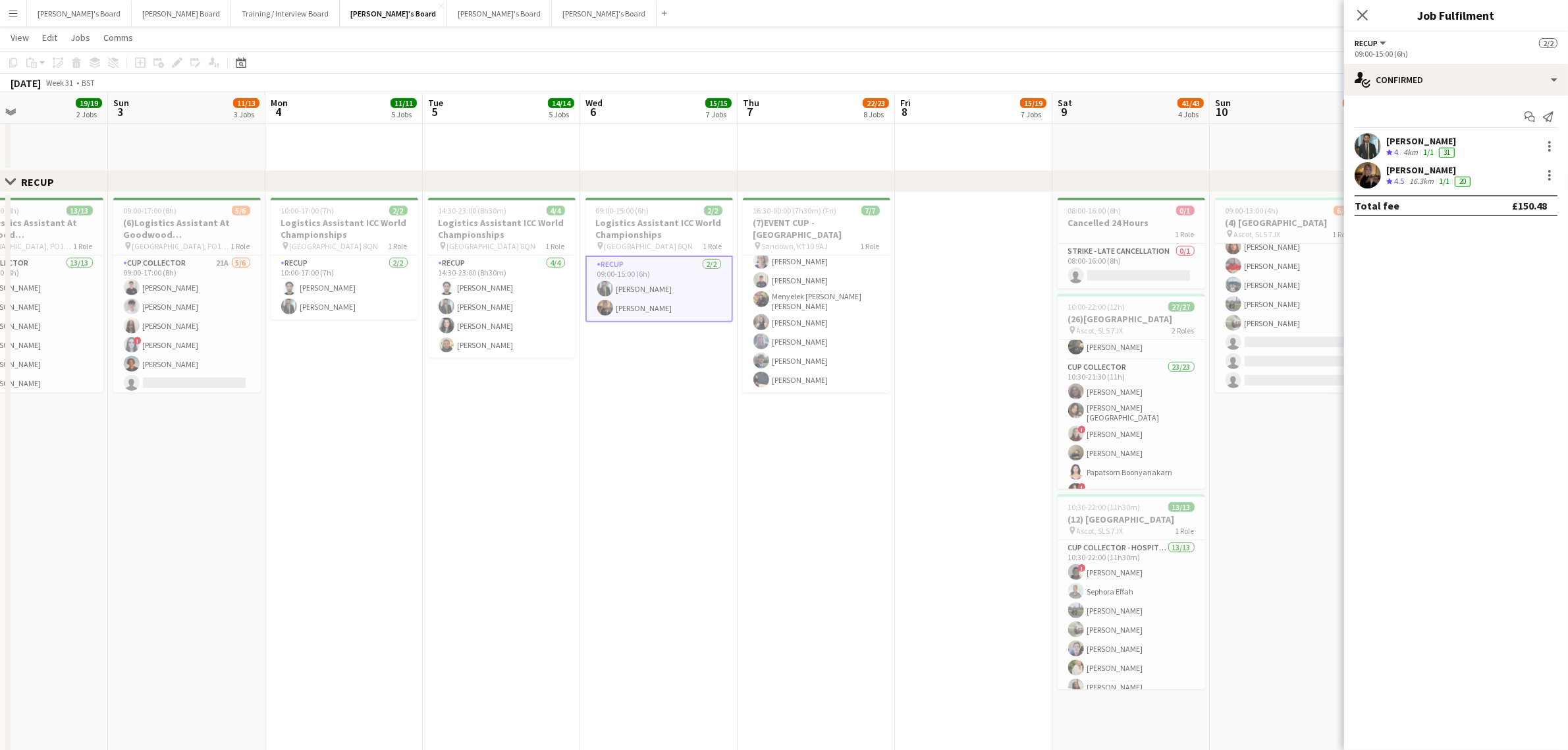
click at [1428, 173] on div "Iris Sorrell" at bounding box center [1430, 170] width 87 height 11
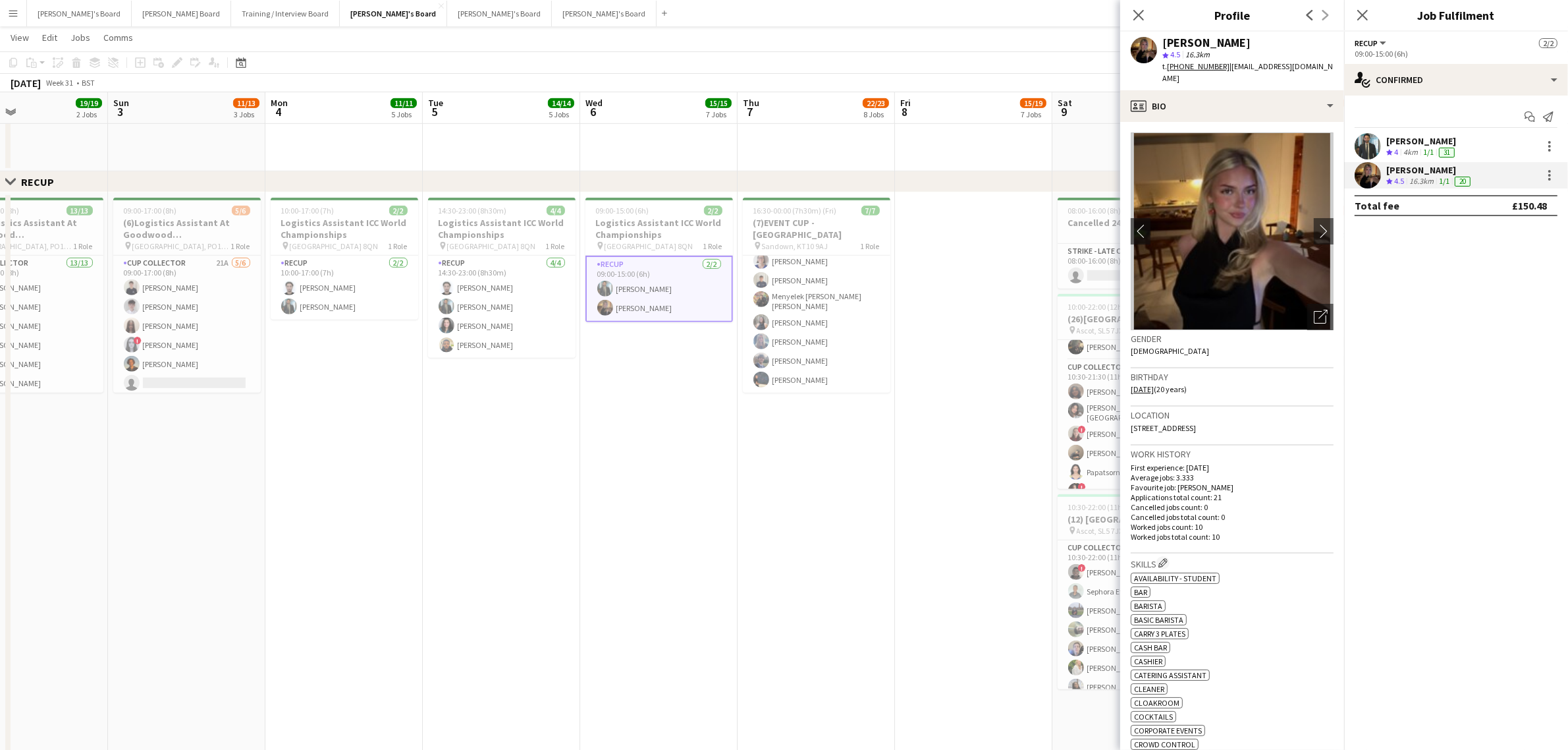
click at [1208, 37] on div "Iris Sorrell" at bounding box center [1207, 43] width 89 height 11
copy div "Iris Sorrell"
click at [0, 535] on html "Menu Boards Boards Boards All jobs Status Workforce Workforce My Workforce Recr…" at bounding box center [784, 396] width 1568 height 2605
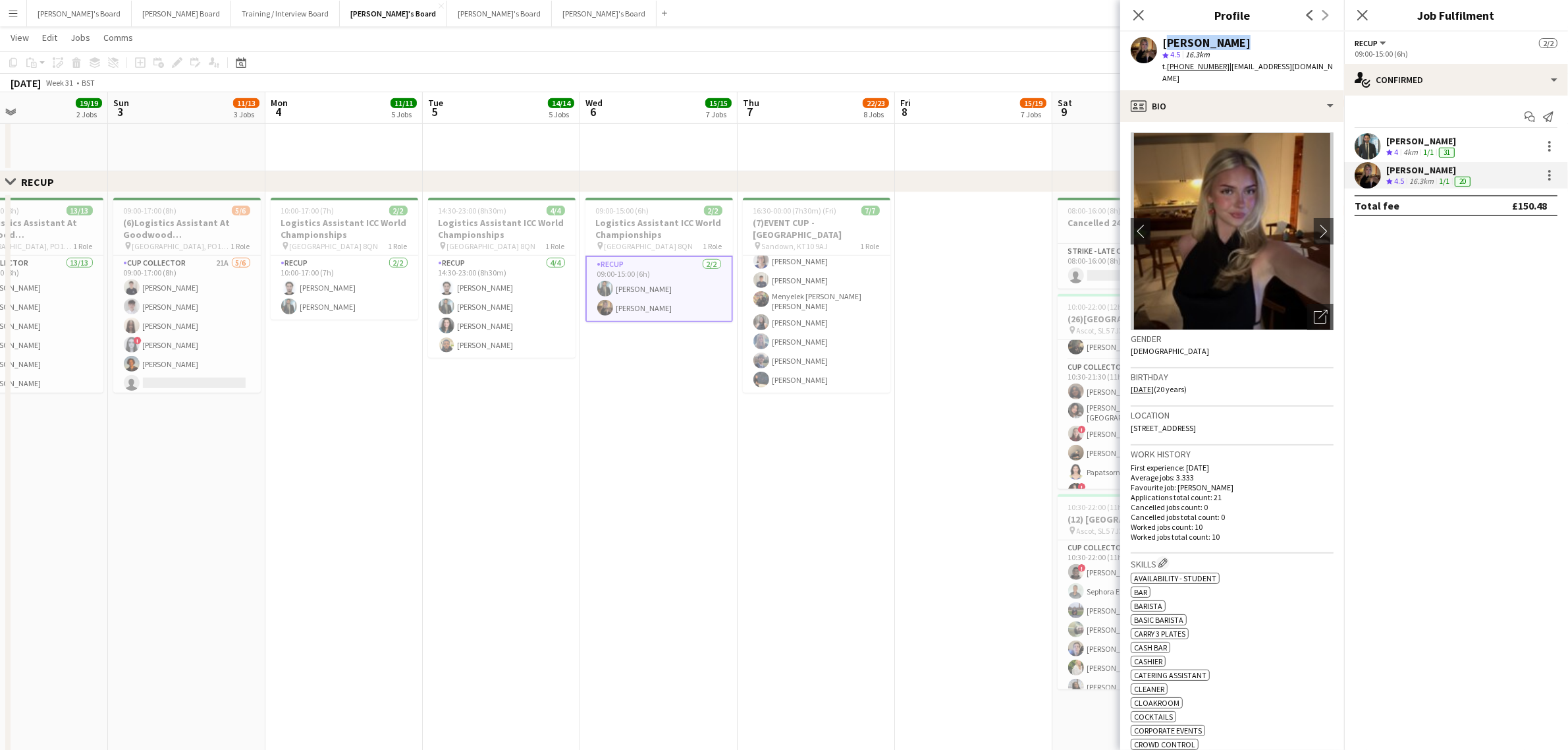
scroll to position [0, 462]
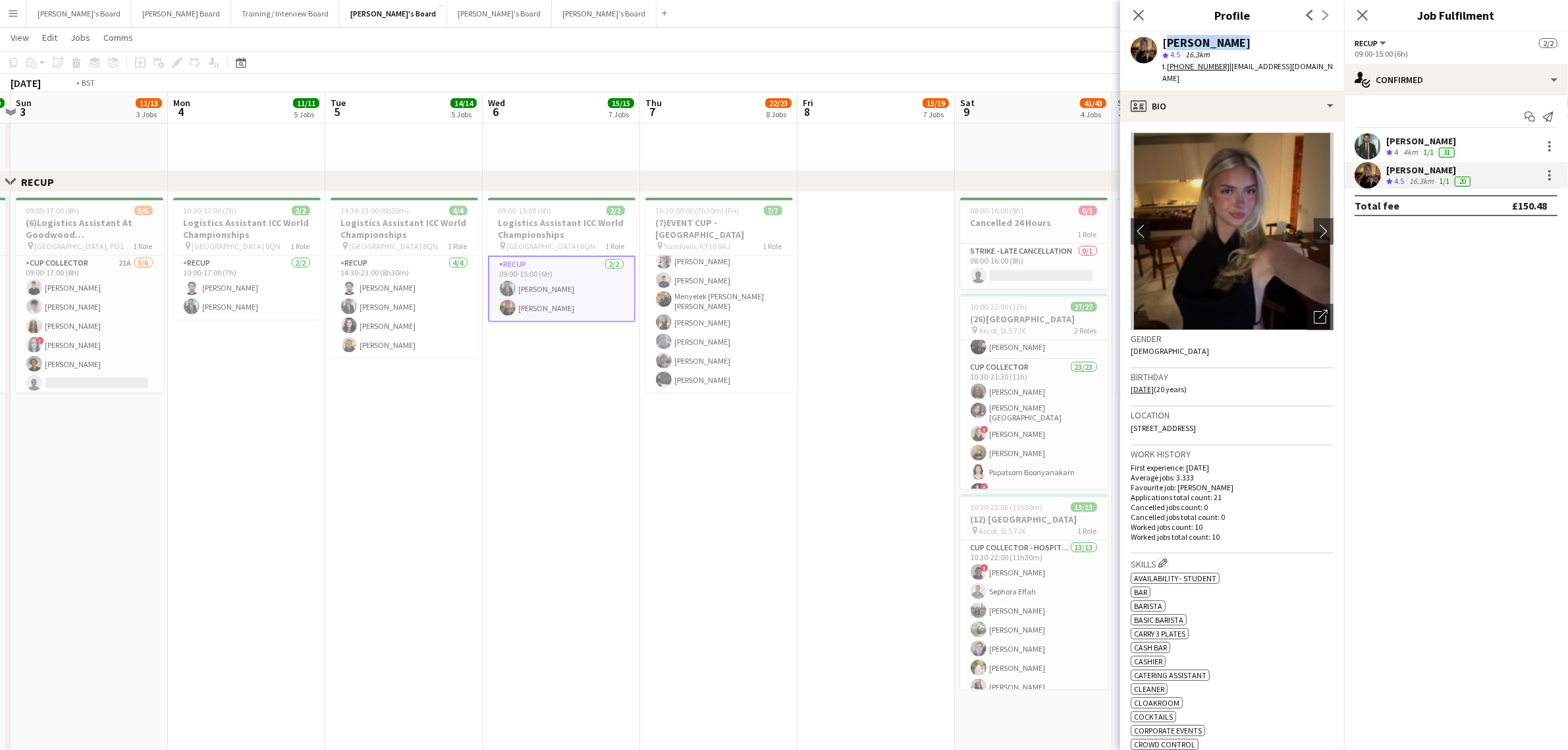
drag, startPoint x: 606, startPoint y: 429, endPoint x: 322, endPoint y: 448, distance: 284.6
click at [224, 448] on app-calendar-viewport "Thu 31 25/26 6 Jobs Fri 1 27/27 5 Jobs Sat 2 19/19 2 Jobs Sun 3 11/13 3 Jobs Mo…" at bounding box center [784, 410] width 1568 height 2531
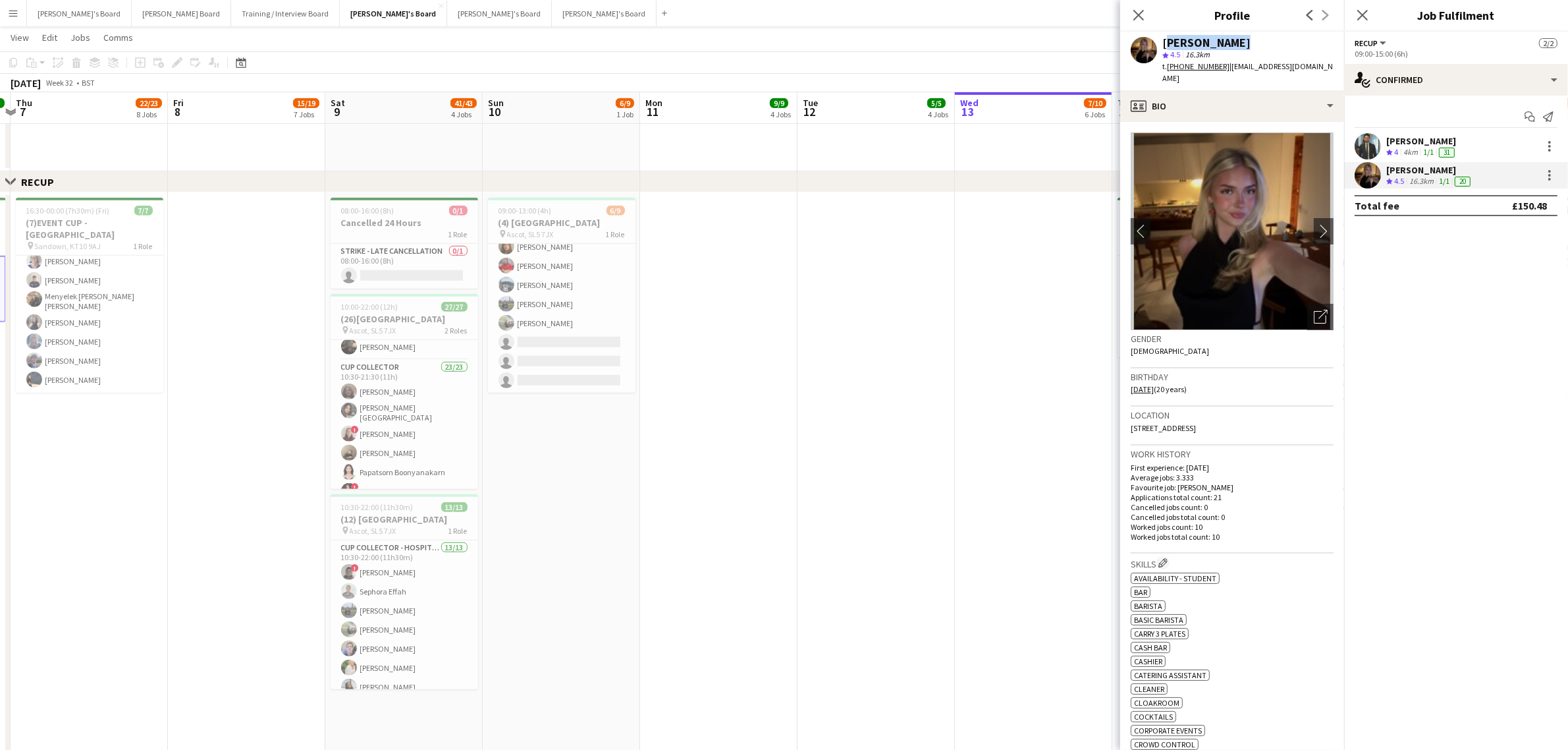
drag, startPoint x: 526, startPoint y: 473, endPoint x: 385, endPoint y: 488, distance: 141.8
click at [395, 486] on app-calendar-viewport "Mon 4 11/11 5 Jobs Tue 5 14/14 5 Jobs Wed 6 15/15 7 Jobs Thu 7 22/23 8 Jobs Fri…" at bounding box center [784, 410] width 1568 height 2531
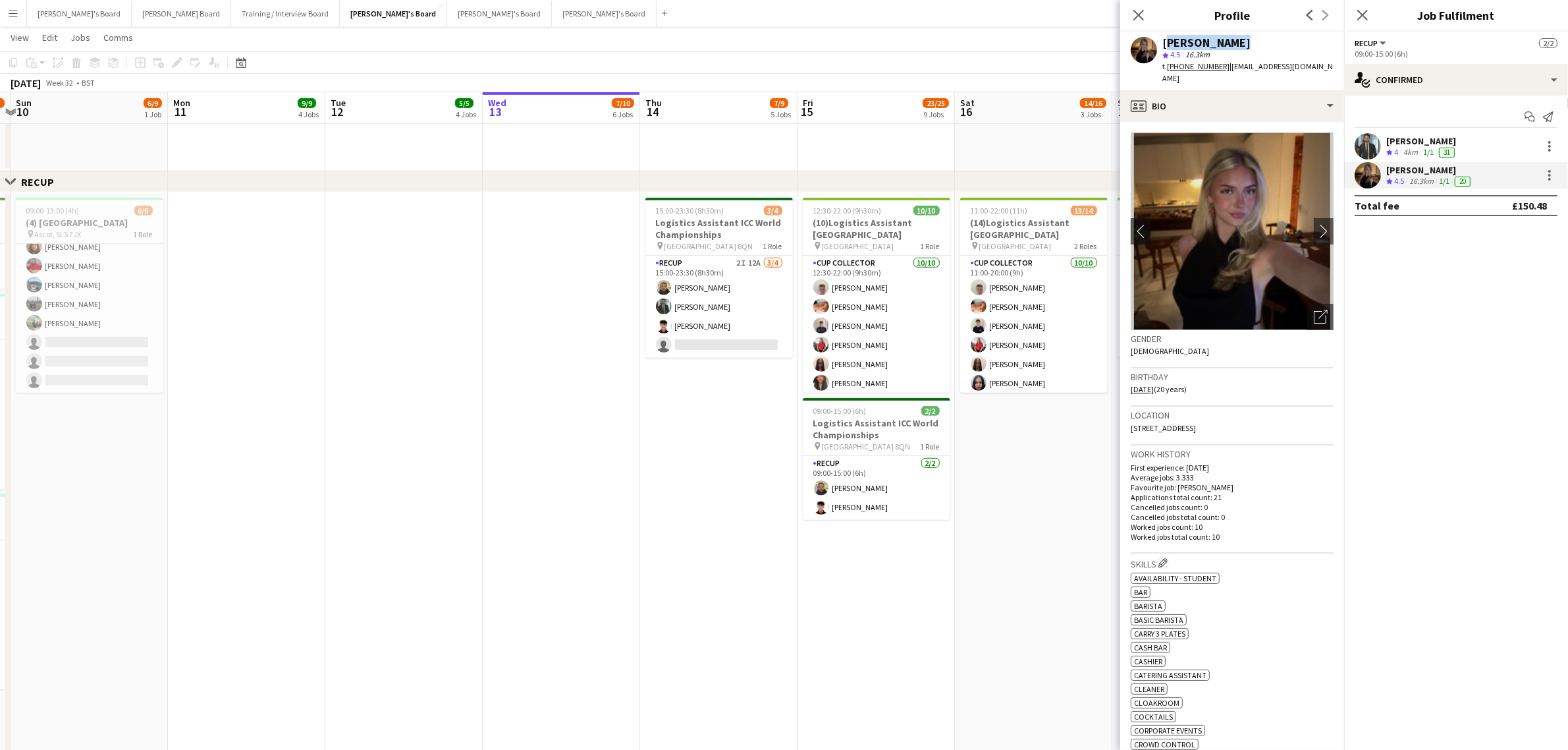
scroll to position [0, 320]
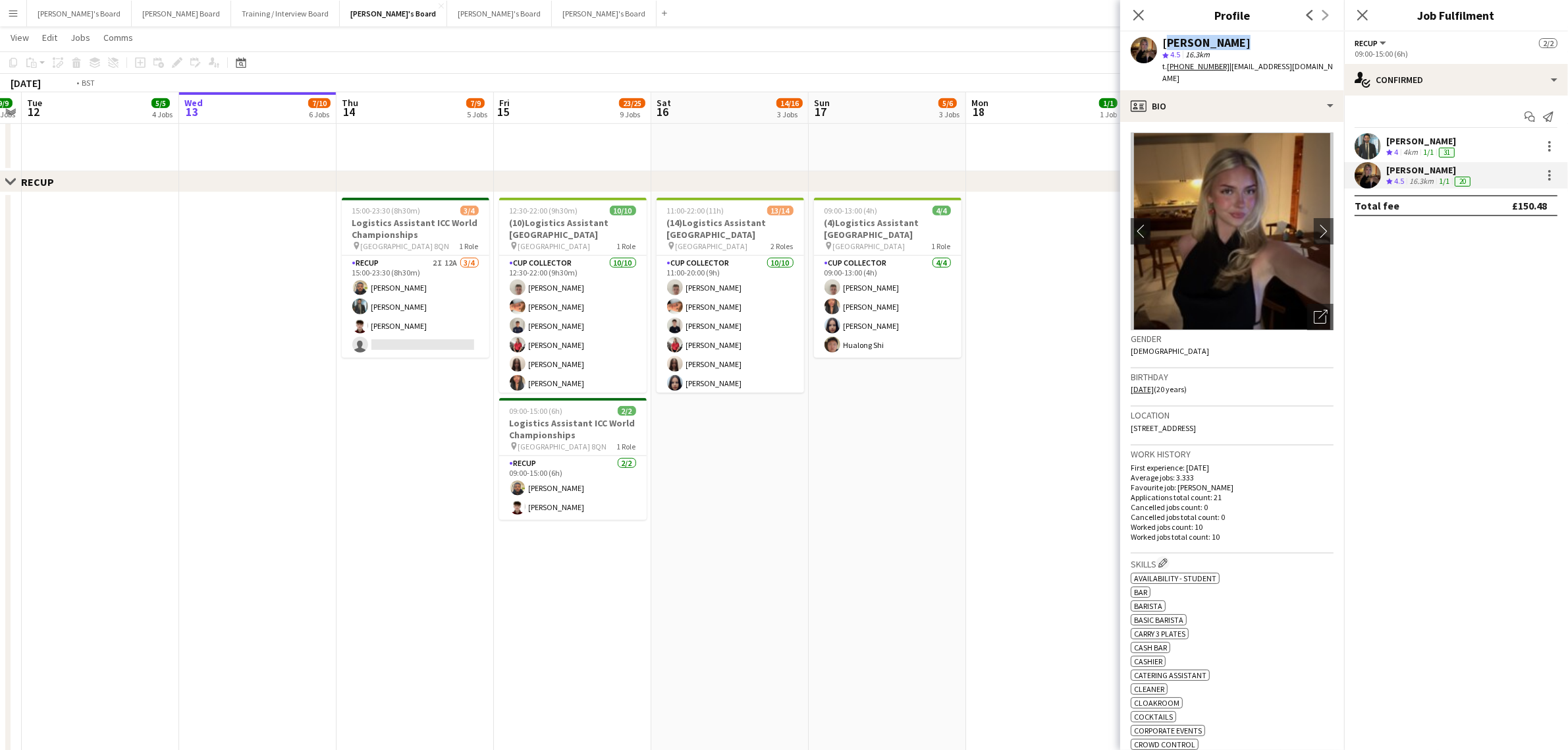
drag, startPoint x: 691, startPoint y: 508, endPoint x: 282, endPoint y: 562, distance: 412.5
click at [282, 562] on app-calendar-viewport "Fri 8 15/19 7 Jobs Sat 9 41/43 4 Jobs Sun 10 6/9 1 Job Mon 11 9/9 4 Jobs Tue 12…" at bounding box center [784, 410] width 1568 height 2531
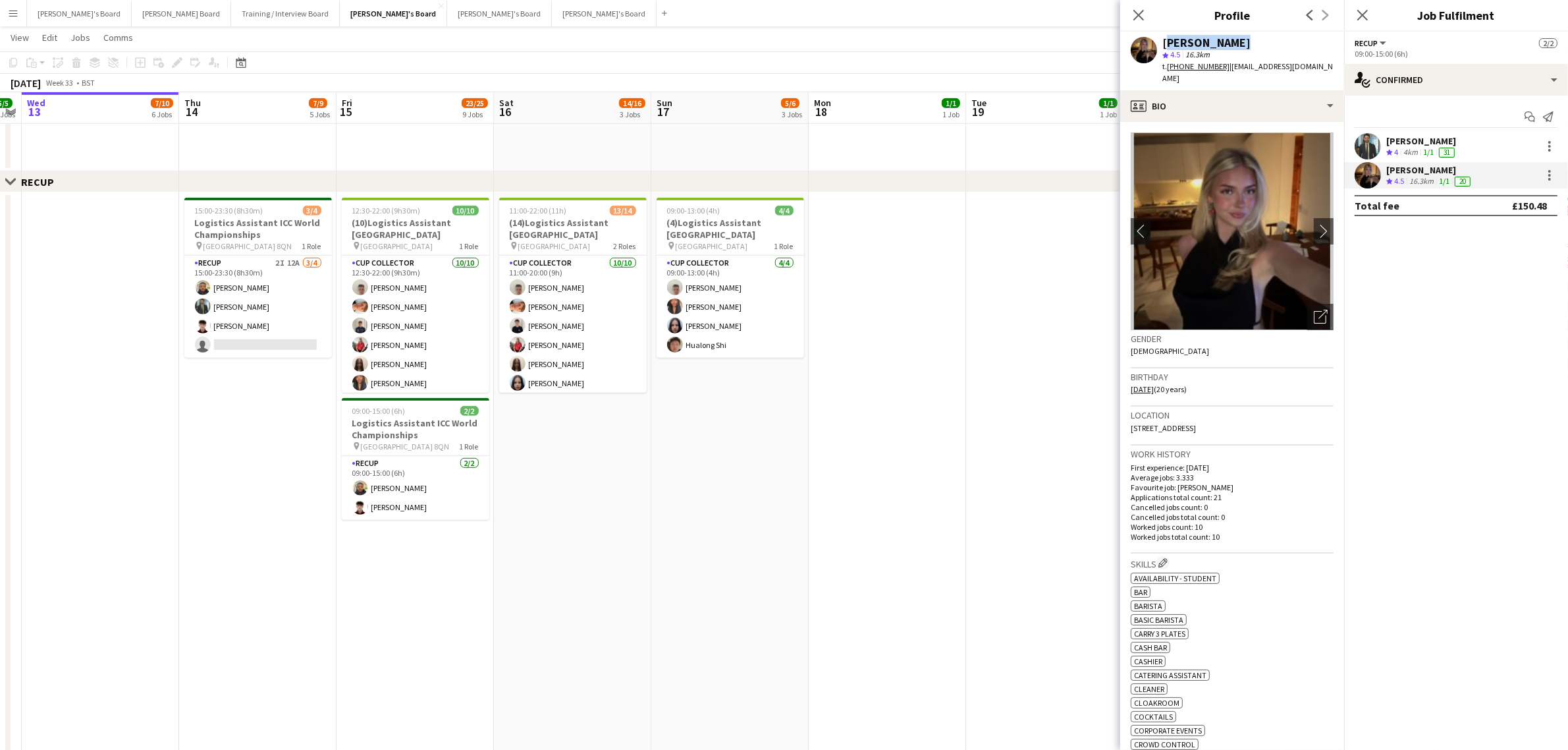
scroll to position [0, 451]
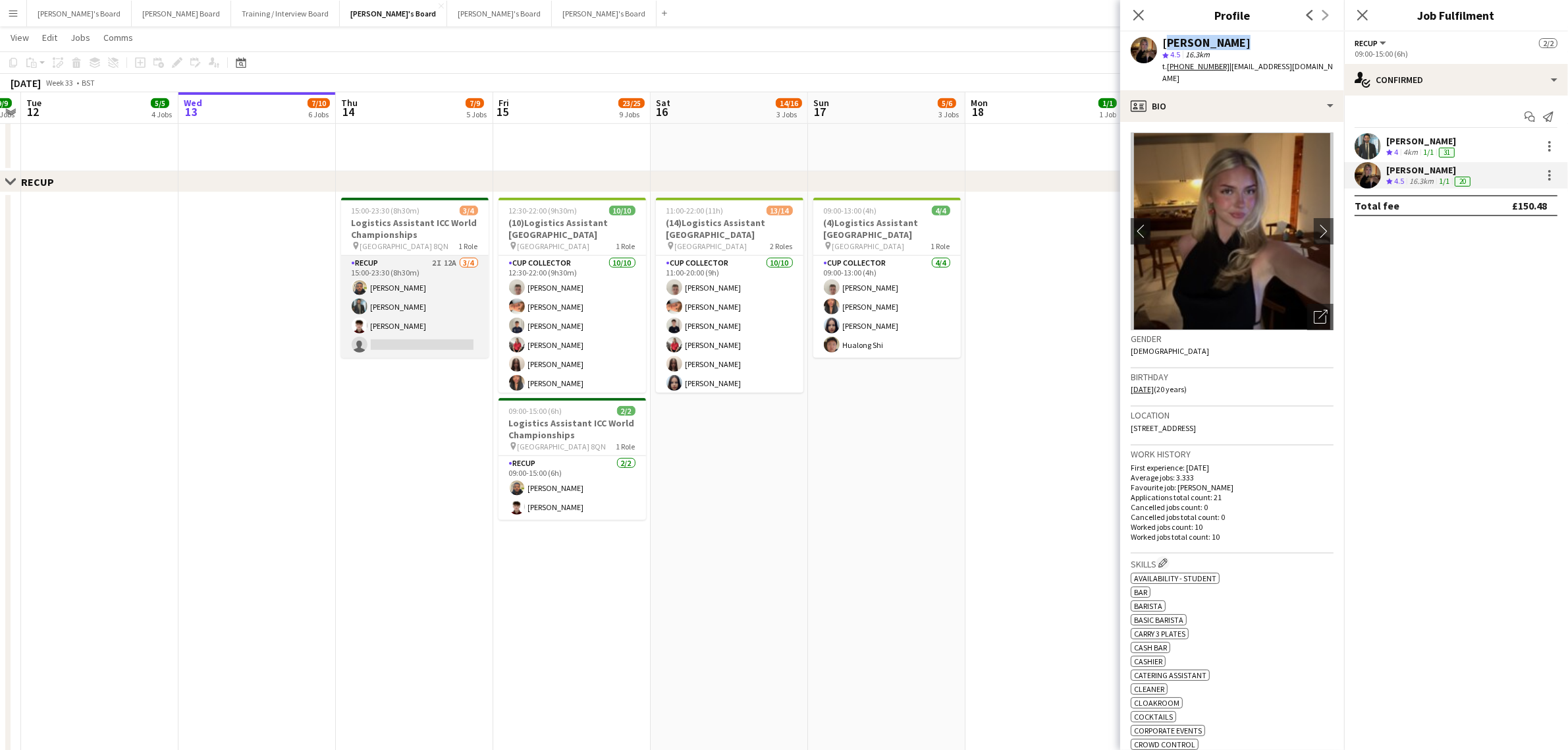
click at [407, 344] on app-card-role "RECUP 2I 12A 3/4 15:00-23:30 (8h30m) Lance Chowdhury Muhammad Imad Sam Gower-Sm…" at bounding box center [415, 306] width 148 height 102
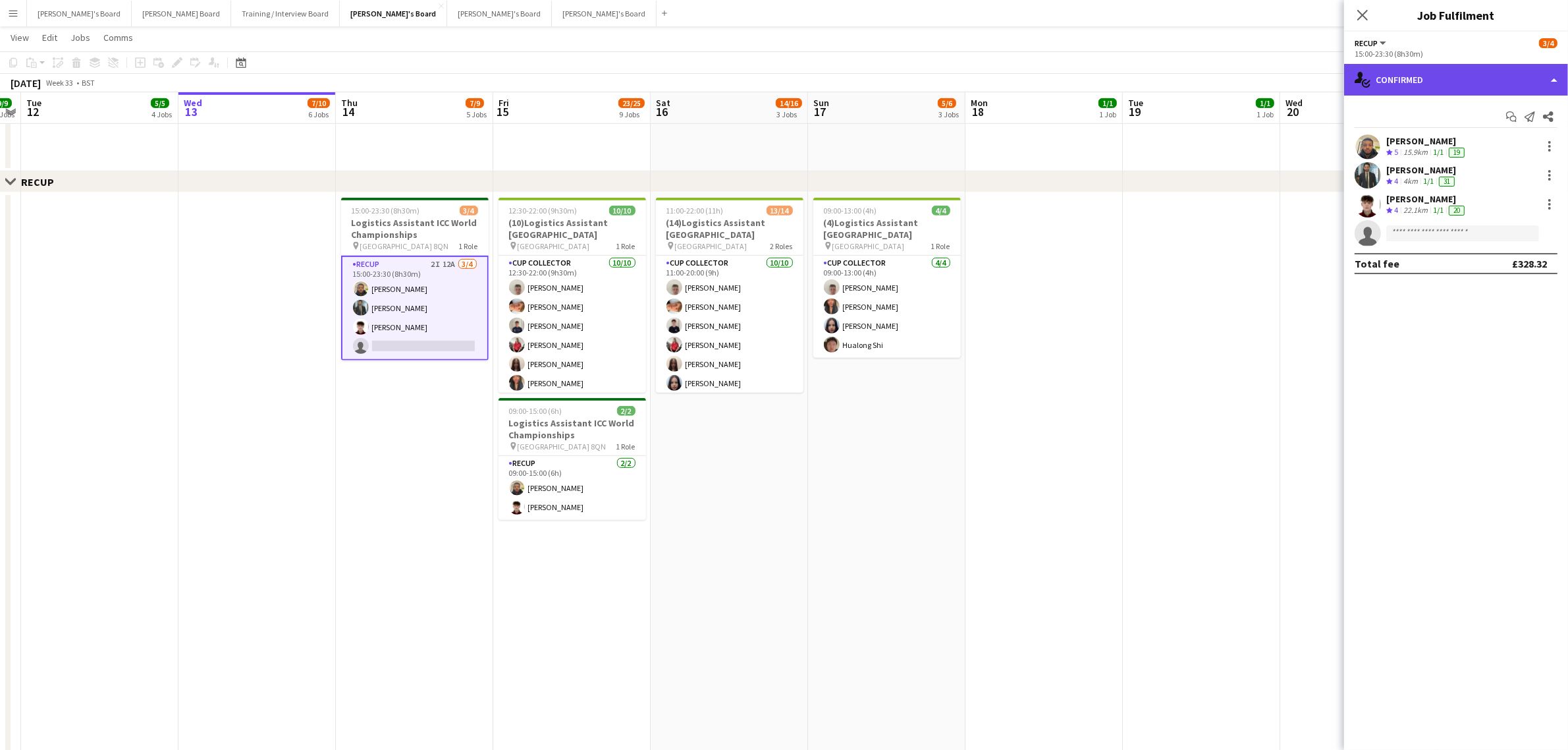
click at [1393, 94] on div "single-neutral-actions-check-2 Confirmed" at bounding box center [1455, 79] width 224 height 31
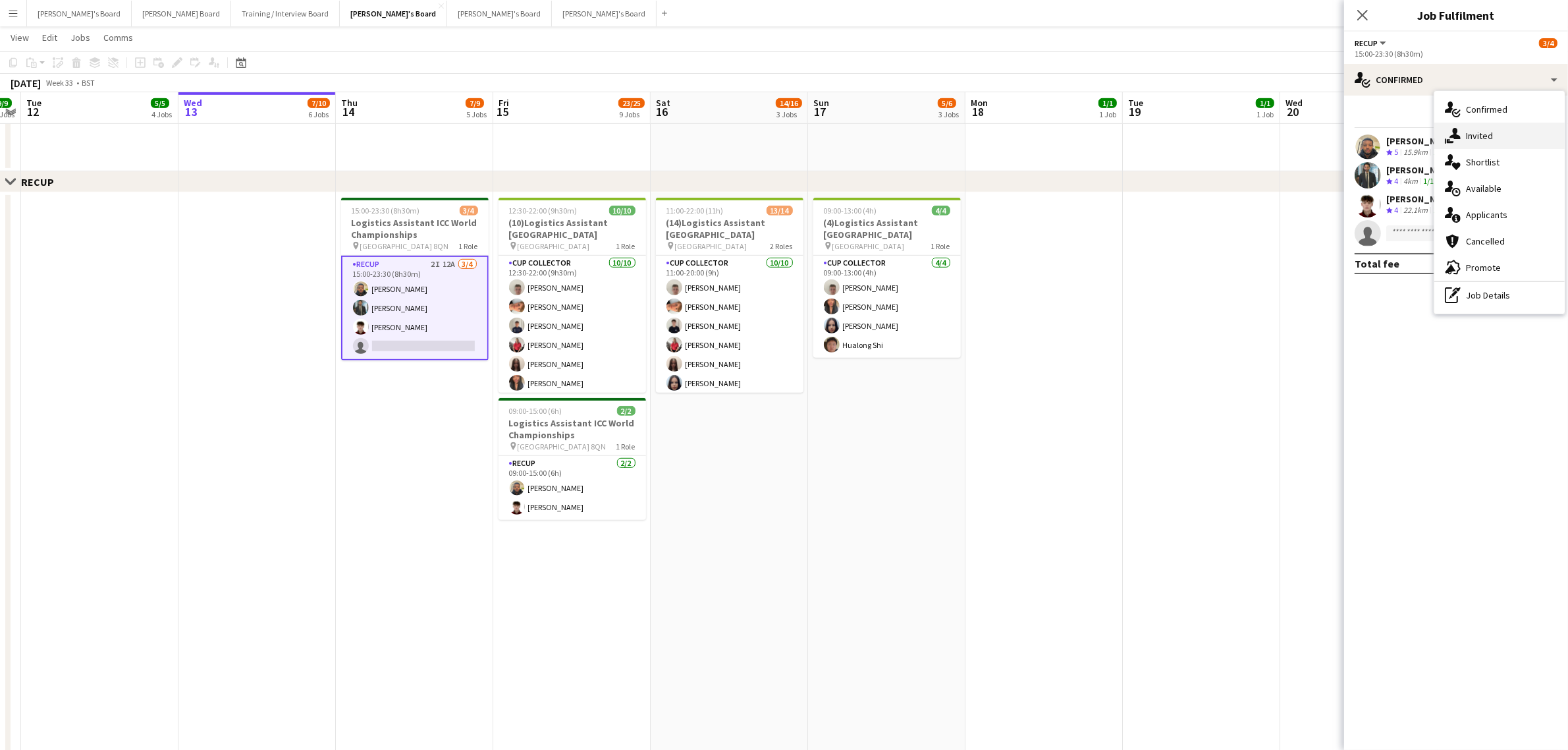
click at [1489, 142] on div "single-neutral-actions-share-1 Invited" at bounding box center [1499, 135] width 131 height 27
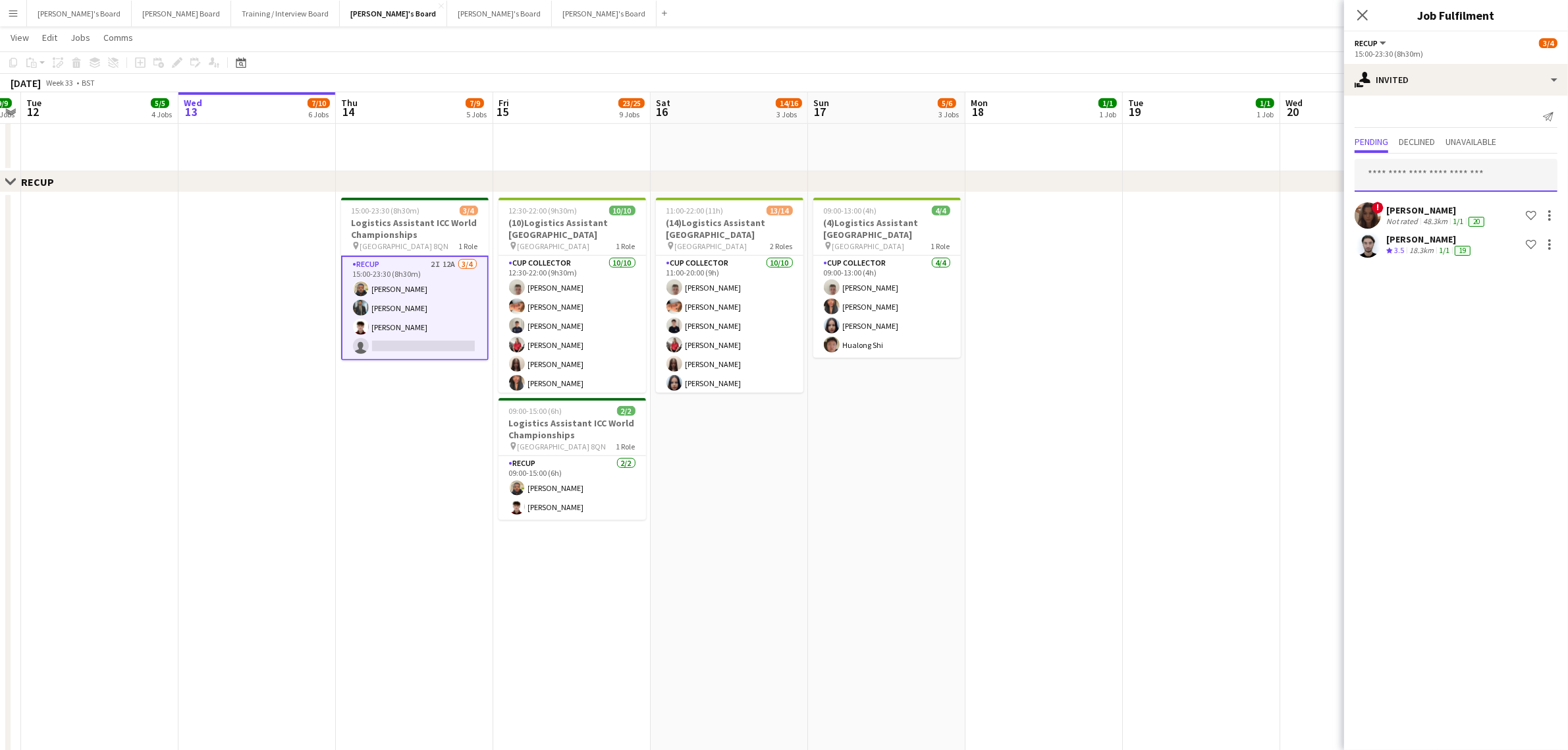
click at [1434, 172] on input "text" at bounding box center [1455, 175] width 203 height 33
paste input "**********"
type input "**********"
click at [1434, 214] on span "irismsorrell@gmail.com" at bounding box center [1456, 219] width 182 height 10
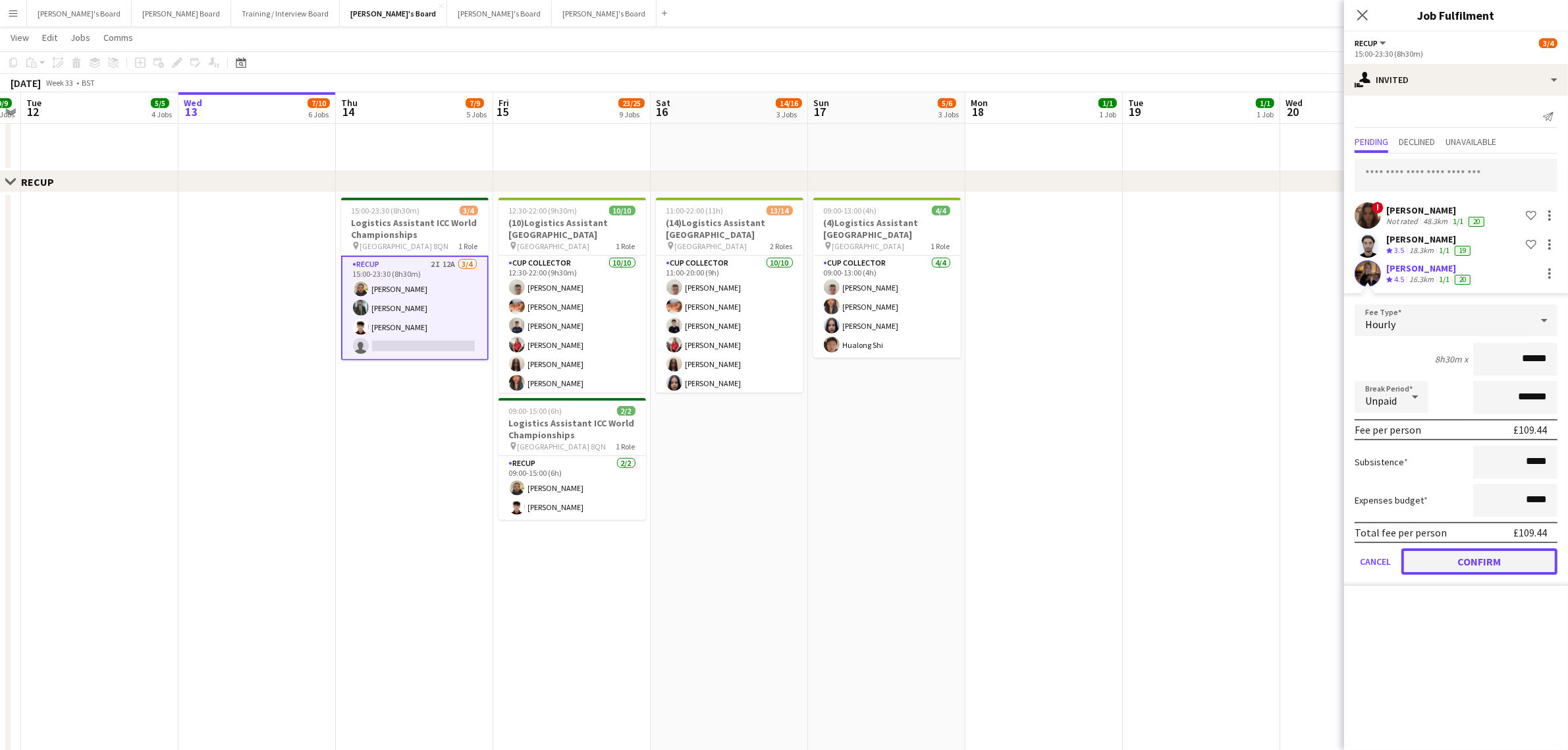
click at [1465, 554] on button "Confirm" at bounding box center [1480, 562] width 156 height 27
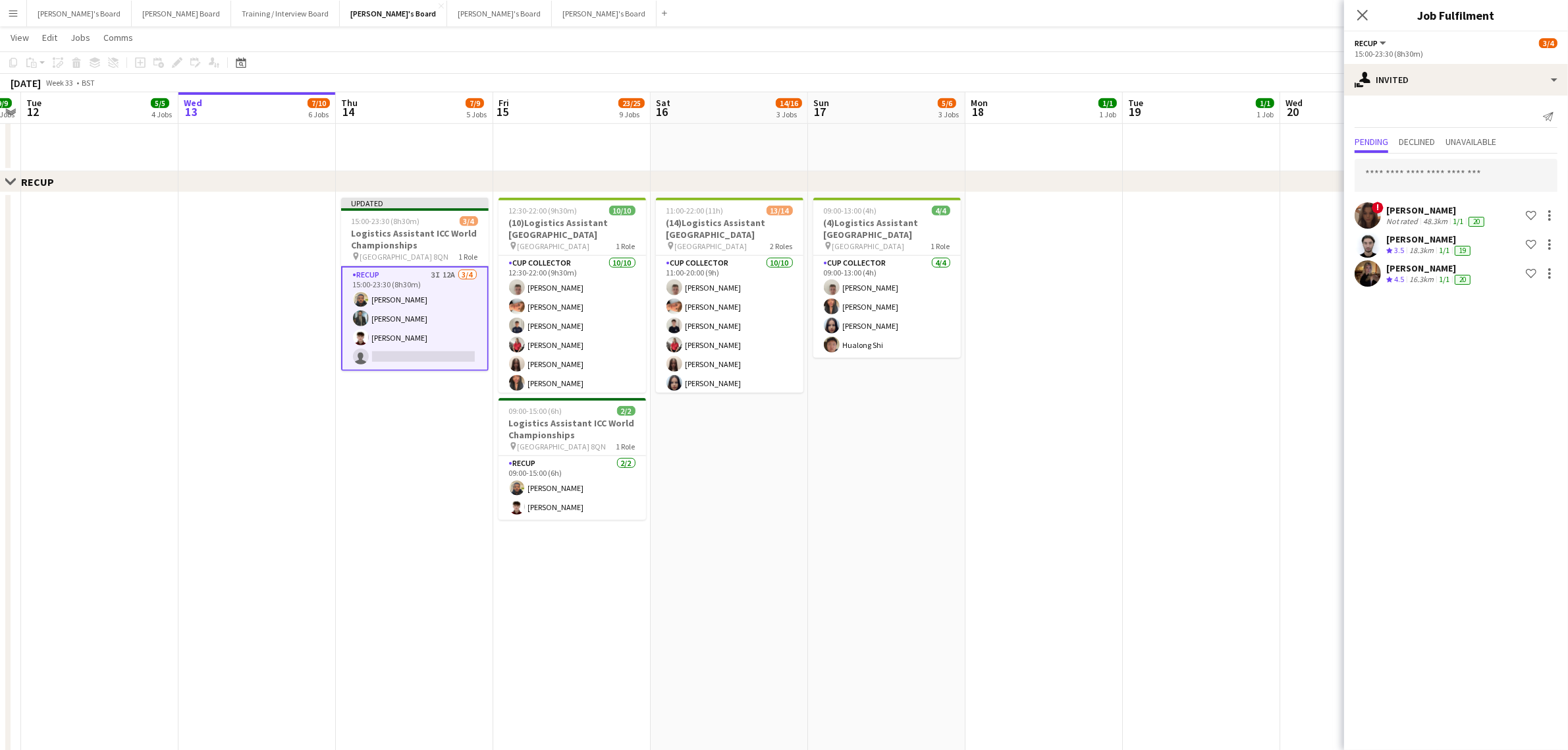
click at [446, 501] on app-date-cell "Updated 15:00-23:30 (8h30m) 3/4 Logistics Assistant ICC World Championships pin…" at bounding box center [414, 561] width 157 height 737
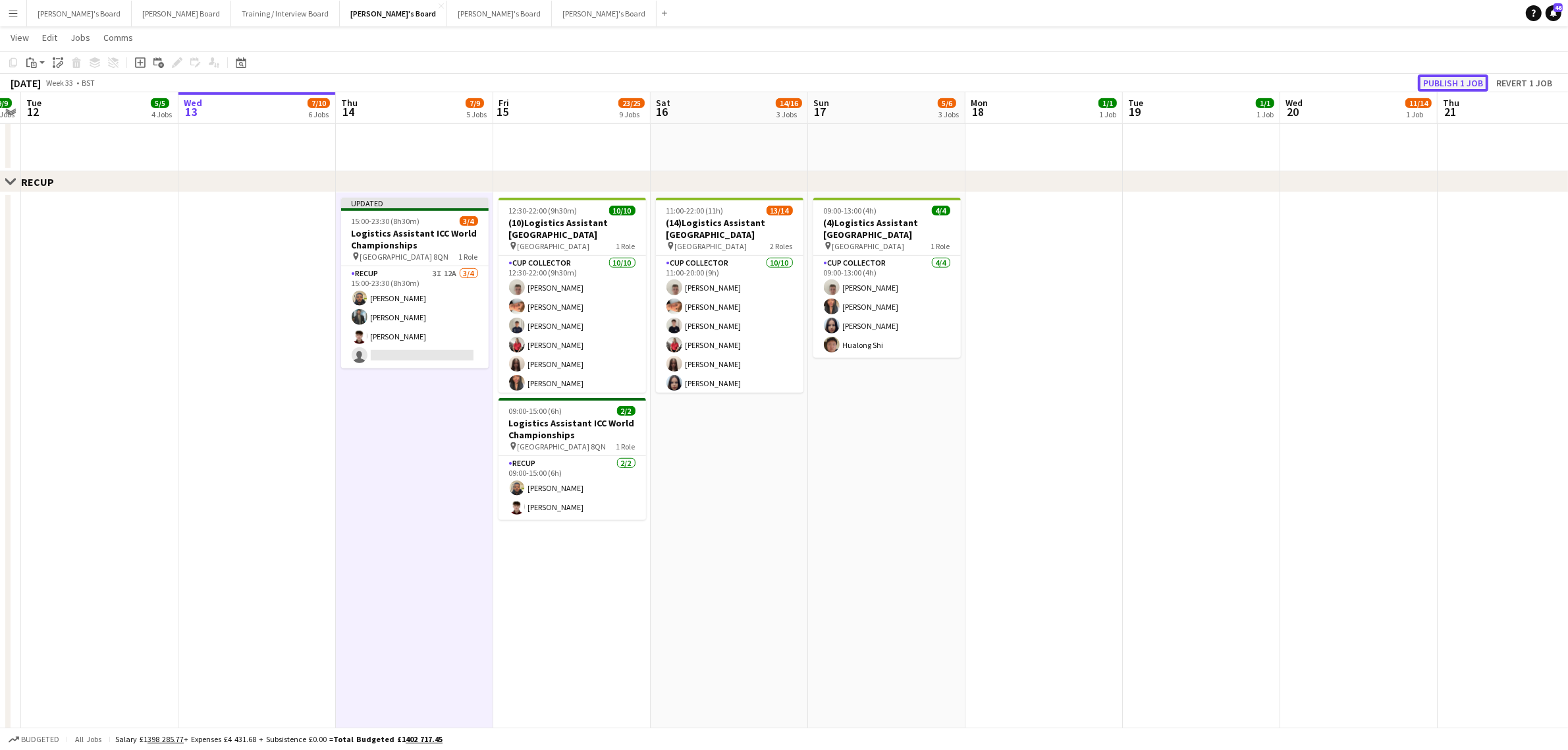
click at [1473, 74] on button "Publish 1 job" at bounding box center [1454, 83] width 71 height 17
click at [58, 23] on button "Caitlin's Board Close" at bounding box center [79, 13] width 105 height 26
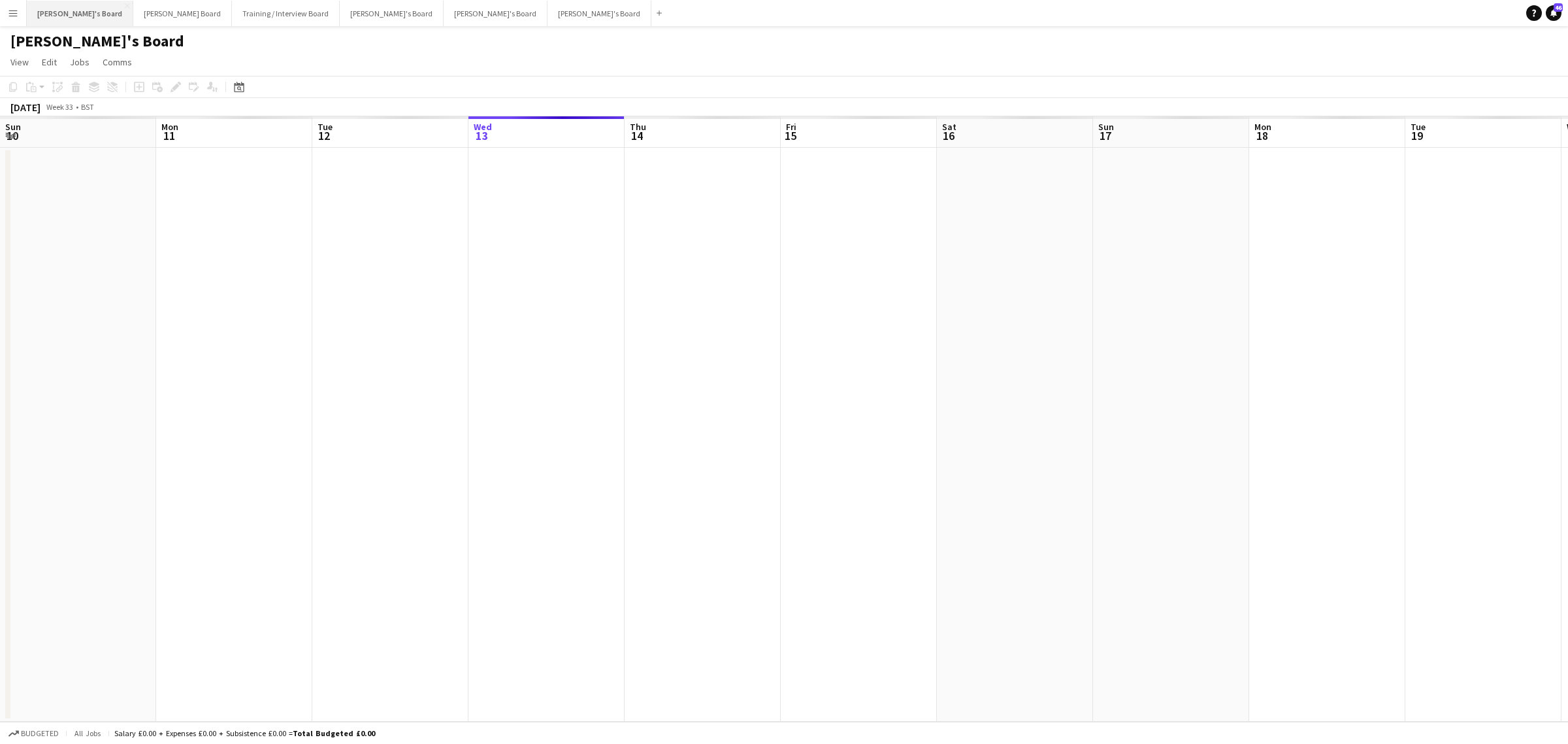
scroll to position [0, 311]
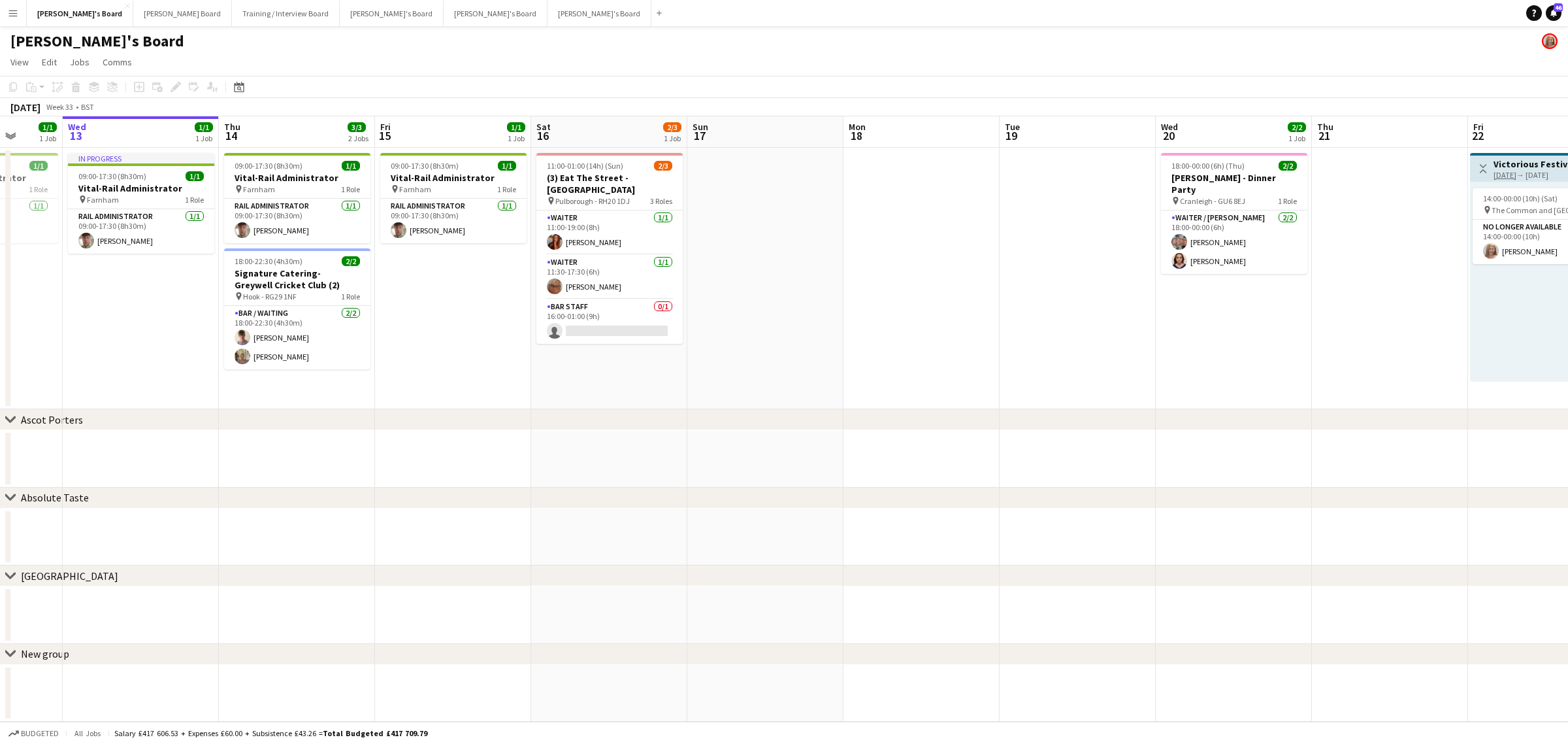
drag, startPoint x: 969, startPoint y: 311, endPoint x: 904, endPoint y: 316, distance: 65.2
click at [904, 316] on app-calendar-viewport "Sun 10 Mon 11 1/1 1 Job Tue 12 1/1 1 Job Wed 13 1/1 1 Job Thu 14 3/3 2 Jobs Fri…" at bounding box center [784, 418] width 1568 height 605
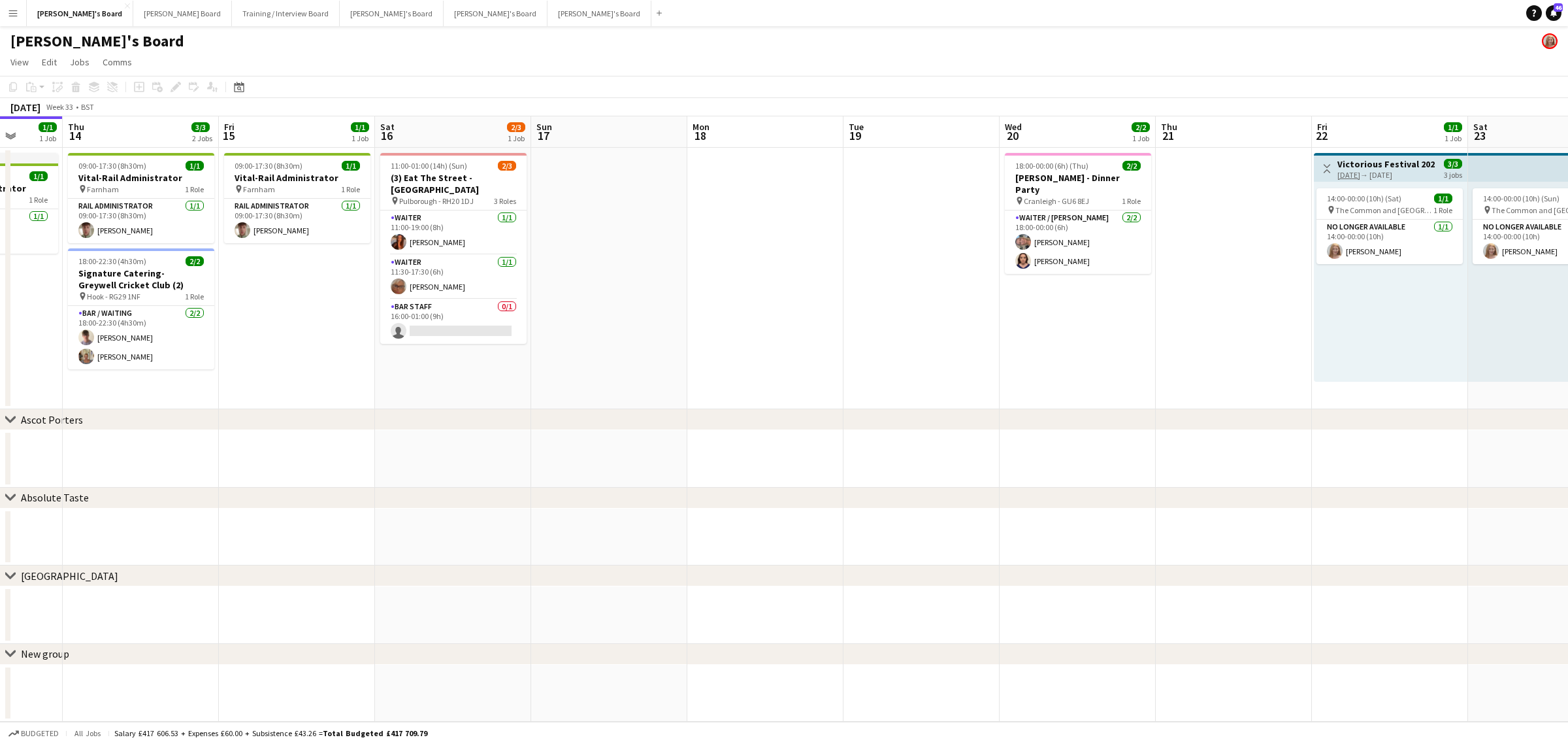
drag, startPoint x: 1078, startPoint y: 377, endPoint x: 660, endPoint y: 391, distance: 418.2
click at [660, 391] on app-calendar-viewport "Mon 11 1/1 1 Job Tue 12 1/1 1 Job Wed 13 1/1 1 Job Thu 14 3/3 2 Jobs Fri 15 1/1…" at bounding box center [784, 418] width 1568 height 605
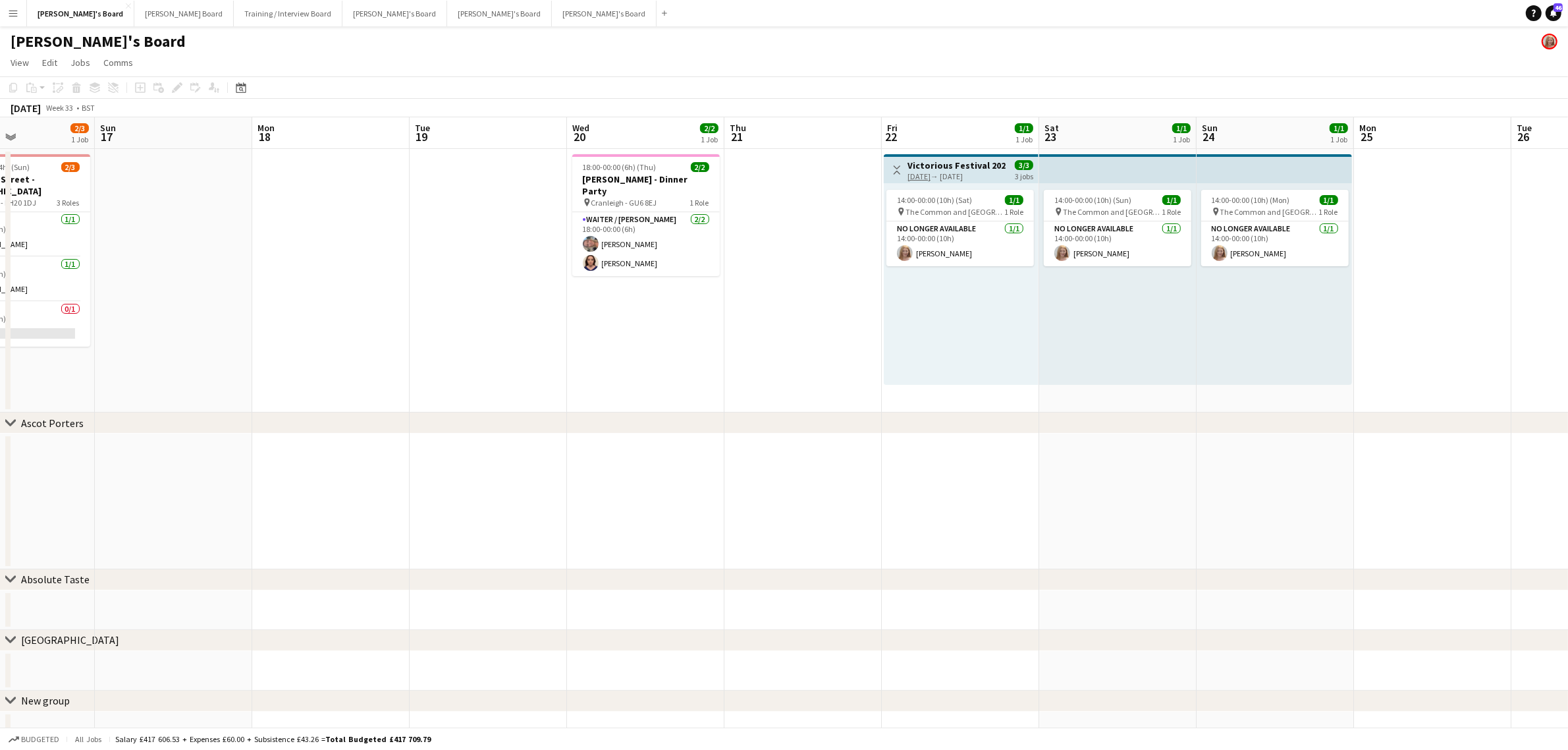
drag, startPoint x: 909, startPoint y: 376, endPoint x: 765, endPoint y: 380, distance: 144.1
click at [765, 380] on app-calendar-viewport "Thu 14 3/3 2 Jobs Fri 15 1/1 1 Job Sat 16 2/3 1 Job Sun 17 Mon 18 Tue 19 Wed 20…" at bounding box center [784, 434] width 1568 height 634
drag, startPoint x: 689, startPoint y: 371, endPoint x: 103, endPoint y: 224, distance: 604.2
click at [554, 371] on app-calendar-viewport "Thu 14 3/3 2 Jobs Fri 15 1/1 1 Job Sat 16 2/3 1 Job Sun 17 Mon 18 Tue 19 Wed 20…" at bounding box center [784, 434] width 1568 height 634
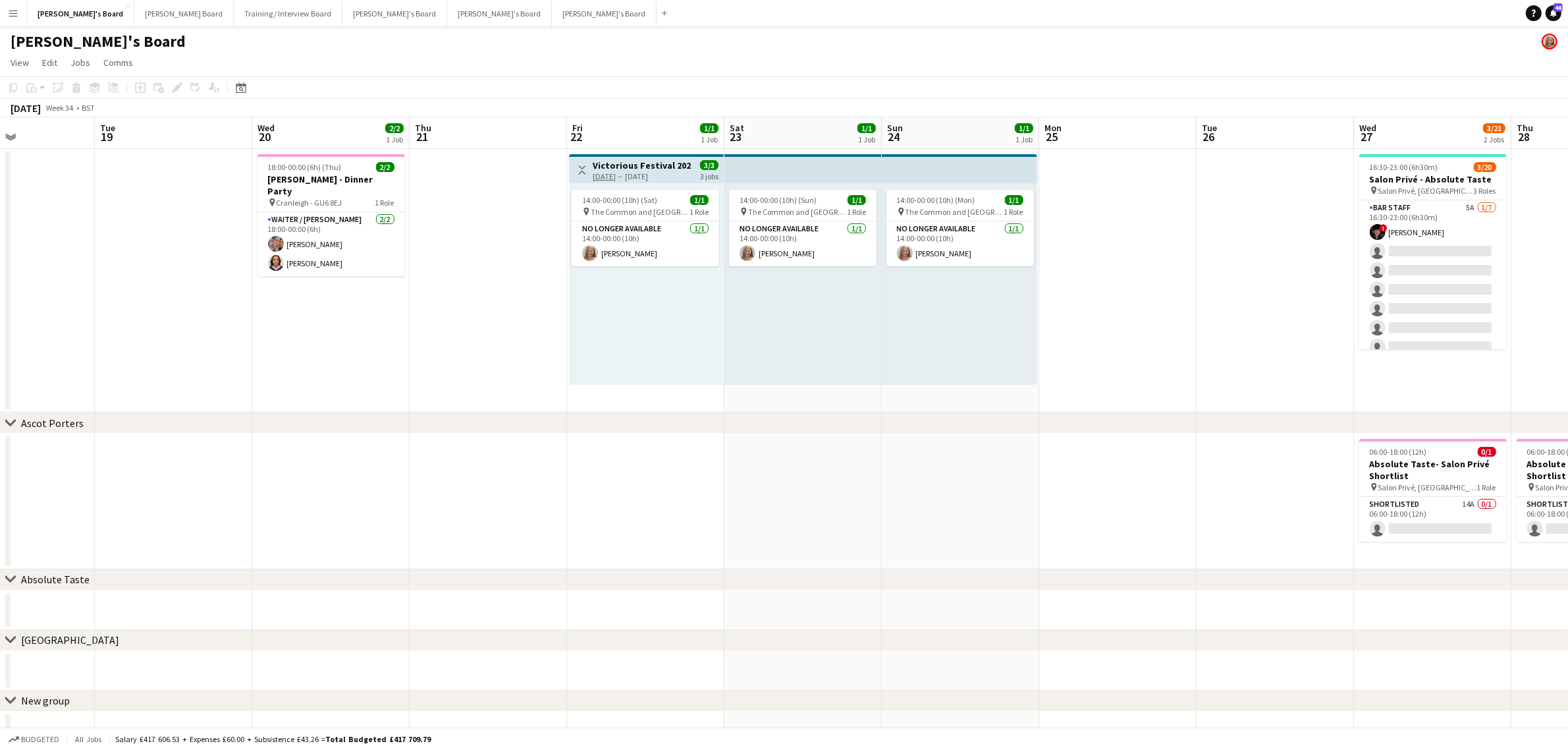
scroll to position [0, 464]
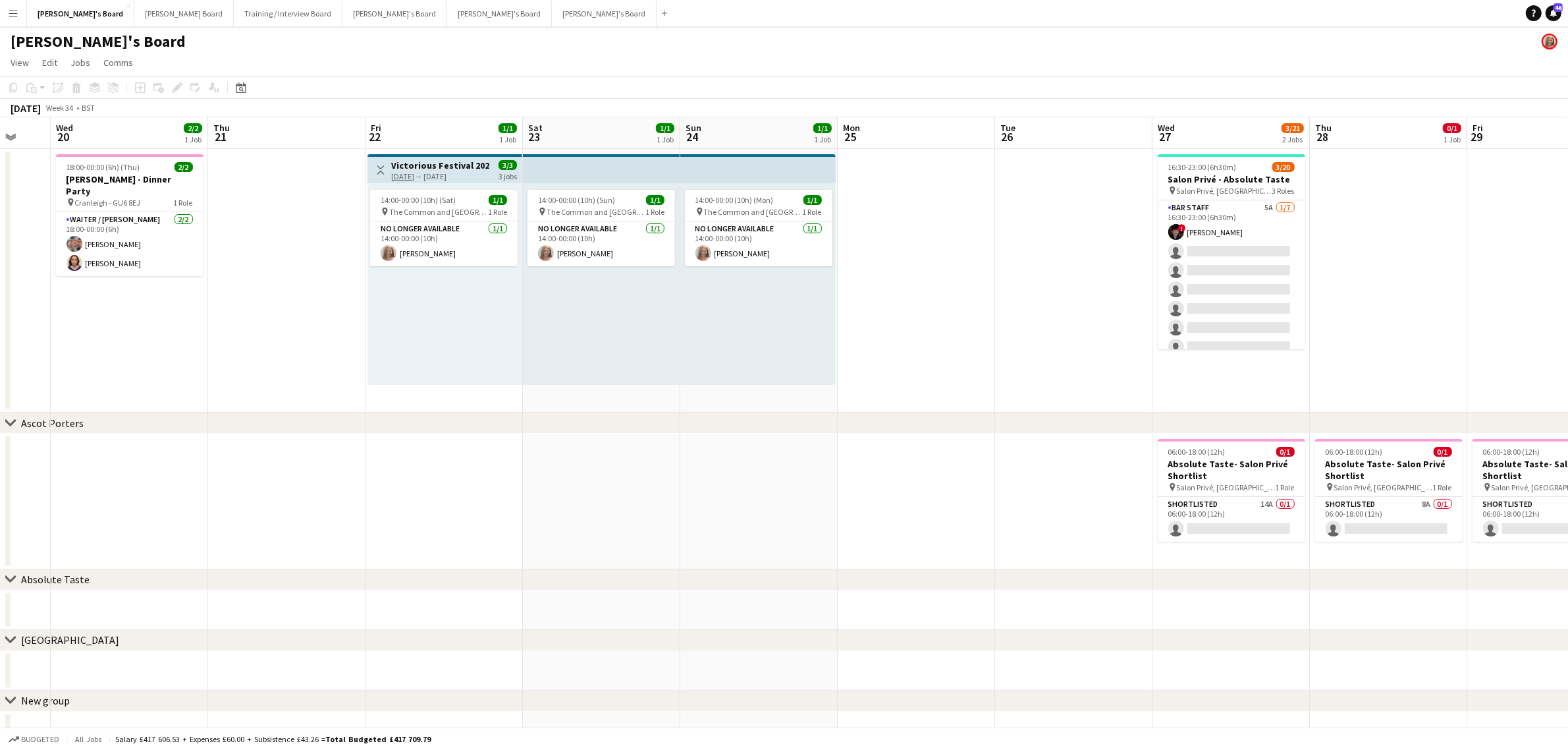
drag, startPoint x: 893, startPoint y: 352, endPoint x: 778, endPoint y: 356, distance: 115.1
click at [778, 356] on app-calendar-viewport "Sun 17 Mon 18 Tue 19 Wed 20 2/2 1 Job Thu 21 Fri 22 1/1 1 Job Sat 23 1/1 1 Job …" at bounding box center [784, 434] width 1568 height 634
drag, startPoint x: 723, startPoint y: 335, endPoint x: 689, endPoint y: 346, distance: 35.7
click at [700, 342] on app-calendar-viewport "Sun 17 Mon 18 Tue 19 Wed 20 2/2 1 Job Thu 21 Fri 22 1/1 1 Job Sat 23 1/1 1 Job …" at bounding box center [784, 434] width 1568 height 634
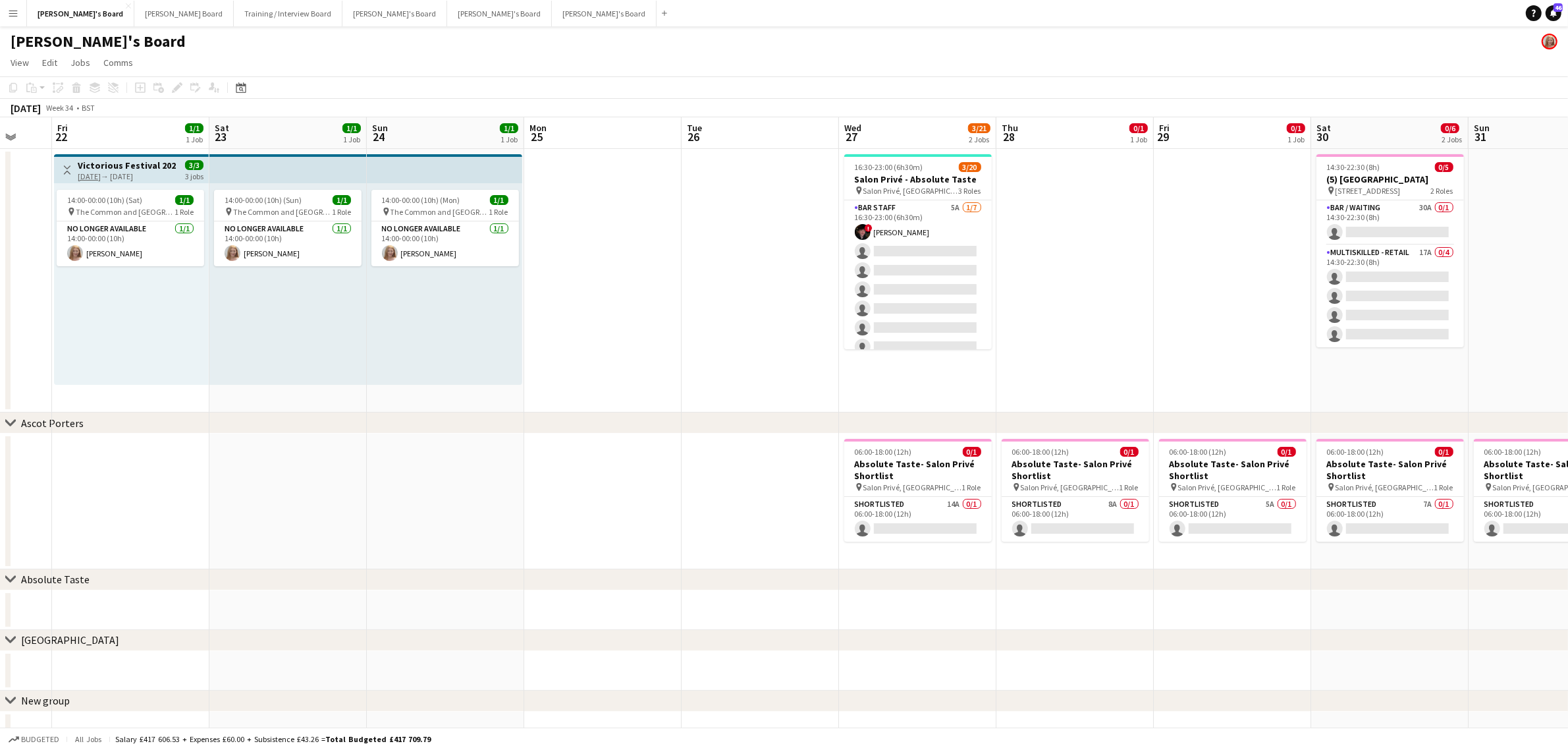
drag, startPoint x: 1053, startPoint y: 313, endPoint x: 788, endPoint y: 356, distance: 268.5
click at [788, 356] on app-calendar-viewport "Tue 19 Wed 20 2/2 1 Job Thu 21 Fri 22 1/1 1 Job Sat 23 1/1 1 Job Sun 24 1/1 1 J…" at bounding box center [784, 434] width 1568 height 634
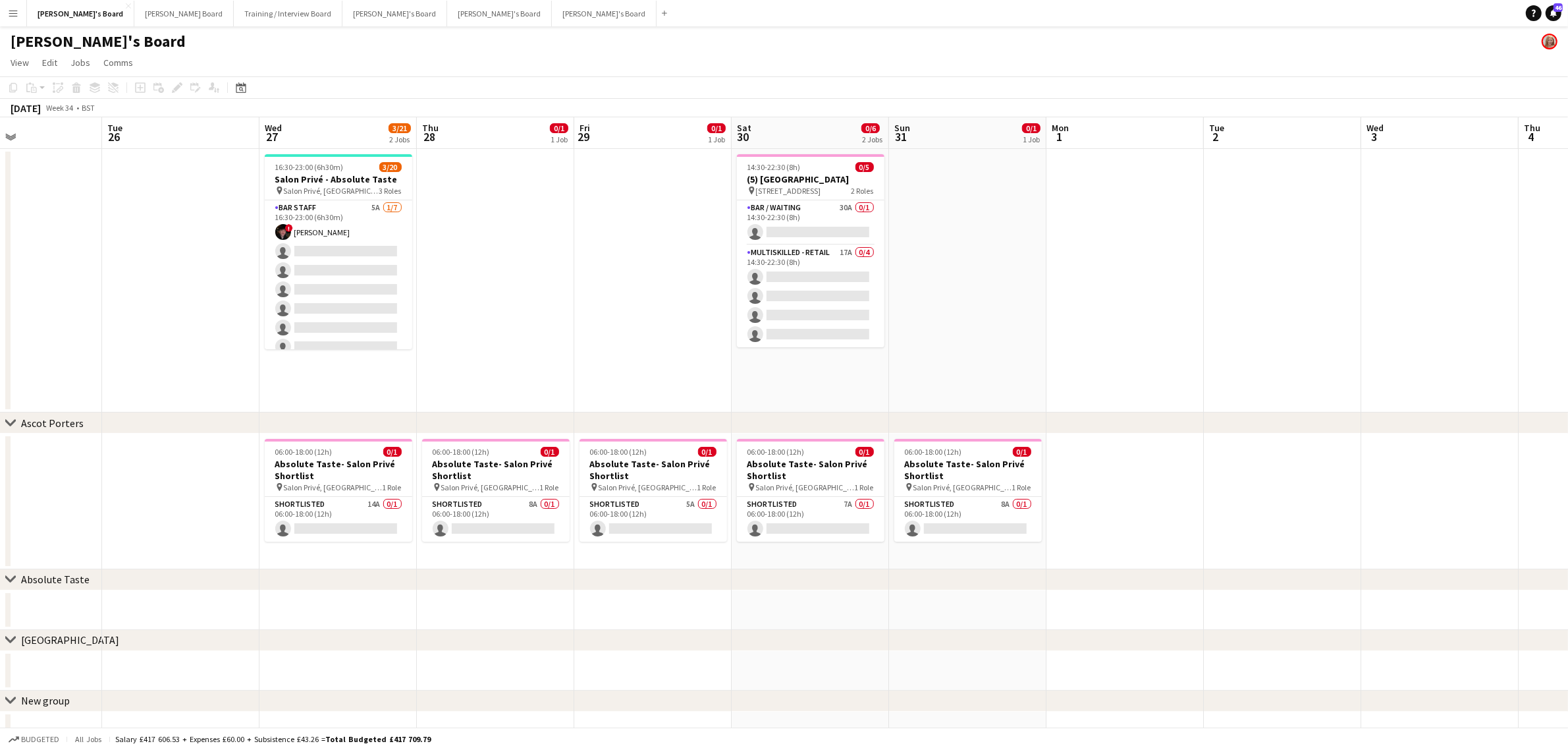
scroll to position [0, 378]
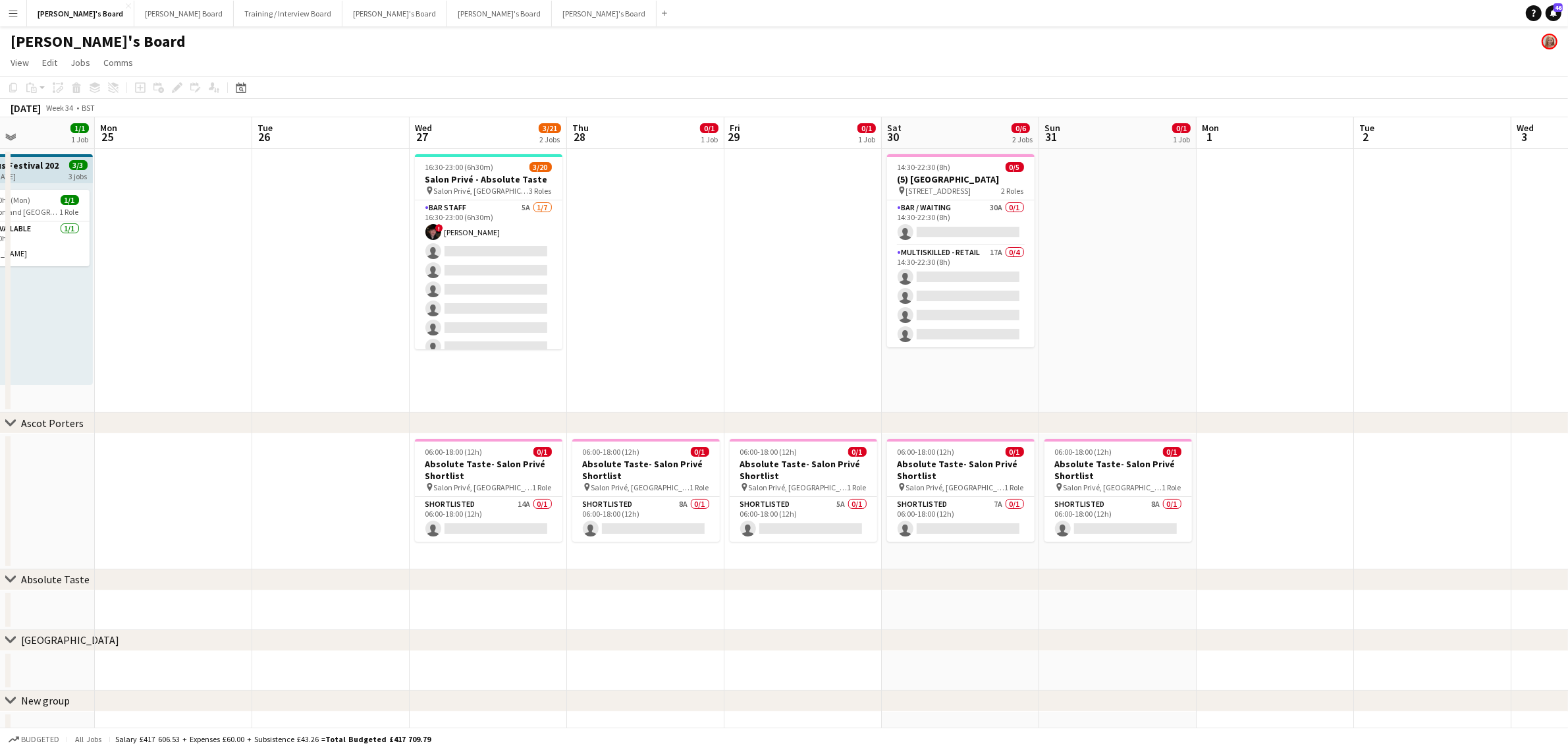
drag, startPoint x: 754, startPoint y: 333, endPoint x: 744, endPoint y: 333, distance: 10.0
click at [744, 333] on app-calendar-viewport "Fri 22 1/1 1 Job Sat 23 1/1 1 Job Sun 24 1/1 1 Job Mon 25 Tue 26 Wed 27 3/21 2 …" at bounding box center [784, 434] width 1568 height 634
click at [550, 326] on app-calendar-viewport "Fri 22 1/1 1 Job Sat 23 1/1 1 Job Sun 24 1/1 1 Job Mon 25 Tue 26 Wed 27 3/21 2 …" at bounding box center [784, 434] width 1568 height 634
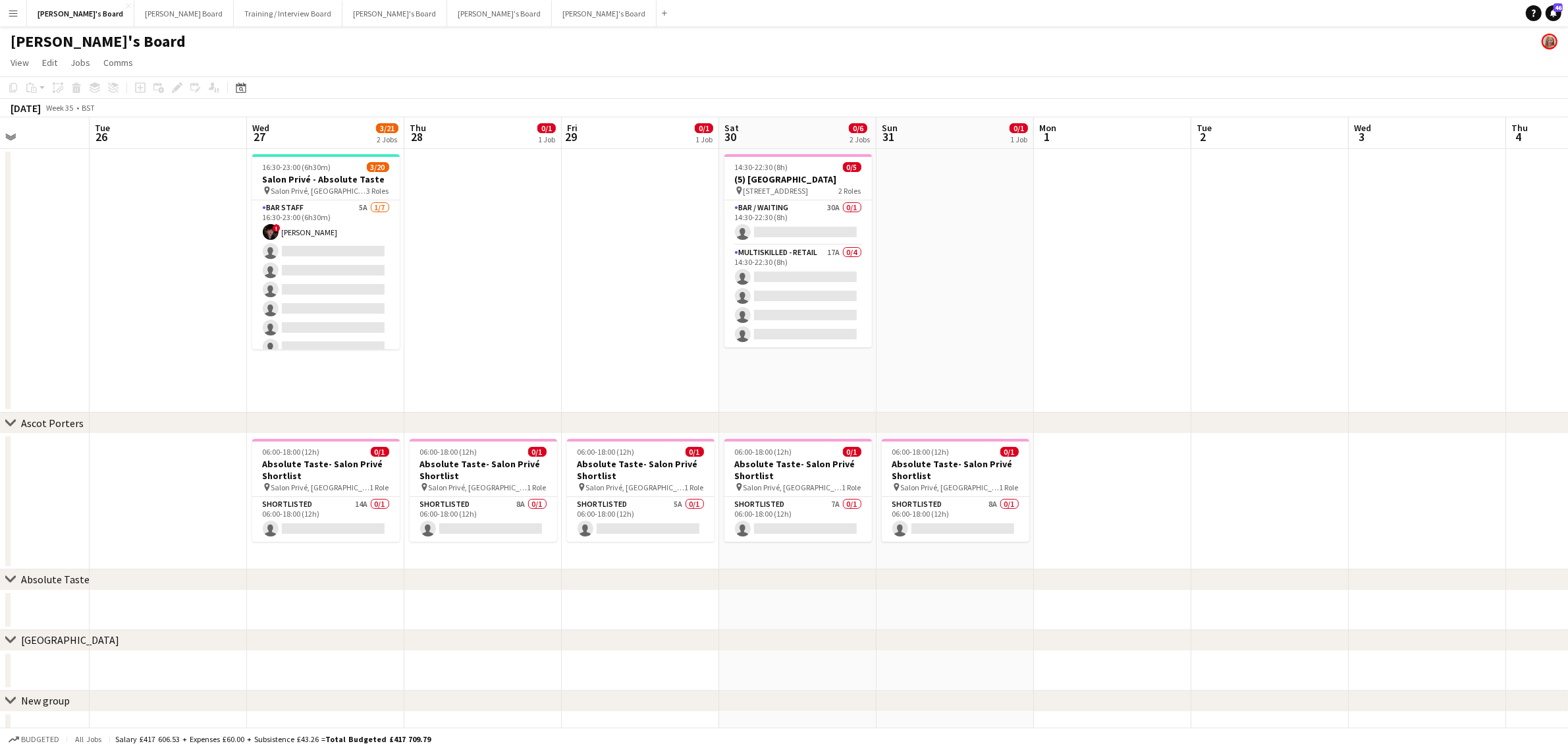
scroll to position [0, 495]
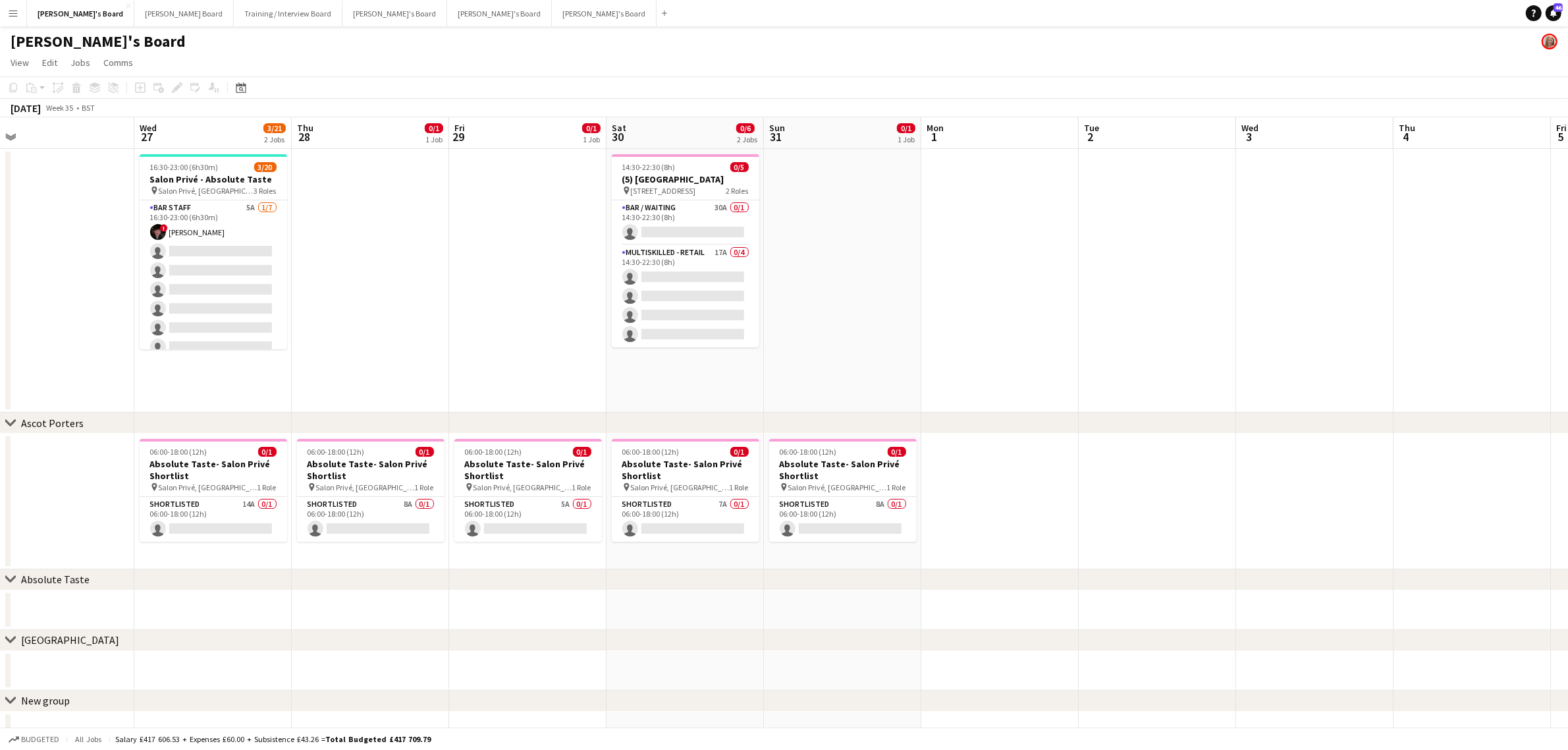
click at [870, 310] on app-calendar-viewport "Sat 23 1/1 1 Job Sun 24 1/1 1 Job Mon 25 Tue 26 Wed 27 3/21 2 Jobs Thu 28 0/1 1…" at bounding box center [784, 434] width 1568 height 634
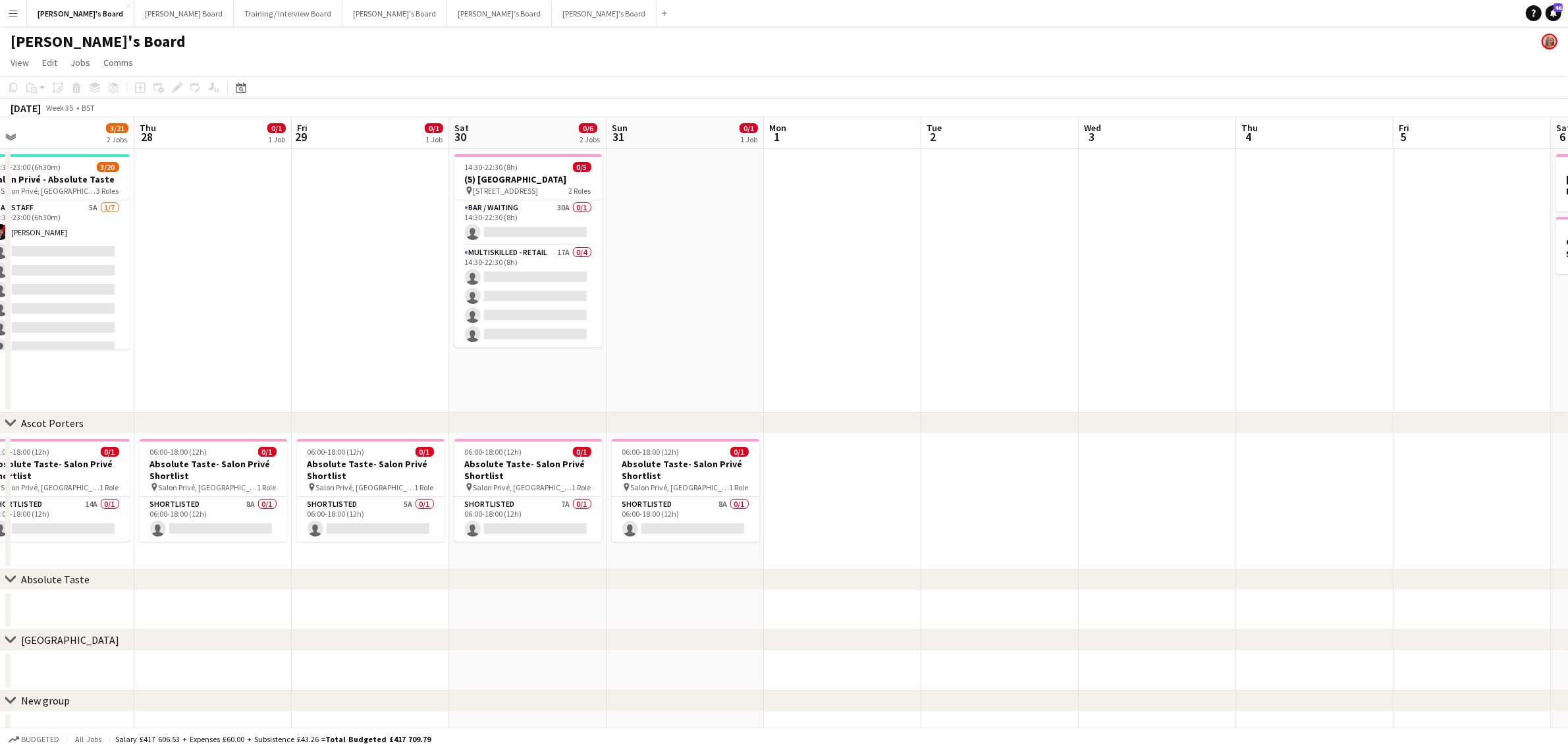
scroll to position [0, 405]
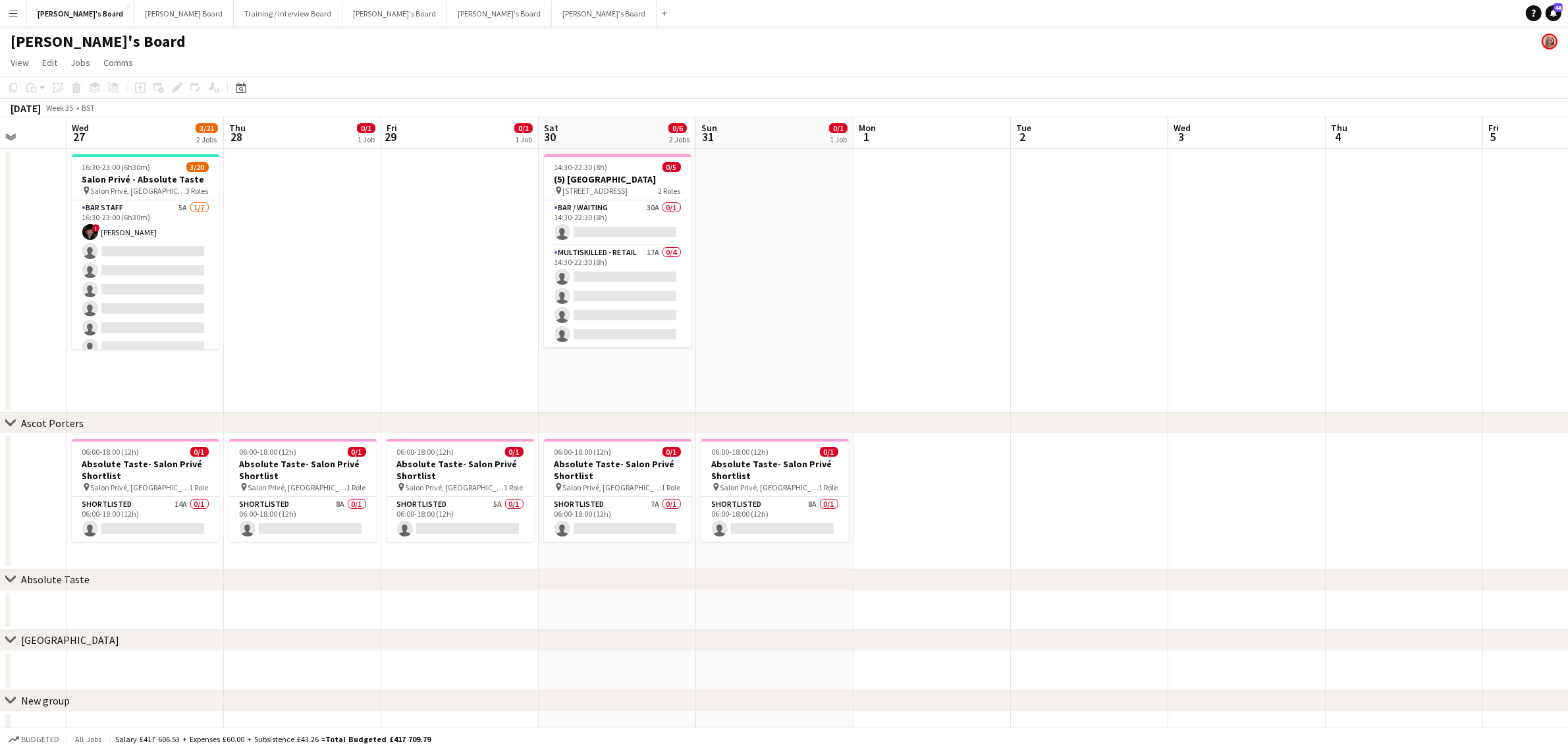
drag, startPoint x: 823, startPoint y: 284, endPoint x: 755, endPoint y: 286, distance: 68.0
click at [755, 286] on app-calendar-viewport "Sun 24 1/1 1 Job Mon 25 Tue 26 Wed 27 3/21 2 Jobs Thu 28 0/1 1 Job Fri 29 0/1 1…" at bounding box center [784, 434] width 1568 height 634
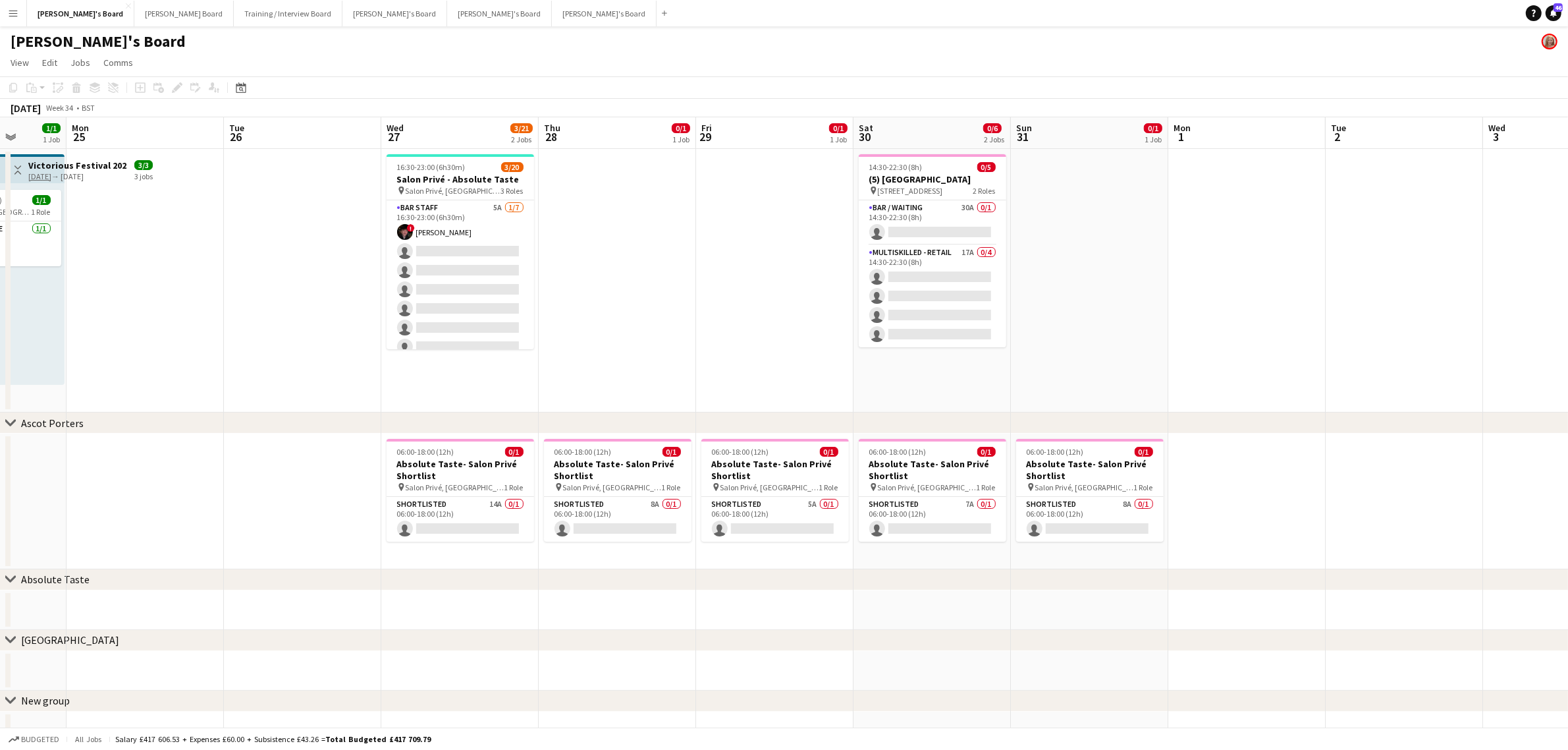
drag, startPoint x: 770, startPoint y: 360, endPoint x: 718, endPoint y: 367, distance: 52.5
click at [193, 390] on app-calendar-viewport "Fri 22 1/1 1 Job Sat 23 1/1 1 Job Sun 24 1/1 1 Job Mon 25 Tue 26 Wed 27 3/21 2 …" at bounding box center [784, 434] width 1568 height 634
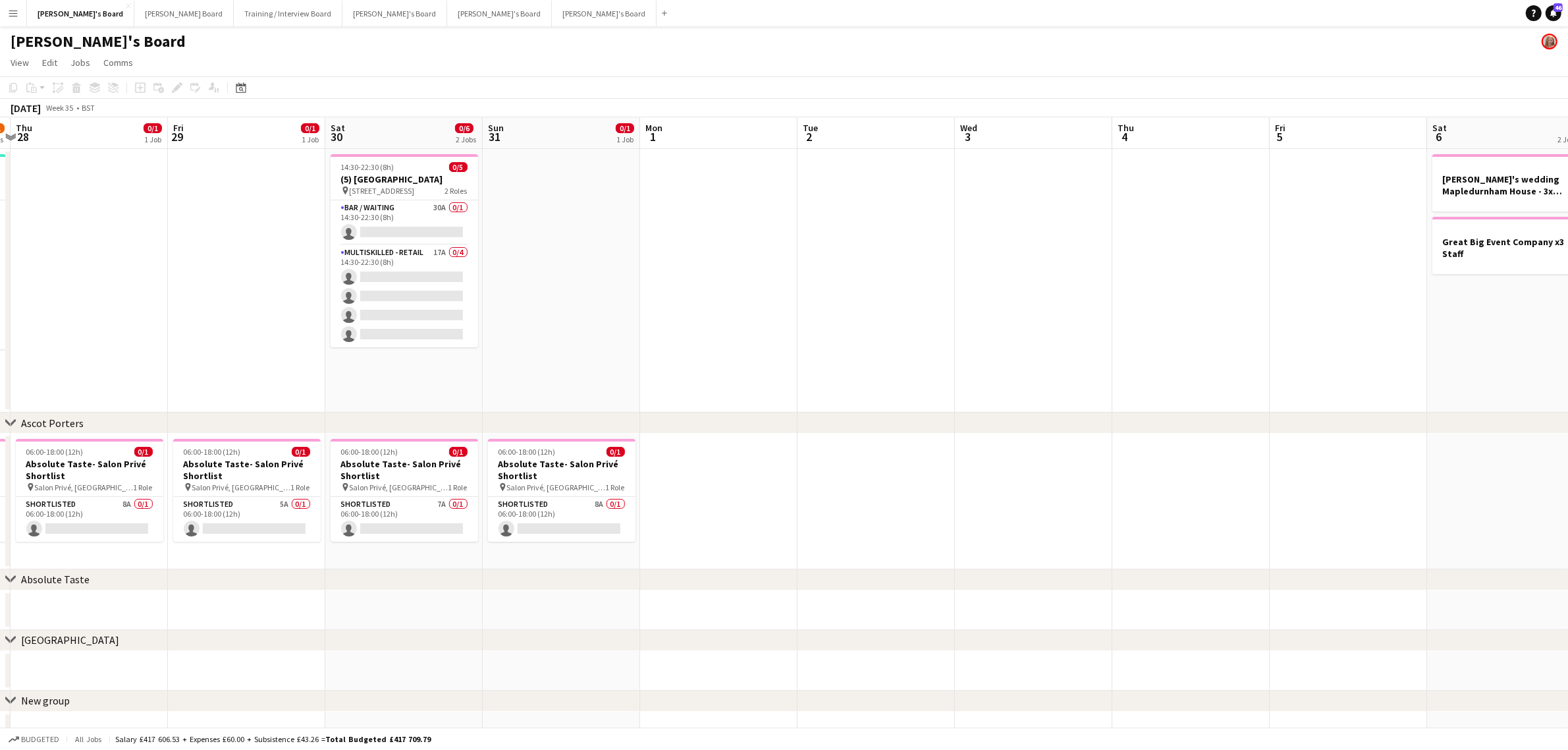
drag, startPoint x: 518, startPoint y: 380, endPoint x: 807, endPoint y: 367, distance: 289.3
click at [402, 386] on app-calendar-viewport "Mon 25 Tue 26 Wed 27 3/21 2 Jobs Thu 28 0/1 1 Job Fri 29 0/1 1 Job Sat 30 0/6 2…" at bounding box center [784, 434] width 1568 height 634
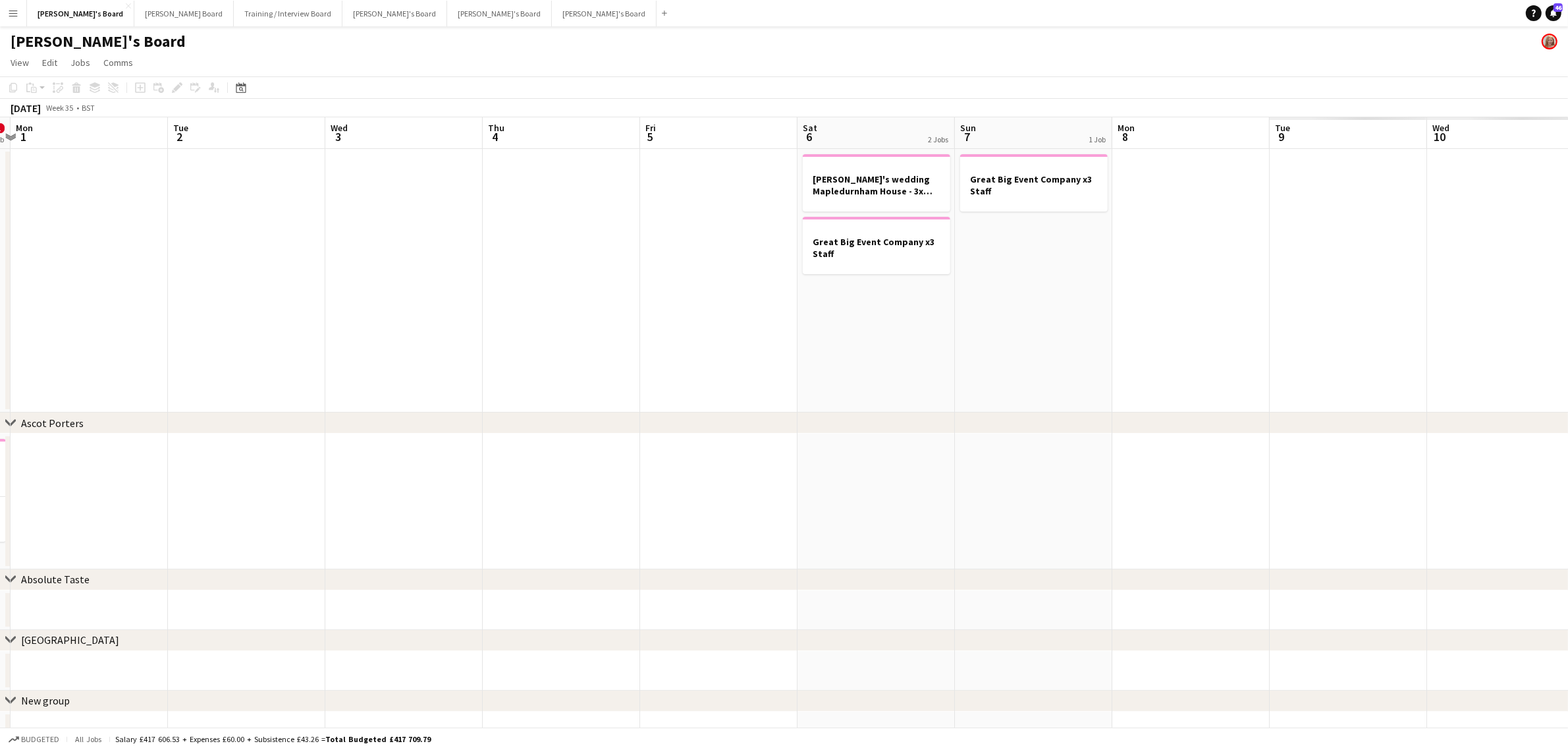
scroll to position [0, 461]
drag, startPoint x: 759, startPoint y: 385, endPoint x: 1003, endPoint y: 385, distance: 244.0
click at [550, 422] on div "chevron-right Ascot Porters chevron-right Absolute Taste chevron-right Twickenh…" at bounding box center [784, 434] width 1568 height 634
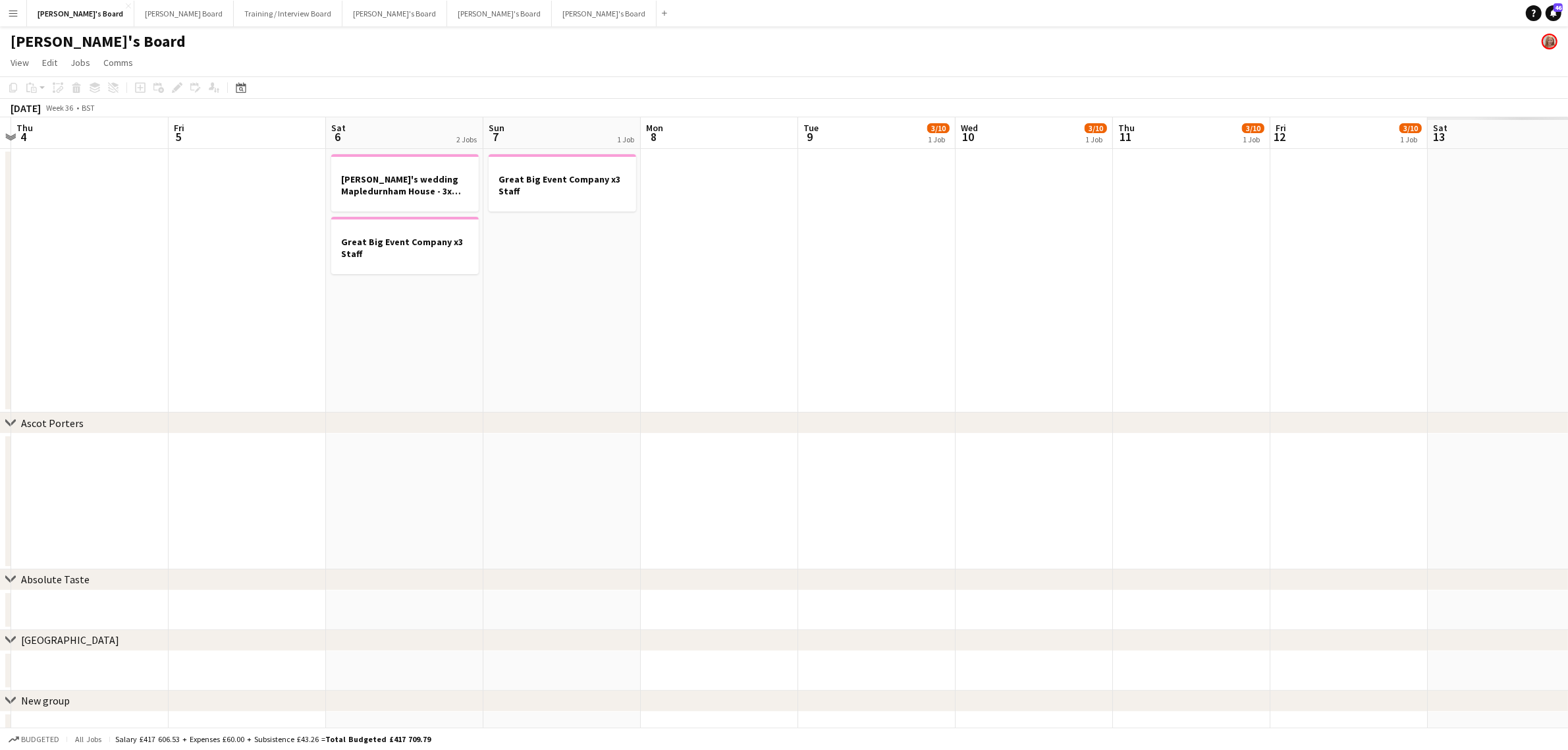
drag, startPoint x: 814, startPoint y: 394, endPoint x: 1063, endPoint y: 367, distance: 250.5
click at [735, 403] on app-calendar-viewport "Mon 1 Tue 2 Wed 3 Thu 4 Fri 5 Sat 6 2 Jobs Sun 7 1 Job Mon 8 Tue 9 3/10 1 Job W…" at bounding box center [784, 434] width 1568 height 634
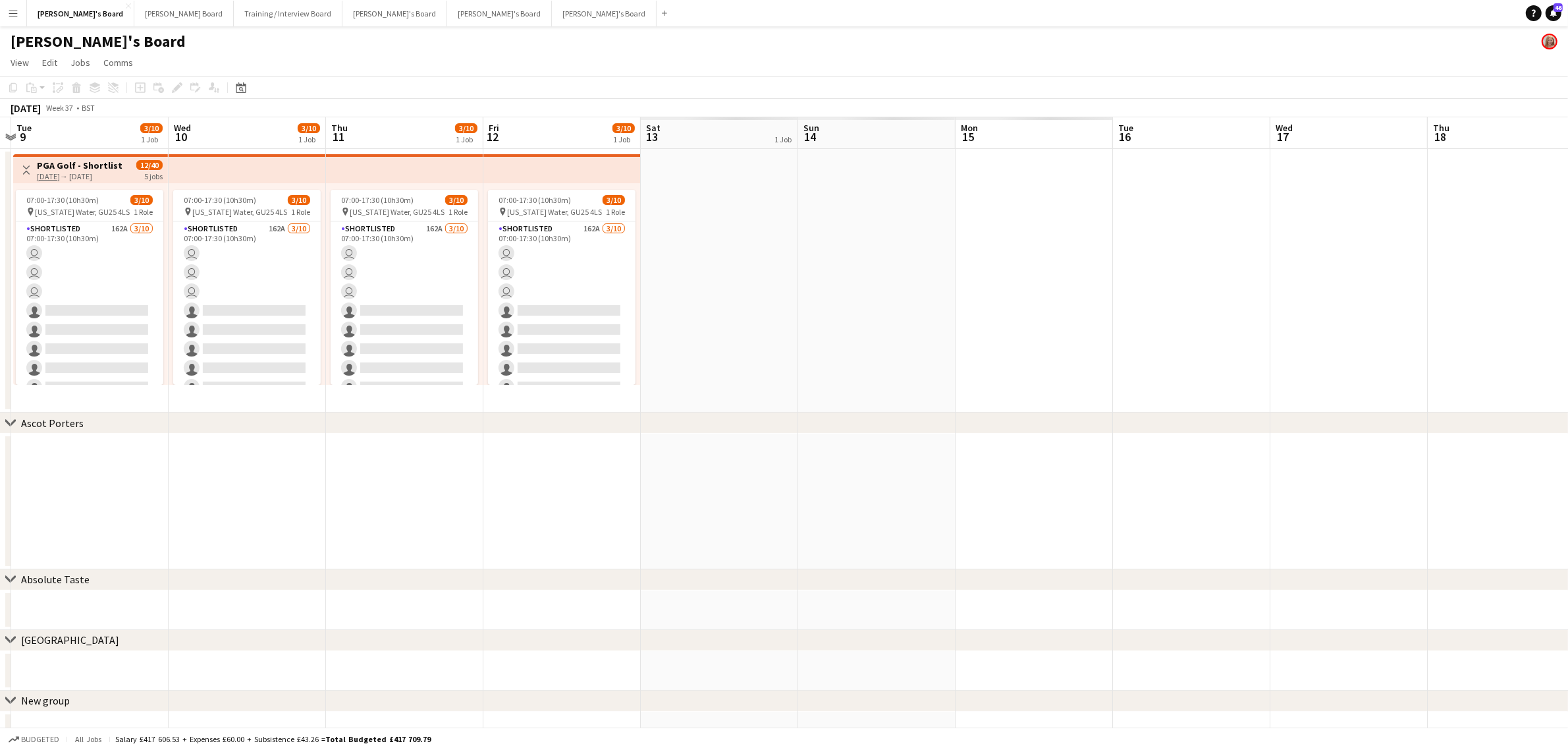
scroll to position [0, 402]
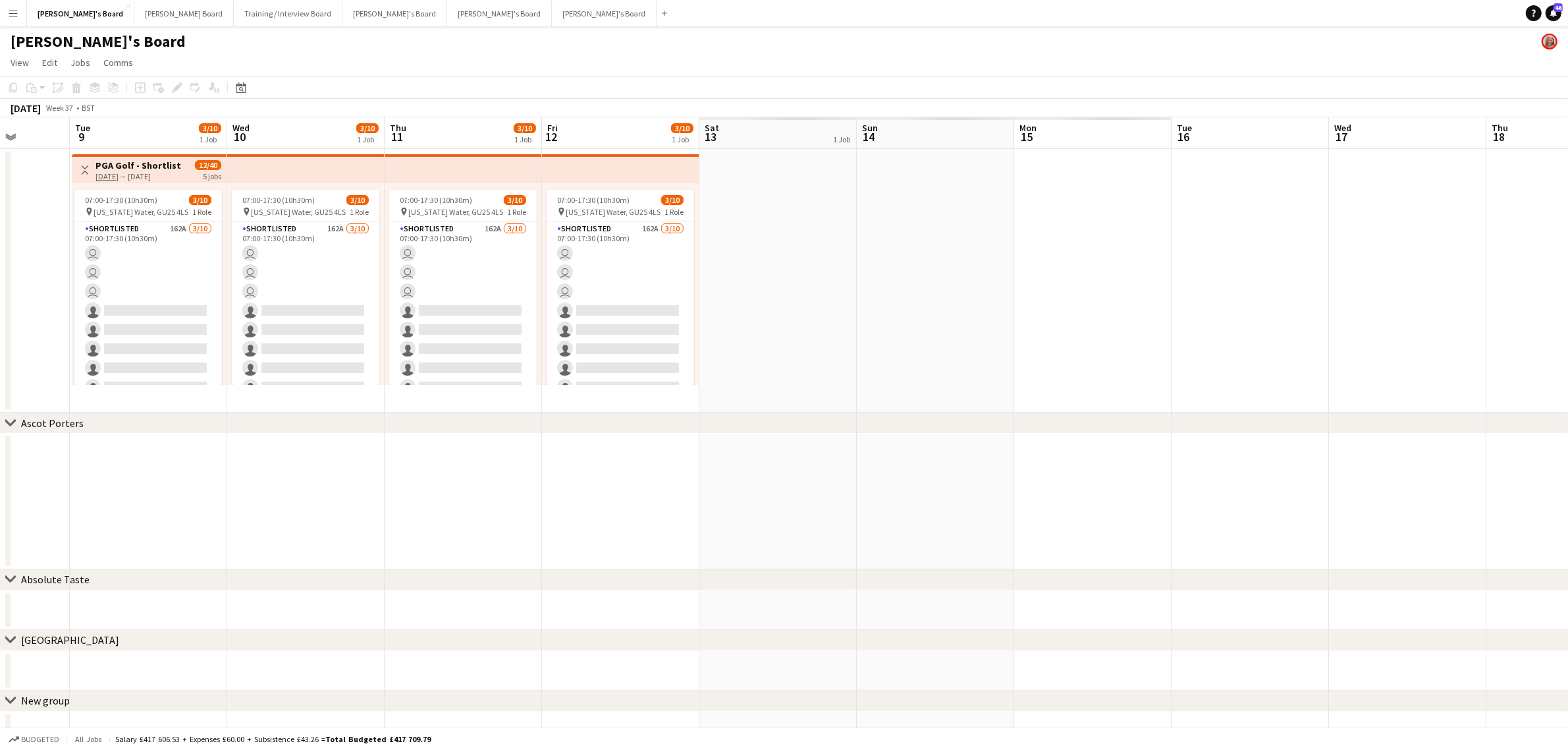
click at [735, 347] on app-calendar-viewport "Sat 6 2 Jobs Sun 7 1 Job Mon 8 Tue 9 3/10 1 Job Wed 10 3/10 1 Job Thu 11 3/10 1…" at bounding box center [784, 434] width 1568 height 634
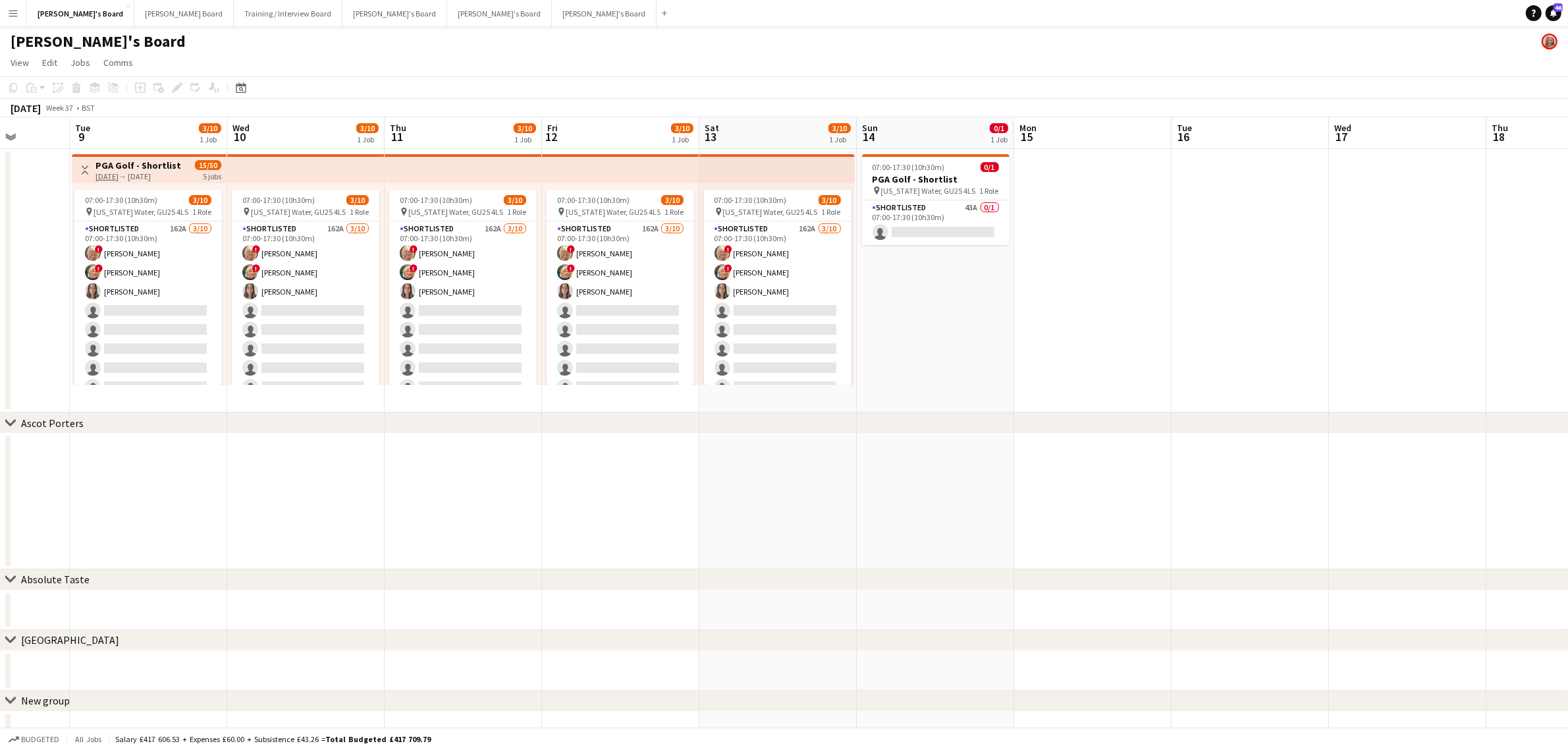
click at [587, 358] on app-calendar-viewport "Sat 6 2 Jobs Sun 7 1 Job Mon 8 Tue 9 3/10 1 Job Wed 10 3/10 1 Job Thu 11 3/10 1…" at bounding box center [784, 434] width 1568 height 634
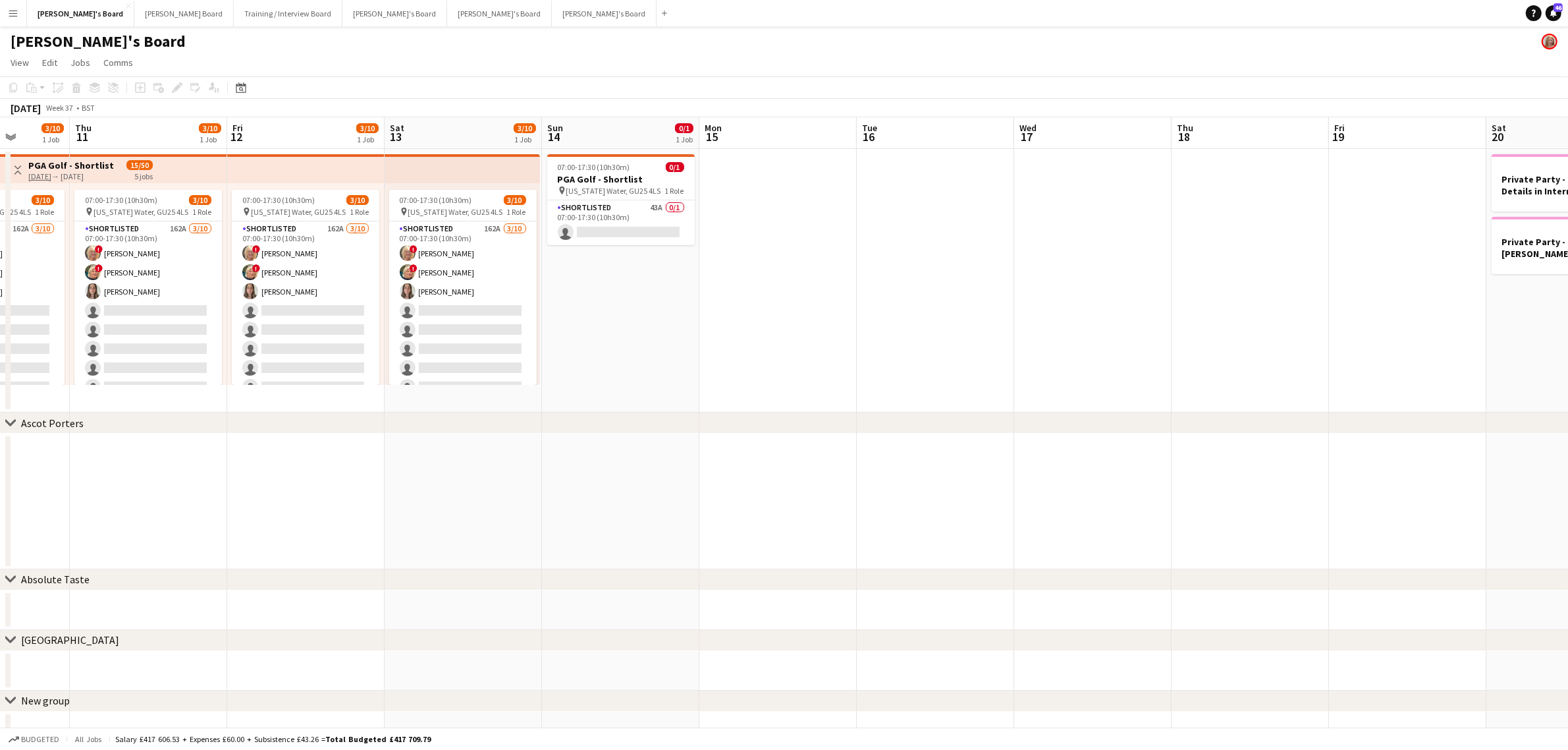
drag, startPoint x: 942, startPoint y: 318, endPoint x: 1128, endPoint y: 340, distance: 187.3
click at [712, 349] on app-calendar-viewport "Mon 8 Tue 9 3/10 1 Job Wed 10 3/10 1 Job Thu 11 3/10 1 Job Fri 12 3/10 1 Job Sa…" at bounding box center [784, 434] width 1568 height 634
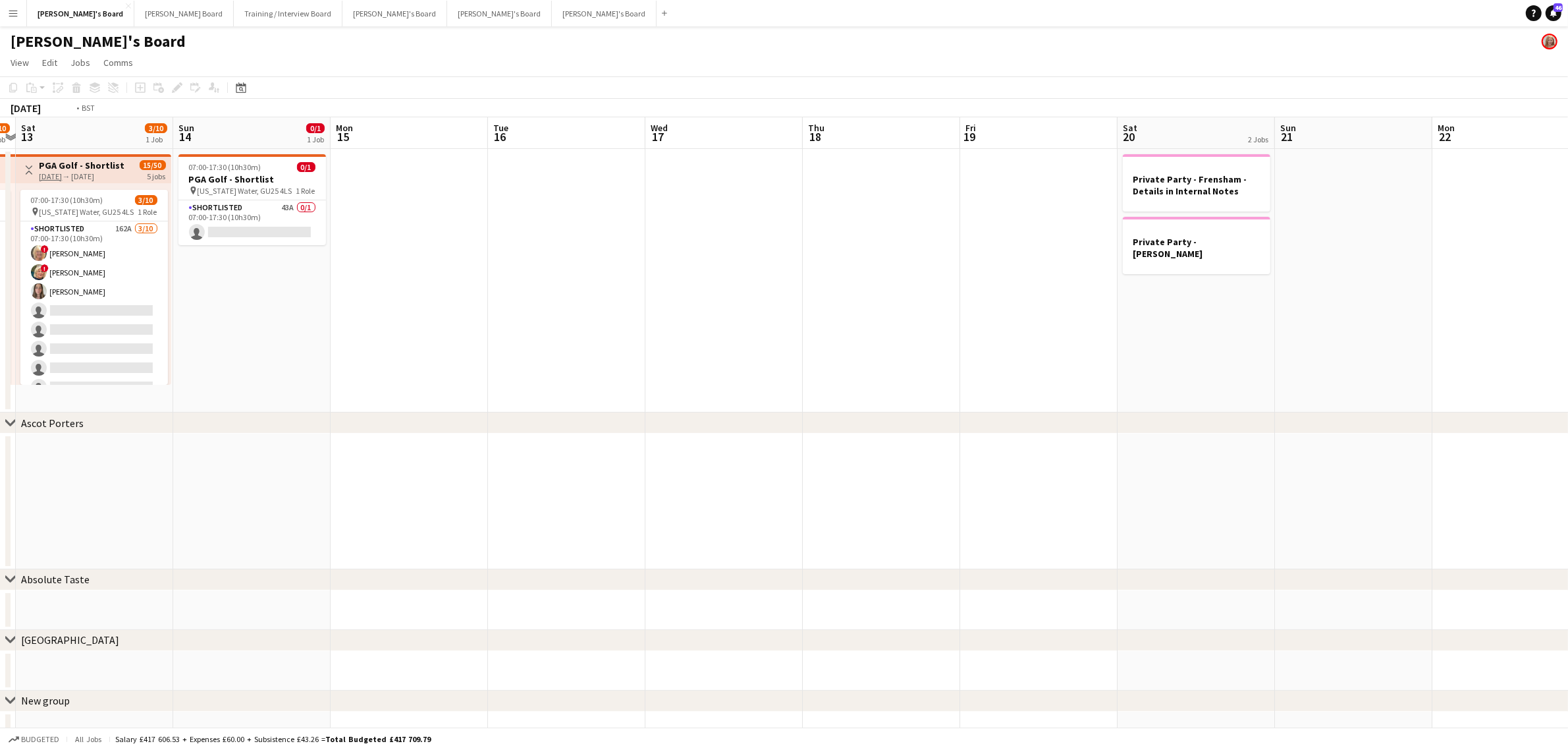
drag, startPoint x: 955, startPoint y: 342, endPoint x: 769, endPoint y: 404, distance: 196.1
click at [662, 378] on app-calendar-viewport "Wed 10 3/10 1 Job Thu 11 3/10 1 Job Fri 12 3/10 1 Job Sat 13 3/10 1 Job Sun 14 …" at bounding box center [784, 434] width 1568 height 634
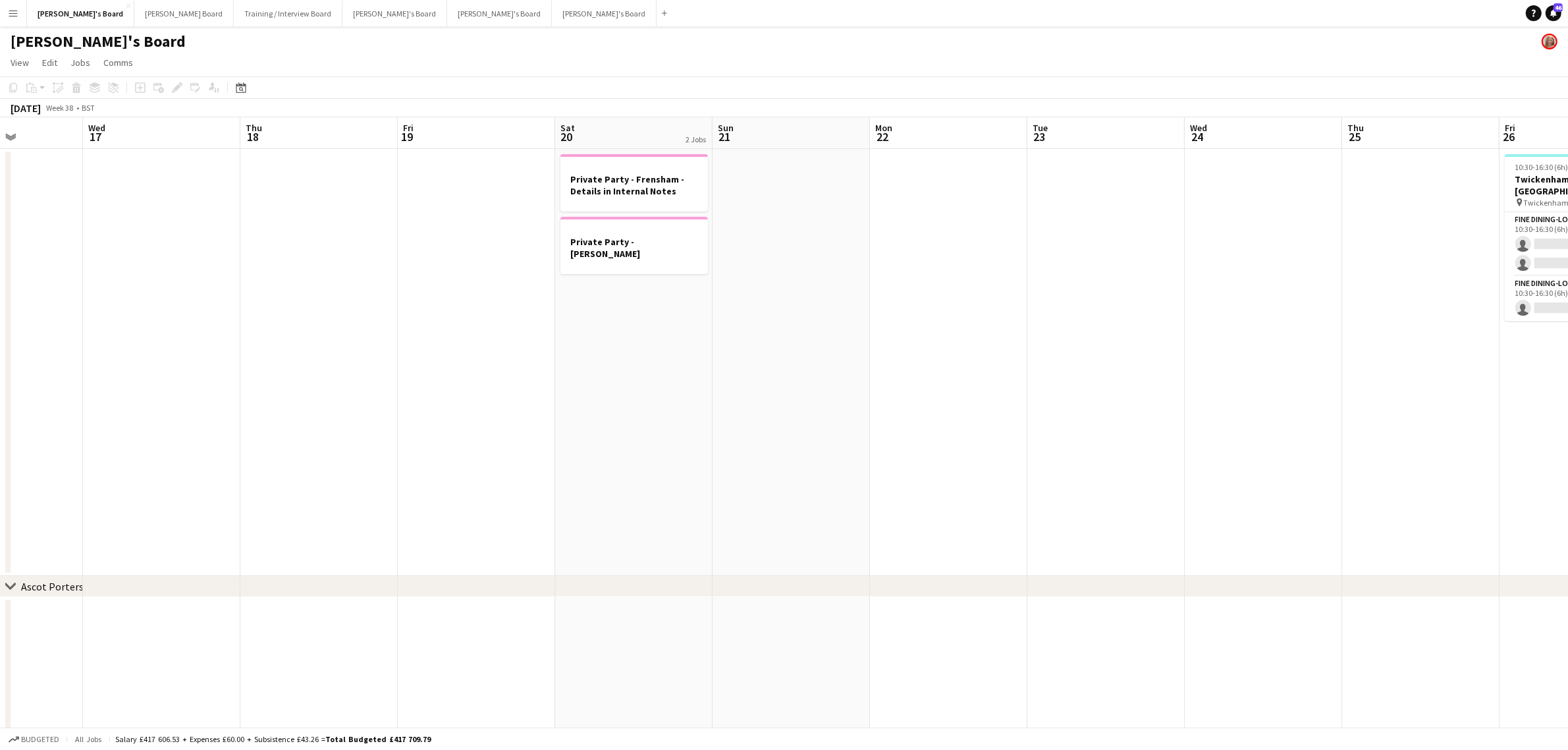
drag, startPoint x: 982, startPoint y: 338, endPoint x: 980, endPoint y: 367, distance: 29.1
click at [618, 348] on app-calendar-viewport "Sun 14 0/1 1 Job Mon 15 Tue 16 Wed 17 Thu 18 Fri 19 Sat 20 2 Jobs Sun 21 Mon 22…" at bounding box center [784, 516] width 1568 height 798
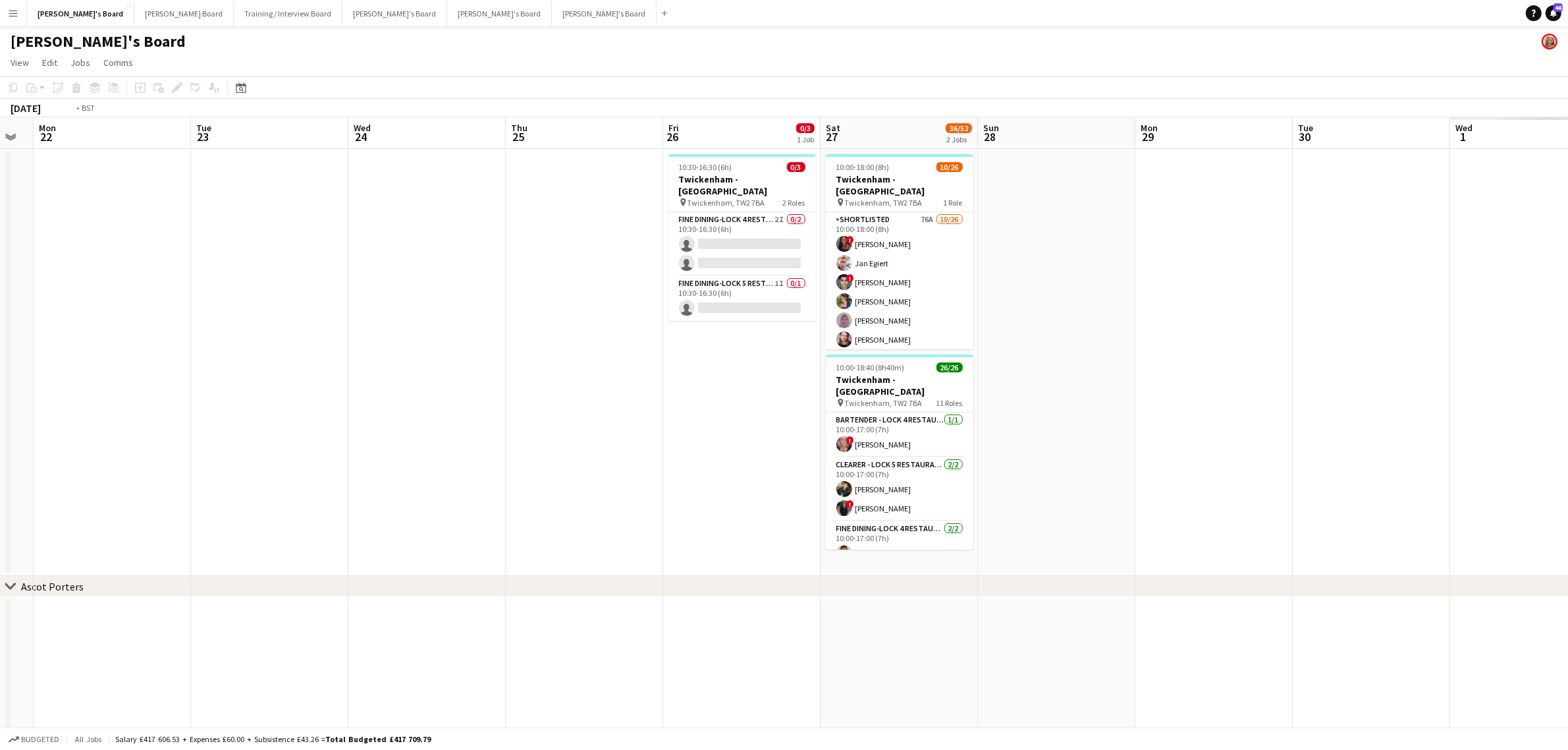
drag, startPoint x: 981, startPoint y: 357, endPoint x: 412, endPoint y: 340, distance: 569.3
click at [365, 352] on app-calendar-viewport "Fri 19 Sat 20 2 Jobs Sun 21 Mon 22 Tue 23 Wed 24 Thu 25 Fri 26 0/3 1 Job Sat 27…" at bounding box center [784, 516] width 1568 height 798
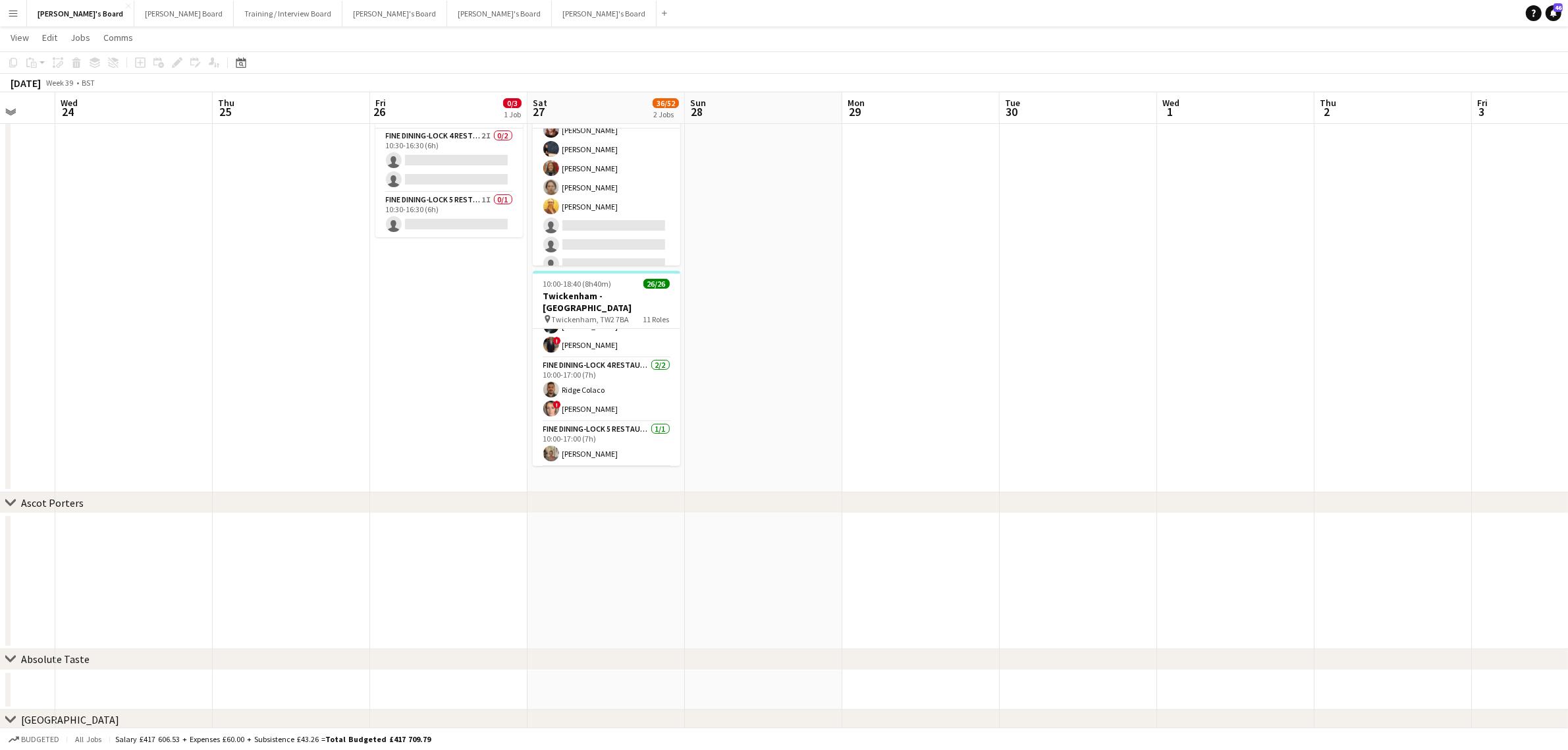
scroll to position [56, 0]
click at [595, 381] on app-card-role "Fine Dining-LOCK 4 RESTAURANT - EAST STAND - LEVEL 3 2/2 10:00-17:00 (7h) Ridge…" at bounding box center [607, 412] width 148 height 64
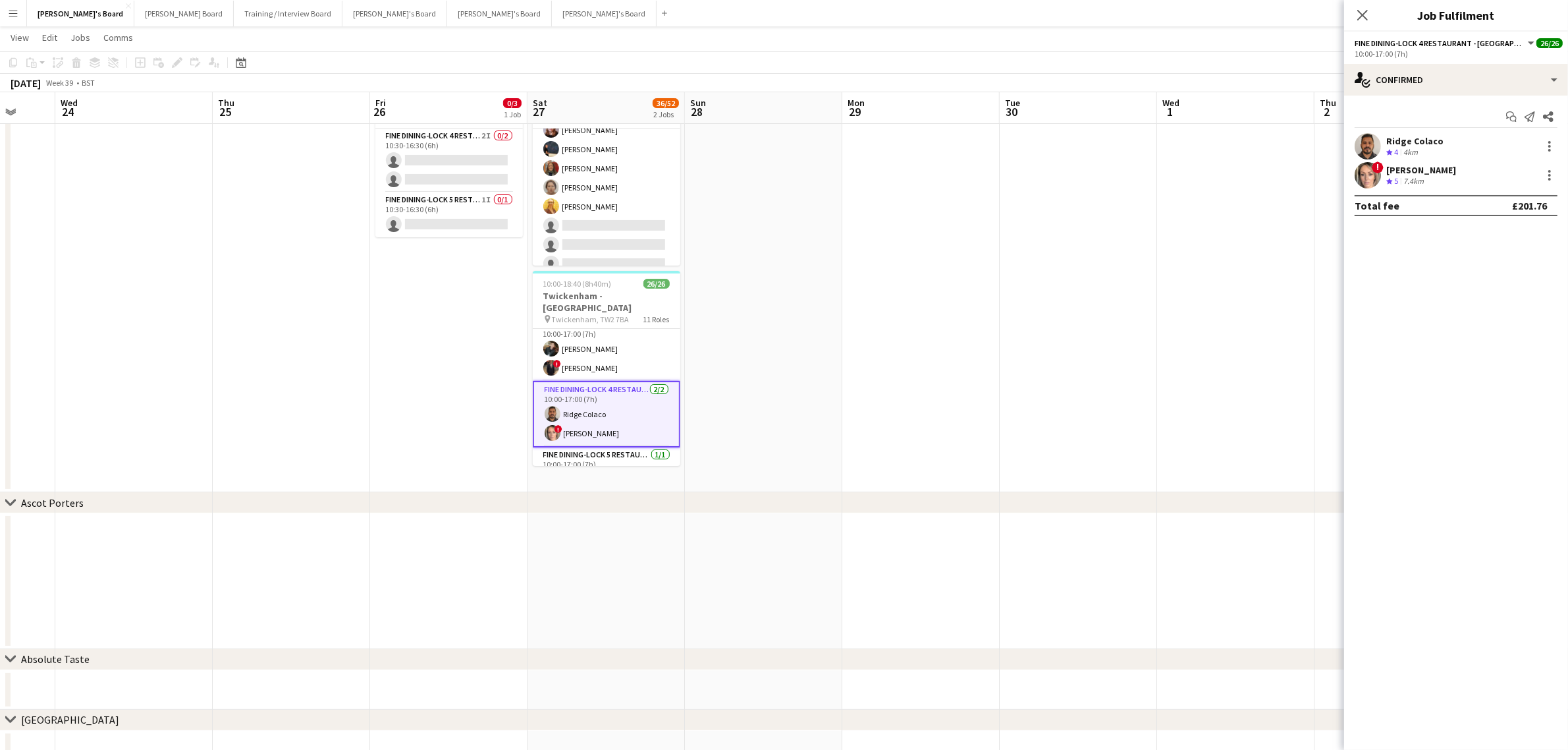
click at [1414, 139] on div "Ridge Colaco" at bounding box center [1415, 141] width 57 height 11
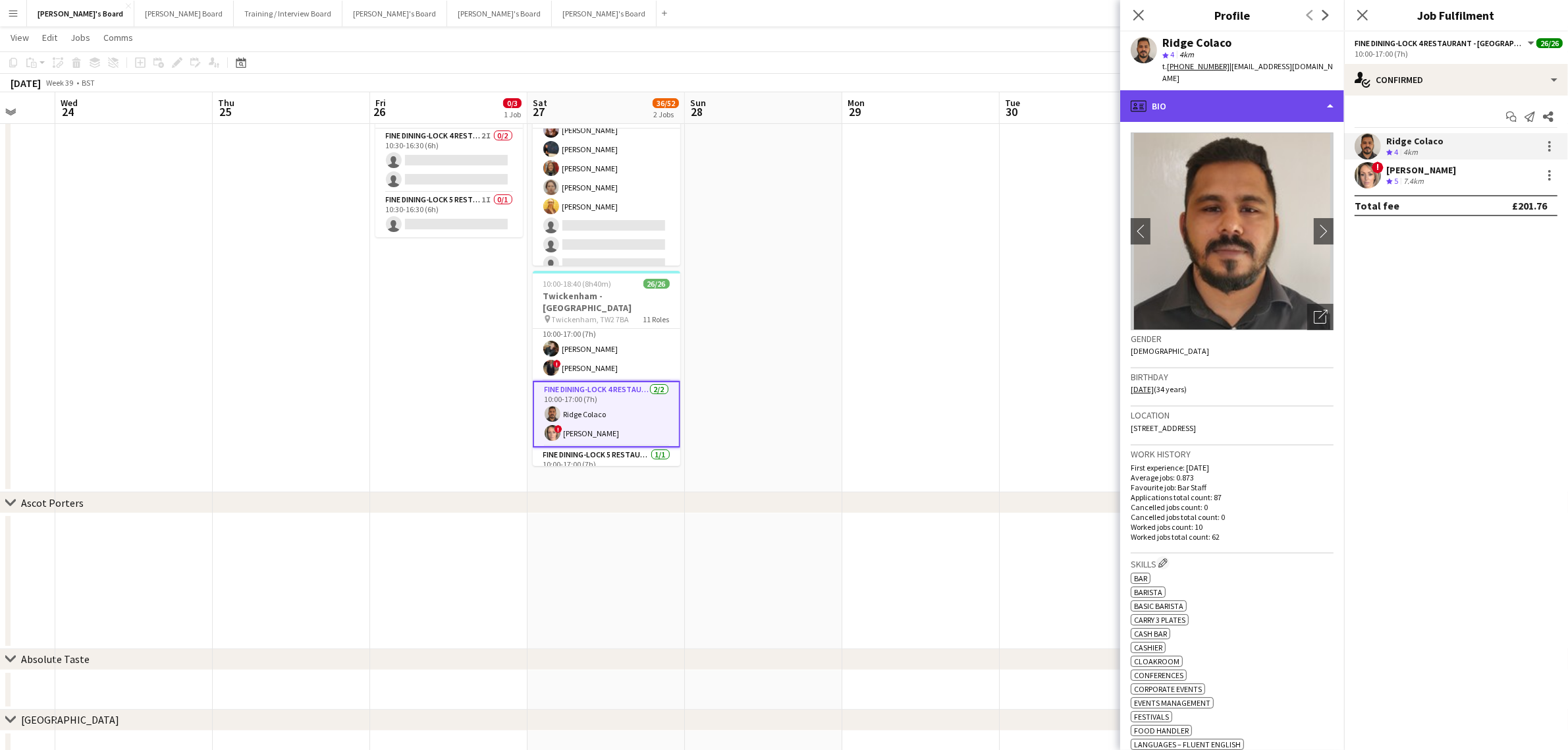
click at [1219, 91] on div "profile Bio" at bounding box center [1232, 106] width 224 height 31
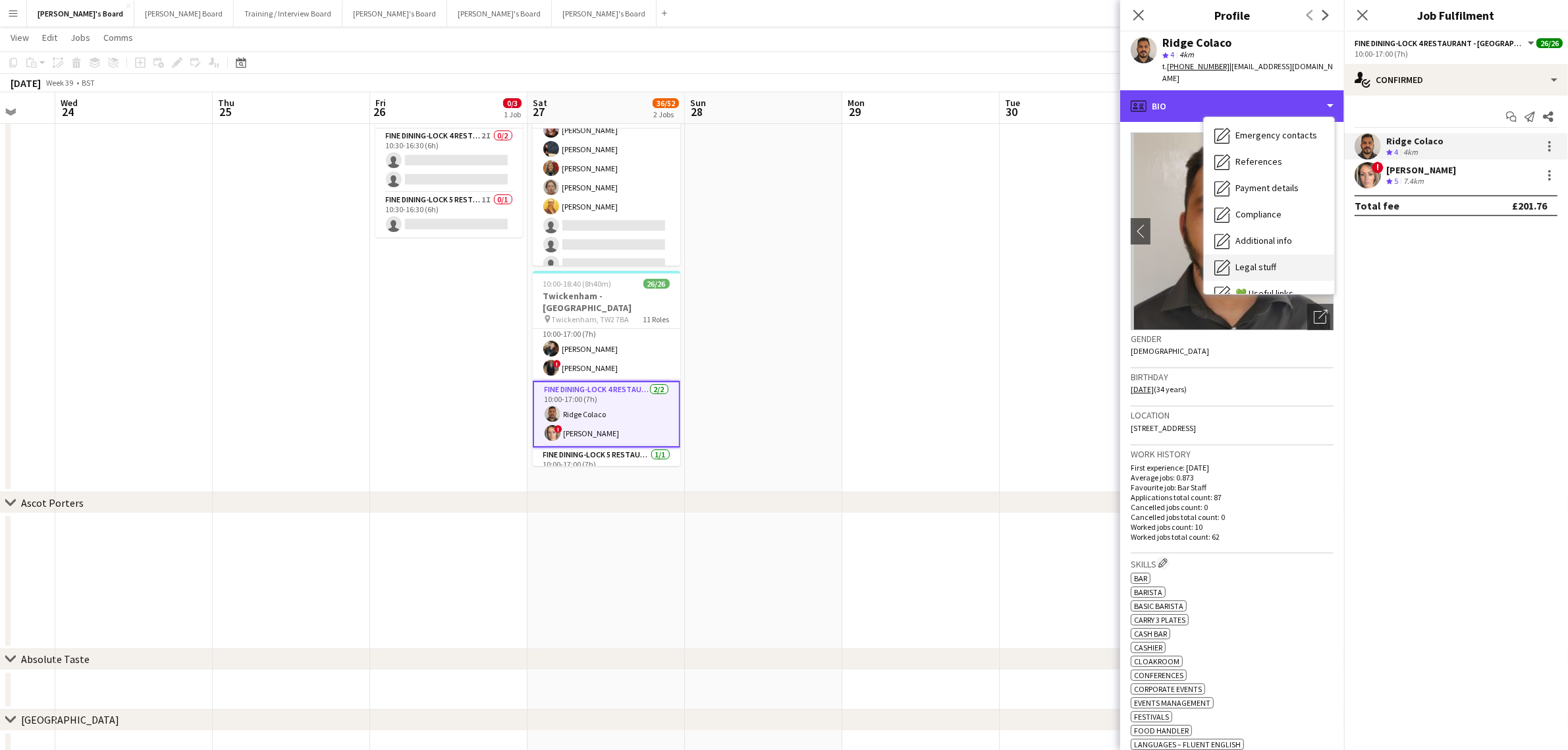
scroll to position [165, 0]
click at [1269, 149] on span "Compliance" at bounding box center [1258, 155] width 46 height 11
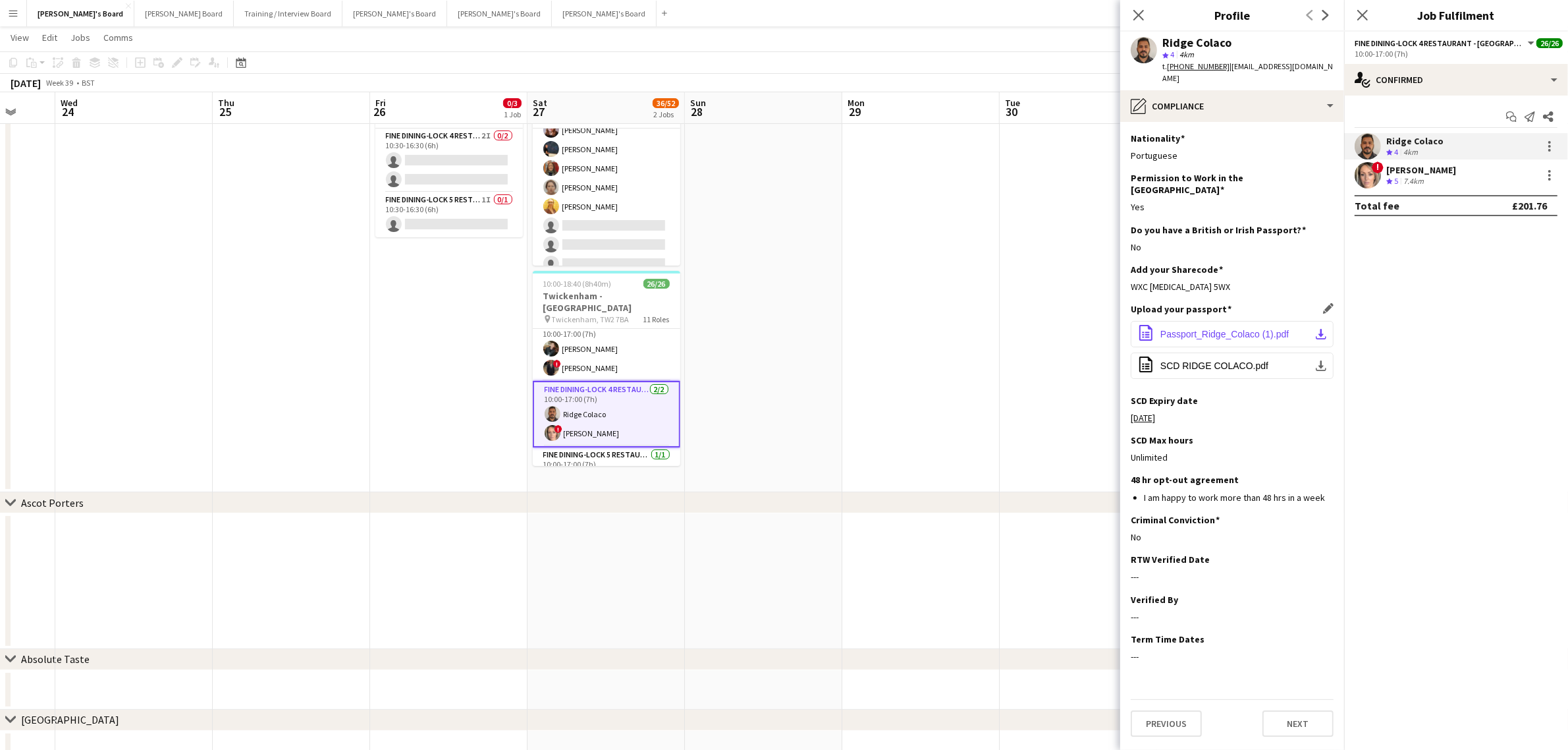
click at [1314, 321] on button "office-file-sheet Passport_Ridge_Colaco (1).pdf download-bottom" at bounding box center [1232, 334] width 203 height 27
click at [798, 395] on app-date-cell at bounding box center [763, 278] width 157 height 427
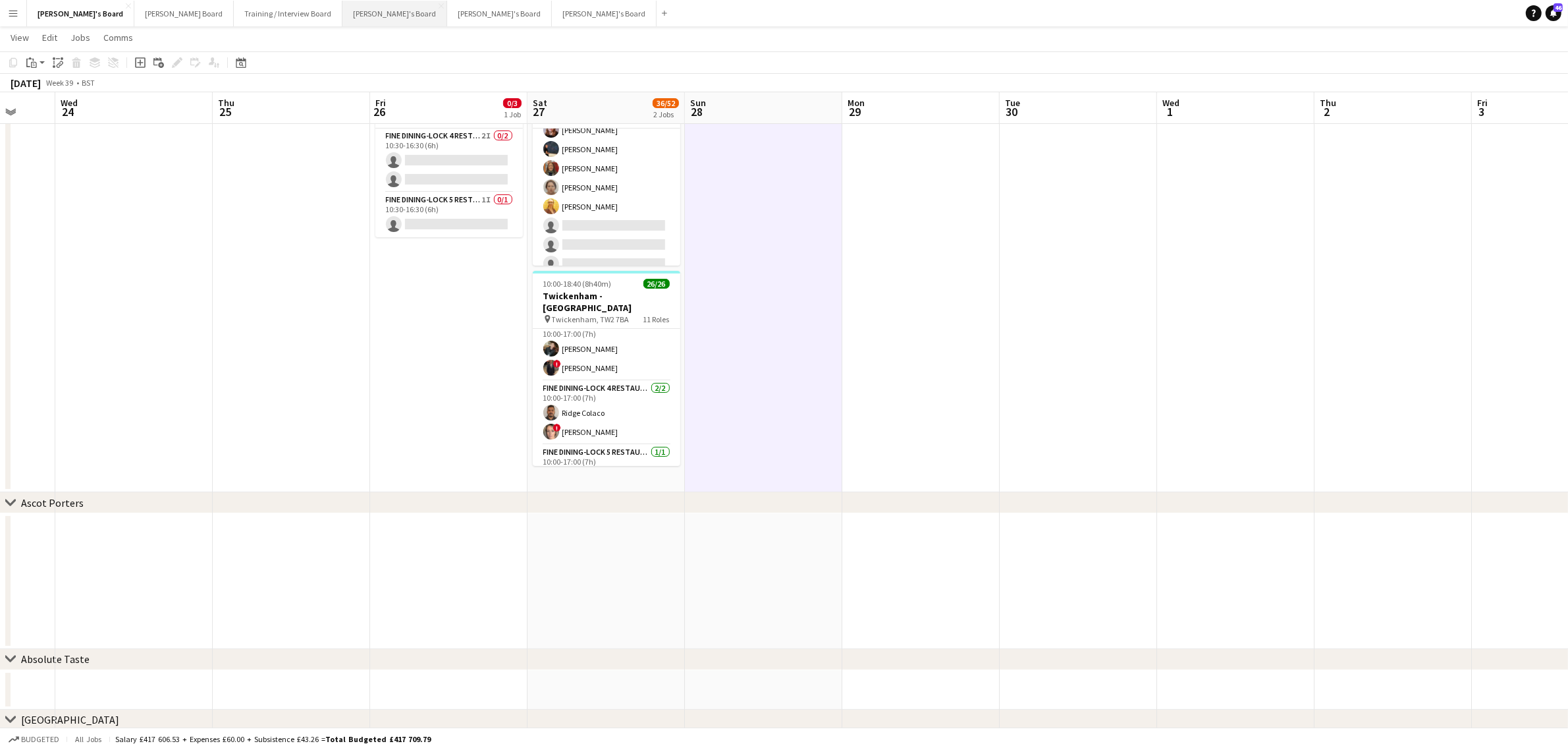
click at [342, 5] on button "Thomasina's Board Close" at bounding box center [395, 13] width 105 height 26
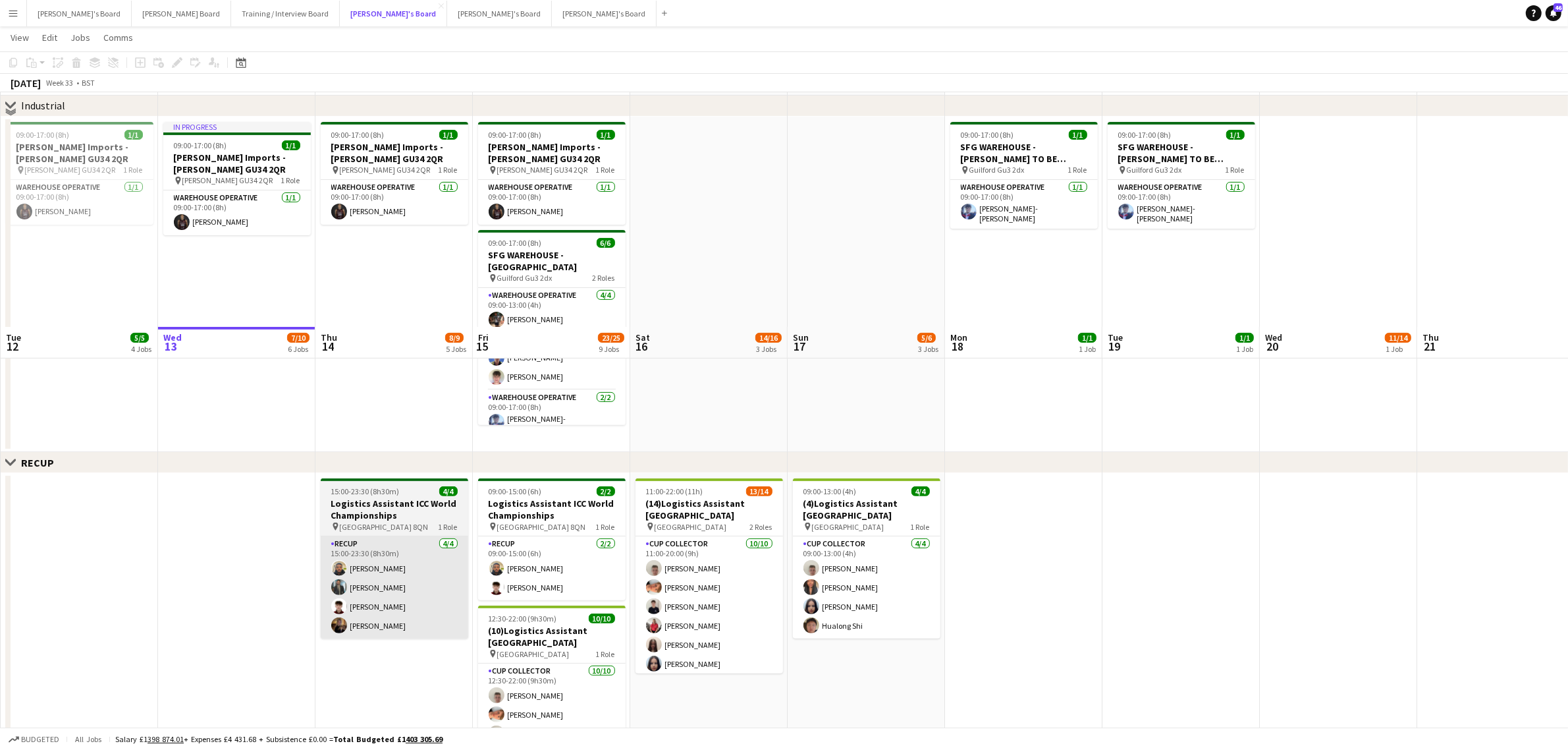
scroll to position [659, 0]
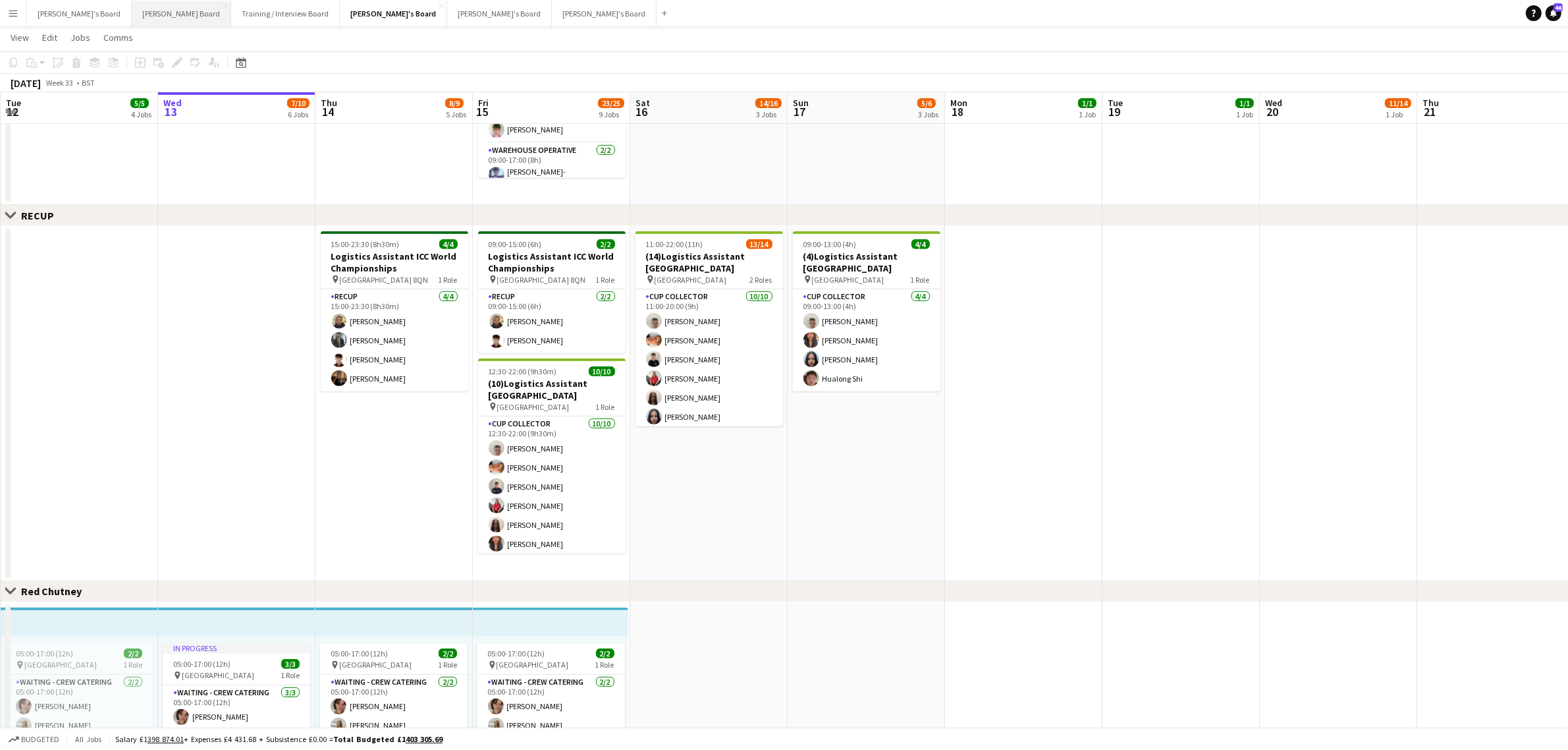
click at [134, 13] on button "Dean's Board Close" at bounding box center [181, 13] width 99 height 26
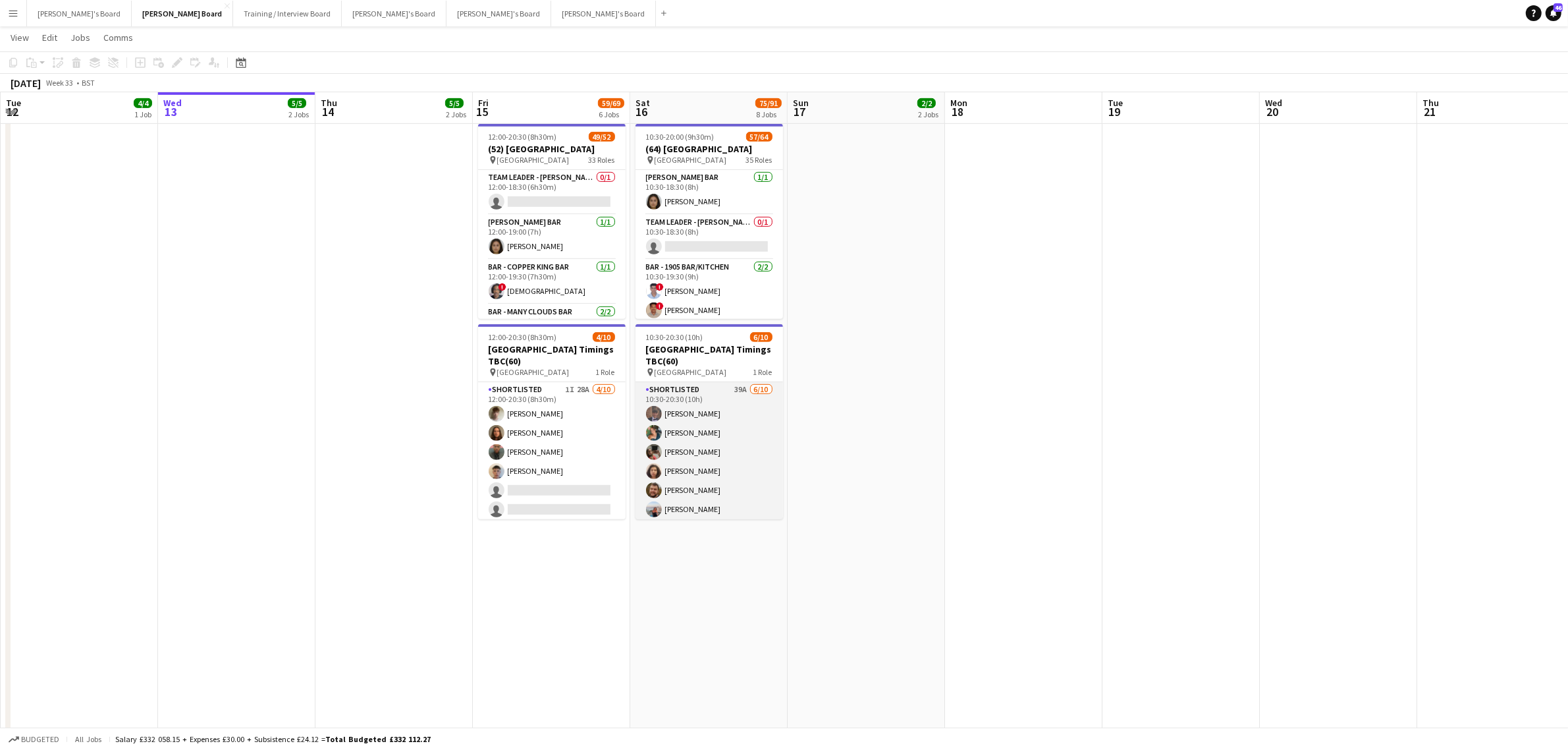
click at [683, 480] on app-card-role "Shortlisted 39A 6/10 10:30-20:30 (10h) Tom Buckmaster Kirsty Bradshaw Melissa B…" at bounding box center [709, 490] width 148 height 217
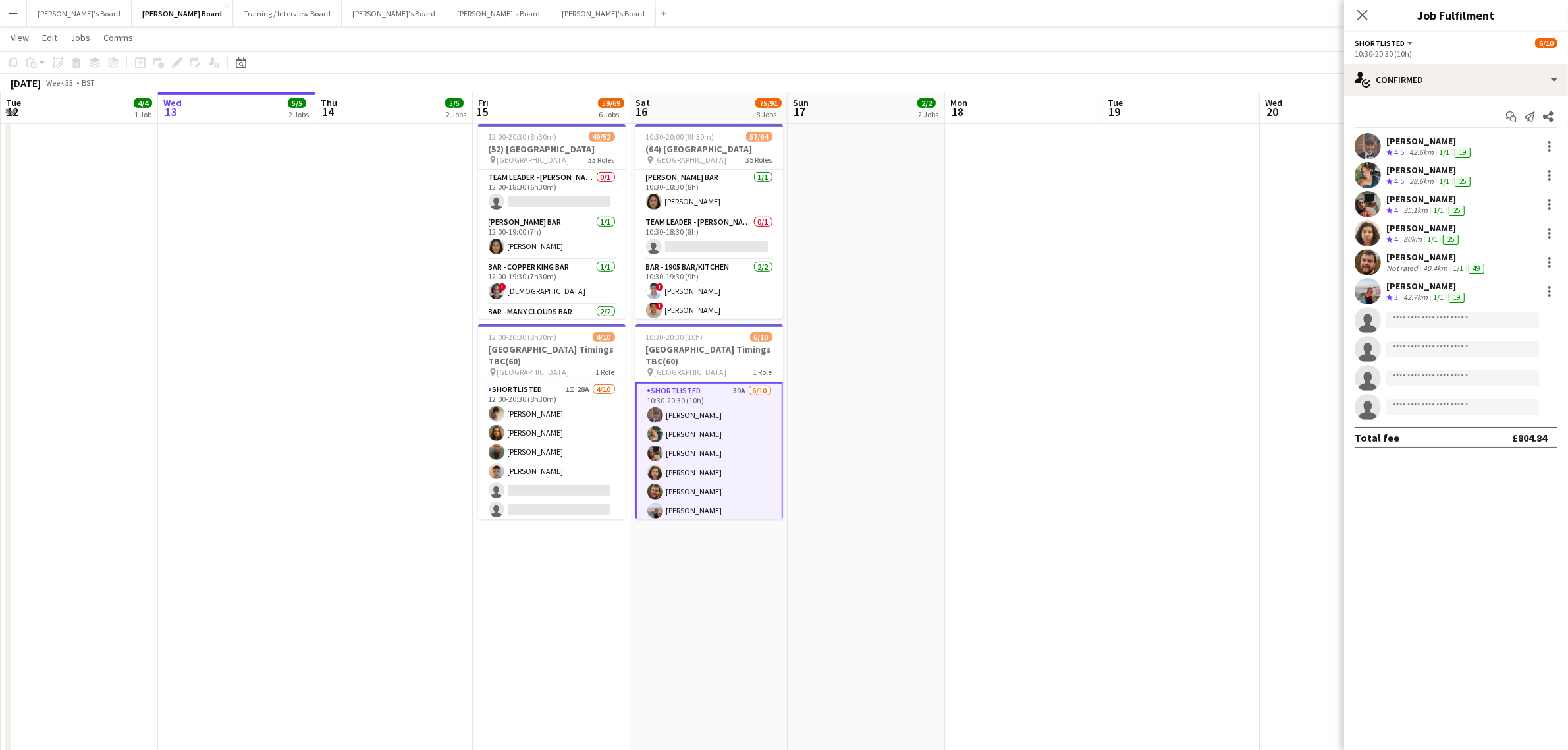
click at [1393, 175] on div "Kirsty Bradshaw" at bounding box center [1430, 170] width 87 height 11
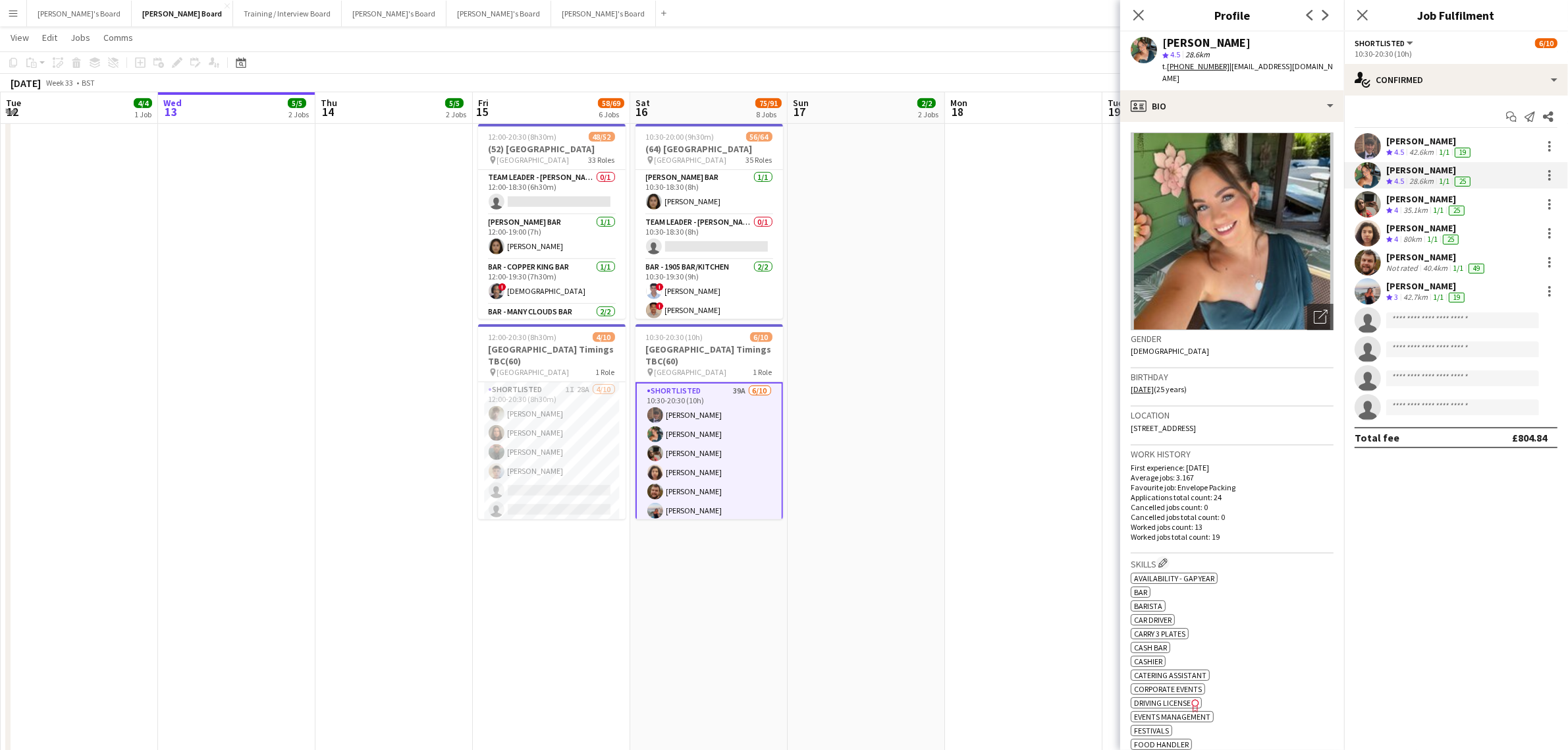
click at [901, 353] on app-date-cell at bounding box center [866, 407] width 157 height 772
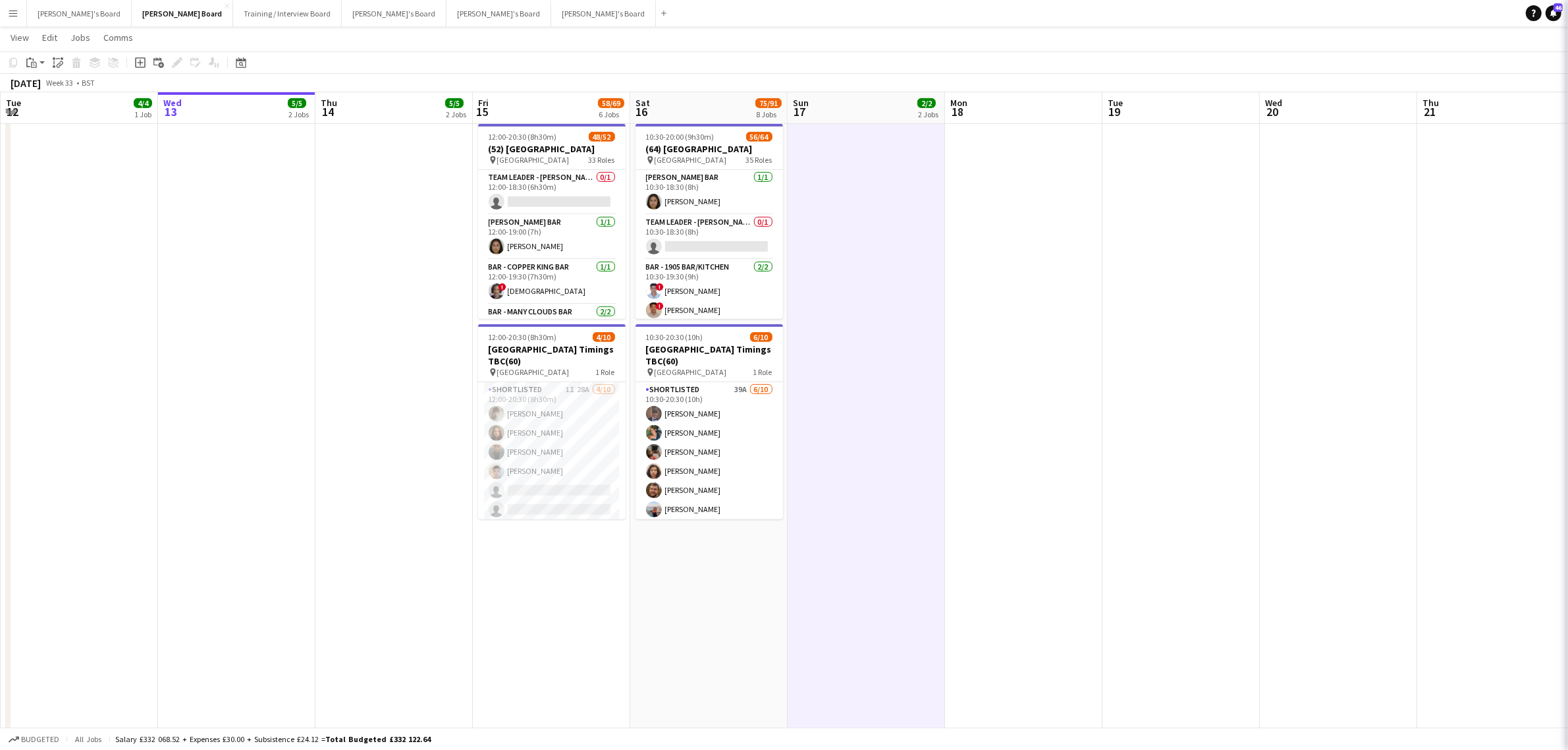
click at [901, 353] on app-date-cell at bounding box center [866, 407] width 157 height 772
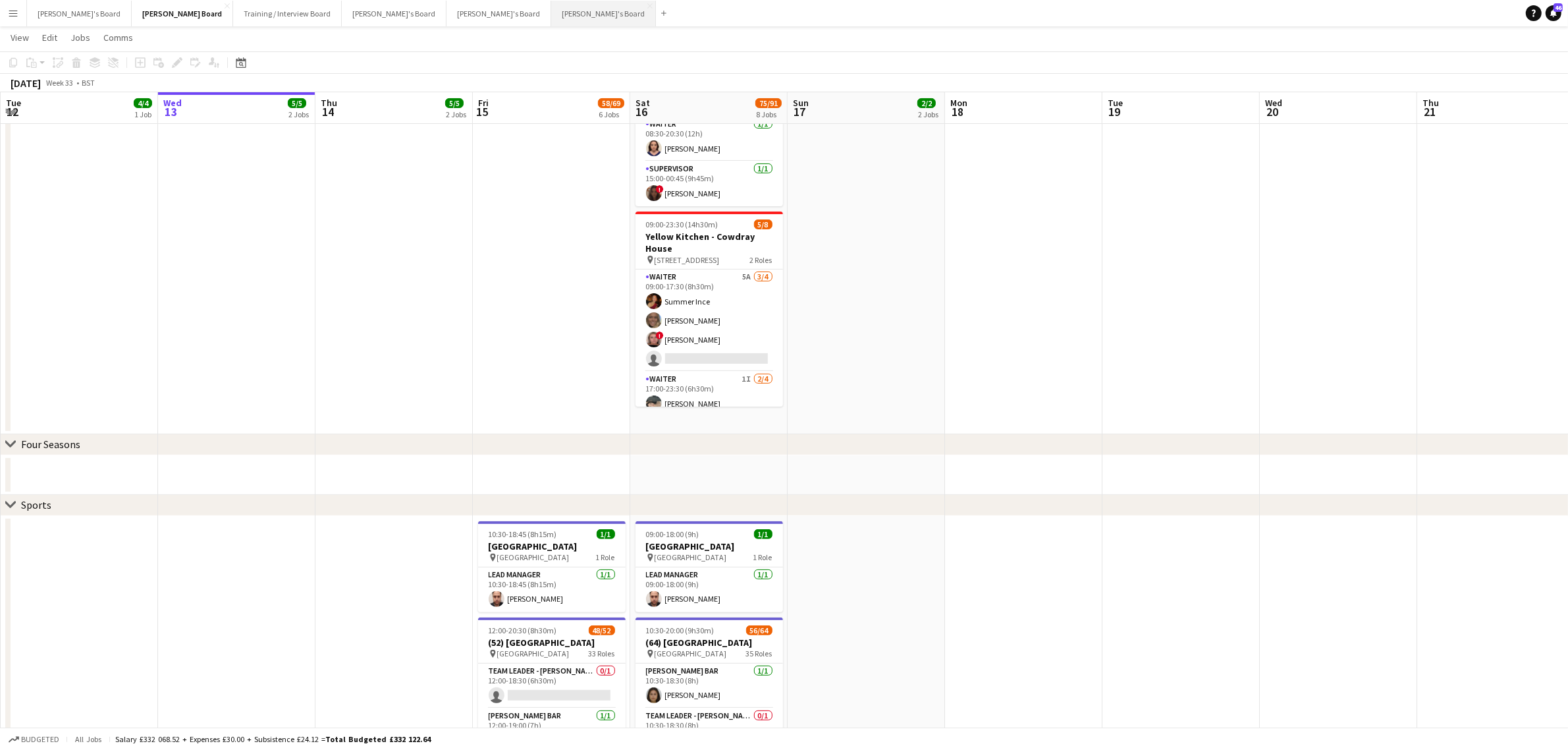
scroll to position [329, 0]
click at [341, 16] on button "Thomasina's Board Close" at bounding box center [394, 13] width 105 height 26
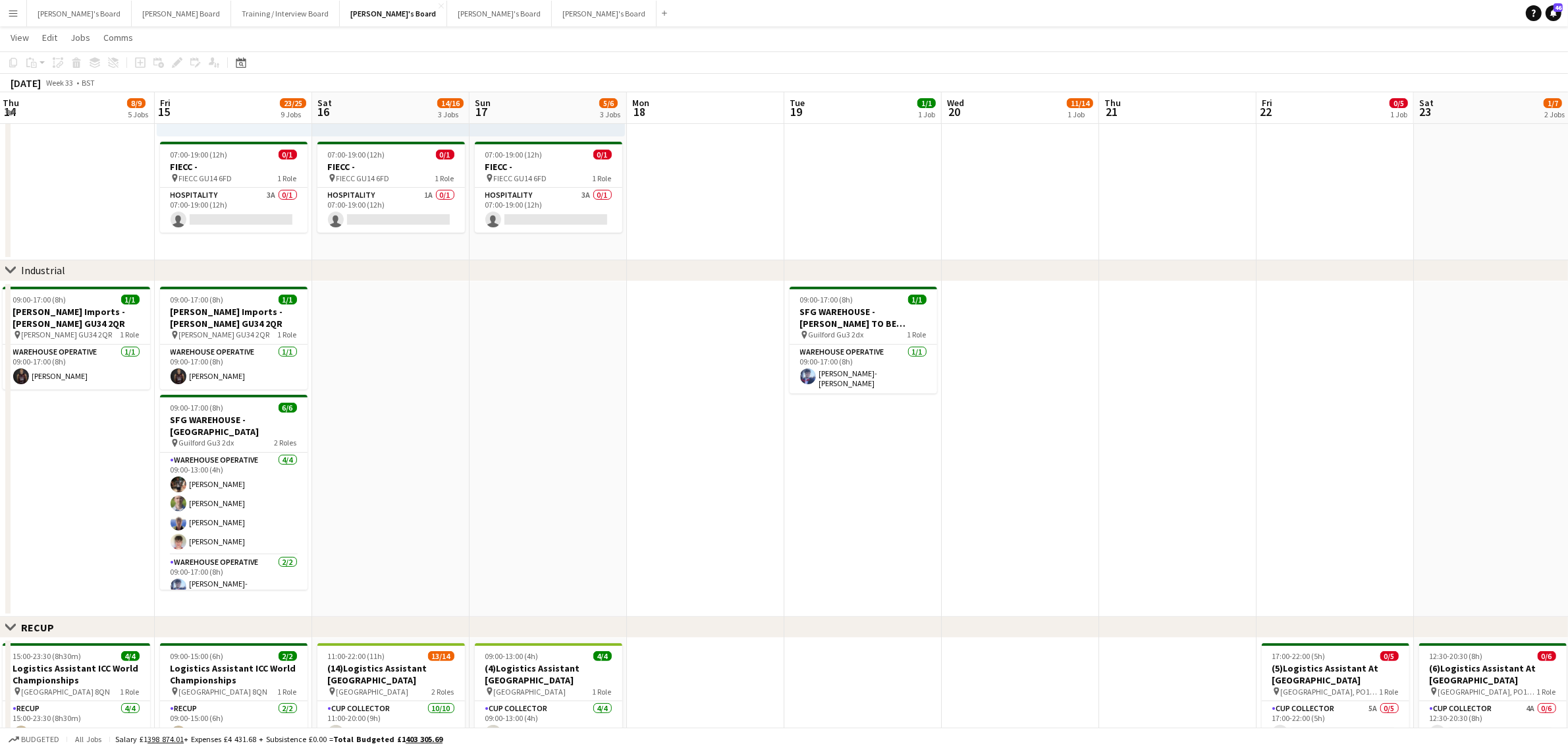
scroll to position [0, 356]
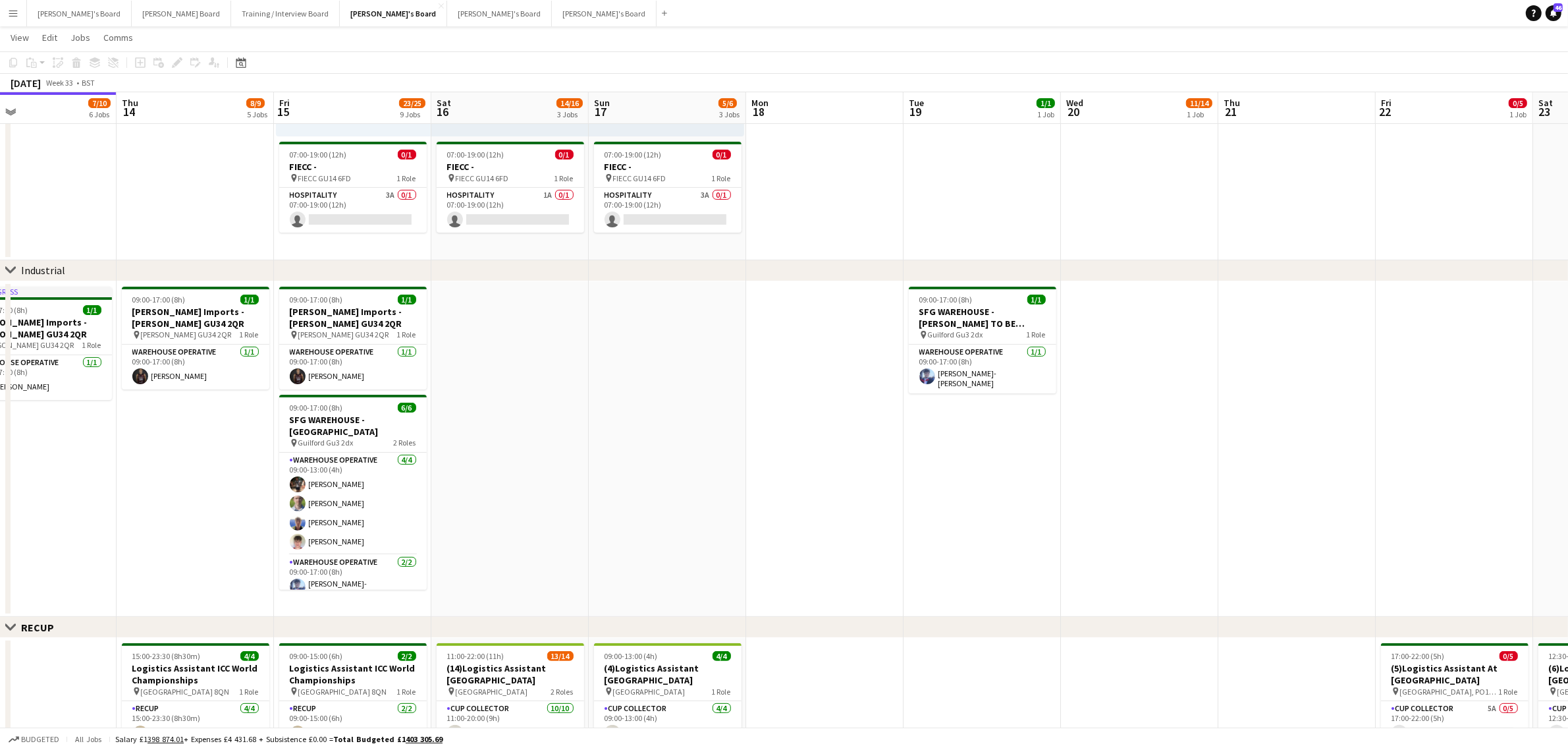
drag, startPoint x: 1380, startPoint y: 515, endPoint x: 867, endPoint y: 514, distance: 513.0
click at [867, 514] on app-calendar-viewport "Mon 11 9/9 4 Jobs Tue 12 5/5 4 Jobs Wed 13 7/10 6 Jobs Thu 14 8/9 5 Jobs Fri 15…" at bounding box center [784, 738] width 1568 height 1866
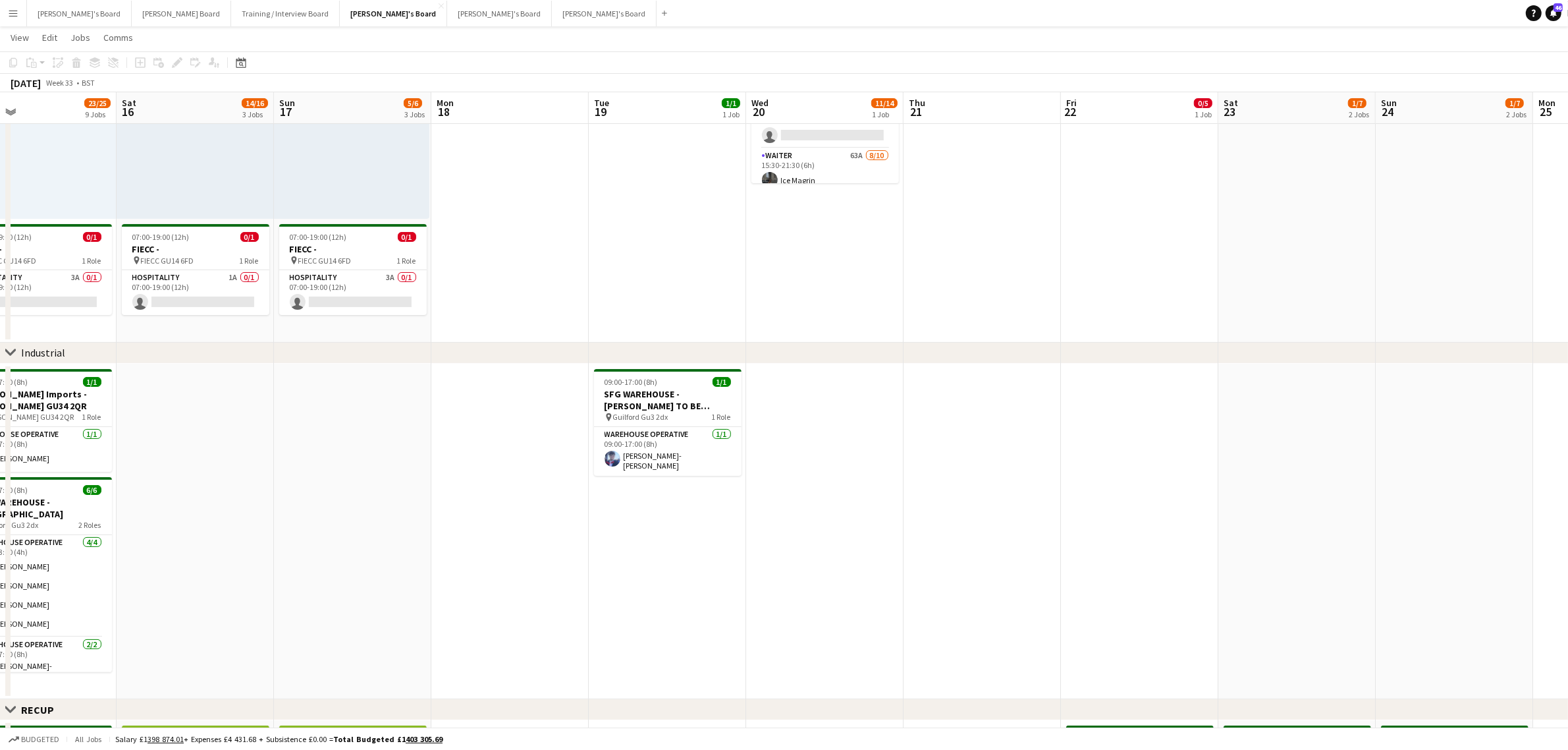
scroll to position [0, 0]
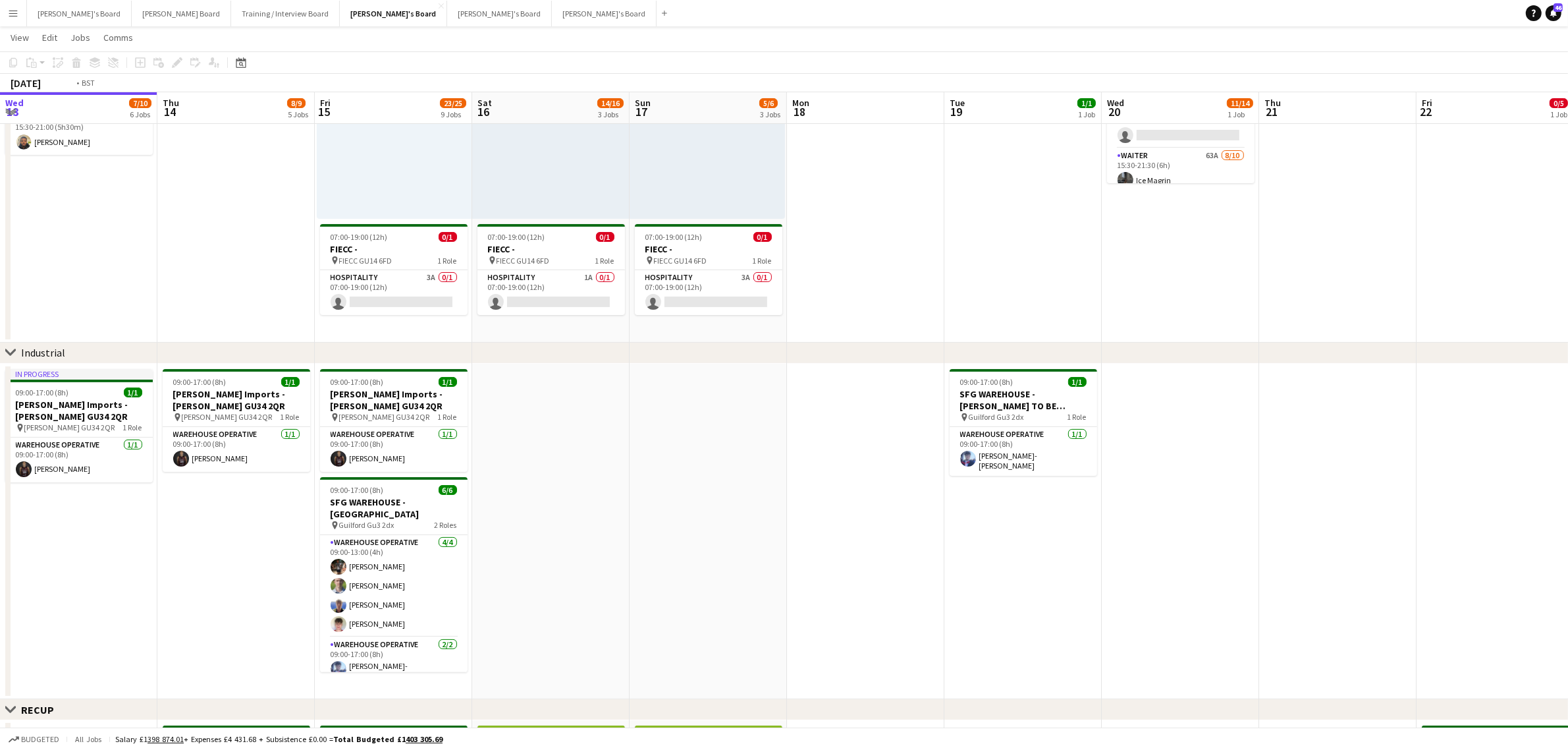
drag, startPoint x: 349, startPoint y: 521, endPoint x: 1169, endPoint y: 596, distance: 823.4
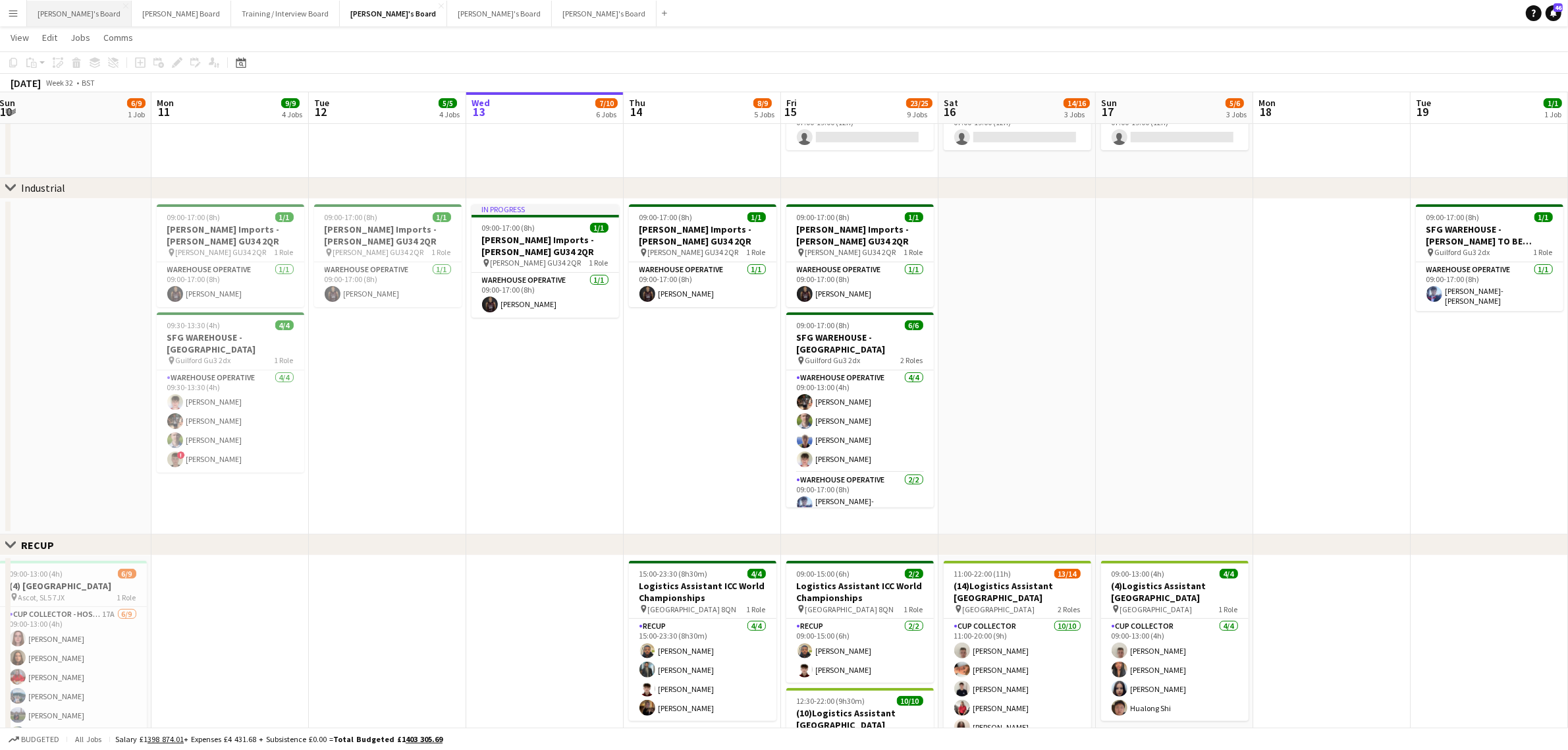
click at [60, 14] on button "Caitlin's Board Close" at bounding box center [79, 13] width 105 height 26
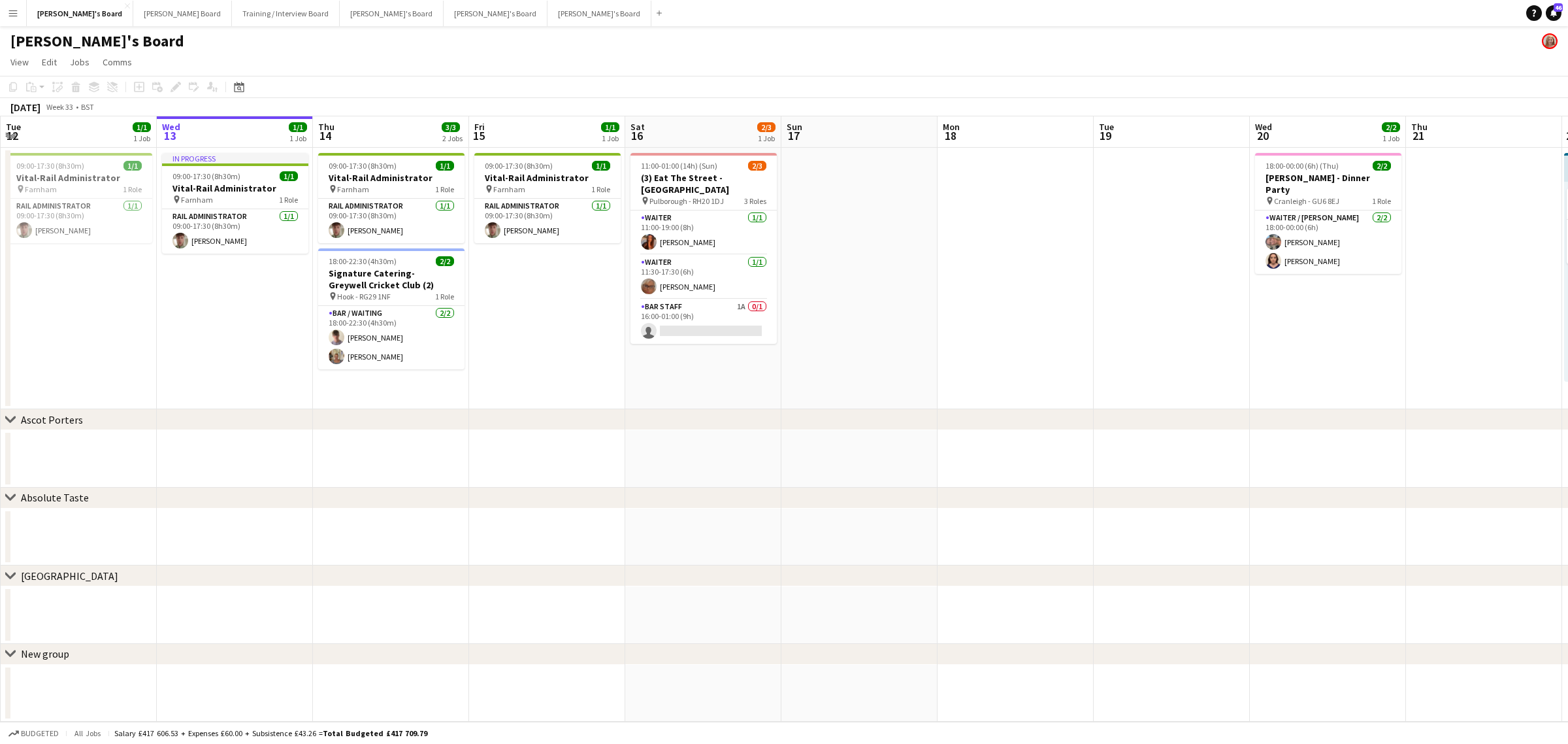
scroll to position [0, 414]
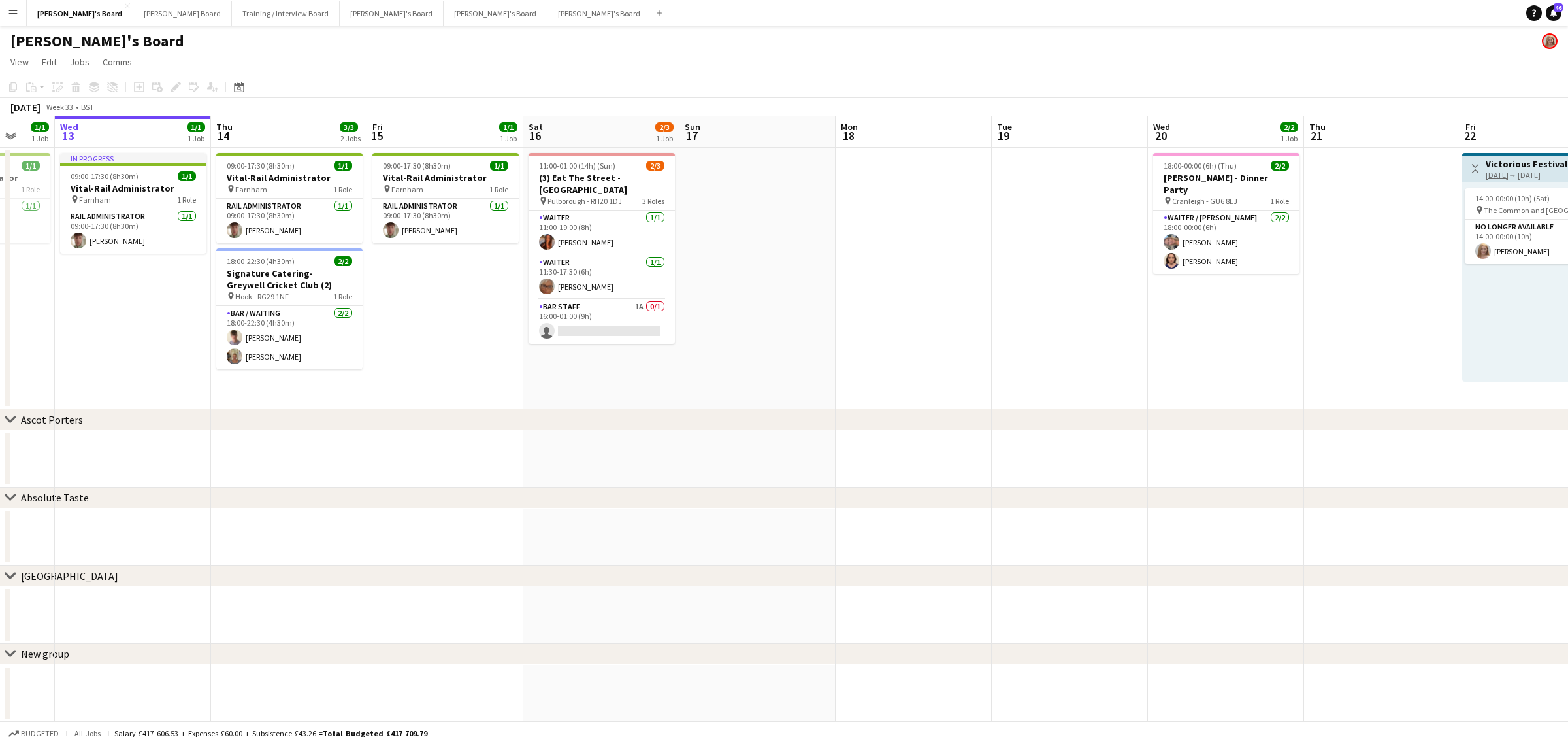
drag, startPoint x: 1014, startPoint y: 349, endPoint x: 912, endPoint y: 350, distance: 102.0
click at [912, 350] on app-calendar-viewport "Sun 10 Mon 11 1/1 1 Job Tue 12 1/1 1 Job Wed 13 1/1 1 Job Thu 14 3/3 2 Jobs Fri…" at bounding box center [784, 418] width 1568 height 605
click at [600, 305] on app-card-role "BAR STAFF 1A 0/1 16:00-01:00 (9h) single-neutral-actions" at bounding box center [602, 321] width 147 height 44
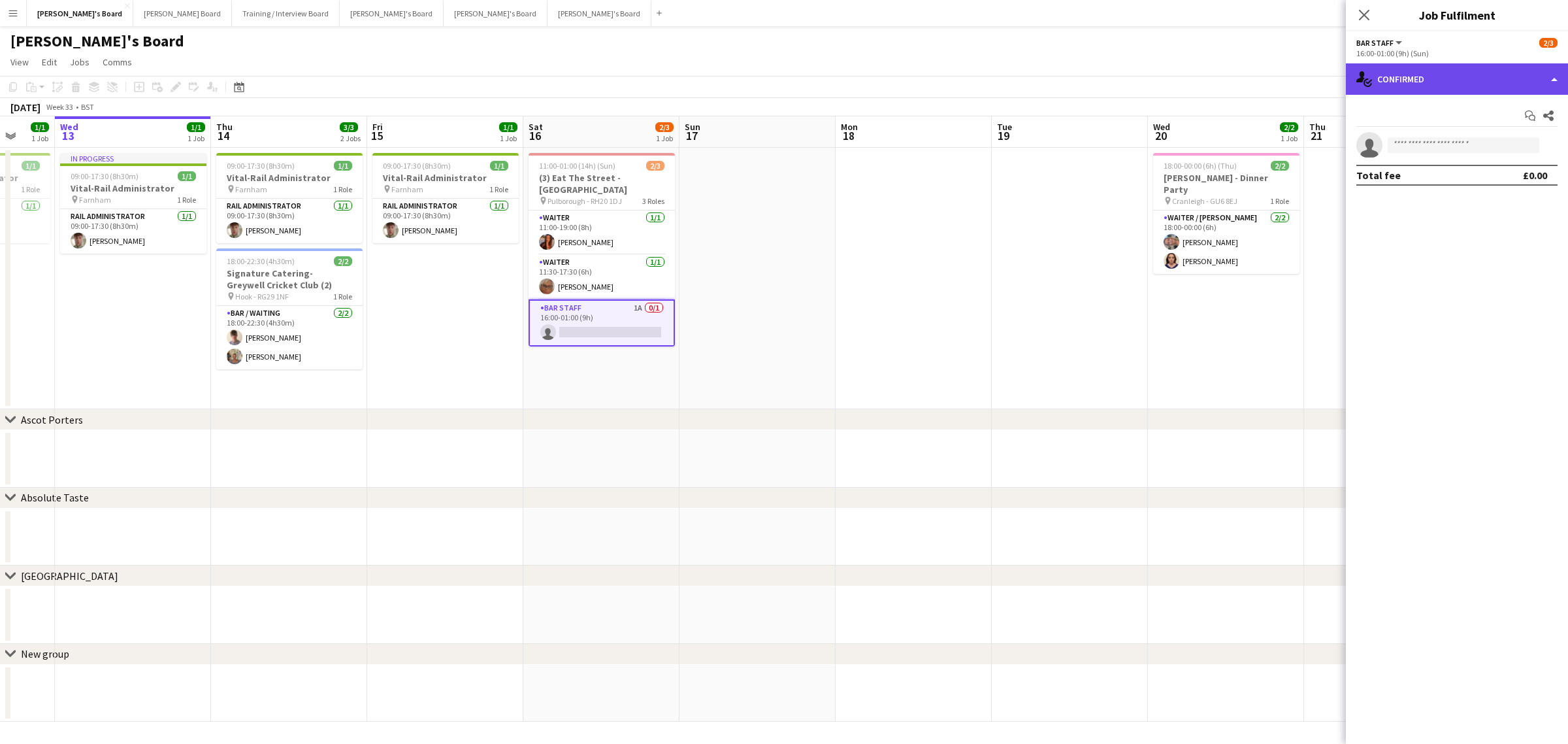
click at [1446, 83] on div "single-neutral-actions-check-2 Confirmed" at bounding box center [1457, 79] width 222 height 31
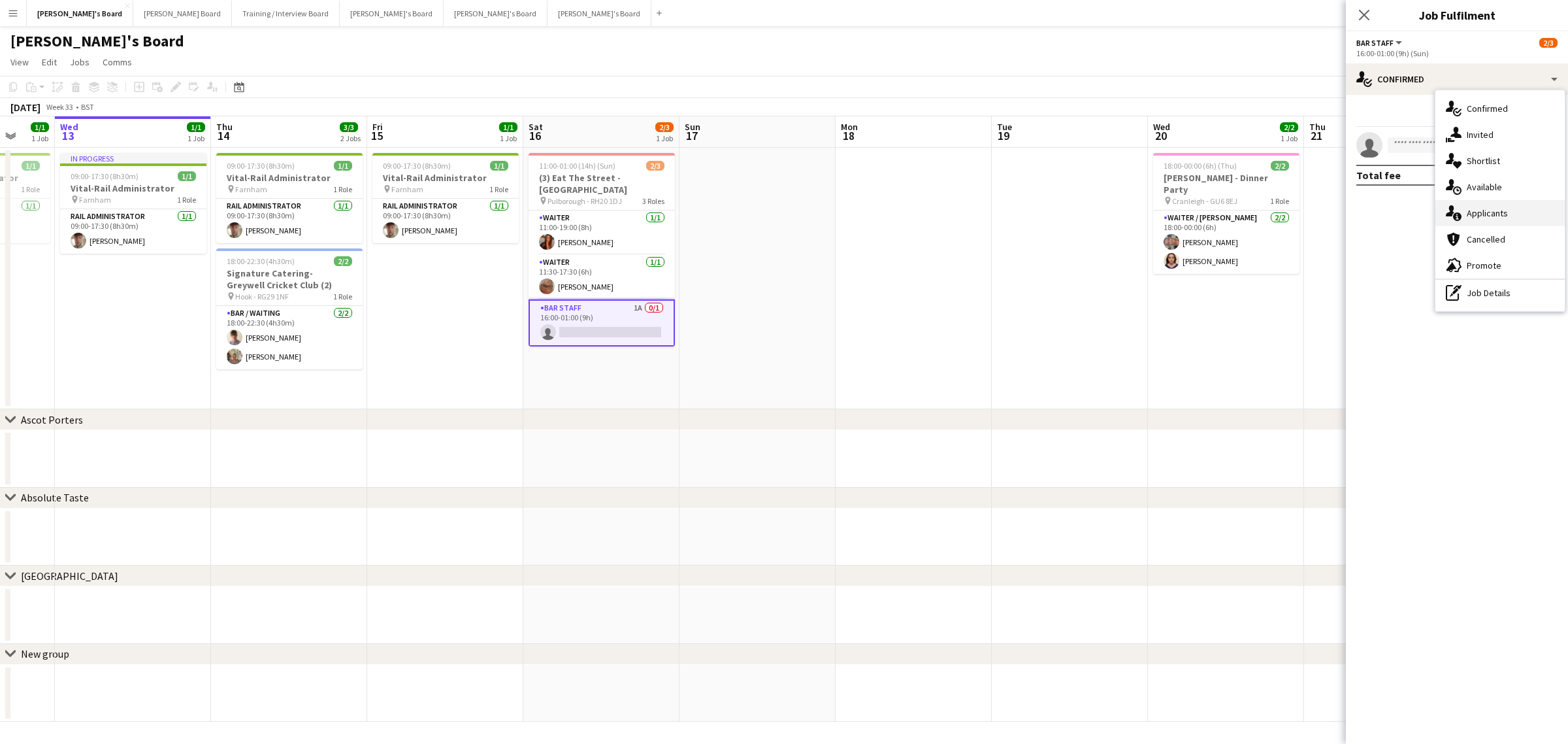
click at [1481, 213] on div "single-neutral-actions-information Applicants" at bounding box center [1500, 213] width 130 height 27
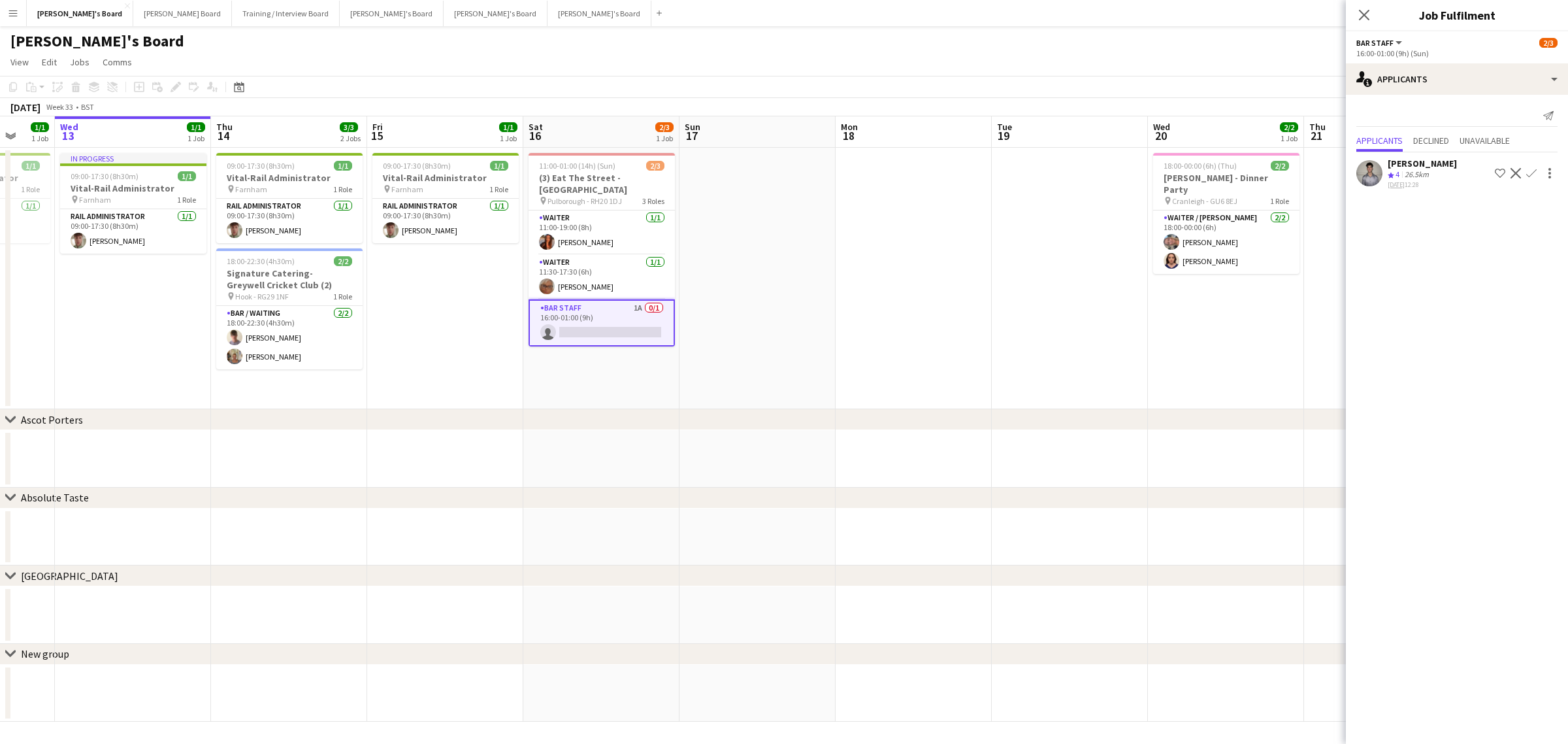
click at [1444, 162] on div "Tarun Taggart Crew rating 4 26.5km 13-08-2025 12:28 Shortlist crew Decline Conf…" at bounding box center [1457, 172] width 222 height 31
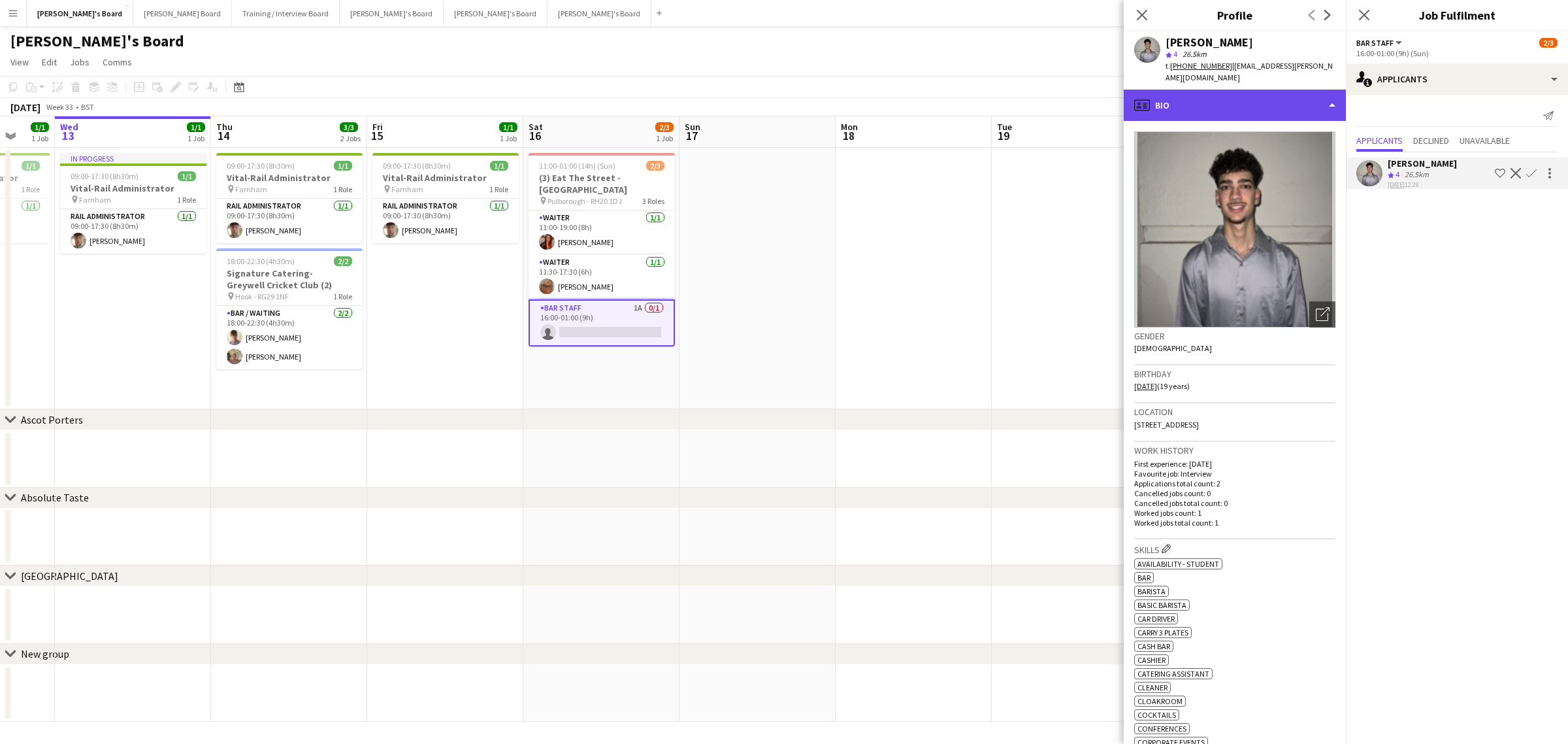
click at [1272, 98] on div "profile Bio" at bounding box center [1235, 105] width 222 height 31
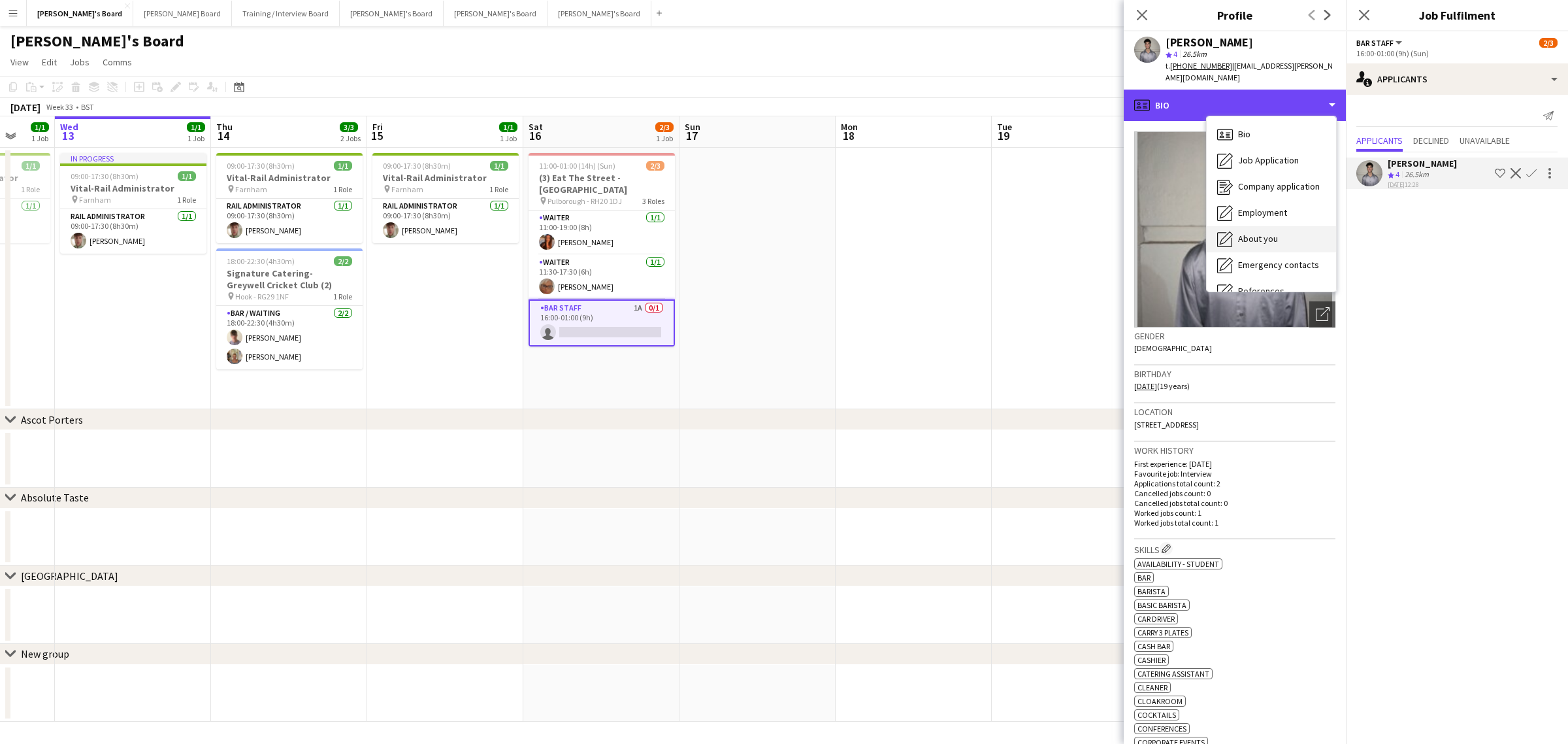
scroll to position [201, 0]
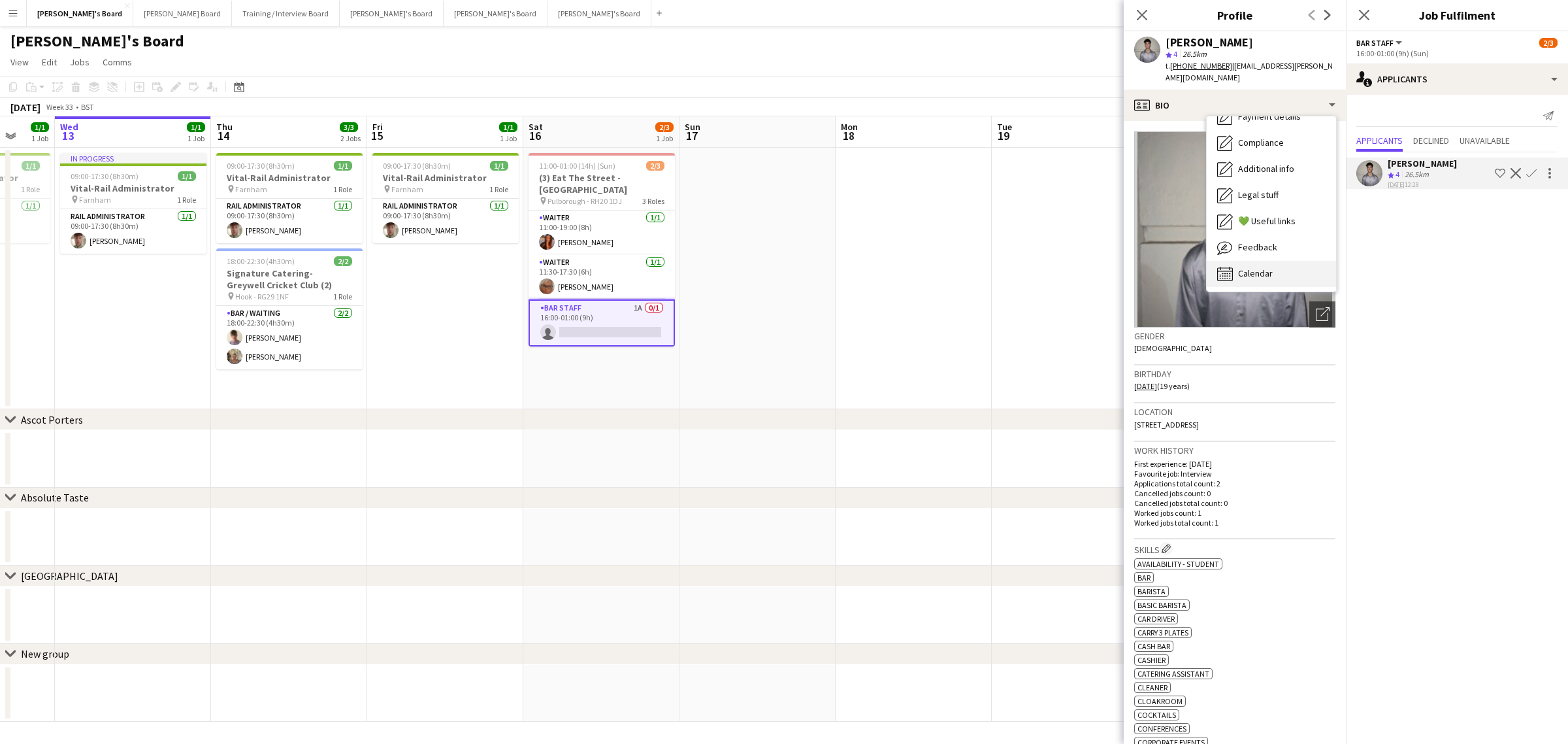
click at [1276, 261] on div "Calendar Calendar" at bounding box center [1271, 275] width 130 height 27
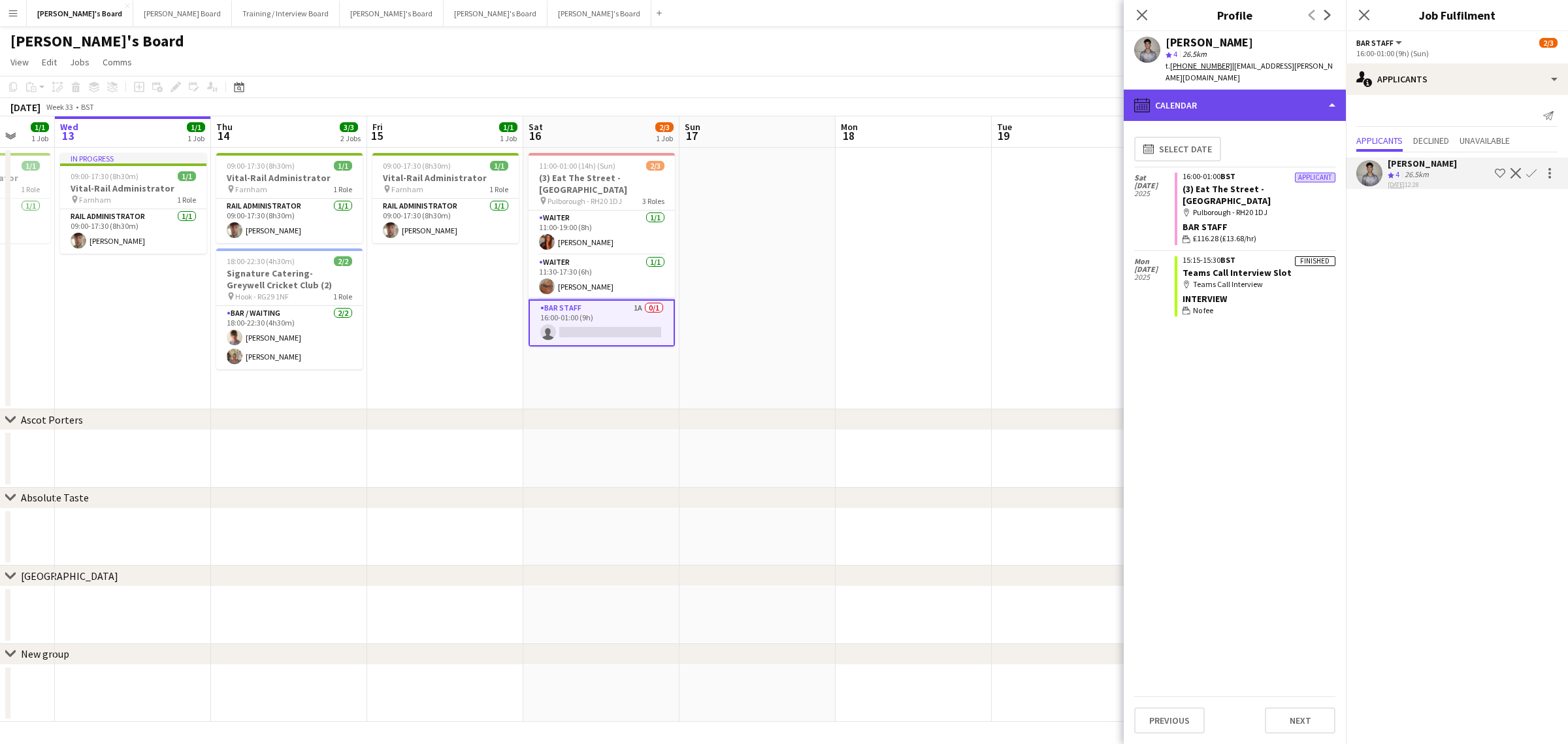
click at [1232, 99] on div "calendar-full Calendar" at bounding box center [1235, 105] width 222 height 31
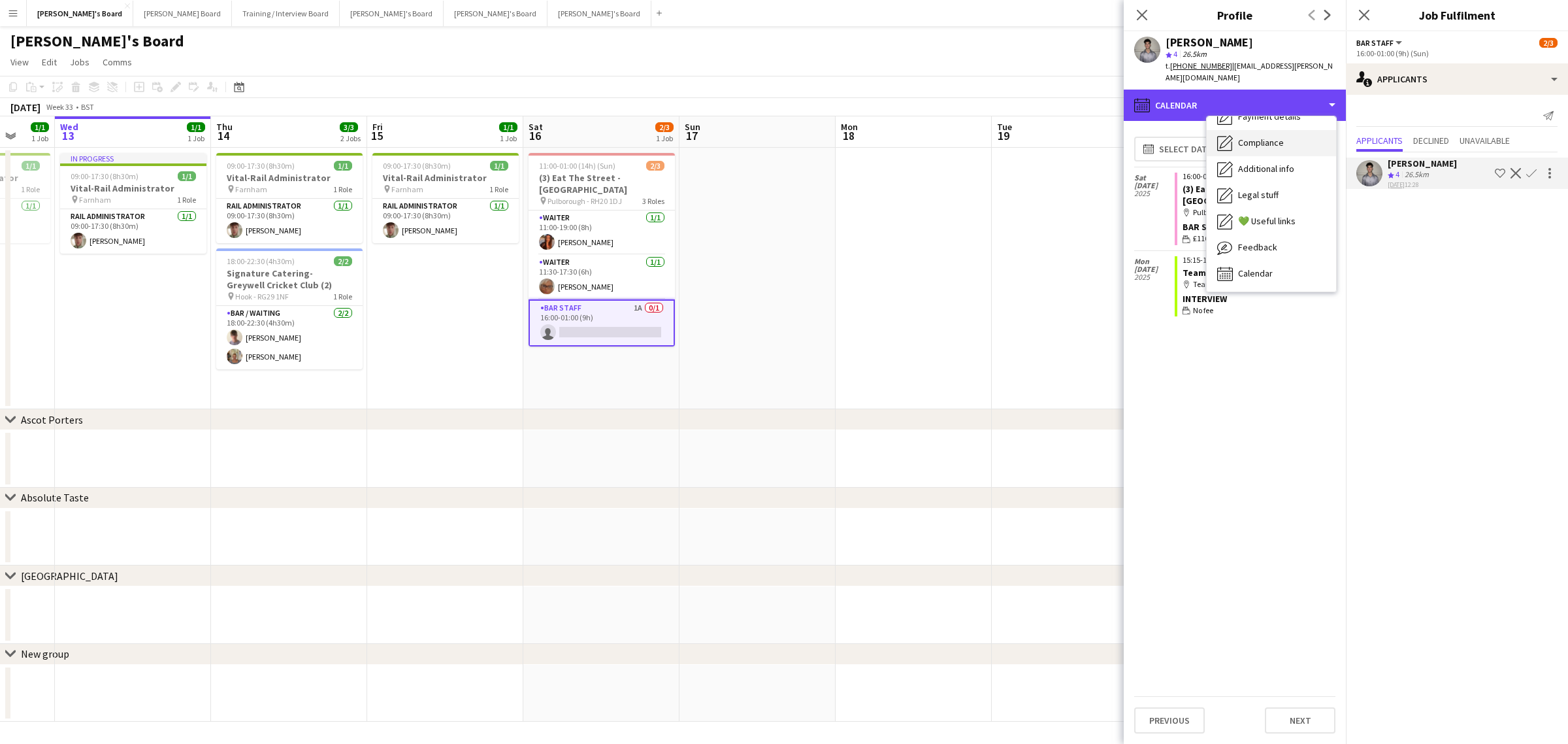
scroll to position [0, 0]
click at [1262, 148] on div "Job Application Job Application" at bounding box center [1271, 161] width 130 height 27
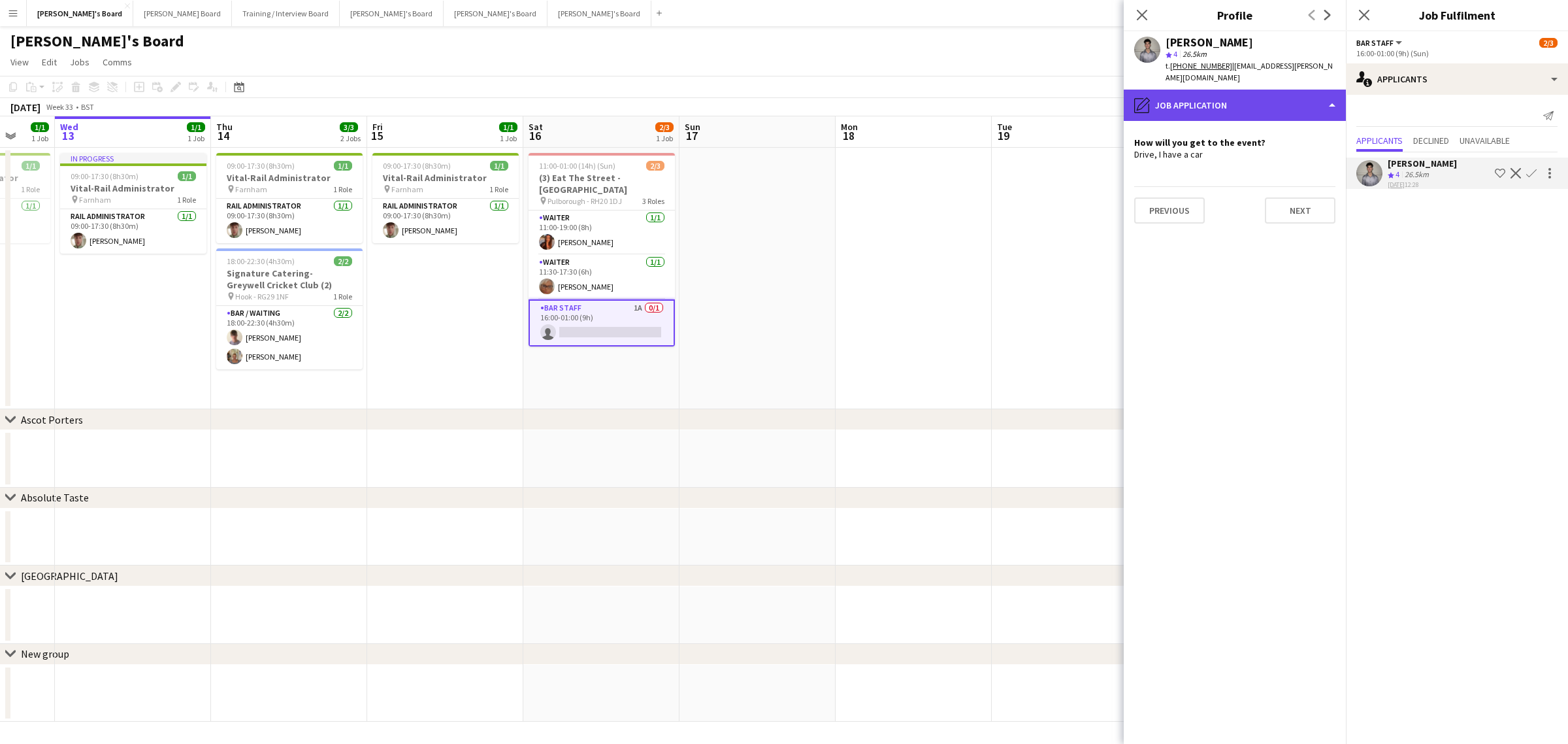
click at [1249, 96] on div "pencil4 Job Application" at bounding box center [1235, 105] width 222 height 31
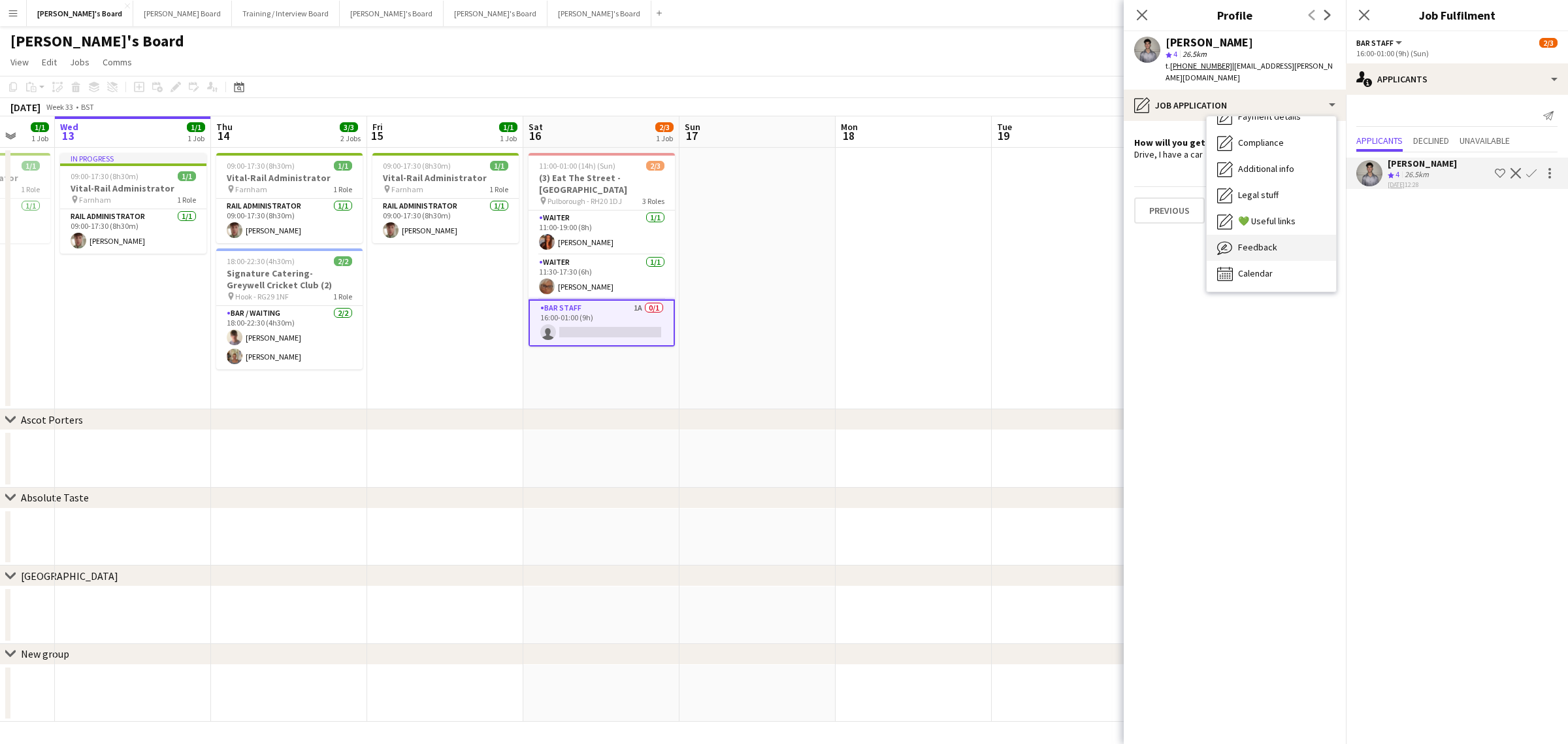
click at [1262, 241] on span "Feedback" at bounding box center [1258, 247] width 39 height 11
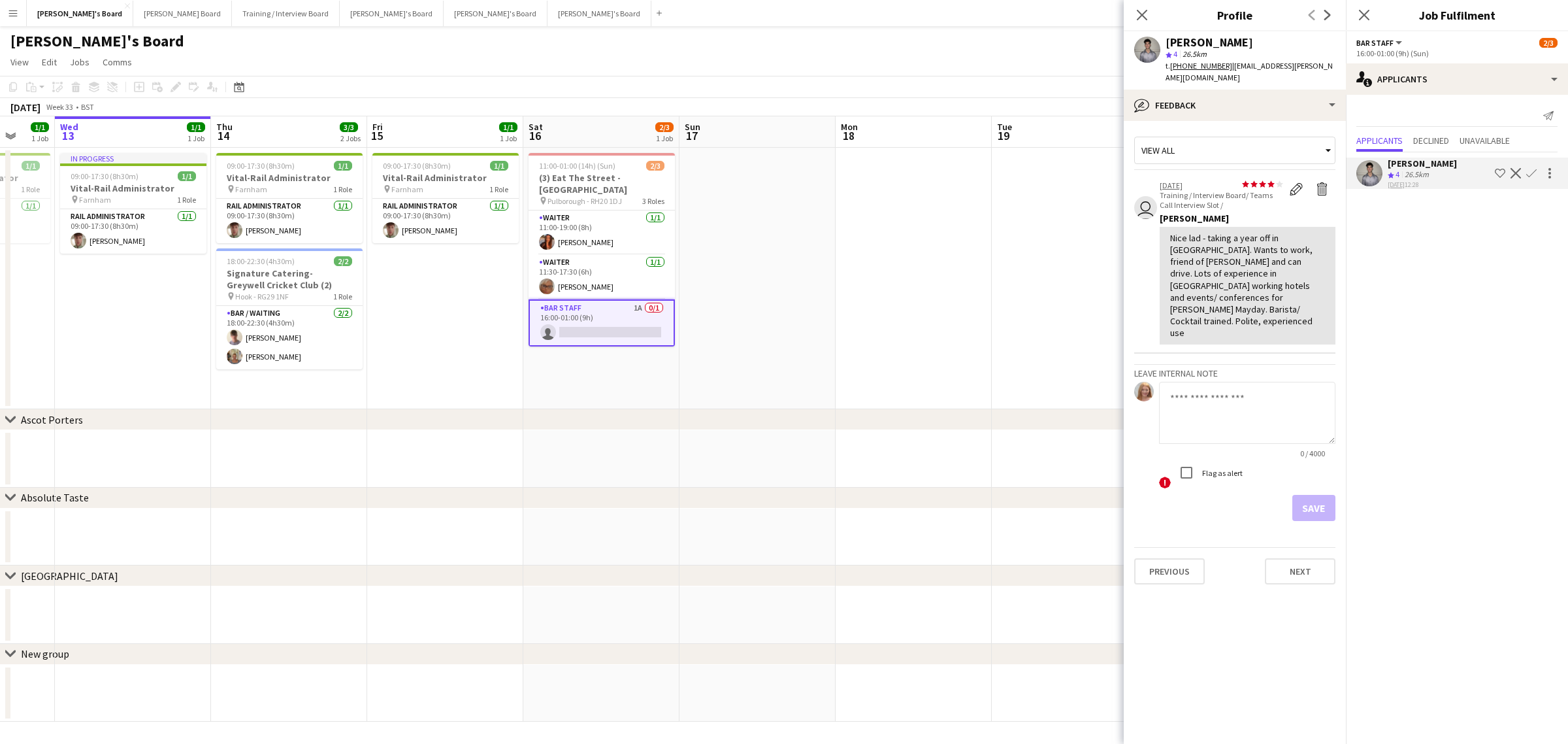
click at [1532, 175] on app-icon "Confirm" at bounding box center [1531, 172] width 10 height 10
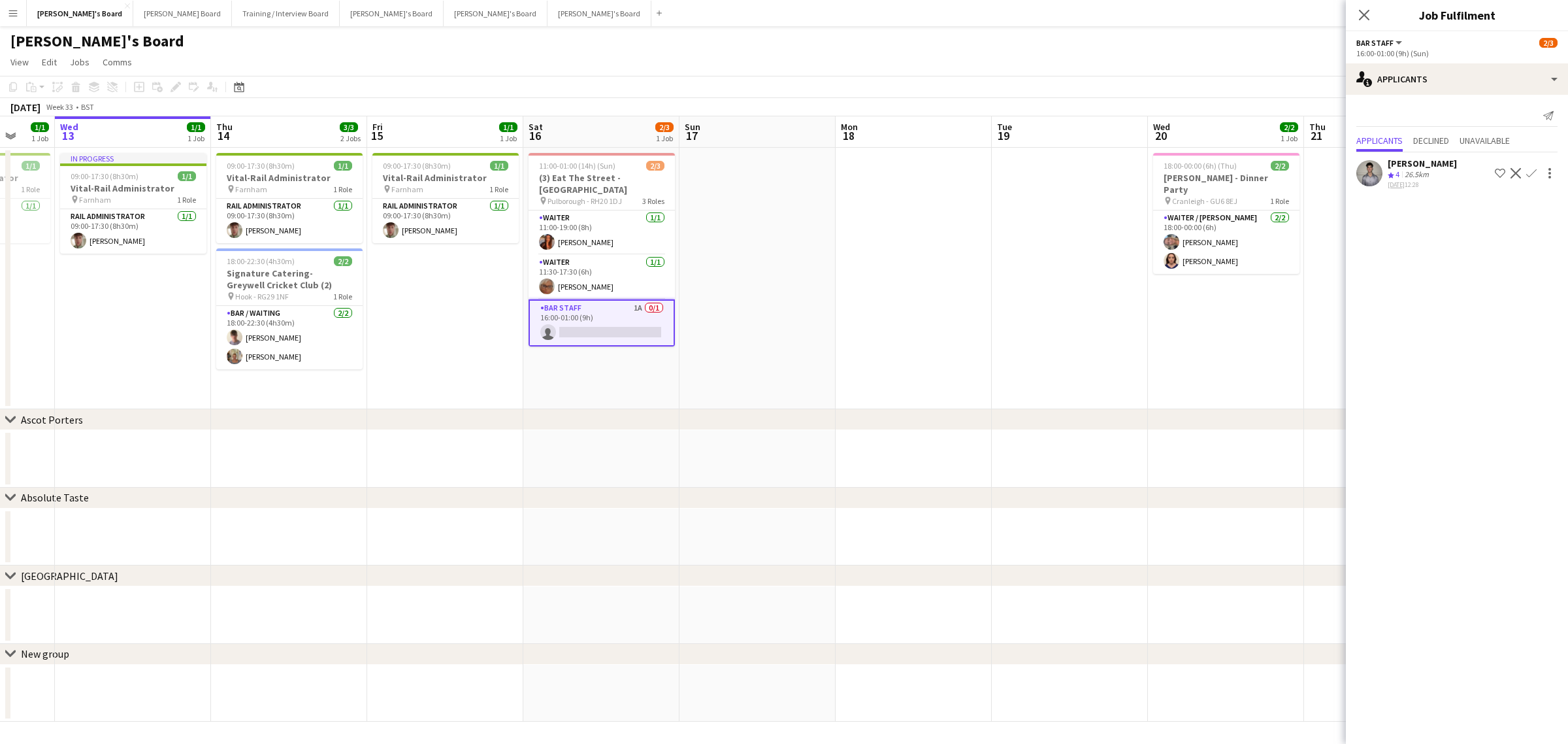
click at [1532, 175] on app-icon "Confirm" at bounding box center [1531, 172] width 10 height 10
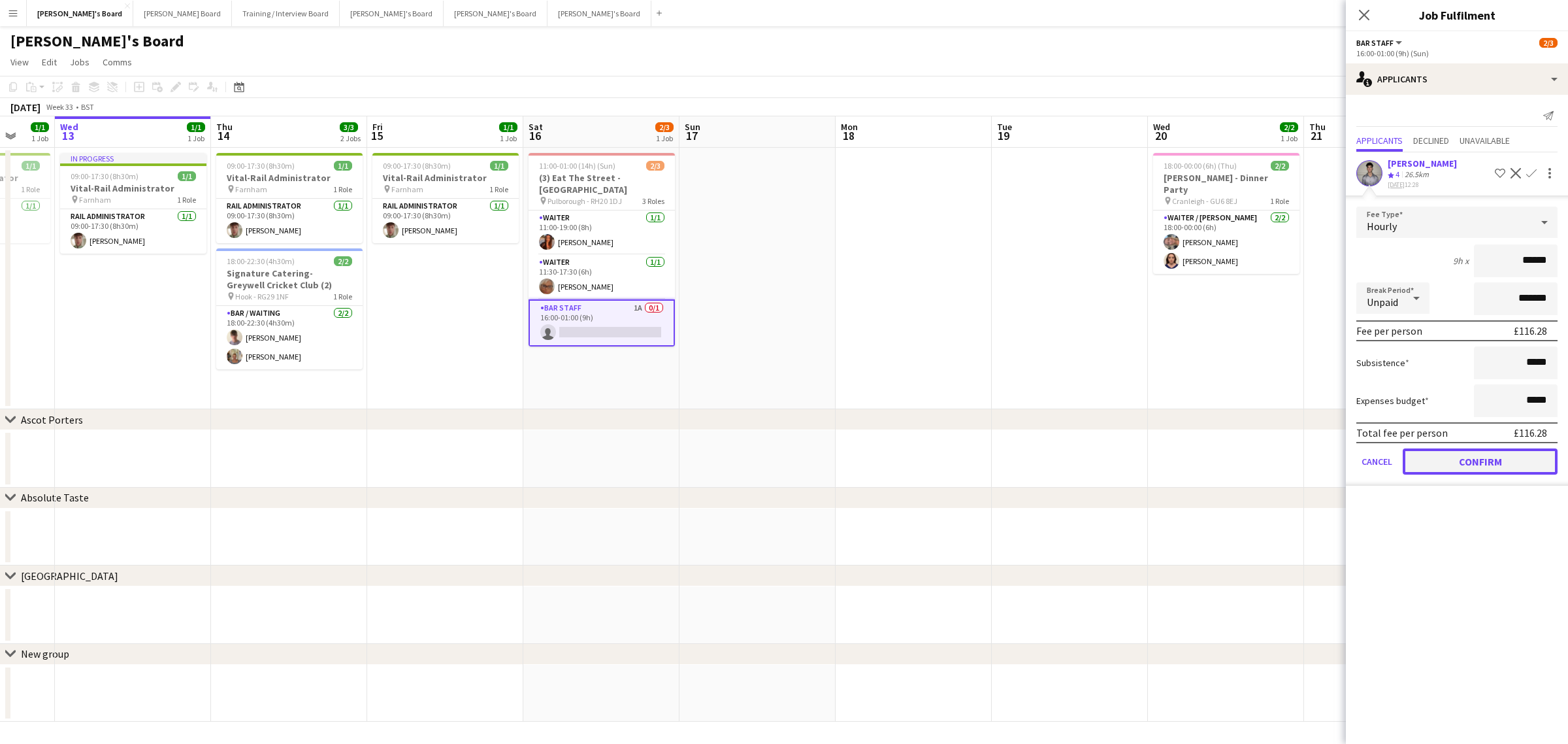
click at [1481, 453] on button "Confirm" at bounding box center [1481, 462] width 155 height 27
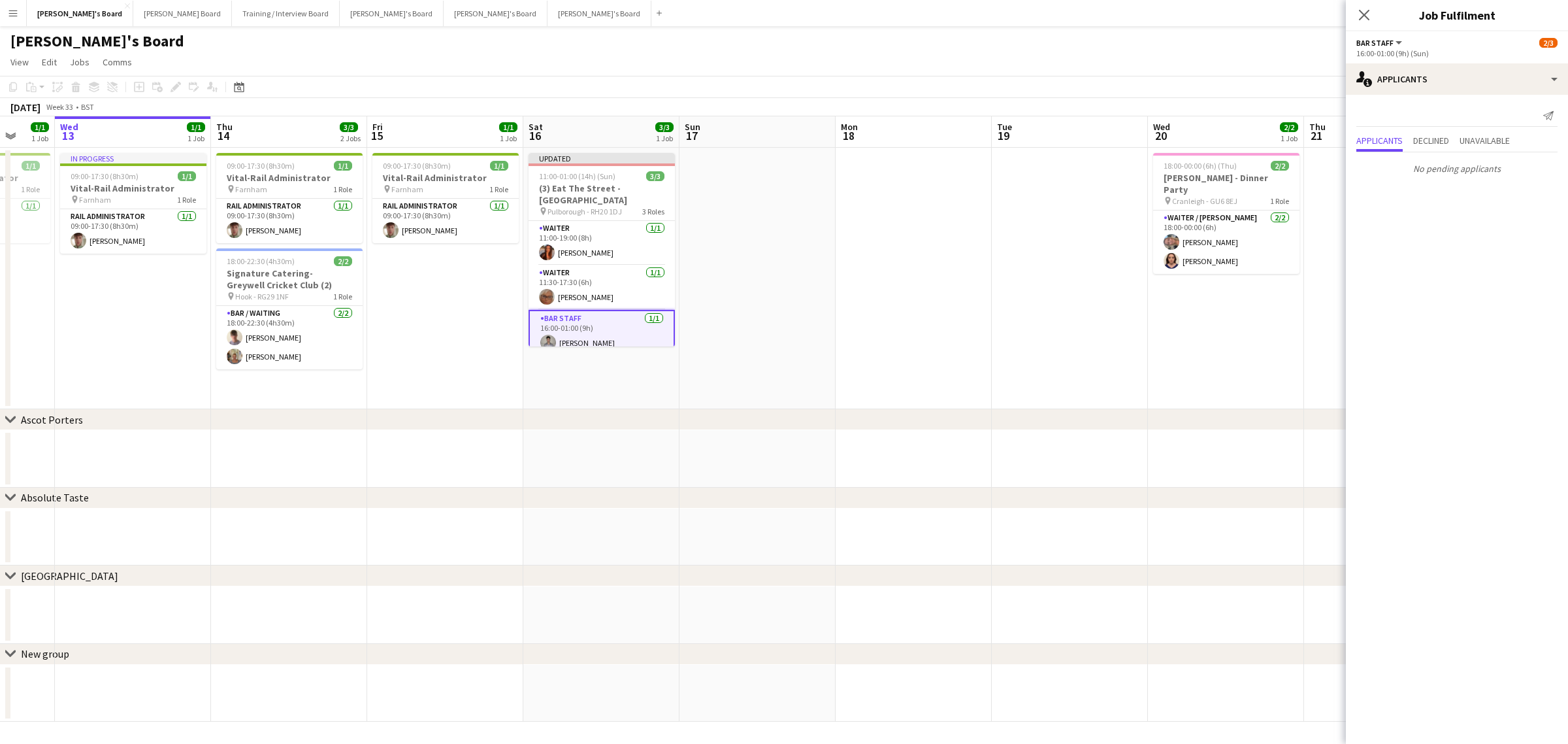
click at [747, 391] on app-date-cell at bounding box center [757, 278] width 156 height 261
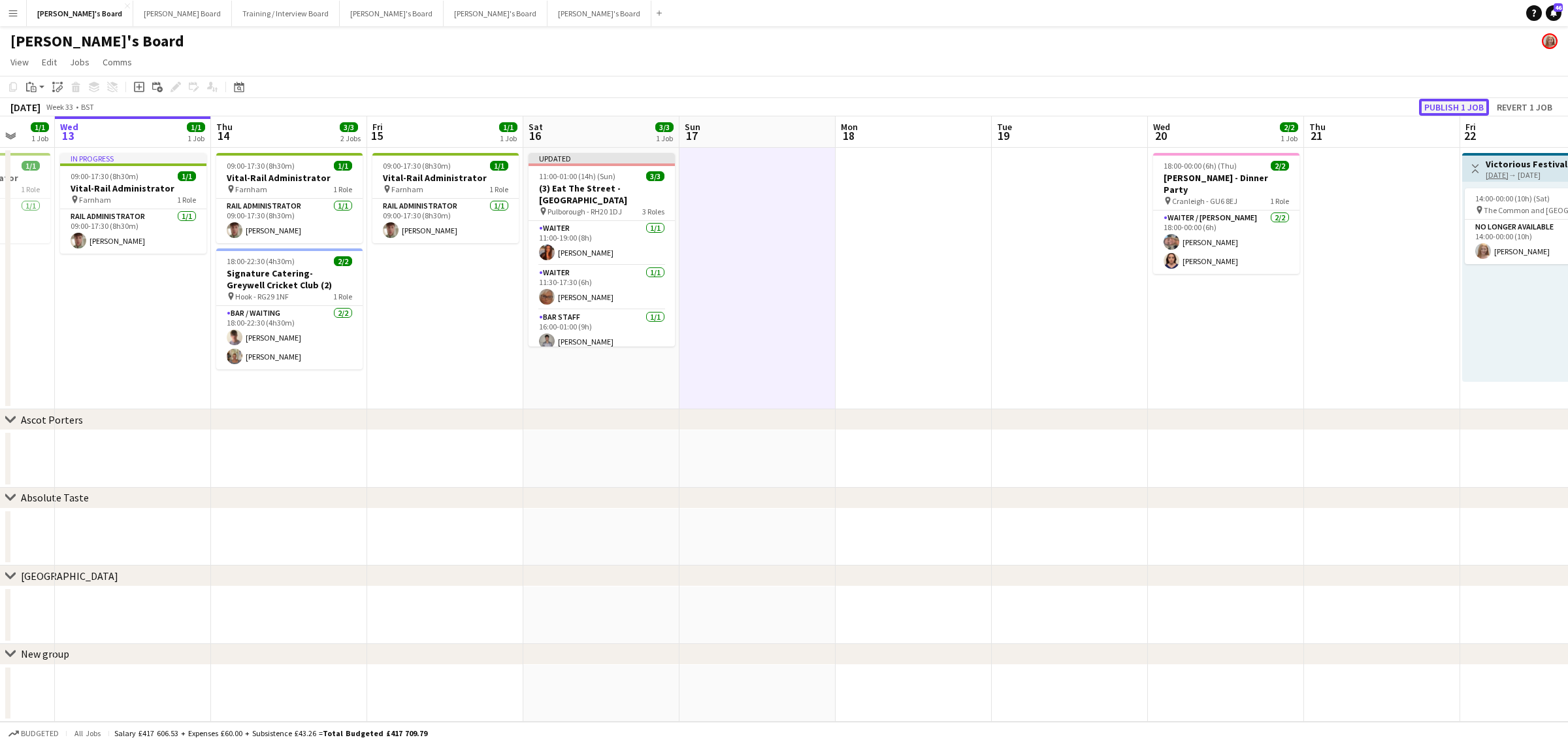
click at [1458, 105] on button "Publish 1 job" at bounding box center [1454, 107] width 70 height 17
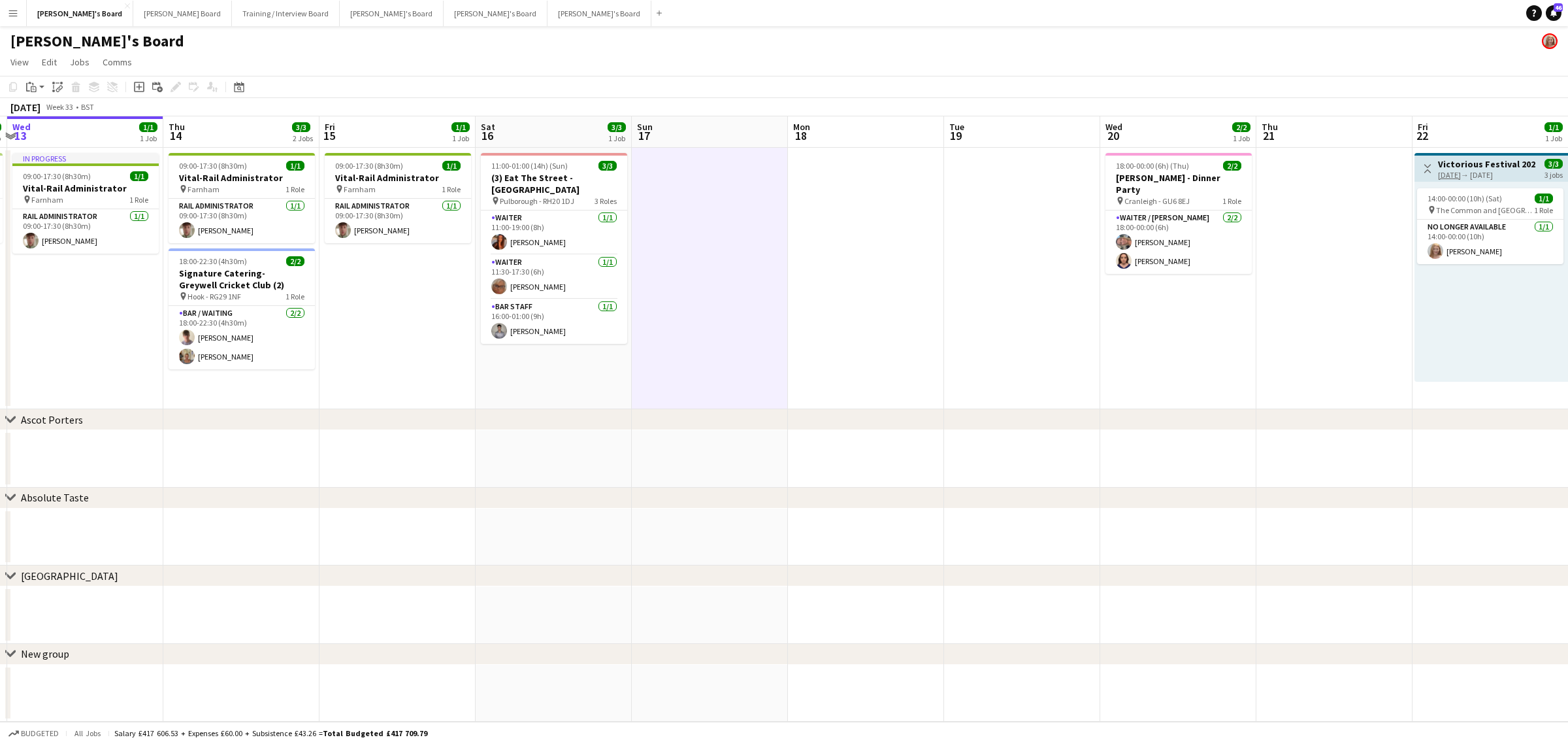
drag, startPoint x: 1305, startPoint y: 341, endPoint x: 690, endPoint y: 328, distance: 615.1
click at [690, 328] on app-calendar-viewport "Sun 10 Mon 11 1/1 1 Job Tue 12 1/1 1 Job Wed 13 1/1 1 Job Thu 14 3/3 2 Jobs Fri…" at bounding box center [784, 418] width 1568 height 605
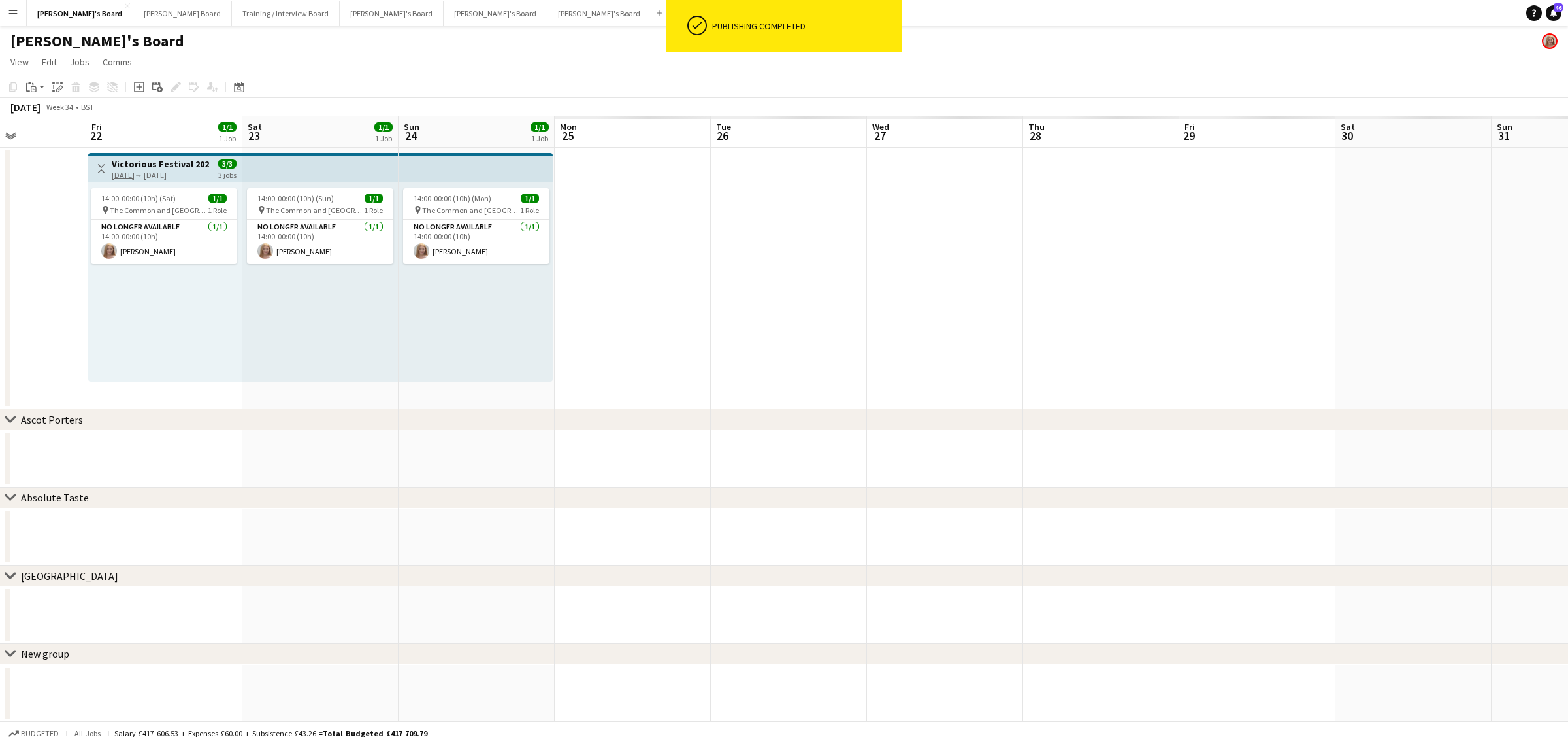
drag, startPoint x: 711, startPoint y: 351, endPoint x: 1295, endPoint y: 381, distance: 584.8
click at [521, 350] on app-calendar-viewport "Tue 19 Wed 20 2/2 1 Job Thu 21 Fri 22 1/1 1 Job Sat 23 1/1 1 Job Sun 24 1/1 1 J…" at bounding box center [784, 418] width 1568 height 605
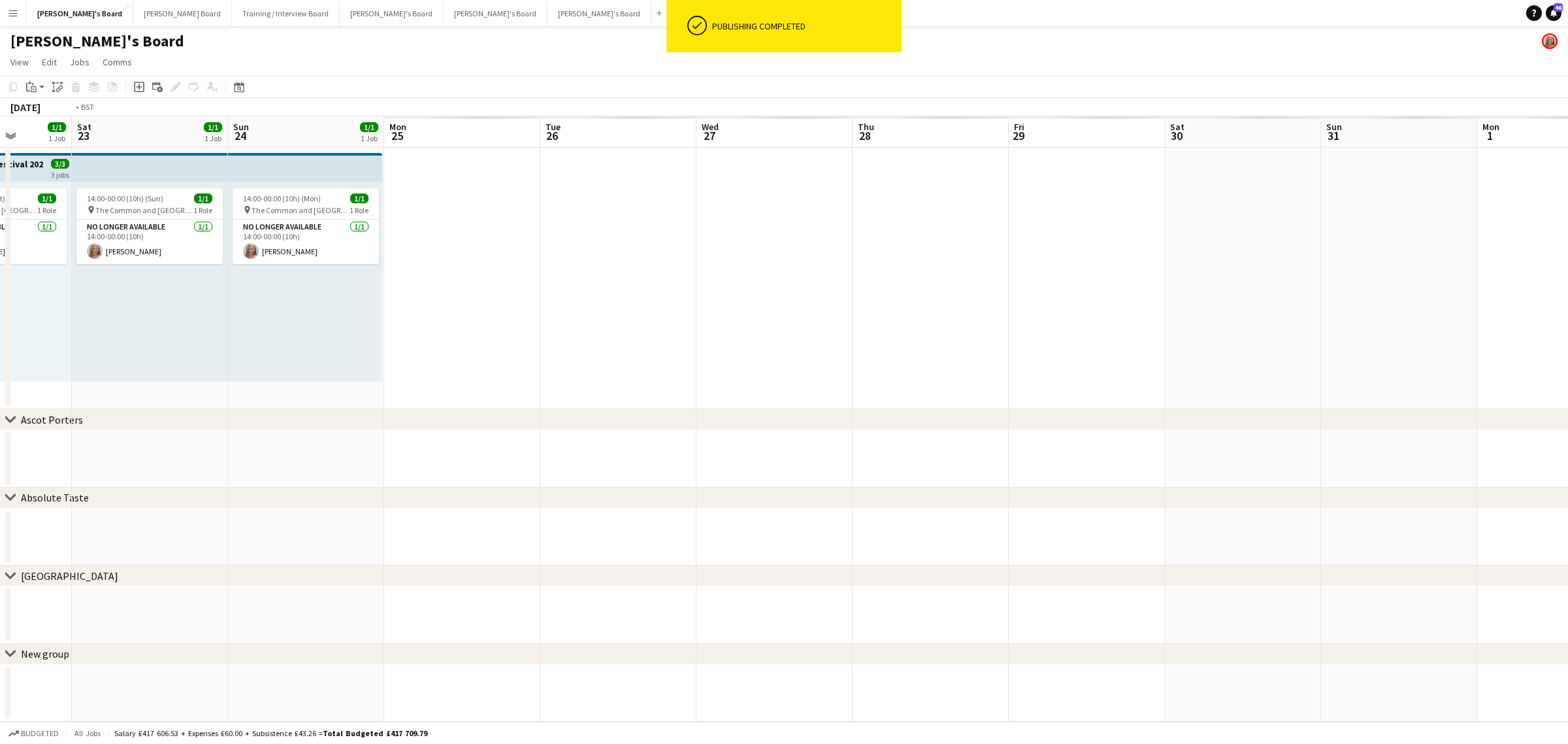
drag, startPoint x: 905, startPoint y: 354, endPoint x: 926, endPoint y: 342, distance: 24.2
click at [319, 358] on app-calendar-viewport "Wed 20 2/2 1 Job Thu 21 Fri 22 1/1 1 Job Sat 23 1/1 1 Job Sun 24 1/1 1 Job Mon …" at bounding box center [784, 418] width 1568 height 605
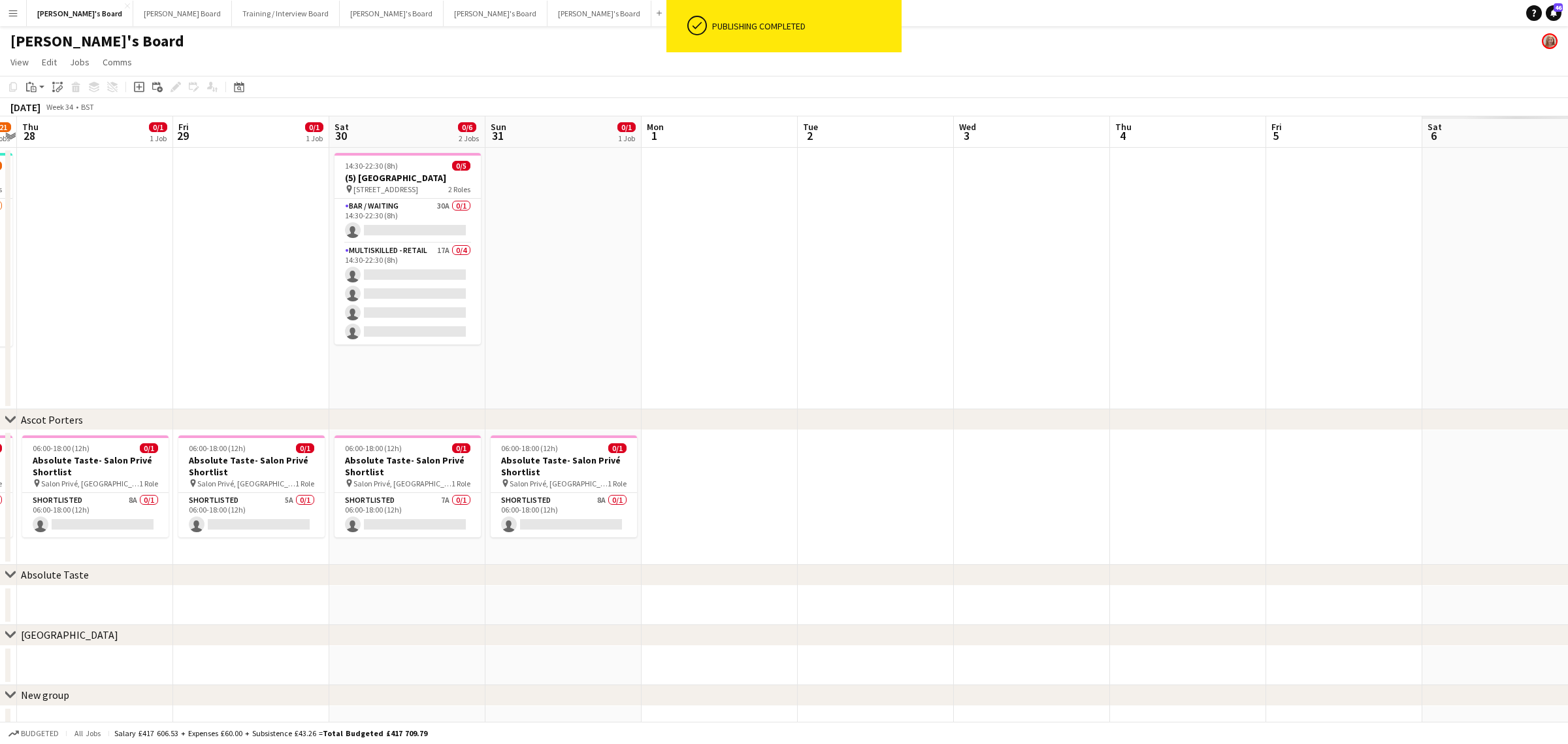
click at [172, 276] on app-calendar-viewport "Mon 25 Tue 26 Wed 27 3/21 2 Jobs Thu 28 0/1 1 Job Fri 29 0/1 1 Job Sat 30 0/6 2…" at bounding box center [784, 431] width 1568 height 629
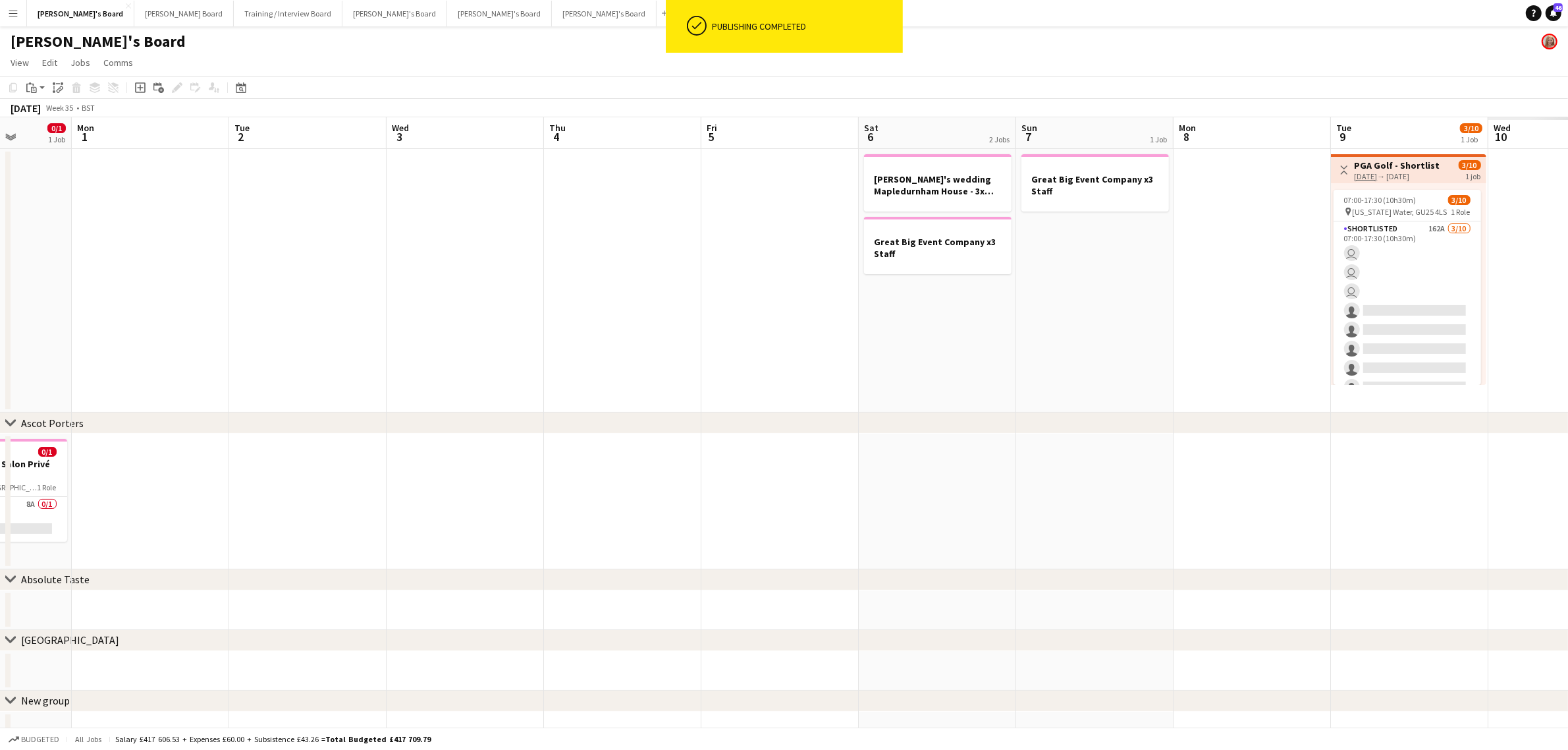
click at [77, 259] on app-calendar-viewport "Fri 29 0/1 1 Job Sat 30 0/6 2 Jobs Sun 31 0/1 1 Job Mon 1 Tue 2 Wed 3 Thu 4 Fri…" at bounding box center [784, 434] width 1568 height 634
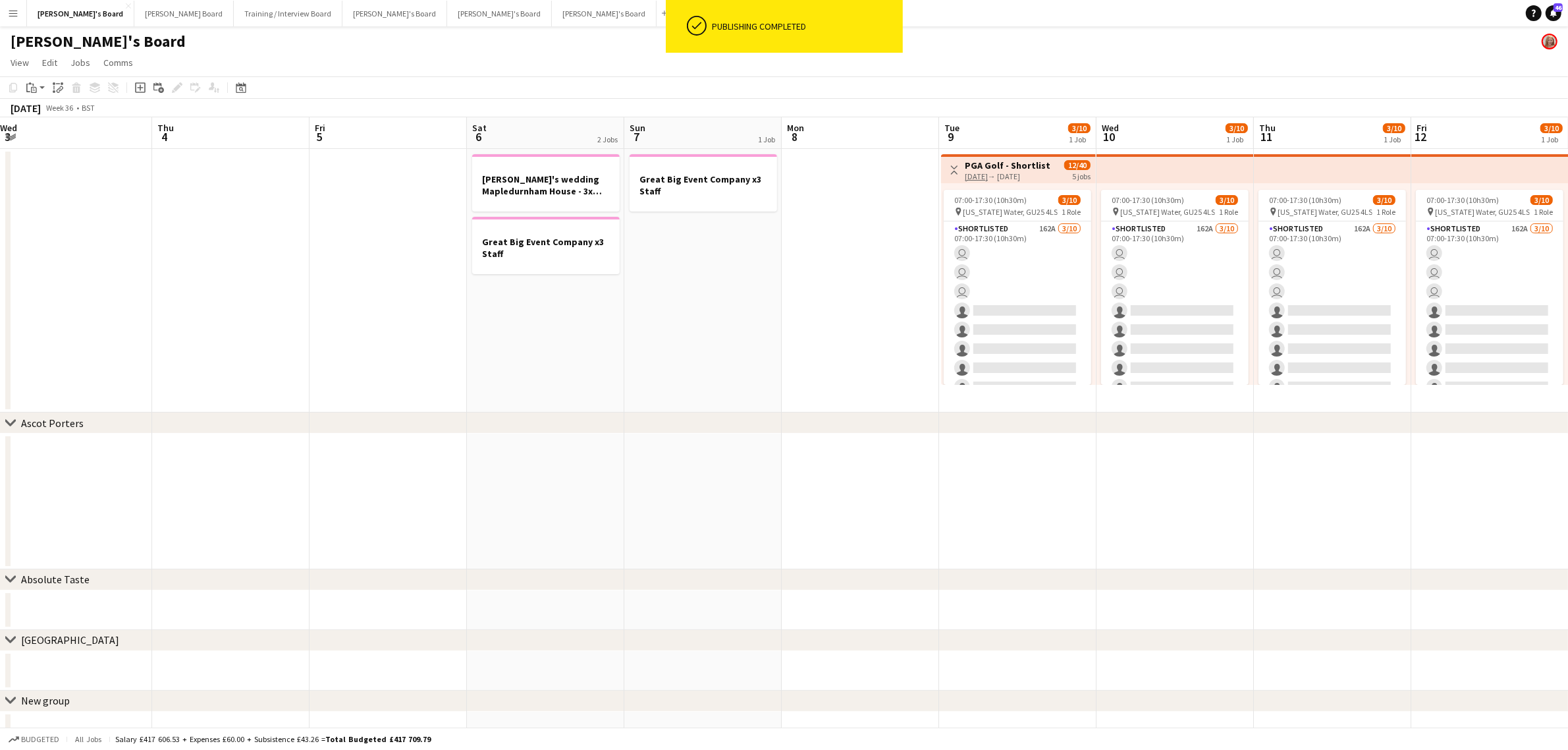
click at [260, 331] on app-calendar-viewport "Mon 1 Tue 2 Wed 3 Thu 4 Fri 5 Sat 6 2 Jobs Sun 7 1 Job Mon 8 Tue 9 3/10 1 Job W…" at bounding box center [784, 434] width 1568 height 634
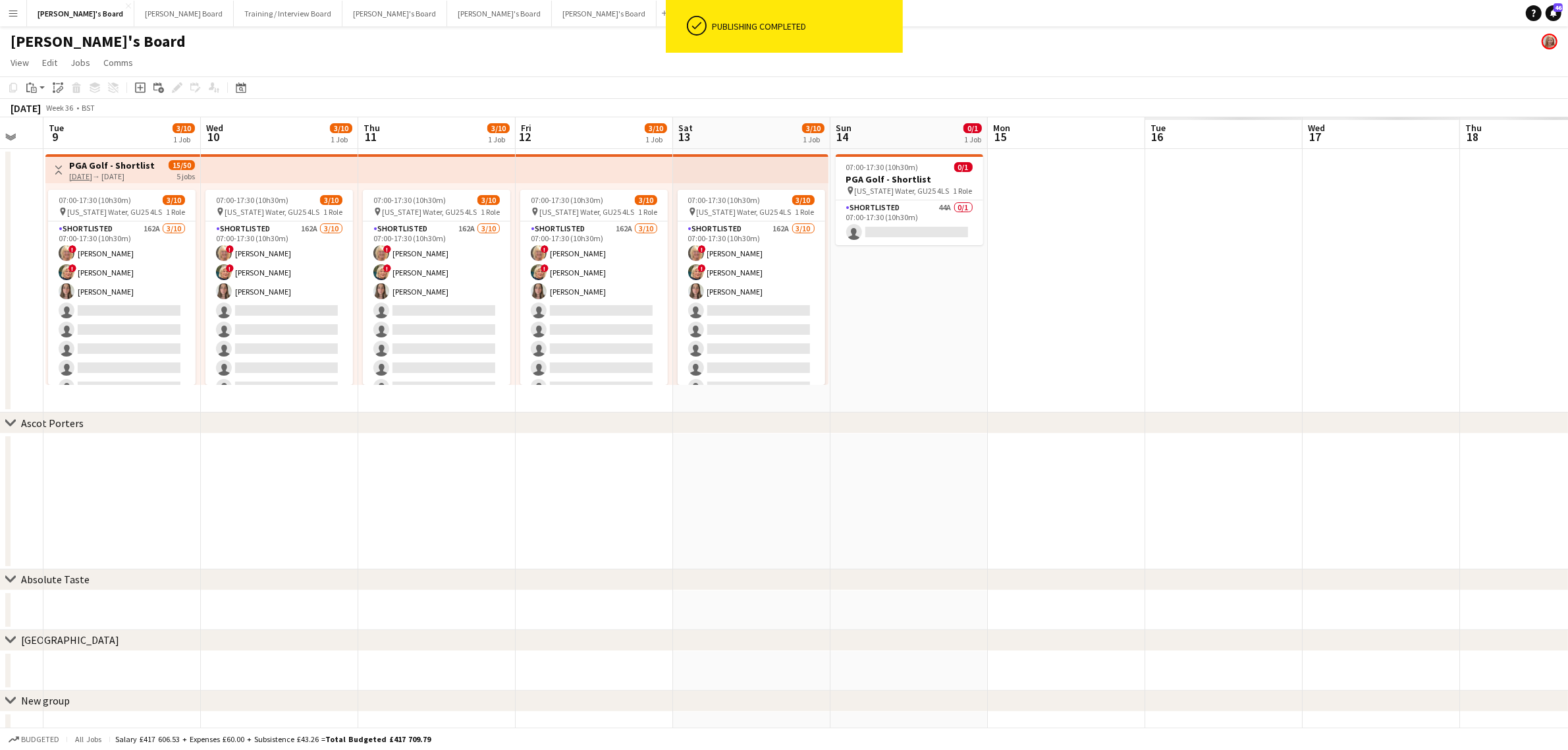
drag, startPoint x: 1108, startPoint y: 324, endPoint x: -403, endPoint y: 283, distance: 1511.6
click at [0, 283] on html "ok-circled Publishing completed Menu Boards Boards Boards All jobs Status Workf…" at bounding box center [784, 386] width 1568 height 774
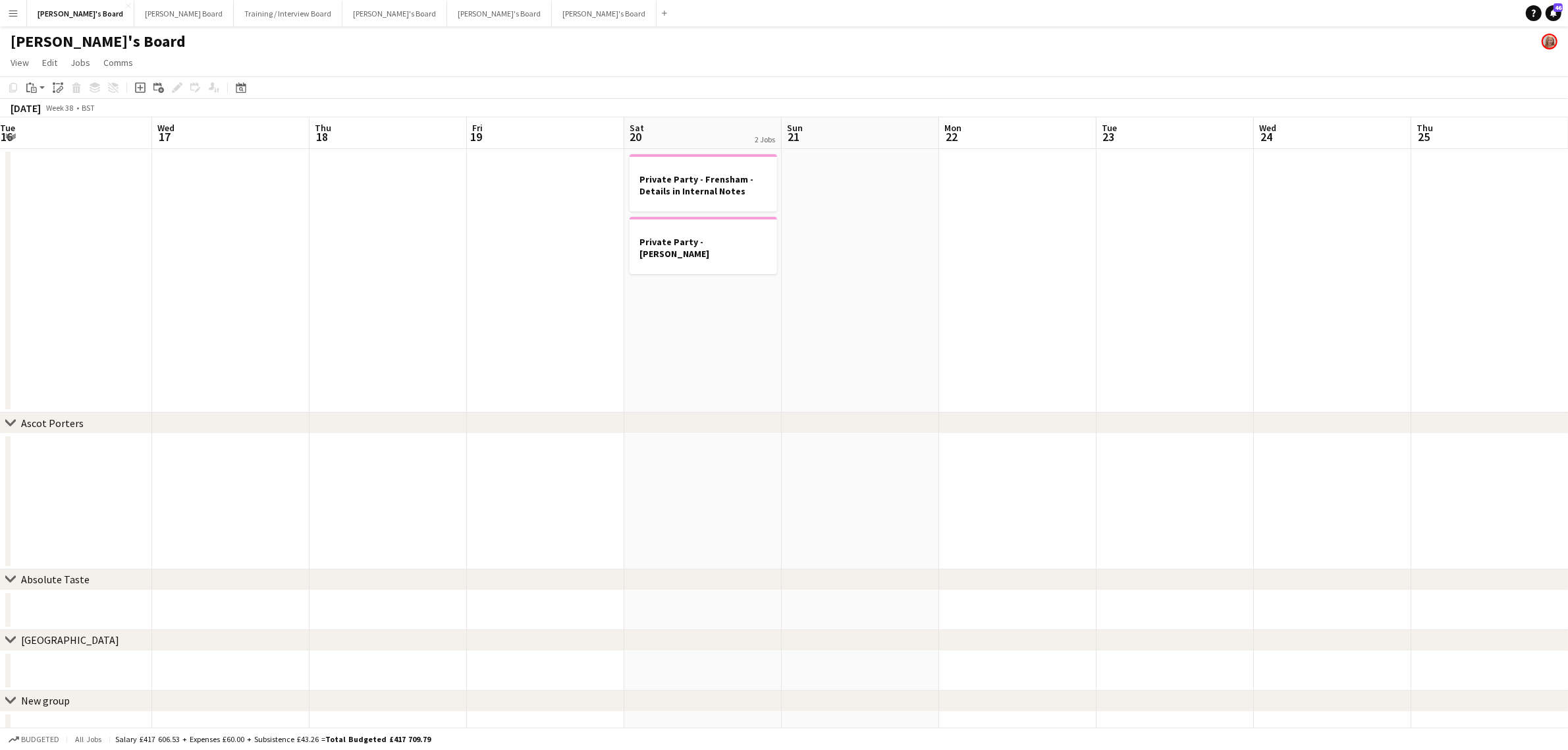
drag, startPoint x: 378, startPoint y: 310, endPoint x: 322, endPoint y: 310, distance: 56.0
click at [328, 310] on app-calendar-viewport "Sun 14 0/1 1 Job Mon 15 Tue 16 Wed 17 Thu 18 Fri 19 Sat 20 2 Jobs Sun 21 Mon 22…" at bounding box center [784, 434] width 1568 height 634
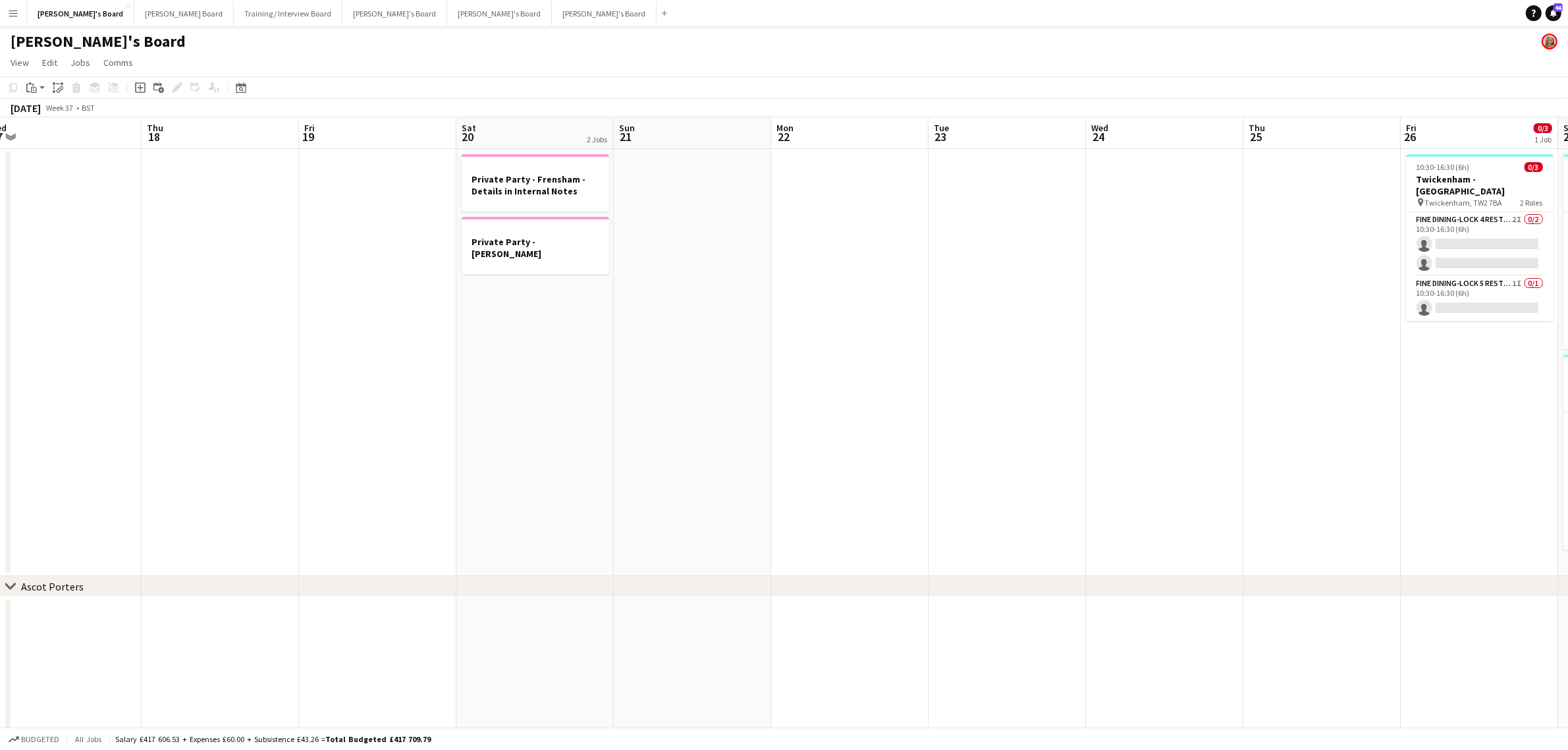
drag, startPoint x: 982, startPoint y: 291, endPoint x: 639, endPoint y: 294, distance: 343.0
click at [661, 285] on app-calendar-viewport "Sun 14 0/1 1 Job Mon 15 Tue 16 Wed 17 Thu 18 Fri 19 Sat 20 2 Jobs Sun 21 Mon 22…" at bounding box center [784, 516] width 1568 height 798
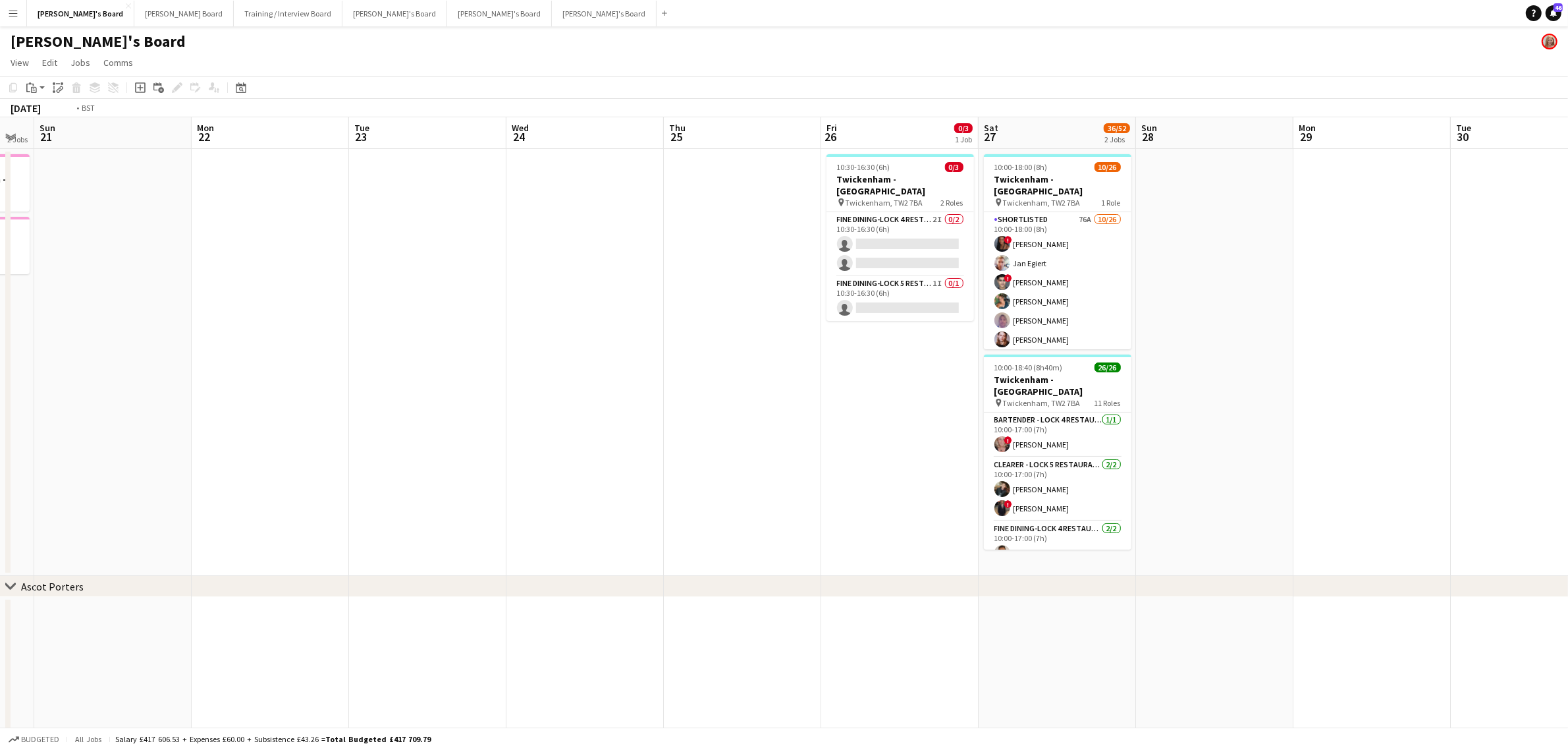
click at [822, 323] on app-calendar-viewport "Thu 18 Fri 19 Sat 20 2 Jobs Sun 21 Mon 22 Tue 23 Wed 24 Thu 25 Fri 26 0/3 1 Job…" at bounding box center [784, 516] width 1568 height 798
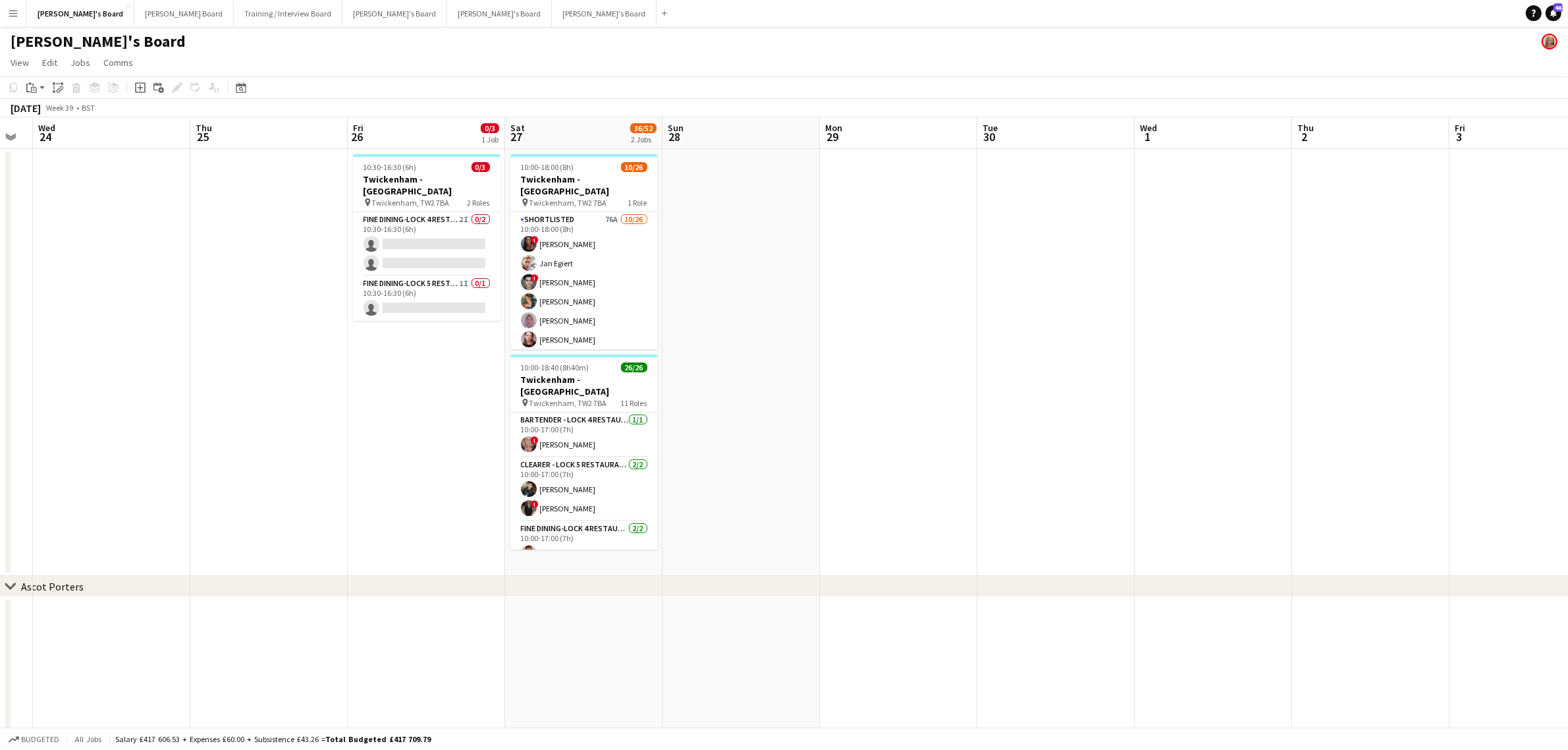
scroll to position [0, 281]
drag, startPoint x: 746, startPoint y: 307, endPoint x: 888, endPoint y: 346, distance: 147.3
click at [888, 346] on app-calendar-viewport "Mon 22 Tue 23 Wed 24 Thu 25 Fri 26 0/3 1 Job Sat 27 36/52 2 Jobs Sun 28 Mon 29 …" at bounding box center [784, 516] width 1568 height 798
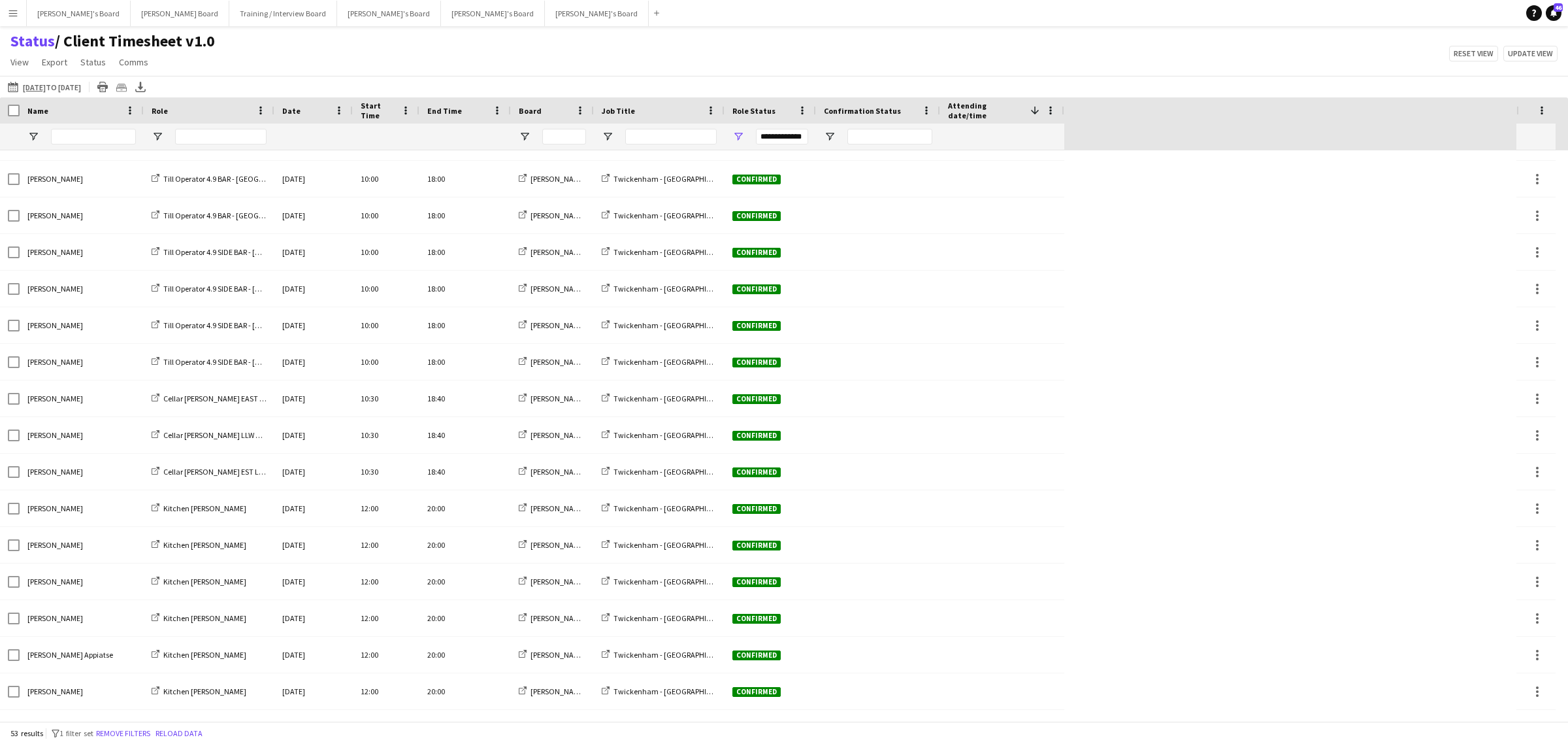
scroll to position [1368, 0]
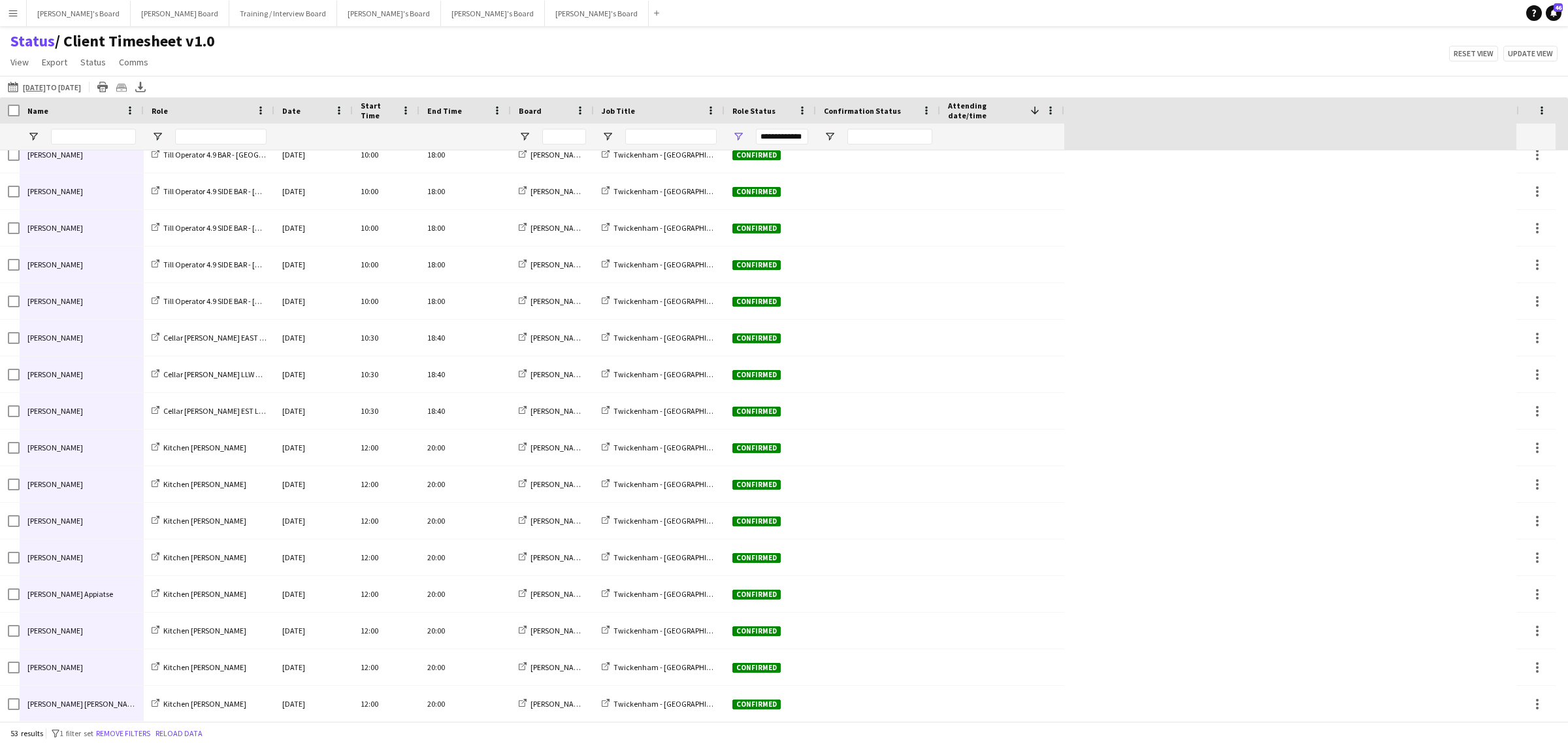
drag, startPoint x: 73, startPoint y: 172, endPoint x: 85, endPoint y: 694, distance: 522.1
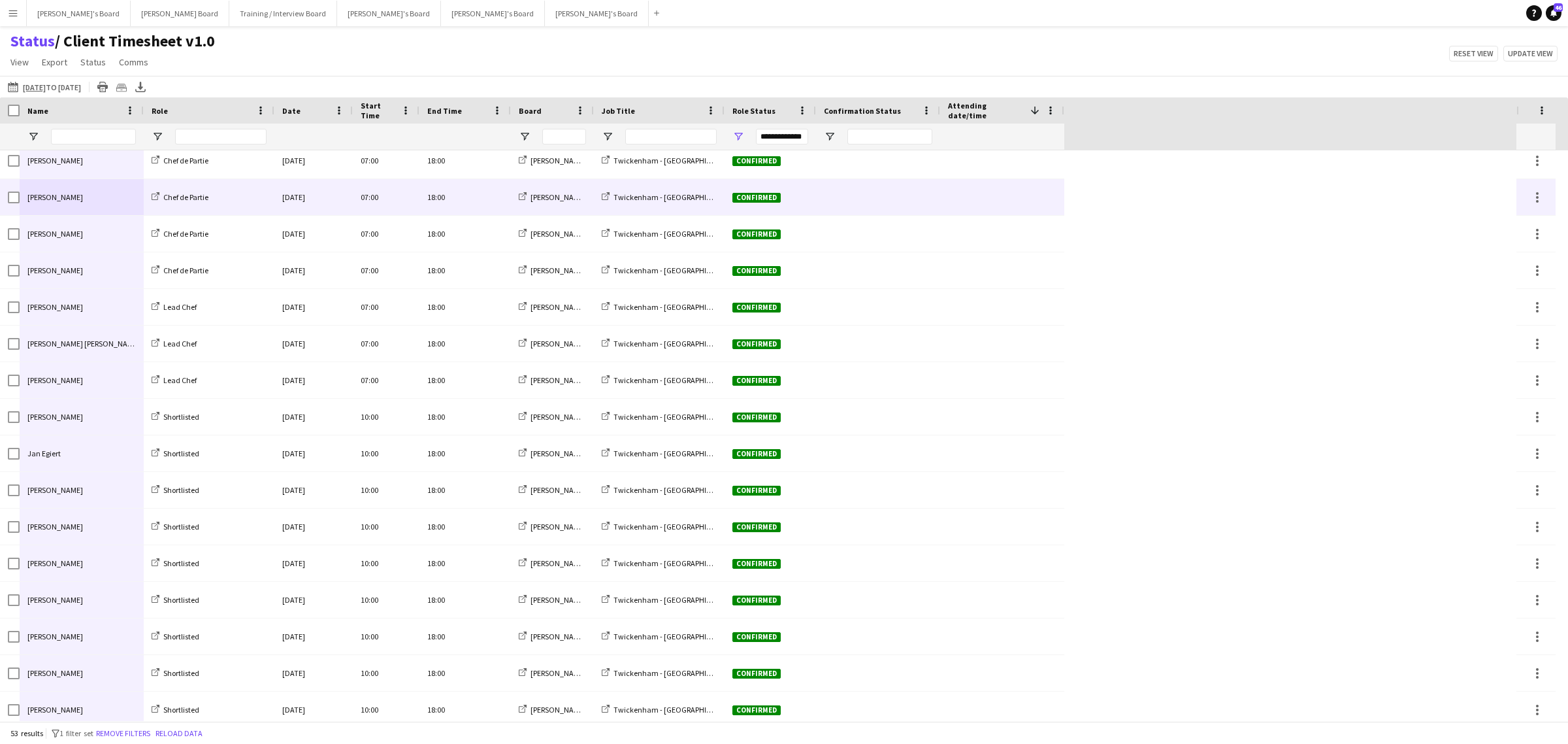
scroll to position [0, 0]
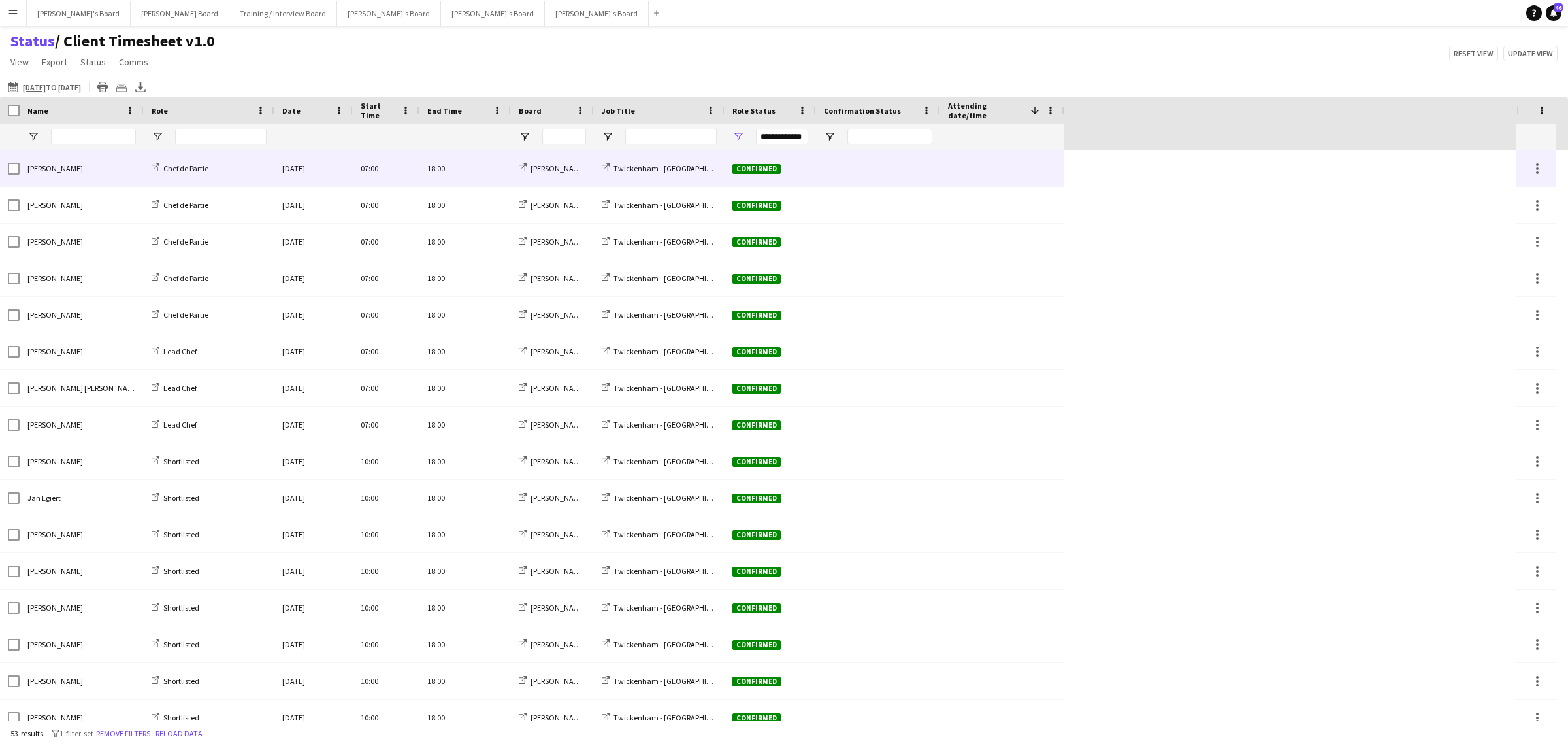
click at [64, 170] on span "[PERSON_NAME]" at bounding box center [55, 168] width 56 height 9
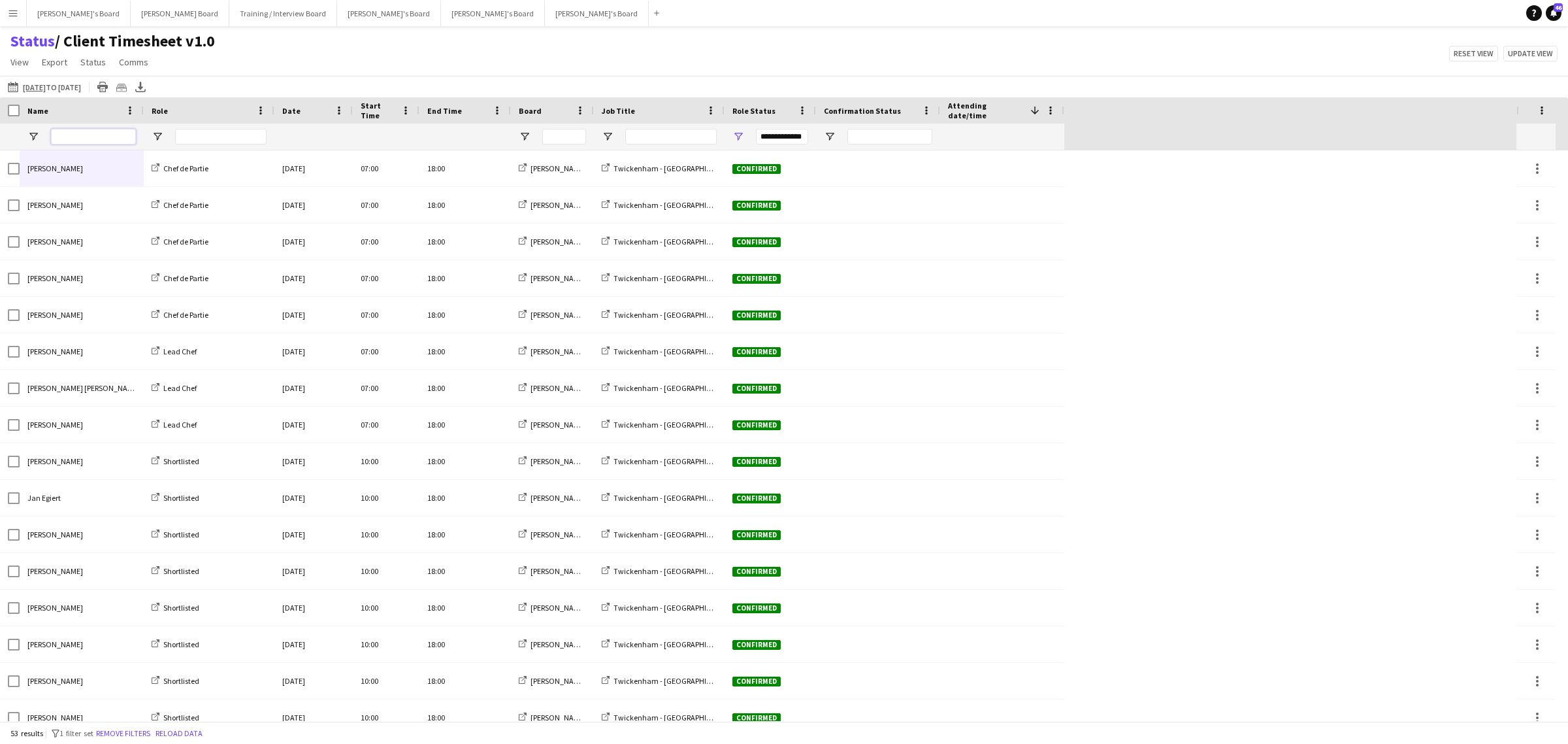
click at [92, 134] on input "Name Filter Input" at bounding box center [94, 136] width 85 height 16
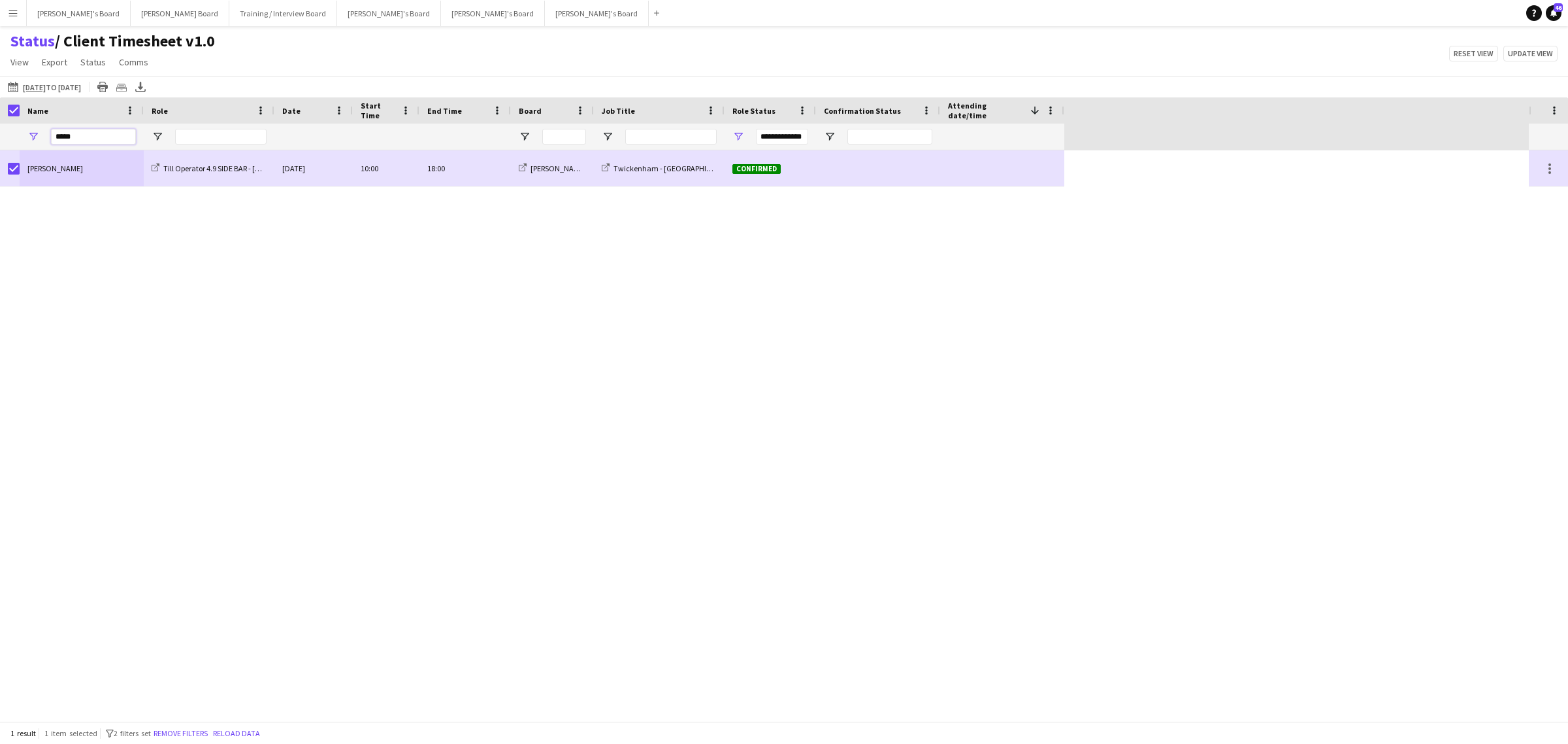
drag, startPoint x: 81, startPoint y: 142, endPoint x: 44, endPoint y: 138, distance: 37.2
click at [44, 138] on div "*****" at bounding box center [81, 137] width 124 height 27
drag, startPoint x: 116, startPoint y: 140, endPoint x: -341, endPoint y: 134, distance: 457.0
click at [0, 134] on html "Menu Boards Boards Boards All jobs Status Workforce Workforce My Workforce Recr…" at bounding box center [784, 372] width 1568 height 744
drag, startPoint x: 96, startPoint y: 138, endPoint x: -453, endPoint y: 125, distance: 549.2
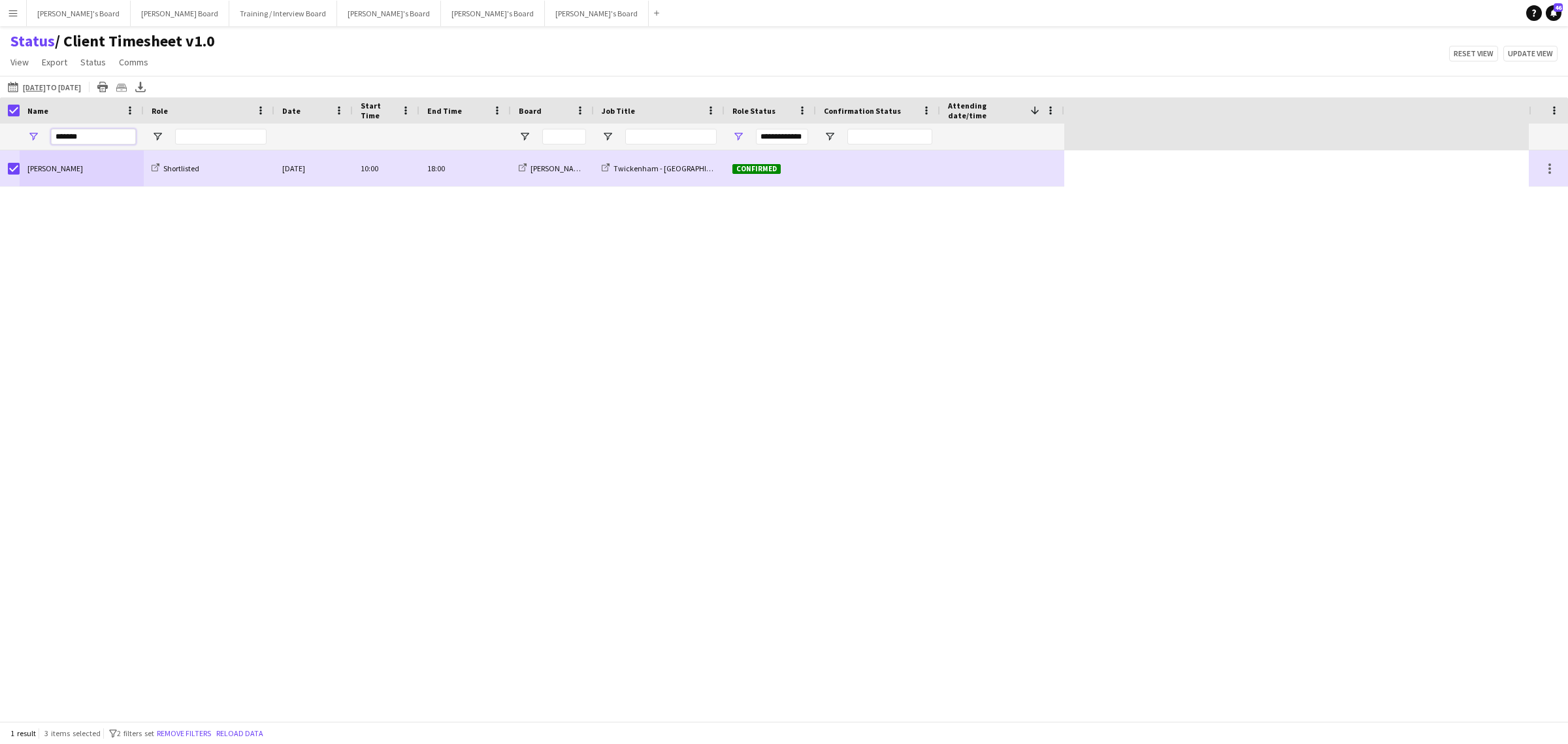
click at [0, 125] on html "Menu Boards Boards Boards All jobs Status Workforce Workforce My Workforce Recr…" at bounding box center [784, 372] width 1568 height 744
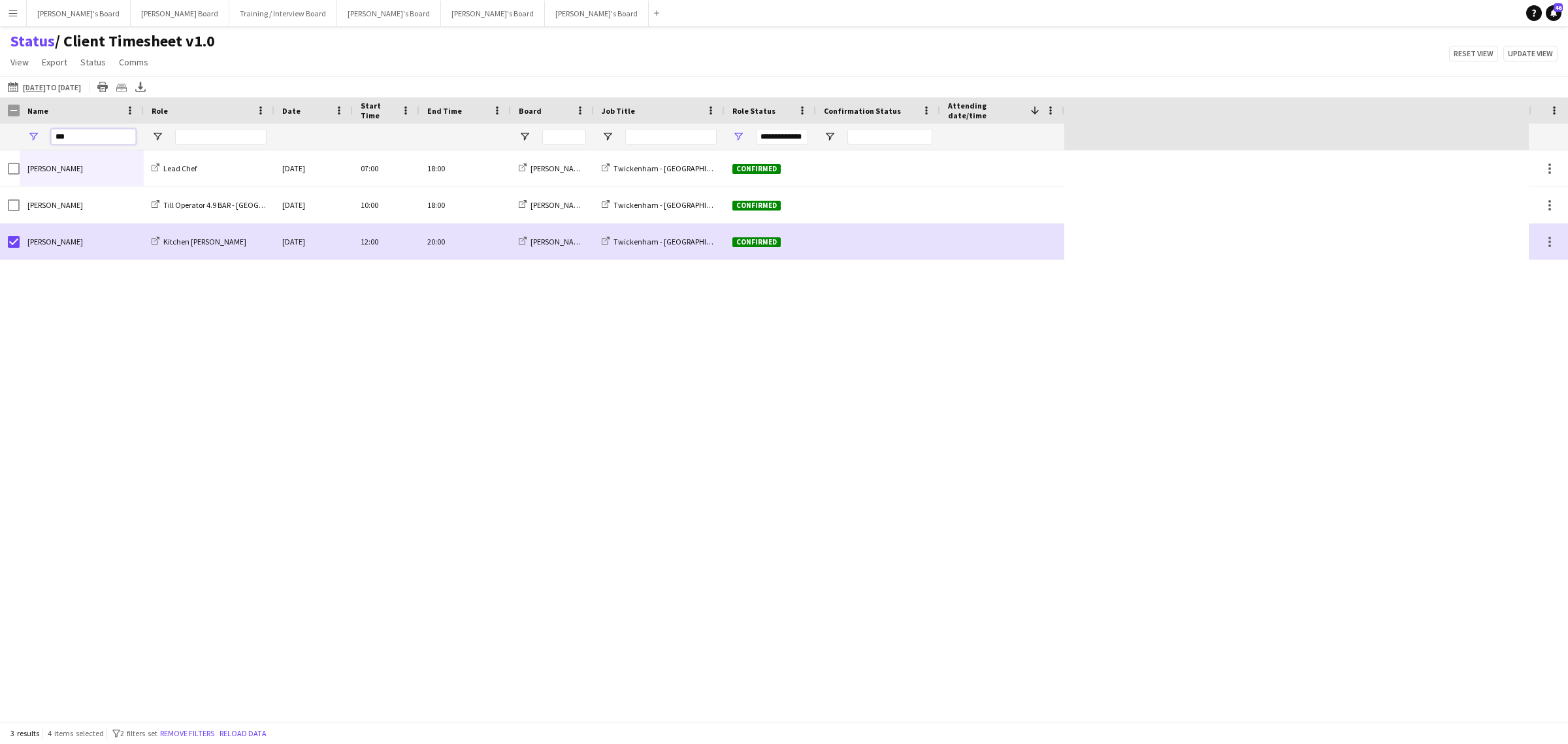
click at [90, 136] on input "***" at bounding box center [94, 136] width 85 height 16
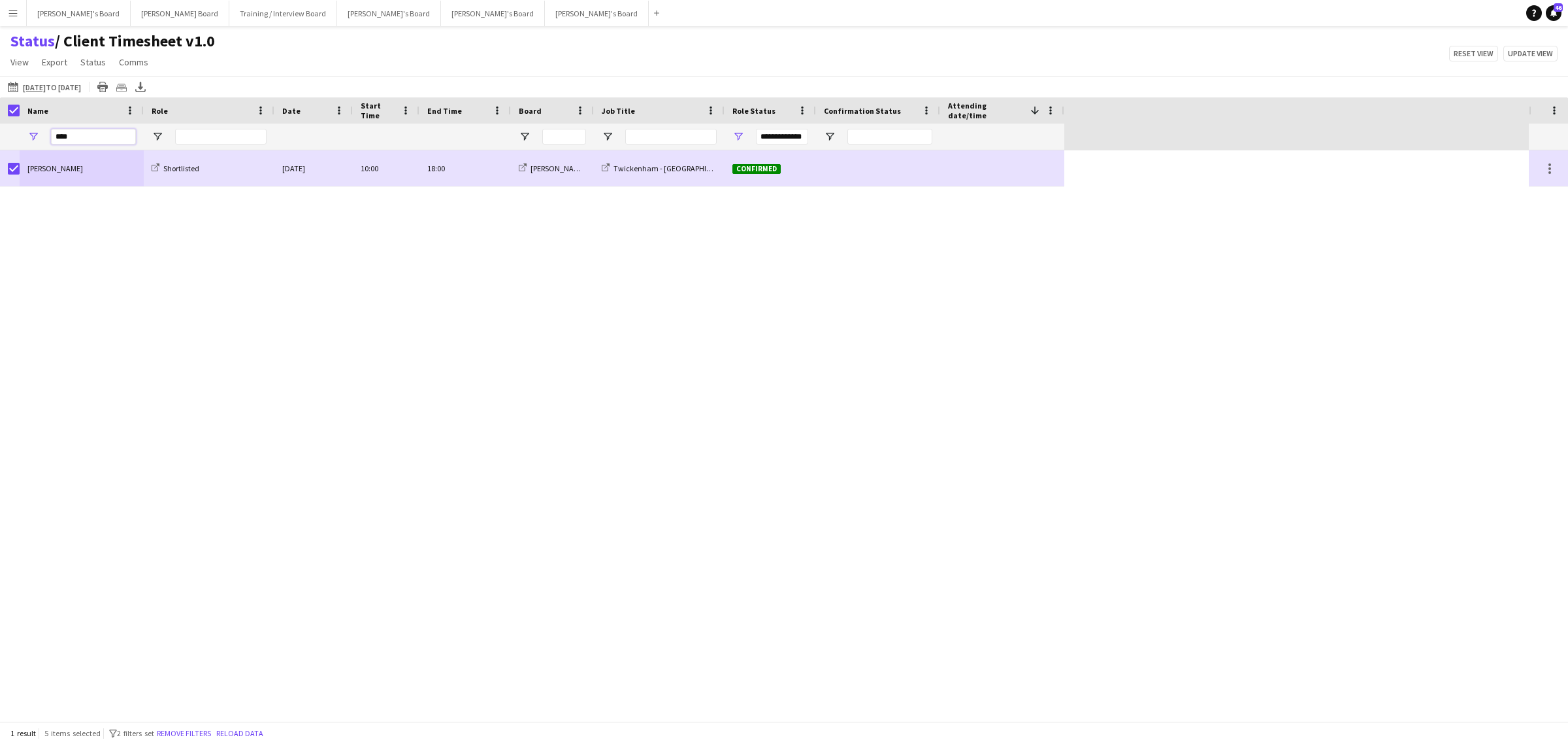
click at [115, 134] on input "****" at bounding box center [94, 136] width 85 height 16
click at [79, 130] on div "****" at bounding box center [94, 137] width 85 height 27
drag, startPoint x: 77, startPoint y: 133, endPoint x: -123, endPoint y: 161, distance: 202.0
click at [0, 161] on html "Menu Boards Boards Boards All jobs Status Workforce Workforce My Workforce Recr…" at bounding box center [784, 372] width 1568 height 744
drag, startPoint x: 79, startPoint y: 134, endPoint x: -711, endPoint y: 157, distance: 790.3
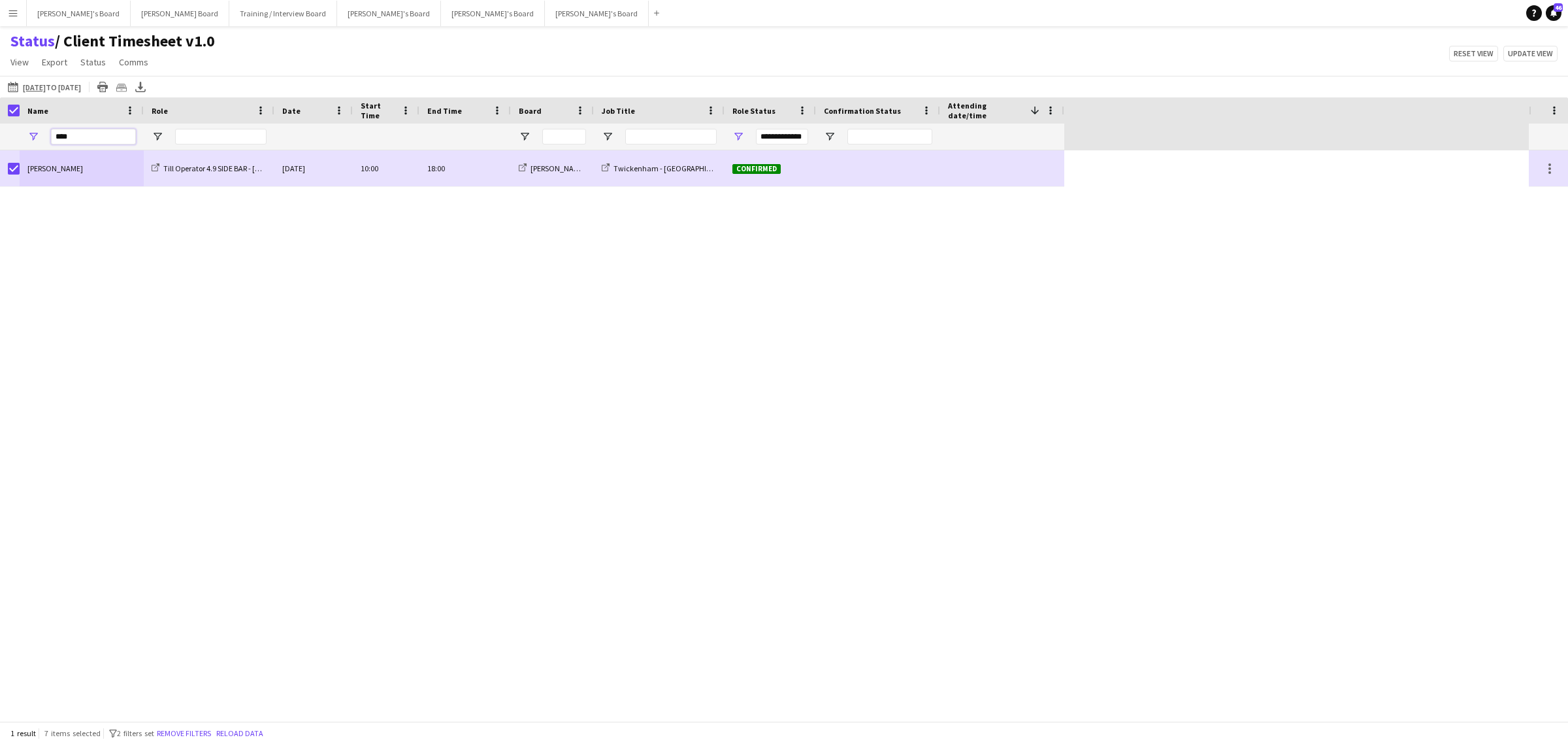
click at [0, 157] on html "Menu Boards Boards Boards All jobs Status Workforce Workforce My Workforce Recr…" at bounding box center [784, 372] width 1568 height 744
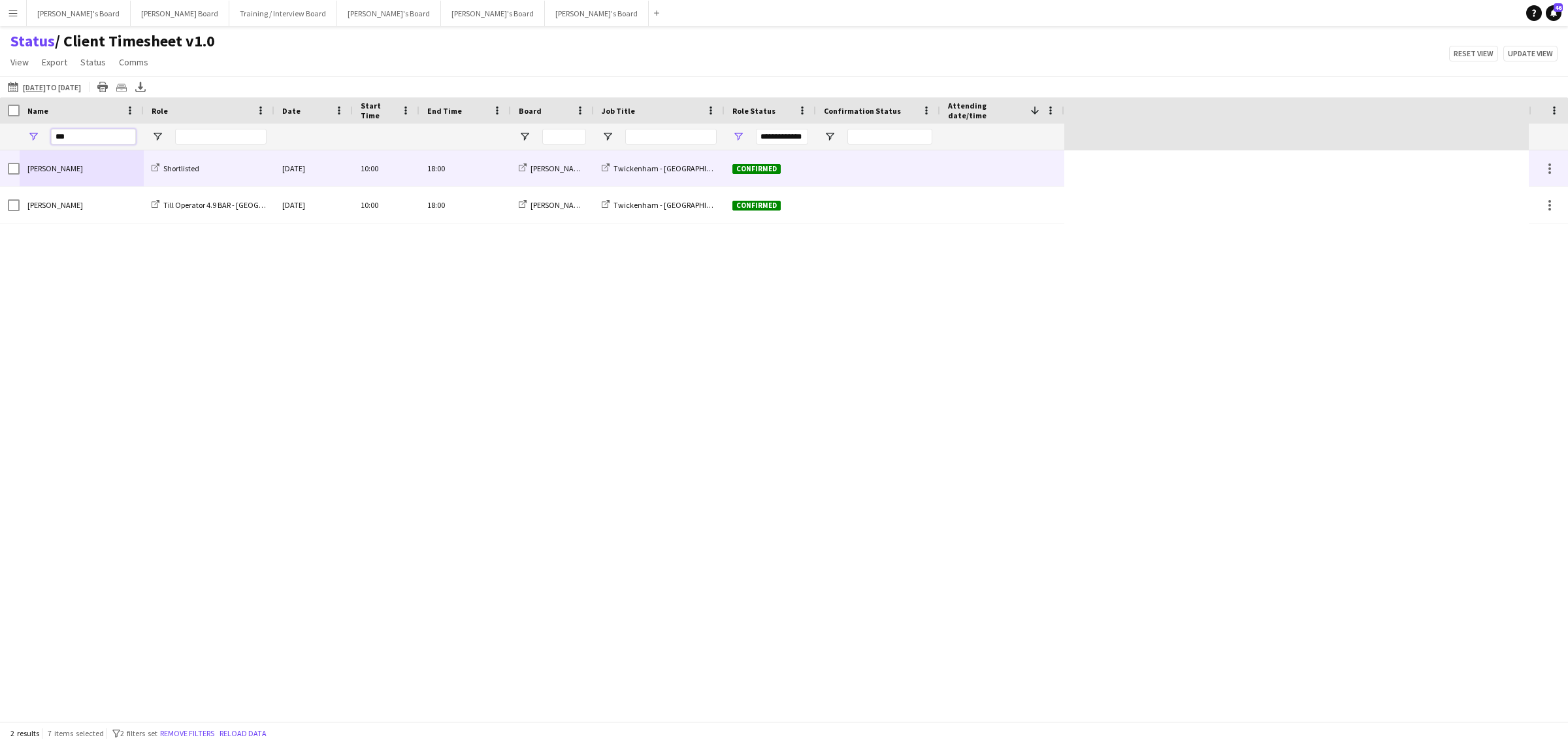
type input "***"
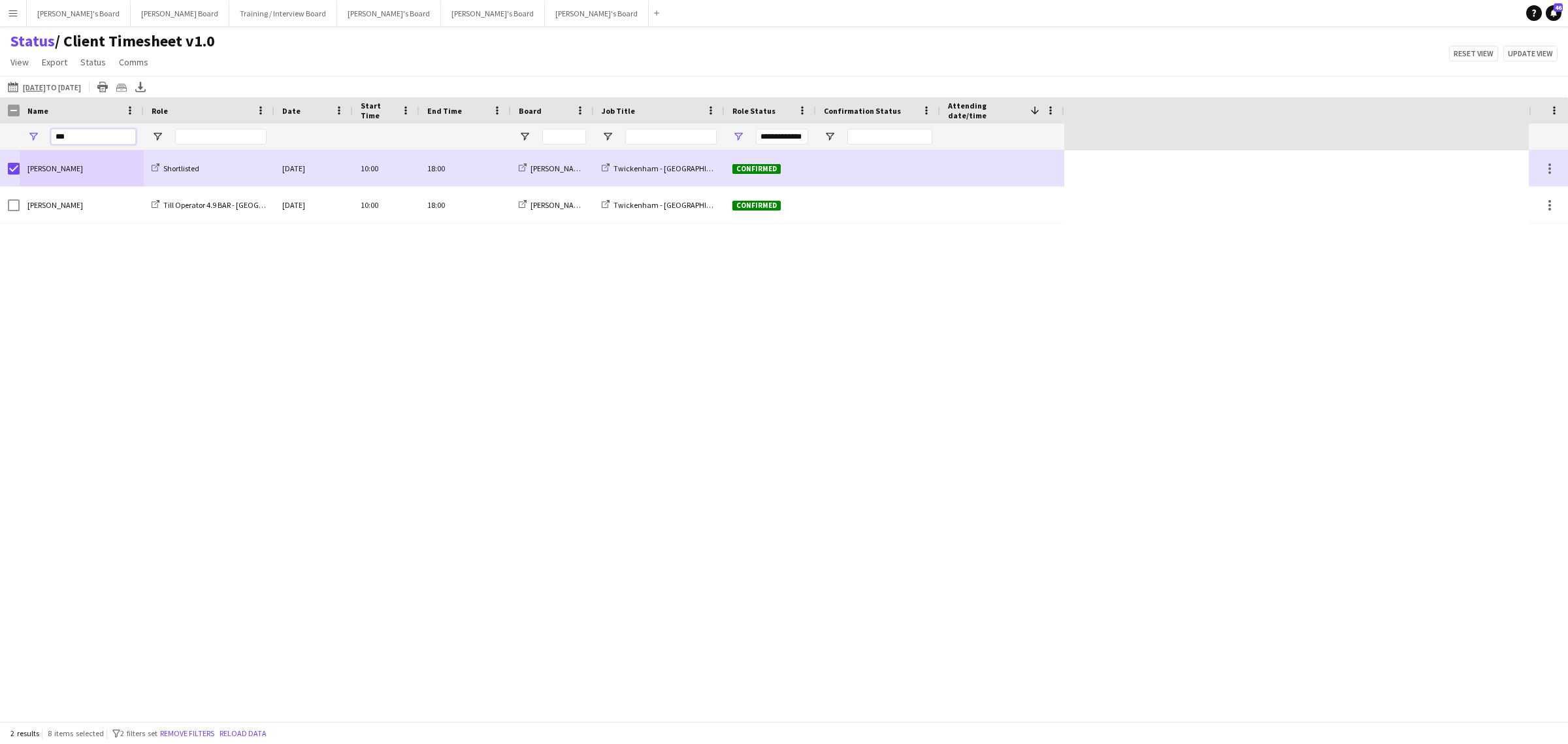
drag, startPoint x: 67, startPoint y: 139, endPoint x: -110, endPoint y: 137, distance: 177.0
click at [0, 137] on html "Menu Boards Boards Boards All jobs Status Workforce Workforce My Workforce Recr…" at bounding box center [784, 372] width 1568 height 744
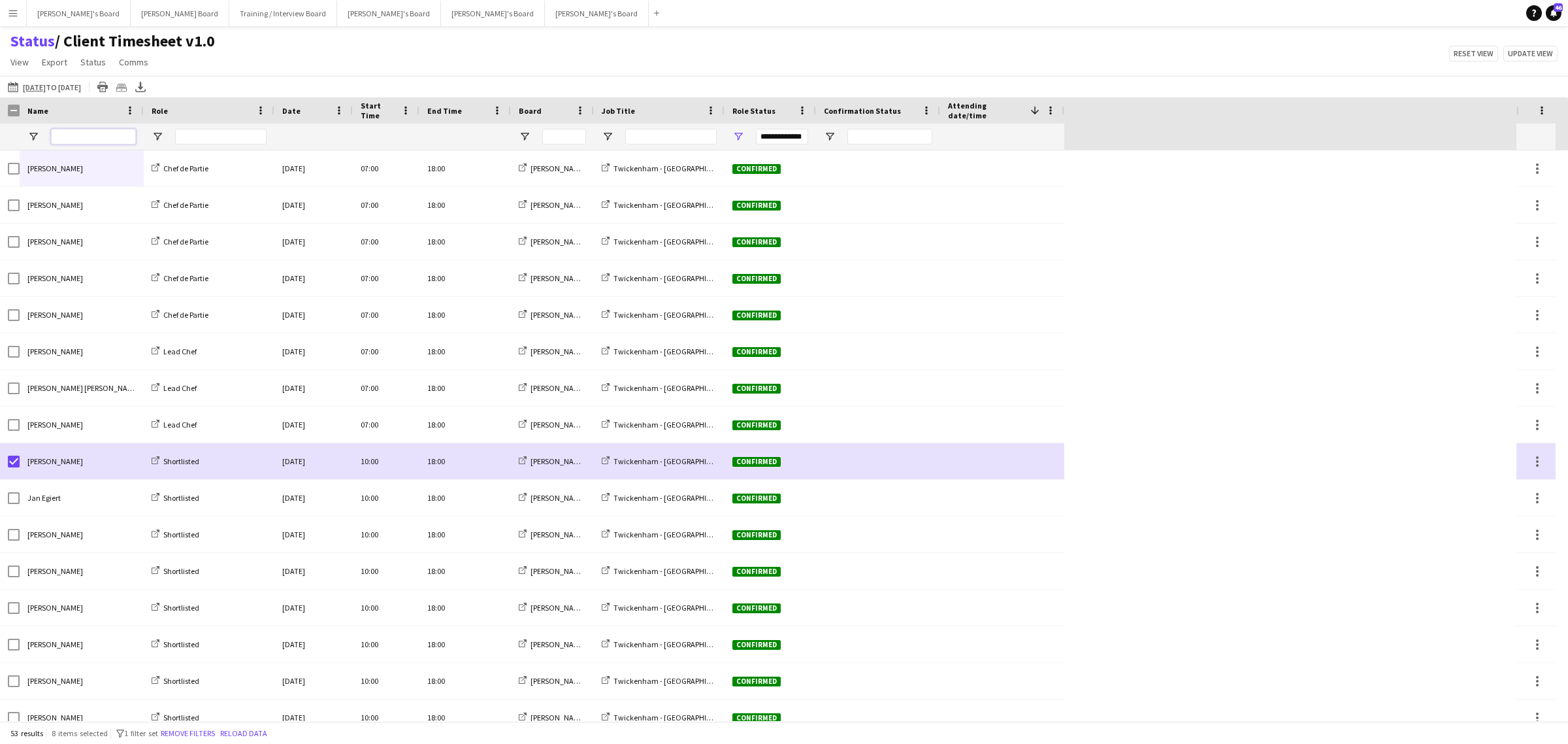
click at [85, 139] on input "Name Filter Input" at bounding box center [94, 136] width 85 height 16
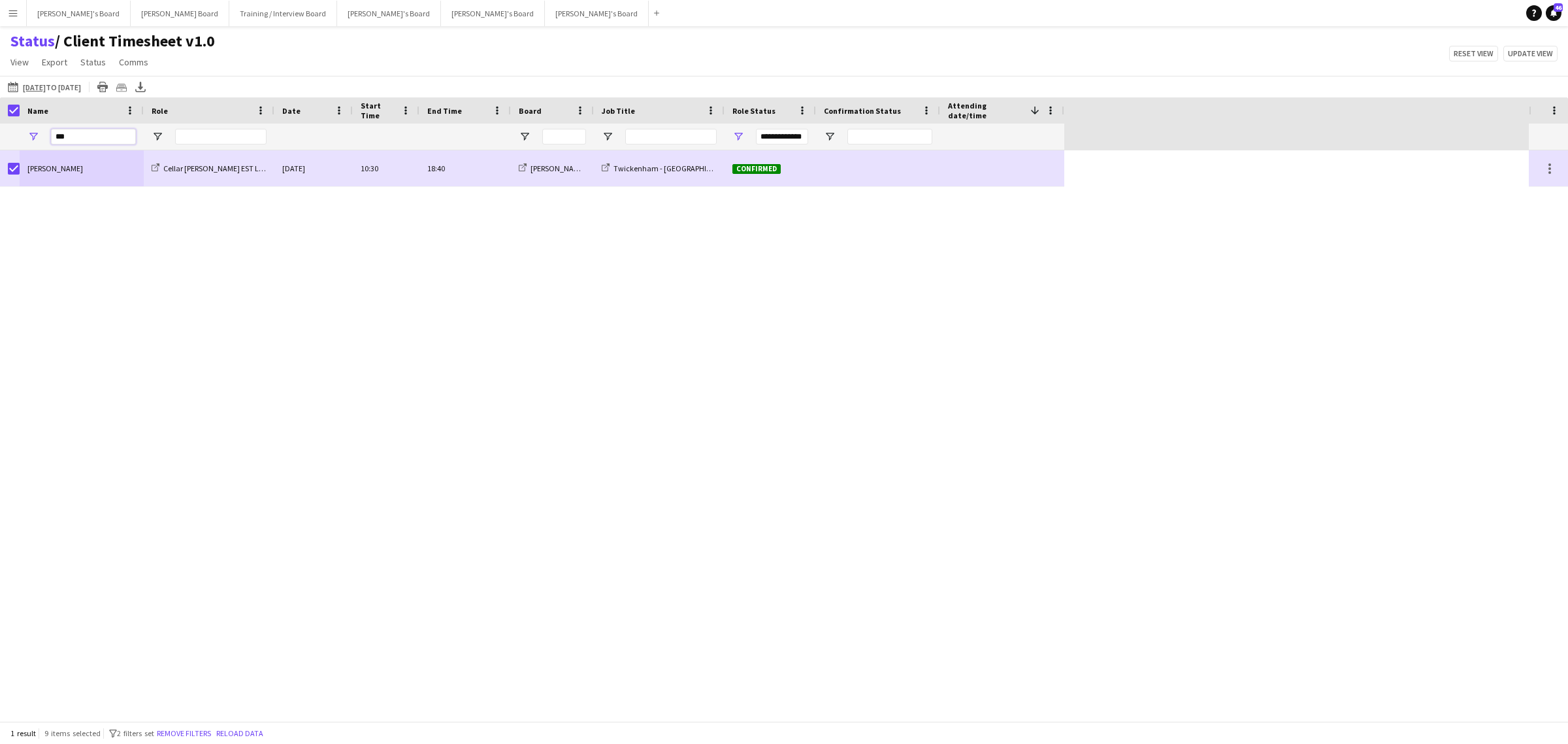
drag, startPoint x: 90, startPoint y: 138, endPoint x: -778, endPoint y: 159, distance: 868.3
click at [0, 159] on html "Menu Boards Boards Boards All jobs Status Workforce Workforce My Workforce Recr…" at bounding box center [784, 372] width 1568 height 744
drag, startPoint x: 86, startPoint y: 145, endPoint x: -103, endPoint y: 141, distance: 189.0
click at [0, 141] on html "Menu Boards Boards Boards All jobs Status Workforce Workforce My Workforce Recr…" at bounding box center [784, 372] width 1568 height 744
type input "*"
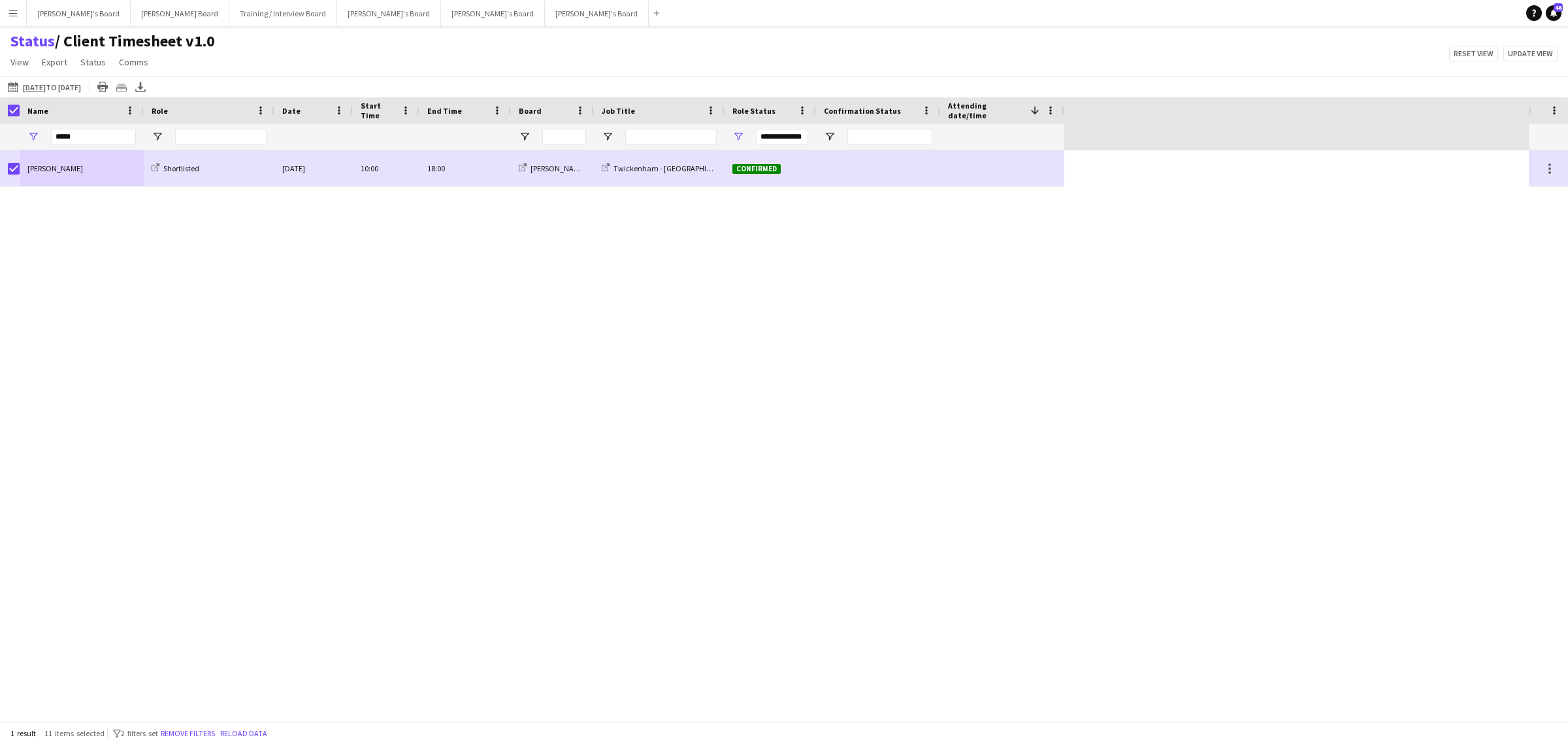
click at [79, 128] on div "*****" at bounding box center [94, 137] width 85 height 27
click at [79, 133] on input "*****" at bounding box center [94, 136] width 85 height 16
drag, startPoint x: 85, startPoint y: 137, endPoint x: -150, endPoint y: 149, distance: 235.3
click at [0, 149] on html "Menu Boards Boards Boards All jobs Status Workforce Workforce My Workforce Recr…" at bounding box center [784, 372] width 1568 height 744
drag, startPoint x: 115, startPoint y: 132, endPoint x: -450, endPoint y: 140, distance: 565.1
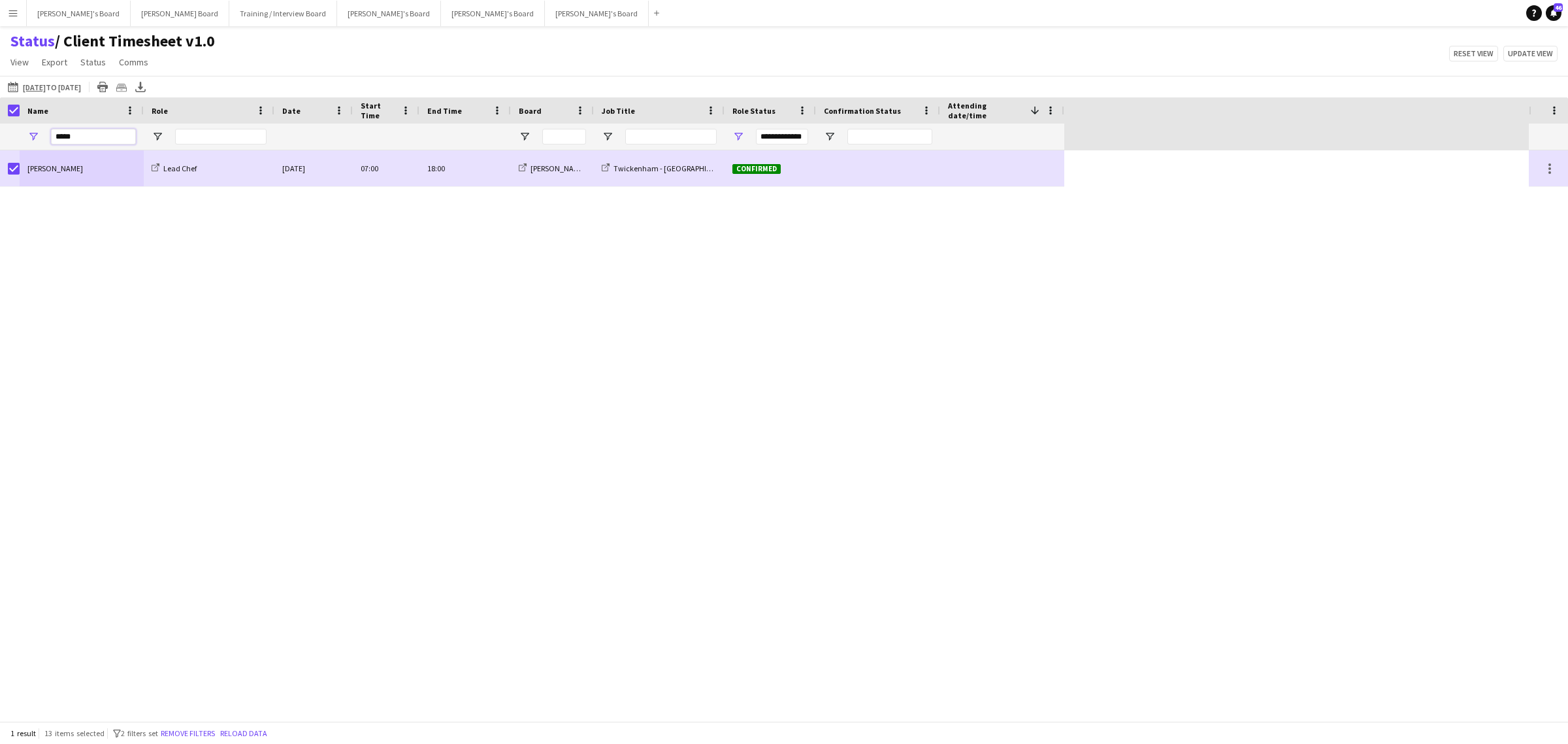
click at [0, 140] on html "Menu Boards Boards Boards All jobs Status Workforce Workforce My Workforce Recr…" at bounding box center [784, 372] width 1568 height 744
drag, startPoint x: 90, startPoint y: 137, endPoint x: -202, endPoint y: 140, distance: 292.0
click at [0, 140] on html "Menu Boards Boards Boards All jobs Status Workforce Workforce My Workforce Recr…" at bounding box center [784, 372] width 1568 height 744
type input "******"
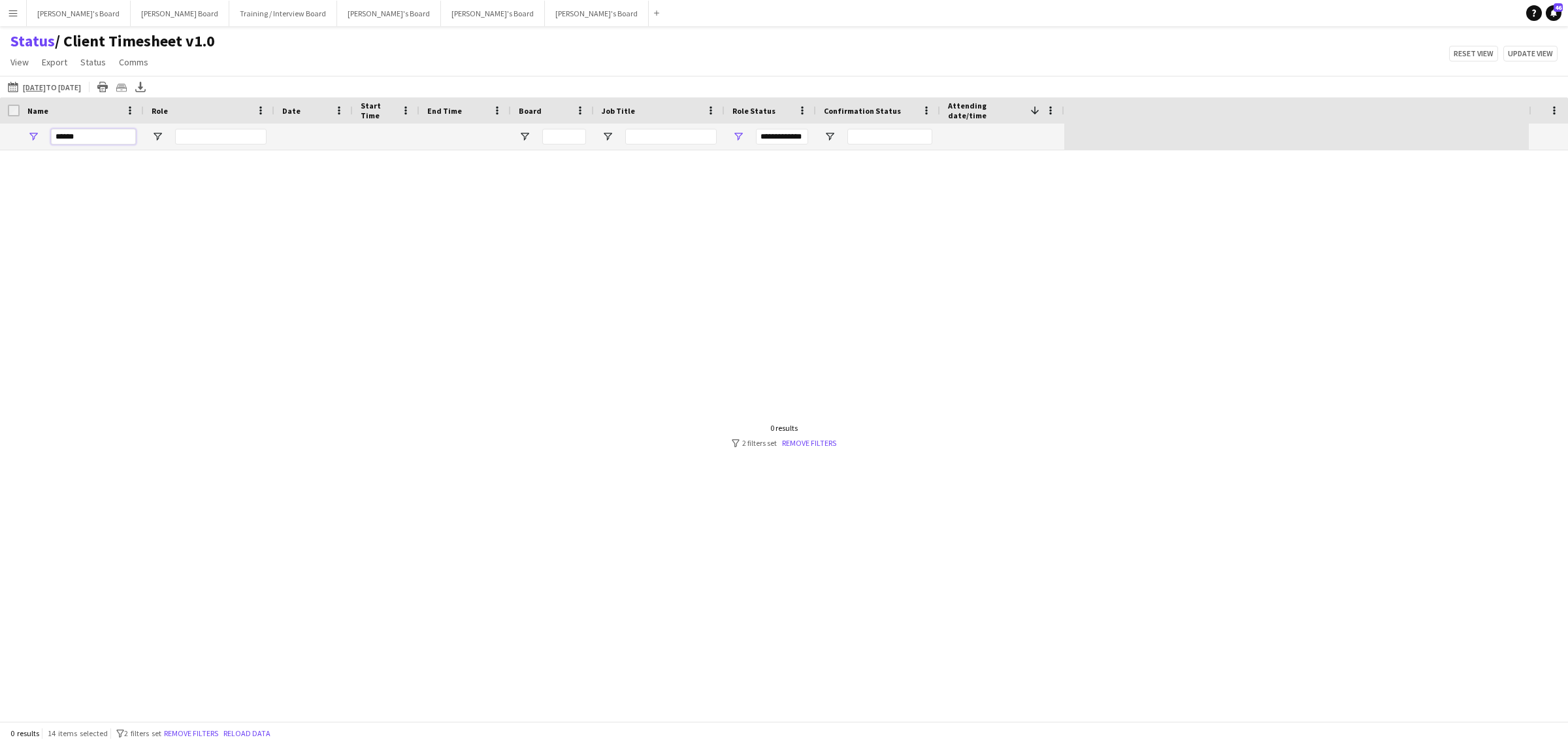
type input "***"
type input "****"
type input "**********"
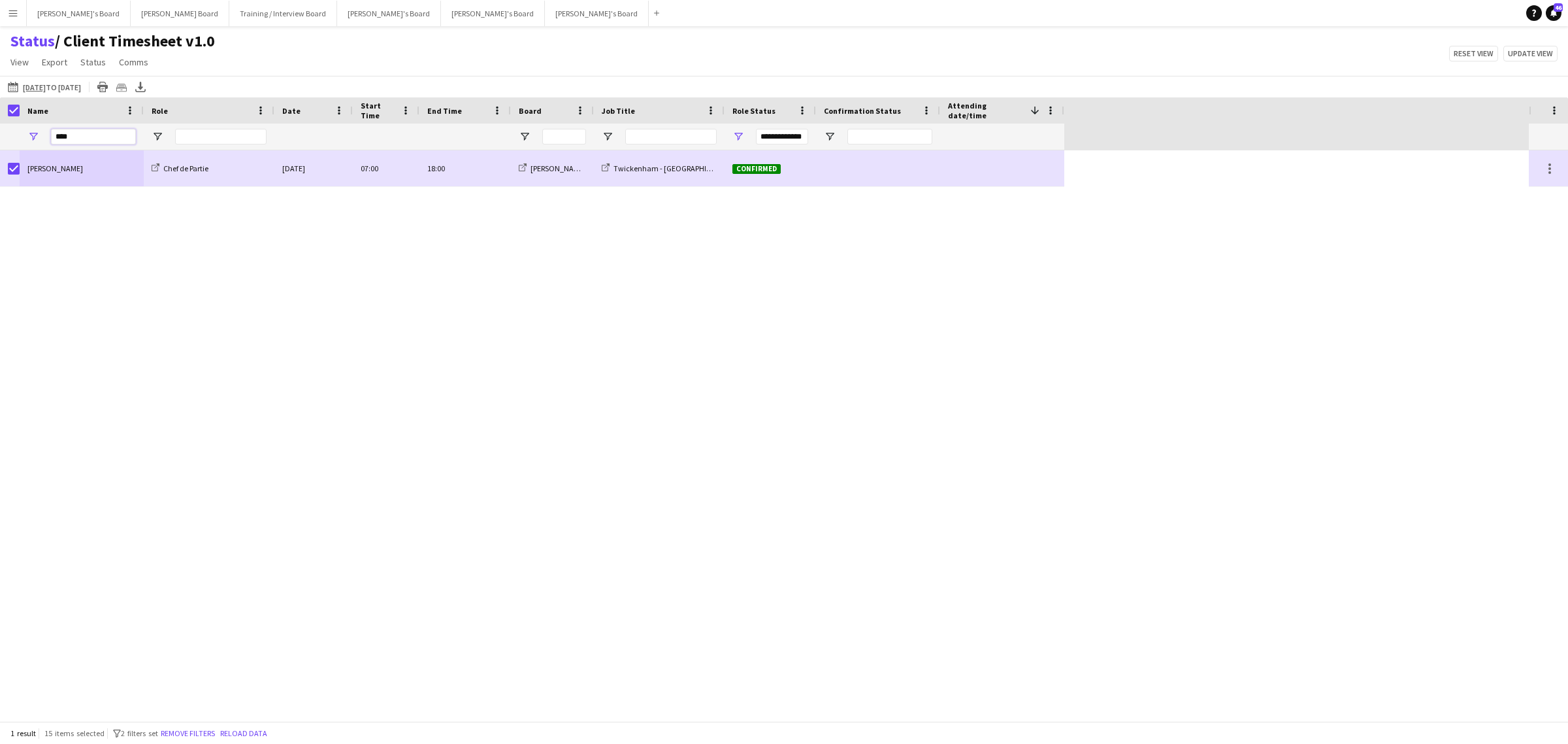
drag, startPoint x: 95, startPoint y: 137, endPoint x: -364, endPoint y: 142, distance: 459.0
click at [0, 142] on html "Menu Boards Boards Boards All jobs Status Workforce Workforce My Workforce Recr…" at bounding box center [784, 372] width 1568 height 744
drag, startPoint x: 112, startPoint y: 138, endPoint x: -198, endPoint y: 137, distance: 310.0
click at [0, 137] on html "Menu Boards Boards Boards All jobs Status Workforce Workforce My Workforce Recr…" at bounding box center [784, 372] width 1568 height 744
drag, startPoint x: 109, startPoint y: 135, endPoint x: -346, endPoint y: 151, distance: 455.3
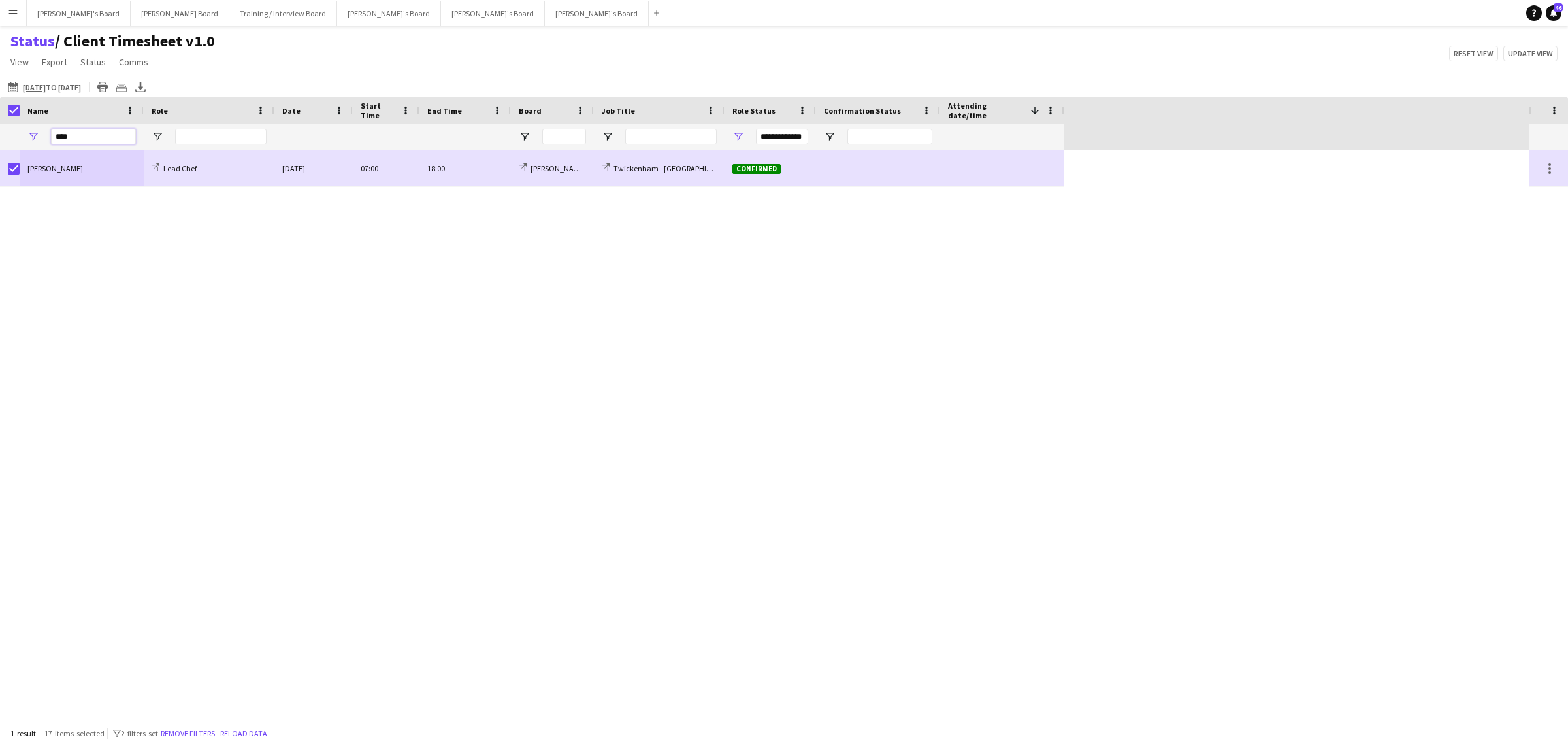
click at [0, 151] on html "Menu Boards Boards Boards All jobs Status Workforce Workforce My Workforce Recr…" at bounding box center [784, 372] width 1568 height 744
drag, startPoint x: 109, startPoint y: 128, endPoint x: -155, endPoint y: 170, distance: 267.3
click at [0, 170] on html "Menu Boards Boards Boards All jobs Status Workforce Workforce My Workforce Recr…" at bounding box center [784, 372] width 1568 height 744
drag, startPoint x: 69, startPoint y: 140, endPoint x: -166, endPoint y: 155, distance: 235.5
click at [0, 155] on html "Menu Boards Boards Boards All jobs Status Workforce Workforce My Workforce Recr…" at bounding box center [784, 372] width 1568 height 744
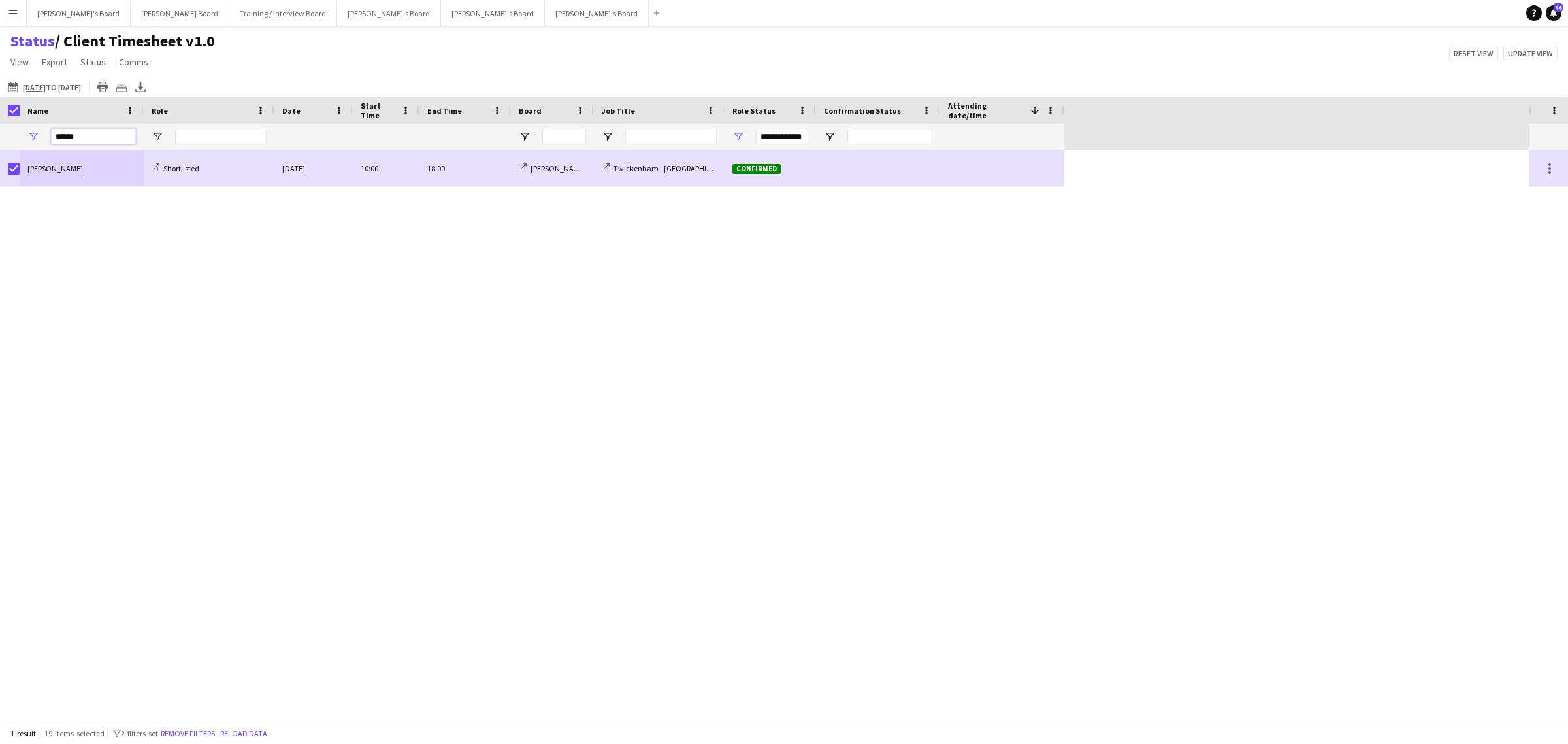
click at [104, 138] on input "******" at bounding box center [94, 136] width 85 height 16
click at [0, 151] on html "Menu Boards Boards Boards All jobs Status Workforce Workforce My Workforce Recr…" at bounding box center [784, 372] width 1568 height 744
drag, startPoint x: 15, startPoint y: 132, endPoint x: -339, endPoint y: 170, distance: 356.0
click at [0, 170] on html "Menu Boards Boards Boards All jobs Status Workforce Workforce My Workforce Recr…" at bounding box center [784, 372] width 1568 height 744
drag, startPoint x: -14, startPoint y: 132, endPoint x: -130, endPoint y: 142, distance: 116.4
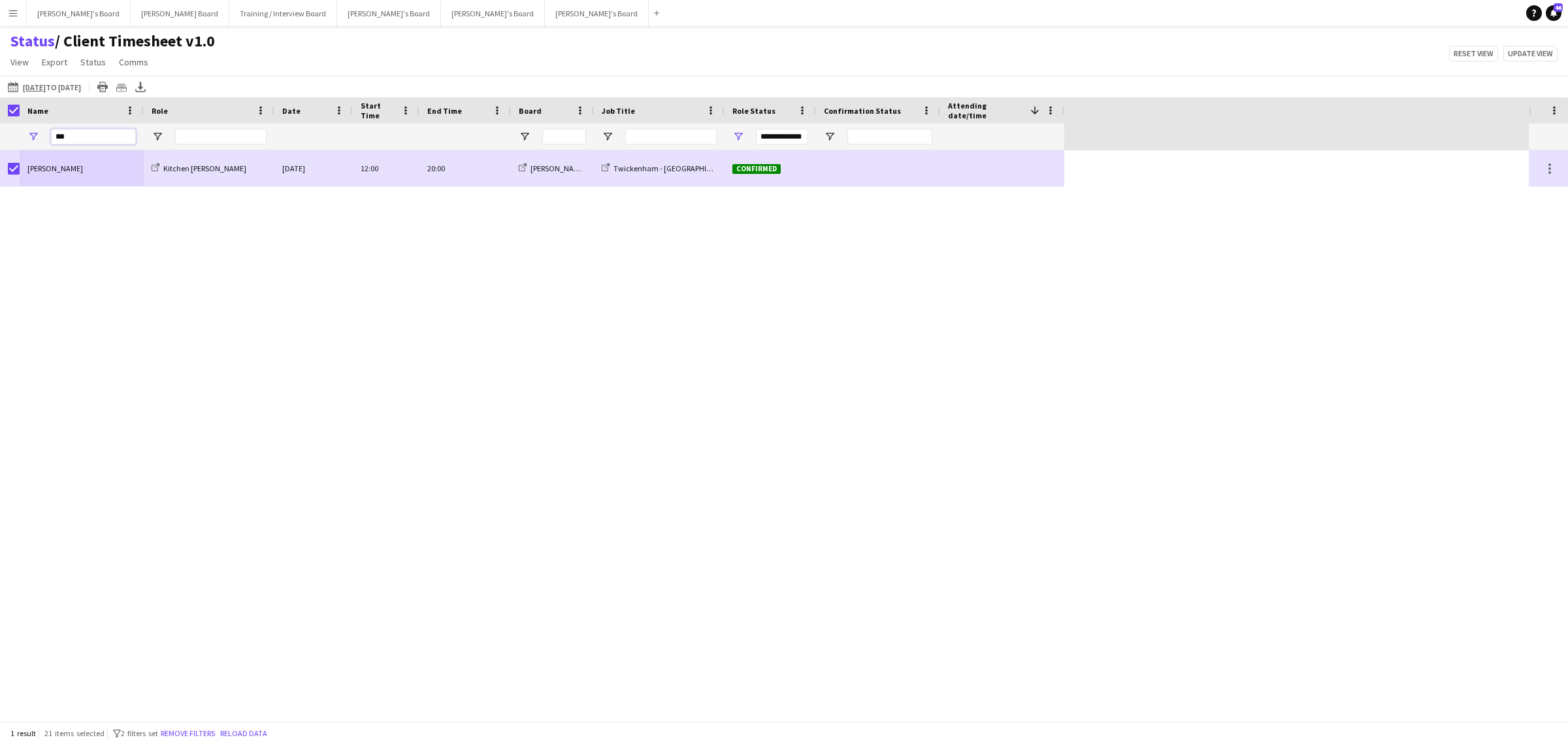
click at [0, 142] on html "Menu Boards Boards Boards All jobs Status Workforce Workforce My Workforce Recr…" at bounding box center [784, 372] width 1568 height 744
type input "*********"
type input "***"
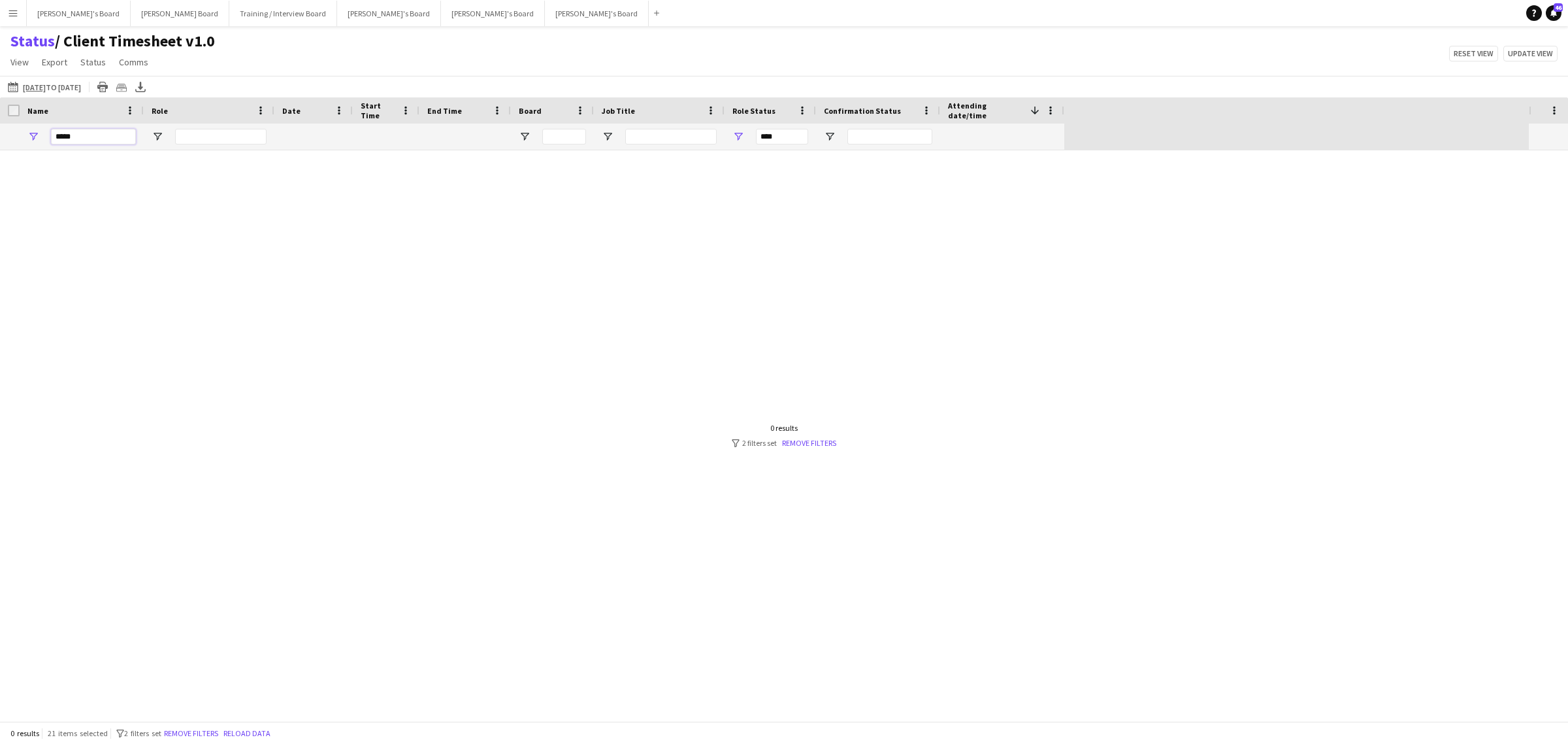
type input "****"
type input "**********"
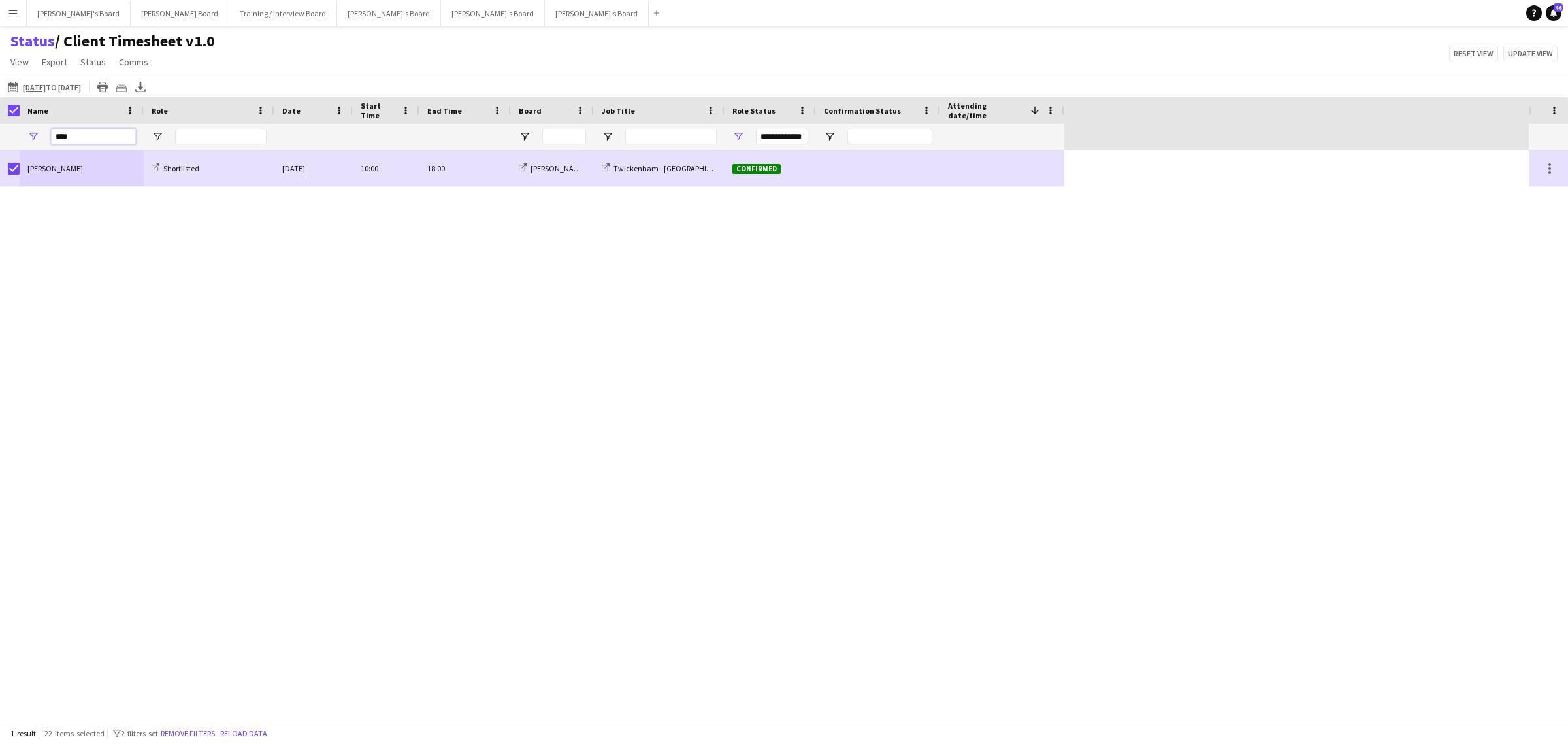
drag, startPoint x: 83, startPoint y: 136, endPoint x: -74, endPoint y: 136, distance: 157.0
click at [0, 136] on html "Menu Boards Boards Boards All jobs Status Workforce Workforce My Workforce Recr…" at bounding box center [784, 372] width 1568 height 744
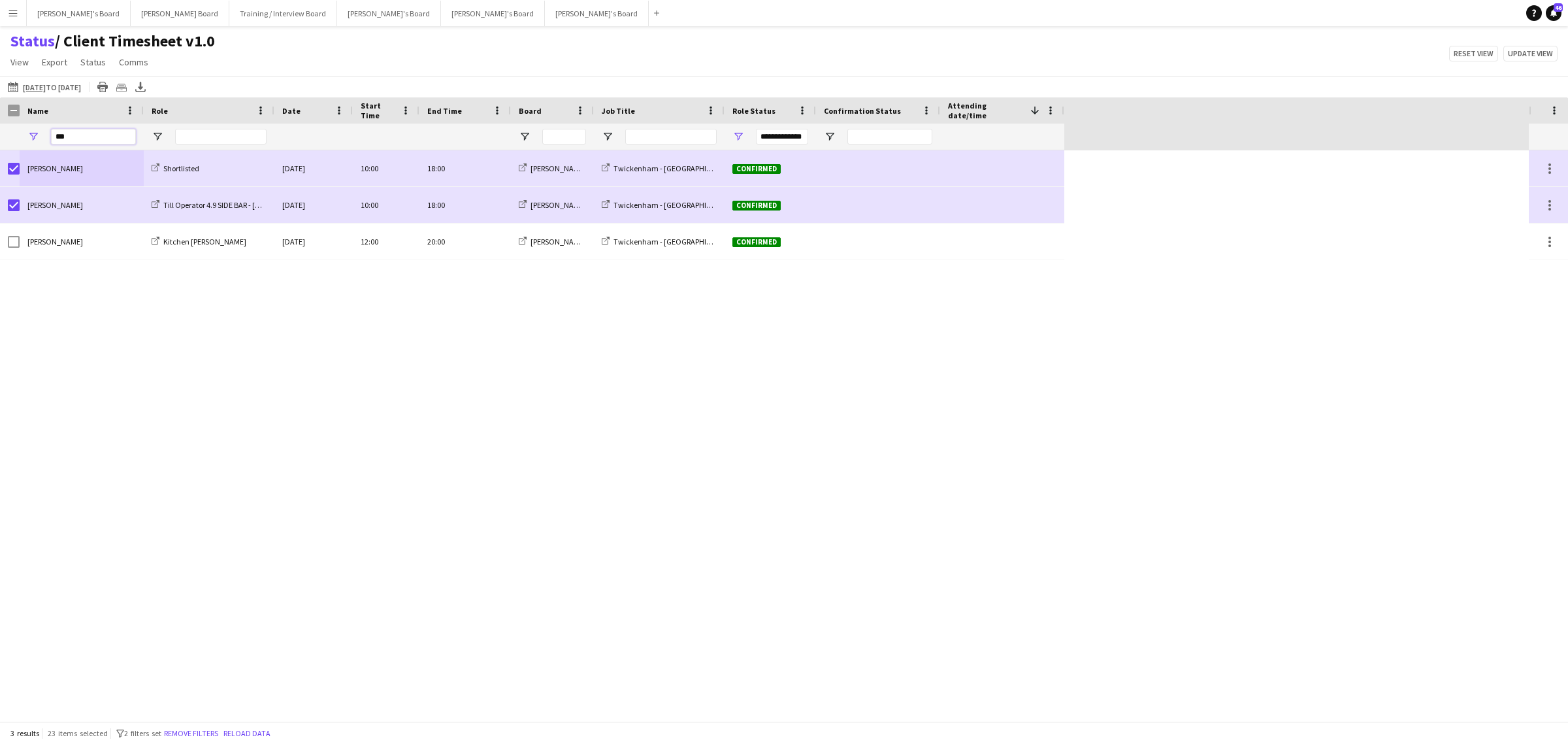
drag, startPoint x: 92, startPoint y: 138, endPoint x: -181, endPoint y: 151, distance: 273.3
click at [0, 151] on html "Menu Boards Boards Boards All jobs Status Workforce Workforce My Workforce Recr…" at bounding box center [784, 372] width 1568 height 744
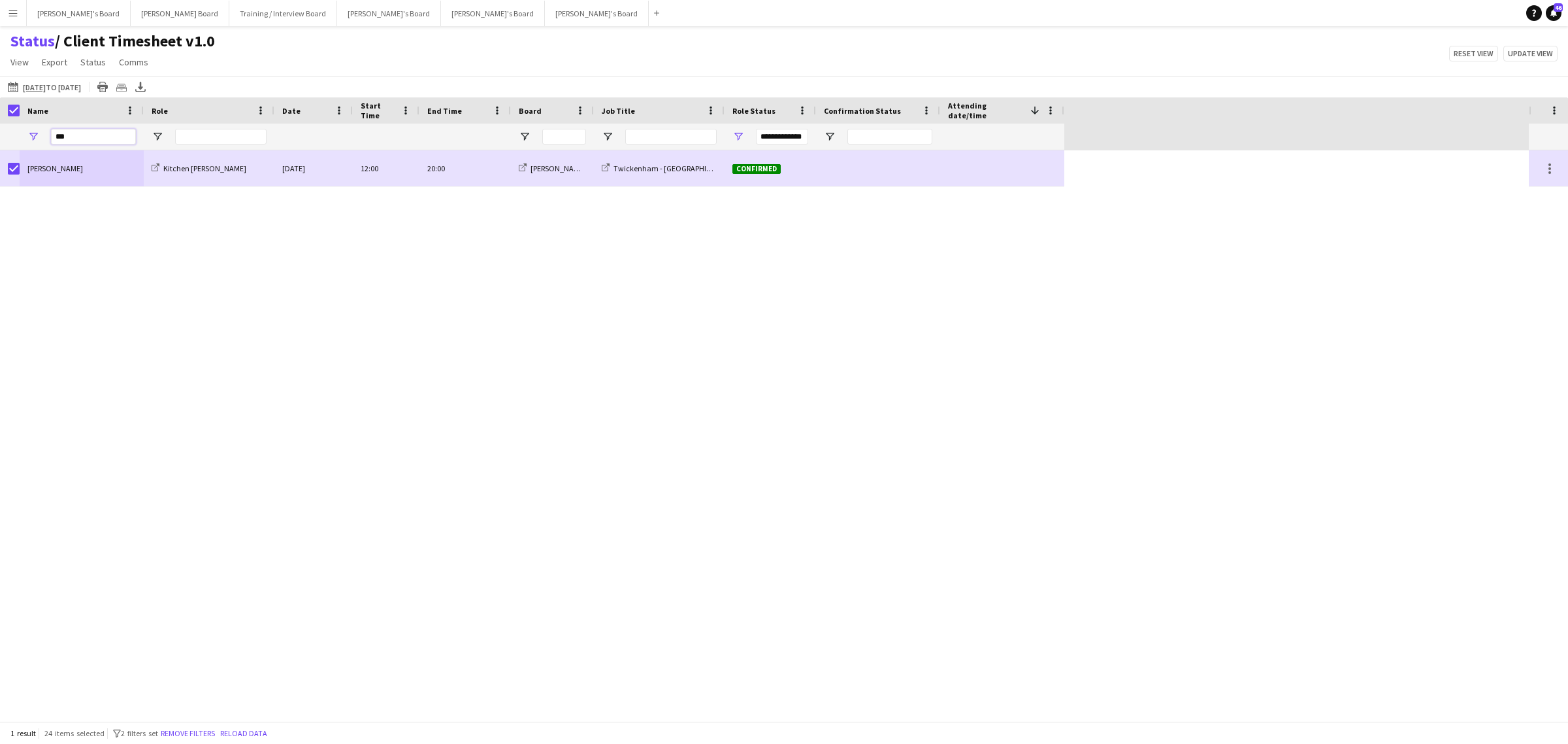
drag, startPoint x: 102, startPoint y: 139, endPoint x: -359, endPoint y: 131, distance: 461.1
click at [0, 131] on html "Menu Boards Boards Boards All jobs Status Workforce Workforce My Workforce Recr…" at bounding box center [784, 372] width 1568 height 744
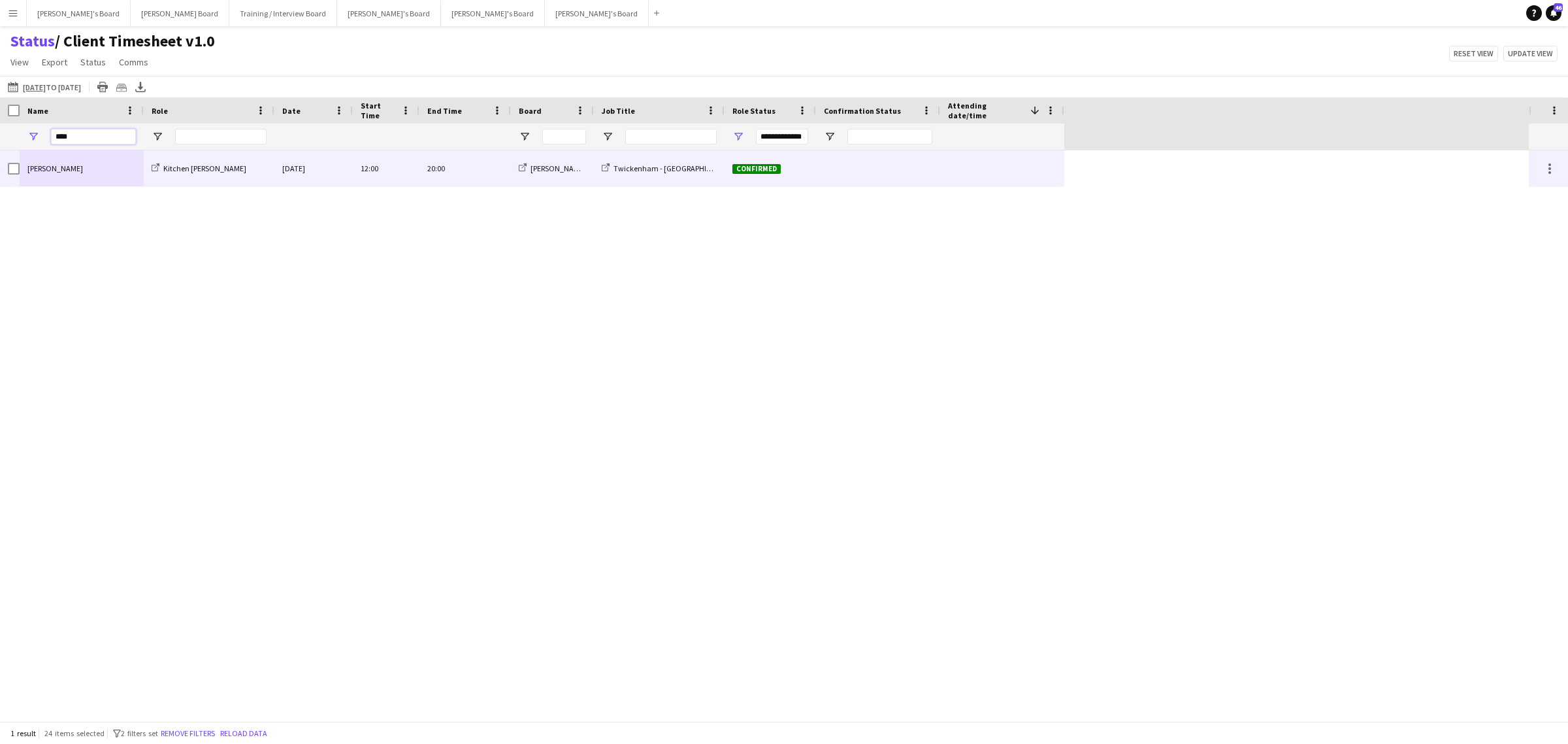
type input "****"
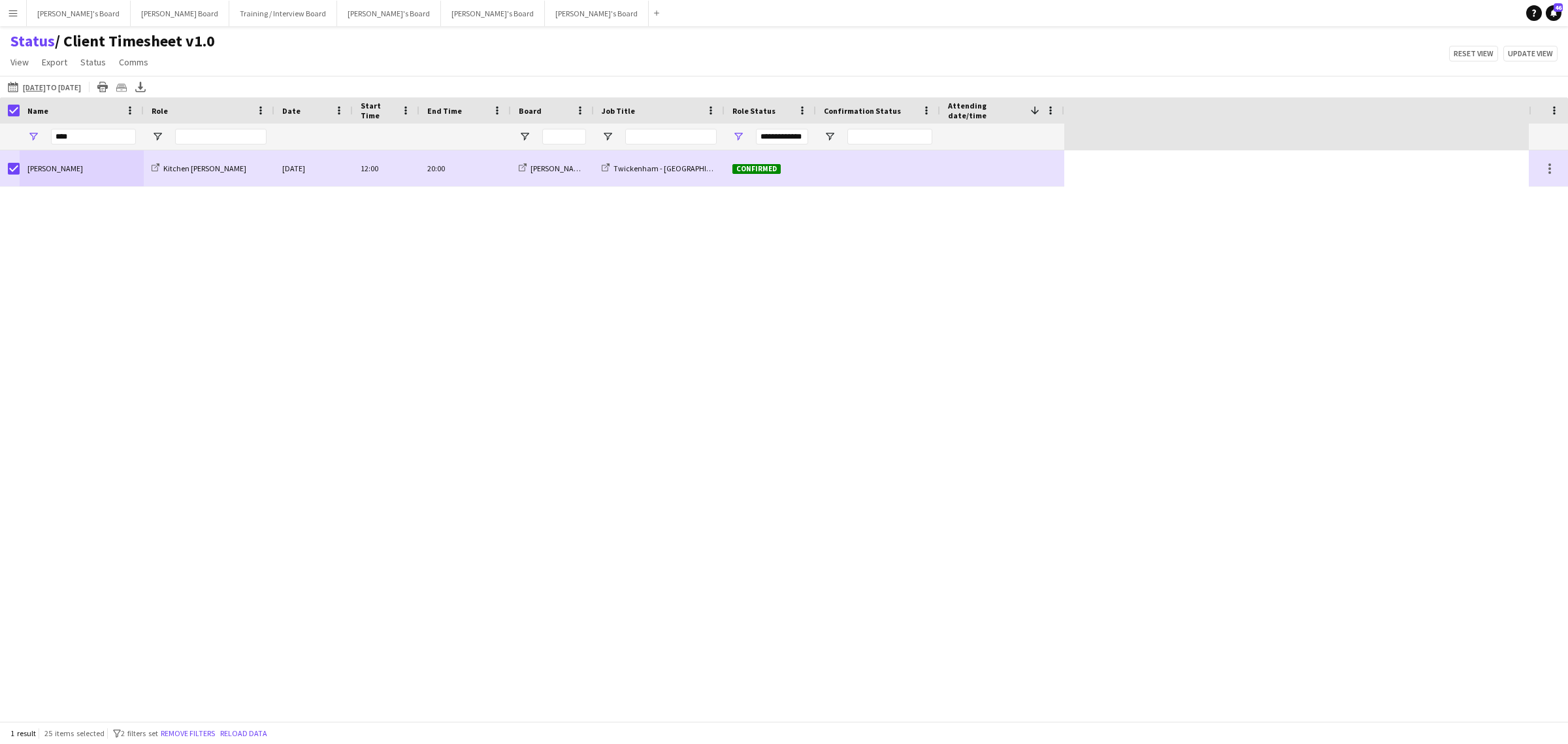
drag, startPoint x: 86, startPoint y: 145, endPoint x: 65, endPoint y: 141, distance: 21.4
click at [63, 142] on div "****" at bounding box center [94, 137] width 85 height 27
drag, startPoint x: 77, startPoint y: 136, endPoint x: -56, endPoint y: 146, distance: 133.4
click at [0, 146] on html "Menu Boards Boards Boards All jobs Status Workforce Workforce My Workforce Recr…" at bounding box center [784, 372] width 1568 height 744
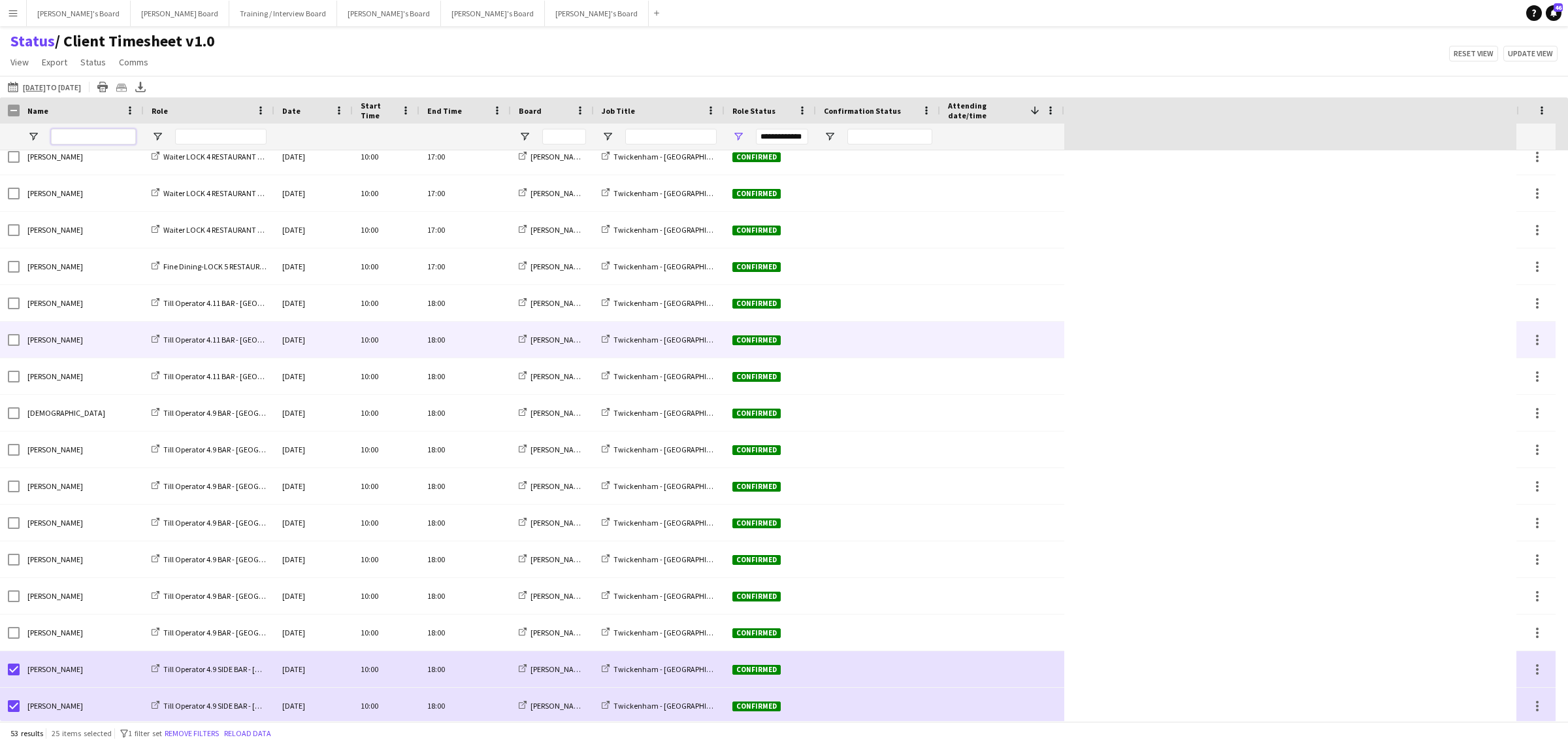
scroll to position [796, 0]
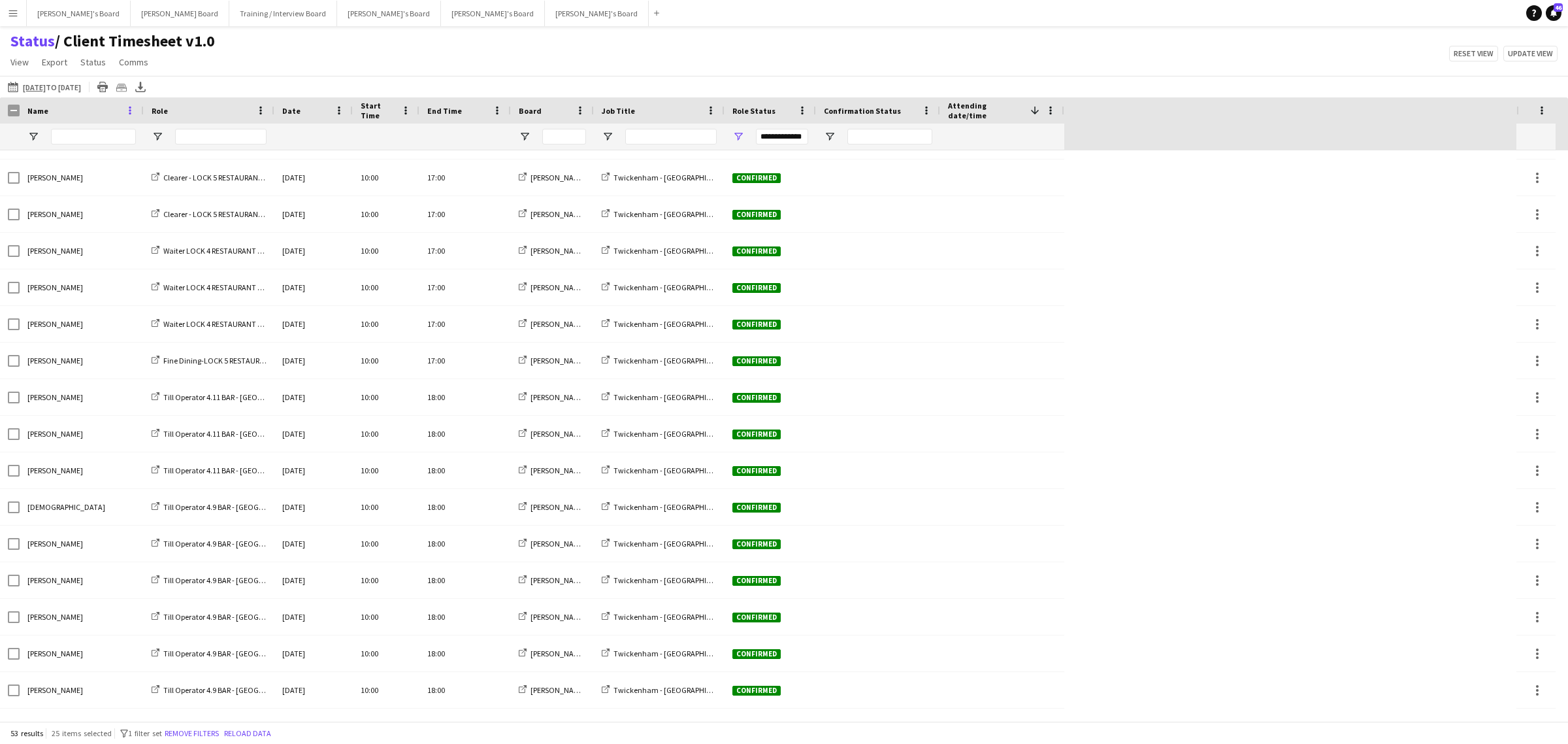
click at [128, 109] on span at bounding box center [130, 110] width 11 height 11
click at [310, 71] on div "Status / Client Timesheet v1.0 View Views Default view Airshow Accreditation Ai…" at bounding box center [784, 53] width 1568 height 44
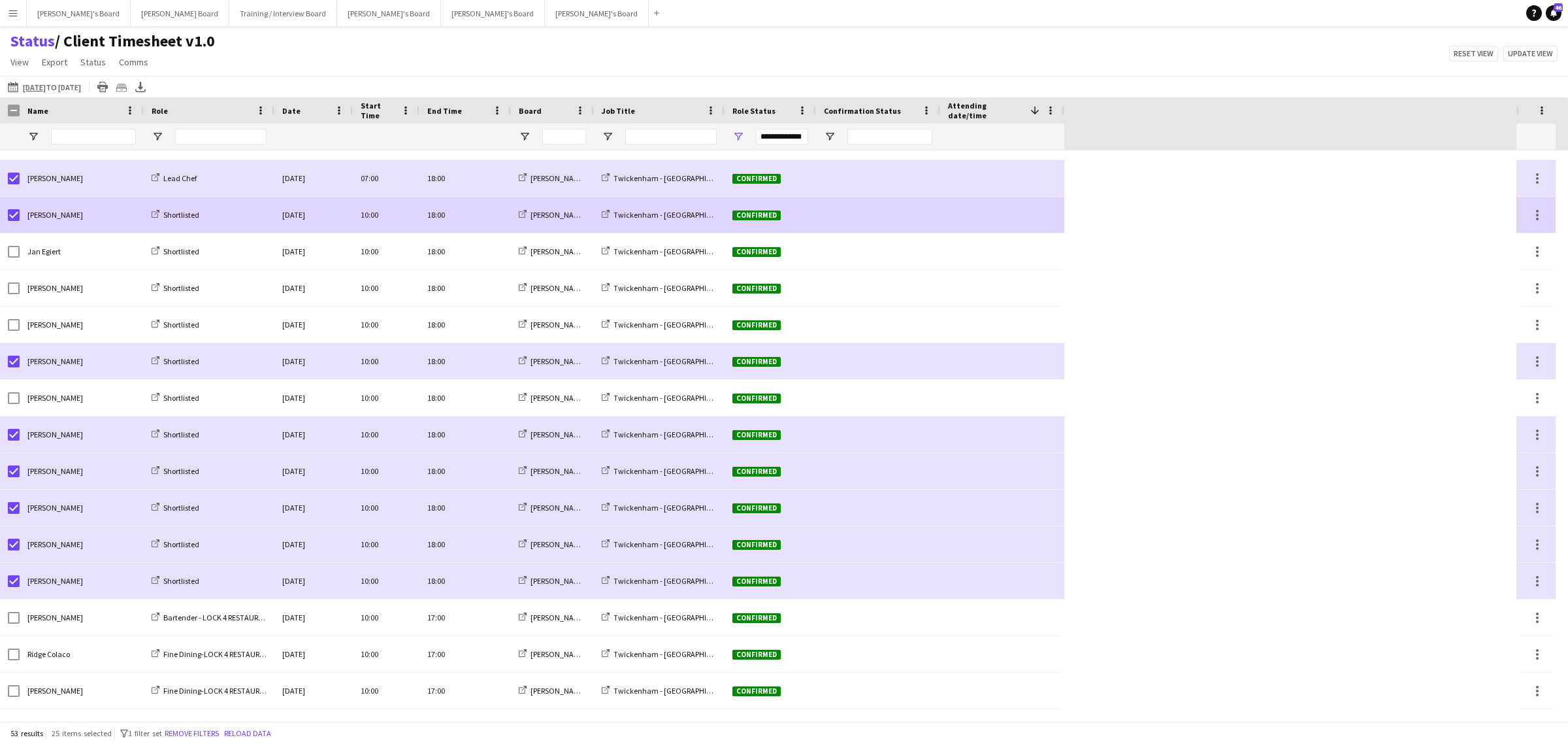
scroll to position [224, 0]
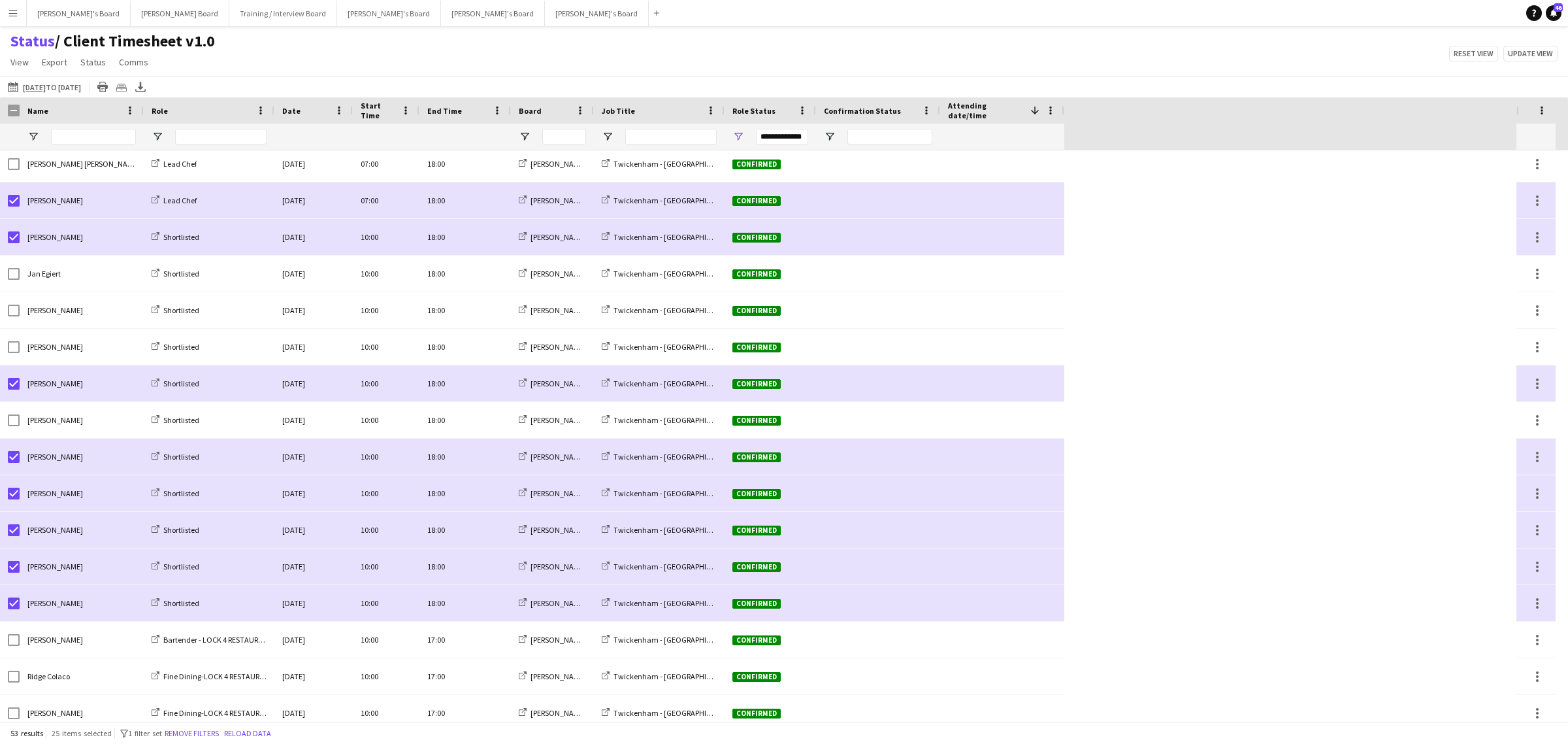
click at [63, 110] on div "Name" at bounding box center [74, 110] width 93 height 20
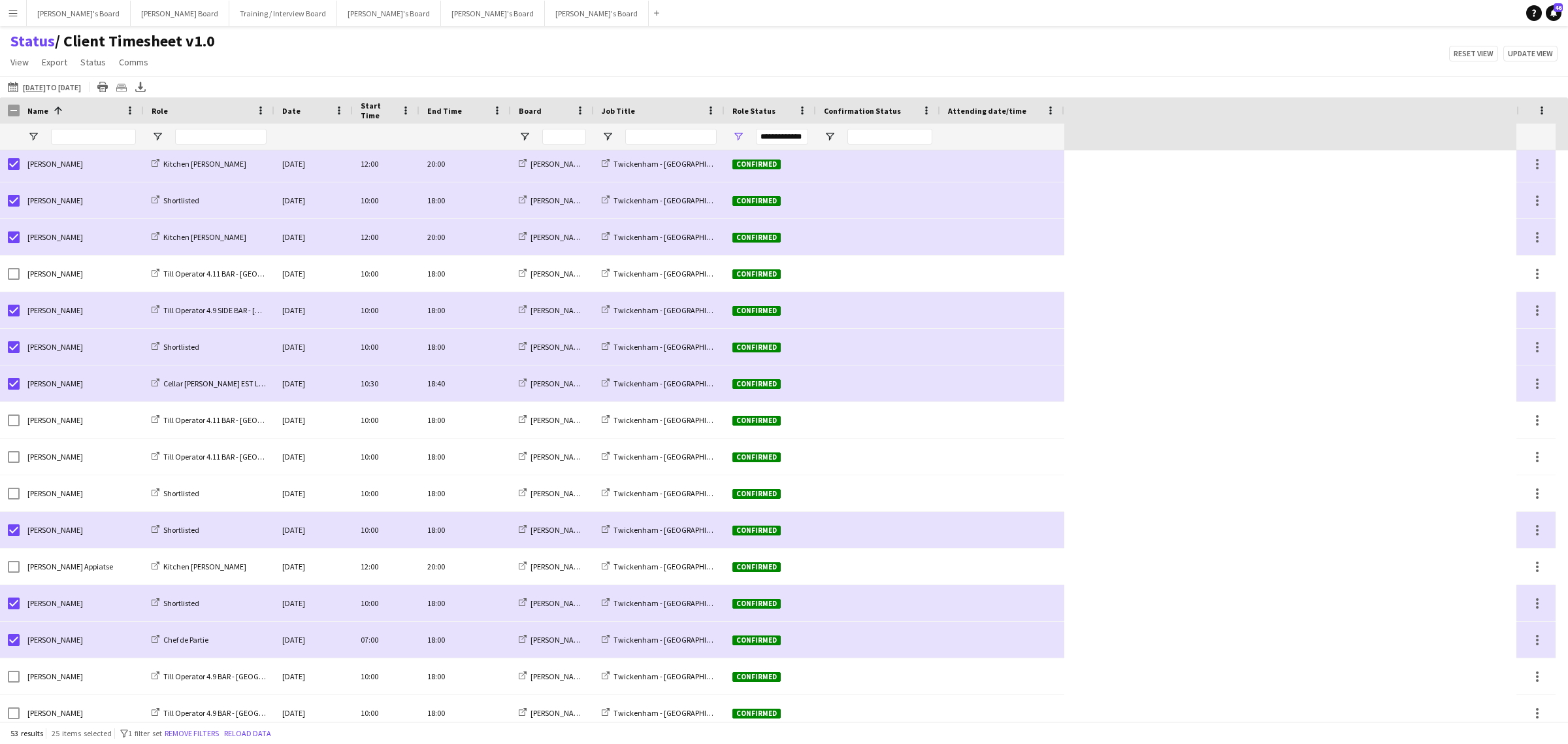
click at [63, 110] on div "Name 1" at bounding box center [74, 110] width 93 height 20
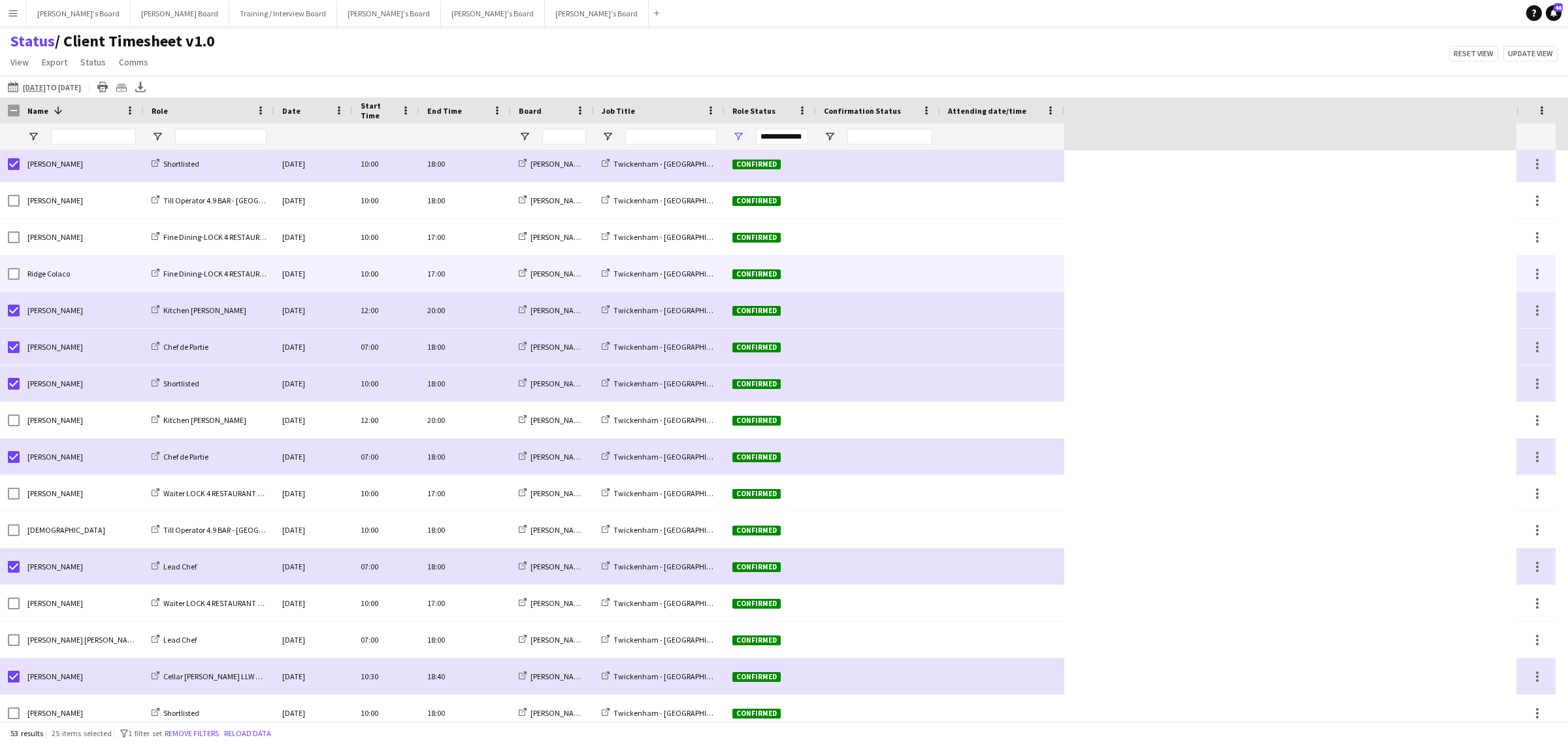
scroll to position [0, 0]
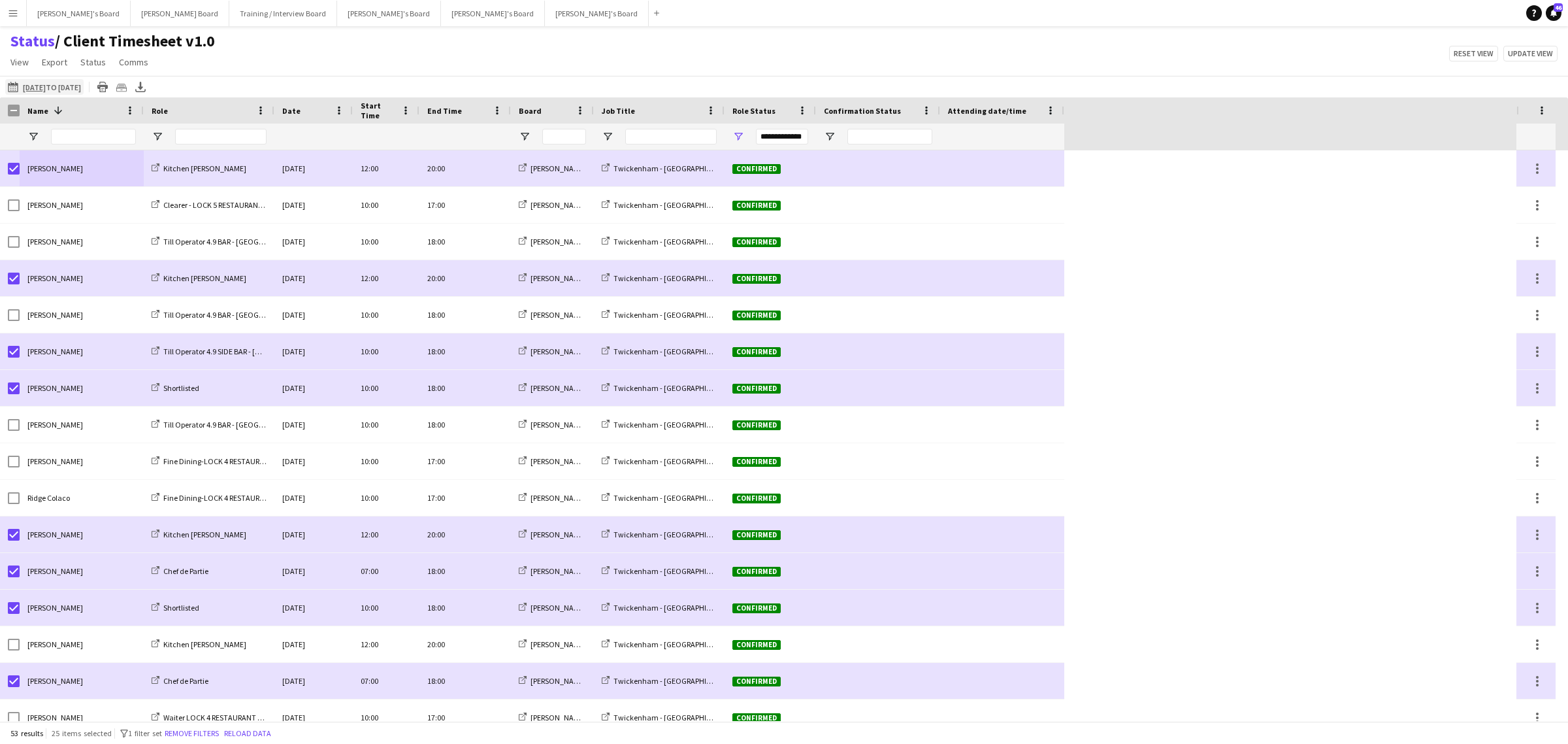
click at [69, 83] on button "12-08-2025 to 18-08-2025 12-08-2025 to 18-08-2025" at bounding box center [44, 87] width 79 height 16
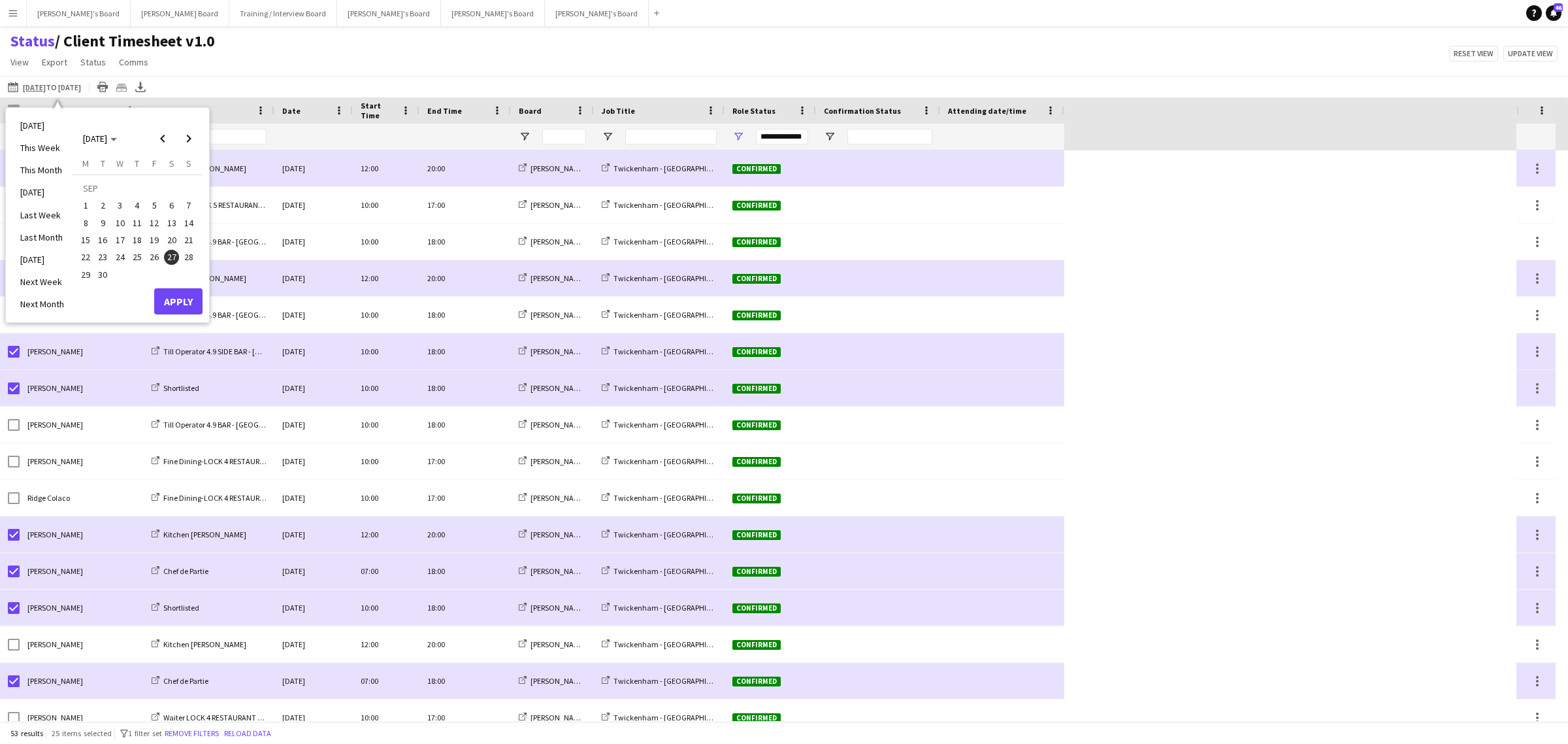
click at [308, 64] on div "Status / Client Timesheet v1.0 View Views Default view Airshow Accreditation Ai…" at bounding box center [784, 53] width 1568 height 44
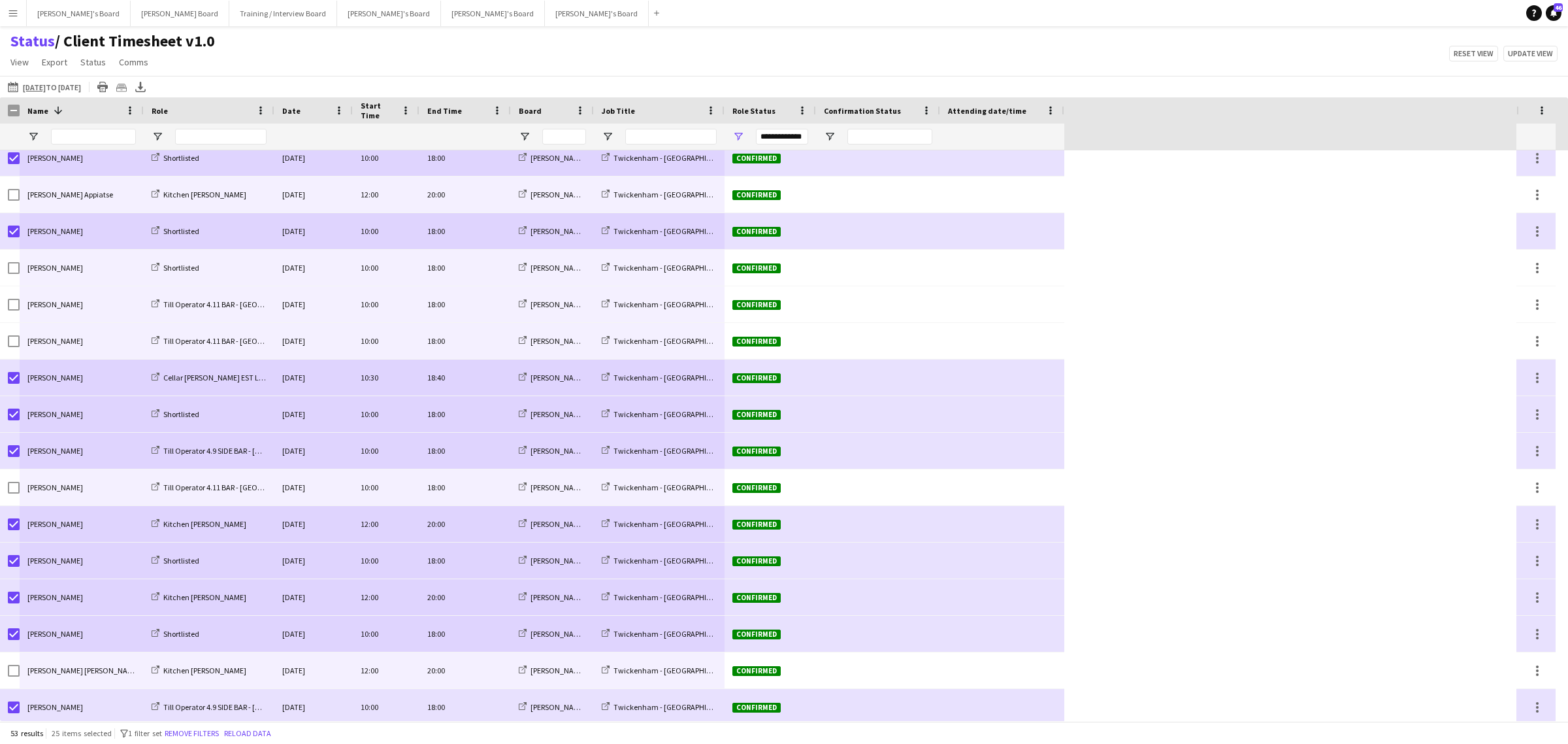
drag, startPoint x: 54, startPoint y: 171, endPoint x: 620, endPoint y: 440, distance: 626.7
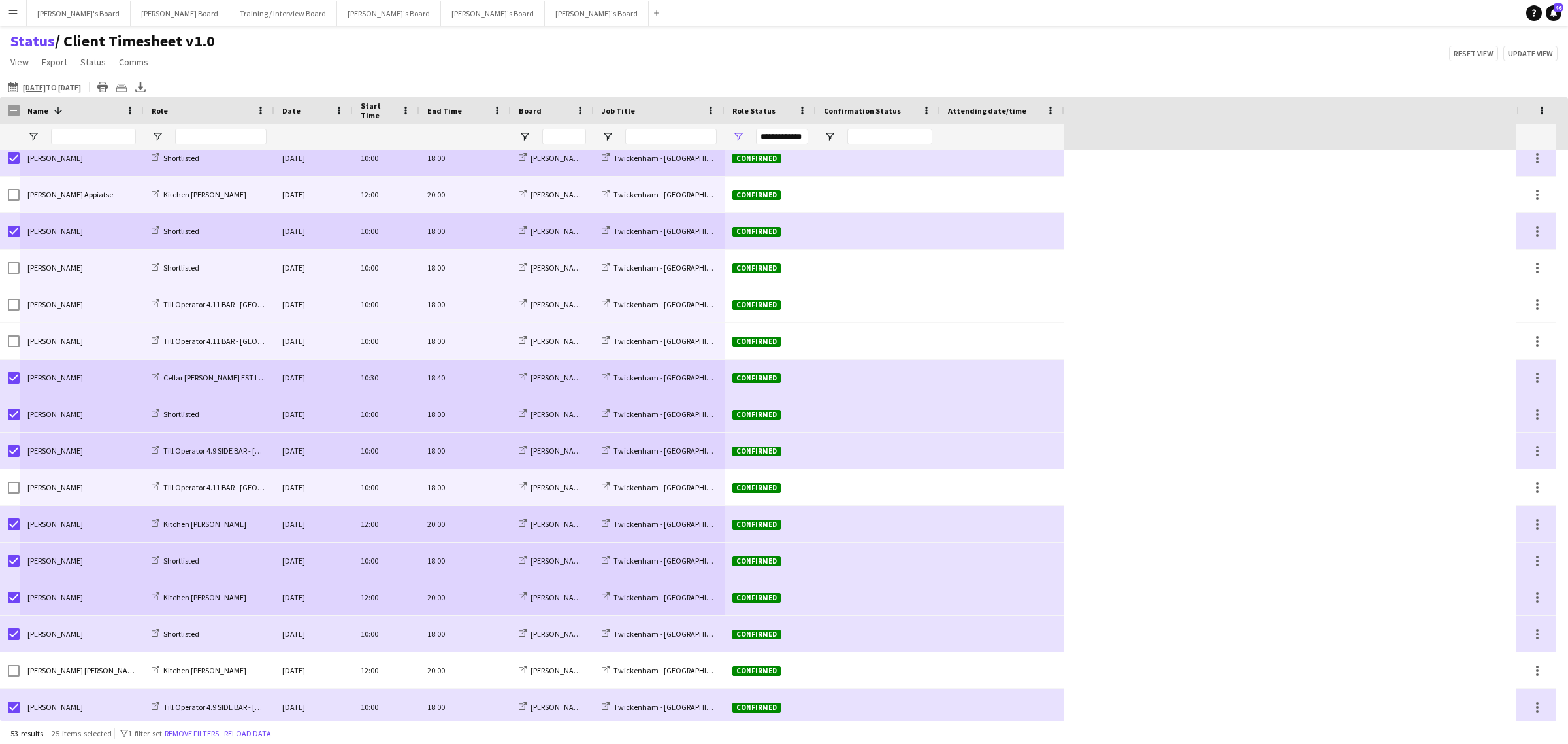
click at [590, 54] on div "Status / Client Timesheet v1.0 View Views Default view Airshow Accreditation Ai…" at bounding box center [784, 53] width 1568 height 44
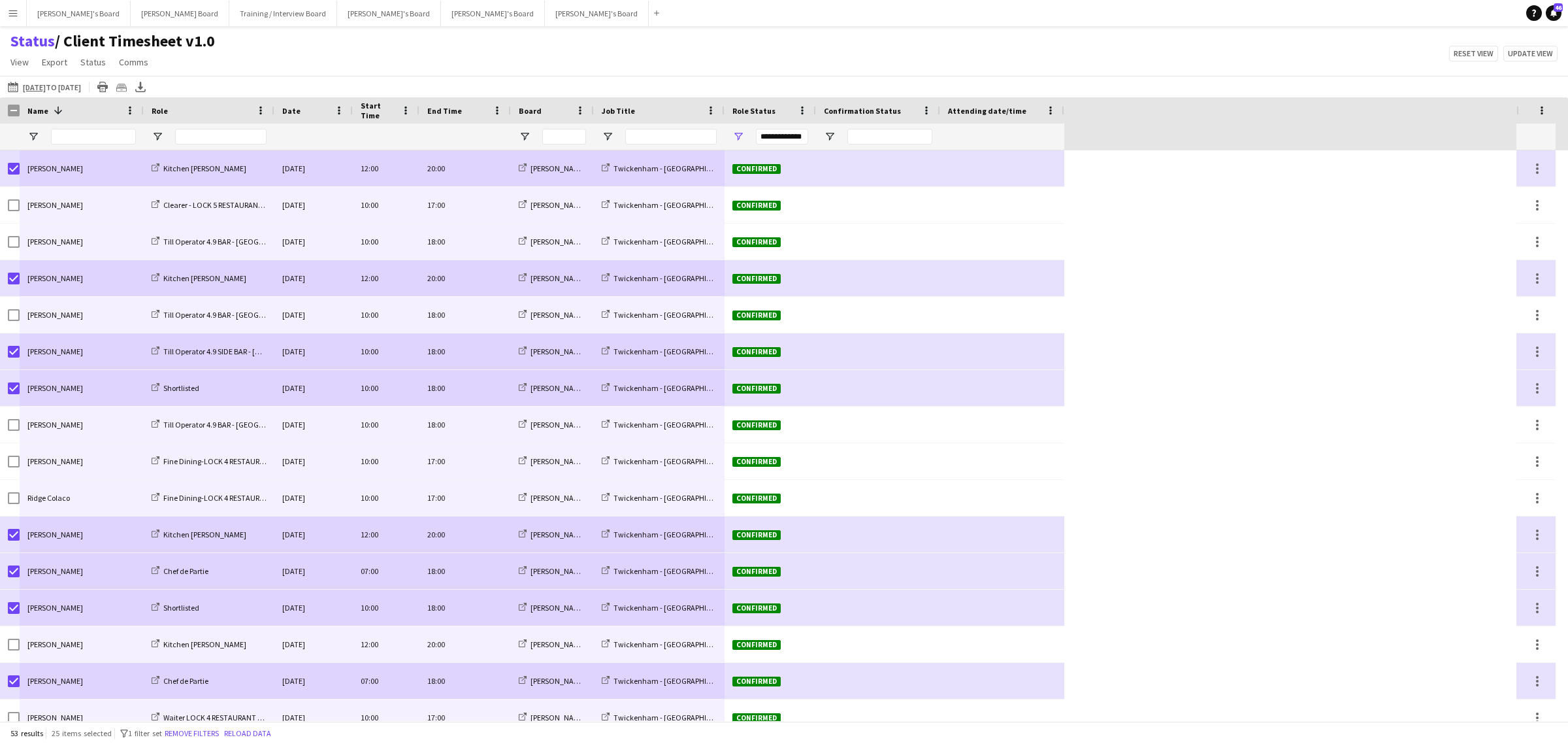
click at [37, 155] on div "[PERSON_NAME]" at bounding box center [81, 168] width 124 height 36
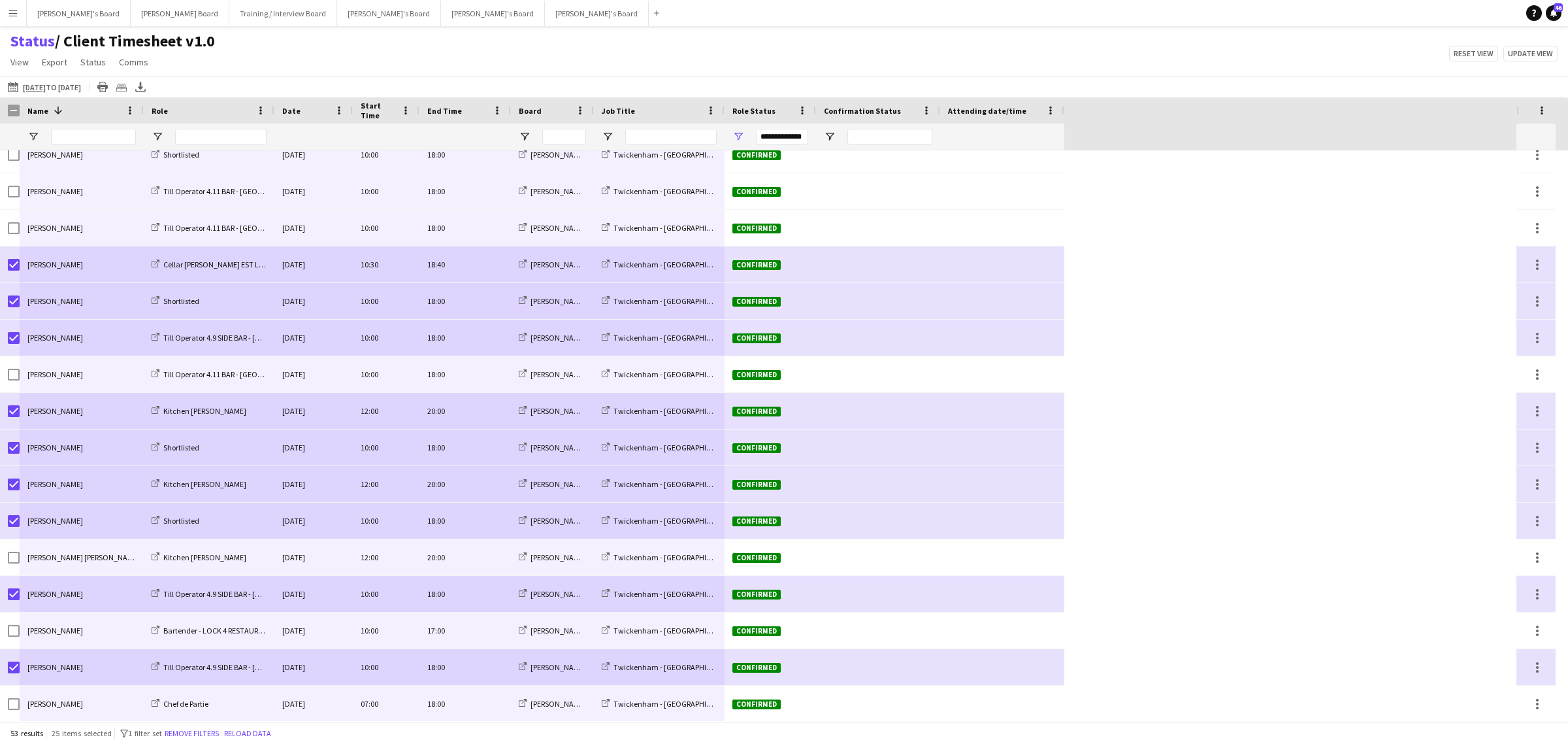
drag, startPoint x: 47, startPoint y: 164, endPoint x: 665, endPoint y: 691, distance: 812.2
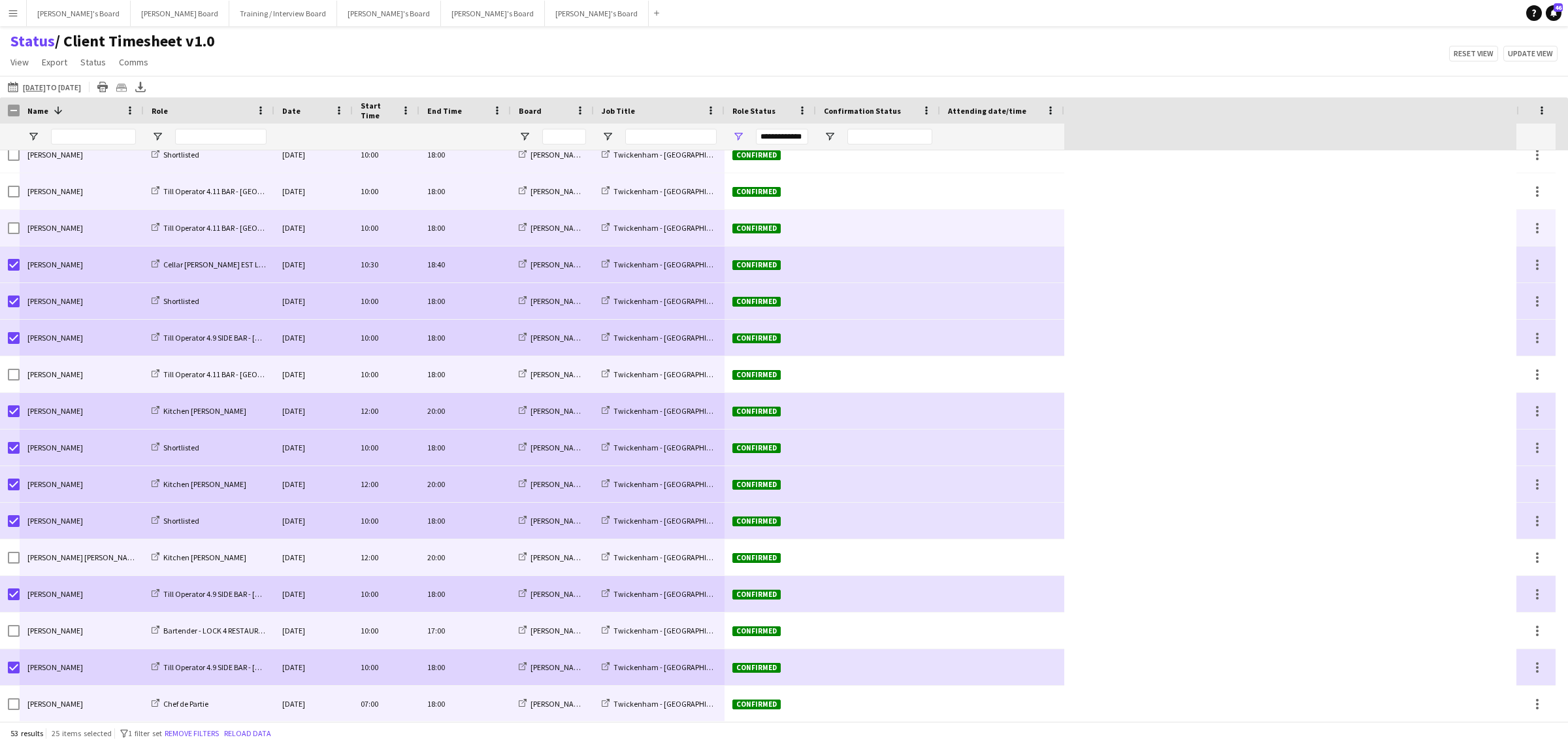
click at [291, 204] on div "Sat, 27 Sep 2025" at bounding box center [313, 191] width 79 height 36
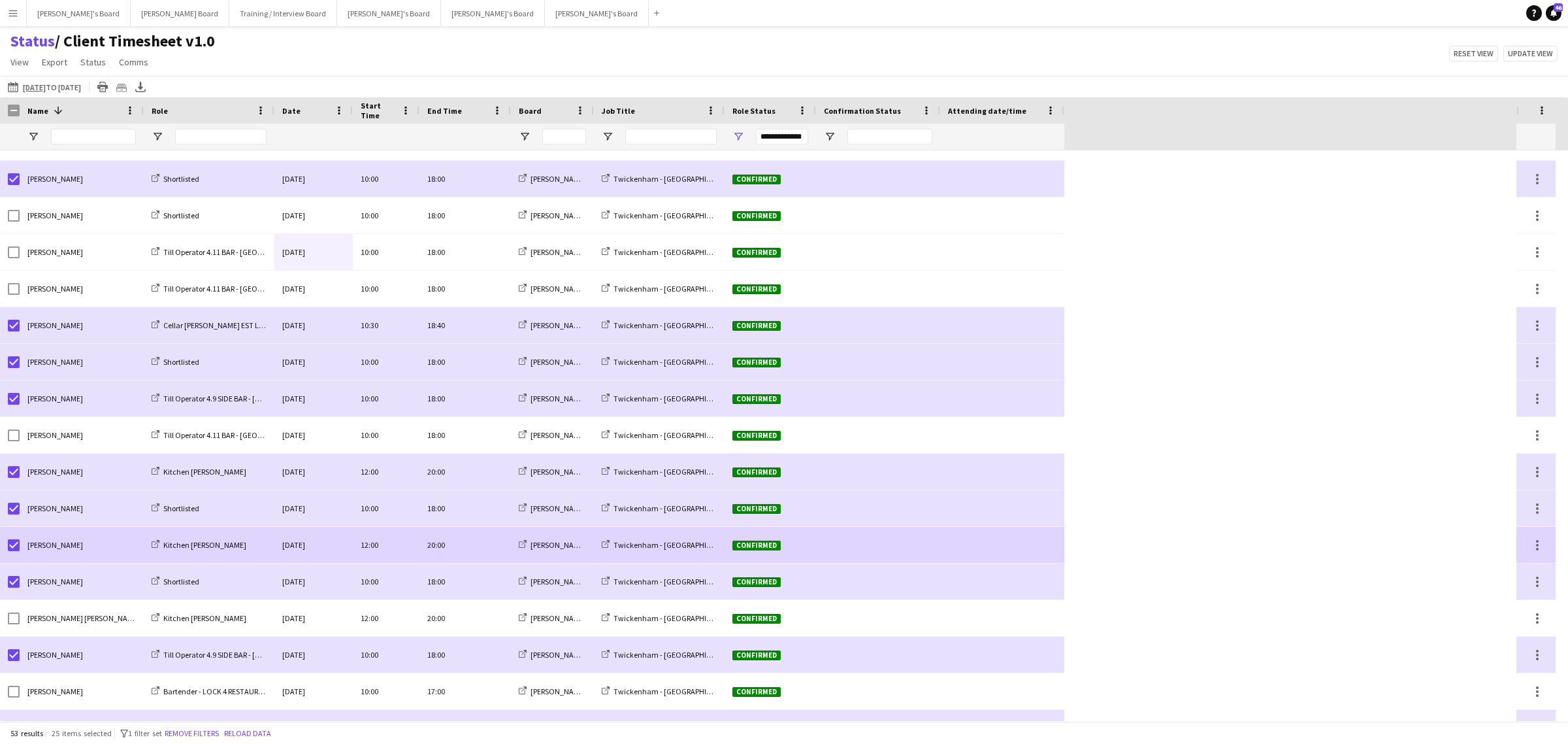
scroll to position [1347, 0]
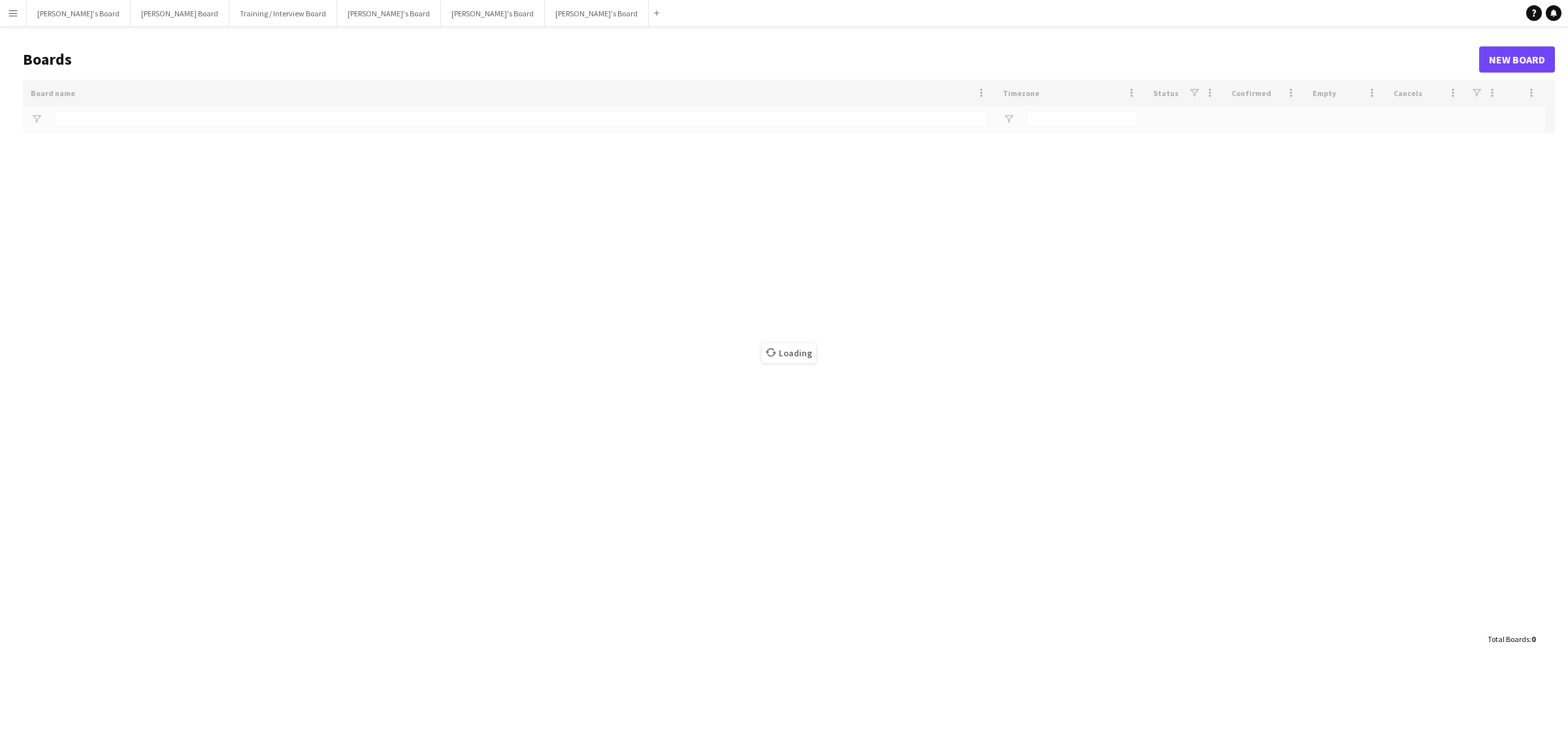
click at [6, 18] on button "Menu" at bounding box center [13, 13] width 26 height 27
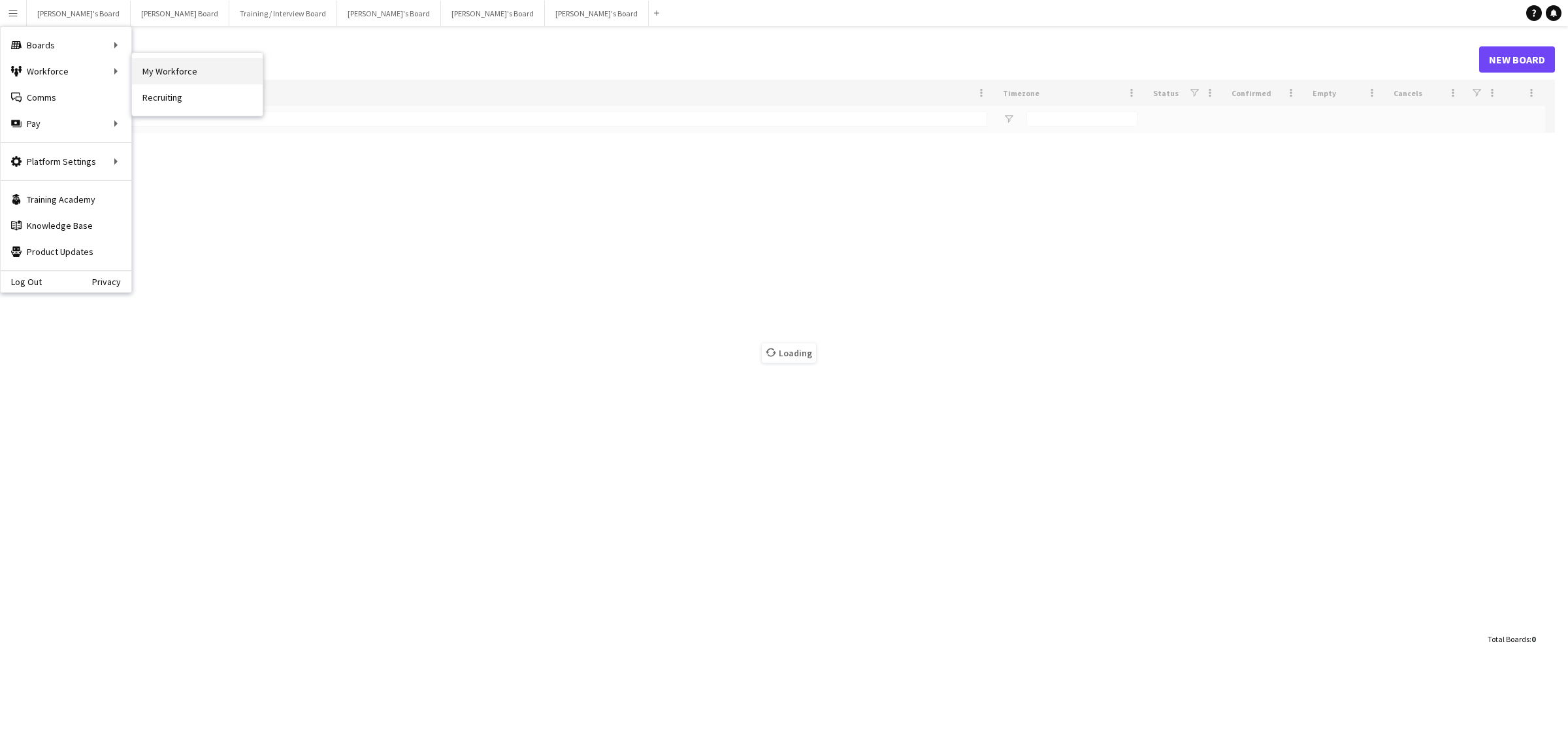
type input "*"
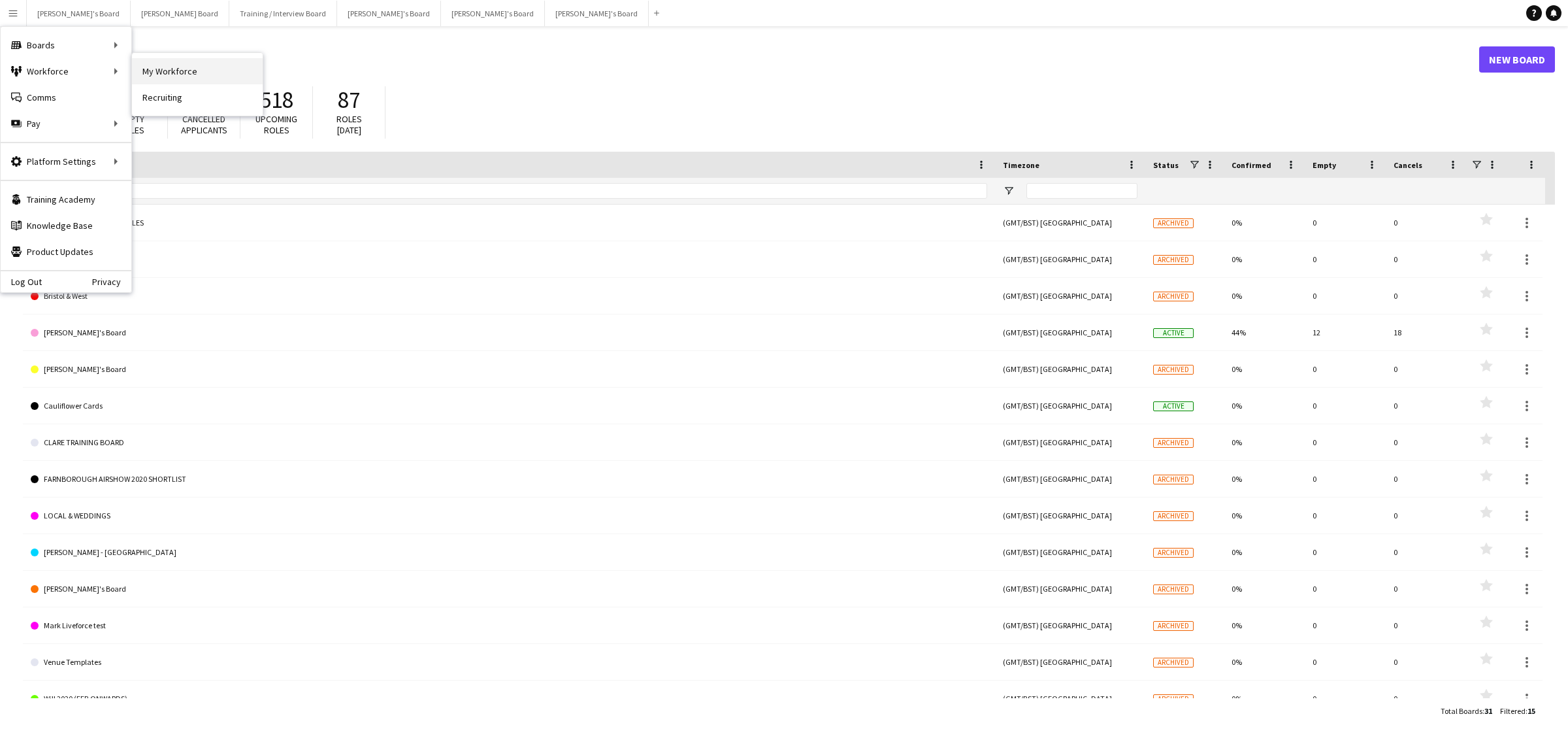
click at [201, 72] on link "My Workforce" at bounding box center [197, 71] width 131 height 27
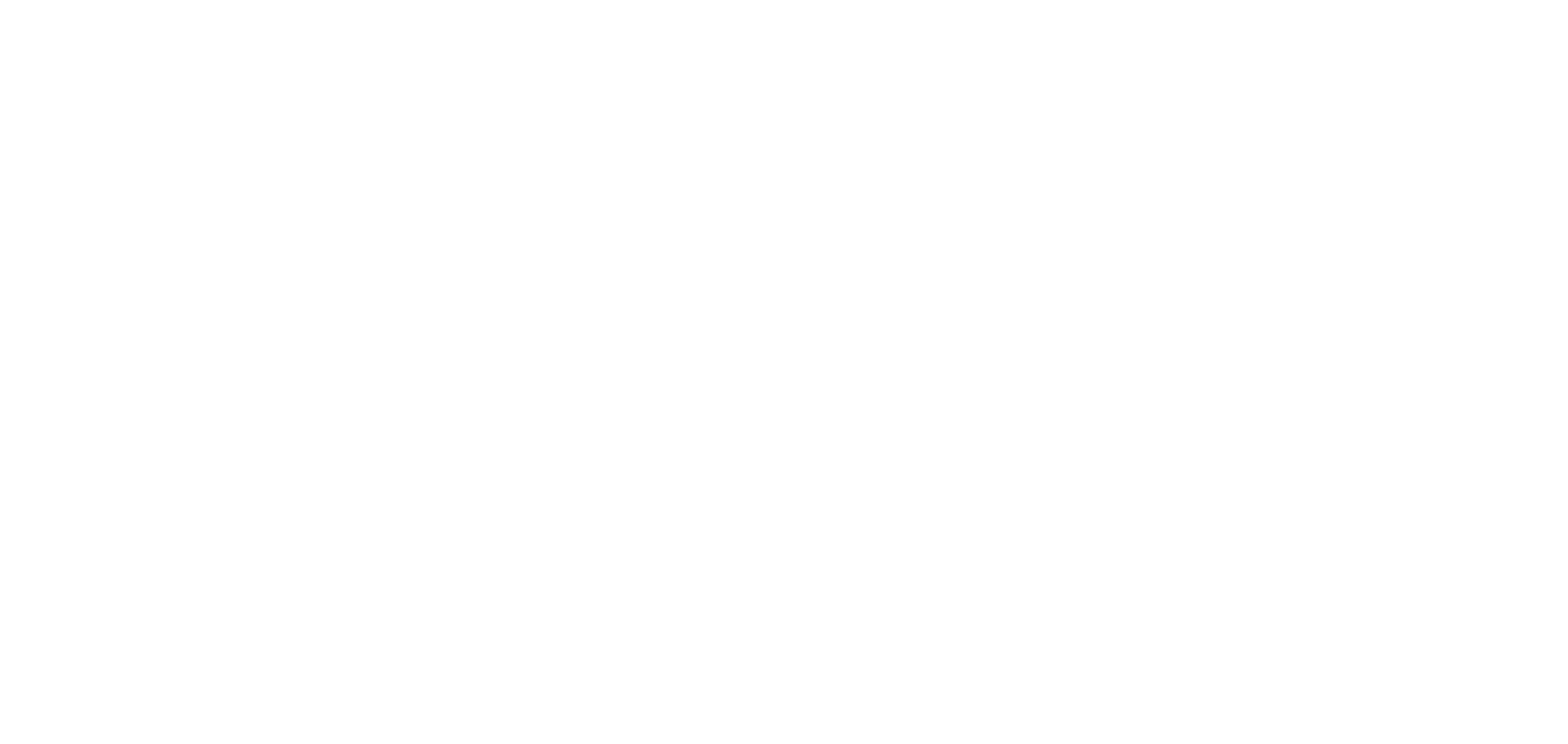
click at [311, 128] on div at bounding box center [784, 372] width 1568 height 744
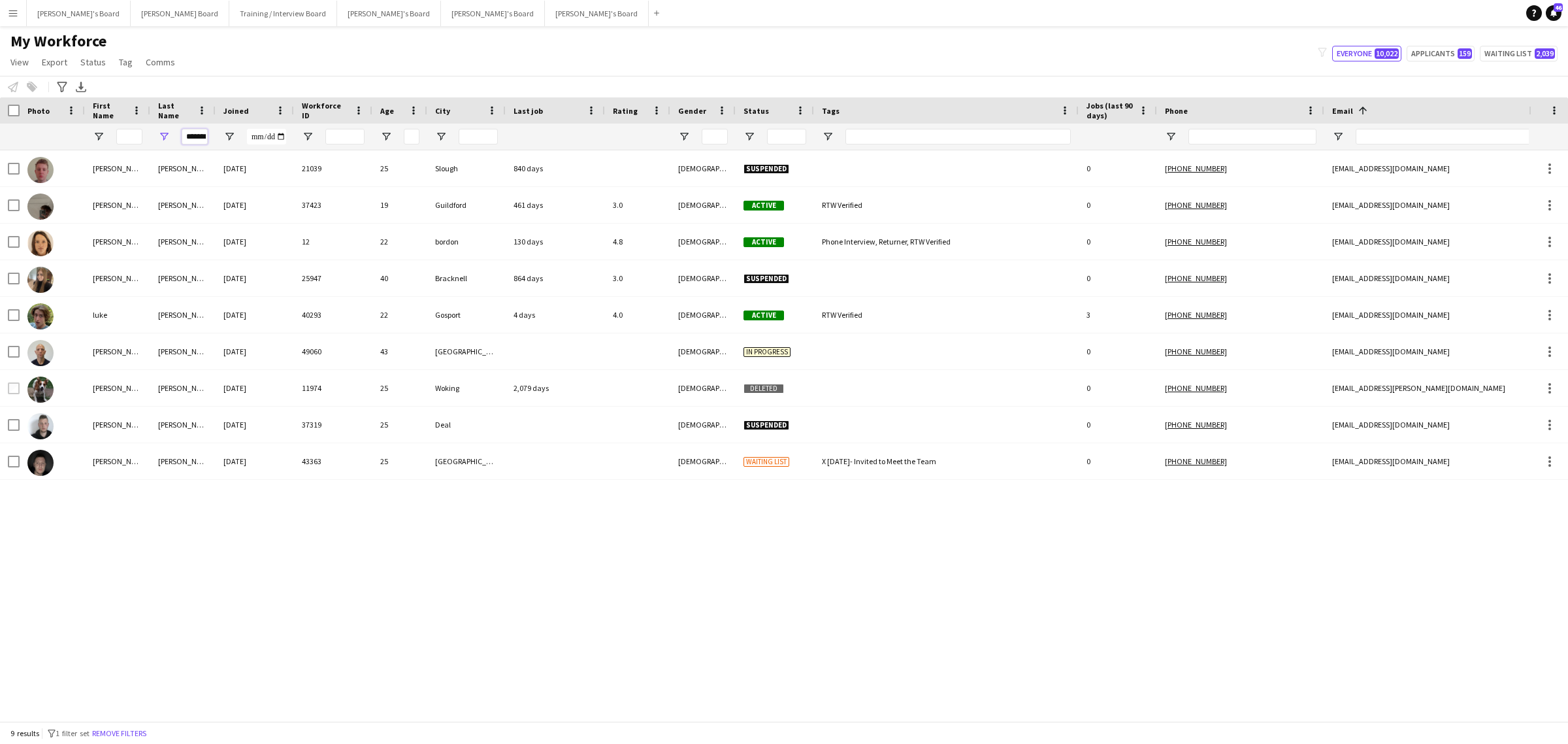
click at [200, 137] on input "*******" at bounding box center [195, 136] width 26 height 16
paste input "**"
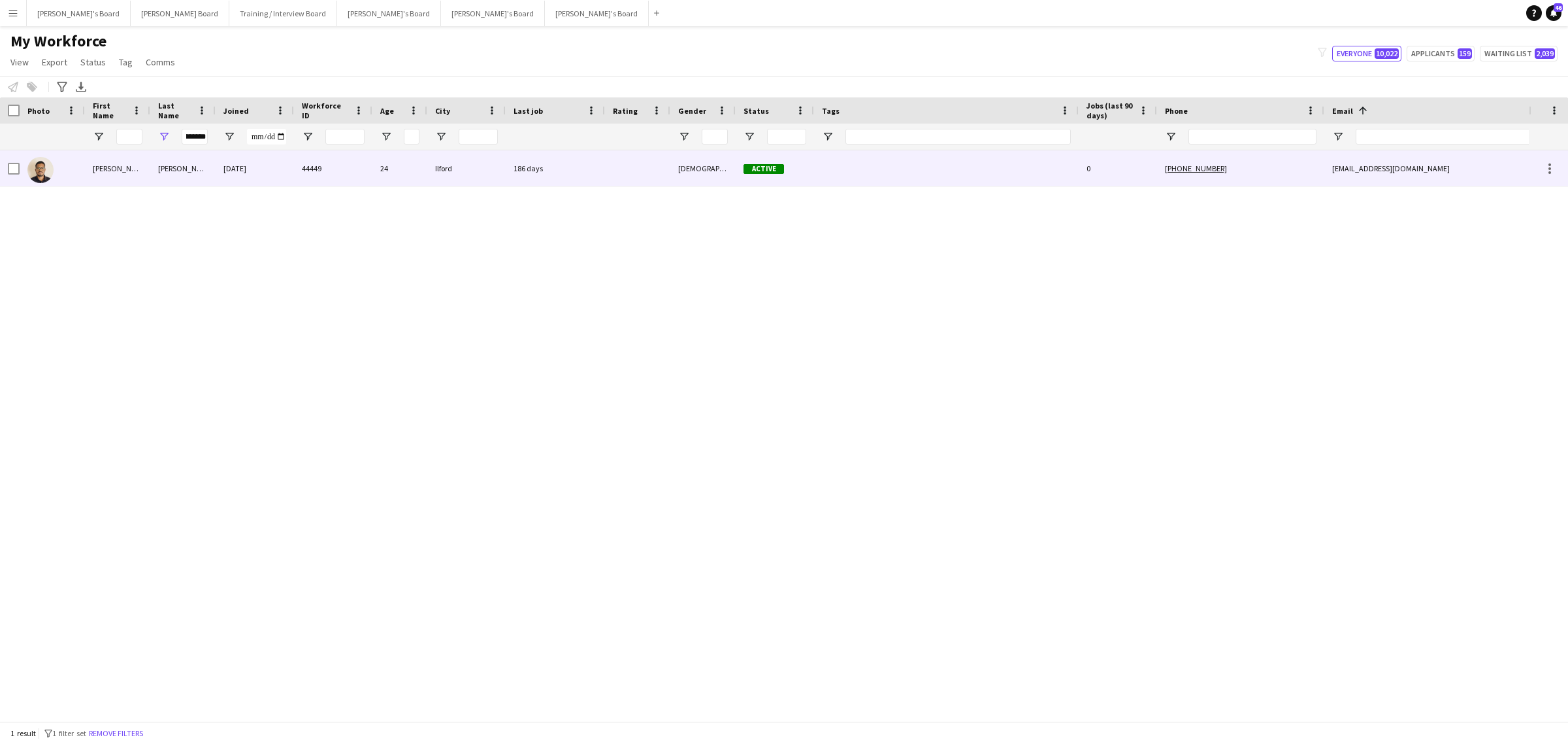
click at [178, 172] on div "[PERSON_NAME]" at bounding box center [183, 168] width 65 height 36
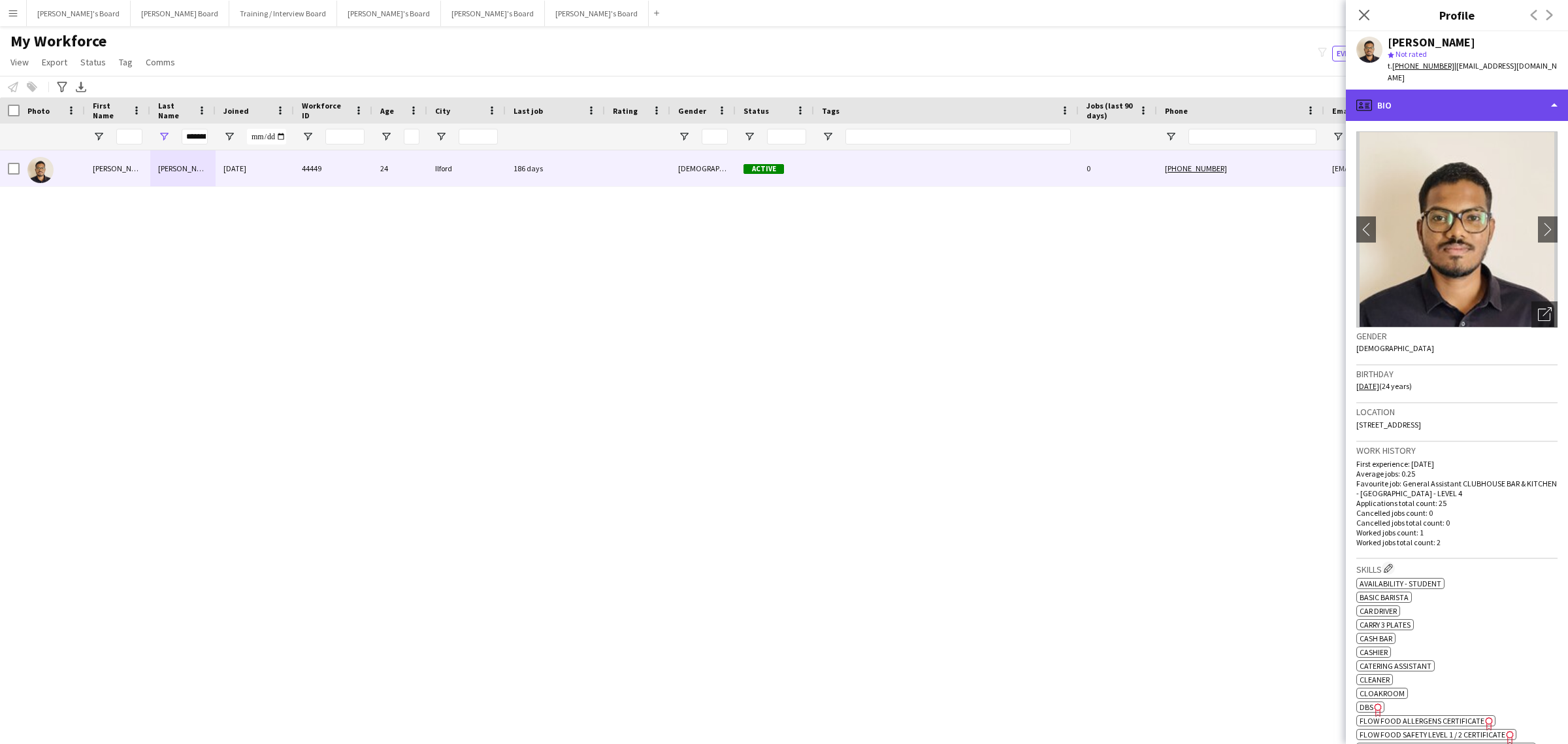
click at [1417, 106] on div "profile Bio" at bounding box center [1457, 105] width 222 height 31
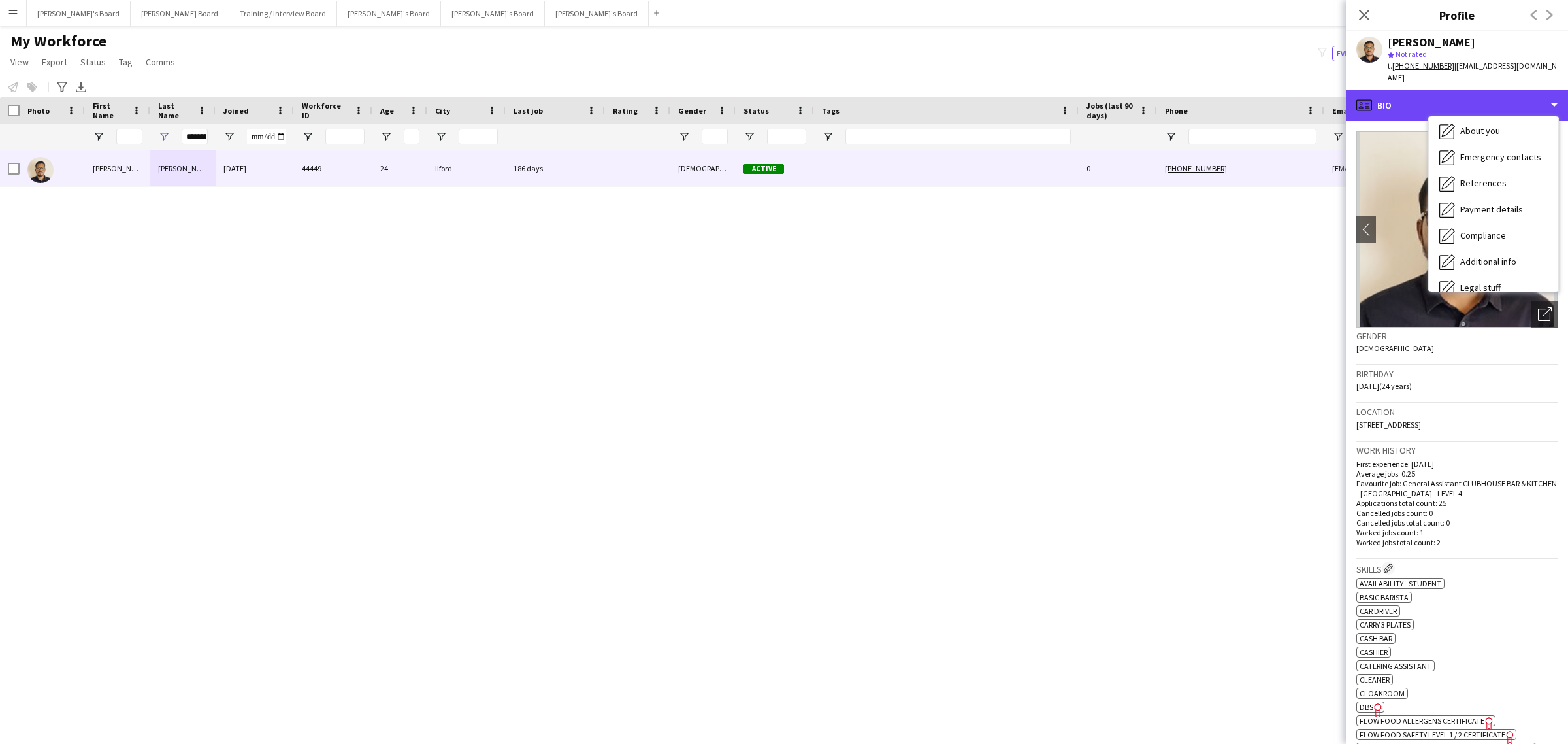
scroll to position [174, 0]
click at [1484, 269] on span "Calendar" at bounding box center [1477, 273] width 35 height 11
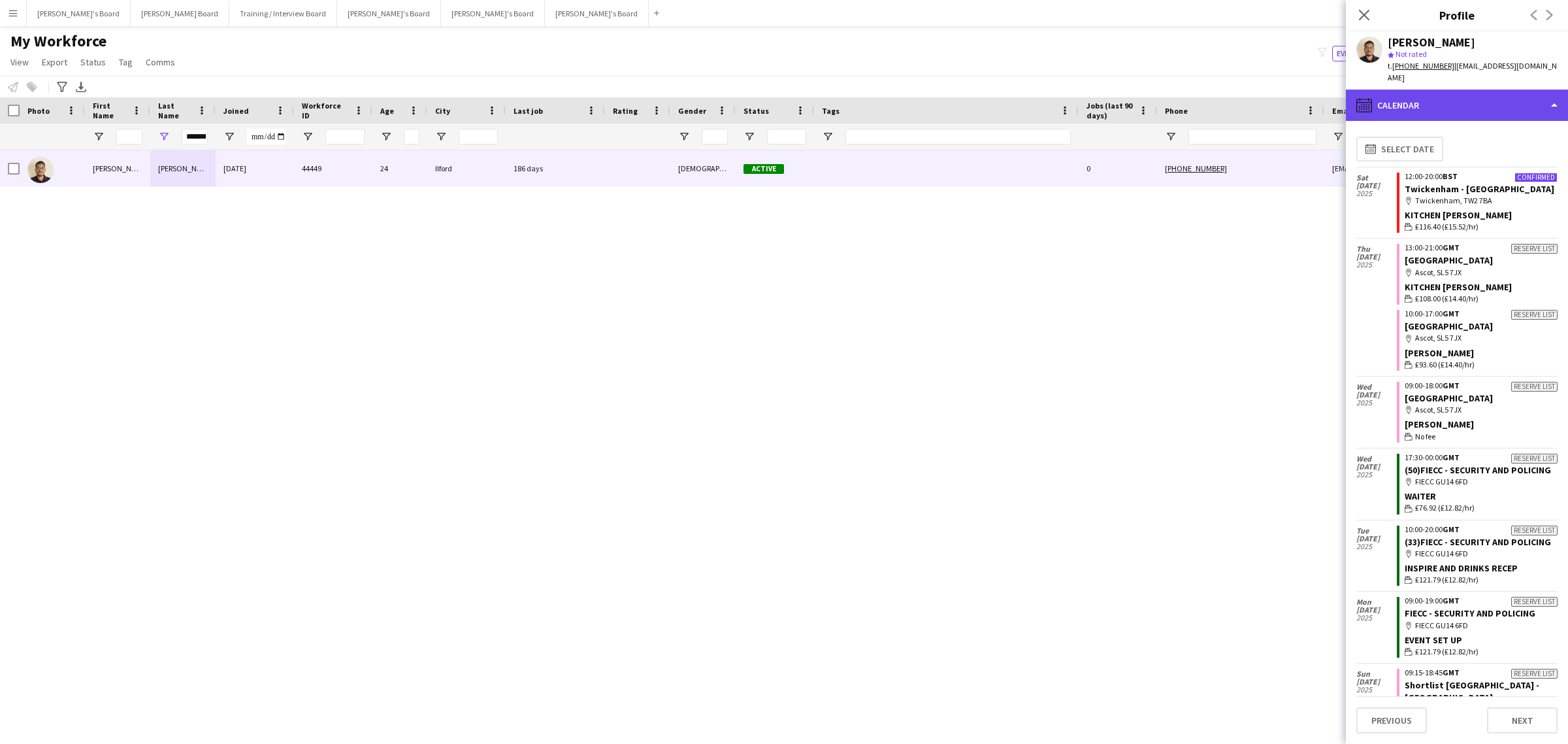
click at [1465, 95] on div "calendar-full Calendar" at bounding box center [1457, 105] width 222 height 31
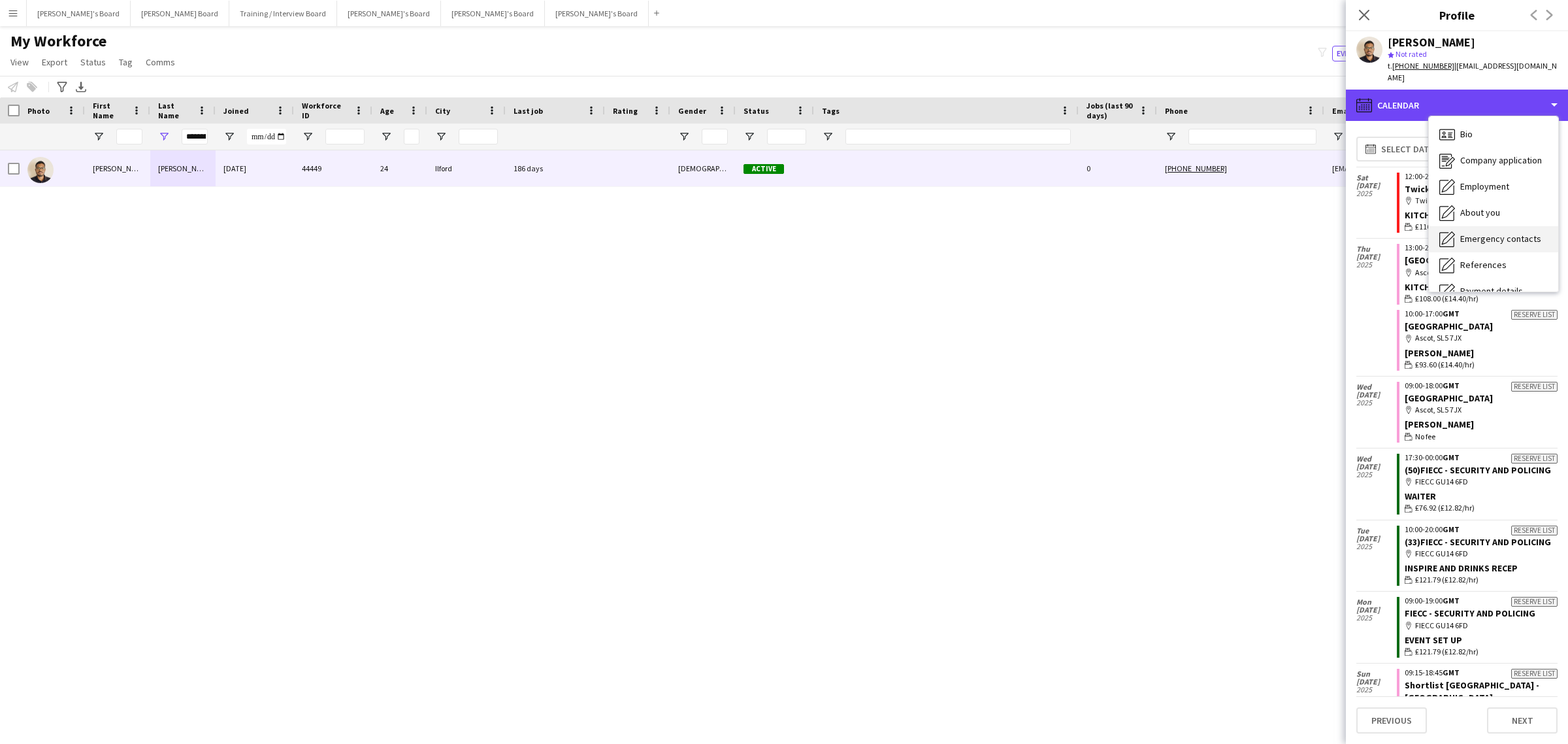
scroll to position [81, 0]
click at [1484, 232] on span "Compliance" at bounding box center [1483, 235] width 45 height 11
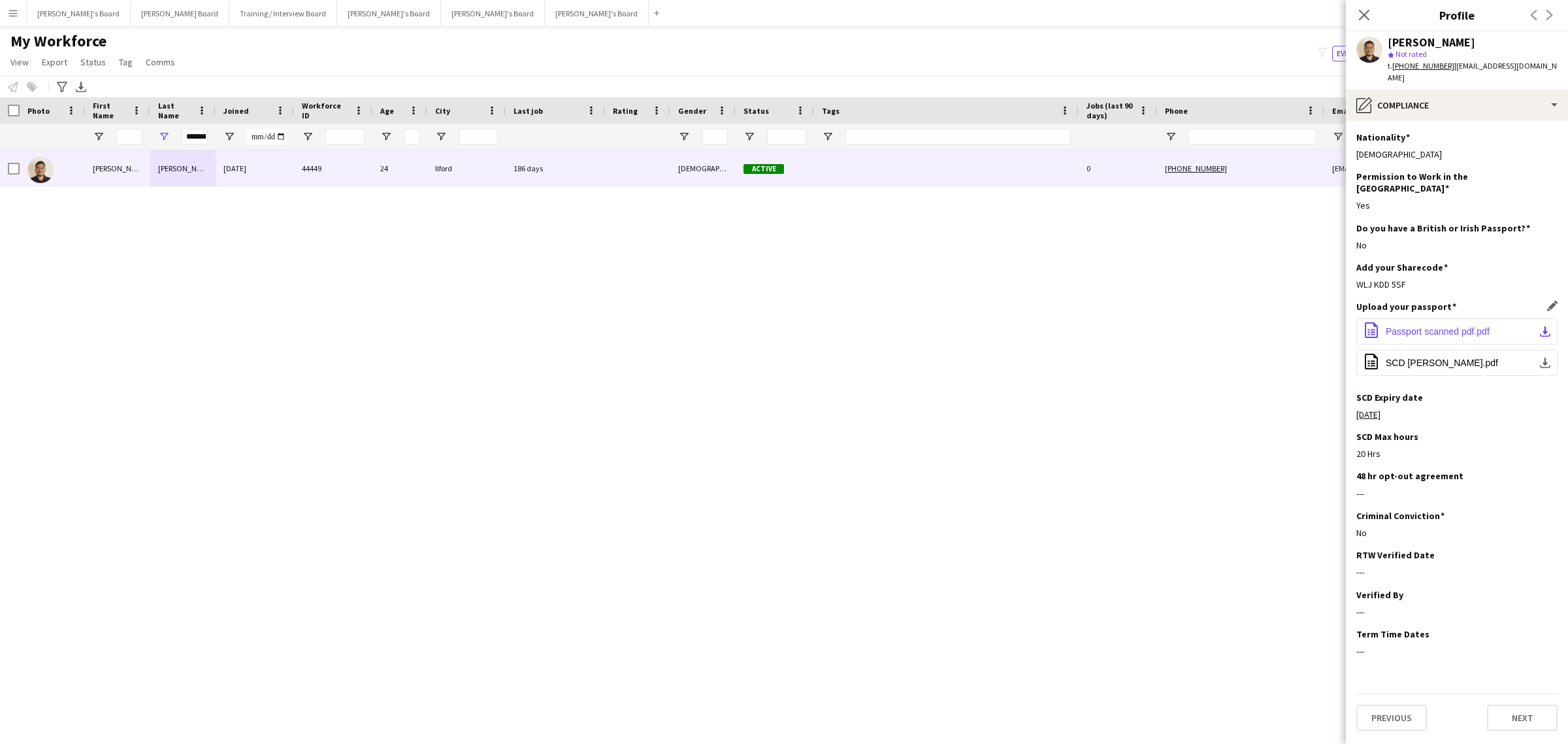
click at [1550, 327] on app-icon "download-bottom" at bounding box center [1545, 331] width 10 height 10
click at [1543, 327] on app-icon "download-bottom" at bounding box center [1545, 331] width 10 height 10
drag, startPoint x: 1562, startPoint y: 65, endPoint x: 1424, endPoint y: 87, distance: 139.7
click at [1424, 87] on div "[PERSON_NAME] star Not rated t. [PHONE_NUMBER] | [EMAIL_ADDRESS][DOMAIN_NAME]" at bounding box center [1457, 60] width 222 height 58
click at [1416, 80] on div "t. [PHONE_NUMBER] | [EMAIL_ADDRESS][DOMAIN_NAME]" at bounding box center [1473, 72] width 170 height 24
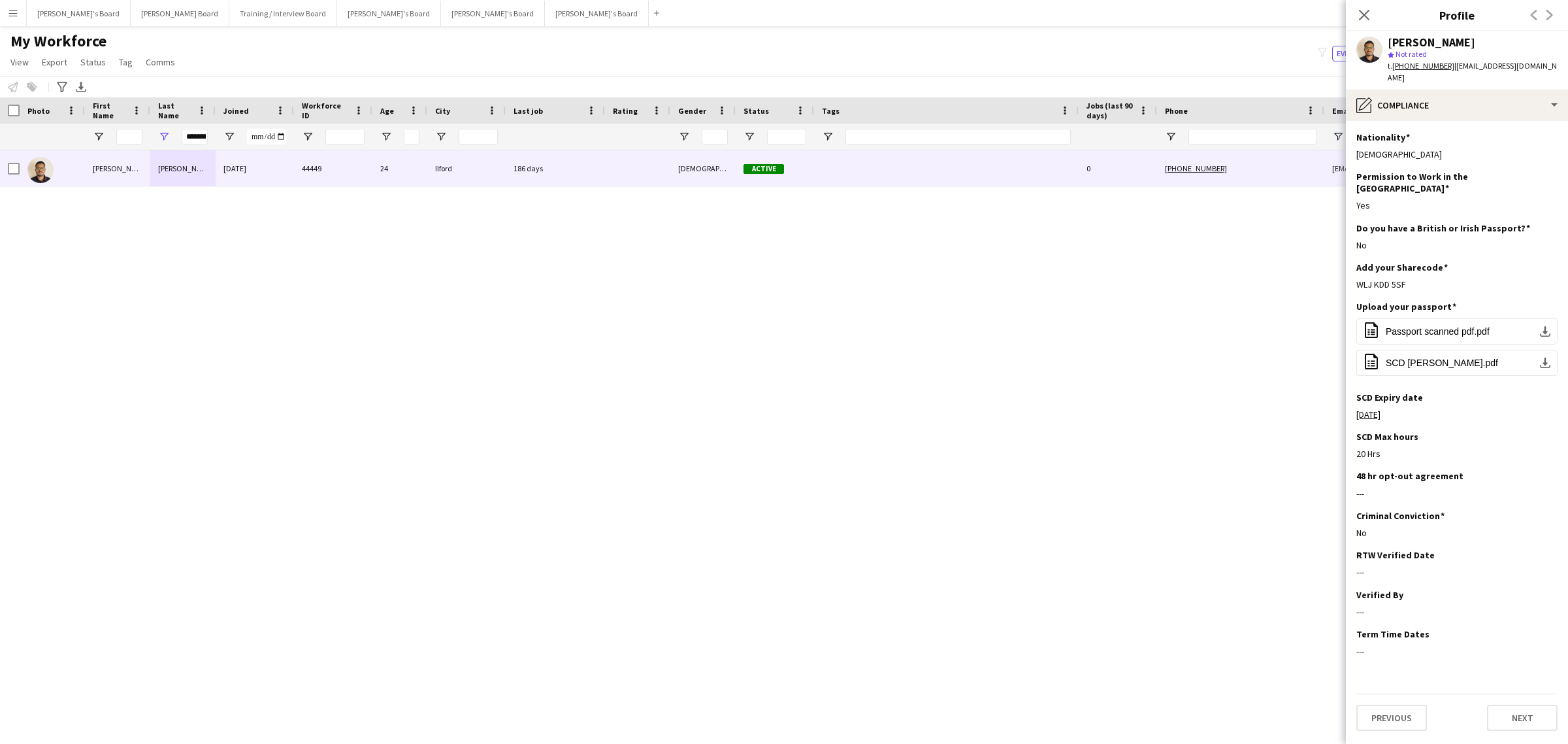
drag, startPoint x: 1405, startPoint y: 76, endPoint x: 1452, endPoint y: 62, distance: 49.0
click at [1452, 62] on div "t. [PHONE_NUMBER] | [EMAIL_ADDRESS][DOMAIN_NAME]" at bounding box center [1473, 72] width 170 height 24
copy span "[EMAIL_ADDRESS][DOMAIN_NAME]"
click at [1436, 64] on tcxspan "[PHONE_NUMBER]" at bounding box center [1424, 65] width 62 height 9
click at [1446, 98] on div "pencil4 Compliance" at bounding box center [1457, 105] width 222 height 31
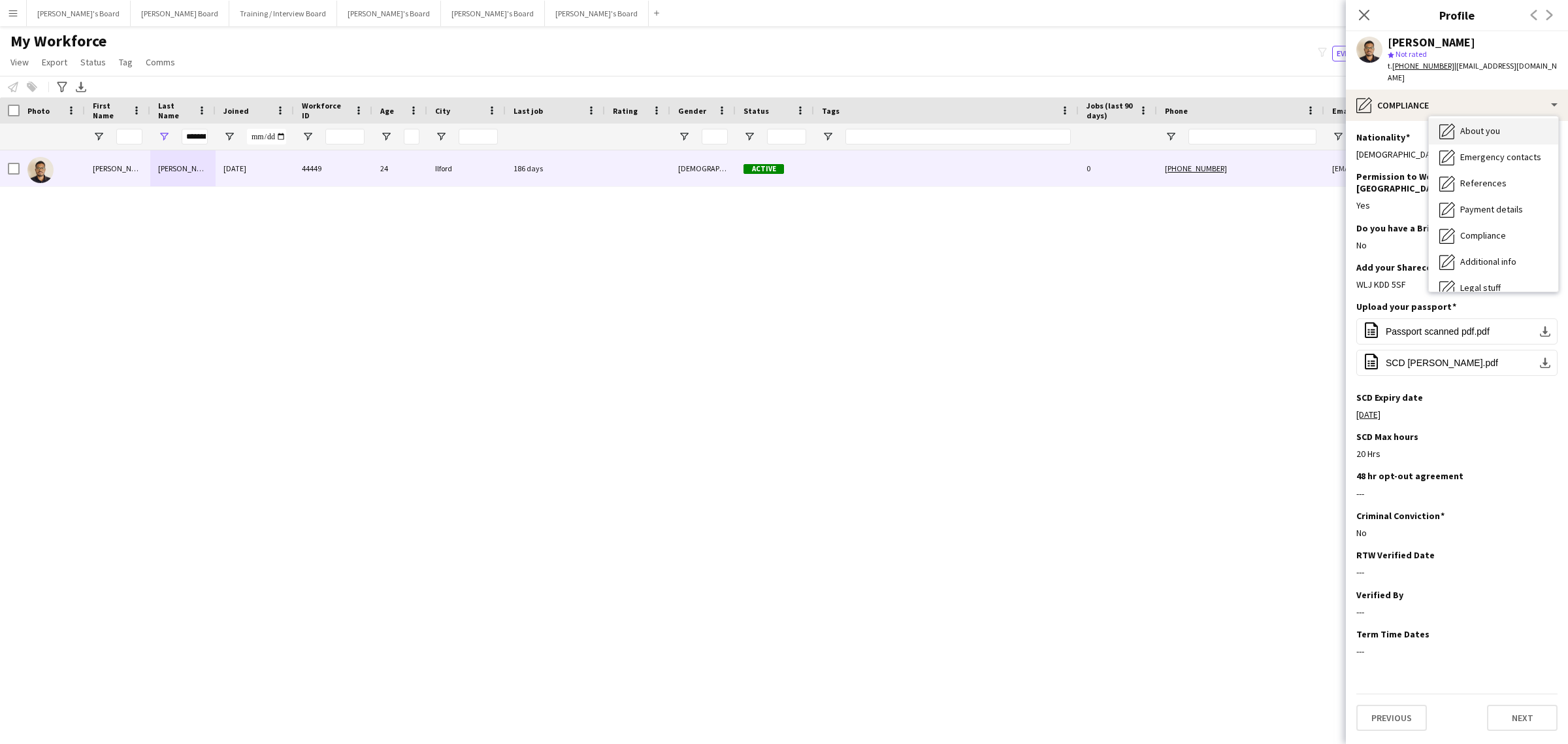
click at [1475, 142] on div "About you About you" at bounding box center [1493, 132] width 130 height 27
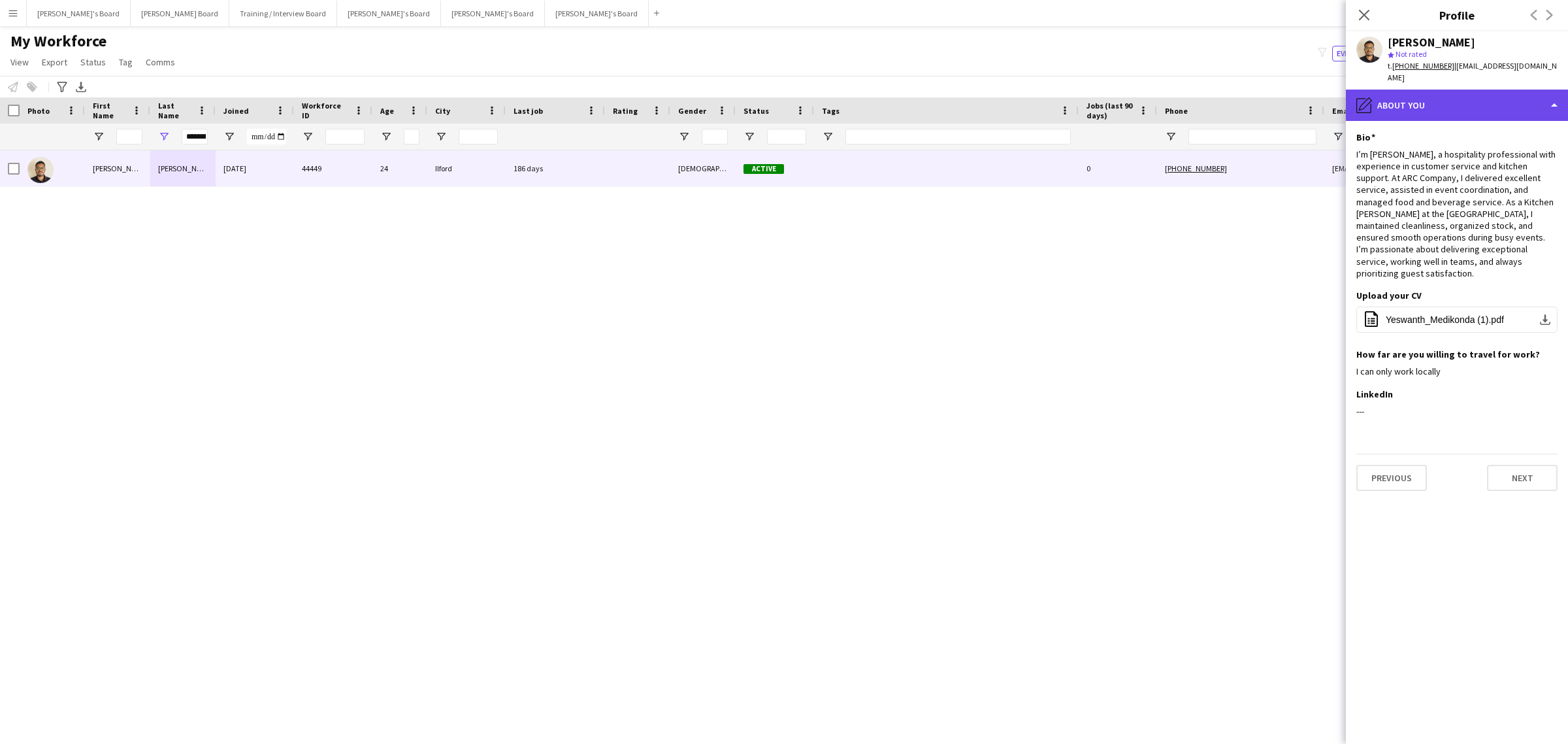
click at [1433, 93] on div "pencil4 About you" at bounding box center [1457, 105] width 222 height 31
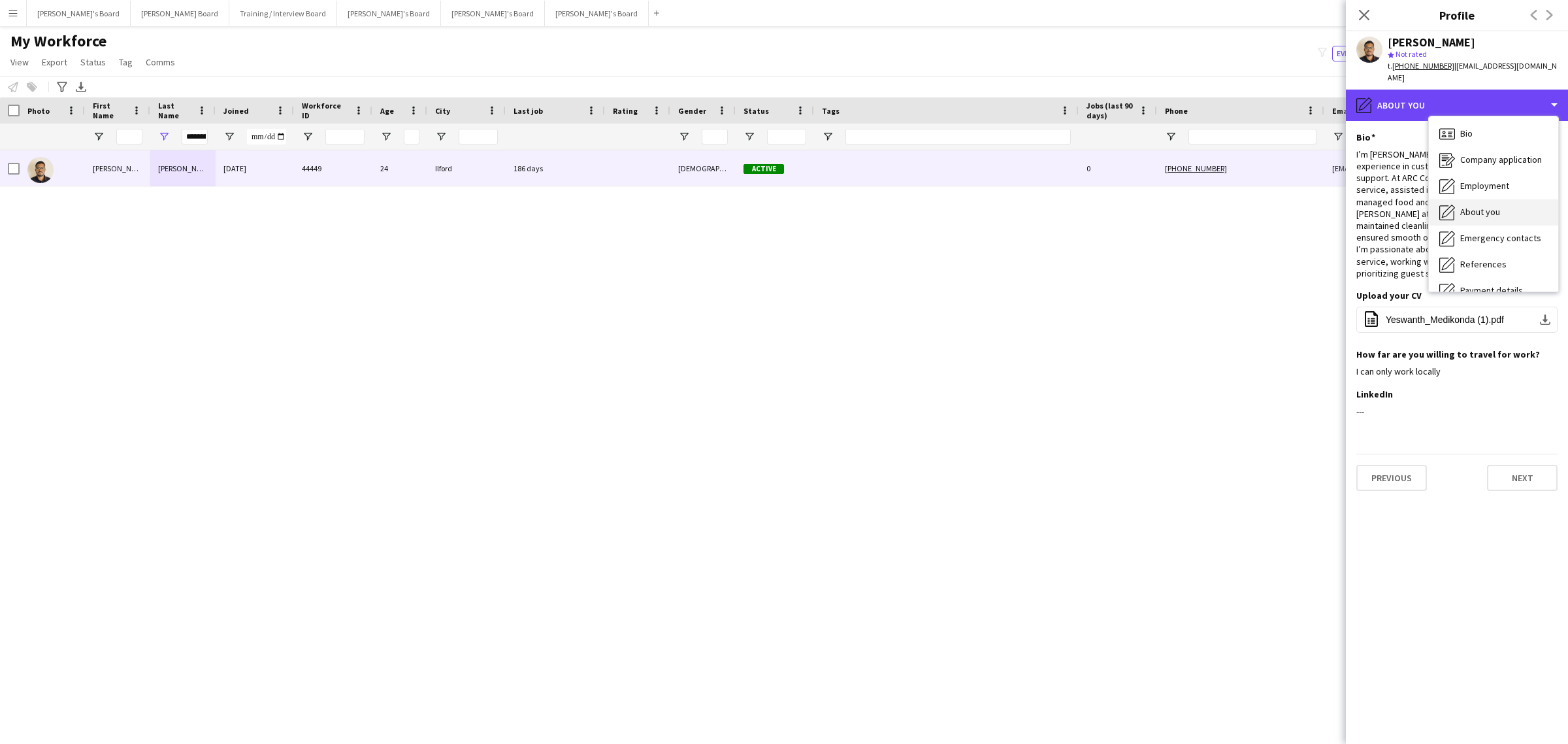
scroll to position [0, 0]
click at [1491, 133] on div "Bio Bio" at bounding box center [1493, 134] width 130 height 27
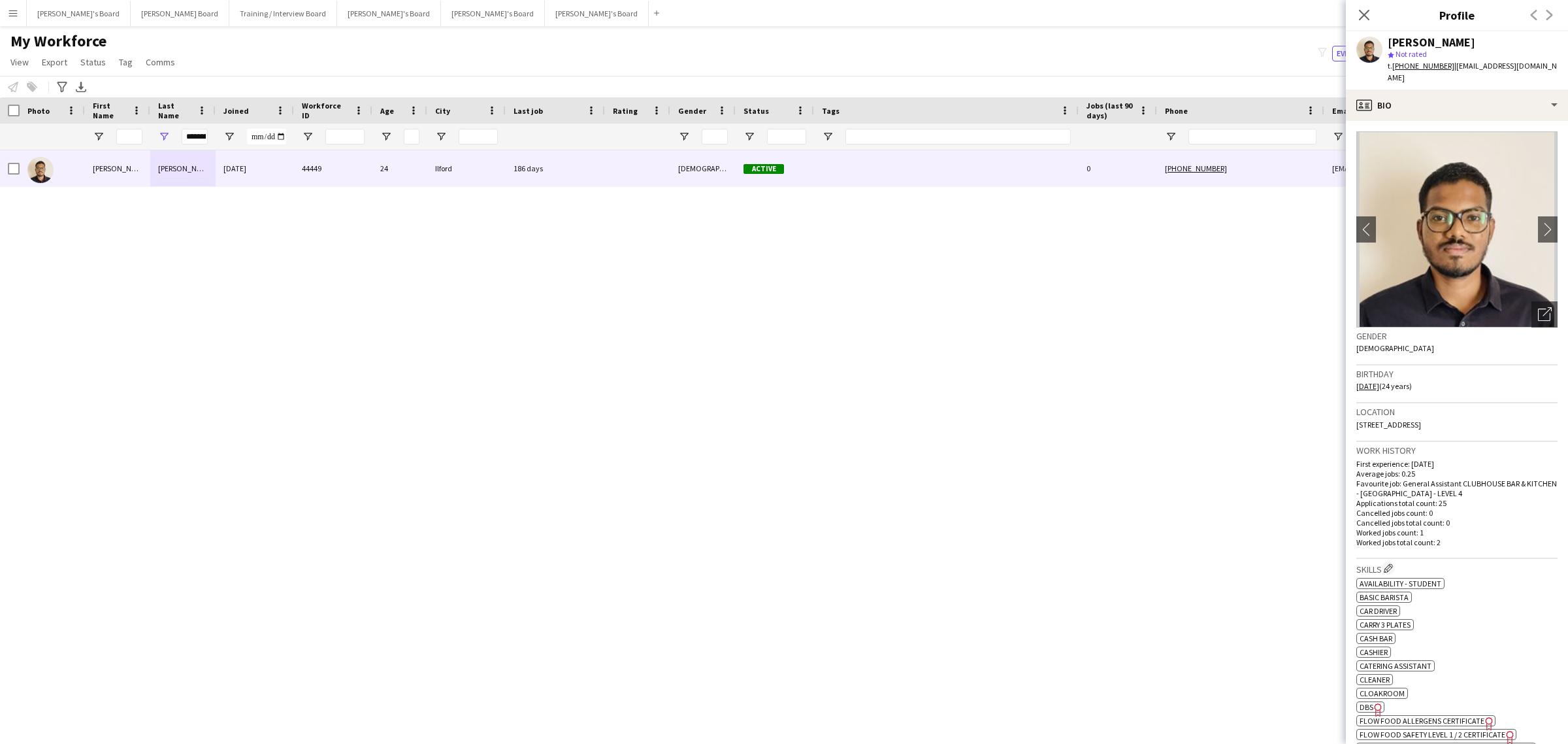
drag, startPoint x: 1462, startPoint y: 418, endPoint x: 1355, endPoint y: 429, distance: 107.6
click at [1355, 429] on app-crew-profile-bio "chevron-left chevron-right Open photos pop-in Gender [DEMOGRAPHIC_DATA] Birthda…" at bounding box center [1457, 433] width 222 height 623
copy span "[STREET_ADDRESS]"
click at [1439, 99] on div "profile Bio" at bounding box center [1457, 105] width 222 height 31
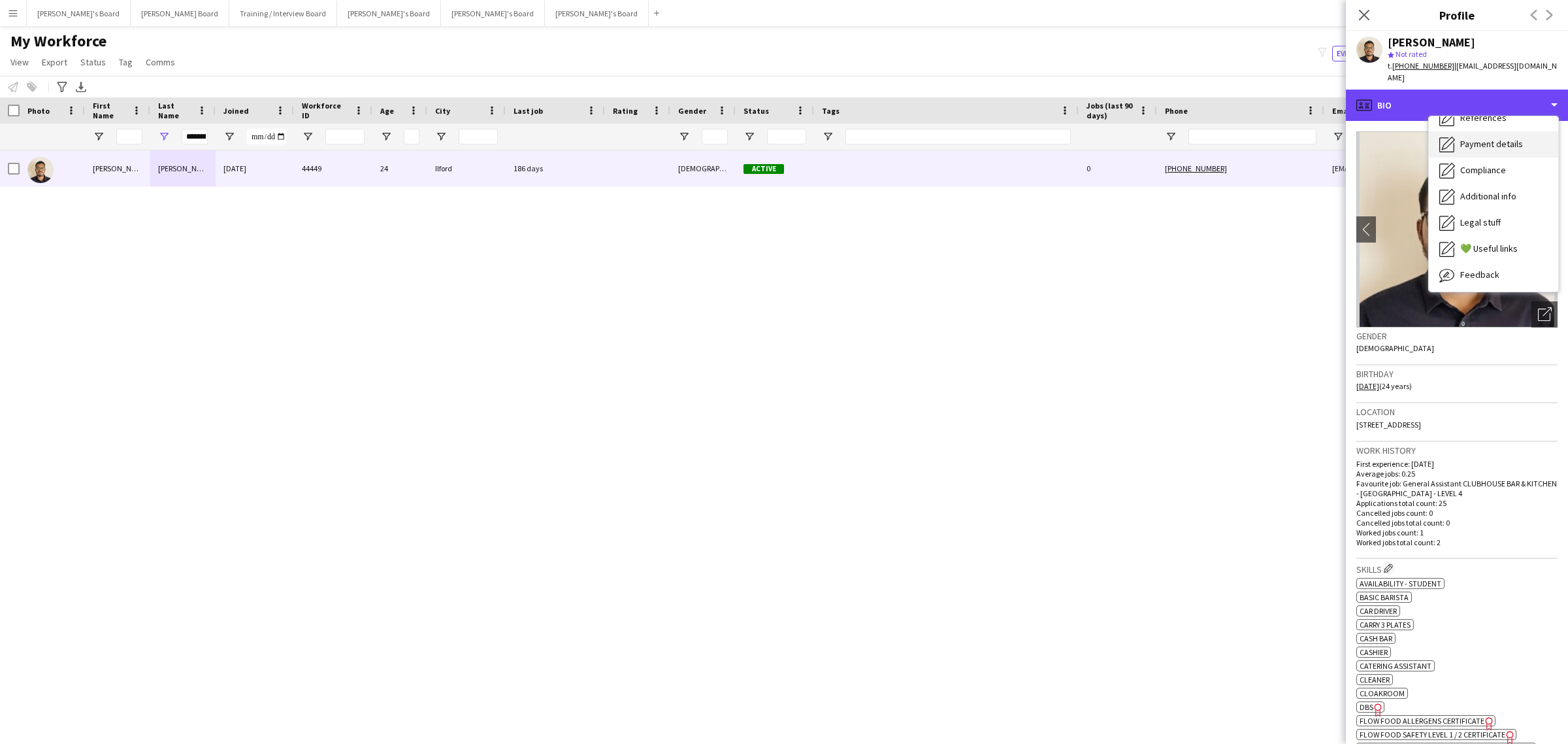
scroll to position [174, 0]
click at [1495, 242] on span "Feedback" at bounding box center [1479, 247] width 39 height 11
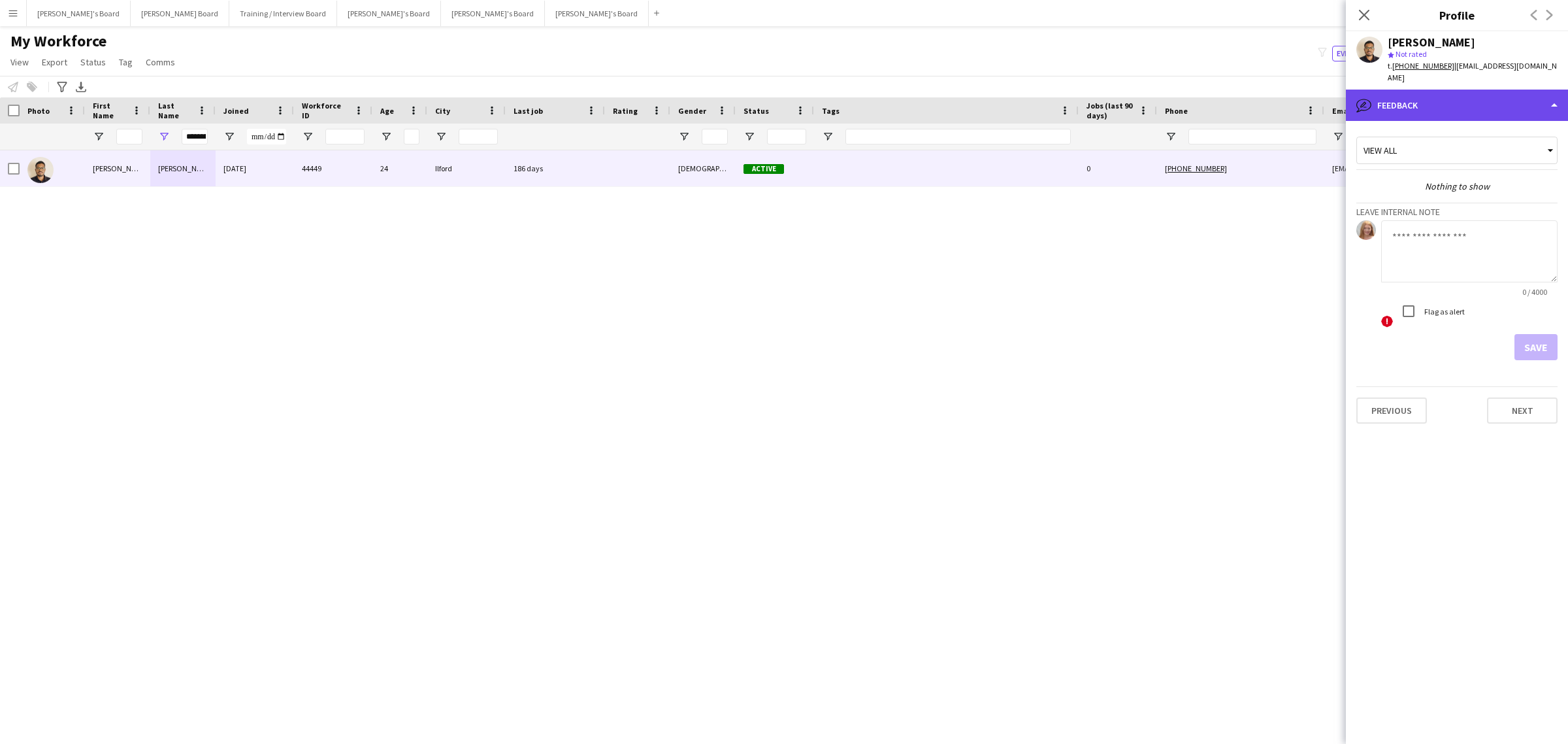
click at [1437, 106] on div "bubble-pencil Feedback" at bounding box center [1457, 105] width 222 height 31
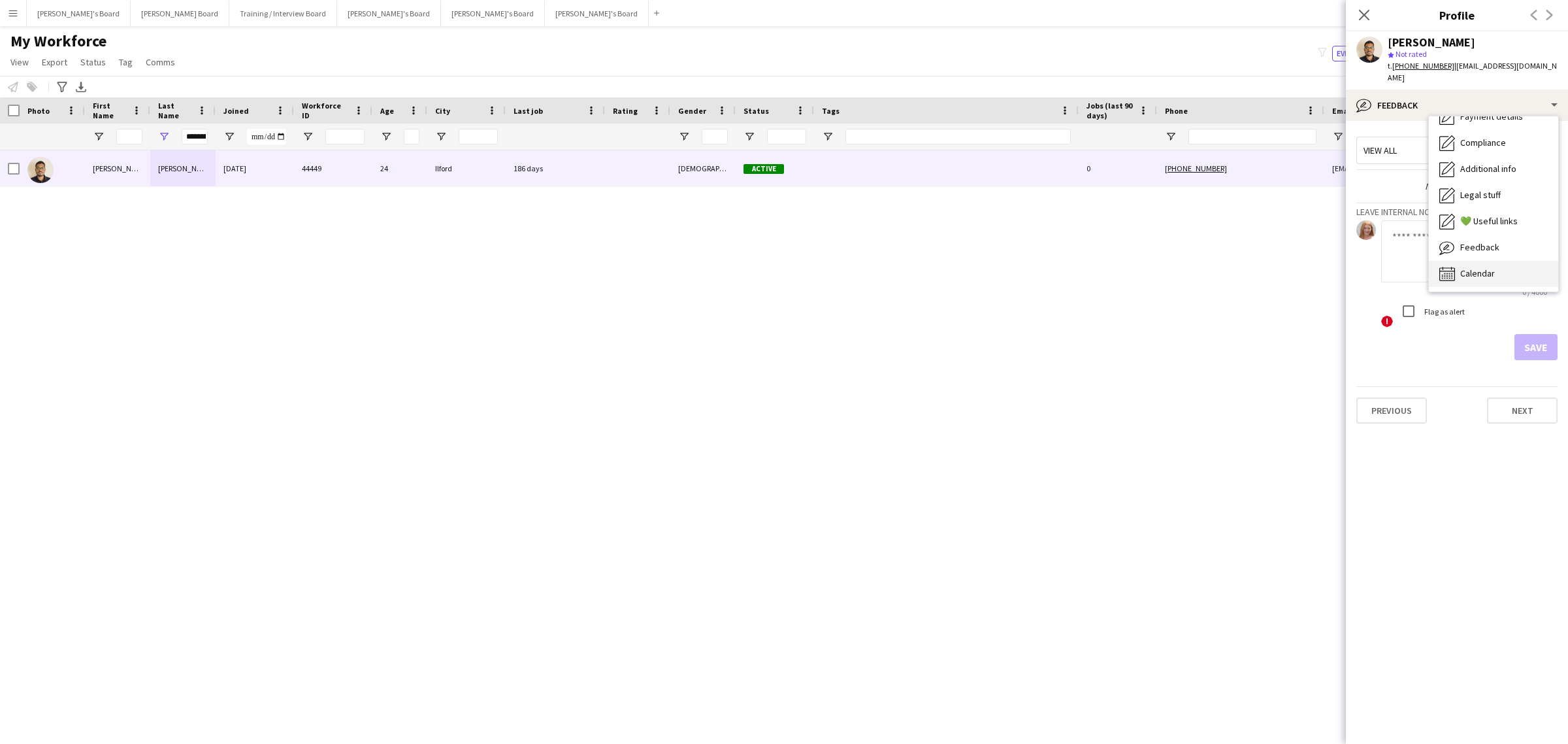
click at [1491, 267] on span "Calendar" at bounding box center [1477, 273] width 35 height 11
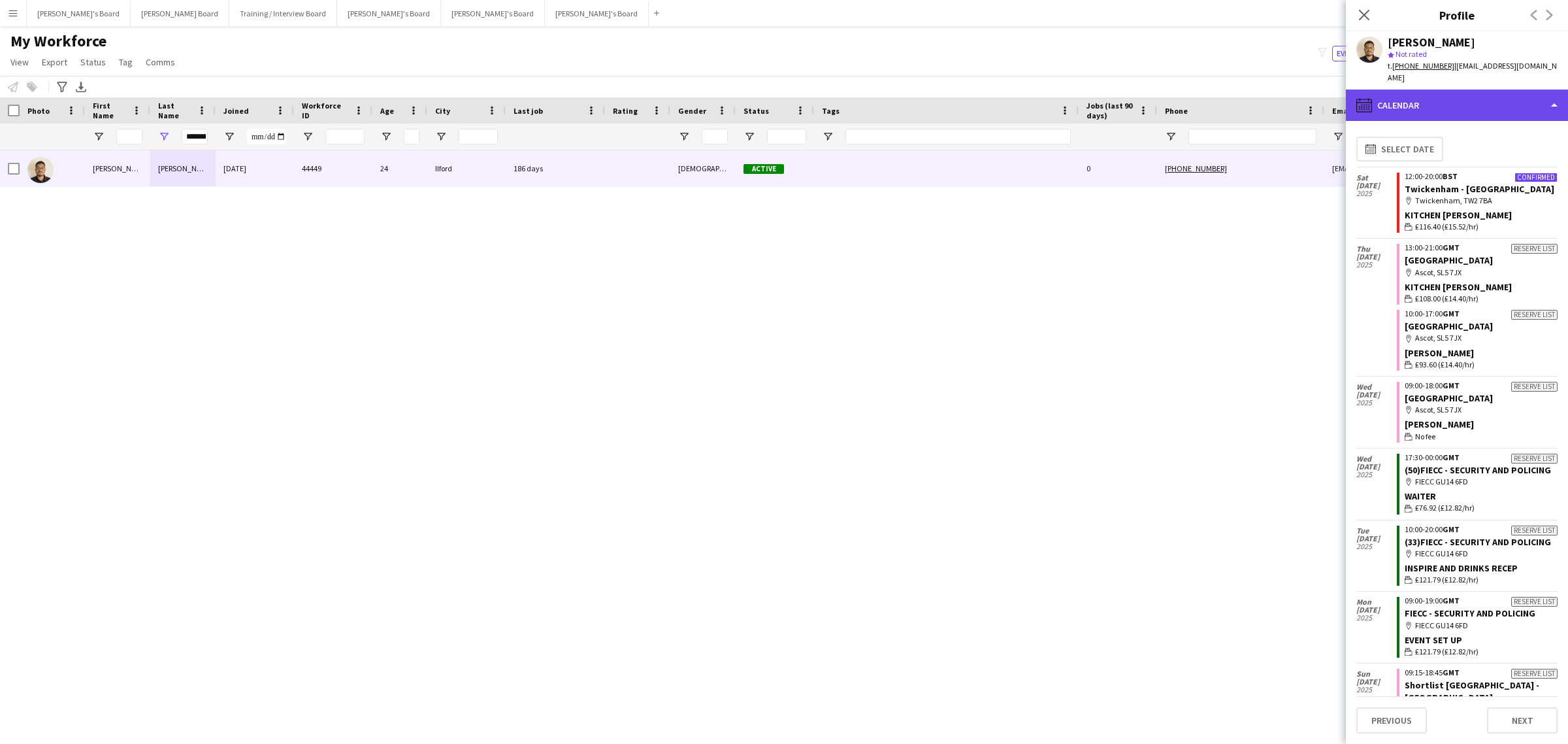
click at [1448, 98] on div "calendar-full Calendar" at bounding box center [1457, 105] width 222 height 31
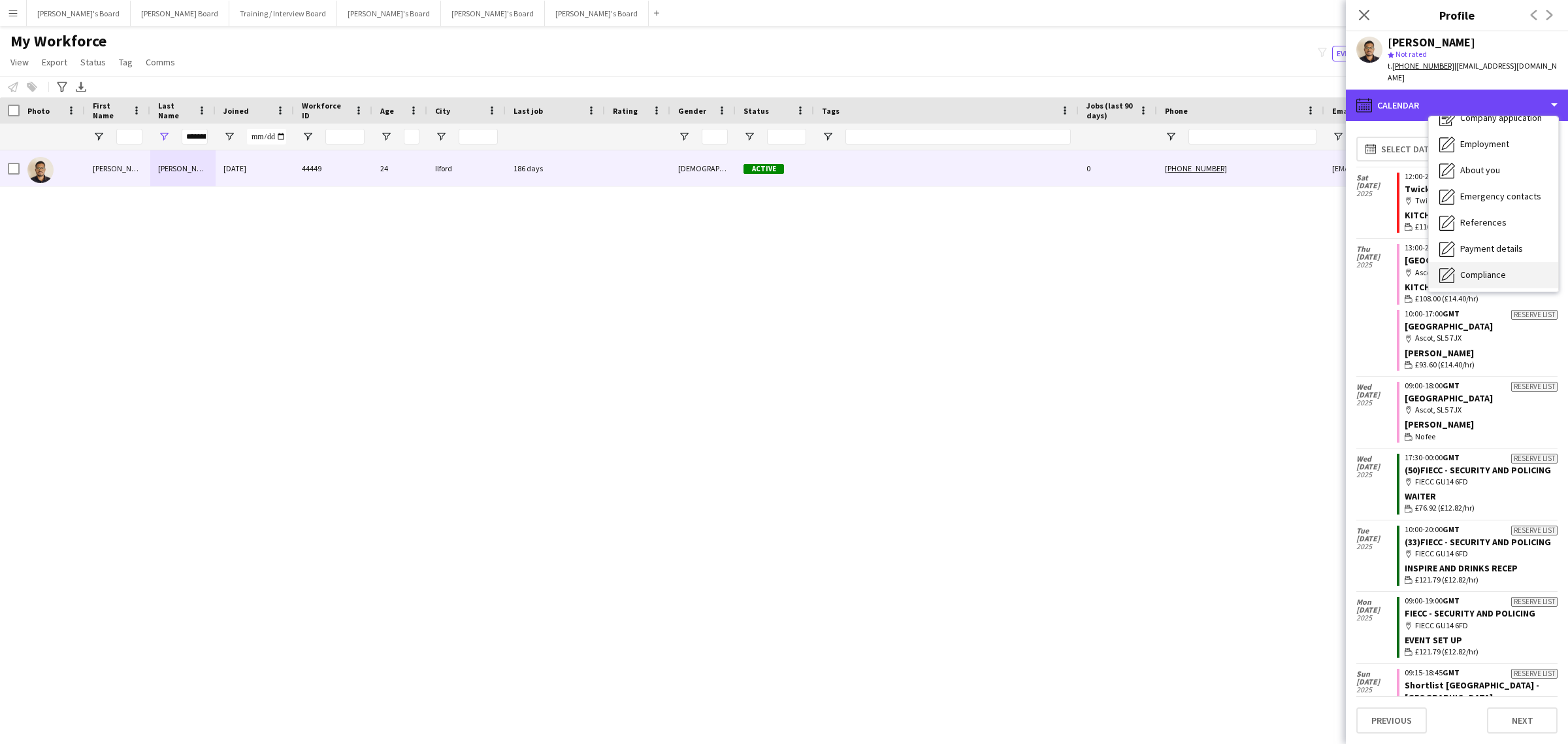
scroll to position [0, 0]
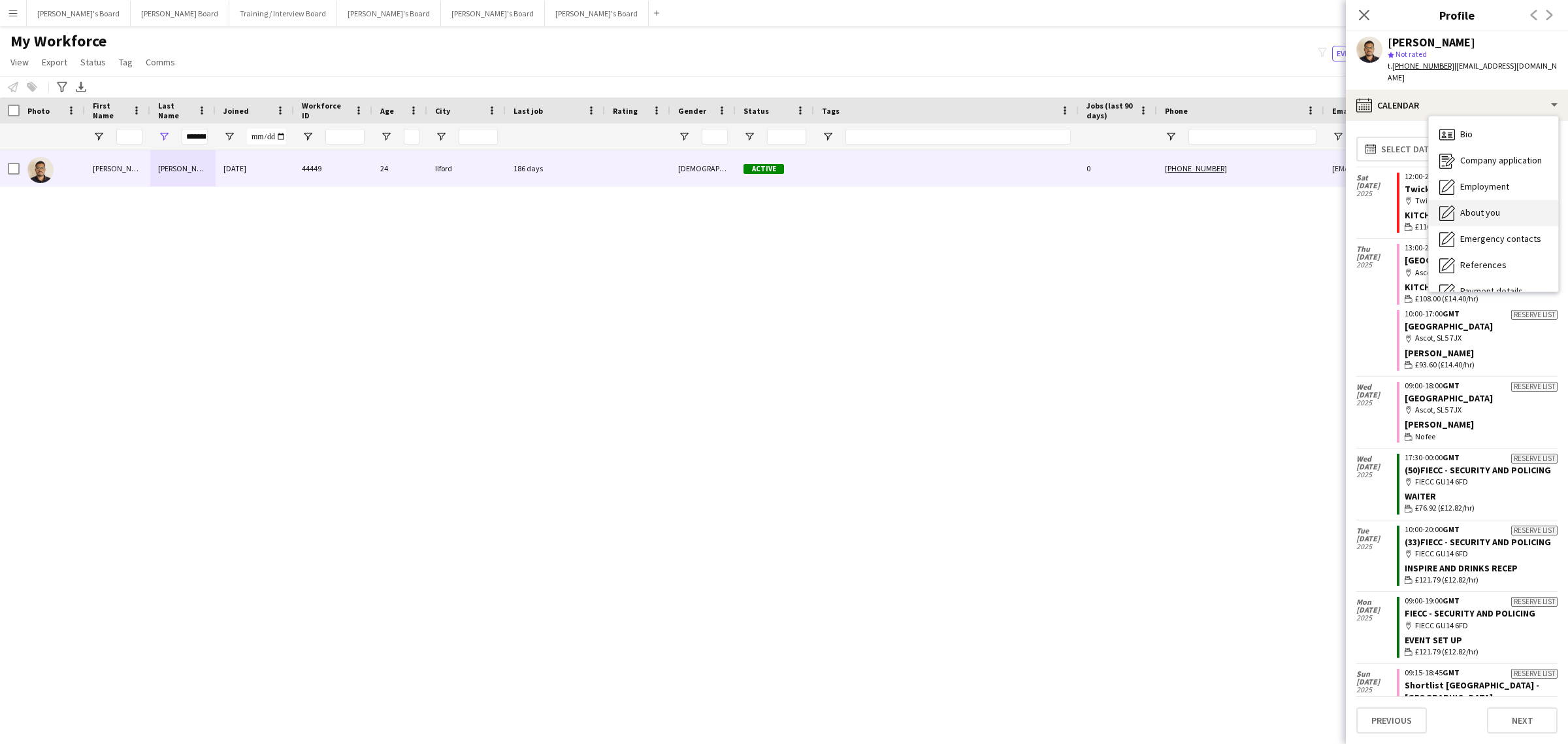
click at [1501, 213] on div "About you About you" at bounding box center [1493, 213] width 130 height 27
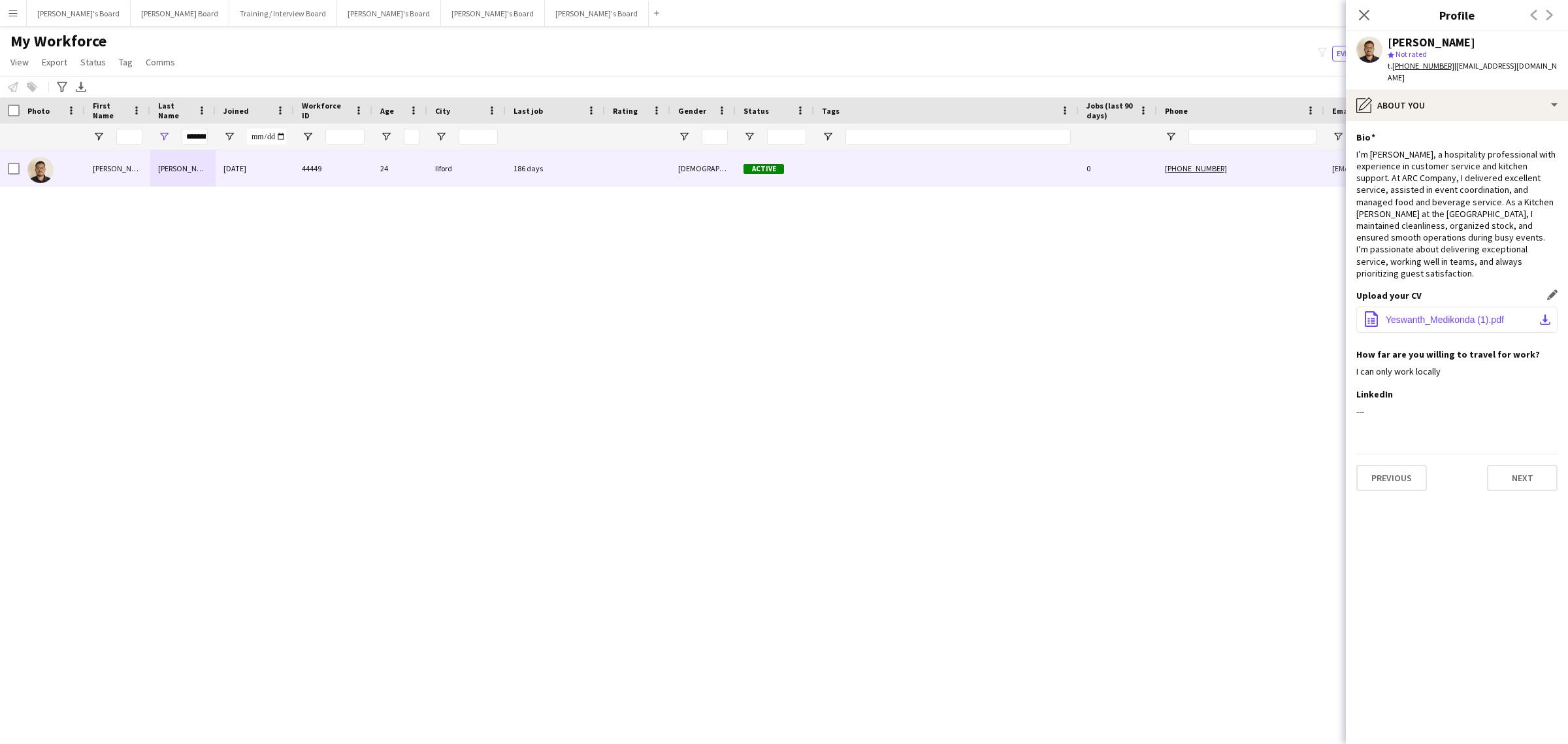
click at [1547, 317] on app-icon "download-bottom" at bounding box center [1545, 319] width 10 height 10
click at [1429, 103] on div "pencil4 About you" at bounding box center [1457, 105] width 222 height 31
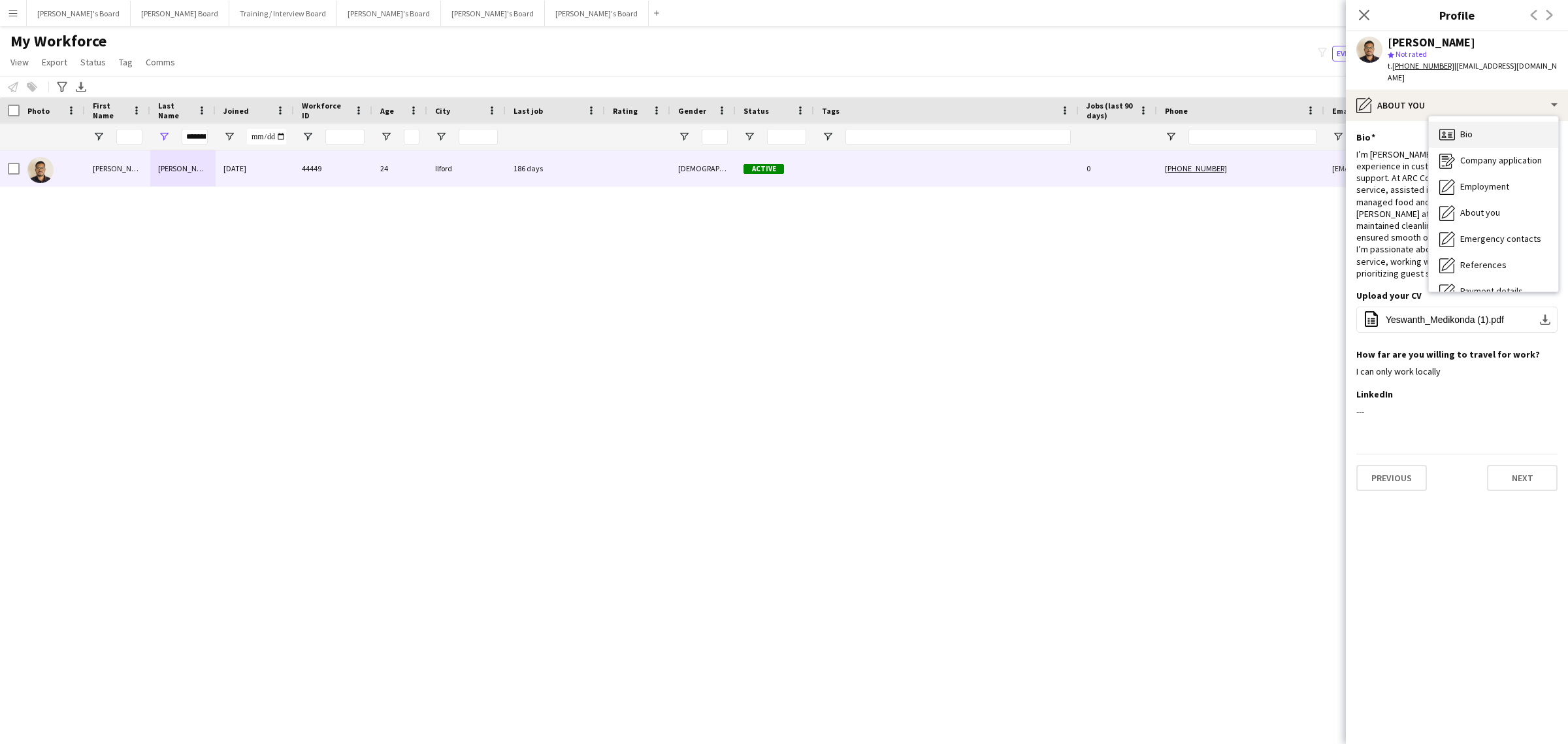
click at [1457, 125] on div "Bio Bio" at bounding box center [1493, 134] width 130 height 27
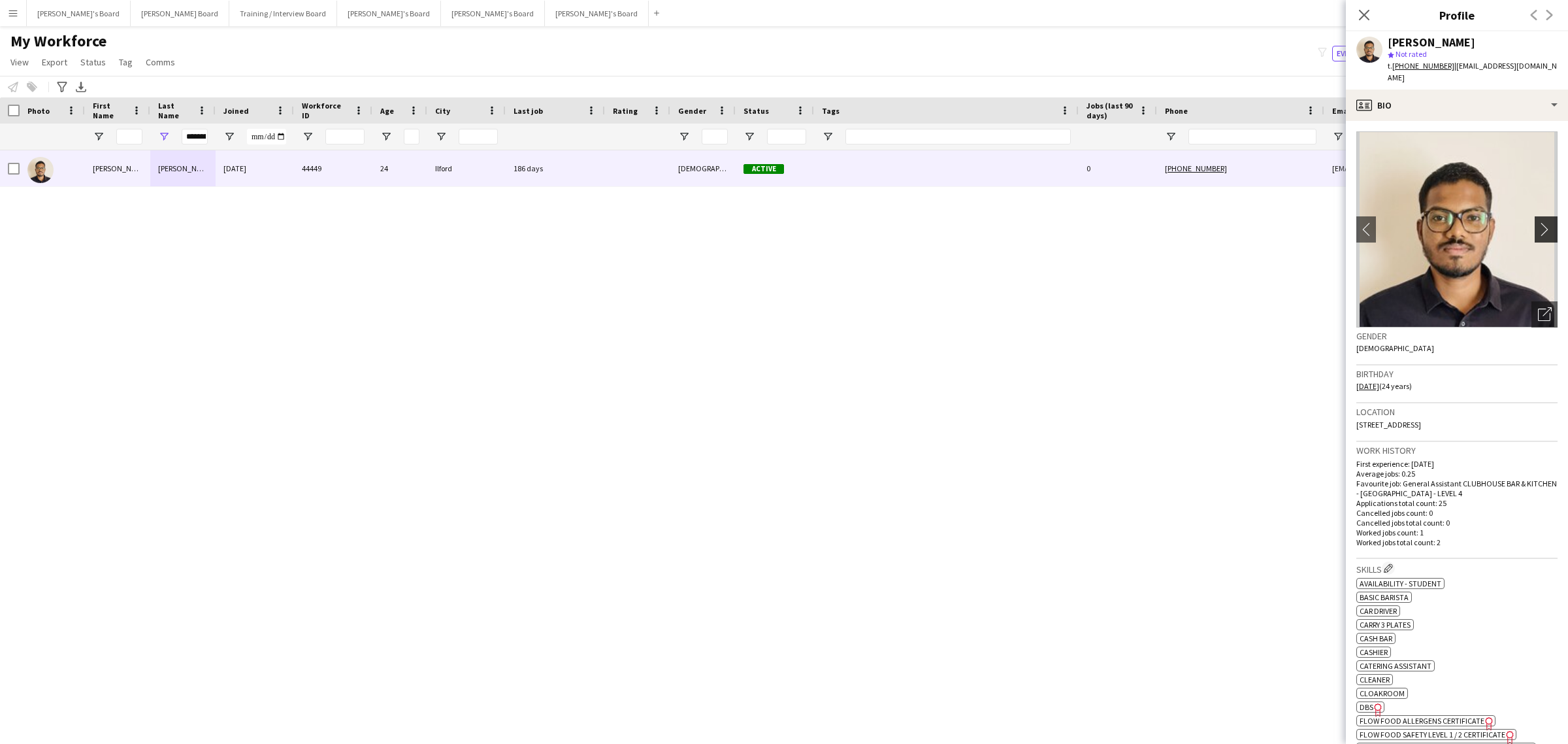
click at [1539, 227] on app-icon "chevron-right" at bounding box center [1548, 229] width 20 height 14
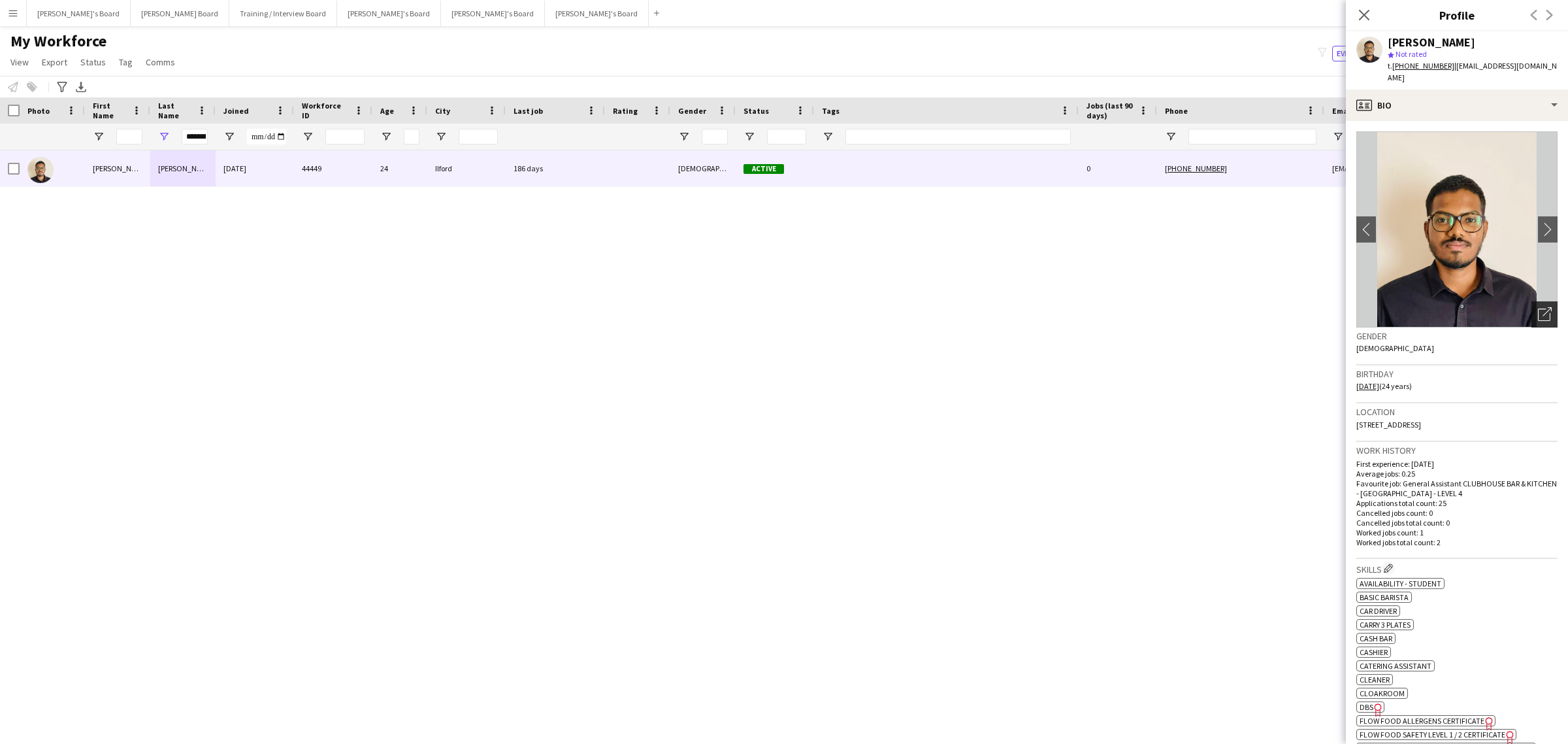
click at [1539, 311] on icon "Open photos pop-in" at bounding box center [1545, 314] width 14 height 14
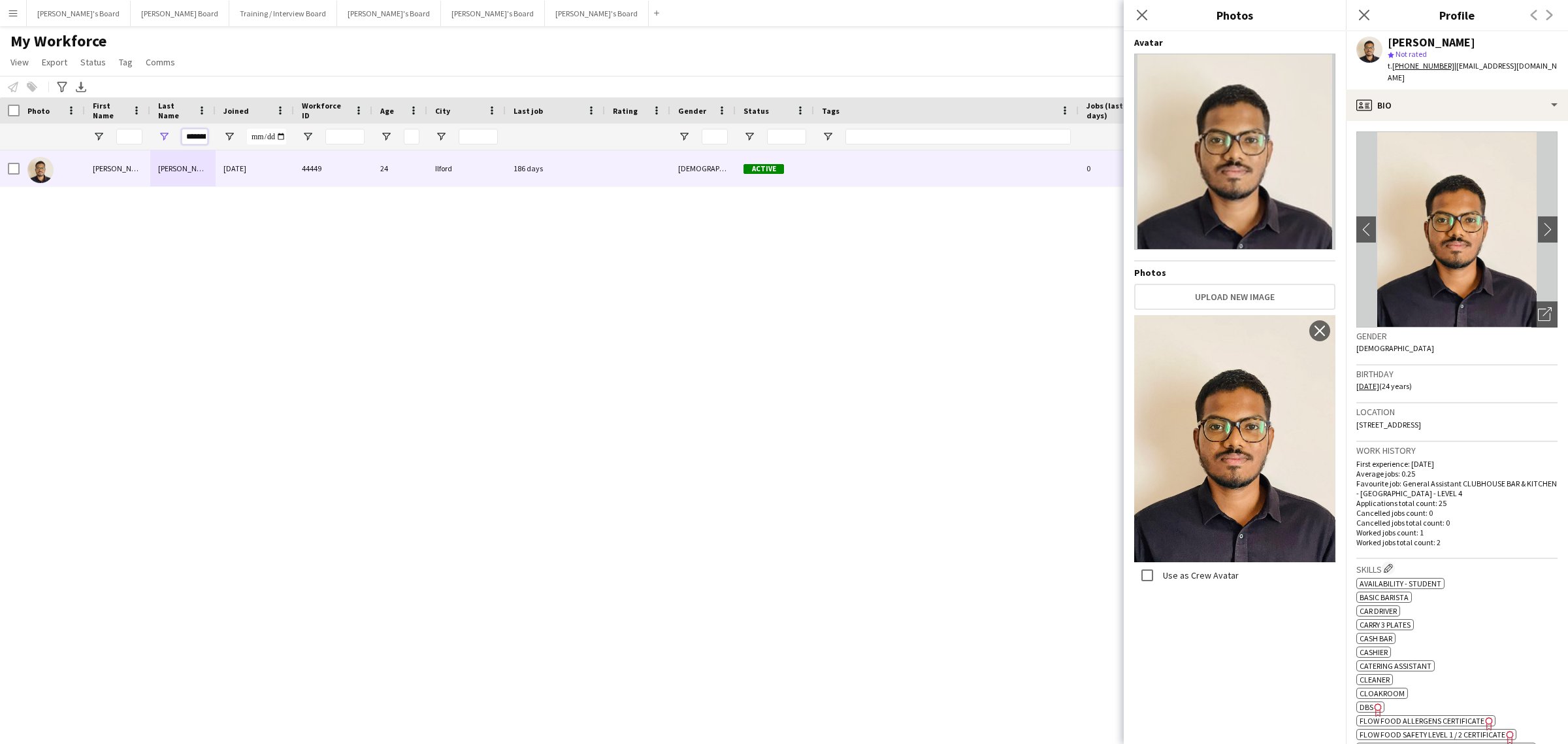
click at [200, 132] on input "*********" at bounding box center [195, 136] width 26 height 16
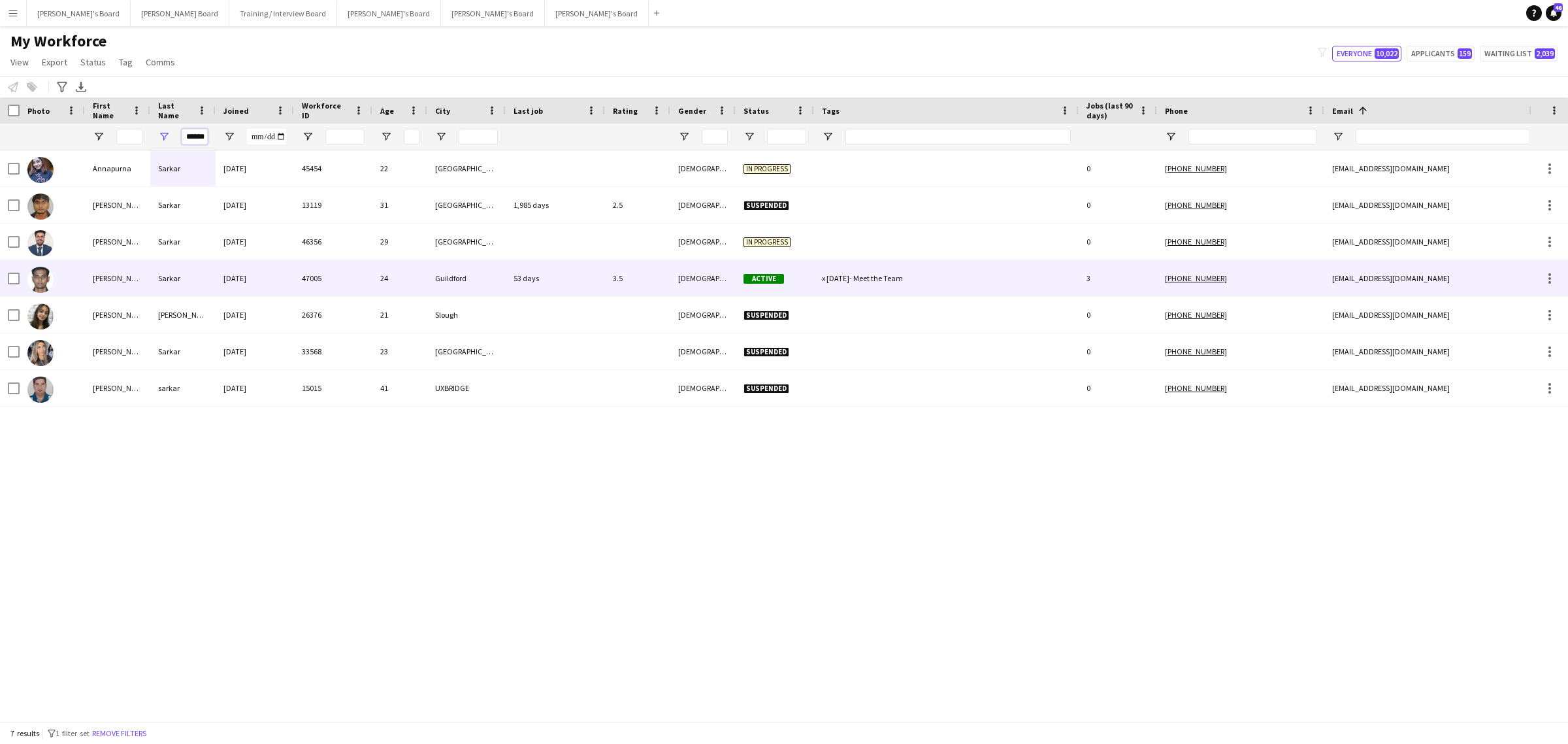
type input "******"
click at [132, 286] on div "[PERSON_NAME]" at bounding box center [117, 278] width 65 height 36
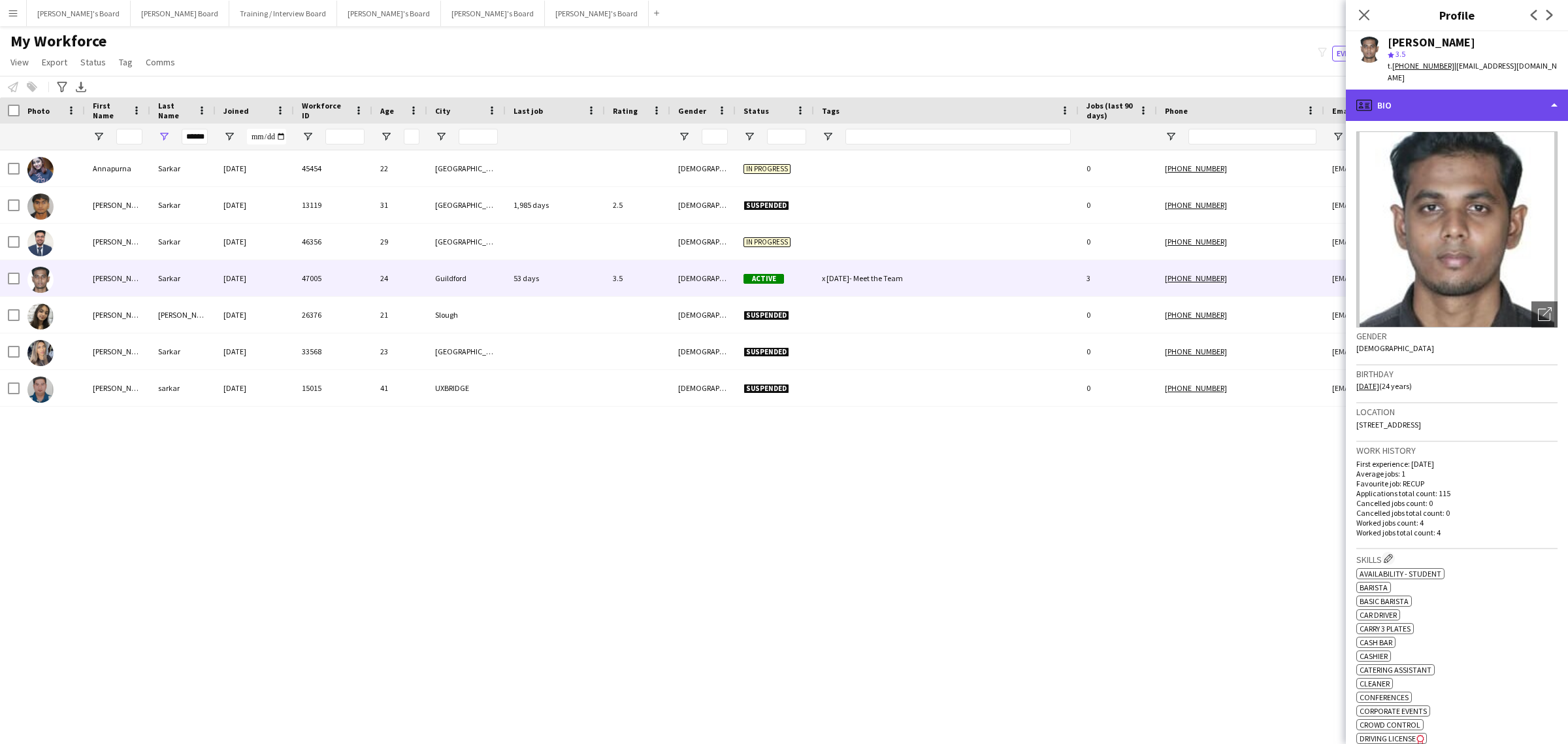
click at [1428, 103] on div "profile Bio" at bounding box center [1457, 105] width 222 height 31
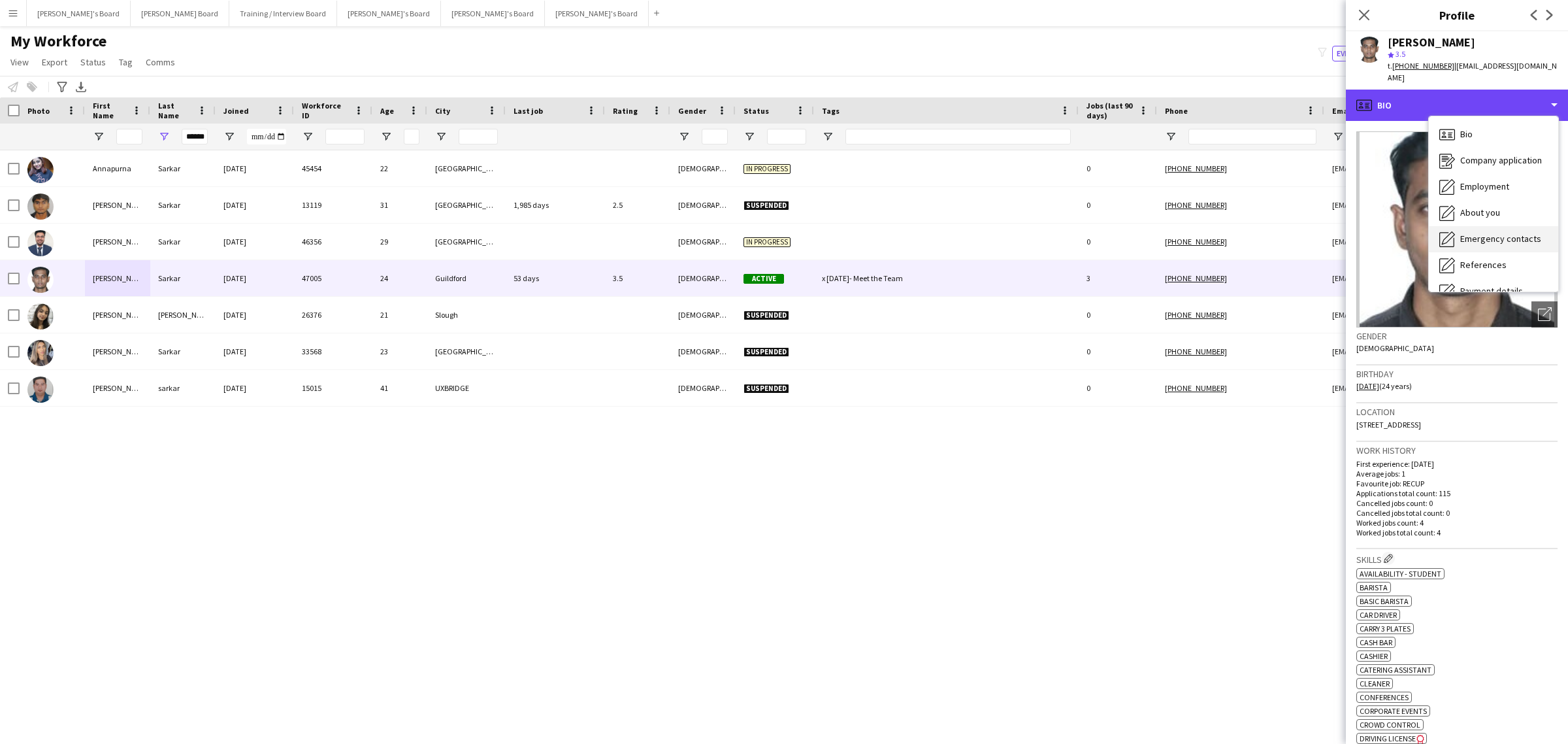
scroll to position [81, 0]
click at [1493, 229] on span "Compliance" at bounding box center [1483, 235] width 45 height 11
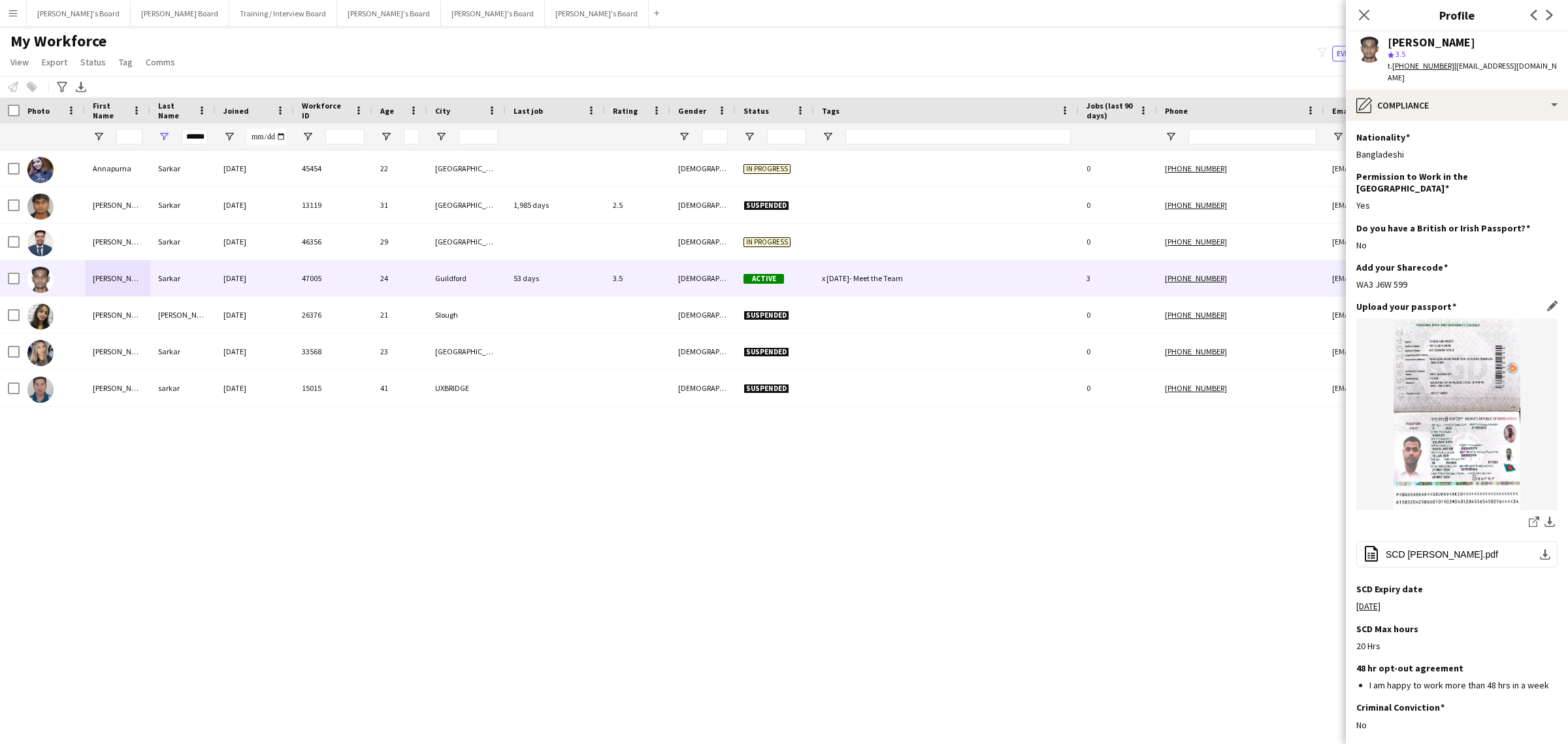
click at [1511, 515] on div "share-external-link-1 download-bottom" at bounding box center [1457, 523] width 202 height 16
click at [1529, 519] on icon at bounding box center [1533, 523] width 9 height 9
drag, startPoint x: 1530, startPoint y: 62, endPoint x: 1448, endPoint y: 76, distance: 83.2
click at [1448, 76] on div "[PERSON_NAME] star 3.5 t. [PHONE_NUMBER] | [EMAIL_ADDRESS][DOMAIN_NAME]" at bounding box center [1457, 60] width 222 height 58
copy span "[EMAIL_ADDRESS][DOMAIN_NAME]"
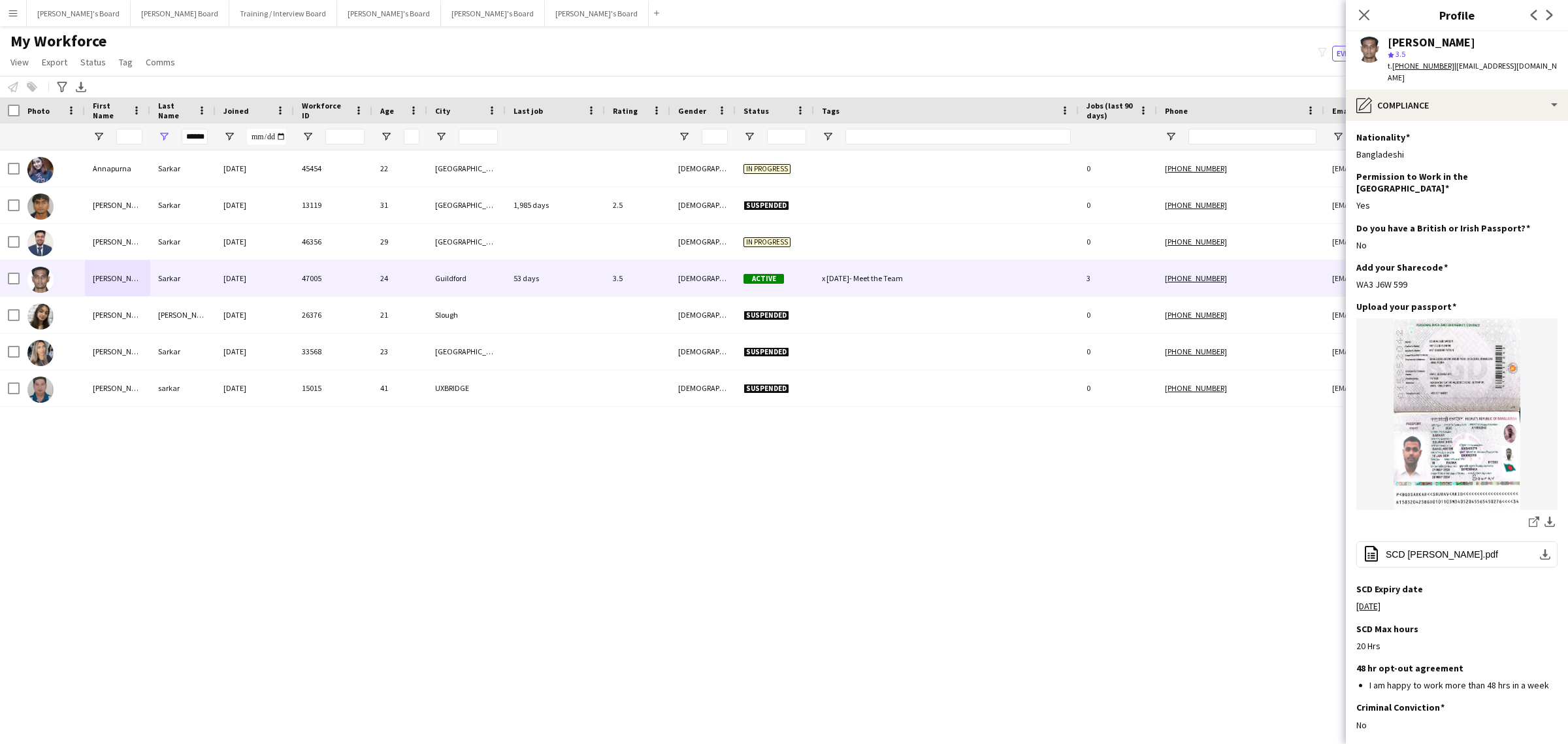
click at [1435, 64] on tcxspan "[PHONE_NUMBER]" at bounding box center [1424, 65] width 62 height 9
click at [1501, 100] on div "pencil4 Compliance" at bounding box center [1457, 105] width 222 height 31
click at [1484, 125] on span "About you" at bounding box center [1480, 131] width 40 height 11
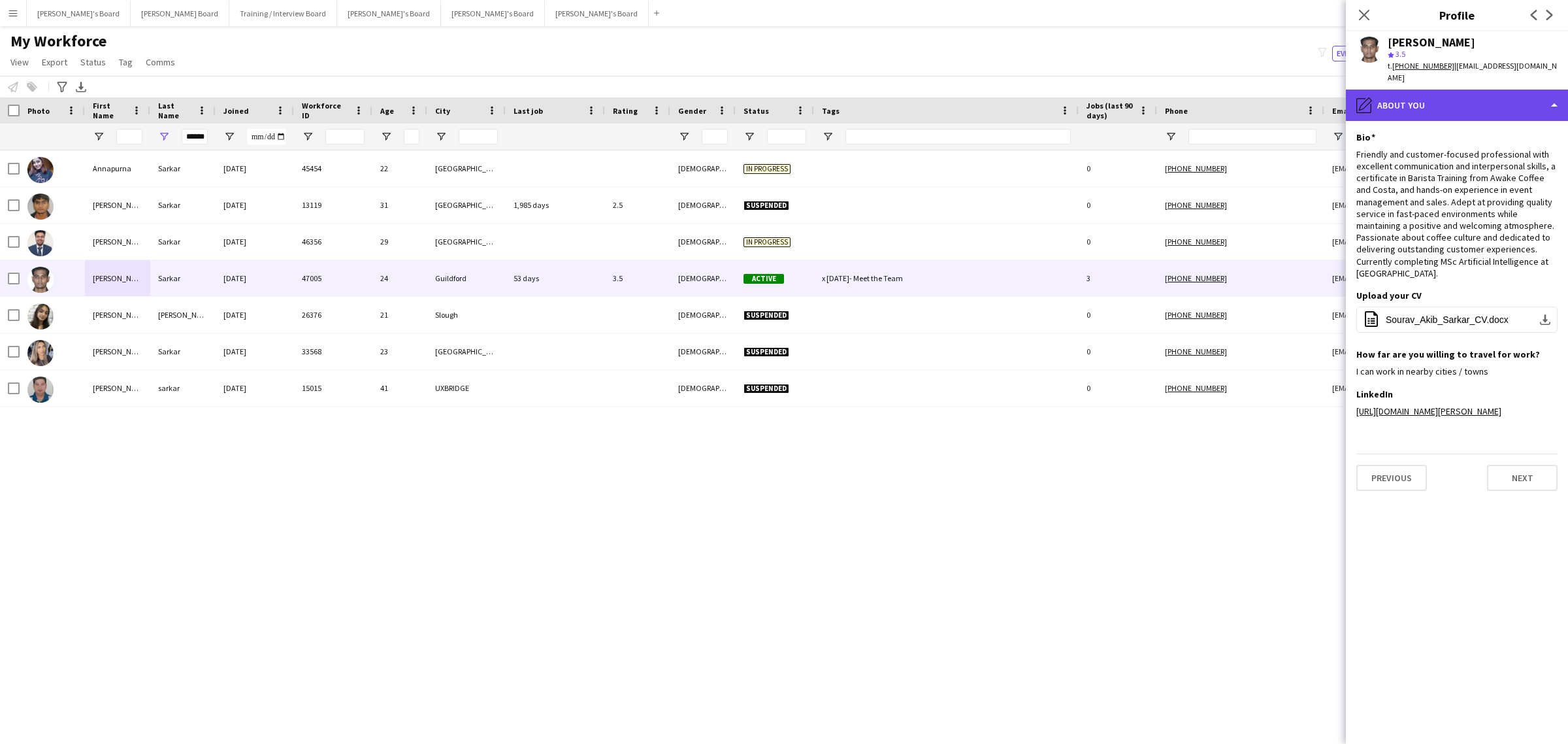
click at [1421, 90] on div "pencil4 About you" at bounding box center [1457, 105] width 222 height 31
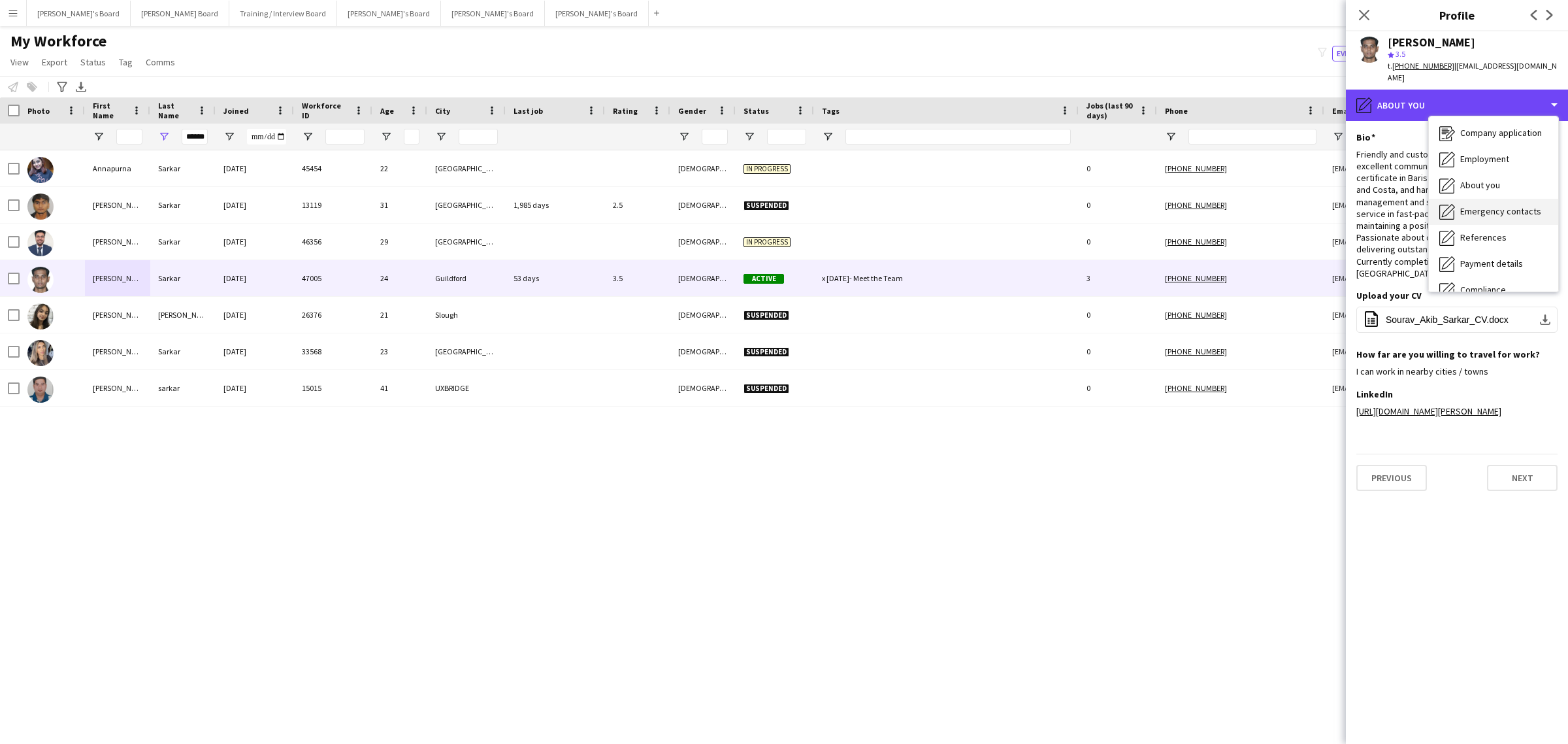
scroll to position [0, 0]
click at [1477, 121] on div "Bio Bio" at bounding box center [1493, 134] width 130 height 27
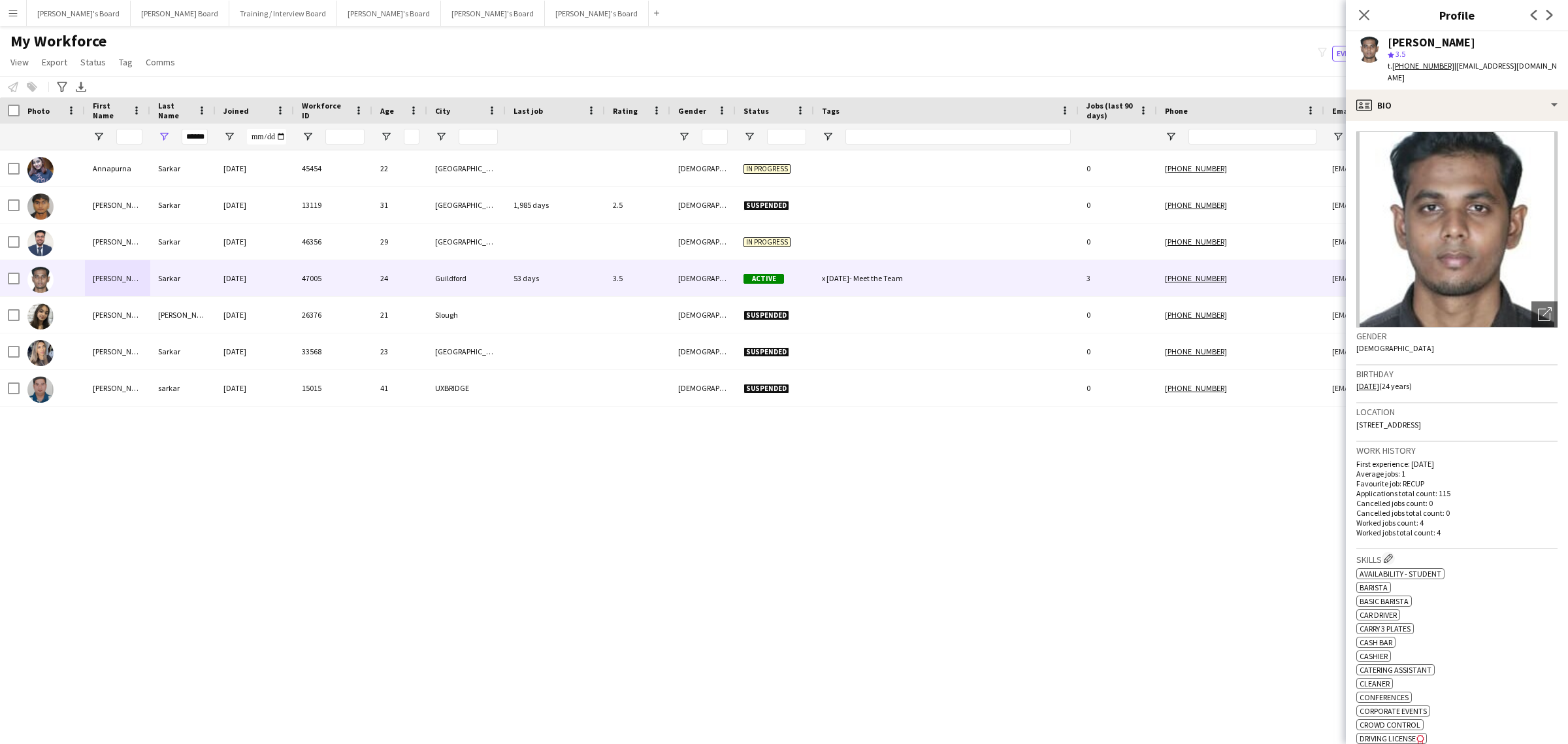
drag, startPoint x: 1472, startPoint y: 423, endPoint x: 1358, endPoint y: 412, distance: 114.5
click at [1358, 412] on div "Location [STREET_ADDRESS]" at bounding box center [1457, 422] width 202 height 38
copy span "[STREET_ADDRESS]"
click at [1469, 426] on div "Location [STREET_ADDRESS]" at bounding box center [1457, 422] width 202 height 38
drag, startPoint x: 1460, startPoint y: 426, endPoint x: 1389, endPoint y: 413, distance: 72.2
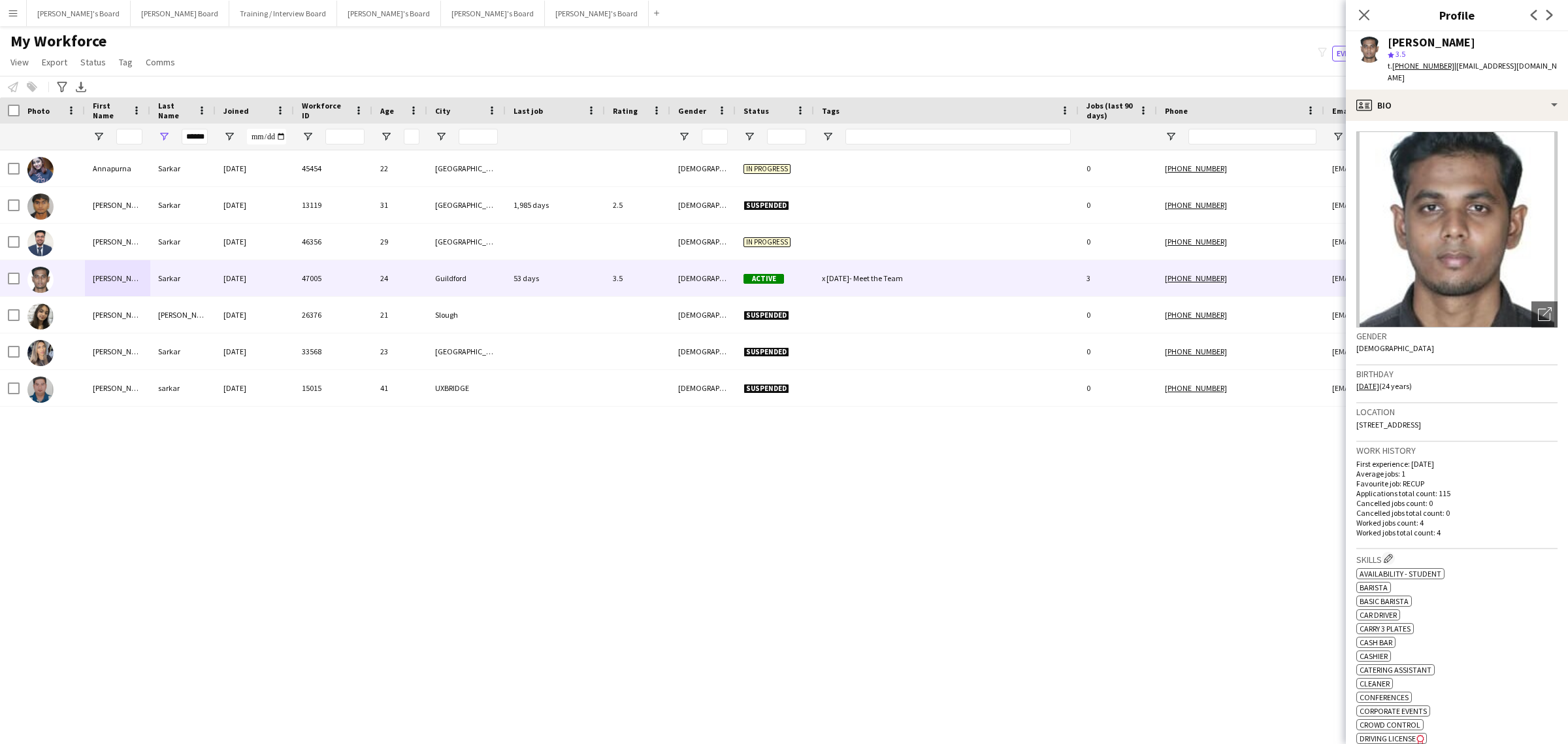
click at [1389, 413] on div "Location [STREET_ADDRESS]" at bounding box center [1457, 422] width 202 height 38
copy span "[STREET_ADDRESS]"
click at [1478, 429] on div "Location [STREET_ADDRESS]" at bounding box center [1457, 422] width 202 height 38
drag, startPoint x: 1452, startPoint y: 423, endPoint x: 1387, endPoint y: 423, distance: 65.0
click at [1387, 423] on div "Location [STREET_ADDRESS]" at bounding box center [1457, 422] width 202 height 38
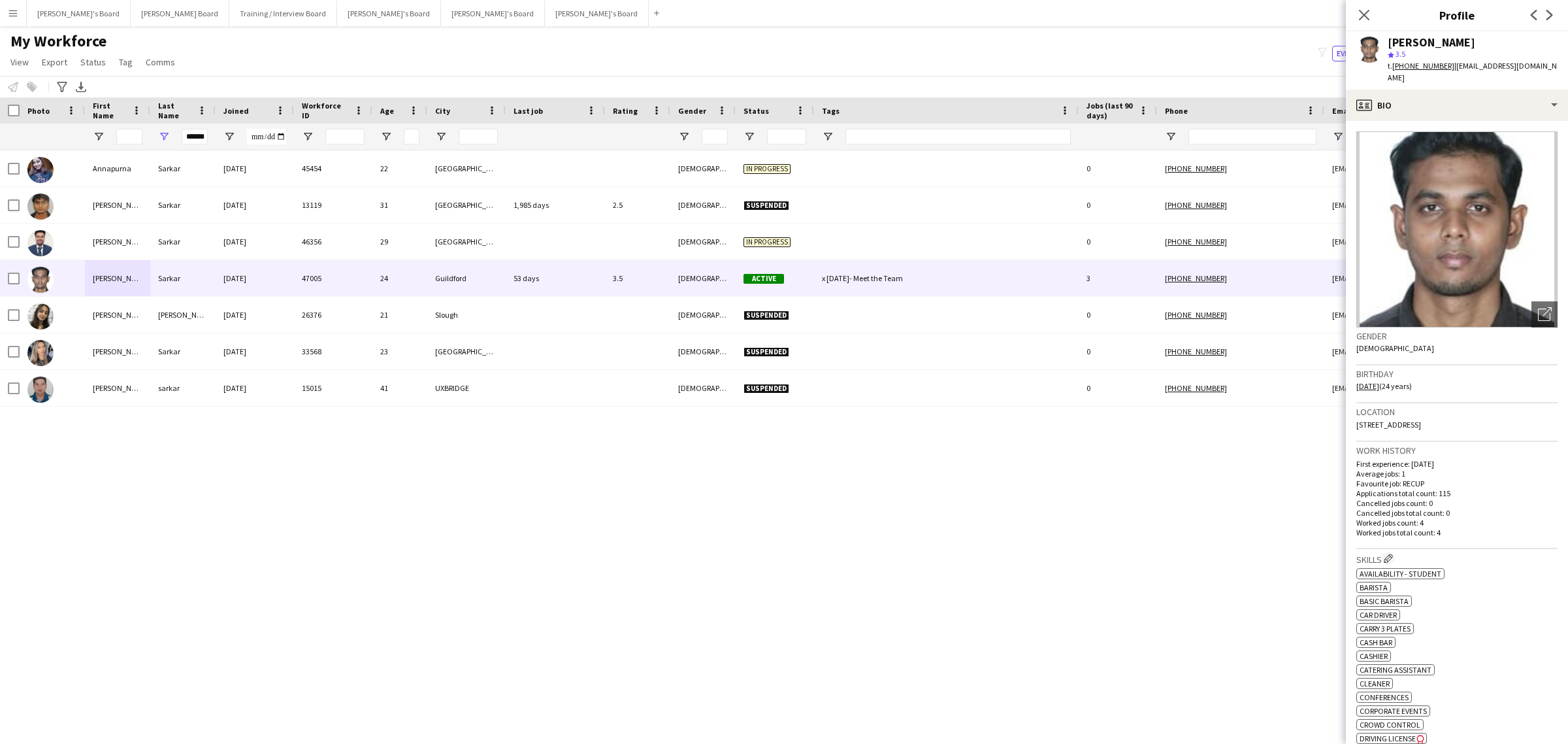
copy span "[STREET_ADDRESS]"
click at [1539, 308] on icon "Open photos pop-in" at bounding box center [1545, 314] width 14 height 14
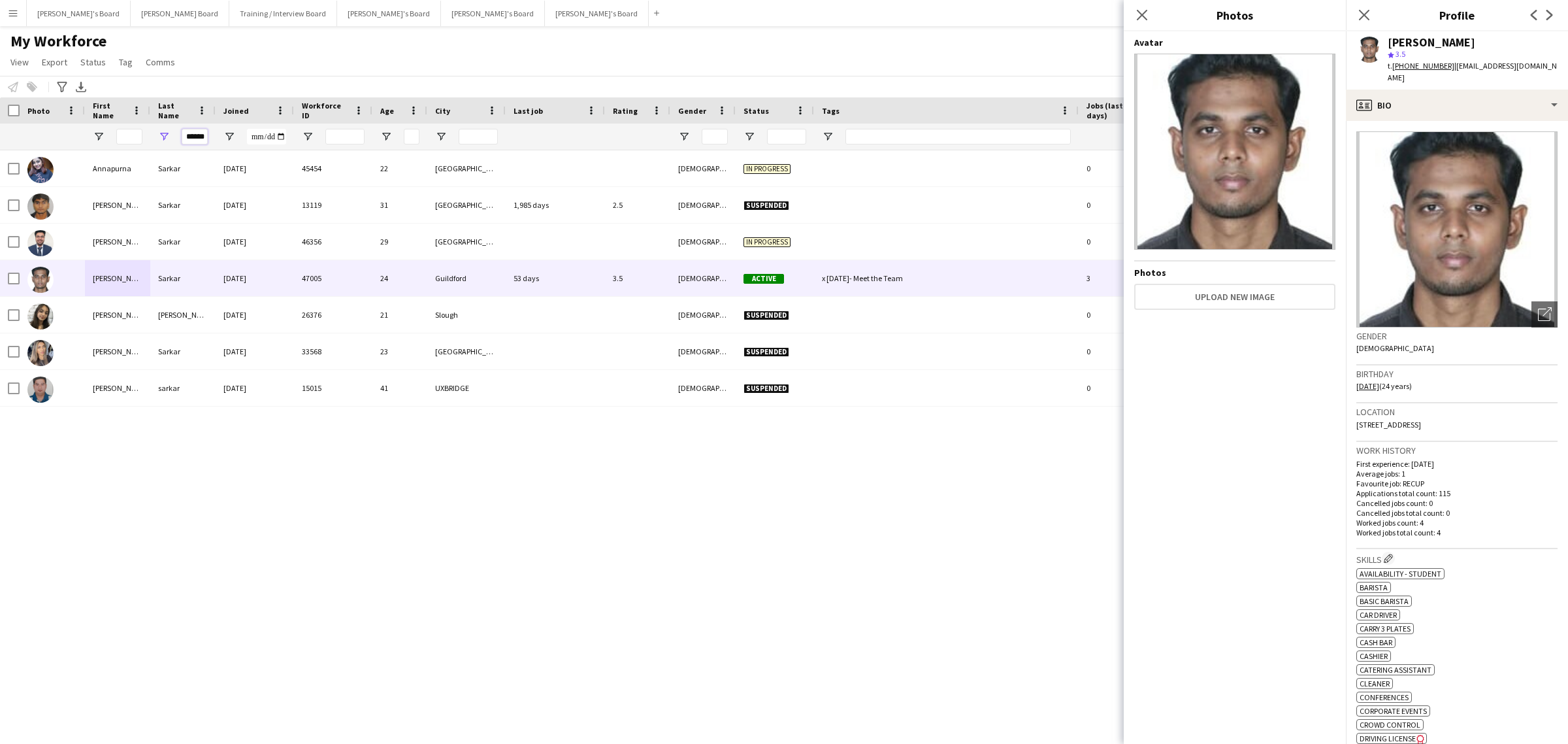
click at [183, 137] on input "******" at bounding box center [195, 136] width 26 height 16
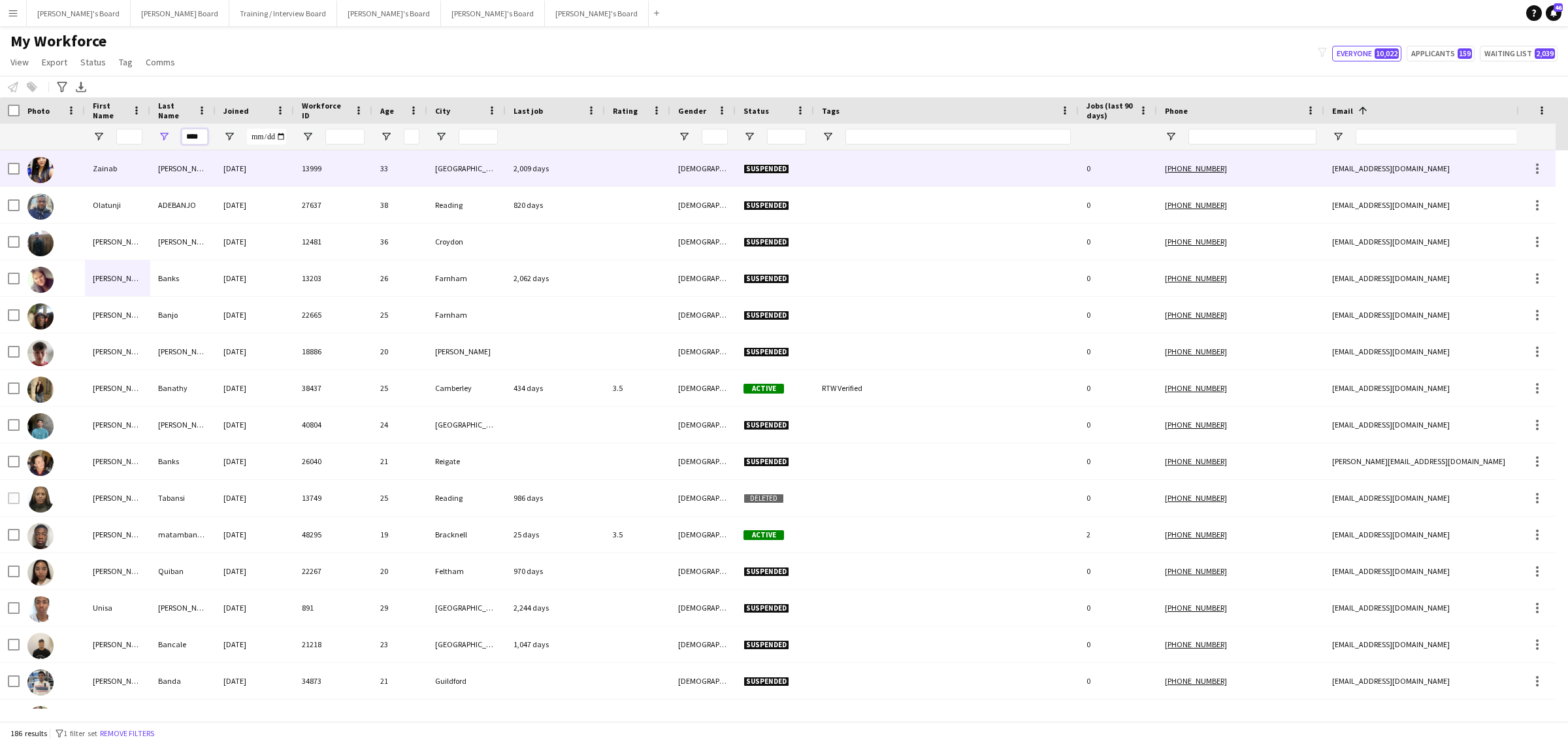
type input "****"
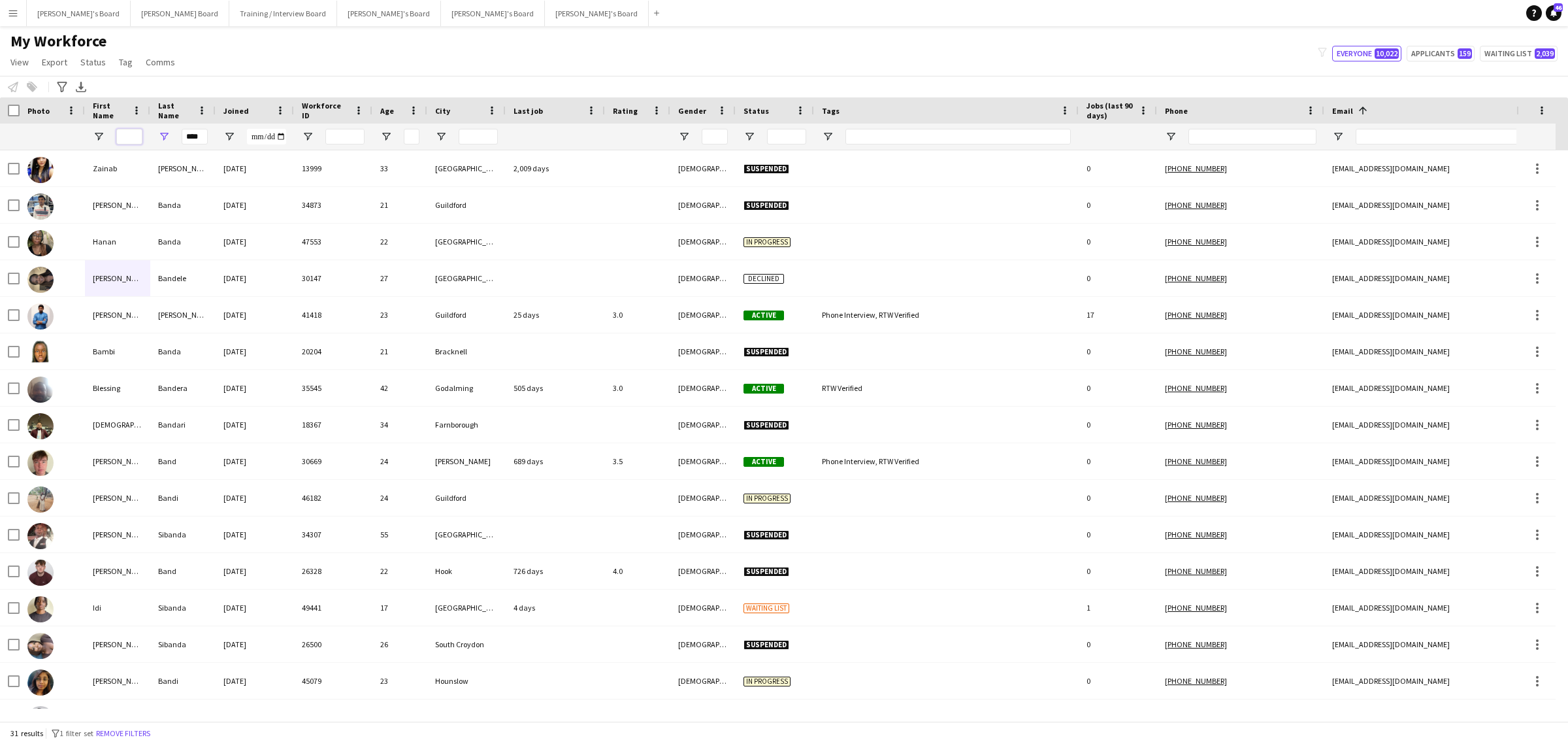
click at [126, 133] on input "First Name Filter Input" at bounding box center [130, 136] width 26 height 16
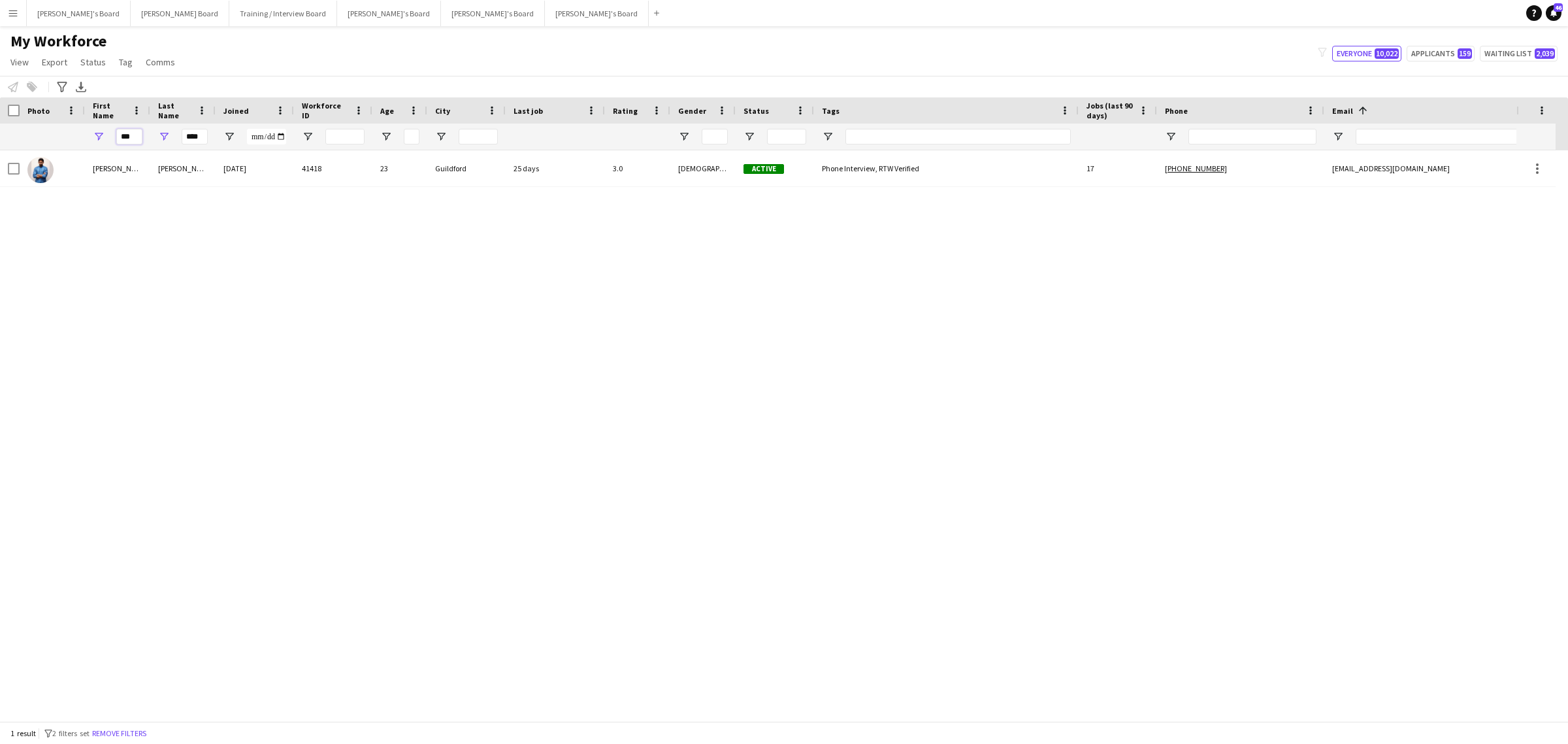
type input "***"
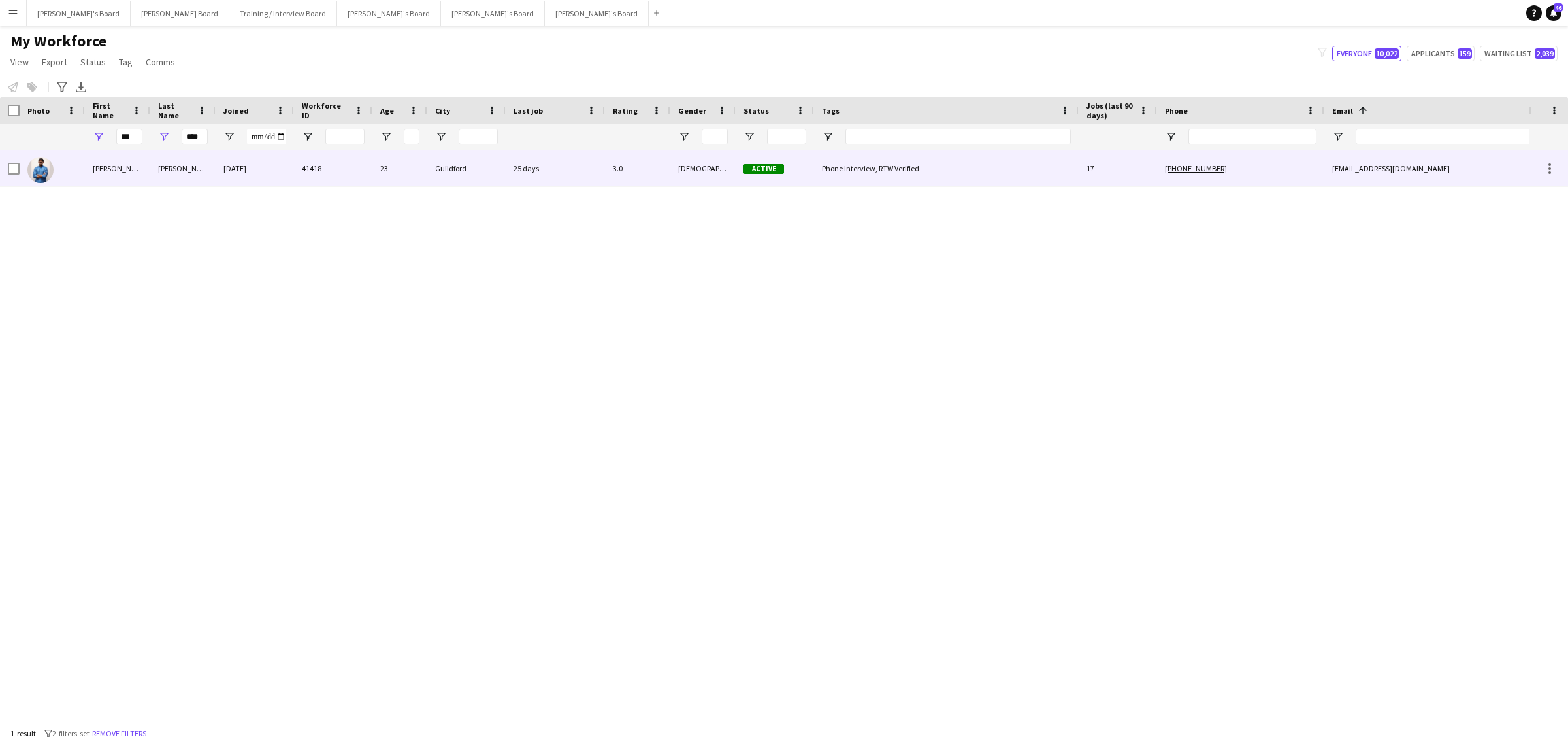
click at [128, 183] on div "[PERSON_NAME]" at bounding box center [117, 168] width 65 height 36
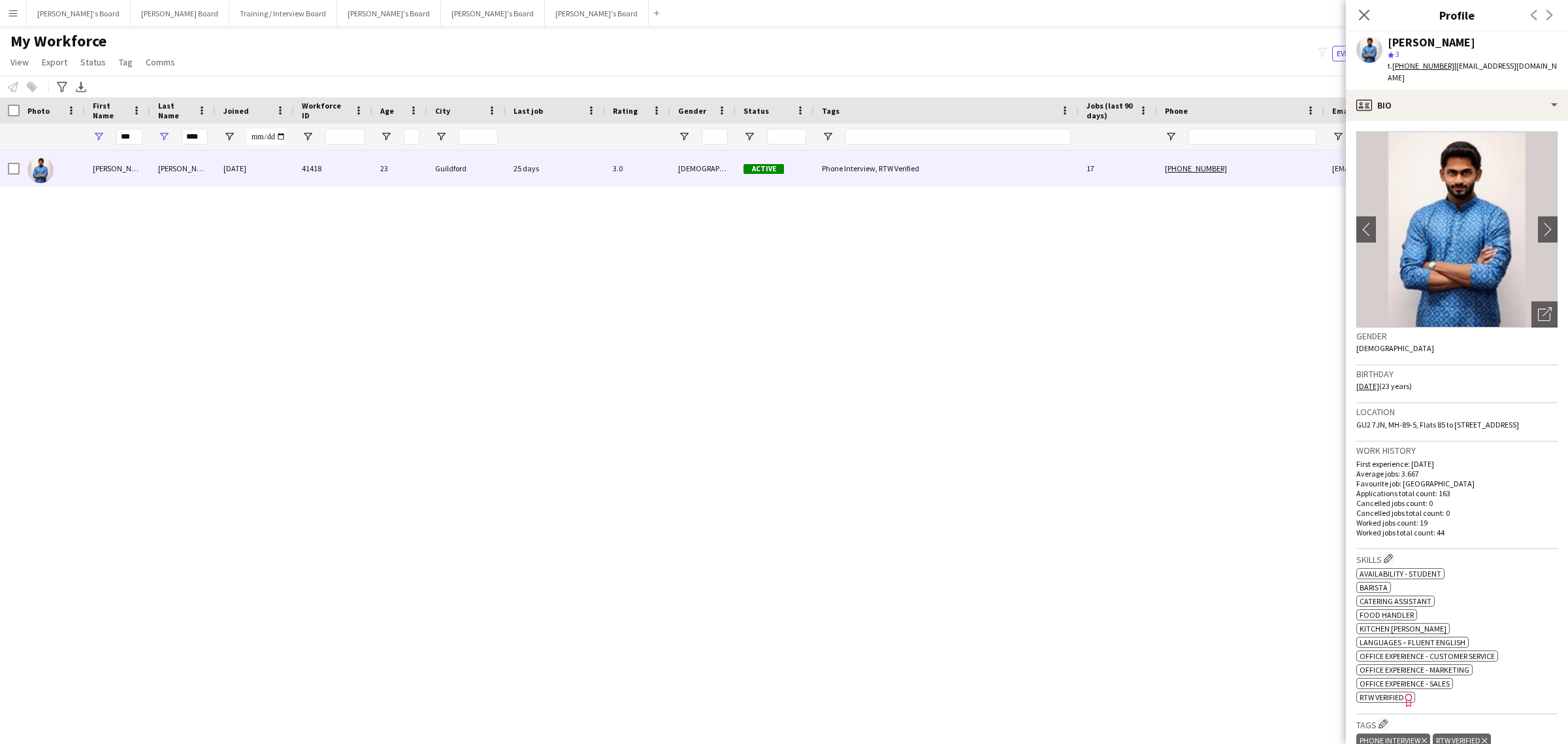
click at [1438, 73] on div "t. [PHONE_NUMBER] | [EMAIL_ADDRESS][DOMAIN_NAME]" at bounding box center [1473, 72] width 170 height 24
click at [1437, 107] on div "profile Bio" at bounding box center [1457, 105] width 222 height 31
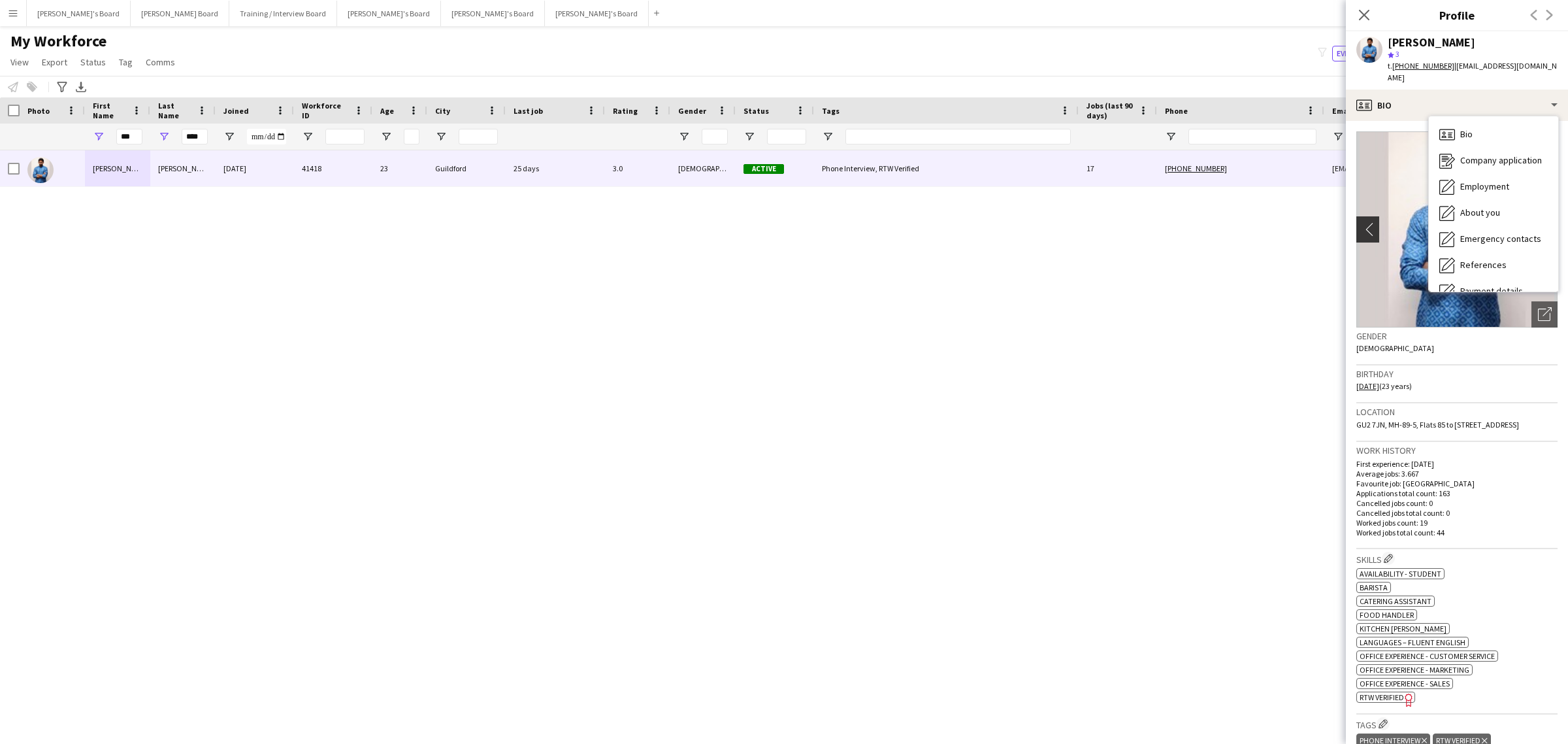
click at [1373, 229] on app-icon "chevron-left" at bounding box center [1366, 229] width 20 height 14
click at [1365, 225] on app-icon "chevron-left" at bounding box center [1366, 229] width 20 height 14
click at [1399, 168] on img at bounding box center [1457, 229] width 202 height 196
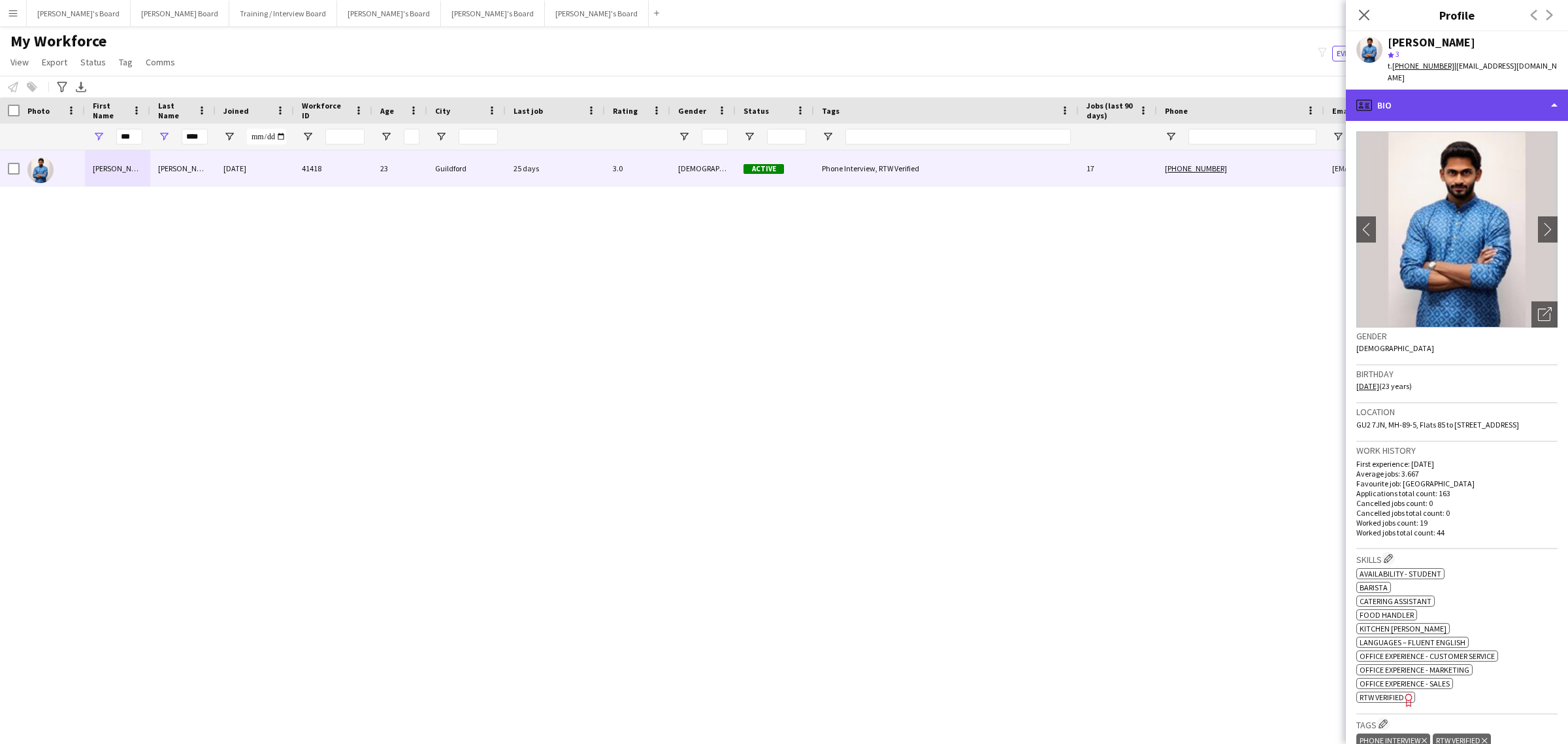
click at [1471, 95] on div "profile Bio" at bounding box center [1457, 105] width 222 height 31
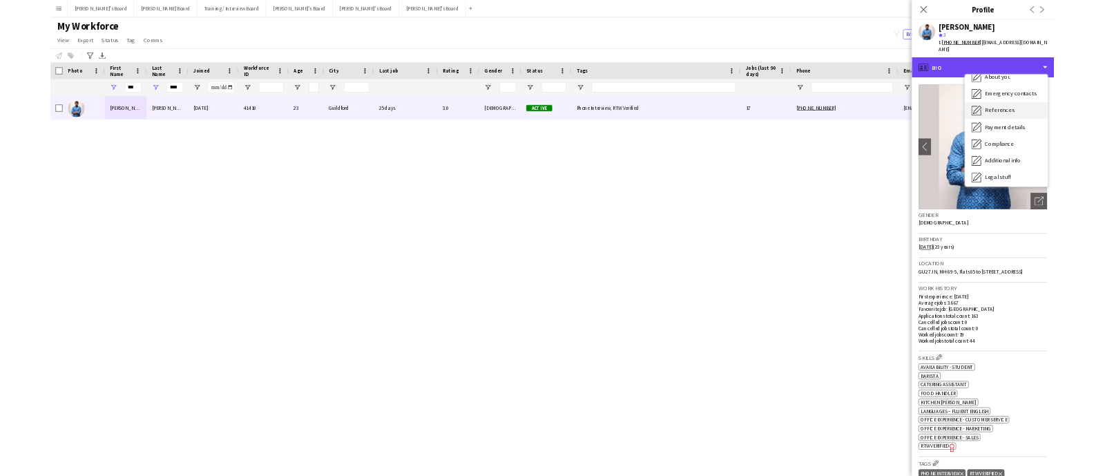
scroll to position [173, 0]
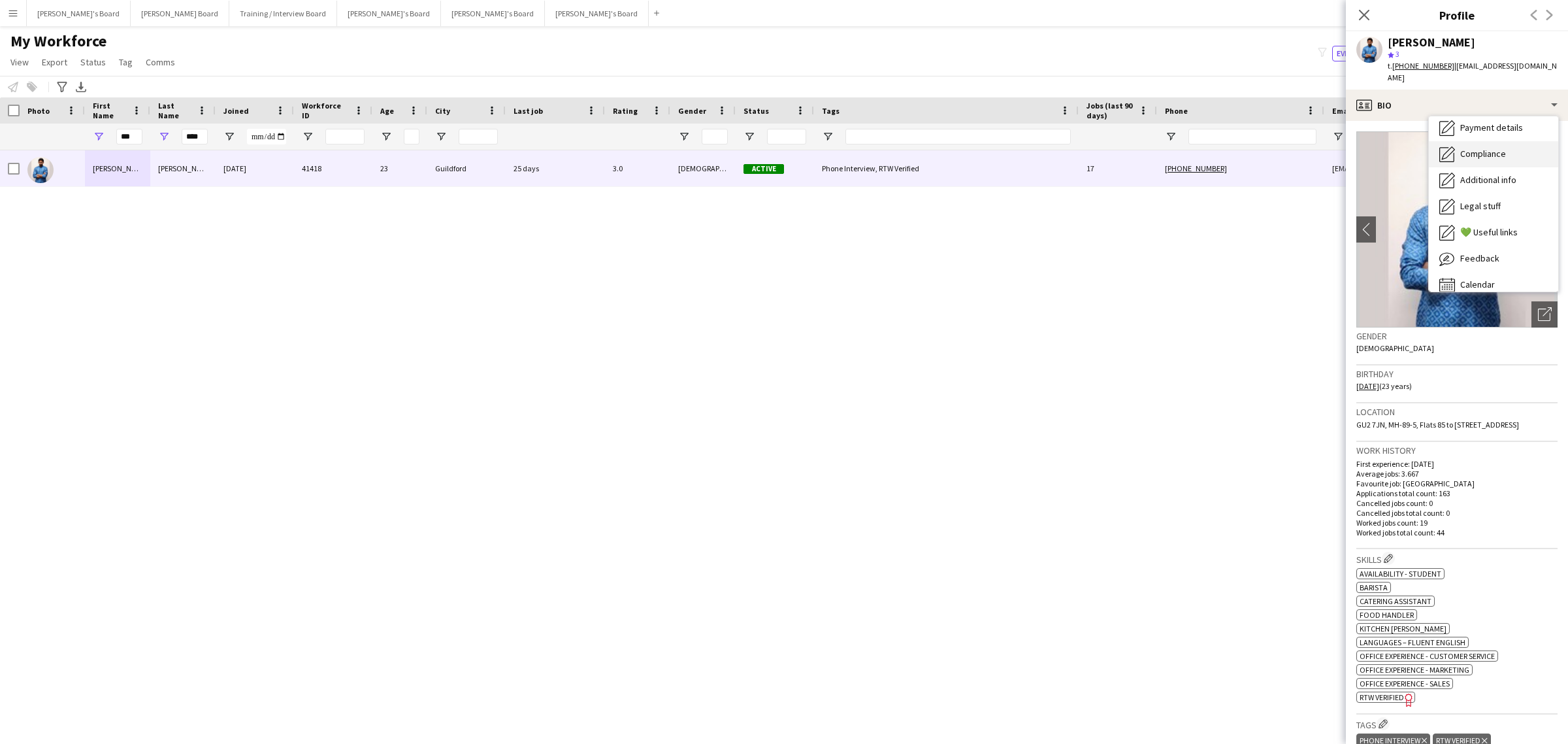
click at [1491, 155] on span "Compliance" at bounding box center [1483, 153] width 45 height 11
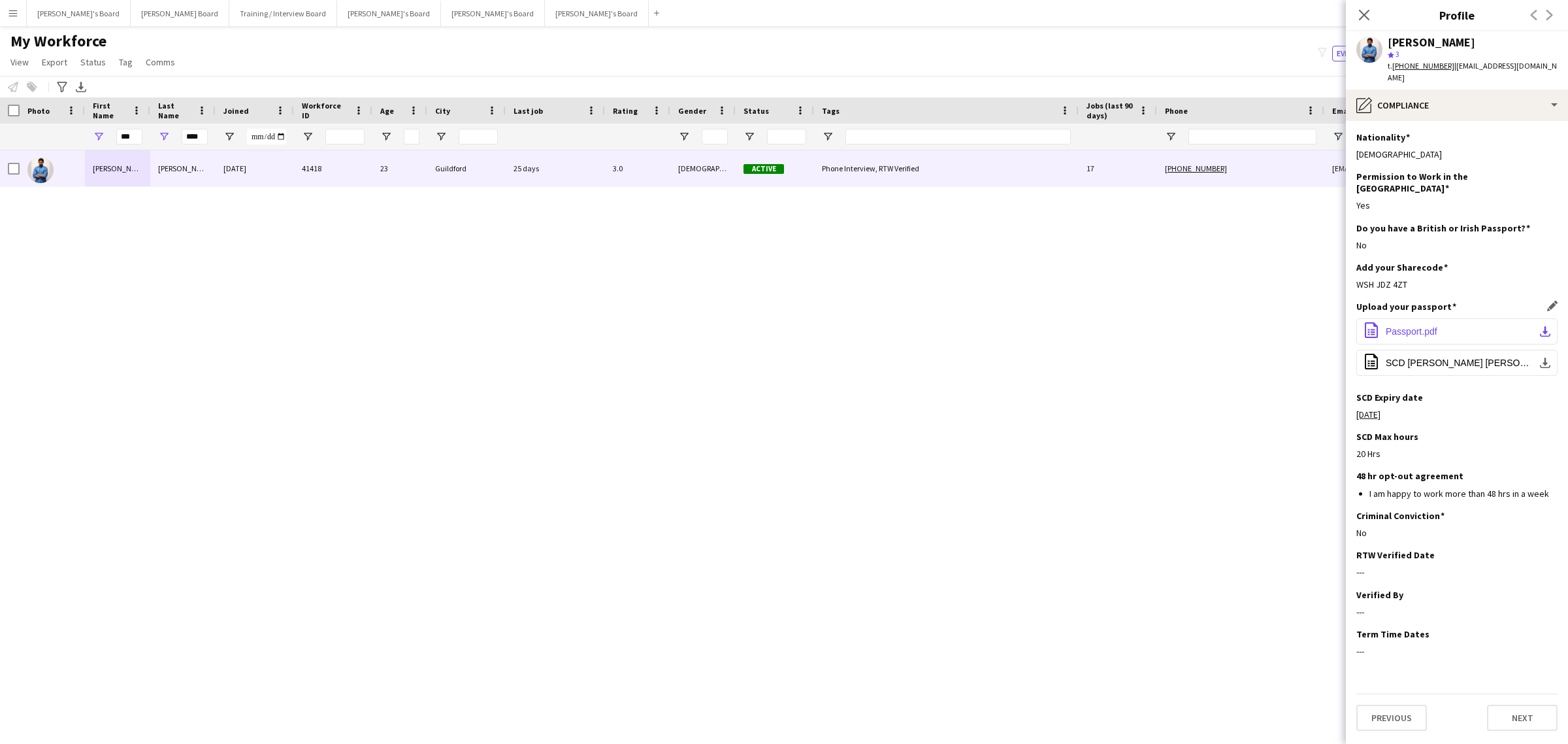
click at [1544, 327] on app-icon "download-bottom" at bounding box center [1545, 331] width 10 height 10
drag, startPoint x: 1494, startPoint y: 40, endPoint x: 1377, endPoint y: 49, distance: 117.3
click at [1377, 49] on div "[PERSON_NAME] star 3 t. [PHONE_NUMBER] | [EMAIL_ADDRESS][DOMAIN_NAME]" at bounding box center [1457, 60] width 222 height 58
copy div "[PERSON_NAME]"
drag, startPoint x: 1450, startPoint y: 80, endPoint x: 1455, endPoint y: 72, distance: 9.4
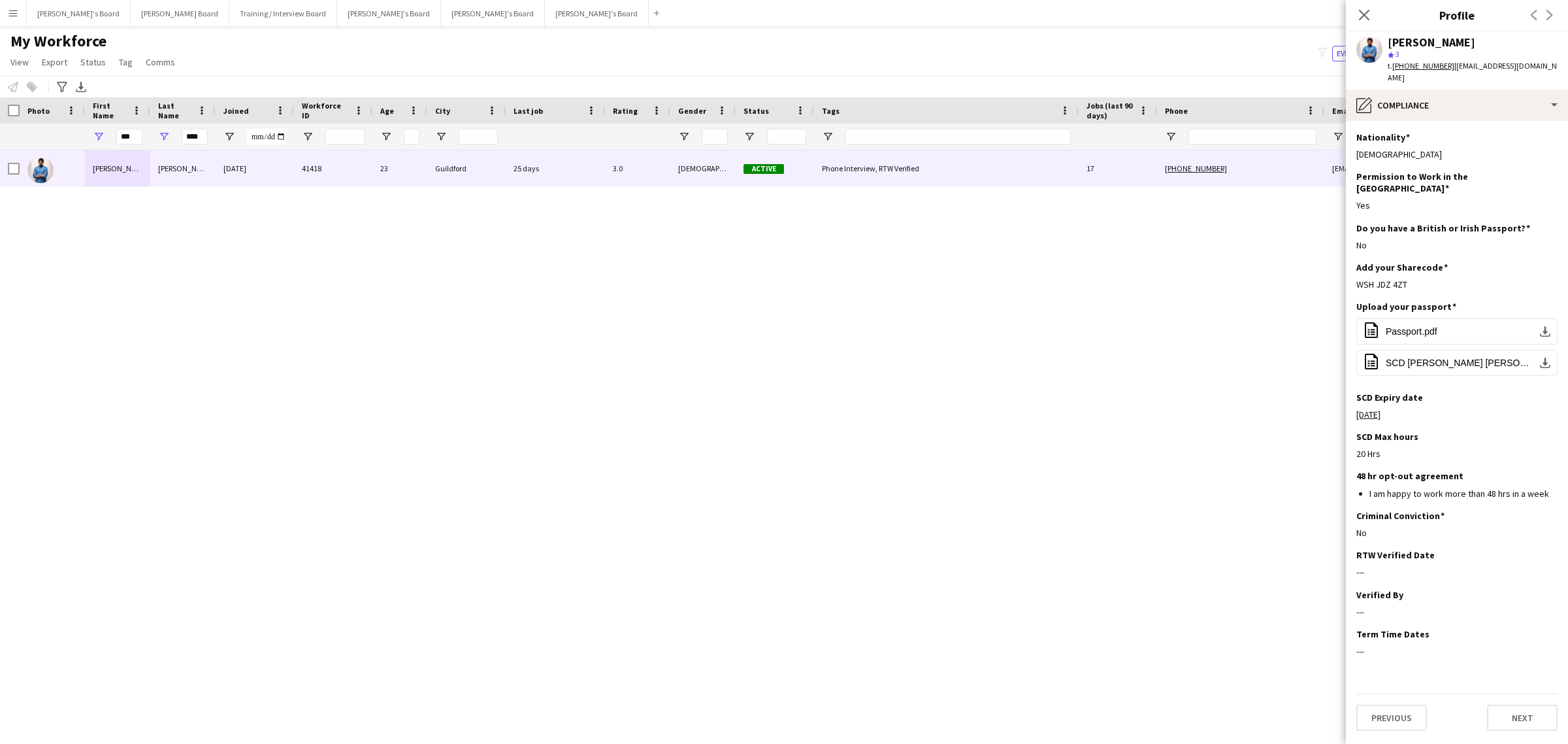
click at [1455, 72] on div "t. [PHONE_NUMBER] | [EMAIL_ADDRESS][DOMAIN_NAME]" at bounding box center [1473, 72] width 170 height 24
copy span "[EMAIL_ADDRESS][DOMAIN_NAME]"
click at [1414, 64] on tcxspan "[PHONE_NUMBER]" at bounding box center [1424, 65] width 62 height 9
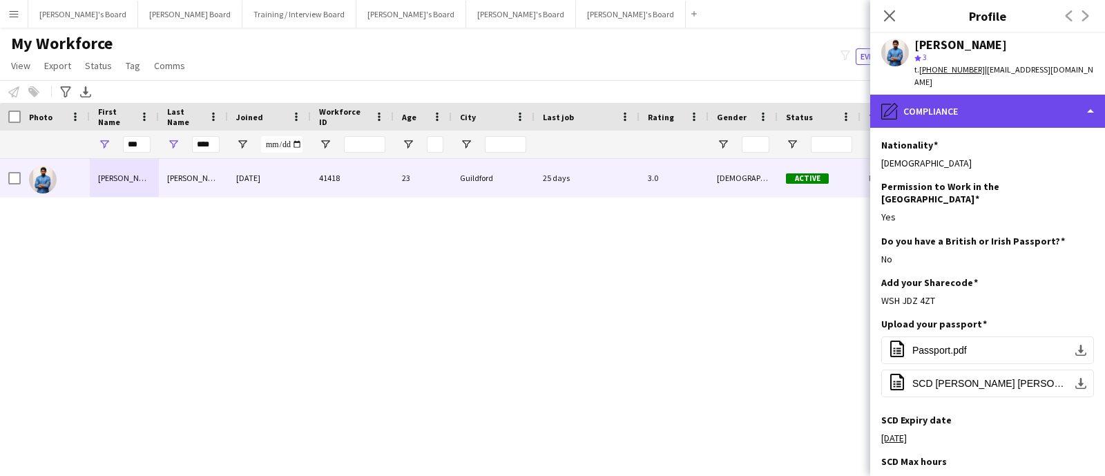
click at [956, 109] on div "pencil4 Compliance" at bounding box center [987, 111] width 235 height 33
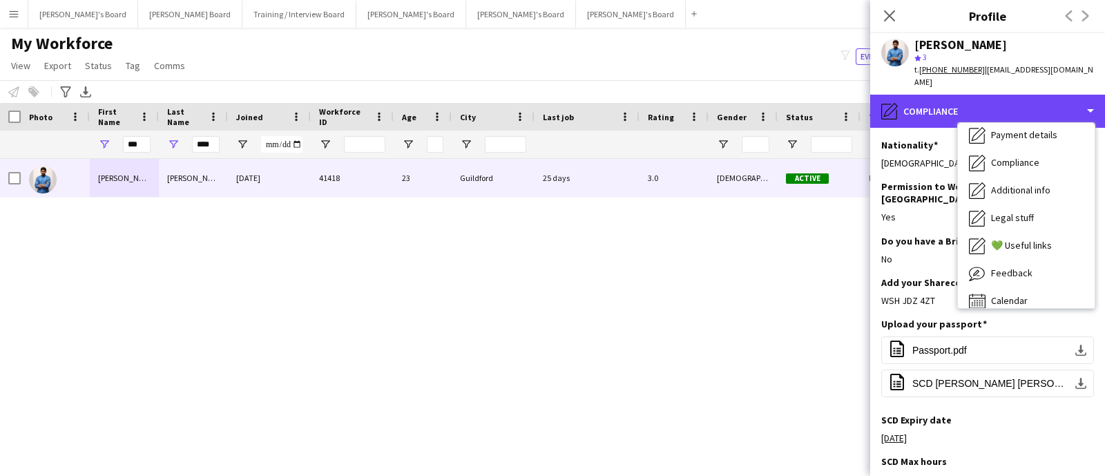
scroll to position [0, 0]
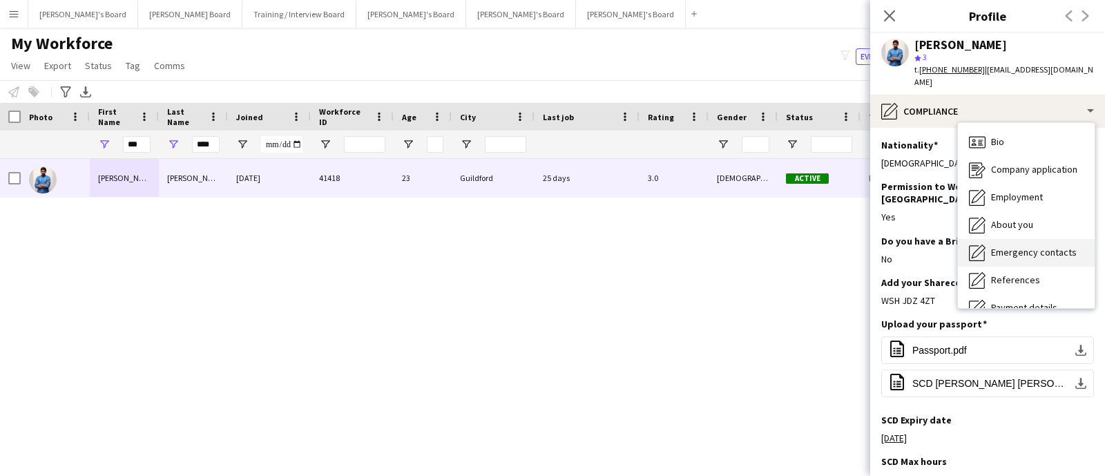
click at [1015, 144] on div "Bio Bio" at bounding box center [1026, 142] width 137 height 28
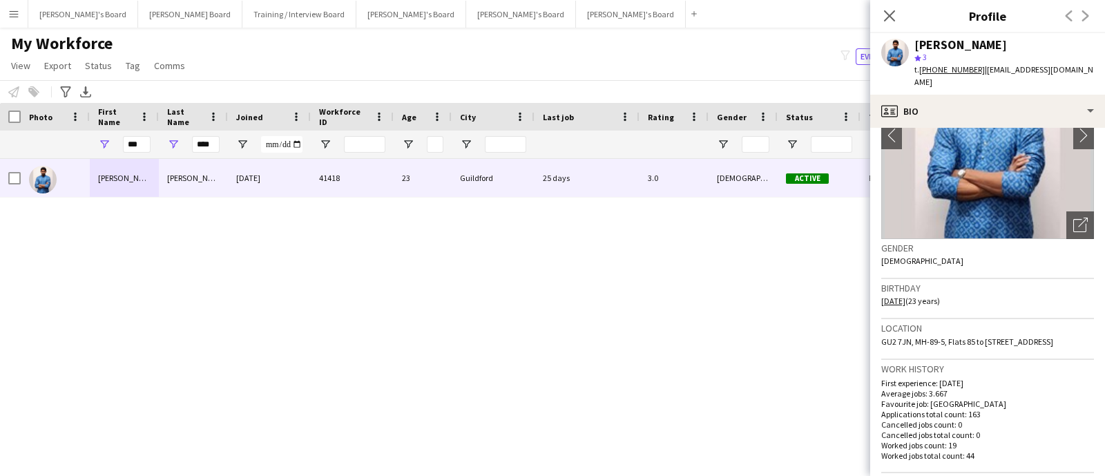
scroll to position [172, 0]
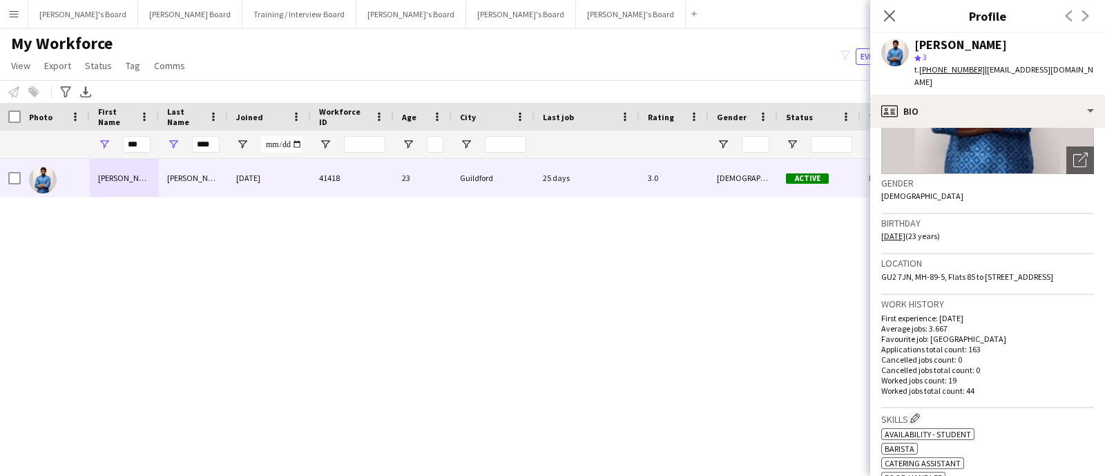
drag, startPoint x: 961, startPoint y: 278, endPoint x: 869, endPoint y: 278, distance: 91.8
click at [869, 278] on body "Menu Boards Boards Boards All jobs Status Workforce Workforce My Workforce Recr…" at bounding box center [552, 238] width 1105 height 476
click at [1001, 273] on span "GU2 7JN, MH-89-5, Flats 85 to [STREET_ADDRESS]" at bounding box center [967, 276] width 172 height 10
drag, startPoint x: 1037, startPoint y: 286, endPoint x: 948, endPoint y: 279, distance: 88.7
click at [948, 279] on div "Location GU2 7JN, MH-89-5, Flats 85 to [STREET_ADDRESS]" at bounding box center [987, 274] width 213 height 40
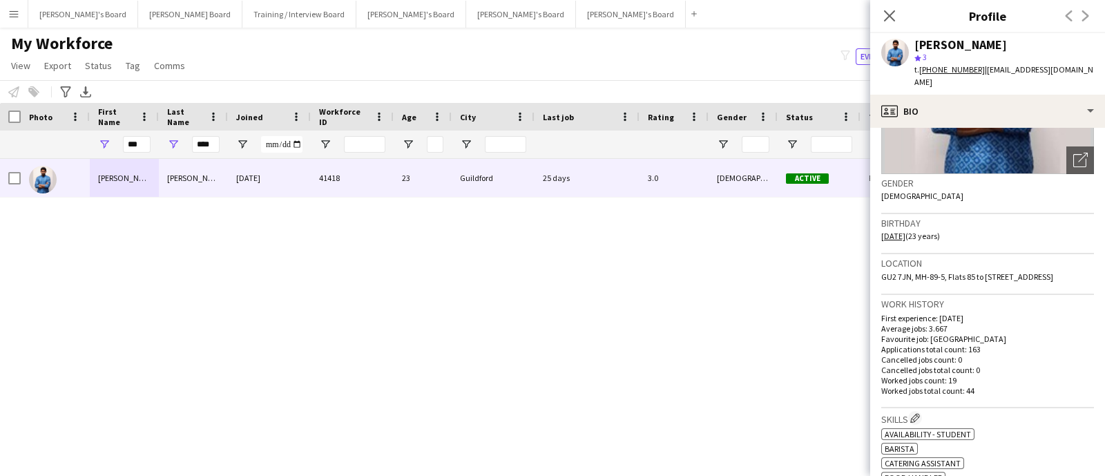
copy span "Flats [STREET_ADDRESS]"
click at [1017, 282] on span "GU2 7JN, MH-89-5, Flats 85 to [STREET_ADDRESS]" at bounding box center [967, 276] width 172 height 10
drag, startPoint x: 1023, startPoint y: 285, endPoint x: 883, endPoint y: 292, distance: 141.1
click at [883, 292] on div "Location GU2 7JN, MH-89-5, Flats 85 to [STREET_ADDRESS]" at bounding box center [987, 274] width 213 height 40
copy span "[GEOGRAPHIC_DATA]"
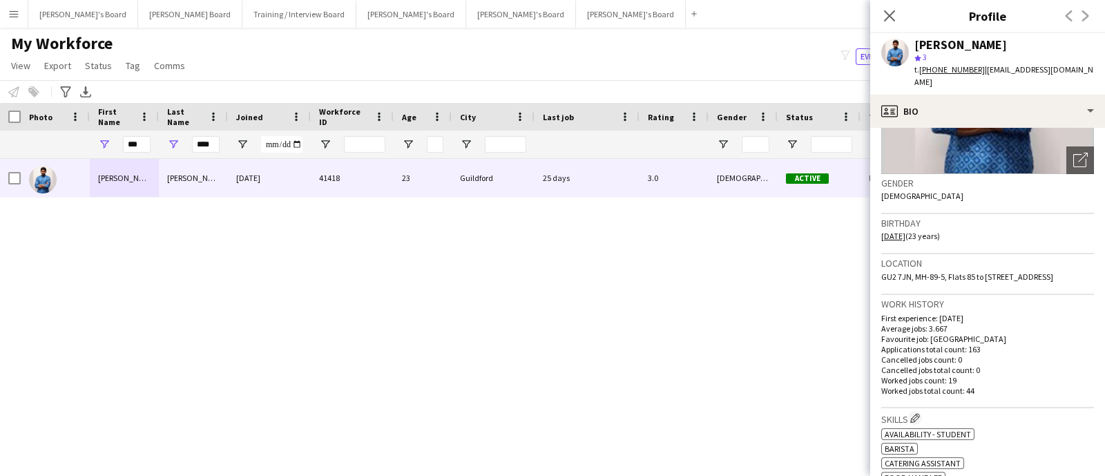
click at [1013, 294] on div "Location GU2 7JN, MH-89-5, Flats 85 to [STREET_ADDRESS]" at bounding box center [987, 274] width 213 height 40
drag, startPoint x: 1023, startPoint y: 287, endPoint x: 991, endPoint y: 293, distance: 32.4
click at [991, 293] on div "Location GU2 7JN, MH-89-5, Flats 85 to [STREET_ADDRESS]" at bounding box center [987, 274] width 213 height 40
click at [209, 139] on input "****" at bounding box center [206, 144] width 28 height 17
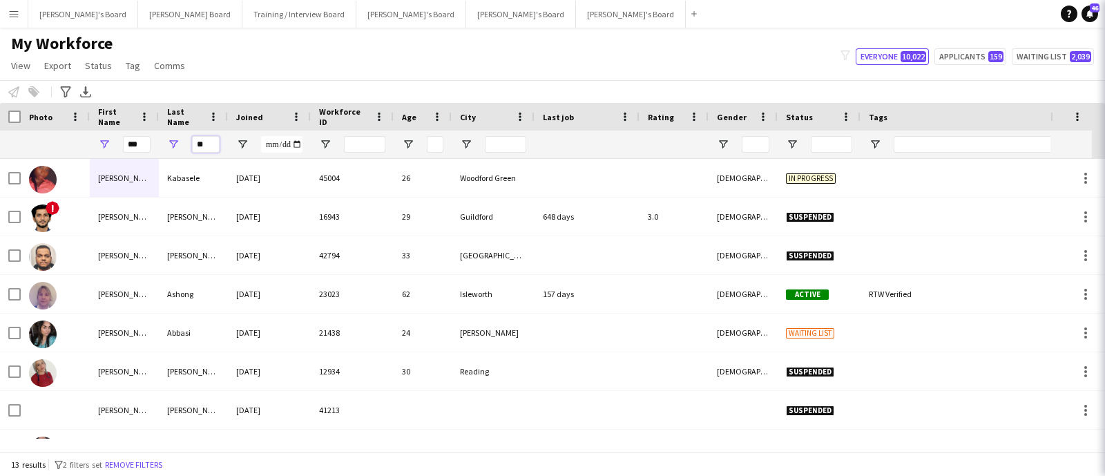
type input "**"
click at [132, 143] on input "***" at bounding box center [137, 144] width 28 height 17
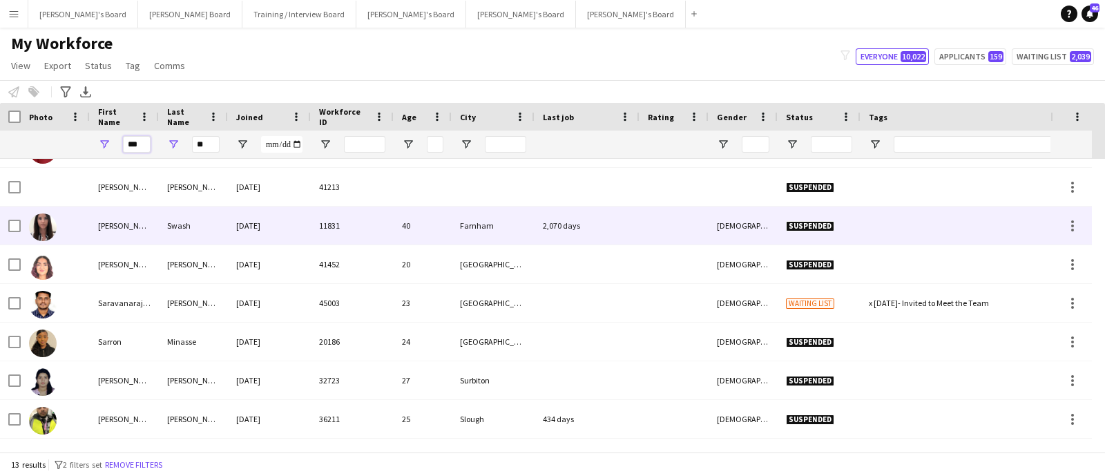
scroll to position [50, 0]
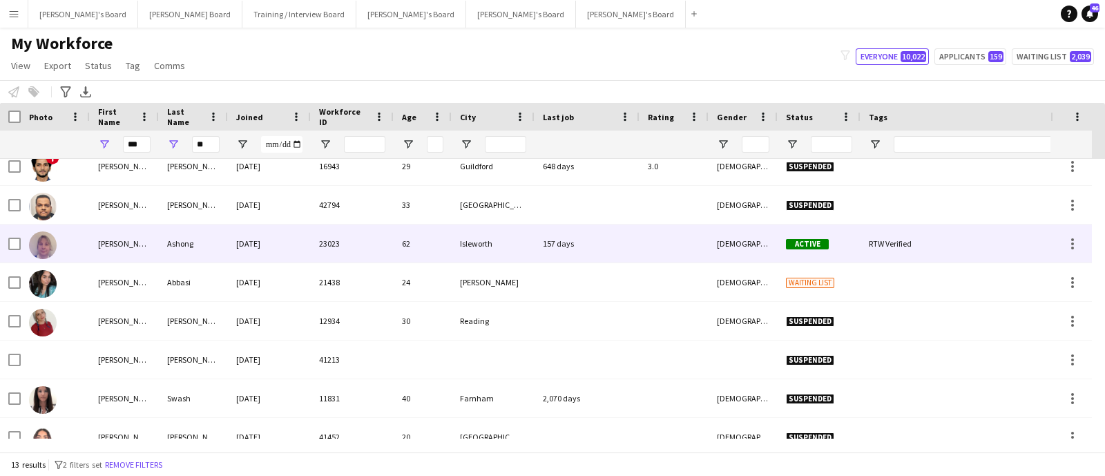
click at [93, 235] on div "[PERSON_NAME]" at bounding box center [124, 243] width 69 height 38
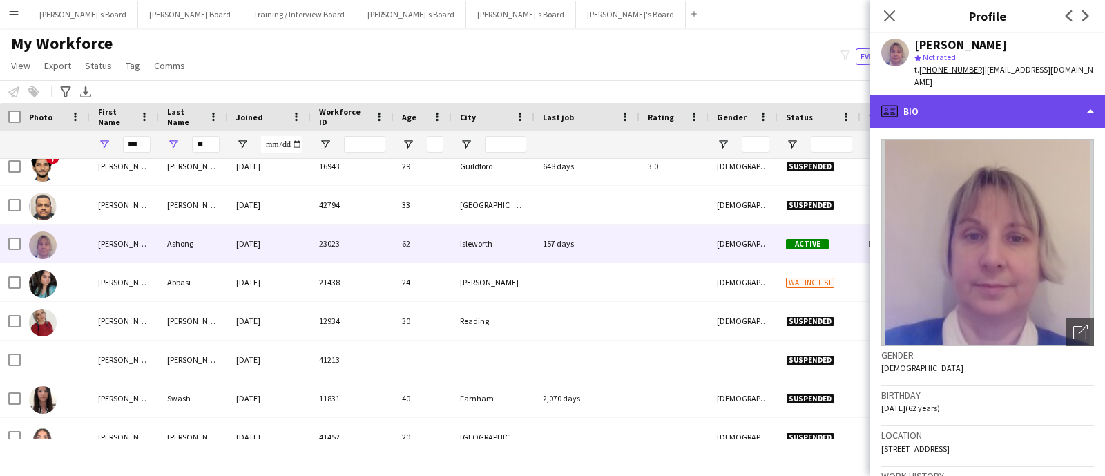
click at [958, 97] on div "profile Bio" at bounding box center [987, 111] width 235 height 33
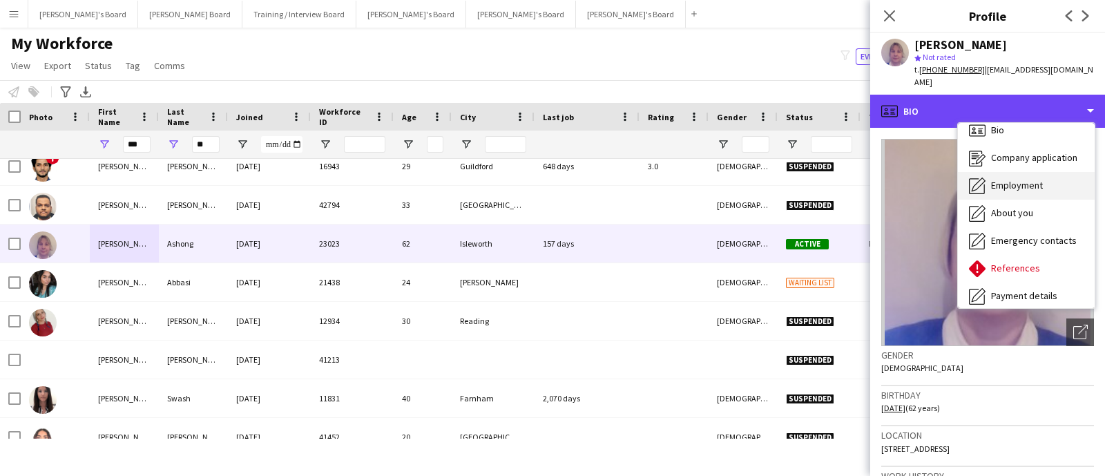
scroll to position [0, 0]
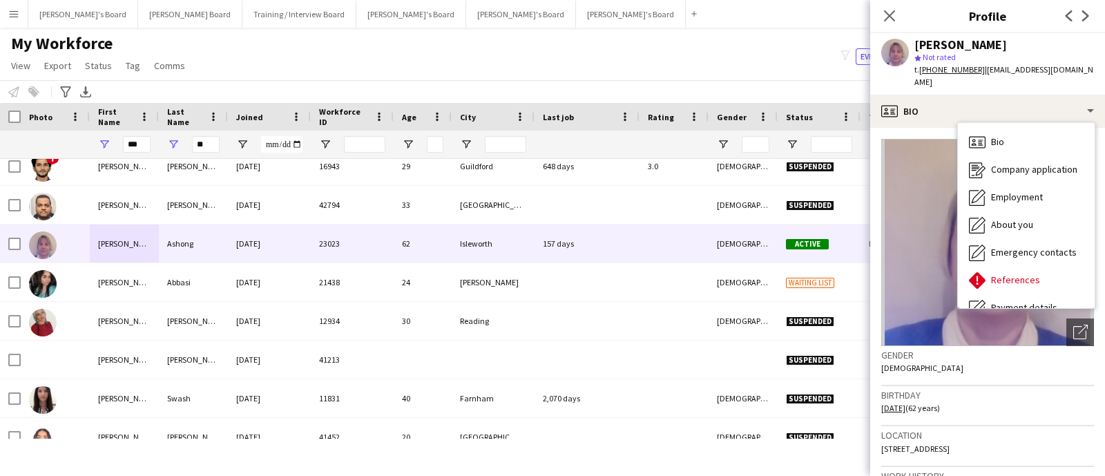
drag, startPoint x: 1026, startPoint y: 39, endPoint x: 880, endPoint y: 49, distance: 146.7
click at [880, 49] on div "[PERSON_NAME] star Not rated t. [PHONE_NUMBER] | [EMAIL_ADDRESS][DOMAIN_NAME]" at bounding box center [987, 63] width 235 height 61
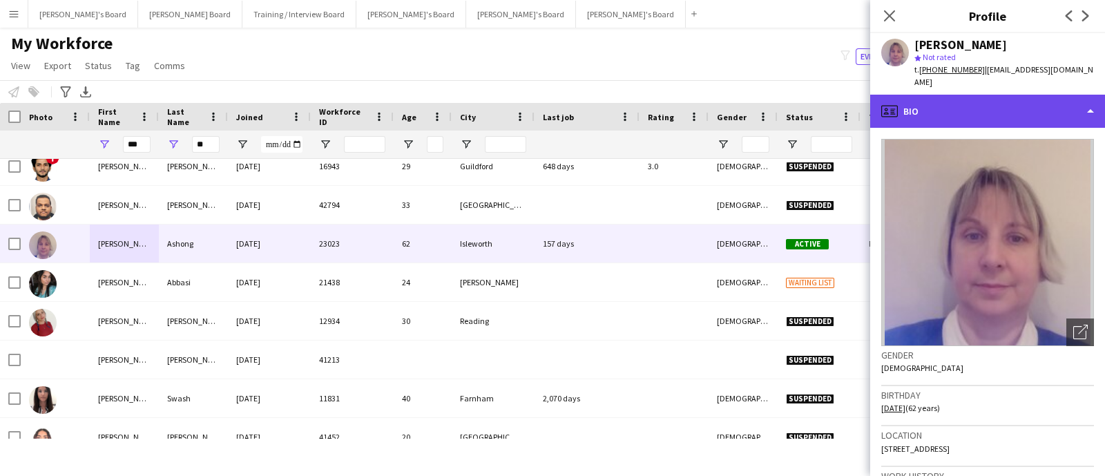
click at [975, 98] on div "profile Bio" at bounding box center [987, 111] width 235 height 33
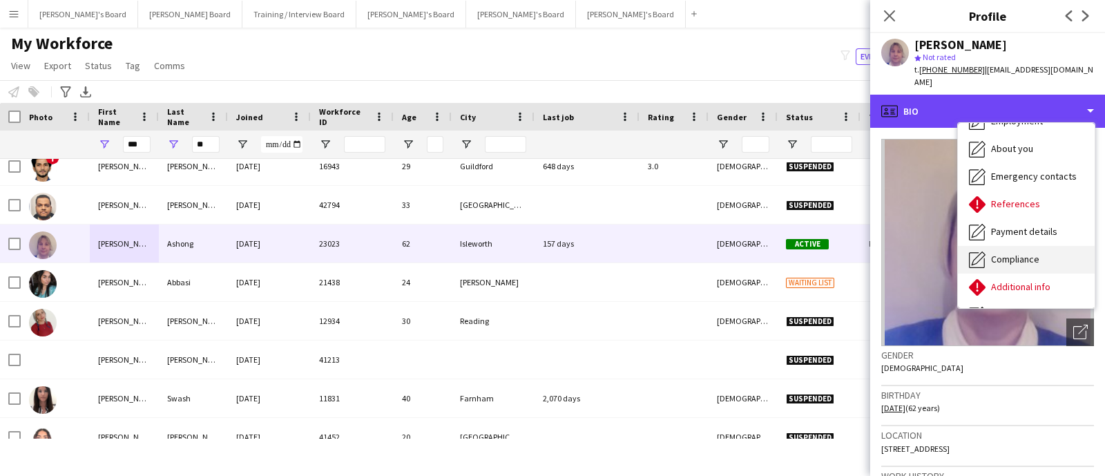
scroll to position [98, 0]
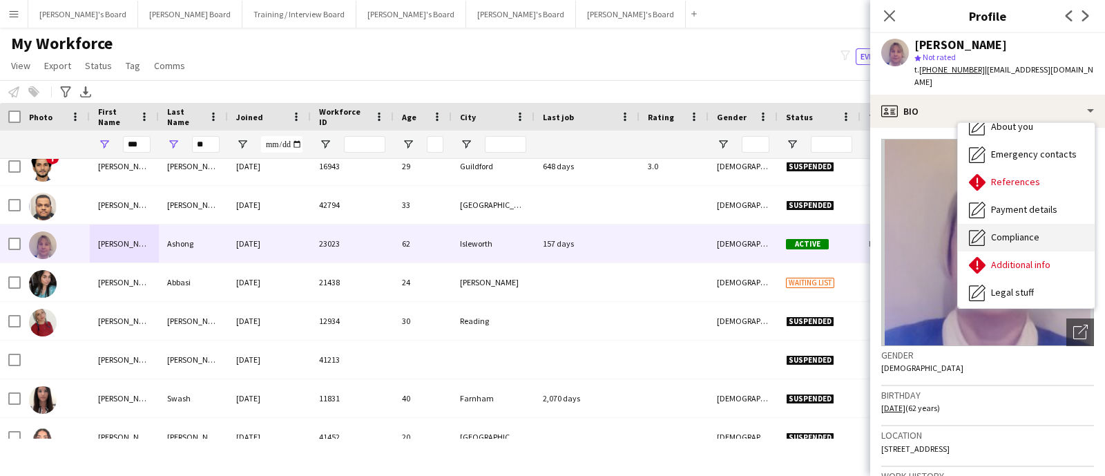
click at [1017, 231] on div "Compliance Compliance" at bounding box center [1026, 238] width 137 height 28
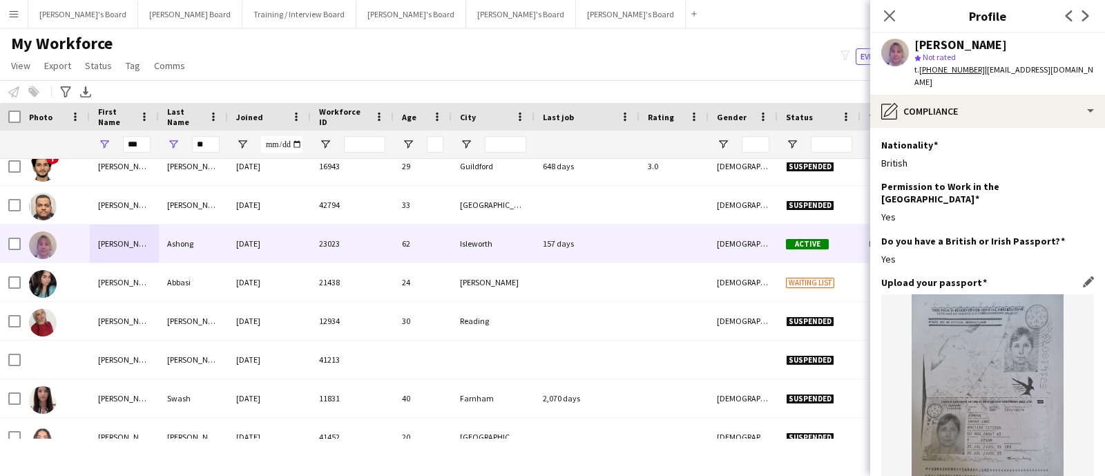
scroll to position [172, 0]
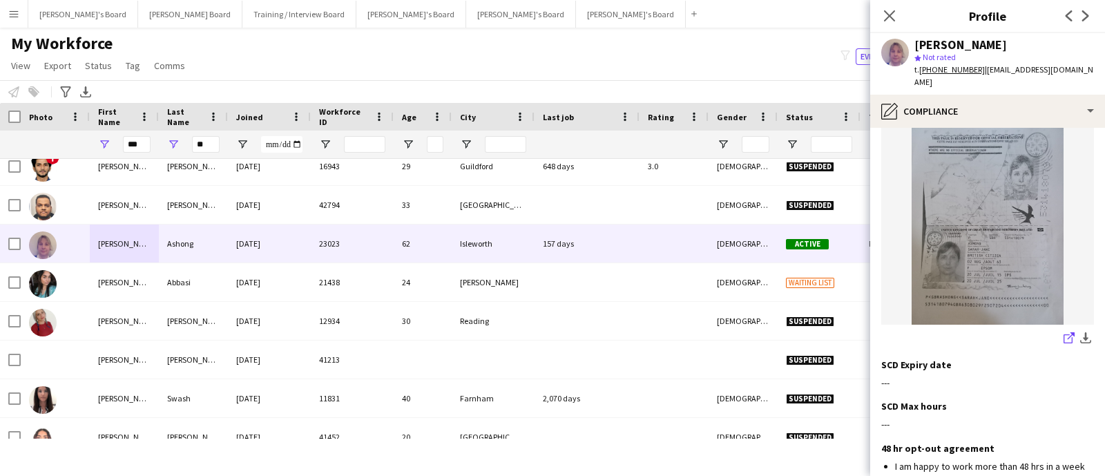
click at [1068, 332] on icon at bounding box center [1071, 335] width 7 height 7
drag, startPoint x: 1070, startPoint y: 70, endPoint x: 981, endPoint y: 68, distance: 89.1
click at [981, 68] on div "[PERSON_NAME] star Not rated t. [PHONE_NUMBER] | [EMAIL_ADDRESS][DOMAIN_NAME]" at bounding box center [987, 63] width 235 height 61
click at [969, 67] on tcxspan "[PHONE_NUMBER]" at bounding box center [952, 69] width 66 height 10
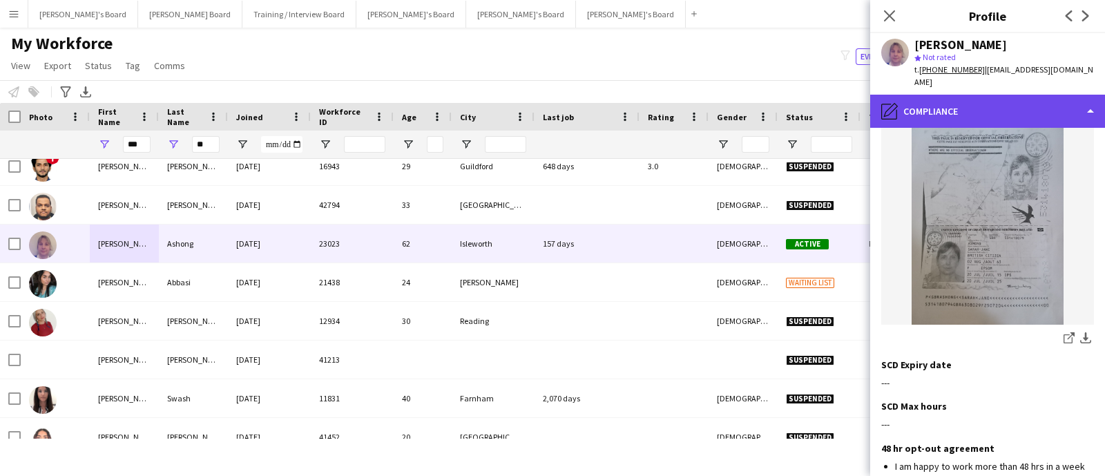
click at [974, 107] on div "pencil4 Compliance" at bounding box center [987, 111] width 235 height 33
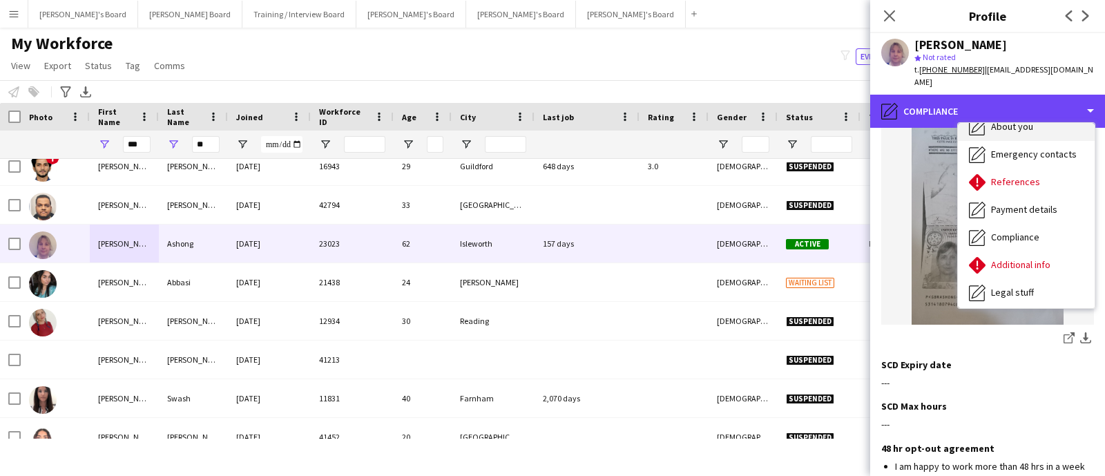
scroll to position [0, 0]
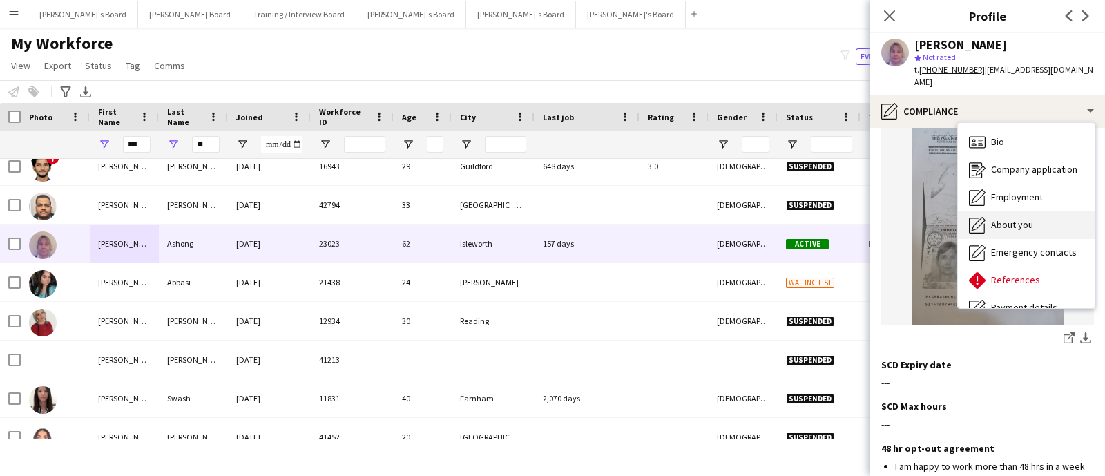
click at [1001, 135] on span "Bio" at bounding box center [997, 141] width 13 height 12
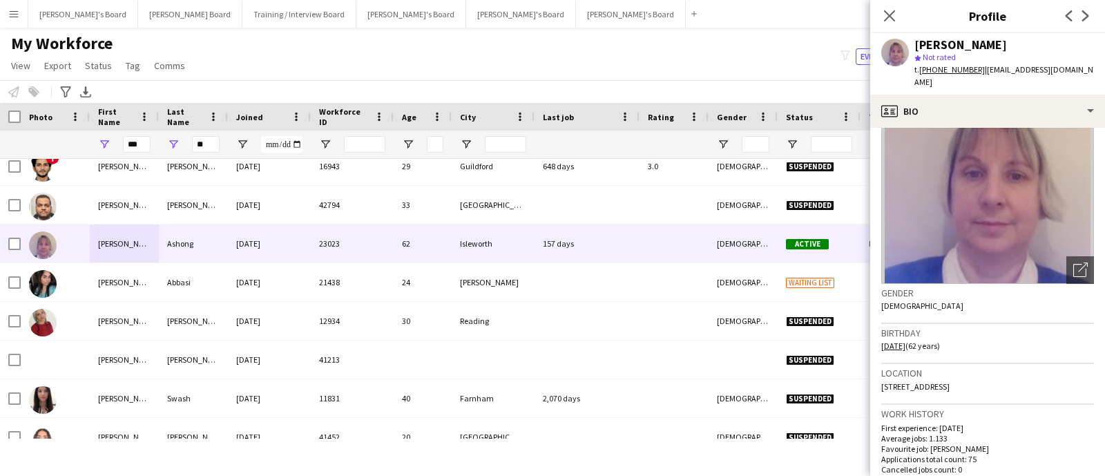
scroll to position [86, 0]
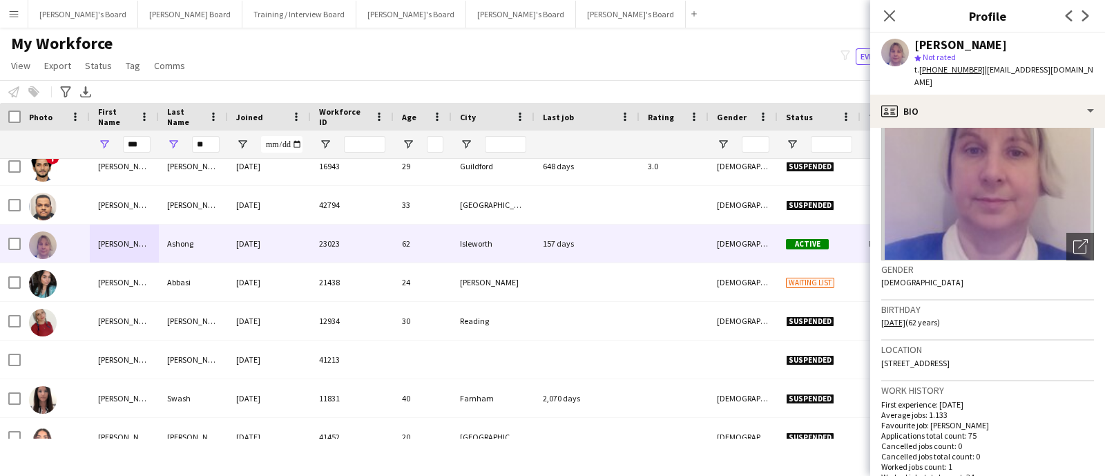
drag, startPoint x: 1023, startPoint y: 339, endPoint x: 1011, endPoint y: 353, distance: 18.6
click at [1011, 353] on div "Location 17 Abbey Mews, Isleworth, TW7" at bounding box center [987, 360] width 213 height 40
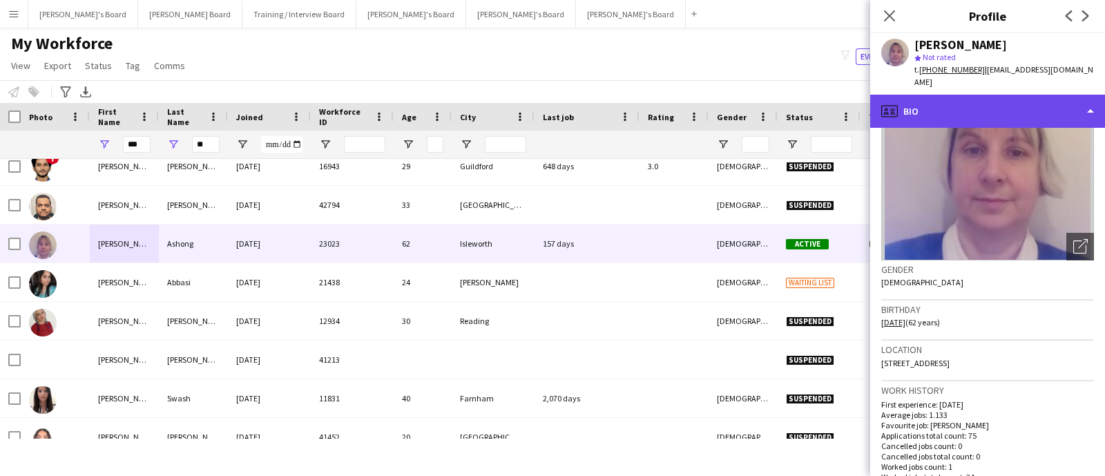
click at [950, 96] on div "profile Bio" at bounding box center [987, 111] width 235 height 33
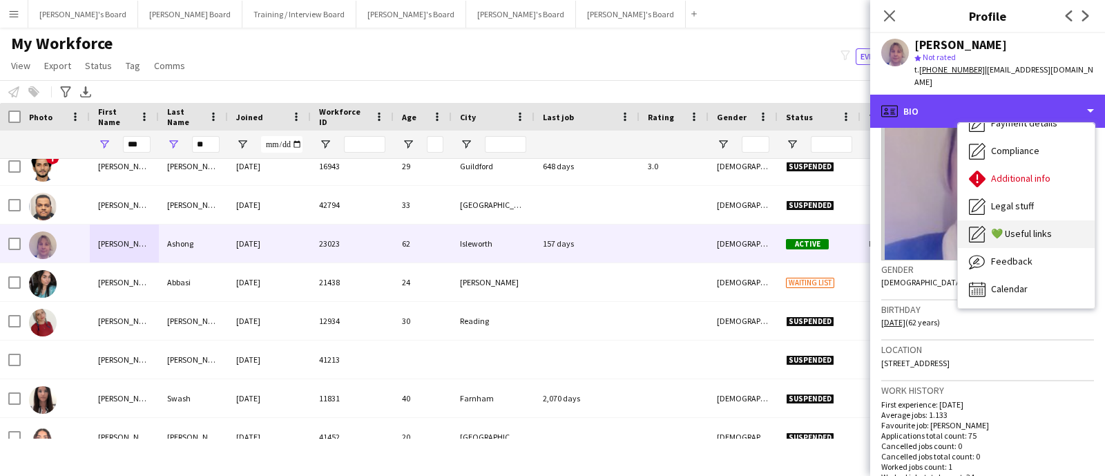
scroll to position [0, 0]
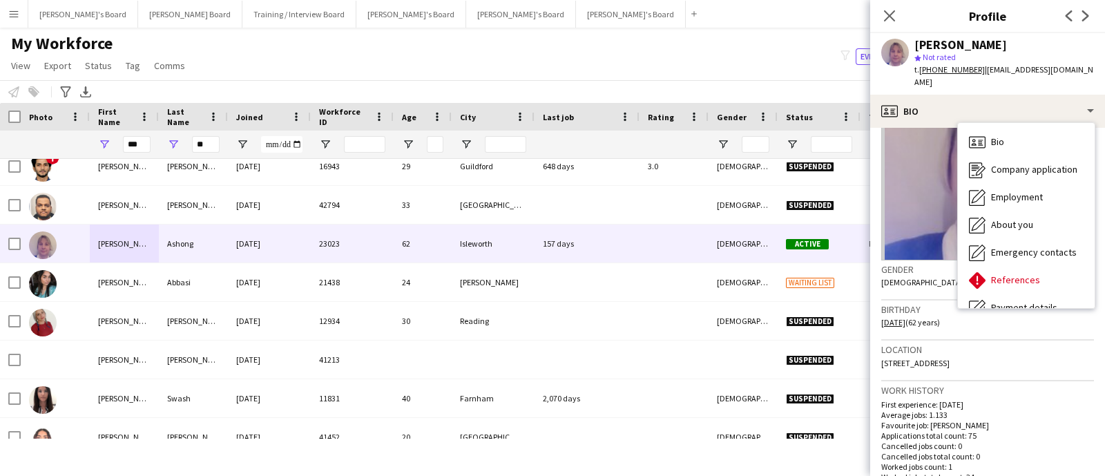
click at [1015, 399] on p "First experience: 27-04-2023" at bounding box center [987, 404] width 213 height 10
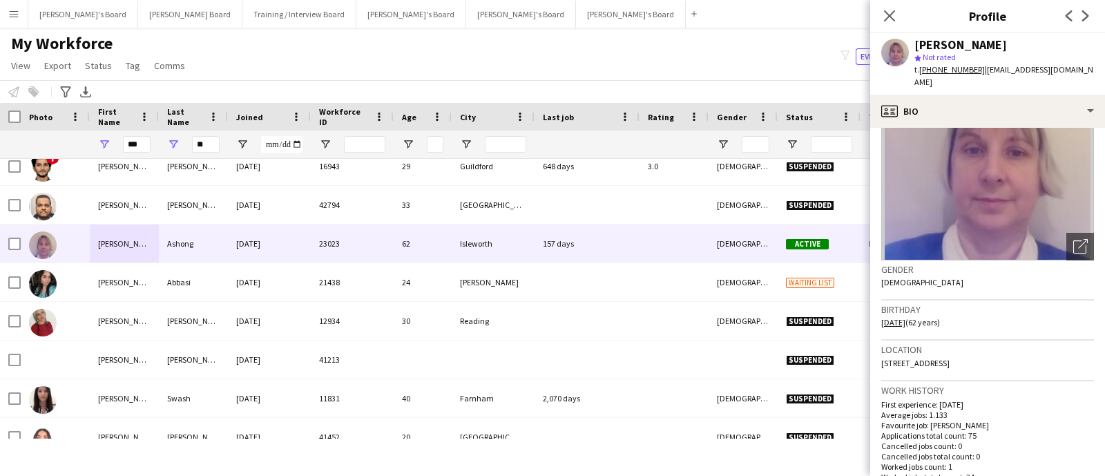
scroll to position [432, 0]
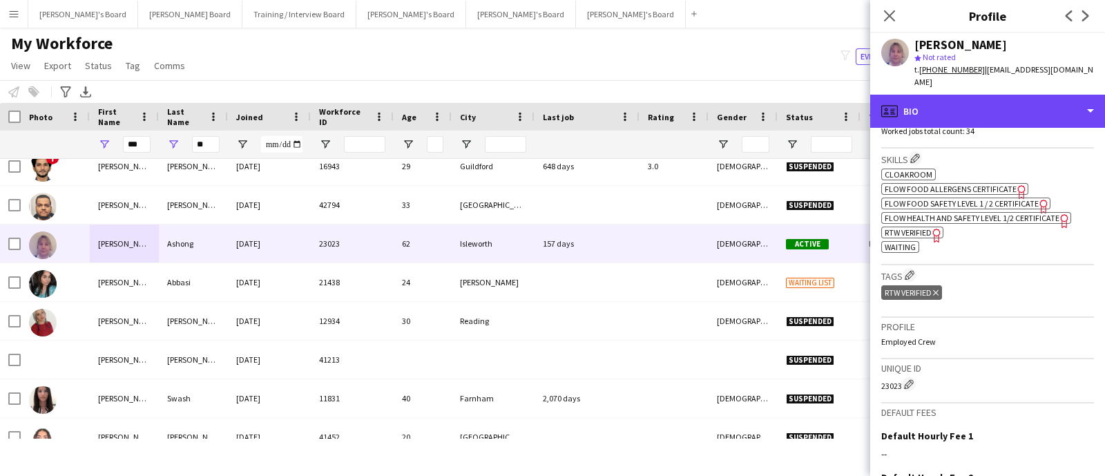
drag, startPoint x: 951, startPoint y: 103, endPoint x: 963, endPoint y: 119, distance: 20.2
click at [951, 103] on div "profile Bio" at bounding box center [987, 111] width 235 height 33
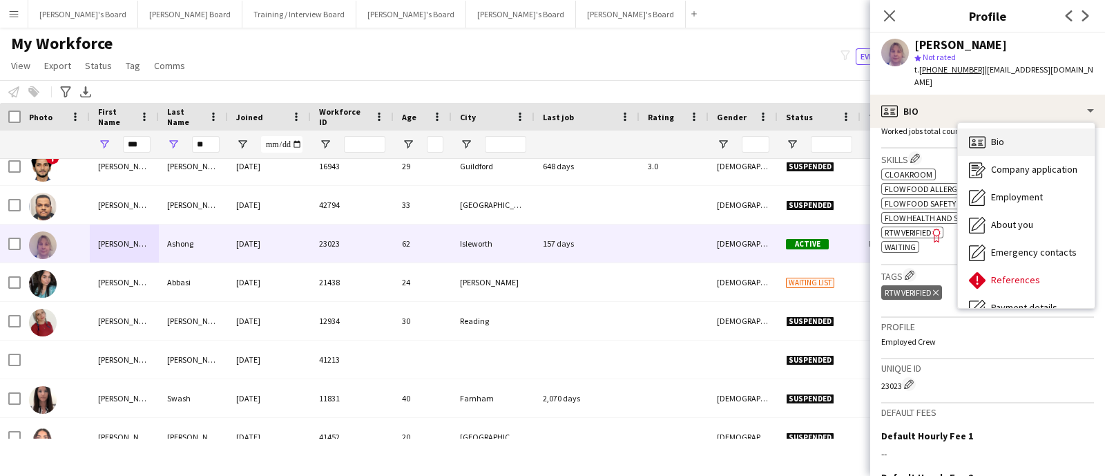
click at [1009, 136] on div "Bio Bio" at bounding box center [1026, 142] width 137 height 28
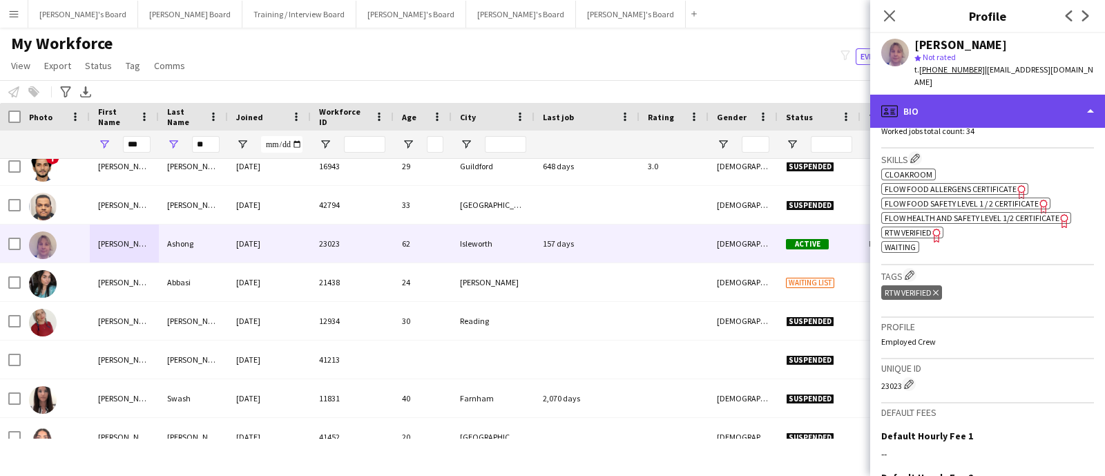
click at [1052, 95] on div "profile Bio" at bounding box center [987, 111] width 235 height 33
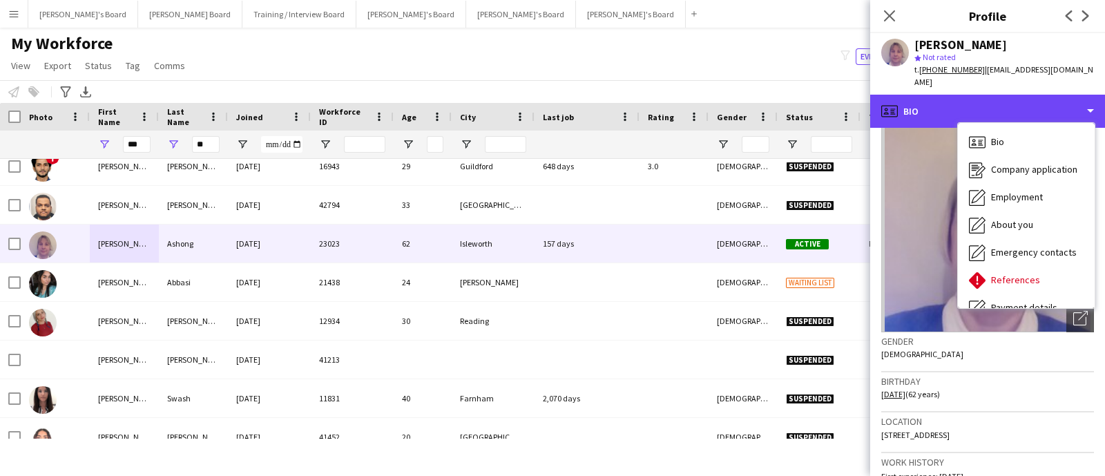
scroll to position [0, 0]
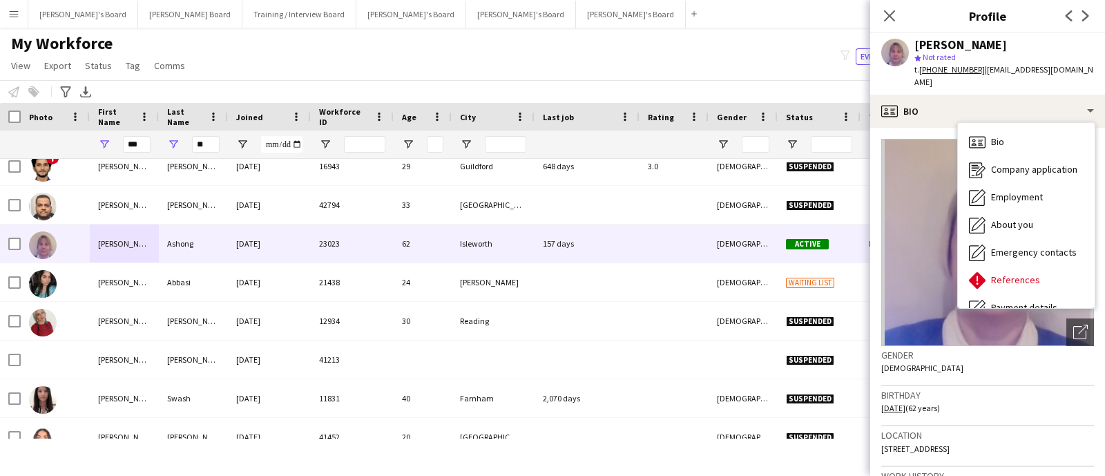
click at [934, 243] on img at bounding box center [987, 242] width 213 height 207
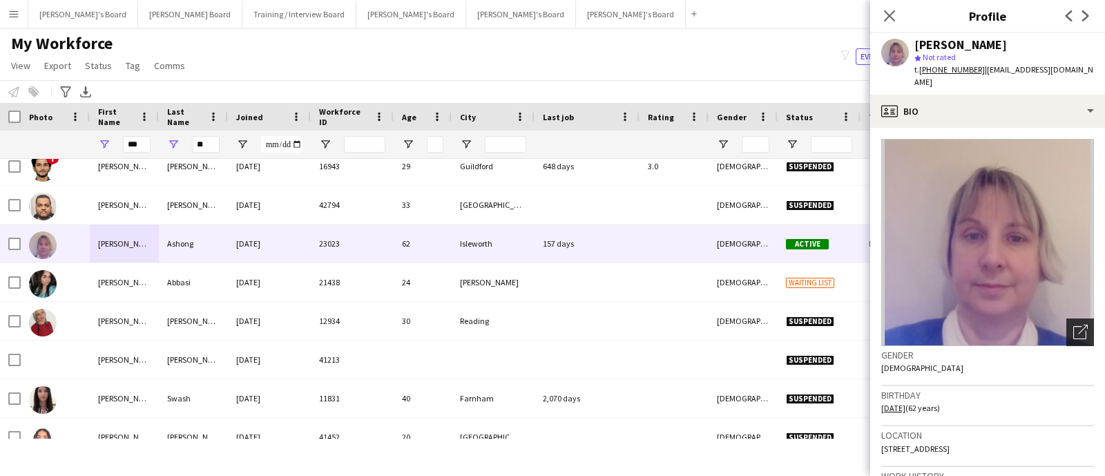
click at [1073, 325] on icon "Open photos pop-in" at bounding box center [1080, 332] width 15 height 15
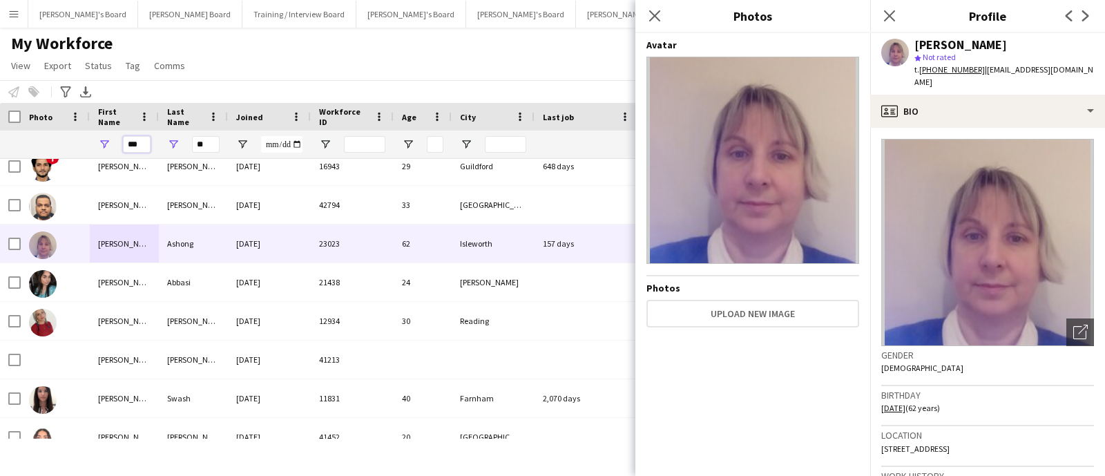
click at [138, 146] on input "***" at bounding box center [137, 144] width 28 height 17
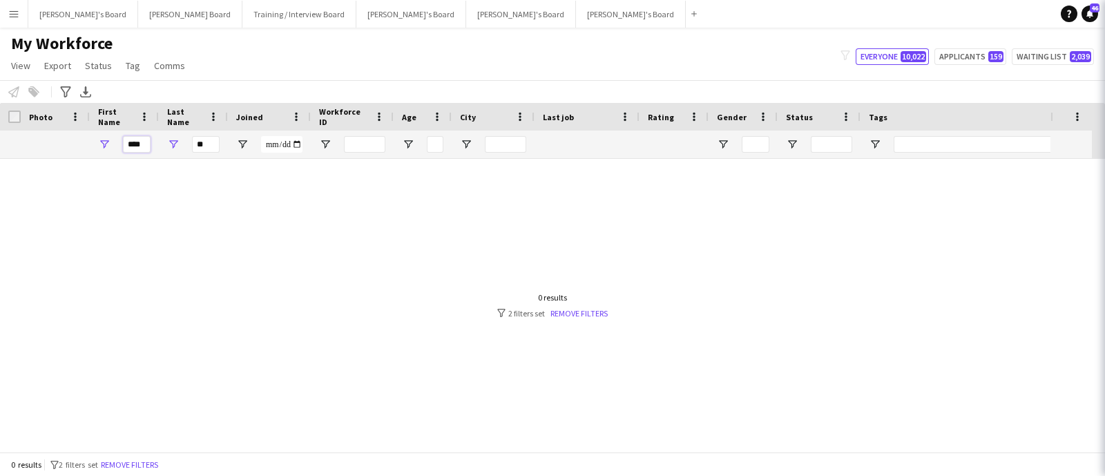
type input "****"
click at [198, 144] on input "**" at bounding box center [206, 144] width 28 height 17
type input "*"
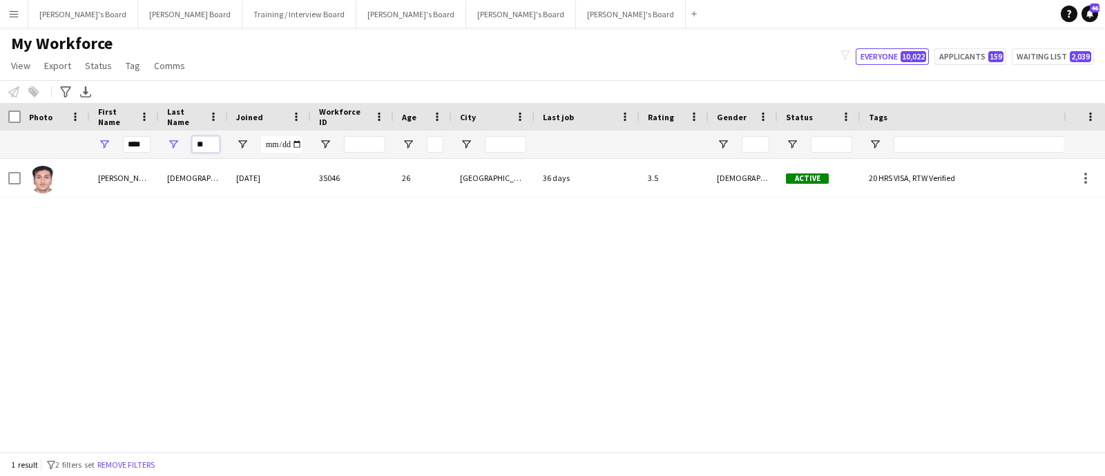
type input "**"
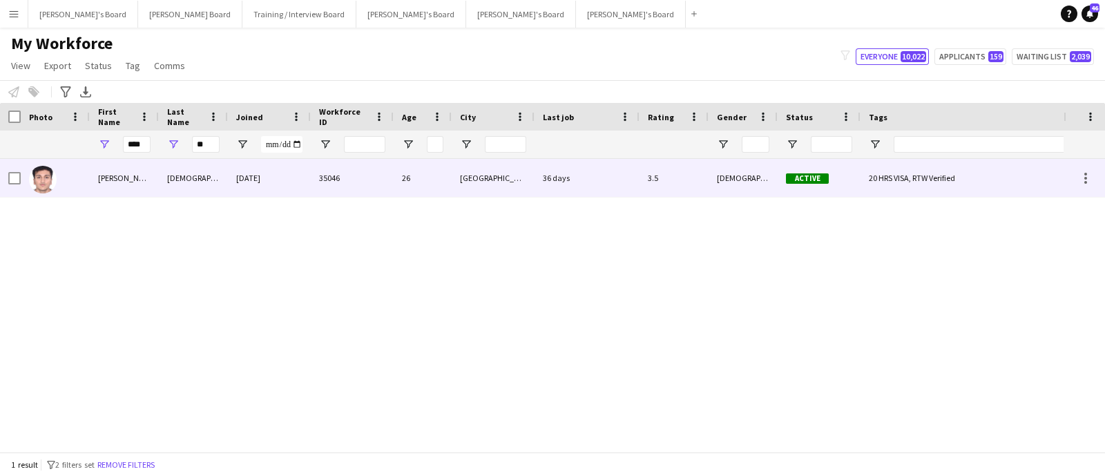
click at [137, 188] on div "Prakhar" at bounding box center [124, 178] width 69 height 38
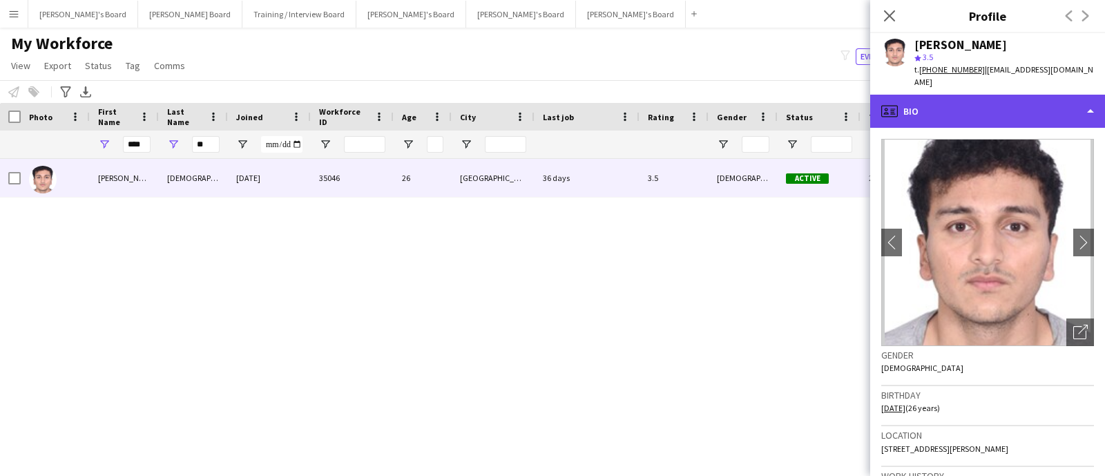
click at [967, 102] on div "profile Bio" at bounding box center [987, 111] width 235 height 33
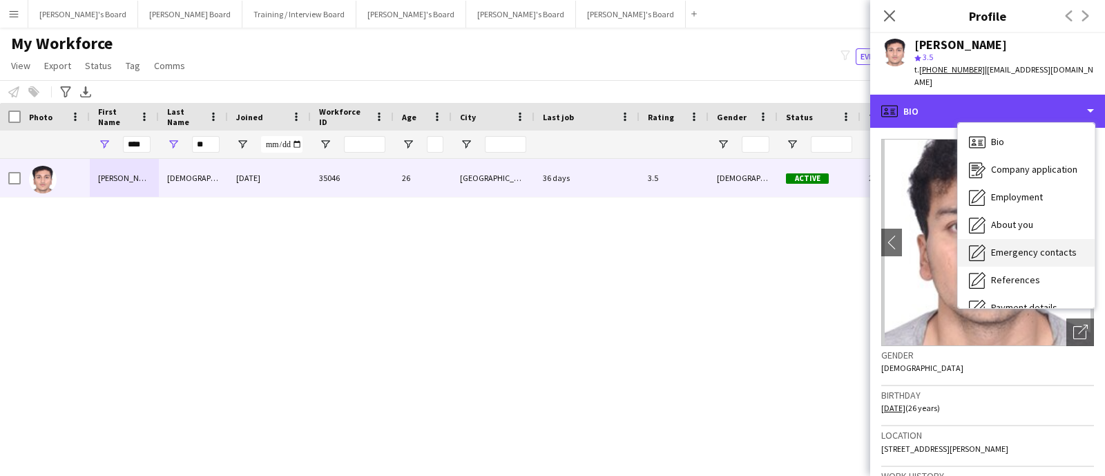
scroll to position [86, 0]
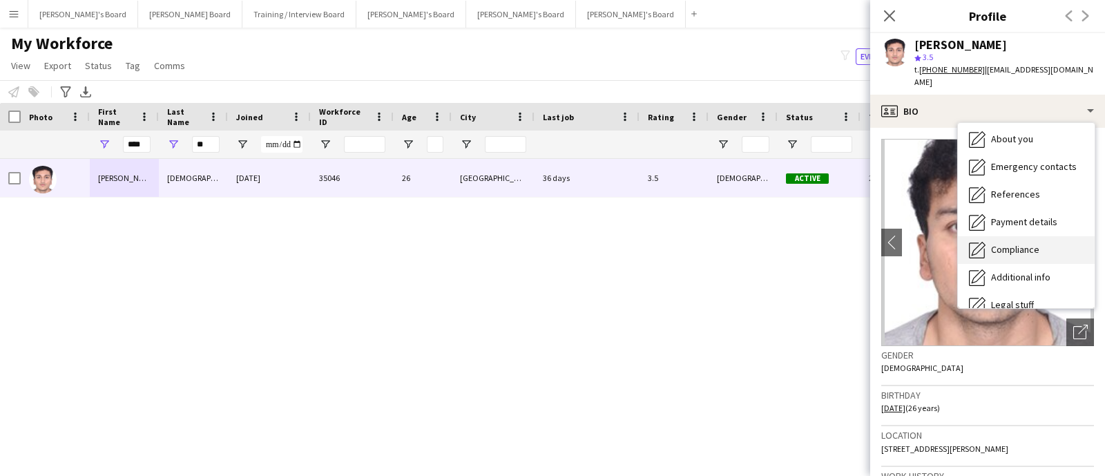
click at [1016, 249] on span "Compliance" at bounding box center [1015, 249] width 48 height 12
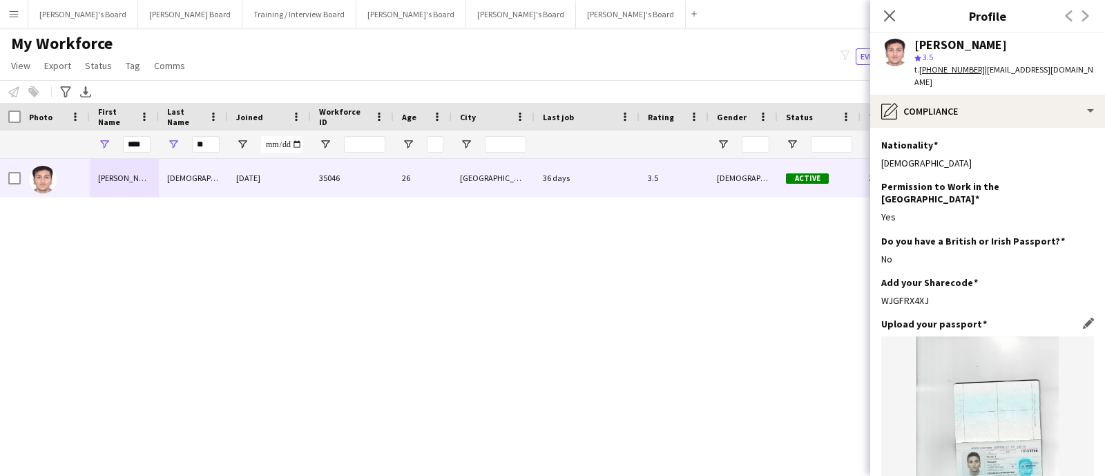
scroll to position [172, 0]
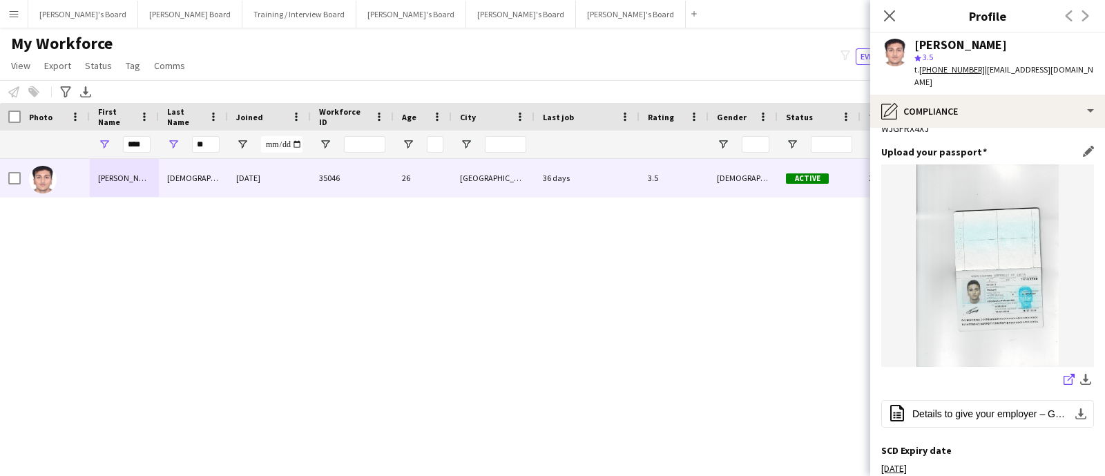
click at [1063, 374] on icon "share-external-link-1" at bounding box center [1068, 379] width 11 height 11
drag, startPoint x: 1045, startPoint y: 82, endPoint x: 986, endPoint y: 73, distance: 59.4
click at [986, 73] on div "t. +44-07909205178 | prakharkirsali81260@gmail.com" at bounding box center [1004, 76] width 180 height 25
click at [962, 68] on tcxspan "+44-07909205178" at bounding box center [952, 69] width 66 height 10
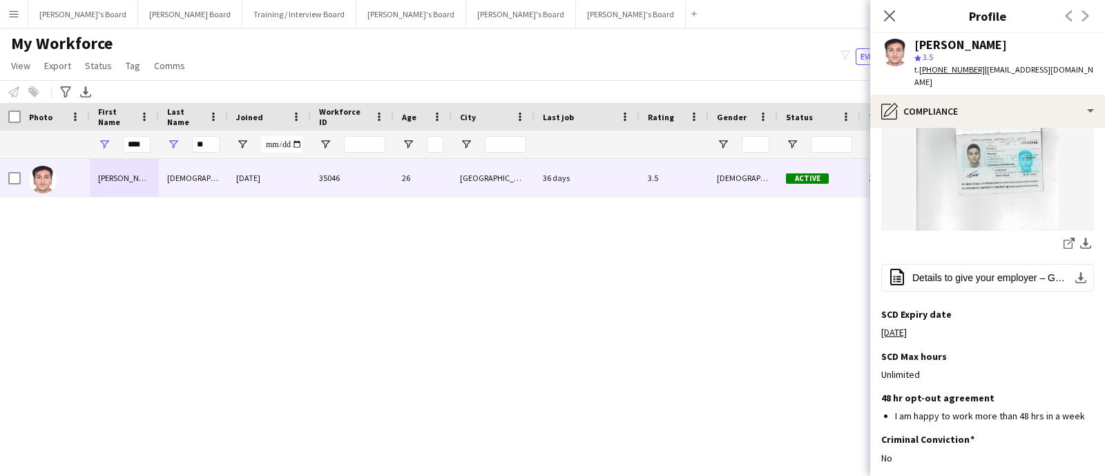
scroll to position [345, 0]
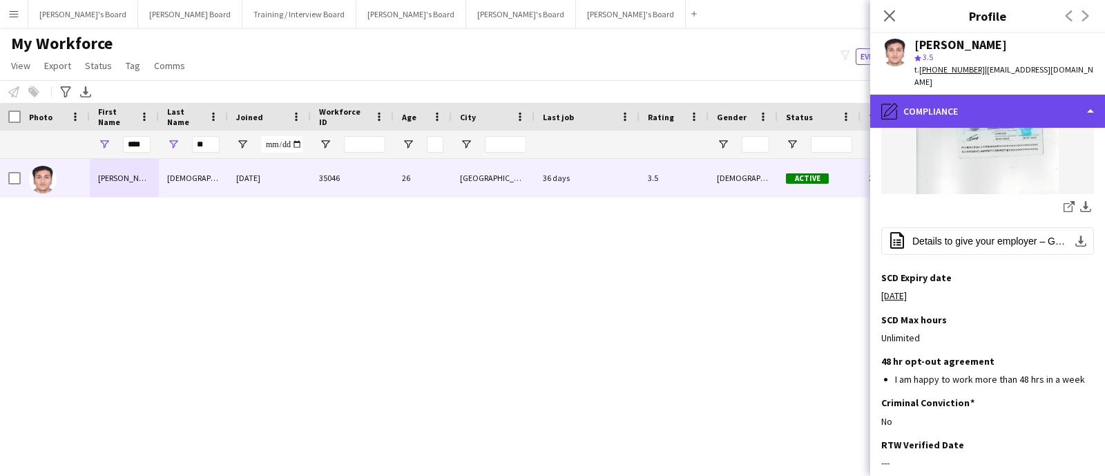
click at [990, 123] on div "pencil4 Compliance" at bounding box center [987, 111] width 235 height 33
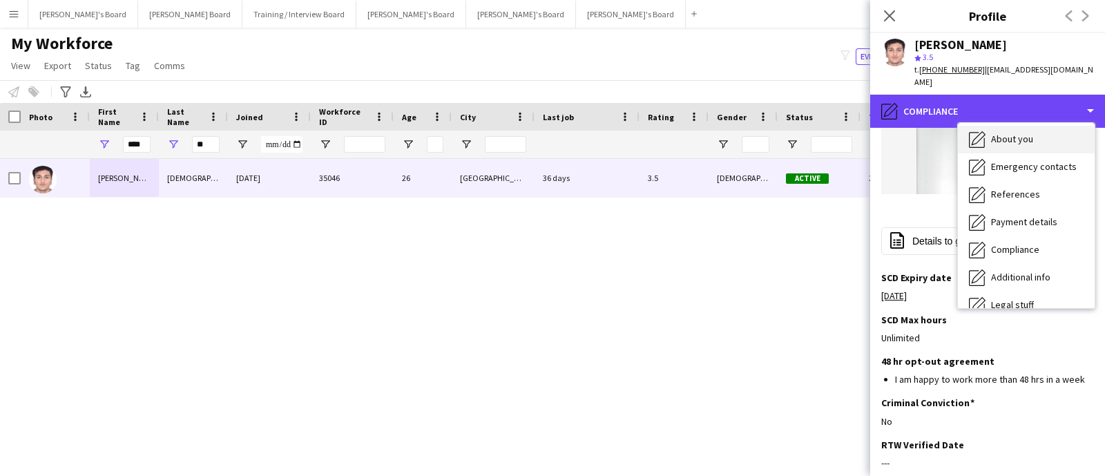
scroll to position [0, 0]
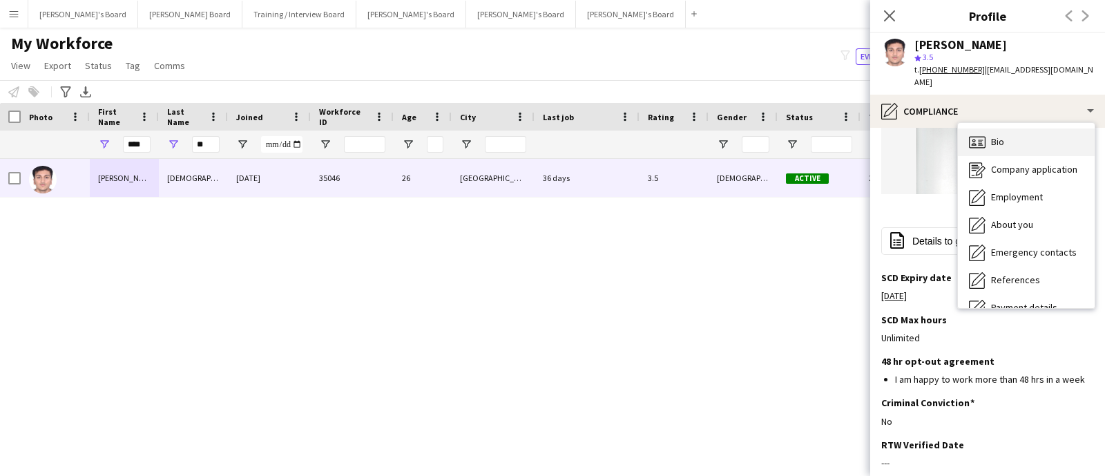
click at [1008, 147] on div "Bio Bio" at bounding box center [1026, 142] width 137 height 28
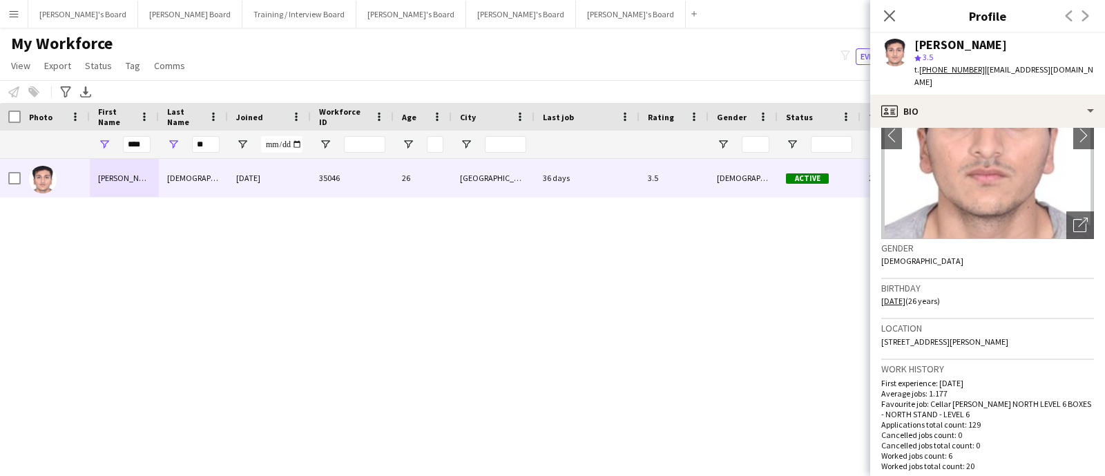
scroll to position [172, 0]
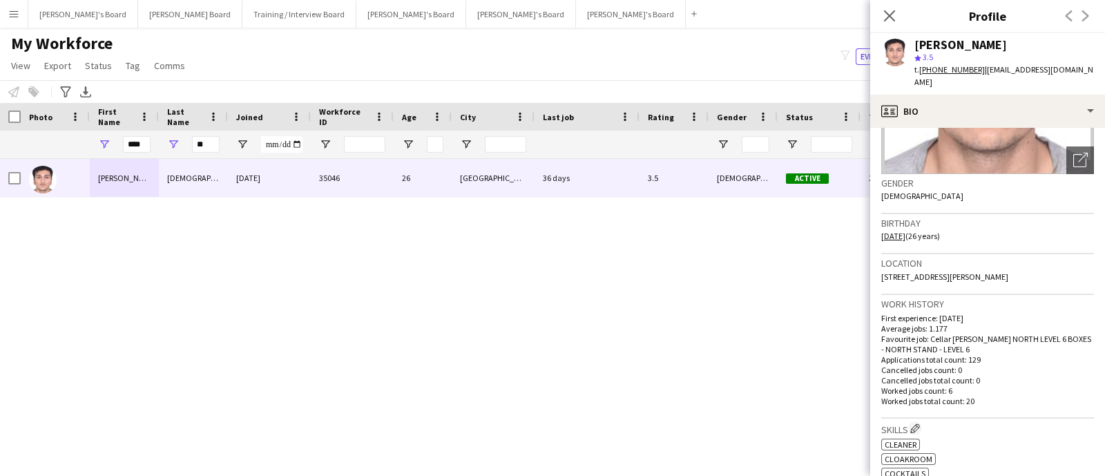
drag, startPoint x: 1050, startPoint y: 288, endPoint x: 875, endPoint y: 278, distance: 175.0
click at [875, 278] on app-crew-profile-bio "chevron-left chevron-right Open photos pop-in Gender Male Birthday 11-07-1999 (…" at bounding box center [987, 302] width 235 height 348
drag, startPoint x: 1060, startPoint y: 286, endPoint x: 1008, endPoint y: 274, distance: 53.1
click at [1008, 274] on div "Location Kingston upon Thames KT1 3HZ, UK, 6 Impington Willingham Way, Kingston…" at bounding box center [987, 274] width 213 height 40
click at [1066, 286] on div "Location Kingston upon Thames KT1 3HZ, UK, 6 Impington Willingham Way, Kingston…" at bounding box center [987, 274] width 213 height 40
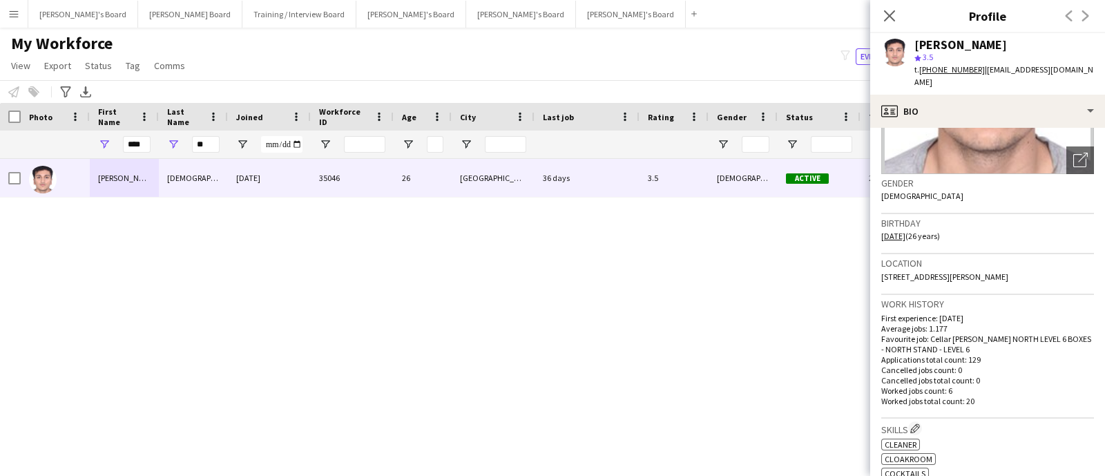
drag, startPoint x: 1055, startPoint y: 289, endPoint x: 1023, endPoint y: 290, distance: 32.5
click at [1023, 290] on div "Location Kingston upon Thames KT1 3HZ, UK, 6 Impington Willingham Way, Kingston…" at bounding box center [987, 274] width 213 height 40
drag, startPoint x: 1002, startPoint y: 51, endPoint x: 933, endPoint y: 48, distance: 69.1
click at [933, 48] on div "Prakhar kirsali star 3.5 t. +44-07909205178 | prakharkirsali81260@gmail.com" at bounding box center [1004, 64] width 180 height 50
click at [978, 35] on div "Prakhar kirsali star 3.5 t. +44-07909205178 | prakharkirsali81260@gmail.com" at bounding box center [987, 63] width 235 height 61
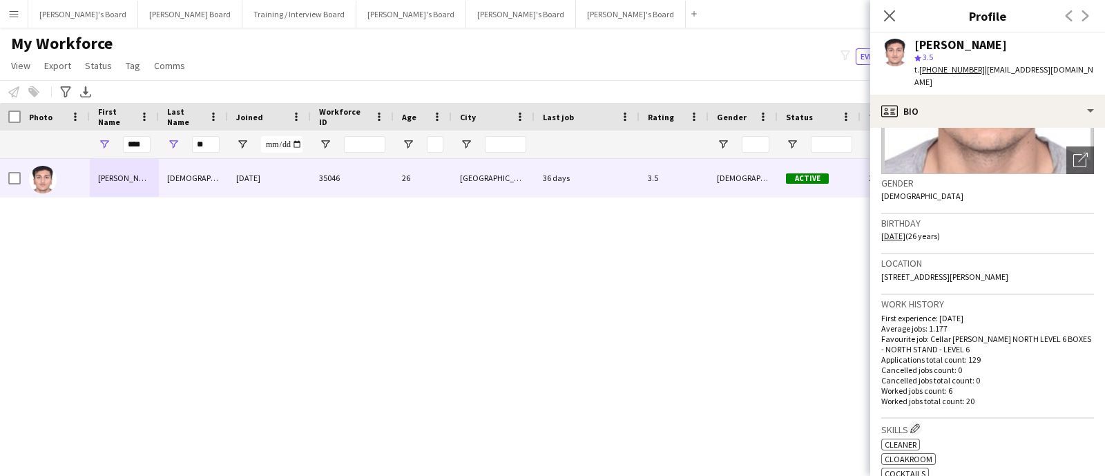
drag, startPoint x: 995, startPoint y: 41, endPoint x: 902, endPoint y: 39, distance: 93.2
click at [902, 39] on div "Prakhar kirsali star 3.5 t. +44-07909205178 | prakharkirsali81260@gmail.com" at bounding box center [987, 63] width 235 height 61
click at [1073, 157] on icon at bounding box center [1079, 160] width 13 height 13
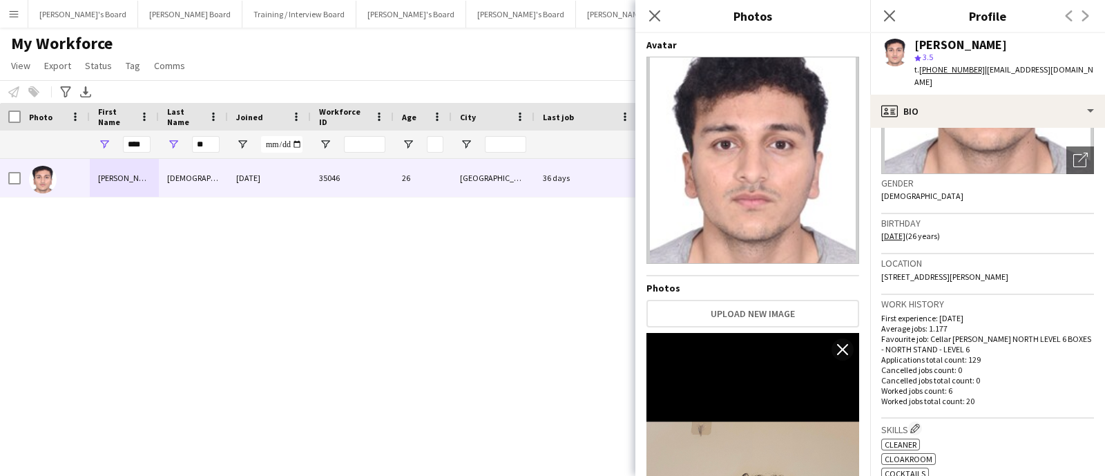
scroll to position [311, 0]
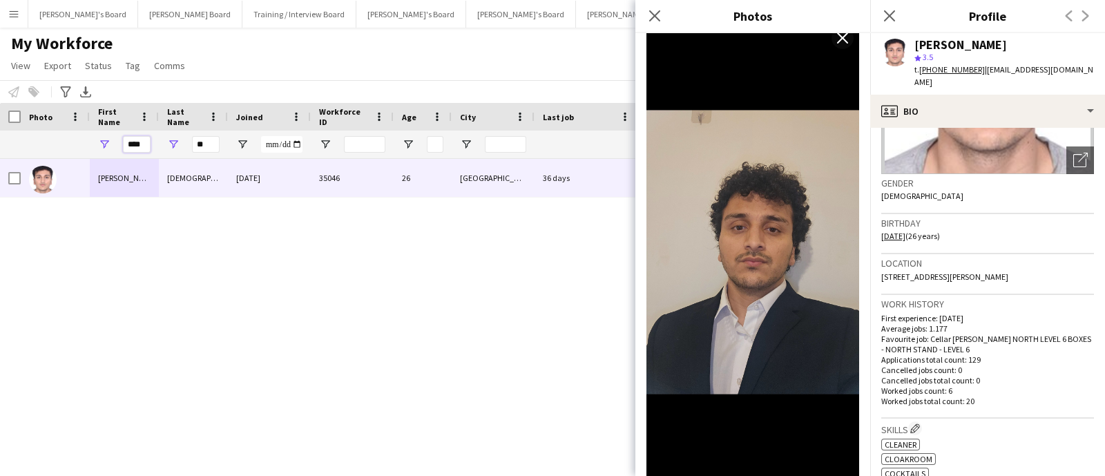
click at [127, 144] on input "****" at bounding box center [137, 144] width 28 height 17
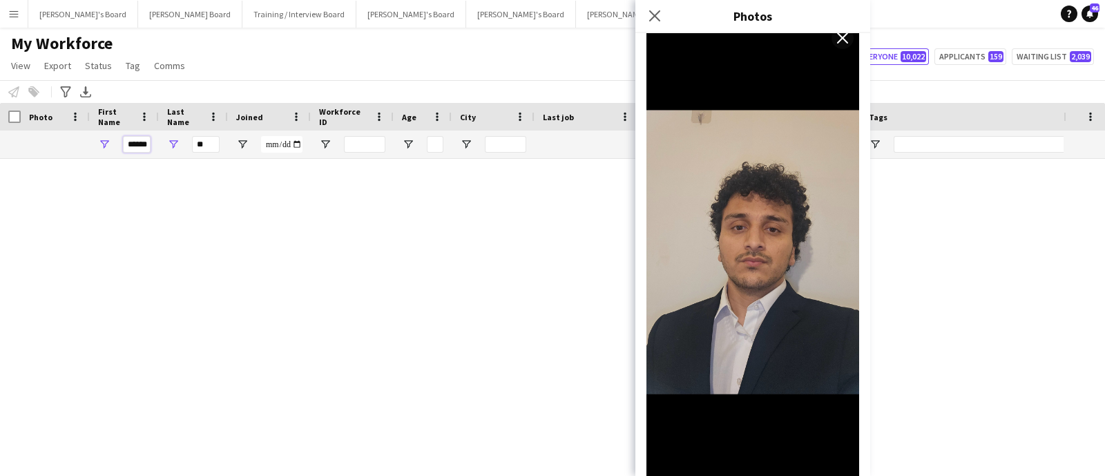
type input "******"
click at [218, 146] on input "**" at bounding box center [206, 144] width 28 height 17
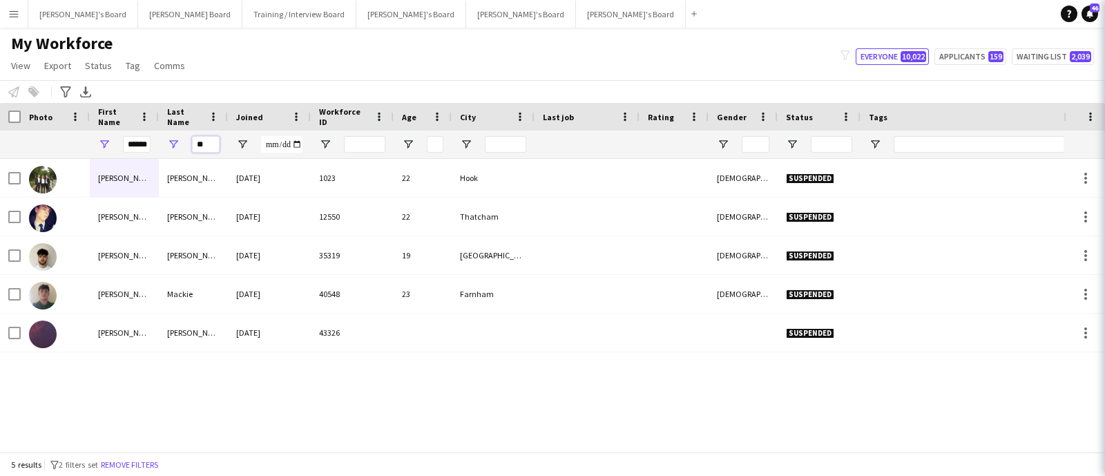
click at [215, 146] on input "**" at bounding box center [206, 144] width 28 height 17
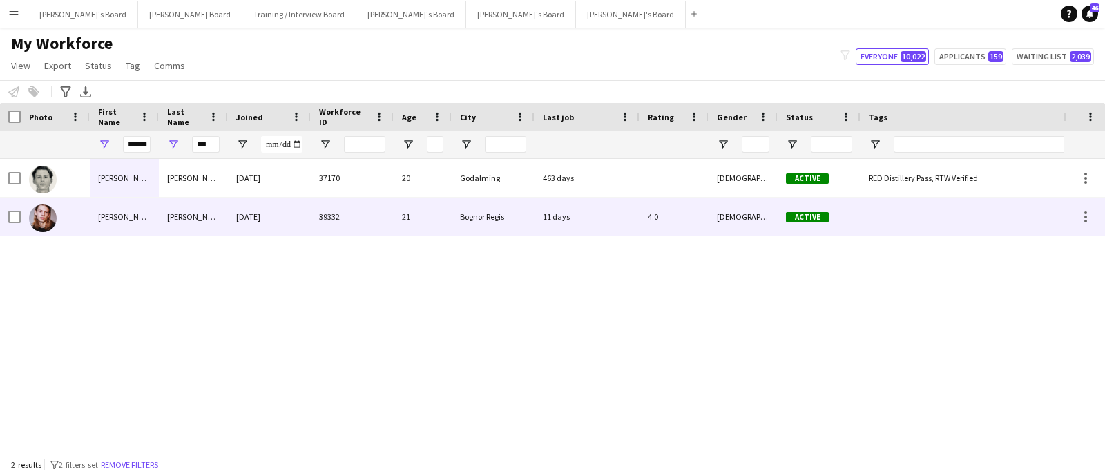
click at [148, 222] on div "Oliver" at bounding box center [124, 216] width 69 height 38
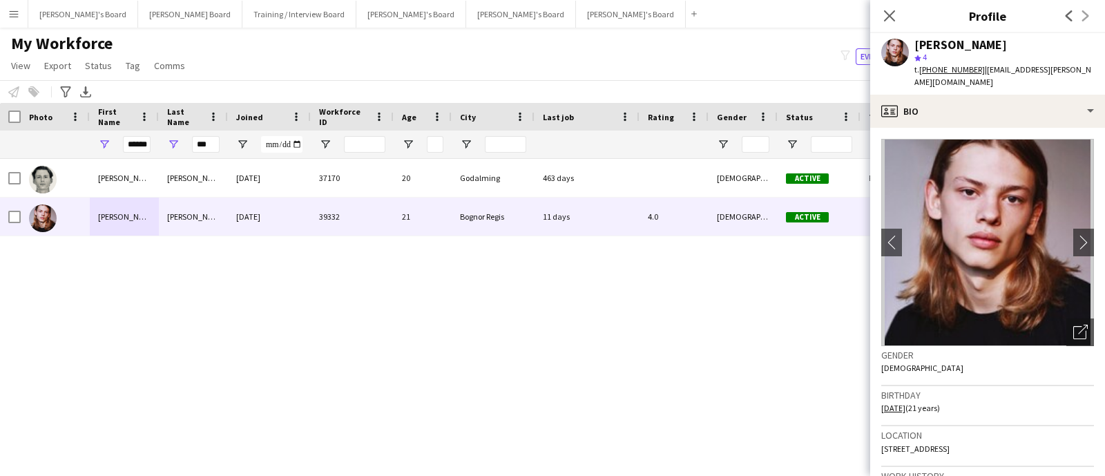
click at [1014, 128] on app-crew-profile-bio "chevron-left chevron-right Open photos pop-in Gender Male Birthday 14-06-2004 (…" at bounding box center [987, 302] width 235 height 348
click at [1073, 235] on app-icon "chevron-right" at bounding box center [1083, 242] width 21 height 15
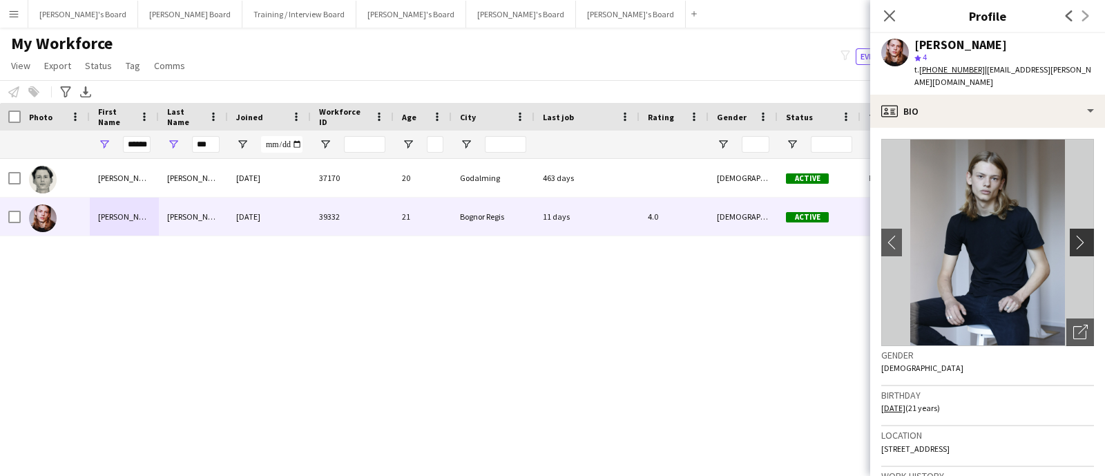
click at [1073, 235] on app-icon "chevron-right" at bounding box center [1083, 242] width 21 height 15
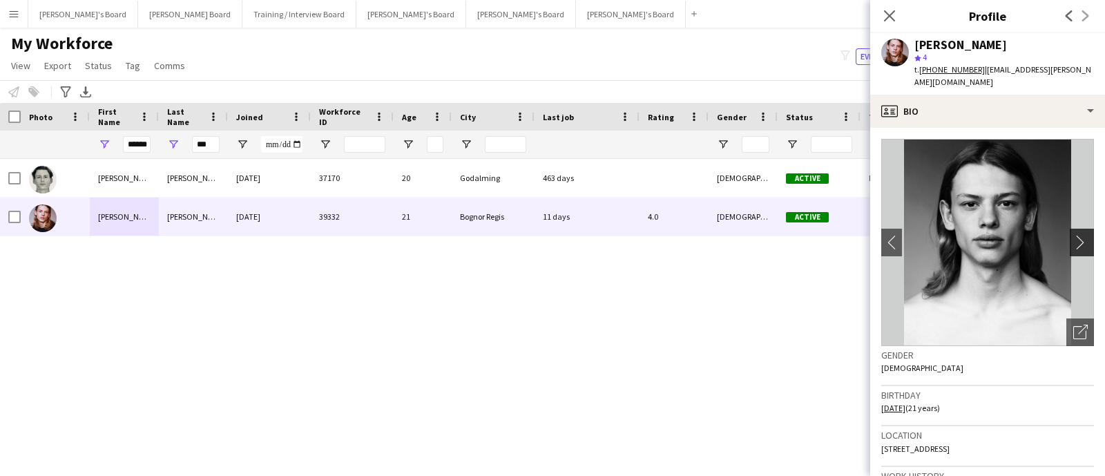
click at [1073, 235] on app-icon "chevron-right" at bounding box center [1083, 242] width 21 height 15
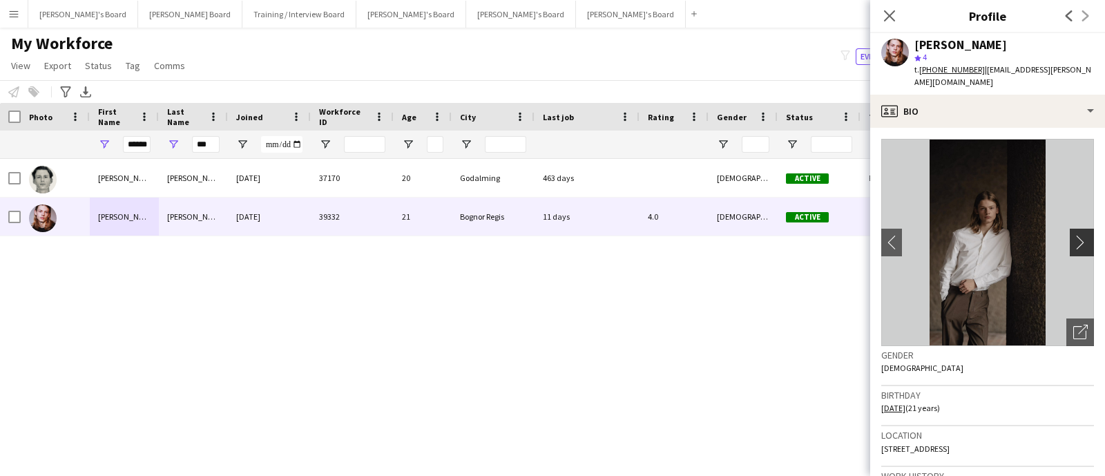
click at [1073, 235] on app-icon "chevron-right" at bounding box center [1083, 242] width 21 height 15
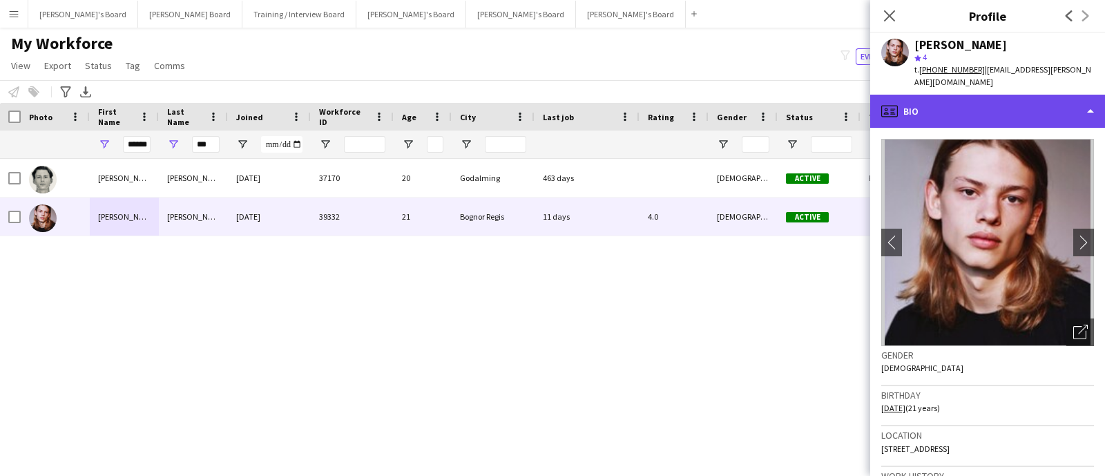
click at [1010, 104] on div "profile Bio" at bounding box center [987, 111] width 235 height 33
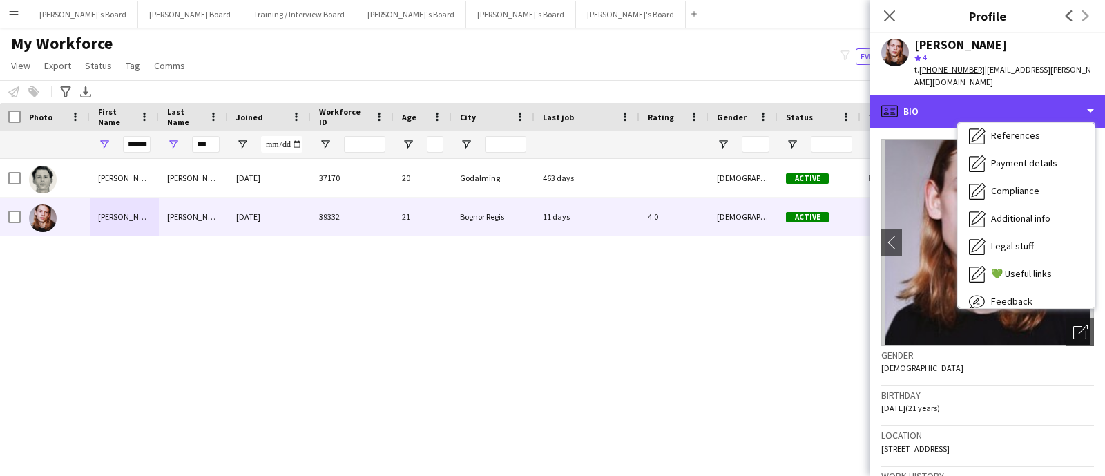
scroll to position [184, 0]
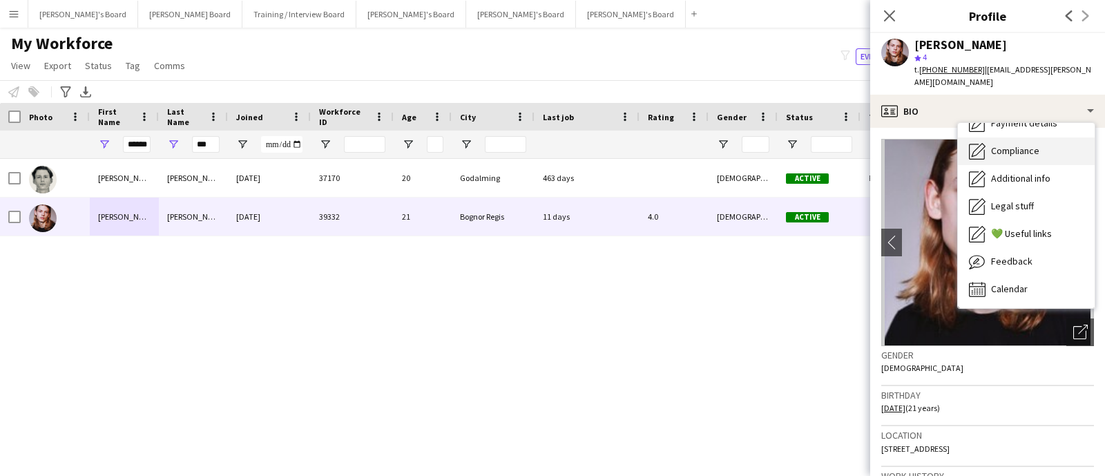
click at [1032, 144] on span "Compliance" at bounding box center [1015, 150] width 48 height 12
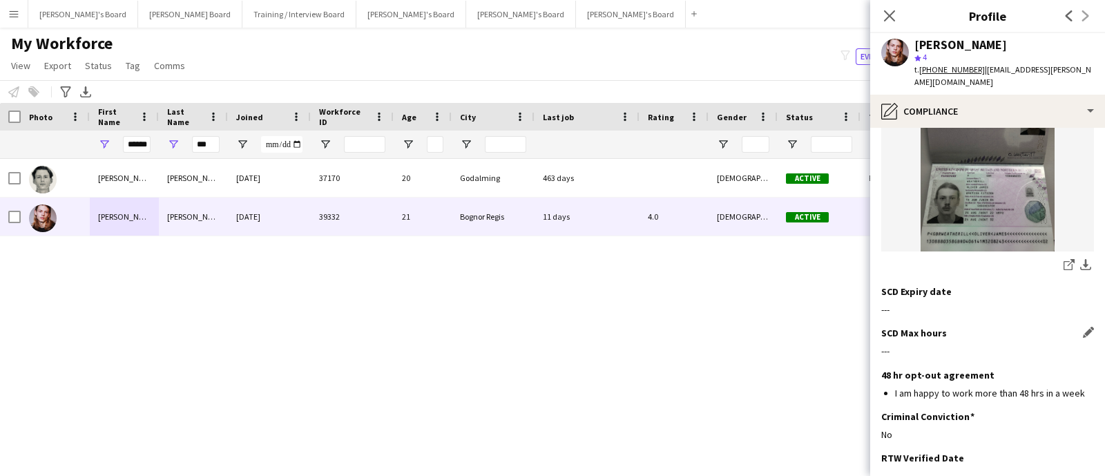
scroll to position [259, 0]
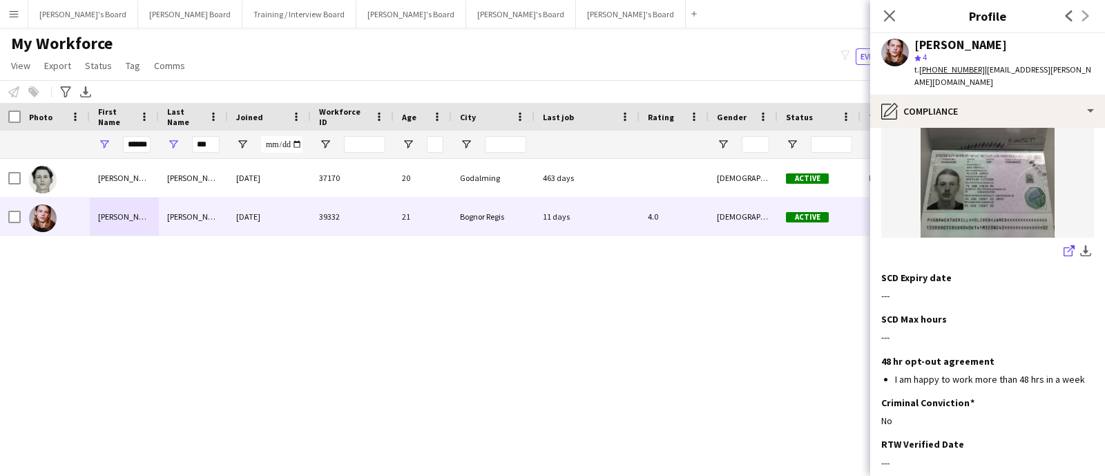
click at [1061, 244] on link "share-external-link-1" at bounding box center [1069, 252] width 17 height 17
drag, startPoint x: 1088, startPoint y: 67, endPoint x: 978, endPoint y: 70, distance: 110.5
click at [978, 70] on app-profile-header "Oliver Weatherill star 4 t. +447470068615 | olly.weatherill@icloud.com" at bounding box center [987, 63] width 235 height 61
click at [951, 64] on div "t. +447470068615 | olly.weatherill@icloud.com" at bounding box center [1004, 76] width 180 height 25
click at [953, 70] on tcxspan "+447470068615" at bounding box center [952, 69] width 66 height 10
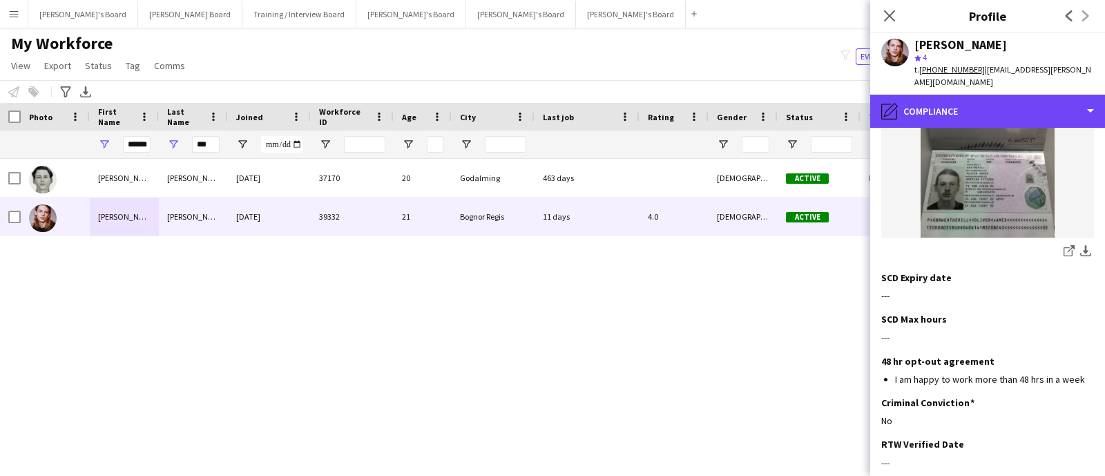
drag, startPoint x: 975, startPoint y: 102, endPoint x: 980, endPoint y: 122, distance: 21.3
click at [975, 102] on div "pencil4 Compliance" at bounding box center [987, 111] width 235 height 33
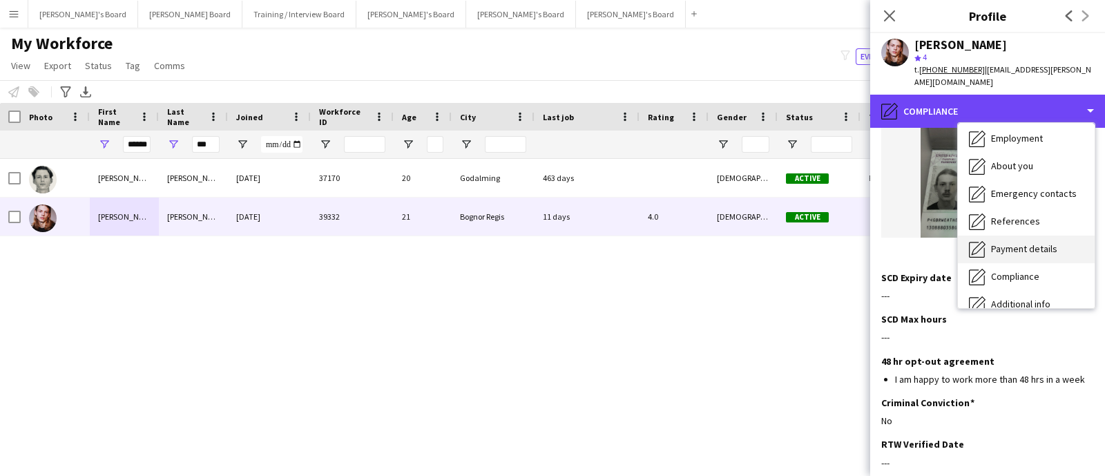
scroll to position [0, 0]
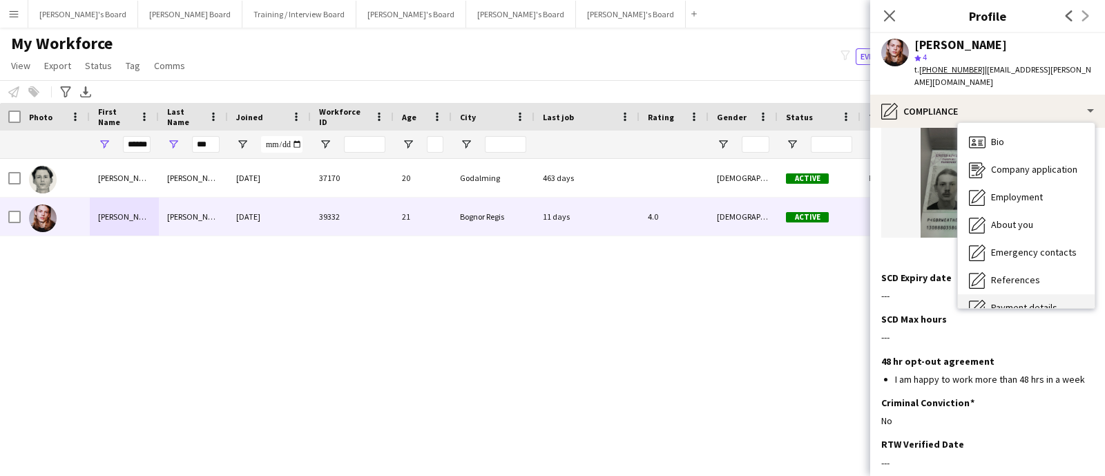
click at [1015, 137] on div "Bio Bio" at bounding box center [1026, 142] width 137 height 28
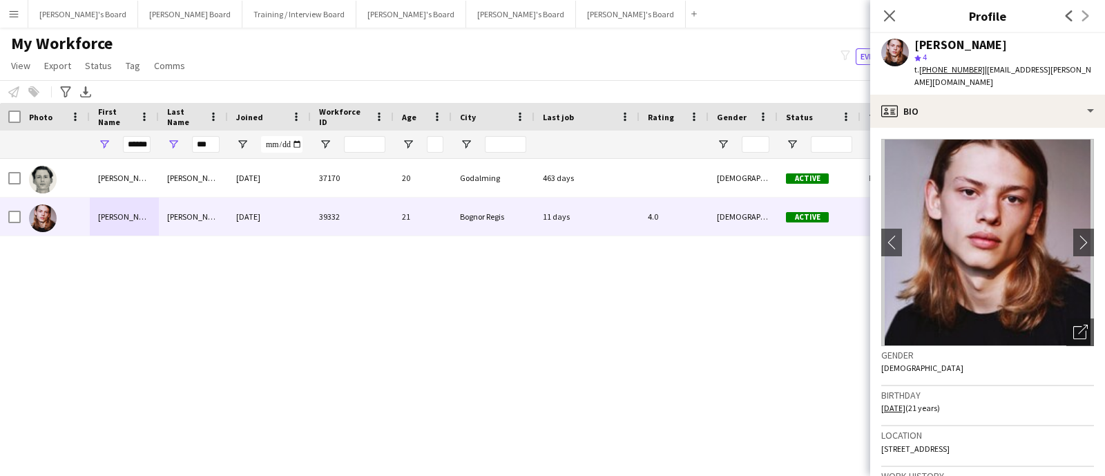
scroll to position [86, 0]
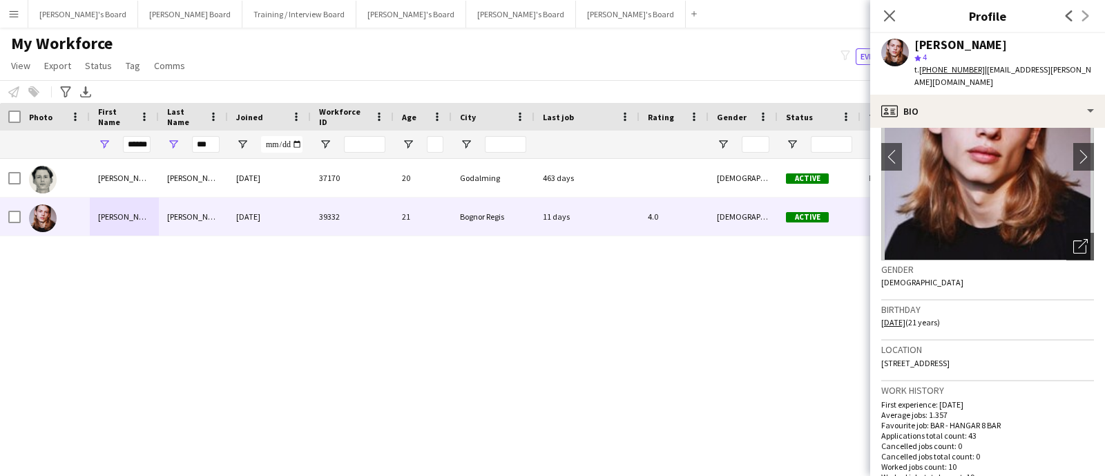
drag, startPoint x: 926, startPoint y: 364, endPoint x: 945, endPoint y: 351, distance: 22.4
click at [945, 351] on div "Location Highcroft Avenue, 2a, Highcroft Avenue, Bognor Regis, PO22 8DG" at bounding box center [987, 360] width 213 height 40
drag, startPoint x: 1009, startPoint y: 50, endPoint x: 954, endPoint y: 46, distance: 55.4
click at [954, 46] on div "Oliver Weatherill" at bounding box center [1004, 45] width 180 height 12
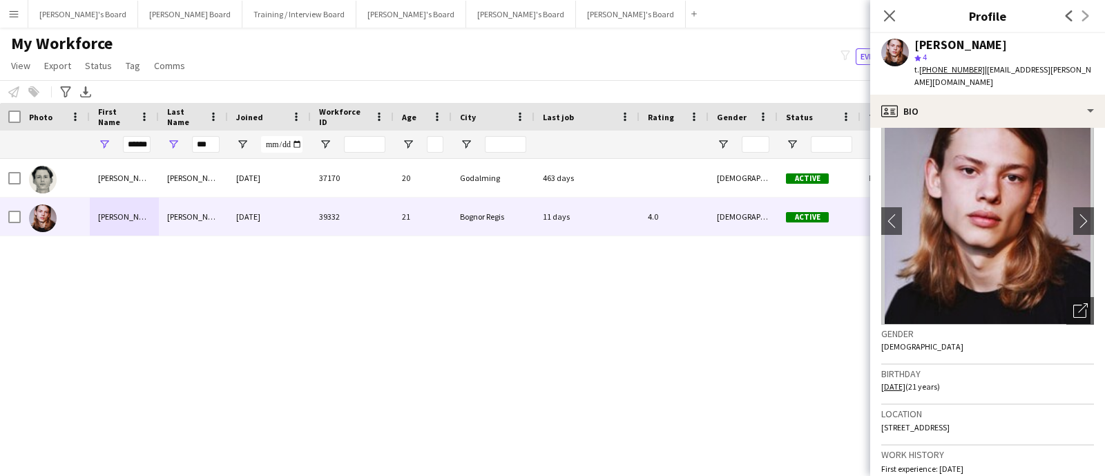
scroll to position [0, 0]
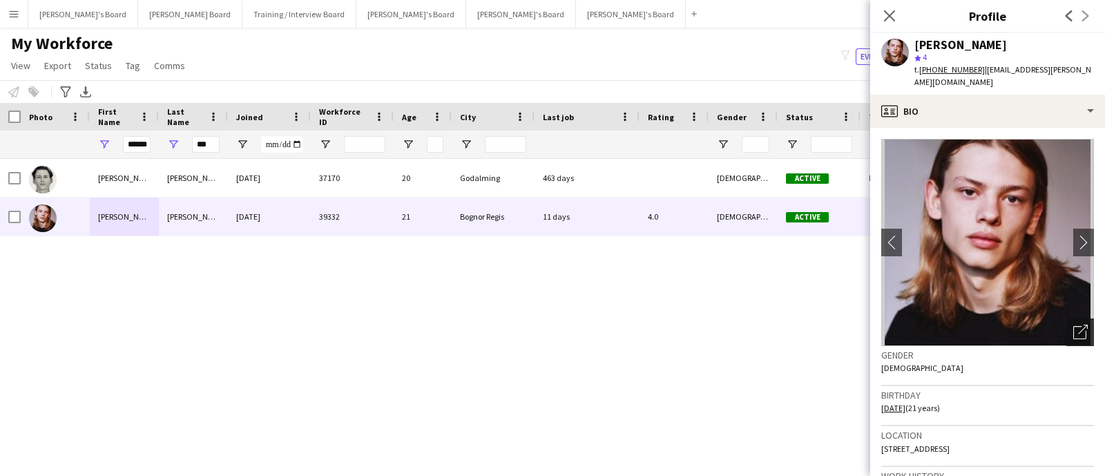
click at [1073, 325] on icon "Open photos pop-in" at bounding box center [1080, 332] width 15 height 15
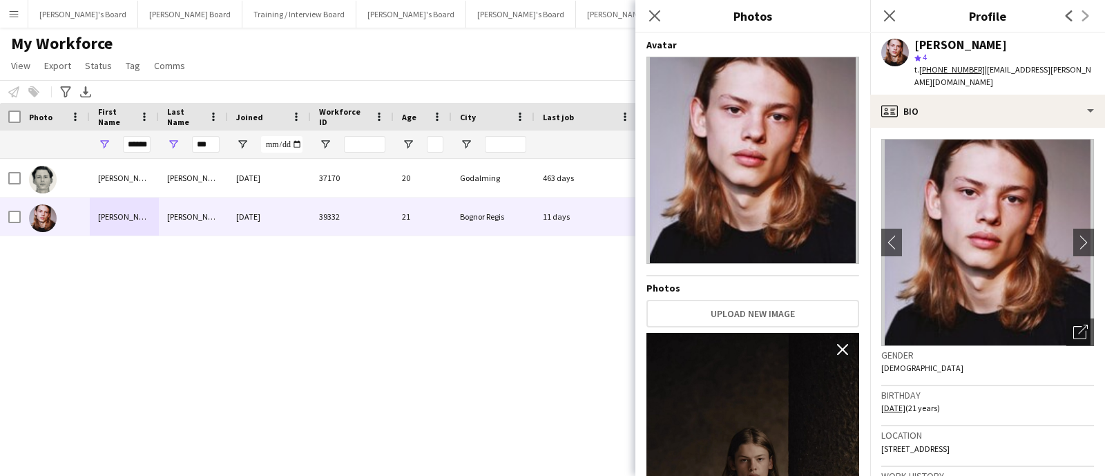
drag, startPoint x: 748, startPoint y: 157, endPoint x: 727, endPoint y: 193, distance: 42.1
click at [727, 193] on img at bounding box center [752, 160] width 213 height 207
click at [200, 147] on input "***" at bounding box center [206, 144] width 28 height 17
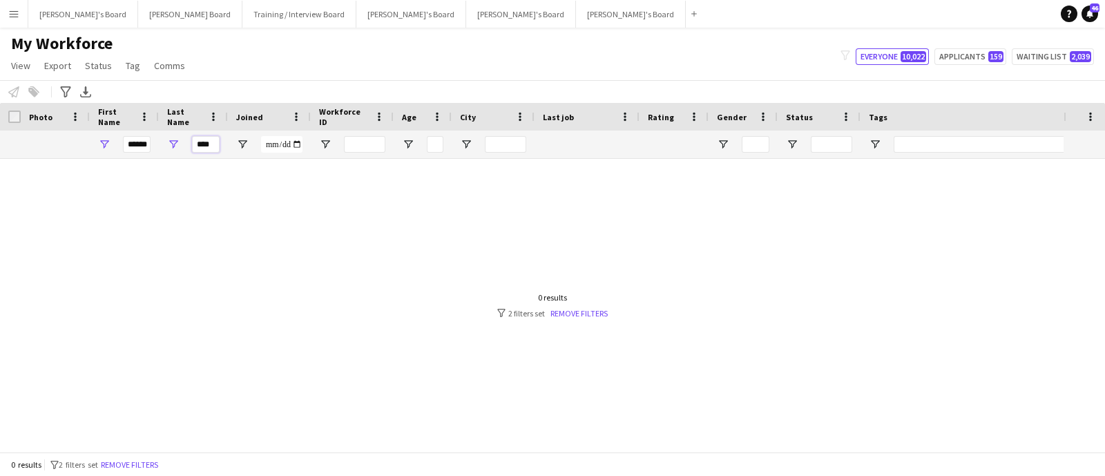
type input "****"
click at [148, 137] on input "******" at bounding box center [137, 144] width 28 height 17
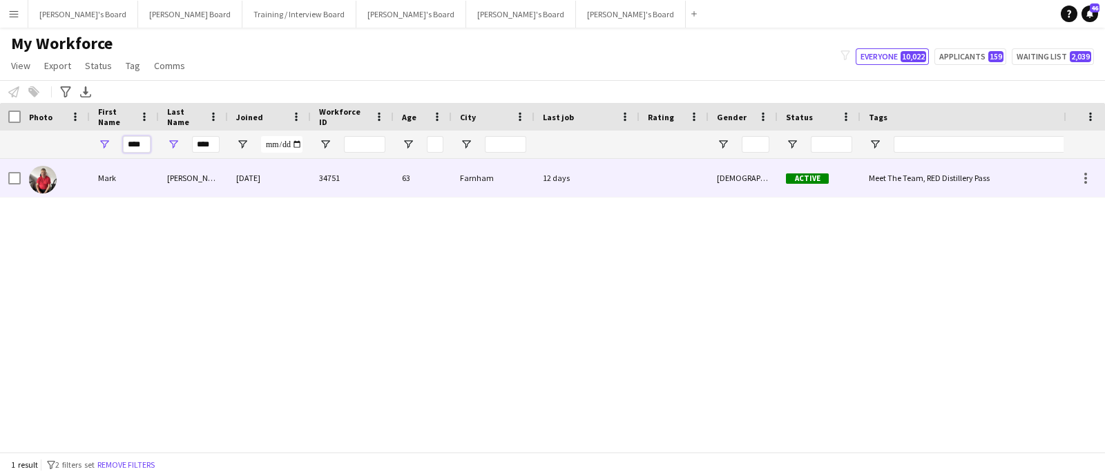
type input "****"
click at [173, 175] on div "Whitehorn" at bounding box center [193, 178] width 69 height 38
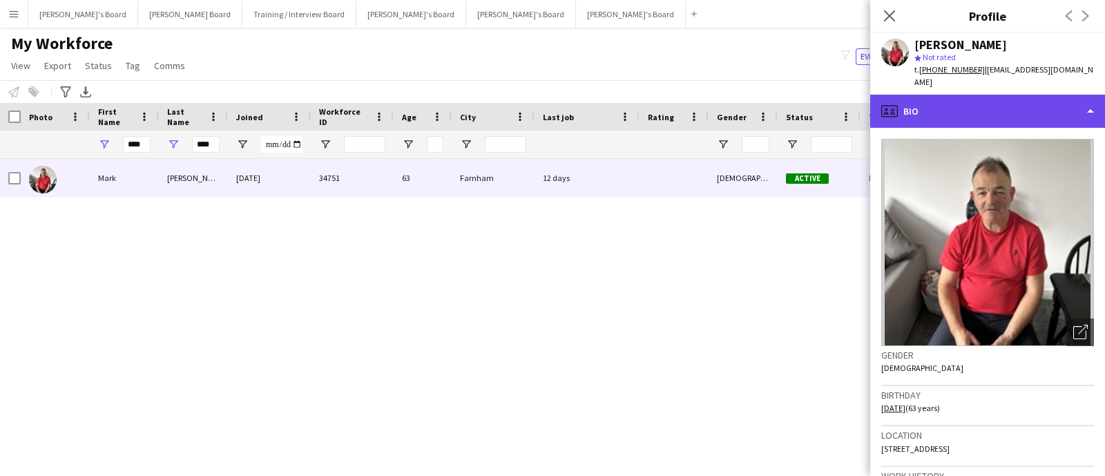
click at [999, 98] on div "profile Bio" at bounding box center [987, 111] width 235 height 33
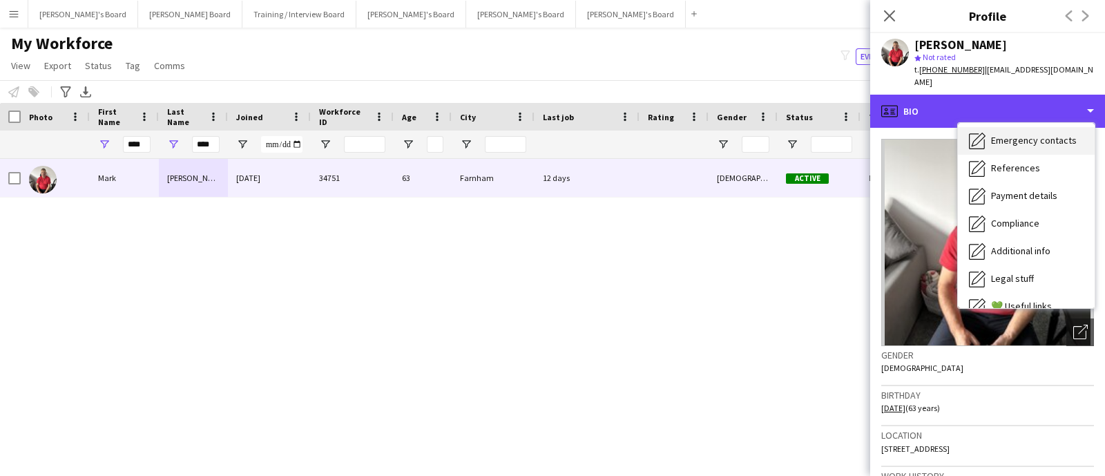
scroll to position [184, 0]
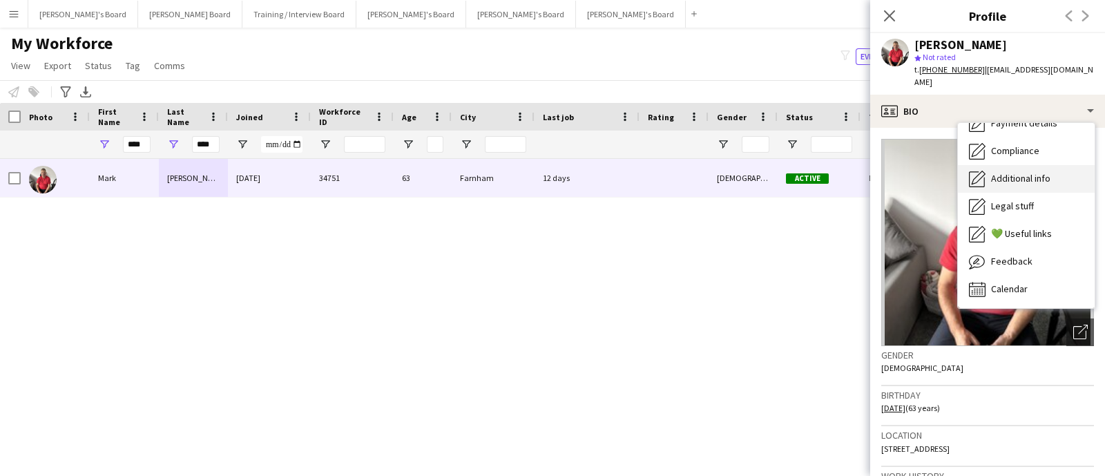
click at [1025, 172] on span "Additional info" at bounding box center [1020, 178] width 59 height 12
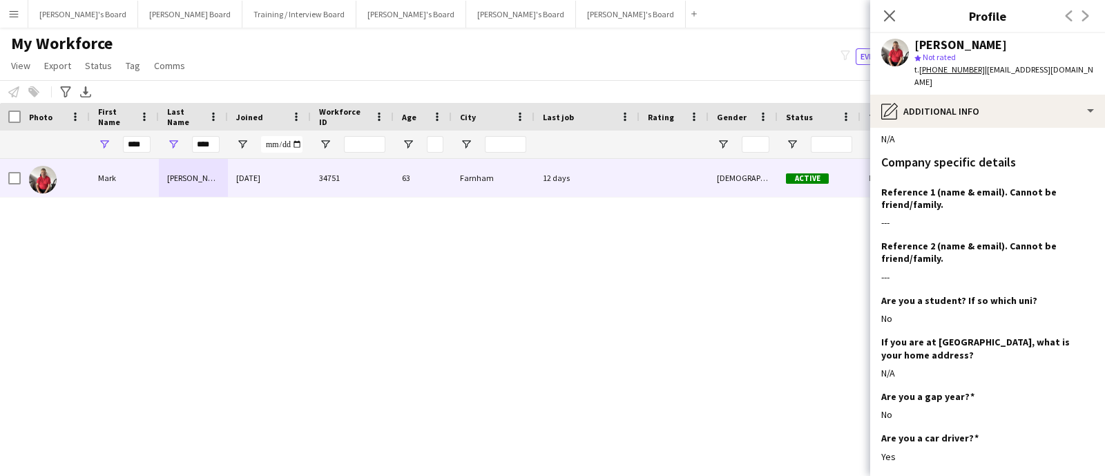
scroll to position [345, 0]
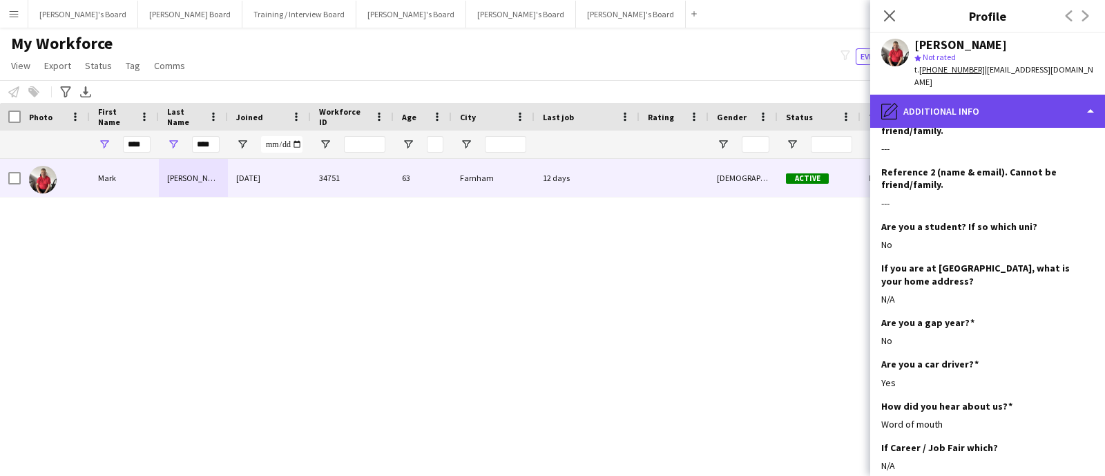
click at [974, 95] on div "pencil4 Additional info" at bounding box center [987, 111] width 235 height 33
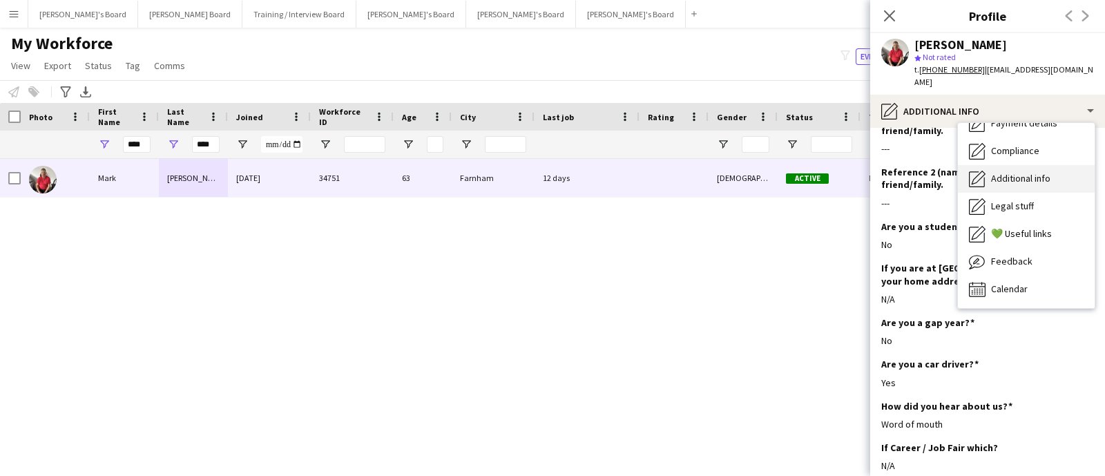
click at [1010, 165] on div "Additional info Additional info" at bounding box center [1026, 179] width 137 height 28
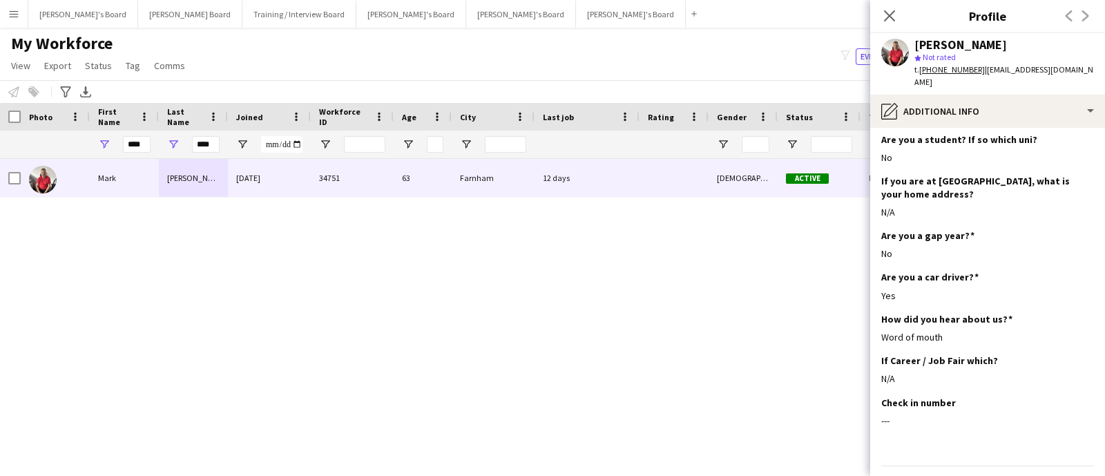
scroll to position [259, 0]
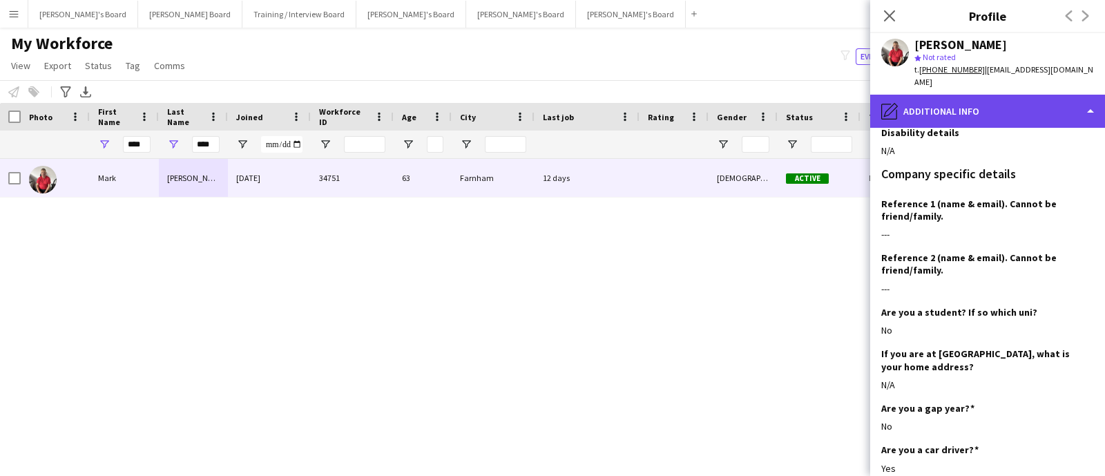
click at [982, 113] on div "pencil4 Additional info" at bounding box center [987, 111] width 235 height 33
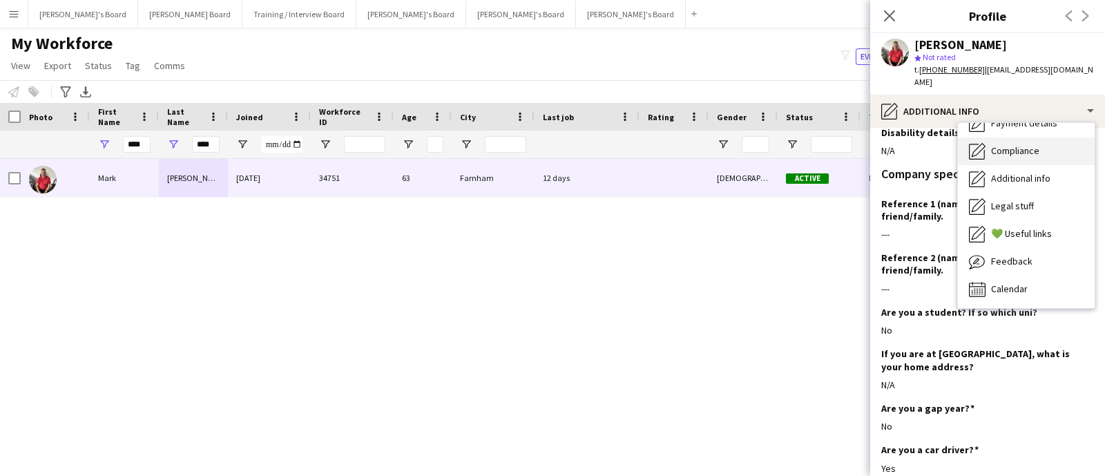
click at [1029, 144] on div "Compliance Compliance" at bounding box center [1026, 151] width 137 height 28
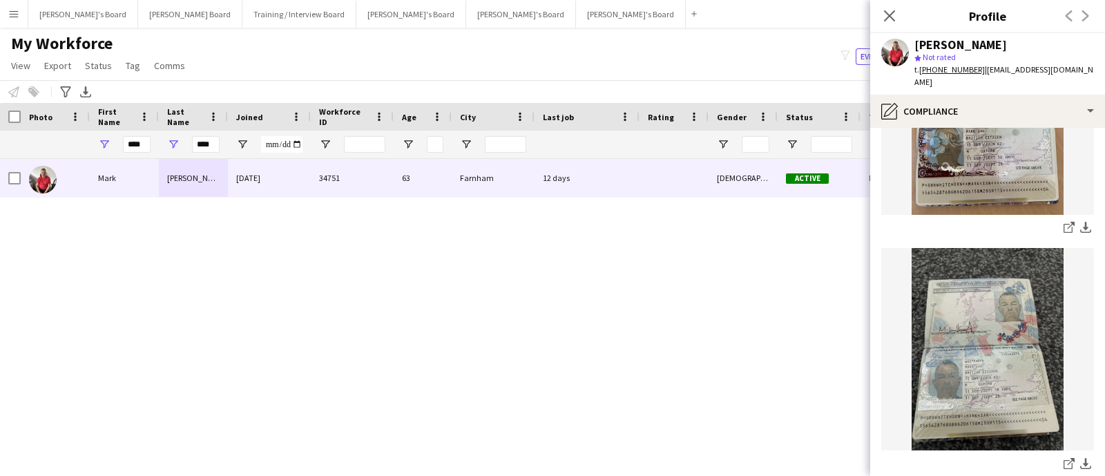
scroll to position [345, 0]
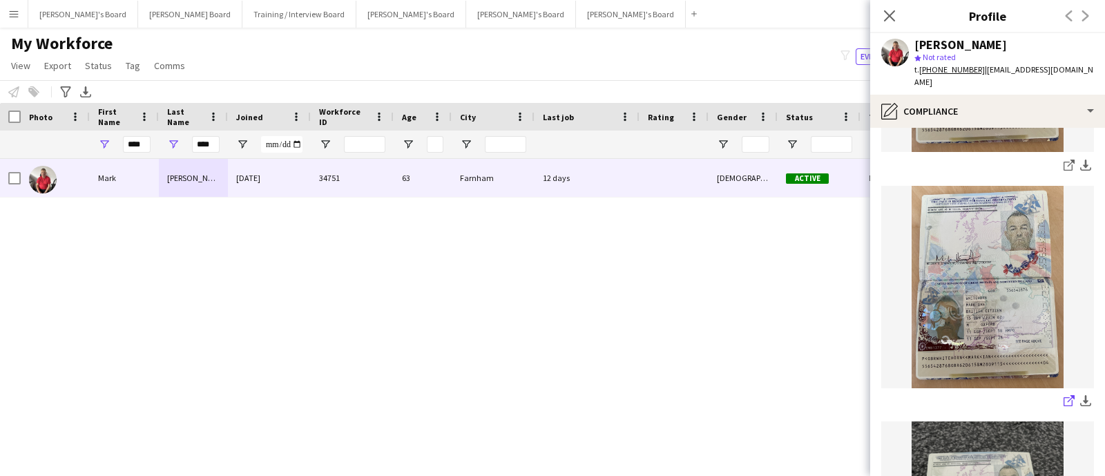
click at [1063, 395] on icon "share-external-link-1" at bounding box center [1068, 400] width 11 height 11
drag, startPoint x: 1081, startPoint y: 62, endPoint x: 1032, endPoint y: 68, distance: 49.4
click at [1032, 68] on div "Mark Whitehorn star Not rated t. +447788582997 | spikeusmaximus@icloud.com" at bounding box center [1004, 64] width 180 height 50
click at [1077, 71] on span "| spikeusmaximus@icloud.com" at bounding box center [1003, 75] width 179 height 23
drag, startPoint x: 1086, startPoint y: 70, endPoint x: 980, endPoint y: 77, distance: 105.9
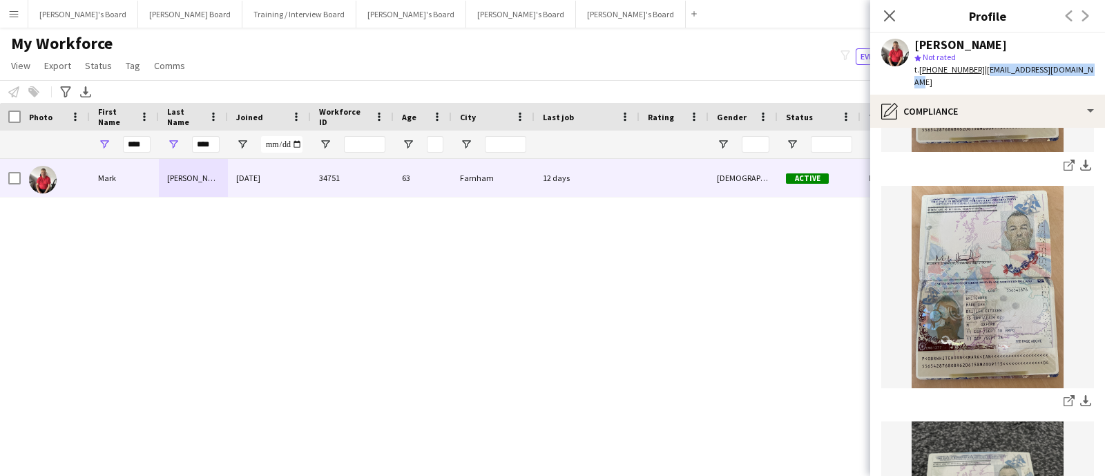
click at [980, 77] on div "Mark Whitehorn star Not rated t. +447788582997 | spikeusmaximus@icloud.com" at bounding box center [987, 63] width 235 height 61
click at [974, 66] on tcxspan "+447788582997" at bounding box center [952, 69] width 66 height 10
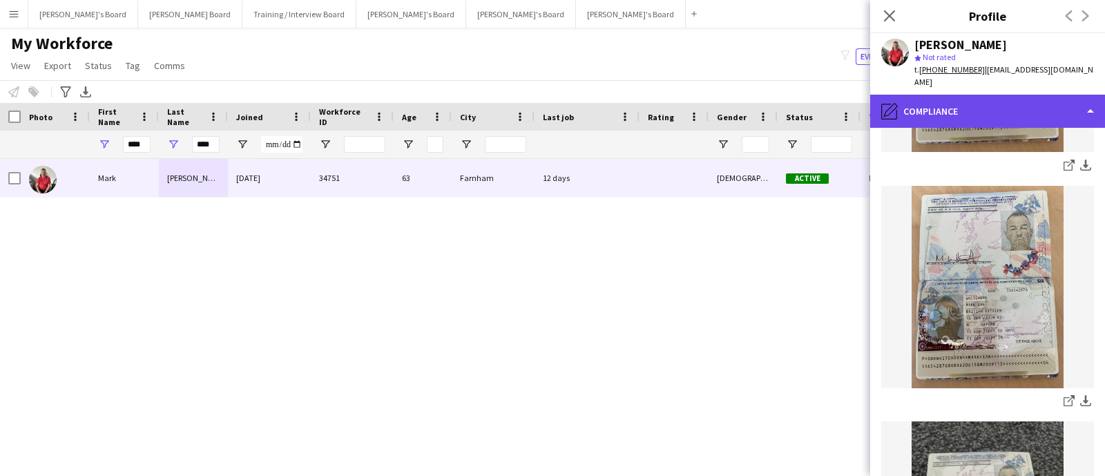
click at [1022, 108] on div "pencil4 Compliance" at bounding box center [987, 111] width 235 height 33
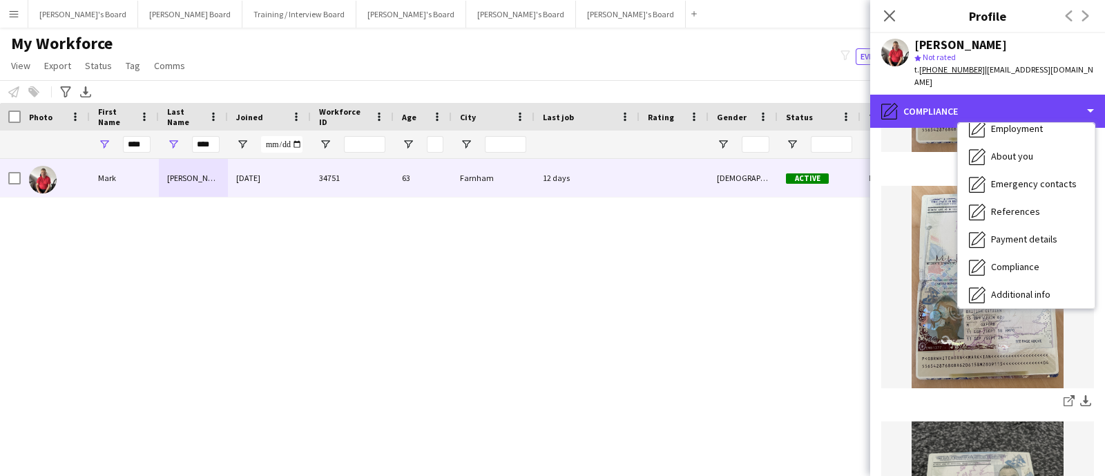
scroll to position [0, 0]
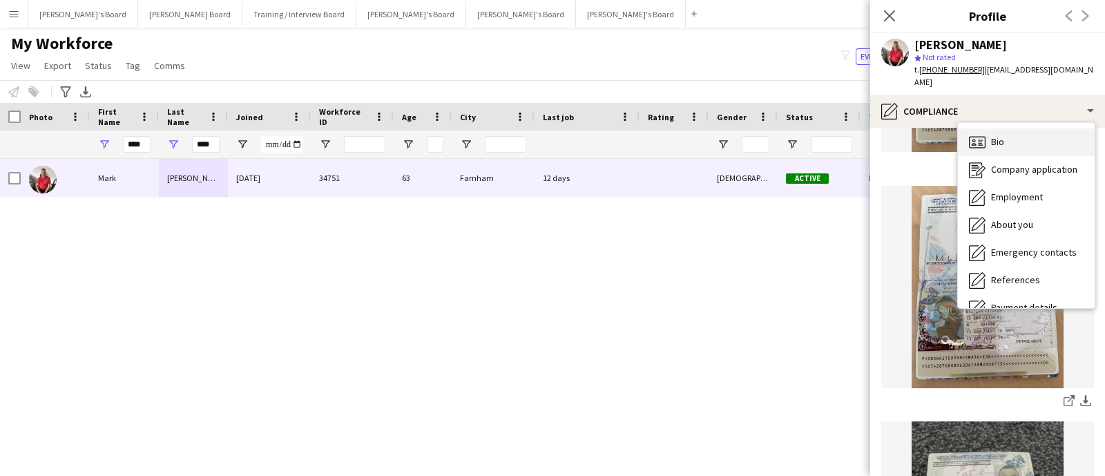
click at [1030, 128] on div "Bio Bio" at bounding box center [1026, 142] width 137 height 28
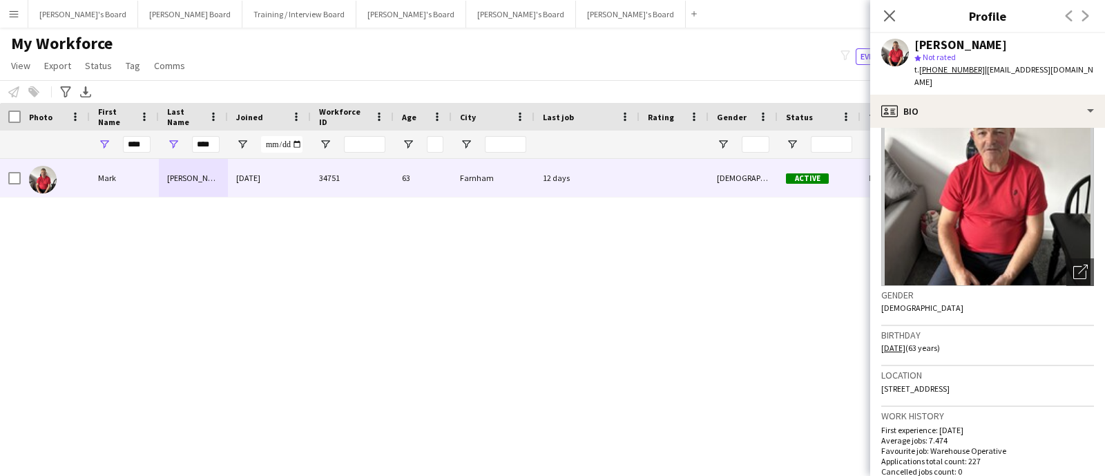
scroll to position [86, 0]
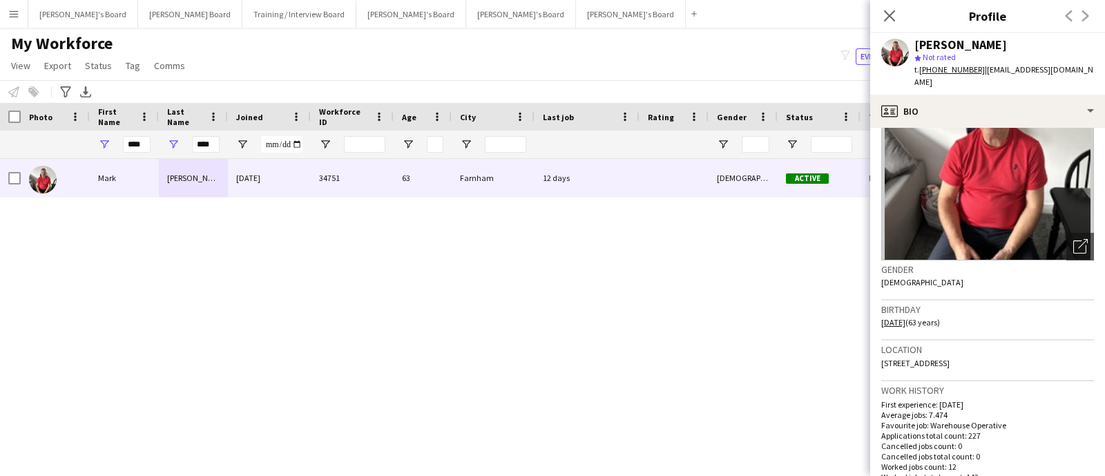
drag, startPoint x: 1028, startPoint y: 345, endPoint x: 873, endPoint y: 354, distance: 155.6
click at [871, 352] on app-crew-profile-bio "Open photos pop-in Gender Male Birthday 15-06-1962 (63 years) Location 101 Blac…" at bounding box center [987, 302] width 235 height 348
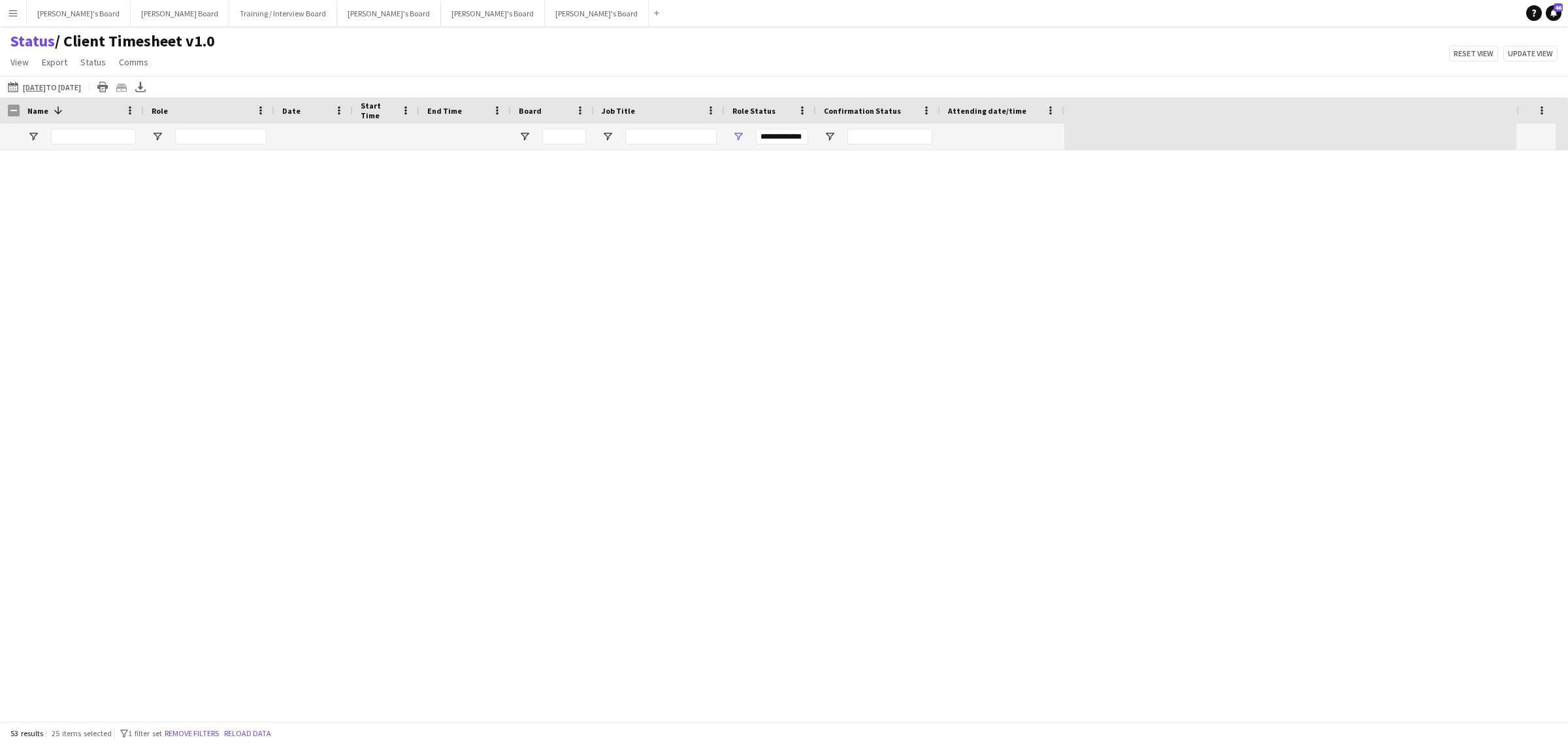
scroll to position [1368, 0]
